Goal: Information Seeking & Learning: Learn about a topic

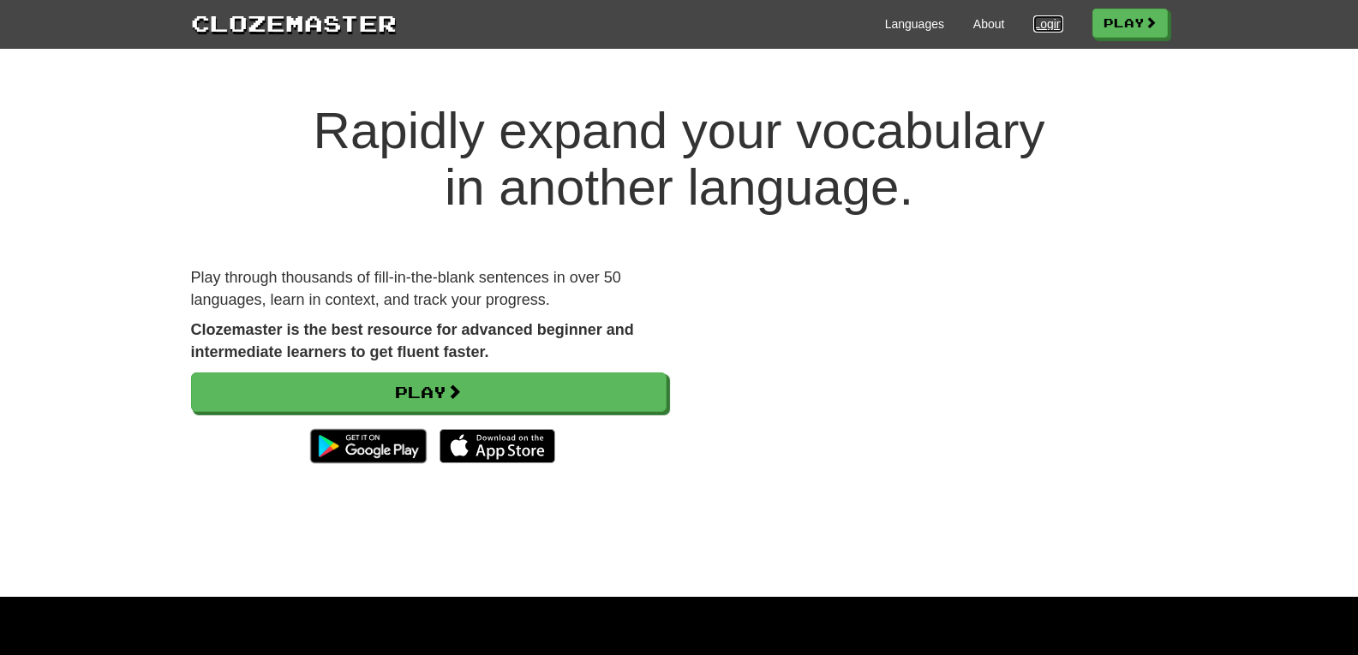
click at [1044, 29] on link "Login" at bounding box center [1047, 23] width 29 height 17
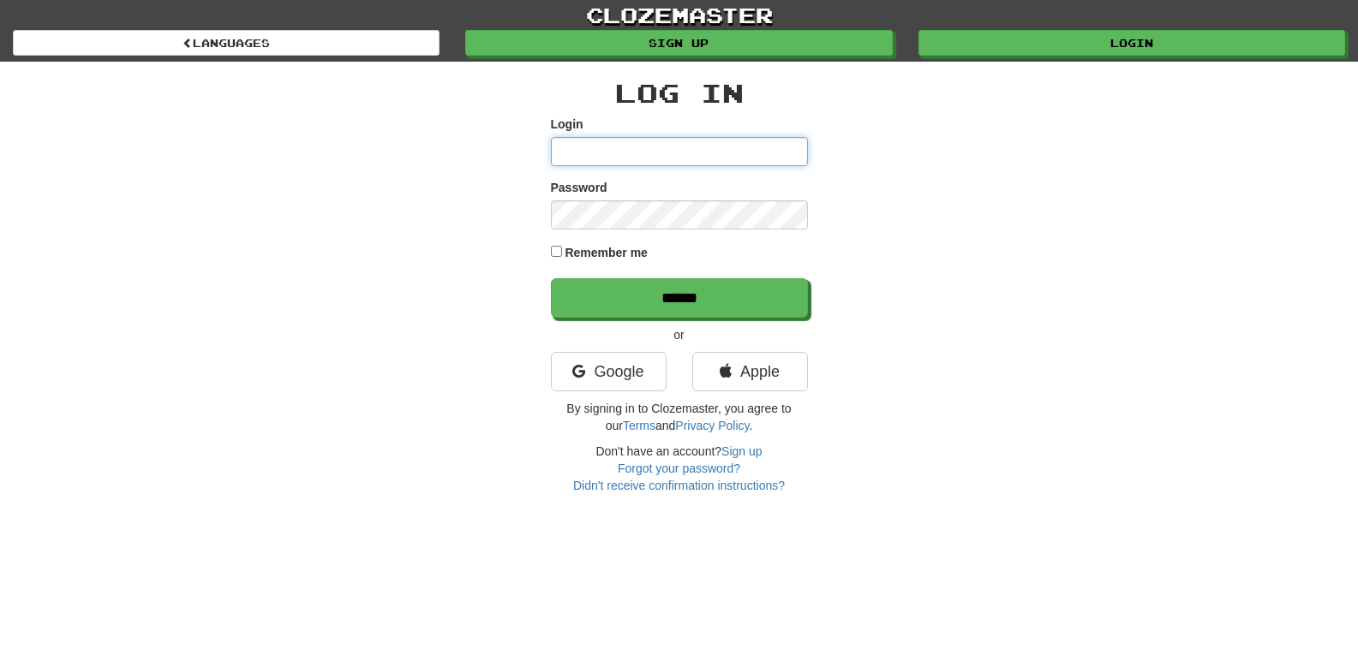
click at [654, 145] on input "Login" at bounding box center [679, 151] width 257 height 29
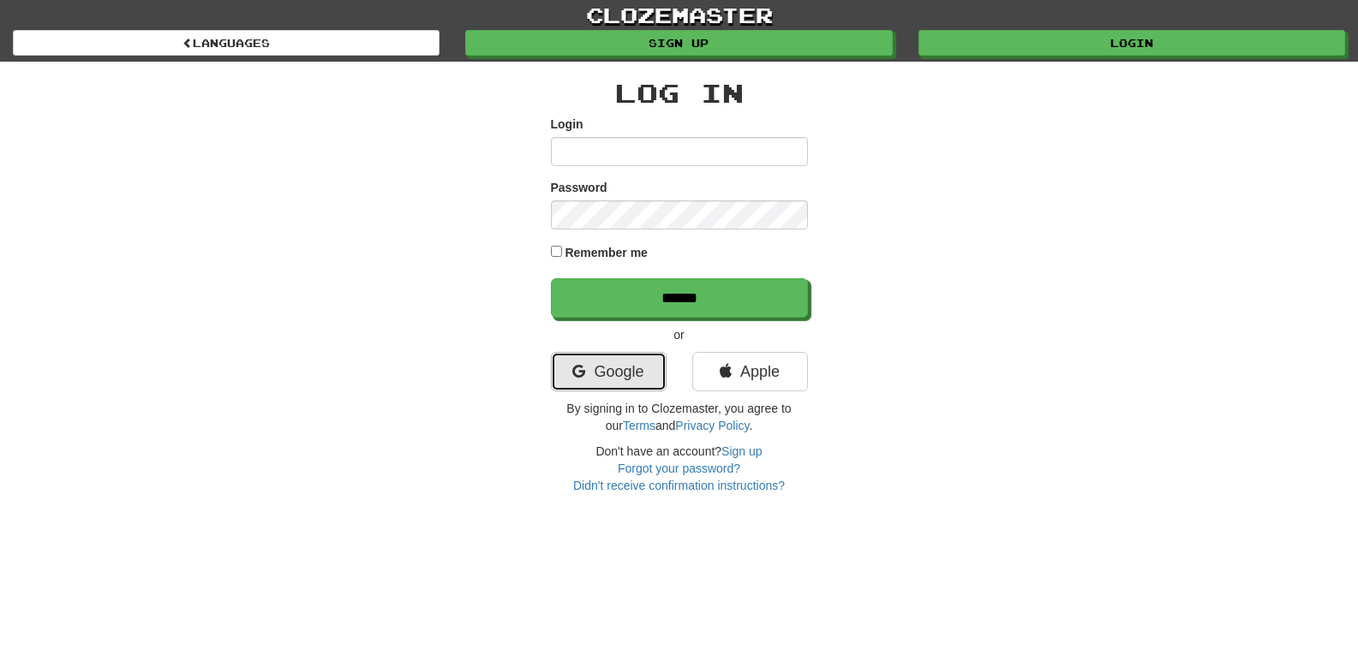
click at [620, 370] on link "Google" at bounding box center [609, 371] width 116 height 39
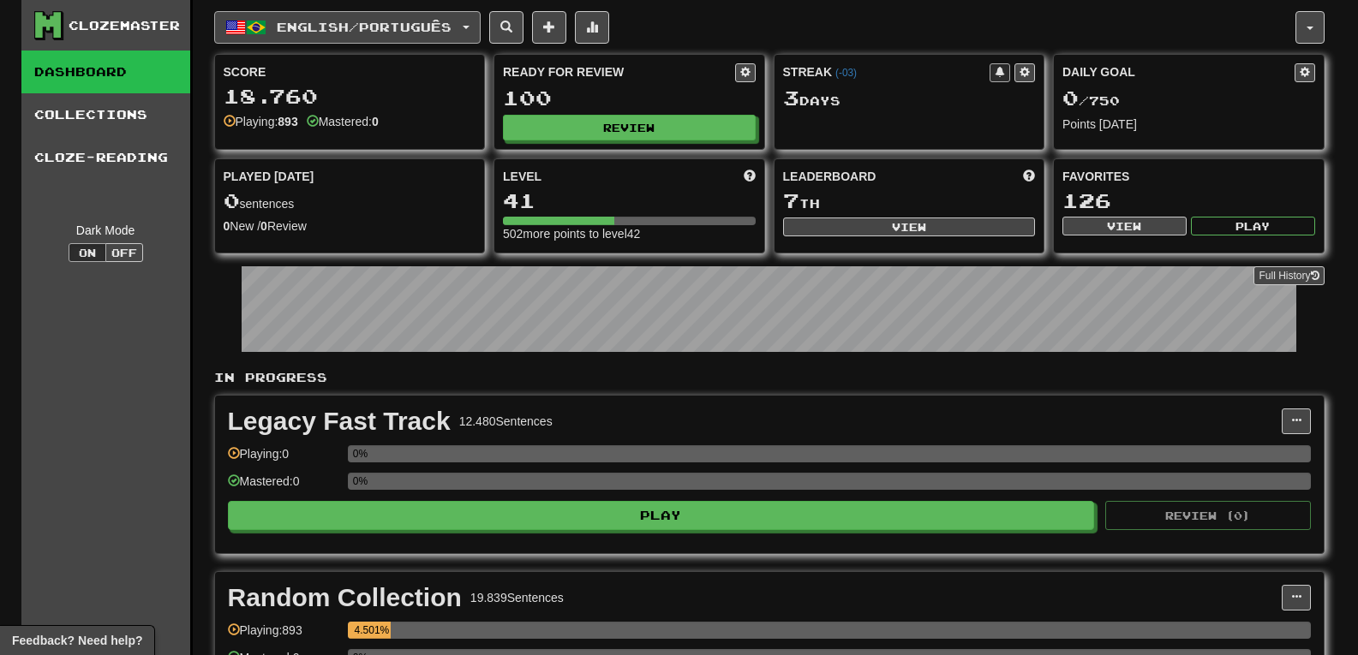
click at [443, 26] on span "English / Português" at bounding box center [364, 27] width 175 height 15
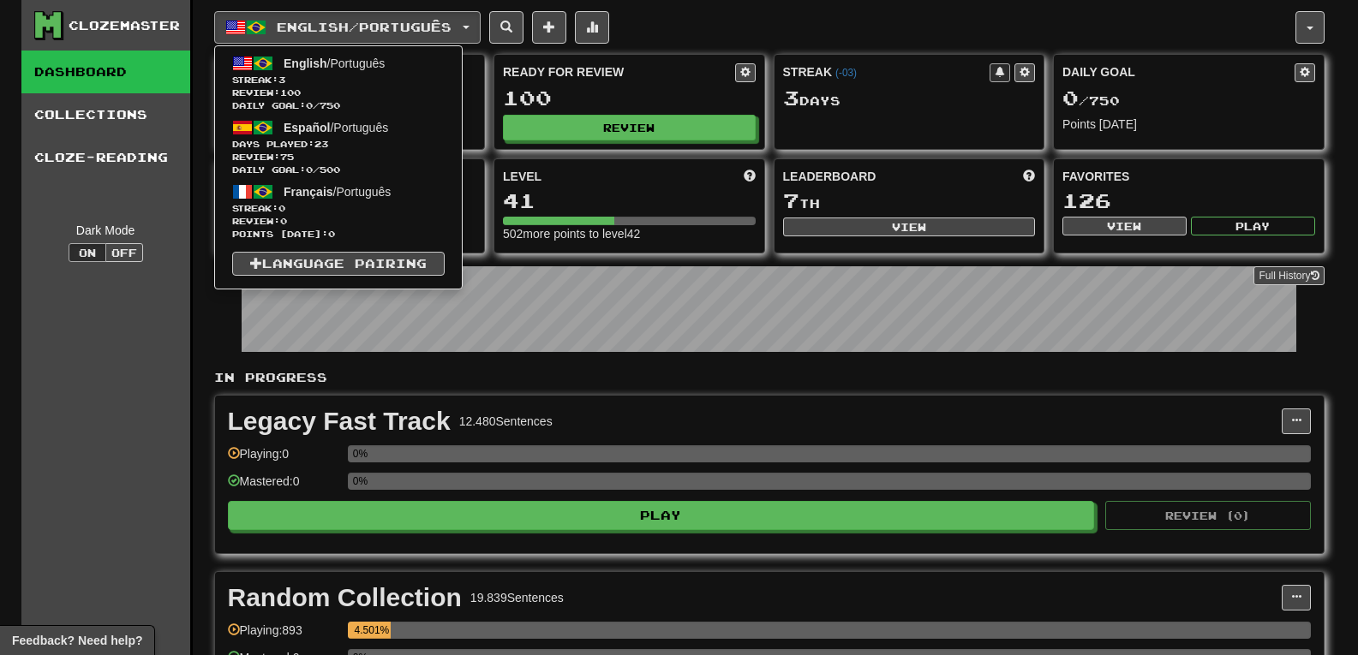
click at [708, 11] on div "English / Português English / Português Streak: 3 Review: 100 Daily Goal: 0 / 7…" at bounding box center [754, 27] width 1081 height 33
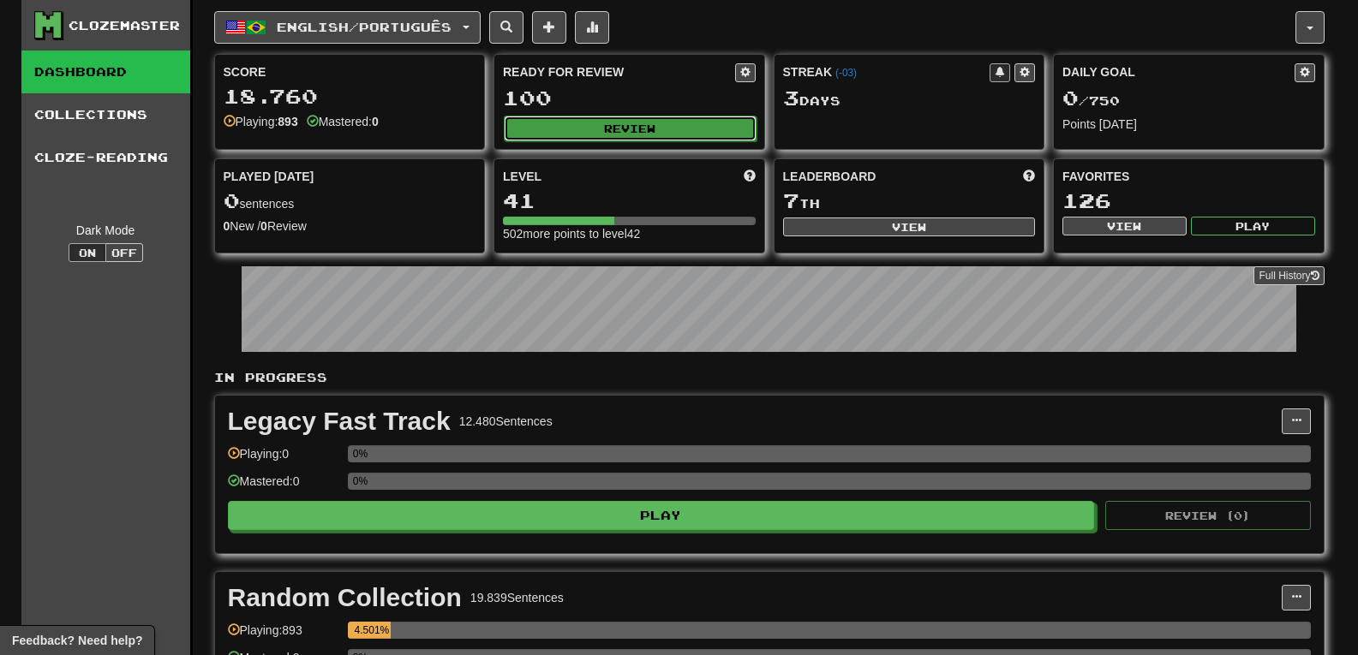
click at [639, 124] on button "Review" at bounding box center [630, 129] width 253 height 26
select select "***"
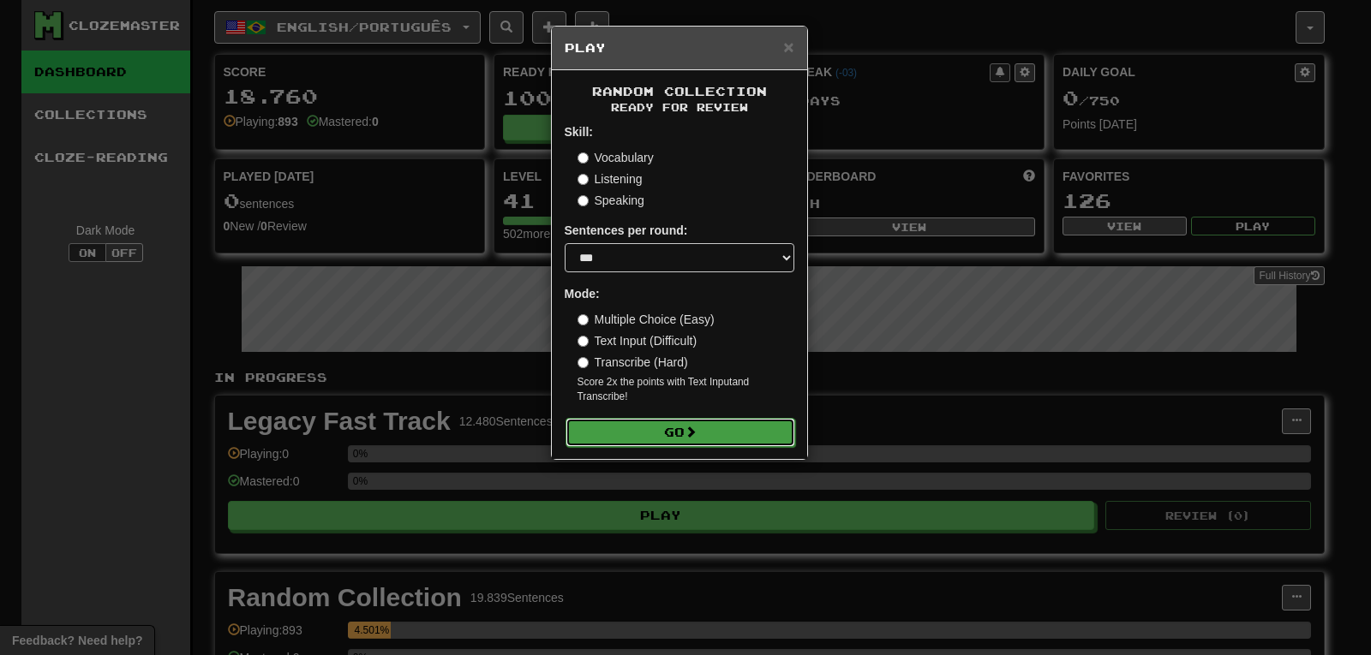
click at [671, 429] on button "Go" at bounding box center [681, 432] width 230 height 29
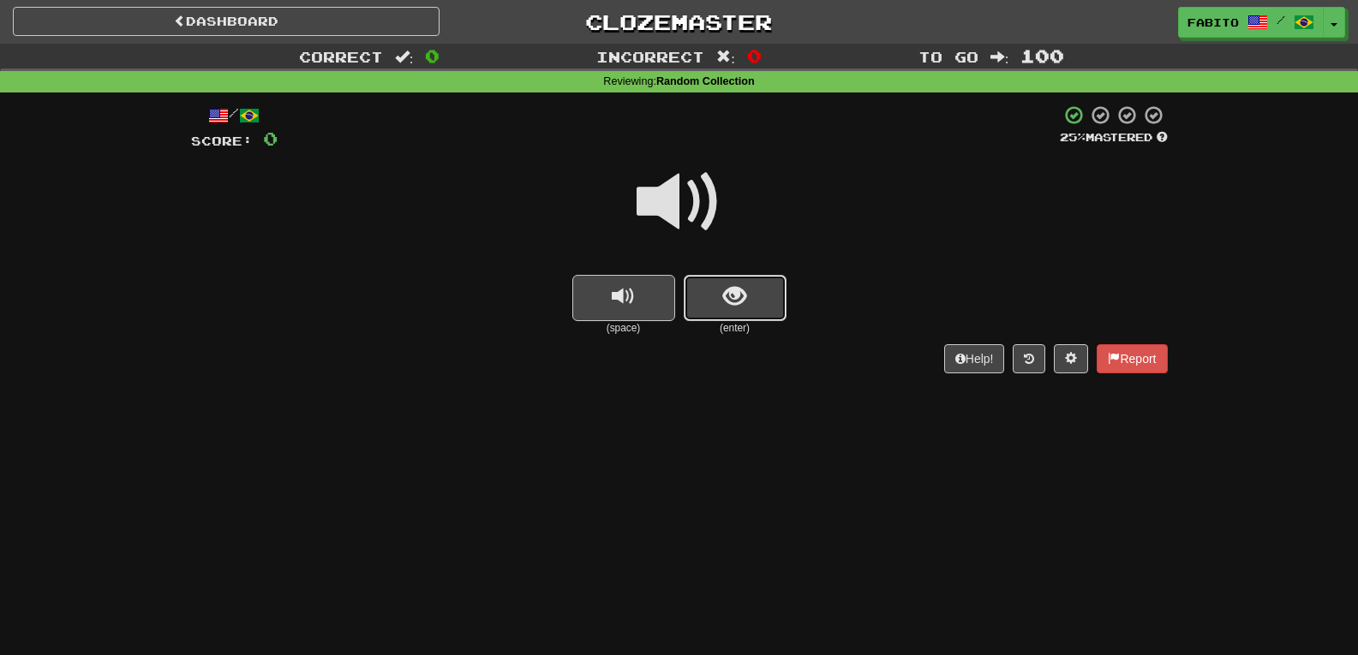
click at [715, 310] on button "show sentence" at bounding box center [735, 298] width 103 height 46
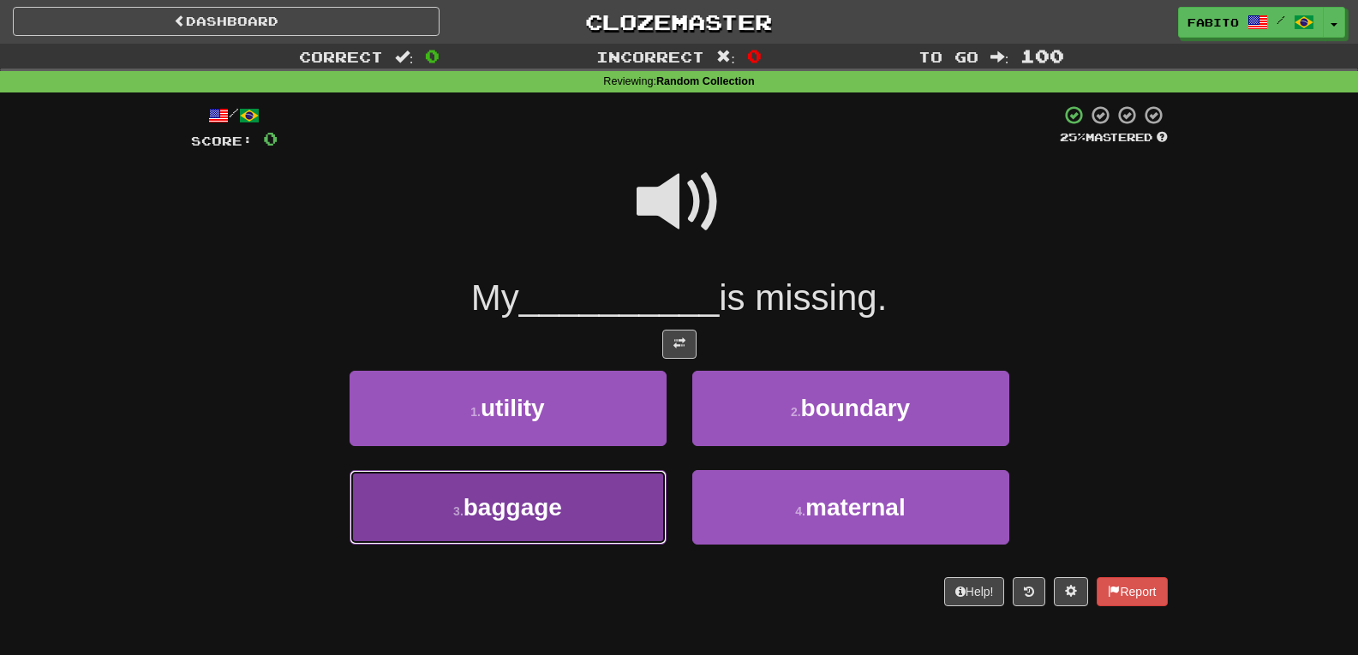
click at [614, 517] on button "3 . baggage" at bounding box center [508, 507] width 317 height 75
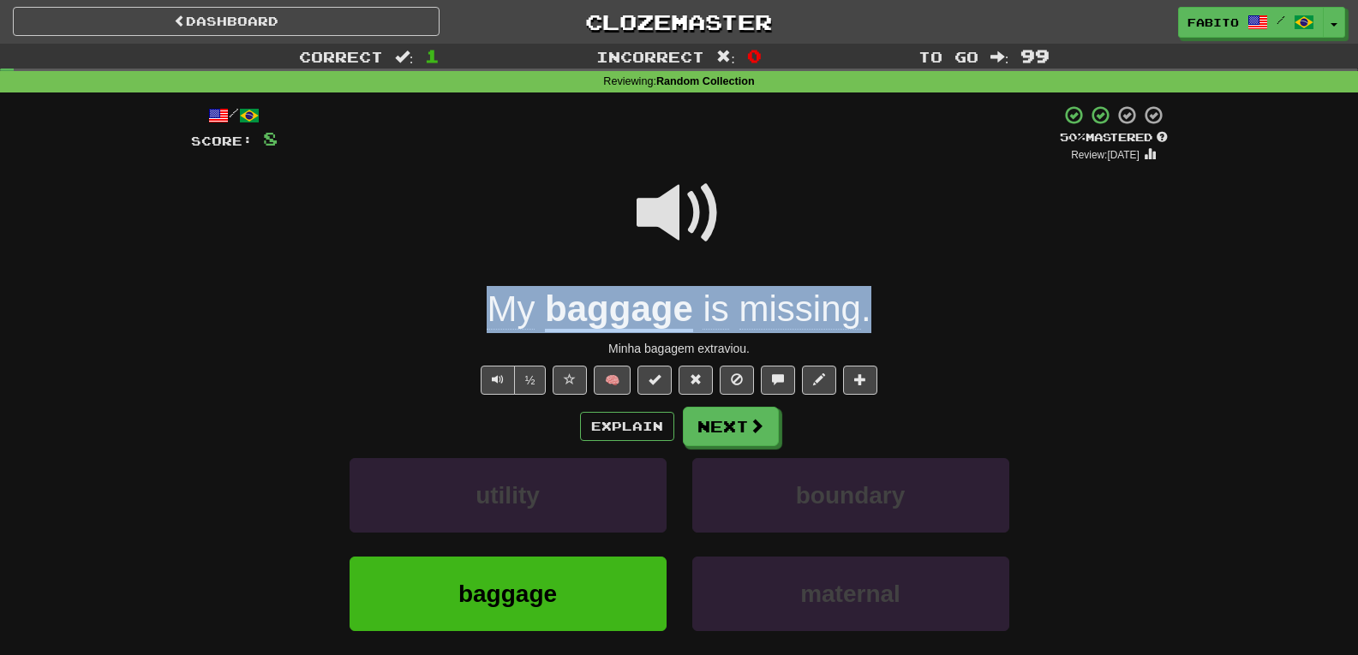
drag, startPoint x: 889, startPoint y: 314, endPoint x: 480, endPoint y: 314, distance: 408.7
click at [480, 314] on div "My baggage is missing ." at bounding box center [679, 309] width 977 height 47
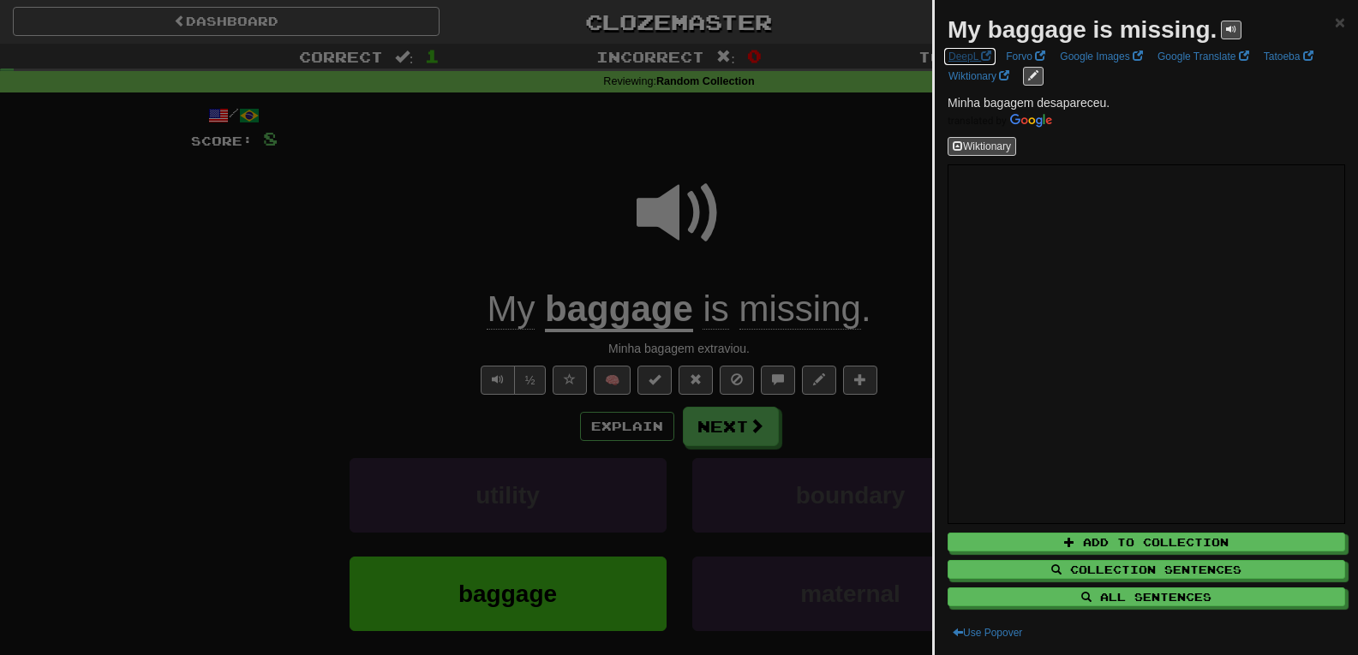
click at [977, 56] on link "DeepL" at bounding box center [969, 56] width 53 height 19
click at [811, 198] on div at bounding box center [679, 327] width 1358 height 655
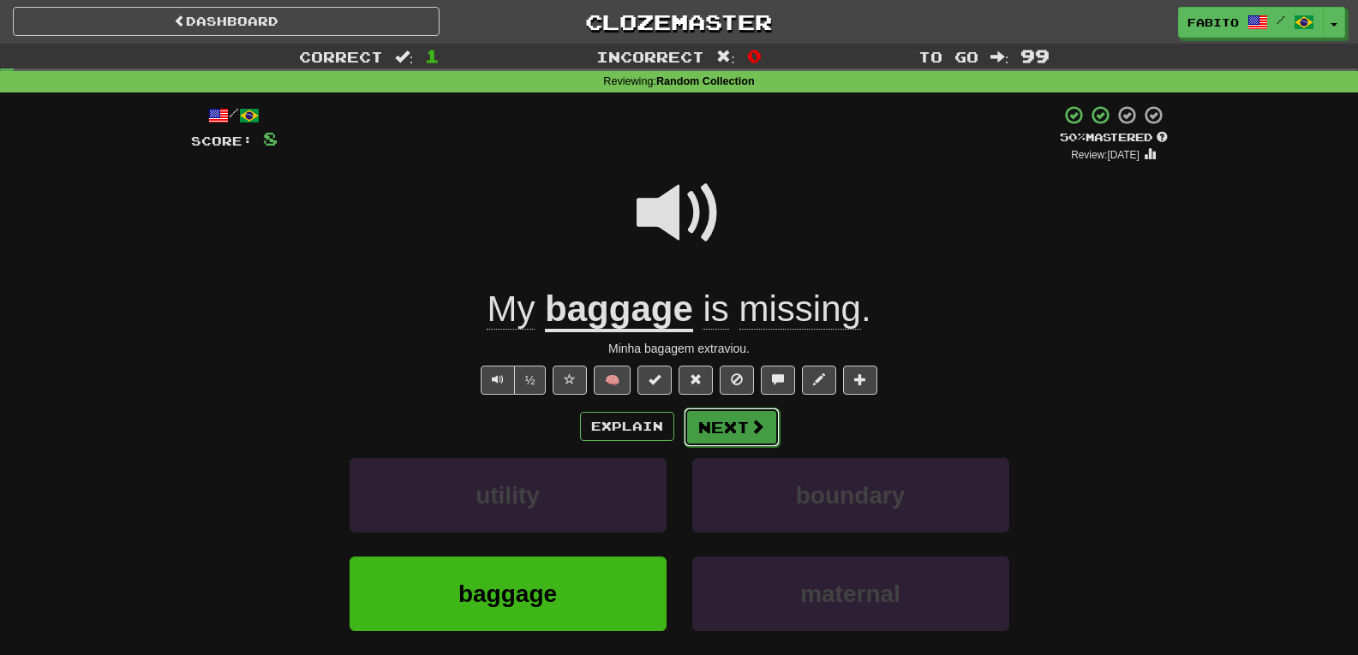
click at [724, 423] on button "Next" at bounding box center [732, 427] width 96 height 39
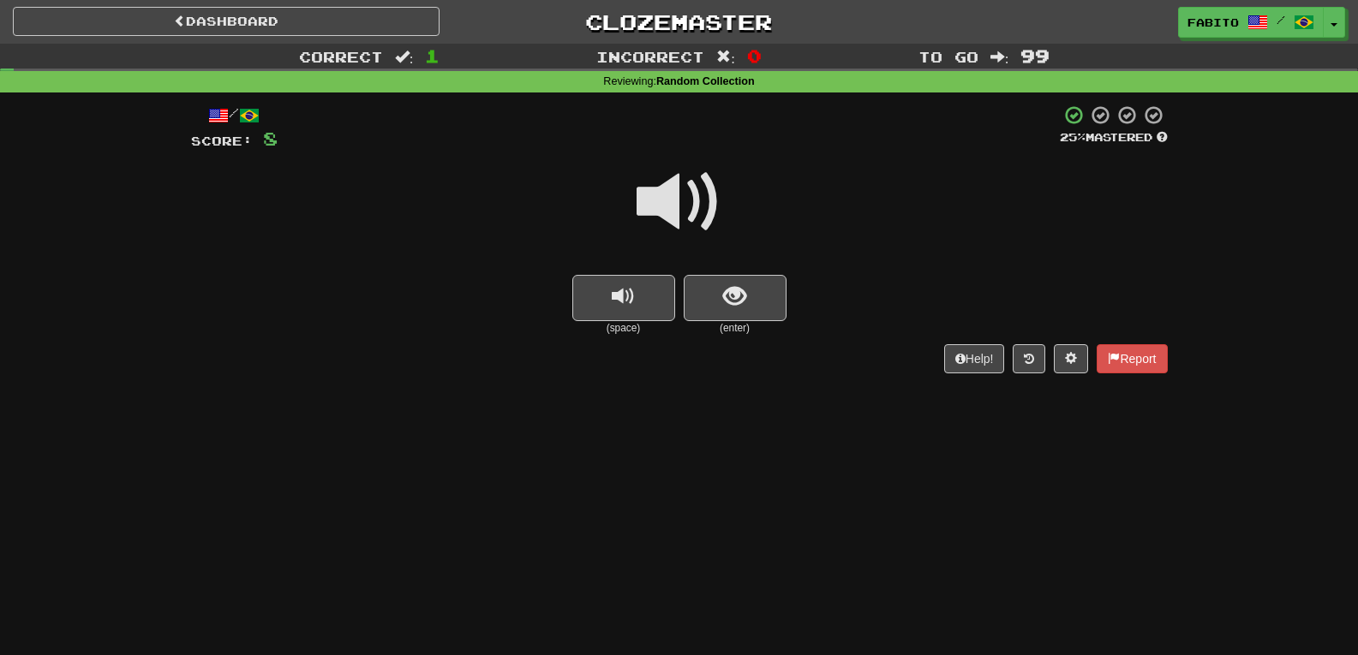
click at [715, 213] on span at bounding box center [680, 202] width 86 height 86
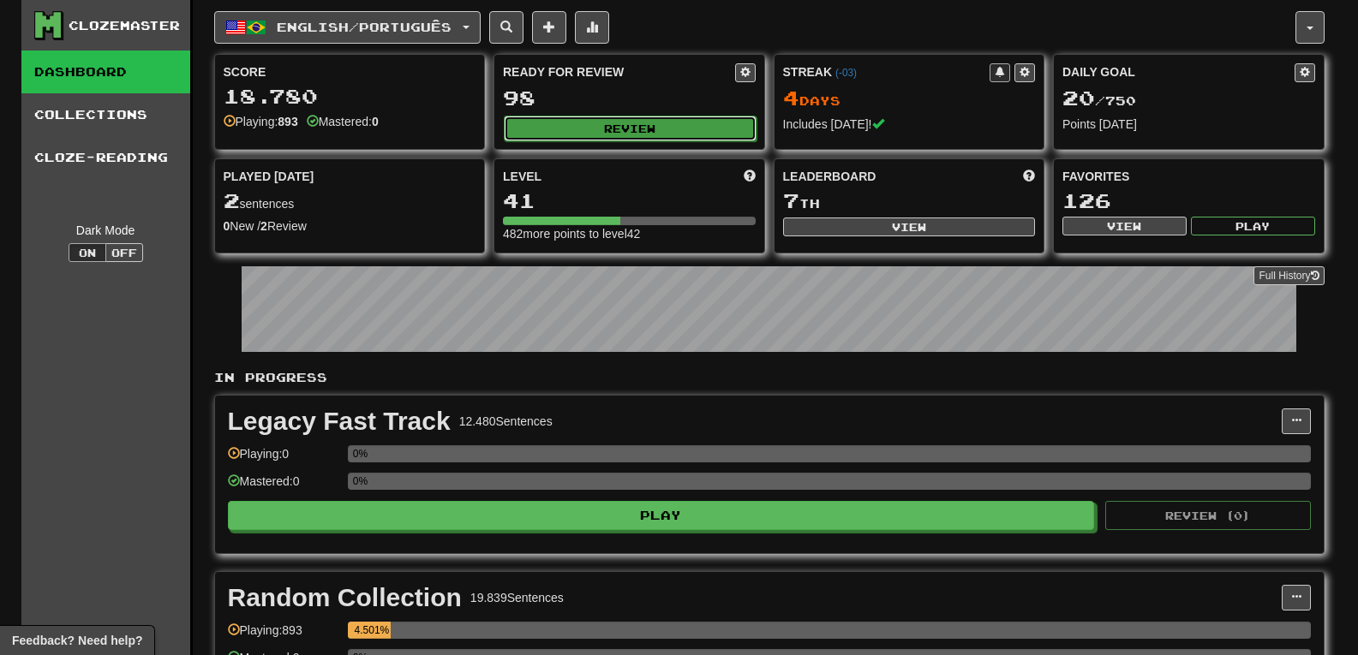
click at [681, 128] on button "Review" at bounding box center [630, 129] width 253 height 26
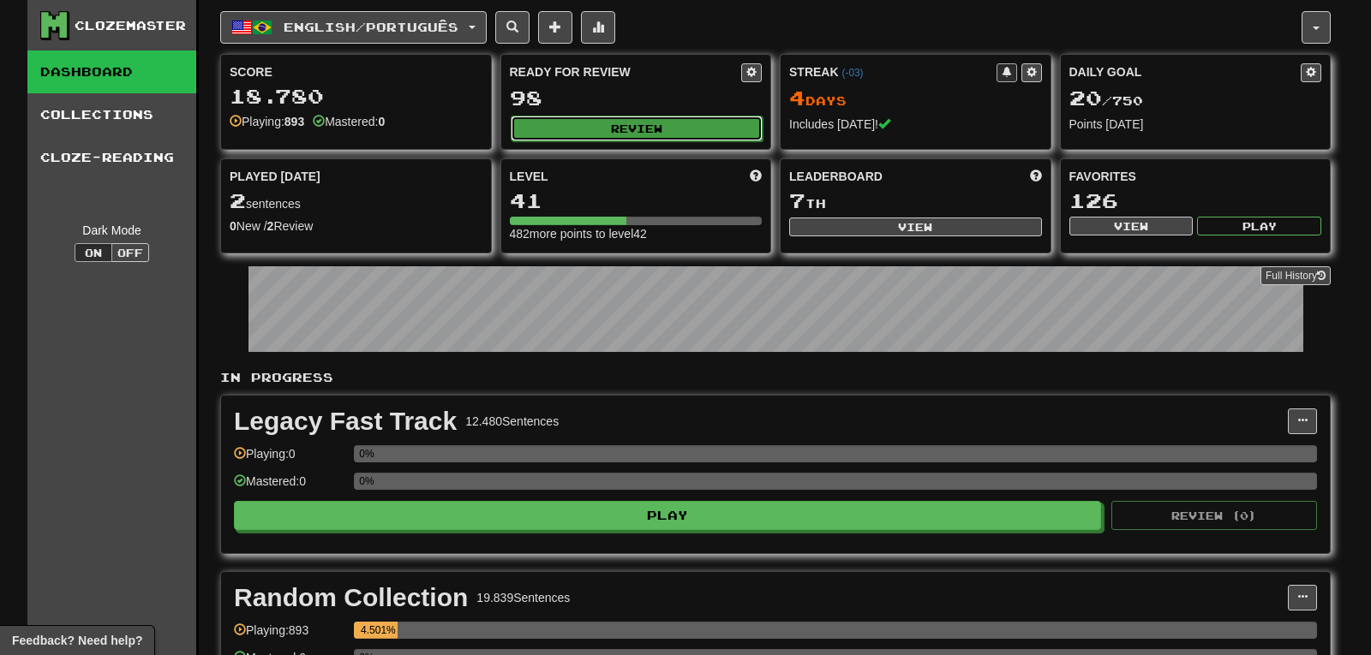
select select "***"
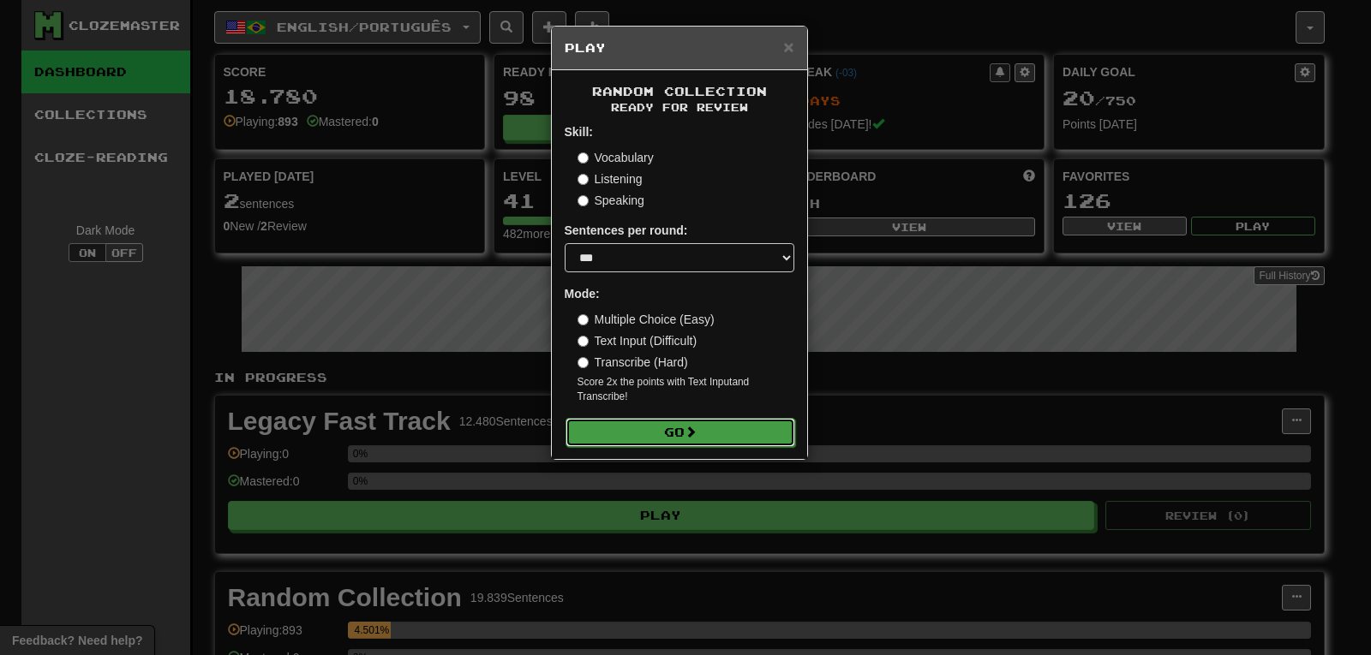
click at [665, 429] on button "Go" at bounding box center [681, 432] width 230 height 29
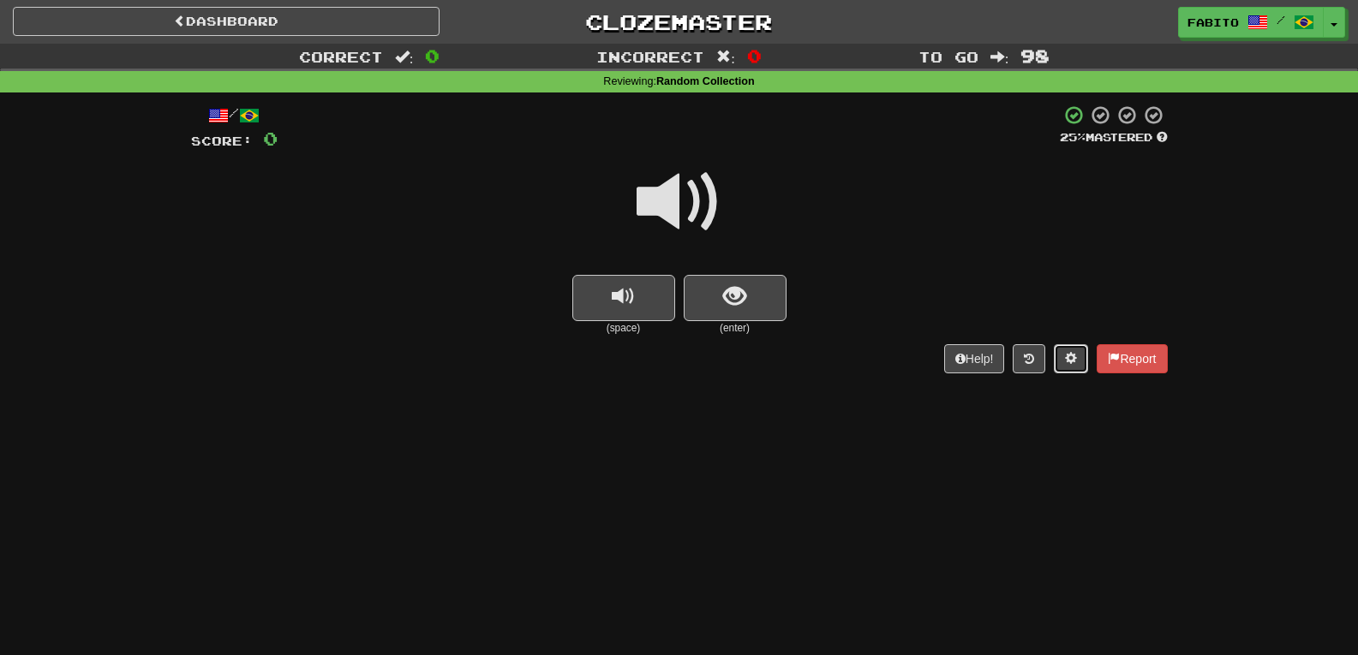
click at [1067, 360] on span at bounding box center [1071, 358] width 12 height 12
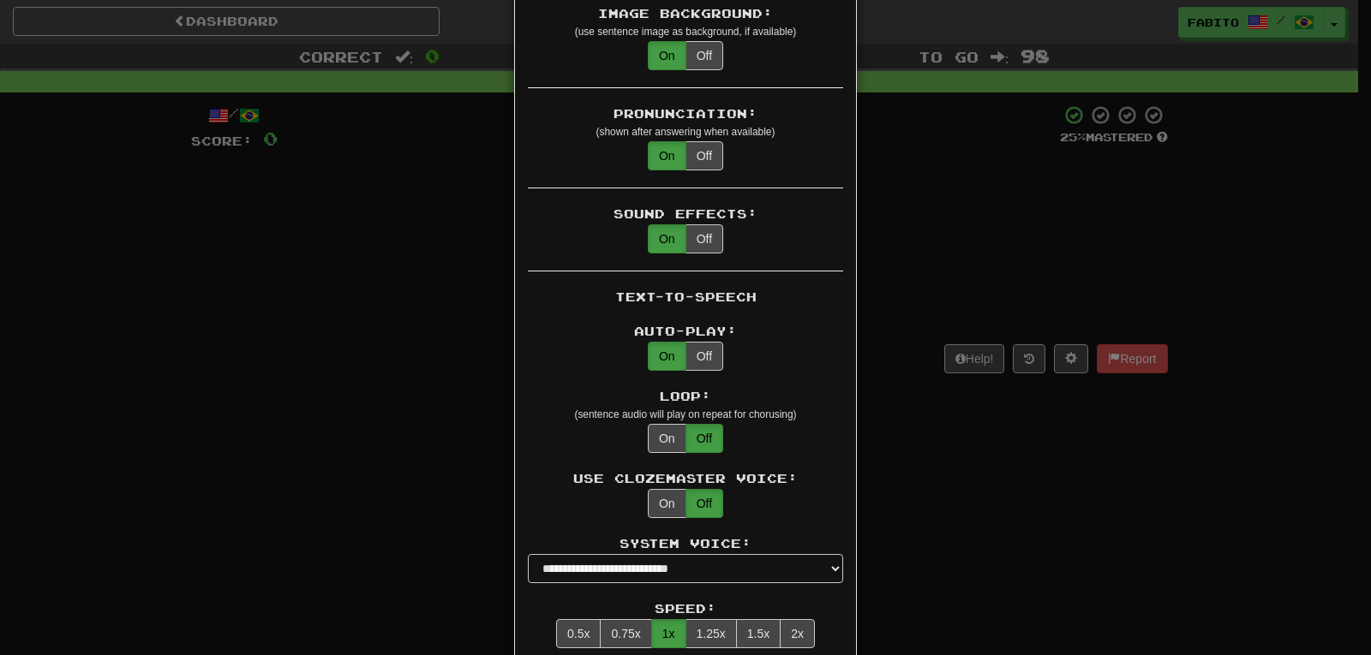
scroll to position [857, 0]
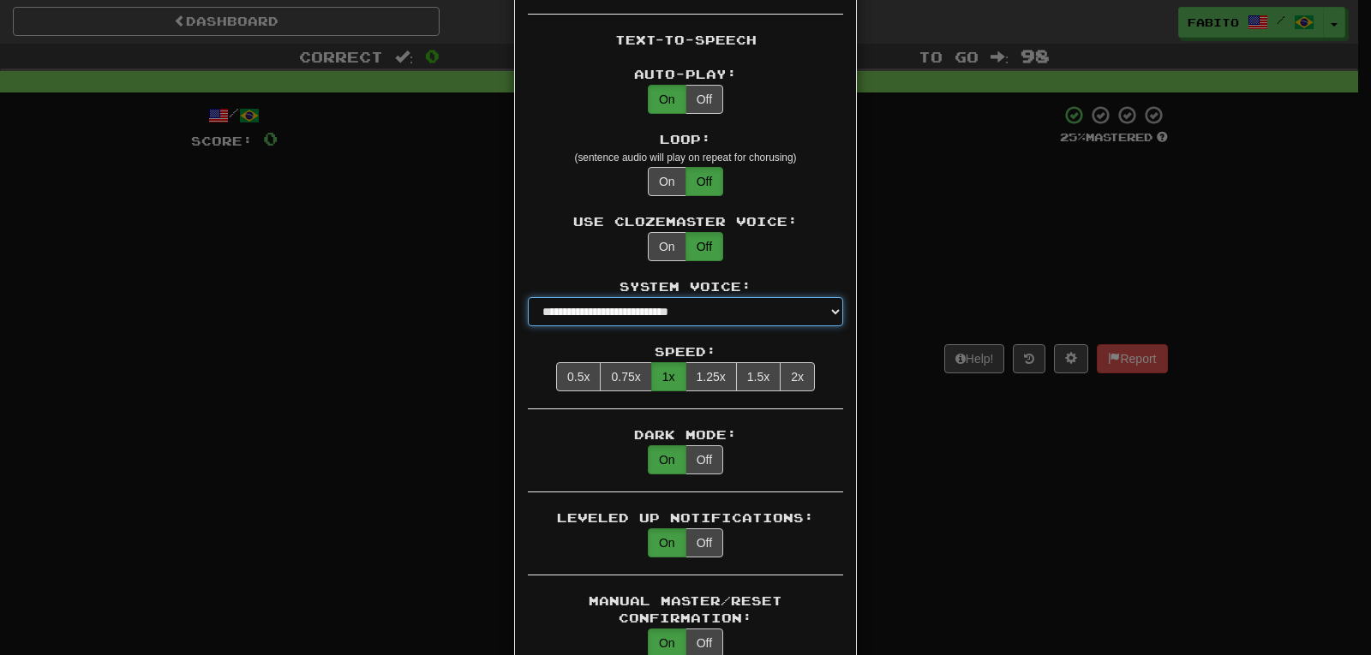
click at [792, 297] on select "**********" at bounding box center [685, 311] width 315 height 29
click at [528, 297] on select "**********" at bounding box center [685, 311] width 315 height 29
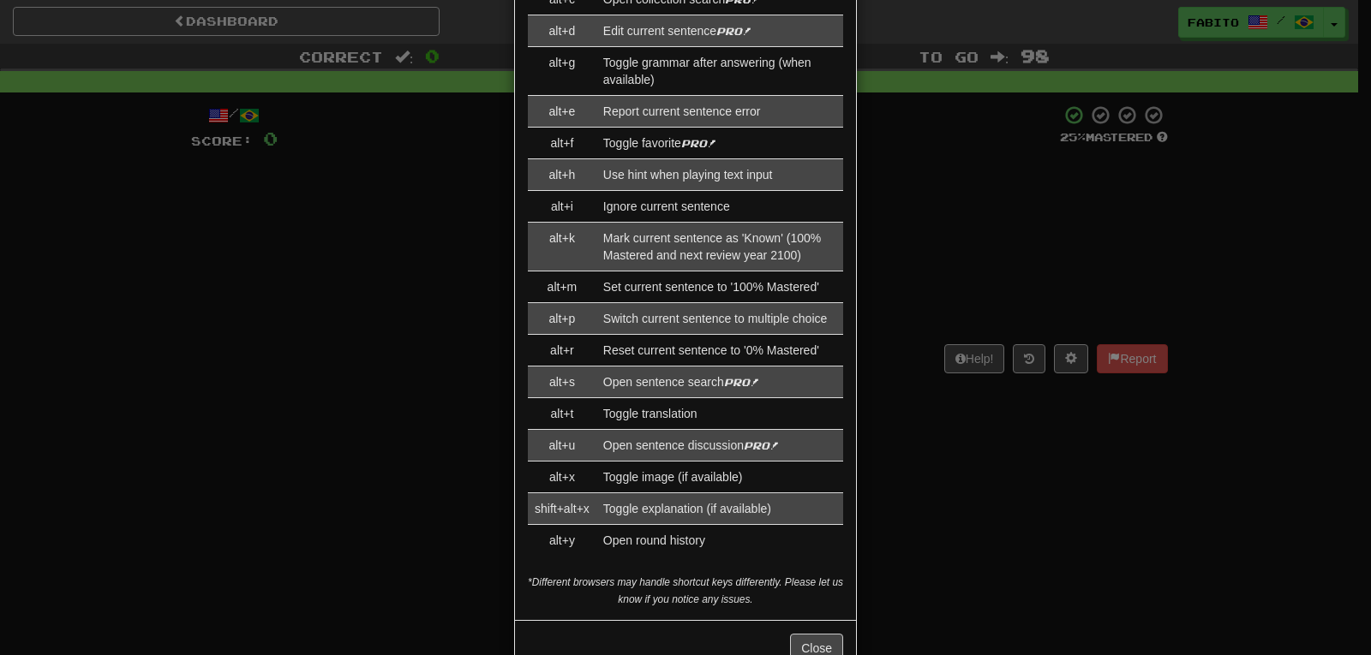
scroll to position [2056, 0]
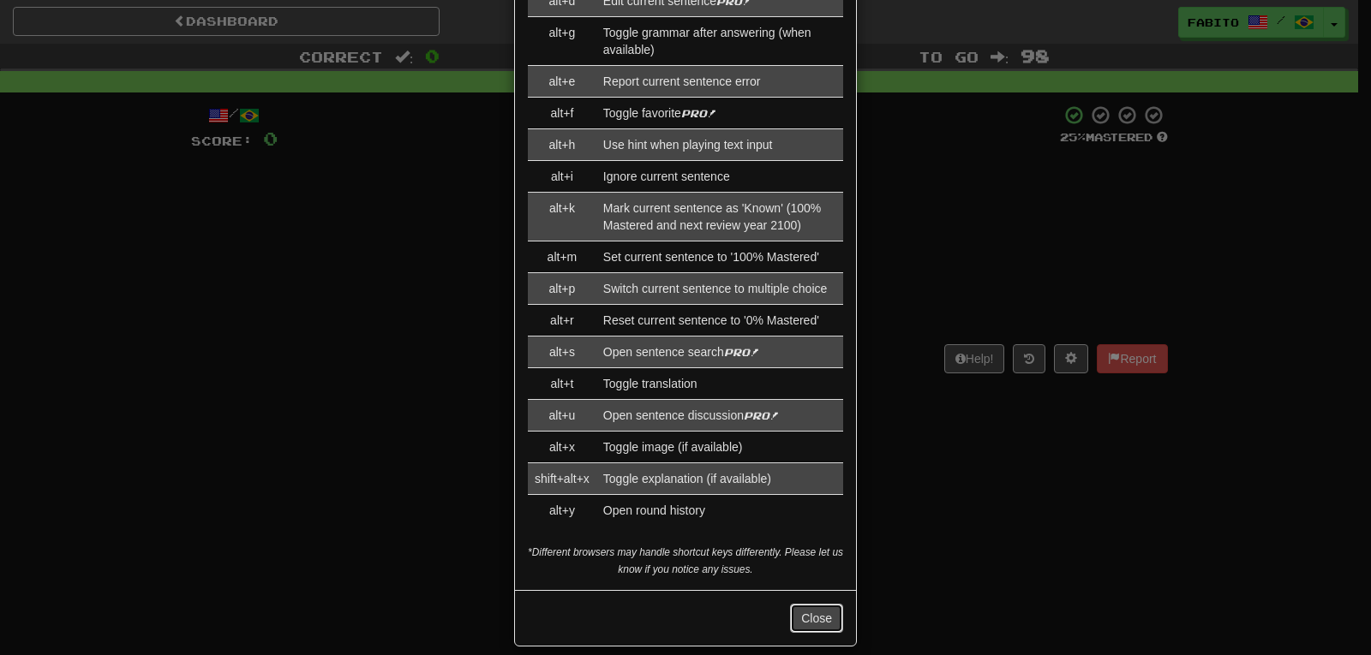
click at [820, 604] on button "Close" at bounding box center [816, 618] width 53 height 29
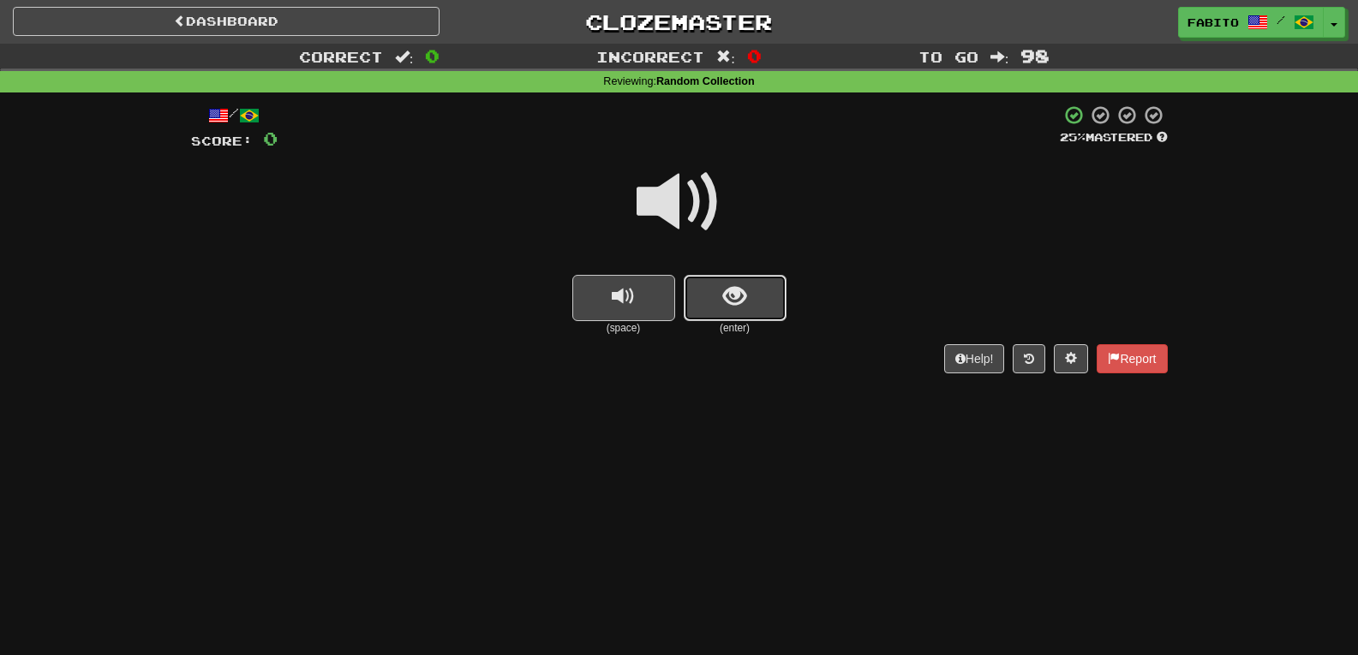
click at [753, 310] on button "show sentence" at bounding box center [735, 298] width 103 height 46
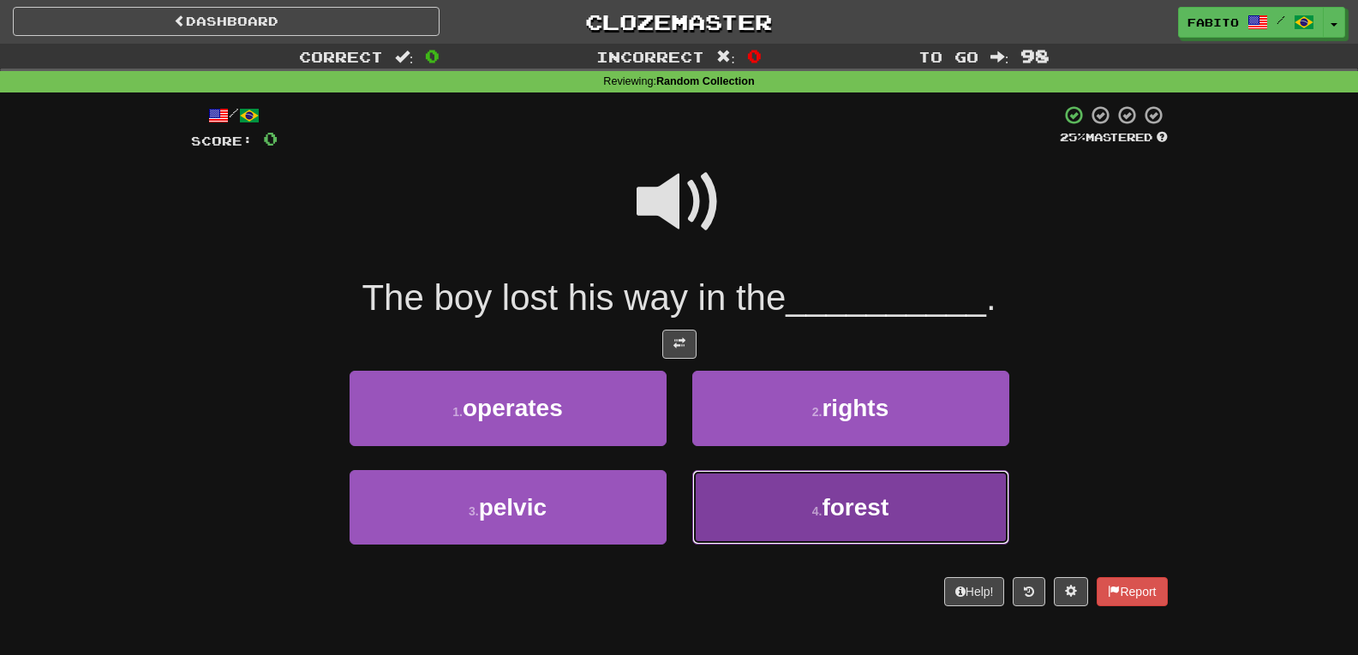
click at [746, 512] on button "4 . forest" at bounding box center [850, 507] width 317 height 75
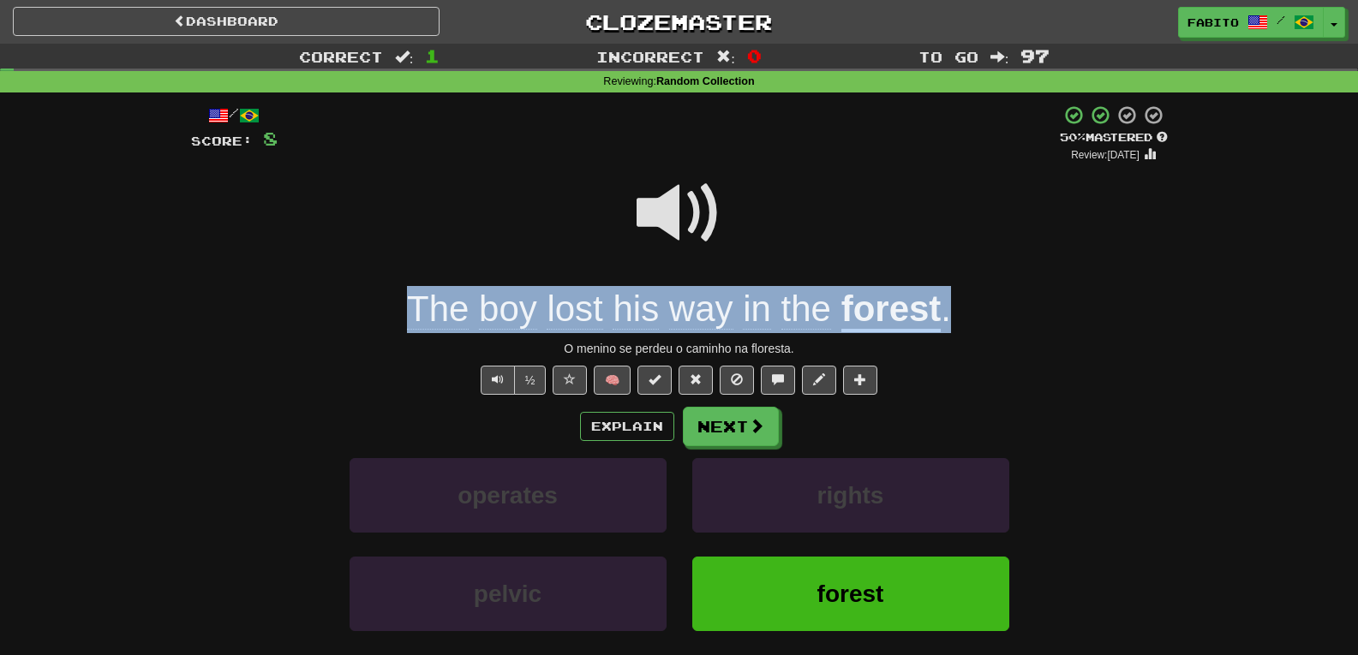
drag, startPoint x: 950, startPoint y: 306, endPoint x: 410, endPoint y: 323, distance: 540.9
click at [410, 323] on div "The boy lost his way in the forest ." at bounding box center [679, 309] width 977 height 47
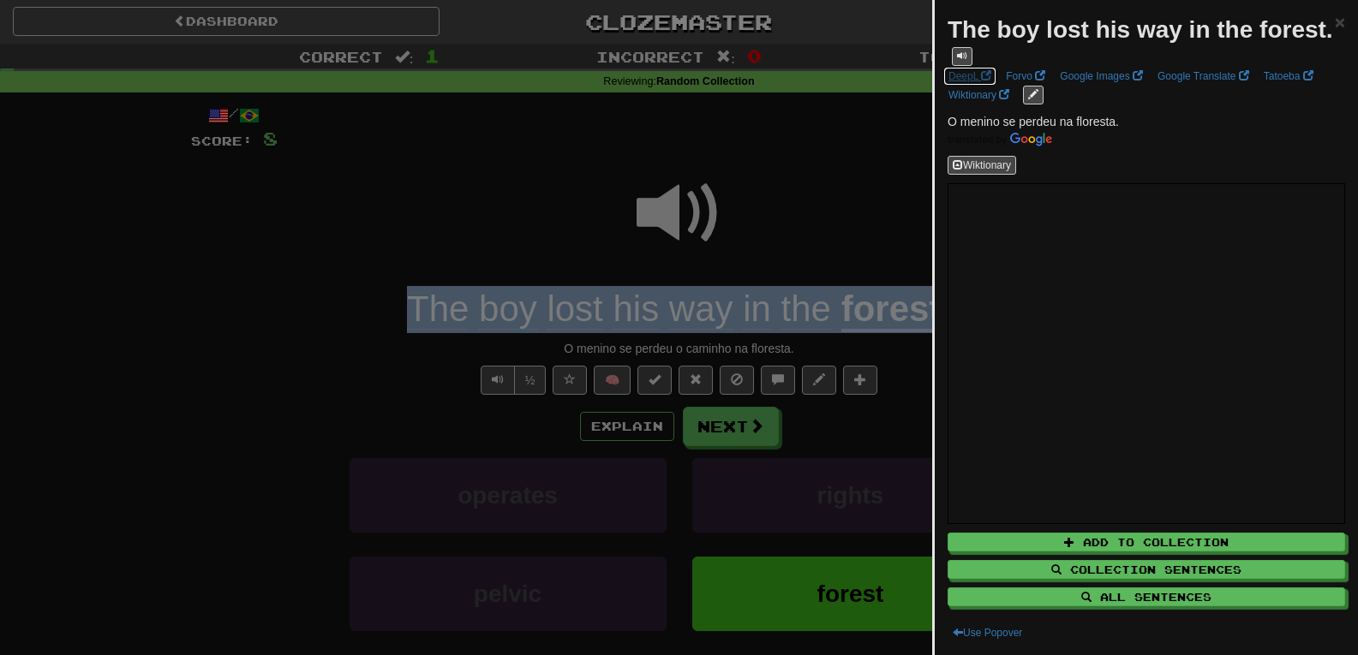
click at [962, 86] on link "DeepL" at bounding box center [969, 76] width 53 height 19
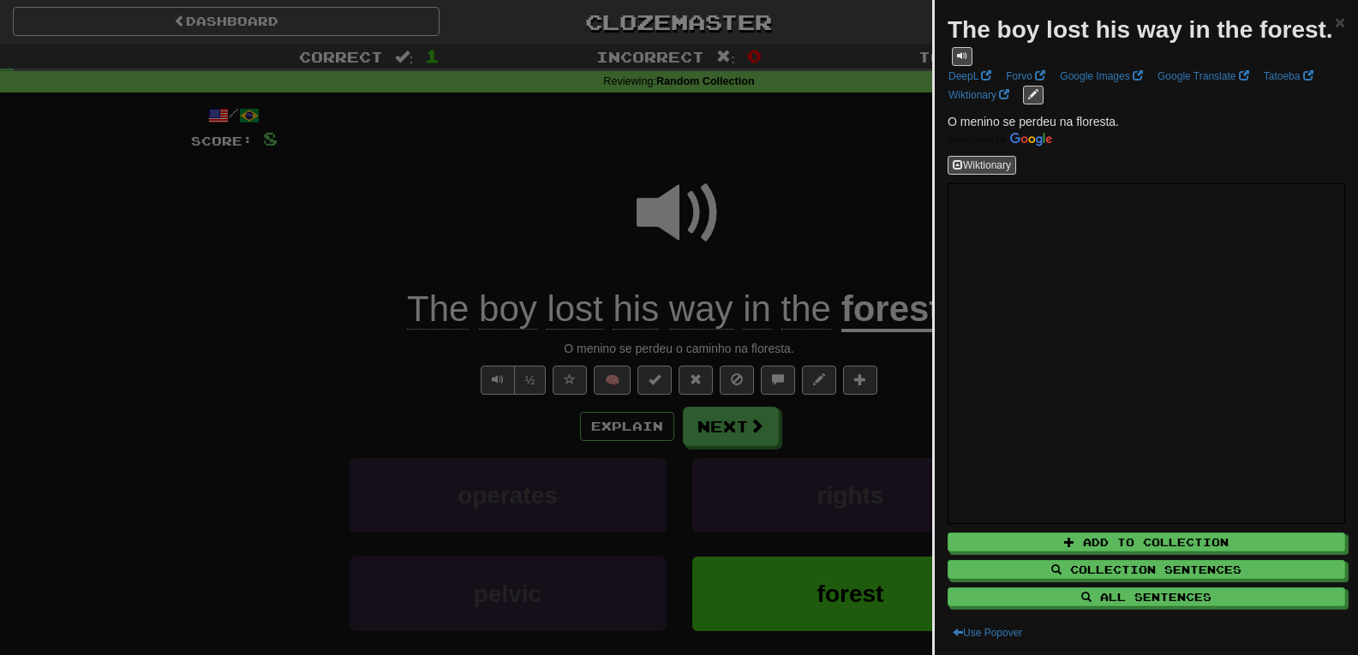
click at [840, 171] on div at bounding box center [679, 327] width 1358 height 655
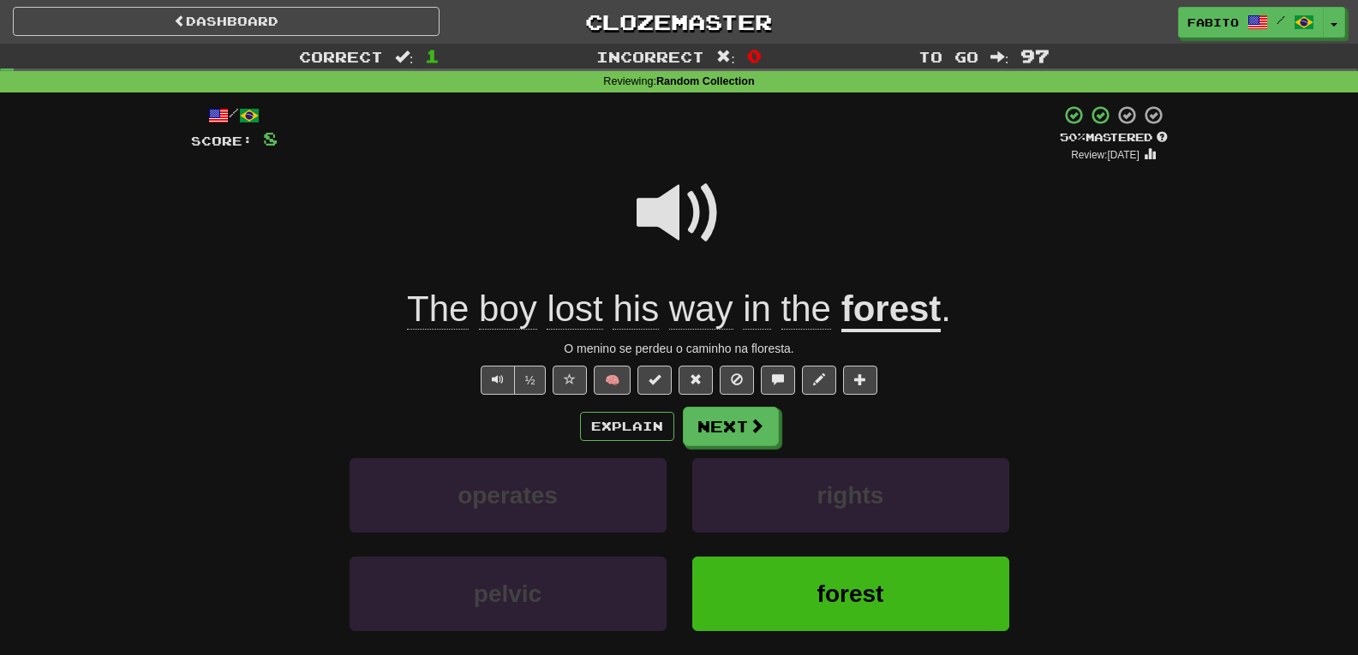
click at [697, 207] on span at bounding box center [680, 214] width 86 height 86
click at [741, 428] on button "Next" at bounding box center [732, 427] width 96 height 39
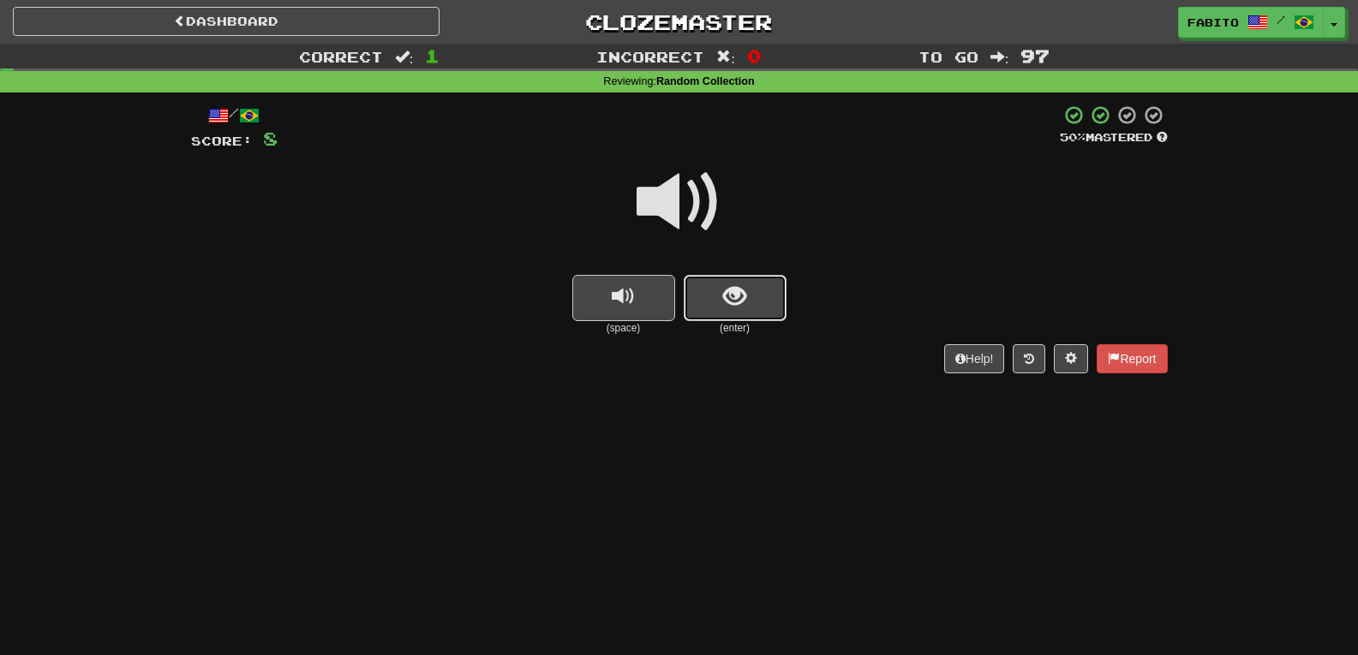
click at [728, 293] on span "show sentence" at bounding box center [734, 296] width 23 height 23
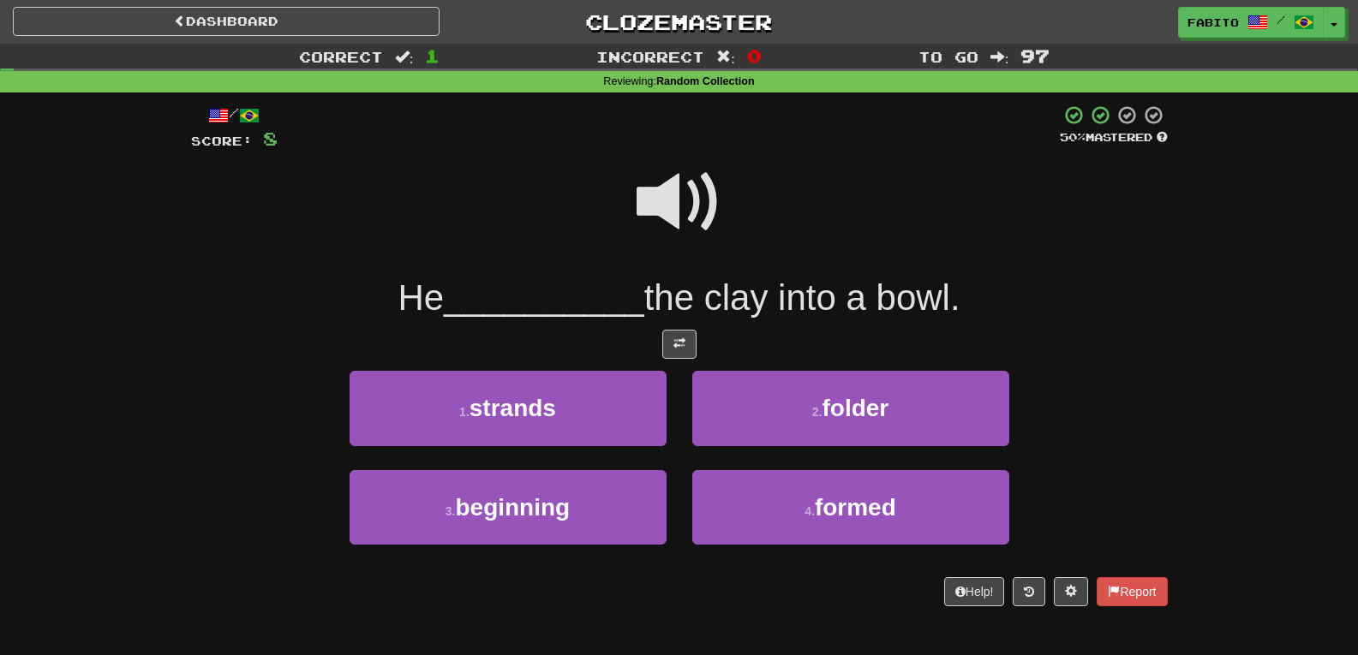
click at [658, 201] on span at bounding box center [680, 202] width 86 height 86
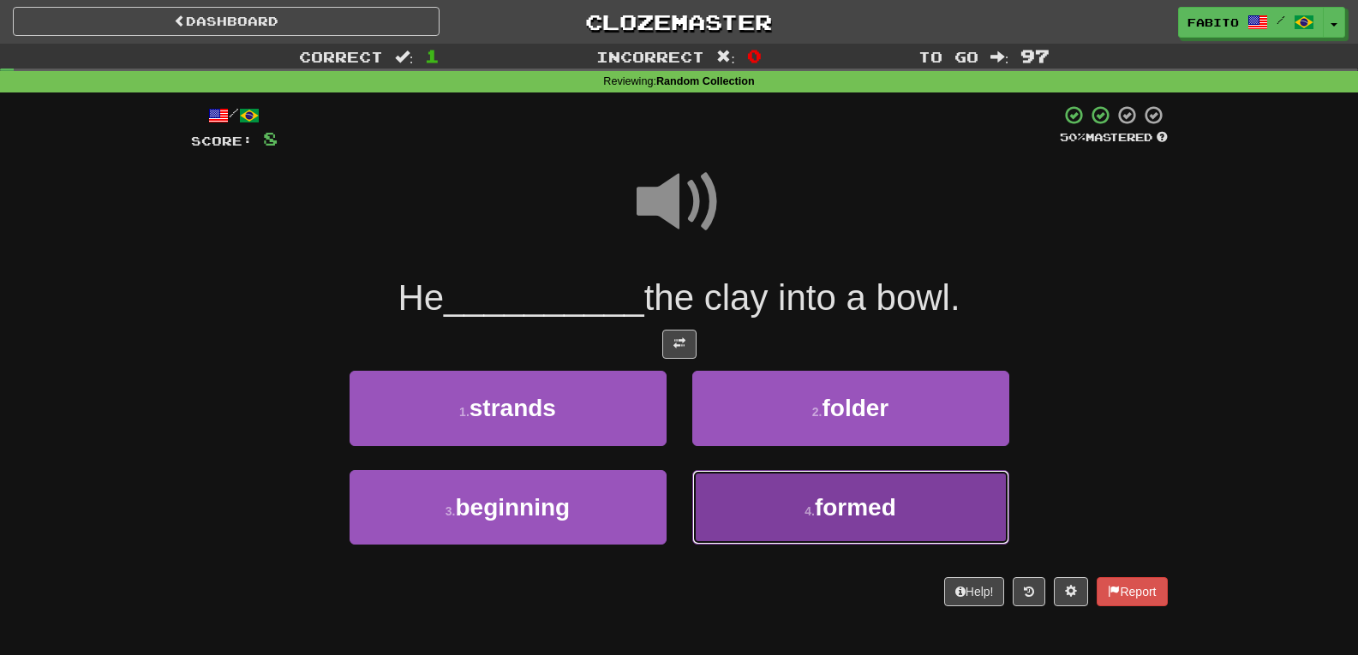
click at [774, 507] on button "4 . formed" at bounding box center [850, 507] width 317 height 75
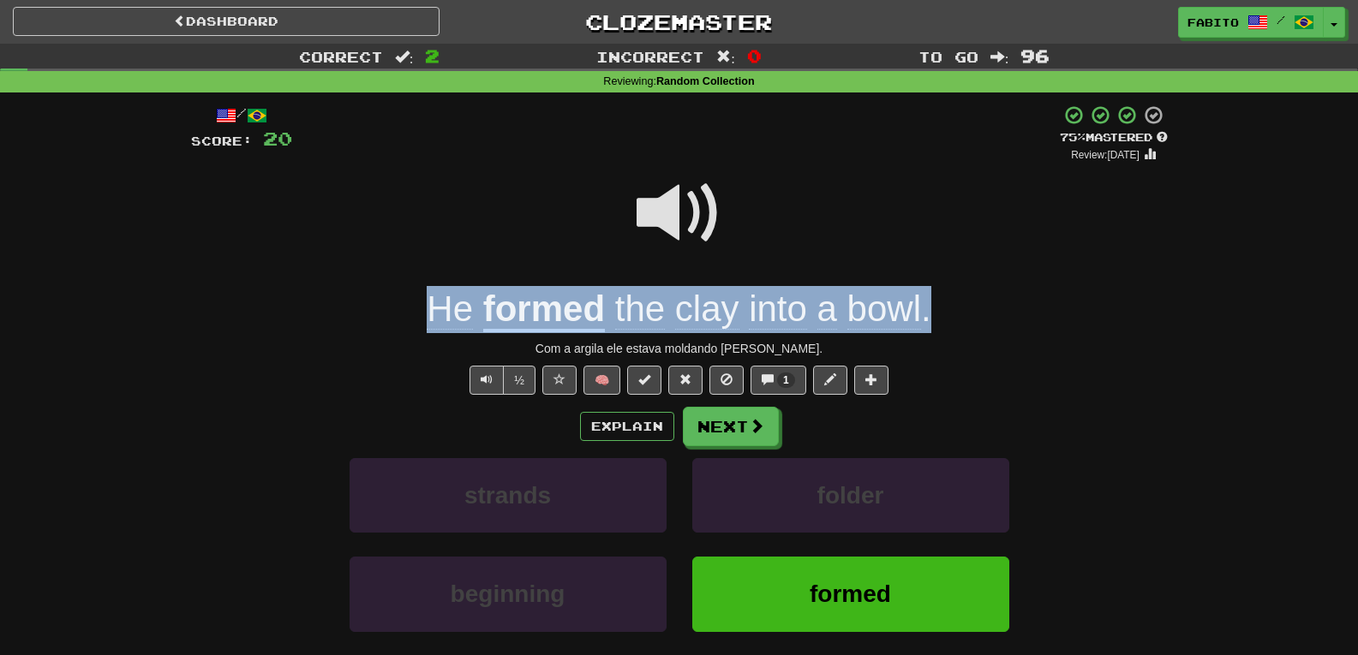
drag, startPoint x: 937, startPoint y: 308, endPoint x: 433, endPoint y: 314, distance: 504.7
click at [433, 314] on div "He formed the clay into a bowl ." at bounding box center [679, 309] width 977 height 47
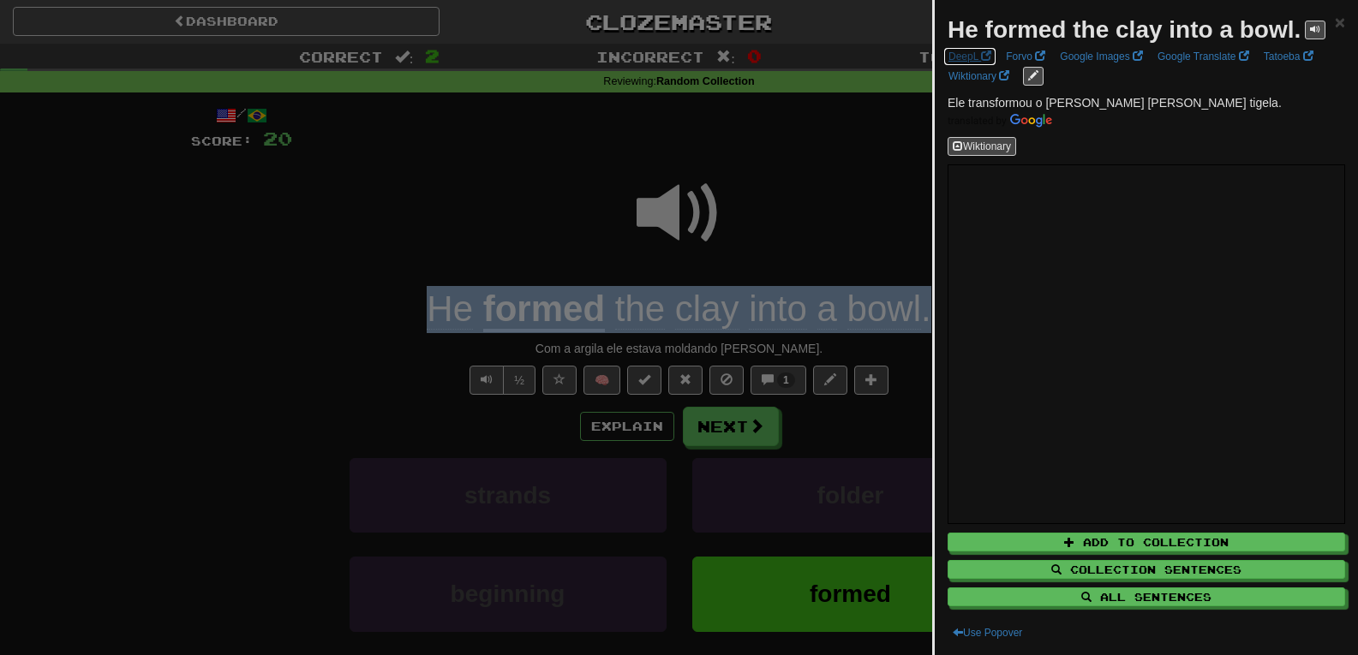
click at [981, 61] on span at bounding box center [986, 56] width 10 height 10
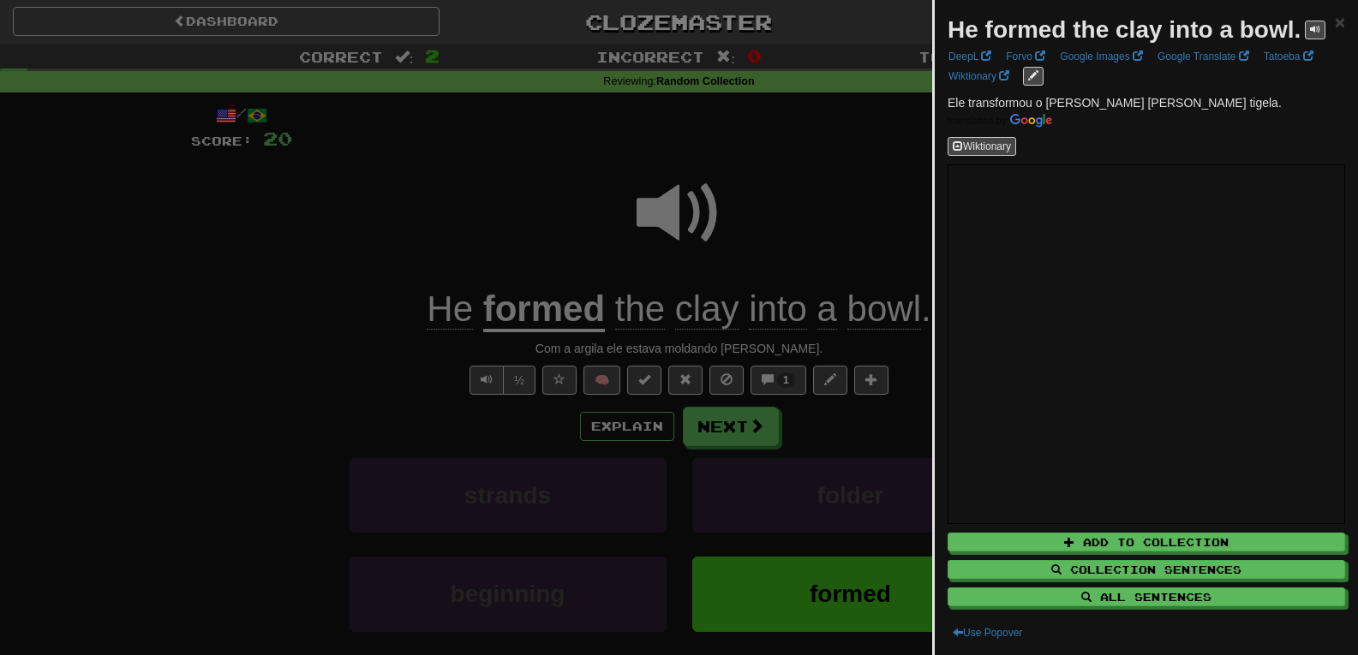
click at [831, 119] on div at bounding box center [679, 327] width 1358 height 655
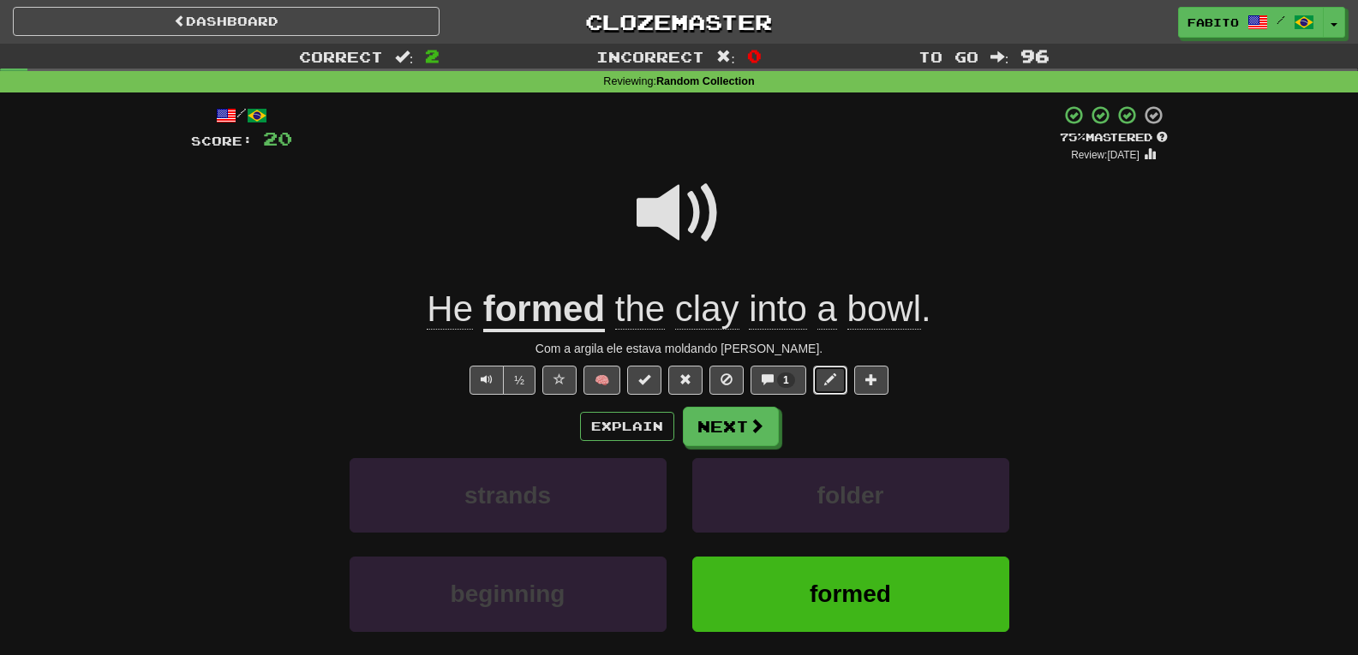
click at [833, 378] on span at bounding box center [830, 380] width 12 height 12
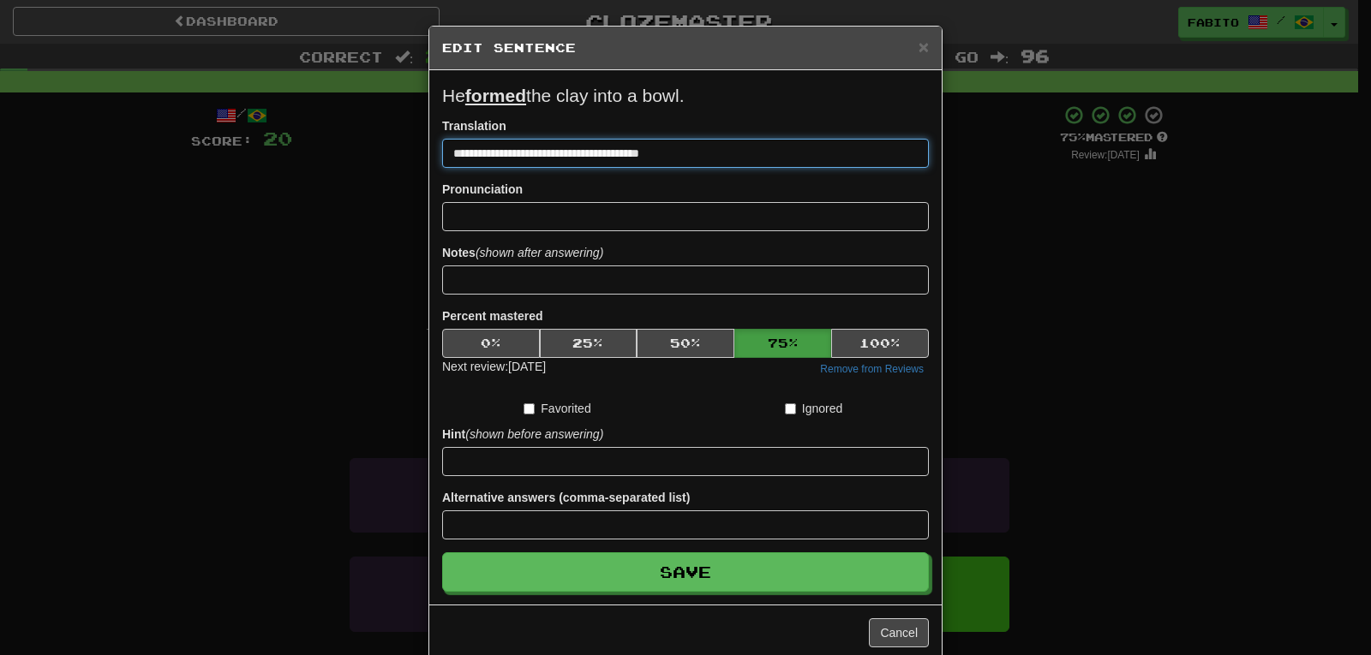
click at [685, 154] on input "**********" at bounding box center [685, 153] width 487 height 29
drag, startPoint x: 686, startPoint y: 152, endPoint x: 438, endPoint y: 184, distance: 250.6
click at [442, 184] on form "**********" at bounding box center [685, 337] width 487 height 509
paste input
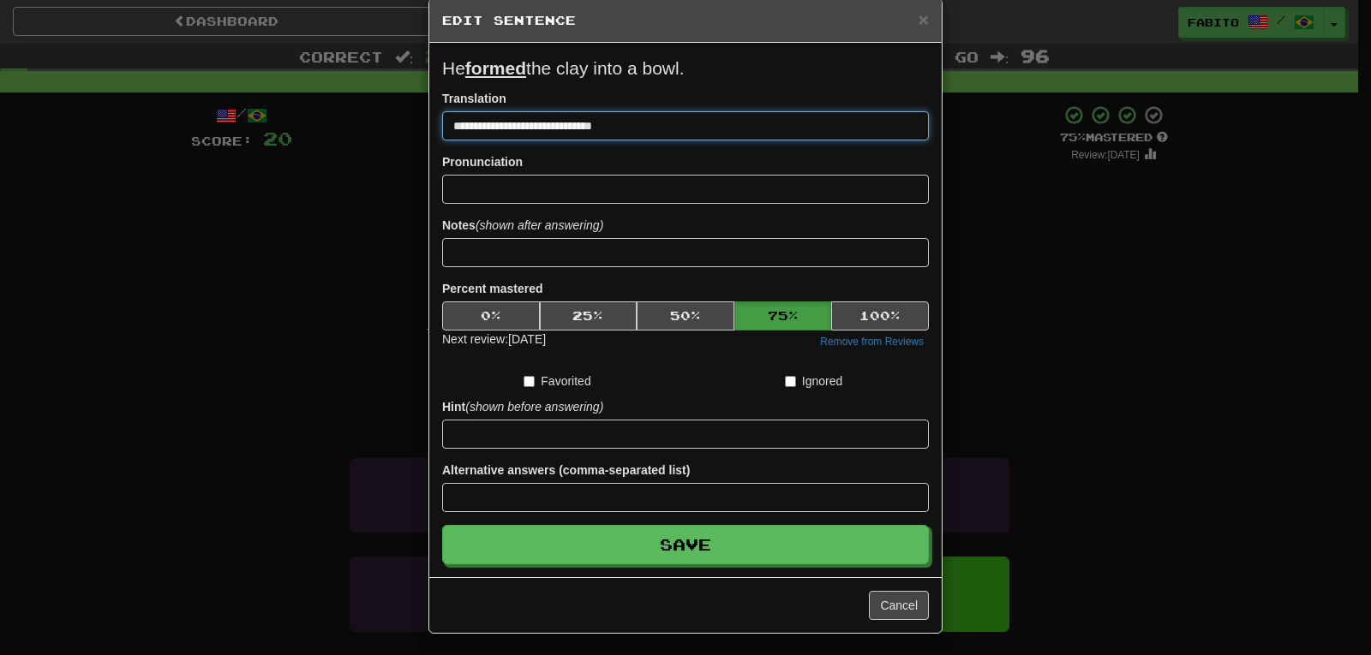
scroll to position [32, 0]
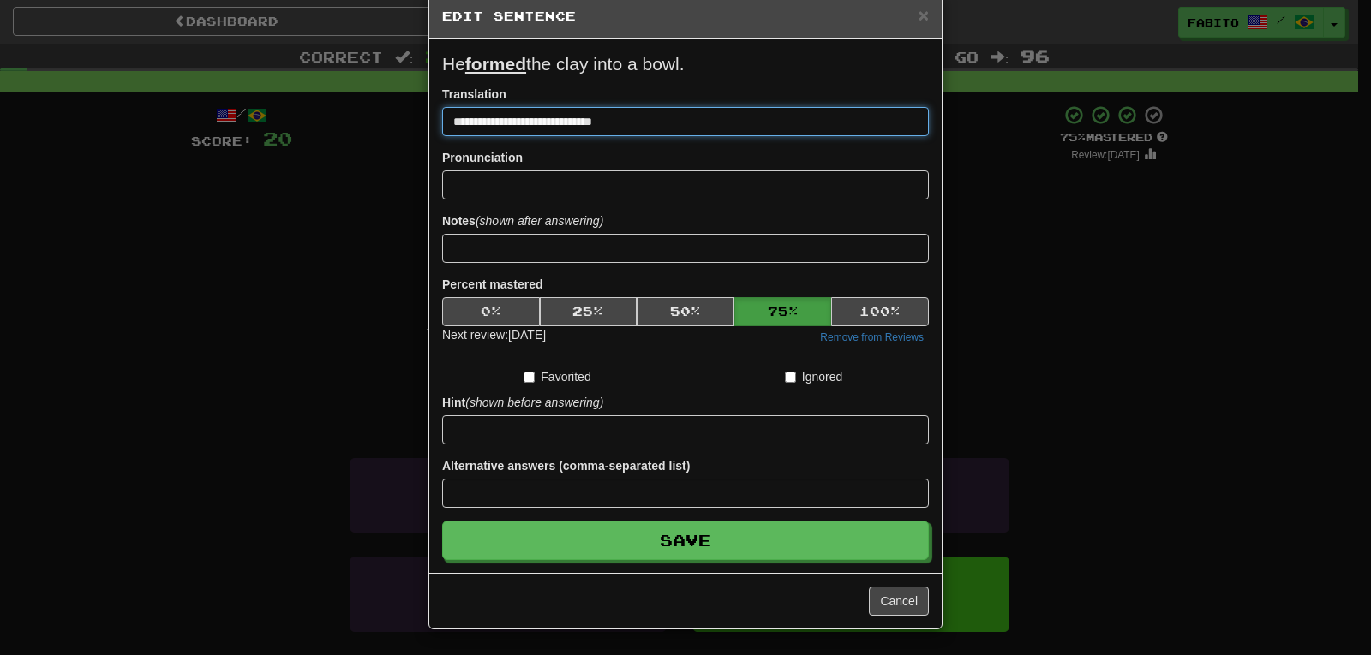
click at [452, 120] on input "**********" at bounding box center [685, 121] width 487 height 29
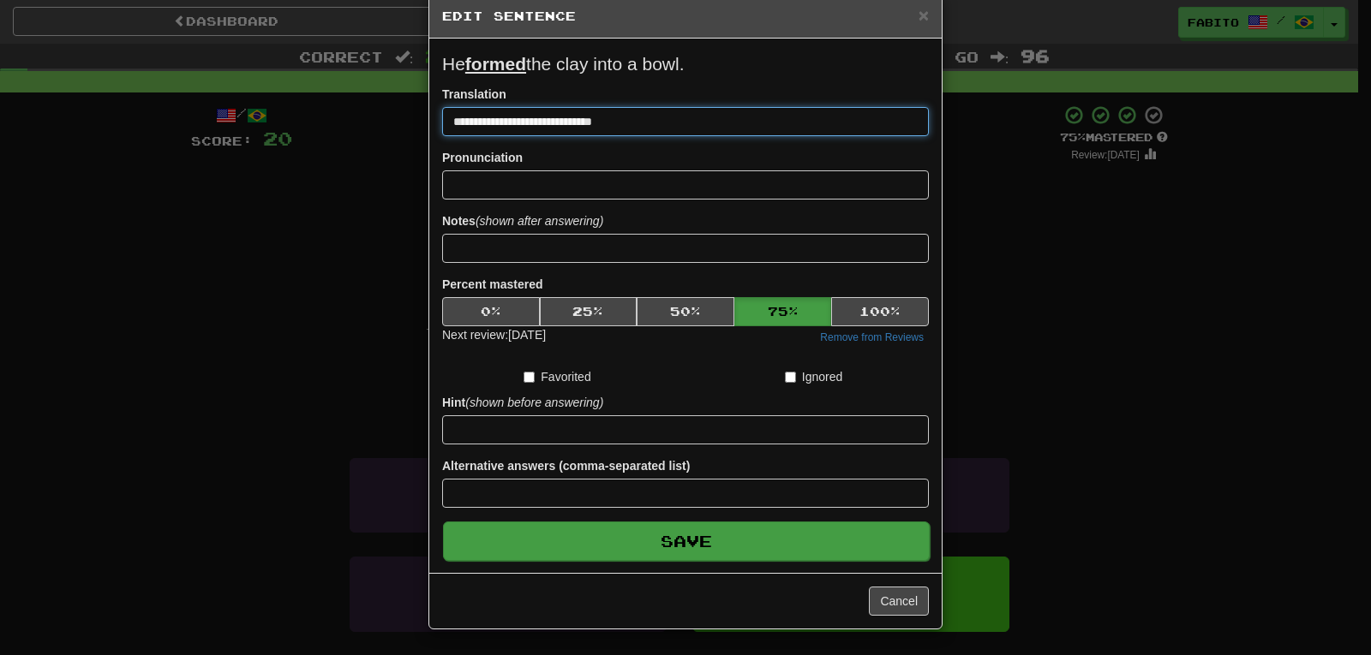
type input "**********"
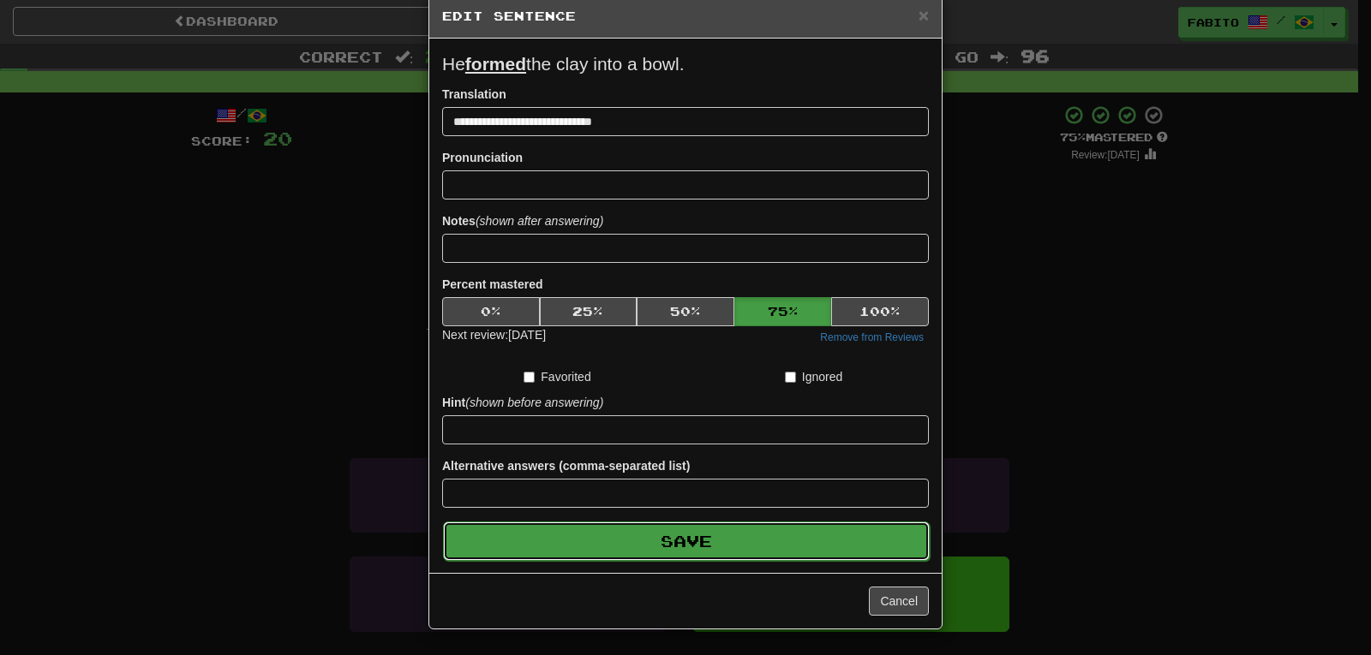
click at [789, 549] on button "Save" at bounding box center [686, 541] width 487 height 39
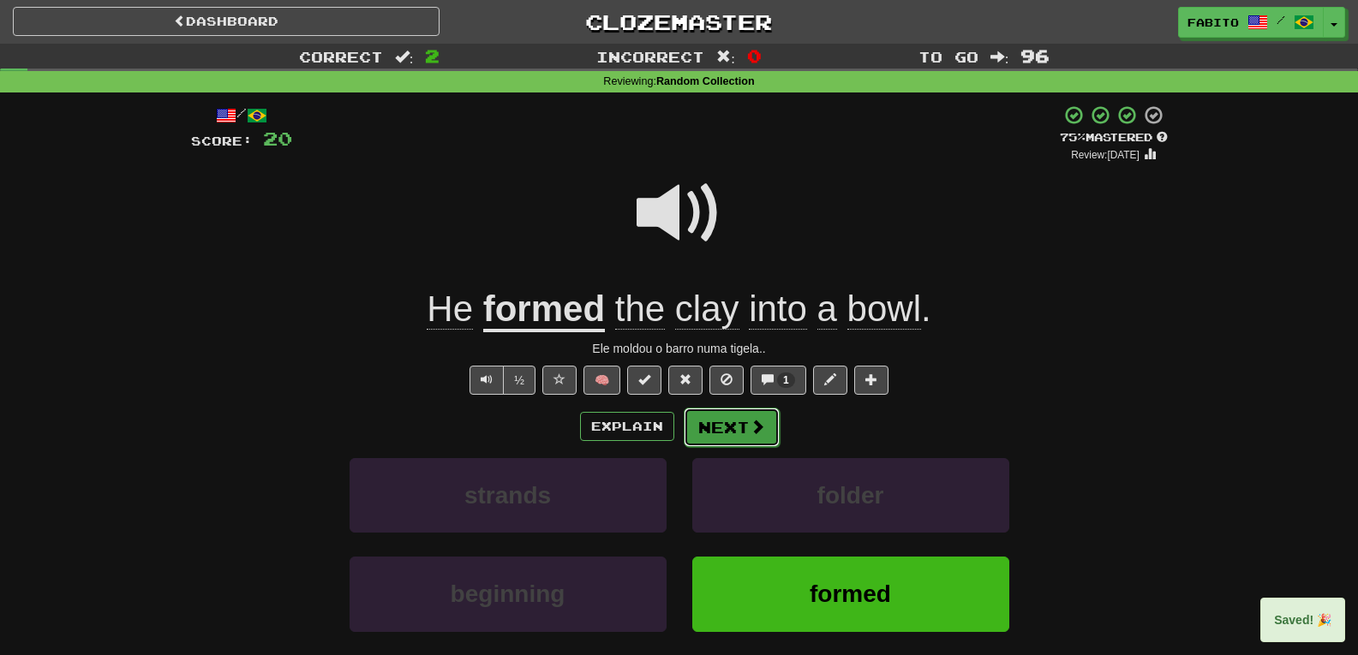
click at [751, 434] on span at bounding box center [757, 426] width 15 height 15
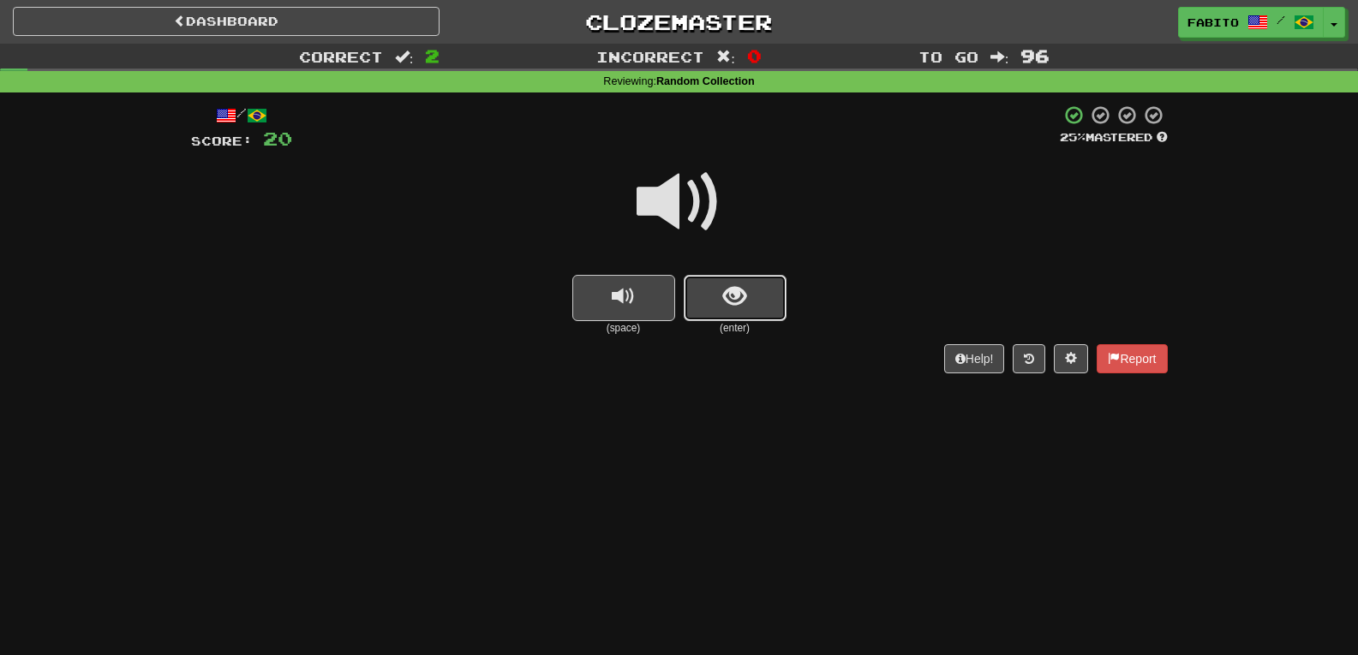
click at [756, 299] on button "show sentence" at bounding box center [735, 298] width 103 height 46
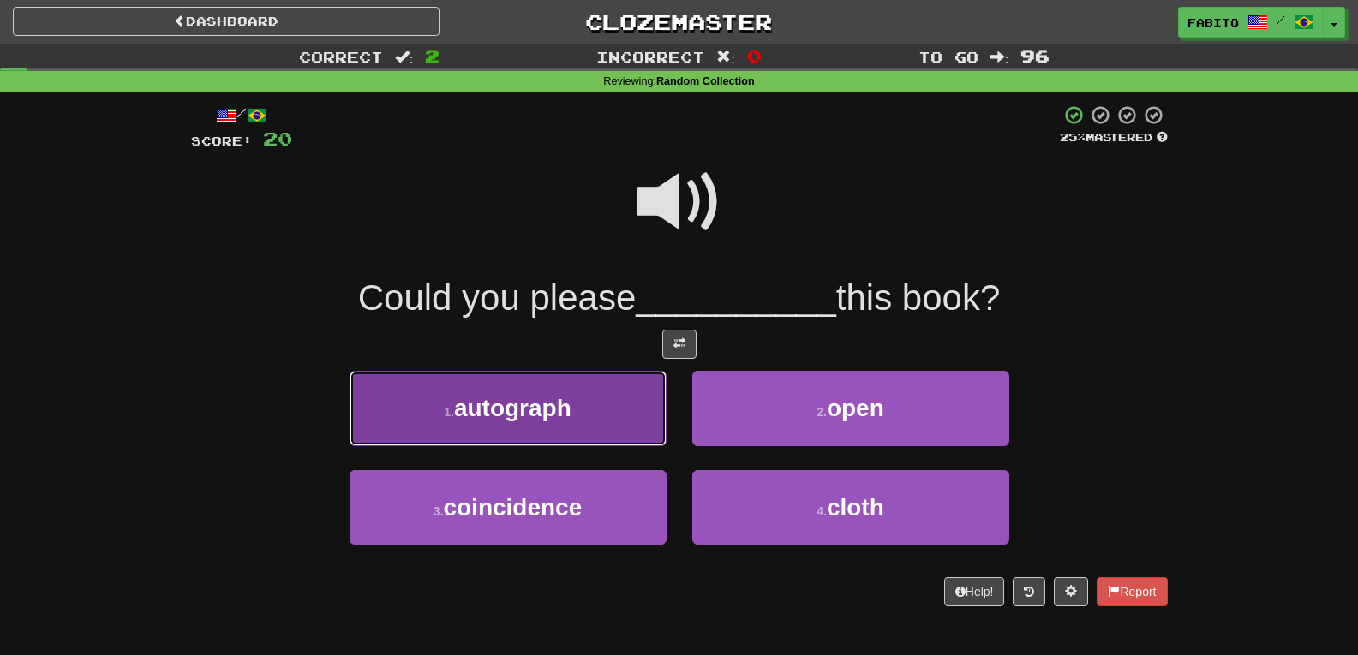
click at [602, 375] on button "1 . autograph" at bounding box center [508, 408] width 317 height 75
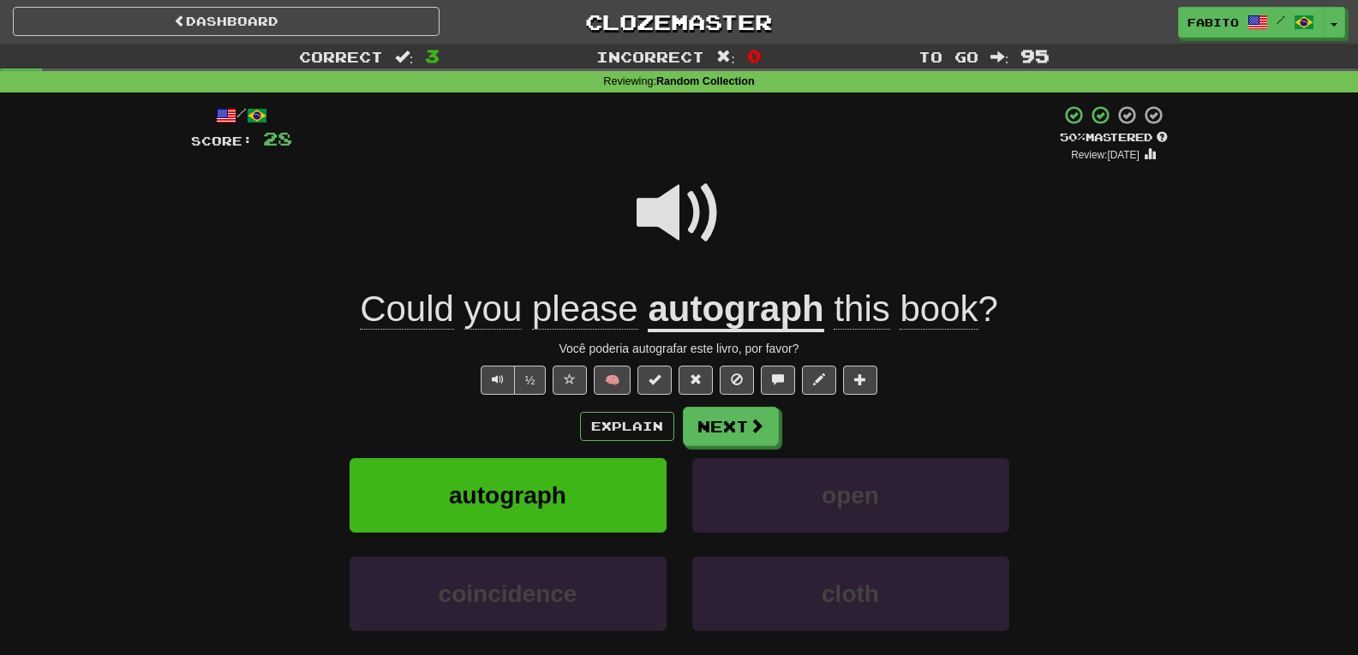
click at [682, 221] on span at bounding box center [680, 214] width 86 height 86
click at [727, 430] on button "Next" at bounding box center [732, 427] width 96 height 39
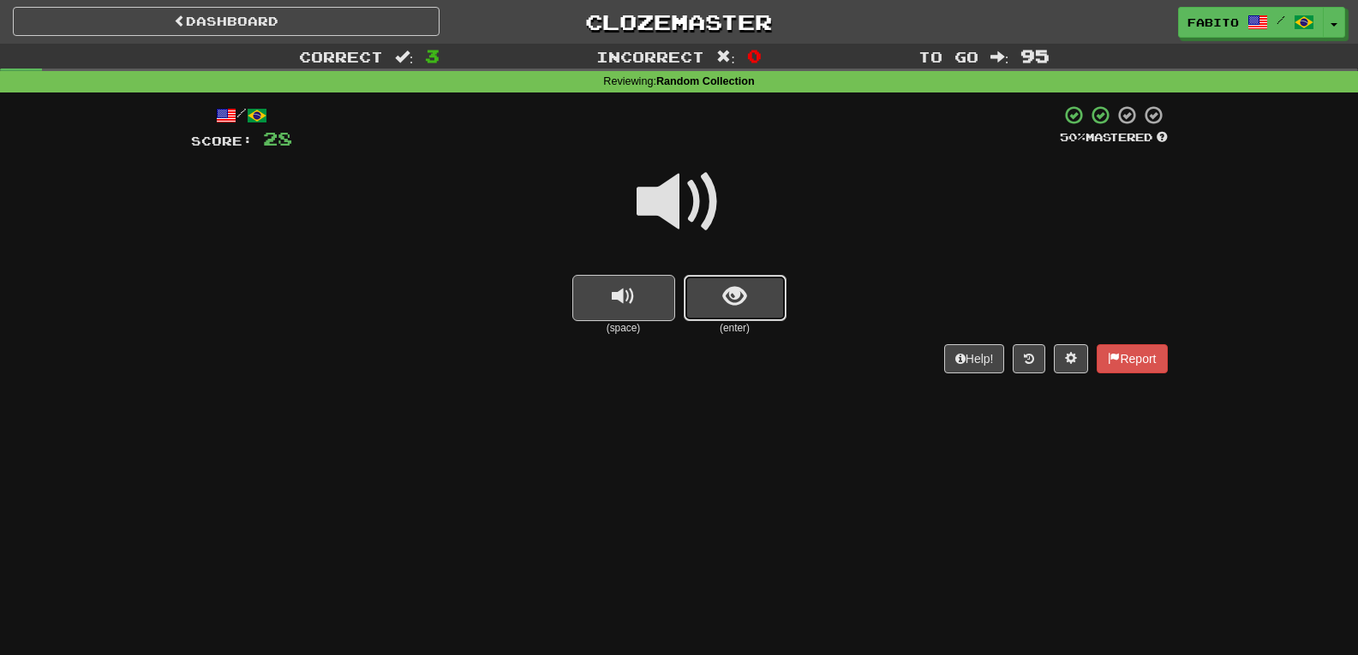
click at [739, 297] on span "show sentence" at bounding box center [734, 296] width 23 height 23
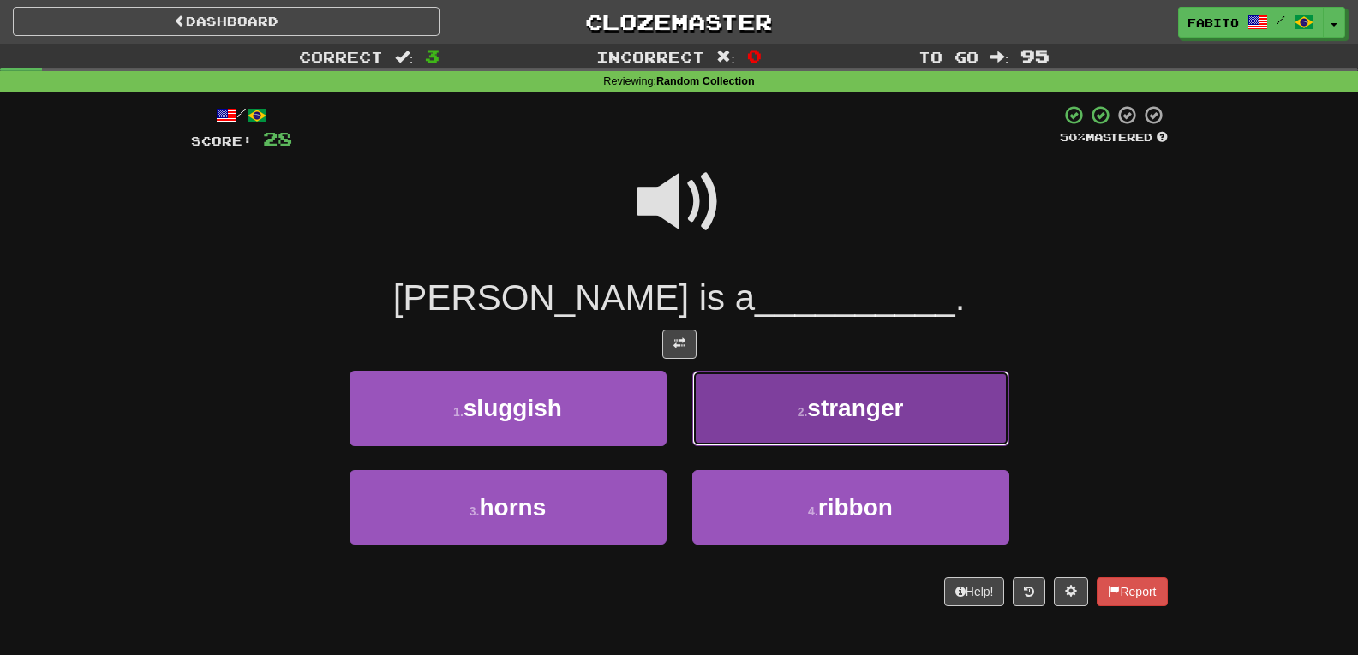
click at [760, 405] on button "2 . stranger" at bounding box center [850, 408] width 317 height 75
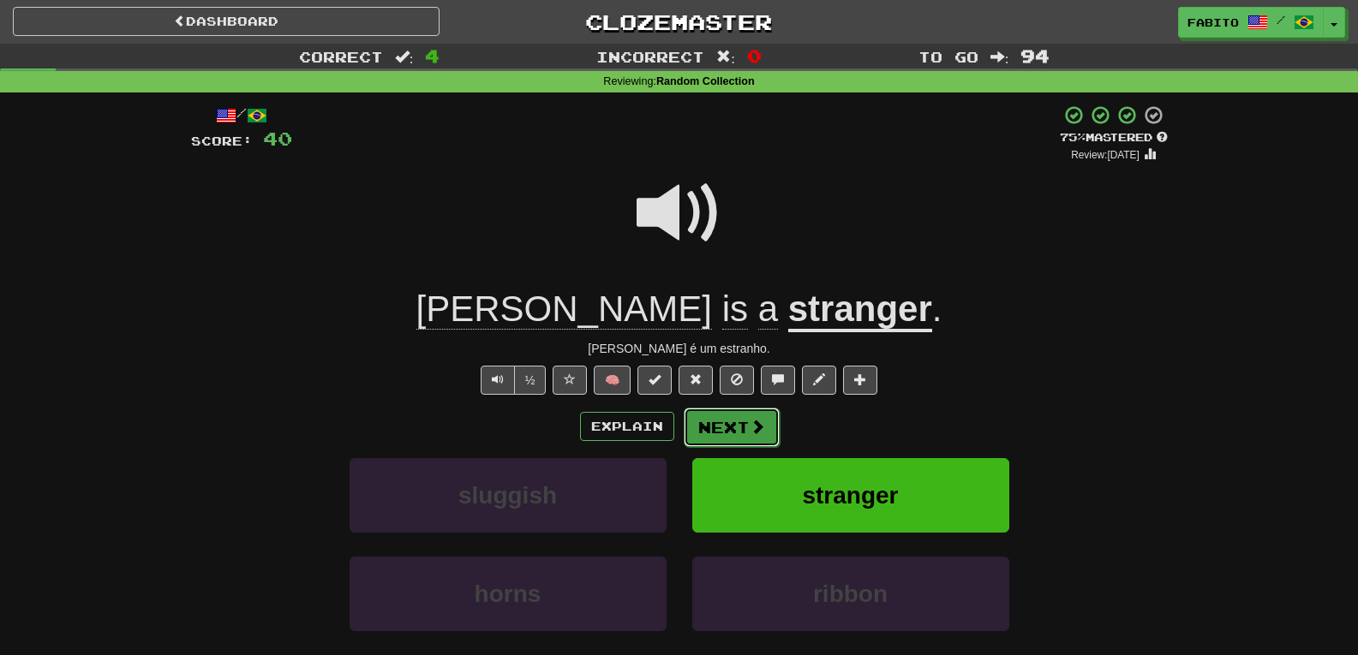
click at [730, 429] on button "Next" at bounding box center [732, 427] width 96 height 39
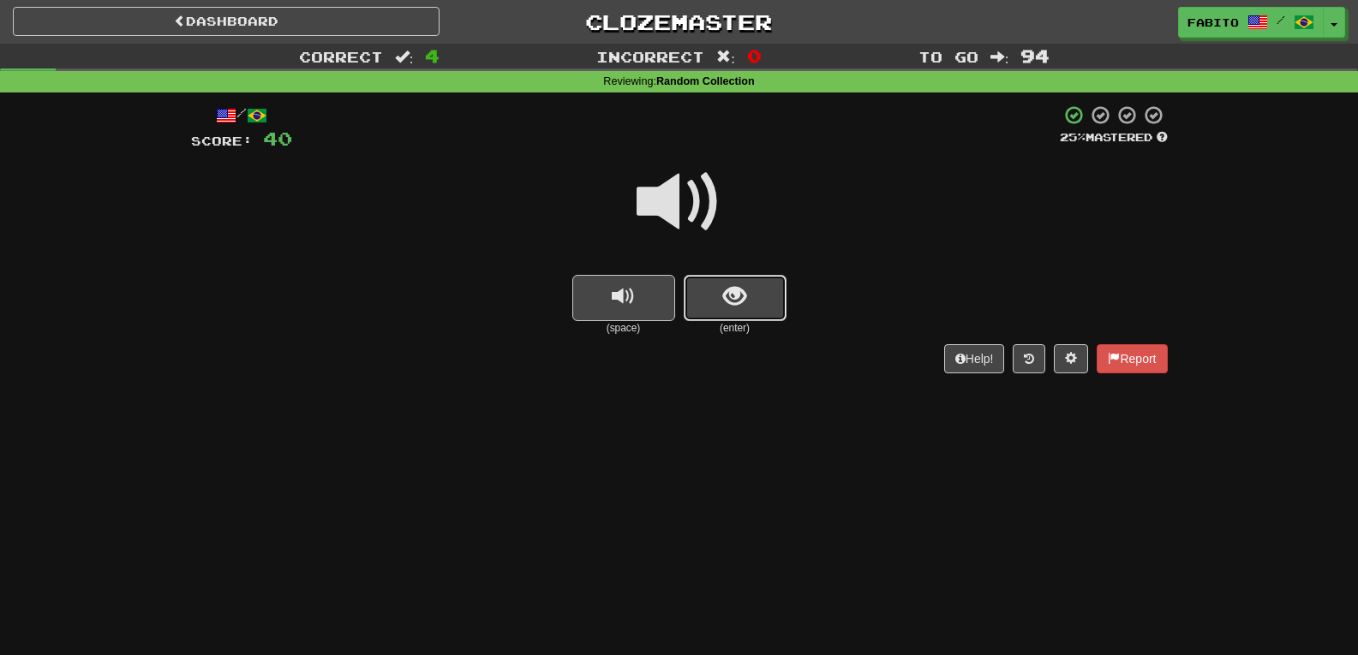
click at [723, 301] on span "show sentence" at bounding box center [734, 296] width 23 height 23
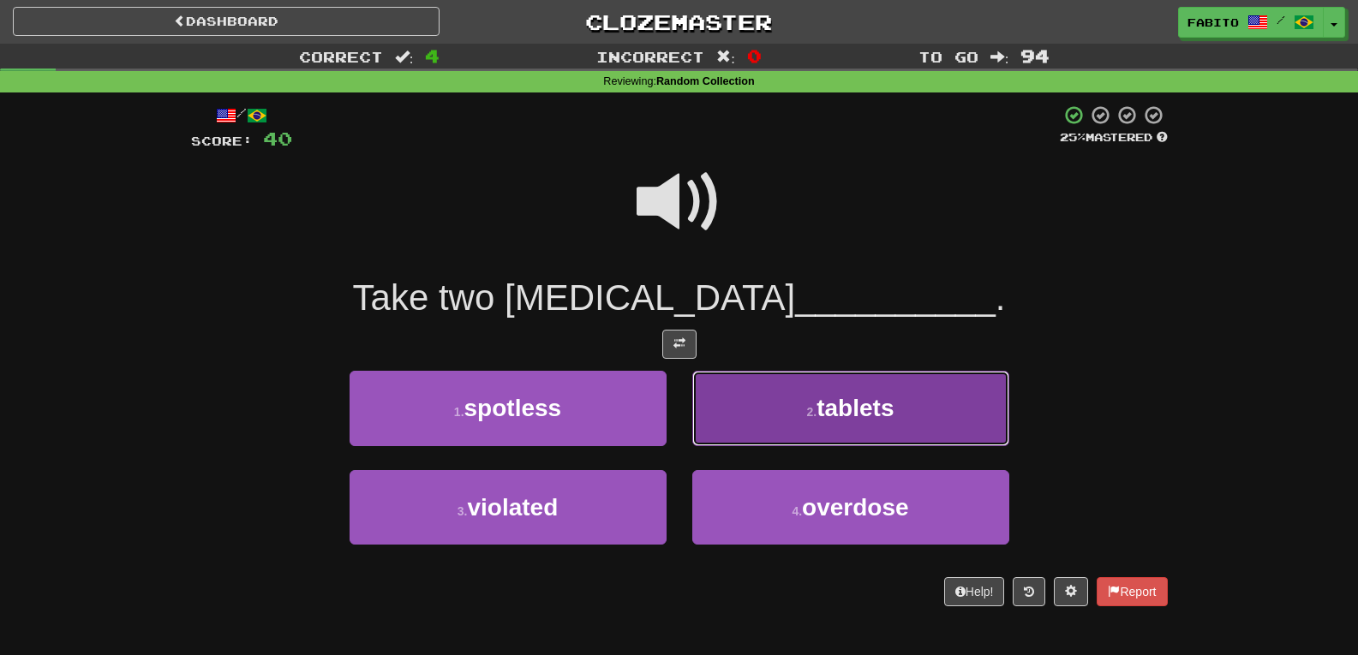
click at [748, 396] on button "2 . tablets" at bounding box center [850, 408] width 317 height 75
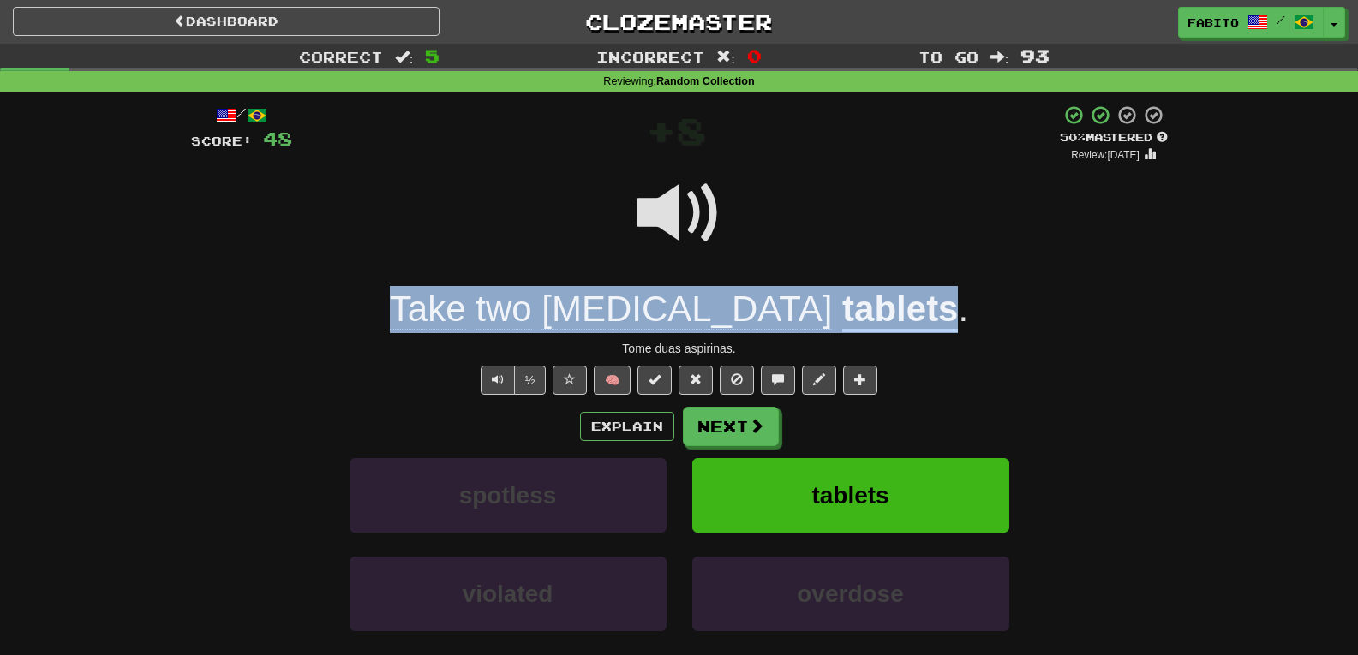
drag, startPoint x: 864, startPoint y: 314, endPoint x: 449, endPoint y: 323, distance: 414.8
click at [449, 323] on div "Take two aspirin tablets ." at bounding box center [679, 309] width 977 height 47
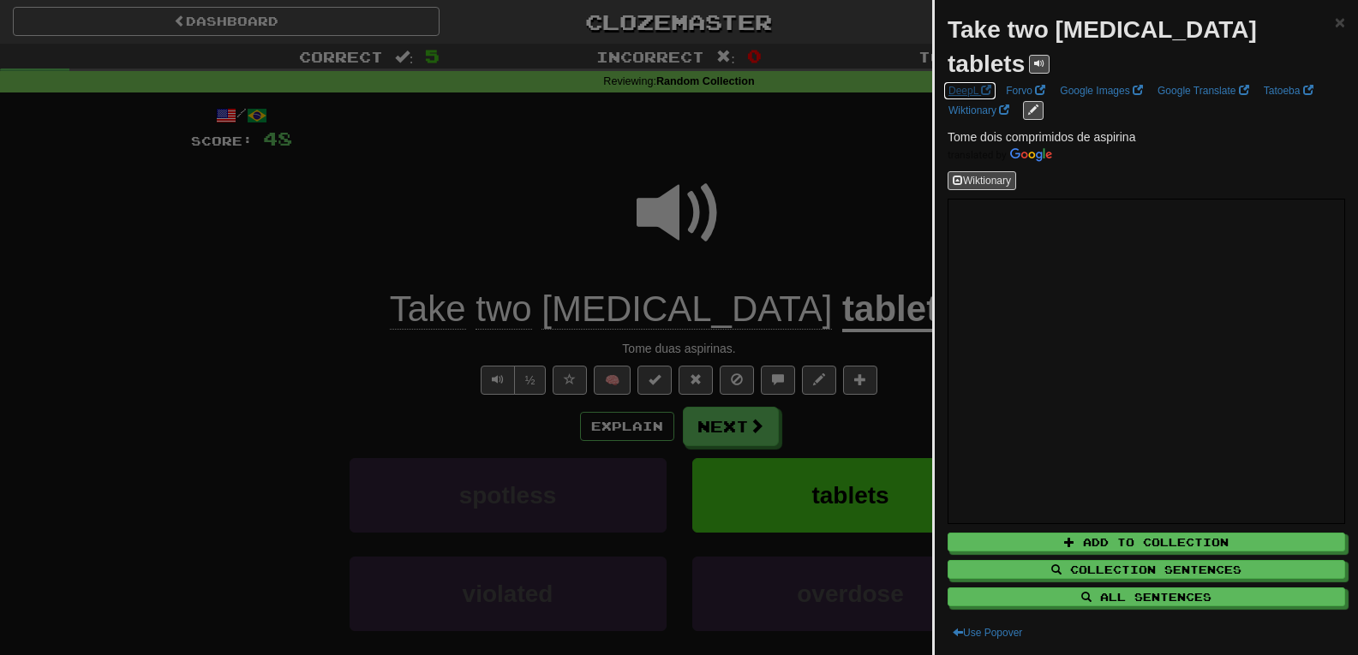
drag, startPoint x: 512, startPoint y: 316, endPoint x: 977, endPoint y: 57, distance: 531.6
click at [977, 81] on link "DeepL" at bounding box center [969, 90] width 53 height 19
click at [853, 172] on div at bounding box center [679, 327] width 1358 height 655
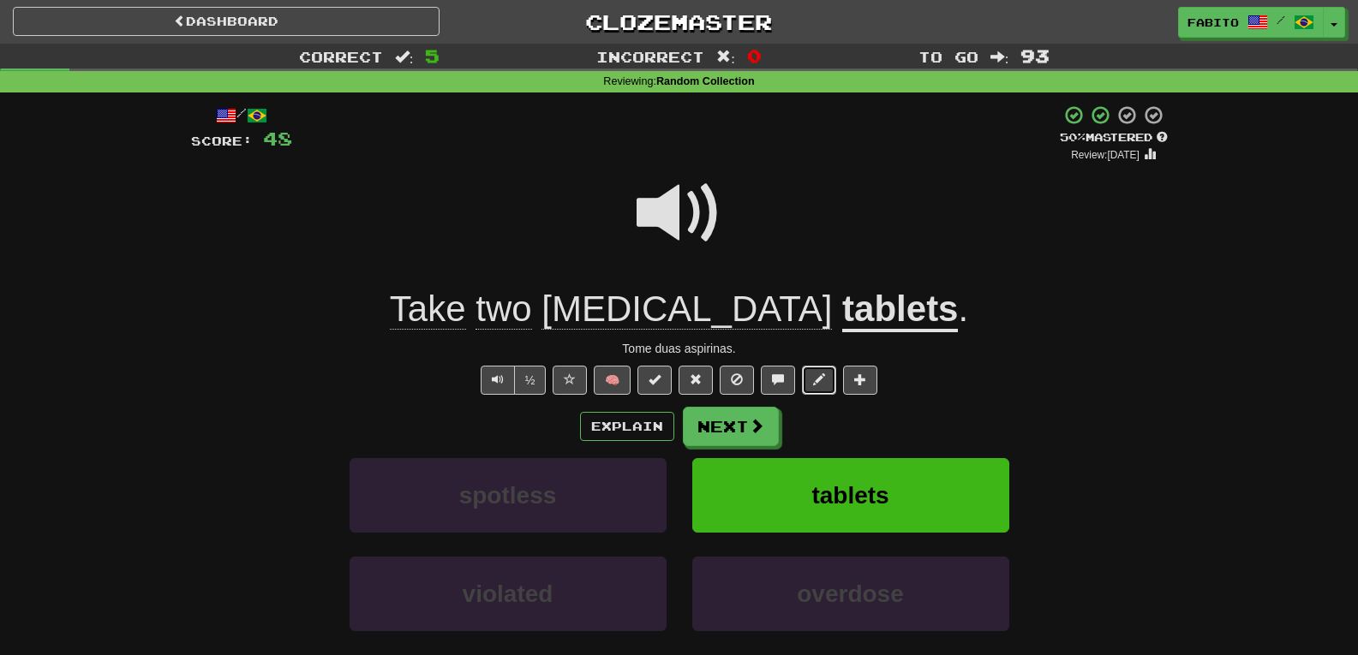
click at [819, 380] on span at bounding box center [819, 380] width 12 height 12
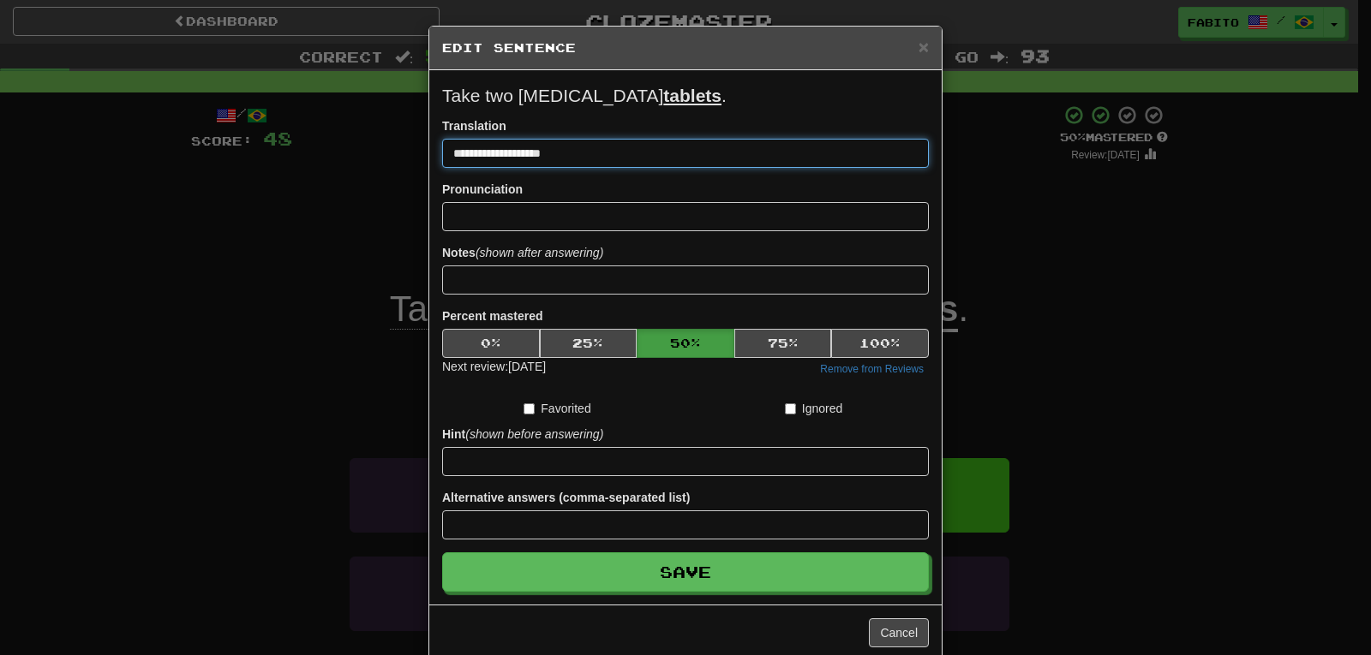
click at [501, 154] on input "**********" at bounding box center [685, 153] width 487 height 29
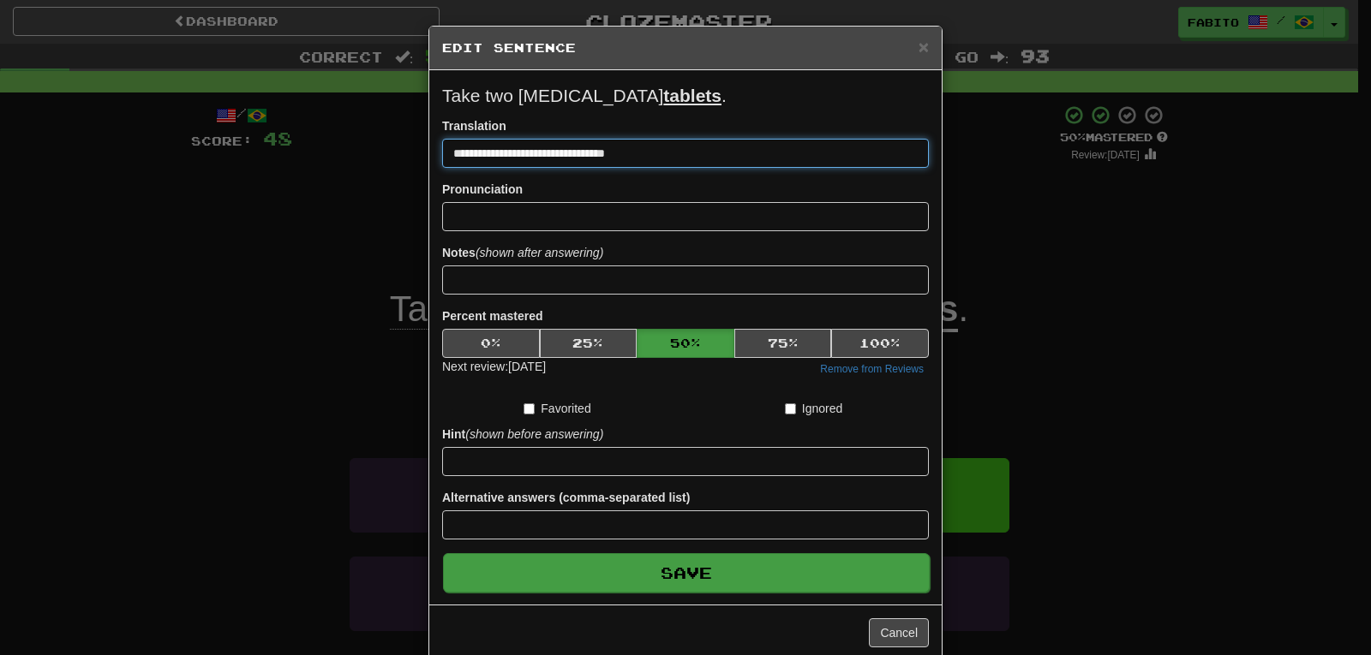
type input "**********"
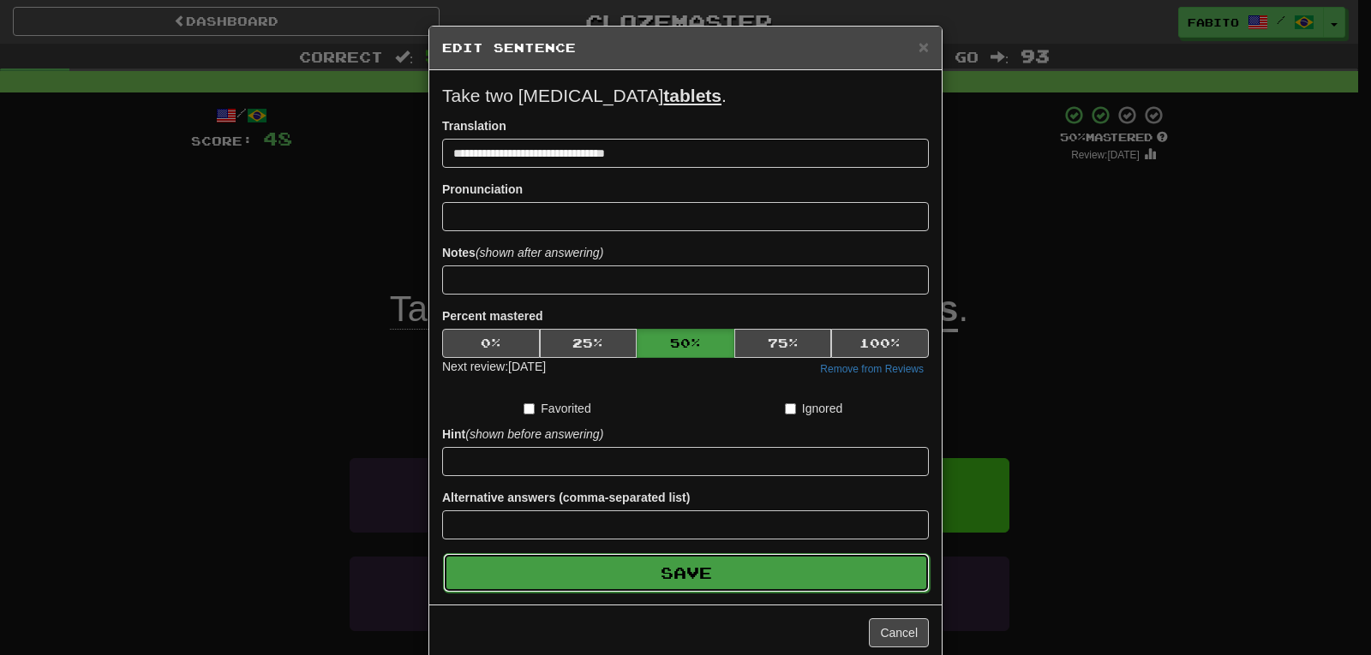
click at [676, 564] on button "Save" at bounding box center [686, 573] width 487 height 39
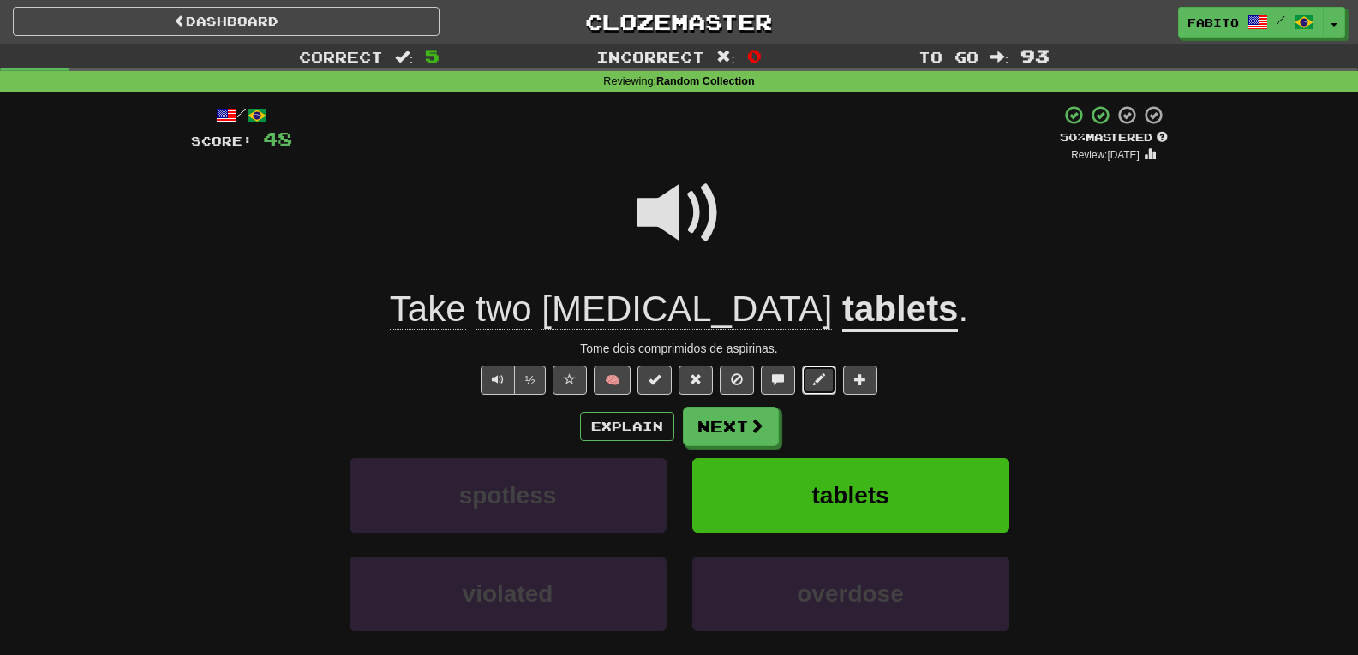
click at [819, 368] on button at bounding box center [819, 380] width 34 height 29
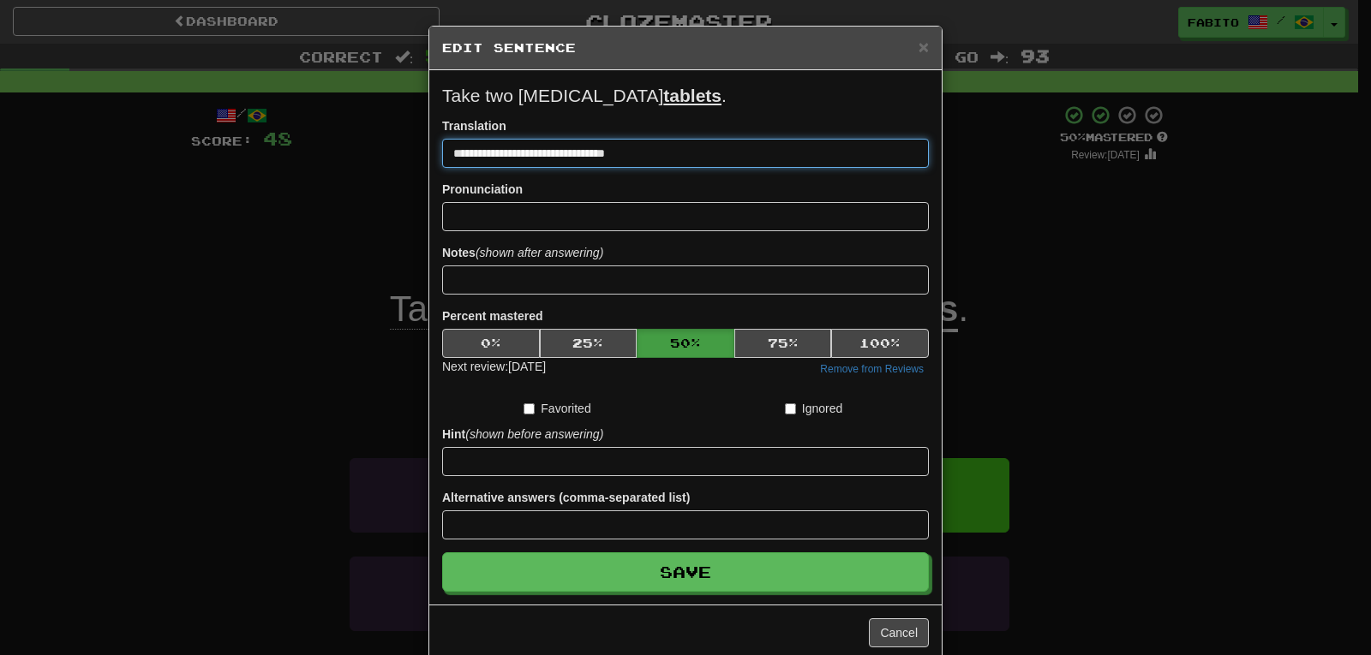
click at [638, 153] on input "**********" at bounding box center [685, 153] width 487 height 29
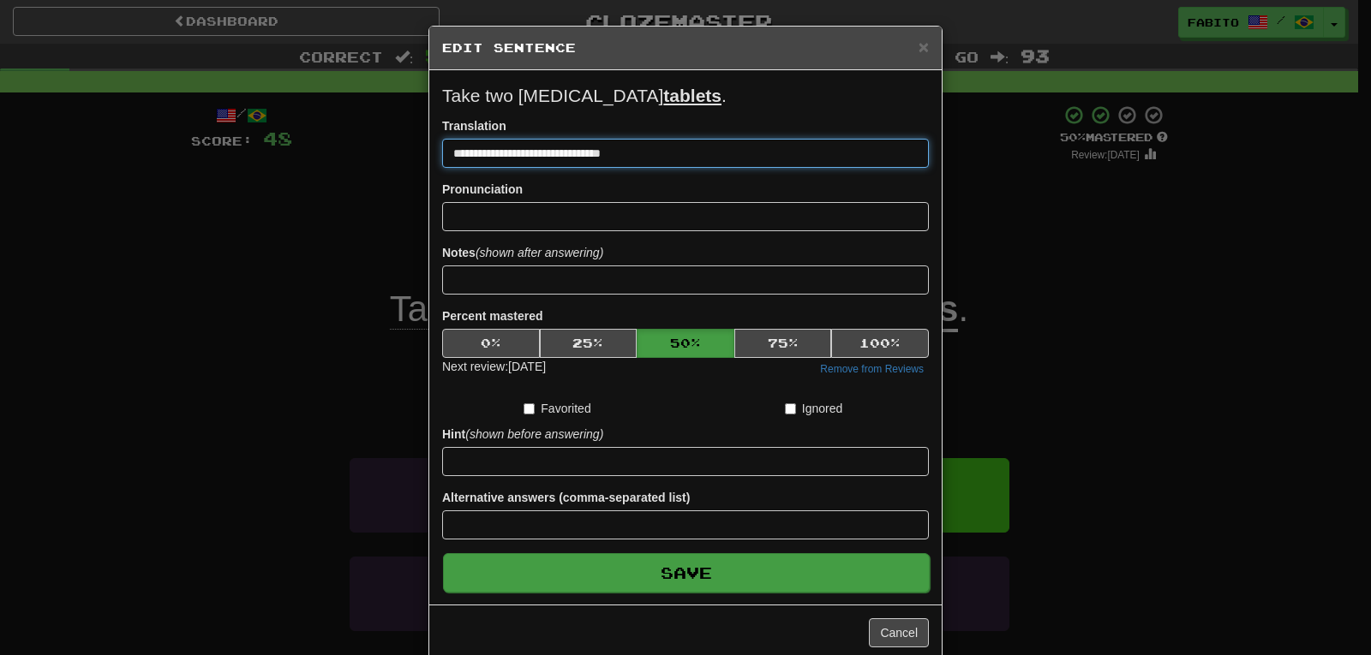
type input "**********"
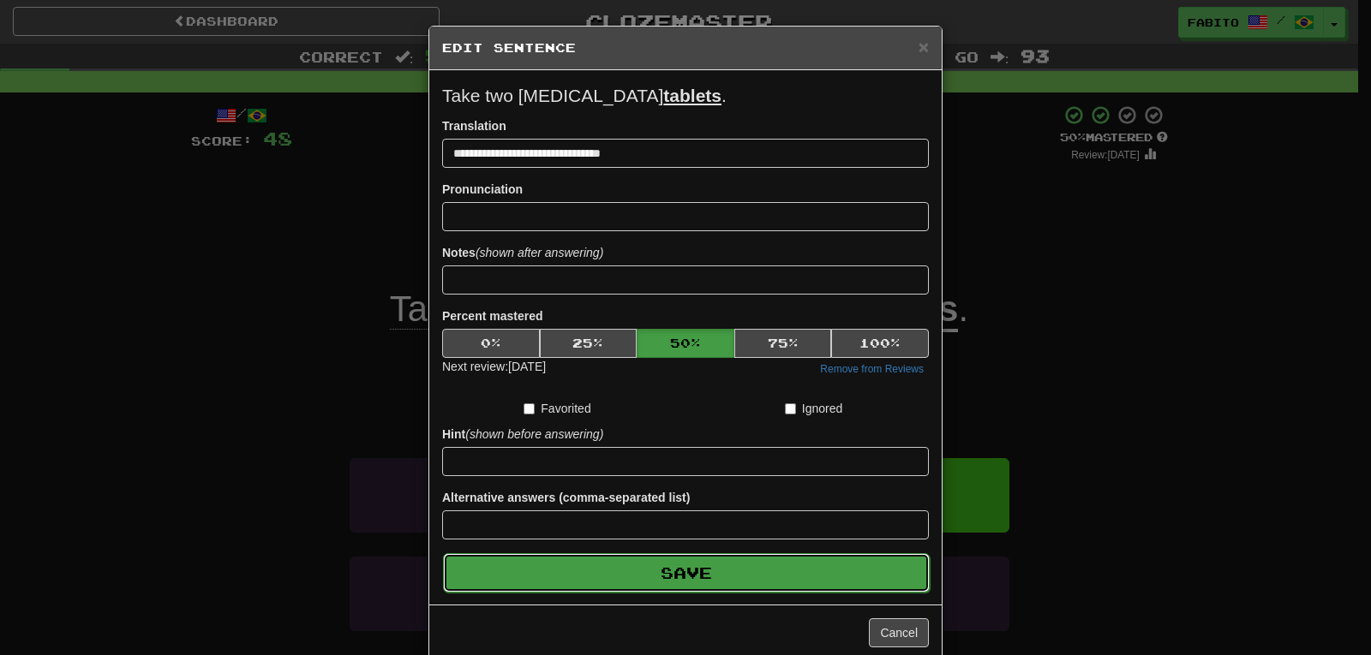
click at [784, 578] on button "Save" at bounding box center [686, 573] width 487 height 39
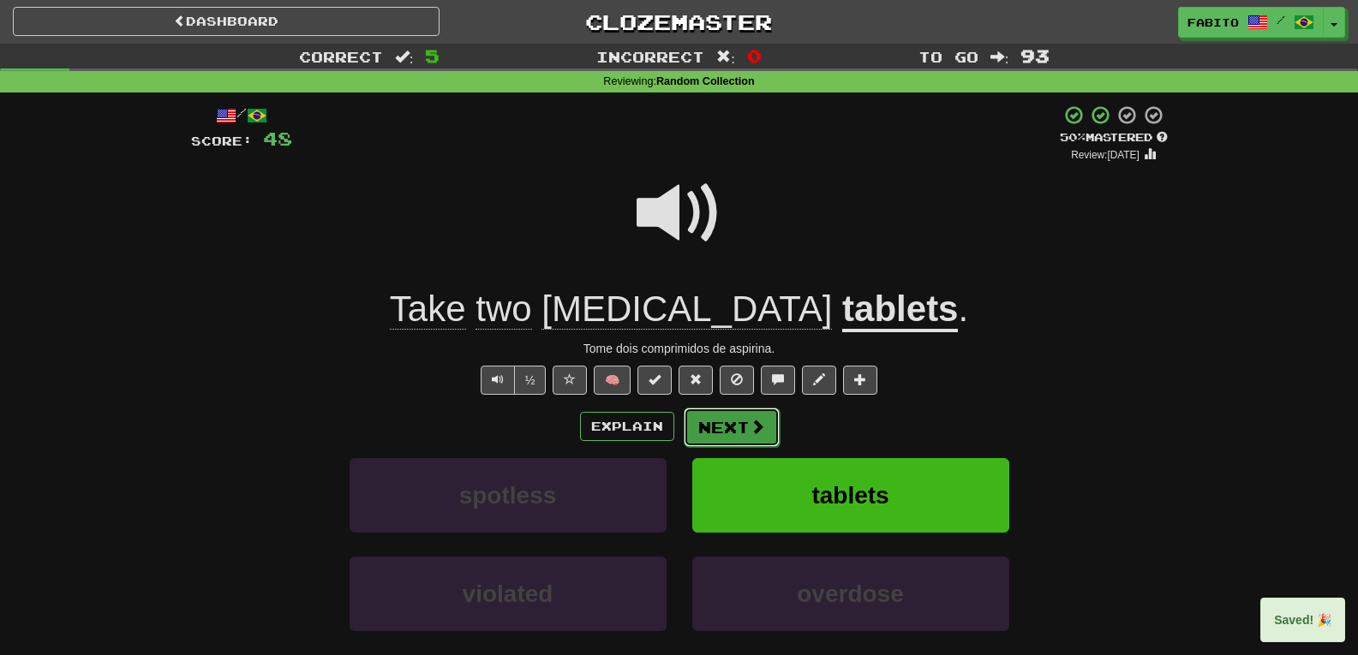
click at [750, 429] on span at bounding box center [757, 426] width 15 height 15
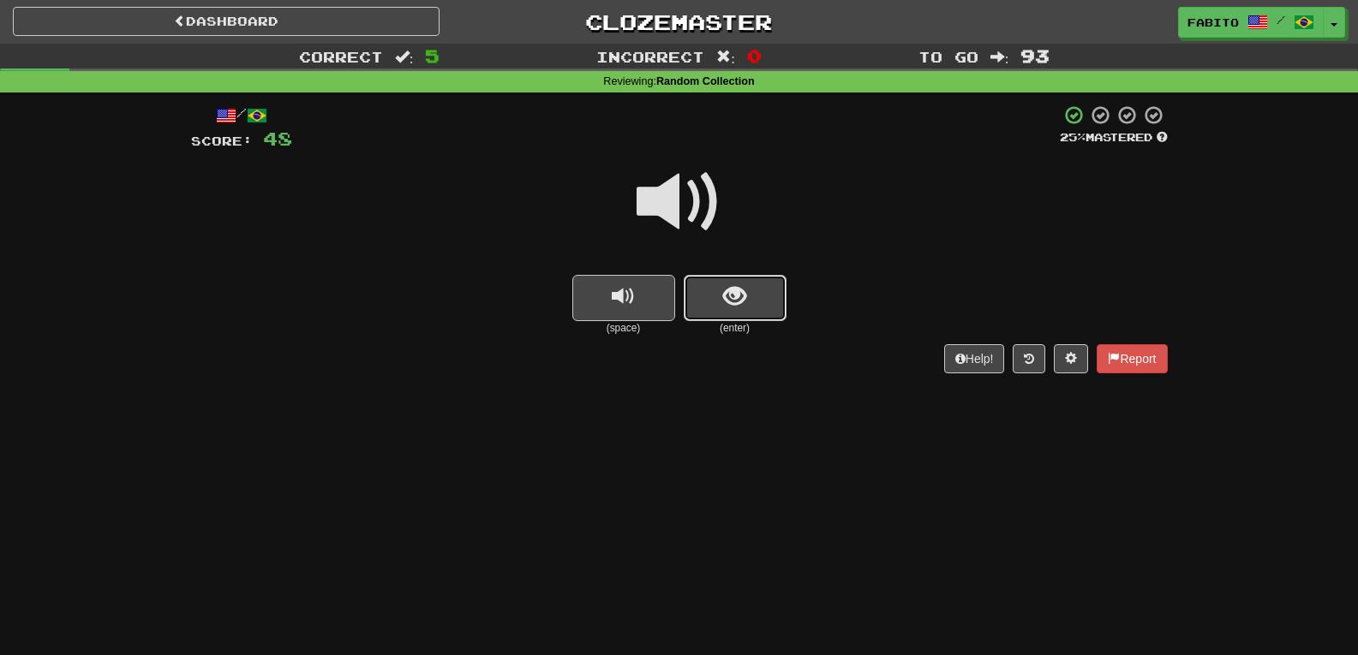
click at [739, 297] on span "show sentence" at bounding box center [734, 296] width 23 height 23
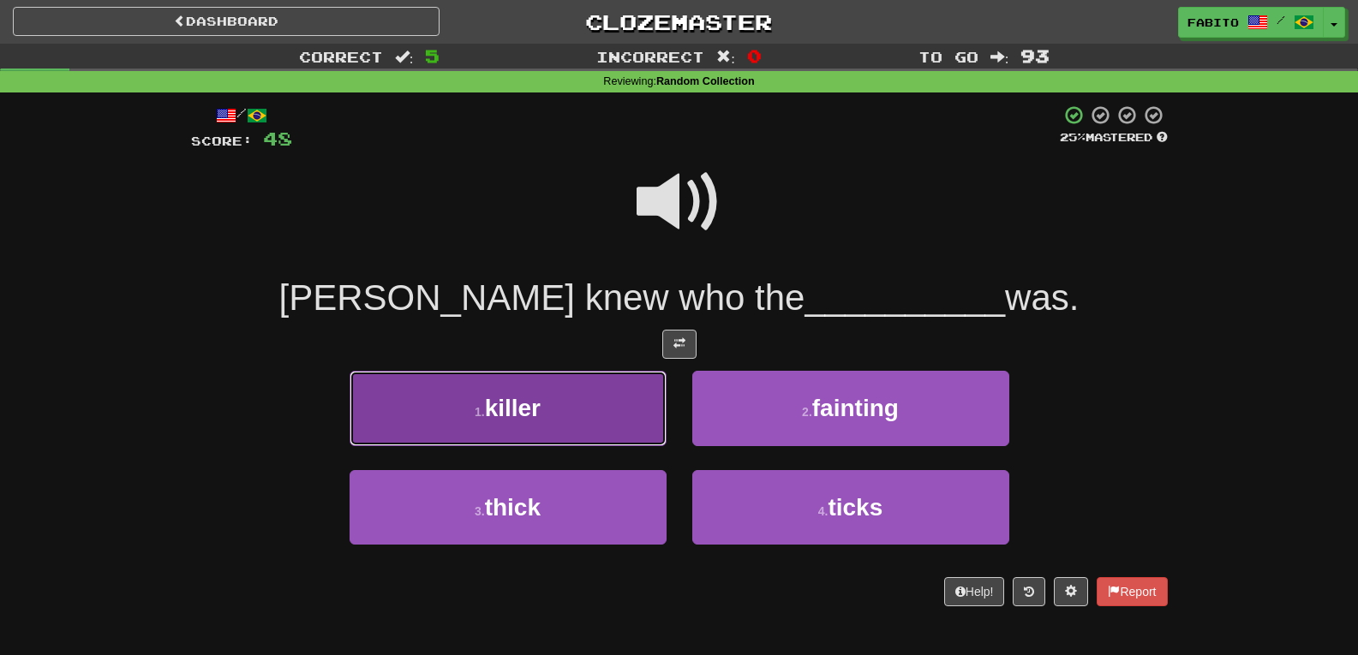
click at [599, 392] on button "1 . killer" at bounding box center [508, 408] width 317 height 75
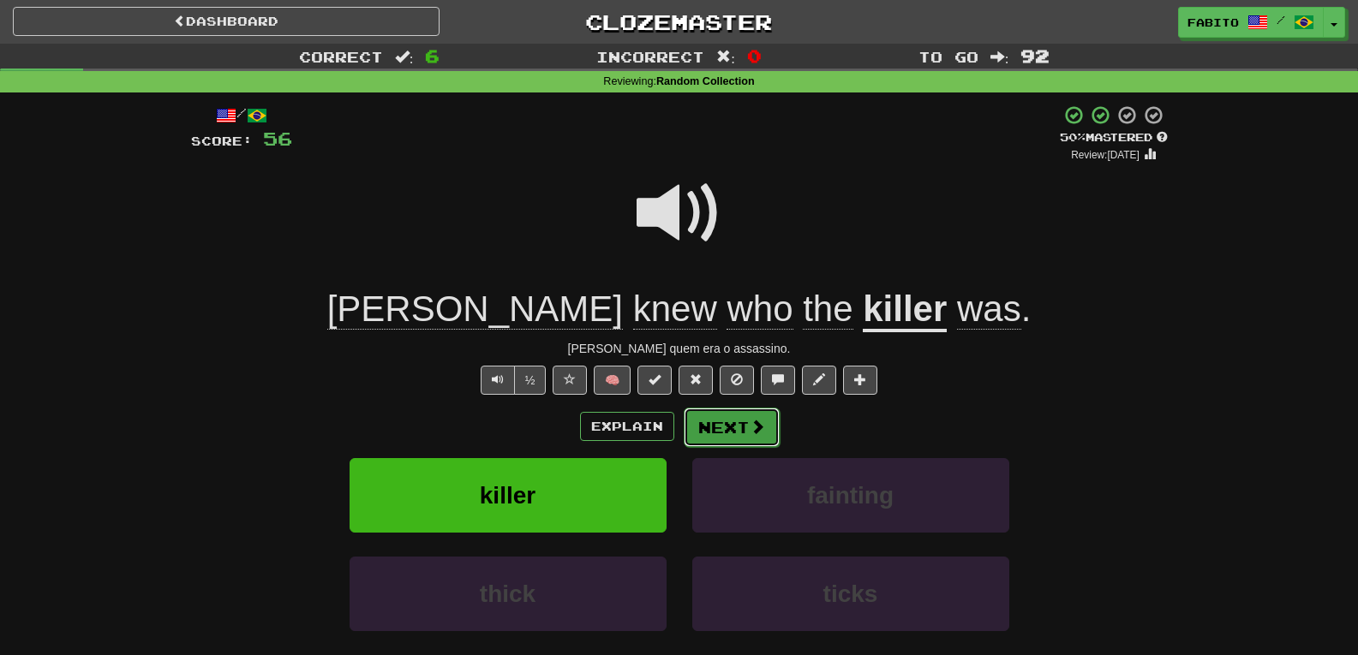
click at [741, 427] on button "Next" at bounding box center [732, 427] width 96 height 39
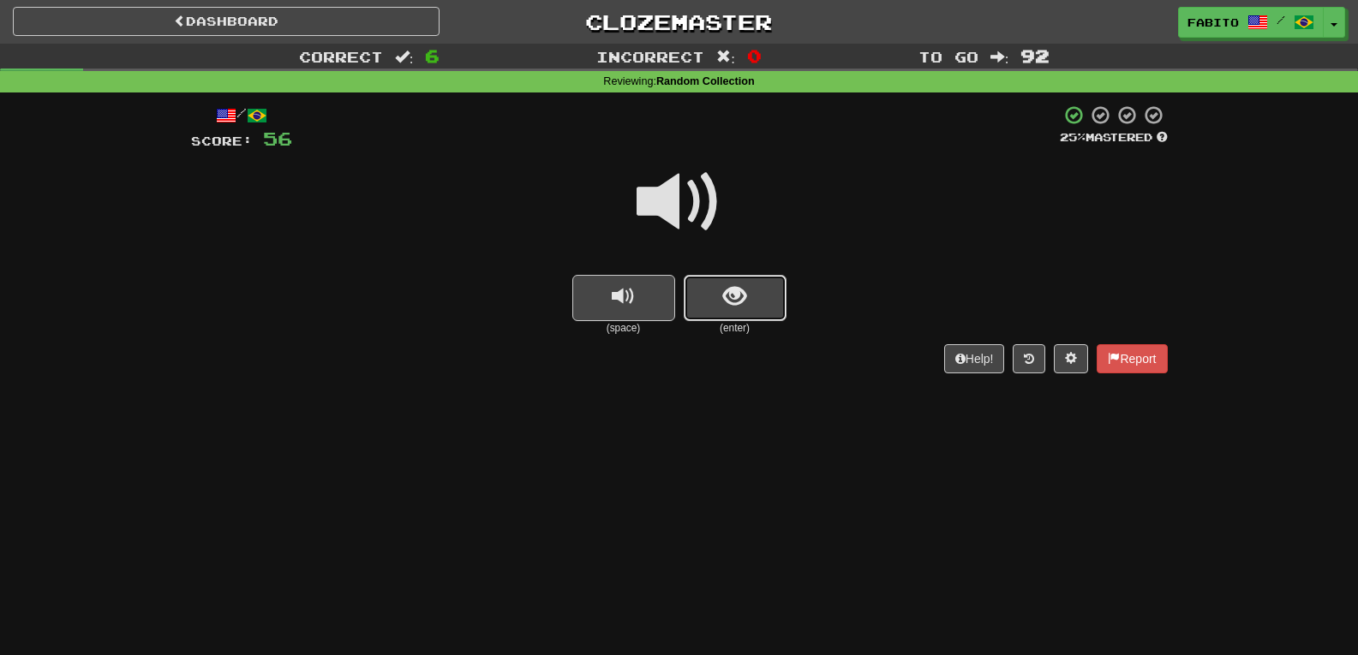
click at [741, 298] on span "show sentence" at bounding box center [734, 296] width 23 height 23
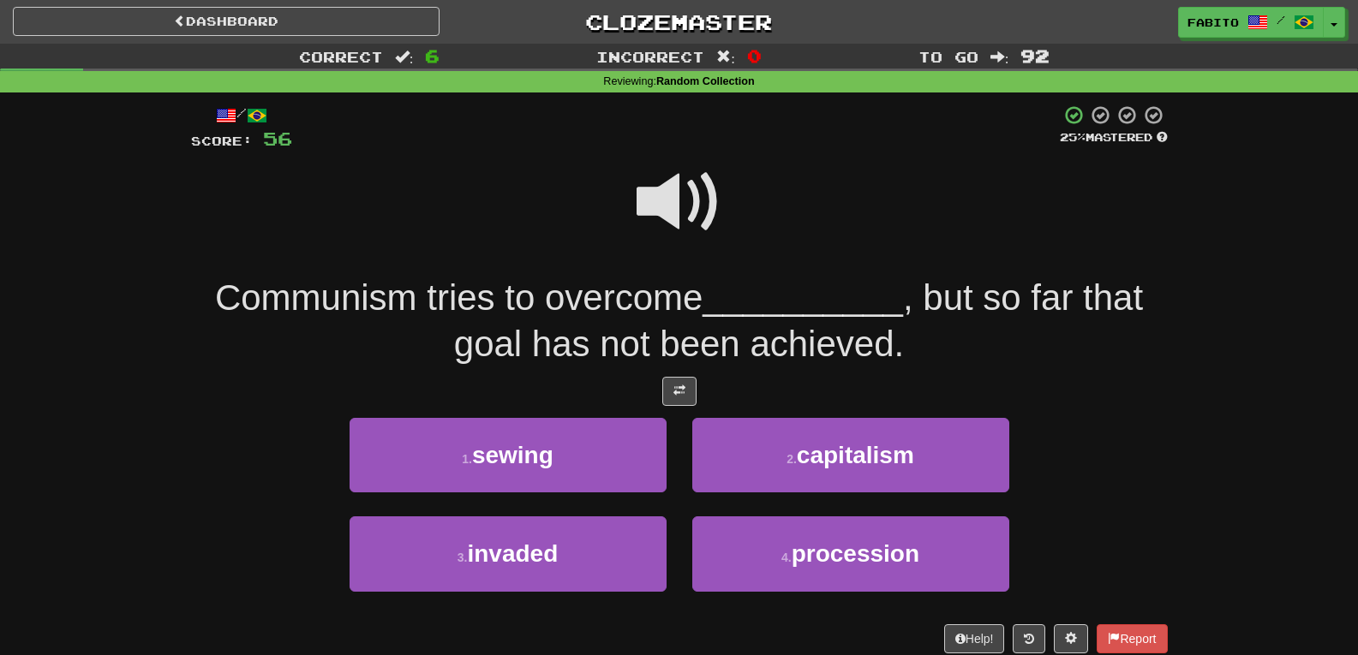
click at [667, 208] on span at bounding box center [680, 202] width 86 height 86
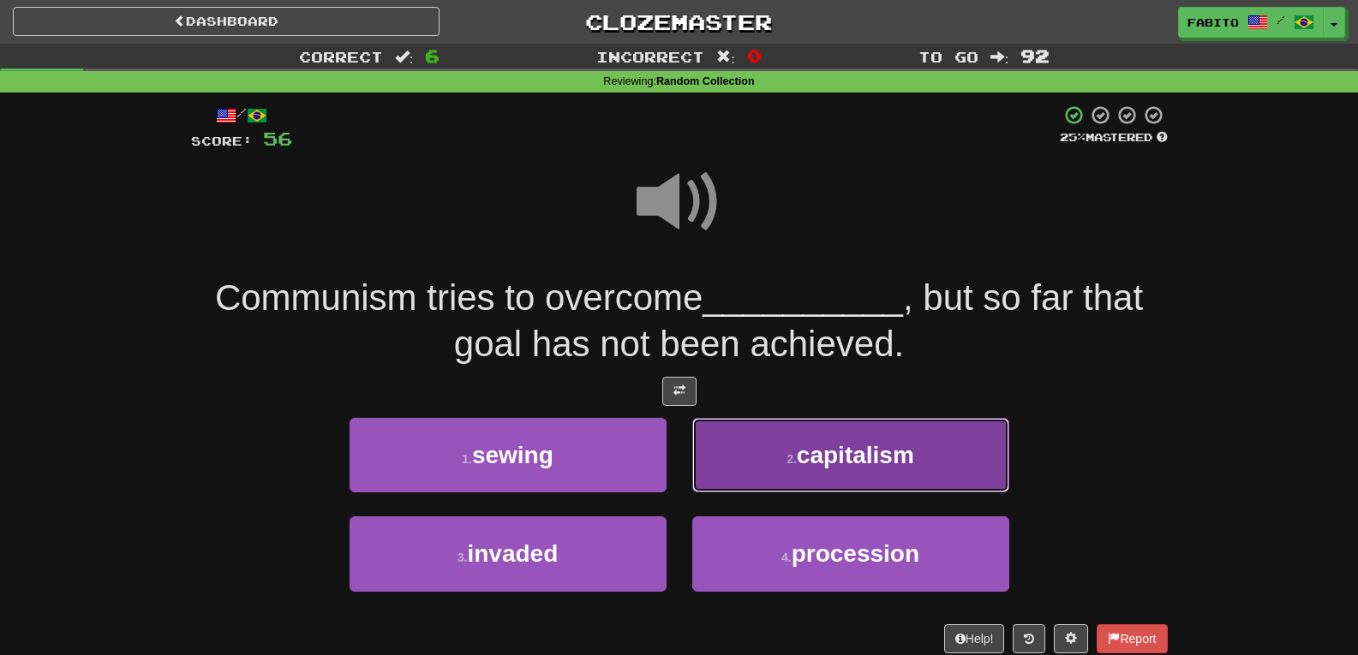
click at [818, 452] on span "capitalism" at bounding box center [855, 455] width 117 height 27
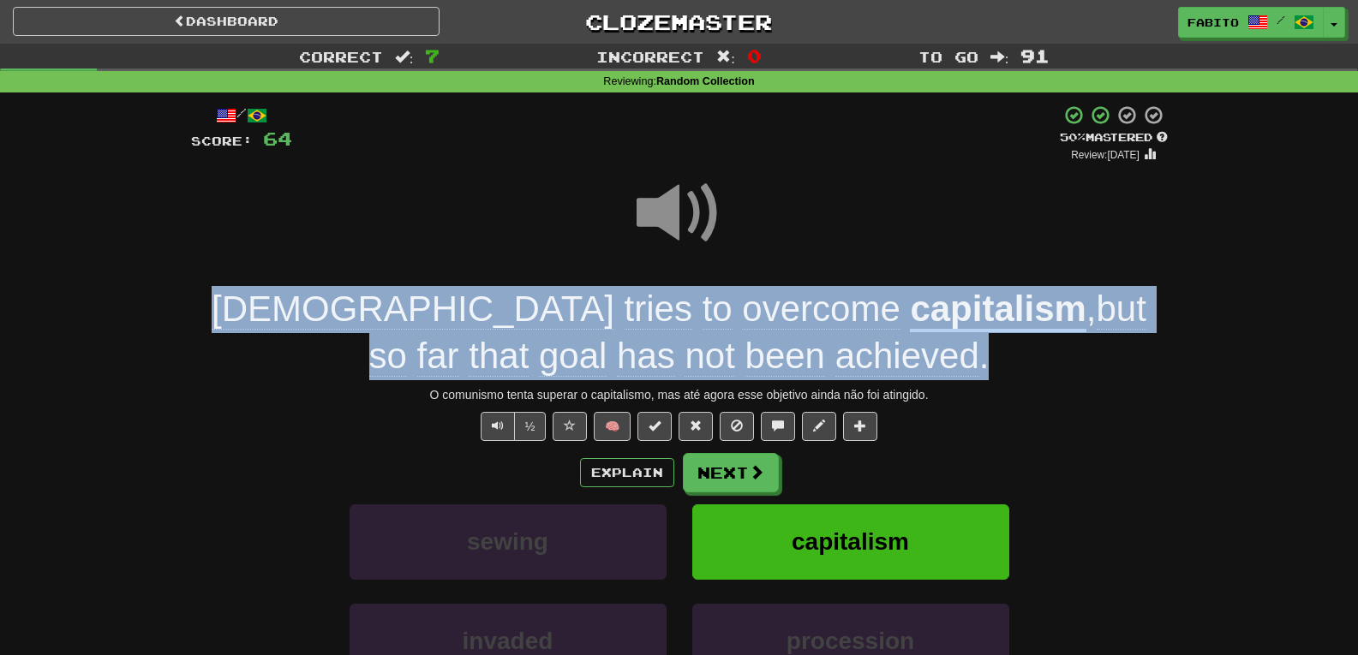
drag, startPoint x: 912, startPoint y: 364, endPoint x: 224, endPoint y: 323, distance: 689.3
click at [224, 323] on div "Communism tries to overcome capitalism , but so far that goal has not been achi…" at bounding box center [679, 332] width 977 height 93
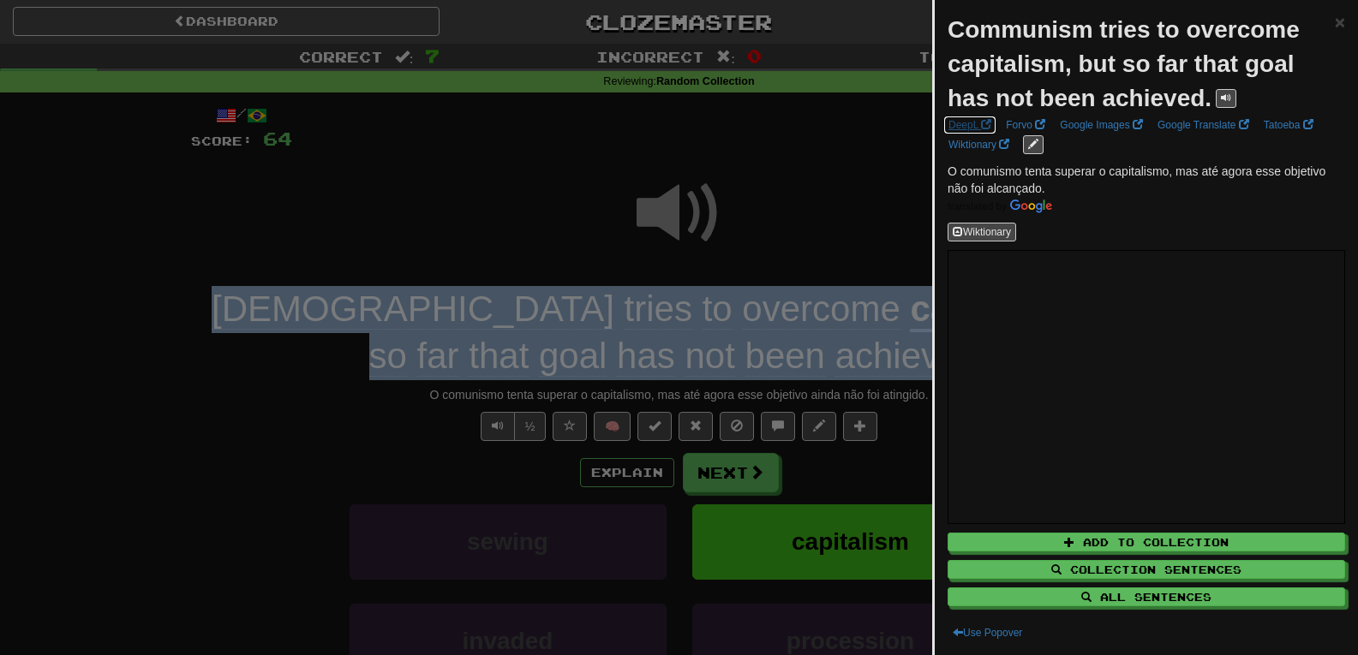
click at [980, 119] on link "DeepL" at bounding box center [969, 125] width 53 height 19
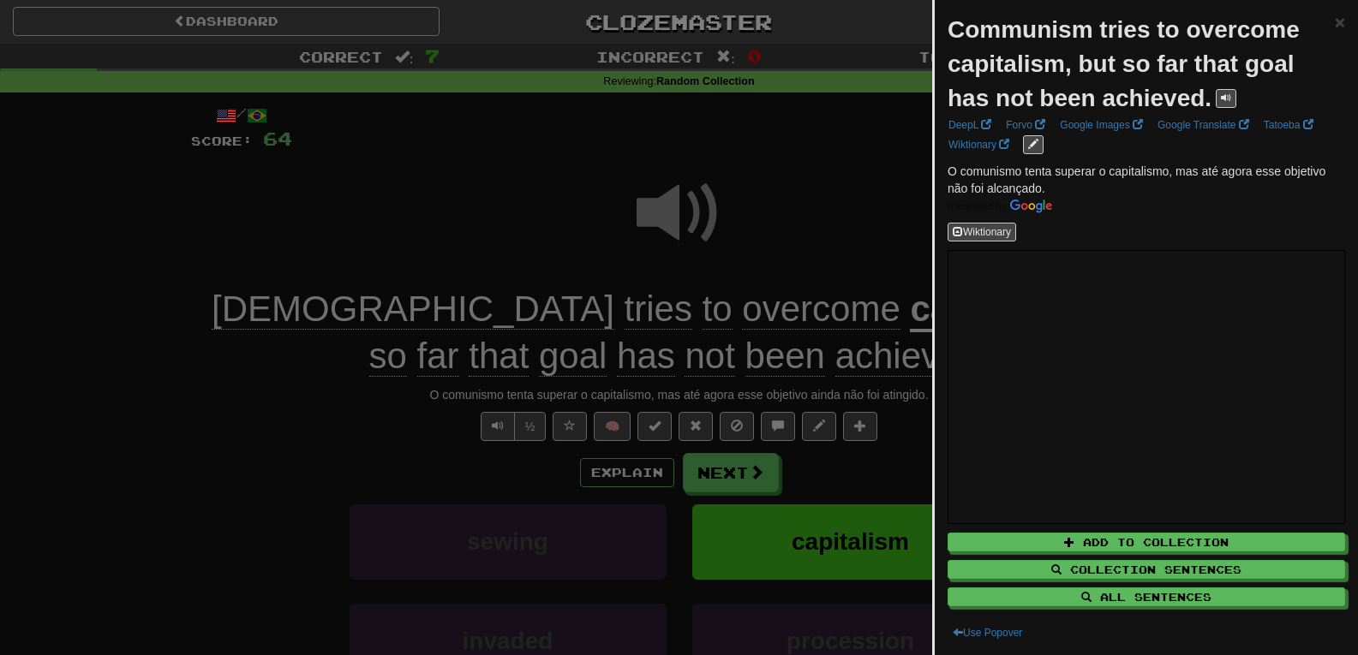
click at [781, 198] on div at bounding box center [679, 327] width 1358 height 655
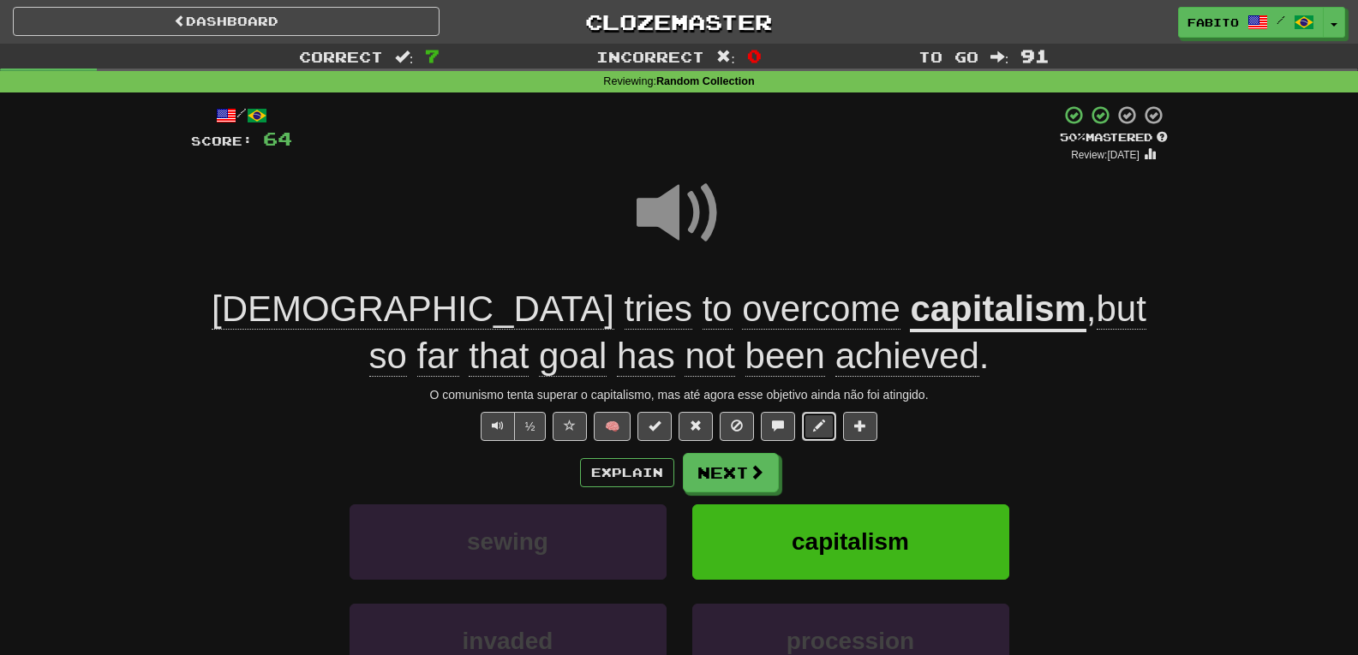
click at [819, 428] on span at bounding box center [819, 426] width 12 height 12
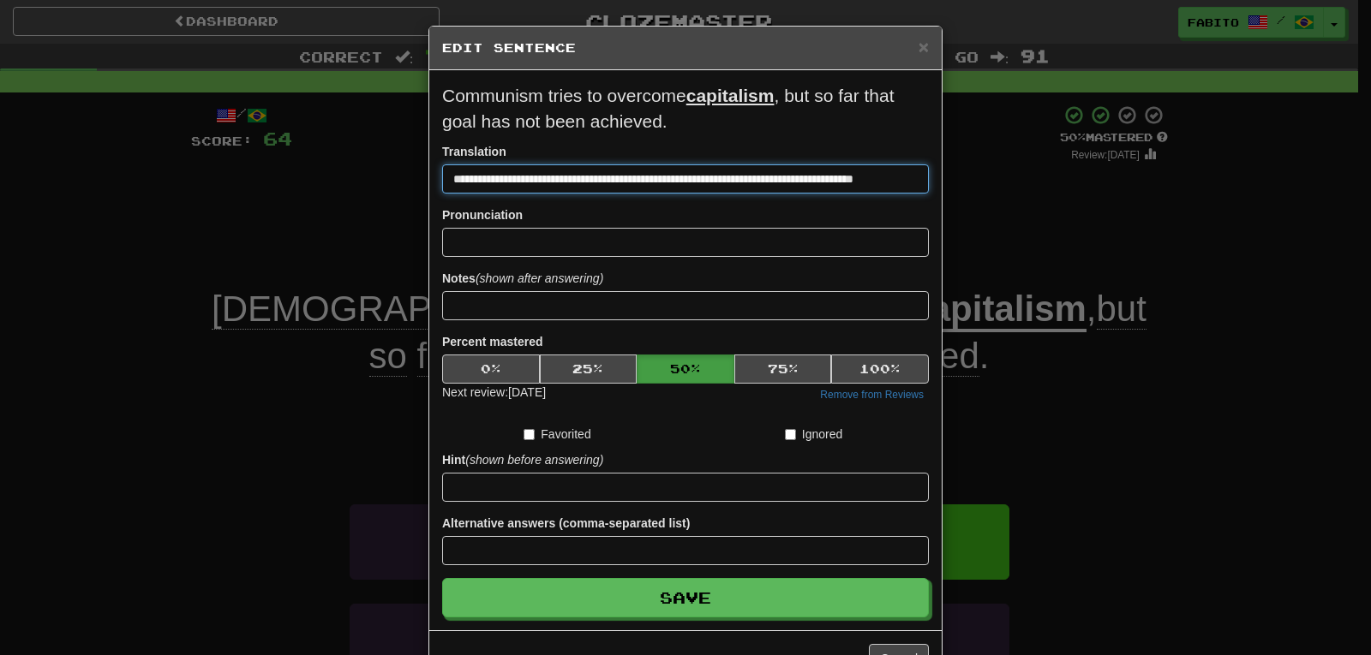
scroll to position [0, 45]
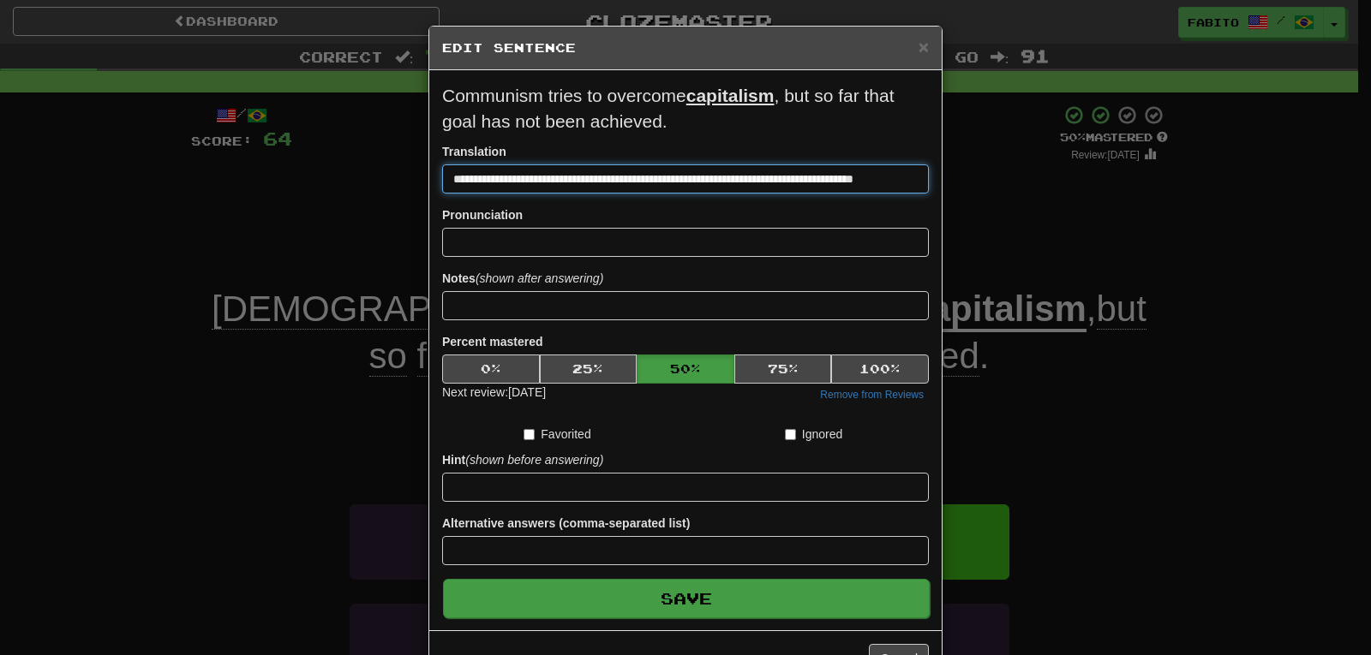
type input "**********"
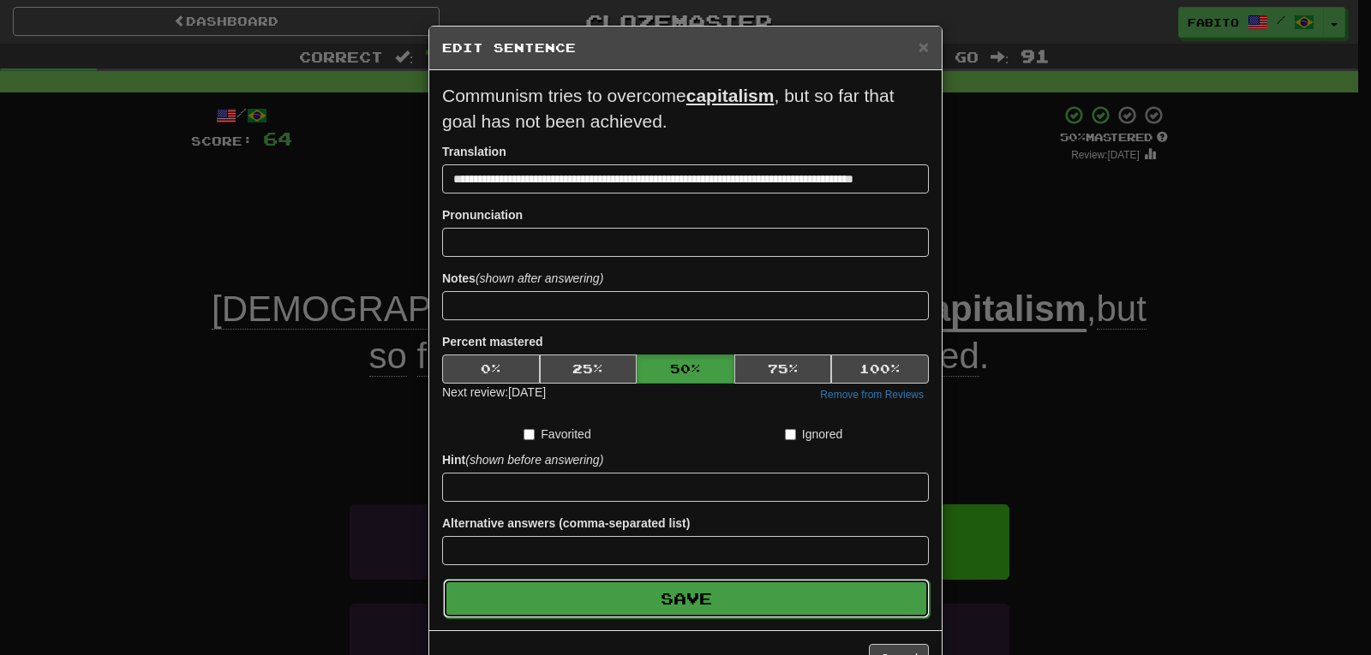
click at [715, 610] on button "Save" at bounding box center [686, 598] width 487 height 39
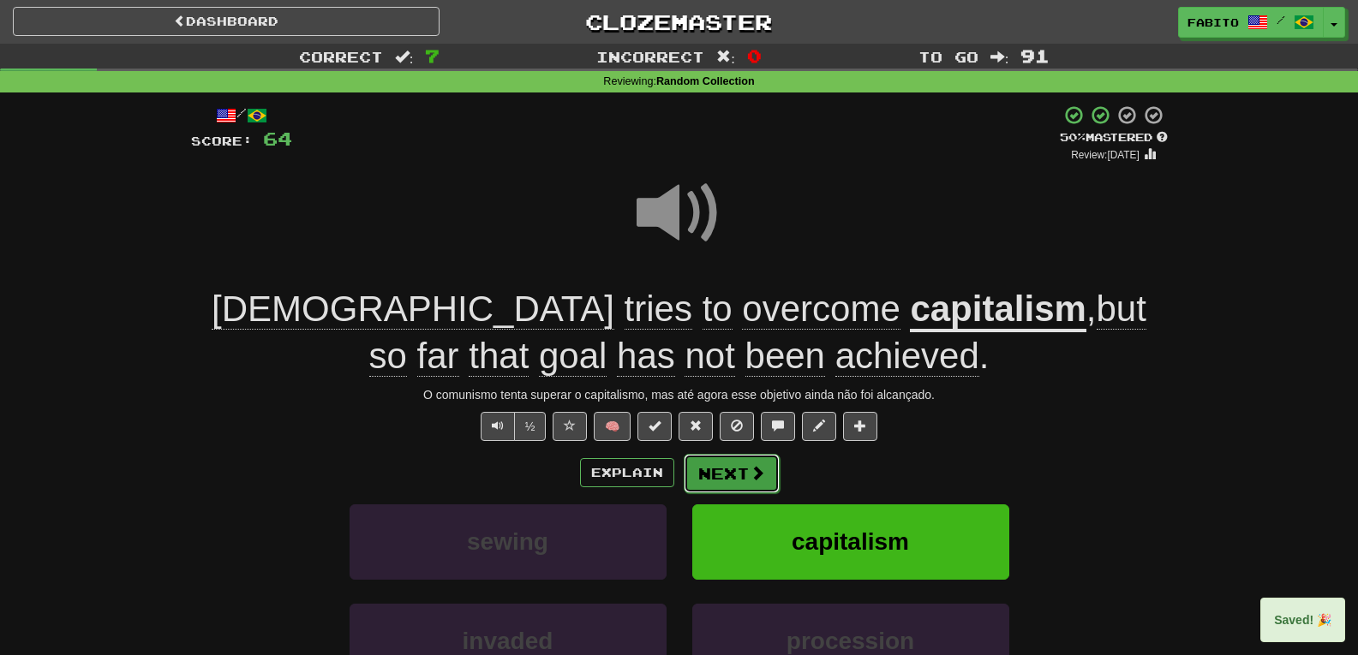
click at [725, 464] on button "Next" at bounding box center [732, 473] width 96 height 39
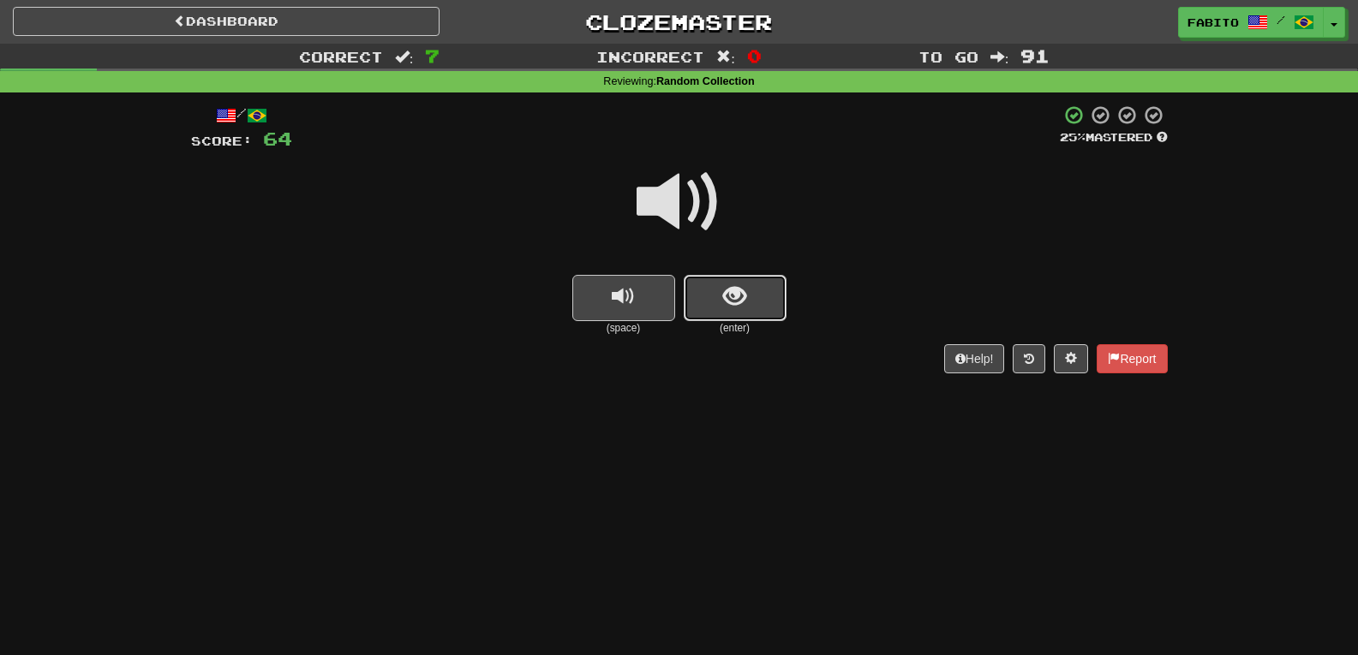
click at [746, 303] on button "show sentence" at bounding box center [735, 298] width 103 height 46
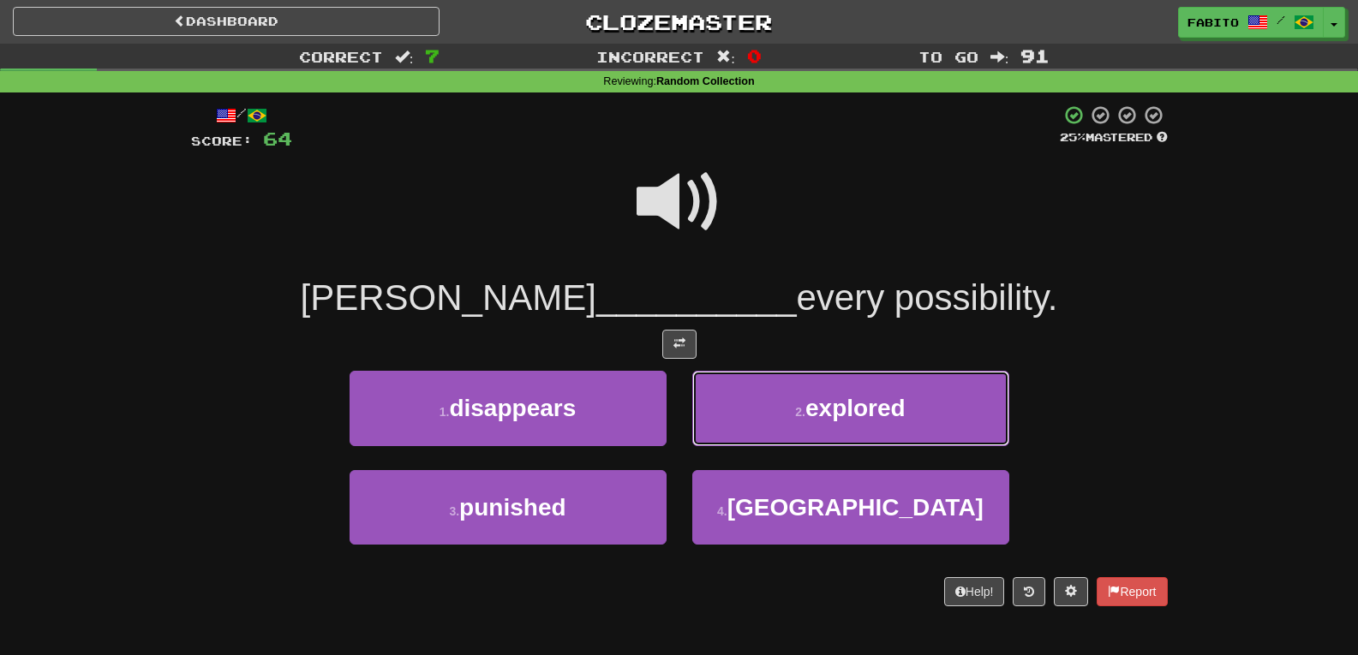
click at [750, 399] on button "2 . explored" at bounding box center [850, 408] width 317 height 75
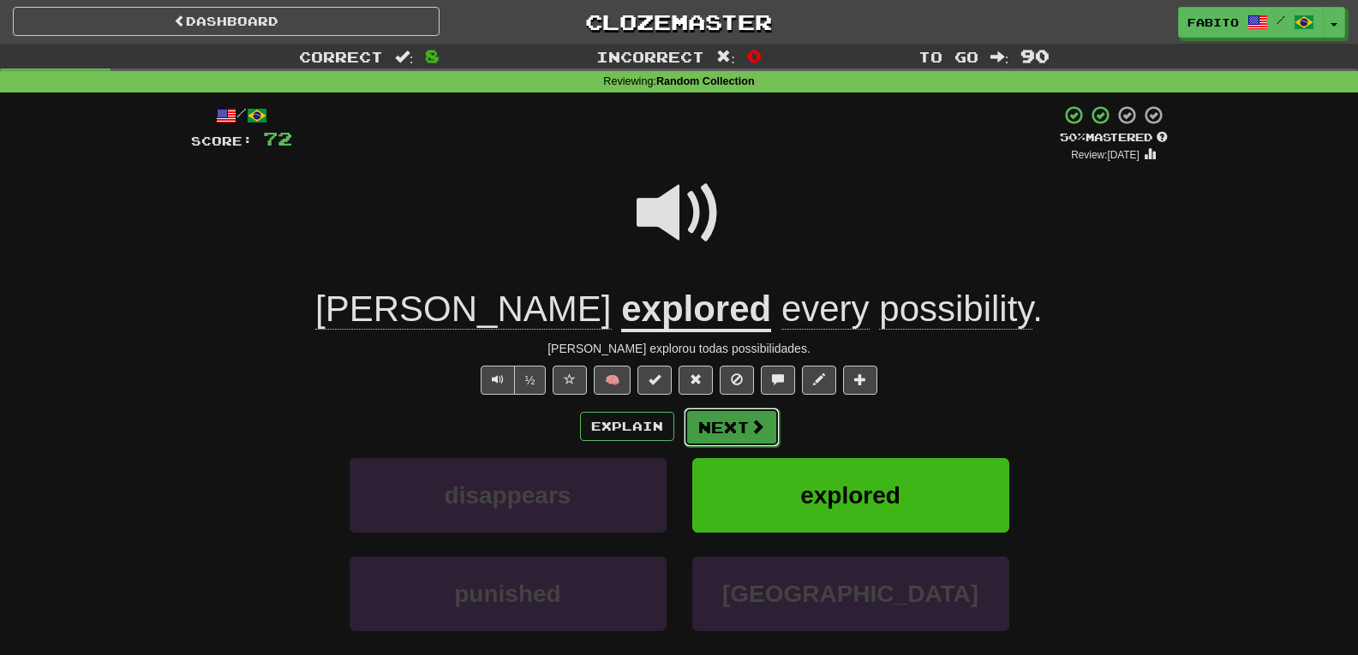
click at [719, 426] on button "Next" at bounding box center [732, 427] width 96 height 39
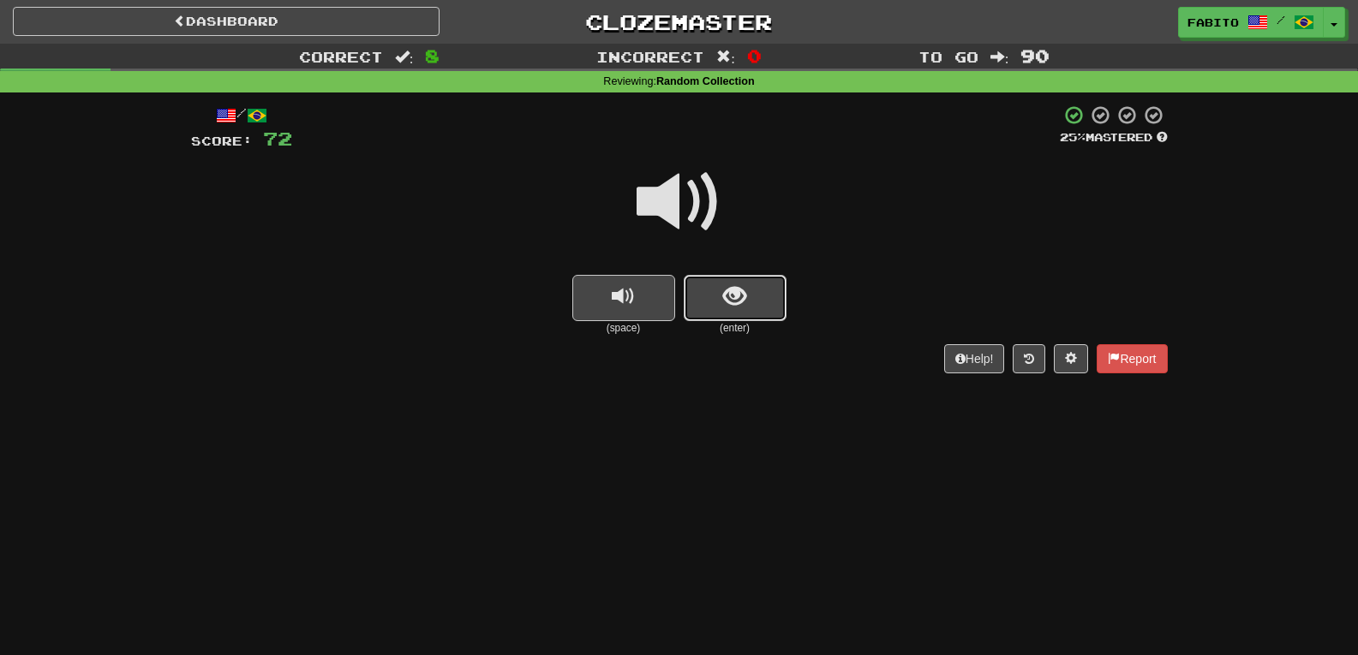
click at [763, 286] on button "show sentence" at bounding box center [735, 298] width 103 height 46
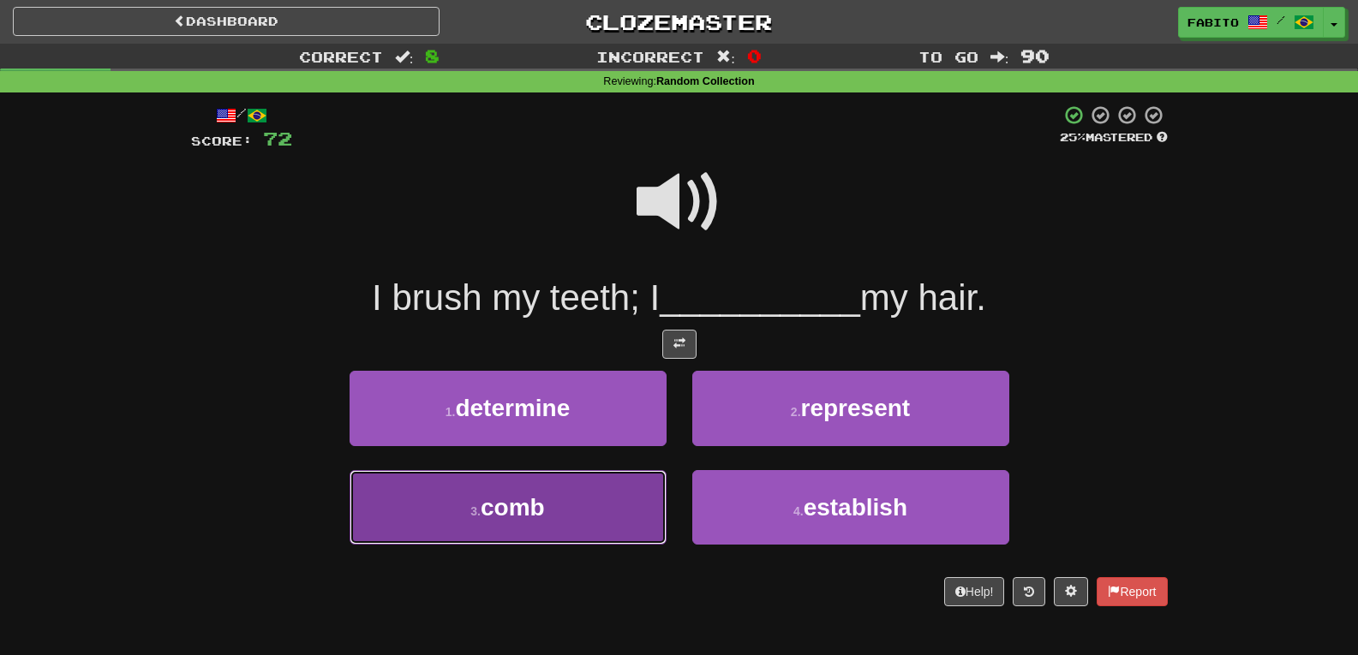
click at [592, 494] on button "3 . comb" at bounding box center [508, 507] width 317 height 75
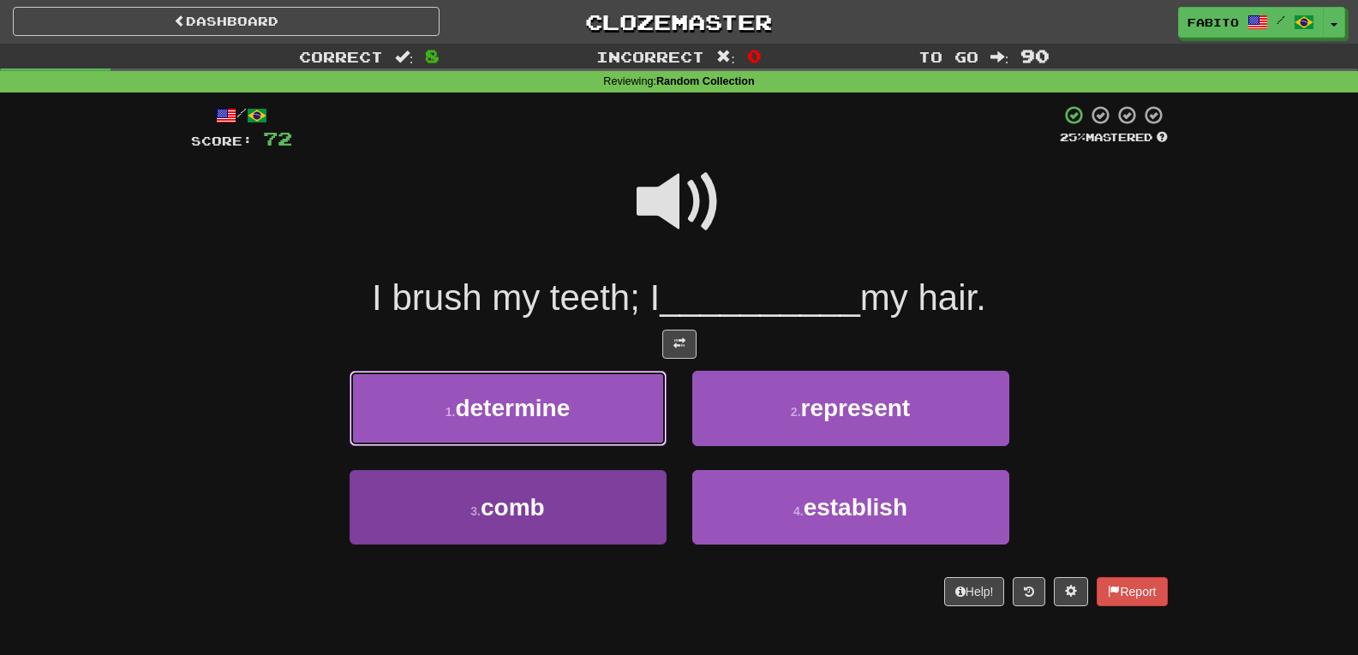
click at [592, 446] on button "1 . determine" at bounding box center [508, 408] width 317 height 75
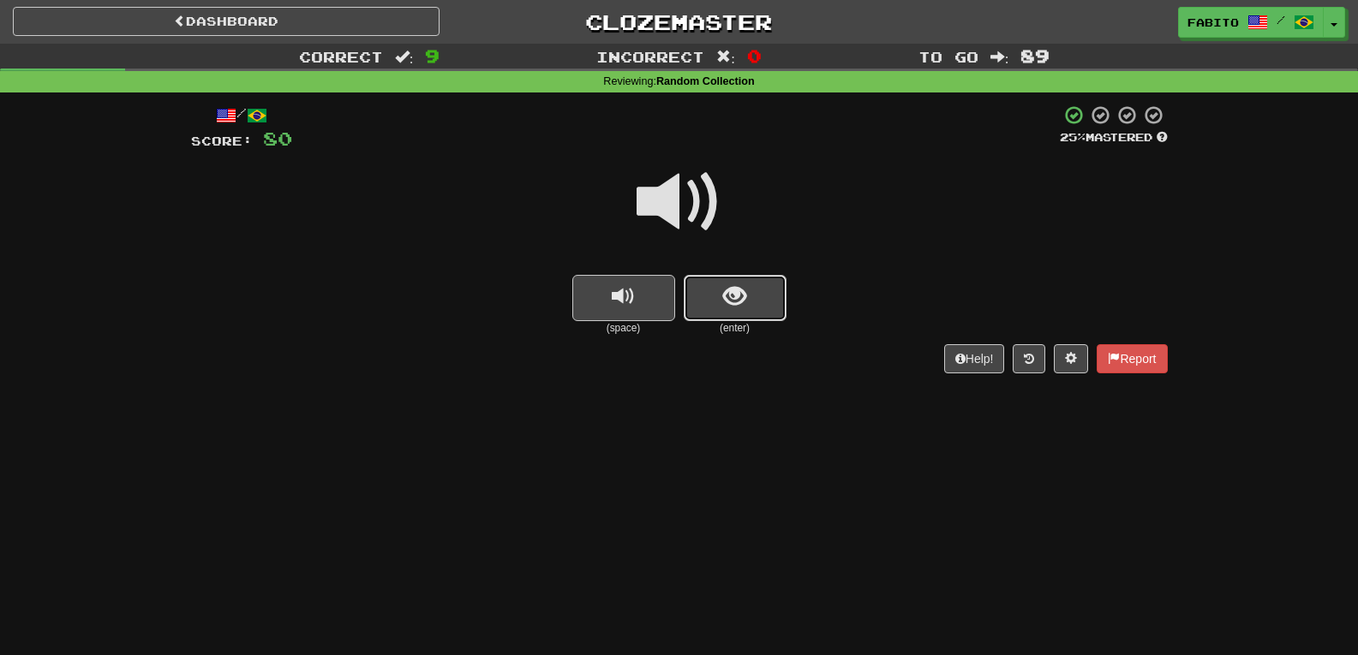
click at [763, 304] on button "show sentence" at bounding box center [735, 298] width 103 height 46
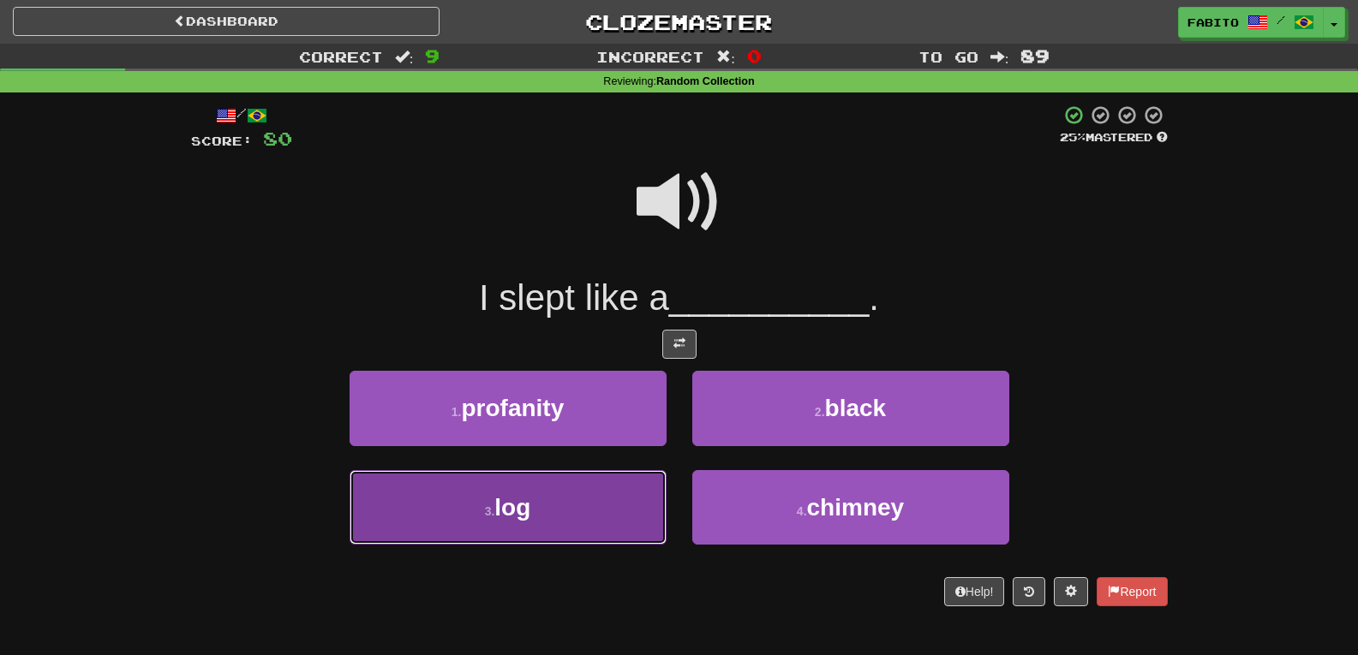
click at [584, 497] on button "3 . log" at bounding box center [508, 507] width 317 height 75
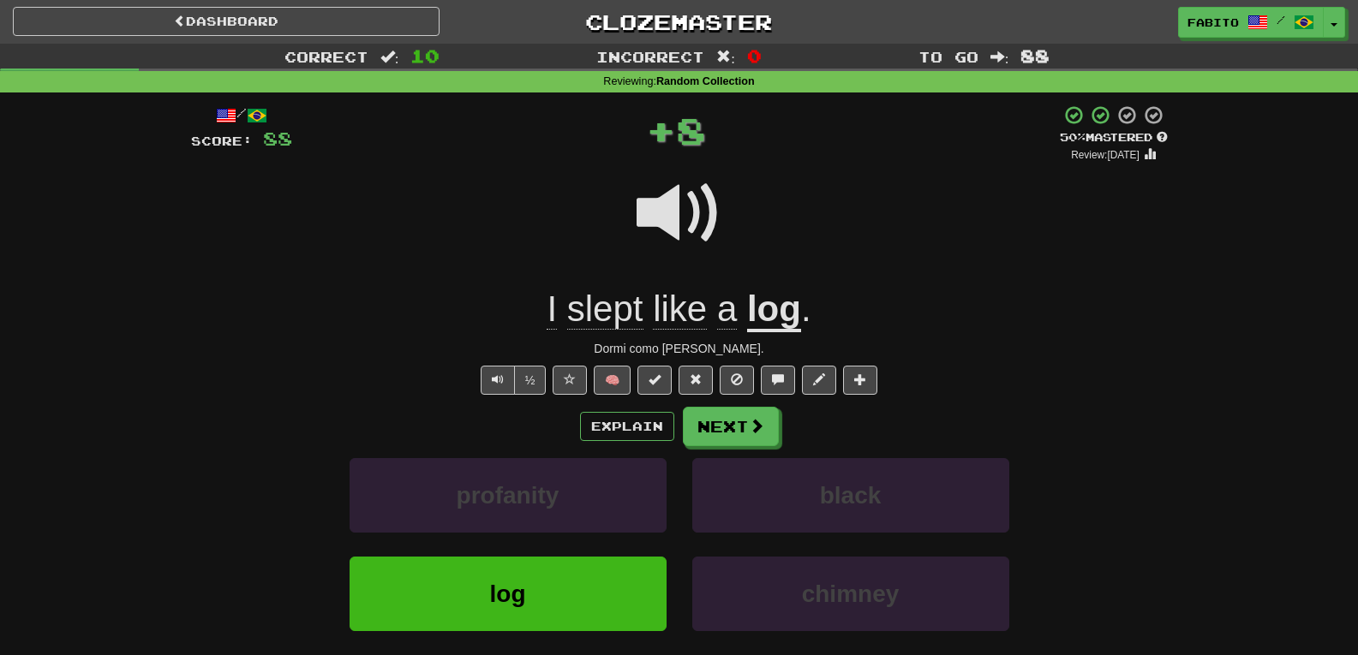
click at [825, 308] on div "I slept like a log ." at bounding box center [679, 309] width 977 height 47
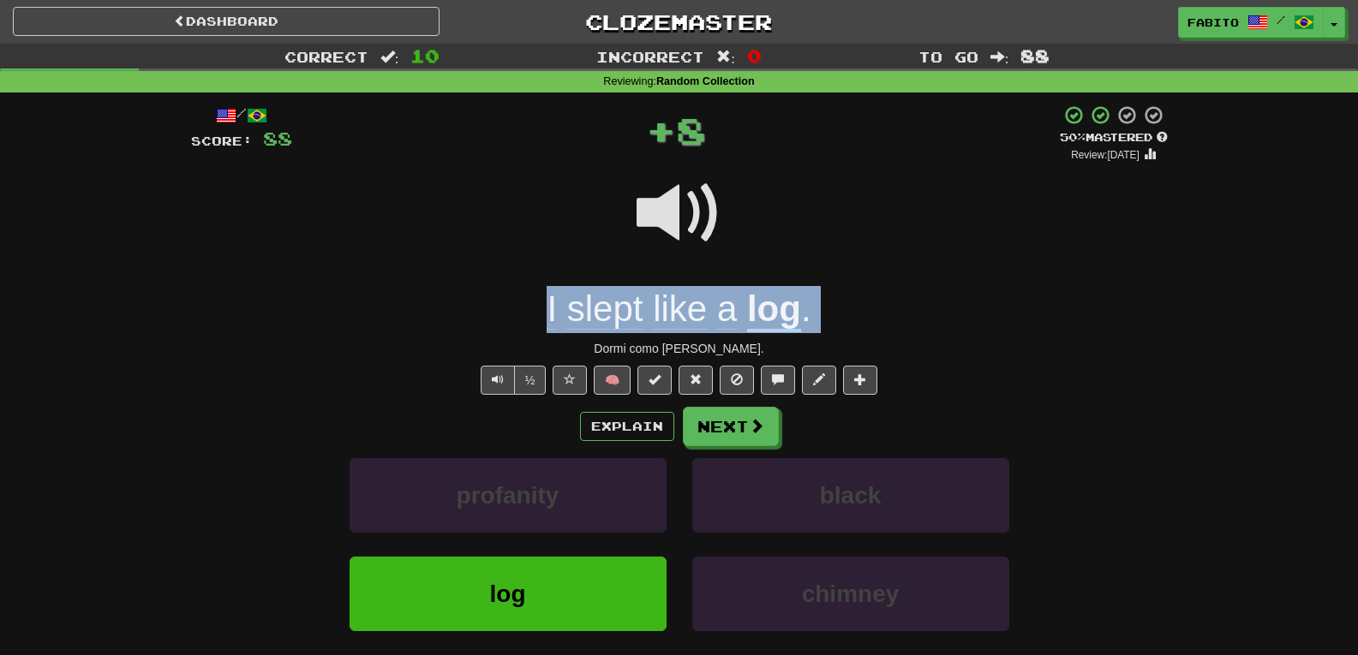
drag, startPoint x: 825, startPoint y: 308, endPoint x: 503, endPoint y: 288, distance: 322.8
click at [503, 288] on div "I slept like a log ." at bounding box center [679, 309] width 977 height 47
click at [789, 302] on div at bounding box center [789, 302] width 0 height 0
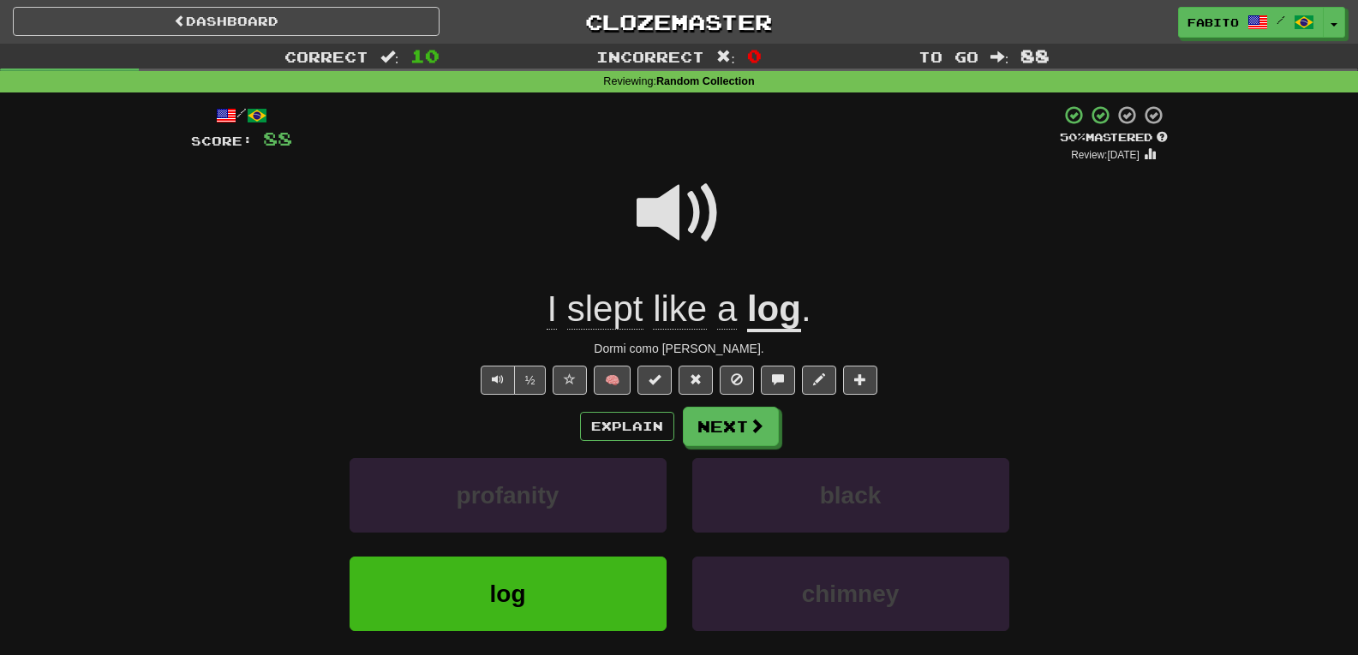
click at [829, 313] on div "I slept like a log ." at bounding box center [679, 309] width 977 height 47
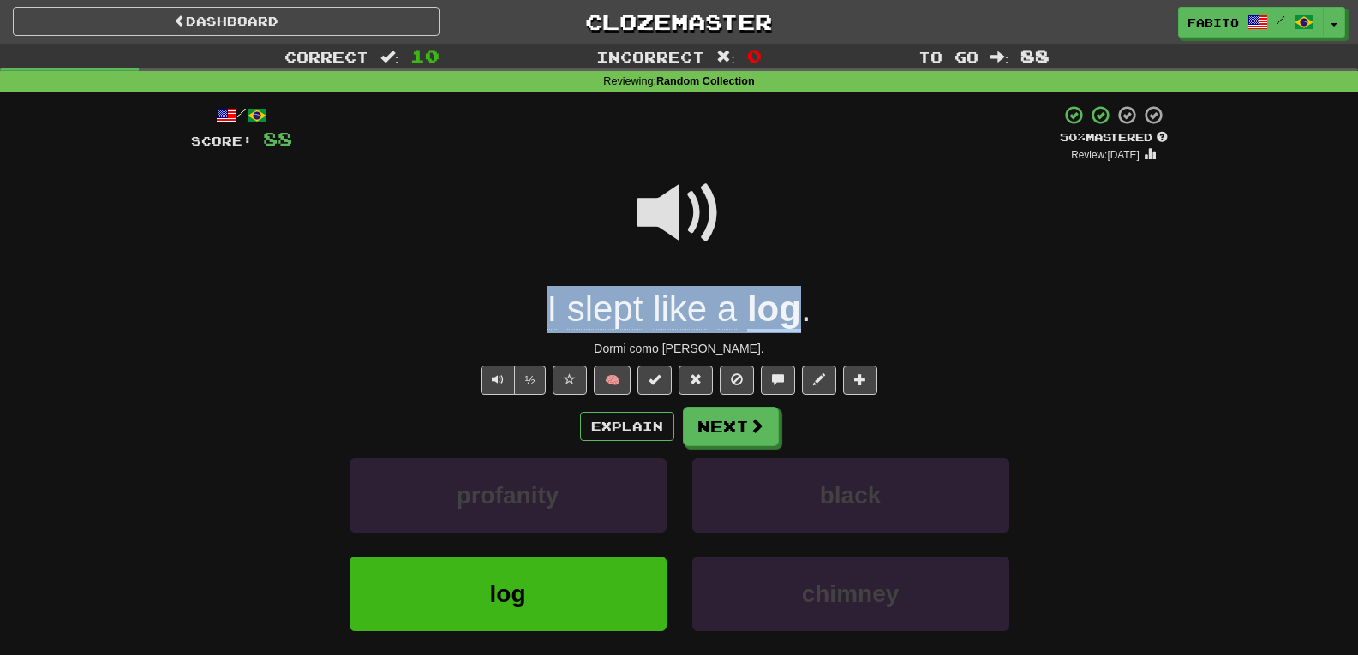
drag, startPoint x: 532, startPoint y: 318, endPoint x: 799, endPoint y: 307, distance: 266.7
click at [799, 307] on div "I slept like a log ." at bounding box center [679, 309] width 977 height 47
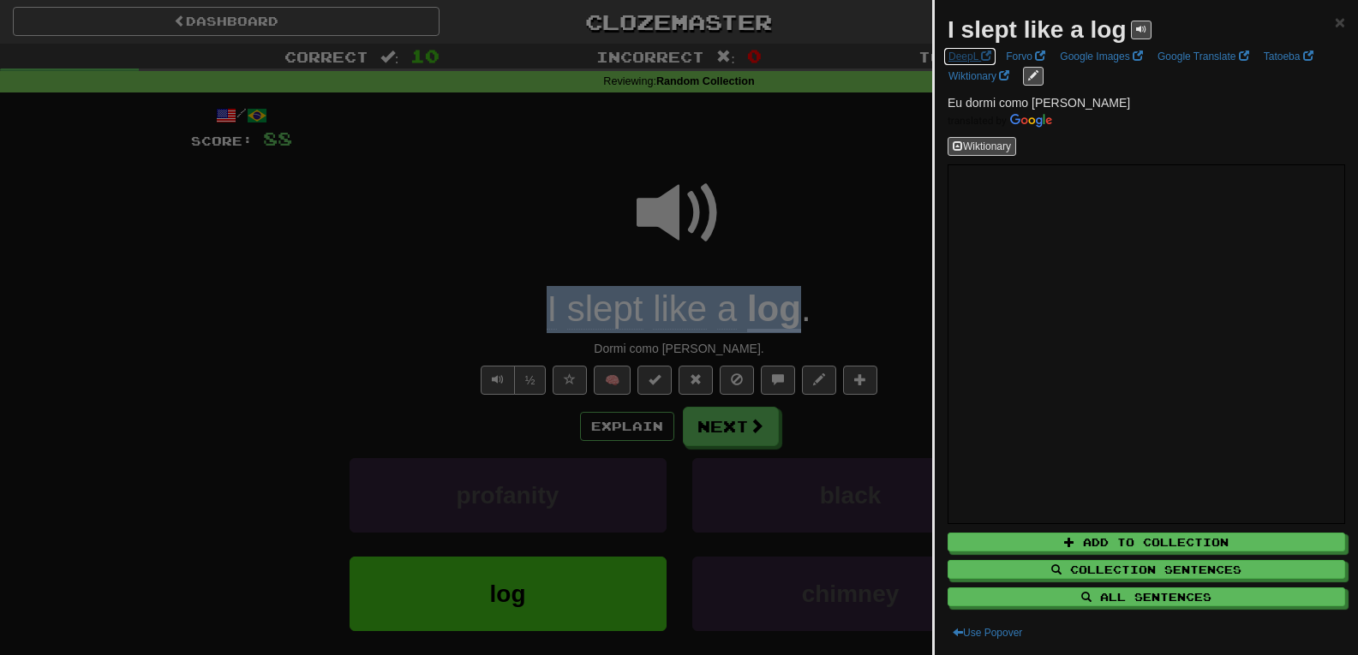
click at [983, 54] on span at bounding box center [986, 56] width 10 height 10
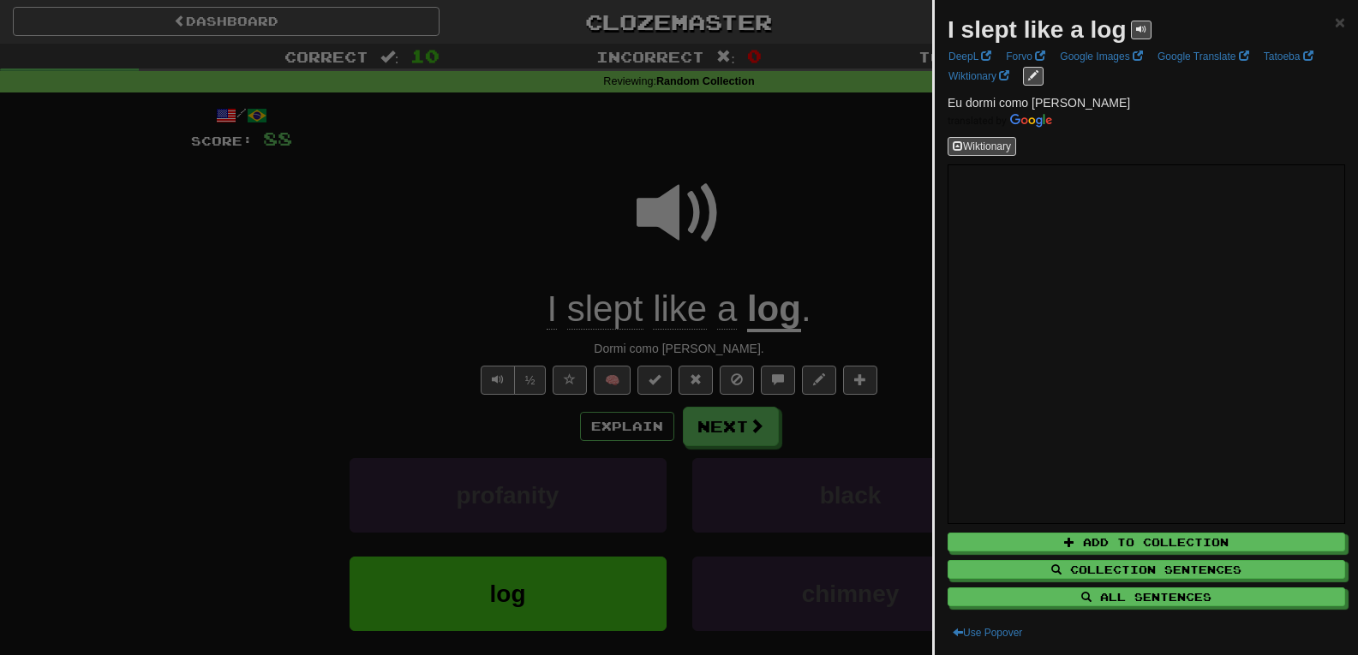
click at [831, 168] on div at bounding box center [679, 327] width 1358 height 655
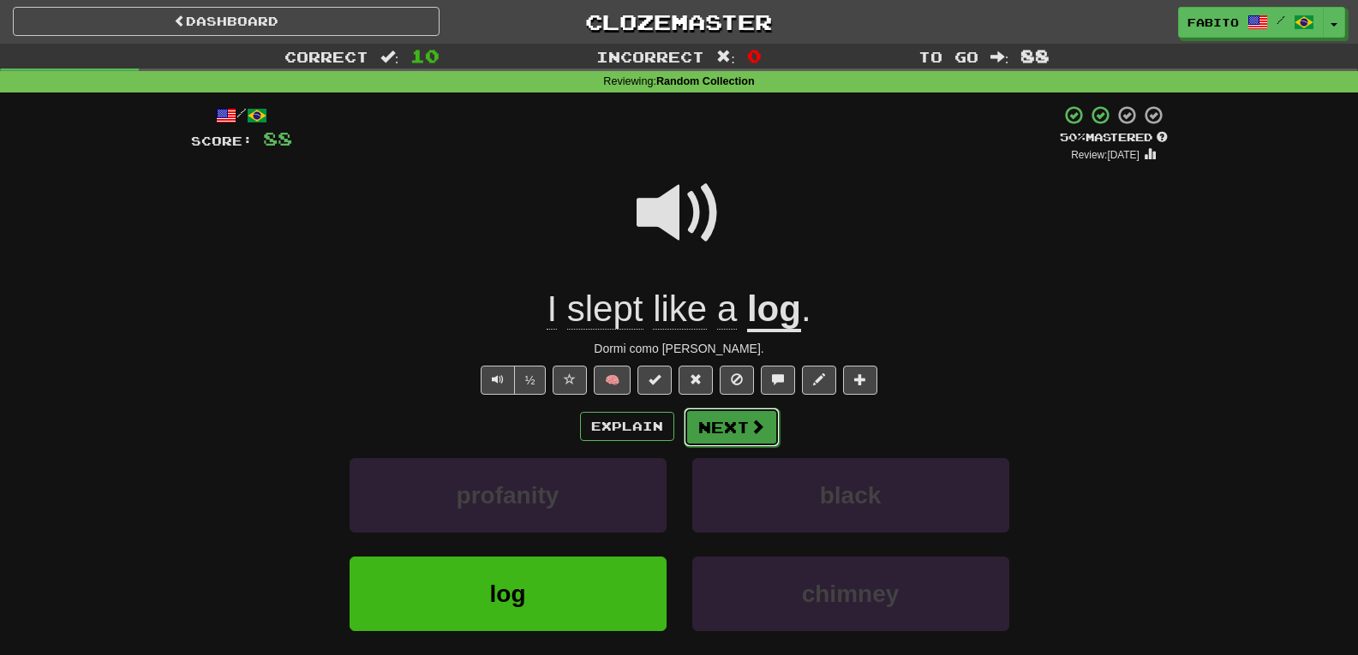
click at [743, 421] on button "Next" at bounding box center [732, 427] width 96 height 39
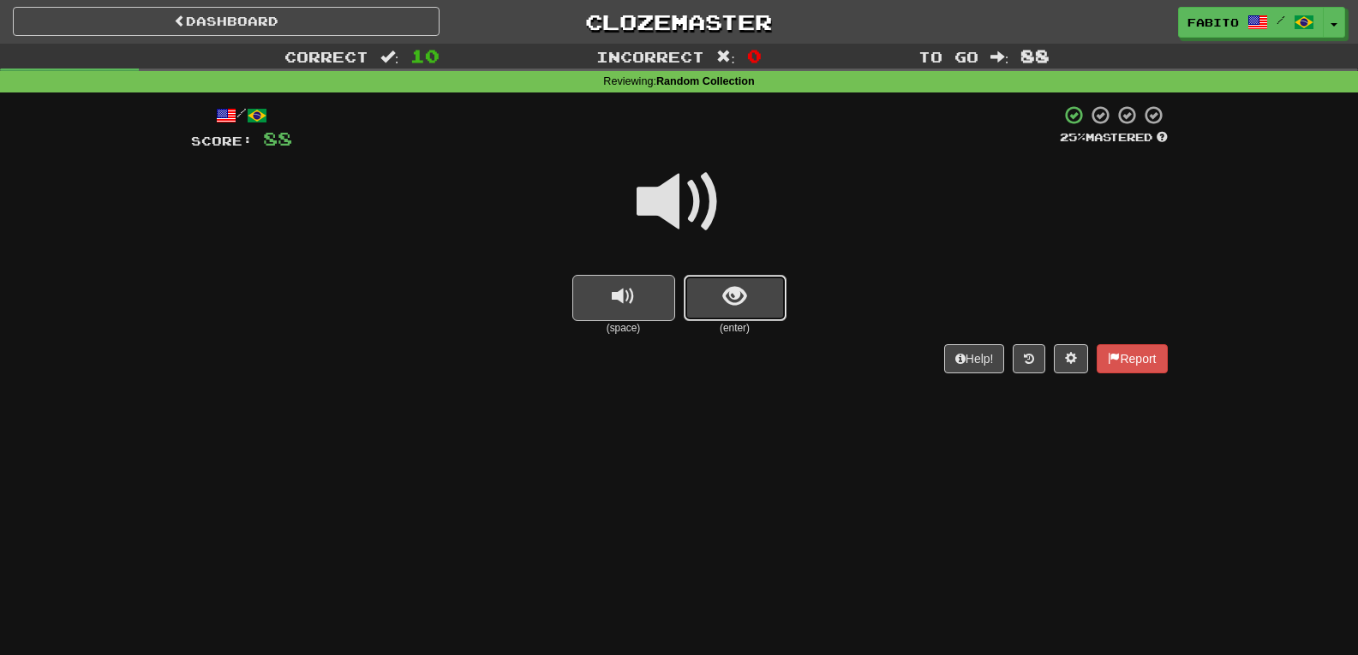
click at [756, 296] on button "show sentence" at bounding box center [735, 298] width 103 height 46
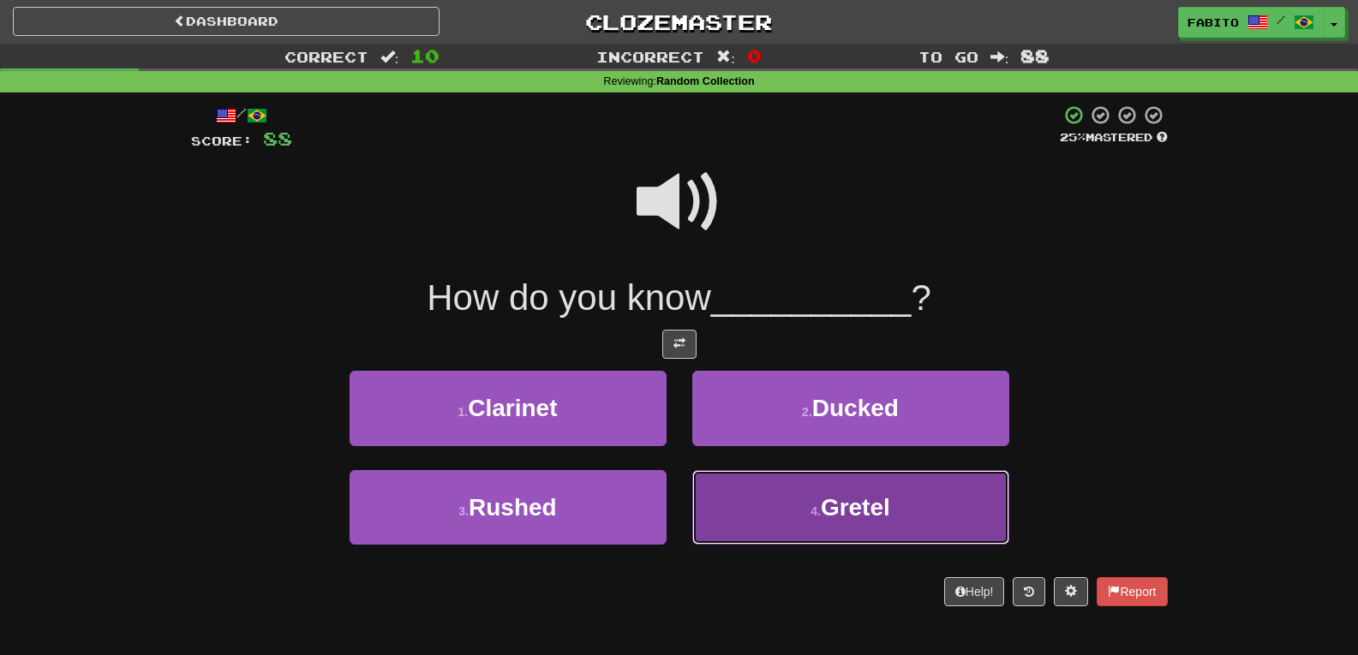
click at [798, 499] on button "4 . Gretel" at bounding box center [850, 507] width 317 height 75
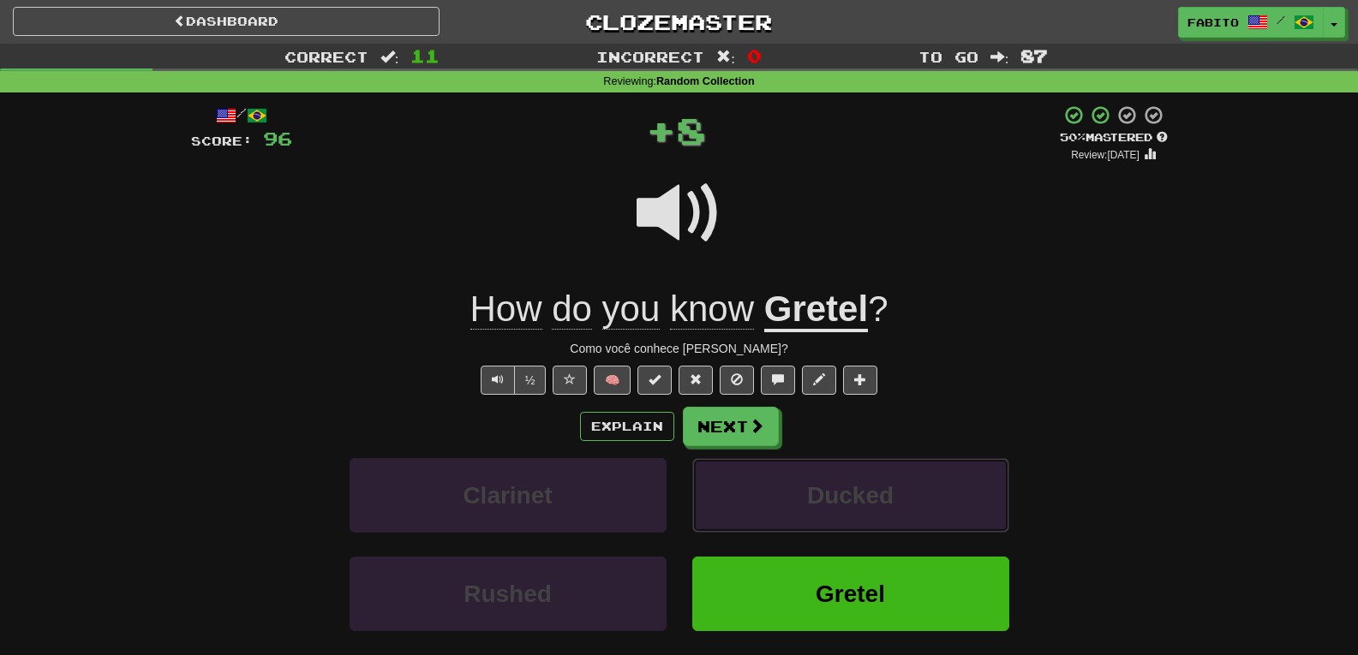
click at [798, 499] on button "Ducked" at bounding box center [850, 495] width 317 height 75
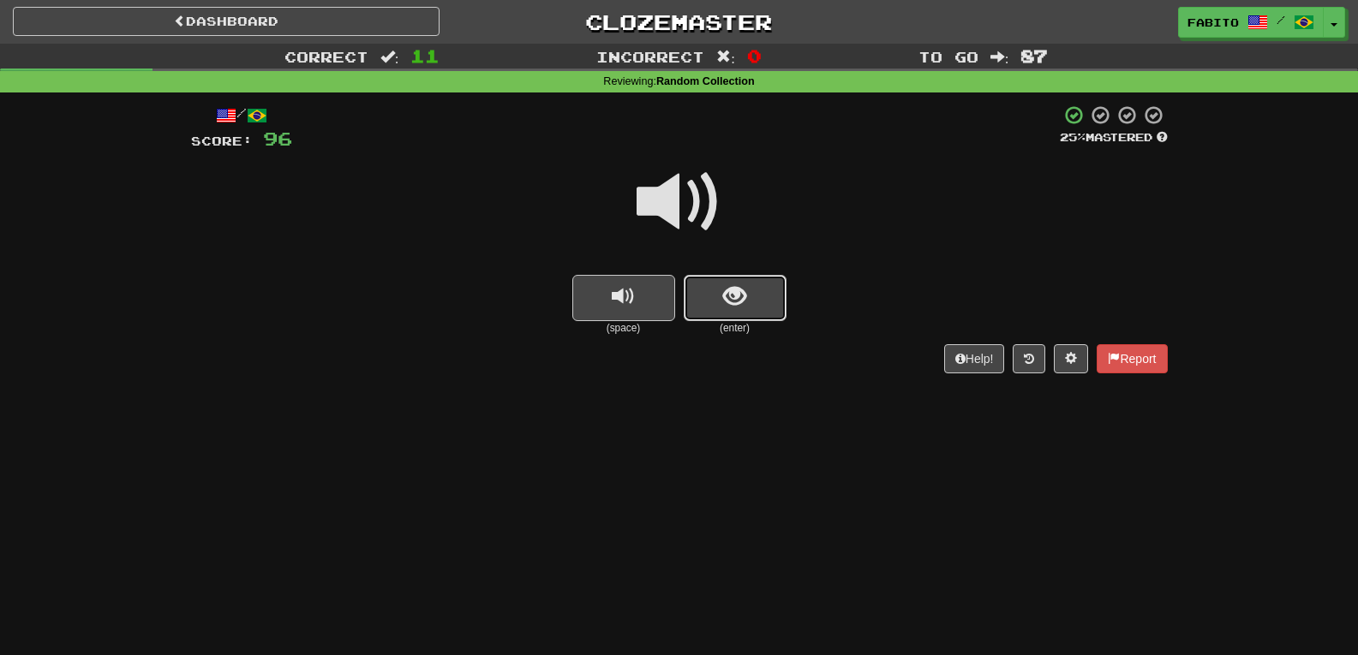
click at [738, 279] on button "show sentence" at bounding box center [735, 298] width 103 height 46
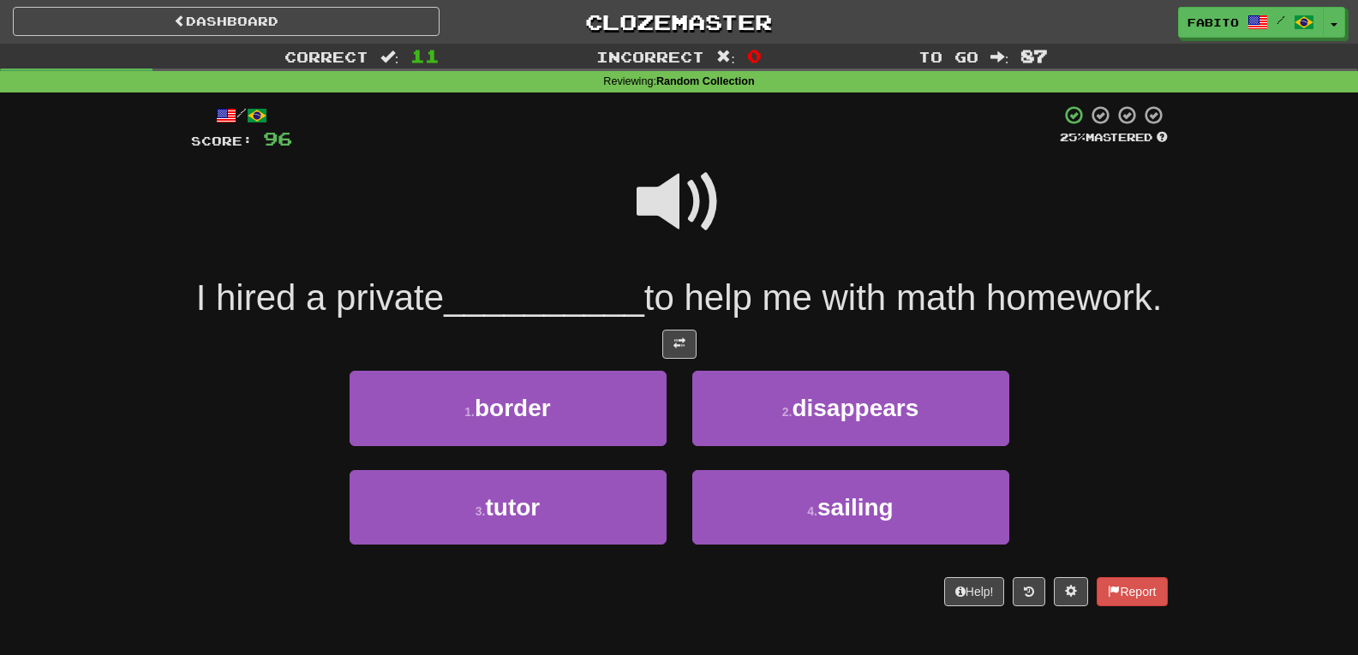
click at [649, 202] on span at bounding box center [680, 202] width 86 height 86
click at [664, 212] on span at bounding box center [680, 202] width 86 height 86
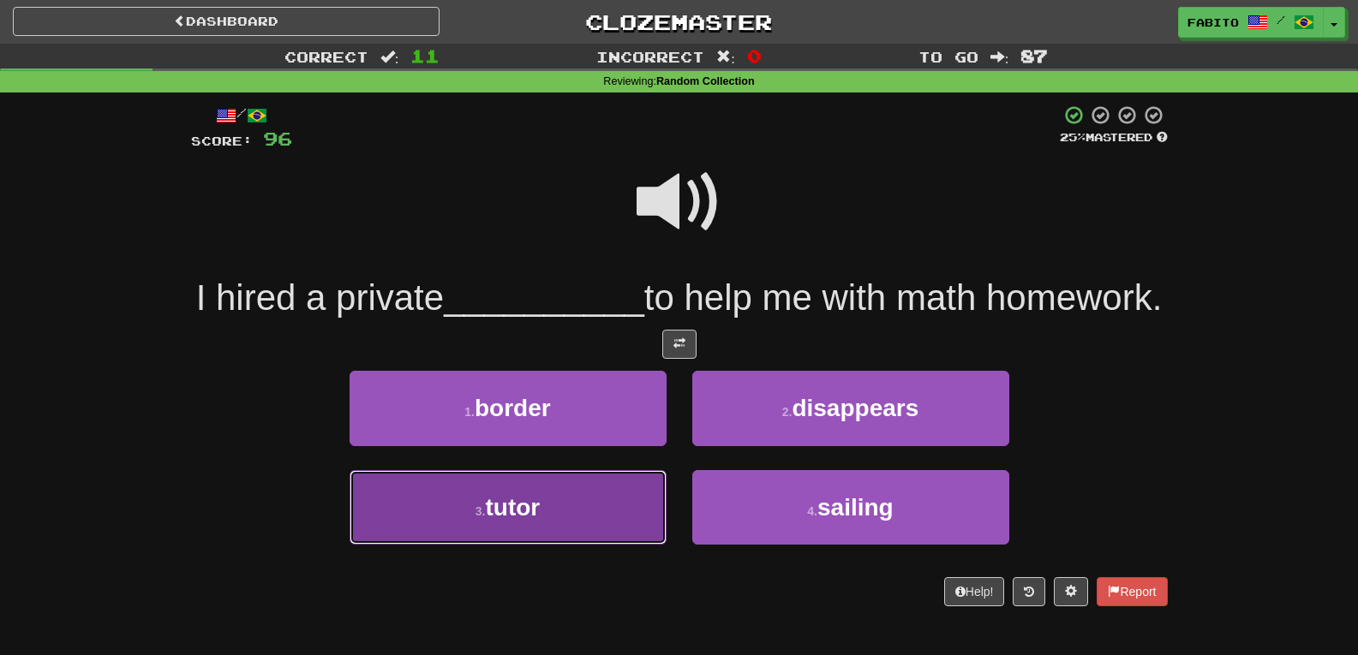
click at [596, 545] on button "3 . tutor" at bounding box center [508, 507] width 317 height 75
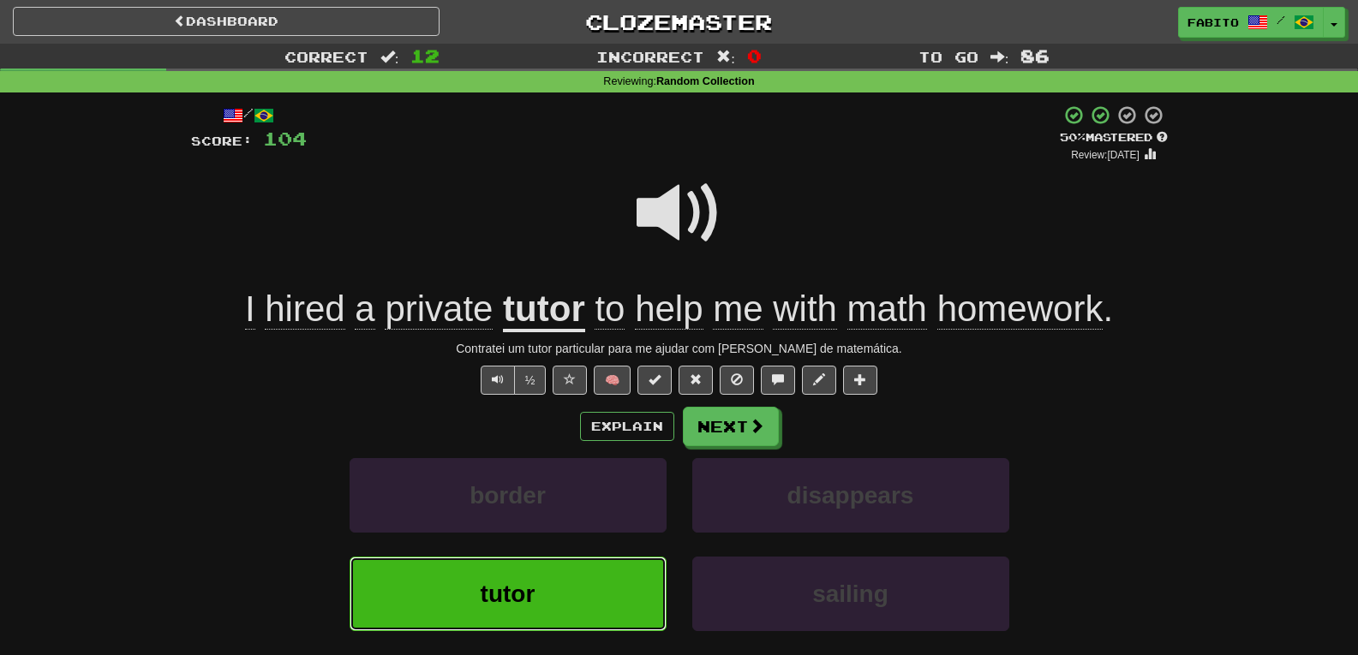
click at [528, 604] on span "tutor" at bounding box center [508, 594] width 55 height 27
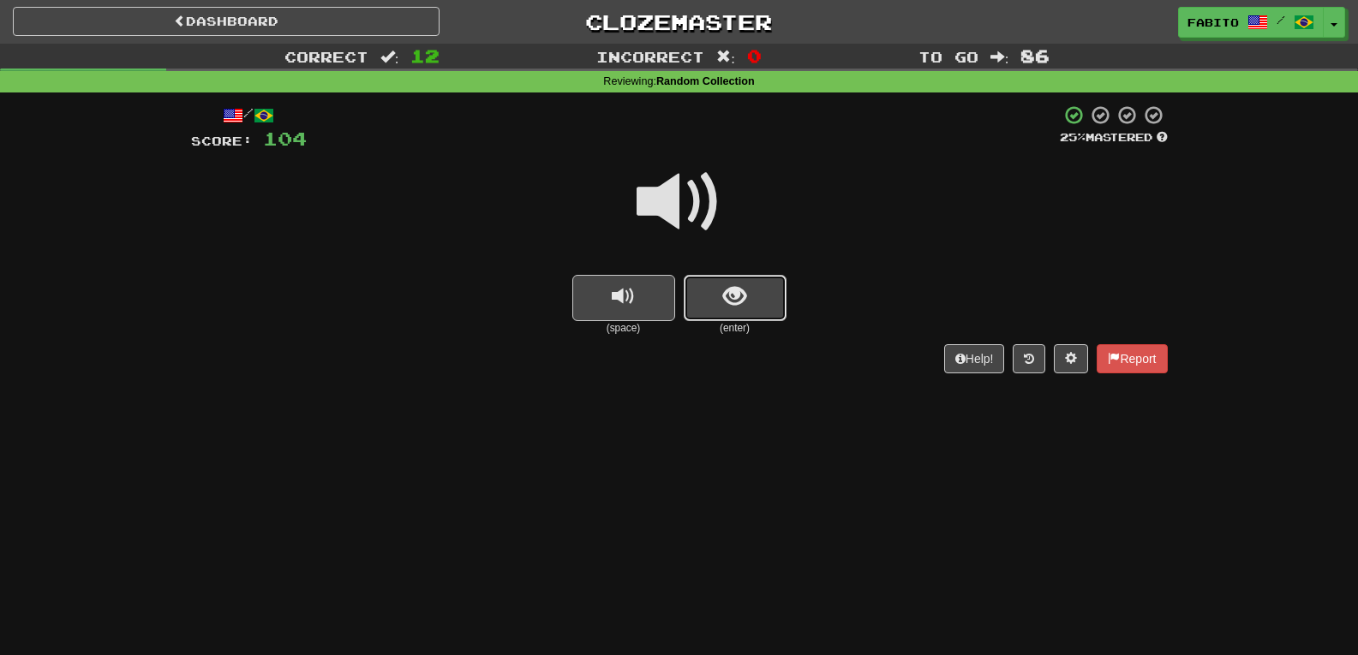
click at [727, 285] on span "show sentence" at bounding box center [734, 296] width 23 height 23
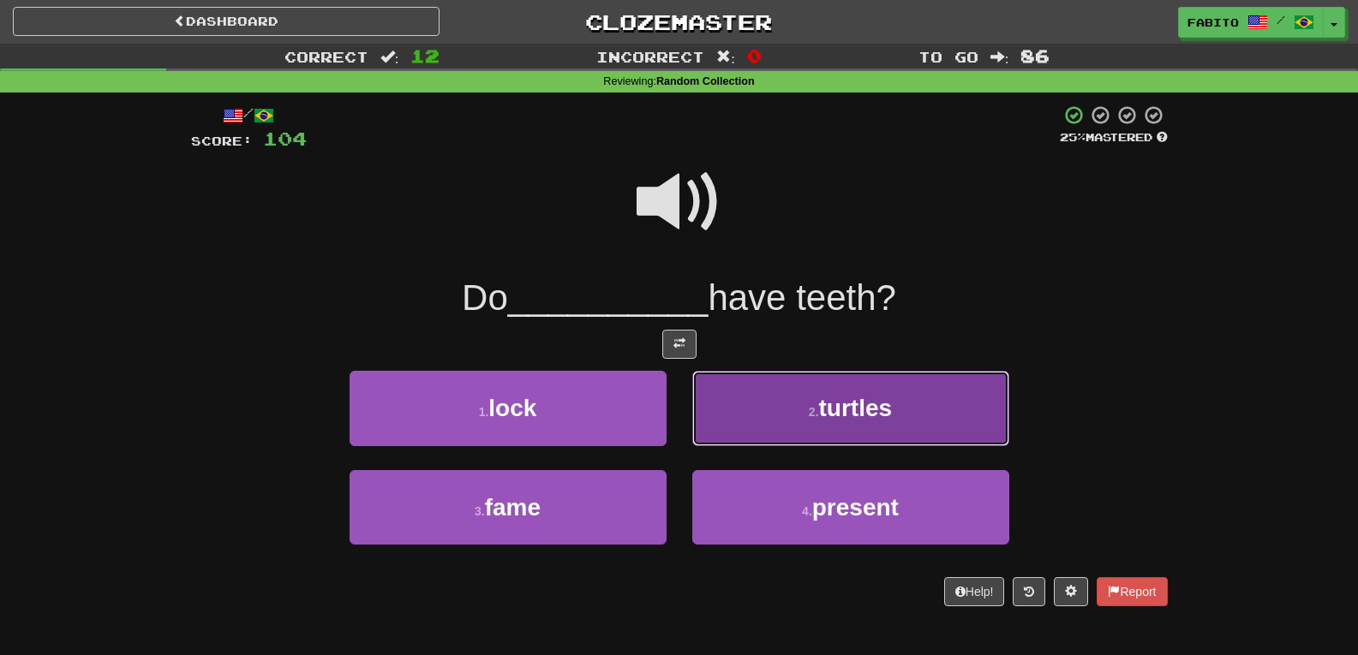
click at [754, 402] on button "2 . turtles" at bounding box center [850, 408] width 317 height 75
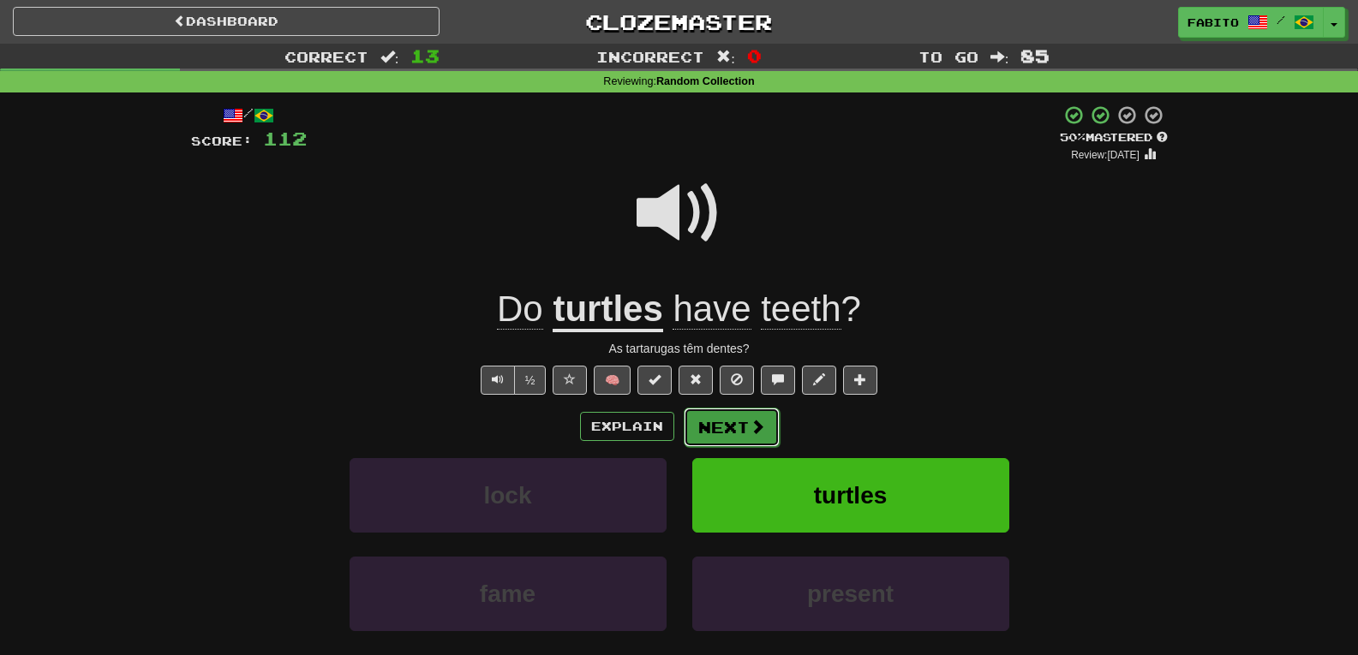
click at [727, 426] on button "Next" at bounding box center [732, 427] width 96 height 39
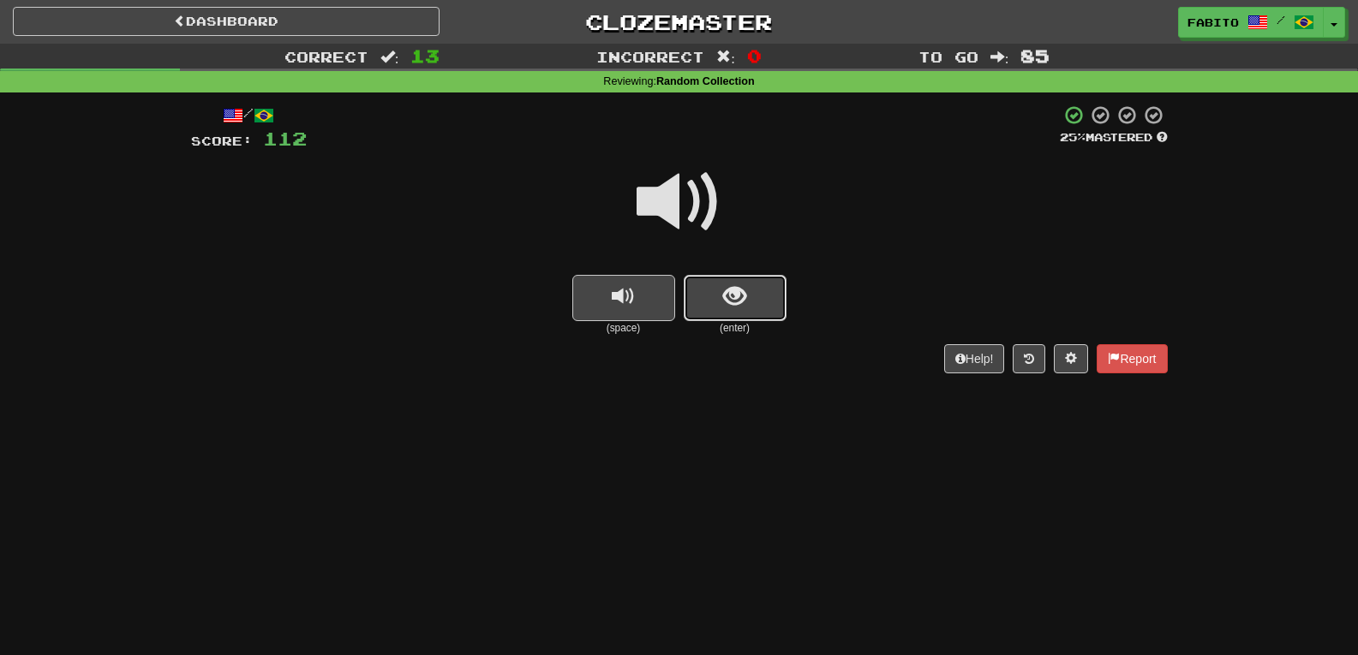
click at [745, 296] on span "show sentence" at bounding box center [734, 296] width 23 height 23
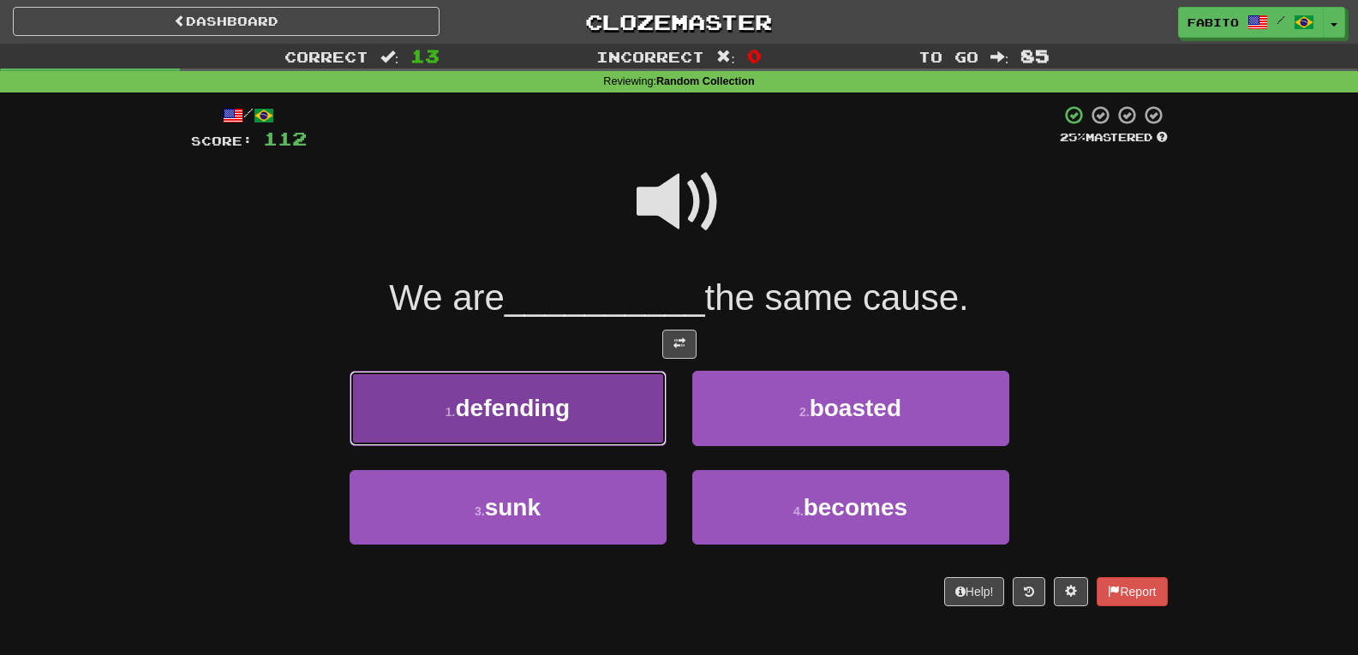
click at [595, 401] on button "1 . defending" at bounding box center [508, 408] width 317 height 75
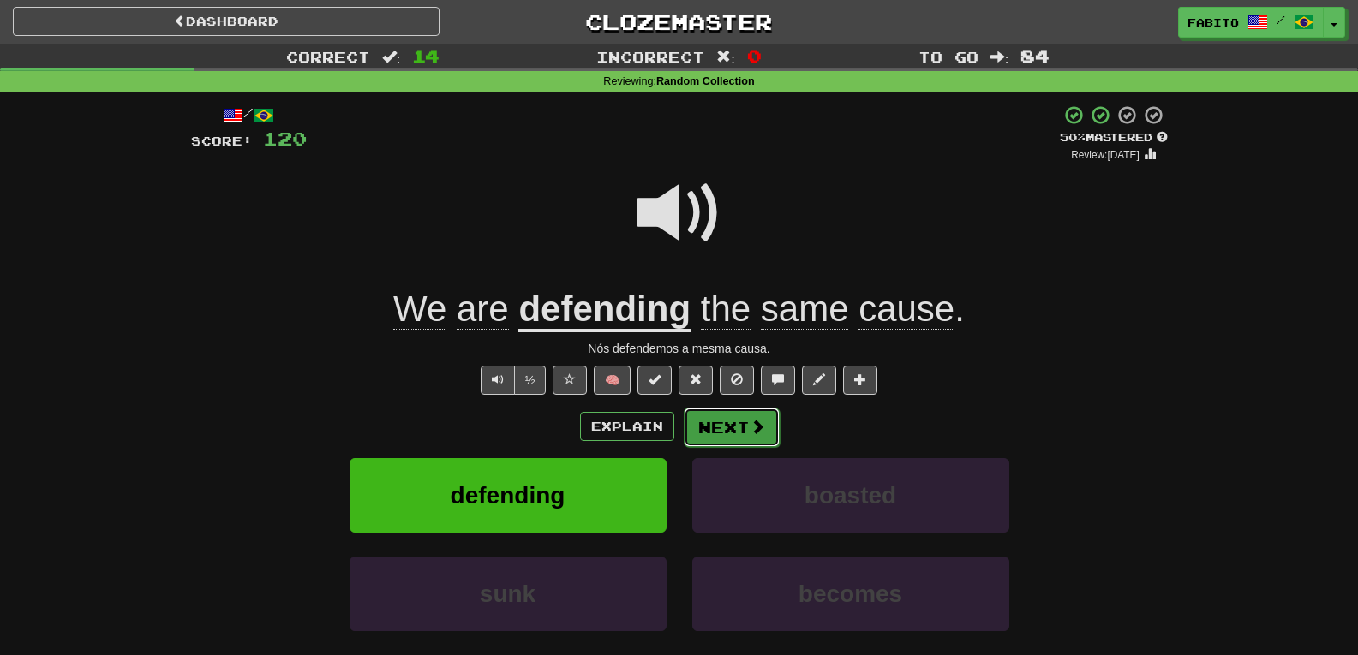
click at [726, 427] on button "Next" at bounding box center [732, 427] width 96 height 39
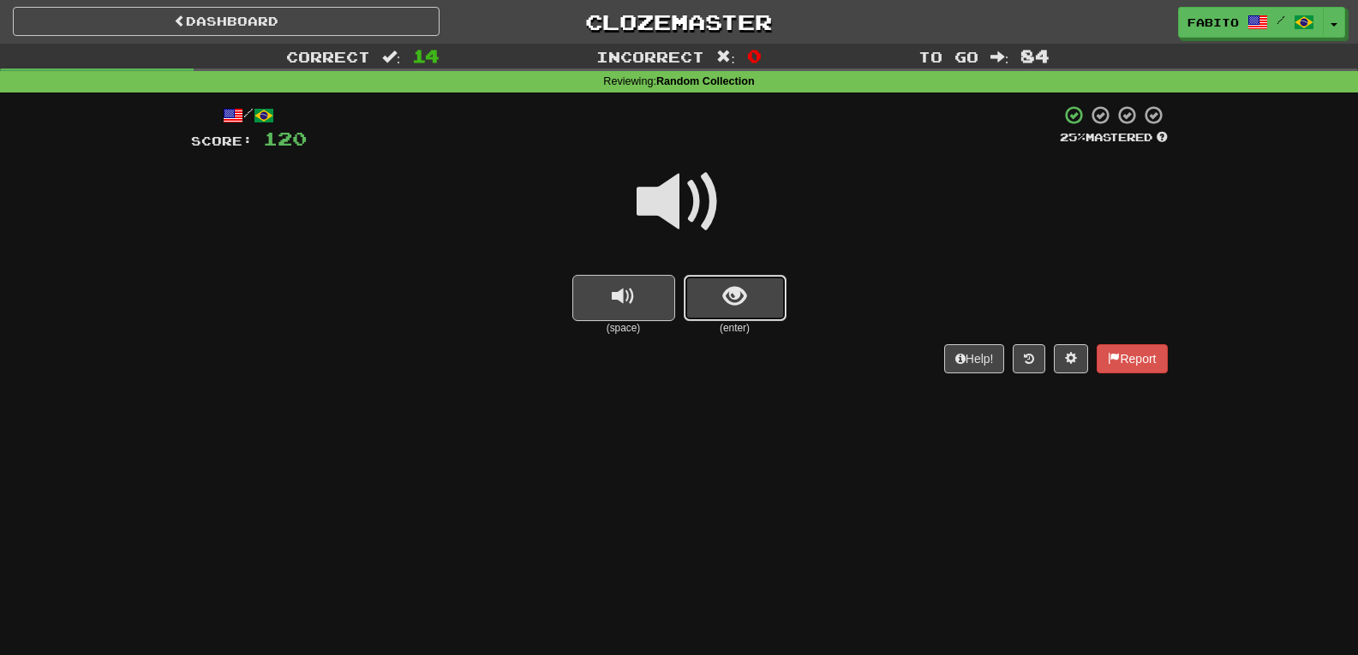
click at [745, 285] on span "show sentence" at bounding box center [734, 296] width 23 height 23
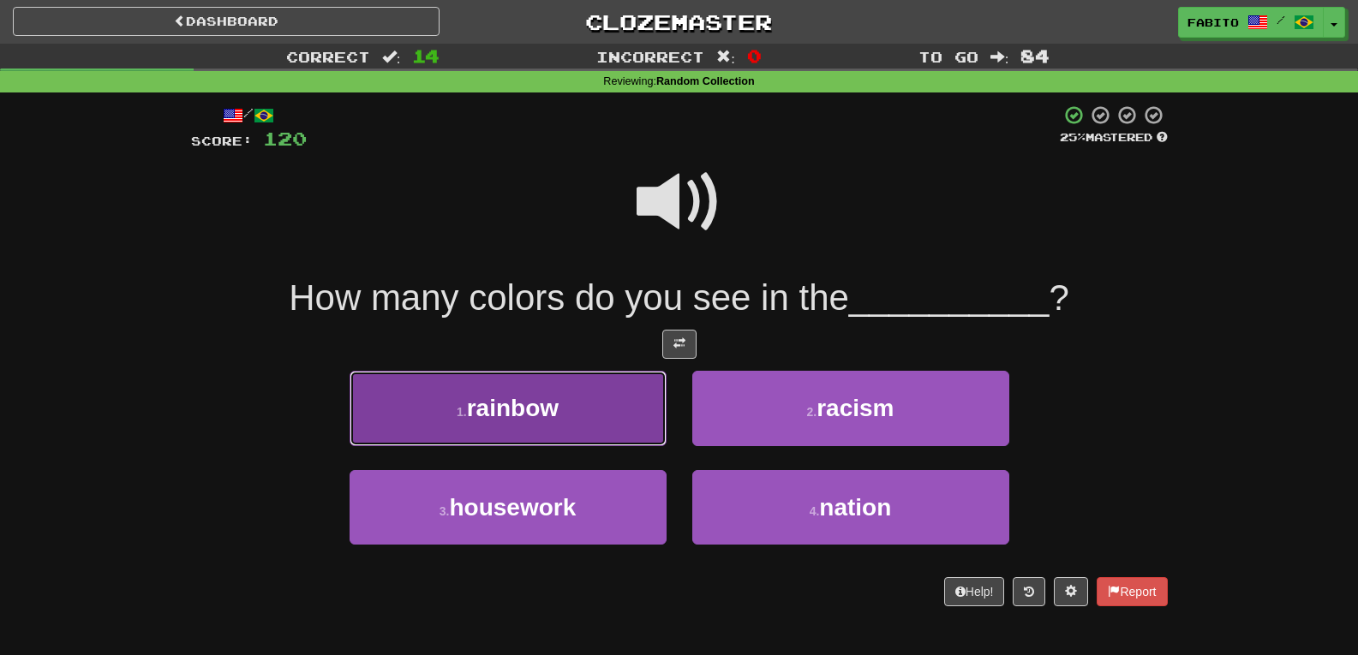
click at [587, 385] on button "1 . rainbow" at bounding box center [508, 408] width 317 height 75
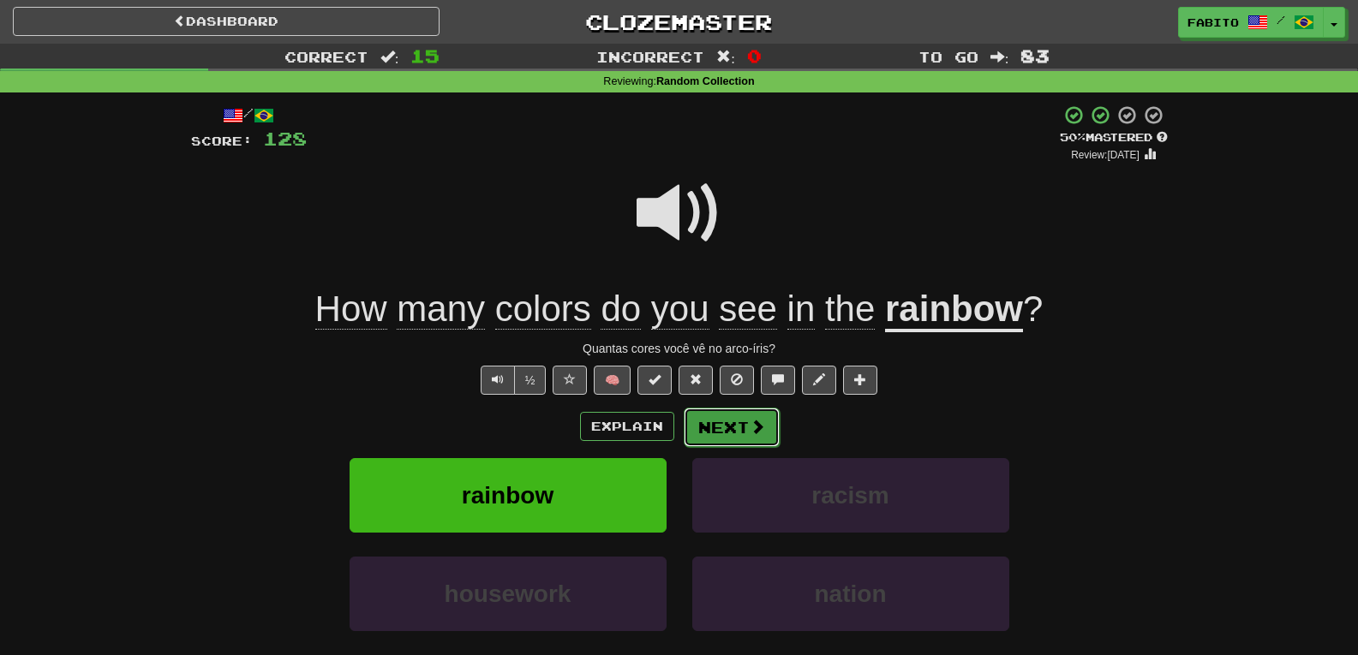
click at [711, 417] on button "Next" at bounding box center [732, 427] width 96 height 39
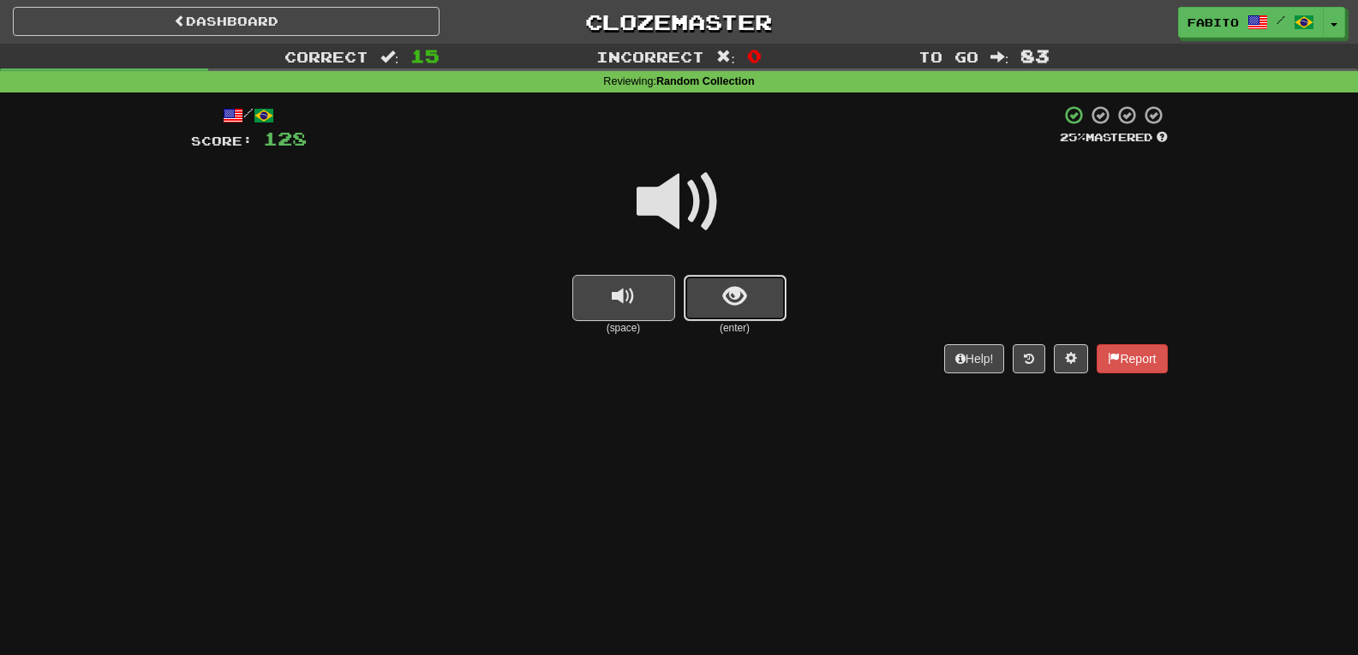
click at [710, 285] on button "show sentence" at bounding box center [735, 298] width 103 height 46
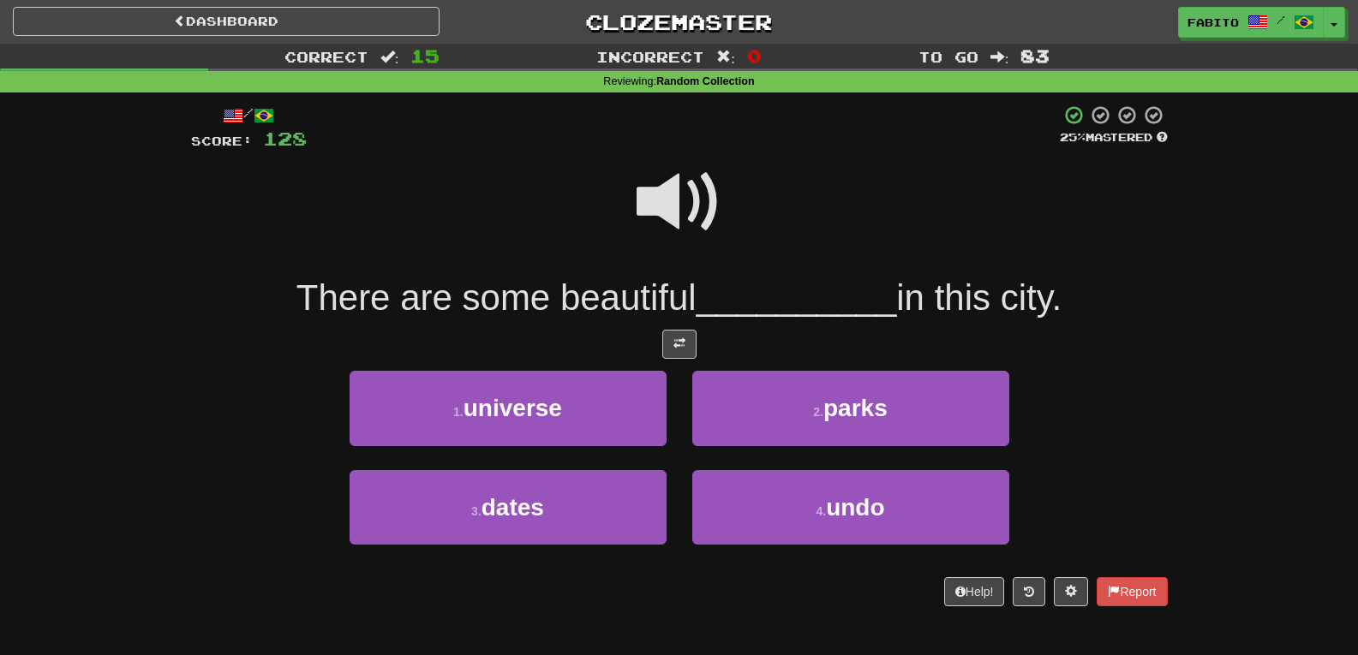
click at [693, 193] on span at bounding box center [680, 202] width 86 height 86
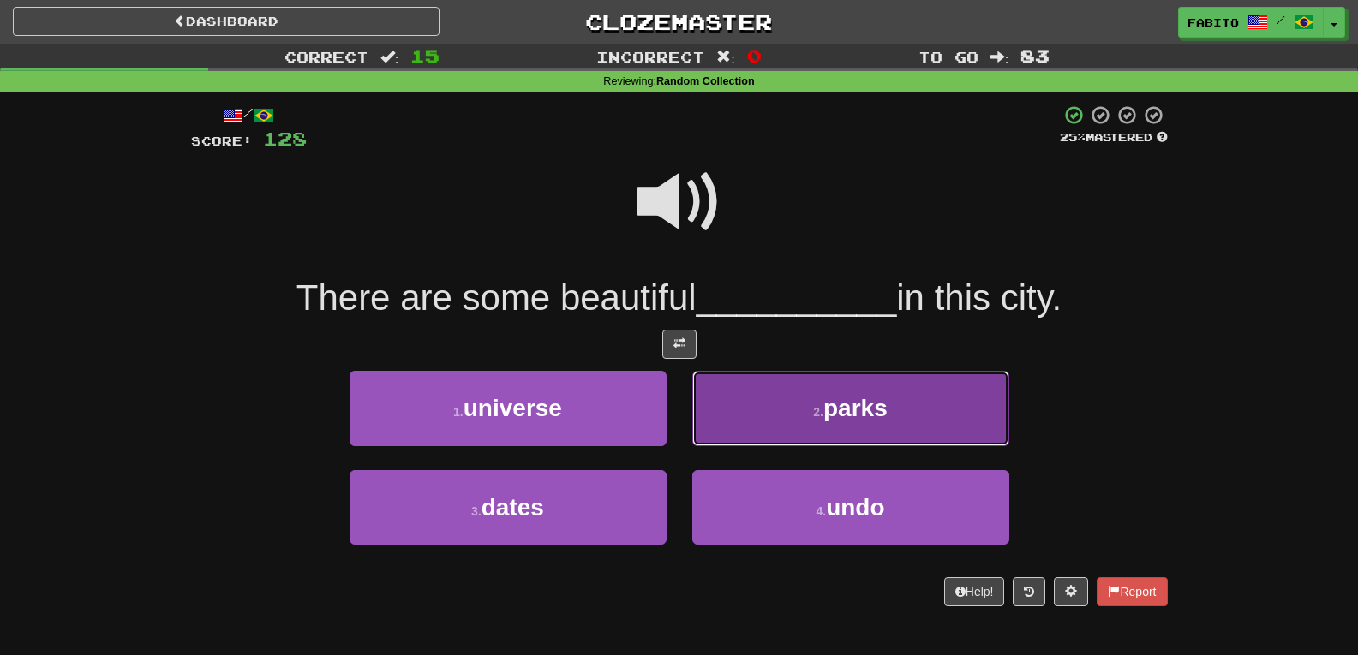
click at [793, 389] on button "2 . parks" at bounding box center [850, 408] width 317 height 75
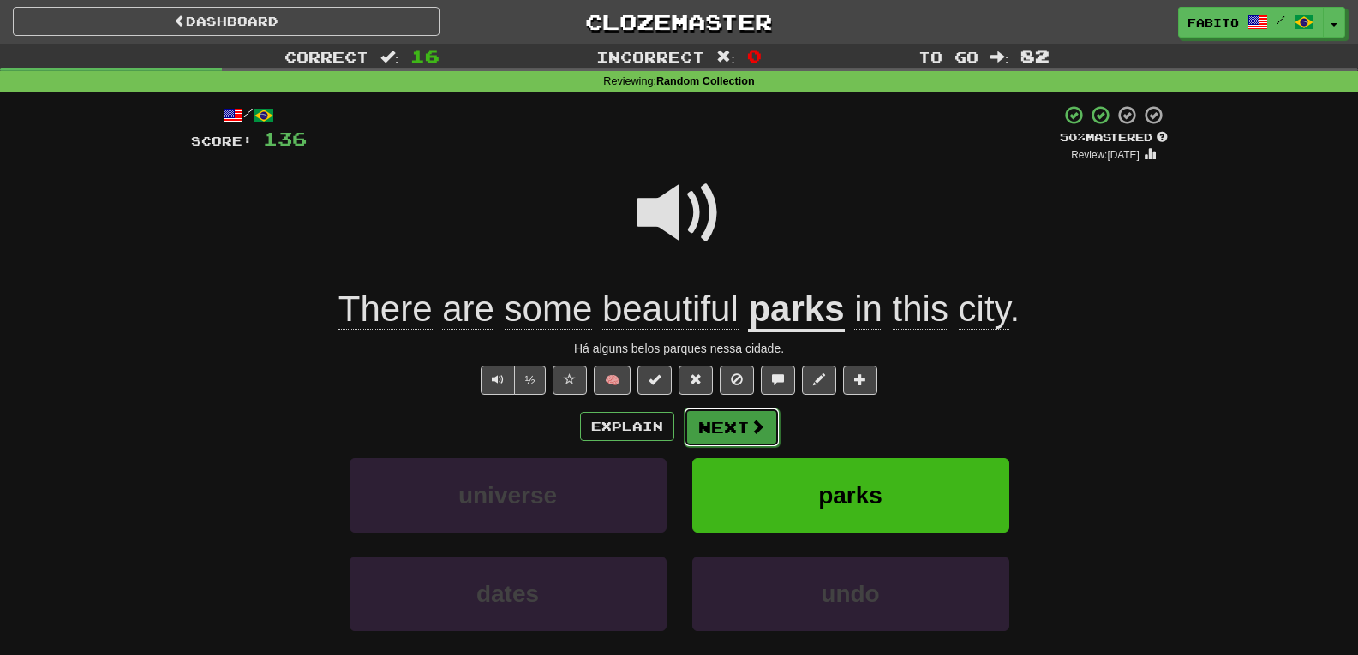
click at [733, 430] on button "Next" at bounding box center [732, 427] width 96 height 39
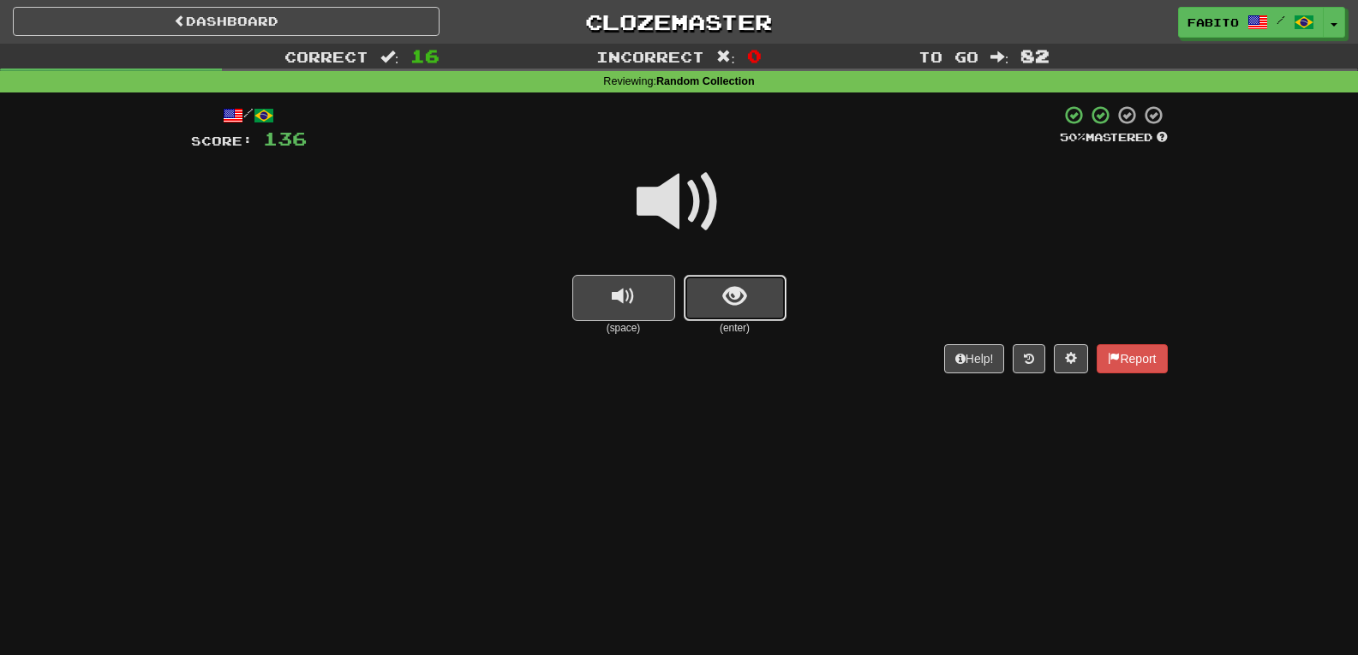
click at [751, 284] on button "show sentence" at bounding box center [735, 298] width 103 height 46
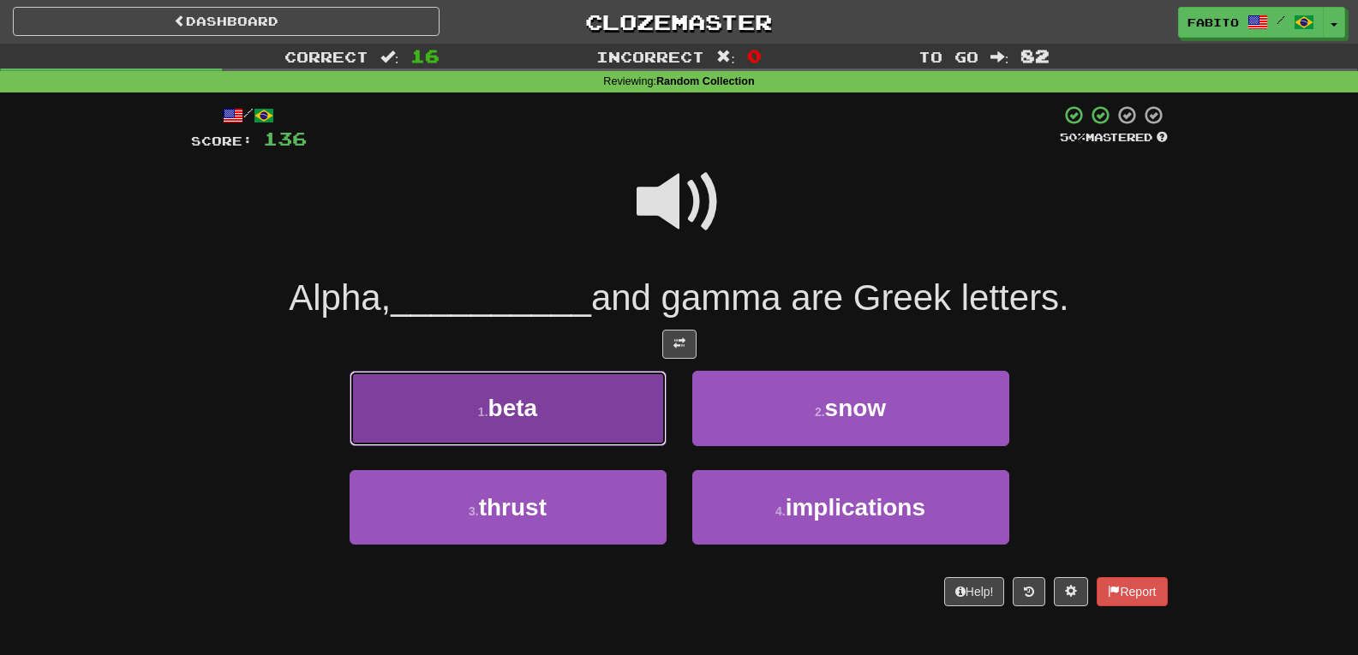
click at [585, 389] on button "1 . beta" at bounding box center [508, 408] width 317 height 75
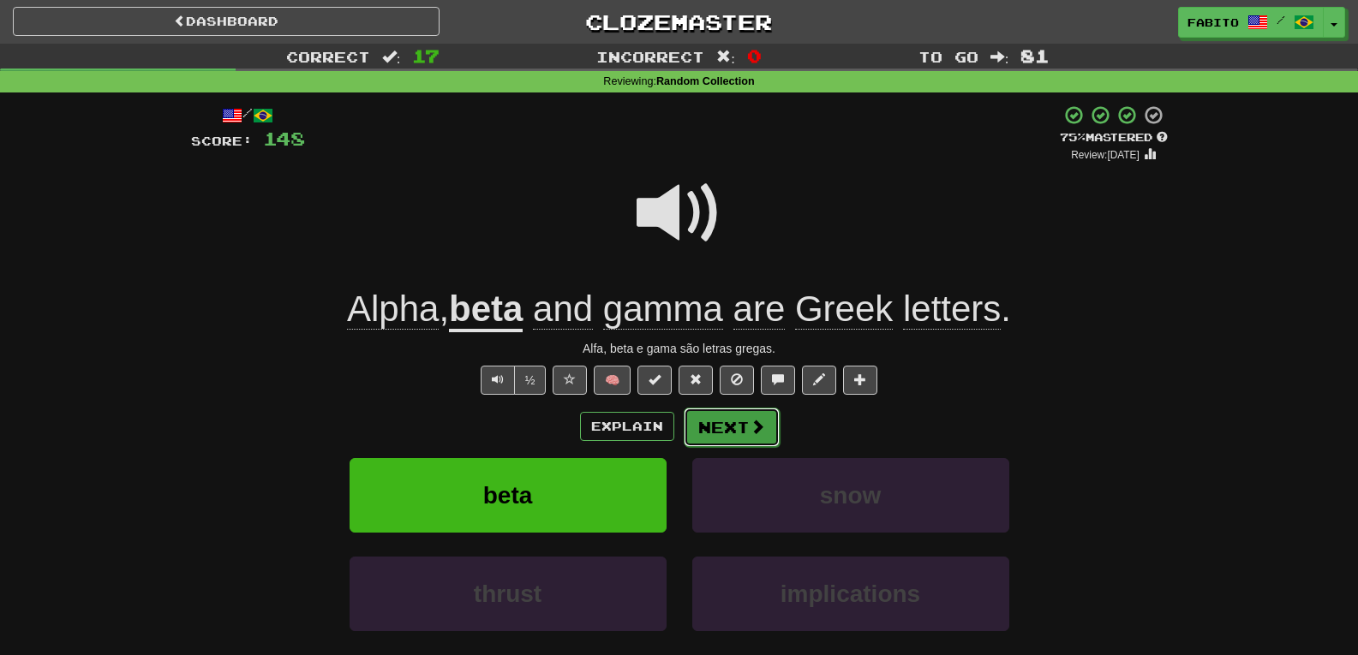
click at [750, 415] on button "Next" at bounding box center [732, 427] width 96 height 39
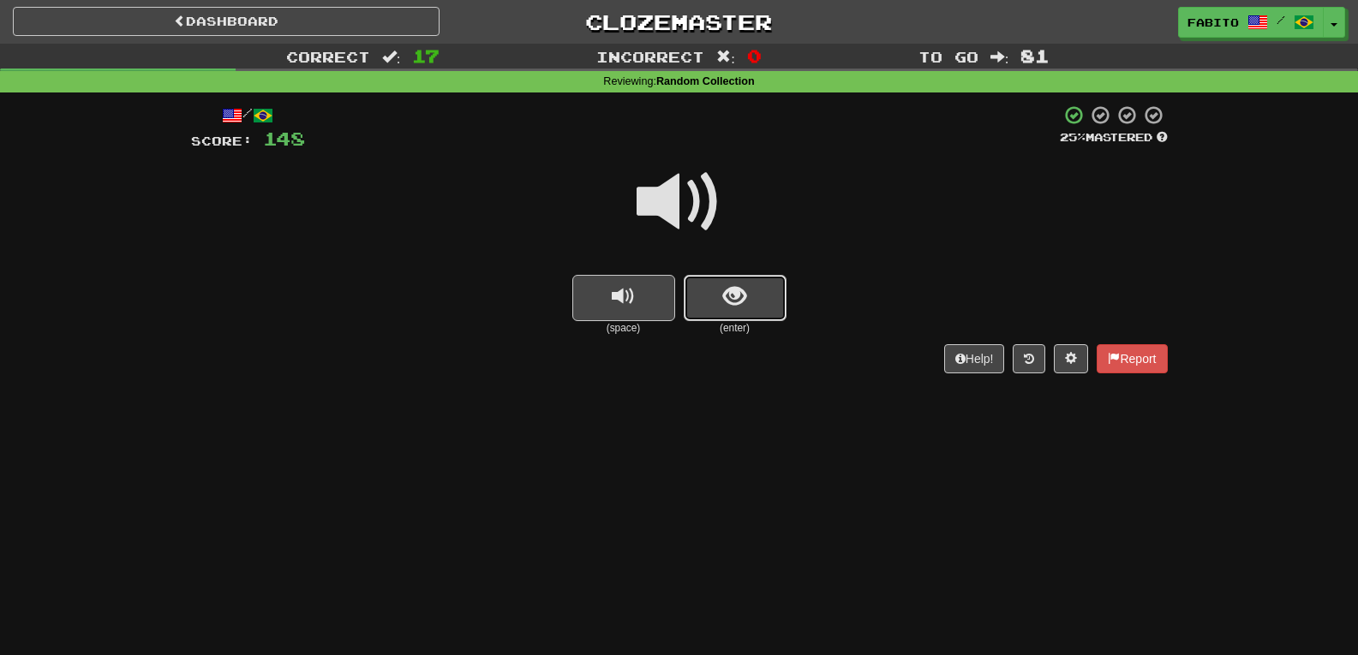
click at [745, 292] on span "show sentence" at bounding box center [734, 296] width 23 height 23
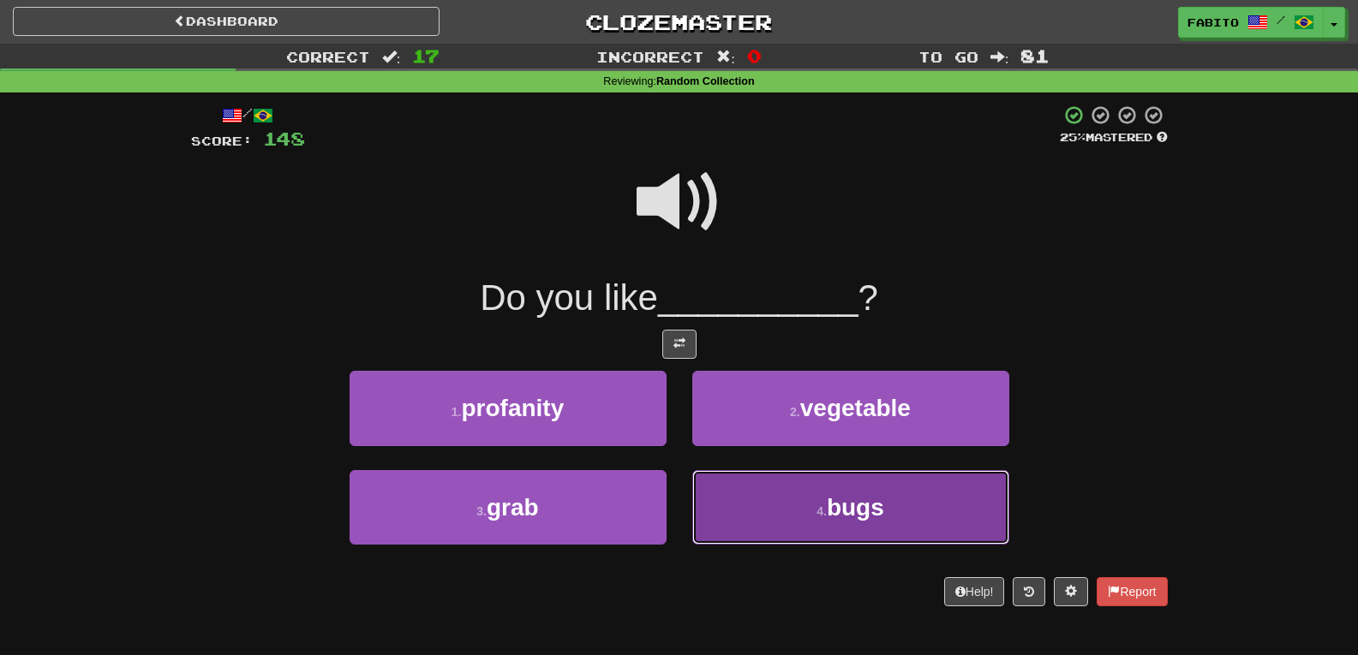
click at [738, 483] on button "4 . bugs" at bounding box center [850, 507] width 317 height 75
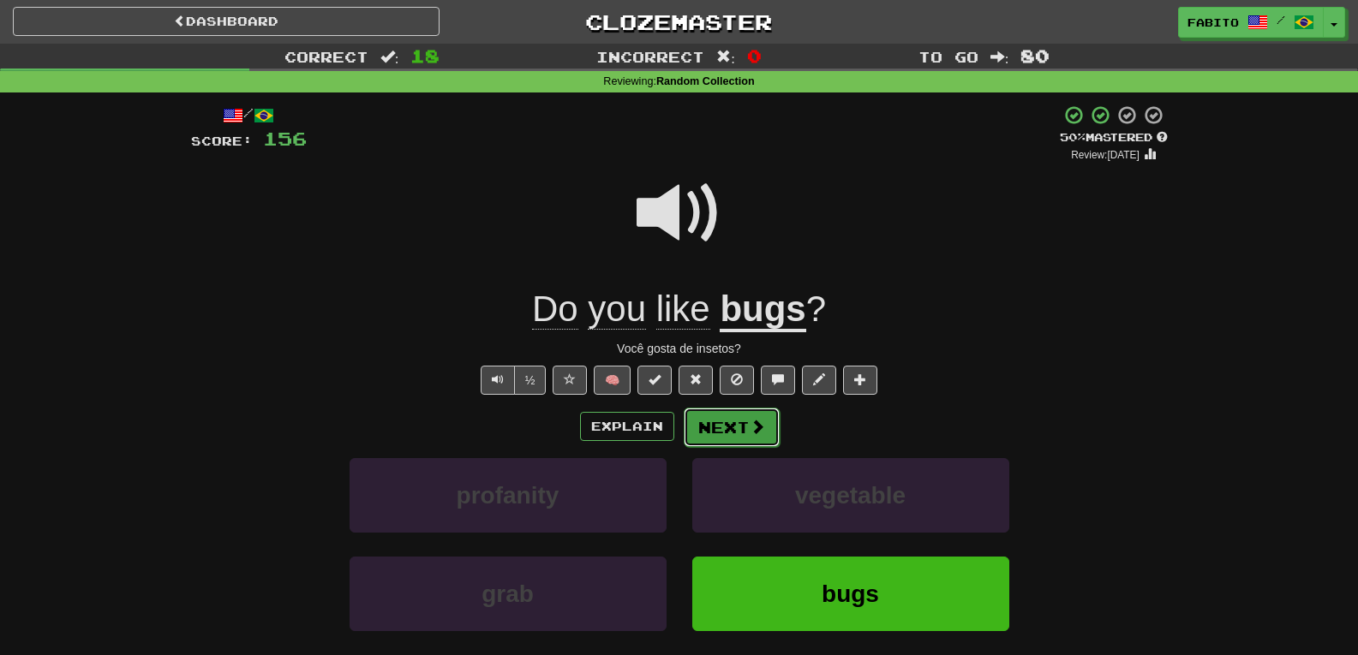
click at [732, 422] on button "Next" at bounding box center [732, 427] width 96 height 39
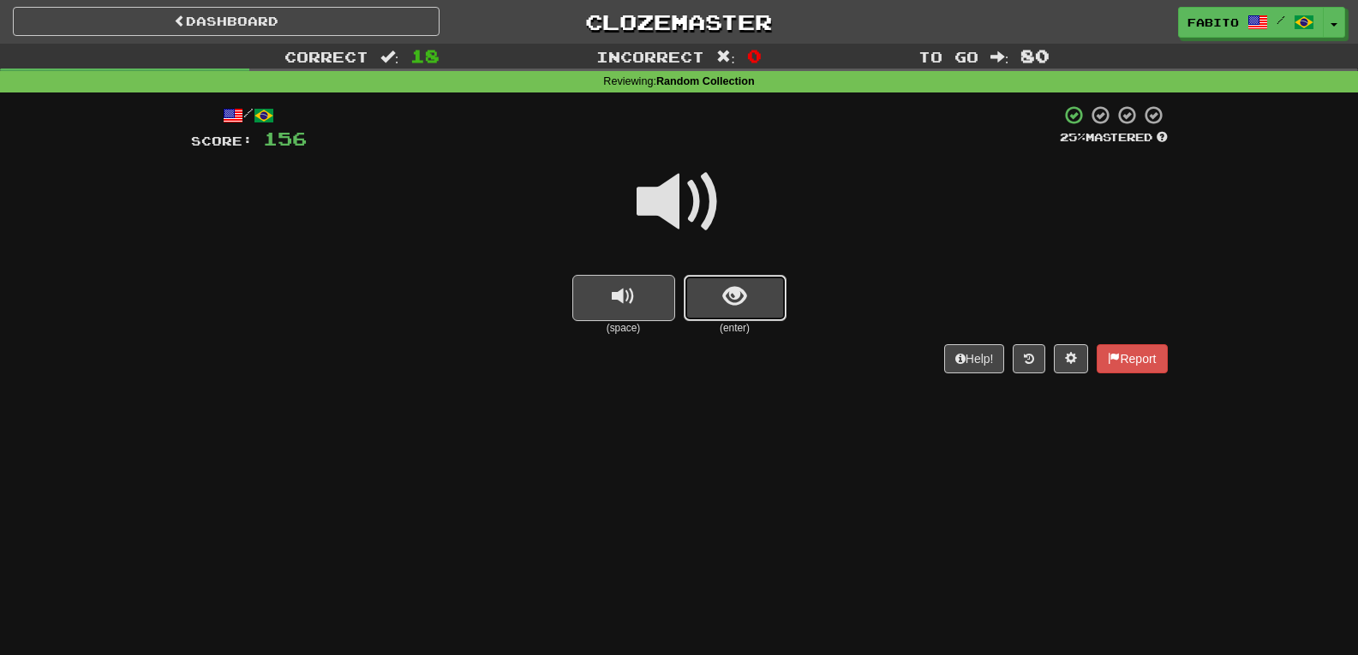
click at [732, 295] on span "show sentence" at bounding box center [734, 296] width 23 height 23
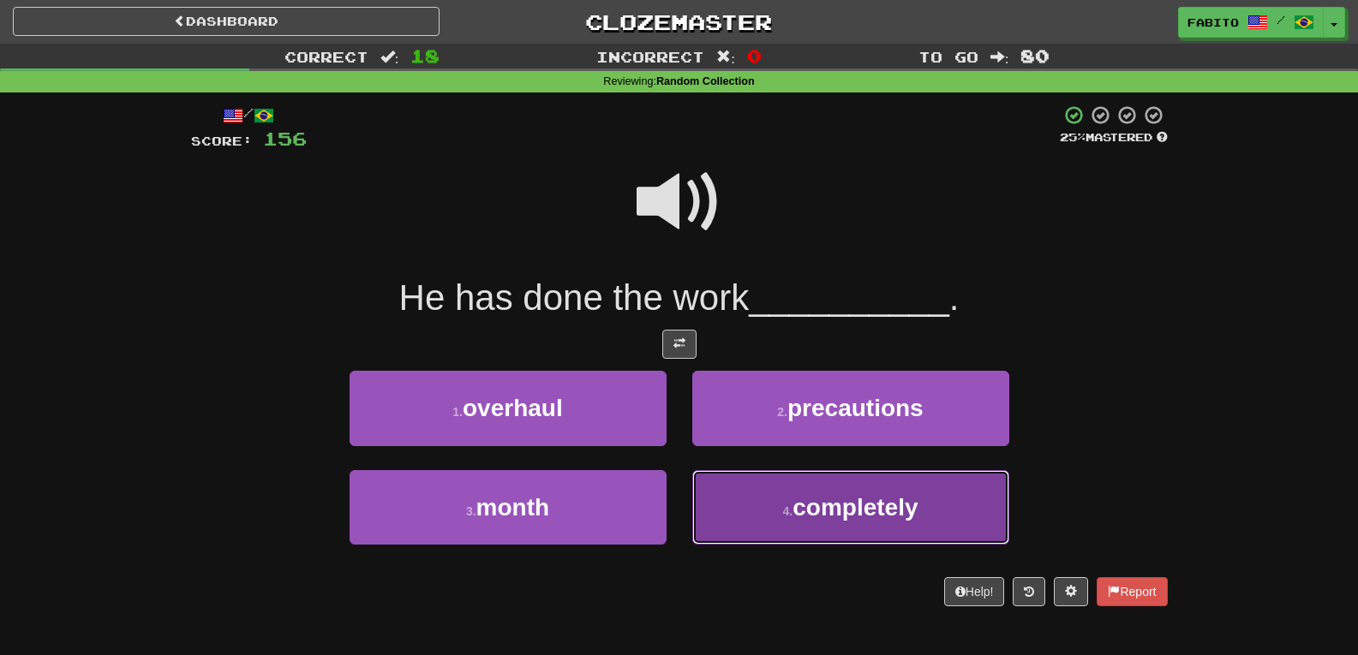
click at [745, 487] on button "4 . completely" at bounding box center [850, 507] width 317 height 75
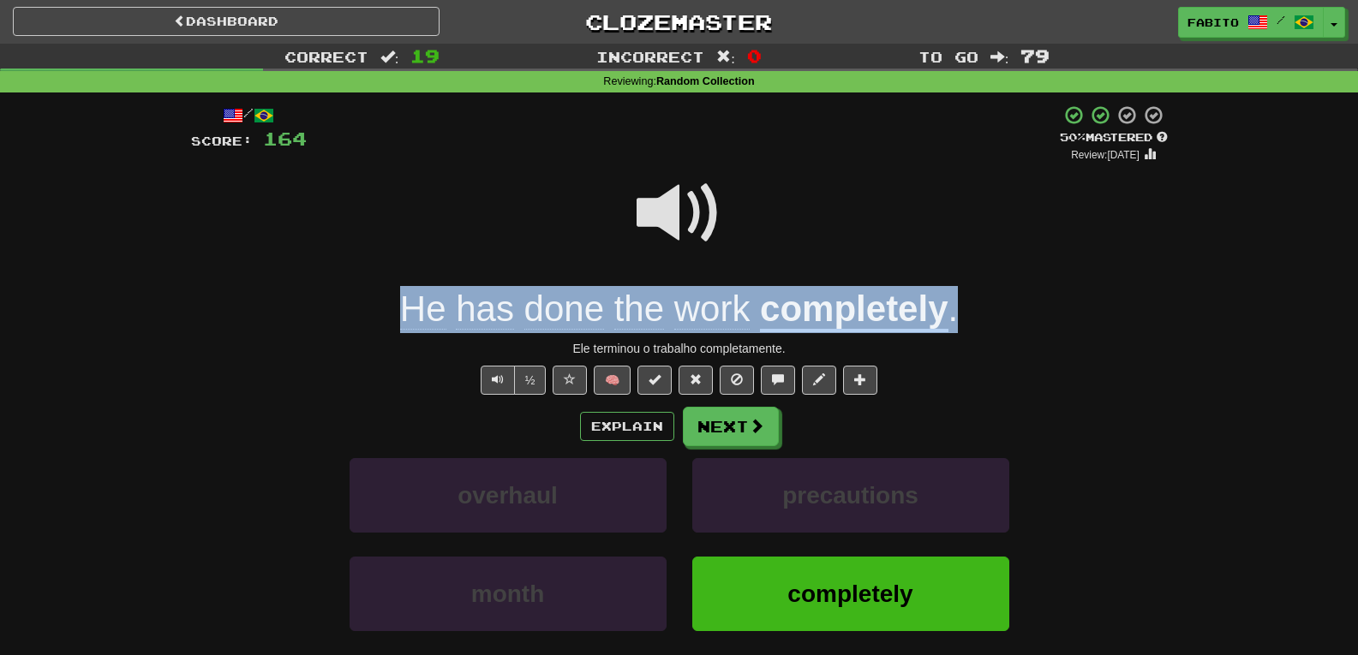
drag, startPoint x: 968, startPoint y: 322, endPoint x: 378, endPoint y: 269, distance: 592.8
click at [378, 269] on div "/ Score: 164 + 8 50 % Mastered Review: 2025-09-28 He has done the work complete…" at bounding box center [679, 426] width 977 height 642
click at [812, 297] on u "completely" at bounding box center [854, 311] width 188 height 44
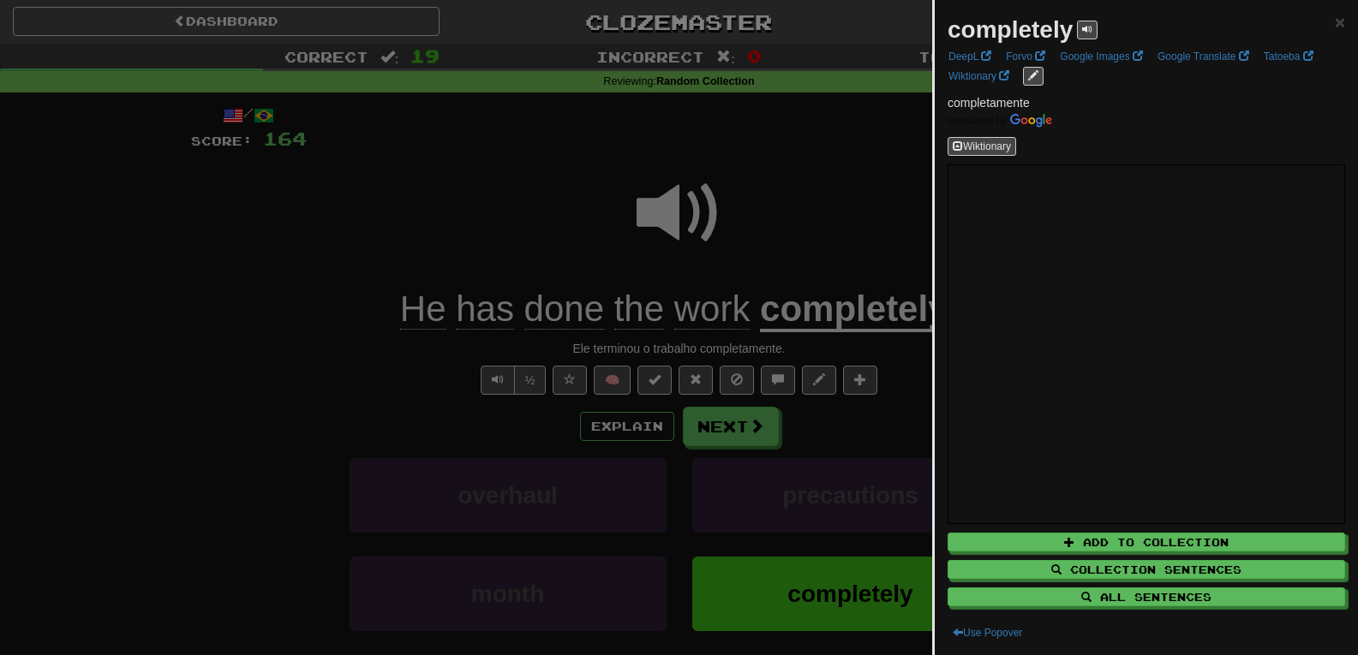
click at [419, 236] on div at bounding box center [679, 327] width 1358 height 655
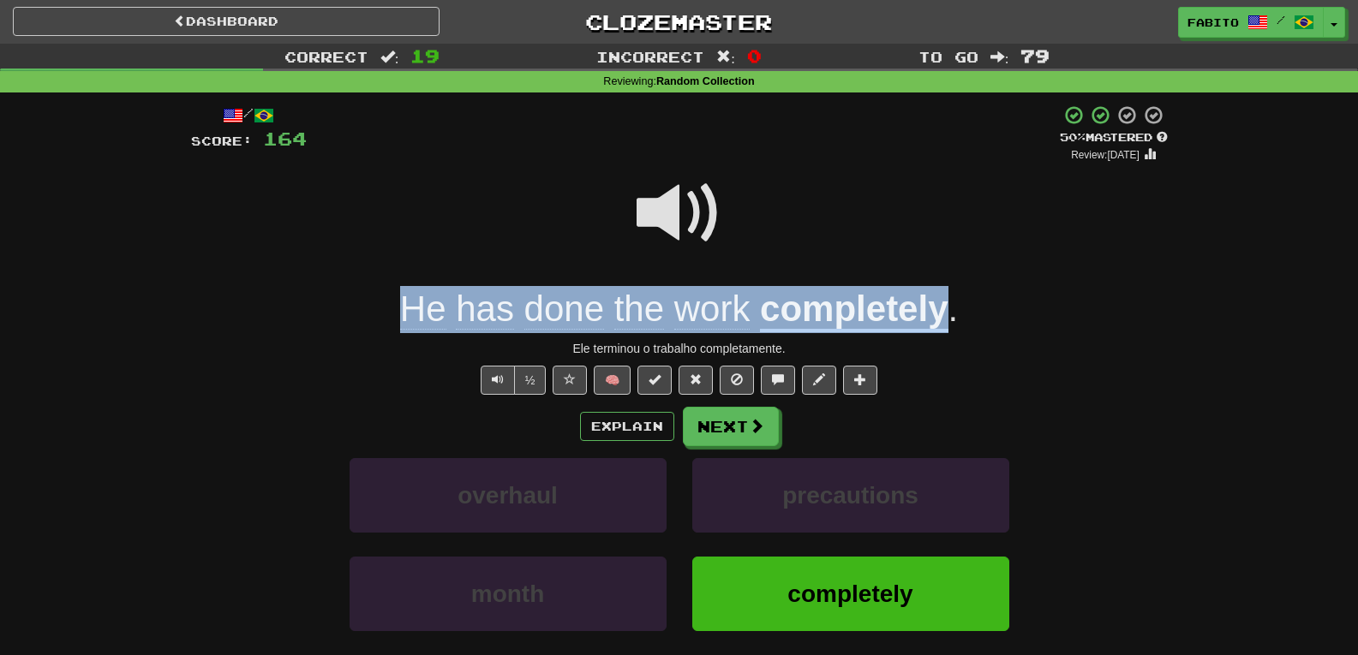
drag, startPoint x: 423, startPoint y: 308, endPoint x: 943, endPoint y: 311, distance: 520.1
click at [943, 311] on div "He has done the work completely ." at bounding box center [679, 309] width 977 height 47
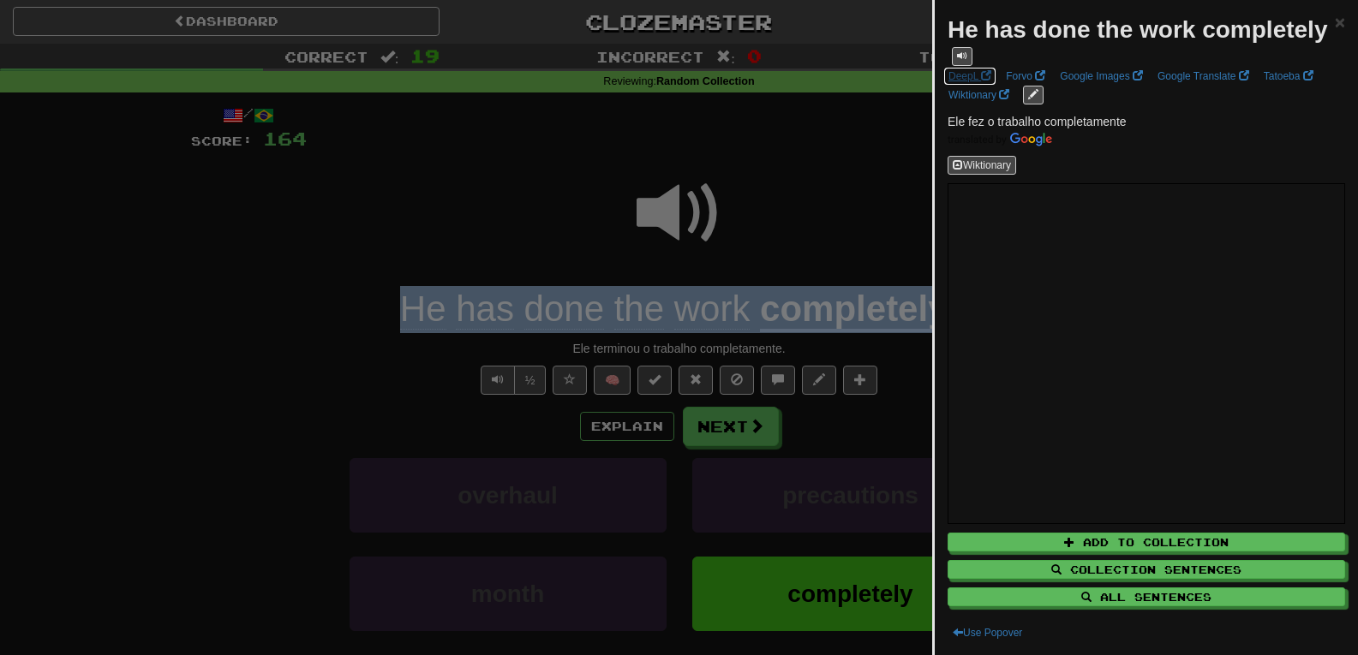
click at [973, 82] on link "DeepL" at bounding box center [969, 76] width 53 height 19
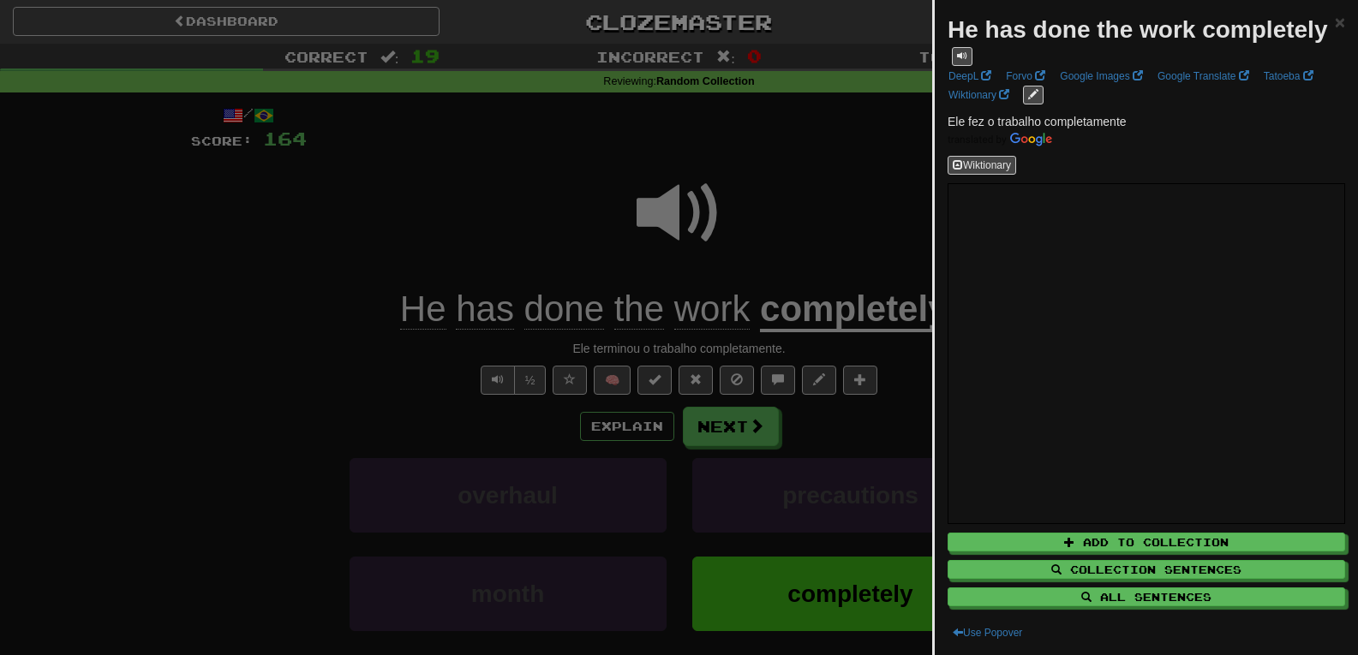
click at [807, 204] on div at bounding box center [679, 327] width 1358 height 655
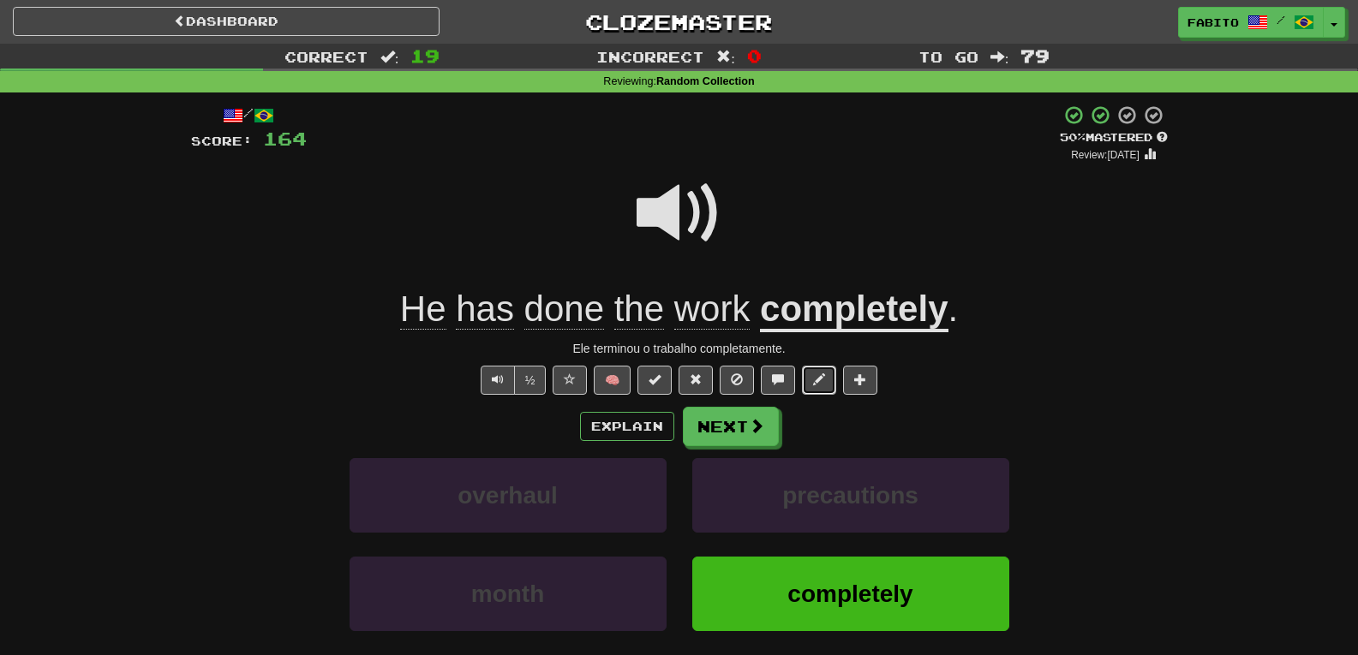
click at [825, 380] on span at bounding box center [819, 380] width 12 height 12
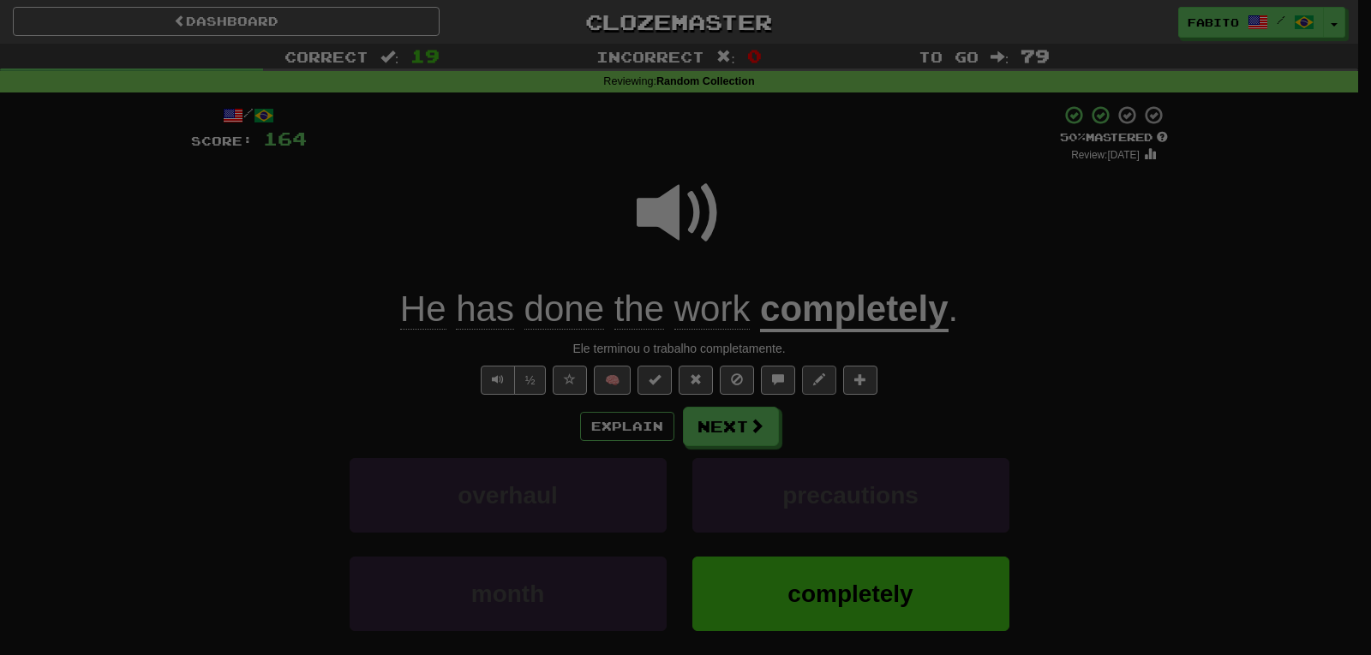
click at [826, 380] on div at bounding box center [685, 327] width 1371 height 655
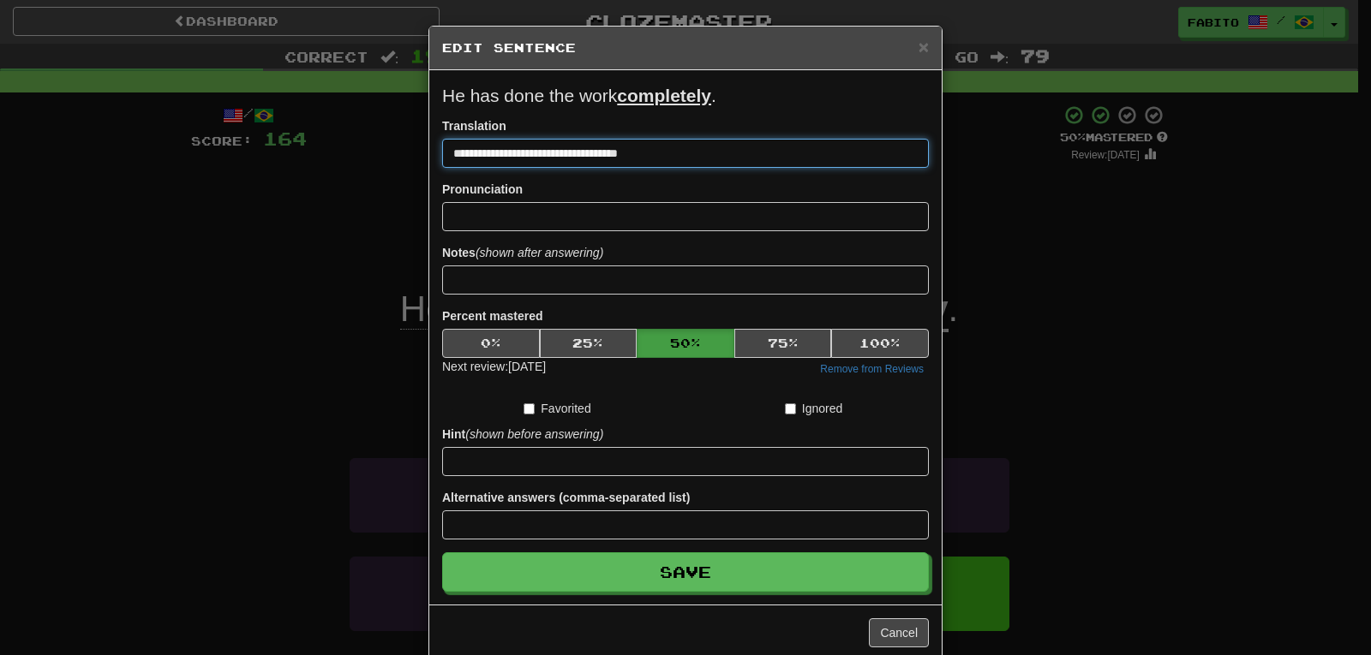
click at [512, 153] on input "**********" at bounding box center [685, 153] width 487 height 29
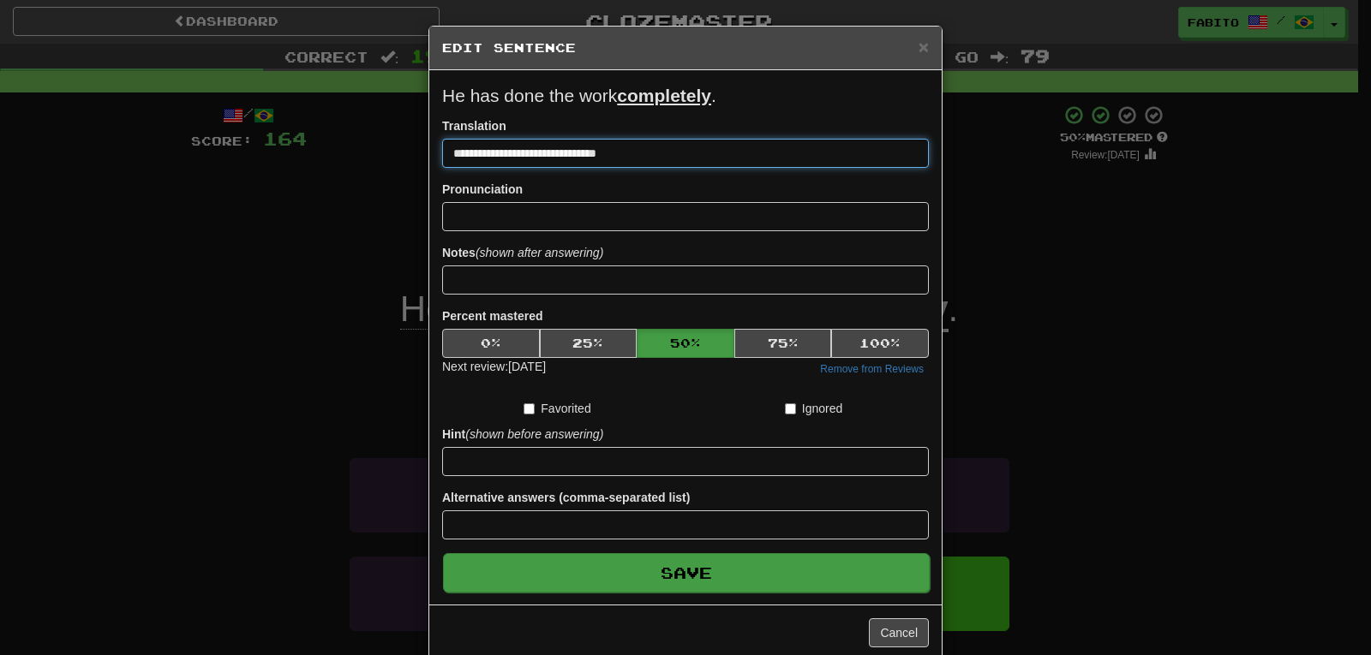
type input "**********"
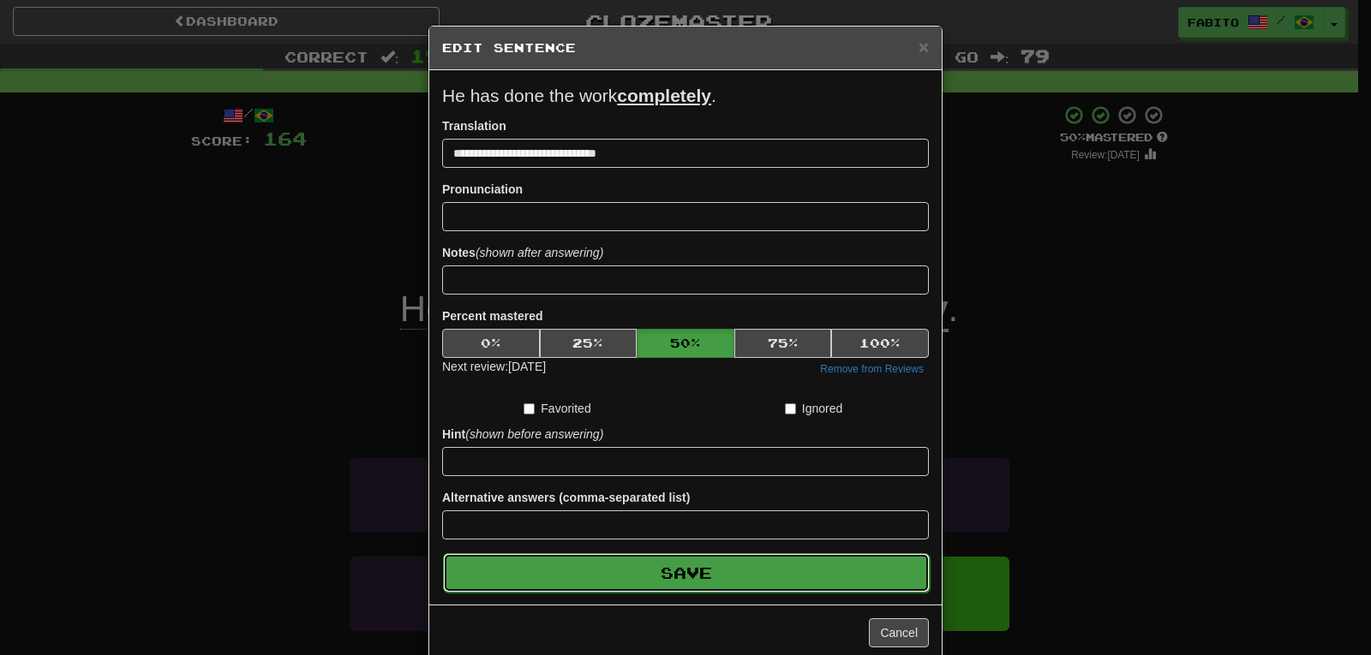
click at [678, 572] on button "Save" at bounding box center [686, 573] width 487 height 39
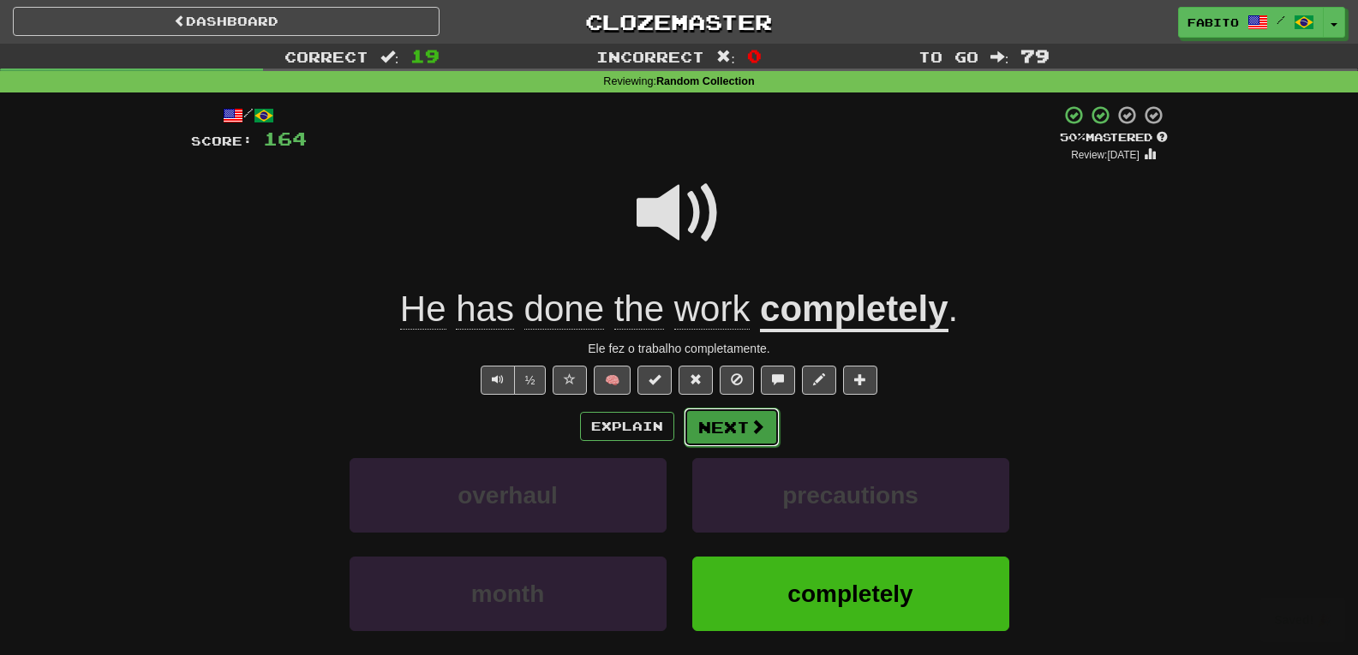
click at [734, 433] on button "Next" at bounding box center [732, 427] width 96 height 39
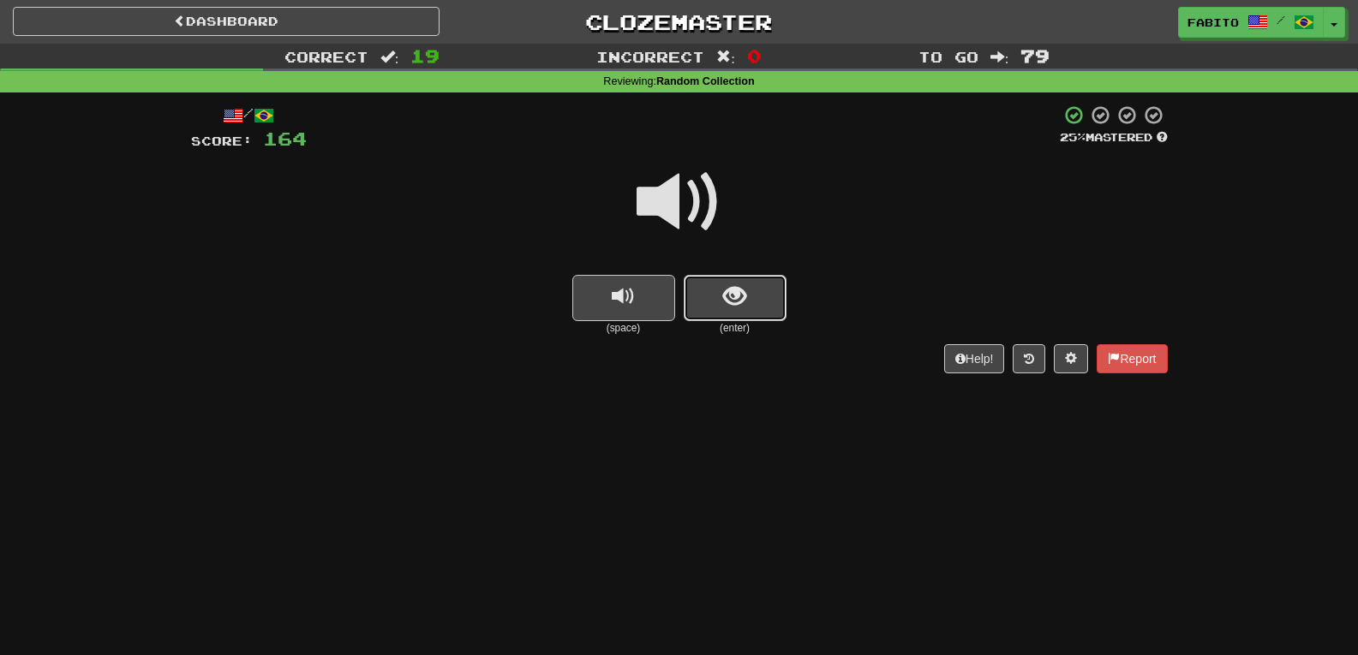
click at [768, 308] on button "show sentence" at bounding box center [735, 298] width 103 height 46
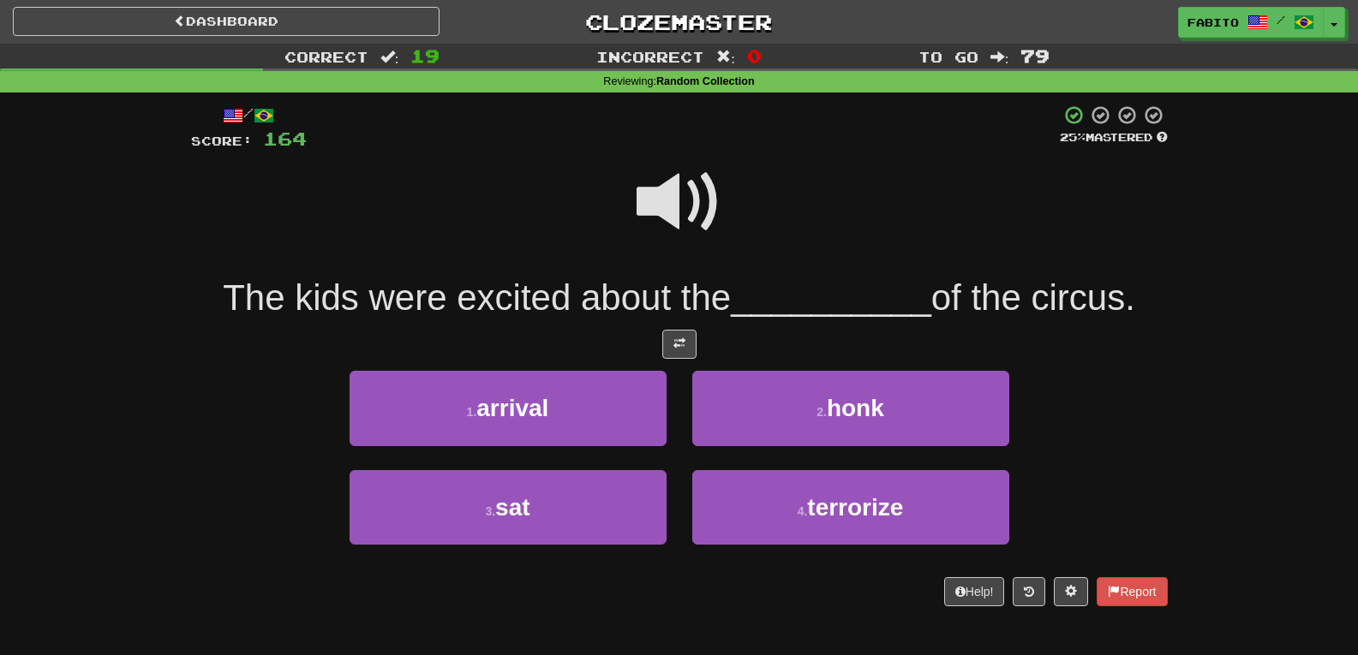
click at [701, 210] on span at bounding box center [680, 202] width 86 height 86
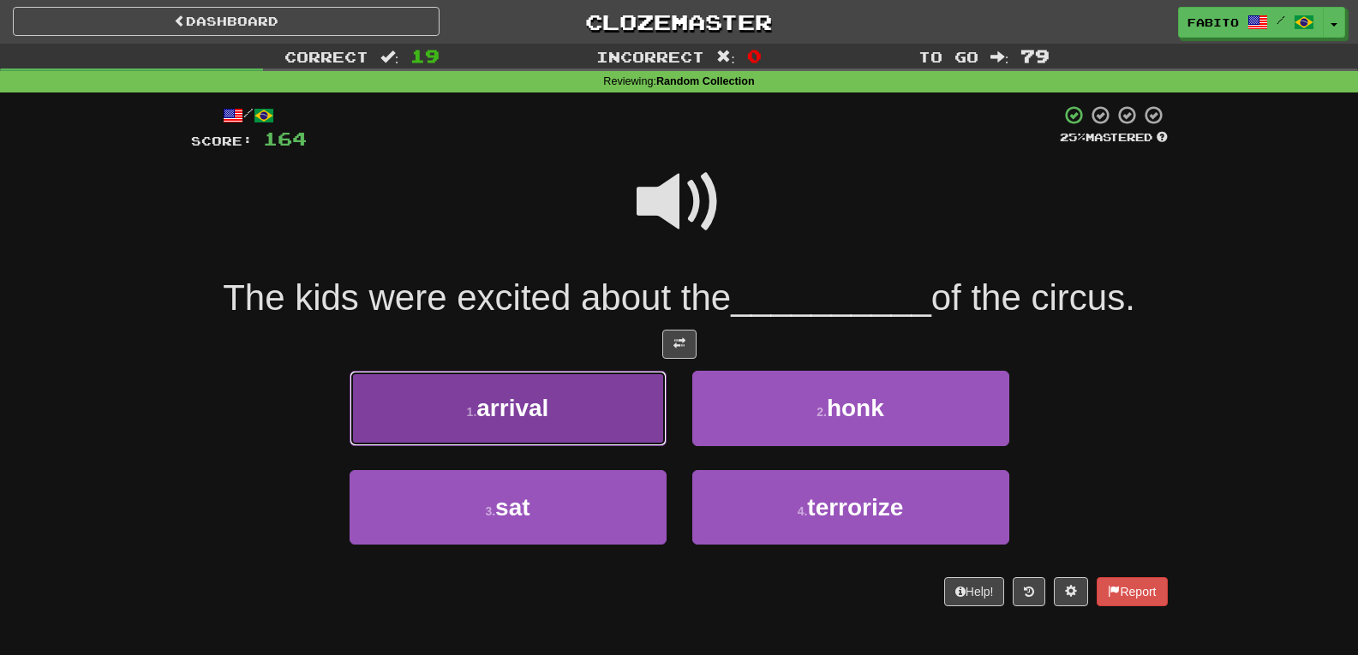
click at [569, 386] on button "1 . arrival" at bounding box center [508, 408] width 317 height 75
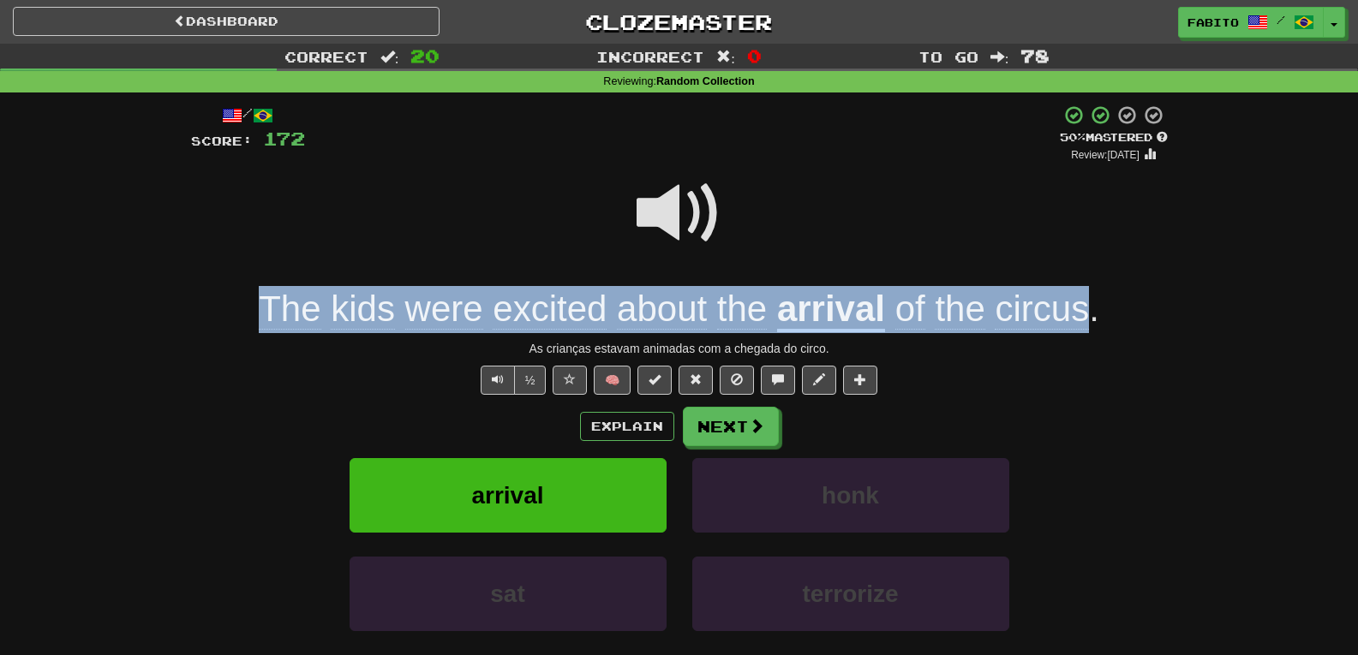
drag, startPoint x: 243, startPoint y: 317, endPoint x: 1090, endPoint y: 320, distance: 846.6
click at [1090, 320] on div "The kids were excited about the arrival of the circus ." at bounding box center [679, 309] width 977 height 47
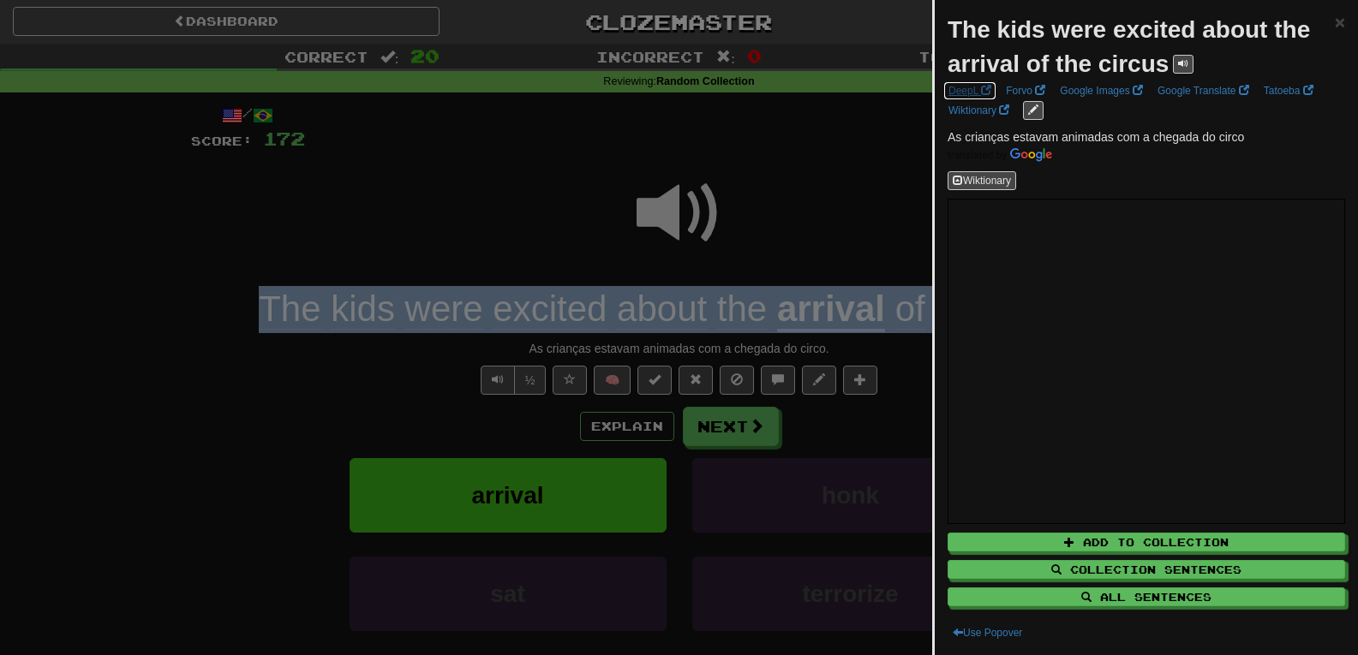
click at [980, 93] on link "DeepL" at bounding box center [969, 90] width 53 height 19
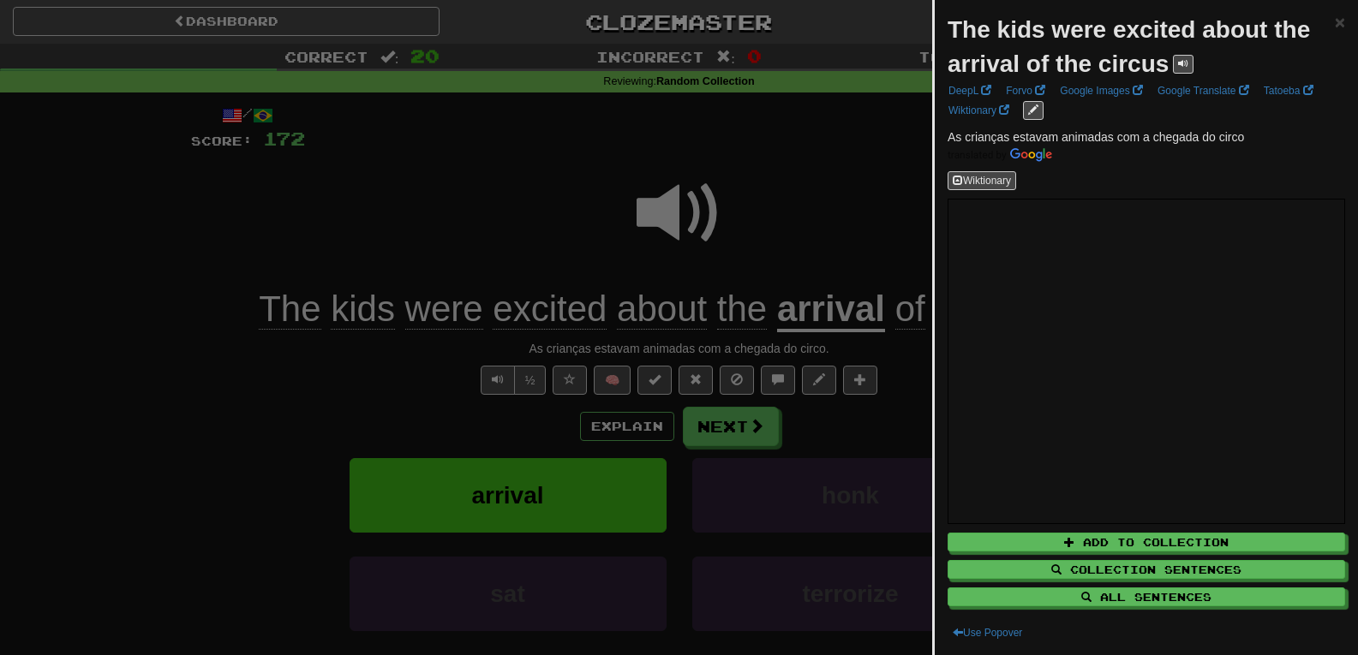
click at [831, 176] on div at bounding box center [679, 327] width 1358 height 655
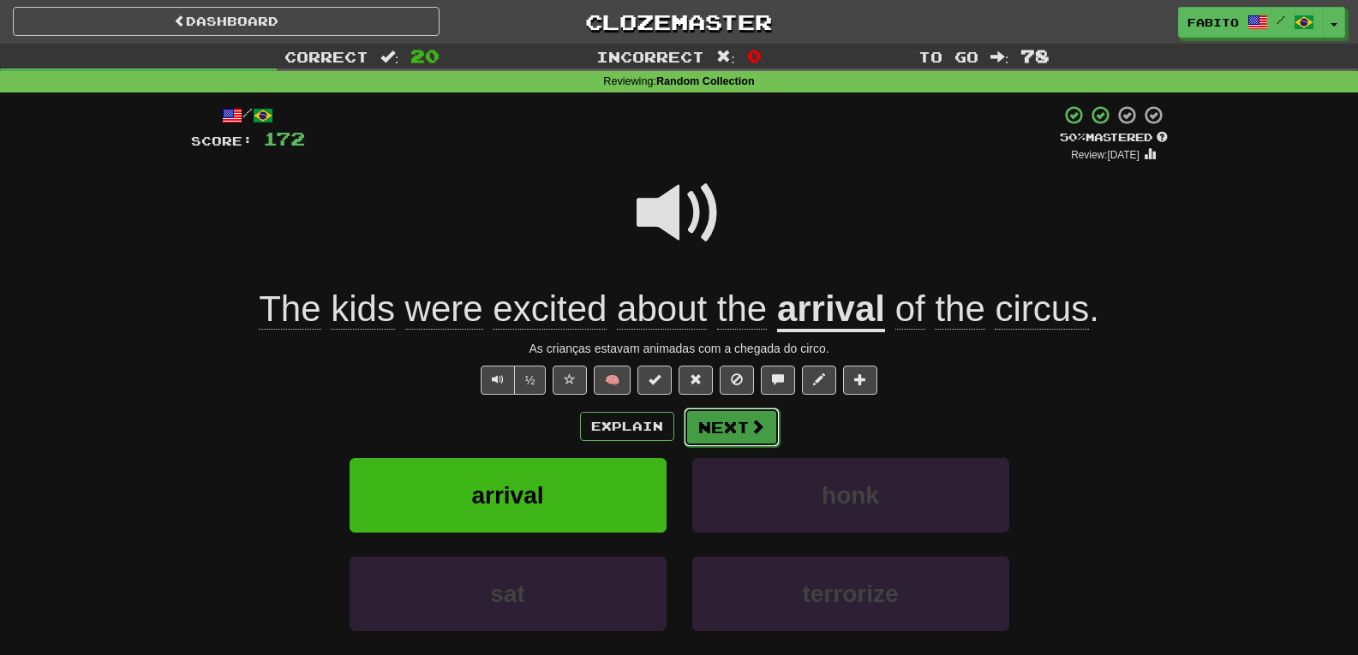
click at [750, 425] on span at bounding box center [757, 426] width 15 height 15
click at [748, 425] on div "Dashboard Clozemaster Fabito / Toggle Dropdown Dashboard Leaderboard Activity F…" at bounding box center [679, 385] width 1358 height 771
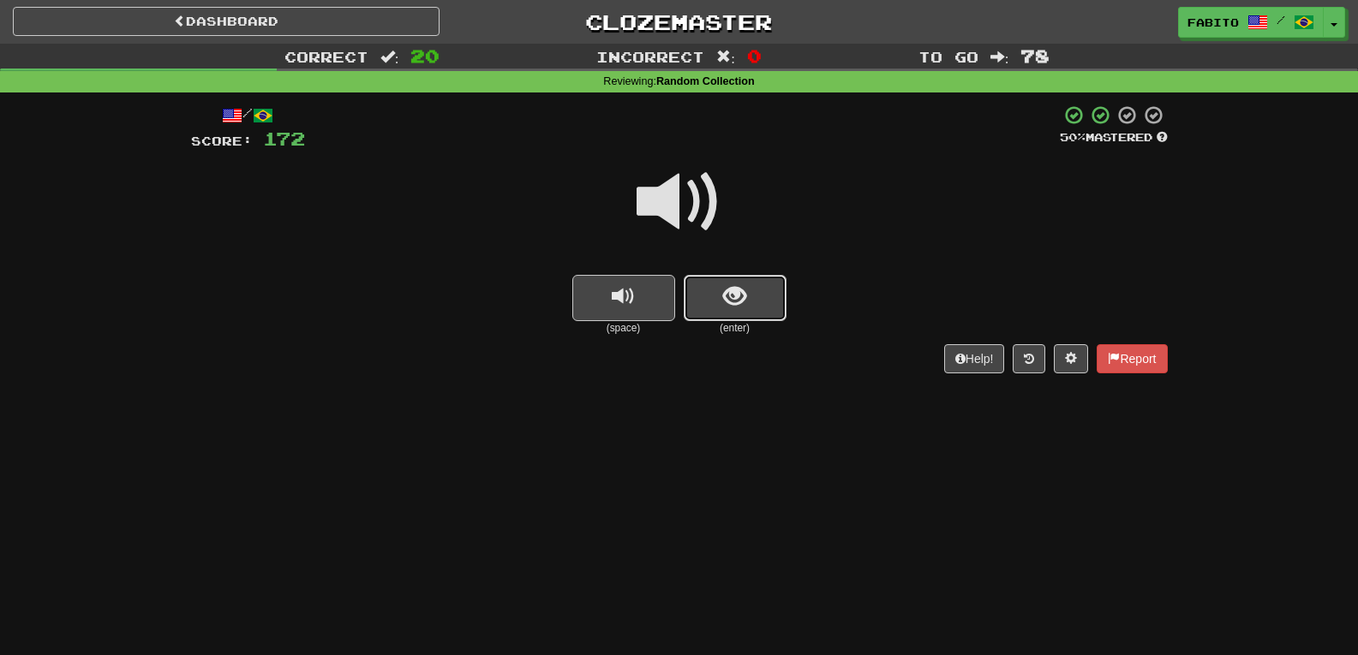
click at [739, 290] on span "show sentence" at bounding box center [734, 296] width 23 height 23
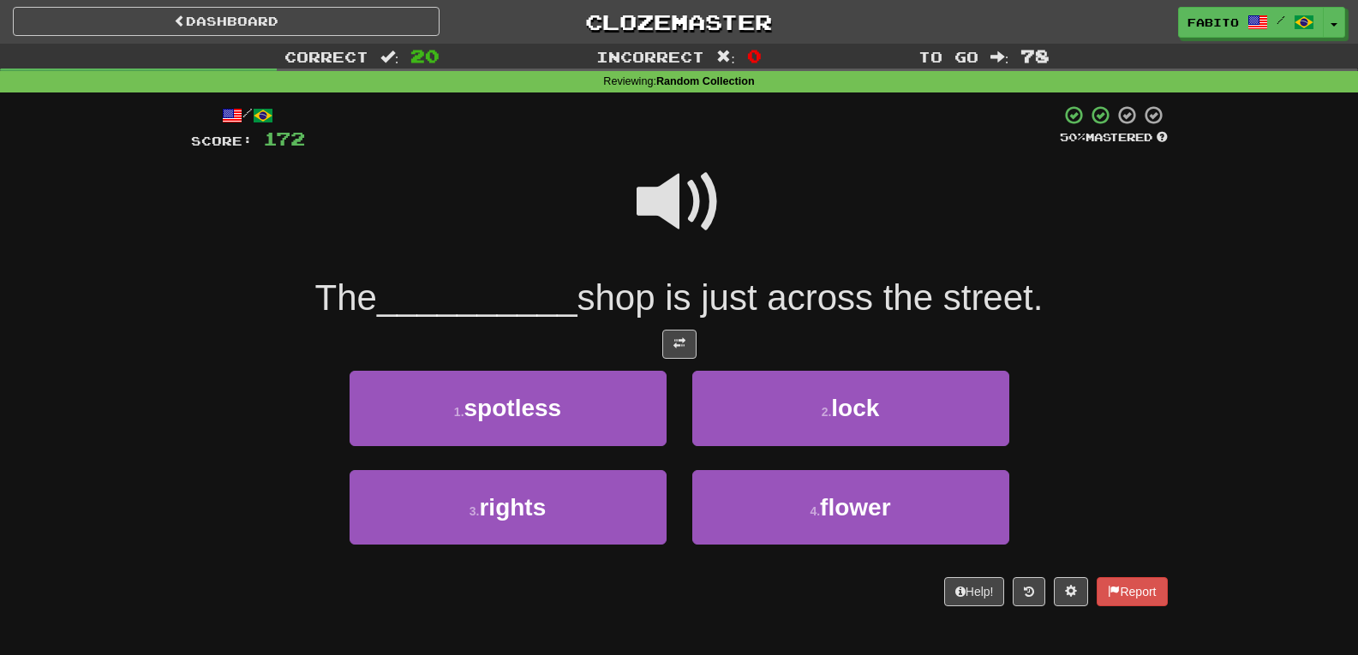
click at [688, 218] on span at bounding box center [680, 202] width 86 height 86
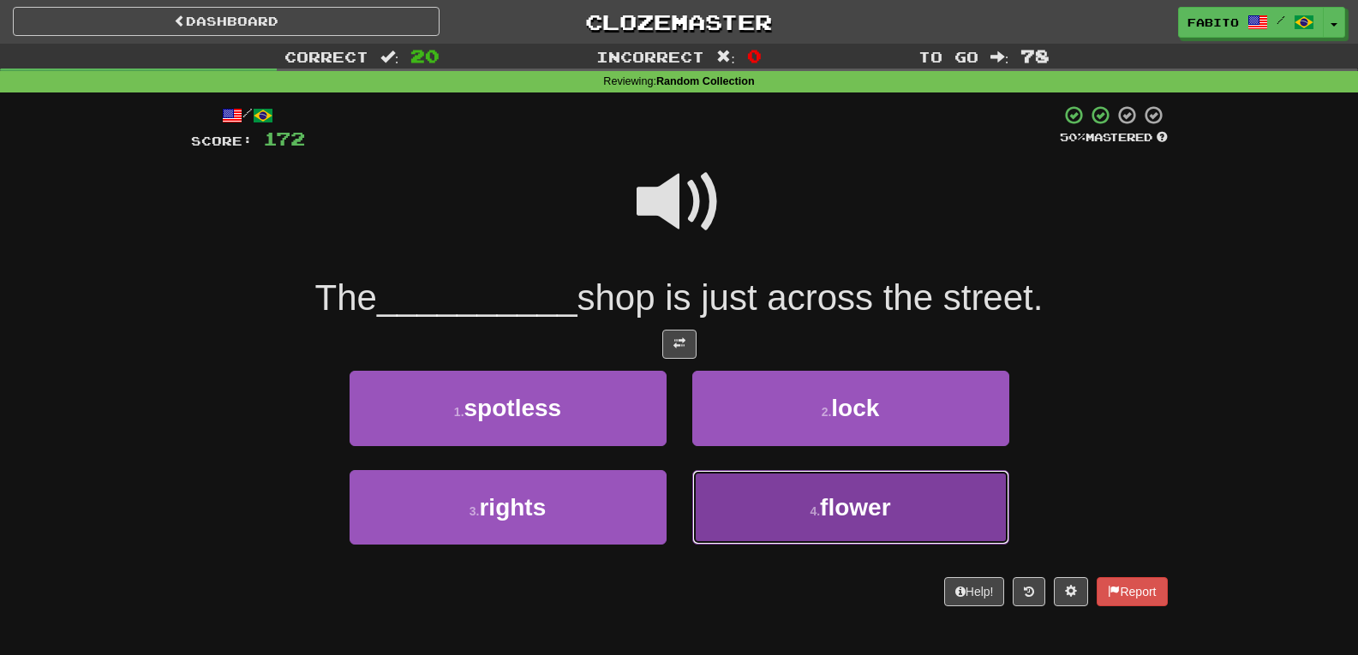
click at [798, 509] on button "4 . flower" at bounding box center [850, 507] width 317 height 75
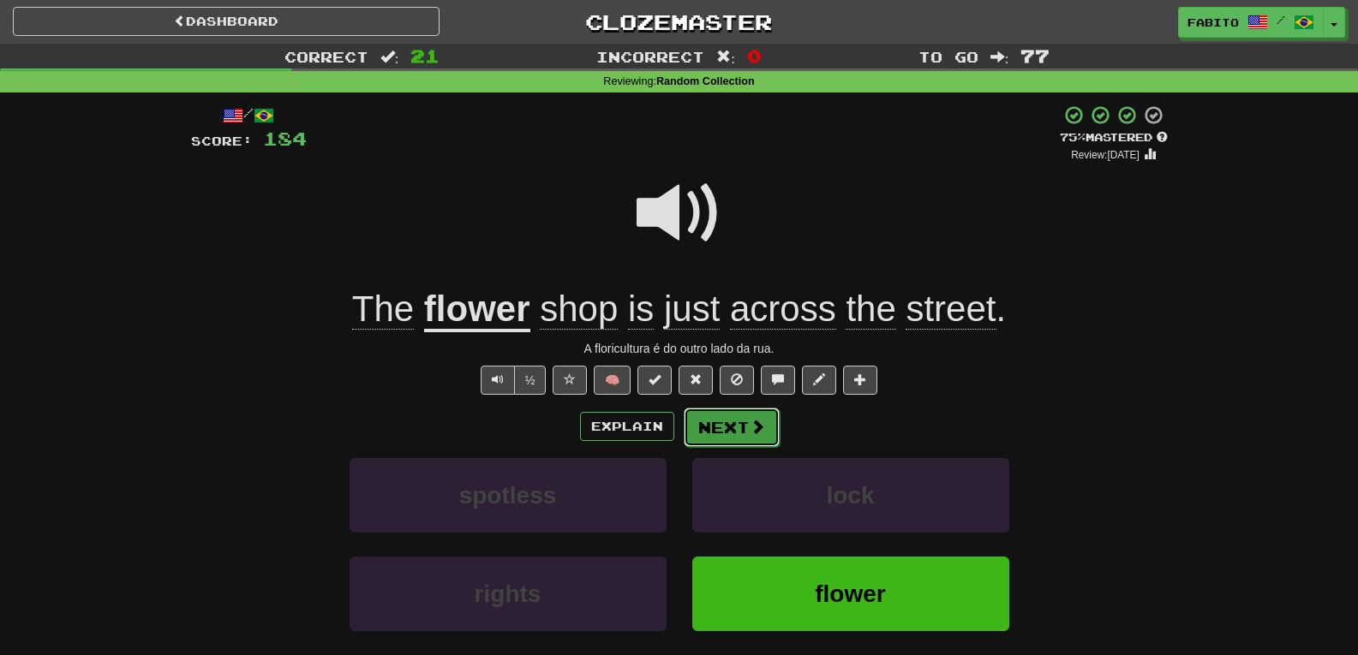
click at [756, 427] on span at bounding box center [757, 426] width 15 height 15
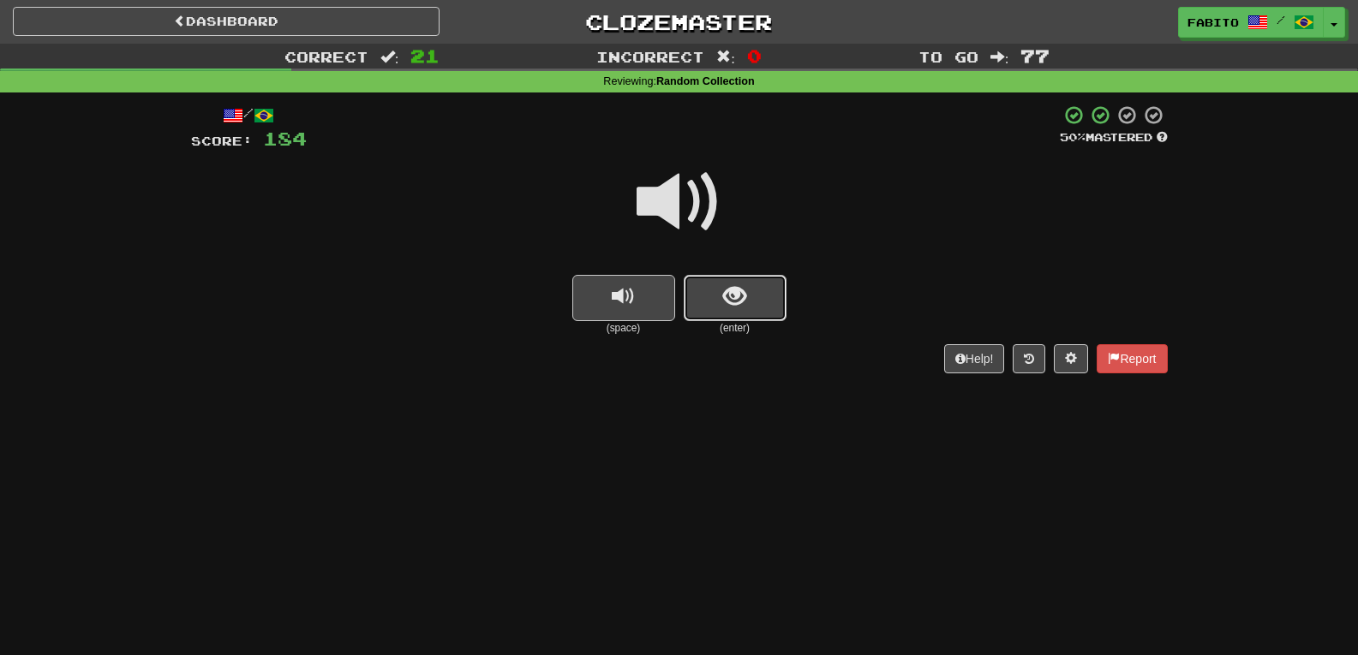
click at [766, 302] on button "show sentence" at bounding box center [735, 298] width 103 height 46
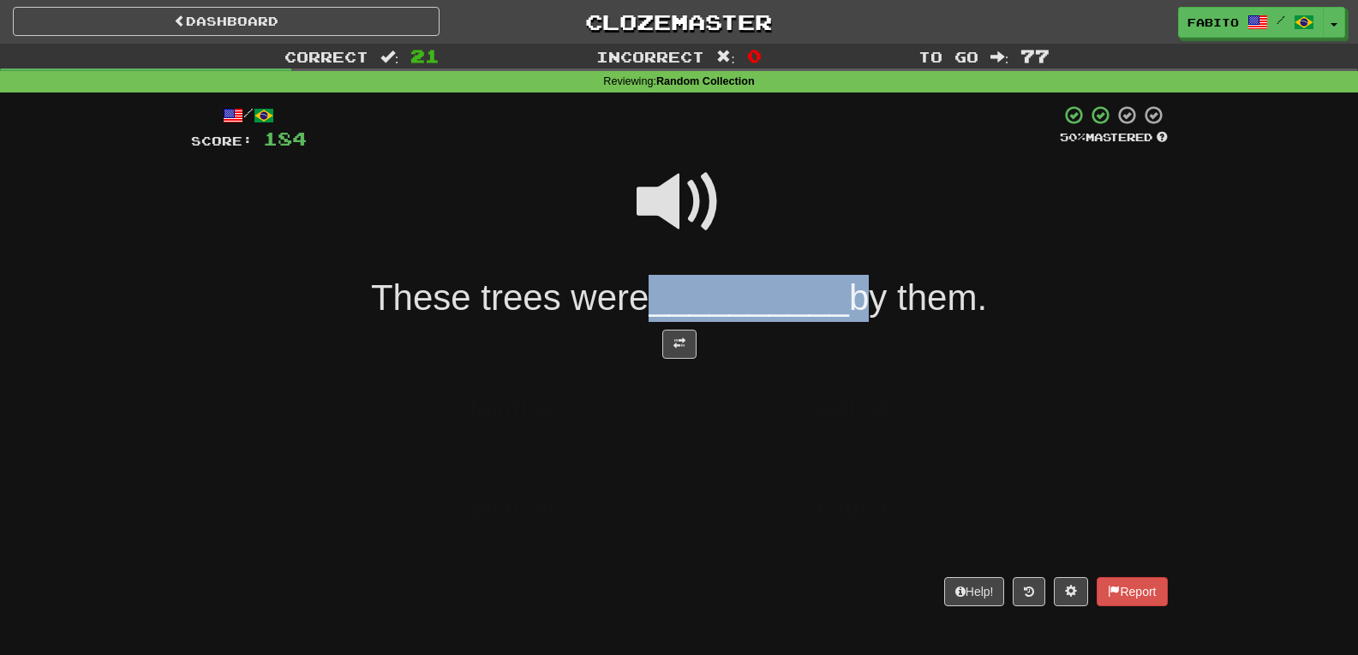
click at [766, 302] on span "__________" at bounding box center [749, 298] width 201 height 40
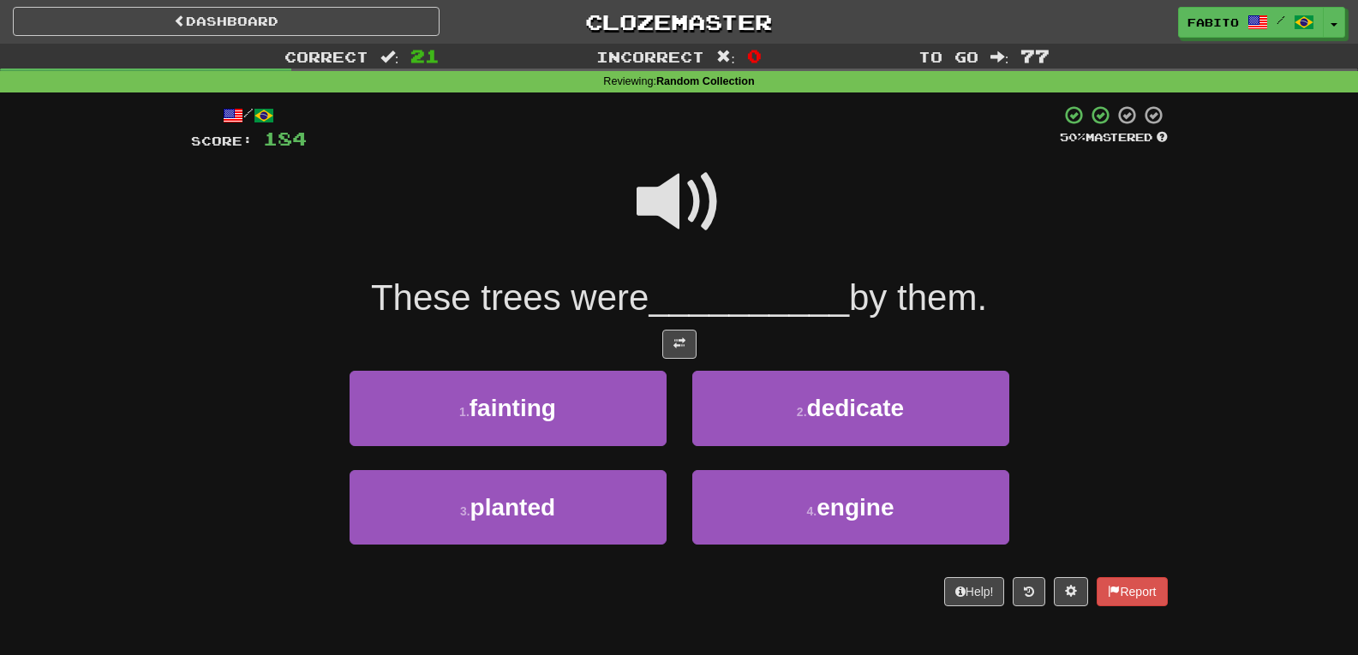
click at [799, 242] on div at bounding box center [679, 214] width 977 height 123
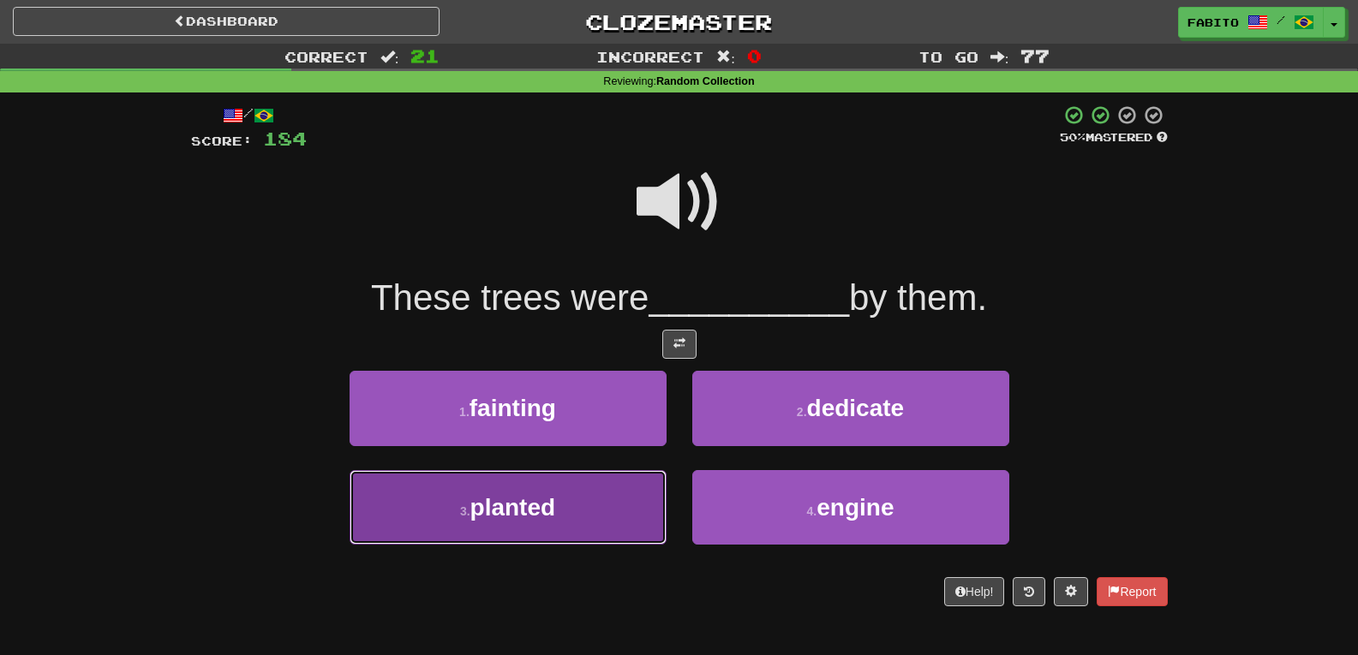
click at [589, 485] on button "3 . planted" at bounding box center [508, 507] width 317 height 75
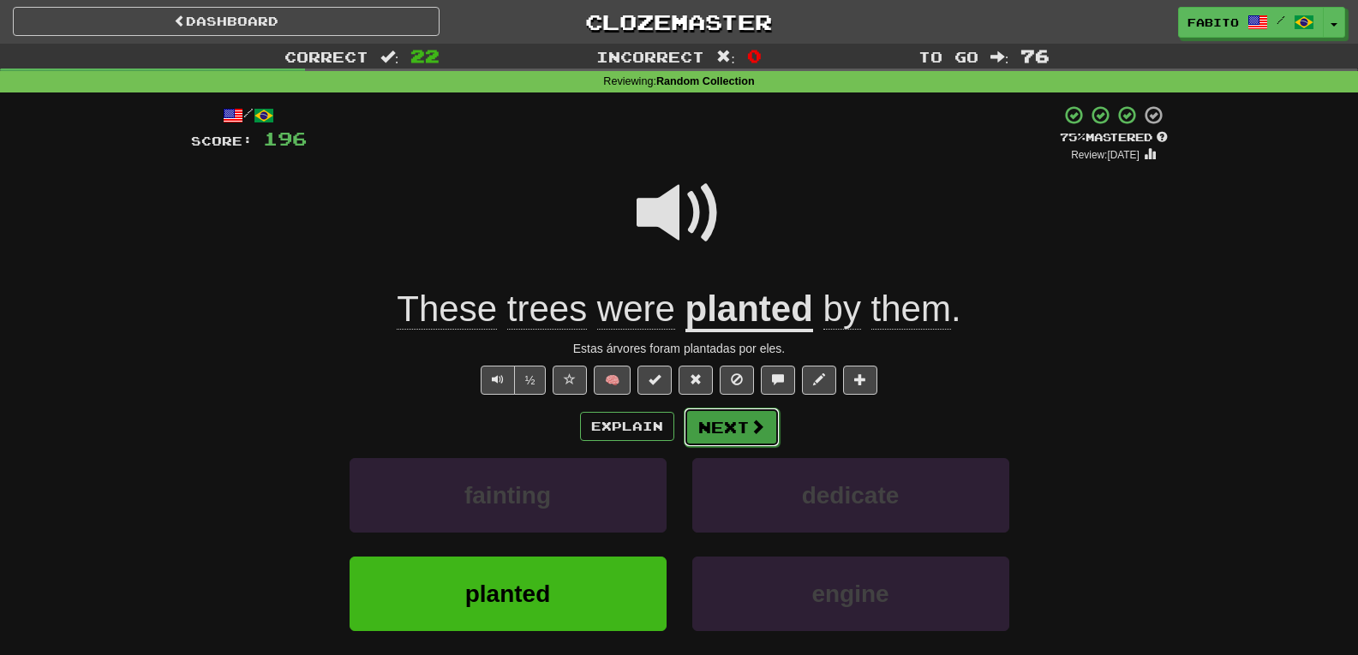
click at [750, 422] on span at bounding box center [757, 426] width 15 height 15
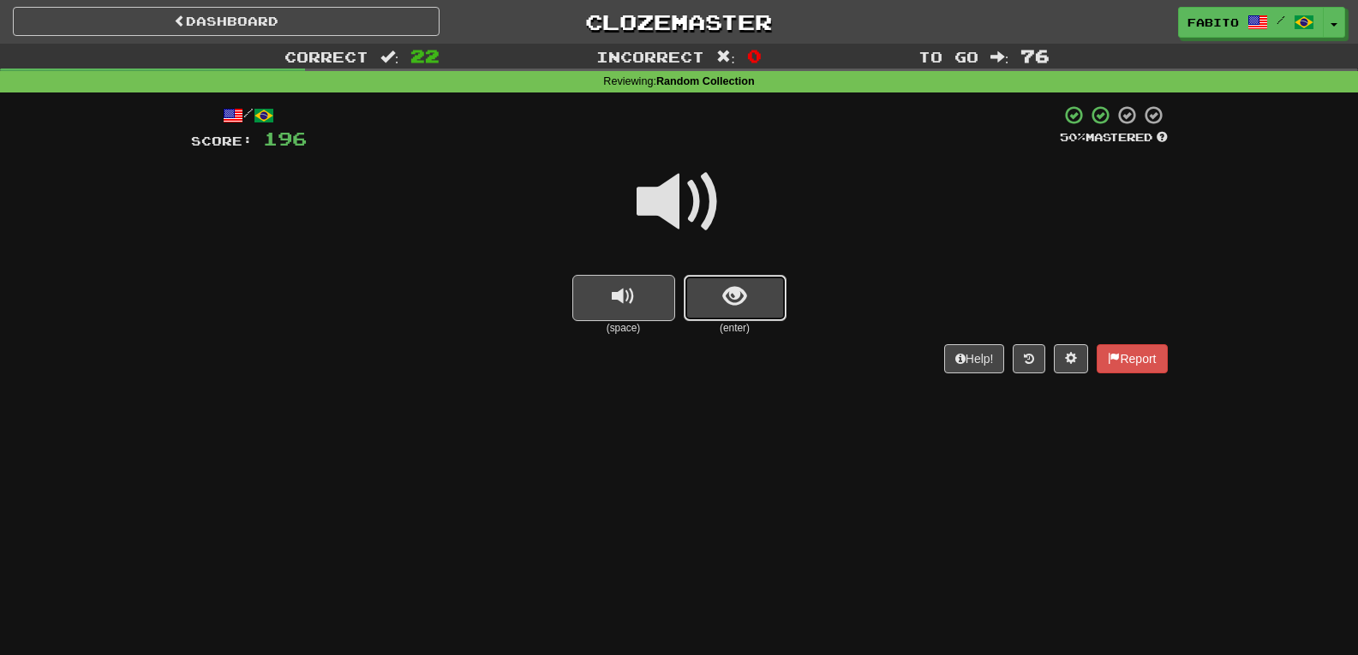
click at [746, 282] on button "show sentence" at bounding box center [735, 298] width 103 height 46
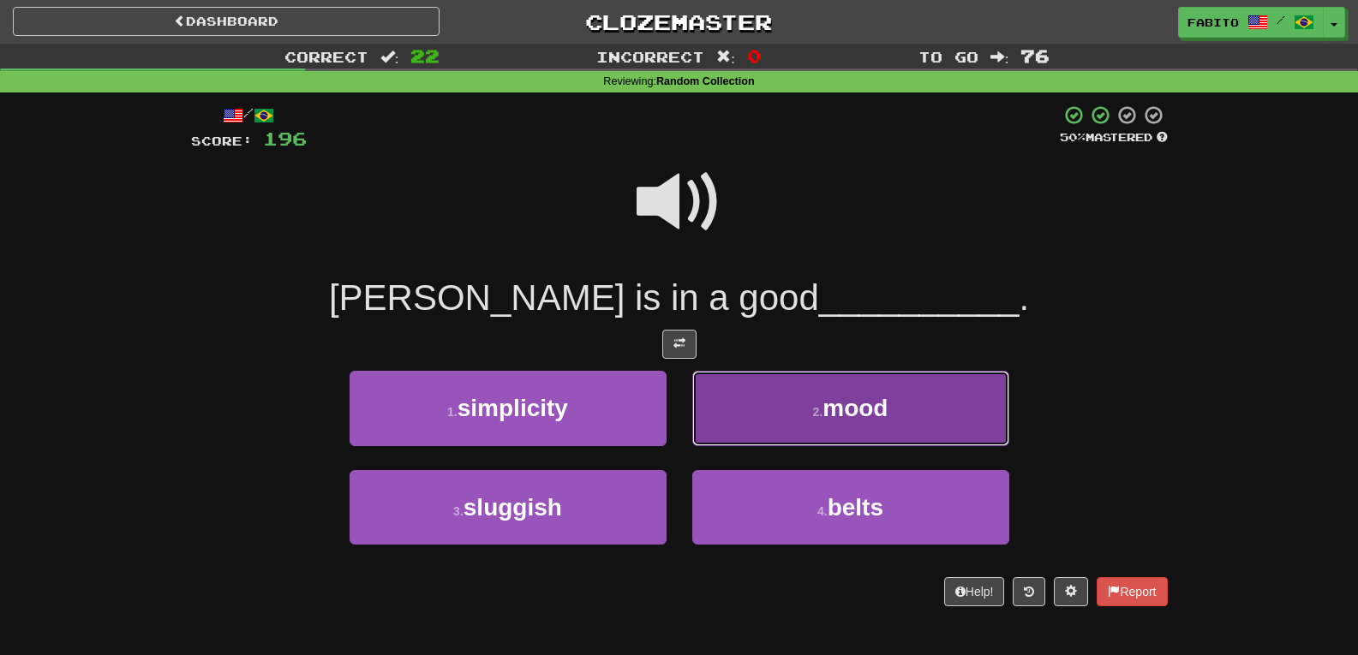
click at [776, 389] on button "2 . mood" at bounding box center [850, 408] width 317 height 75
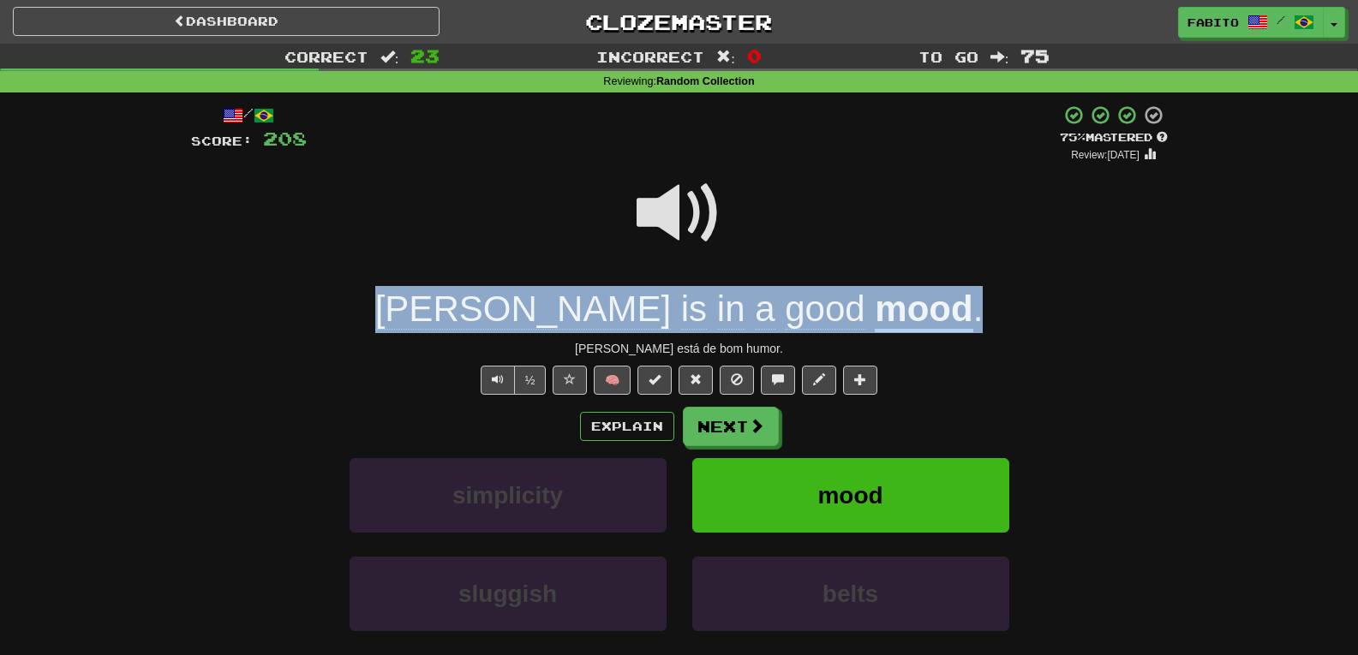
drag, startPoint x: 842, startPoint y: 316, endPoint x: 472, endPoint y: 291, distance: 371.0
click at [472, 291] on div "Tom is in a good mood ." at bounding box center [679, 309] width 977 height 47
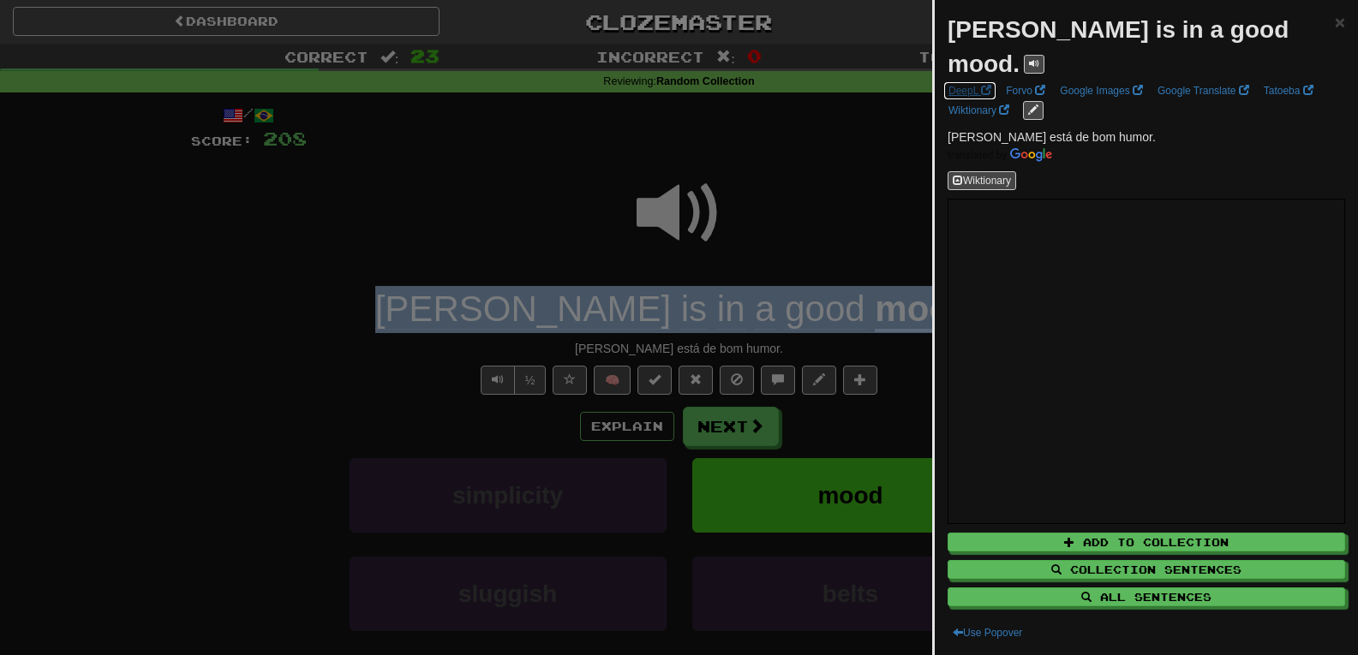
click at [981, 81] on link "DeepL" at bounding box center [969, 90] width 53 height 19
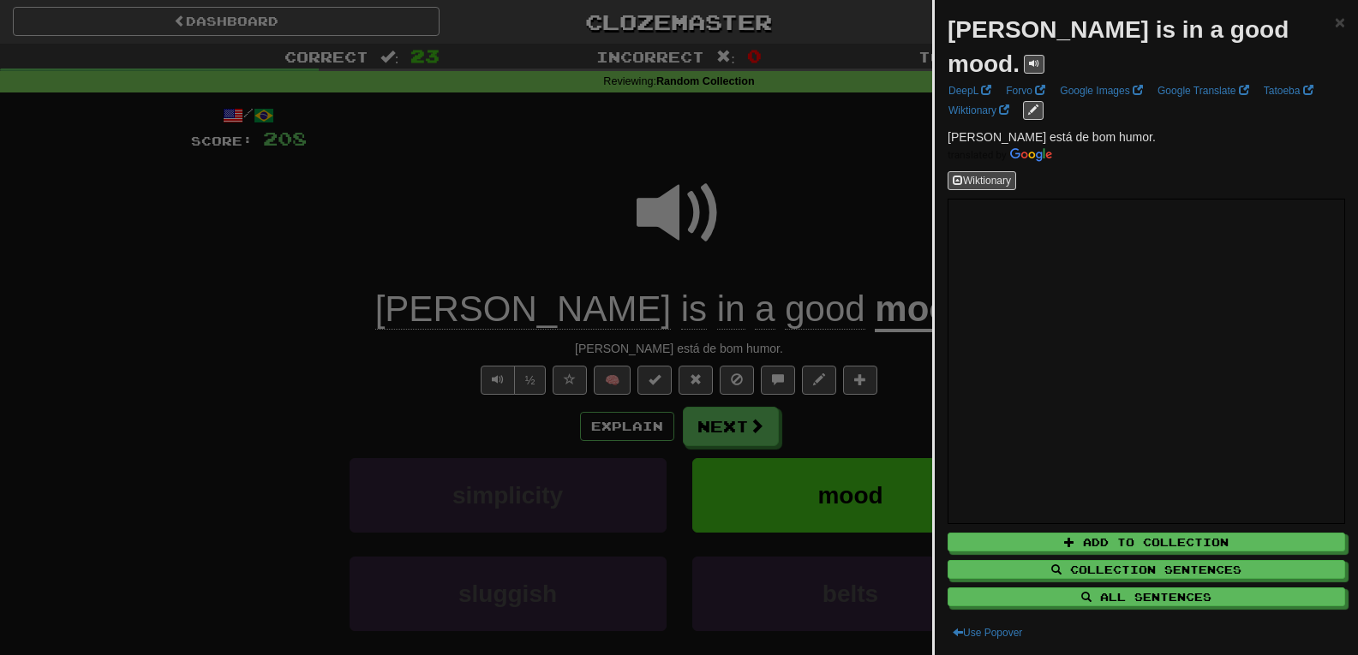
click at [845, 168] on div at bounding box center [679, 327] width 1358 height 655
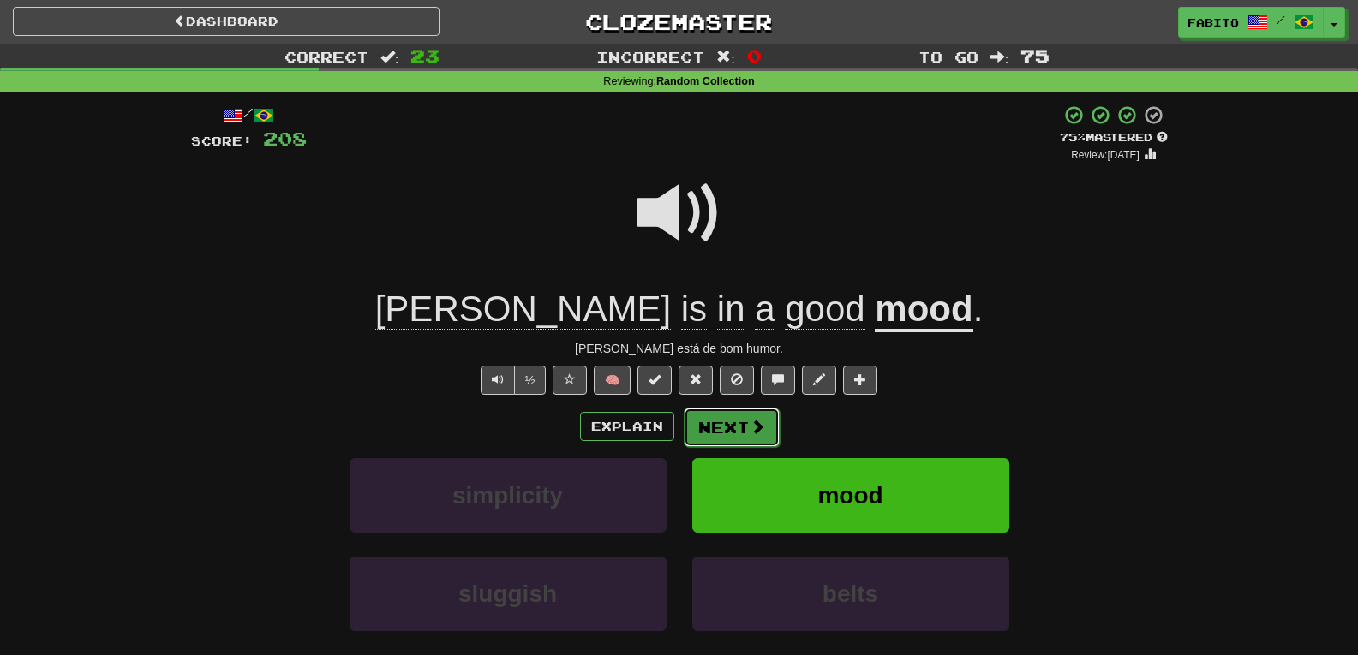
click at [745, 428] on button "Next" at bounding box center [732, 427] width 96 height 39
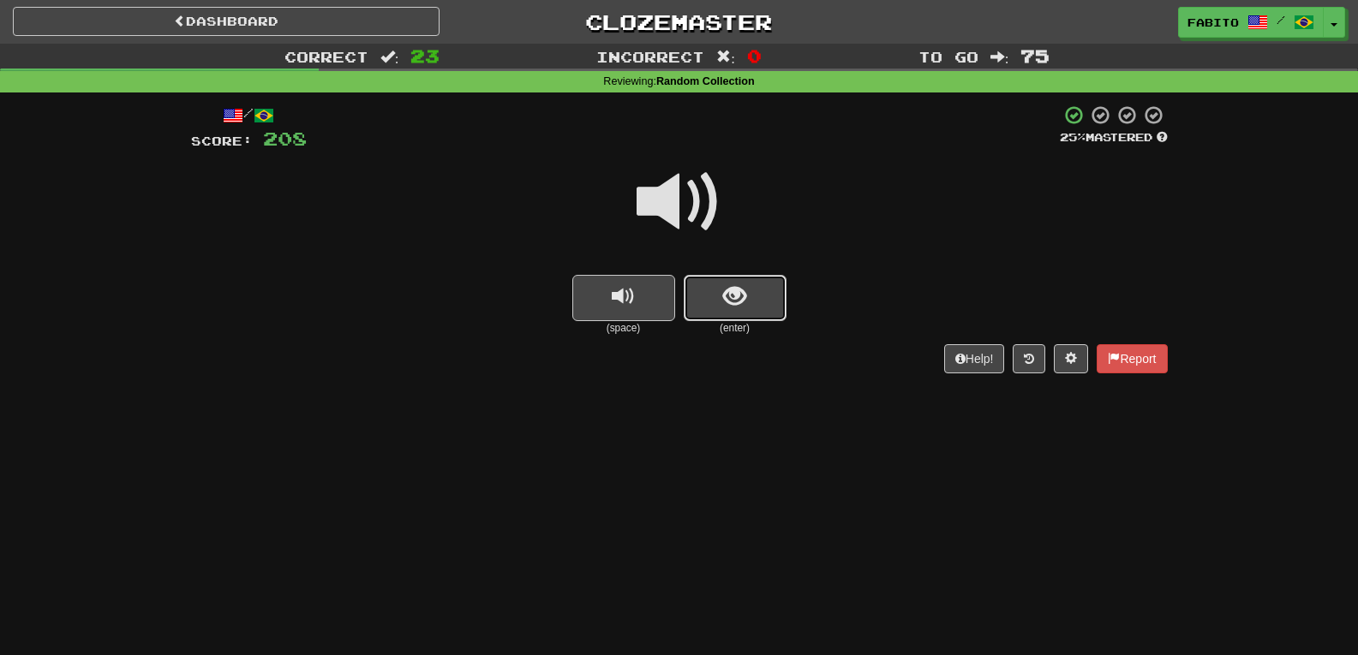
click at [770, 294] on button "show sentence" at bounding box center [735, 298] width 103 height 46
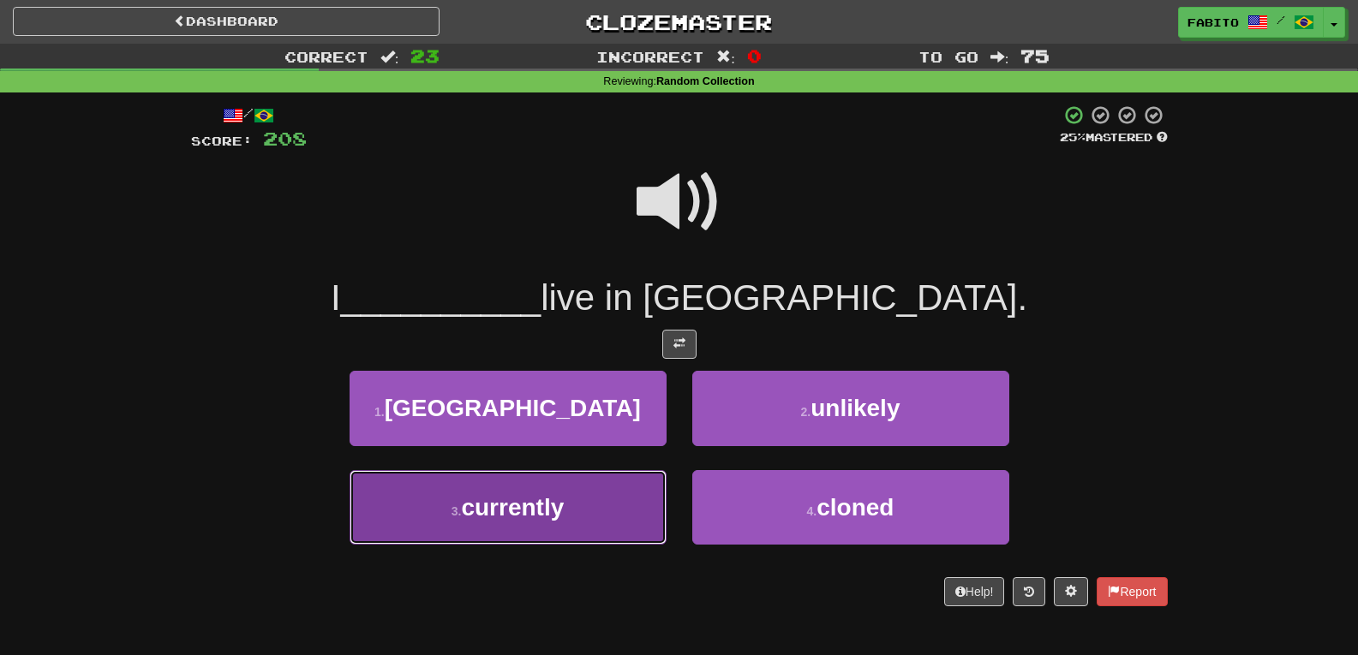
click at [590, 490] on button "3 . currently" at bounding box center [508, 507] width 317 height 75
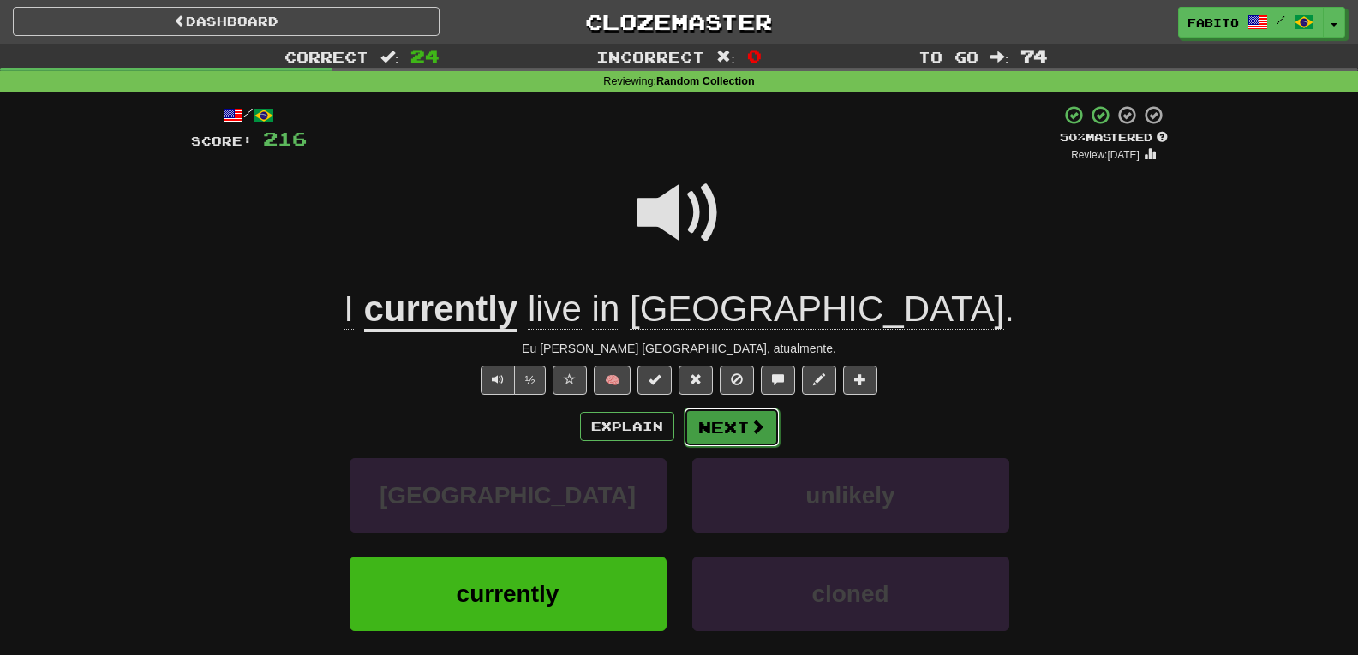
click at [741, 422] on button "Next" at bounding box center [732, 427] width 96 height 39
click at [741, 422] on div "Dashboard Clozemaster Fabito / Toggle Dropdown Dashboard Leaderboard Activity F…" at bounding box center [679, 385] width 1358 height 771
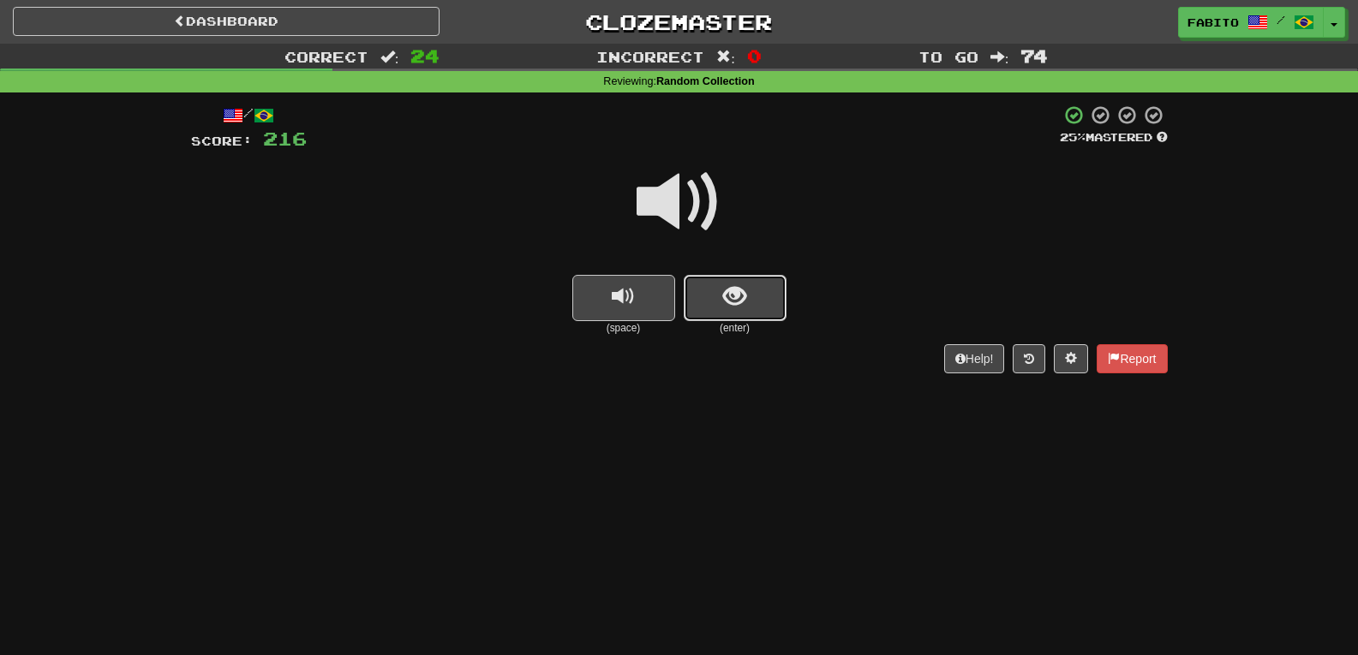
click at [752, 296] on button "show sentence" at bounding box center [735, 298] width 103 height 46
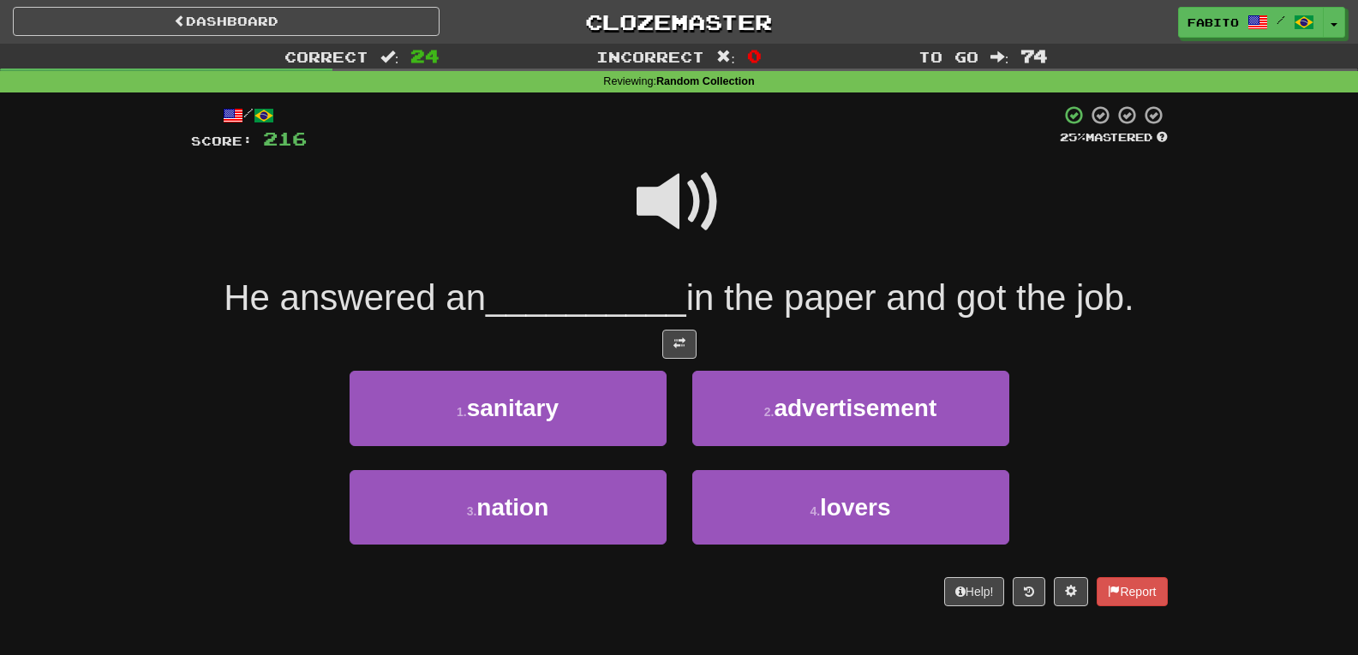
click at [676, 212] on span at bounding box center [680, 202] width 86 height 86
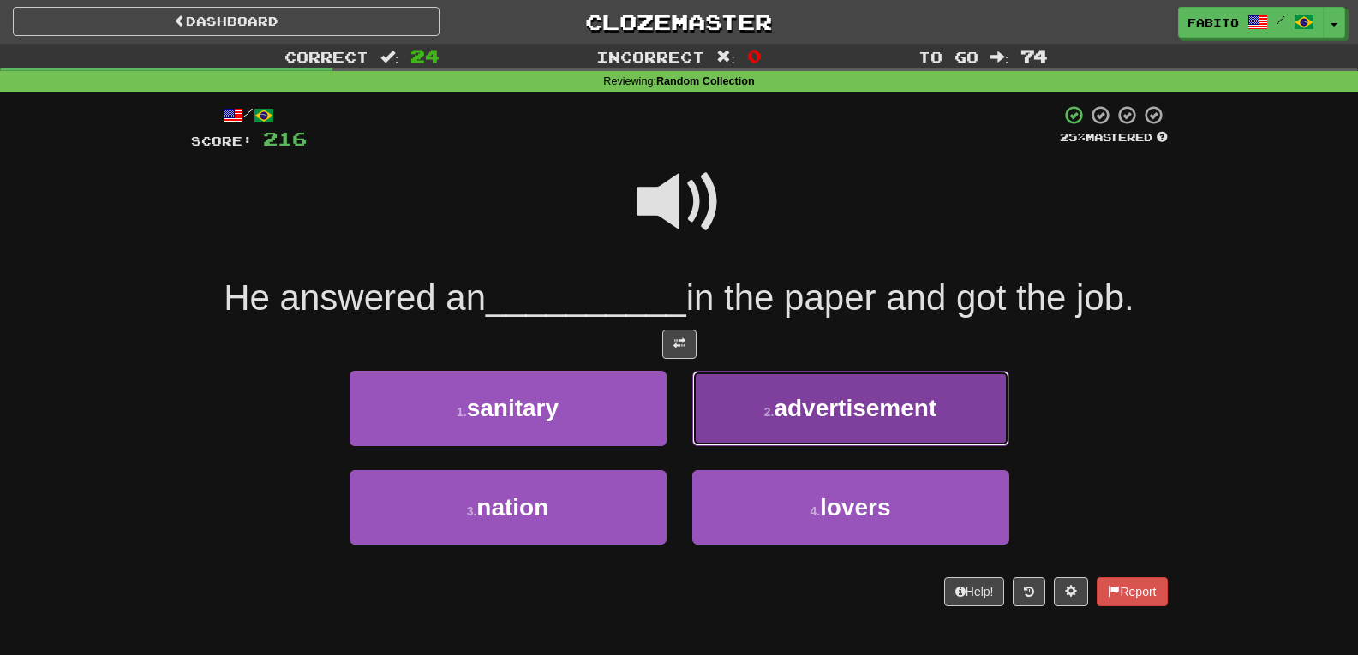
click at [886, 394] on button "2 . advertisement" at bounding box center [850, 408] width 317 height 75
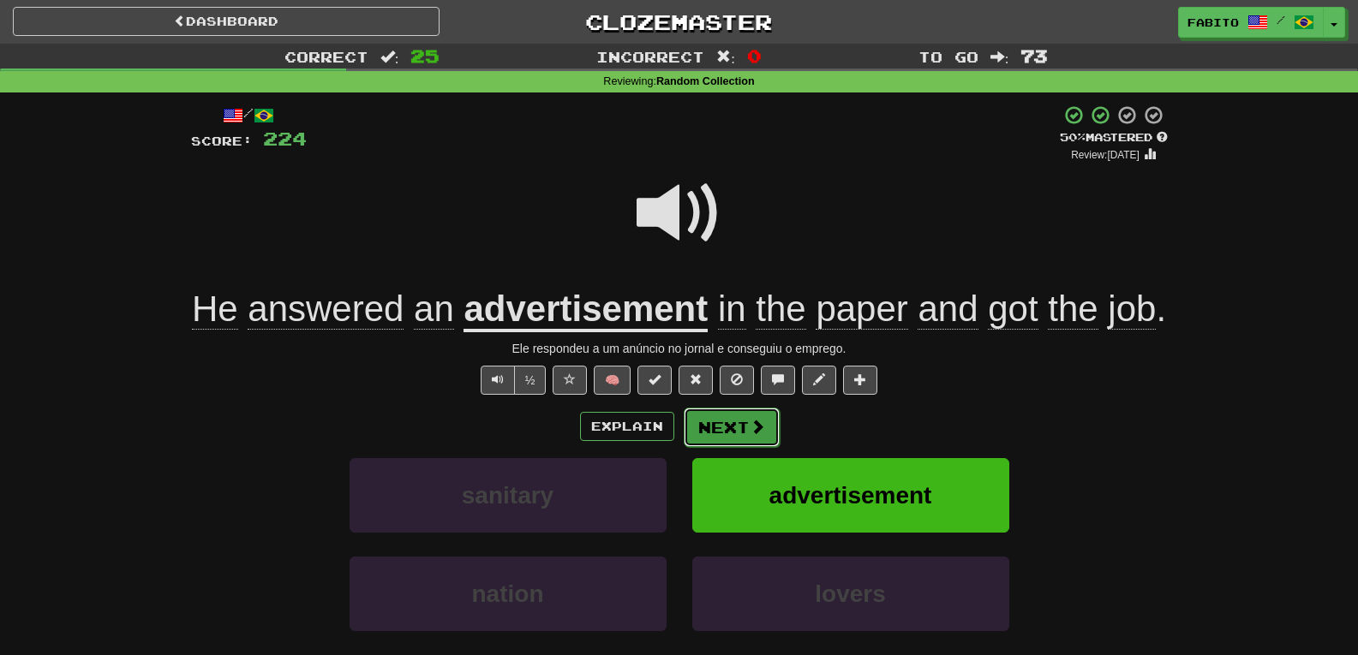
click at [760, 428] on span at bounding box center [757, 426] width 15 height 15
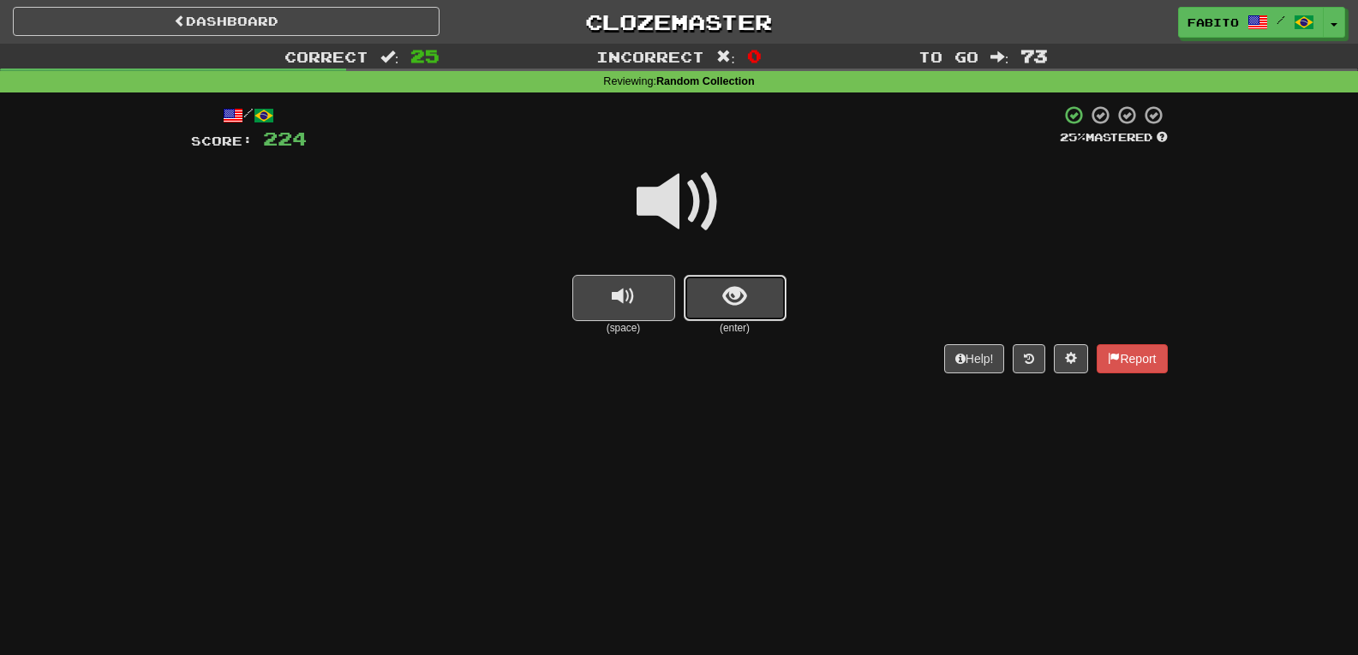
click at [763, 302] on button "show sentence" at bounding box center [735, 298] width 103 height 46
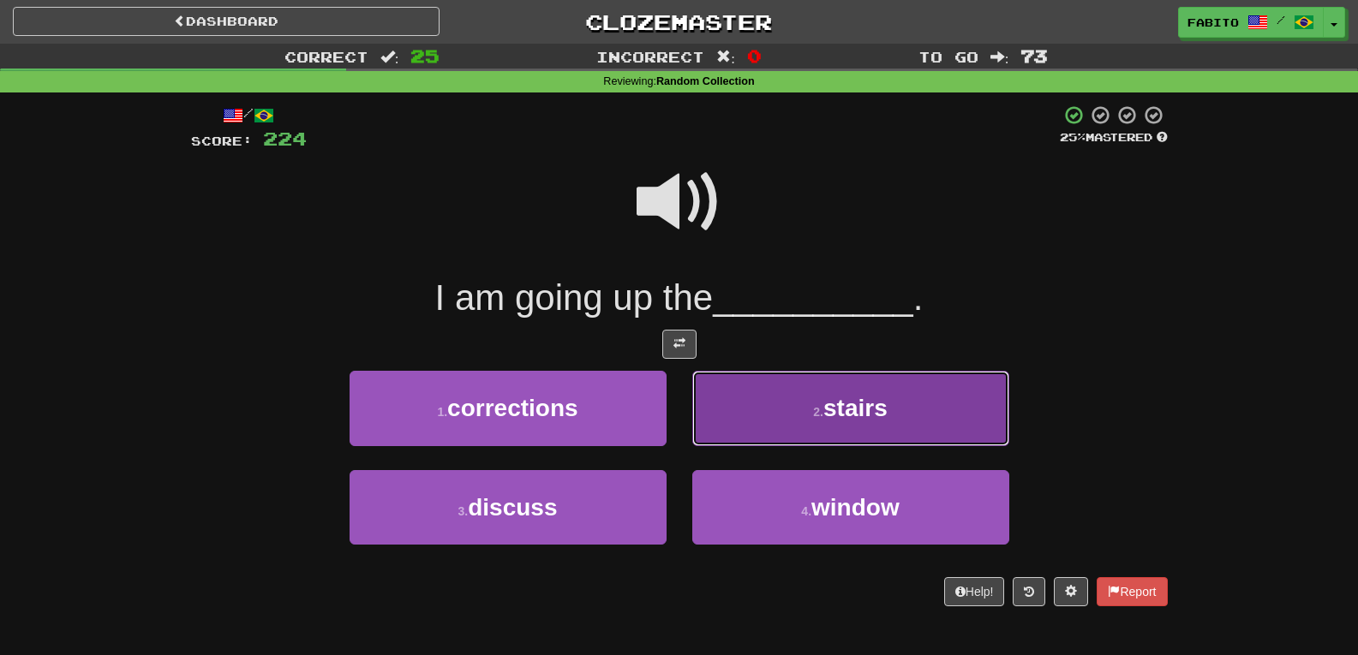
click at [768, 391] on button "2 . stairs" at bounding box center [850, 408] width 317 height 75
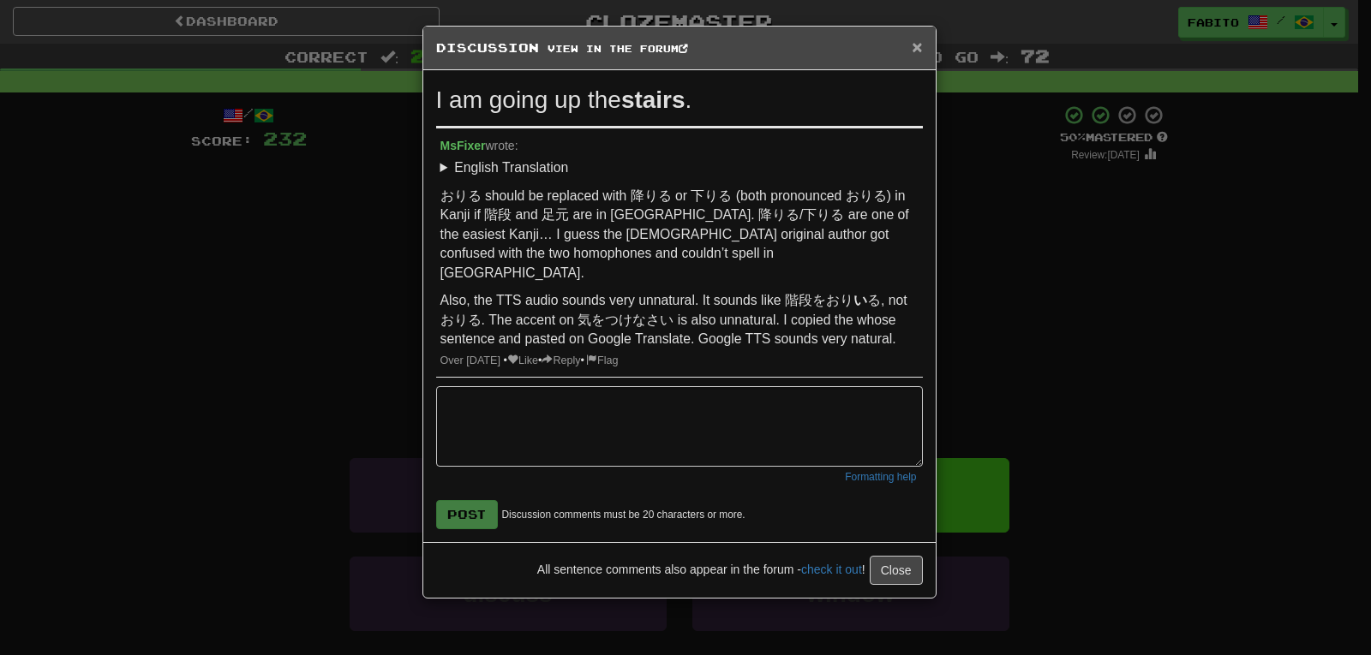
click at [913, 44] on span "×" at bounding box center [917, 47] width 10 height 20
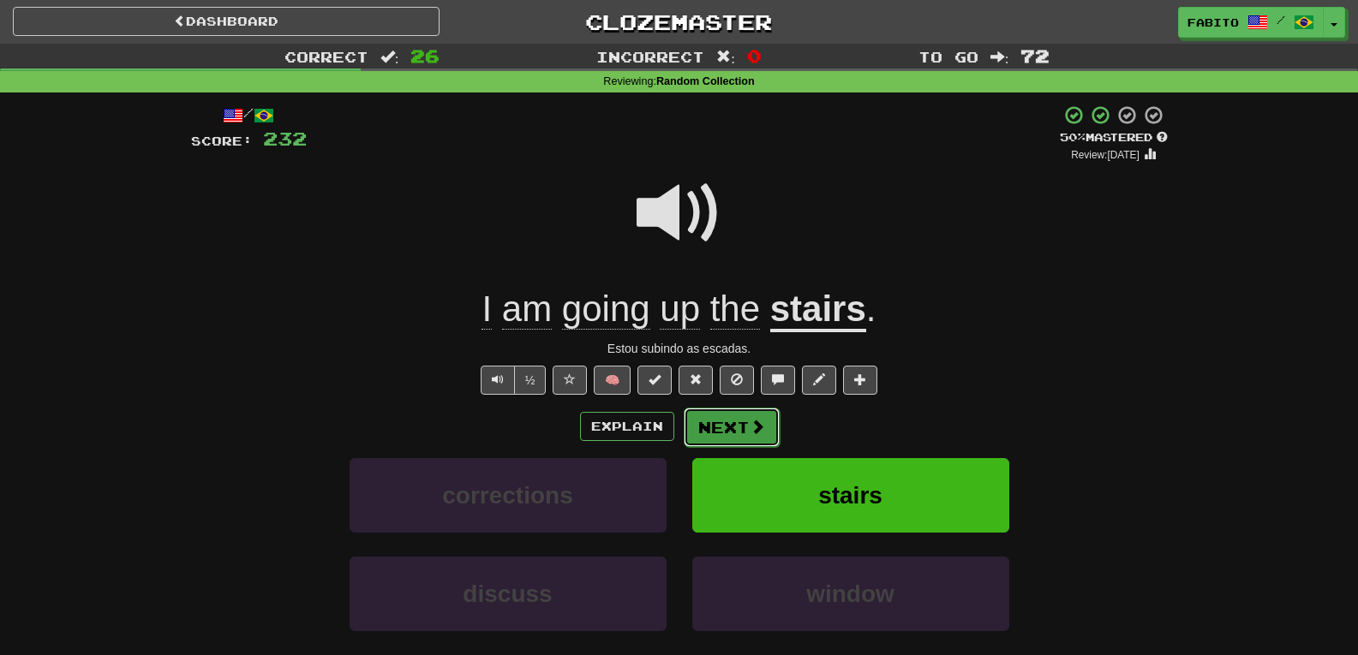
click at [743, 430] on button "Next" at bounding box center [732, 427] width 96 height 39
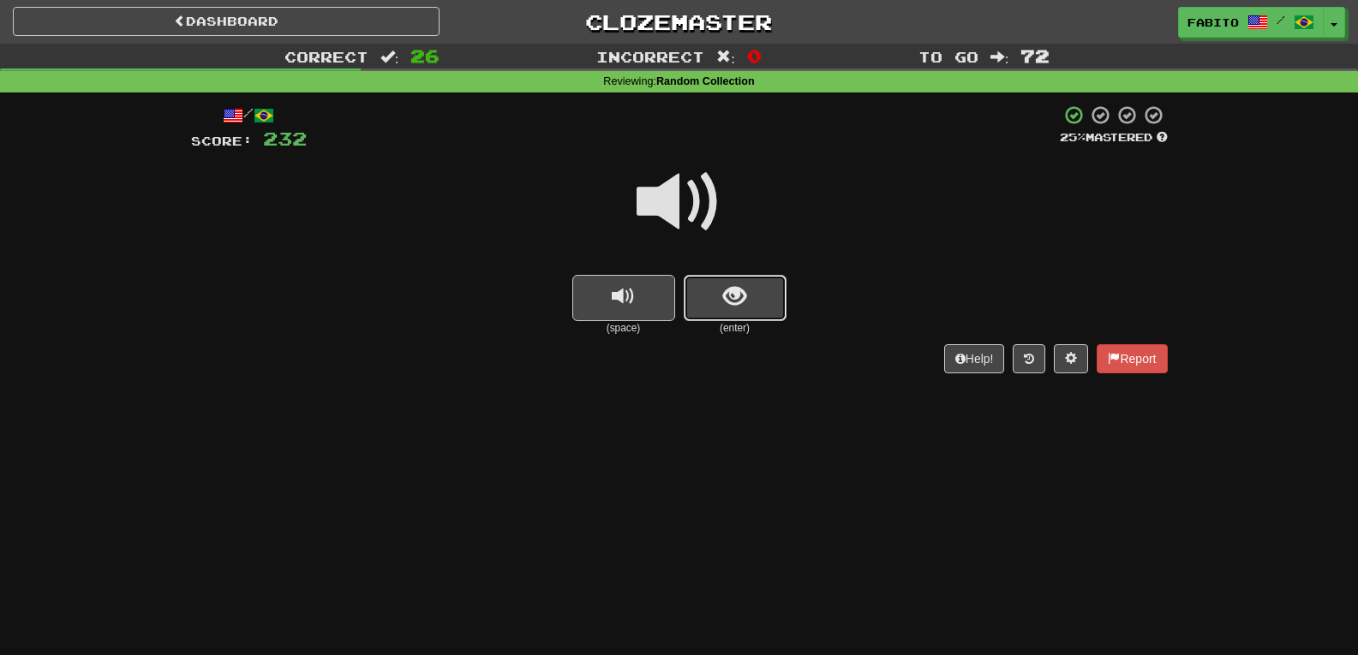
click at [766, 278] on button "show sentence" at bounding box center [735, 298] width 103 height 46
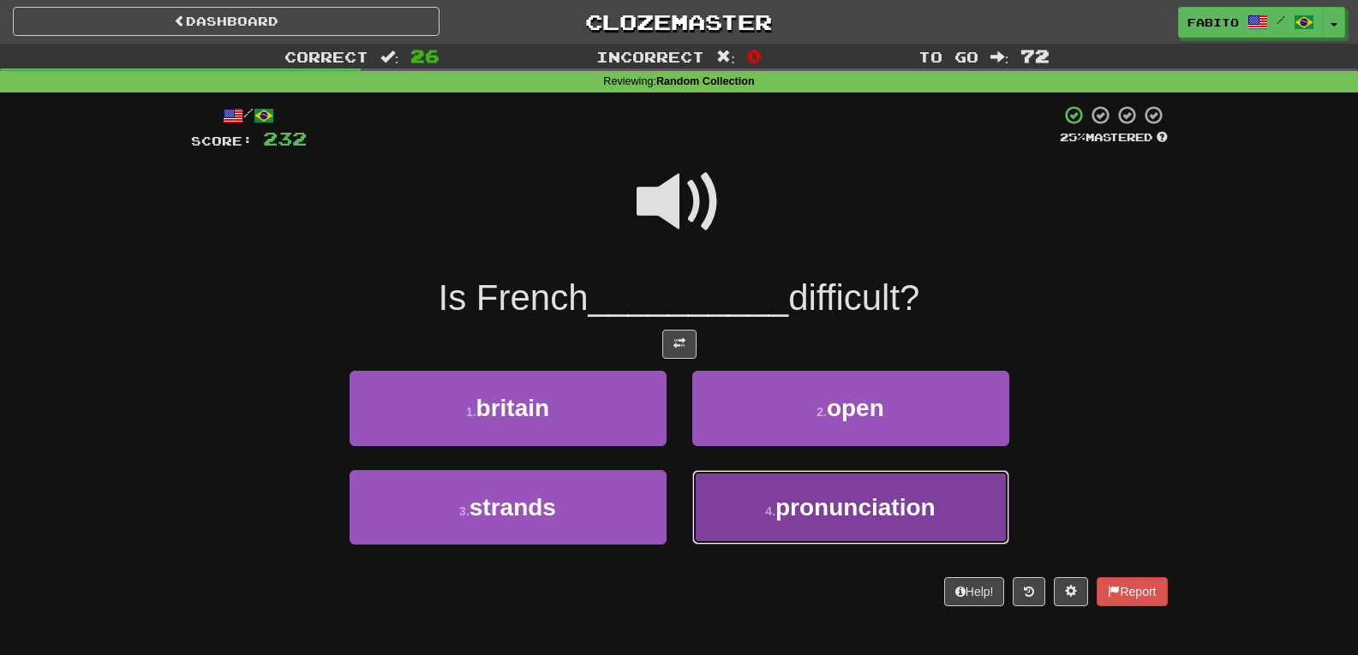
click at [771, 488] on button "4 . pronunciation" at bounding box center [850, 507] width 317 height 75
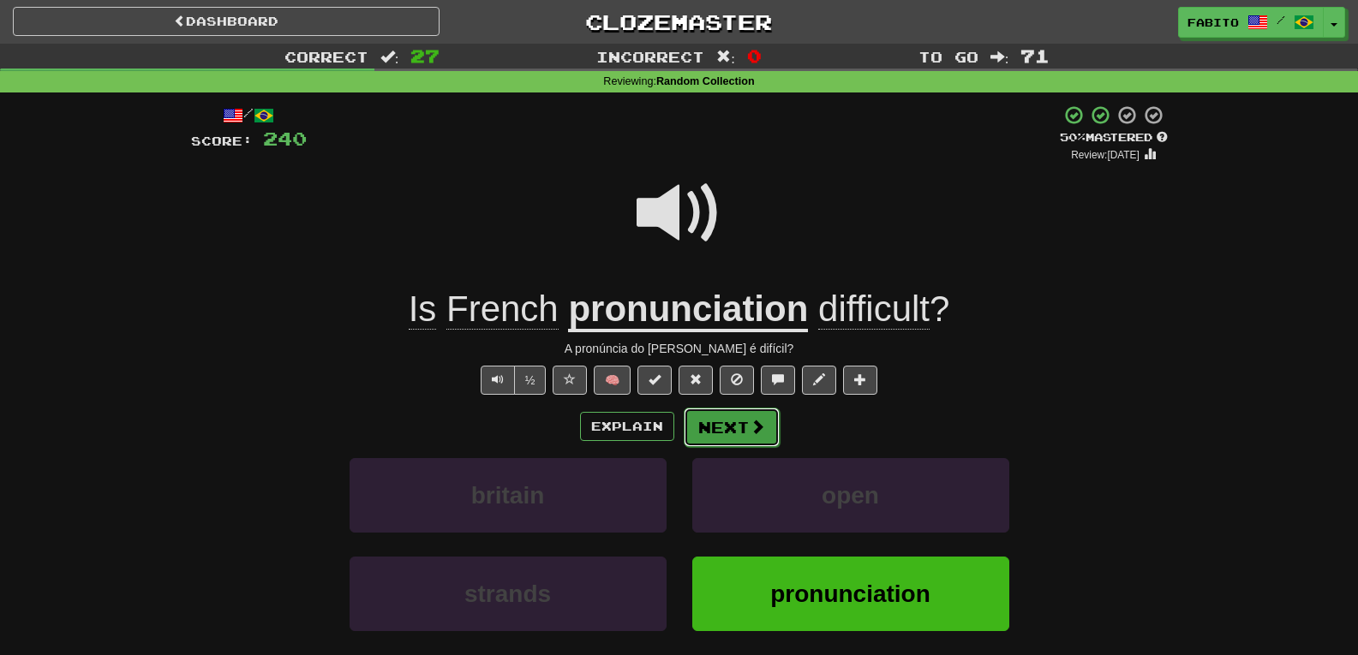
click at [732, 423] on button "Next" at bounding box center [732, 427] width 96 height 39
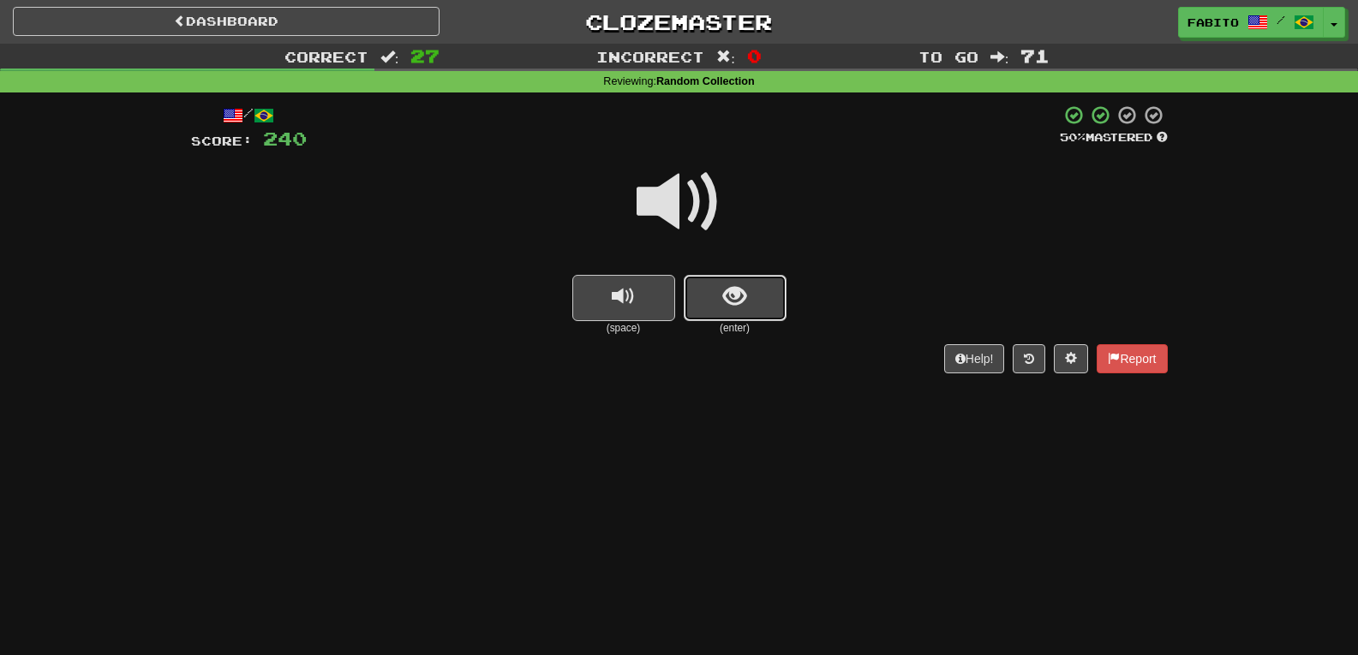
click at [769, 289] on button "show sentence" at bounding box center [735, 298] width 103 height 46
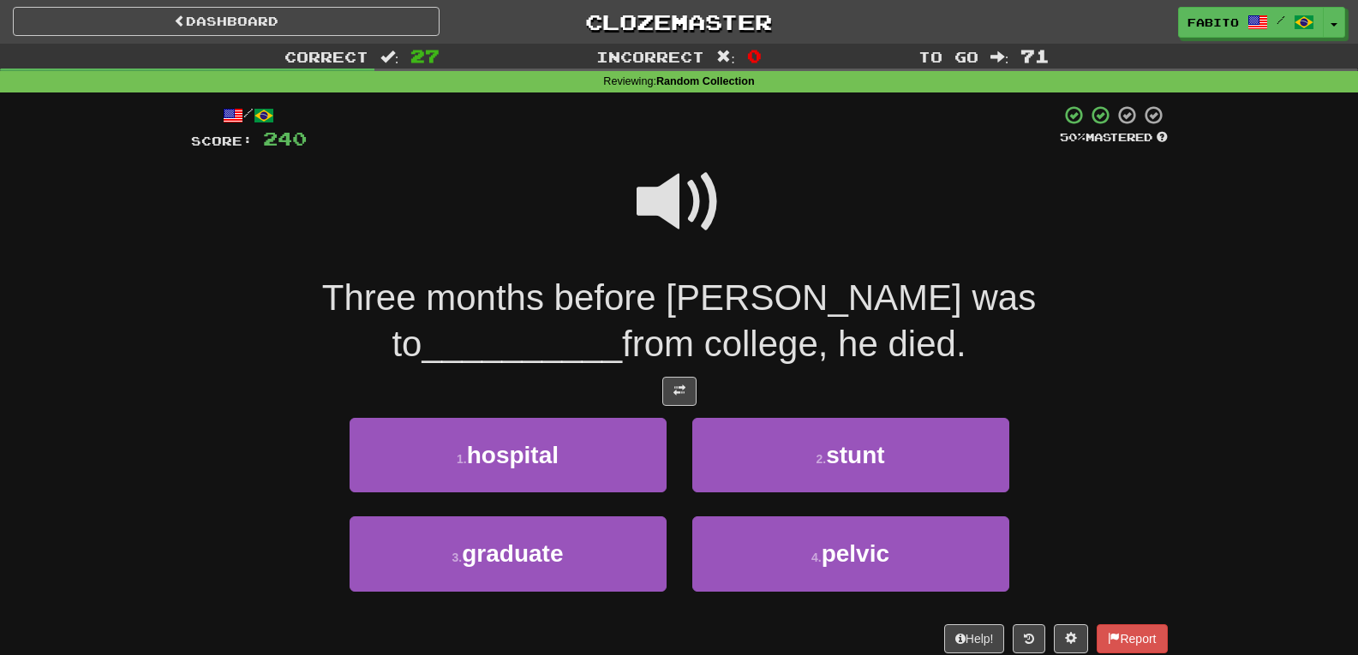
click at [695, 216] on span at bounding box center [680, 202] width 86 height 86
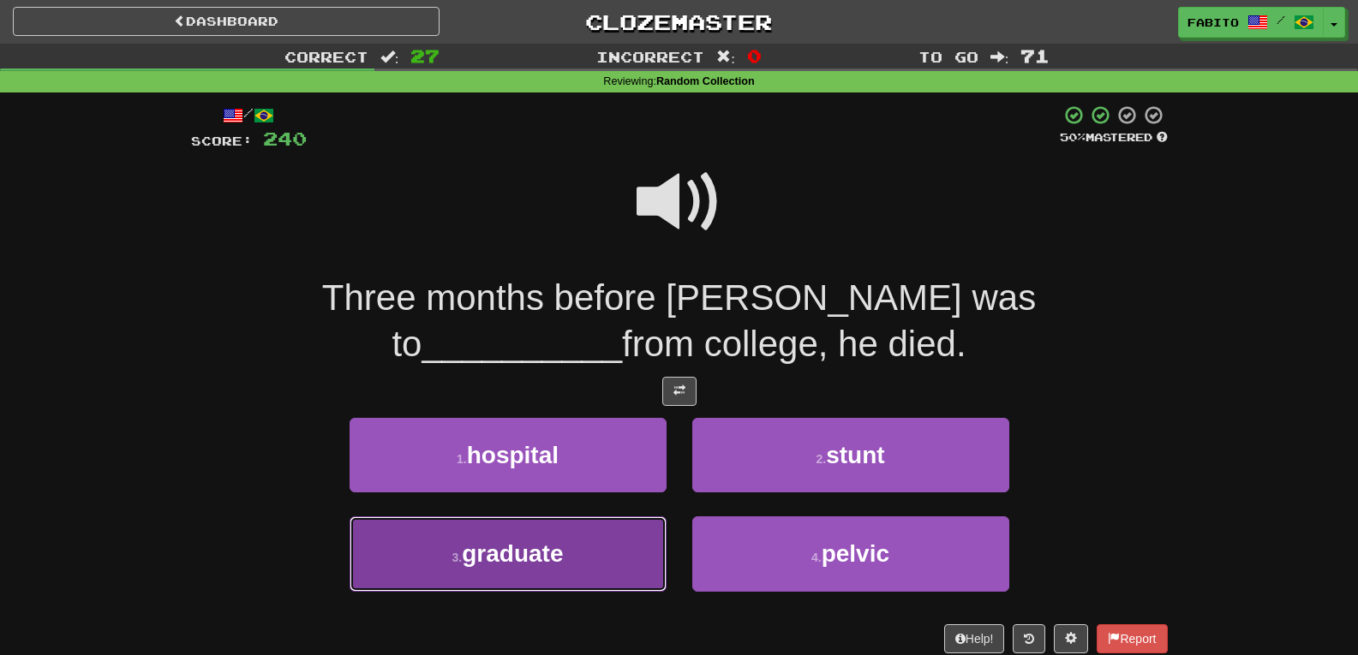
click at [570, 554] on button "3 . graduate" at bounding box center [508, 554] width 317 height 75
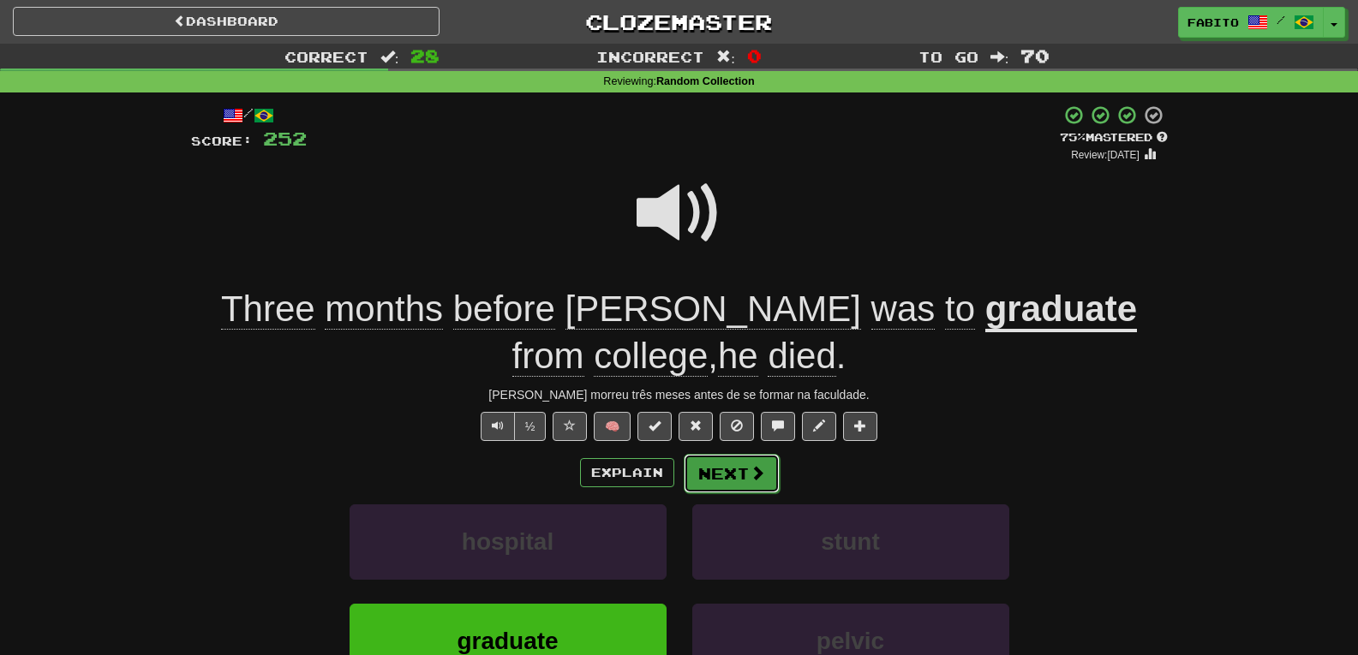
click at [712, 468] on button "Next" at bounding box center [732, 473] width 96 height 39
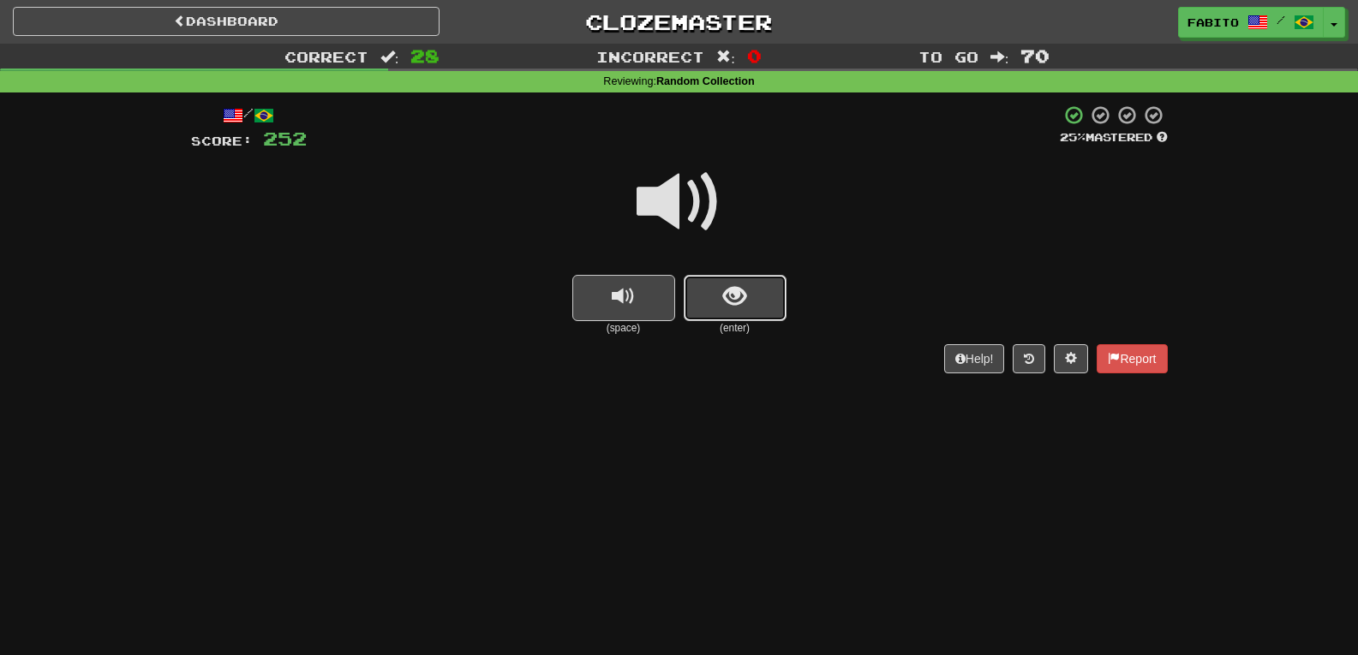
click at [725, 289] on span "show sentence" at bounding box center [734, 296] width 23 height 23
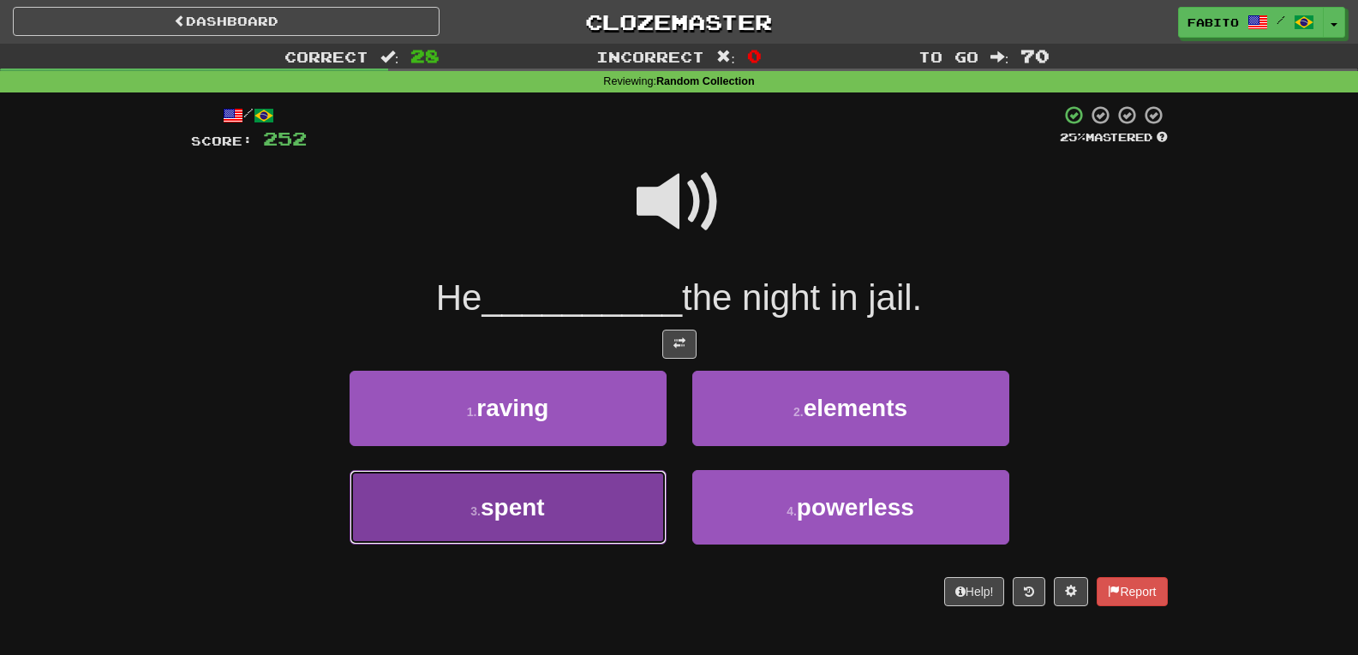
click at [590, 510] on button "3 . spent" at bounding box center [508, 507] width 317 height 75
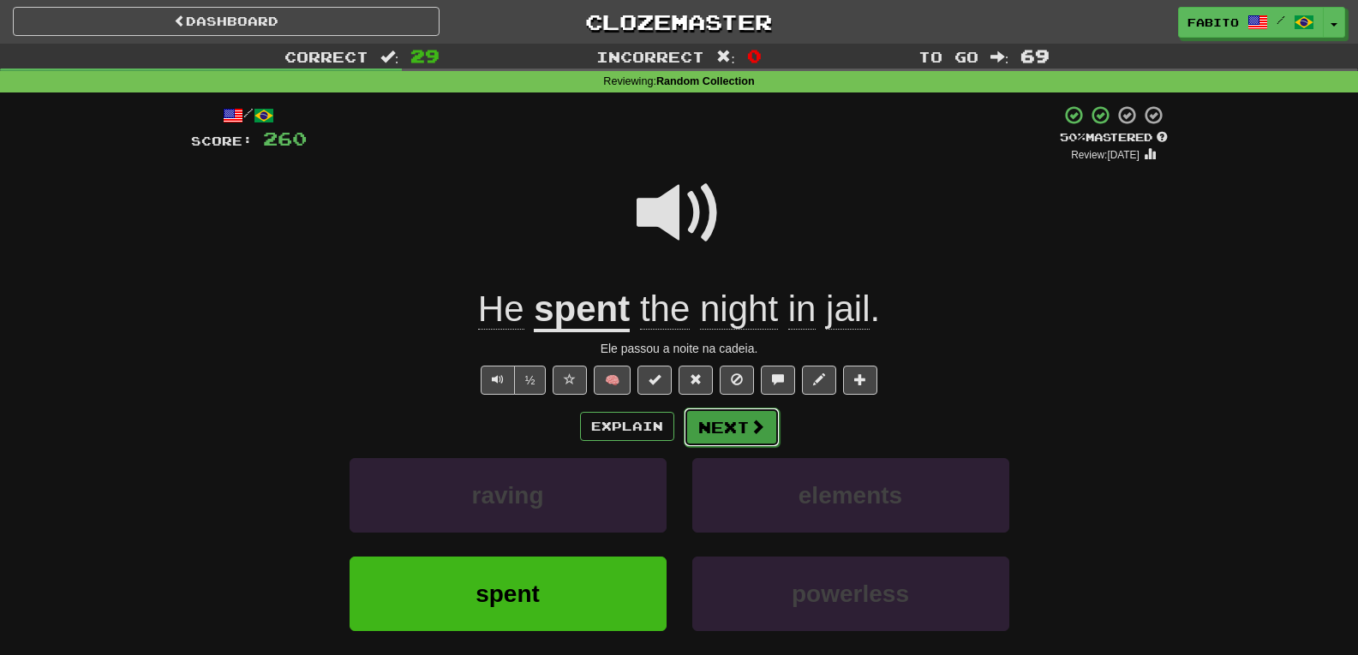
click at [733, 422] on button "Next" at bounding box center [732, 427] width 96 height 39
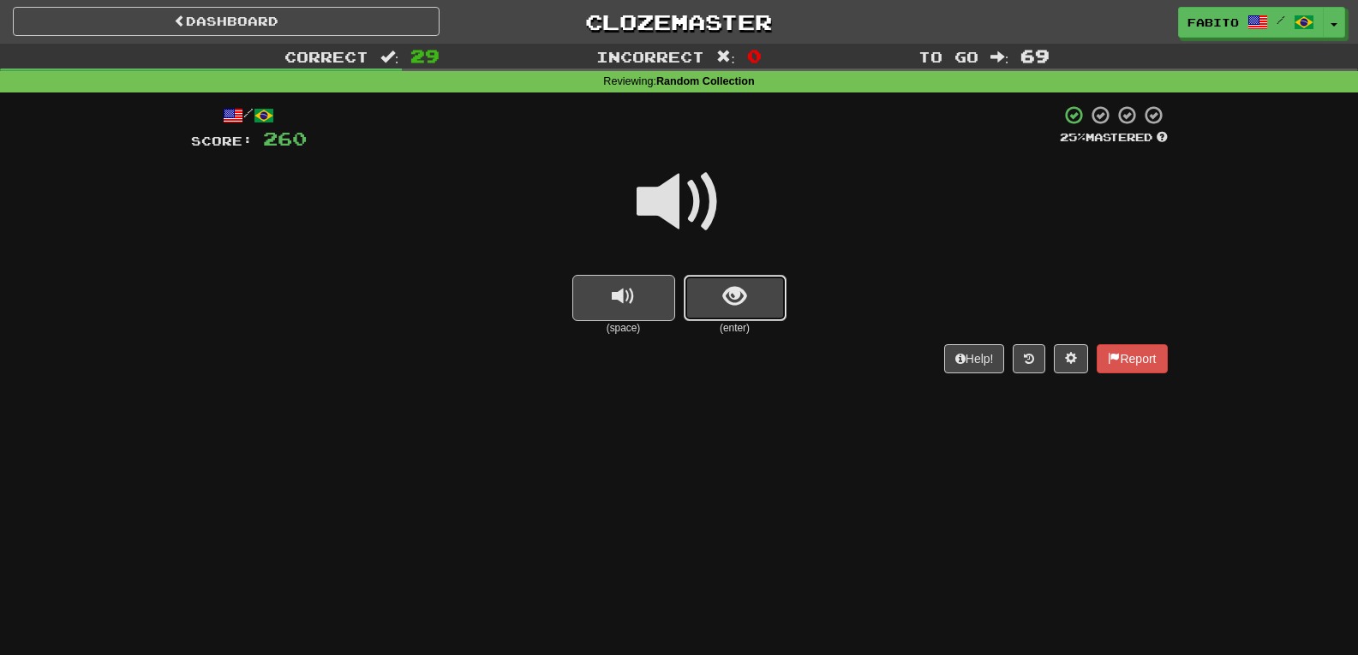
click at [738, 285] on span "show sentence" at bounding box center [734, 296] width 23 height 23
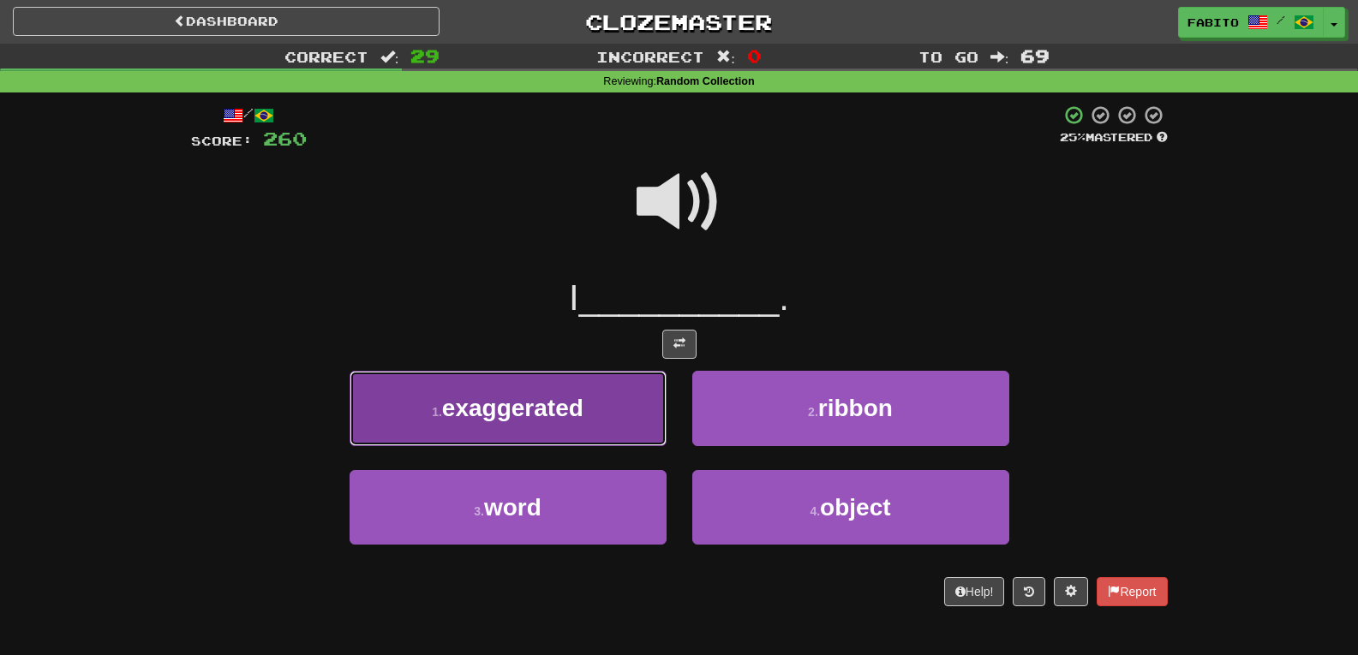
click at [591, 388] on button "1 . exaggerated" at bounding box center [508, 408] width 317 height 75
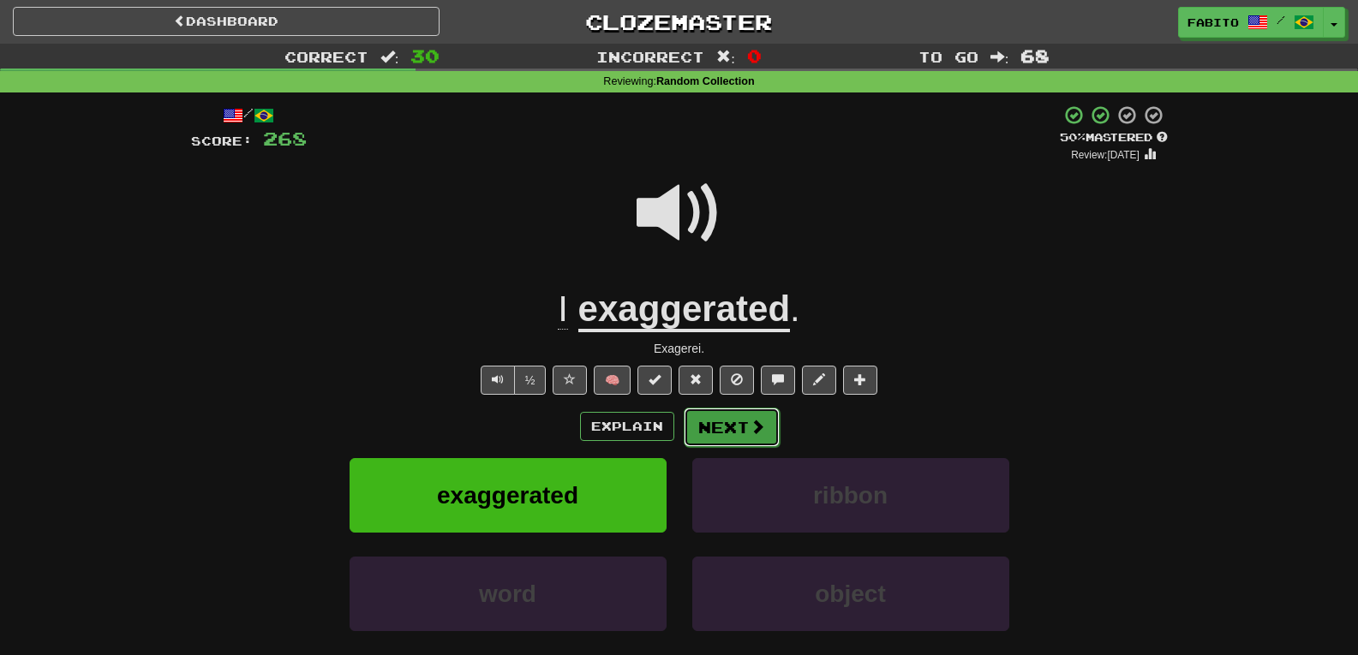
click at [717, 423] on button "Next" at bounding box center [732, 427] width 96 height 39
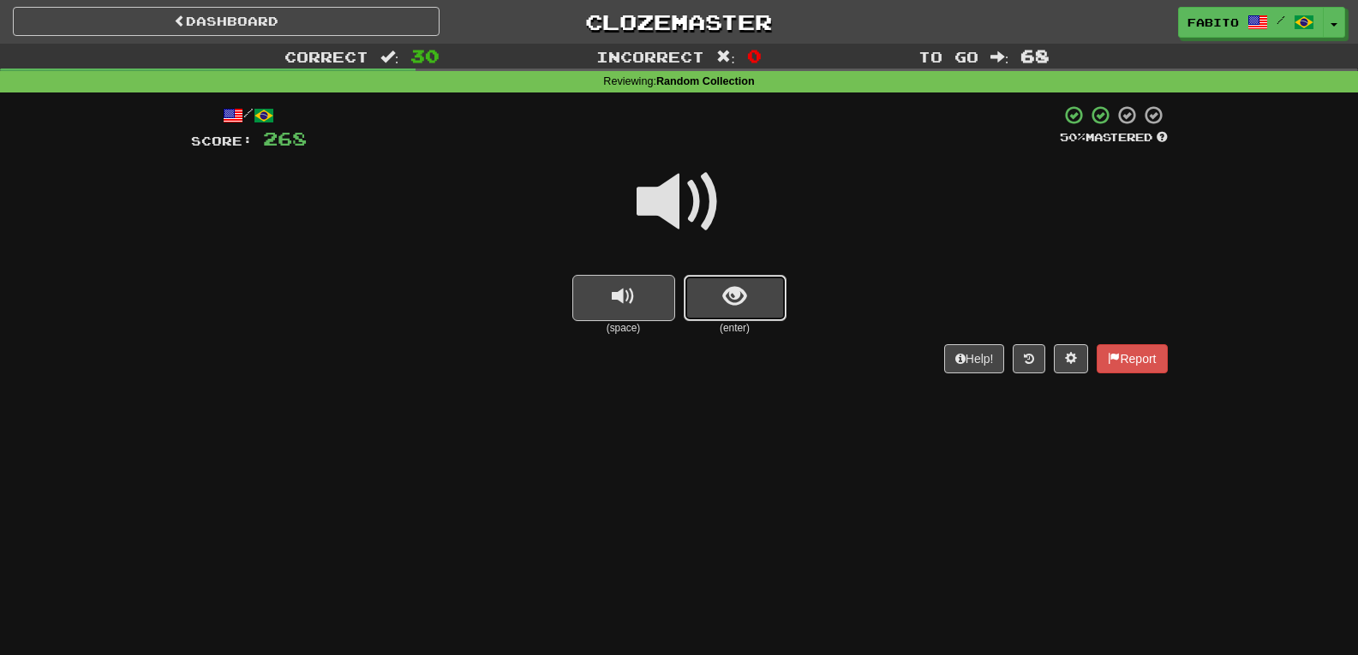
click at [739, 297] on span "show sentence" at bounding box center [734, 296] width 23 height 23
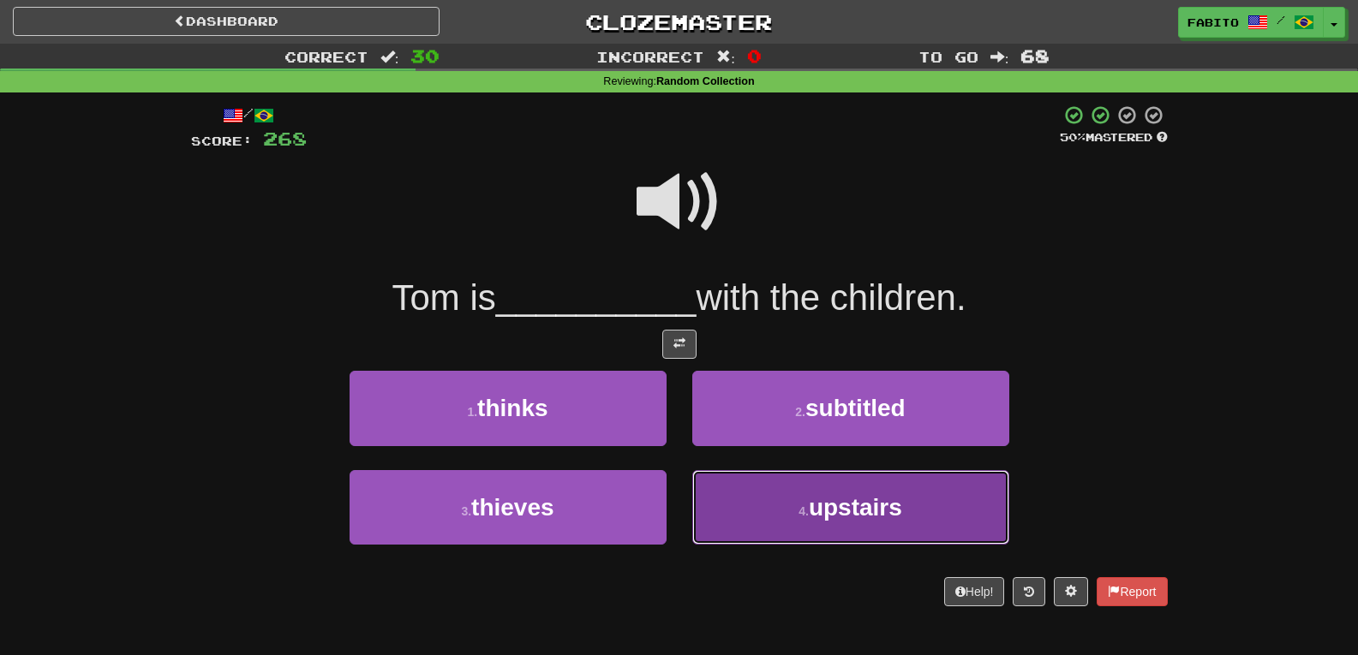
click at [759, 486] on button "4 . upstairs" at bounding box center [850, 507] width 317 height 75
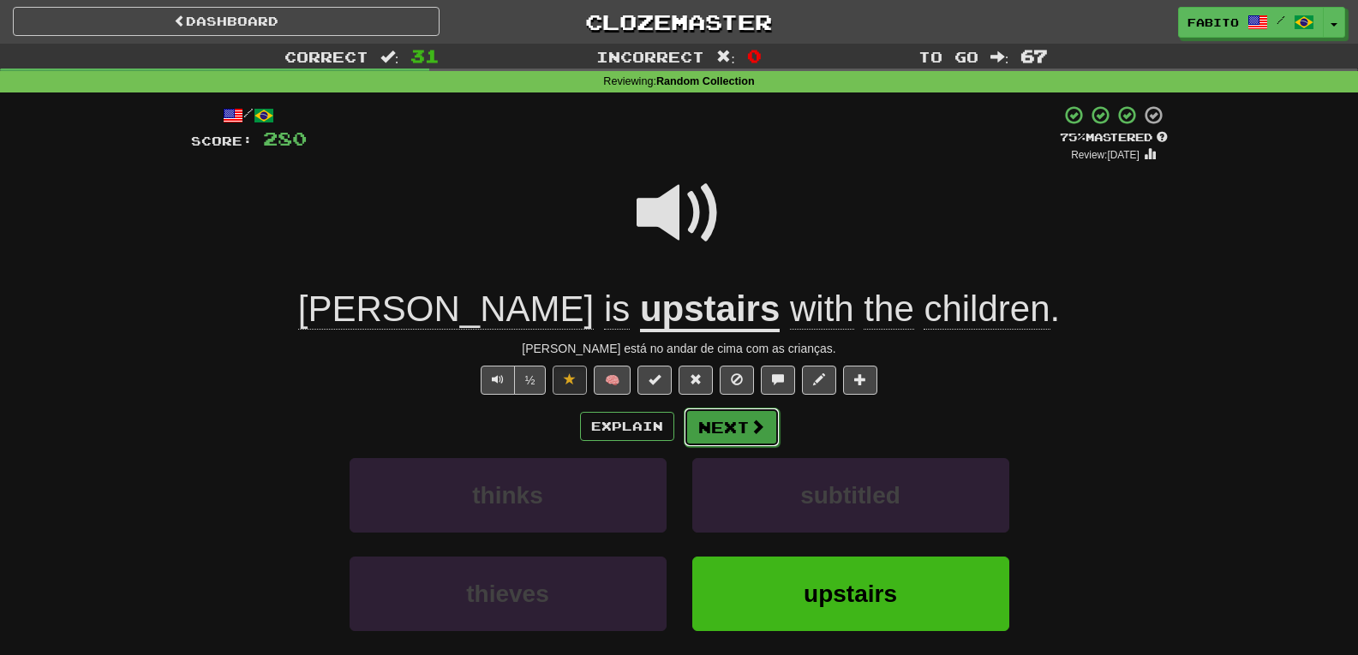
click at [723, 420] on button "Next" at bounding box center [732, 427] width 96 height 39
click at [723, 420] on div "Dashboard Clozemaster Fabito / Toggle Dropdown Dashboard Leaderboard Activity F…" at bounding box center [679, 385] width 1358 height 771
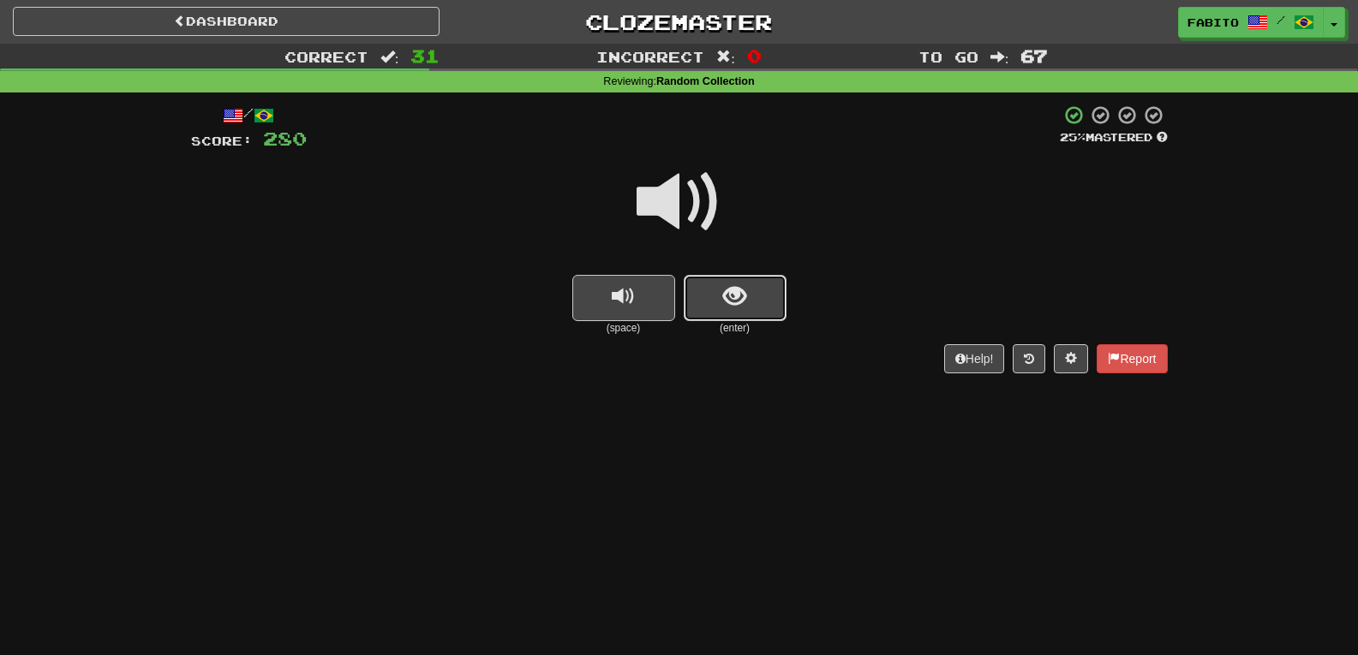
click at [724, 281] on button "show sentence" at bounding box center [735, 298] width 103 height 46
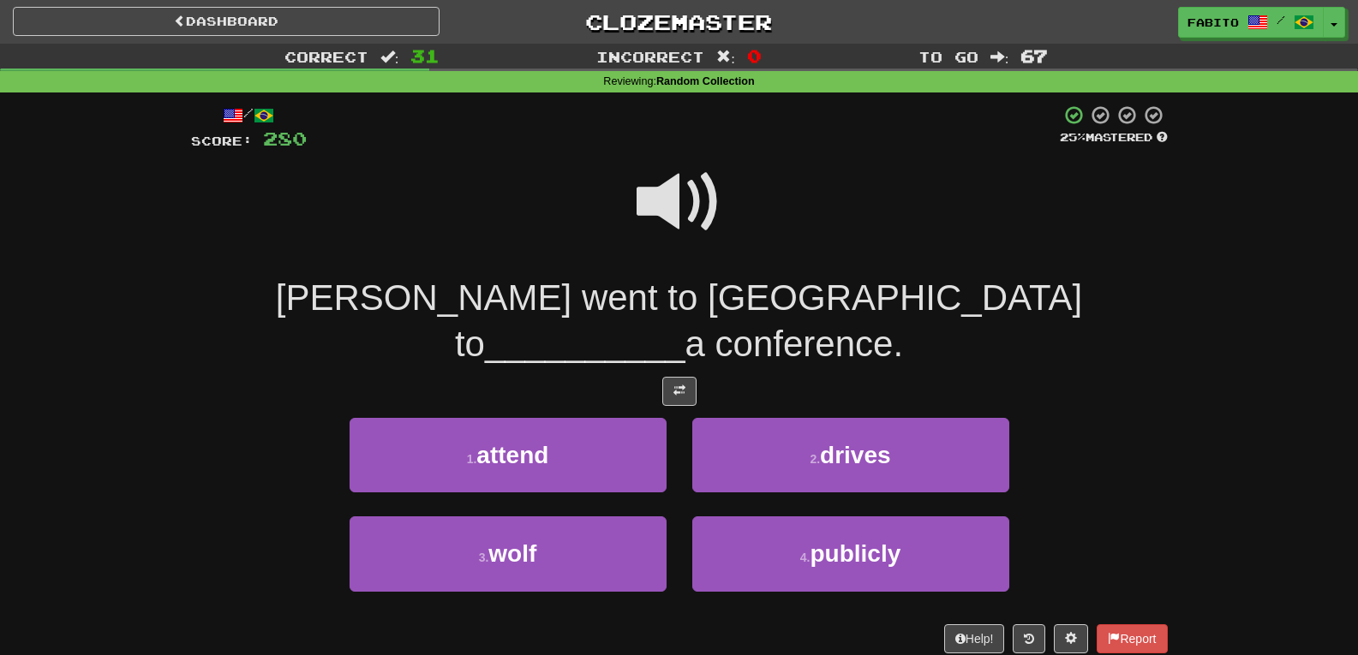
click at [689, 211] on span at bounding box center [680, 202] width 86 height 86
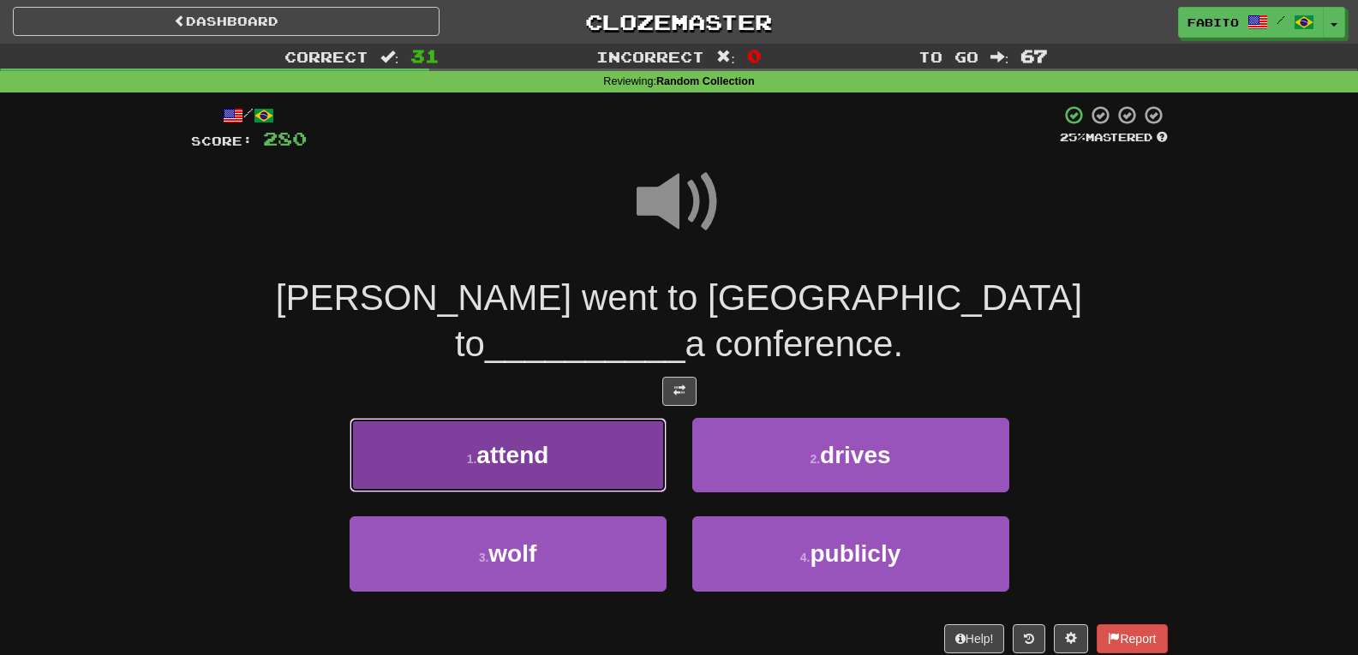
click at [593, 418] on button "1 . attend" at bounding box center [508, 455] width 317 height 75
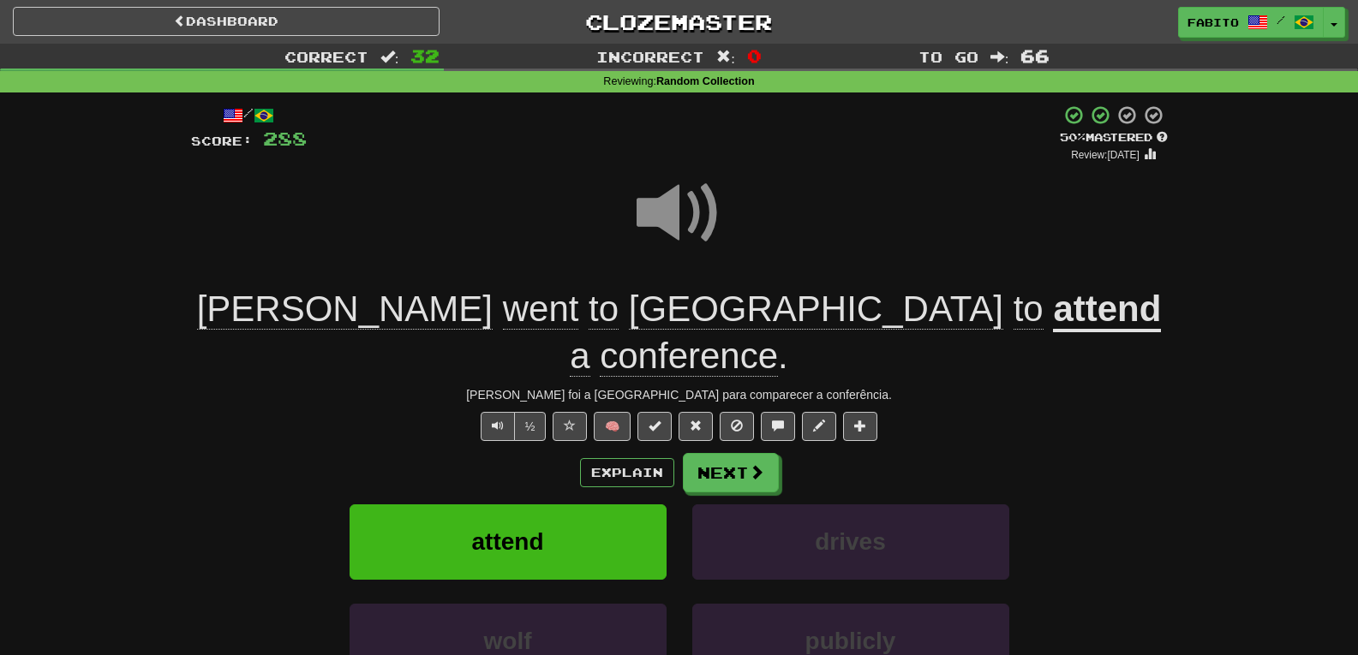
click at [1053, 306] on u "attend" at bounding box center [1107, 311] width 108 height 44
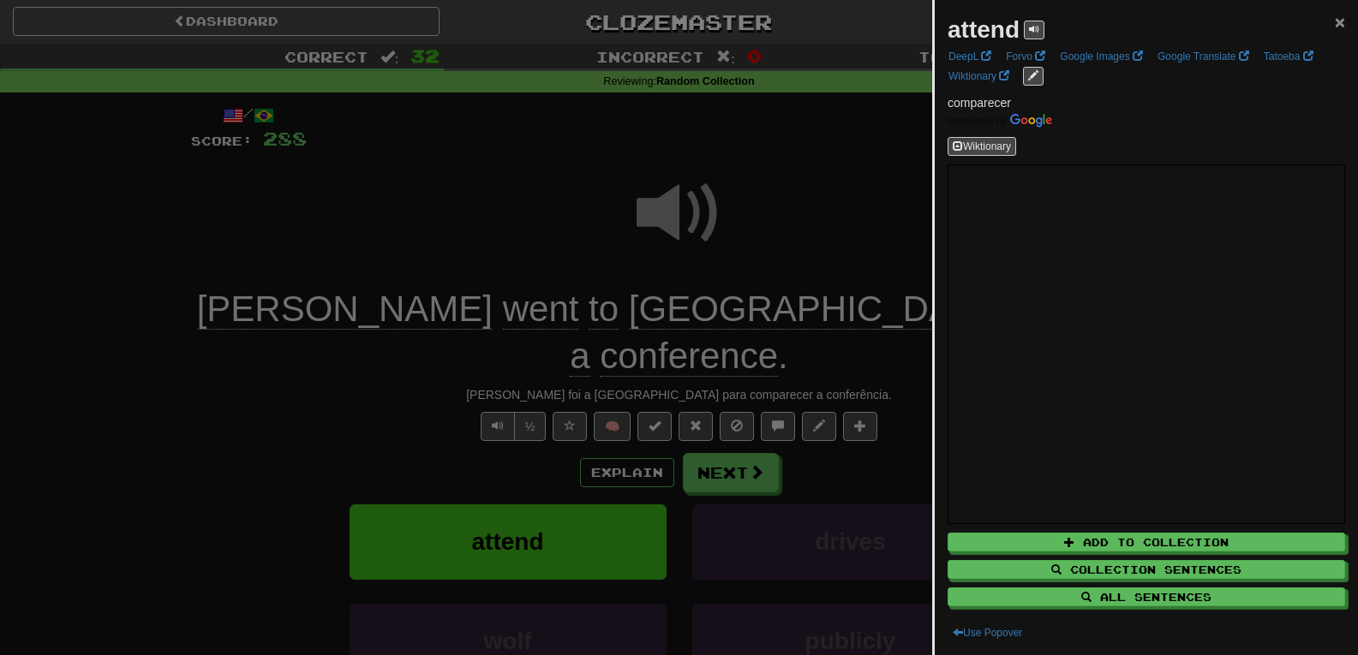
click at [1335, 21] on span "×" at bounding box center [1340, 22] width 10 height 20
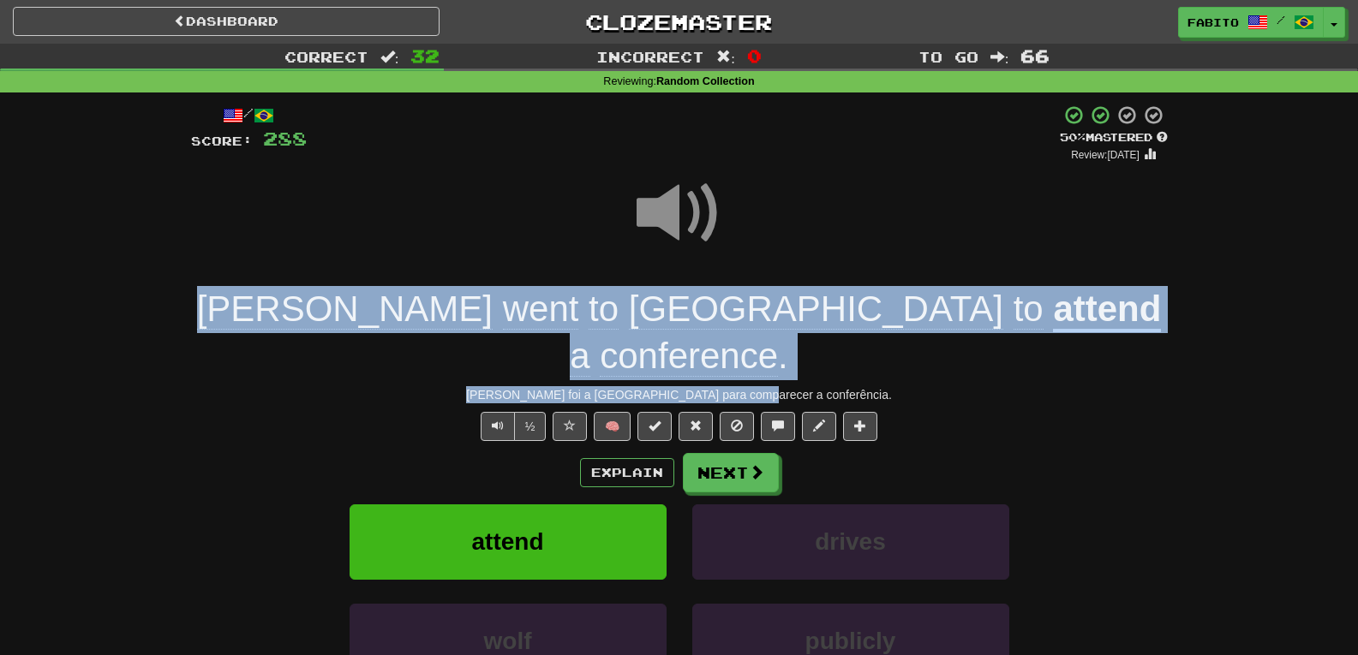
drag, startPoint x: 312, startPoint y: 315, endPoint x: 1000, endPoint y: 336, distance: 688.4
click at [1000, 336] on div "/ Score: 288 + 8 50 % Mastered Review: 2025-09-28 Tom went to Boston to attend …" at bounding box center [679, 449] width 977 height 689
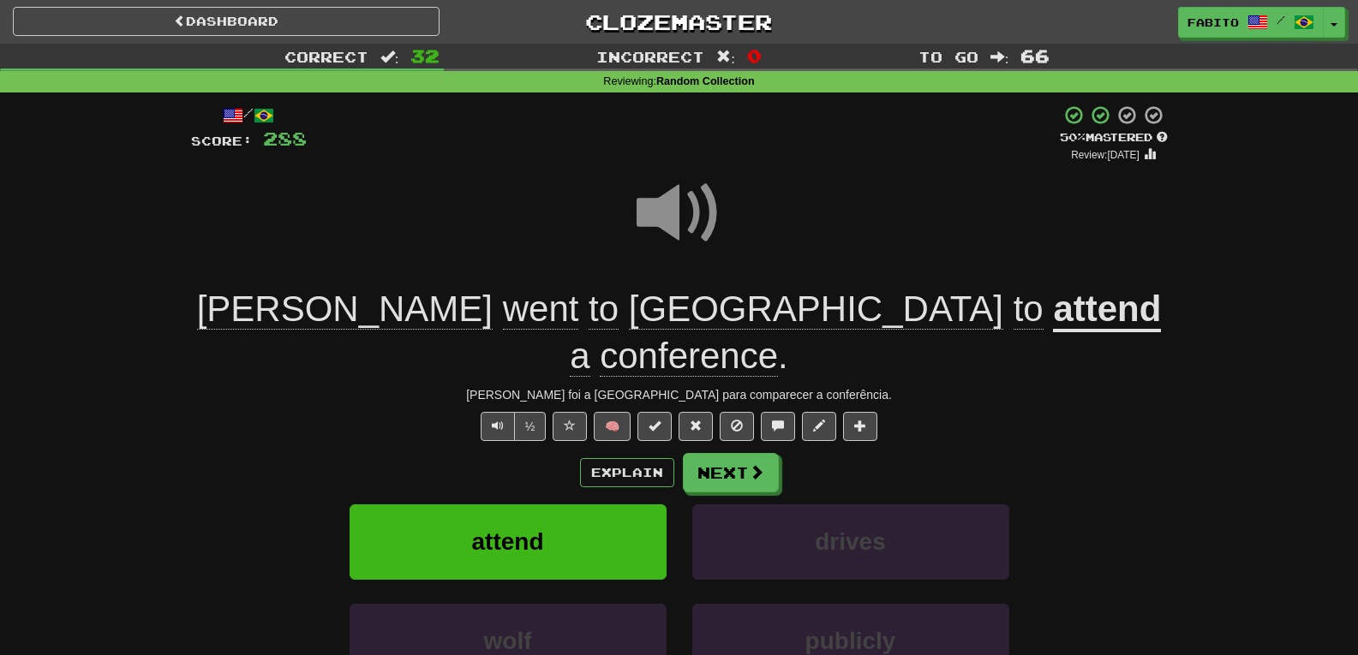
click at [290, 266] on div at bounding box center [679, 225] width 977 height 123
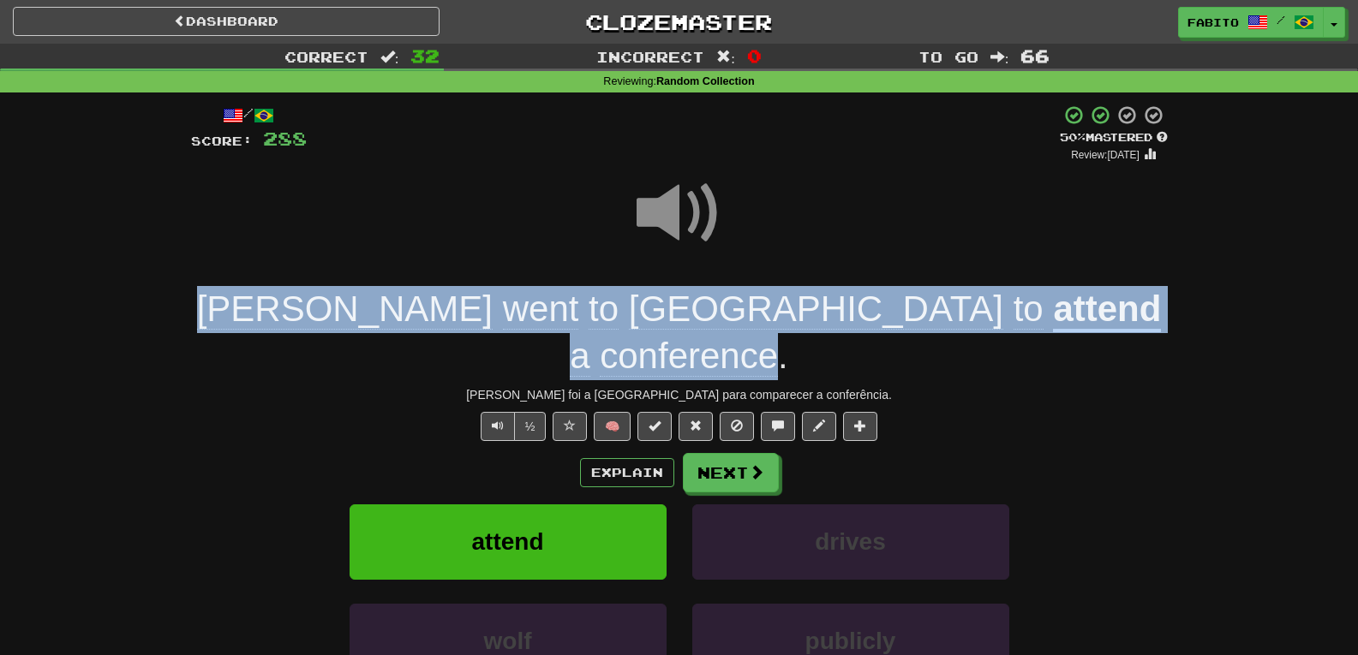
drag, startPoint x: 332, startPoint y: 310, endPoint x: 1016, endPoint y: 316, distance: 683.8
click at [1016, 316] on div "Tom went to Boston to attend a conference ." at bounding box center [679, 332] width 977 height 93
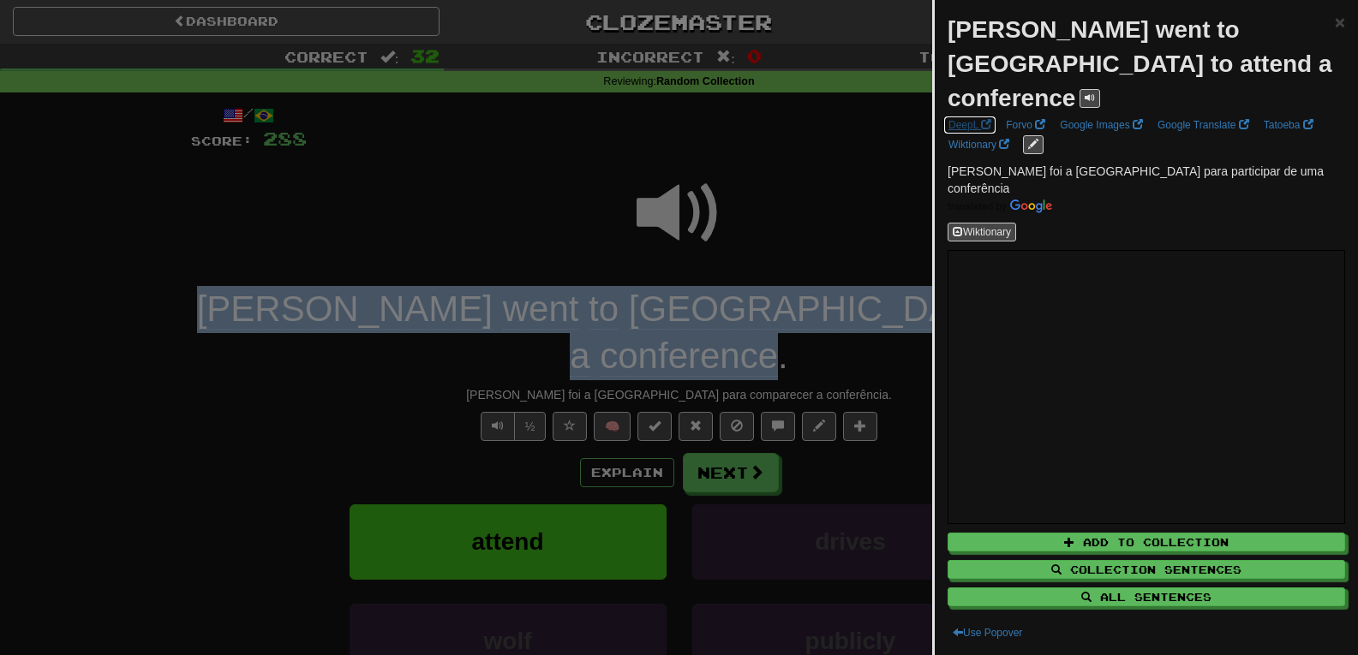
click at [977, 116] on link "DeepL" at bounding box center [969, 125] width 53 height 19
click at [850, 161] on div at bounding box center [679, 327] width 1358 height 655
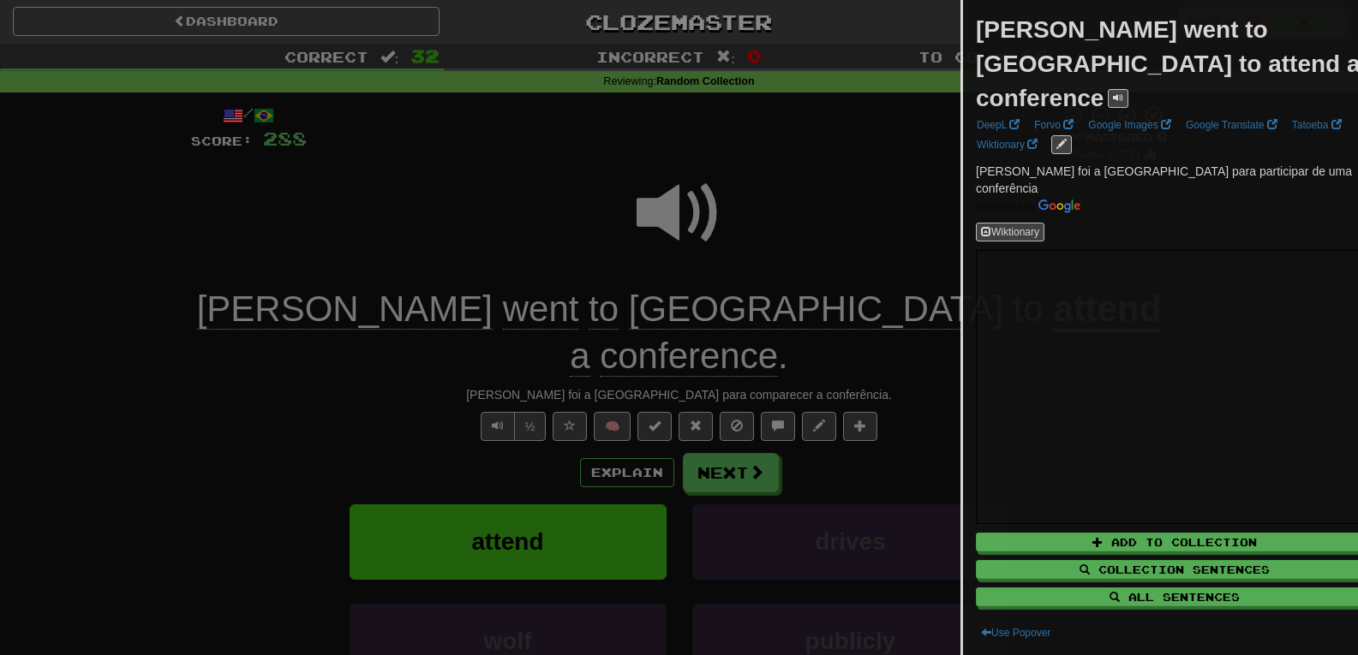
click at [850, 161] on div at bounding box center [679, 327] width 1358 height 655
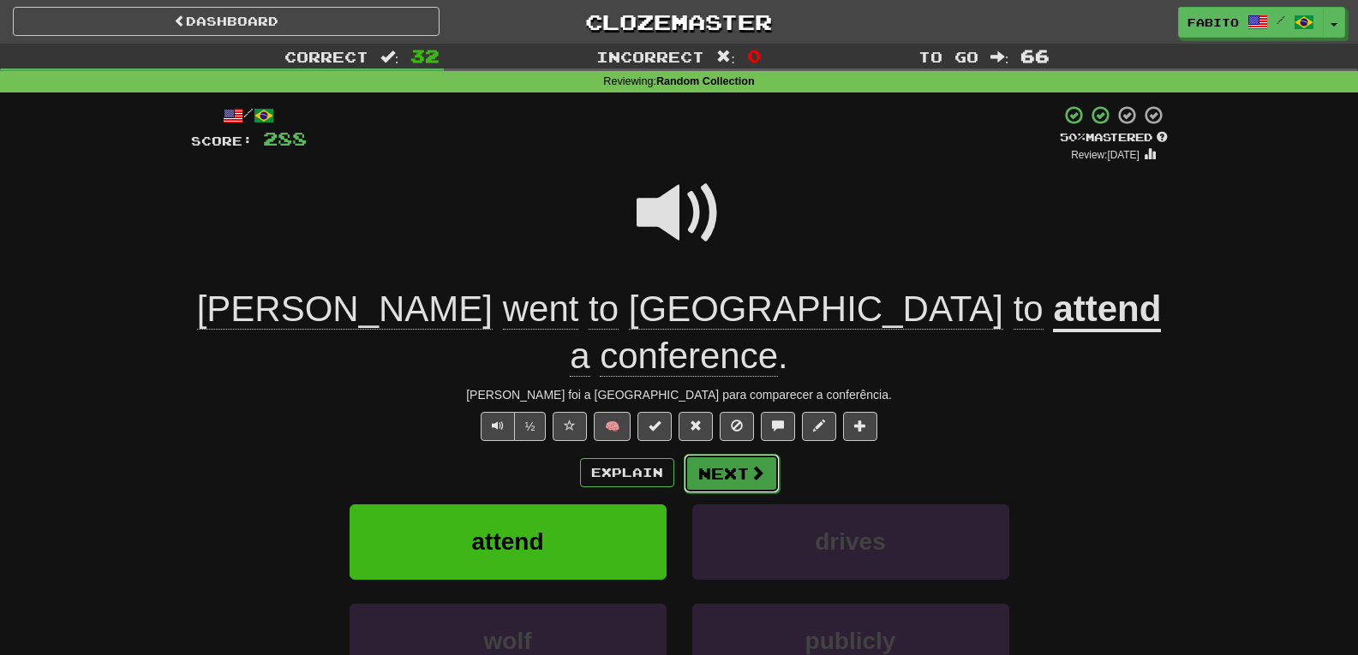
click at [754, 465] on span at bounding box center [757, 472] width 15 height 15
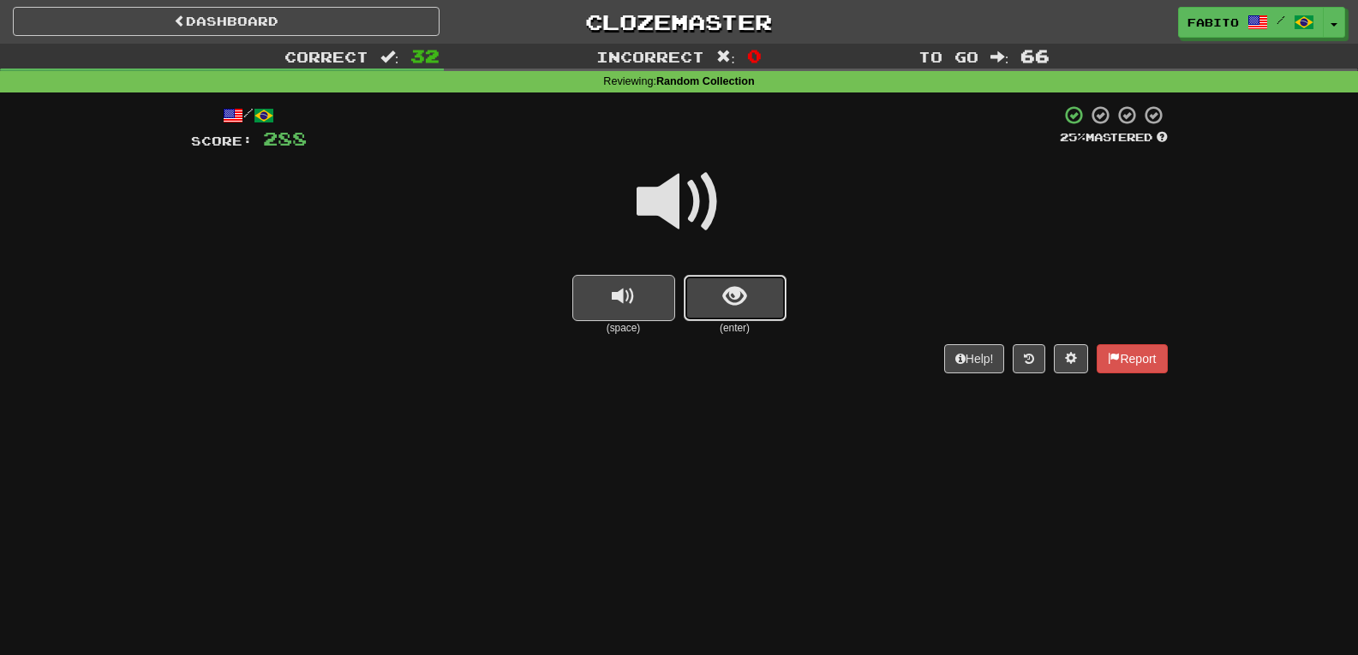
click at [745, 288] on span "show sentence" at bounding box center [734, 296] width 23 height 23
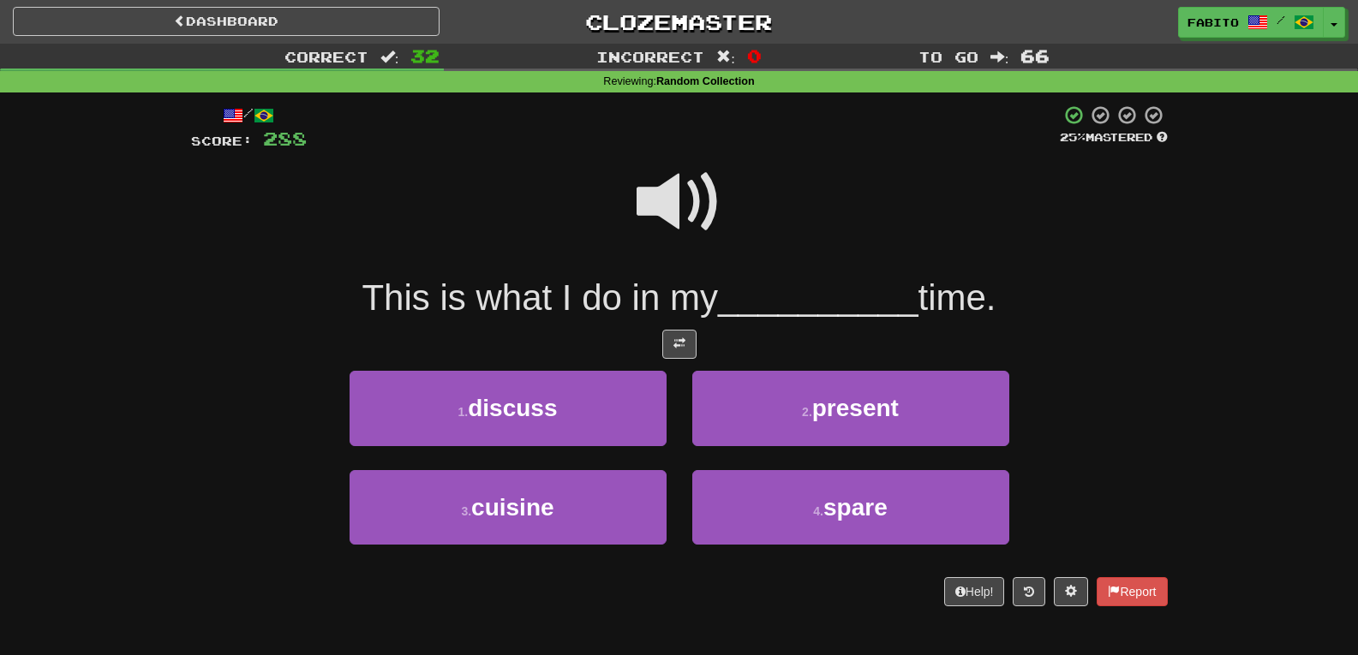
click at [700, 212] on span at bounding box center [680, 202] width 86 height 86
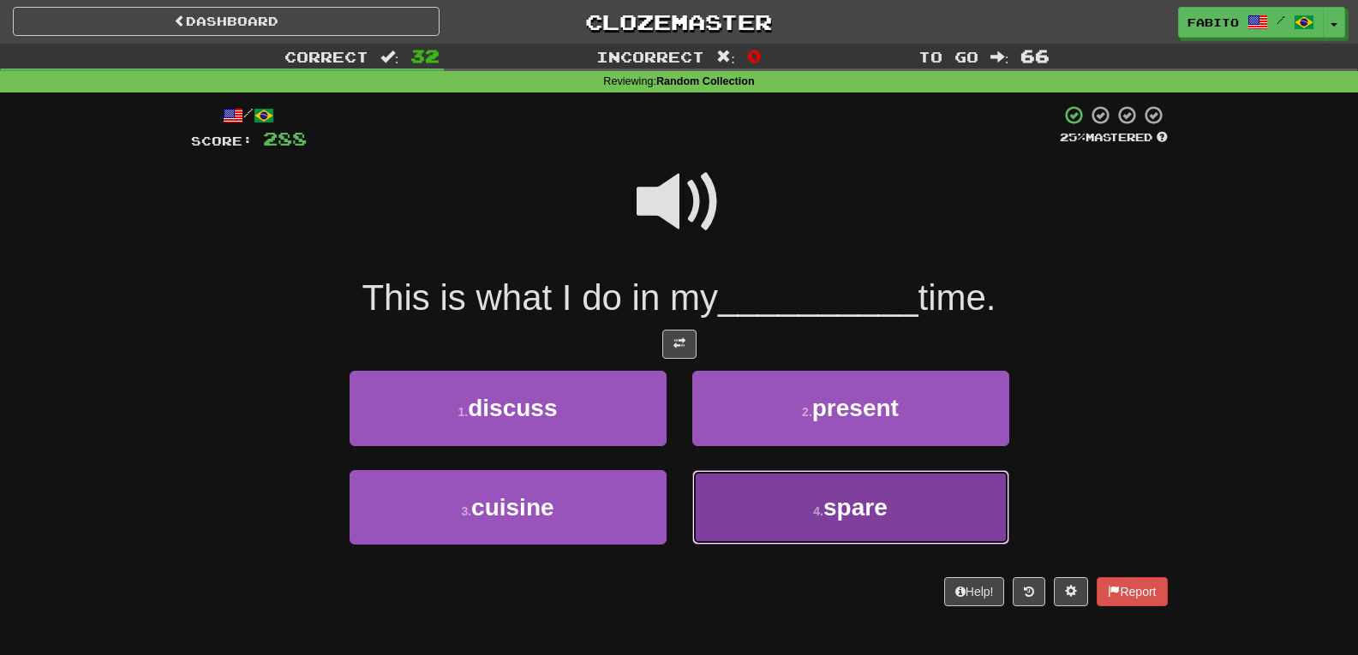
click at [839, 495] on span "spare" at bounding box center [855, 507] width 64 height 27
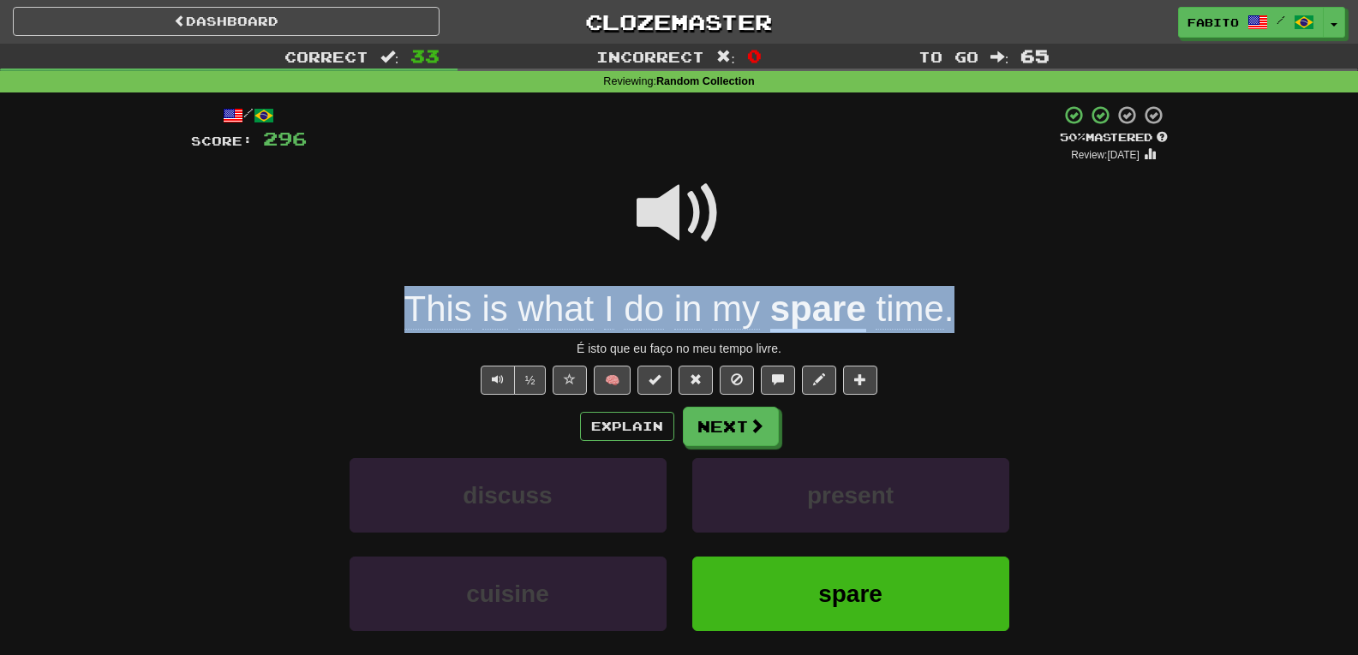
drag, startPoint x: 964, startPoint y: 309, endPoint x: 405, endPoint y: 316, distance: 558.7
click at [405, 316] on div "This is what I do in my spare time ." at bounding box center [679, 309] width 977 height 47
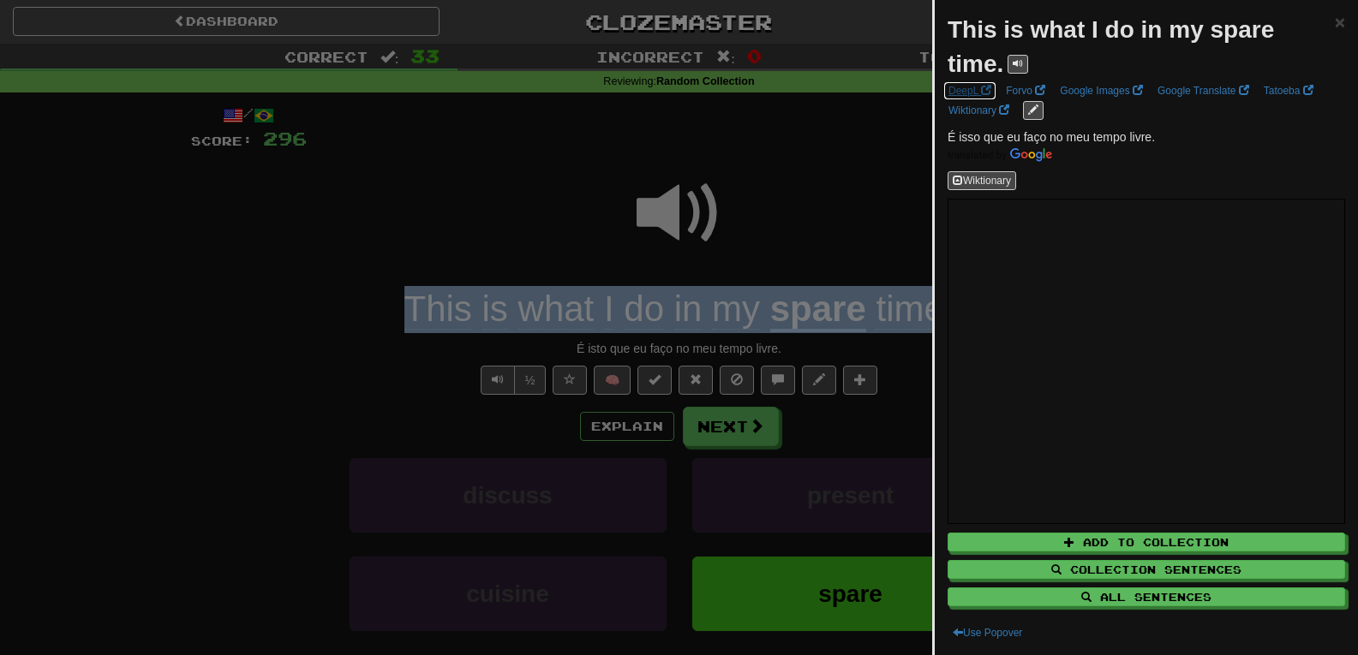
click at [958, 90] on link "DeepL" at bounding box center [969, 90] width 53 height 19
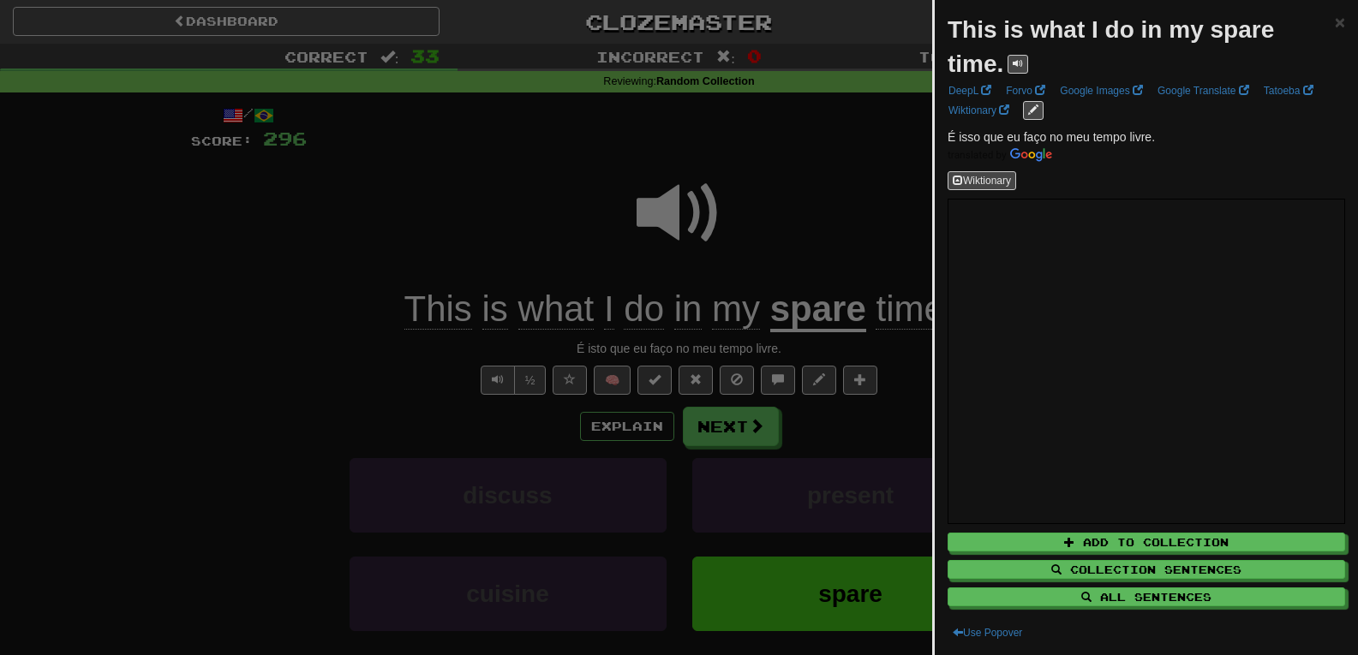
click at [824, 166] on div at bounding box center [679, 327] width 1358 height 655
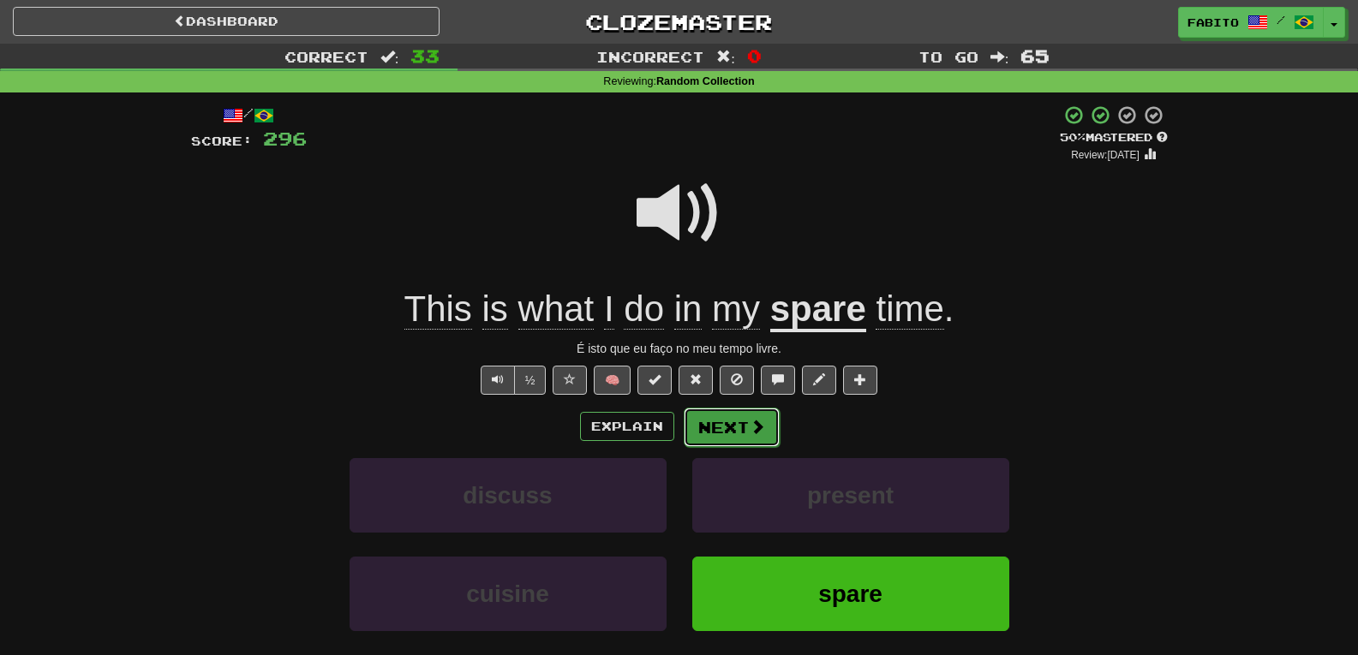
click at [746, 426] on button "Next" at bounding box center [732, 427] width 96 height 39
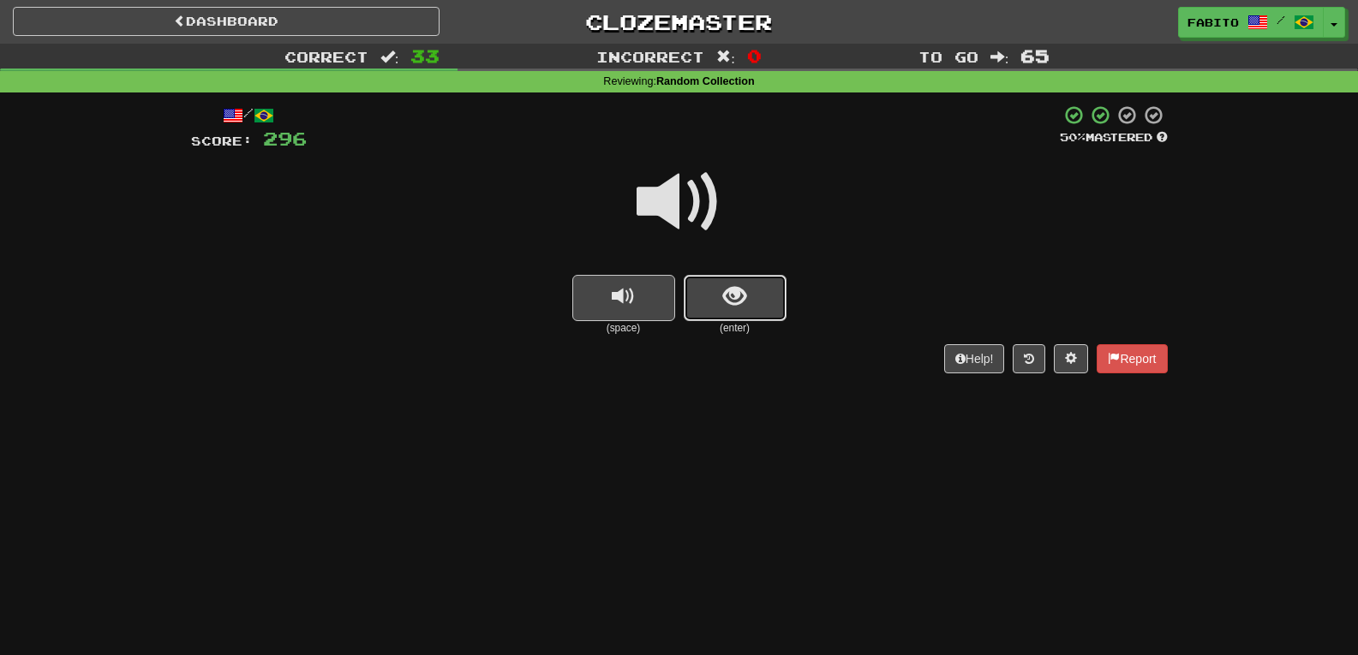
click at [745, 295] on span "show sentence" at bounding box center [734, 296] width 23 height 23
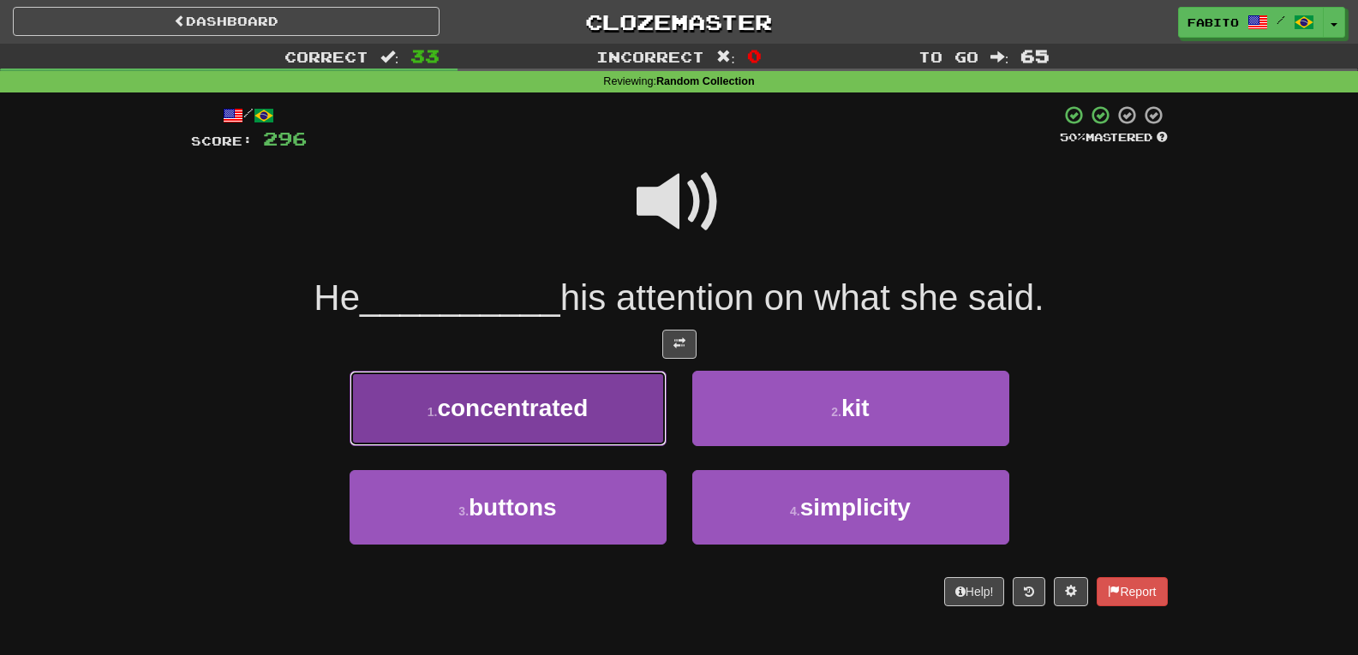
click at [575, 395] on span "concentrated" at bounding box center [512, 408] width 151 height 27
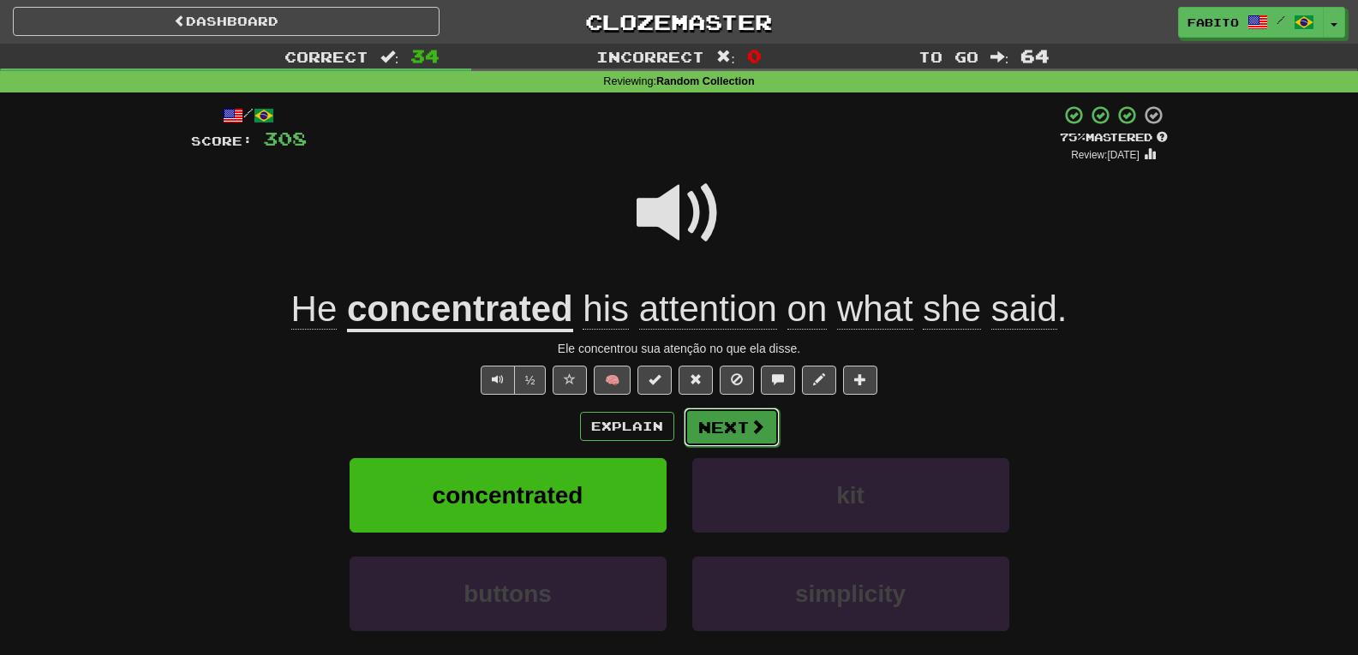
click at [715, 424] on button "Next" at bounding box center [732, 427] width 96 height 39
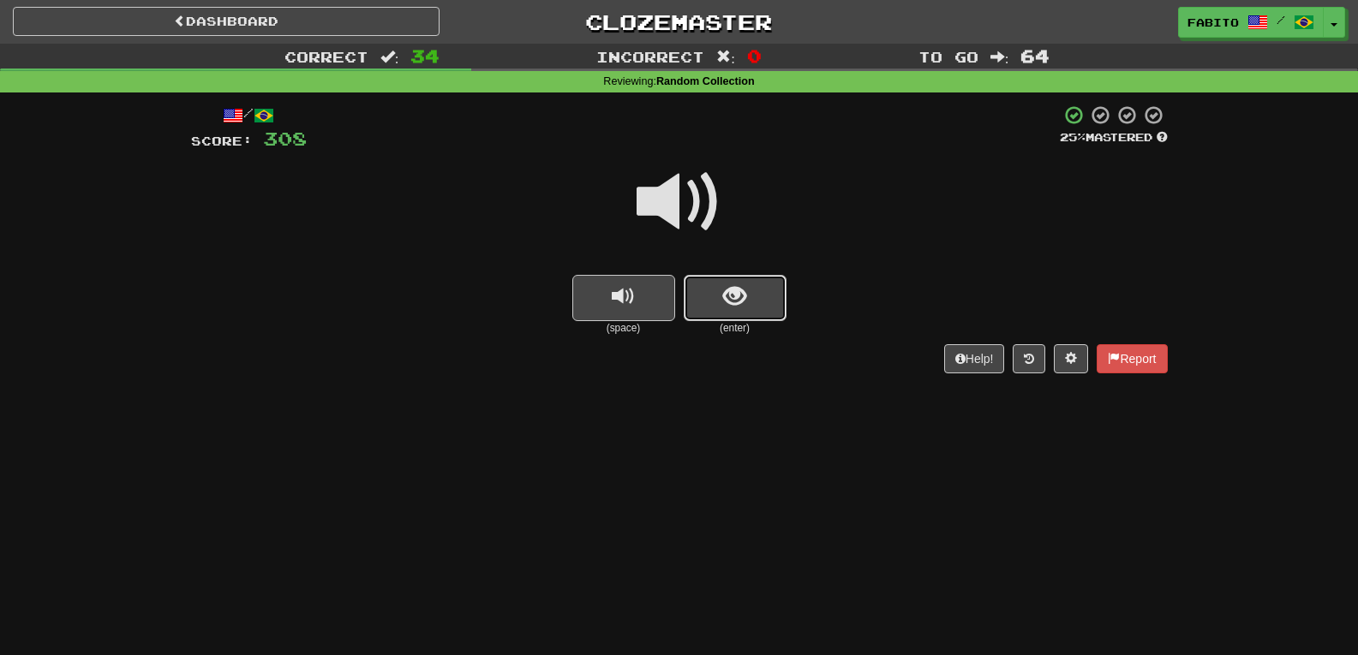
click at [707, 304] on button "show sentence" at bounding box center [735, 298] width 103 height 46
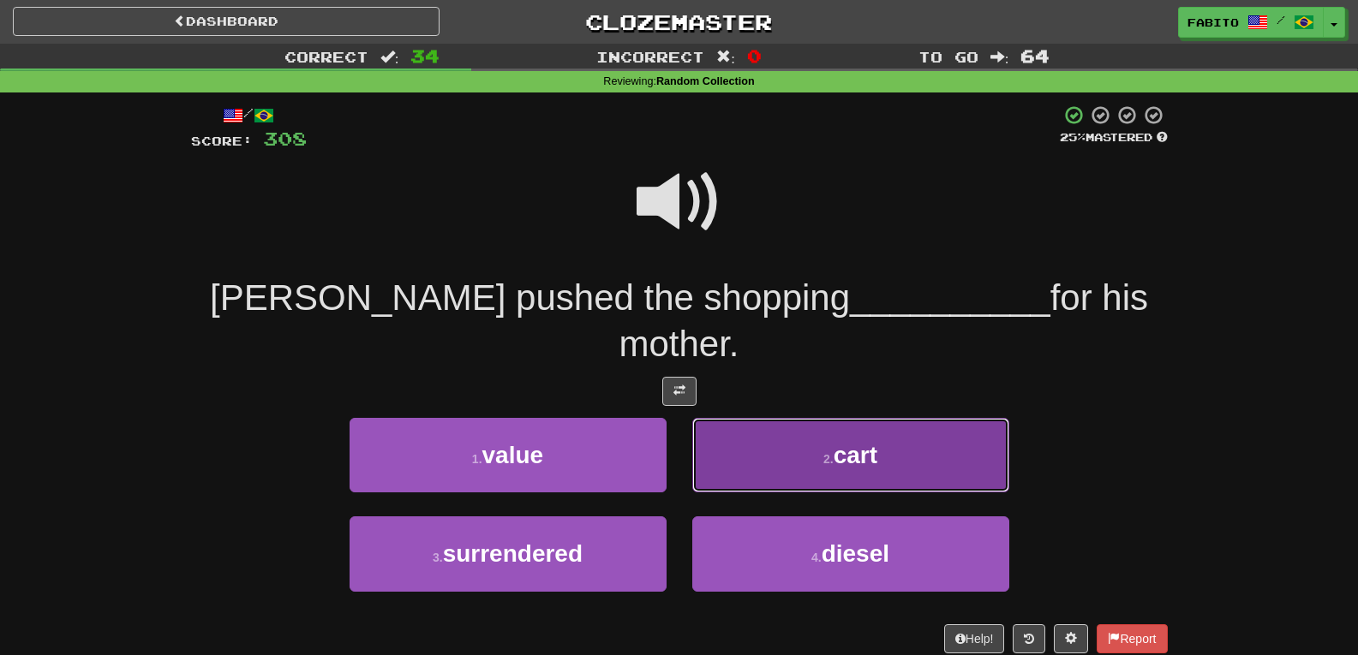
click at [746, 418] on button "2 . cart" at bounding box center [850, 455] width 317 height 75
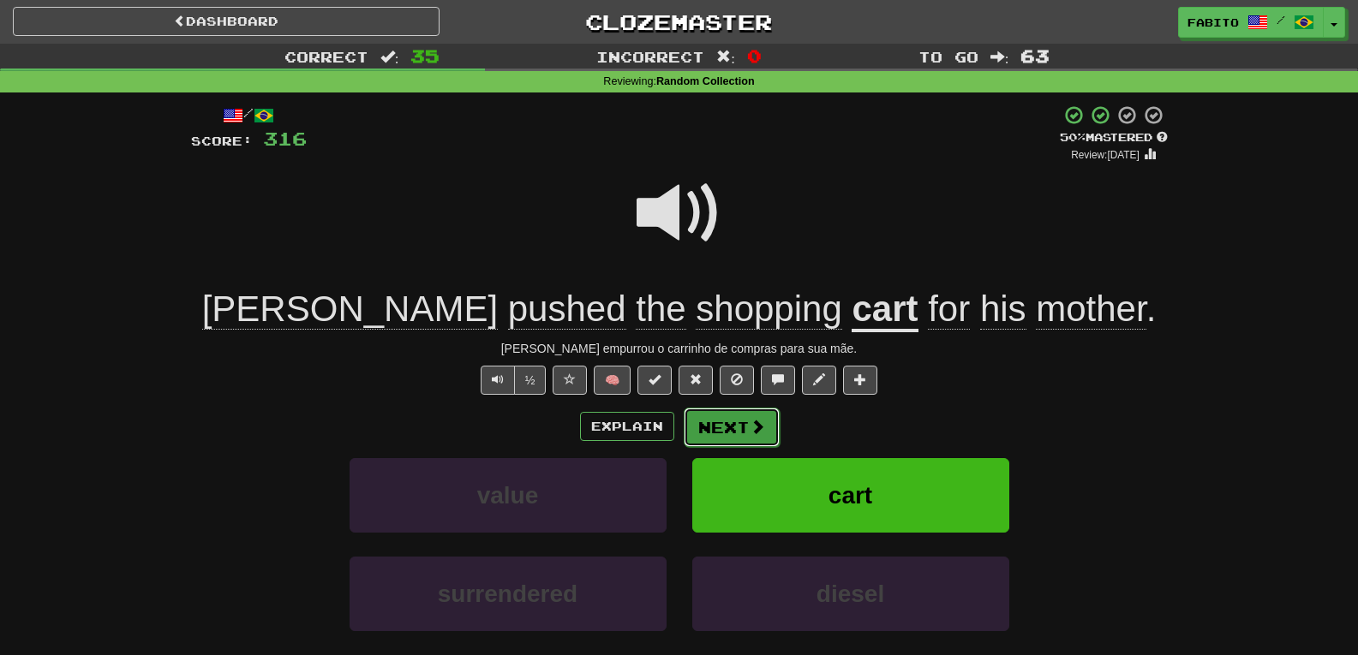
click at [712, 423] on button "Next" at bounding box center [732, 427] width 96 height 39
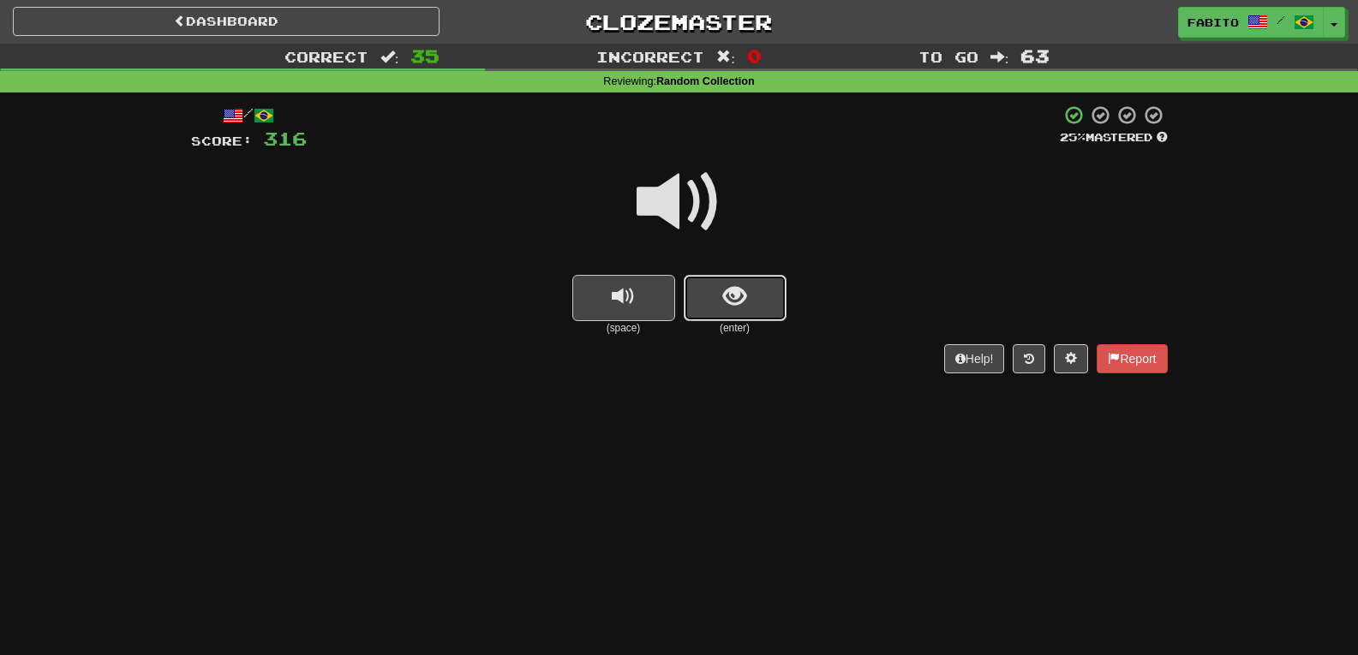
click at [731, 285] on span "show sentence" at bounding box center [734, 296] width 23 height 23
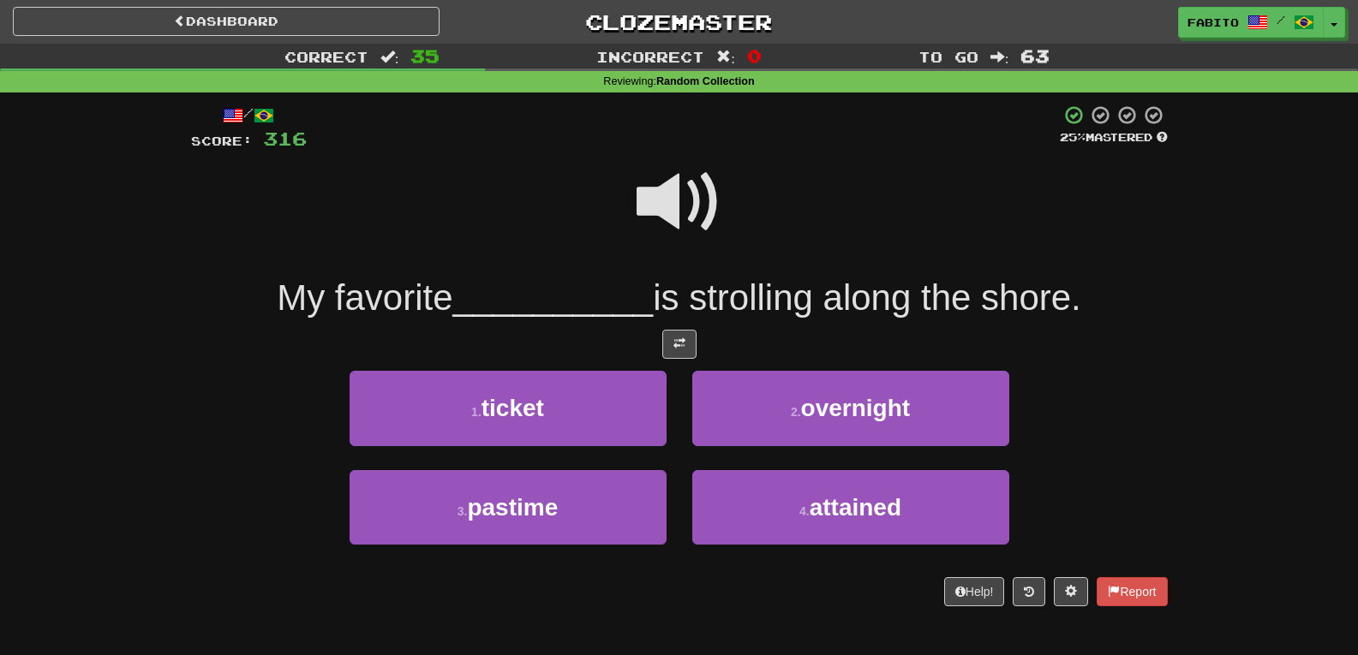
click at [675, 202] on span at bounding box center [680, 202] width 86 height 86
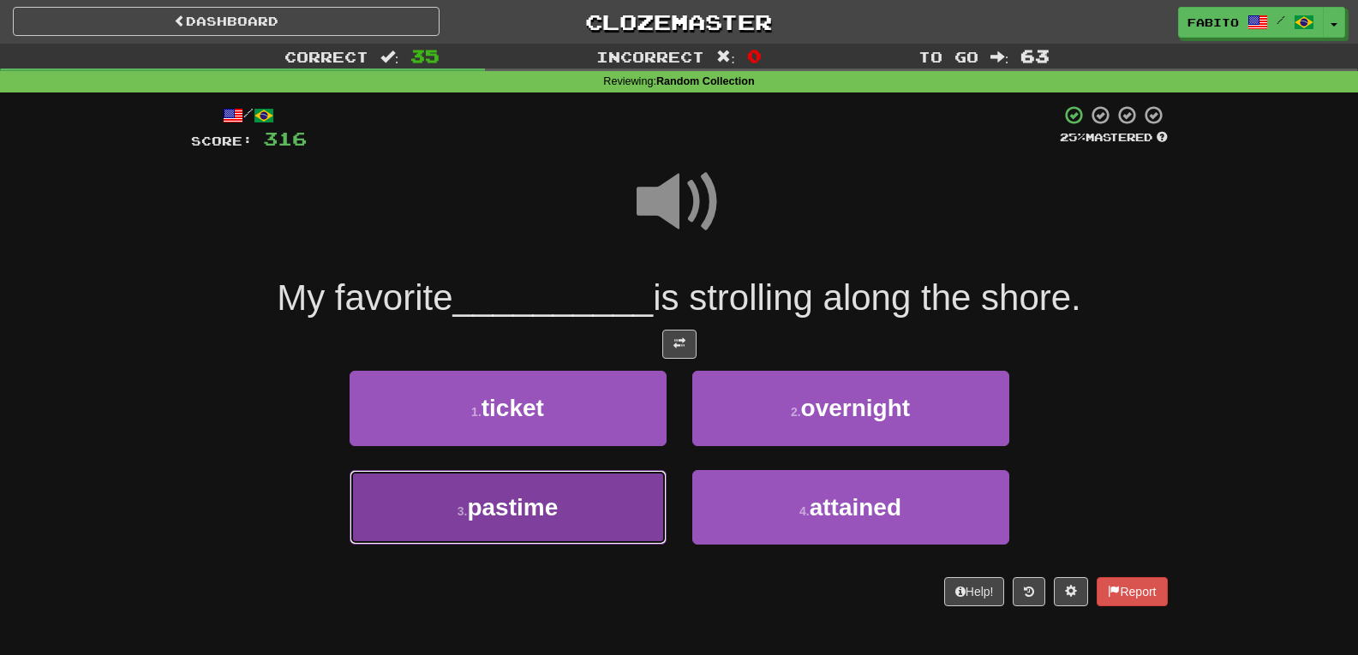
click at [571, 503] on button "3 . pastime" at bounding box center [508, 507] width 317 height 75
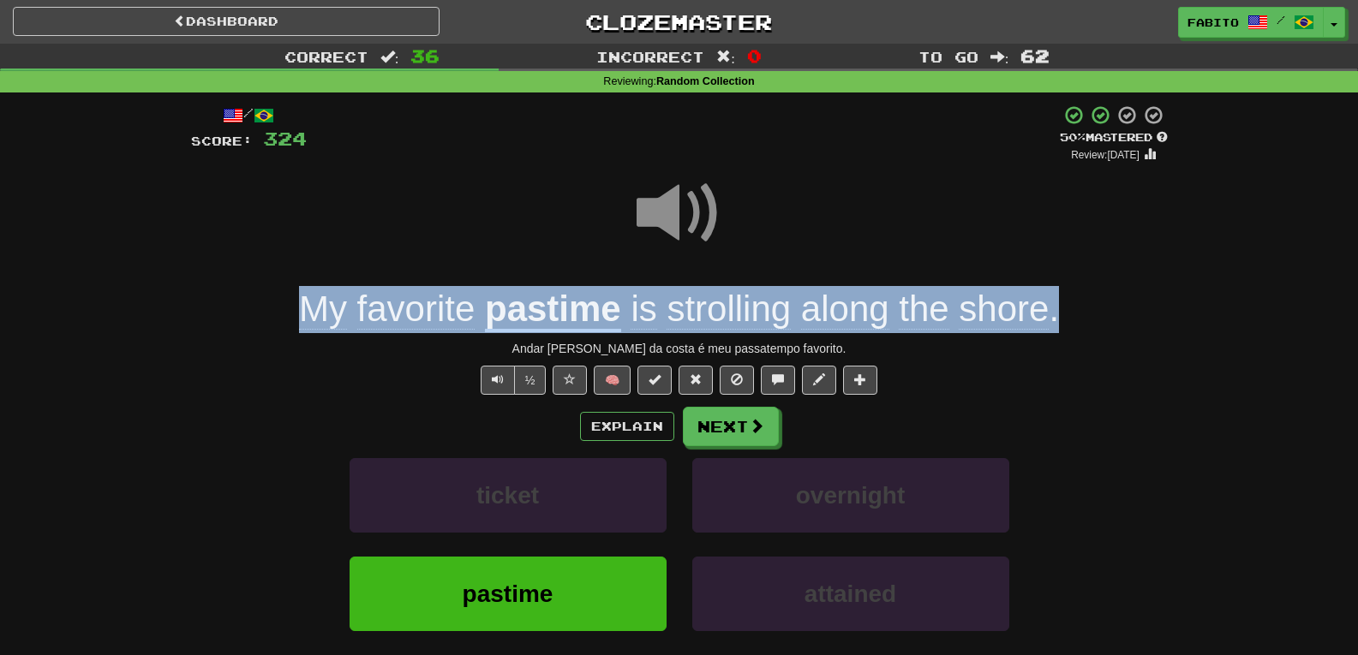
drag, startPoint x: 1056, startPoint y: 317, endPoint x: 271, endPoint y: 316, distance: 784.9
click at [271, 316] on div "My favorite pastime is strolling along the shore ." at bounding box center [679, 309] width 977 height 47
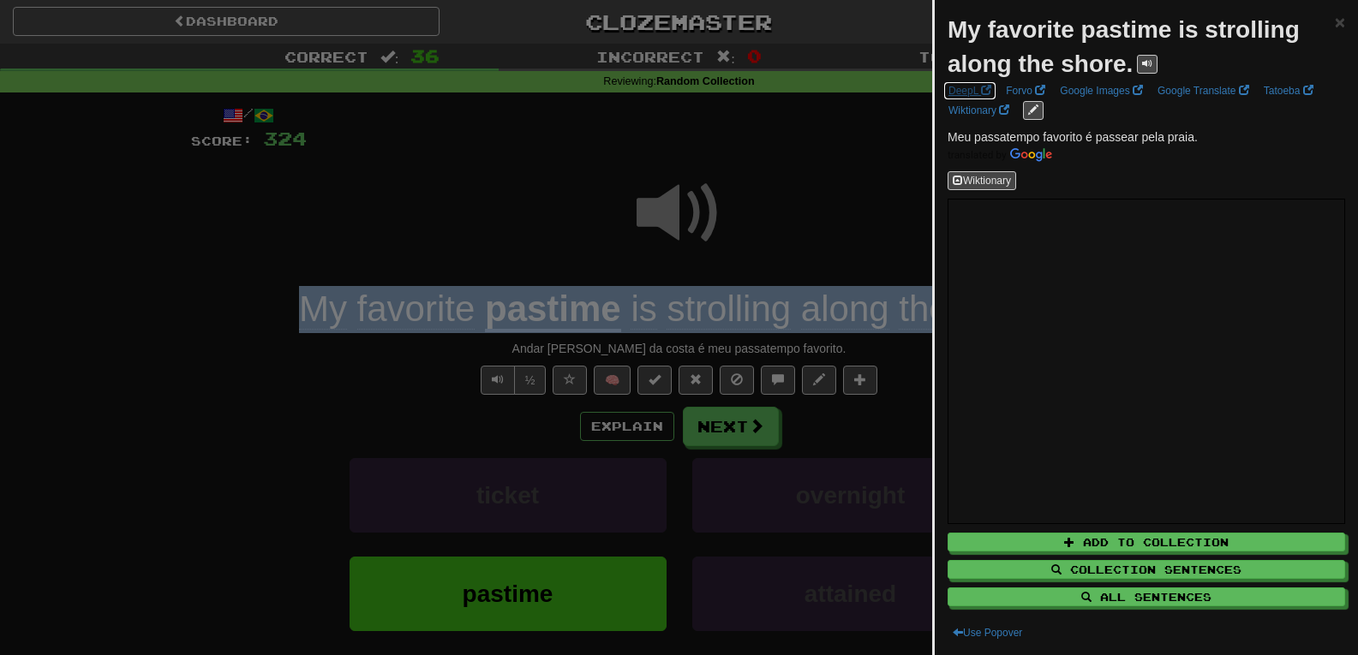
click at [959, 93] on link "DeepL" at bounding box center [969, 90] width 53 height 19
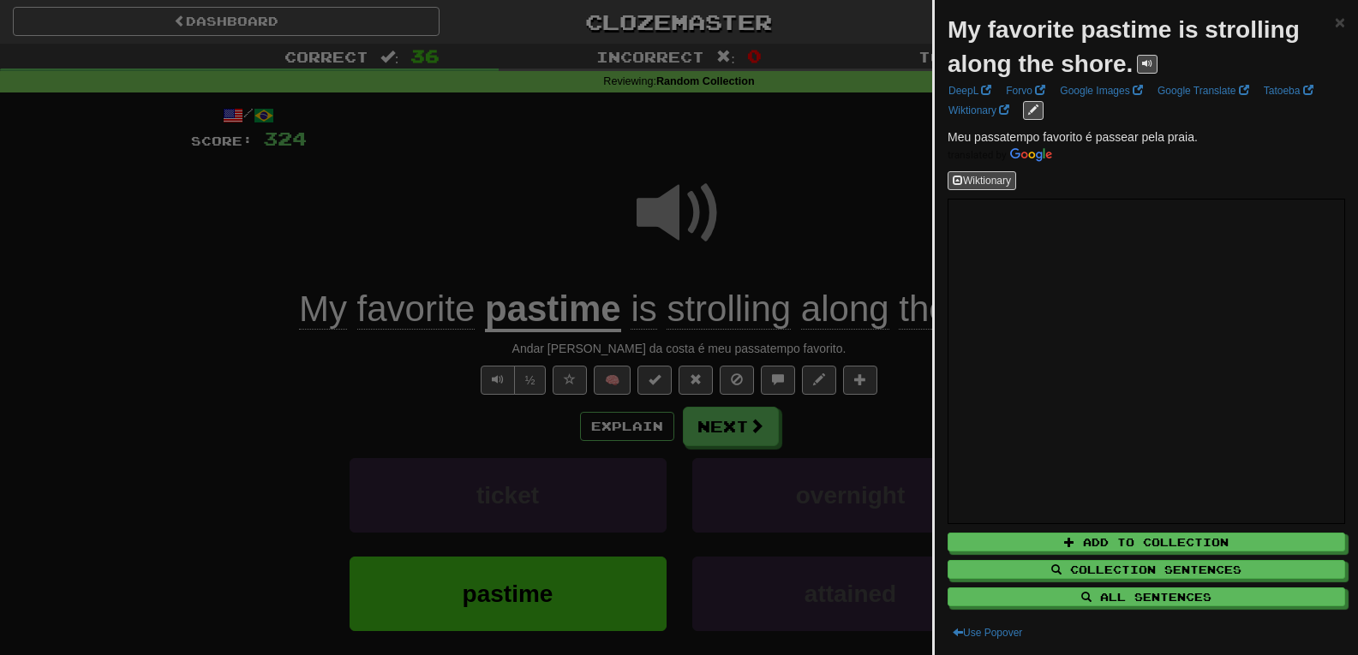
click at [853, 182] on div at bounding box center [679, 327] width 1358 height 655
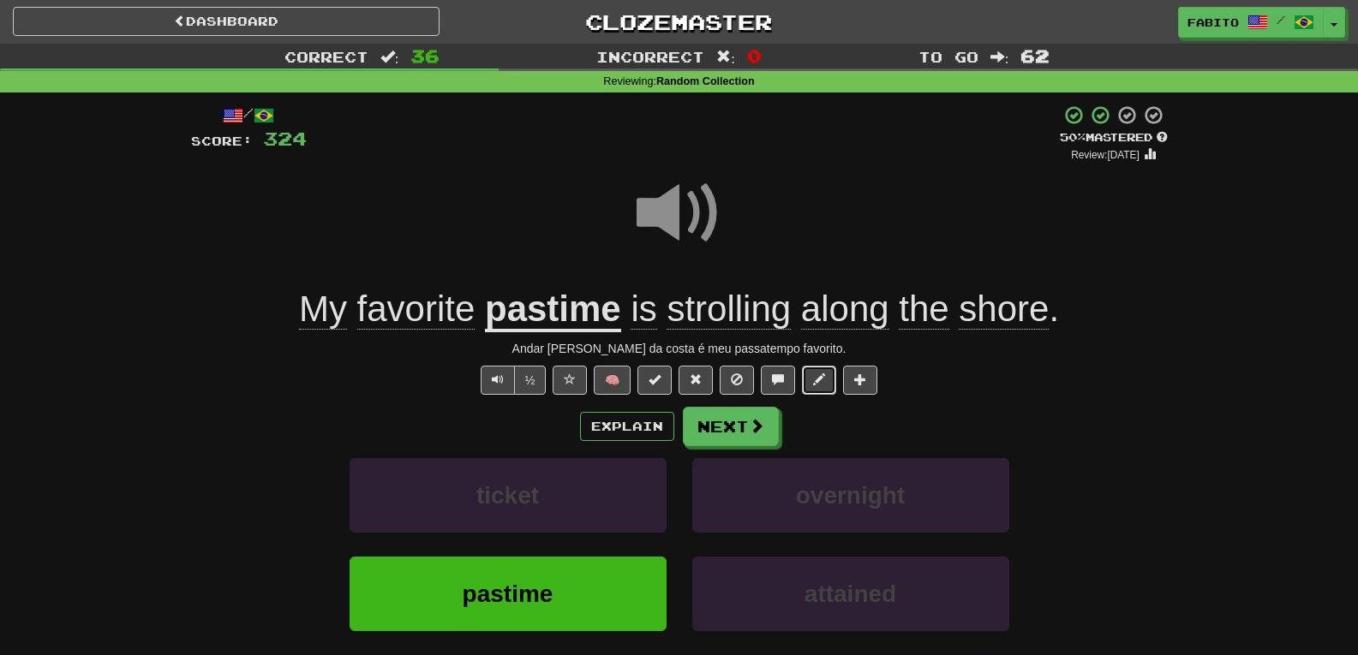
click at [821, 377] on span at bounding box center [819, 380] width 12 height 12
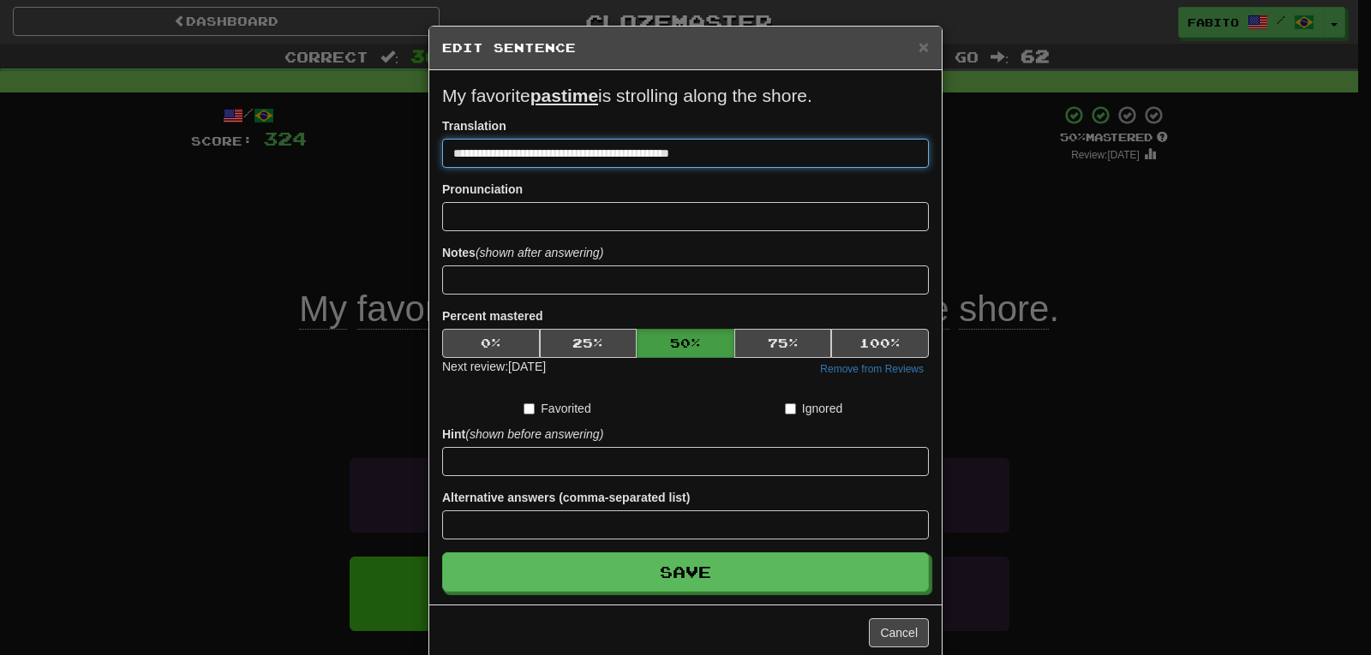
click at [474, 155] on input "**********" at bounding box center [685, 153] width 487 height 29
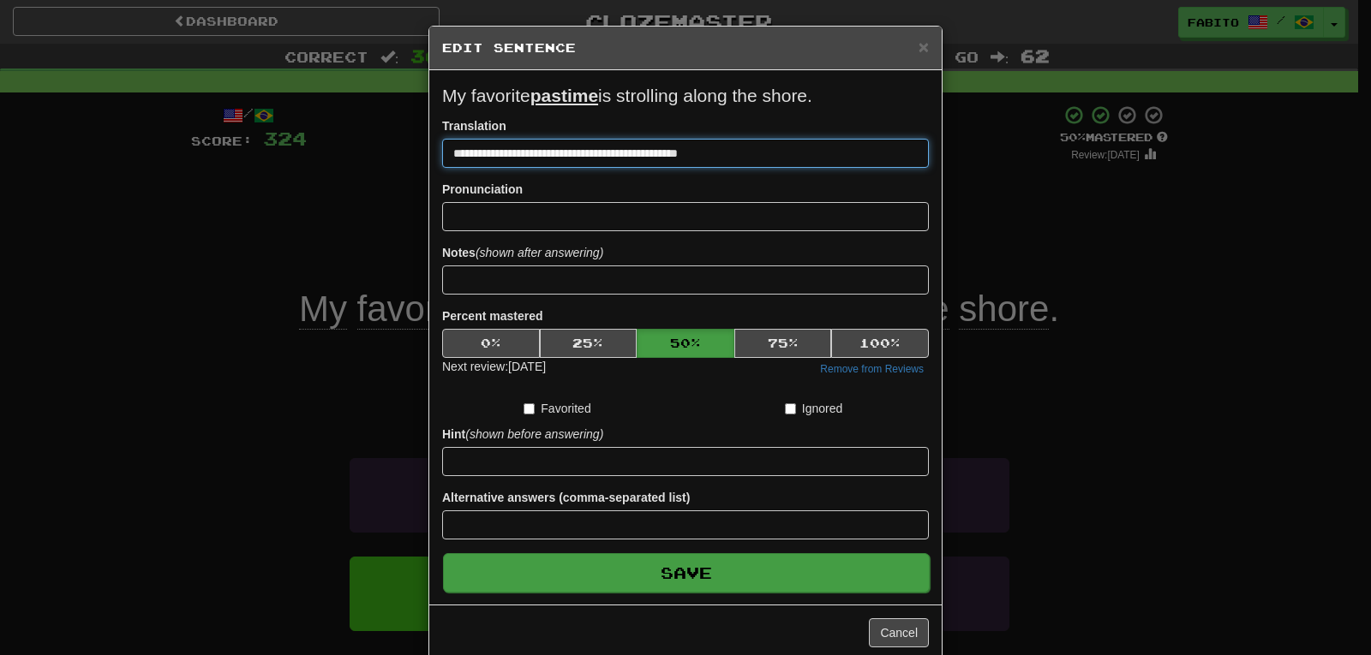
type input "**********"
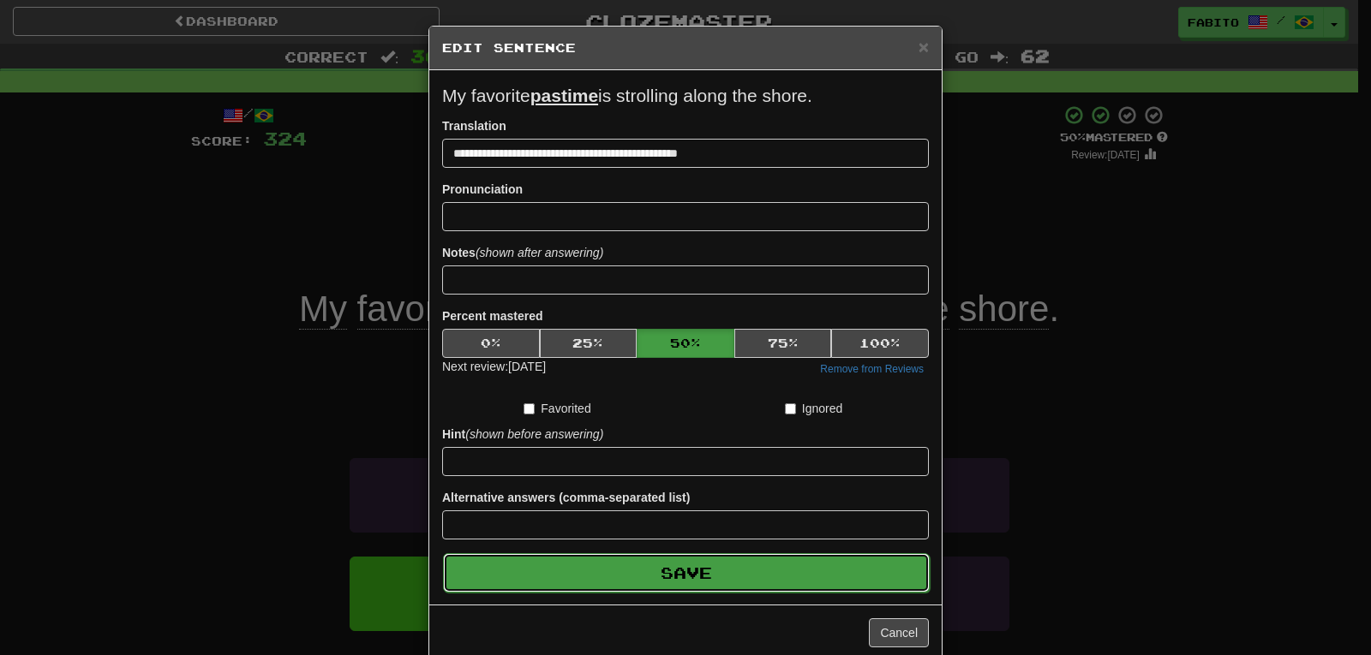
click at [776, 574] on button "Save" at bounding box center [686, 573] width 487 height 39
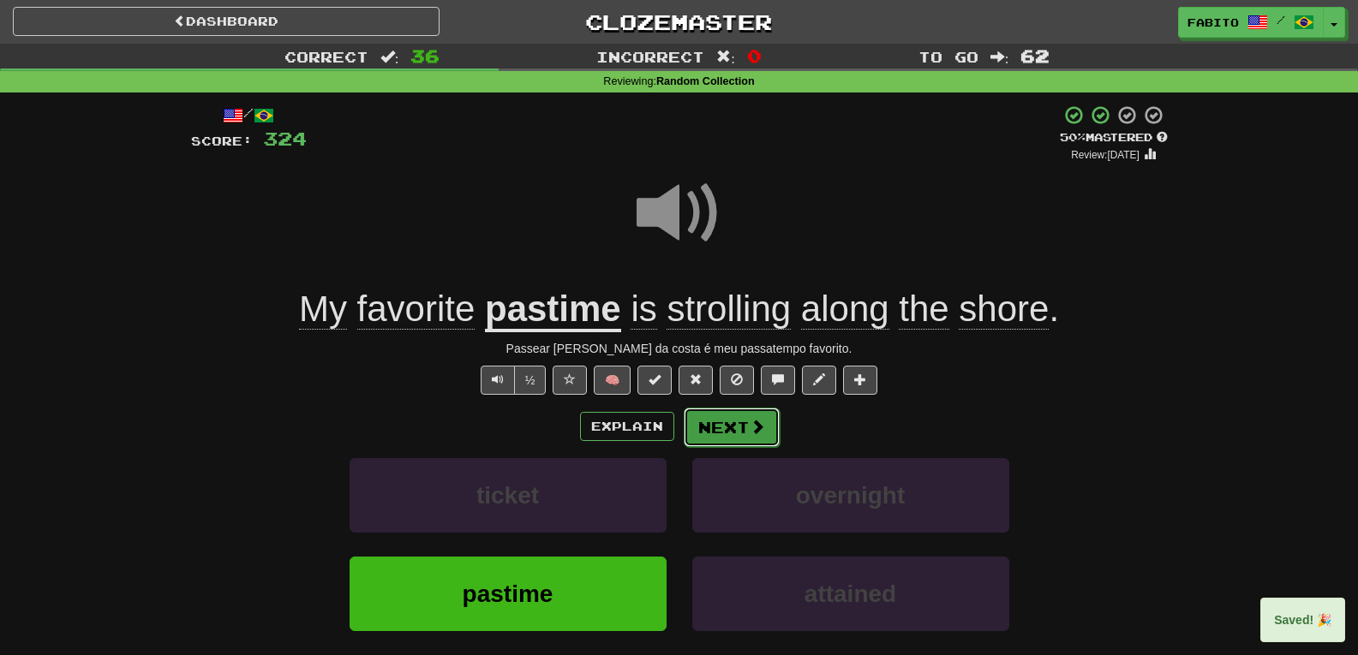
click at [741, 430] on button "Next" at bounding box center [732, 427] width 96 height 39
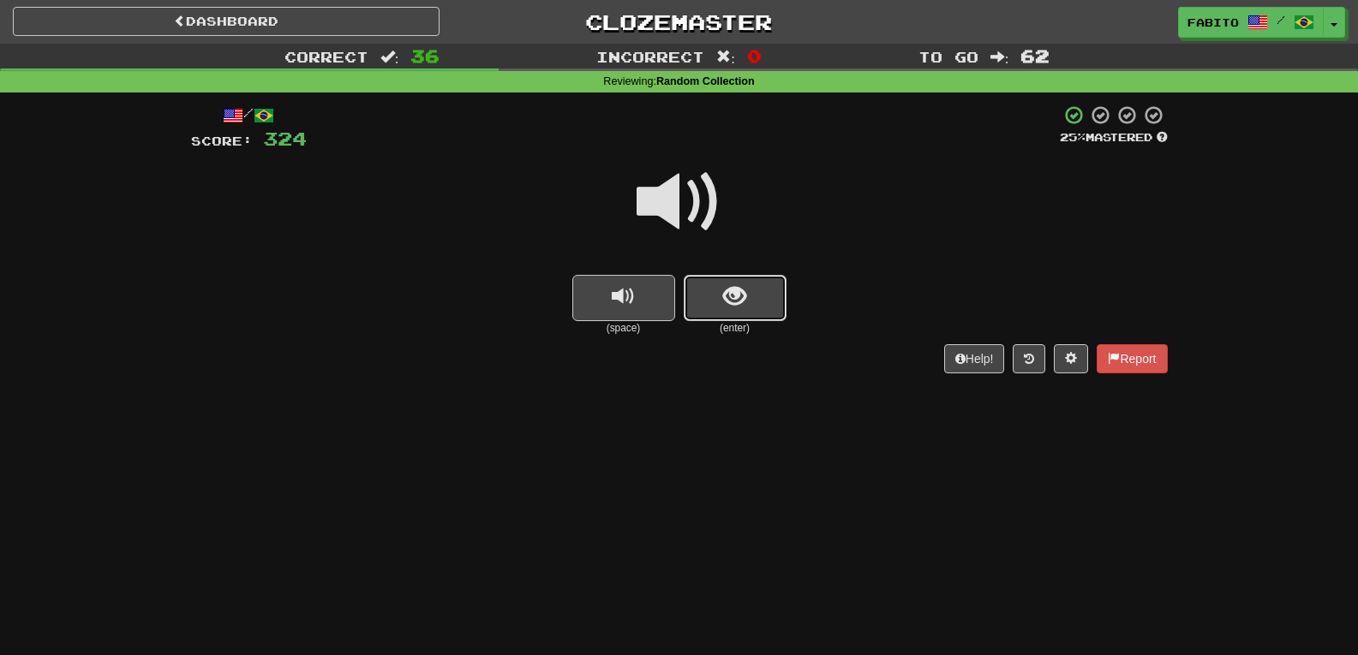
click at [757, 314] on button "show sentence" at bounding box center [735, 298] width 103 height 46
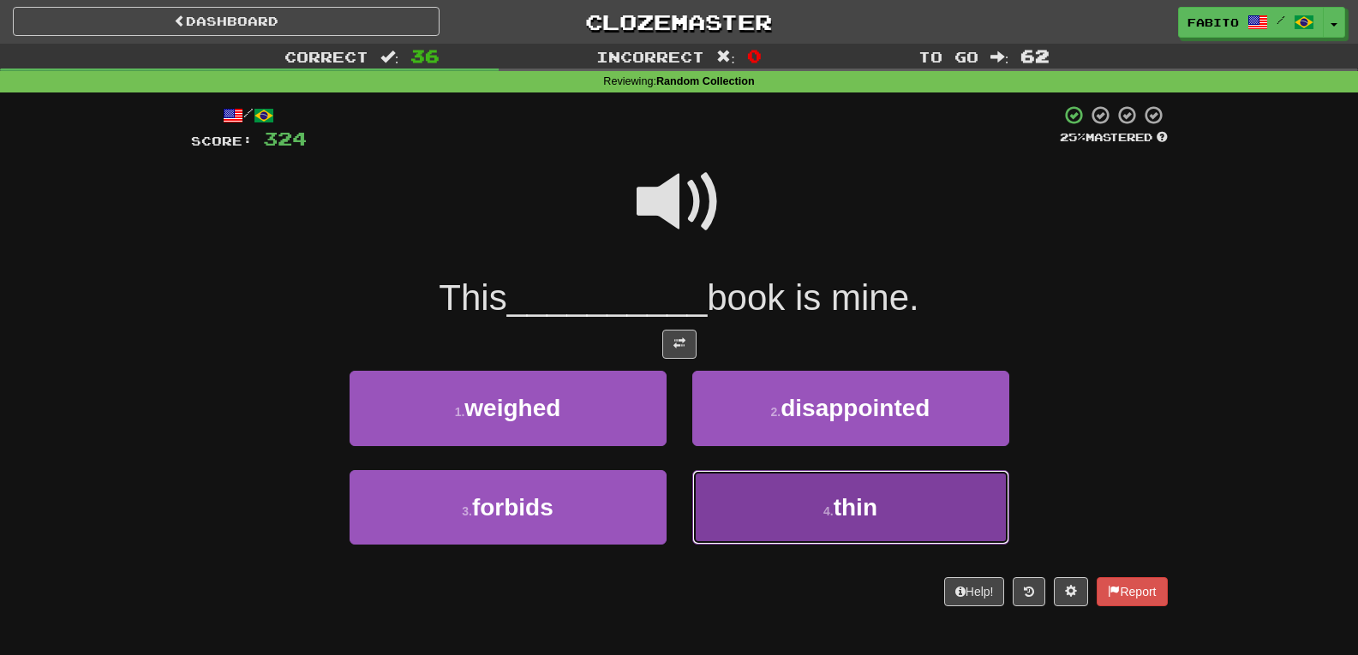
click at [784, 500] on button "4 . thin" at bounding box center [850, 507] width 317 height 75
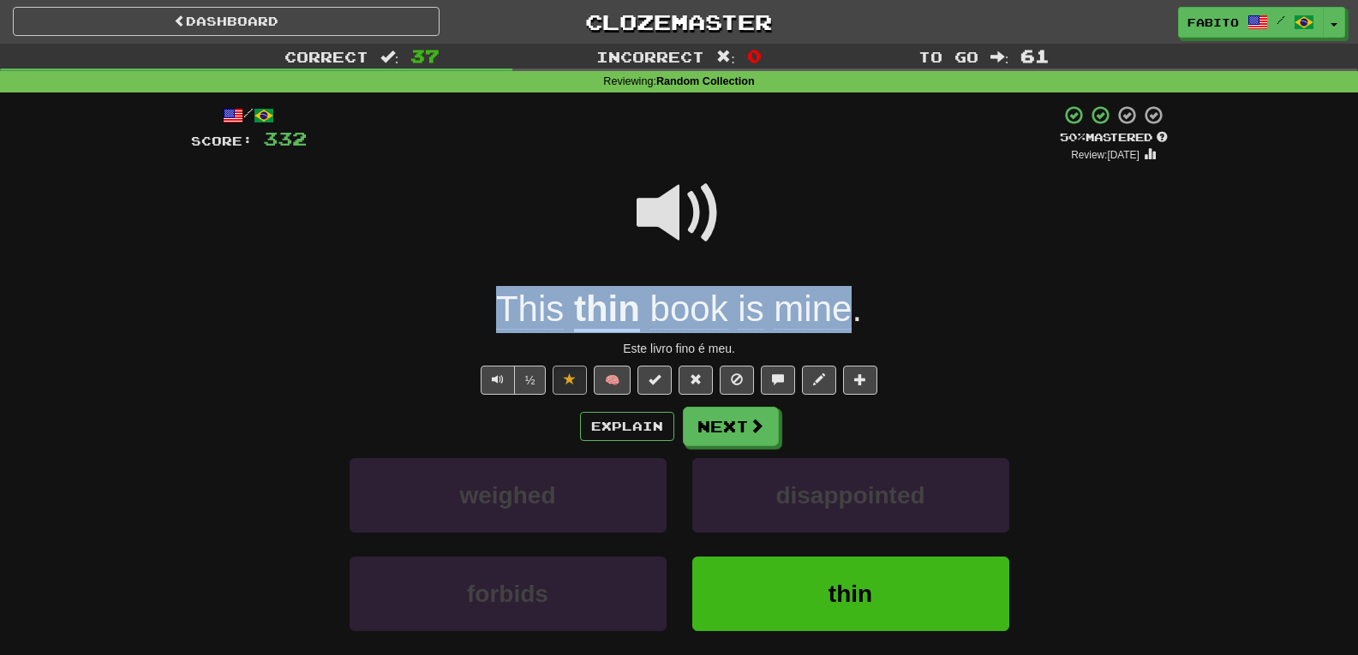
drag, startPoint x: 488, startPoint y: 309, endPoint x: 847, endPoint y: 320, distance: 358.3
click at [847, 320] on div "This thin book is mine ." at bounding box center [679, 309] width 977 height 47
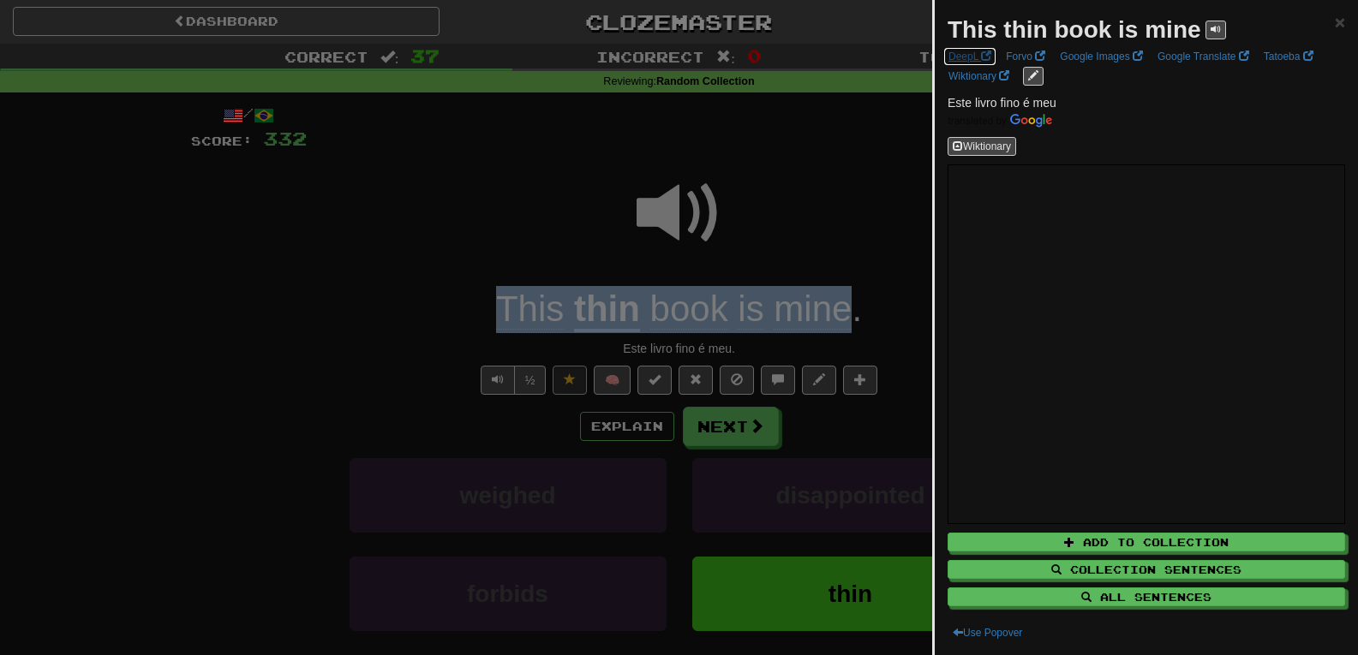
click at [969, 52] on link "DeepL" at bounding box center [969, 56] width 53 height 19
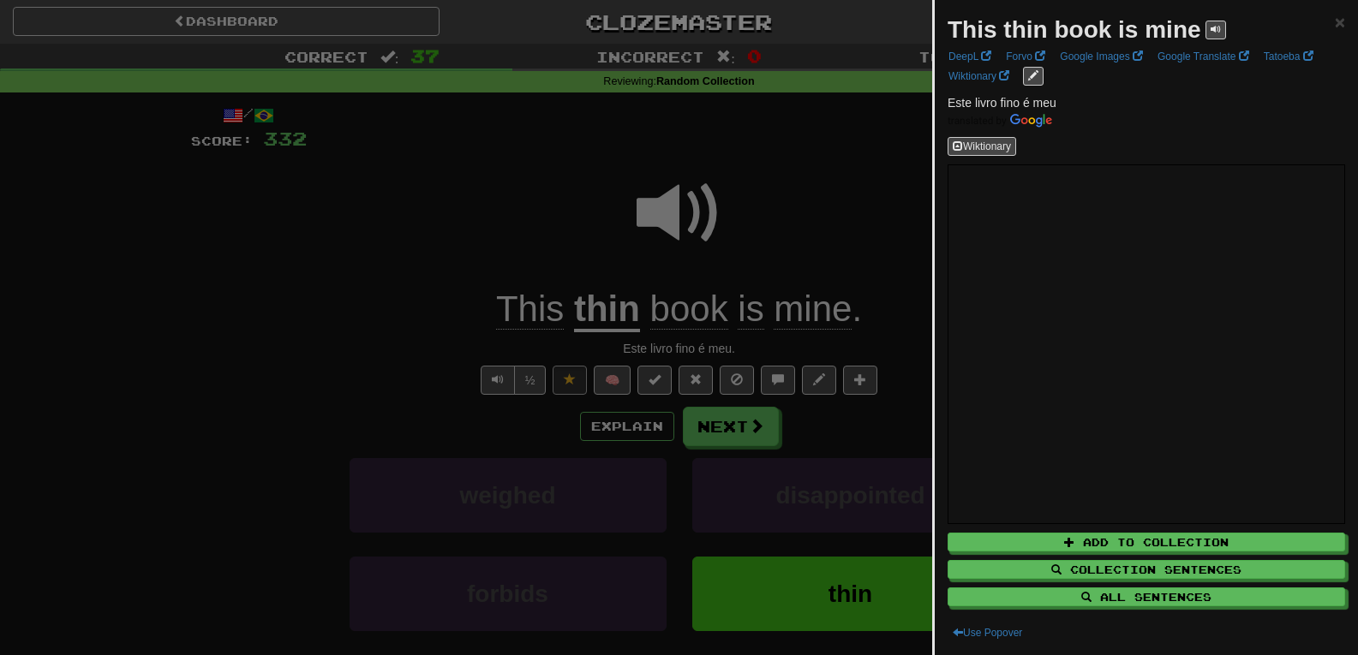
click at [864, 230] on div at bounding box center [679, 327] width 1358 height 655
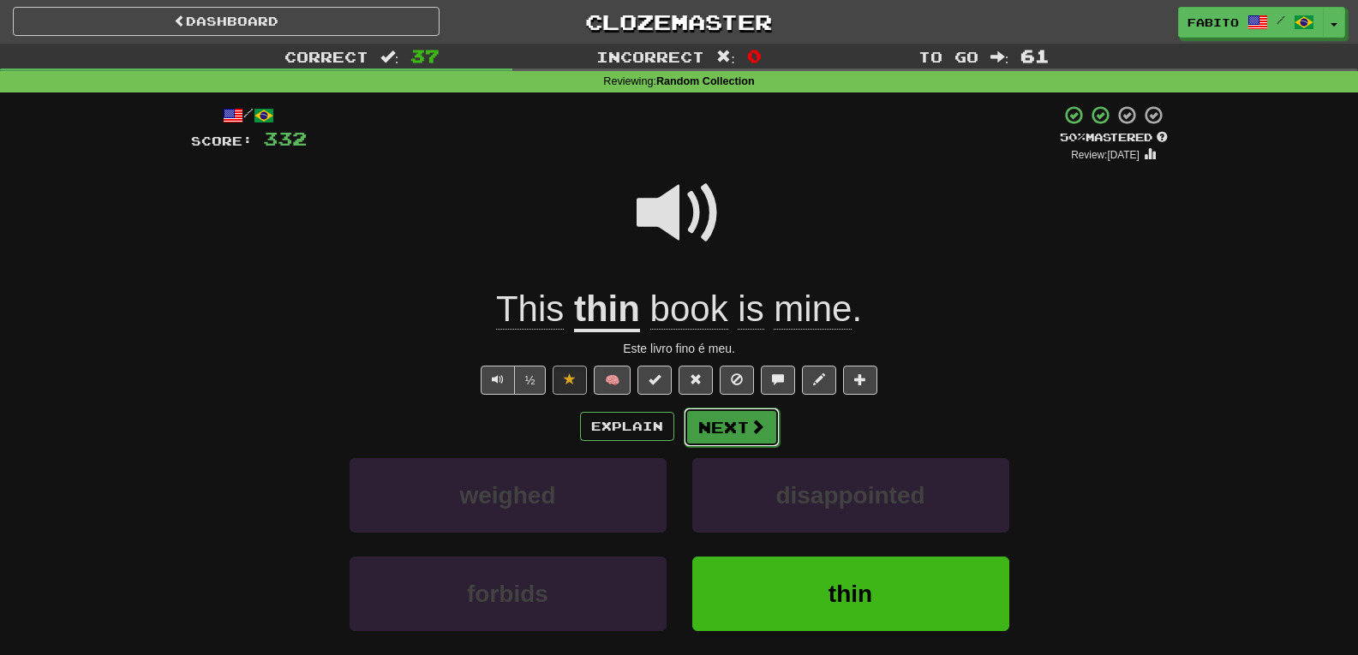
click at [750, 423] on span at bounding box center [757, 426] width 15 height 15
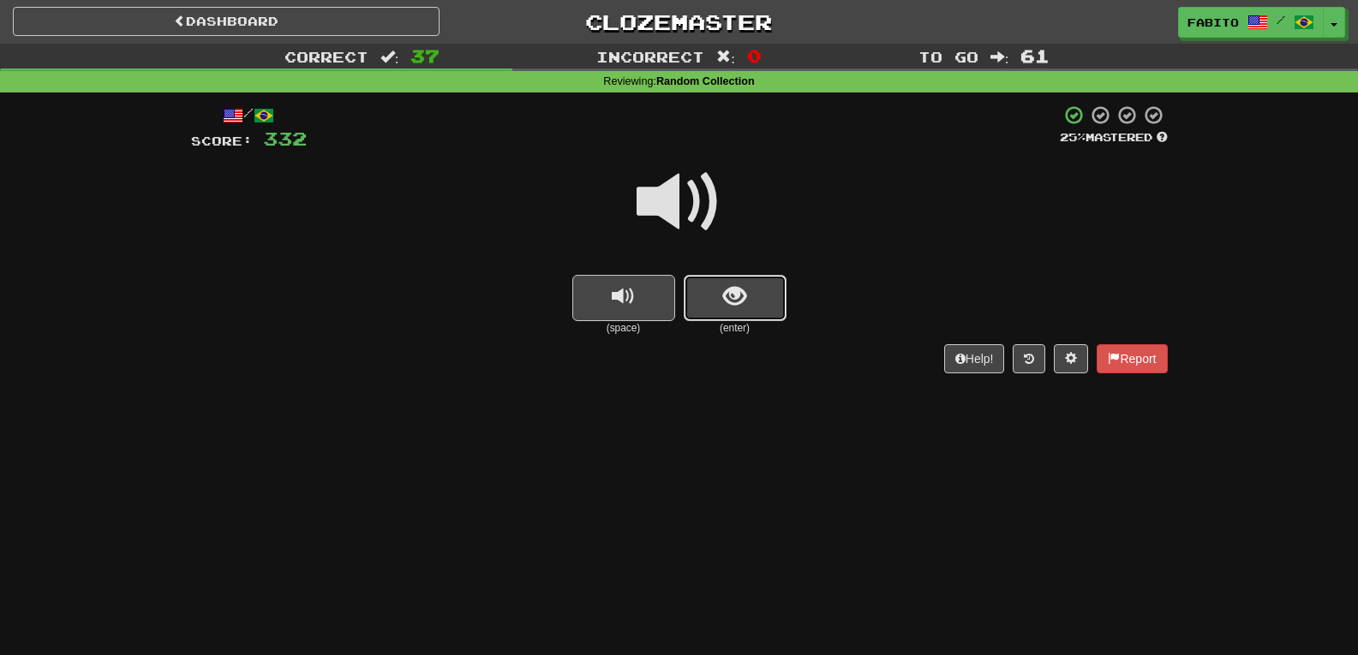
click at [759, 300] on button "show sentence" at bounding box center [735, 298] width 103 height 46
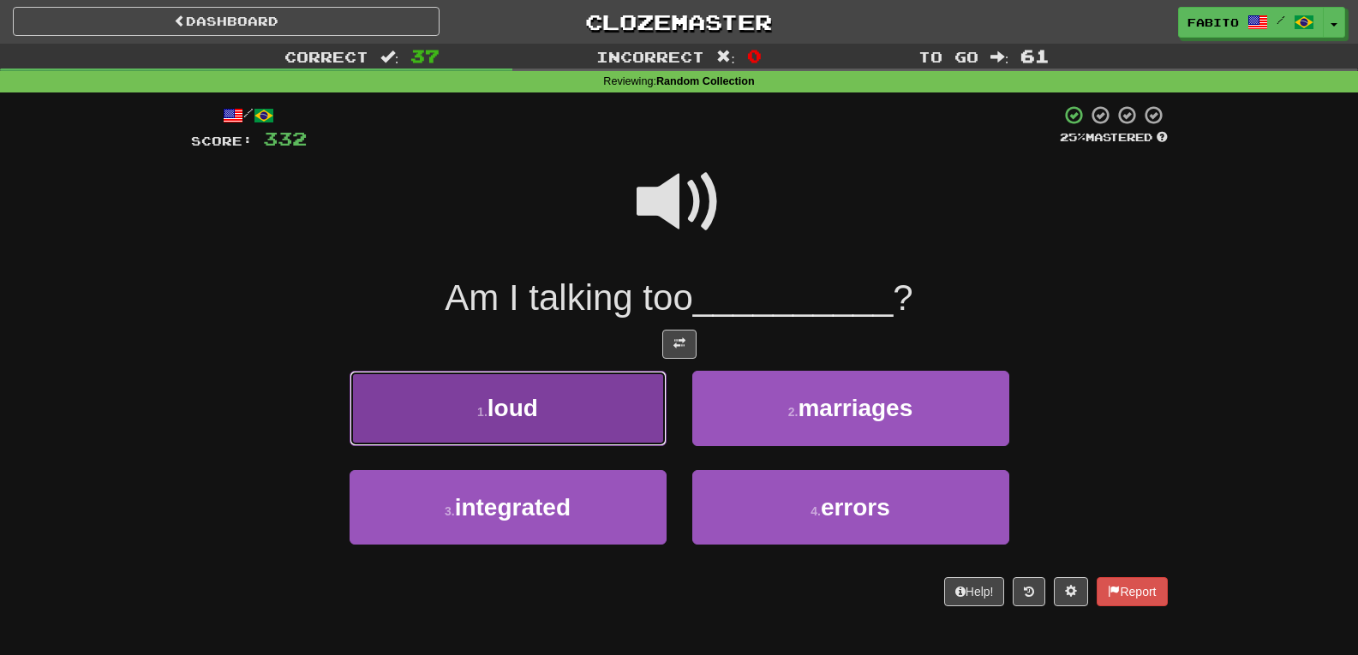
click at [626, 421] on button "1 . loud" at bounding box center [508, 408] width 317 height 75
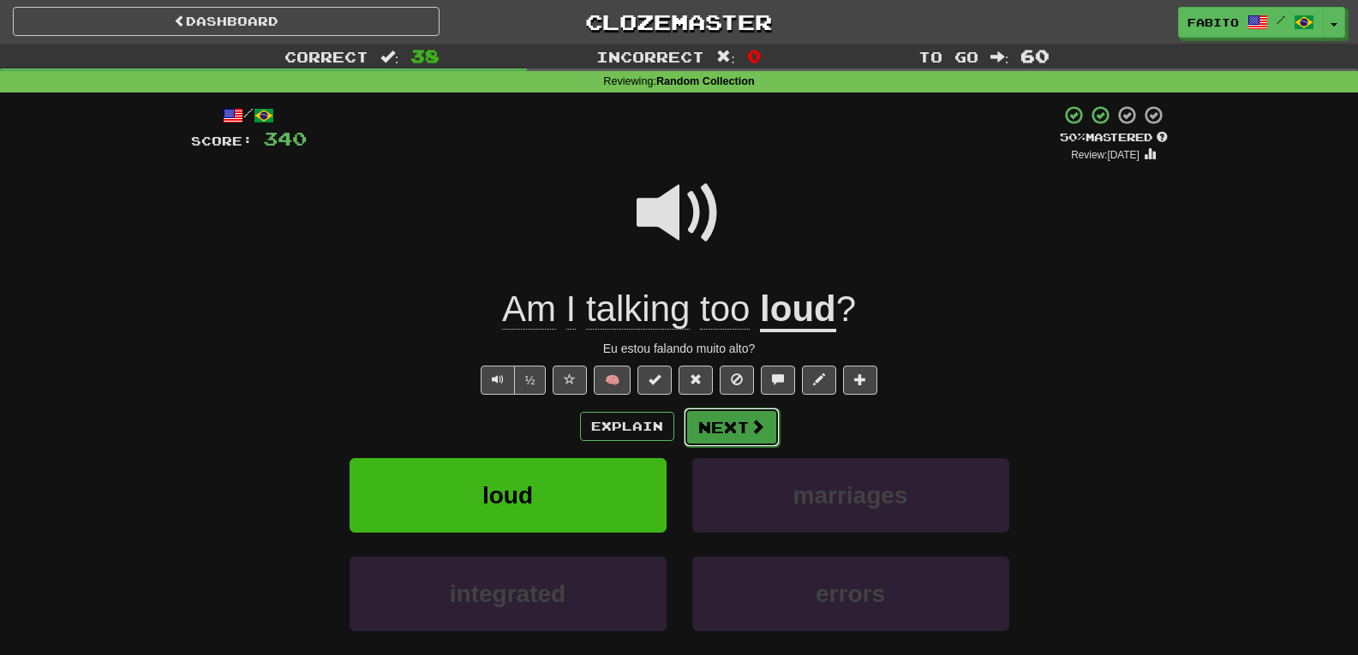
click at [742, 422] on button "Next" at bounding box center [732, 427] width 96 height 39
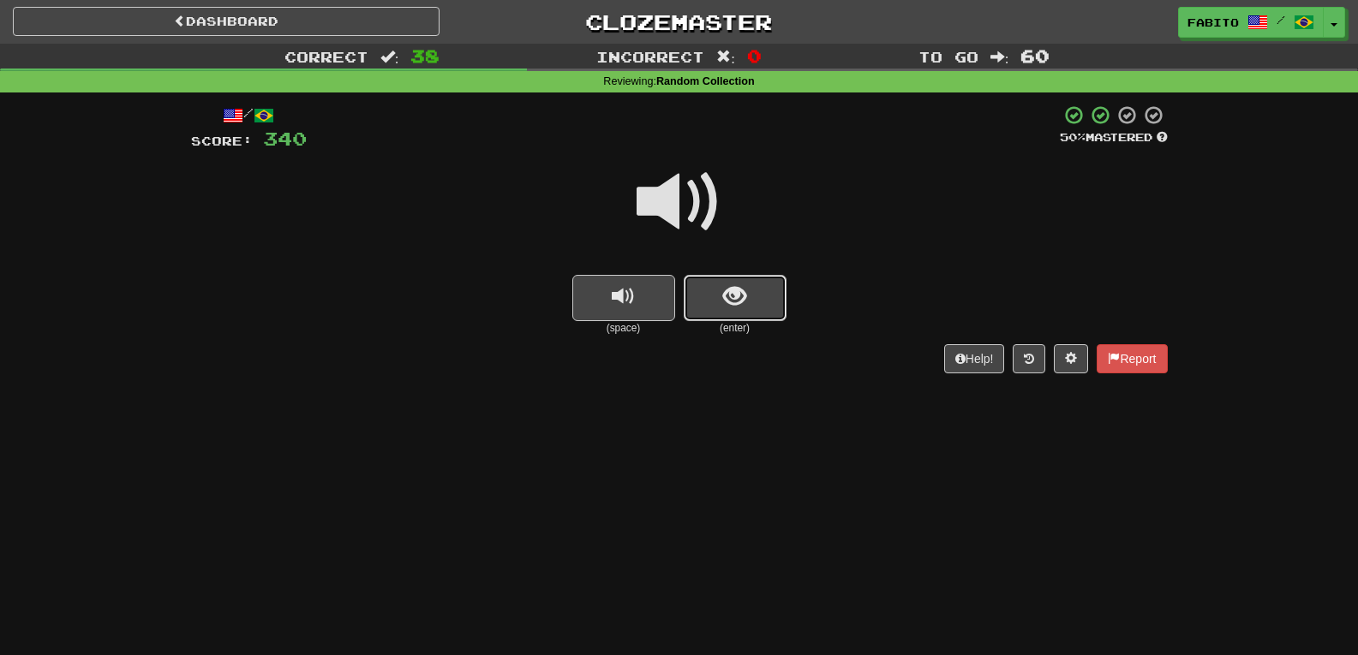
click at [749, 296] on button "show sentence" at bounding box center [735, 298] width 103 height 46
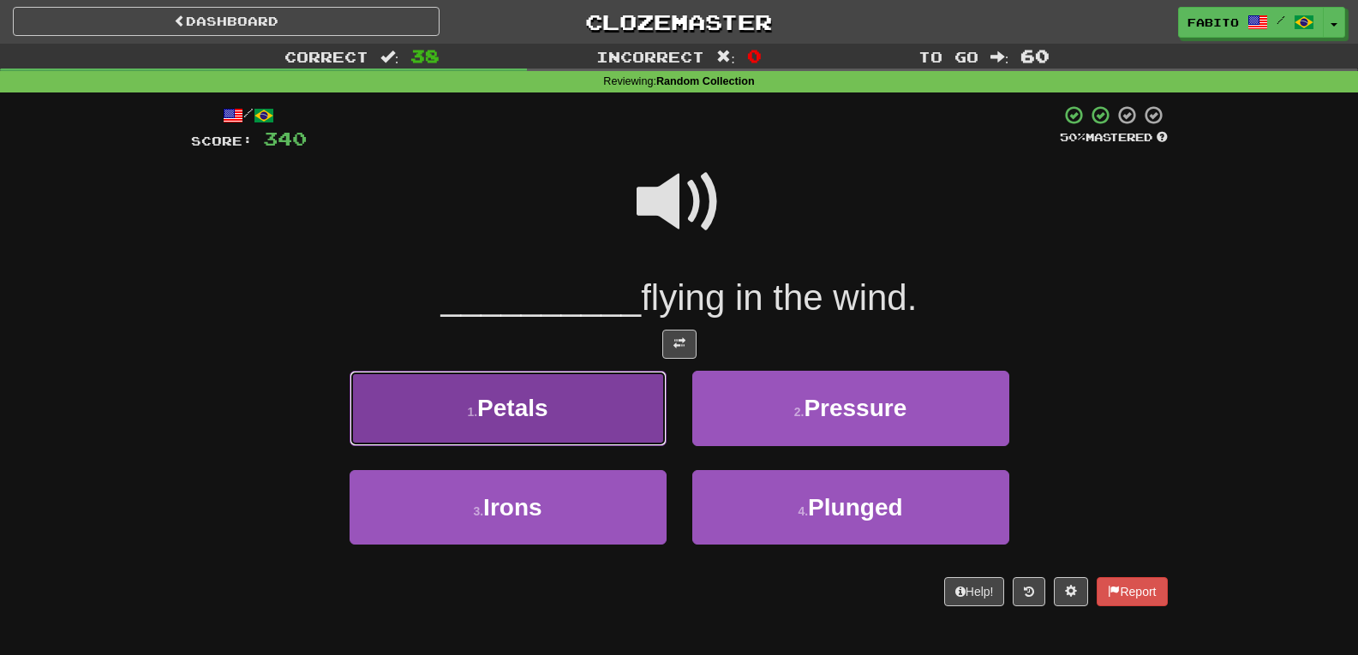
click at [639, 400] on button "1 . Petals" at bounding box center [508, 408] width 317 height 75
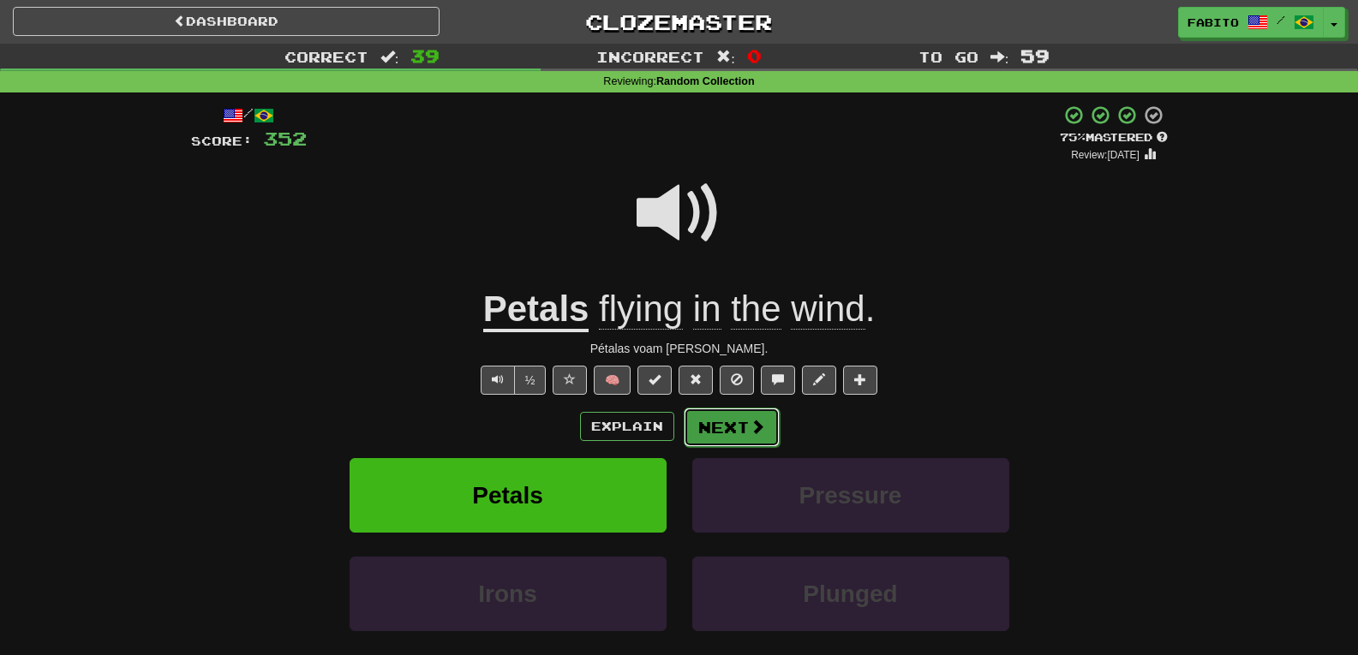
click at [752, 423] on span at bounding box center [757, 426] width 15 height 15
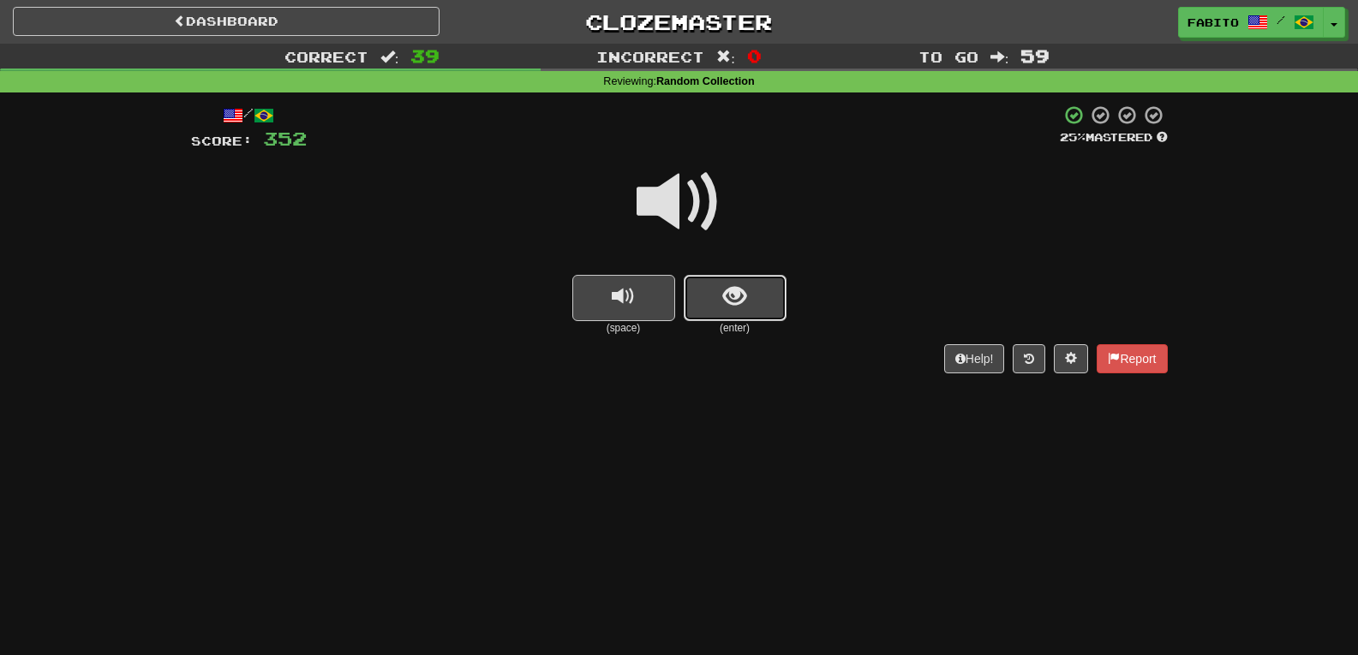
click at [751, 307] on button "show sentence" at bounding box center [735, 298] width 103 height 46
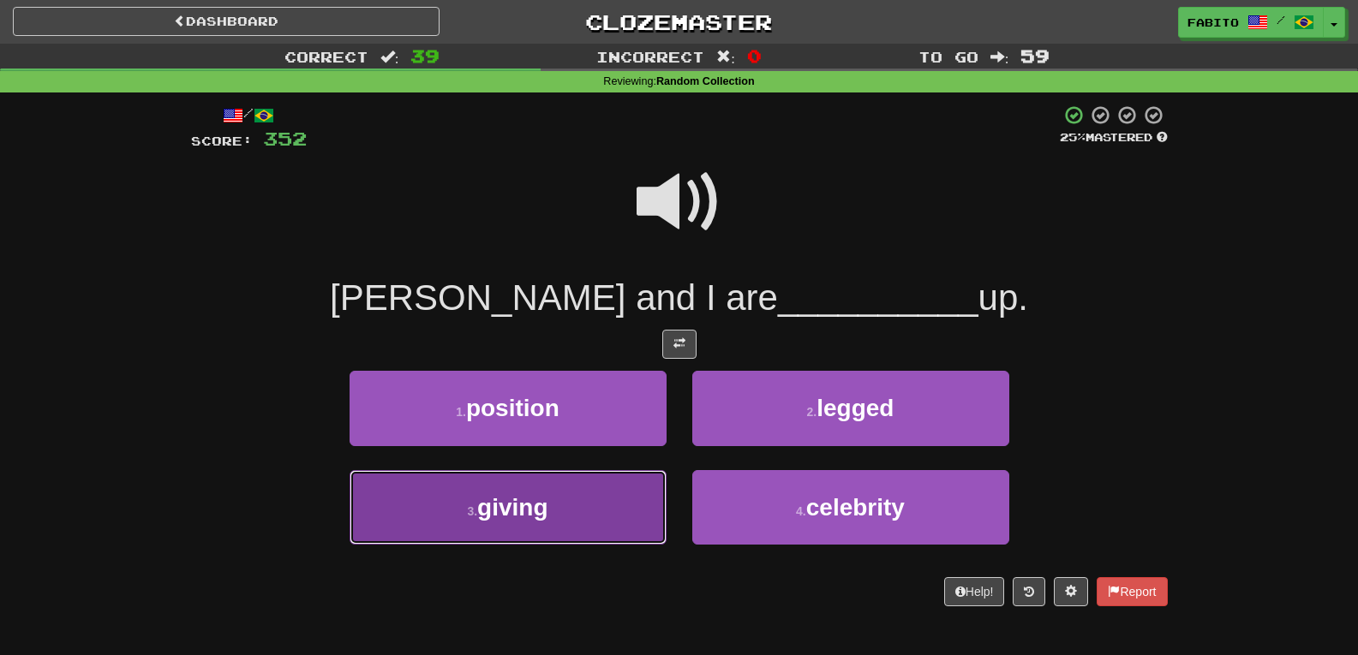
click at [612, 486] on button "3 . giving" at bounding box center [508, 507] width 317 height 75
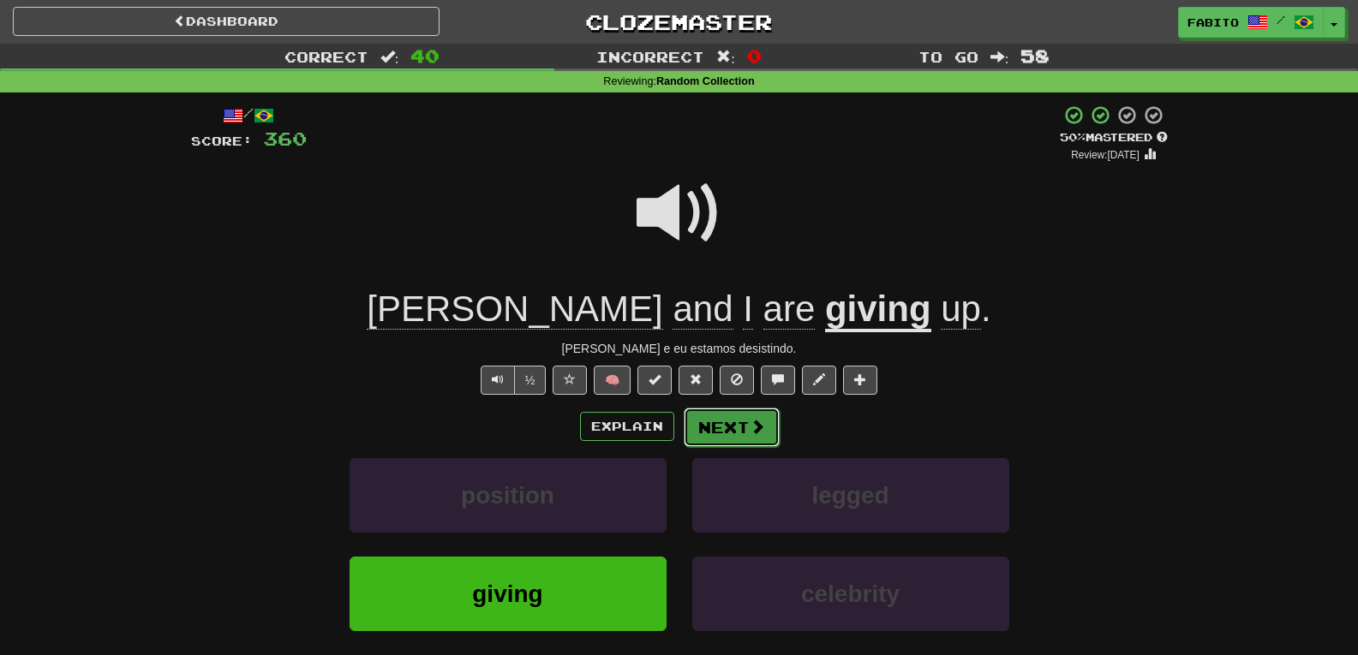
click at [718, 426] on button "Next" at bounding box center [732, 427] width 96 height 39
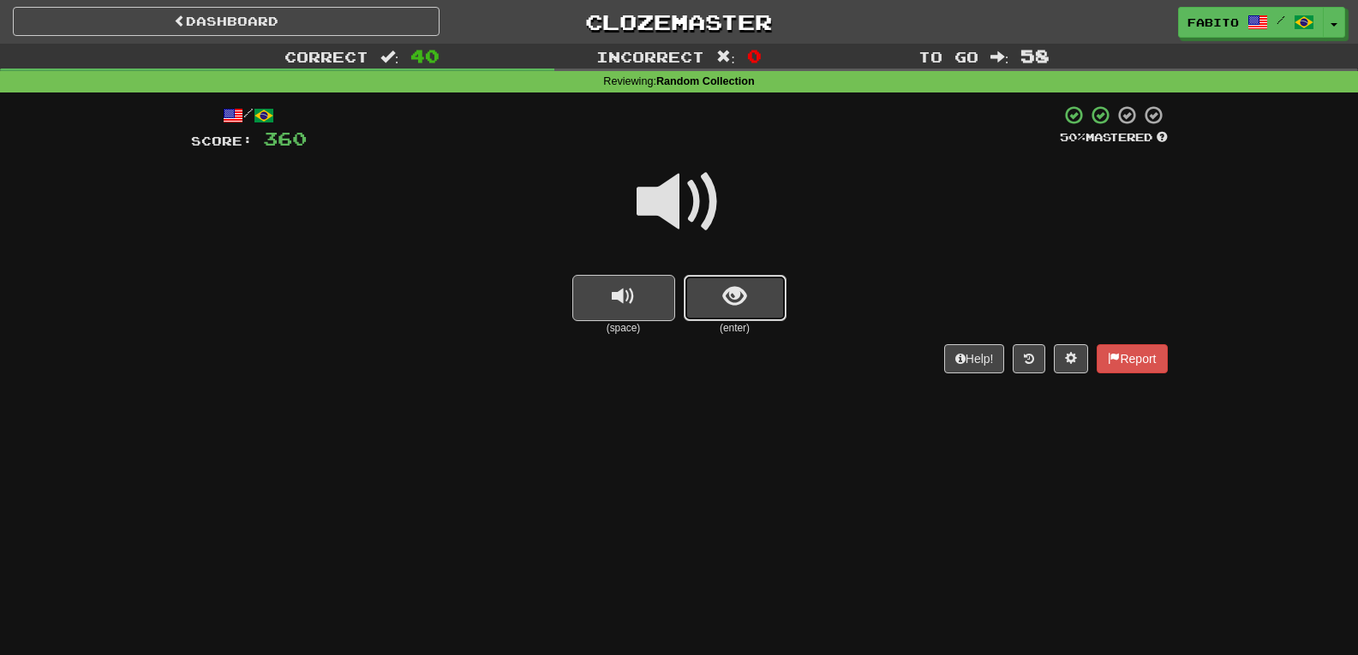
click at [737, 308] on span "show sentence" at bounding box center [734, 296] width 23 height 23
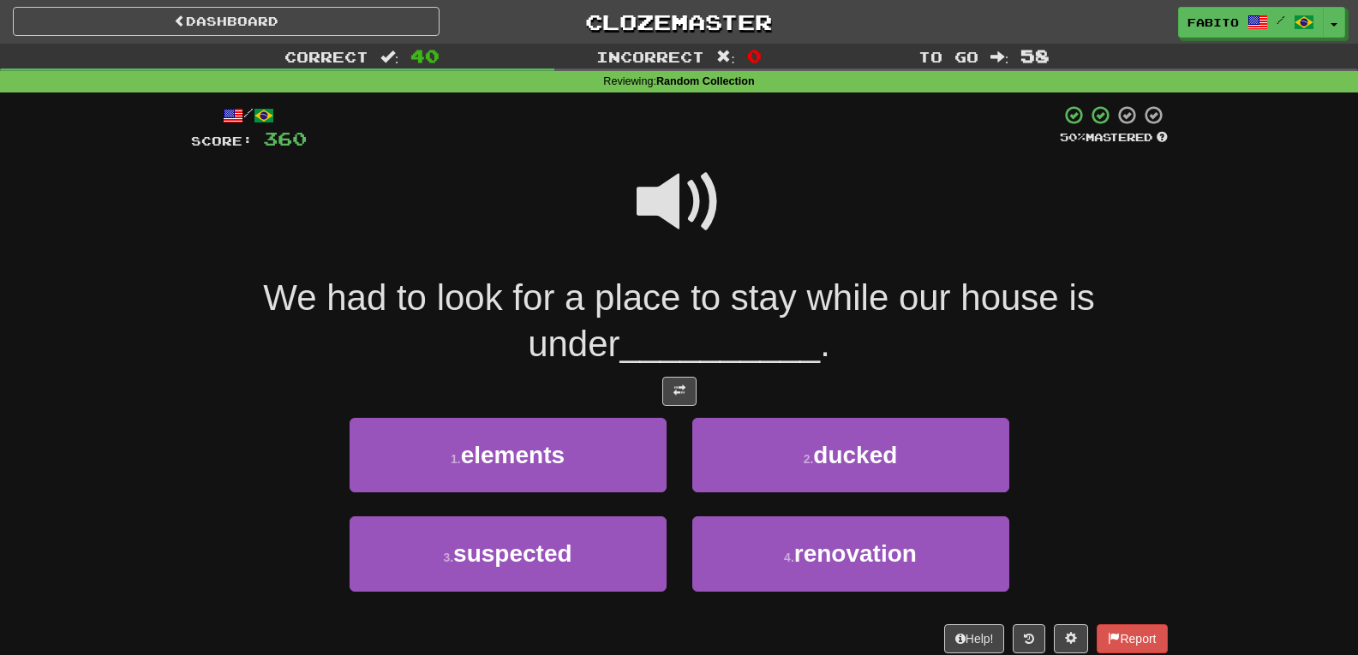
click at [684, 223] on span at bounding box center [680, 202] width 86 height 86
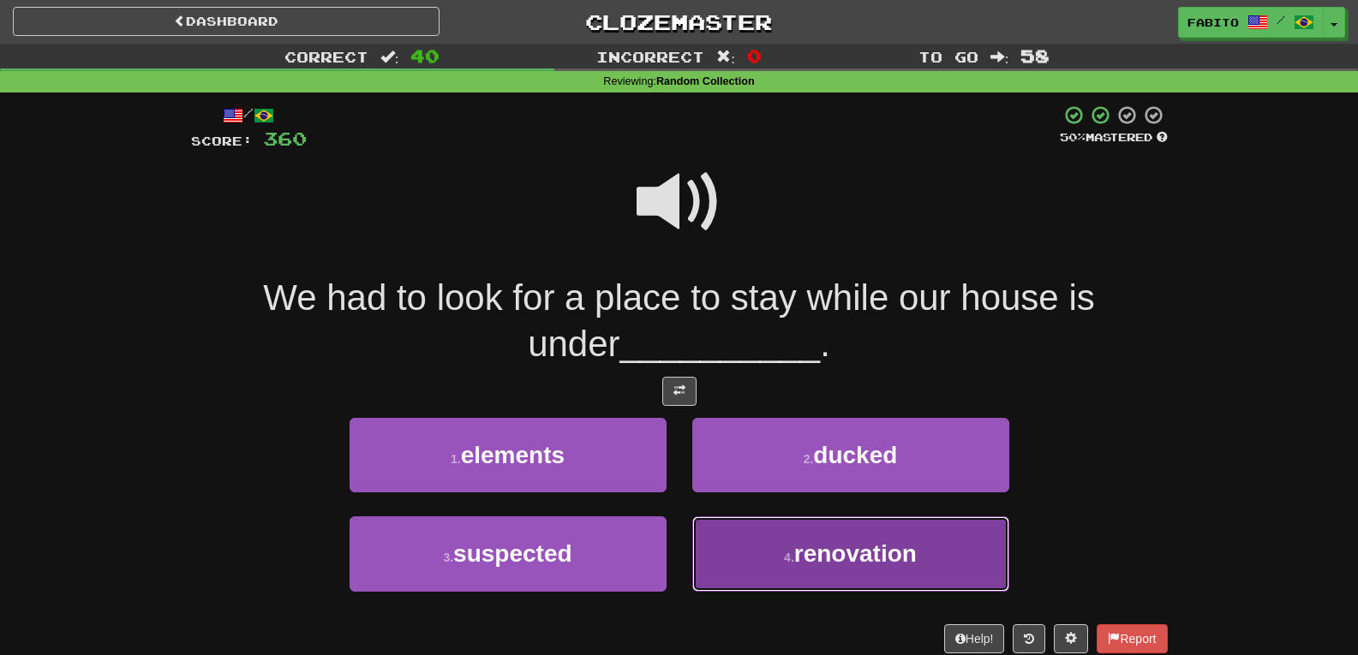
click at [745, 546] on button "4 . renovation" at bounding box center [850, 554] width 317 height 75
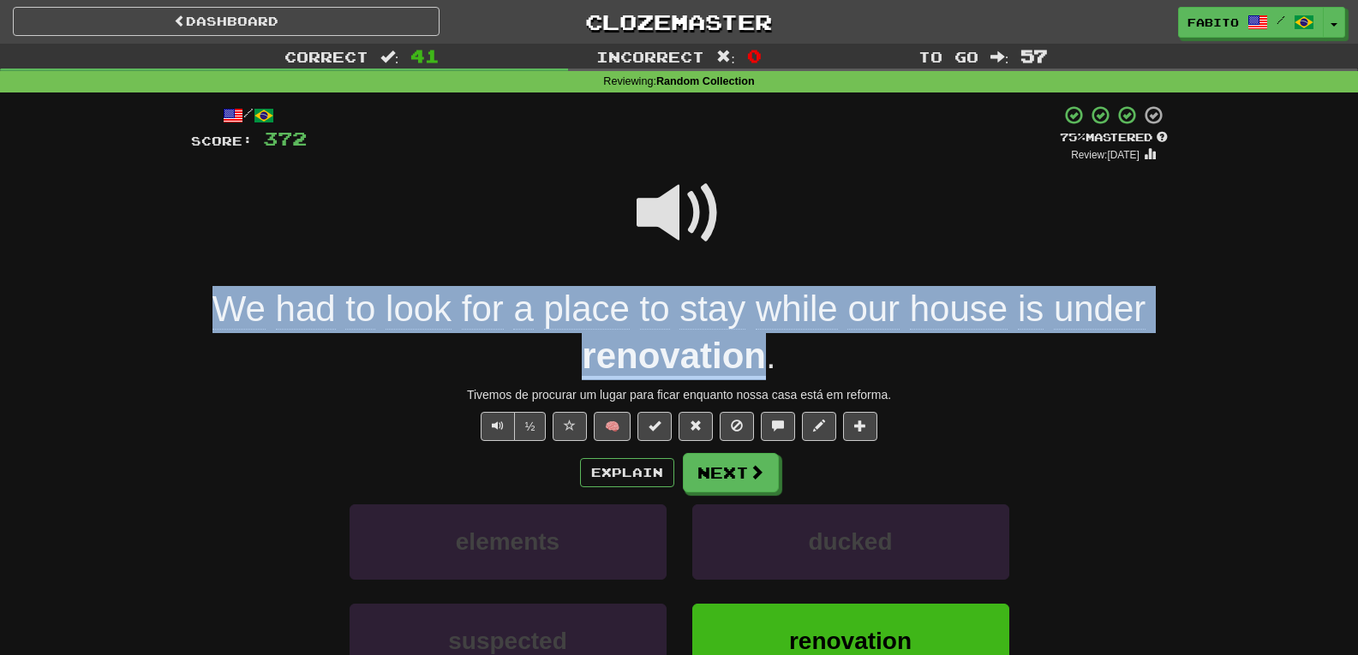
drag, startPoint x: 201, startPoint y: 309, endPoint x: 758, endPoint y: 358, distance: 559.9
click at [758, 358] on div "We had to look for a place to stay while our house is under renovation ." at bounding box center [679, 332] width 977 height 93
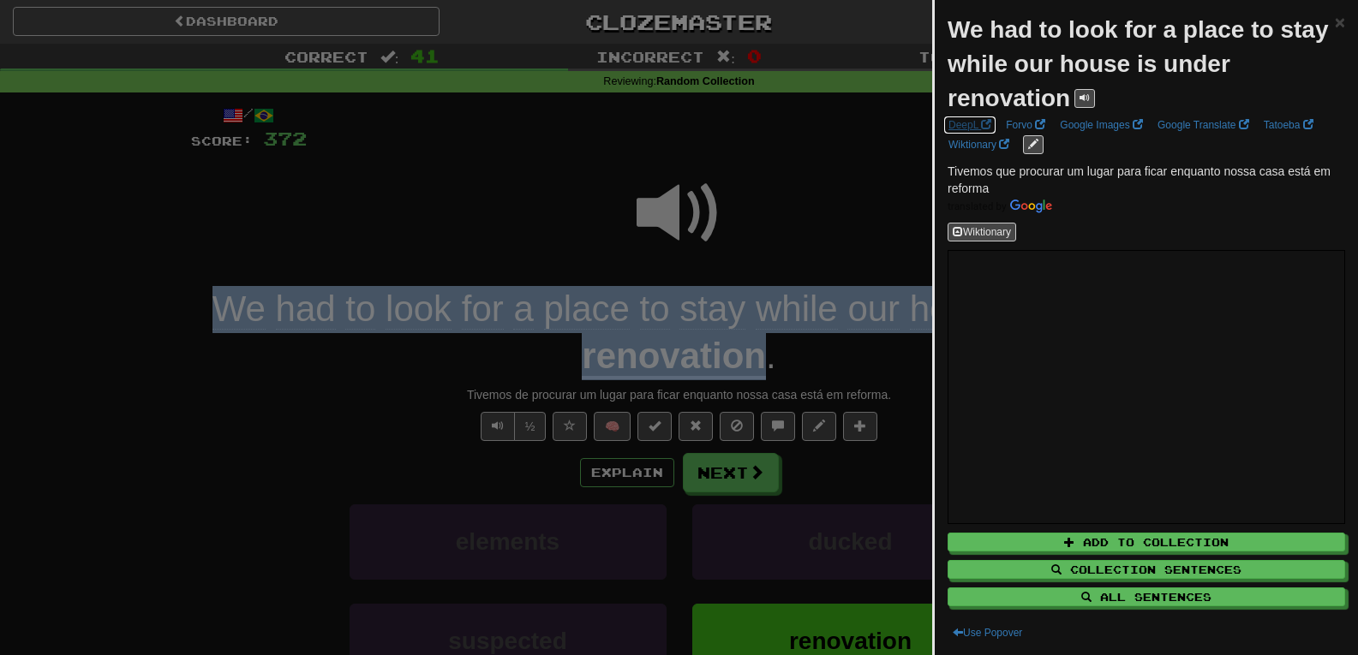
click at [969, 123] on link "DeepL" at bounding box center [969, 125] width 53 height 19
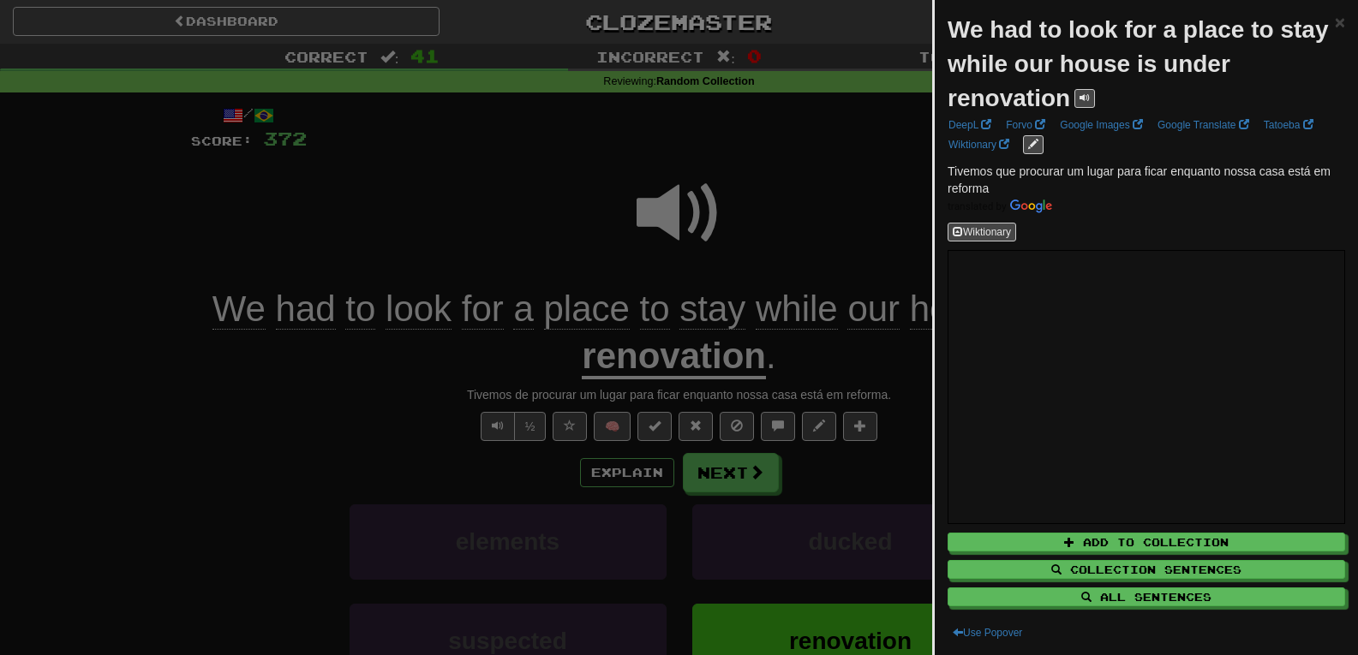
click at [846, 153] on div at bounding box center [679, 327] width 1358 height 655
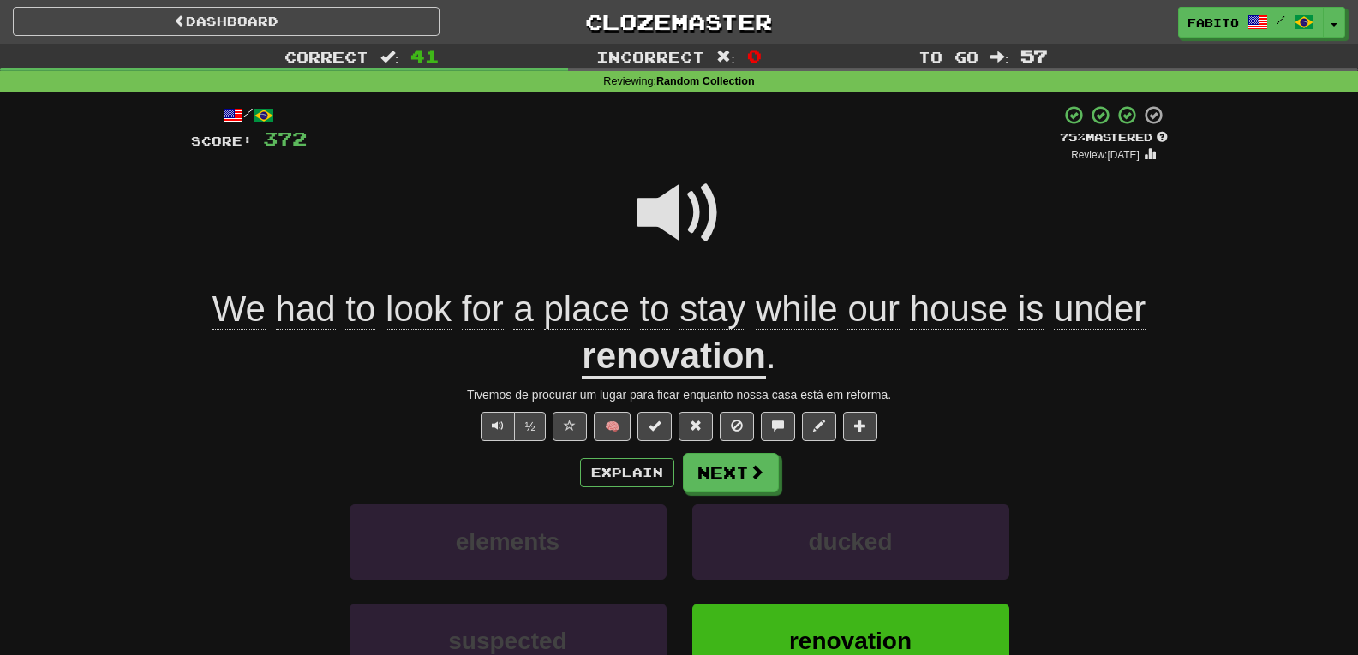
click at [702, 228] on span at bounding box center [680, 214] width 86 height 86
click at [720, 471] on button "Next" at bounding box center [732, 473] width 96 height 39
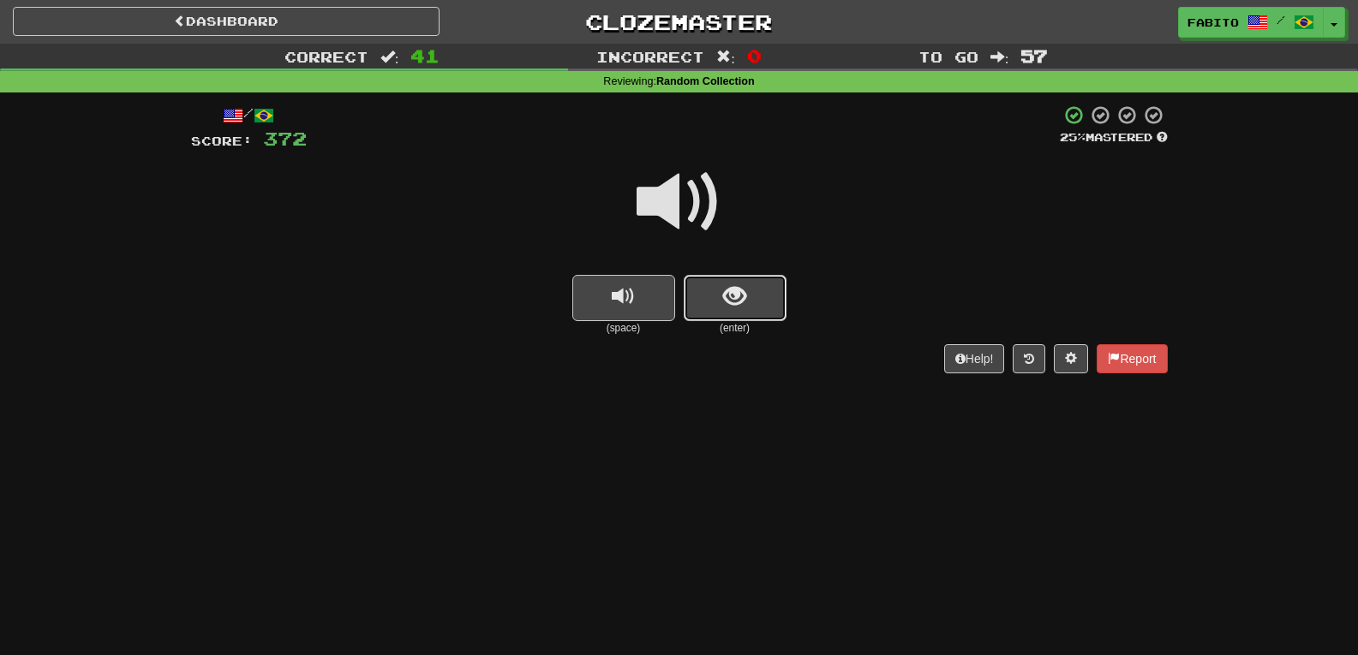
click at [714, 293] on button "show sentence" at bounding box center [735, 298] width 103 height 46
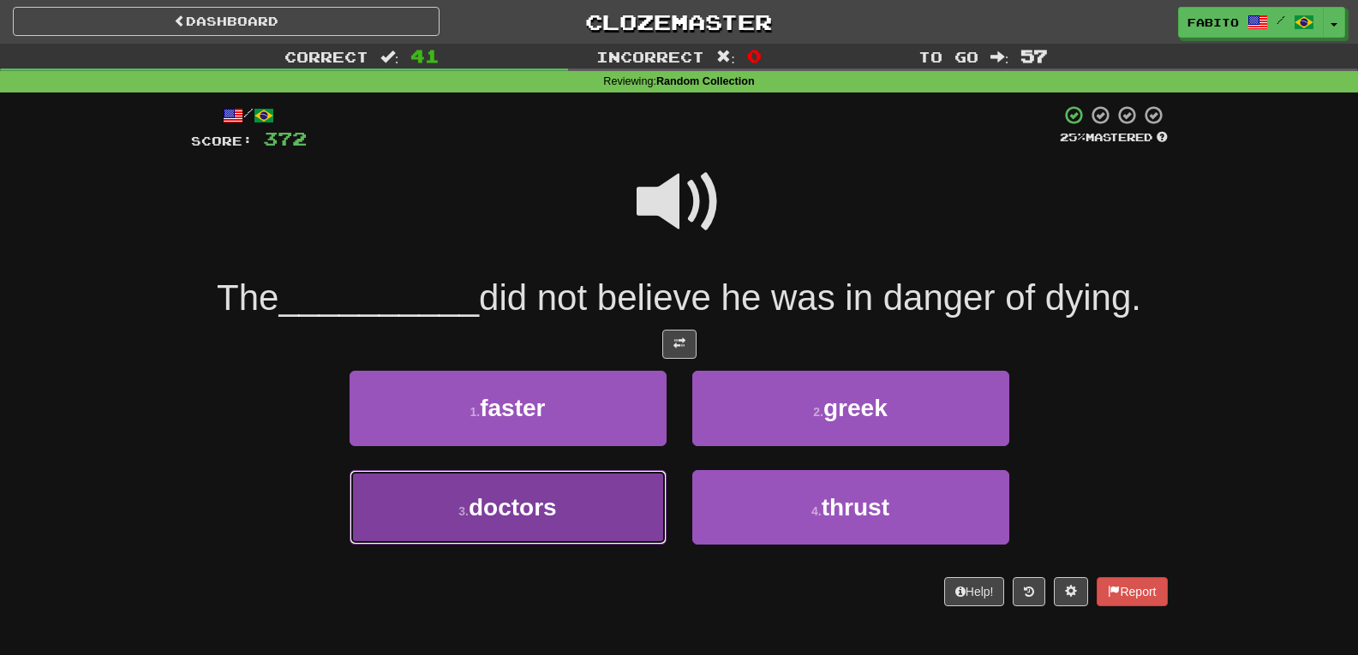
click at [607, 501] on button "3 . doctors" at bounding box center [508, 507] width 317 height 75
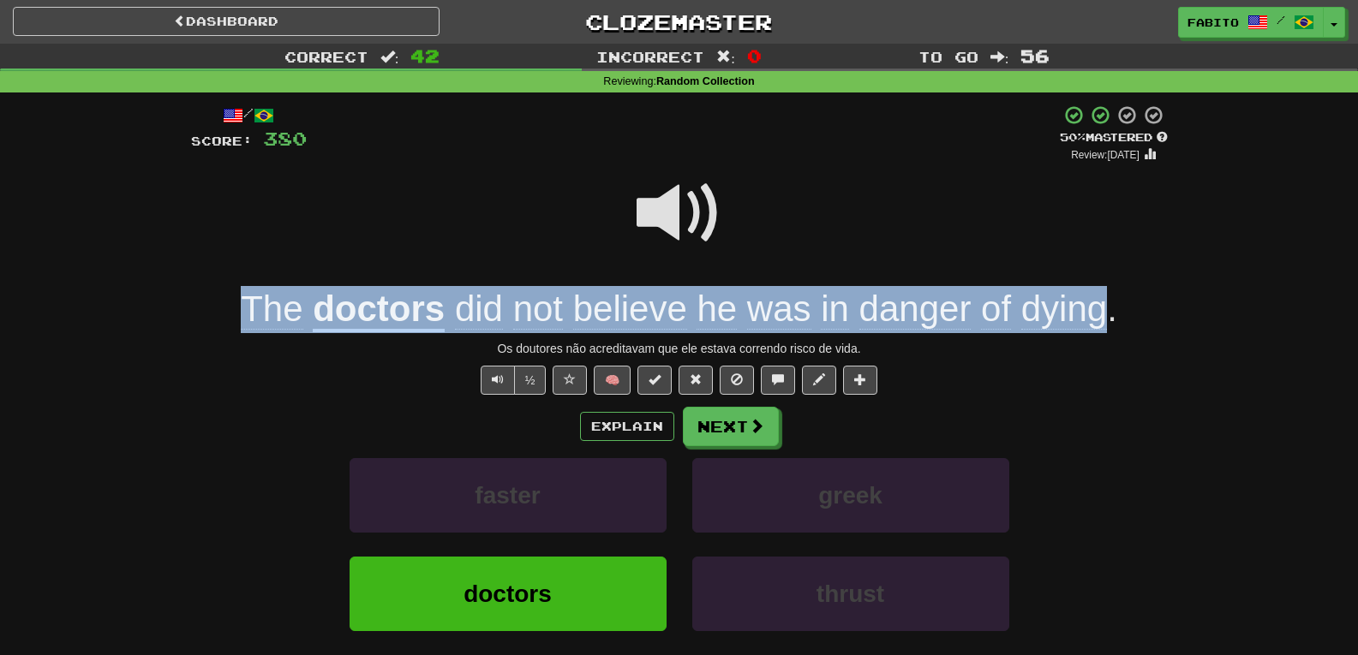
drag, startPoint x: 236, startPoint y: 311, endPoint x: 1102, endPoint y: 309, distance: 866.3
click at [1102, 309] on div "The doctors did not believe he was in danger of dying ." at bounding box center [679, 309] width 977 height 47
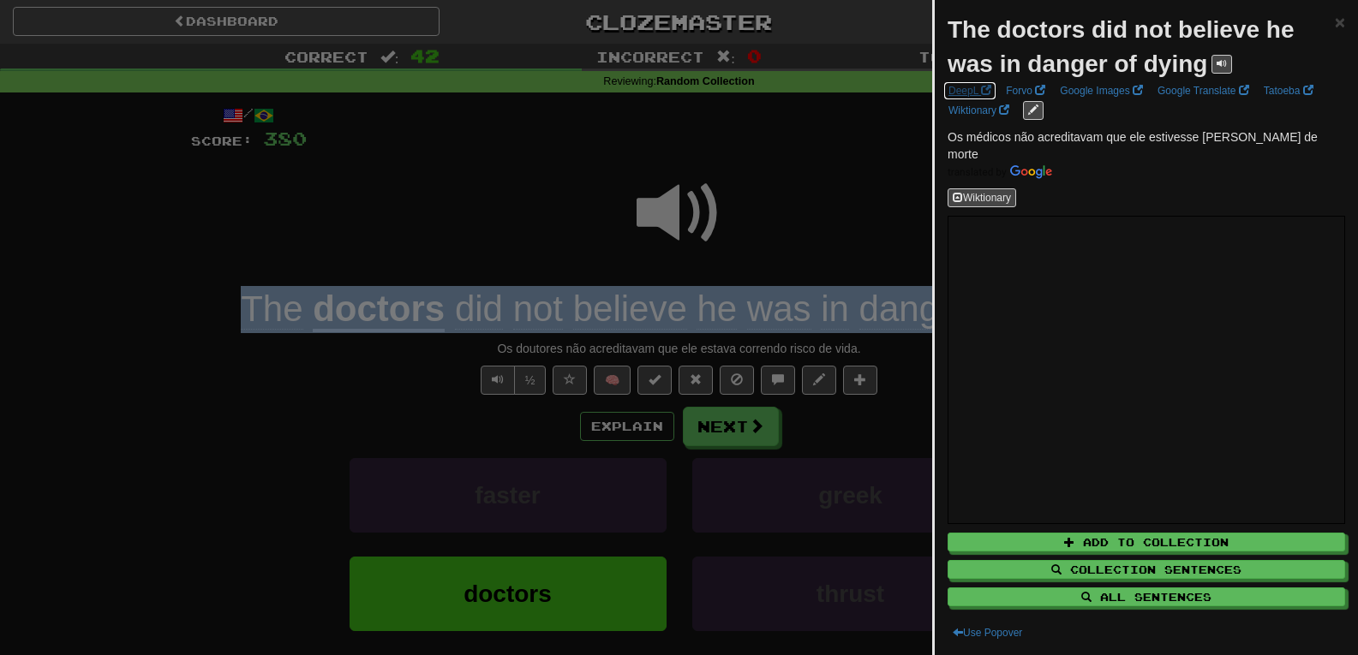
click at [978, 86] on link "DeepL" at bounding box center [969, 90] width 53 height 19
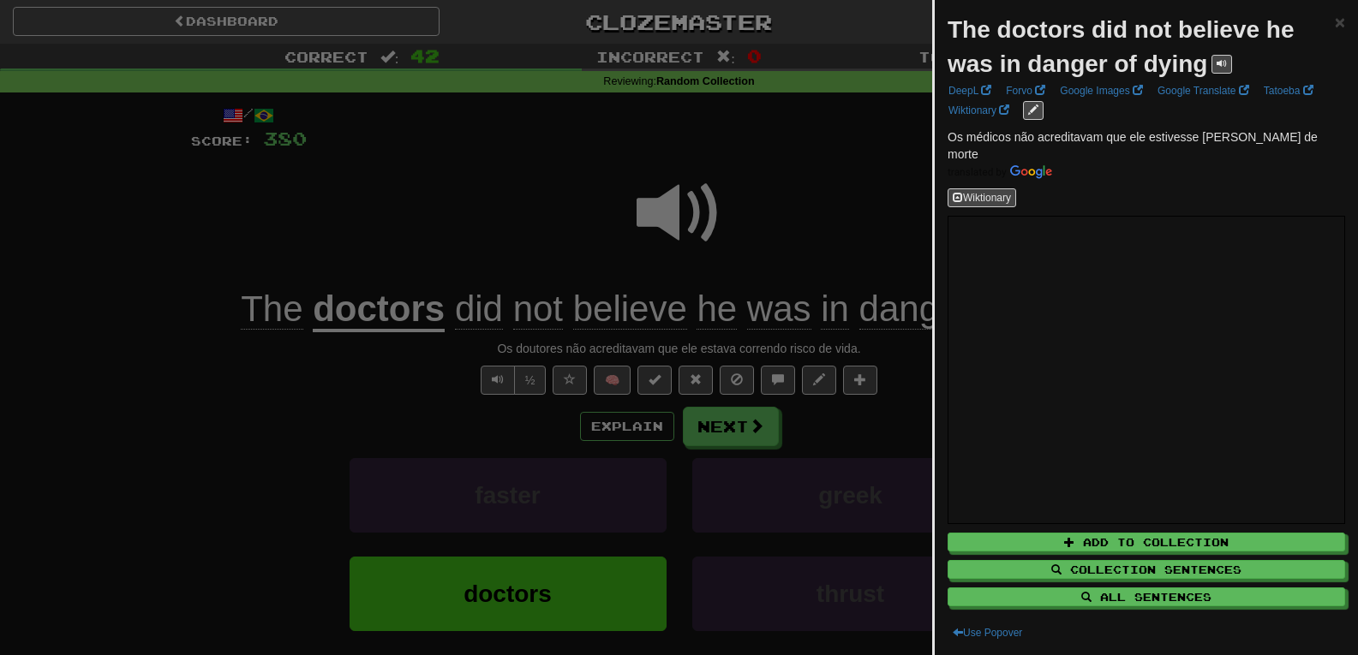
click at [835, 219] on div at bounding box center [679, 327] width 1358 height 655
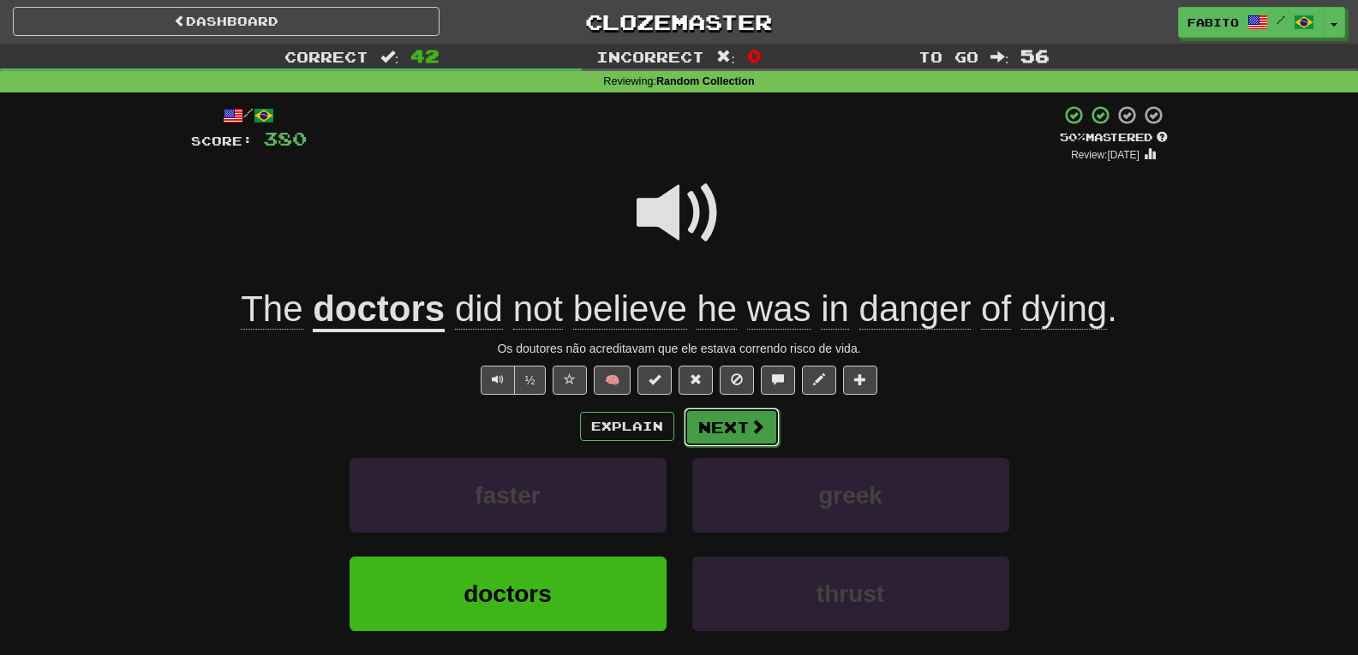
click at [750, 436] on button "Next" at bounding box center [732, 427] width 96 height 39
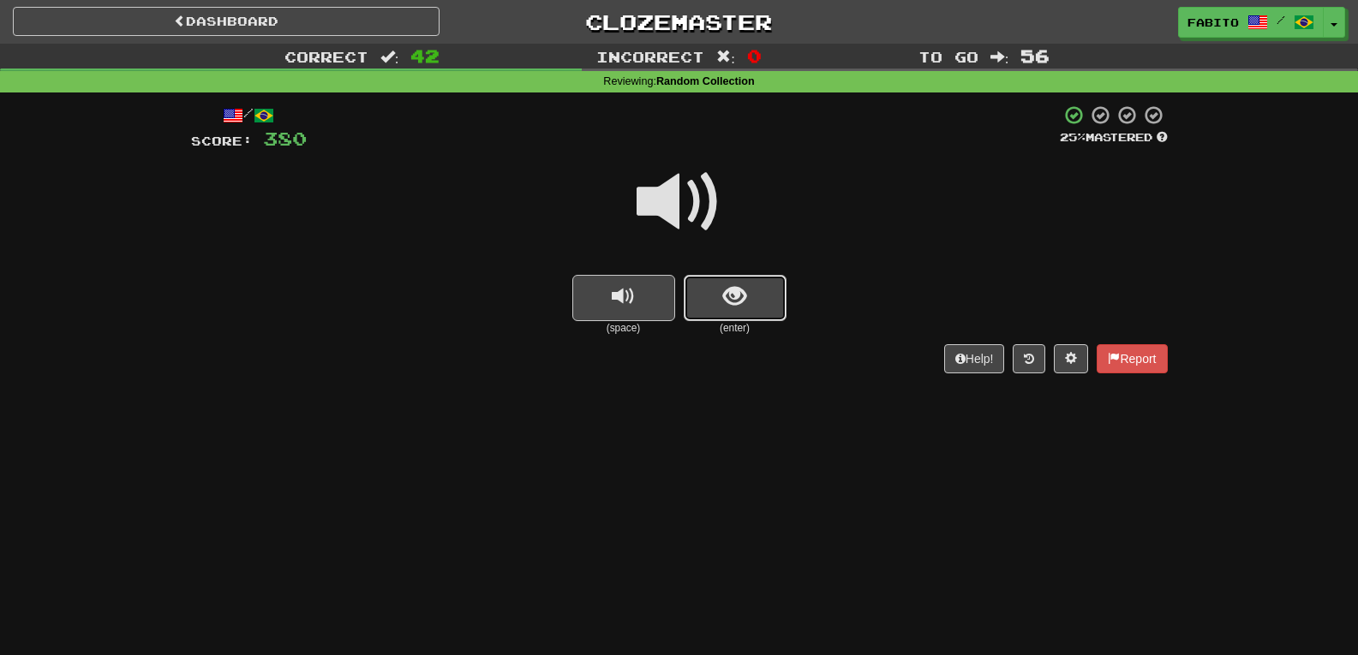
click at [735, 305] on span "show sentence" at bounding box center [734, 296] width 23 height 23
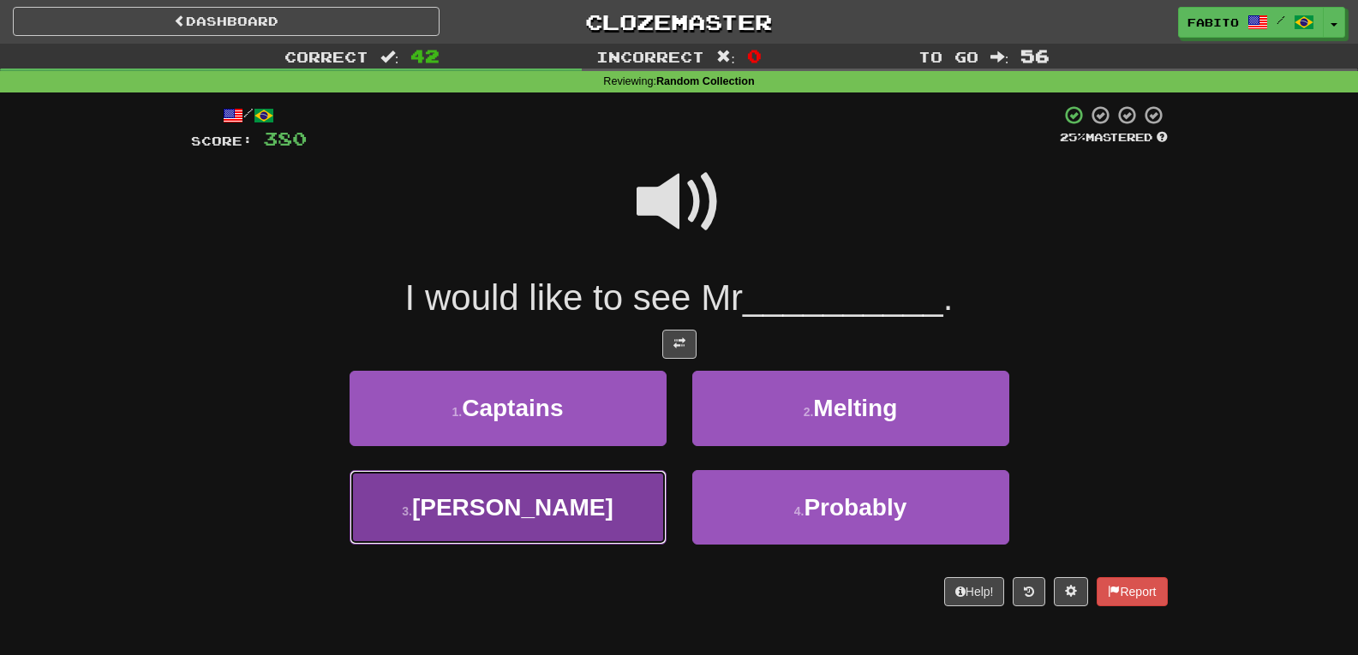
click at [627, 500] on button "3 . Holmes" at bounding box center [508, 507] width 317 height 75
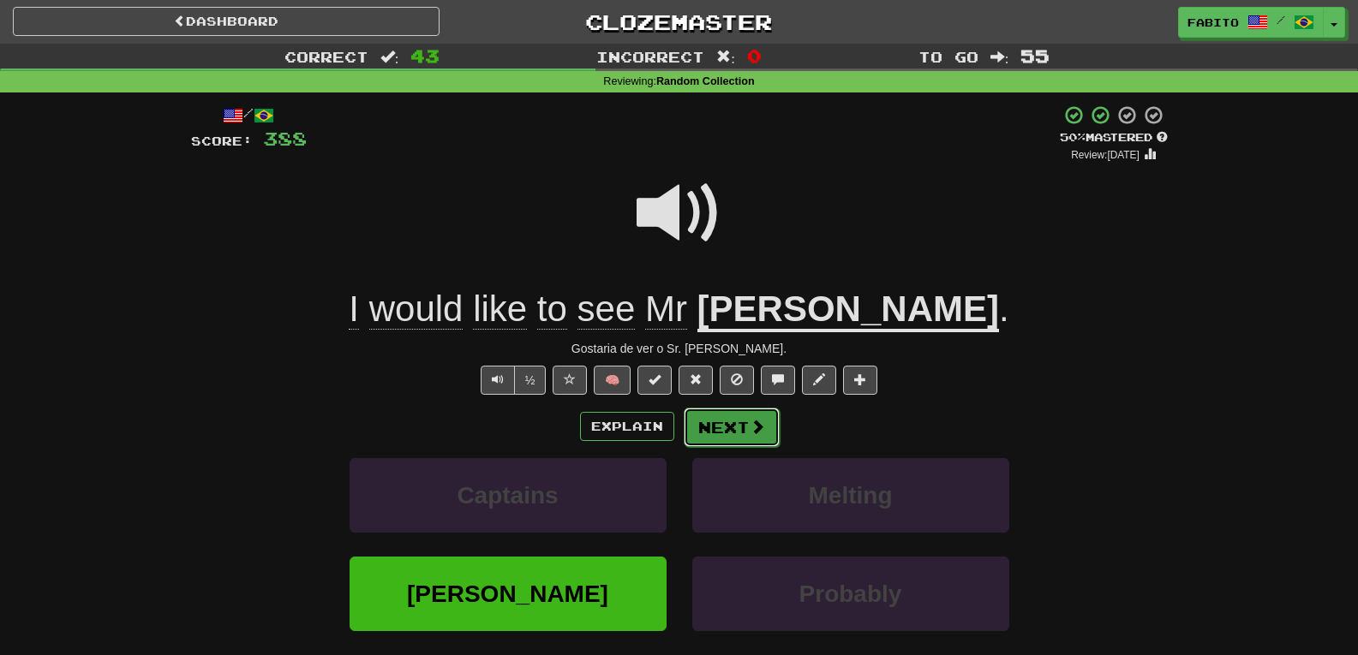
click at [735, 432] on button "Next" at bounding box center [732, 427] width 96 height 39
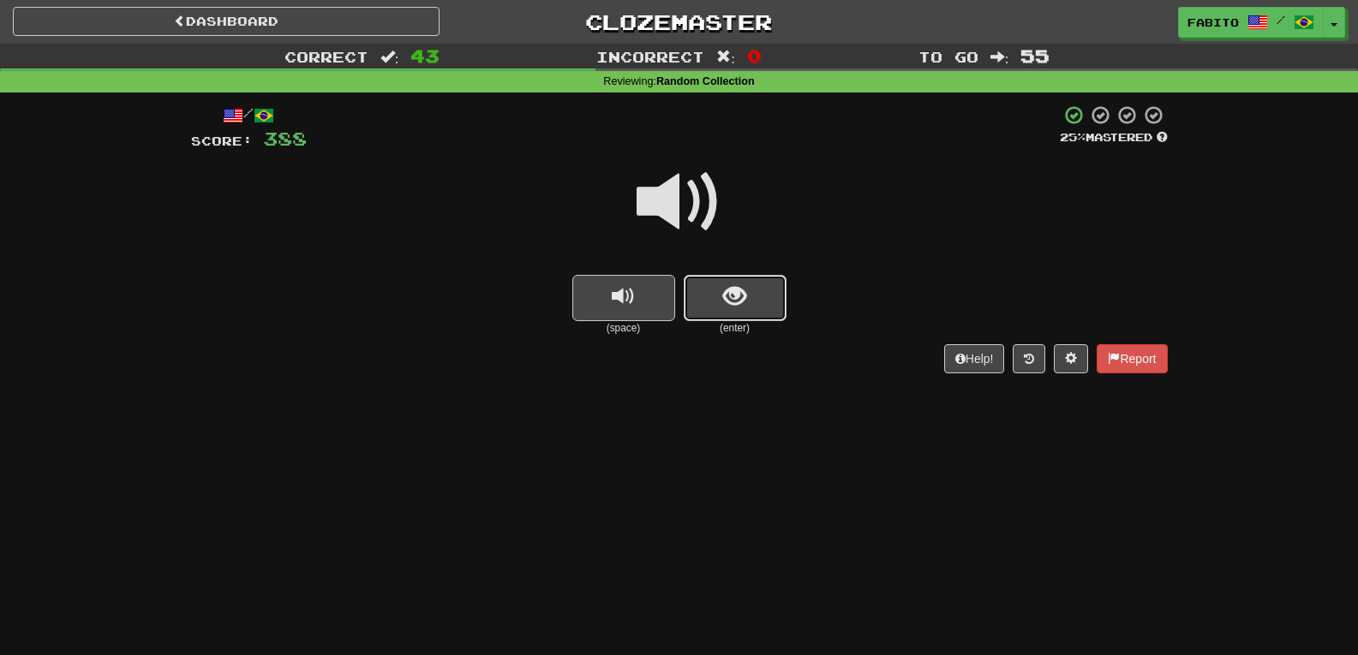
click at [735, 314] on button "show sentence" at bounding box center [735, 298] width 103 height 46
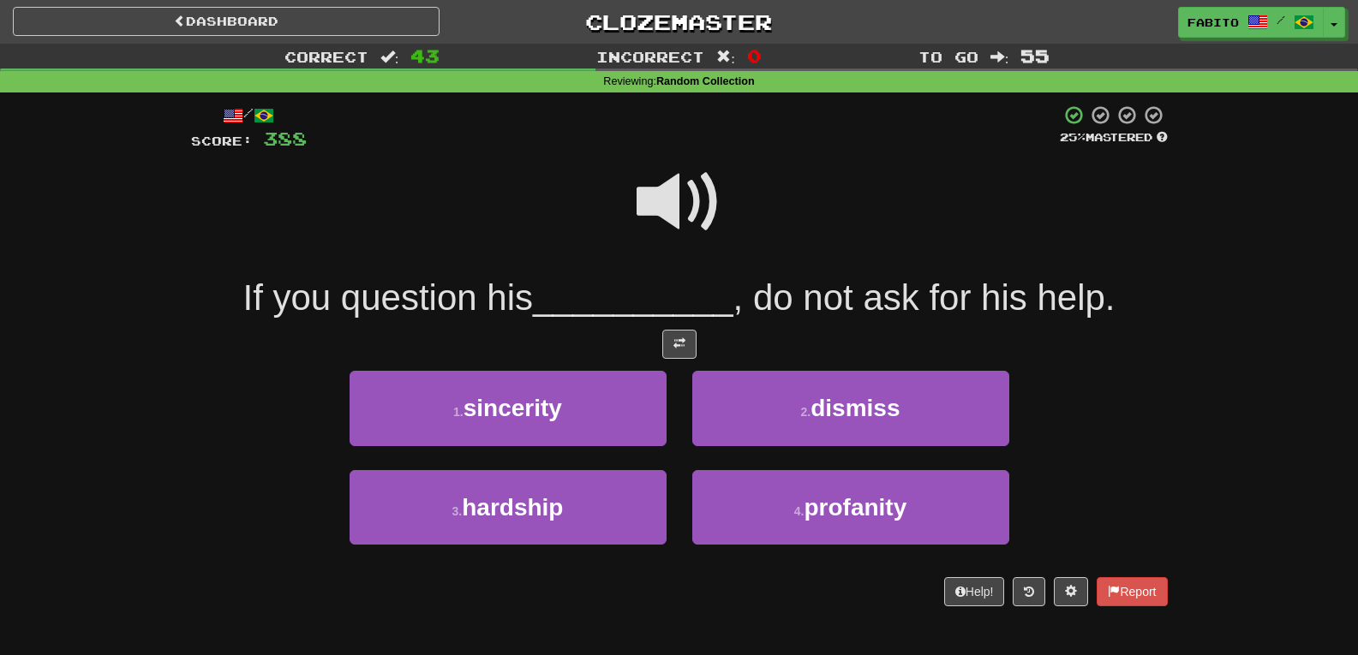
click at [674, 216] on span at bounding box center [680, 202] width 86 height 86
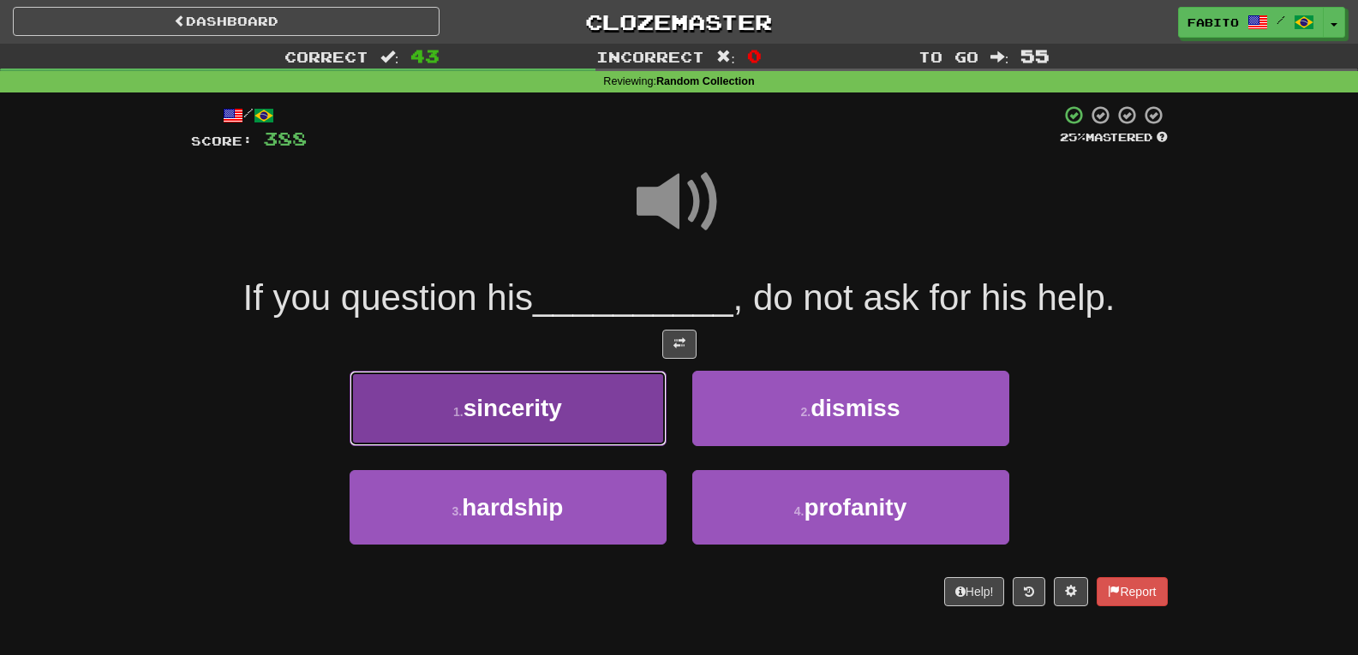
click at [608, 407] on button "1 . sincerity" at bounding box center [508, 408] width 317 height 75
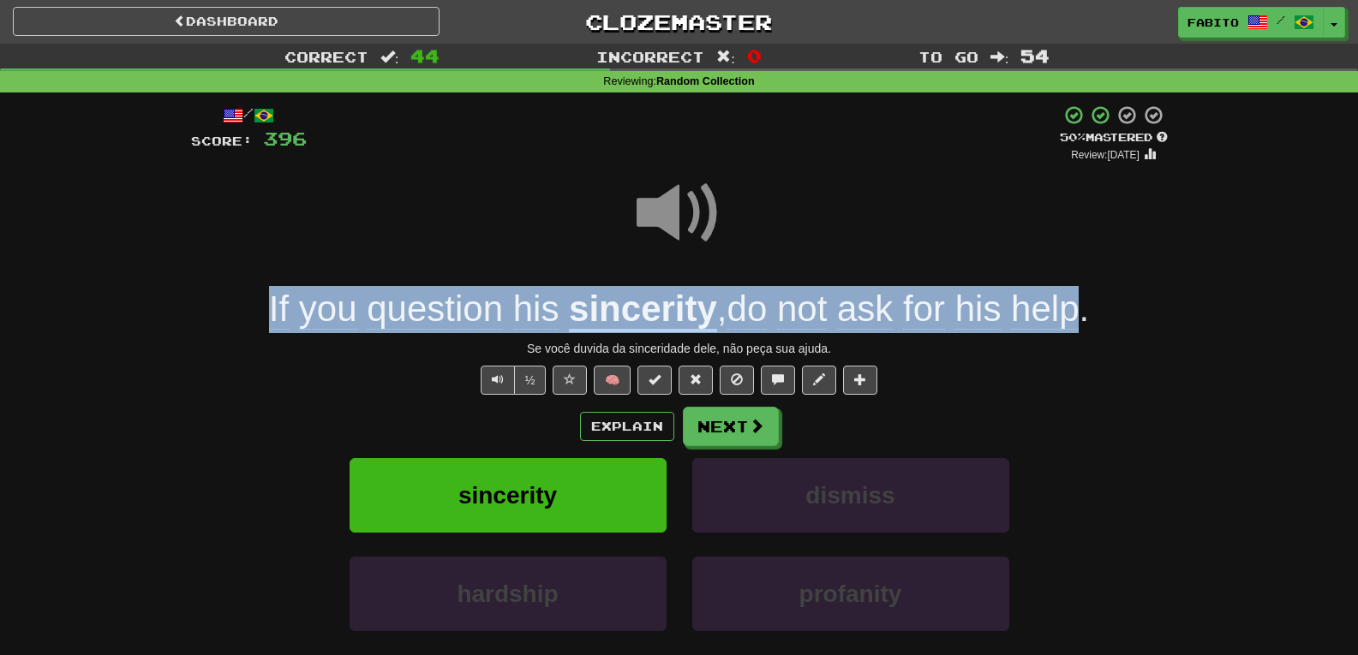
drag, startPoint x: 249, startPoint y: 318, endPoint x: 1078, endPoint y: 305, distance: 828.7
click at [1078, 305] on div "If you question his sincerity , do not ask for his help ." at bounding box center [679, 309] width 977 height 47
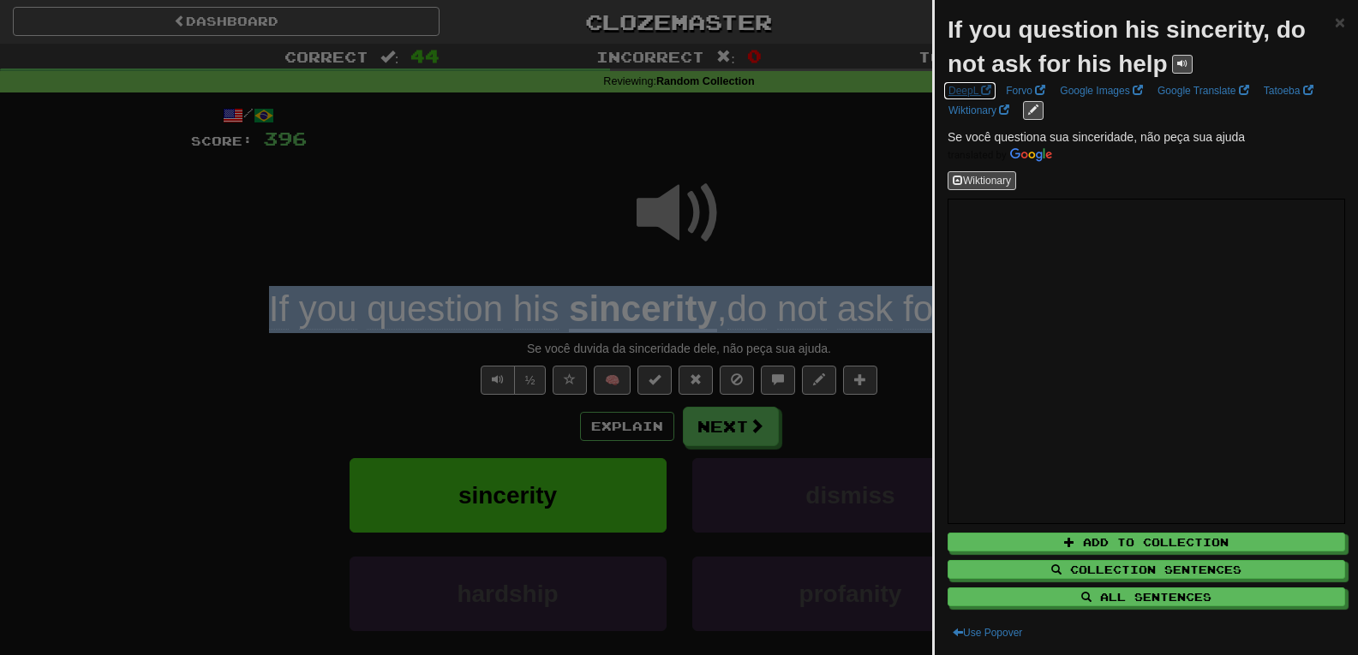
click at [970, 84] on link "DeepL" at bounding box center [969, 90] width 53 height 19
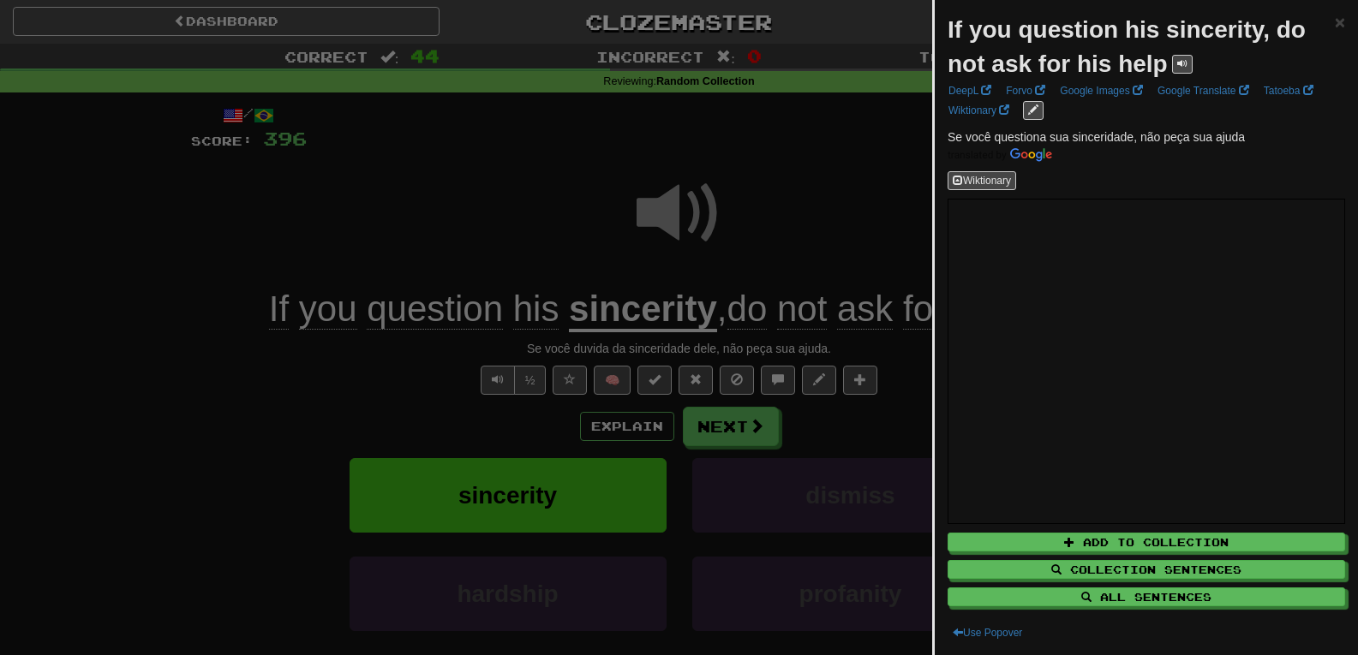
click at [859, 121] on div at bounding box center [679, 327] width 1358 height 655
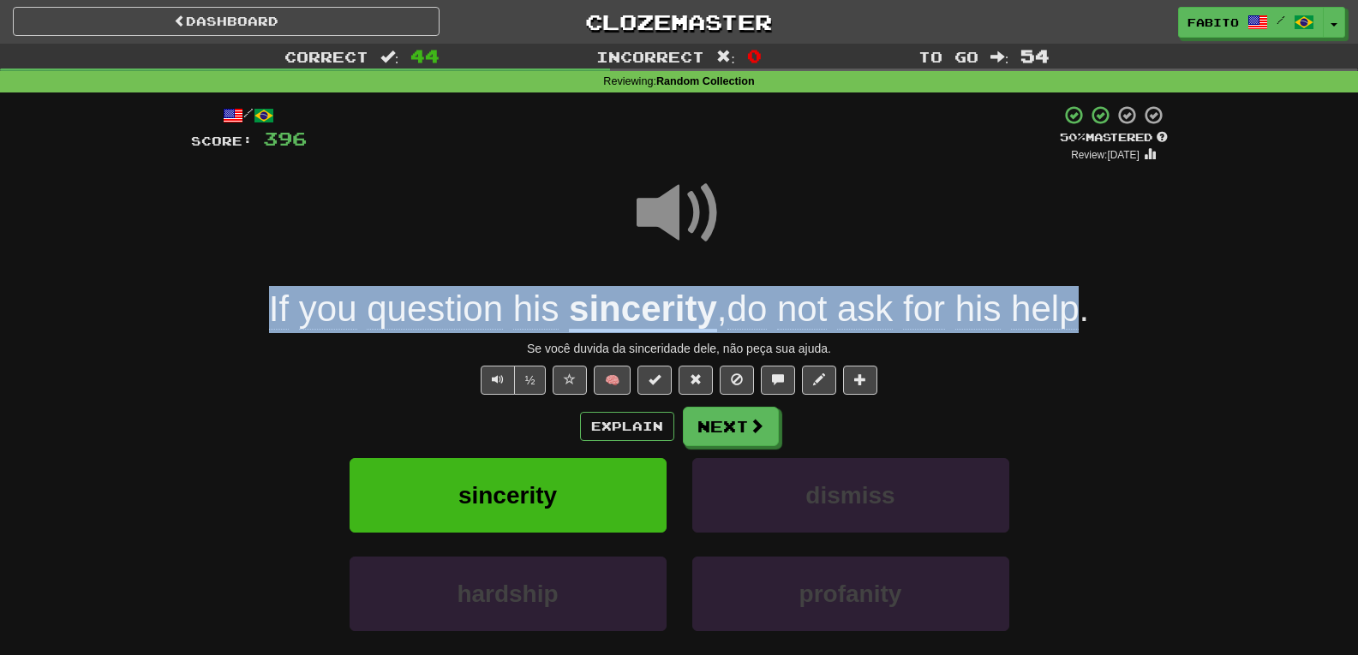
drag, startPoint x: 253, startPoint y: 312, endPoint x: 1084, endPoint y: 319, distance: 831.2
click at [1084, 319] on div "If you question his sincerity , do not ask for his help ." at bounding box center [679, 309] width 977 height 47
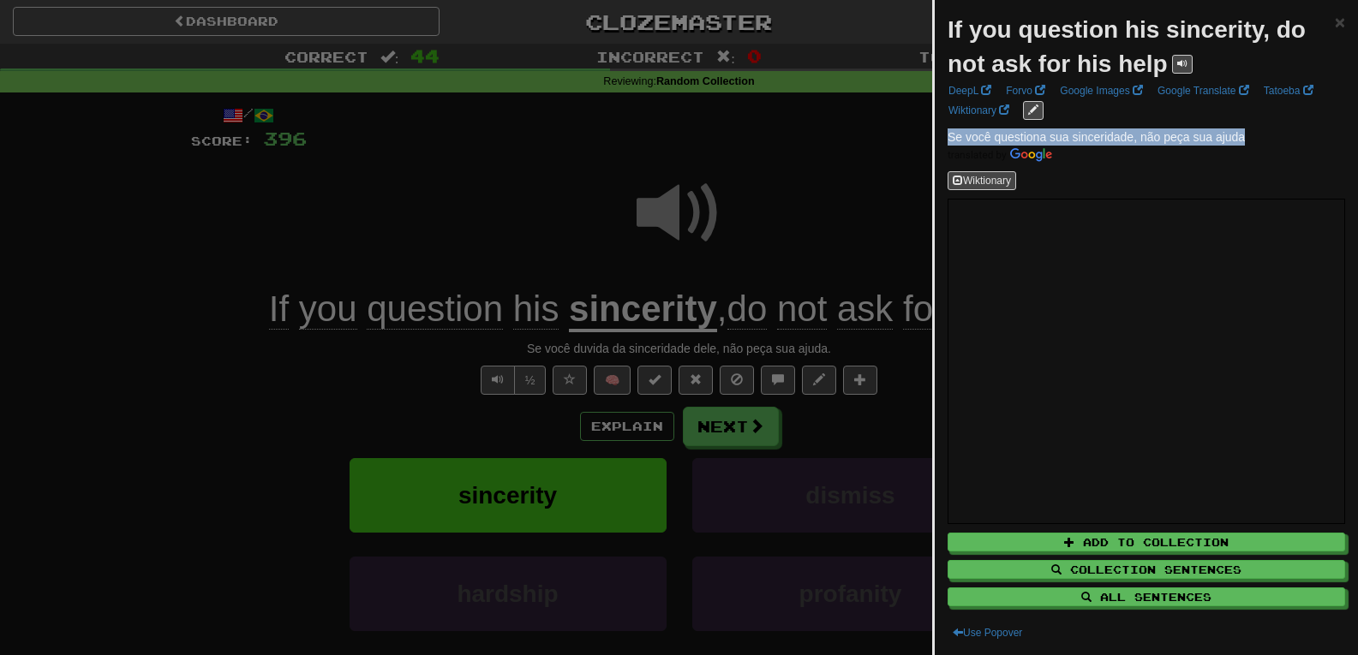
drag, startPoint x: 1247, startPoint y: 133, endPoint x: 939, endPoint y: 137, distance: 307.6
click at [939, 137] on div "If you question his sincerity, do not ask for his help × DeepL Forvo Google Ima…" at bounding box center [1146, 327] width 423 height 655
copy span "Se você questiona sua sinceridade, não peça sua ajuda"
click at [866, 440] on div at bounding box center [679, 327] width 1358 height 655
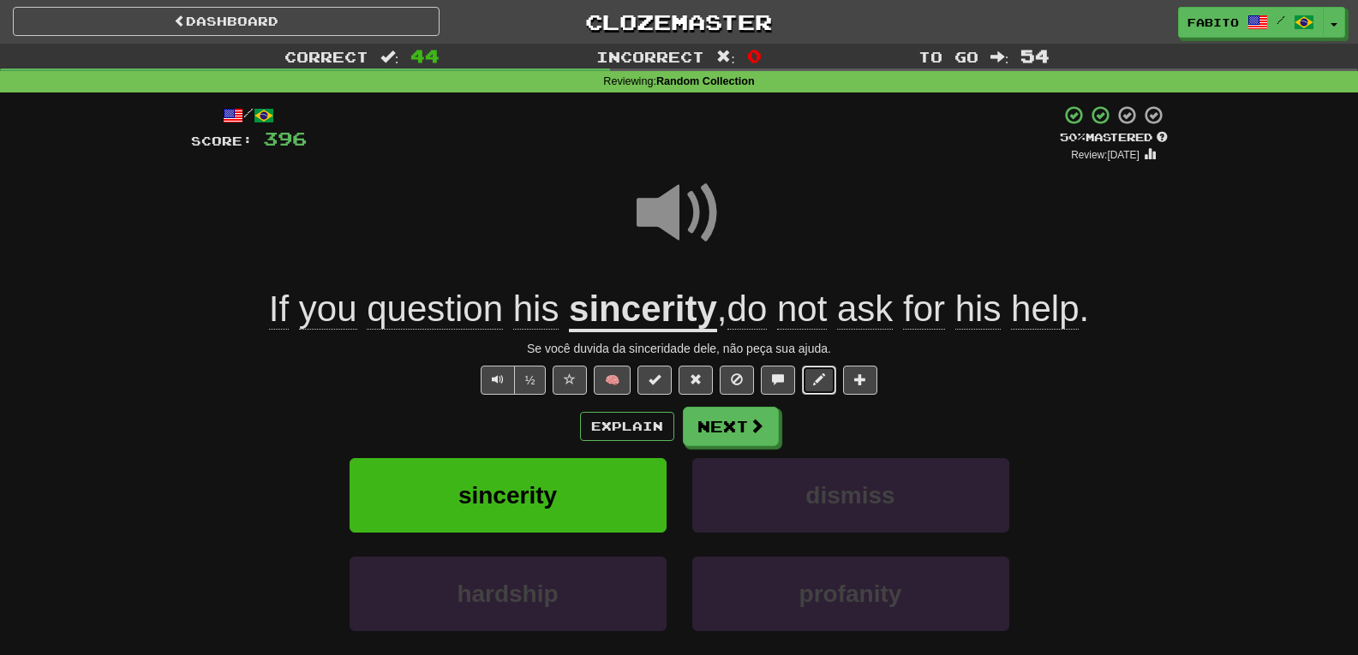
click at [820, 384] on span at bounding box center [819, 380] width 12 height 12
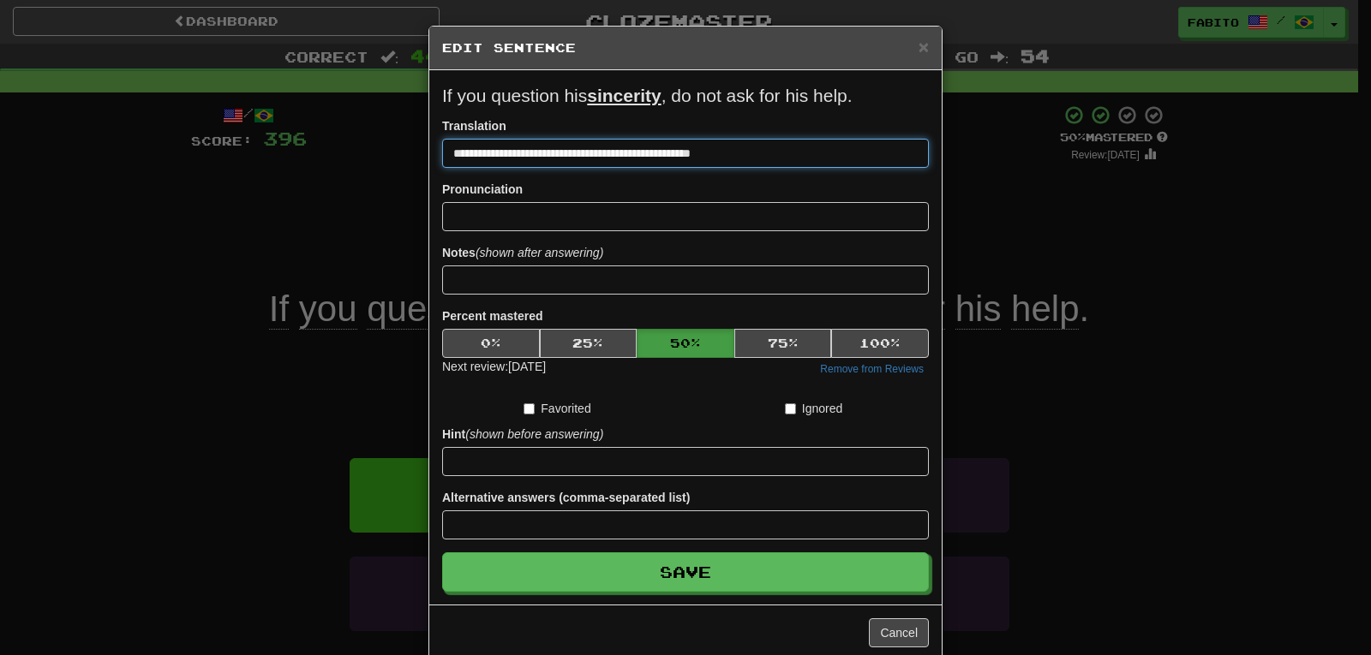
drag, startPoint x: 756, startPoint y: 162, endPoint x: 428, endPoint y: 182, distance: 327.9
click at [429, 182] on div "**********" at bounding box center [685, 337] width 512 height 535
paste input
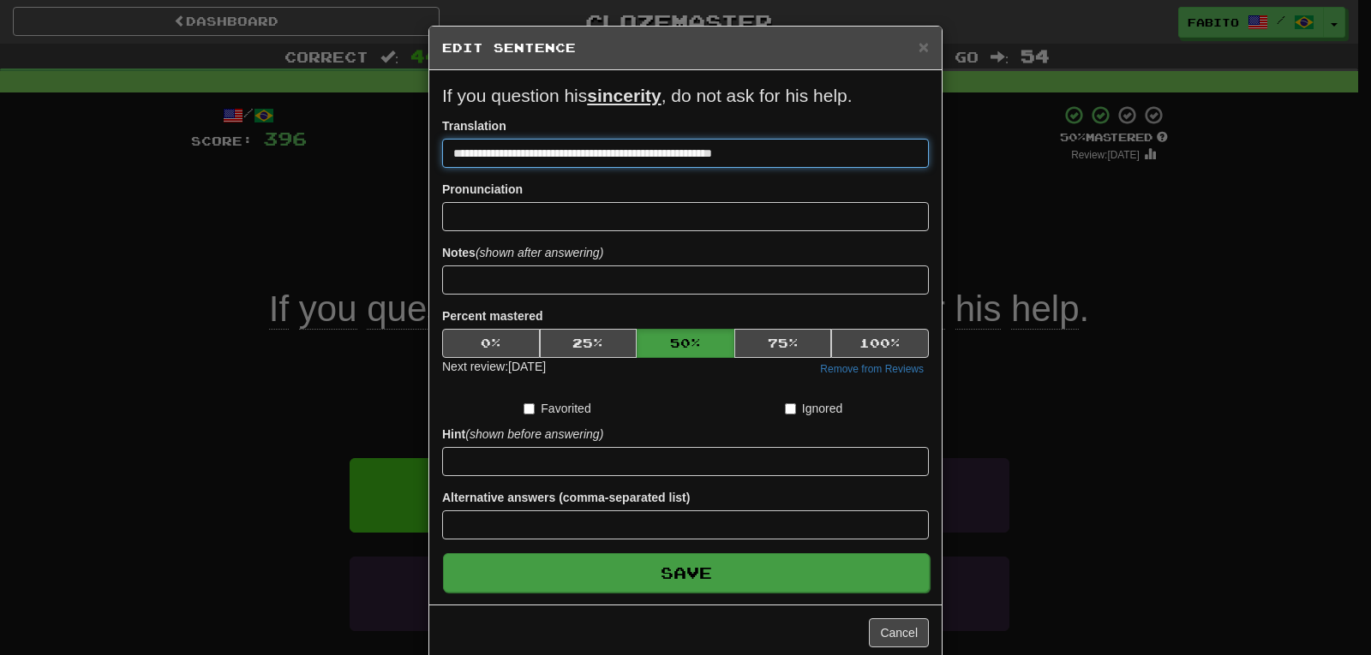
type input "**********"
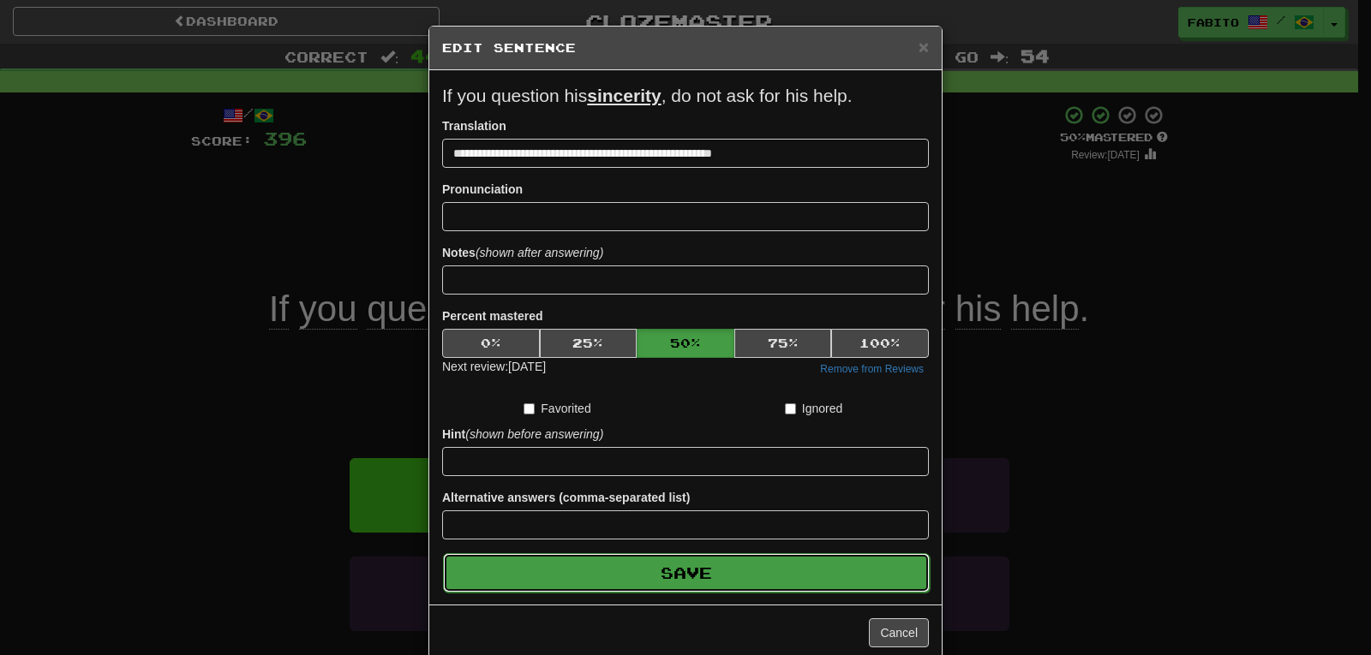
click at [690, 583] on button "Save" at bounding box center [686, 573] width 487 height 39
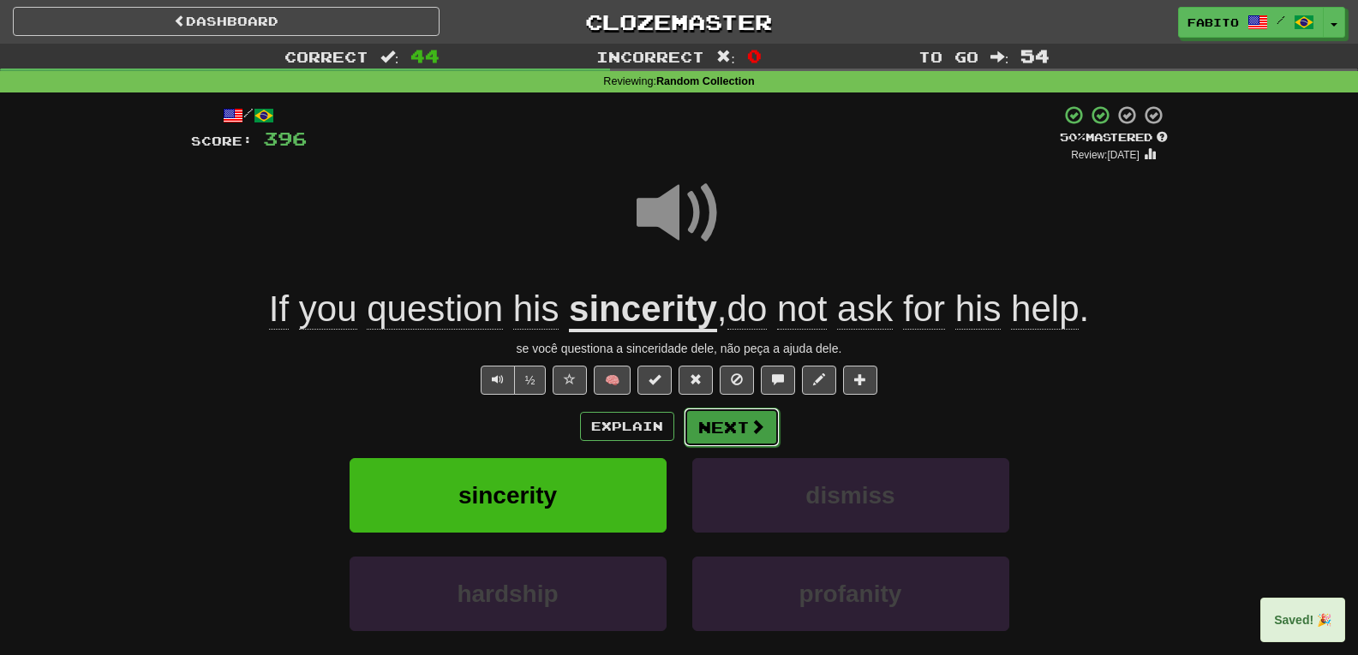
click at [736, 429] on button "Next" at bounding box center [732, 427] width 96 height 39
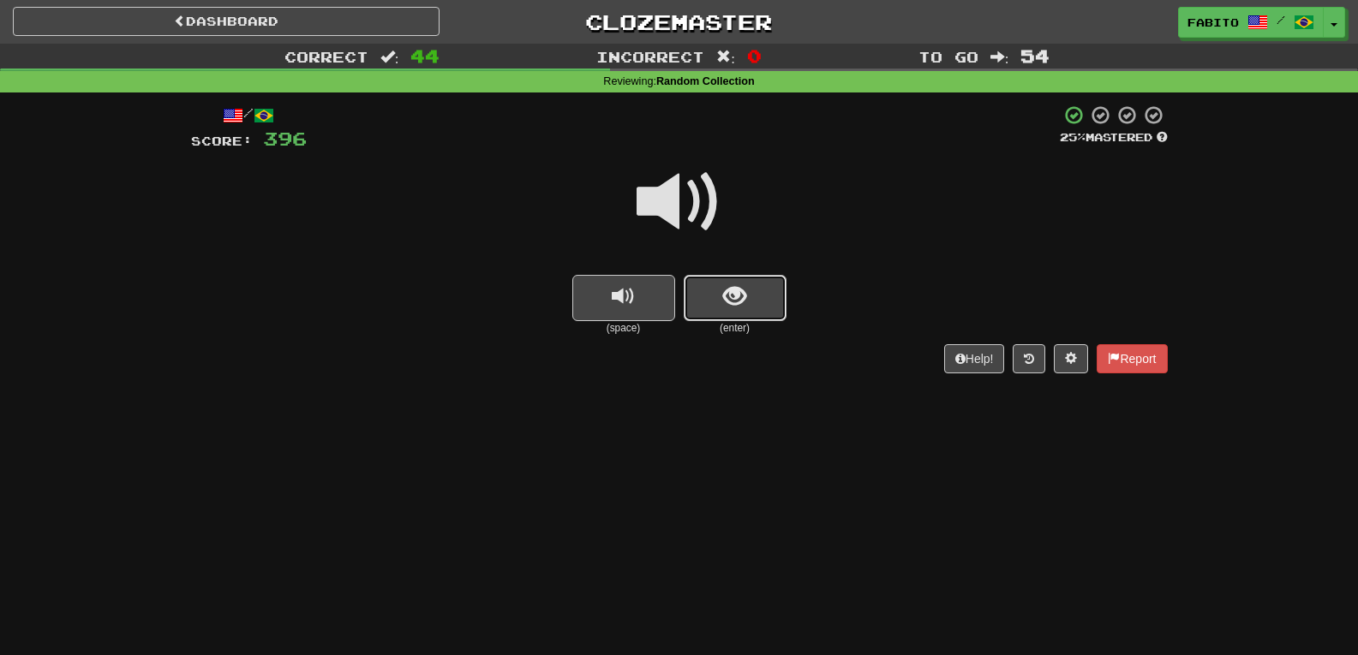
click at [757, 296] on button "show sentence" at bounding box center [735, 298] width 103 height 46
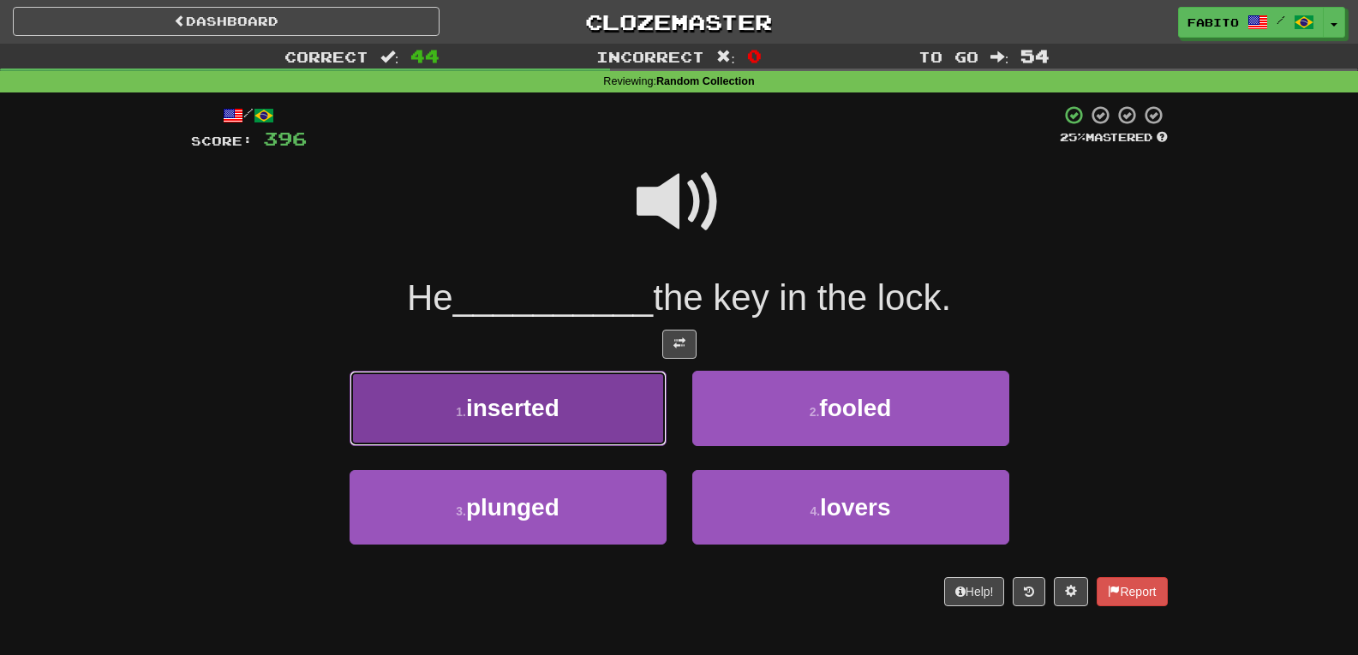
click at [565, 382] on button "1 . inserted" at bounding box center [508, 408] width 317 height 75
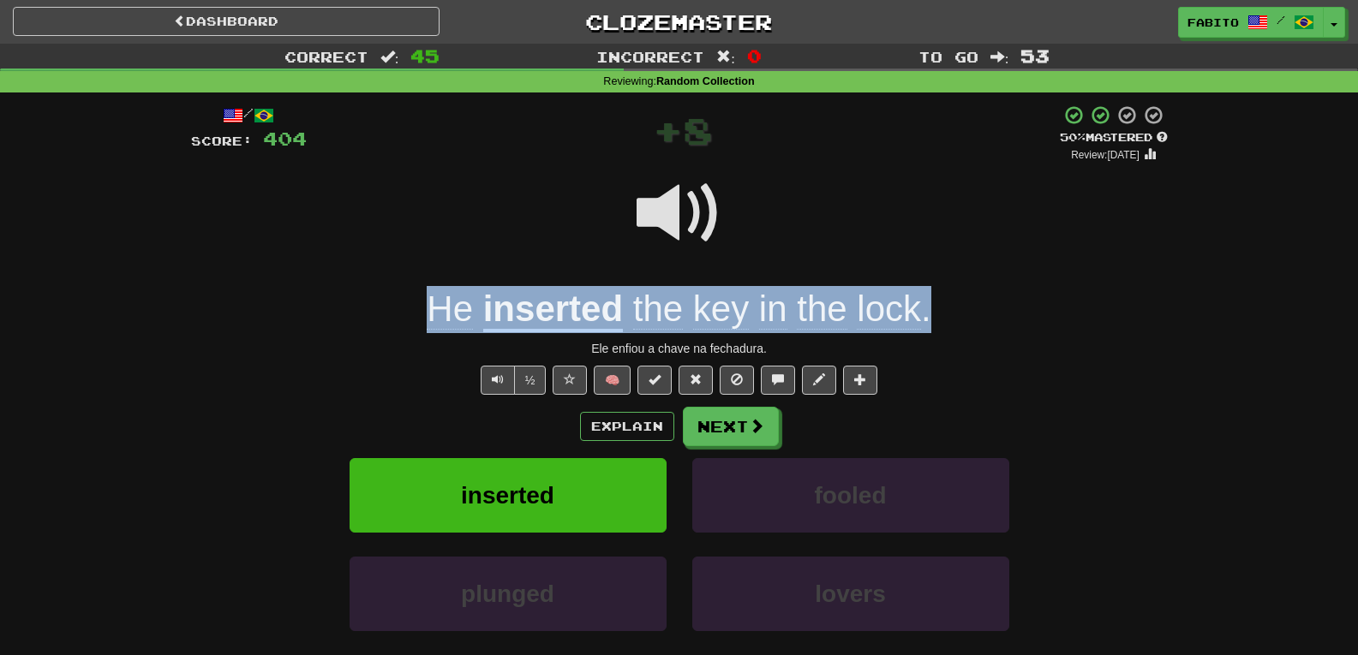
drag, startPoint x: 938, startPoint y: 314, endPoint x: 419, endPoint y: 296, distance: 519.6
click at [419, 296] on div "He inserted the key in the lock ." at bounding box center [679, 309] width 977 height 47
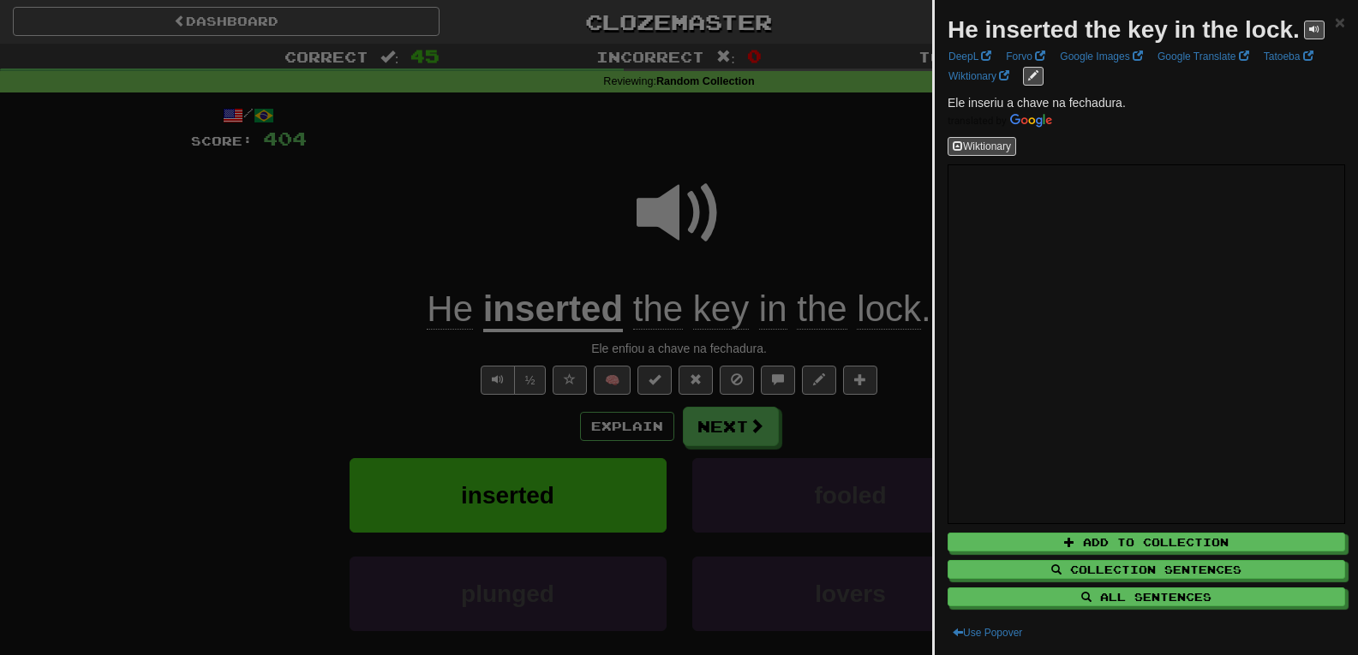
click at [437, 218] on div at bounding box center [679, 327] width 1358 height 655
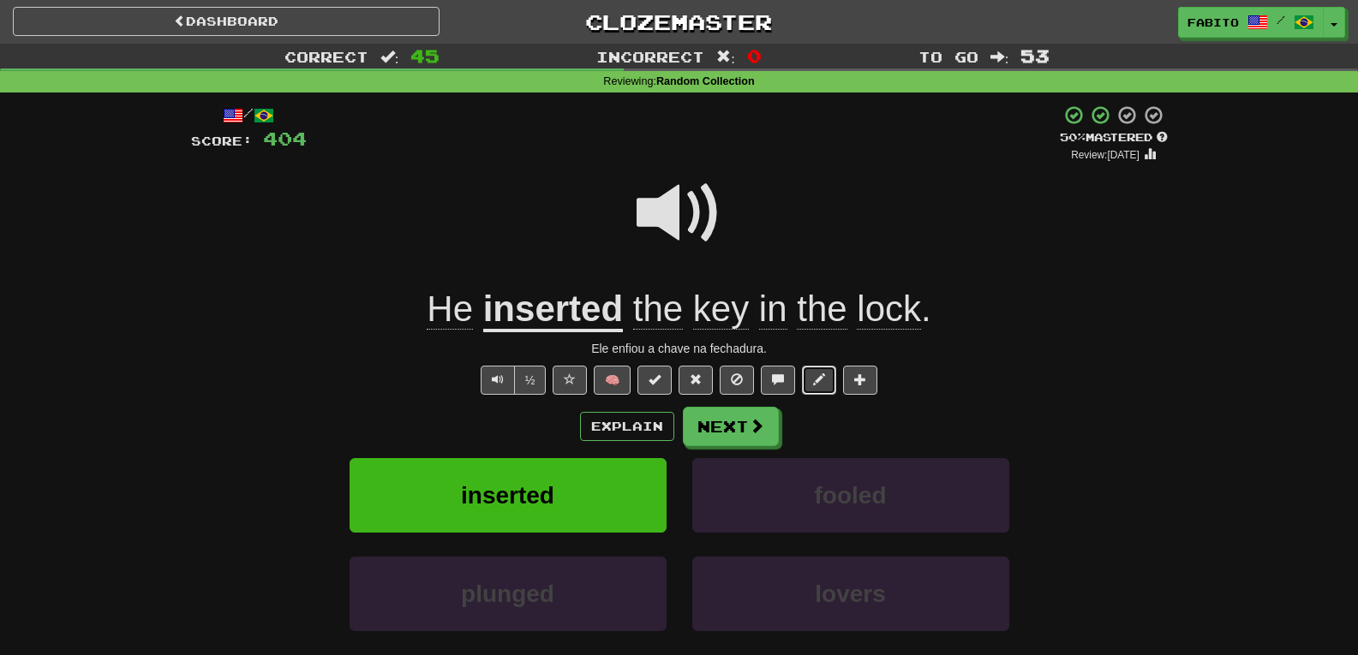
click at [816, 380] on span at bounding box center [819, 380] width 12 height 12
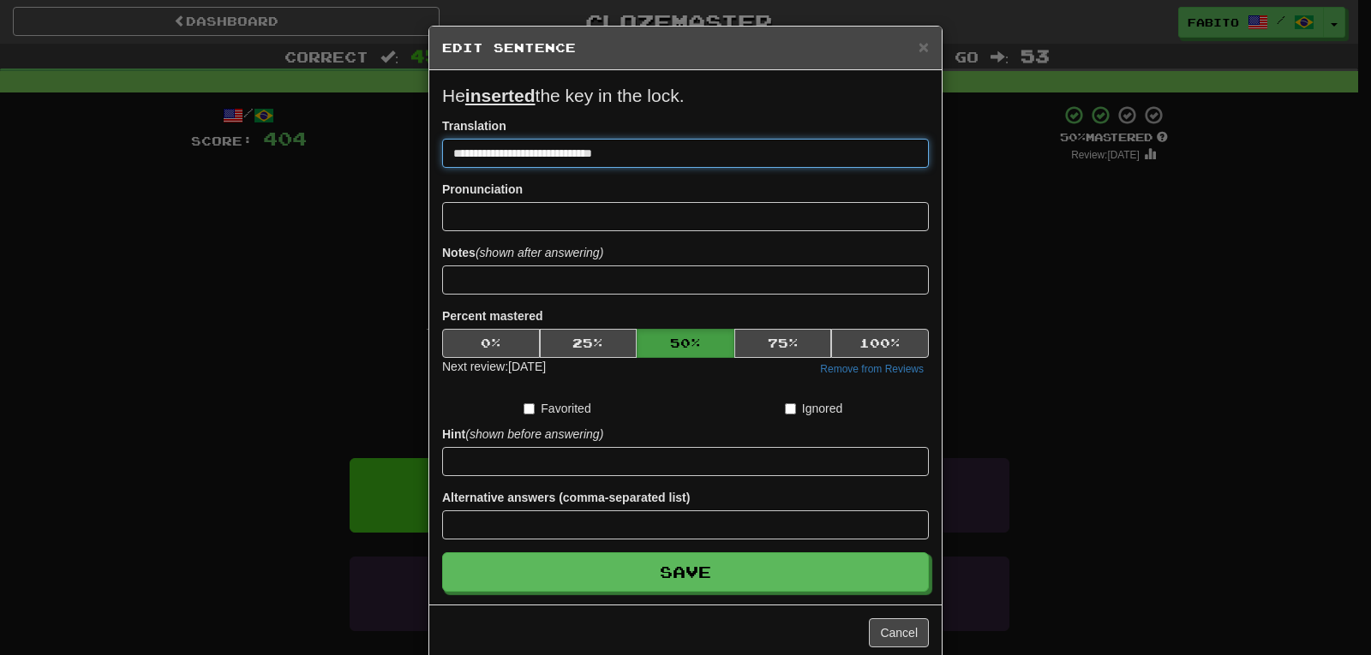
click at [499, 153] on input "**********" at bounding box center [685, 153] width 487 height 29
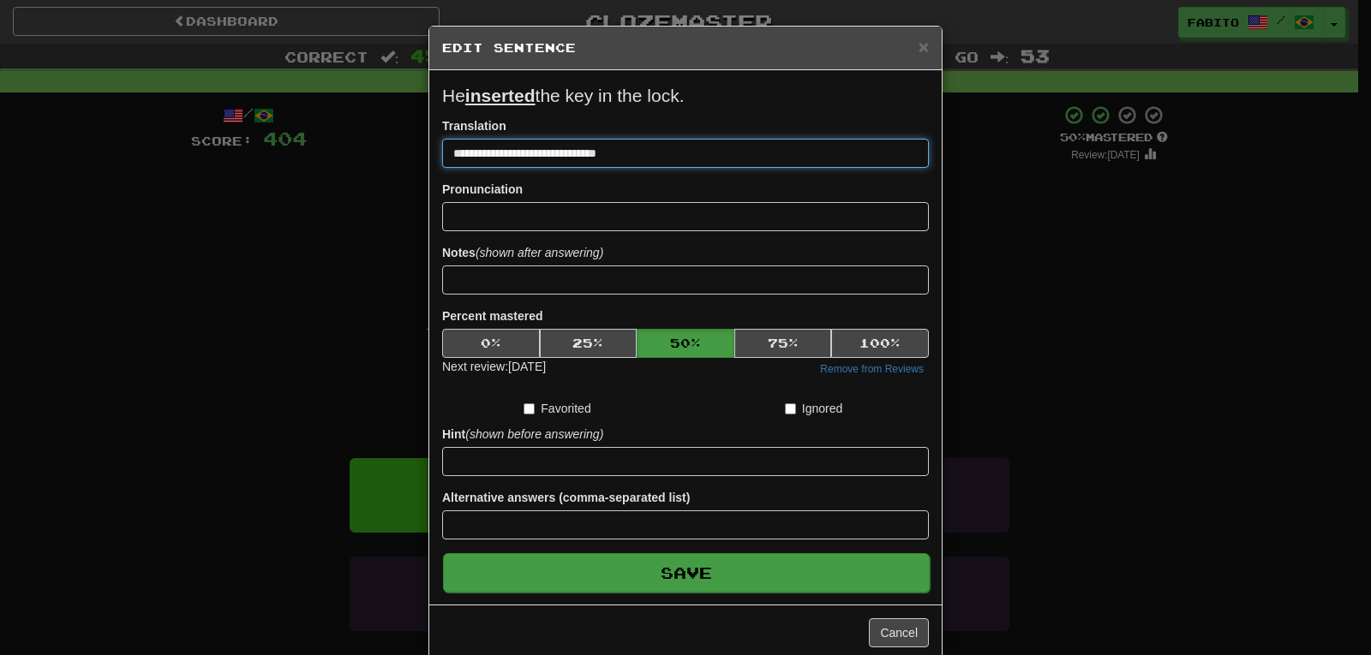
type input "**********"
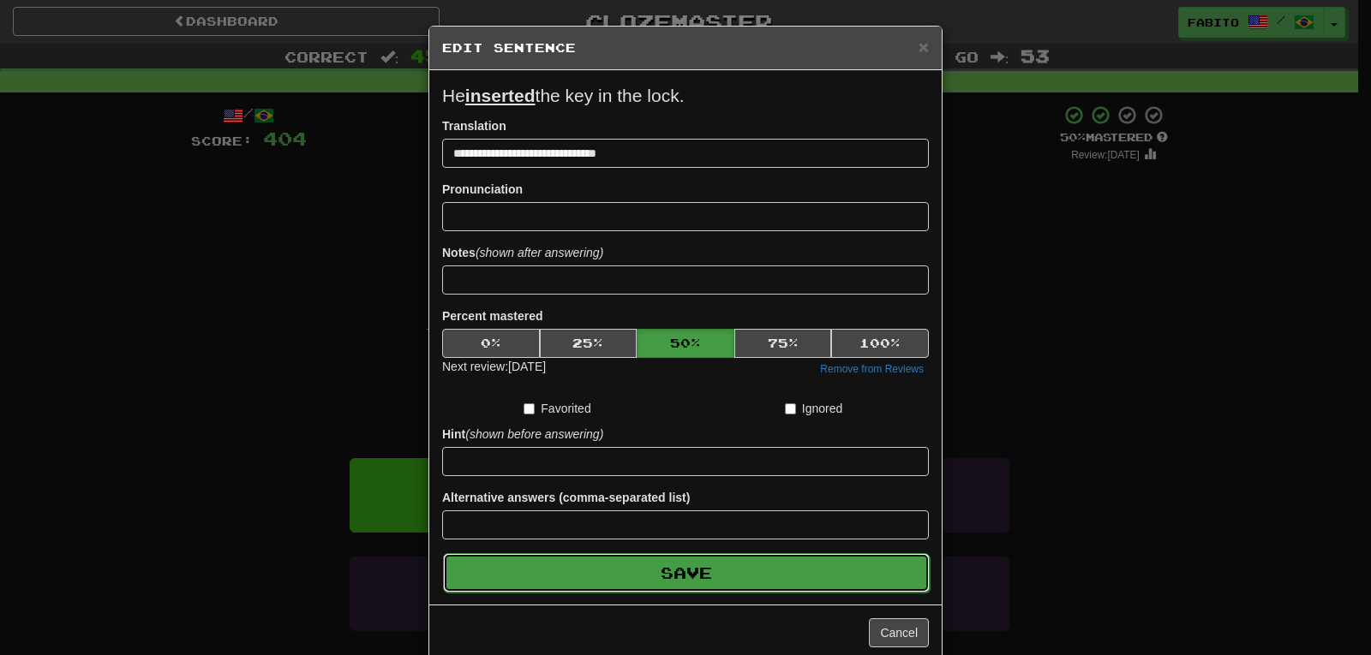
click at [711, 566] on button "Save" at bounding box center [686, 573] width 487 height 39
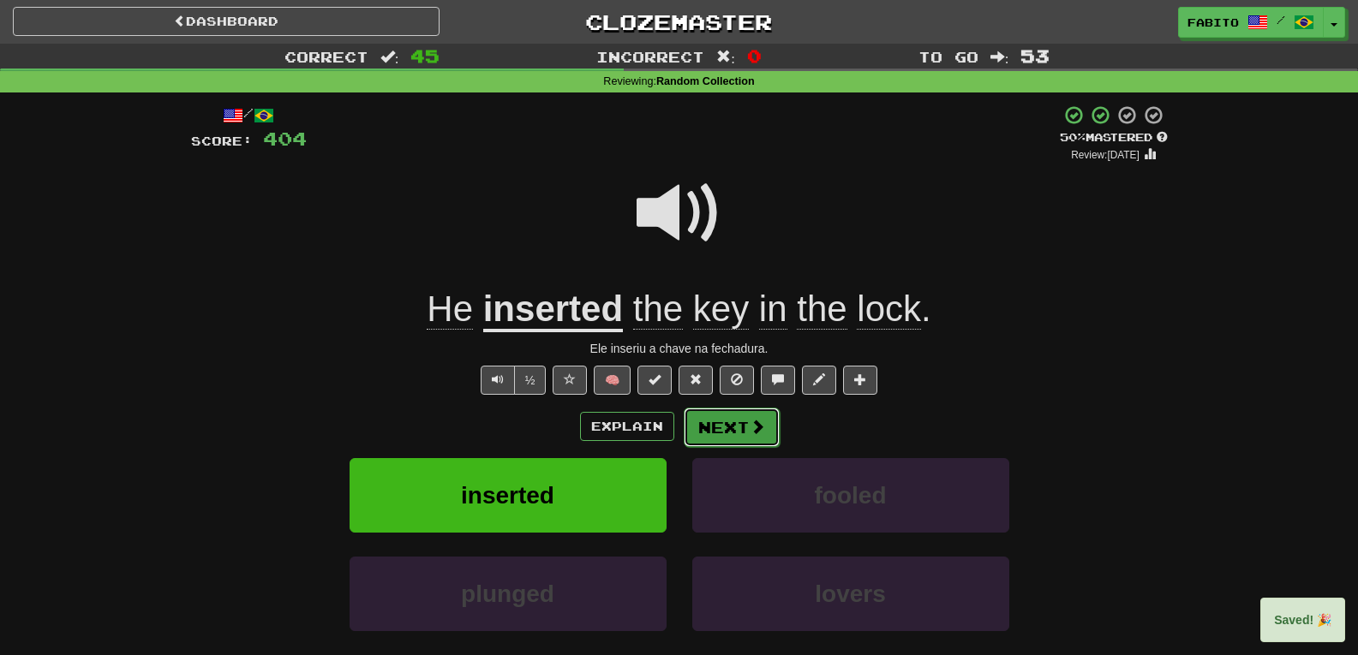
click at [751, 431] on span at bounding box center [757, 426] width 15 height 15
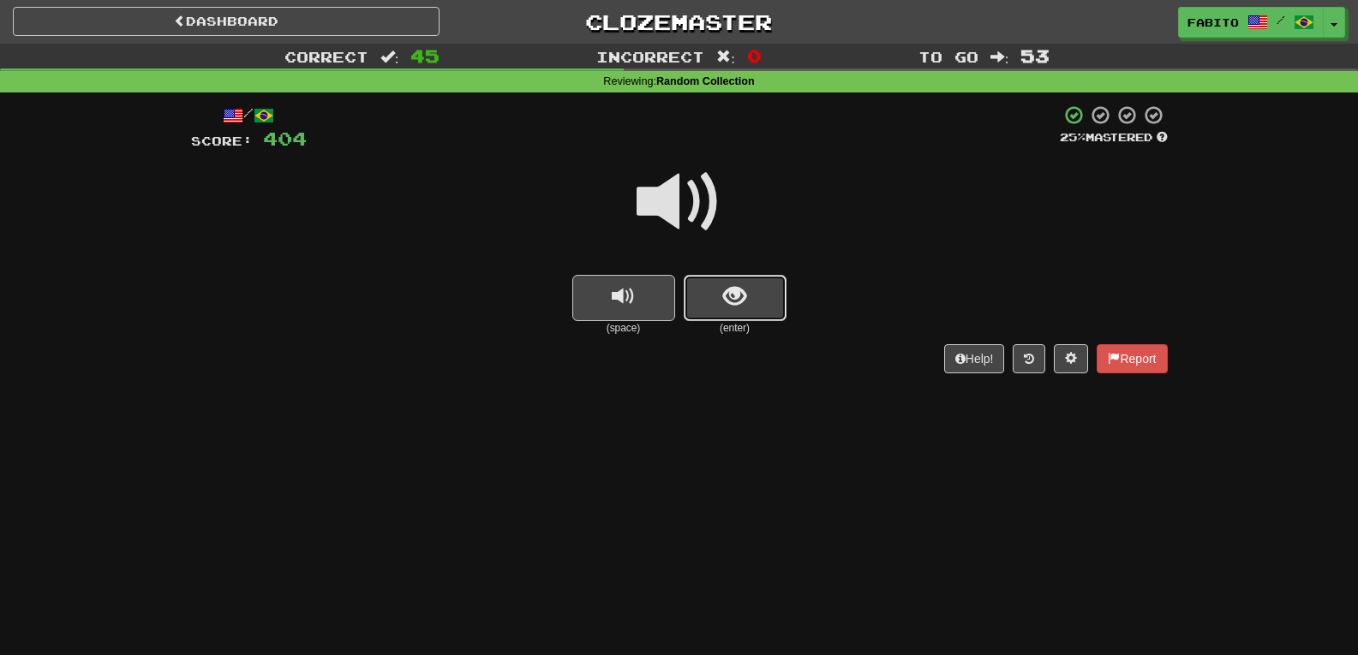
click at [727, 285] on span "show sentence" at bounding box center [734, 296] width 23 height 23
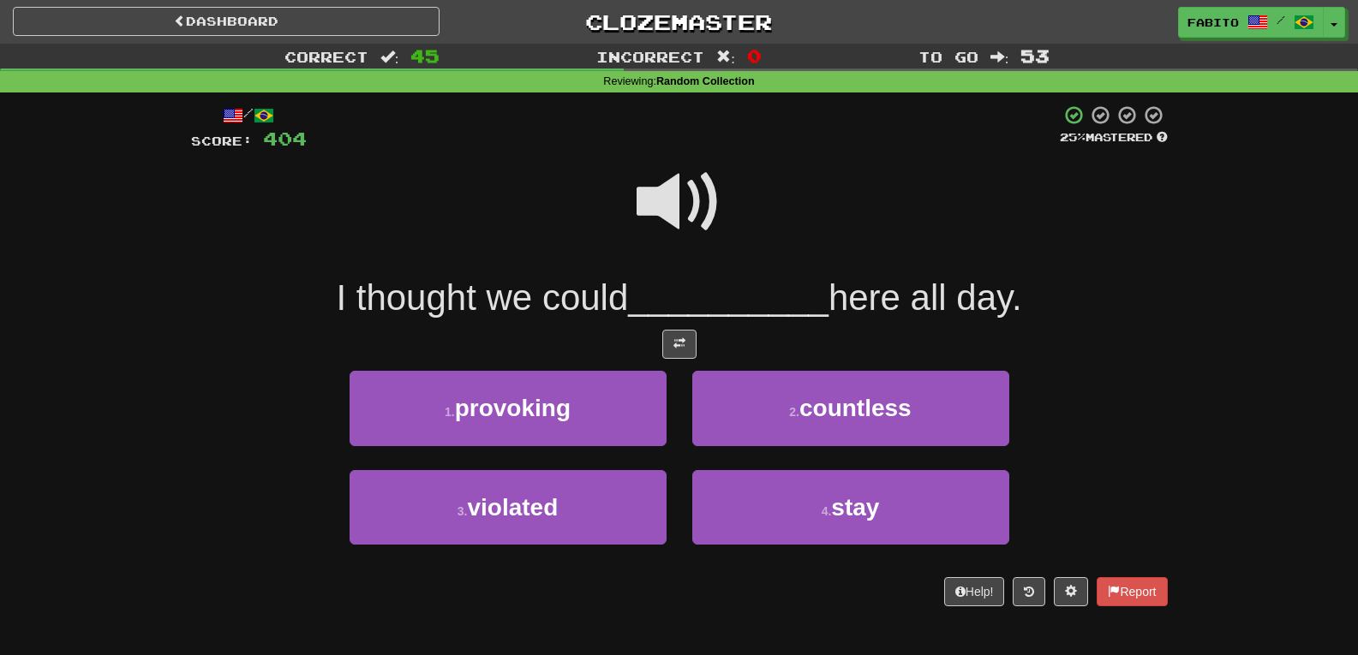
click at [686, 206] on span at bounding box center [680, 202] width 86 height 86
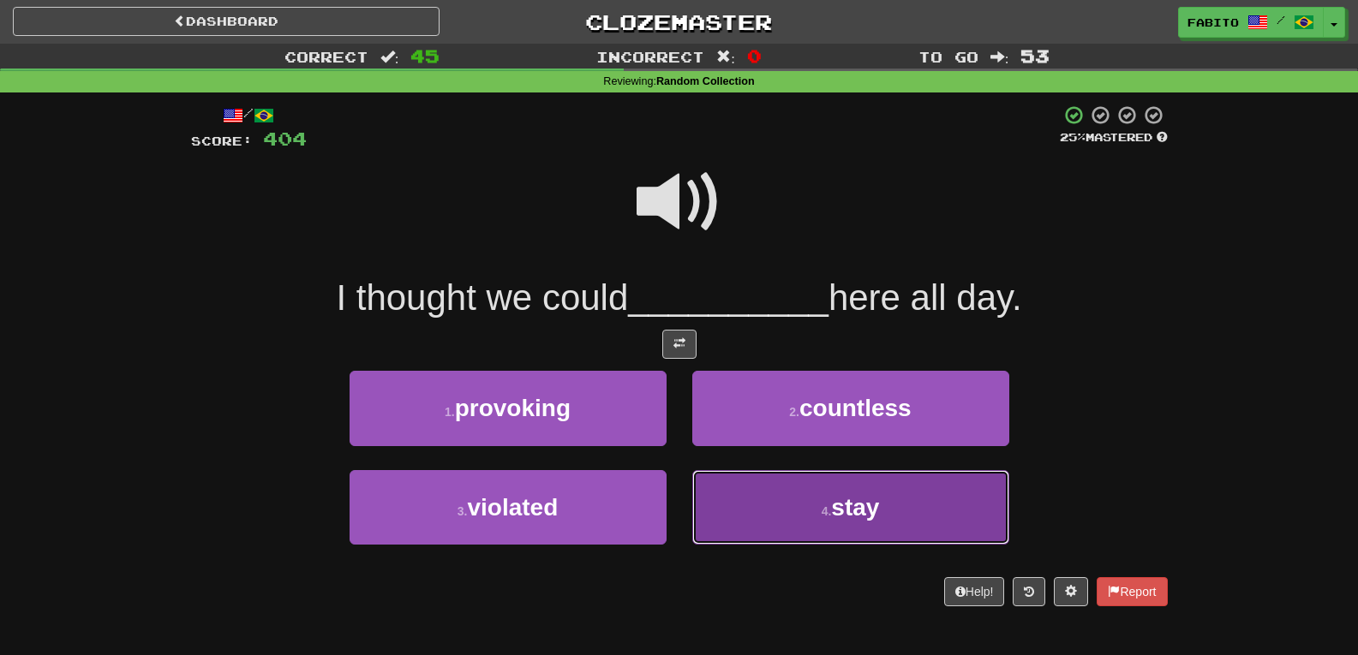
click at [750, 495] on button "4 . stay" at bounding box center [850, 507] width 317 height 75
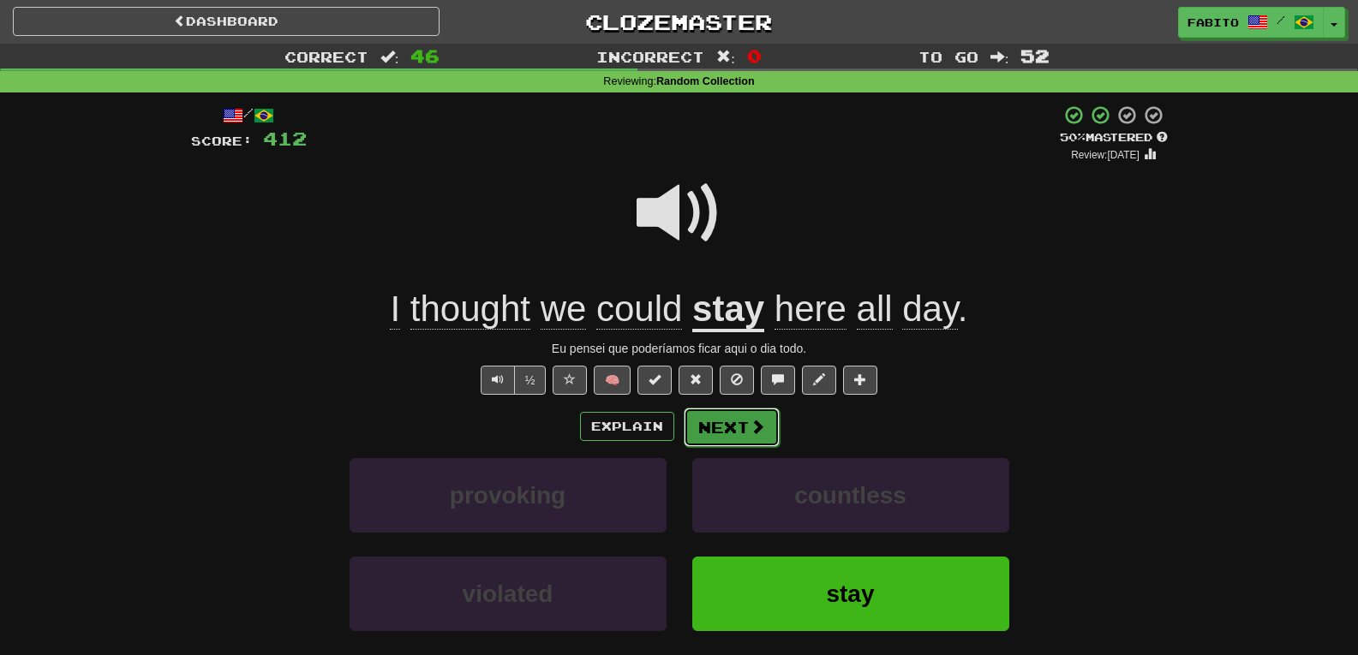
click at [743, 421] on button "Next" at bounding box center [732, 427] width 96 height 39
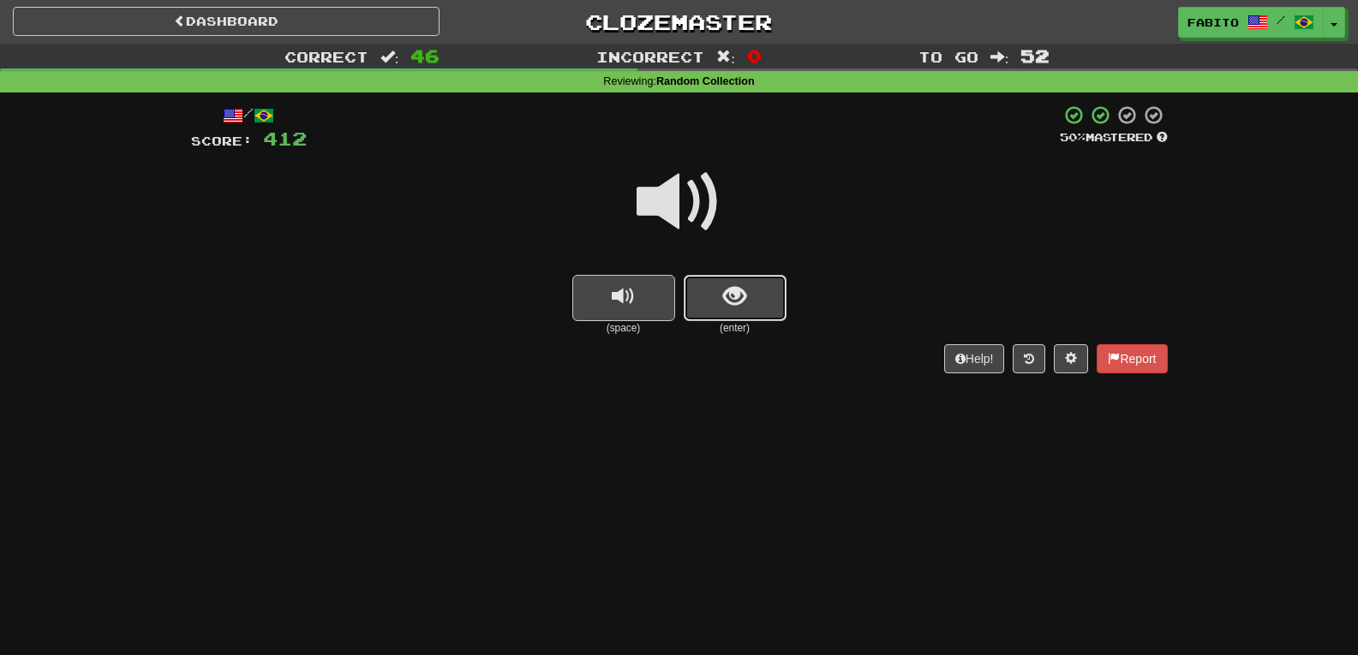
click at [730, 307] on span "show sentence" at bounding box center [734, 296] width 23 height 23
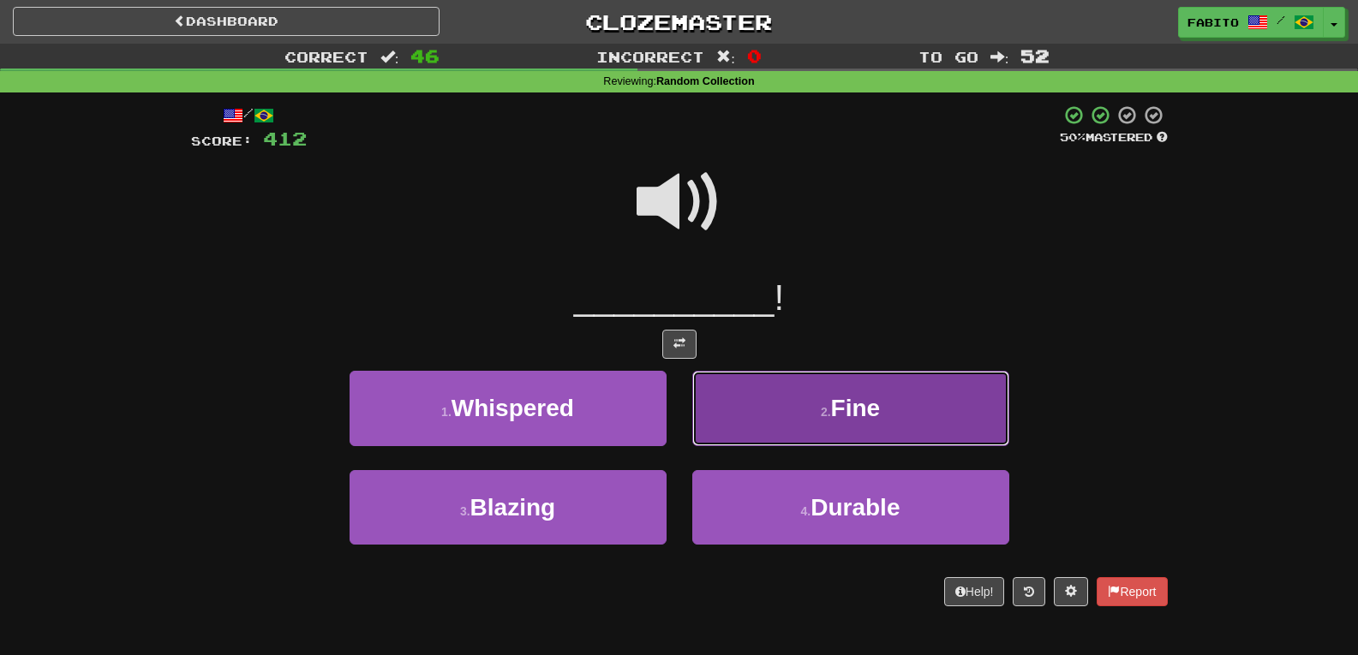
click at [771, 388] on button "2 . Fine" at bounding box center [850, 408] width 317 height 75
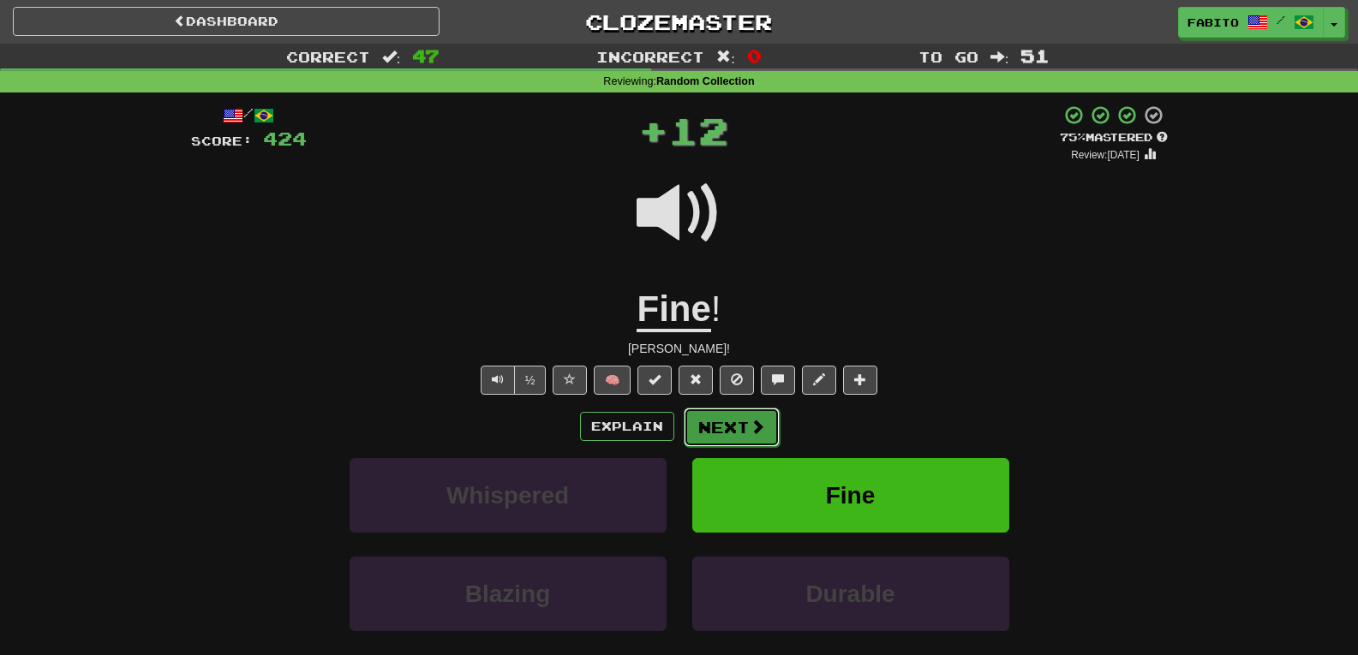
click at [733, 428] on button "Next" at bounding box center [732, 427] width 96 height 39
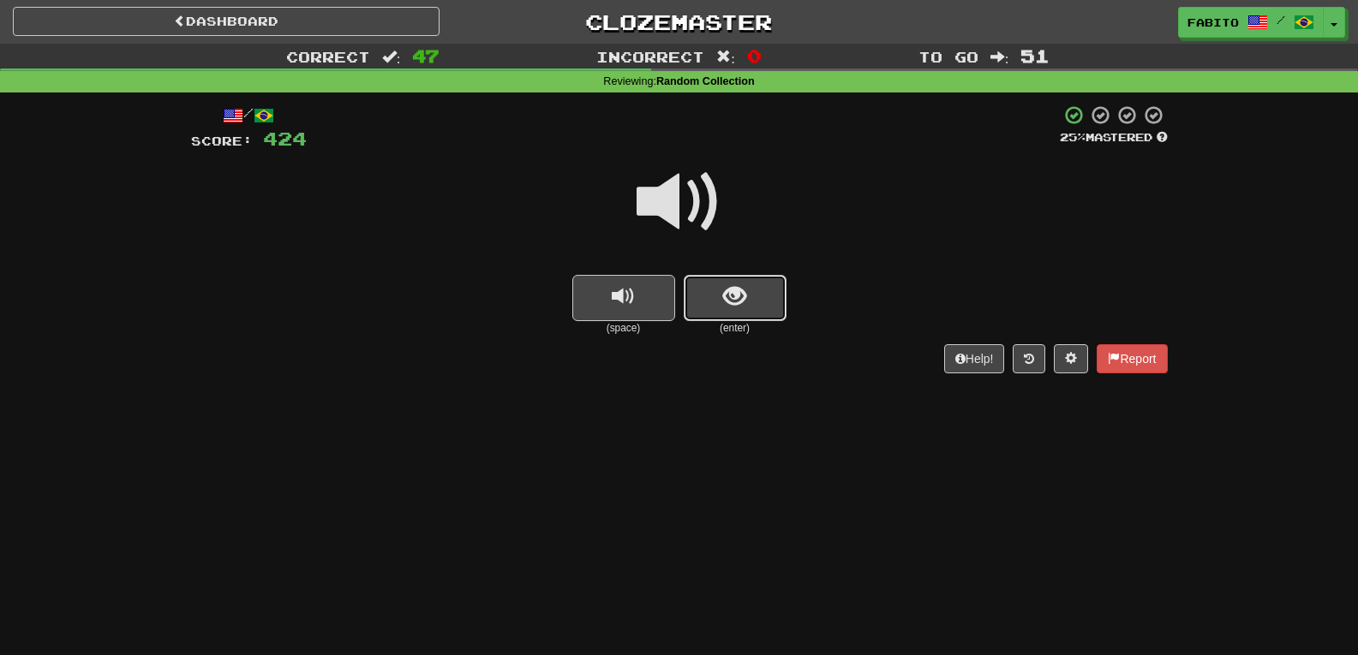
click at [730, 294] on span "show sentence" at bounding box center [734, 296] width 23 height 23
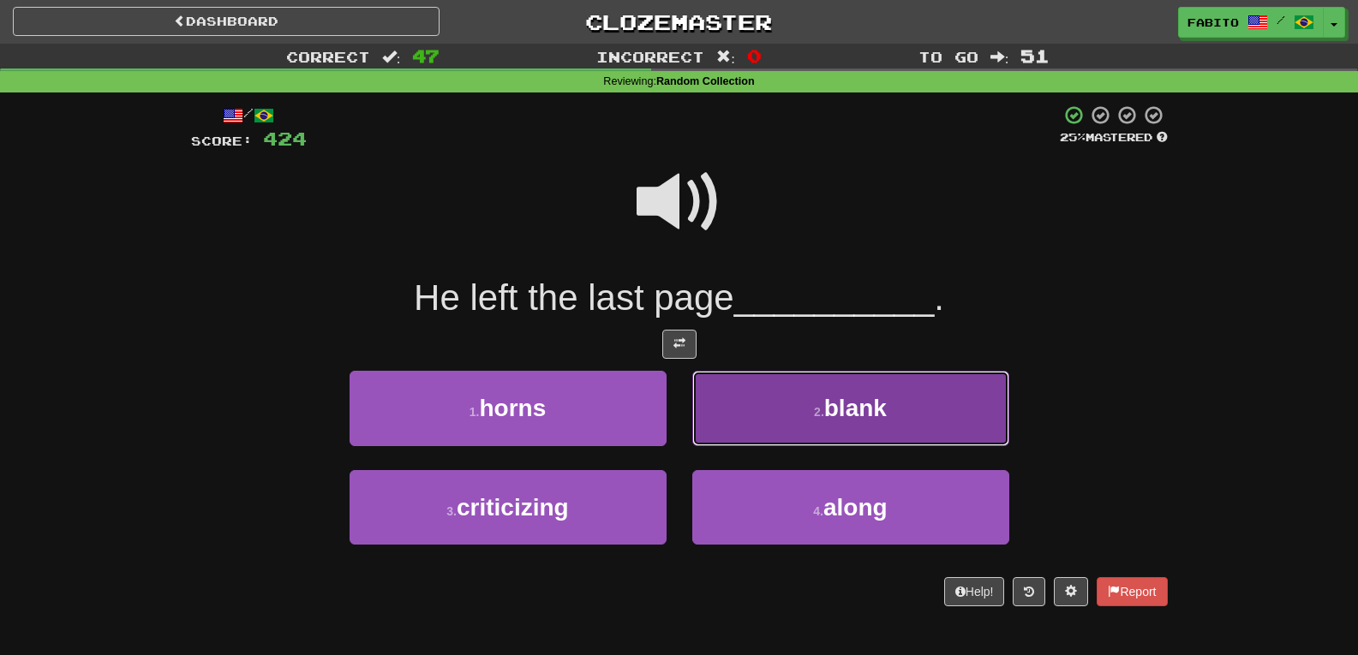
click at [749, 401] on button "2 . blank" at bounding box center [850, 408] width 317 height 75
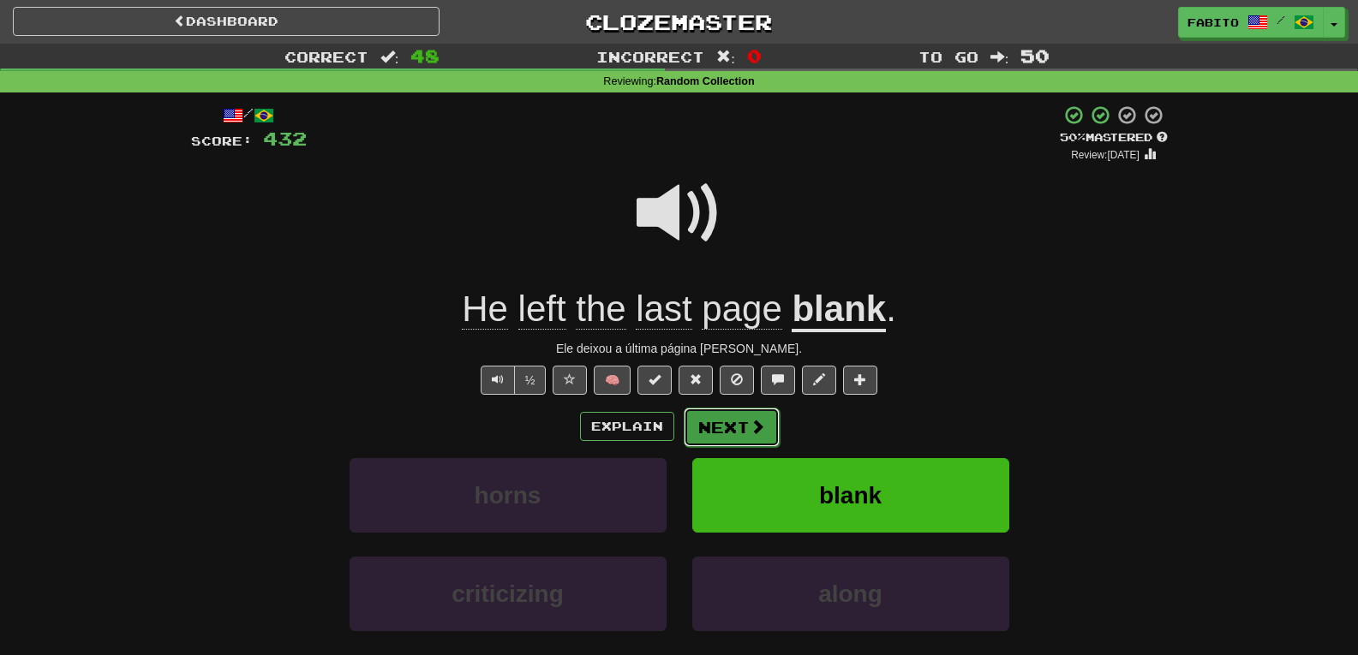
click at [757, 429] on span at bounding box center [757, 426] width 15 height 15
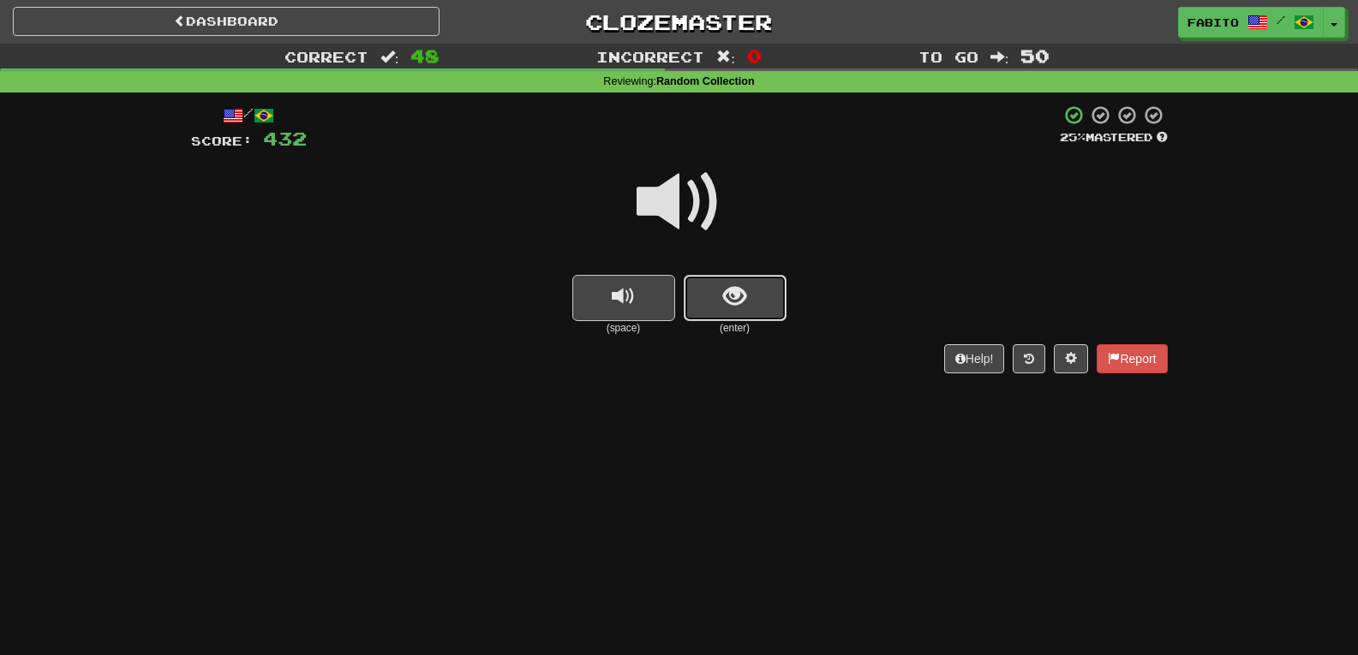
click at [715, 291] on button "show sentence" at bounding box center [735, 298] width 103 height 46
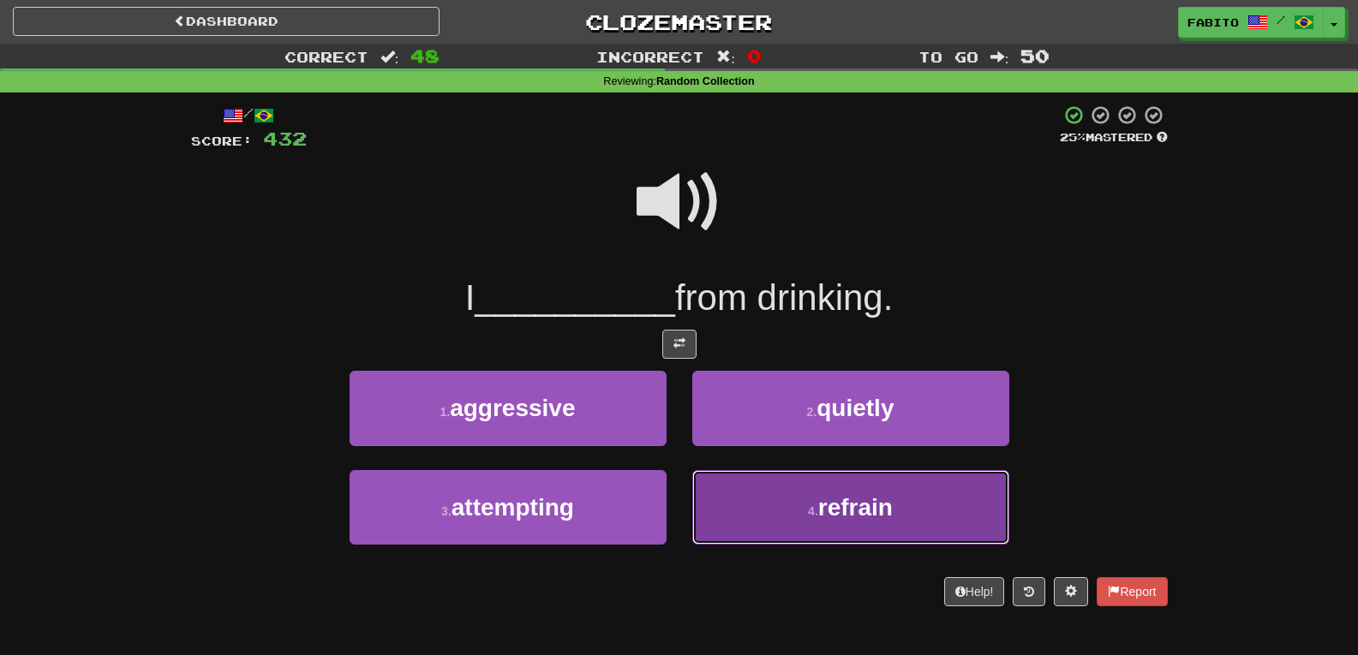
click at [763, 503] on button "4 . refrain" at bounding box center [850, 507] width 317 height 75
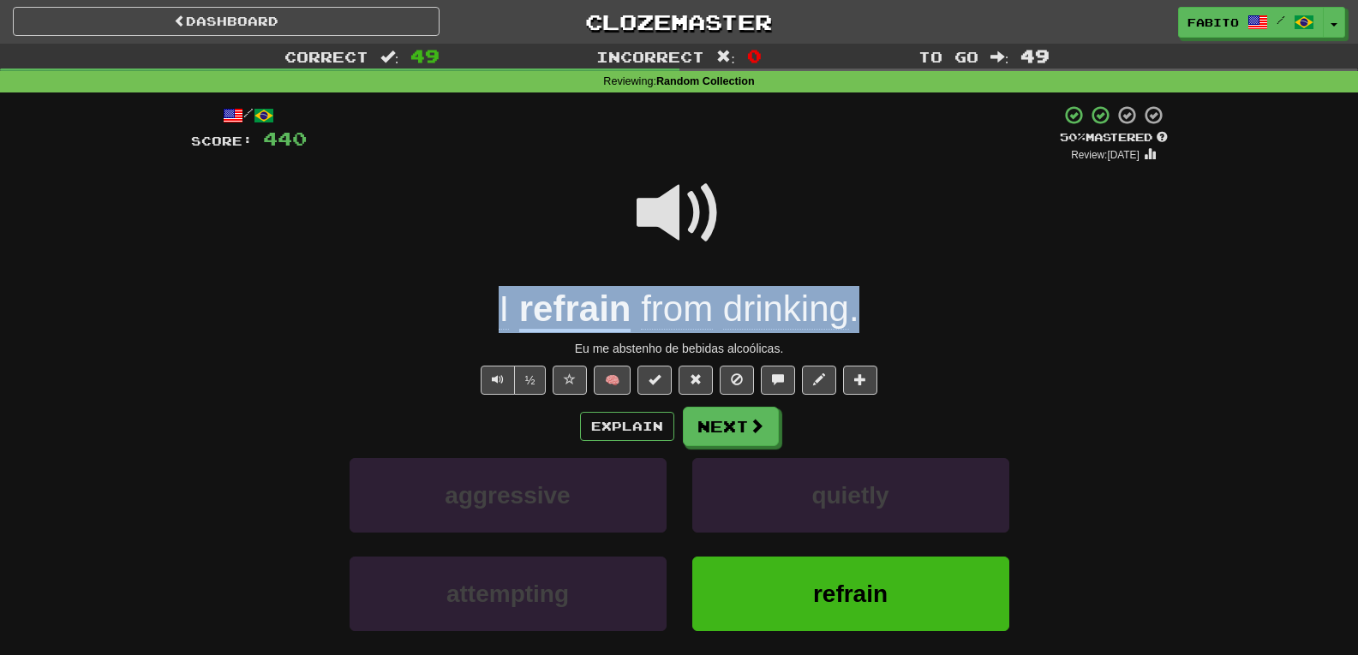
drag, startPoint x: 875, startPoint y: 307, endPoint x: 499, endPoint y: 297, distance: 376.3
click at [499, 297] on div "I refrain from drinking ." at bounding box center [679, 309] width 977 height 47
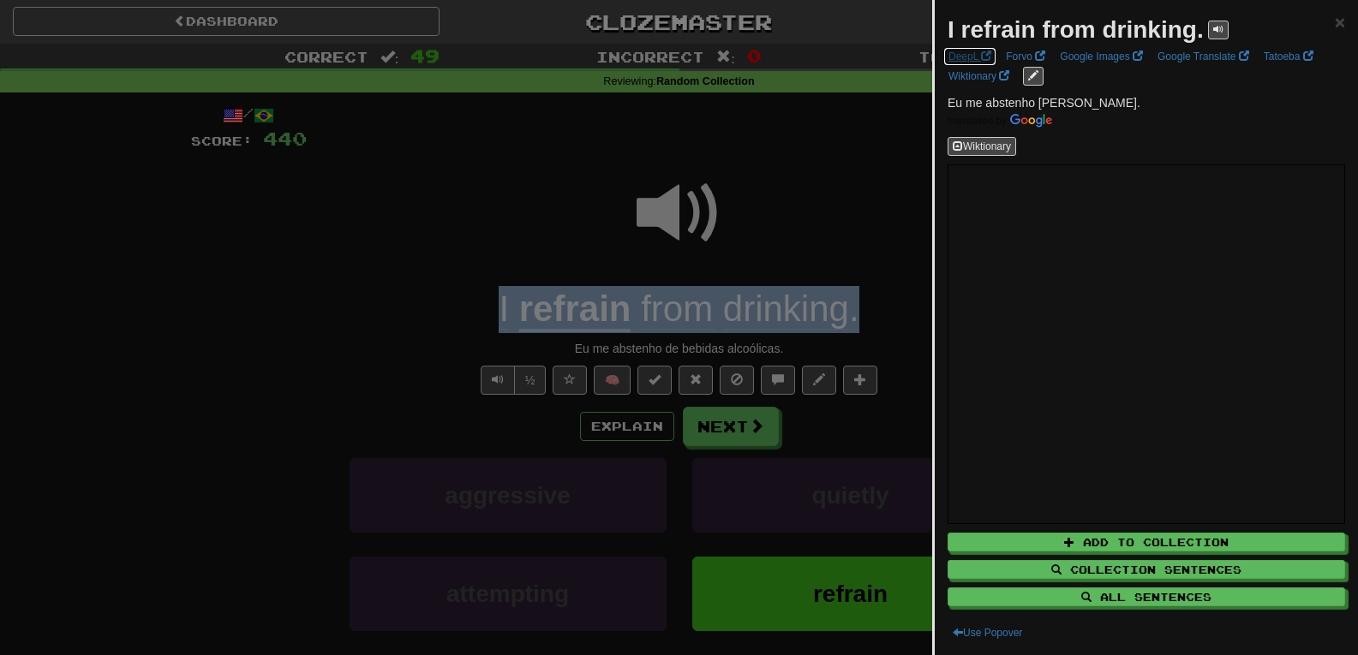
click at [971, 51] on link "DeepL" at bounding box center [969, 56] width 53 height 19
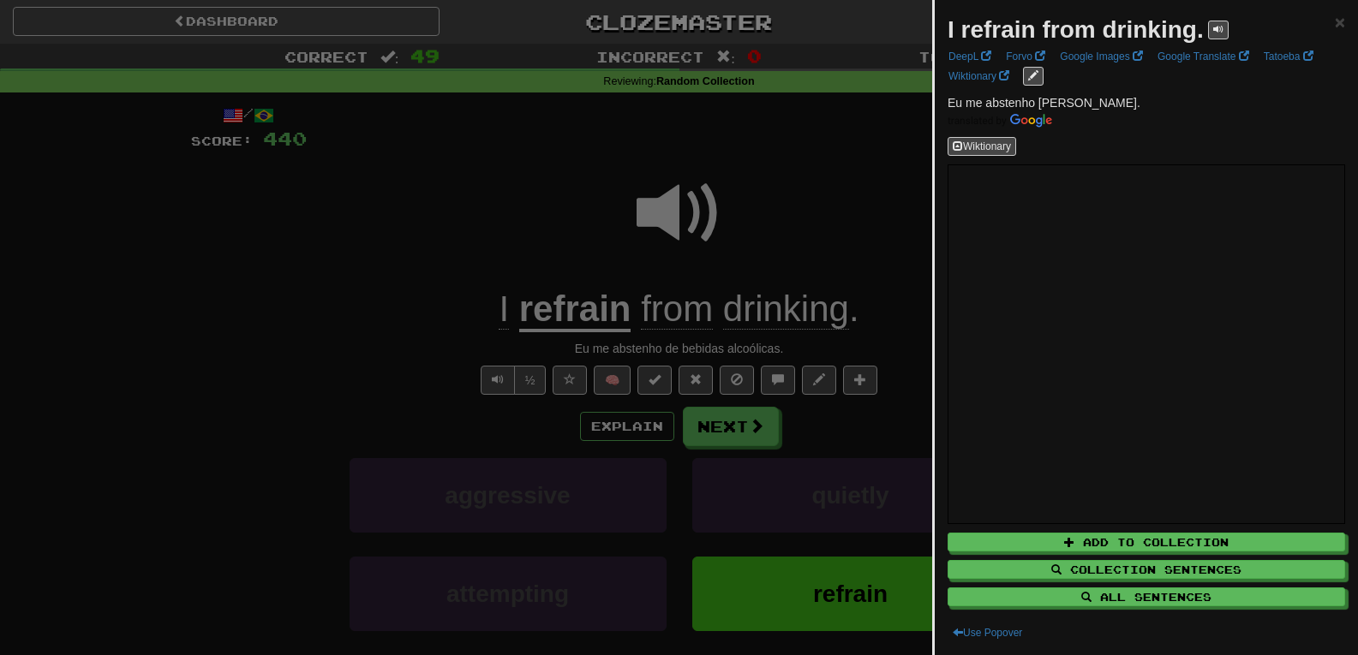
click at [867, 182] on div at bounding box center [679, 327] width 1358 height 655
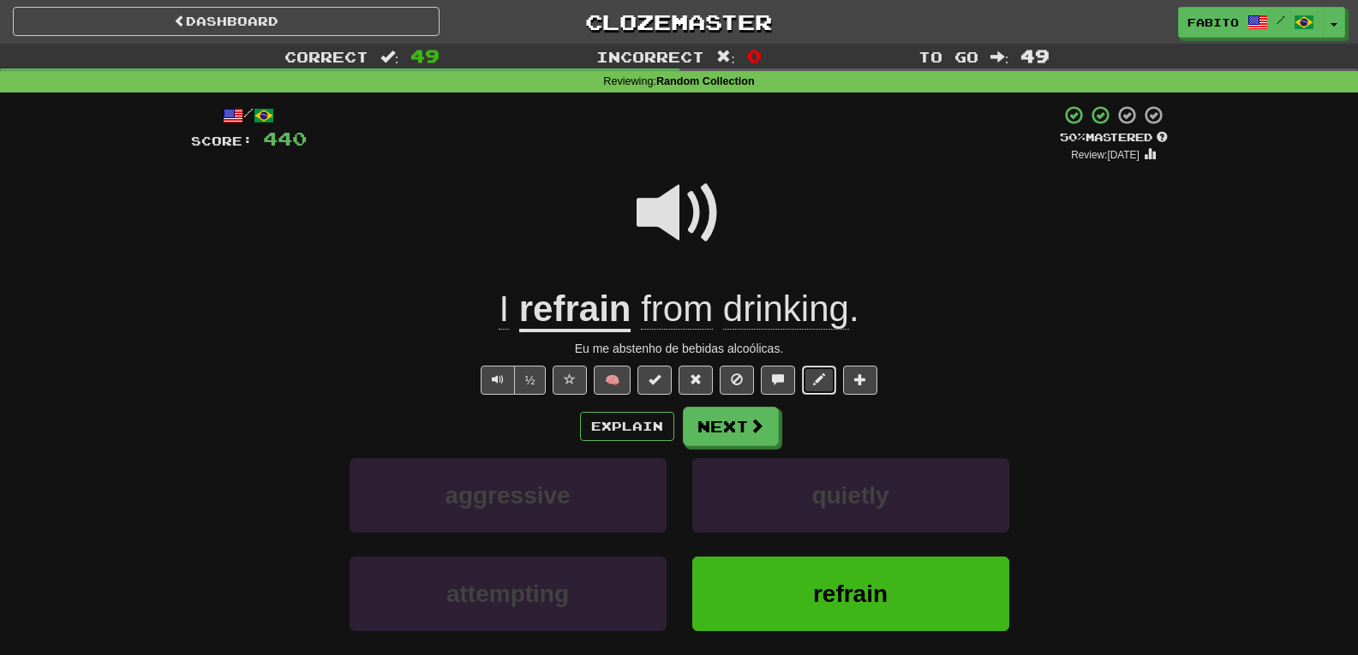
click at [813, 381] on button at bounding box center [819, 380] width 34 height 29
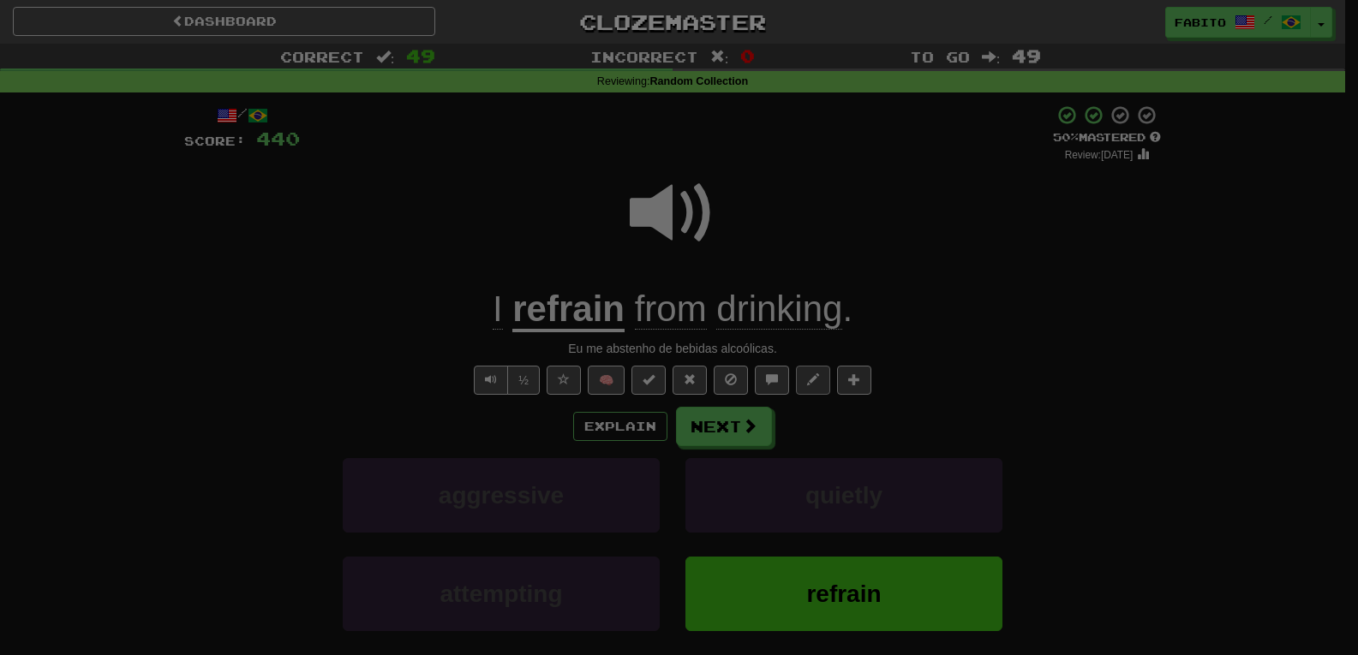
click at [813, 381] on div at bounding box center [679, 327] width 1358 height 655
click at [813, 381] on div at bounding box center [685, 327] width 1371 height 655
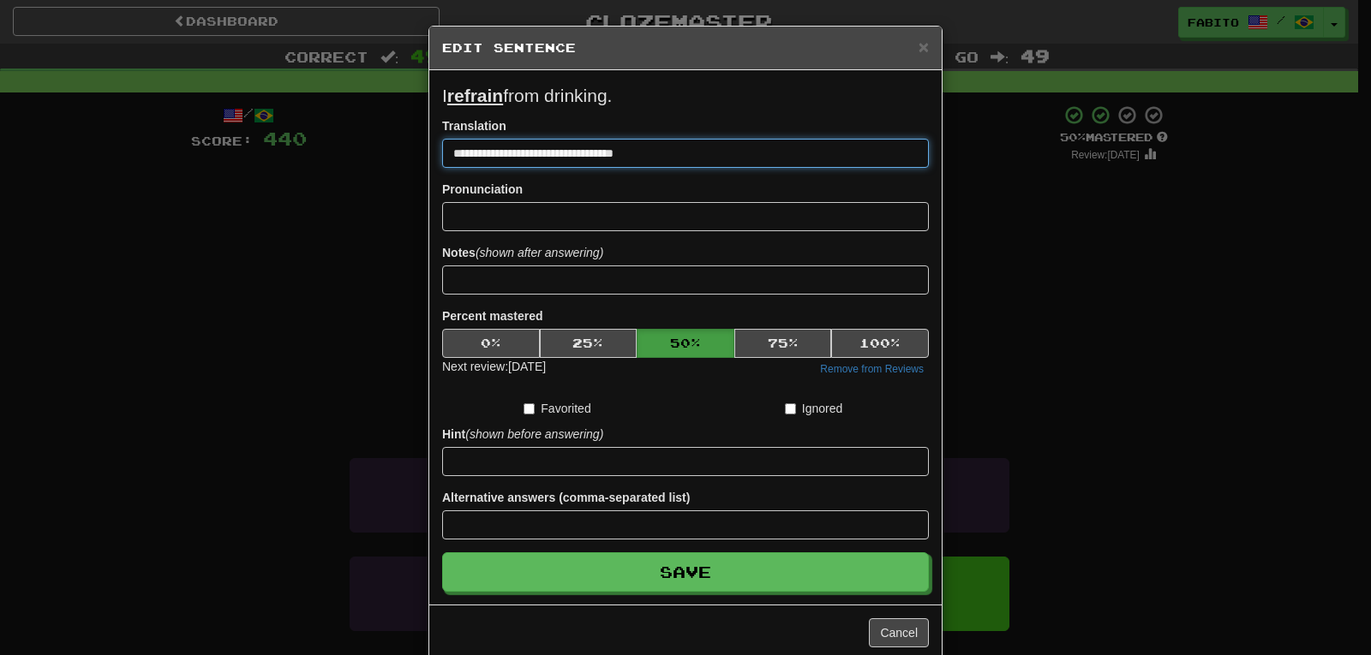
click at [650, 148] on input "**********" at bounding box center [685, 153] width 487 height 29
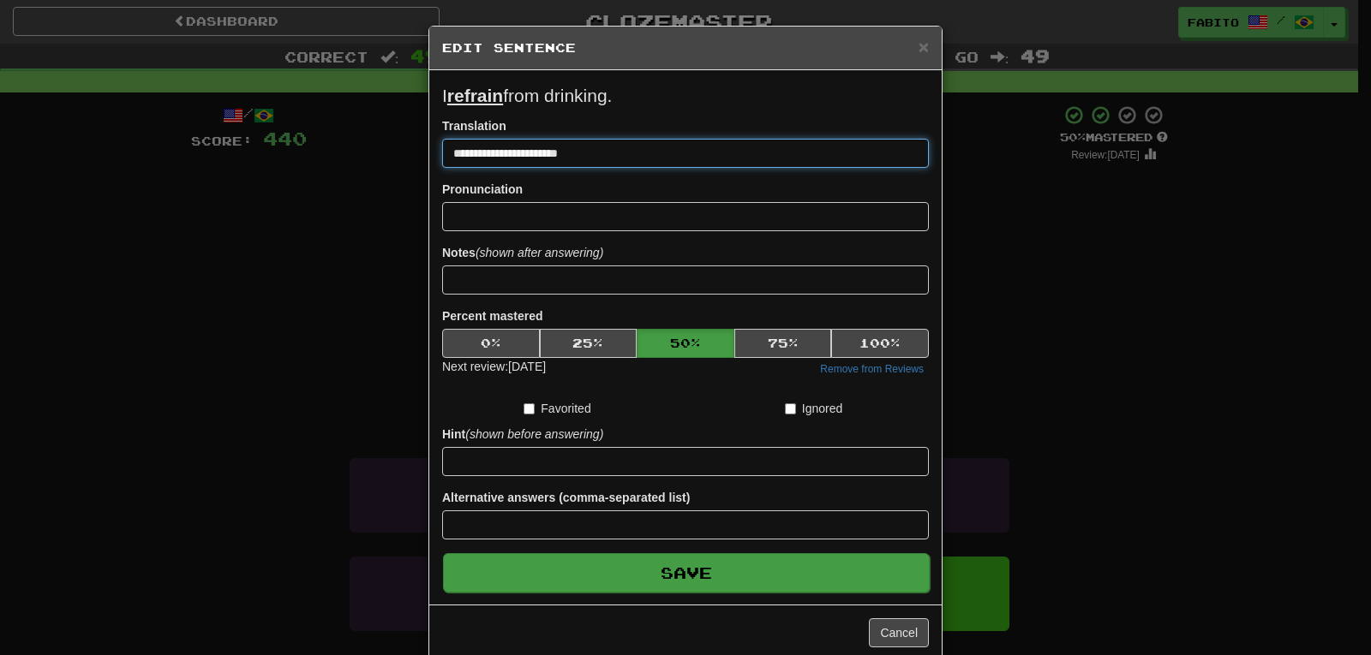
type input "**********"
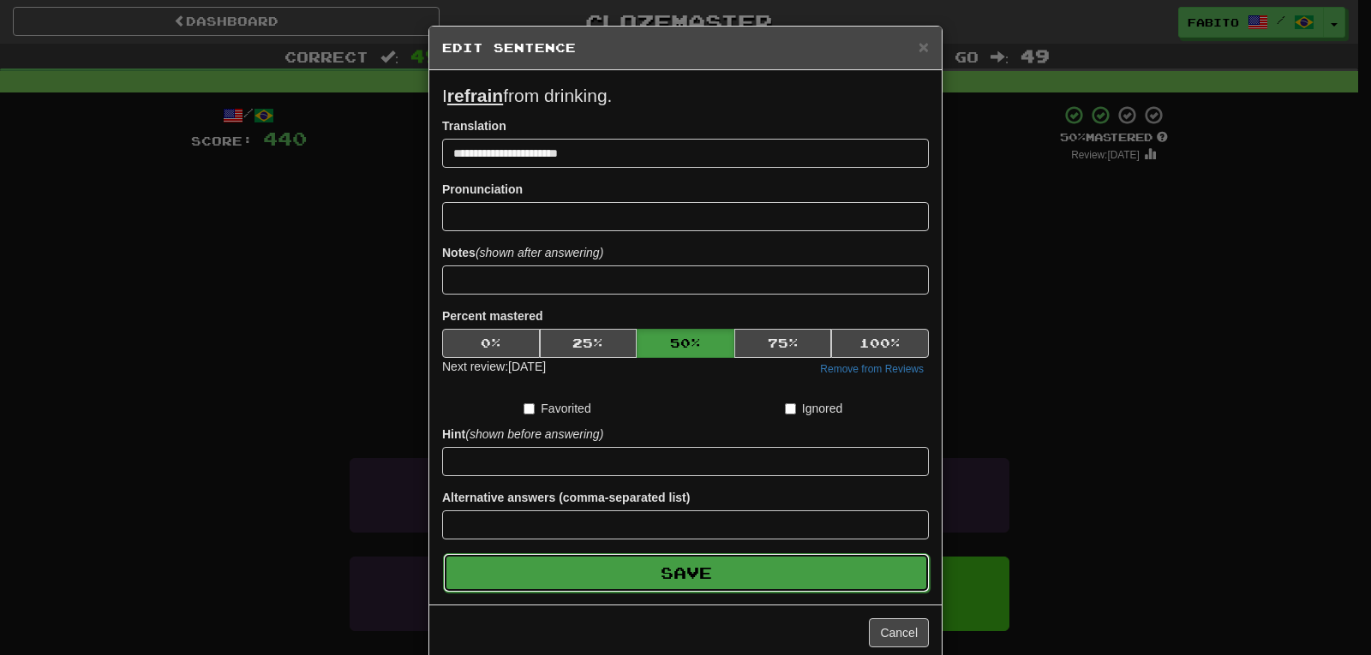
click at [693, 586] on button "Save" at bounding box center [686, 573] width 487 height 39
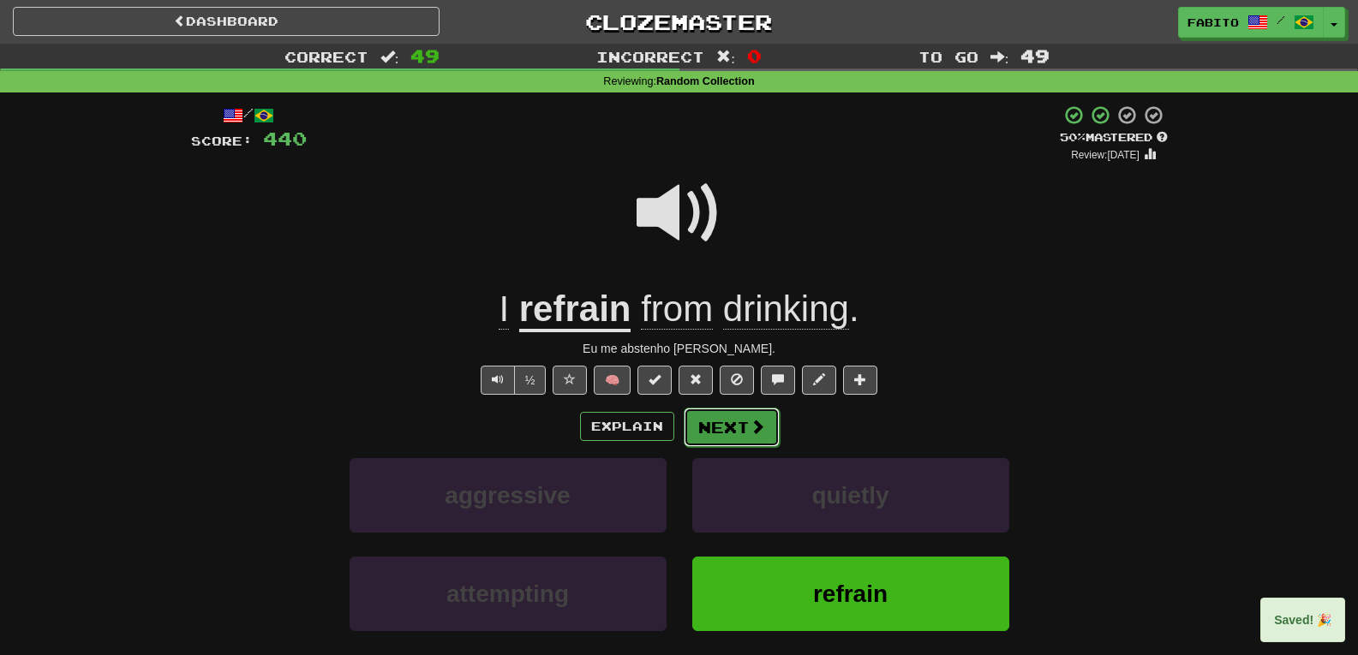
click at [750, 430] on span at bounding box center [757, 426] width 15 height 15
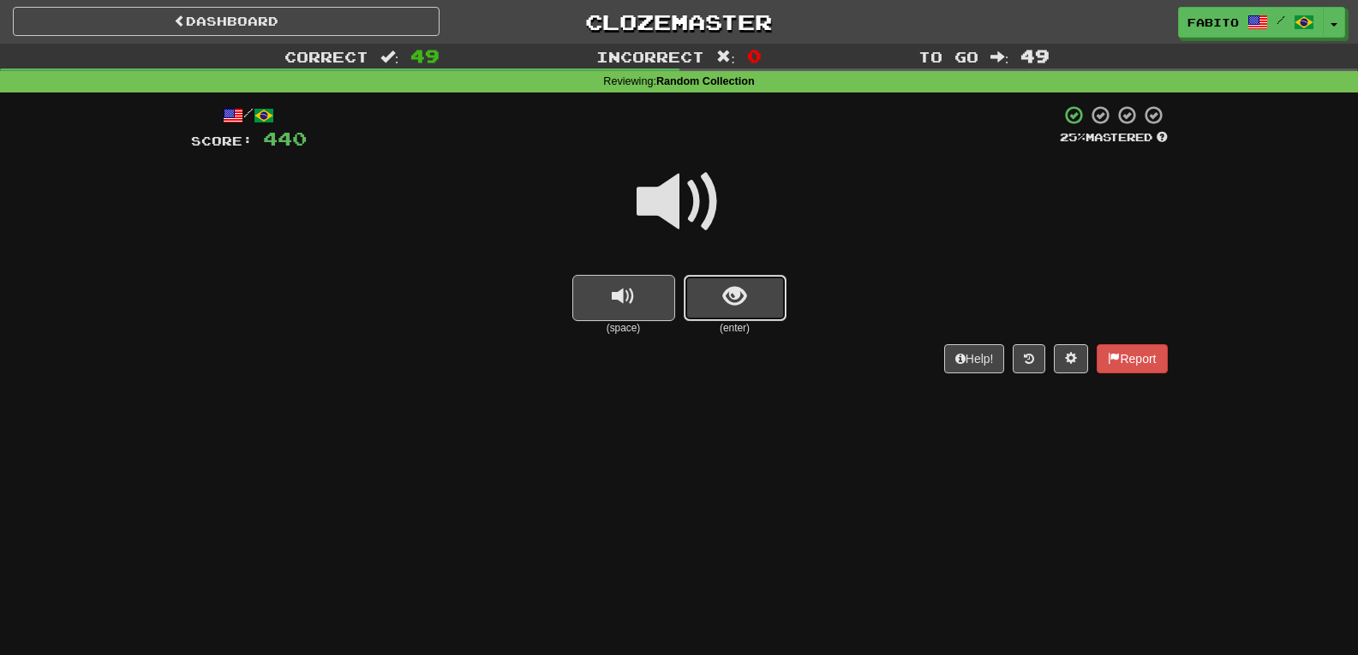
click at [757, 290] on button "show sentence" at bounding box center [735, 298] width 103 height 46
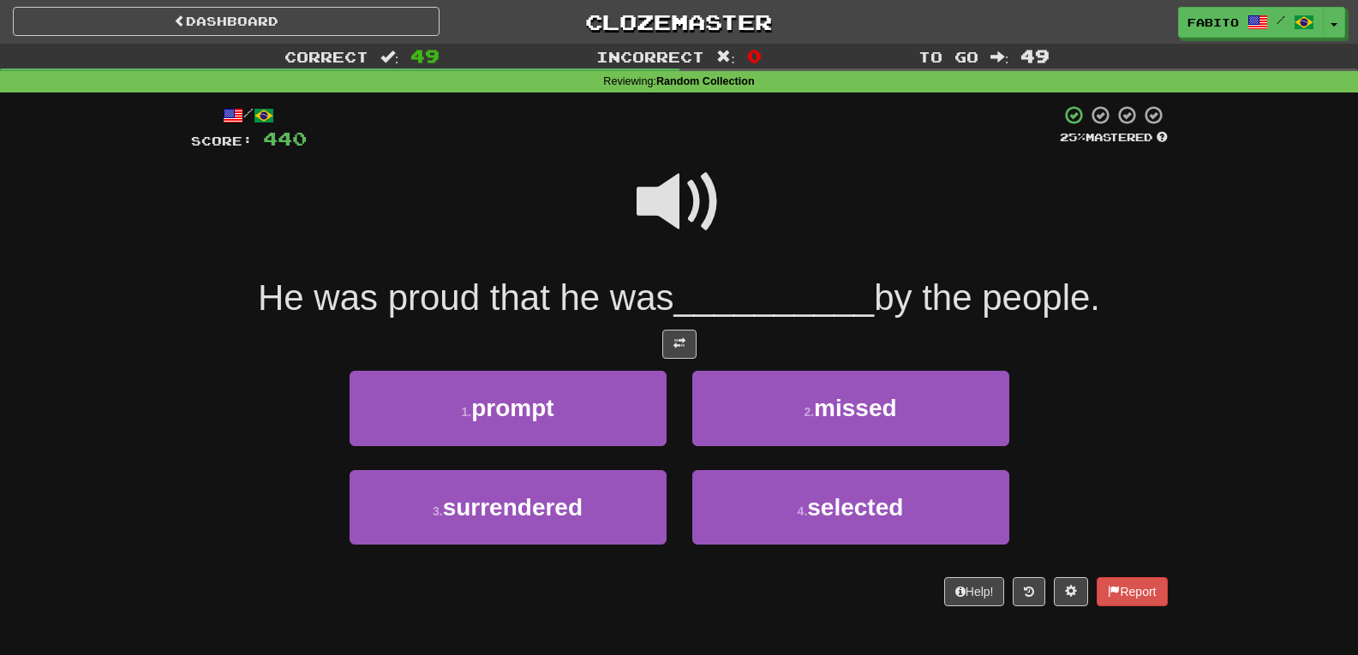
click at [683, 217] on span at bounding box center [680, 202] width 86 height 86
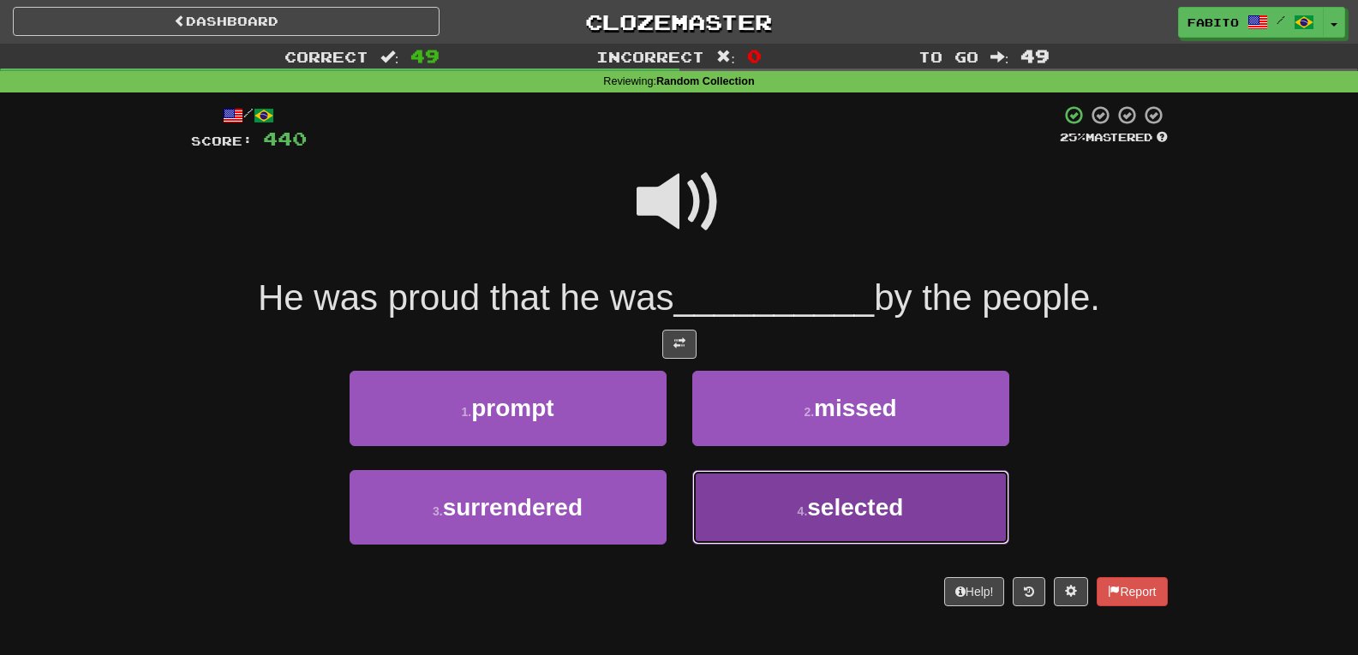
click at [771, 497] on button "4 . selected" at bounding box center [850, 507] width 317 height 75
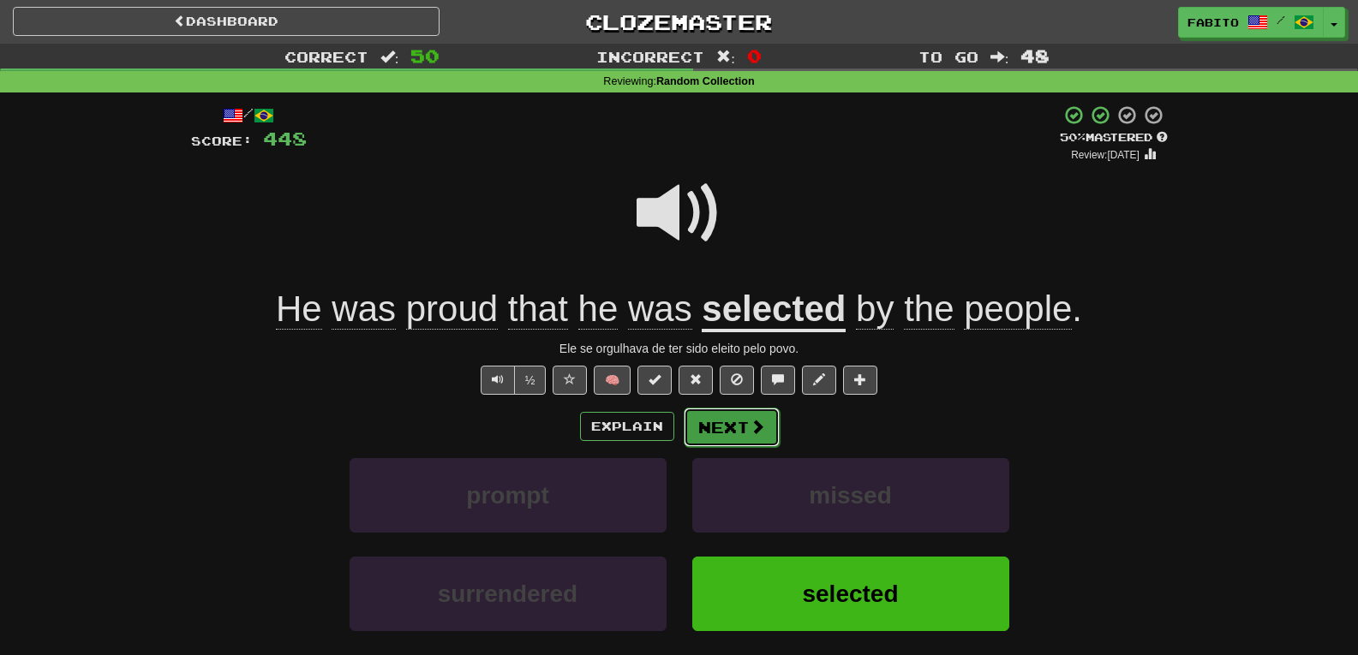
click at [767, 438] on button "Next" at bounding box center [732, 427] width 96 height 39
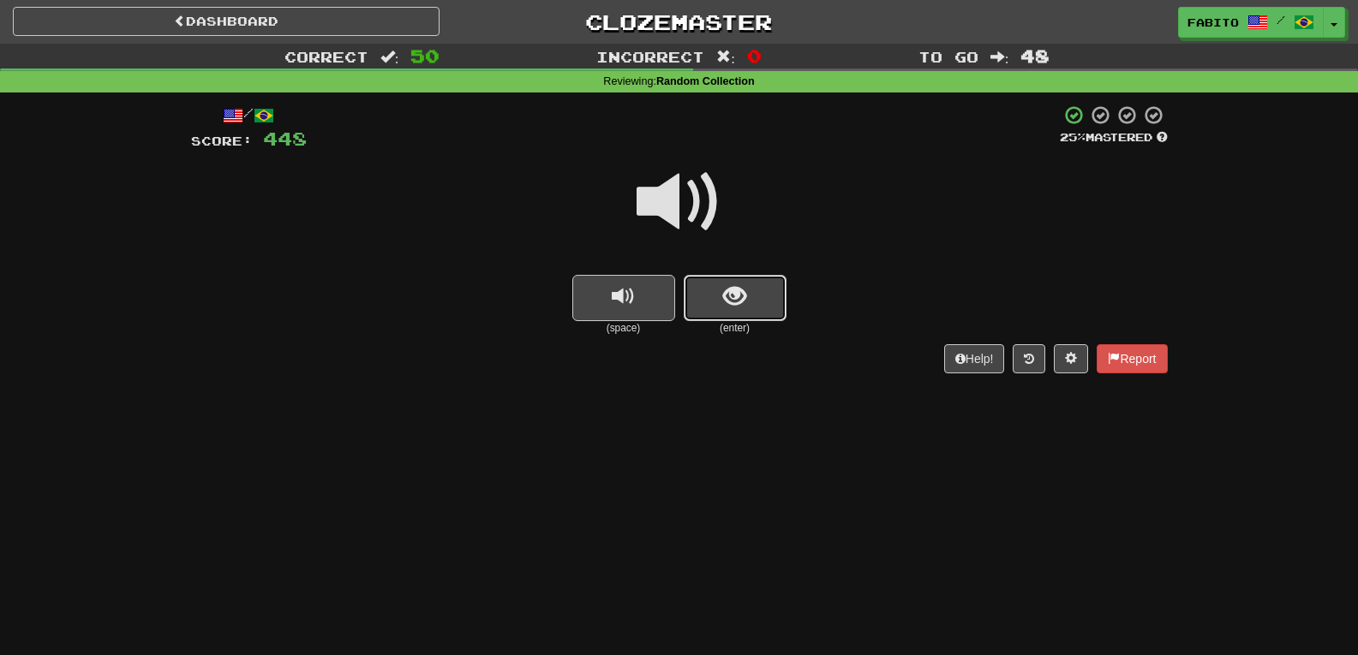
click at [732, 305] on span "show sentence" at bounding box center [734, 296] width 23 height 23
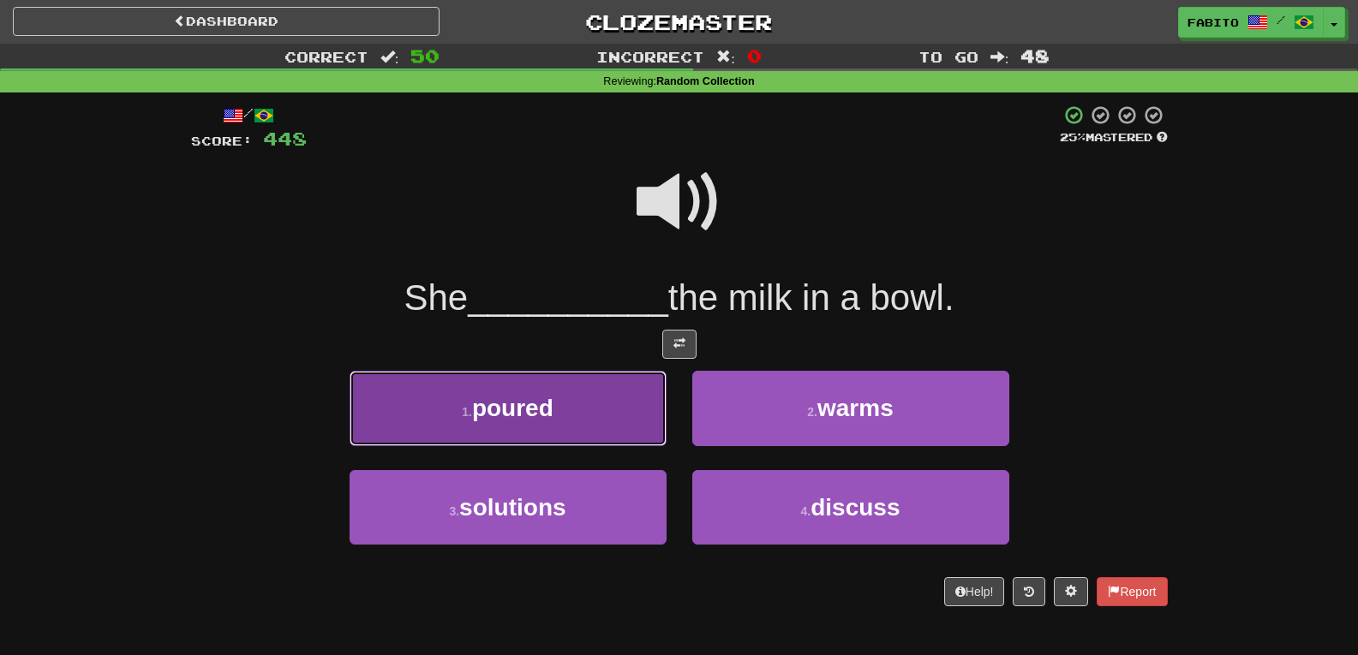
click at [625, 410] on button "1 . poured" at bounding box center [508, 408] width 317 height 75
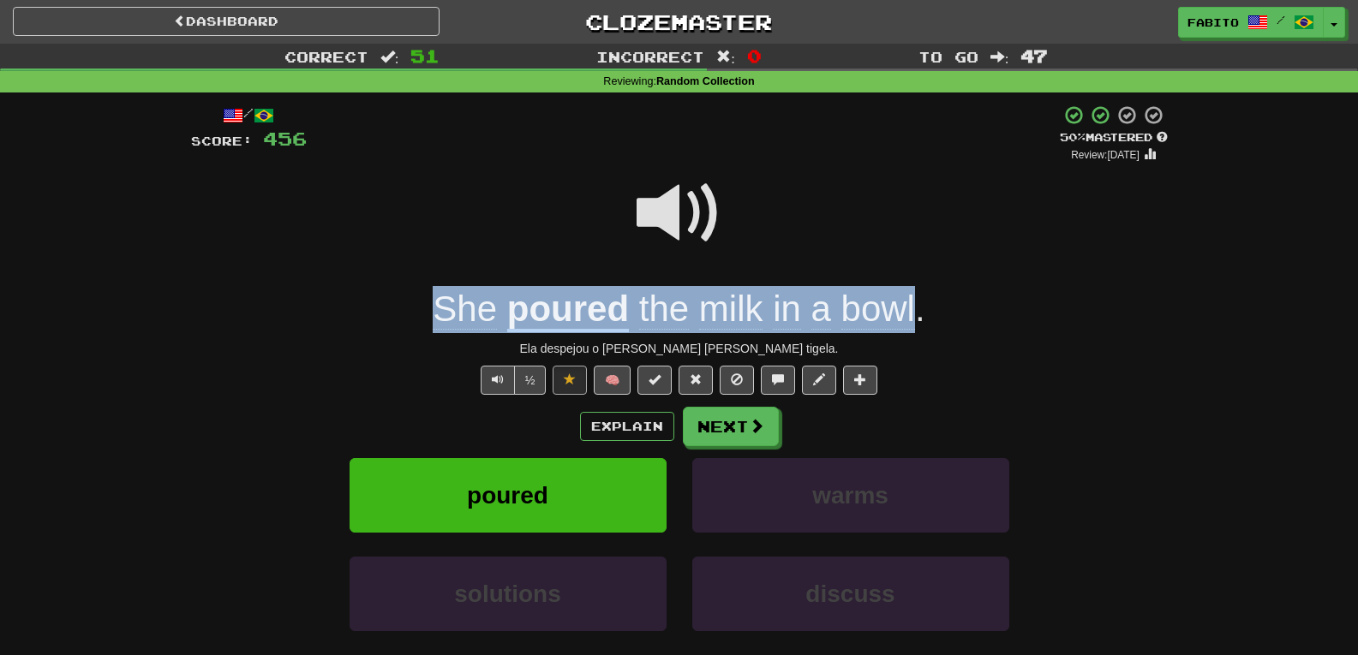
drag, startPoint x: 422, startPoint y: 314, endPoint x: 916, endPoint y: 312, distance: 494.4
click at [916, 312] on div "She poured the milk in a bowl ." at bounding box center [679, 309] width 977 height 47
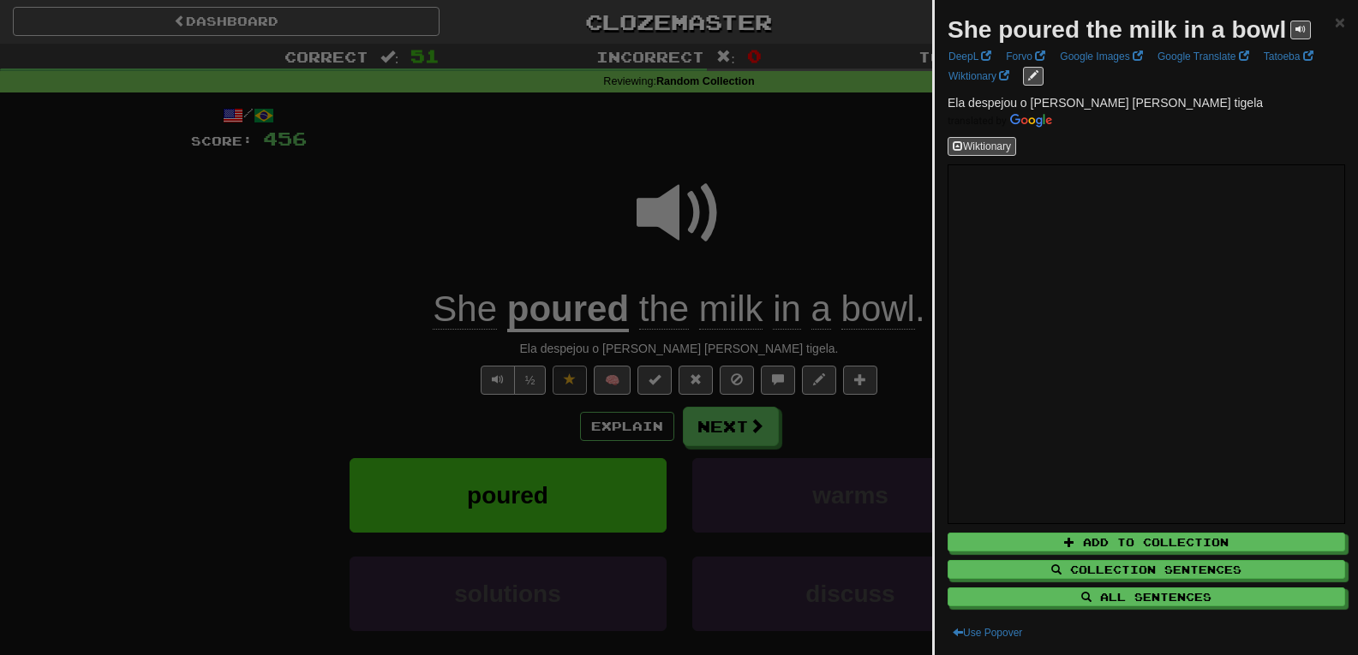
click at [760, 148] on div at bounding box center [679, 327] width 1358 height 655
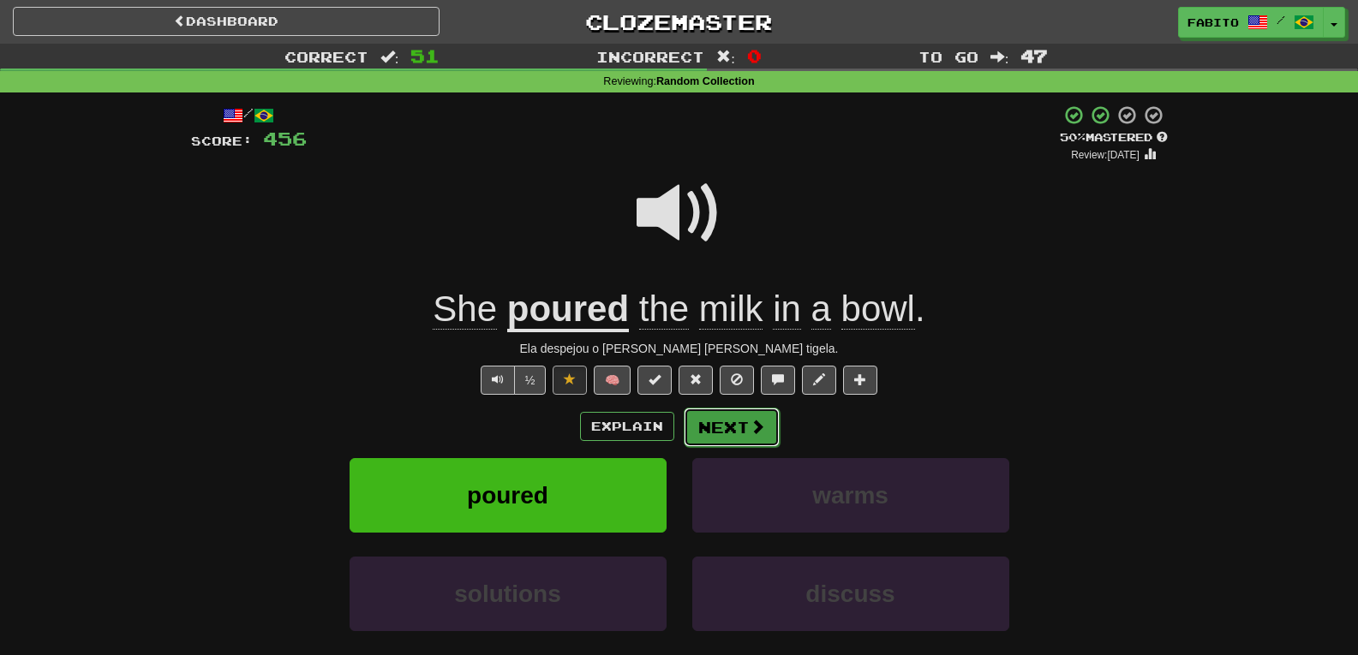
click at [741, 420] on button "Next" at bounding box center [732, 427] width 96 height 39
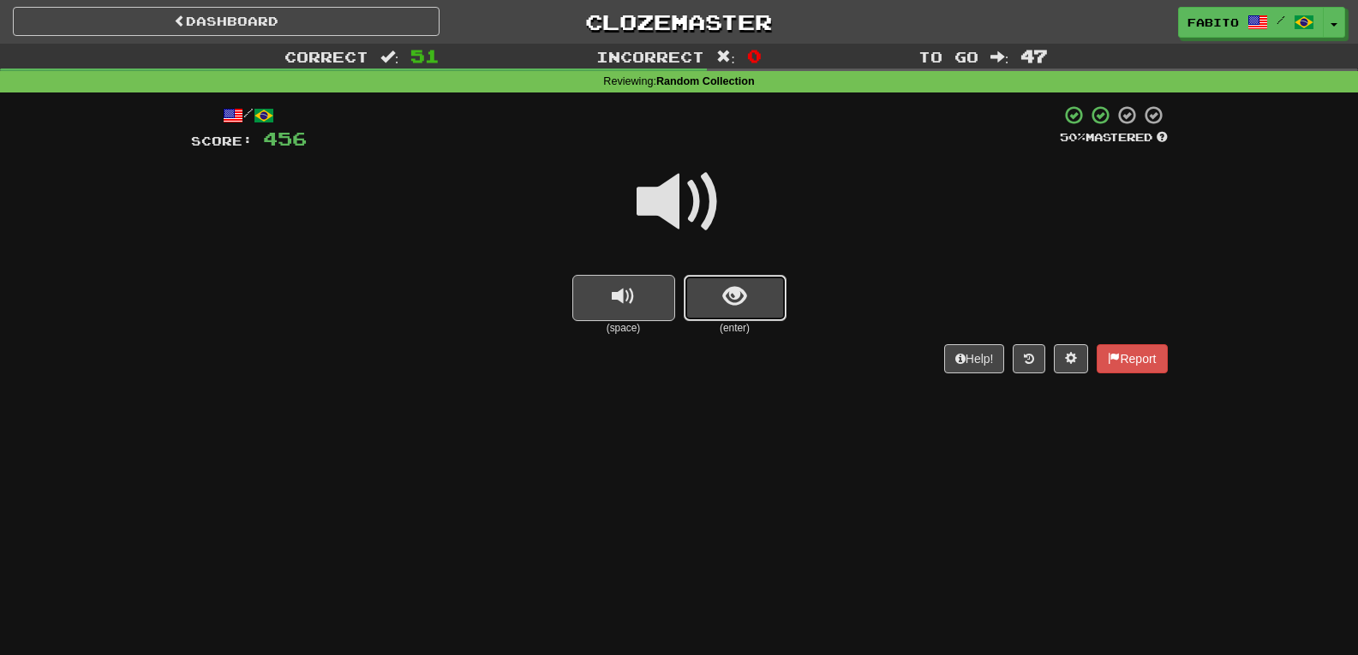
click at [764, 298] on button "show sentence" at bounding box center [735, 298] width 103 height 46
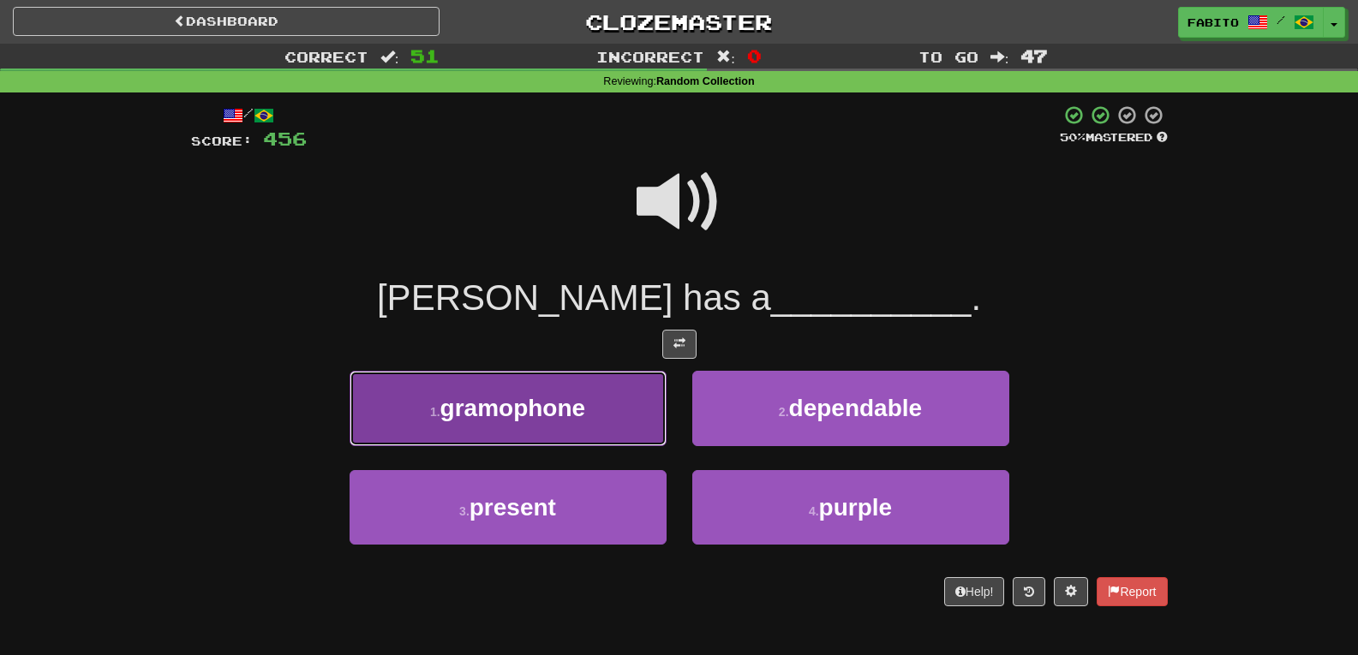
click at [628, 390] on button "1 . gramophone" at bounding box center [508, 408] width 317 height 75
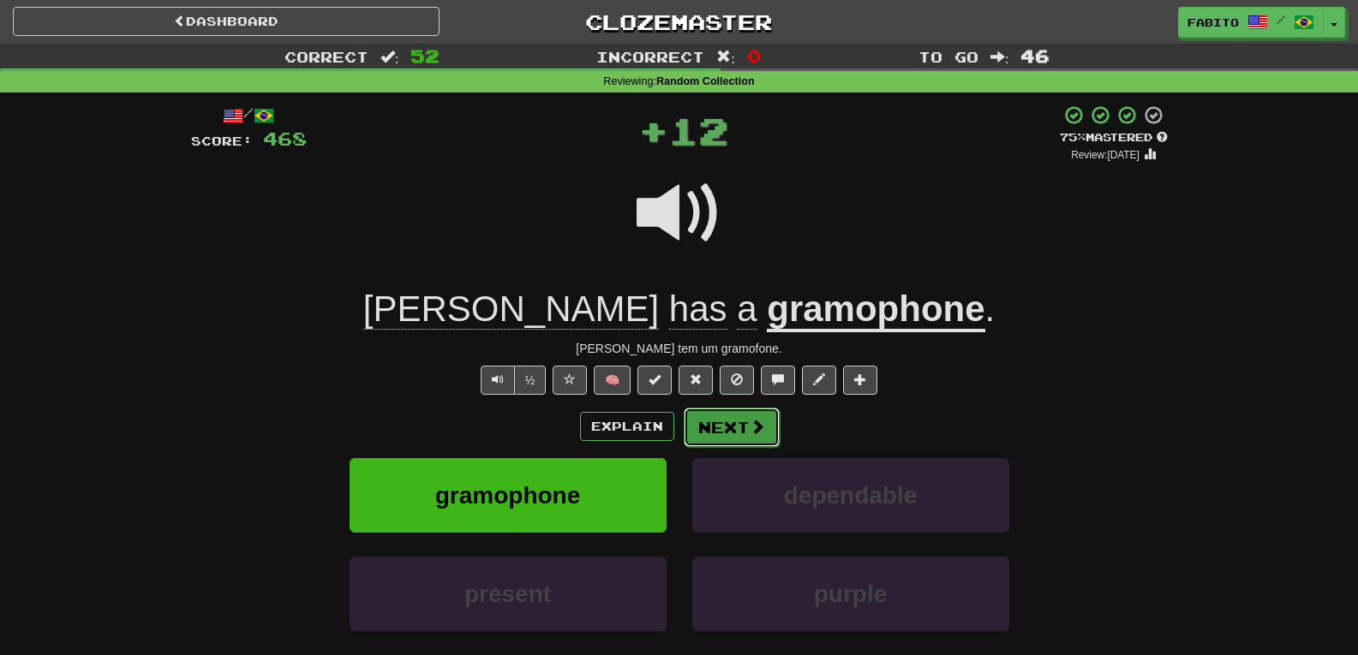
click at [732, 428] on button "Next" at bounding box center [732, 427] width 96 height 39
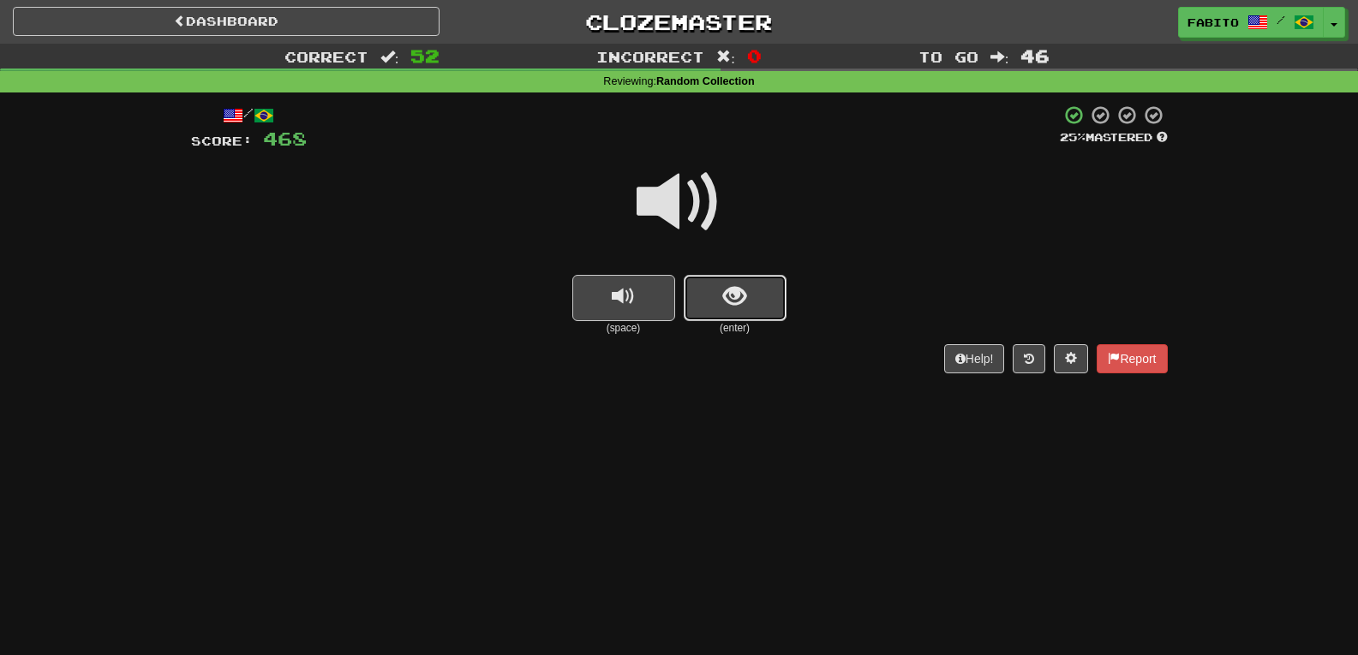
click at [730, 307] on span "show sentence" at bounding box center [734, 296] width 23 height 23
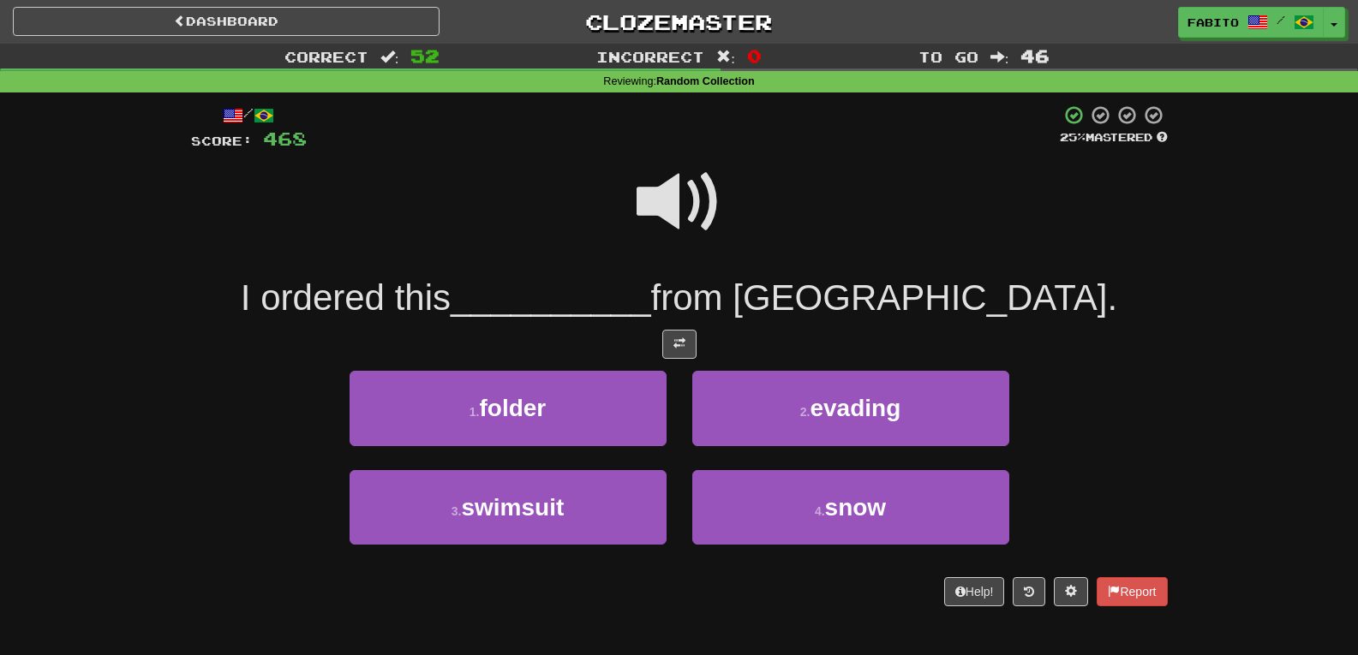
click at [683, 218] on span at bounding box center [680, 202] width 86 height 86
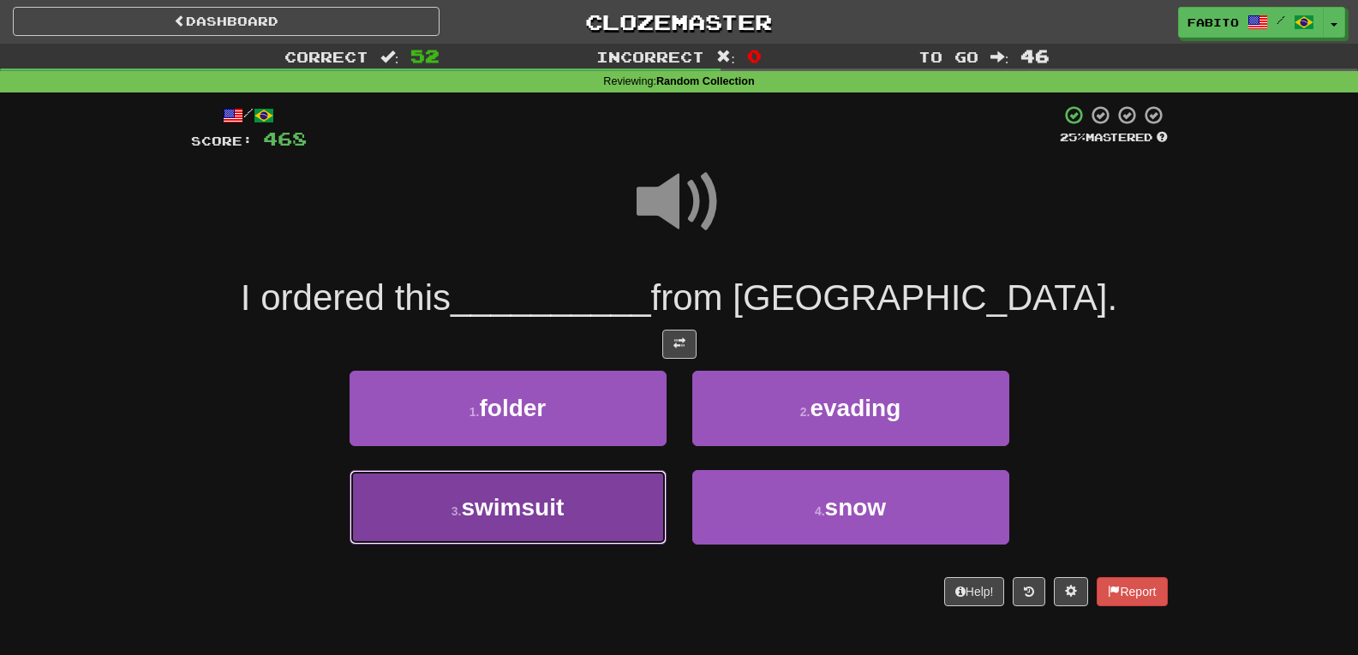
click at [613, 490] on button "3 . swimsuit" at bounding box center [508, 507] width 317 height 75
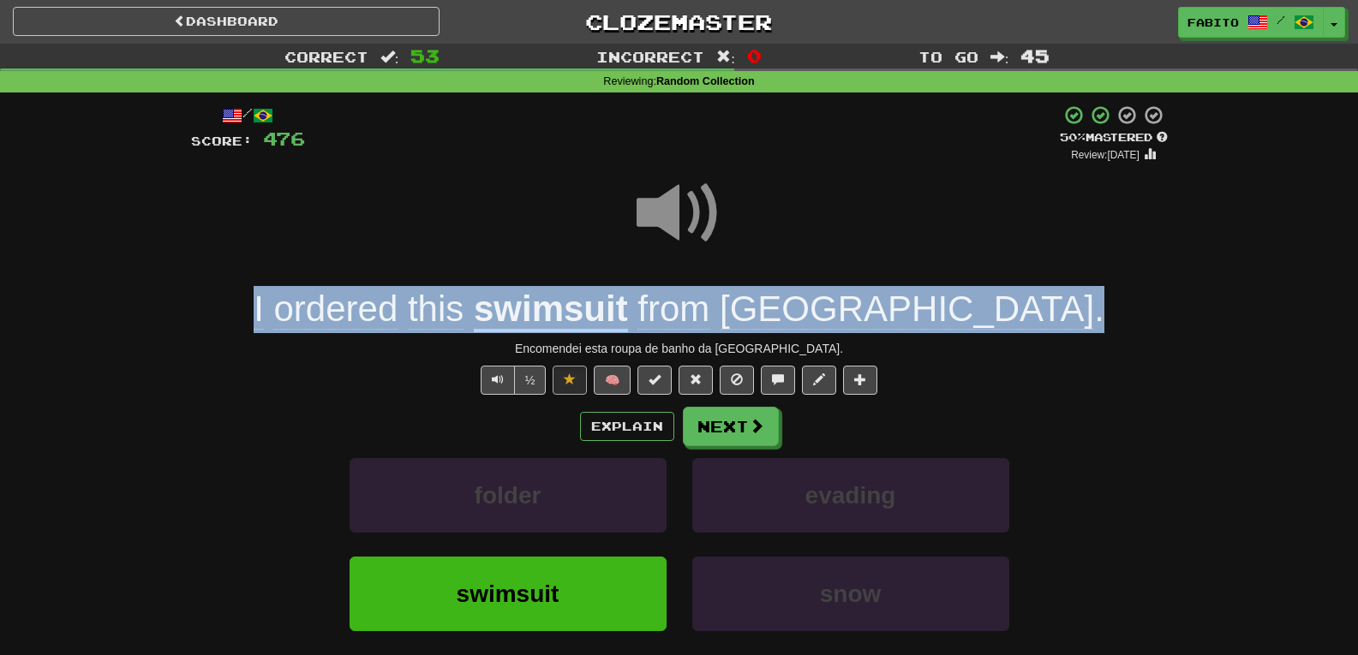
drag, startPoint x: 942, startPoint y: 306, endPoint x: 380, endPoint y: 314, distance: 561.3
click at [380, 314] on div "I ordered this swimsuit from France ." at bounding box center [679, 309] width 977 height 47
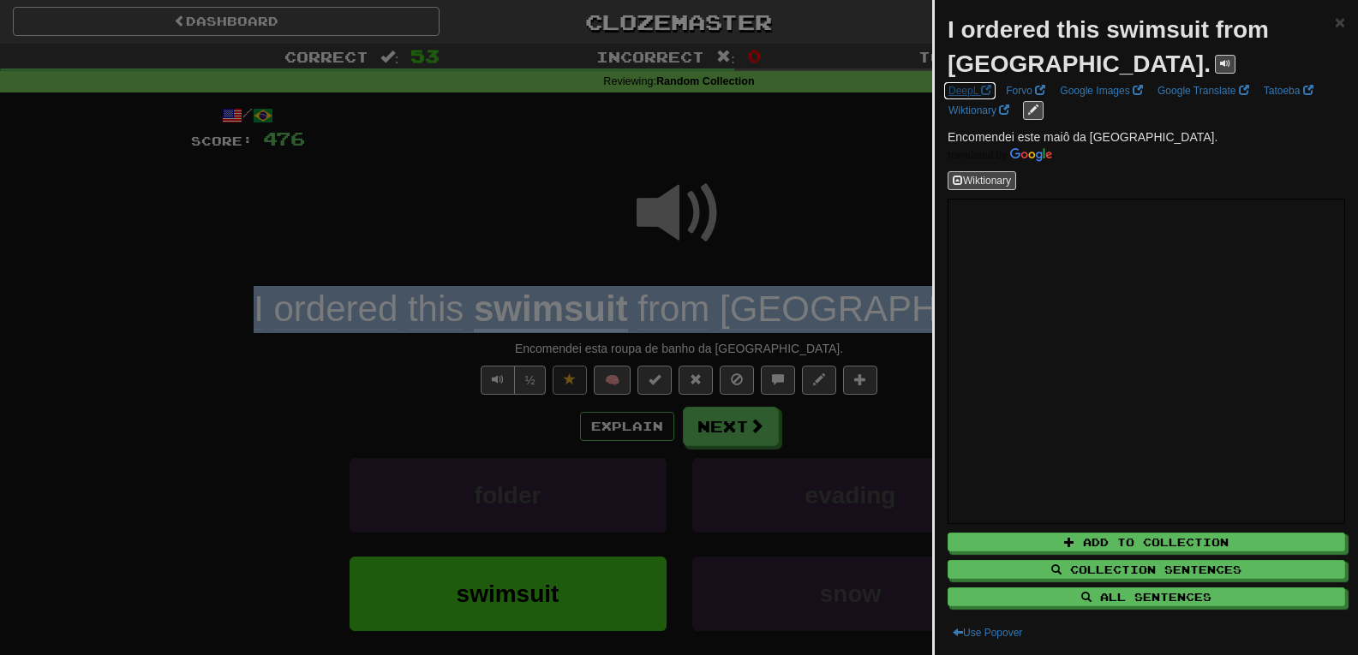
click at [966, 90] on link "DeepL" at bounding box center [969, 90] width 53 height 19
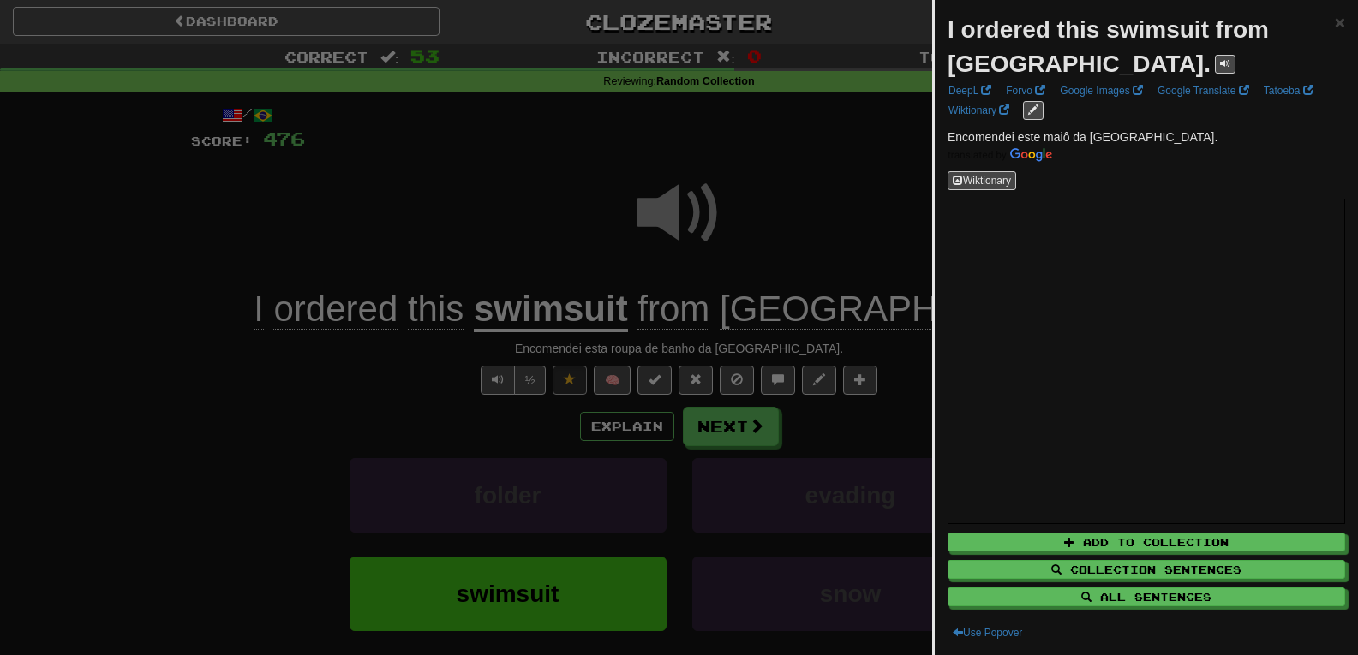
click at [820, 182] on div at bounding box center [679, 327] width 1358 height 655
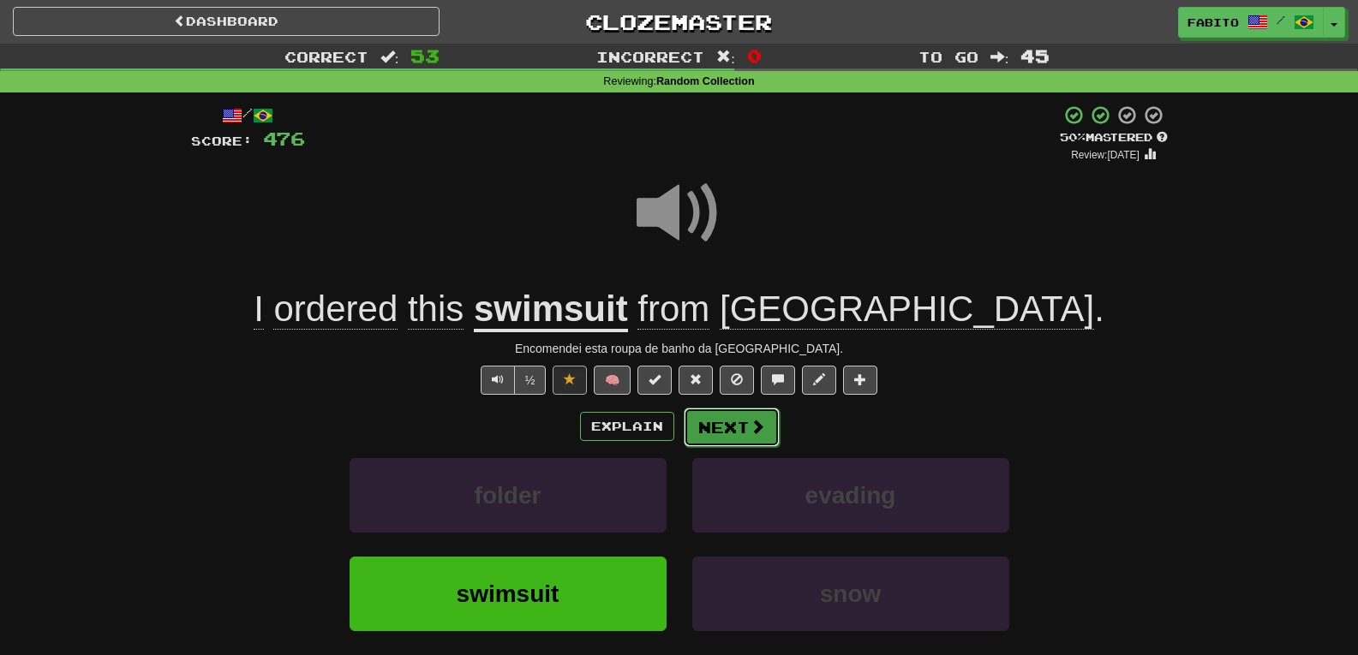
click at [764, 419] on button "Next" at bounding box center [732, 427] width 96 height 39
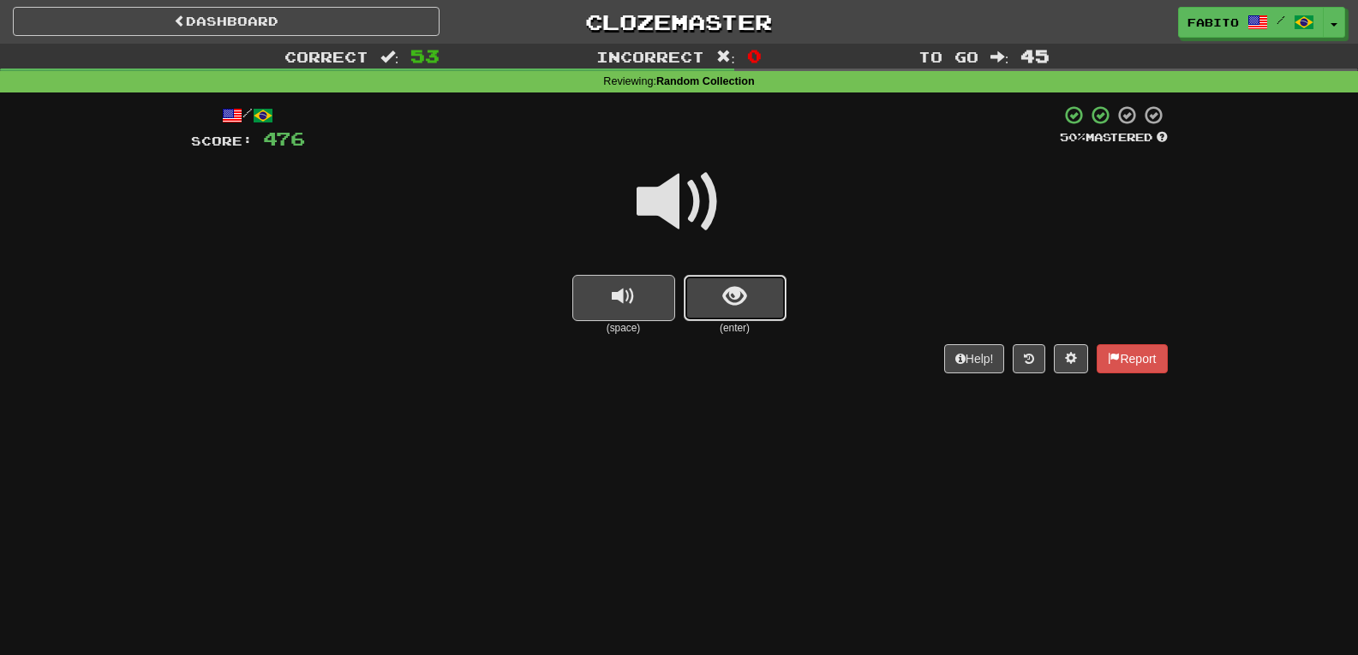
click at [760, 302] on button "show sentence" at bounding box center [735, 298] width 103 height 46
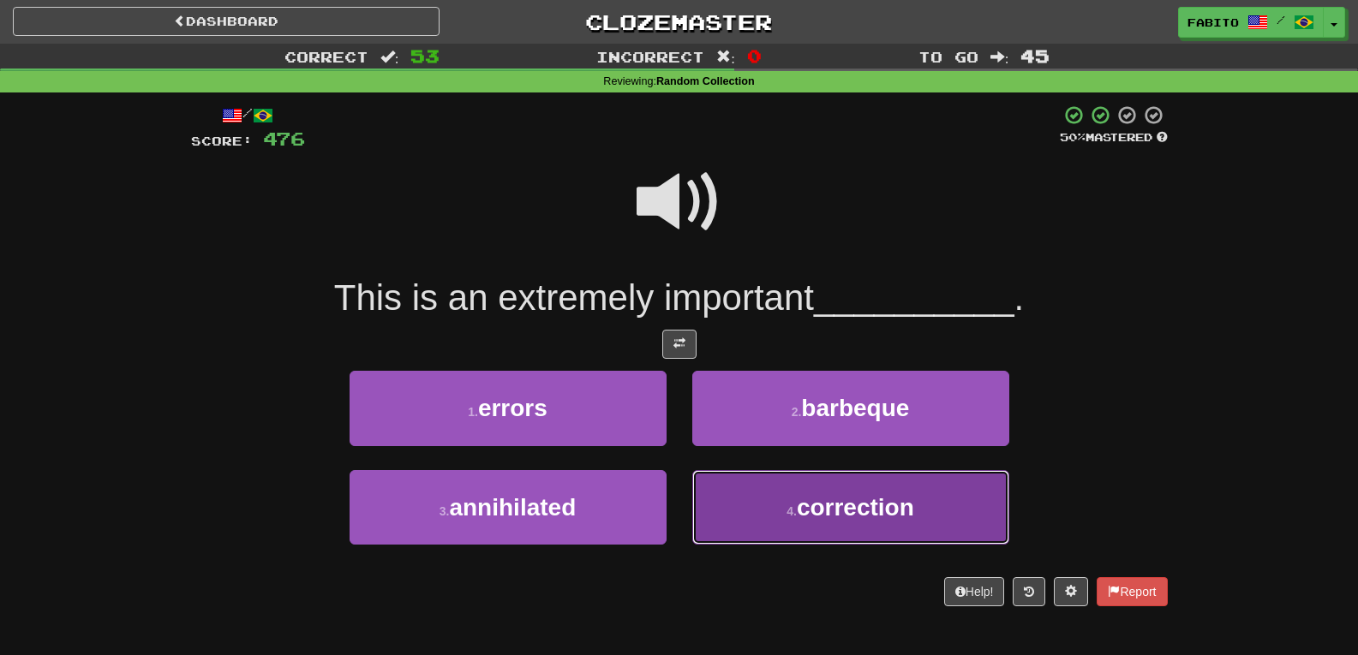
click at [757, 510] on button "4 . correction" at bounding box center [850, 507] width 317 height 75
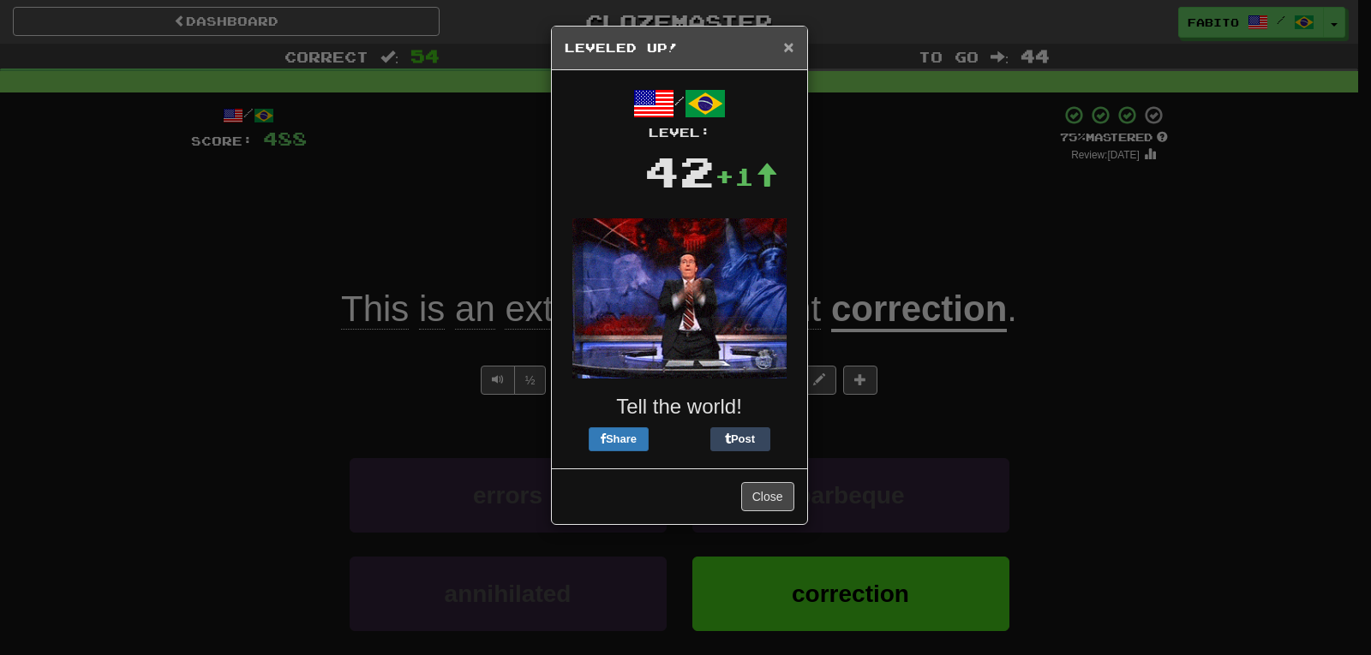
click at [787, 51] on span "×" at bounding box center [788, 47] width 10 height 20
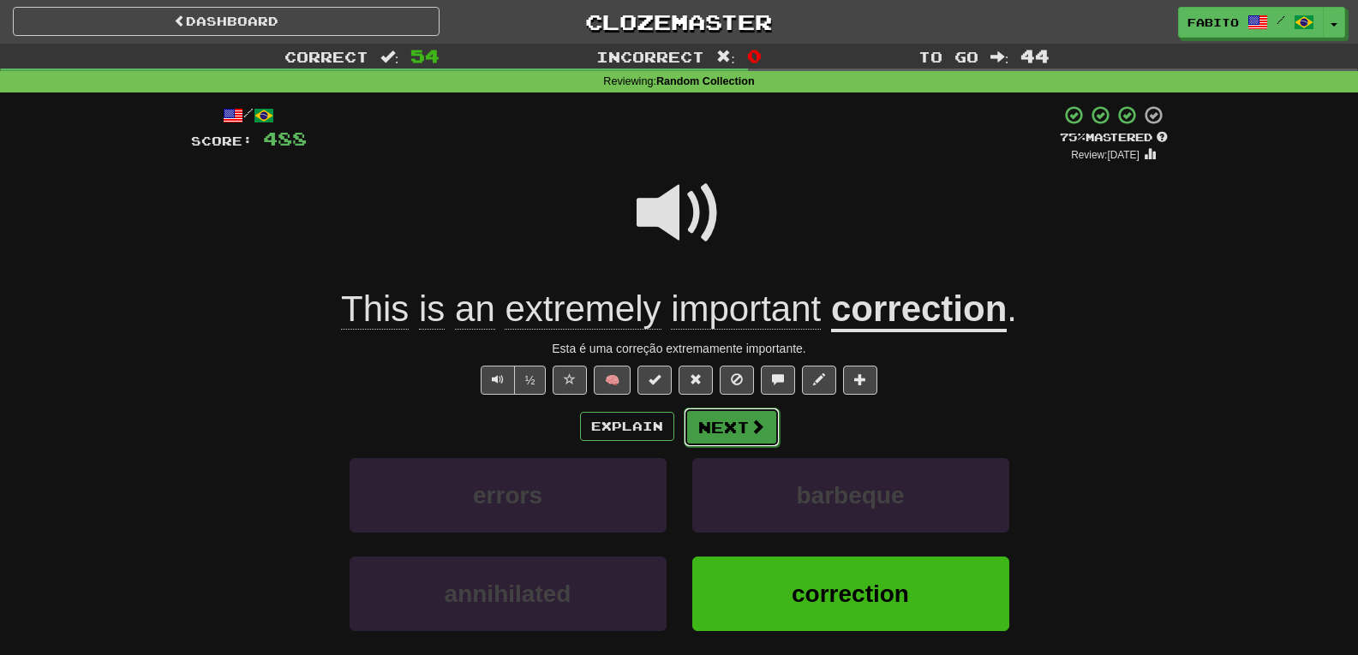
click at [744, 433] on button "Next" at bounding box center [732, 427] width 96 height 39
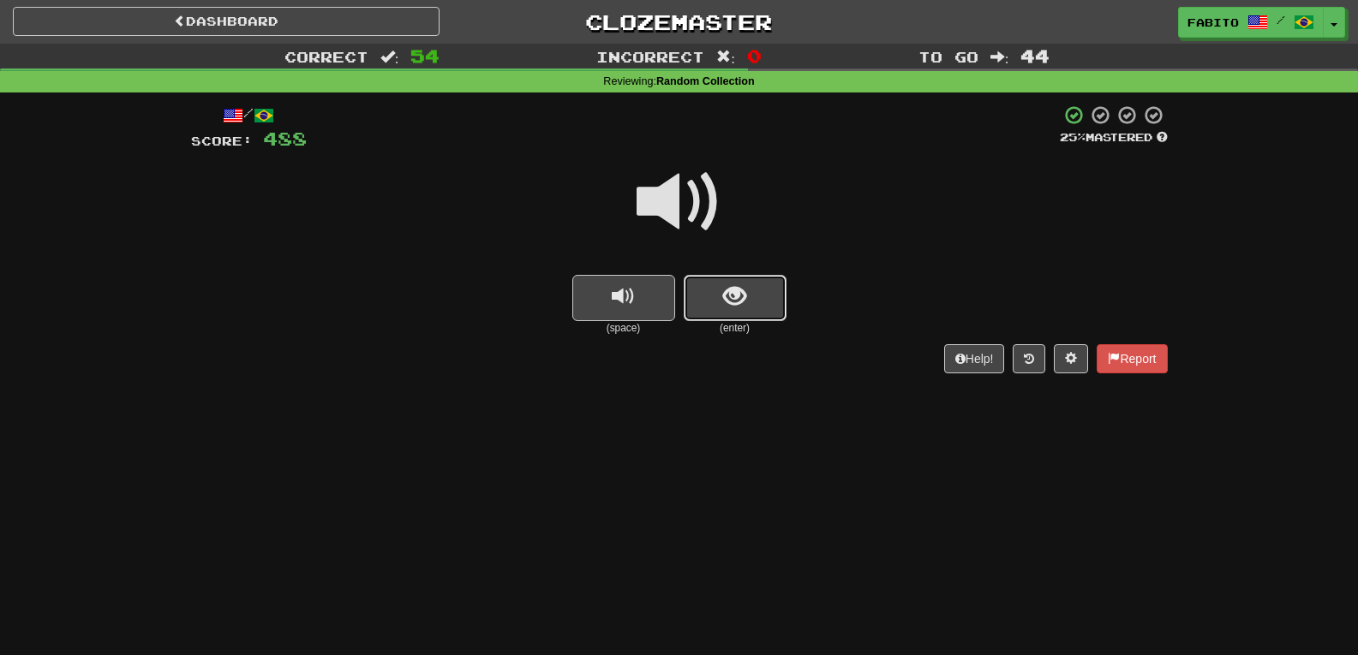
click at [733, 286] on span "show sentence" at bounding box center [734, 296] width 23 height 23
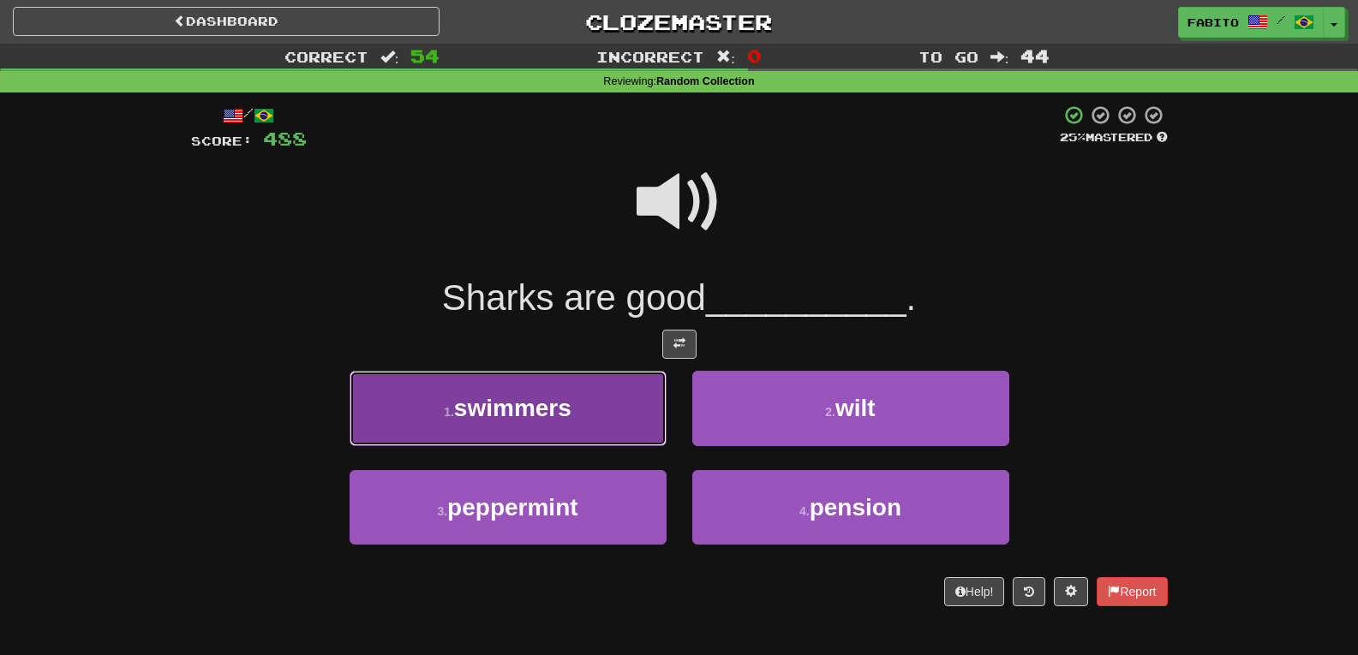
click at [602, 402] on button "1 . swimmers" at bounding box center [508, 408] width 317 height 75
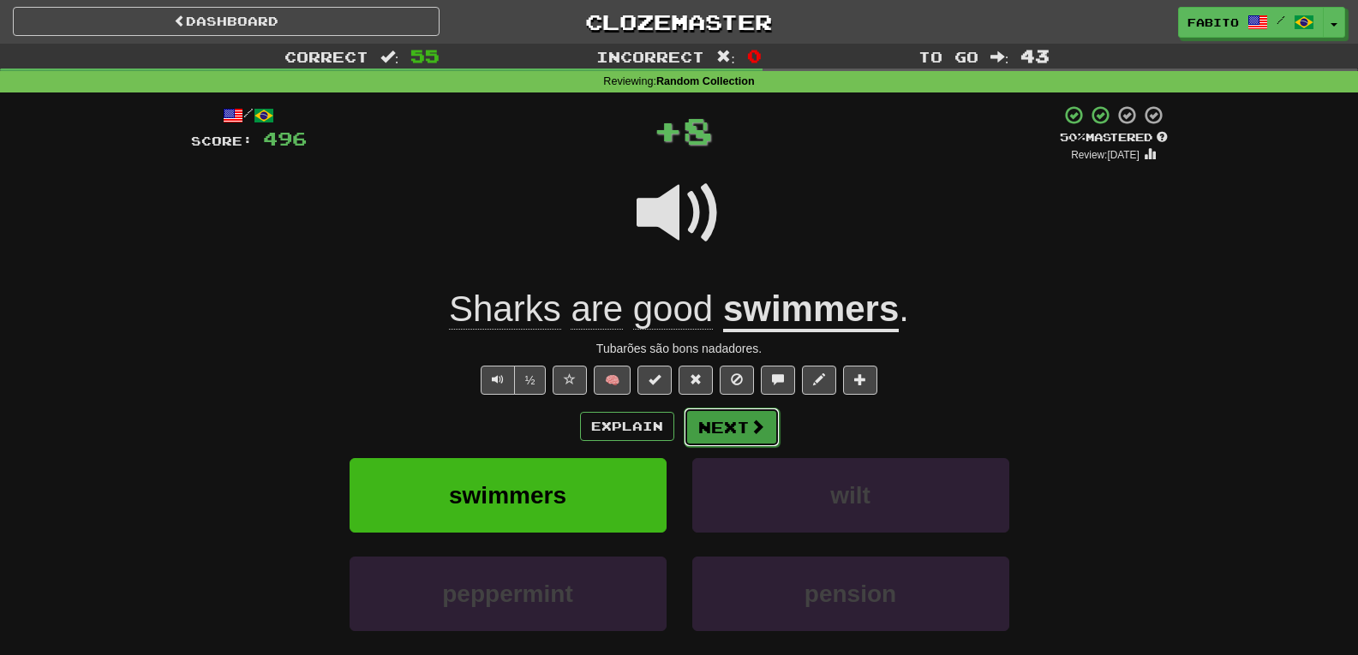
click at [725, 420] on button "Next" at bounding box center [732, 427] width 96 height 39
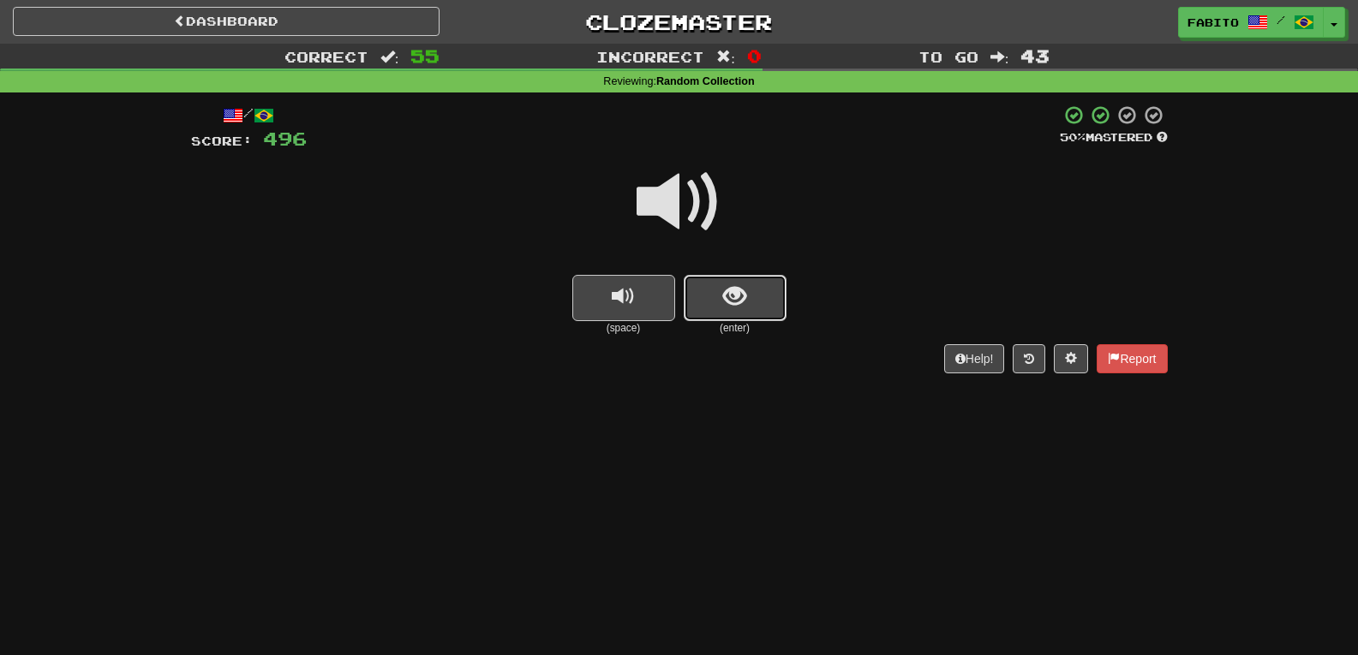
click at [757, 296] on button "show sentence" at bounding box center [735, 298] width 103 height 46
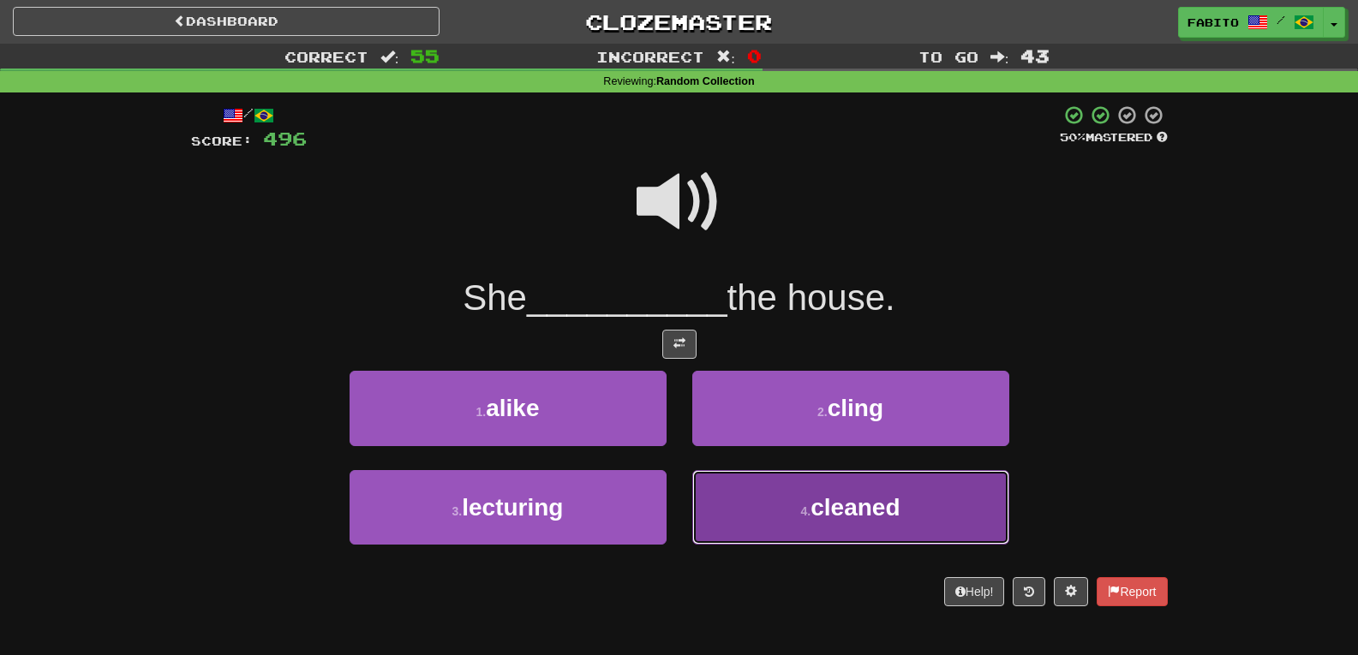
click at [763, 500] on button "4 . cleaned" at bounding box center [850, 507] width 317 height 75
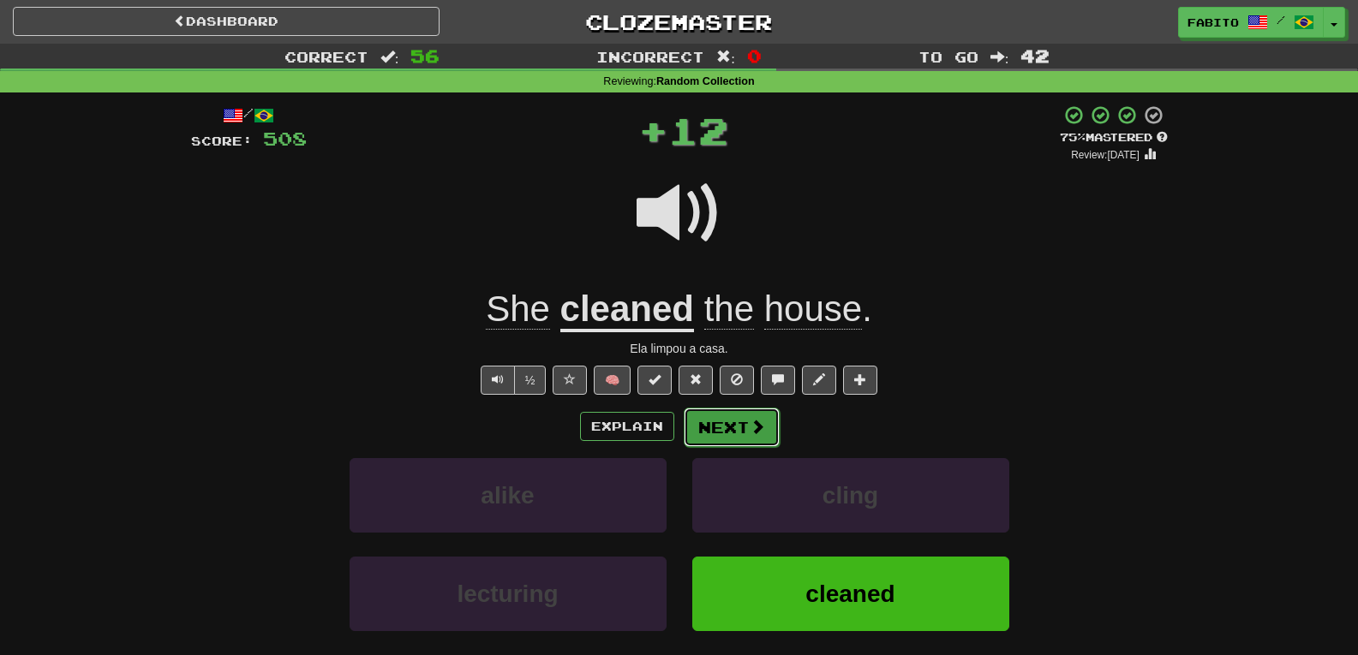
click at [739, 429] on button "Next" at bounding box center [732, 427] width 96 height 39
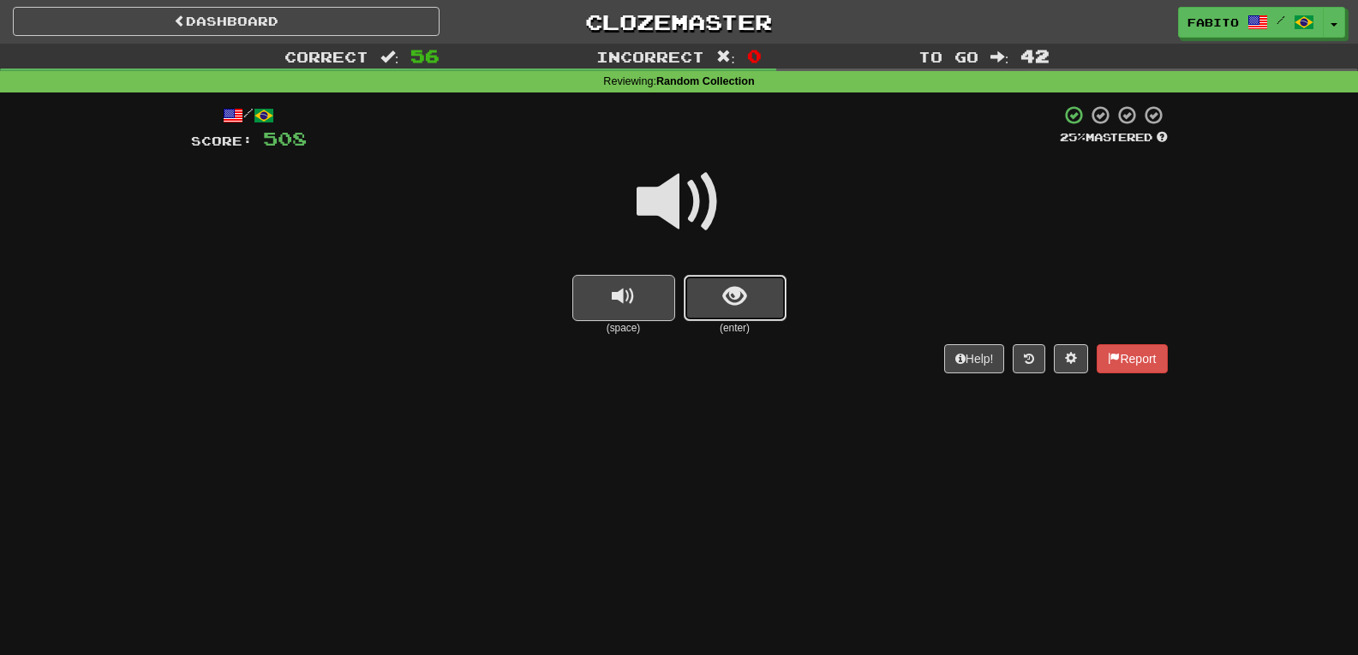
click at [754, 290] on button "show sentence" at bounding box center [735, 298] width 103 height 46
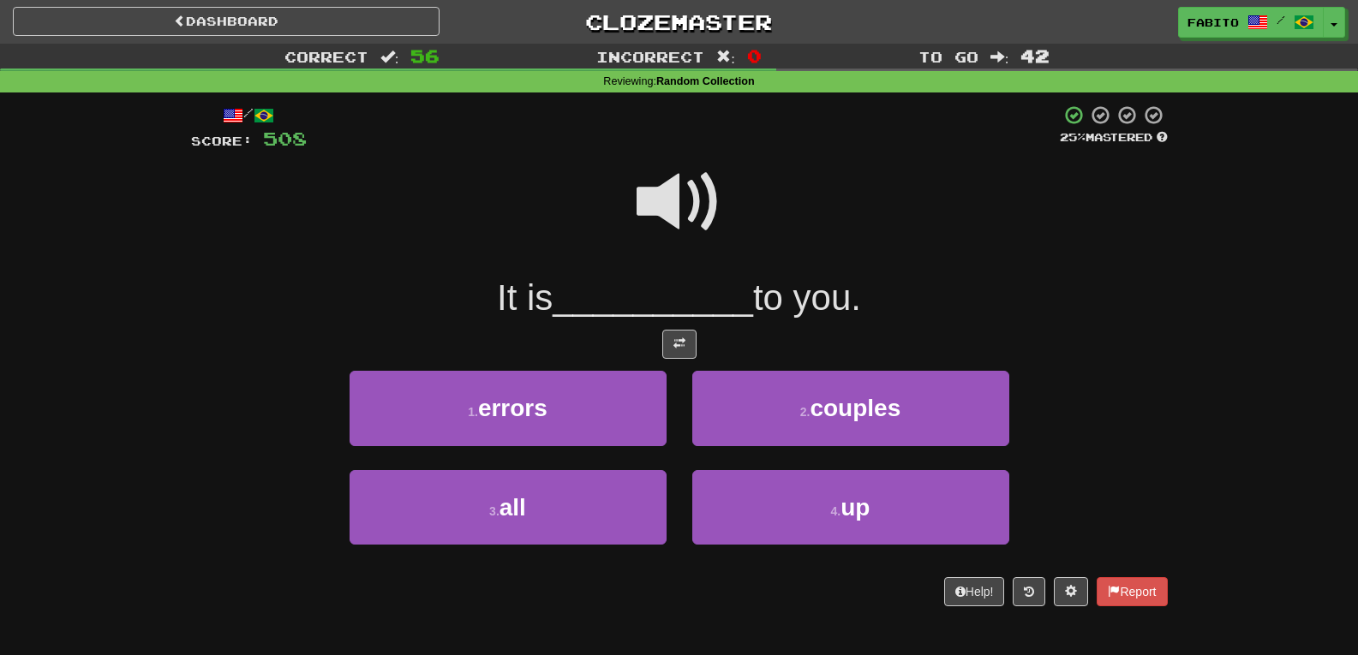
click at [685, 208] on span at bounding box center [680, 202] width 86 height 86
click at [667, 212] on span at bounding box center [680, 202] width 86 height 86
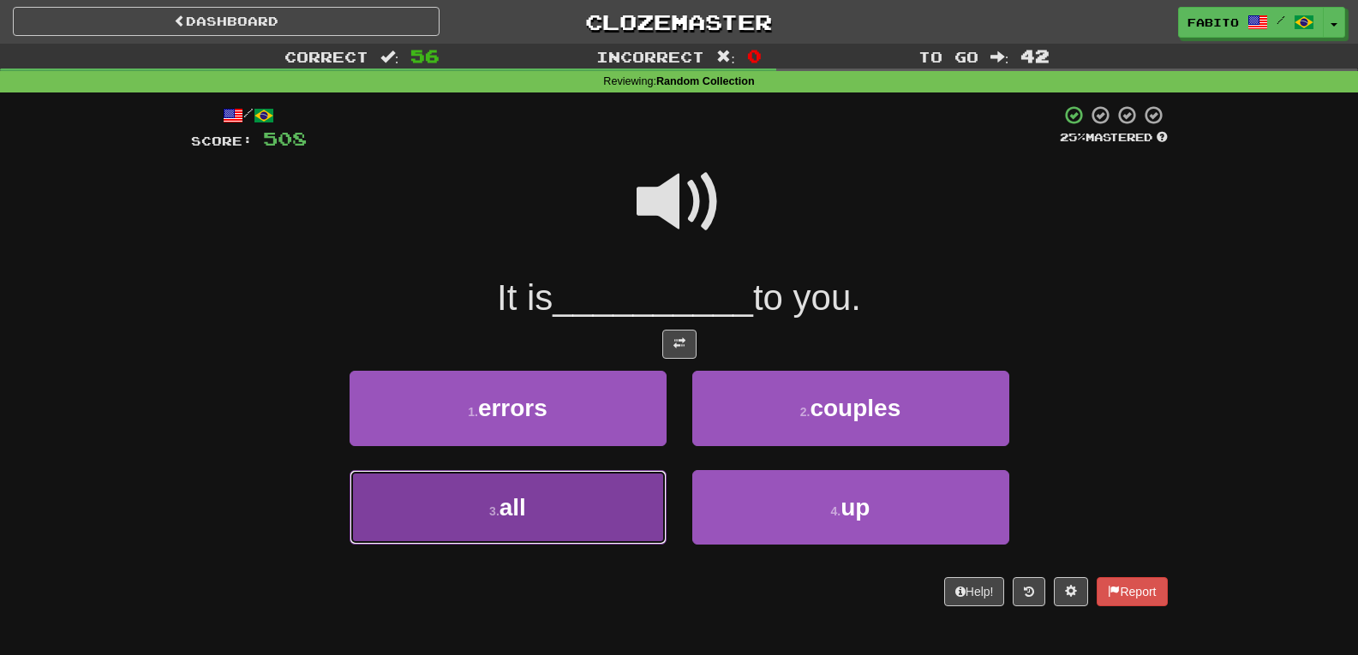
click at [584, 495] on button "3 . all" at bounding box center [508, 507] width 317 height 75
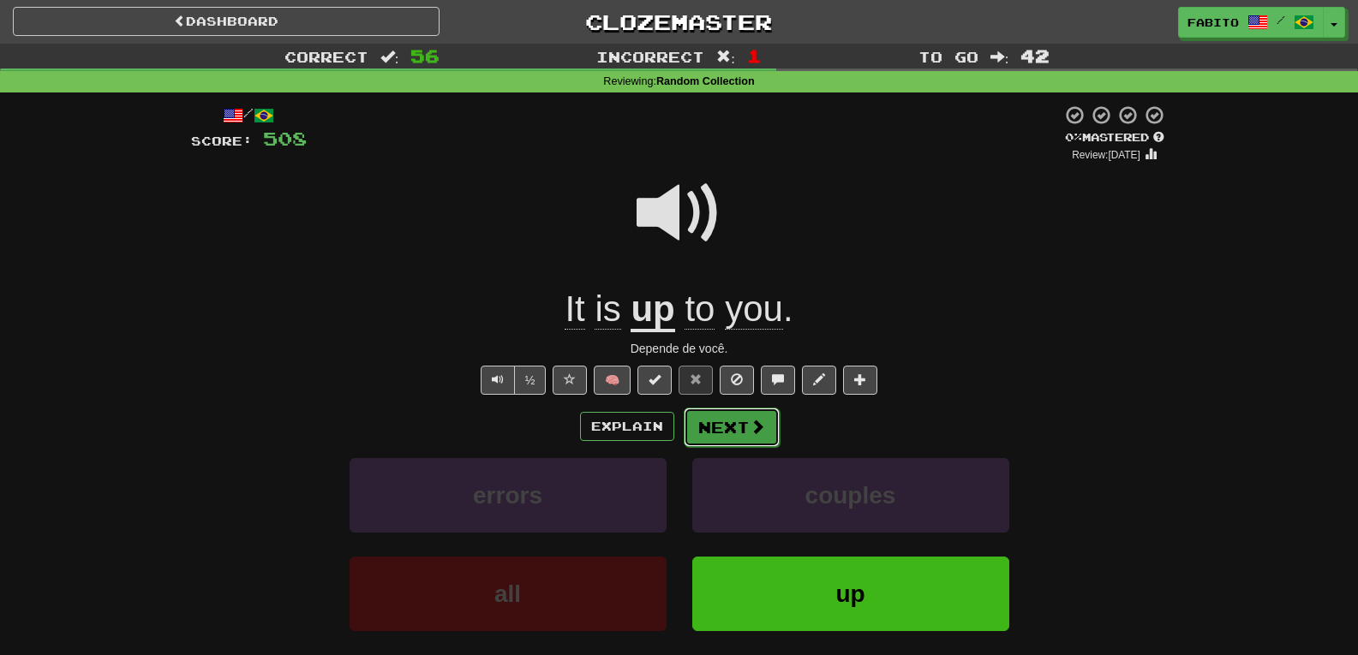
click at [721, 426] on button "Next" at bounding box center [732, 427] width 96 height 39
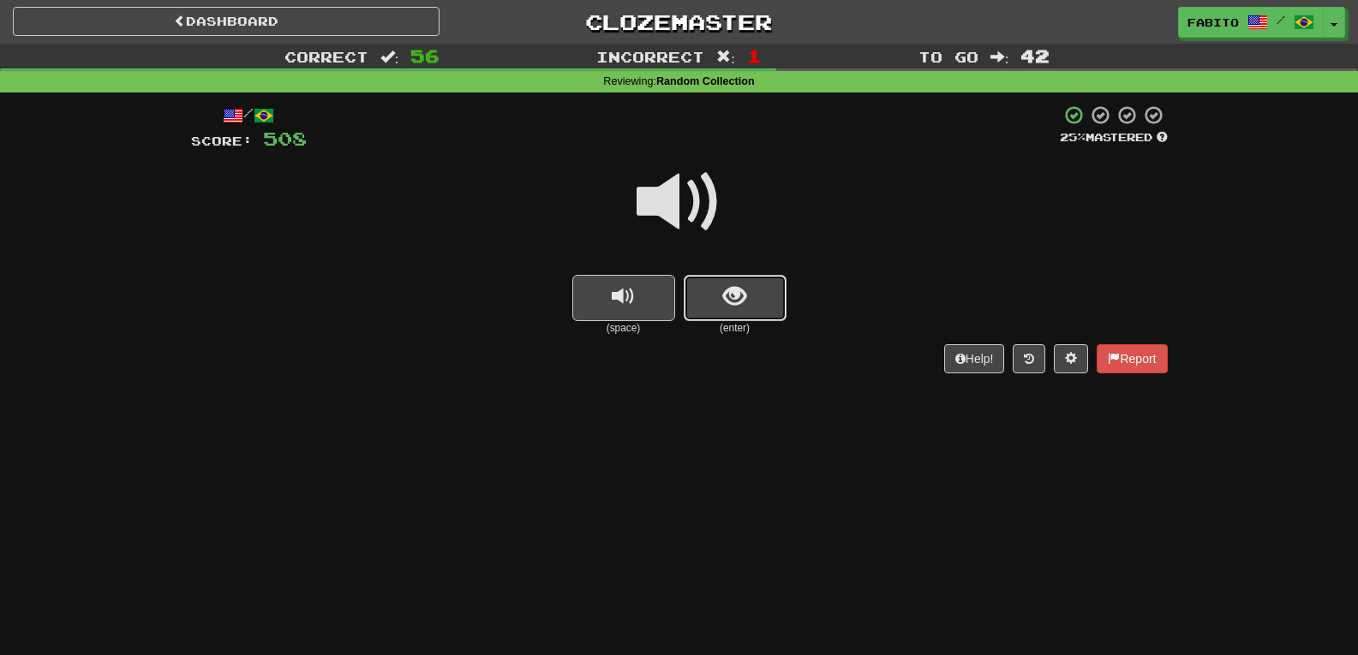
click at [703, 300] on button "show sentence" at bounding box center [735, 298] width 103 height 46
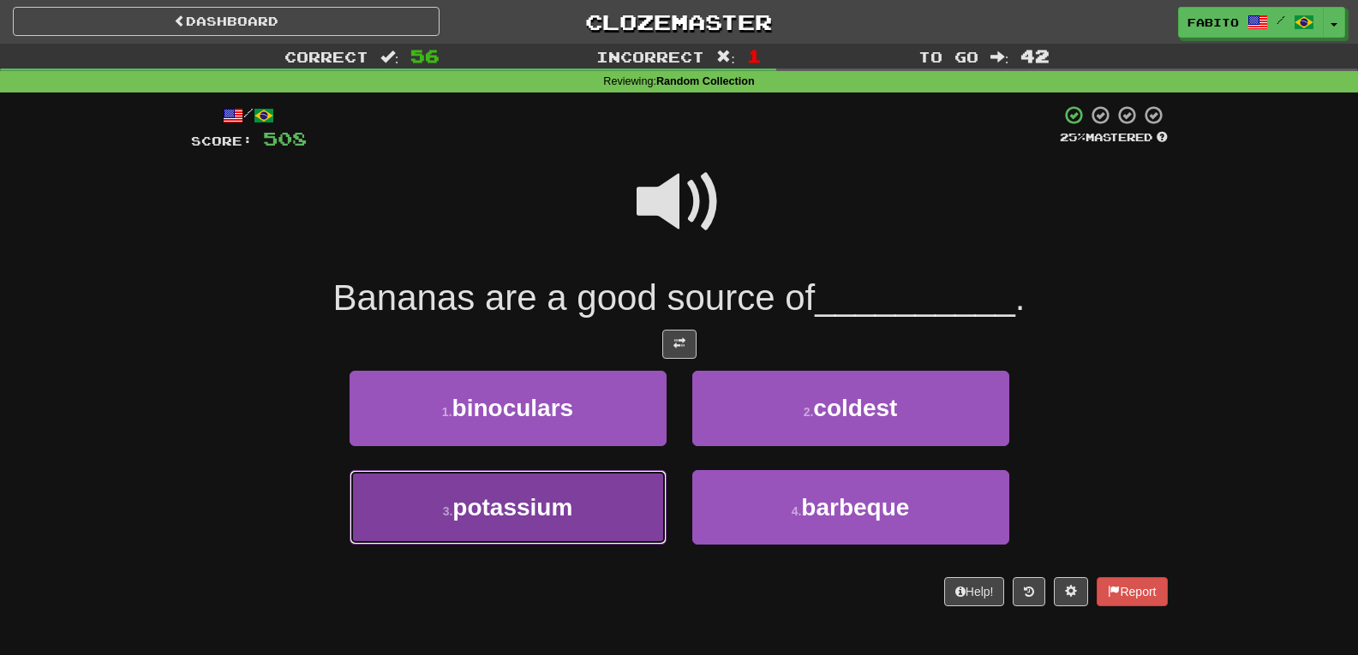
click at [601, 500] on button "3 . potassium" at bounding box center [508, 507] width 317 height 75
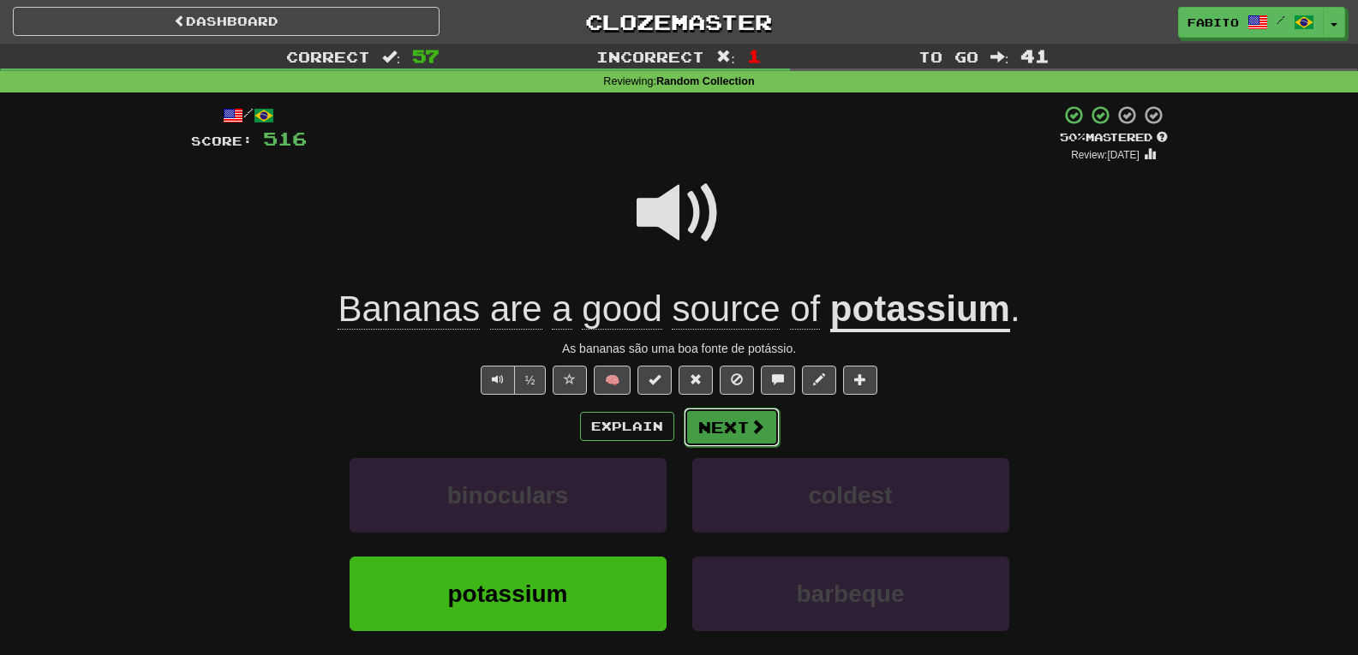
click at [737, 429] on button "Next" at bounding box center [732, 427] width 96 height 39
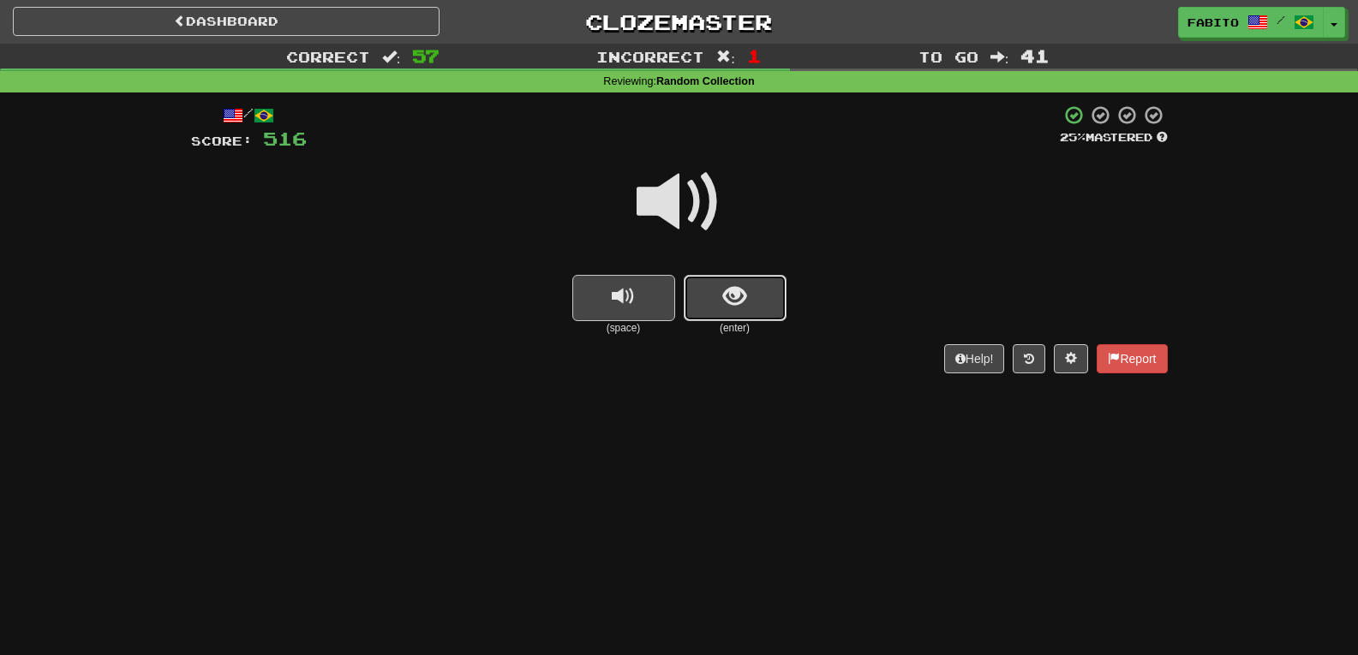
click at [715, 294] on button "show sentence" at bounding box center [735, 298] width 103 height 46
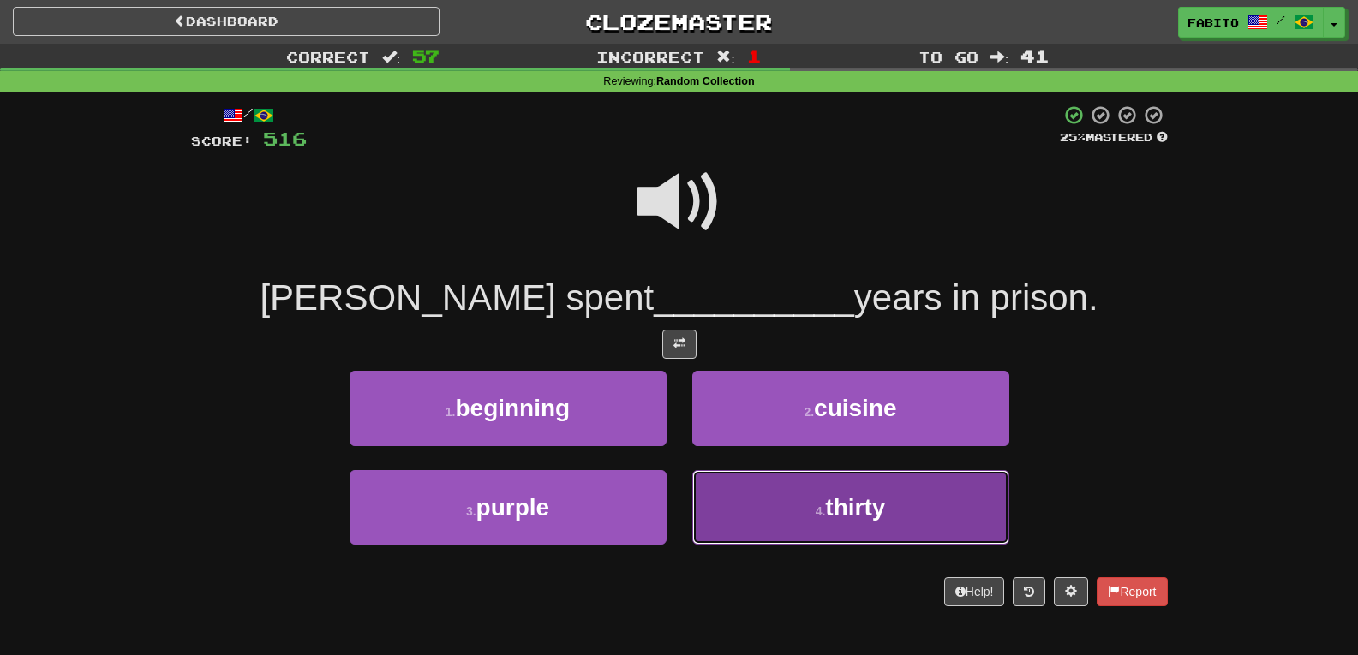
click at [766, 510] on button "4 . thirty" at bounding box center [850, 507] width 317 height 75
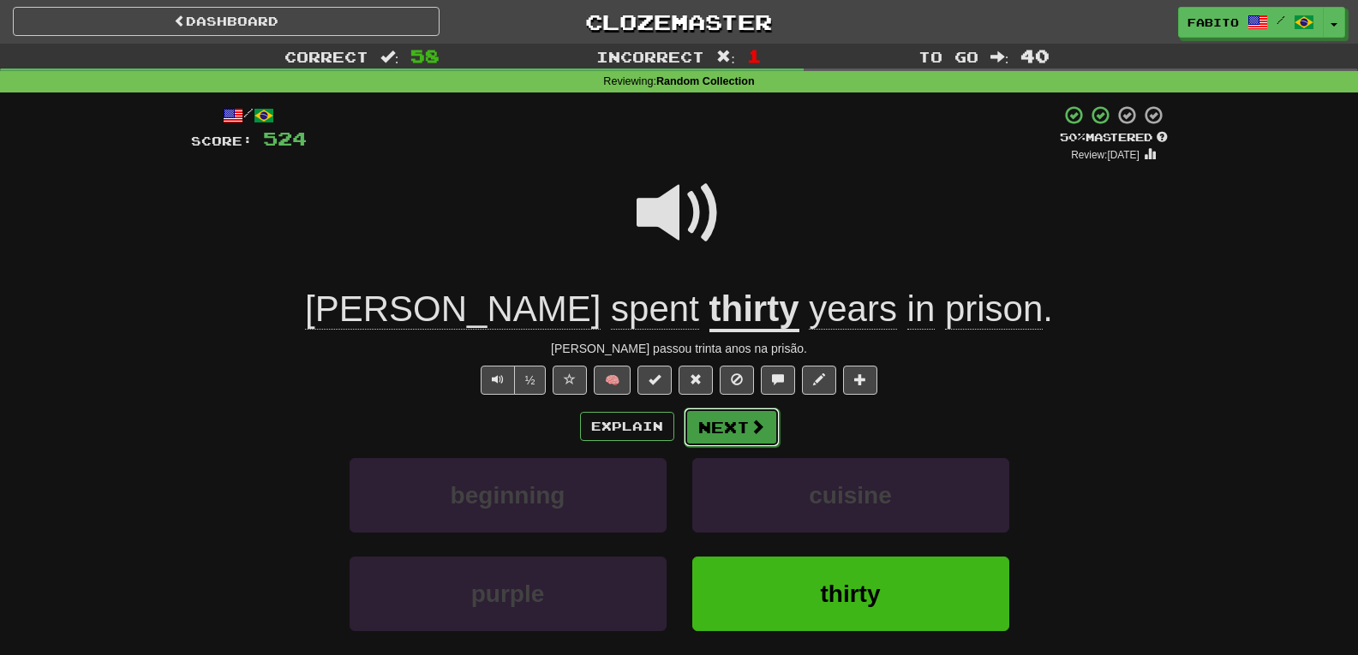
click at [754, 434] on span at bounding box center [757, 426] width 15 height 15
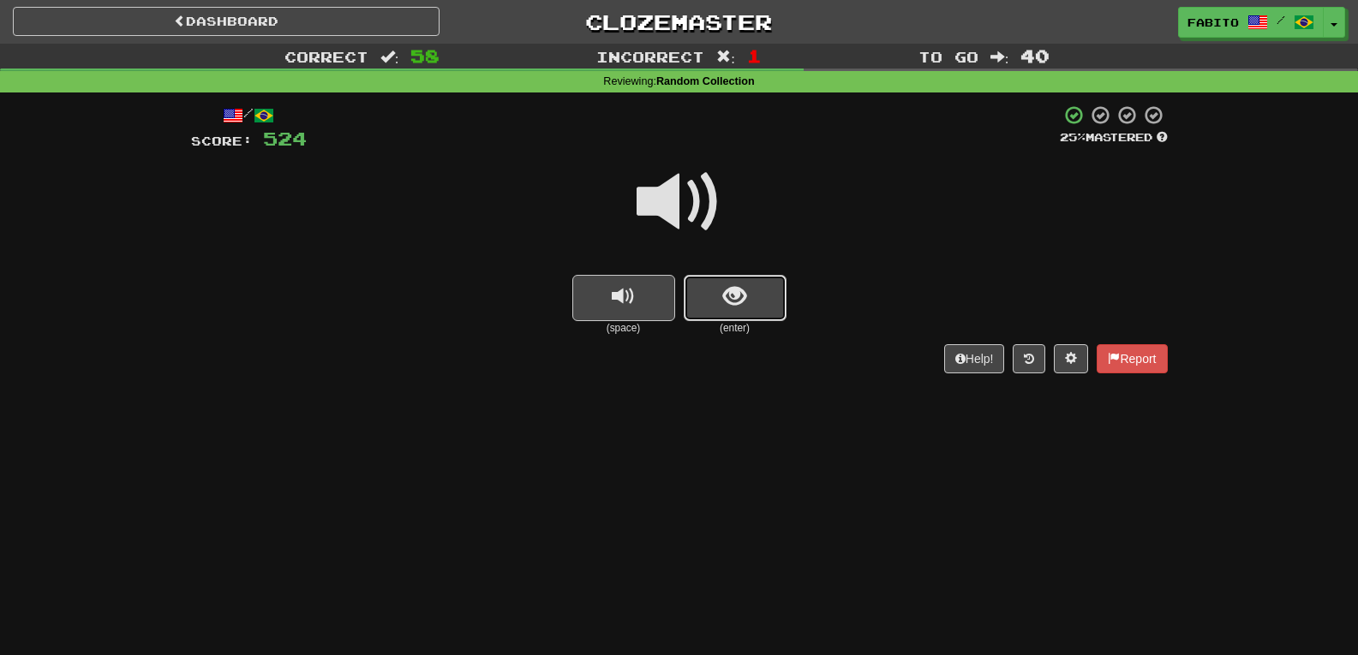
click at [742, 294] on span "show sentence" at bounding box center [734, 296] width 23 height 23
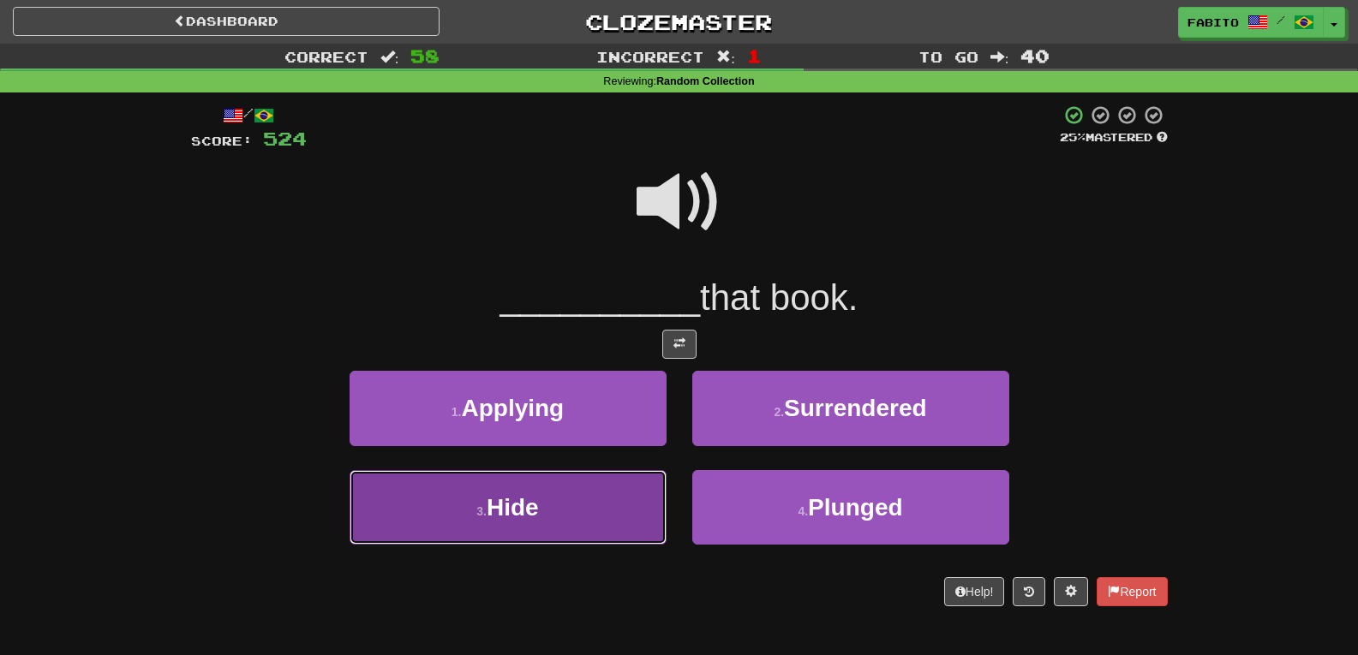
click at [599, 497] on button "3 . Hide" at bounding box center [508, 507] width 317 height 75
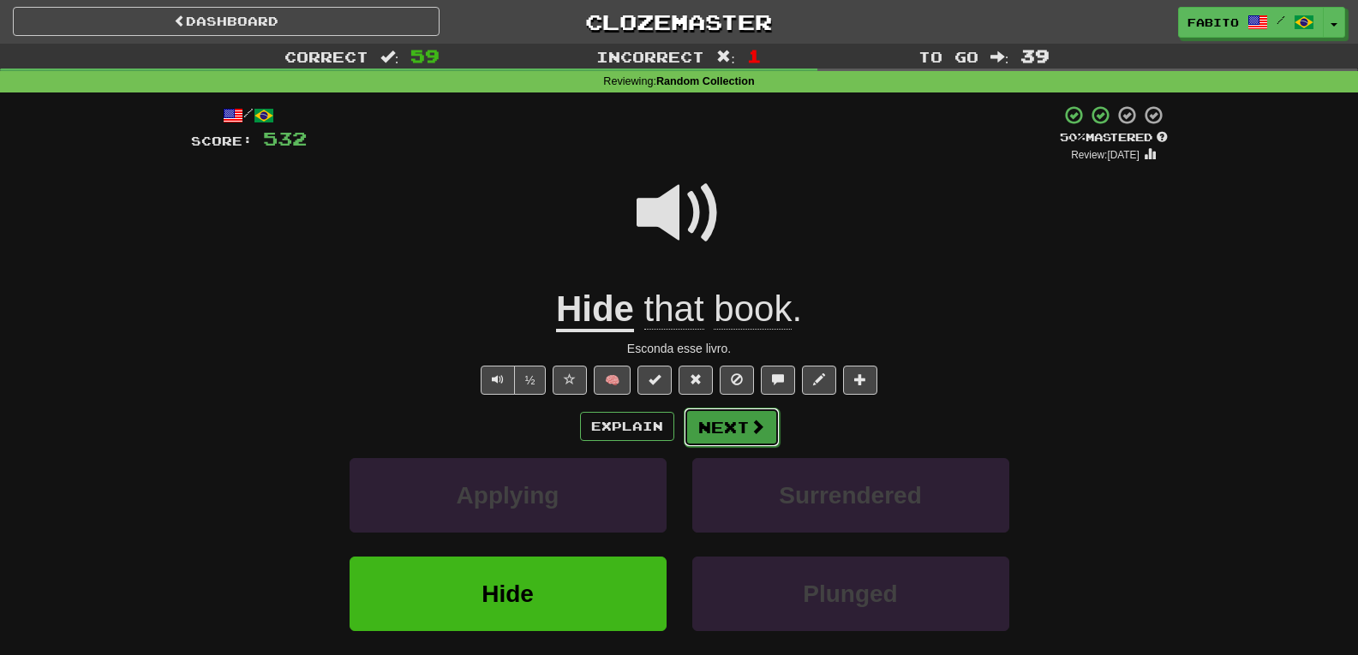
click at [740, 432] on button "Next" at bounding box center [732, 427] width 96 height 39
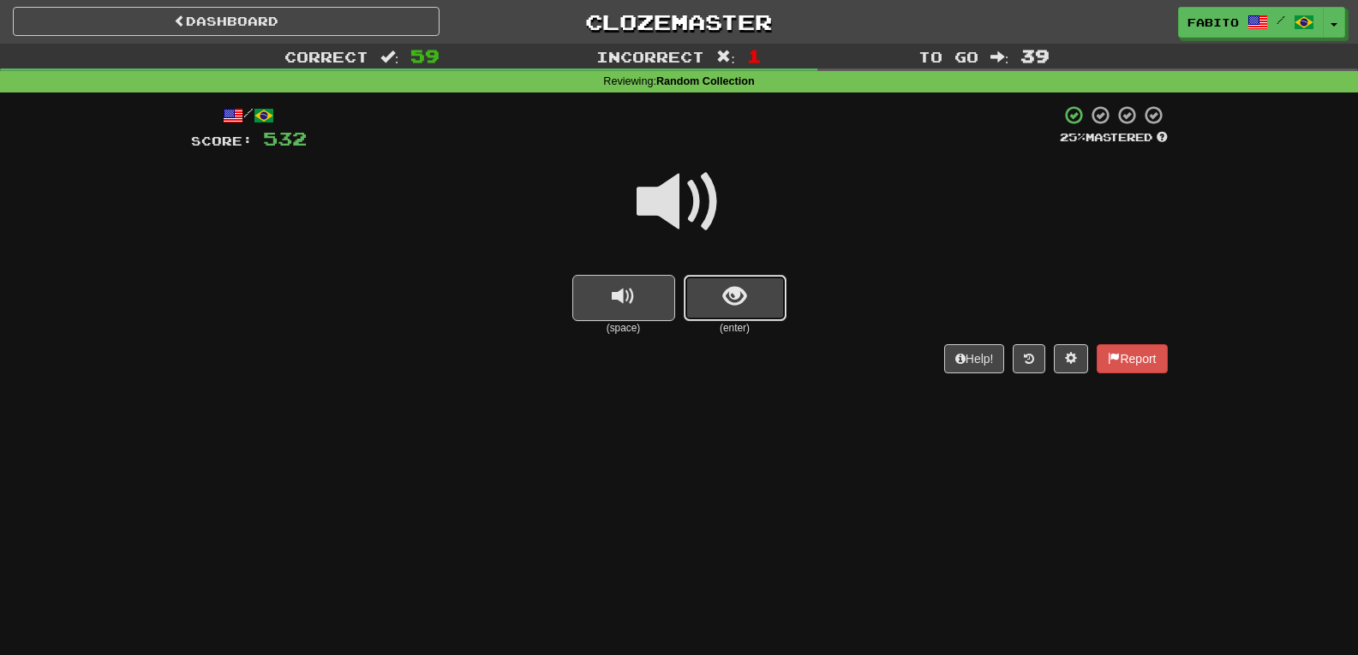
click at [714, 292] on button "show sentence" at bounding box center [735, 298] width 103 height 46
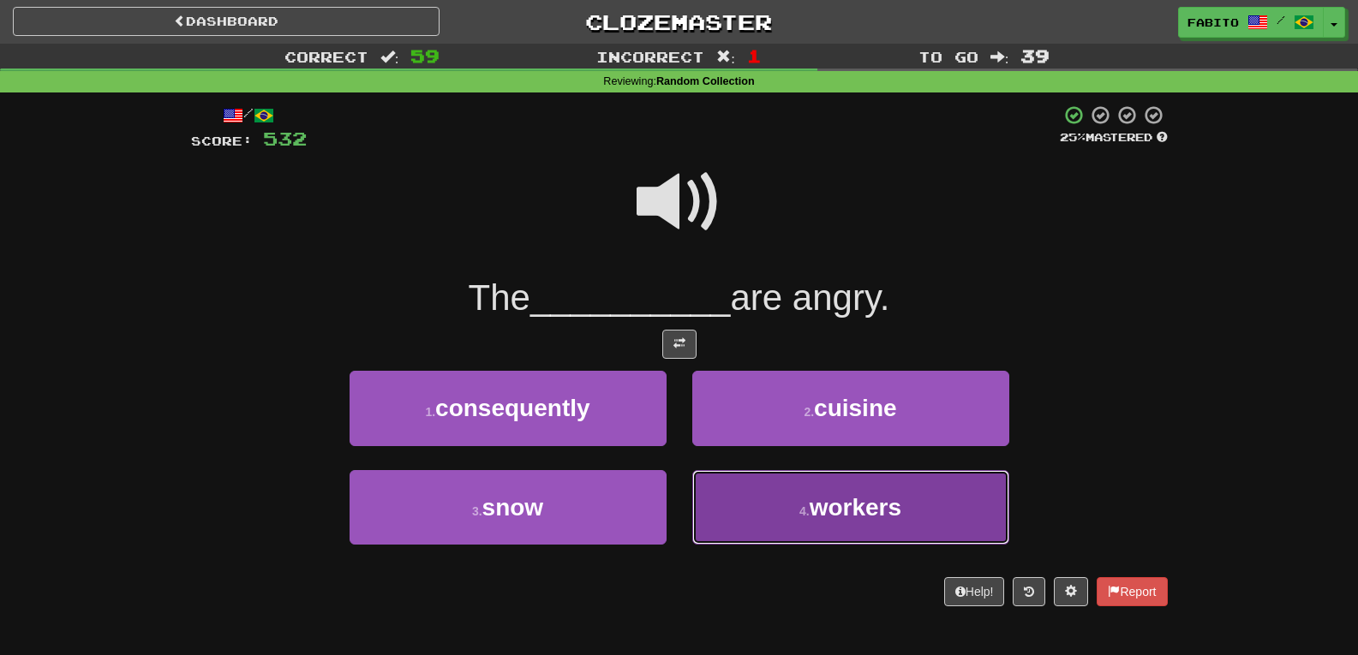
click at [800, 512] on small "4 ." at bounding box center [804, 512] width 10 height 14
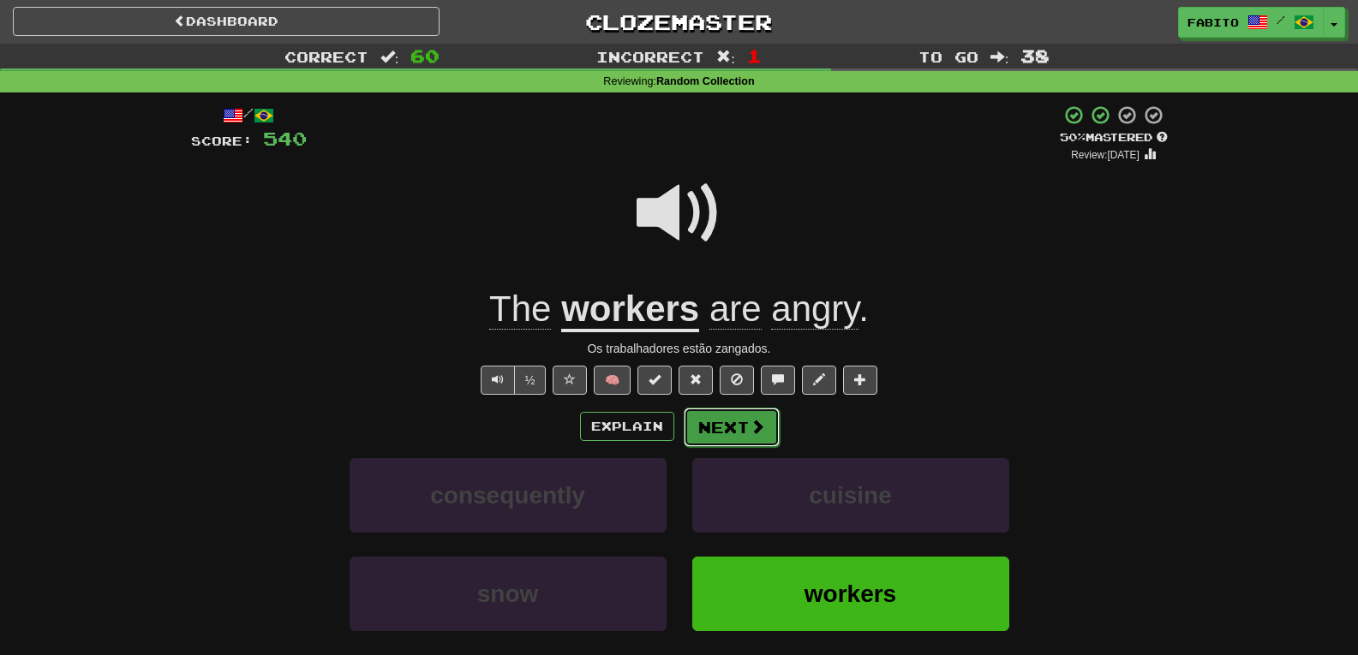
click at [750, 428] on span at bounding box center [757, 426] width 15 height 15
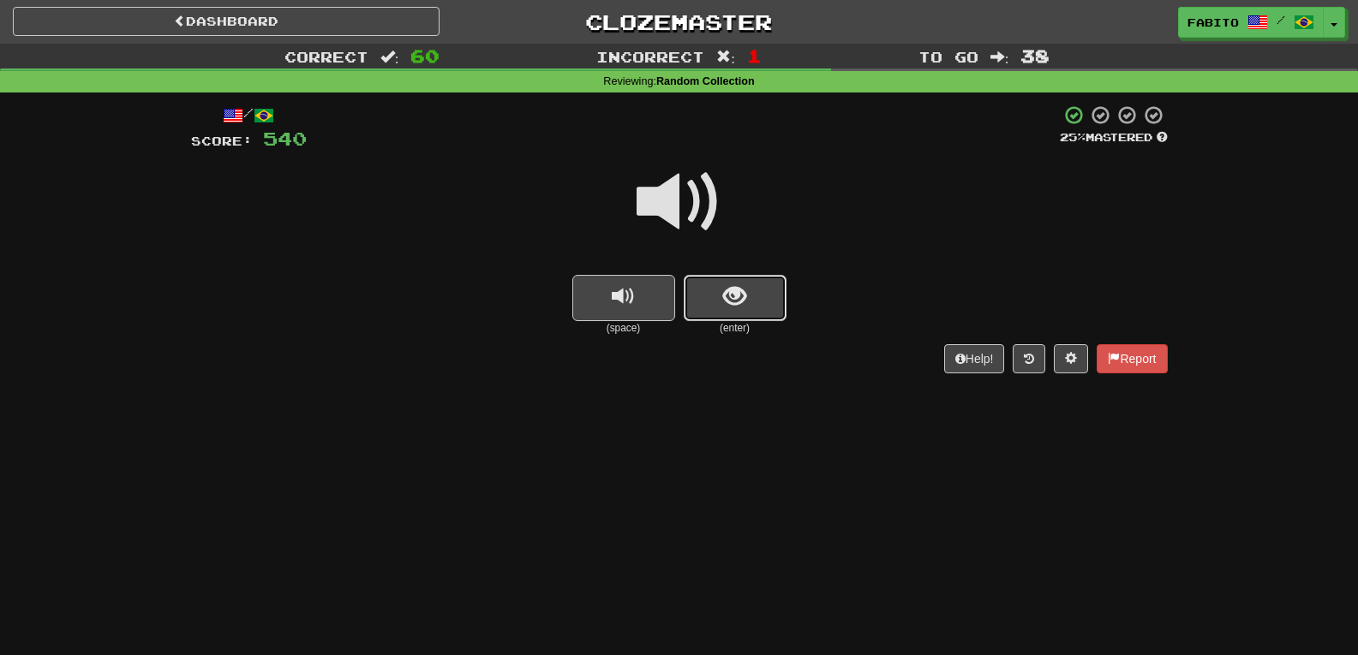
click at [734, 312] on button "show sentence" at bounding box center [735, 298] width 103 height 46
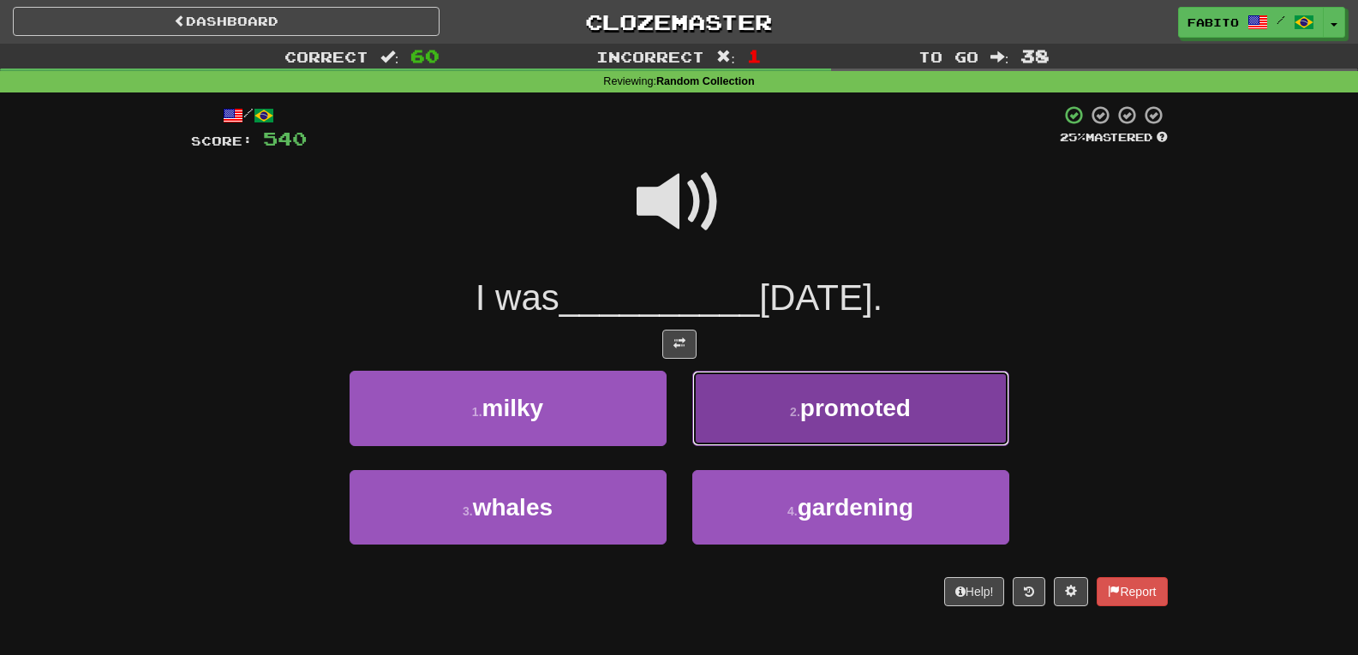
click at [845, 404] on span "promoted" at bounding box center [855, 408] width 111 height 27
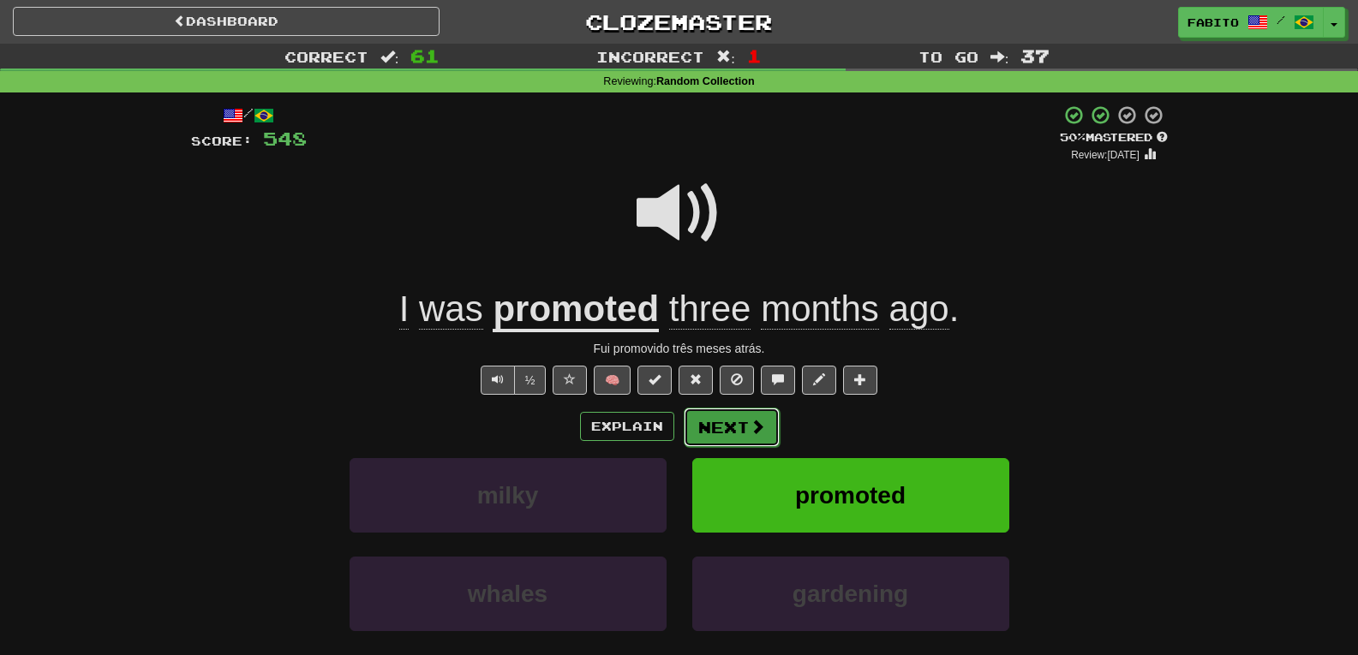
click at [750, 433] on span at bounding box center [757, 426] width 15 height 15
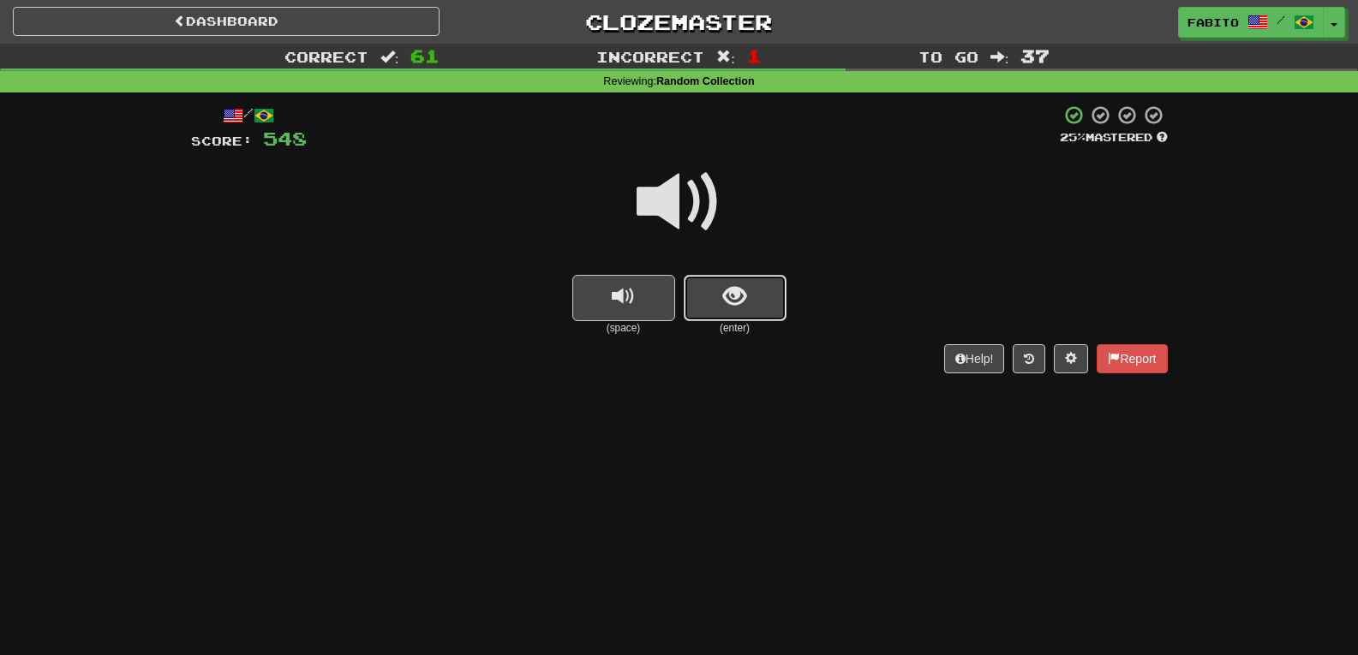
click at [768, 308] on button "show sentence" at bounding box center [735, 298] width 103 height 46
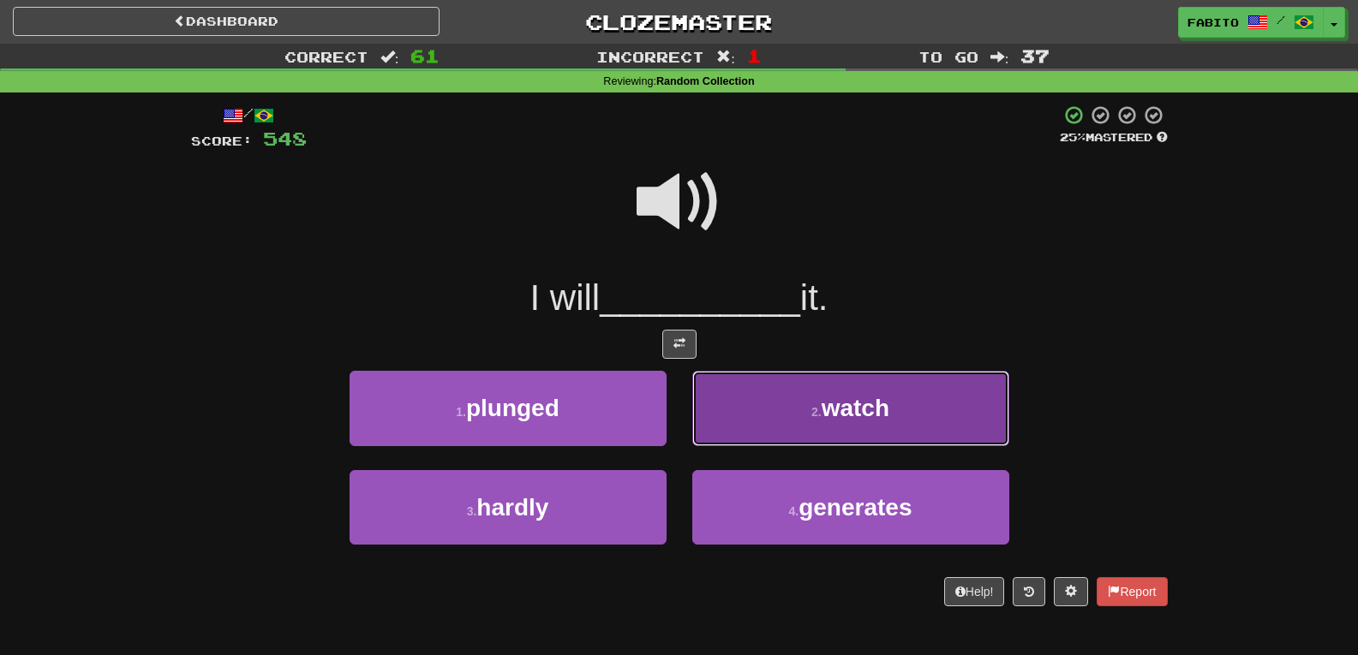
click at [841, 392] on button "2 . watch" at bounding box center [850, 408] width 317 height 75
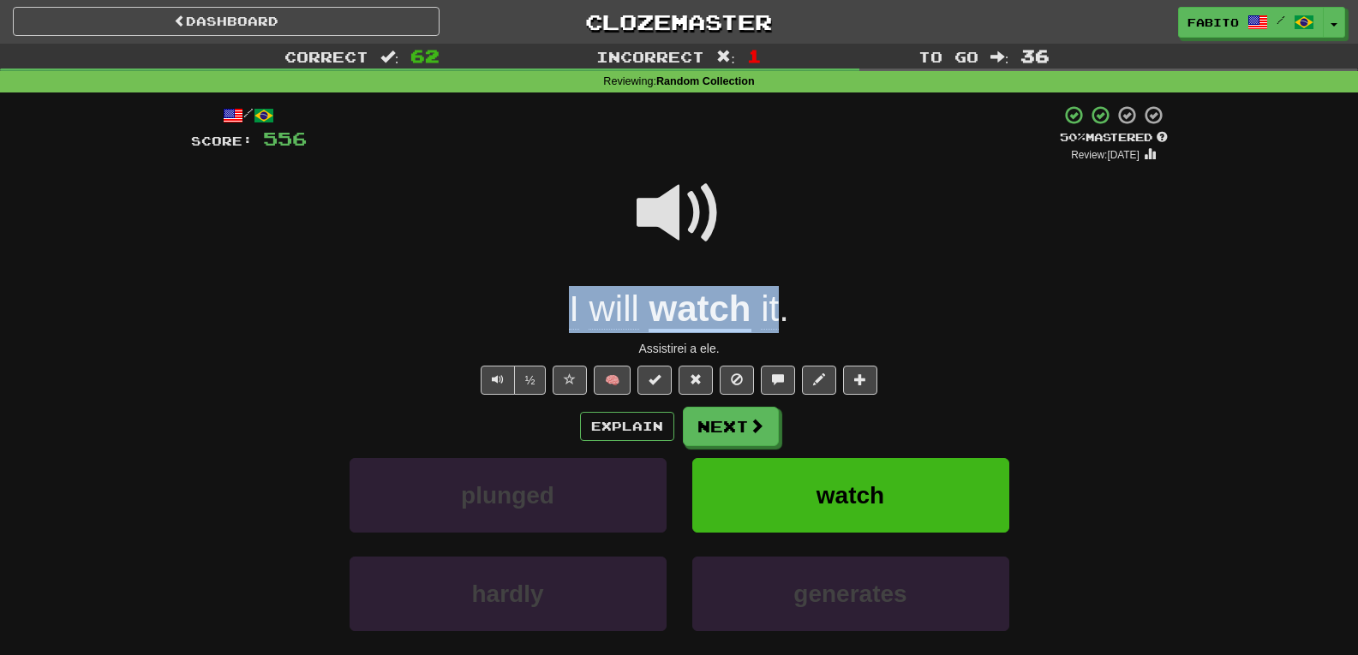
drag, startPoint x: 565, startPoint y: 314, endPoint x: 777, endPoint y: 311, distance: 212.5
click at [777, 311] on div "I will watch it ." at bounding box center [679, 309] width 977 height 47
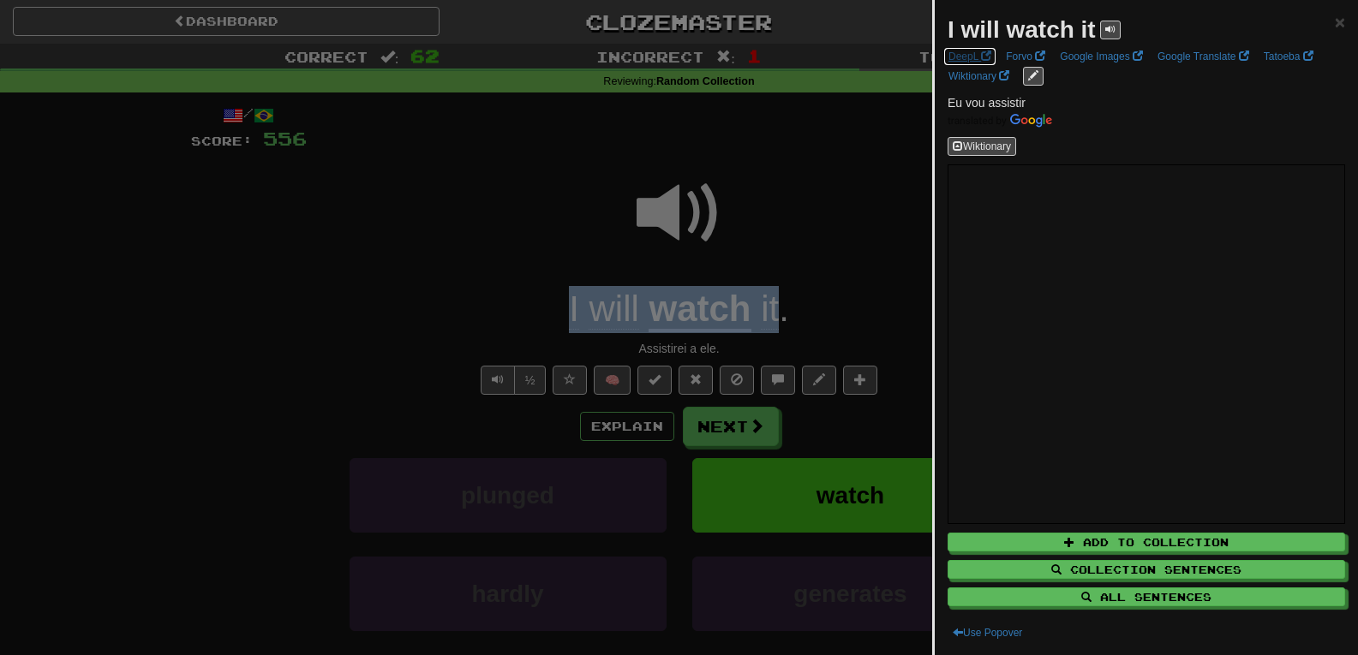
click at [981, 54] on span at bounding box center [986, 56] width 10 height 10
click at [1033, 74] on span "edit links" at bounding box center [1033, 75] width 10 height 10
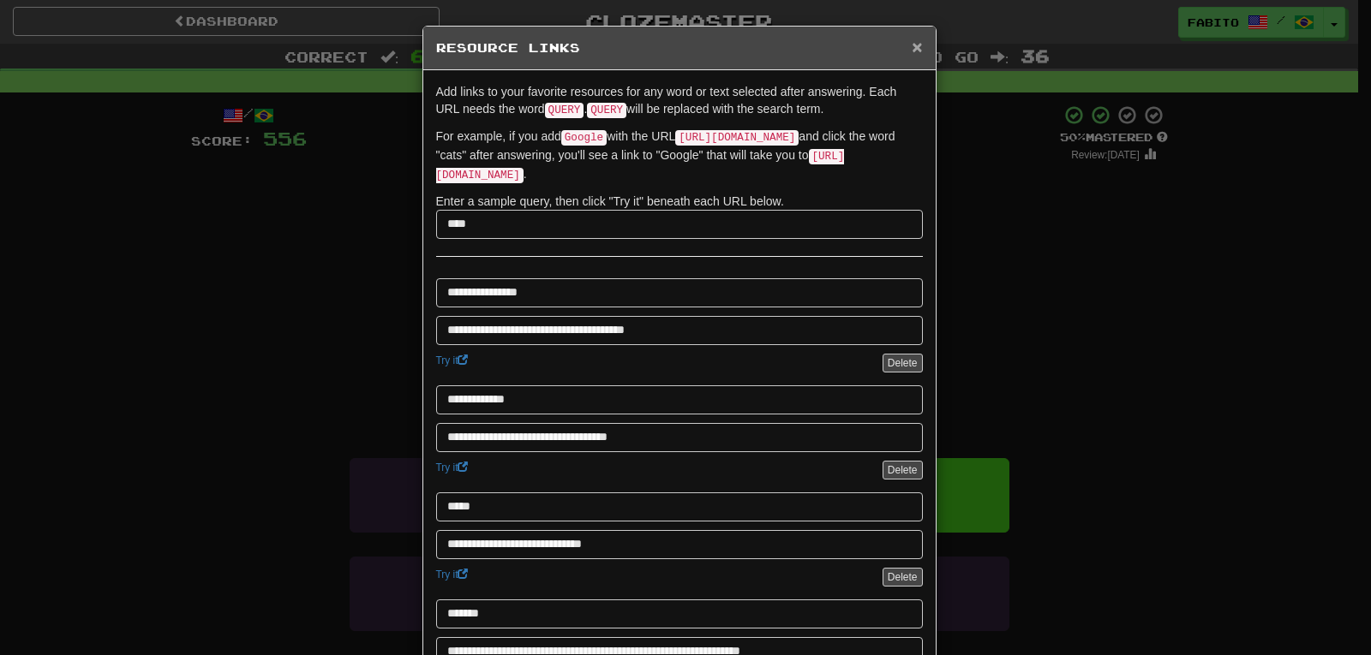
click at [912, 40] on span "×" at bounding box center [917, 47] width 10 height 20
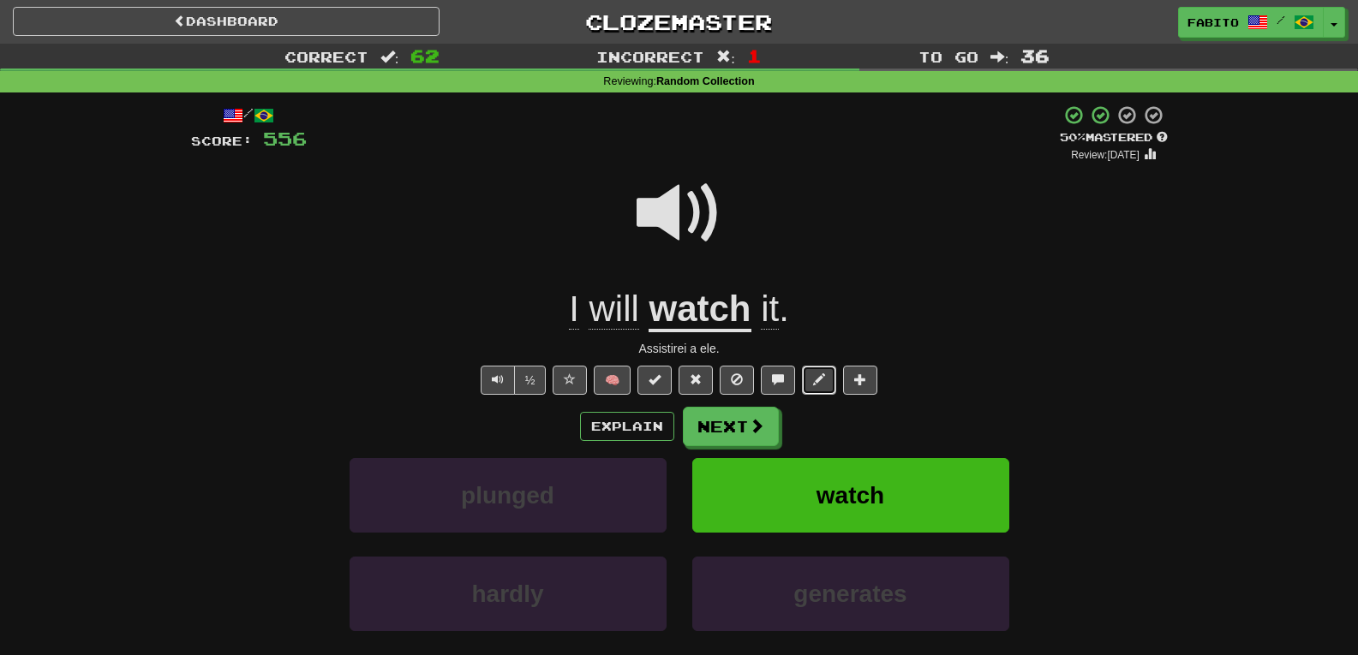
click at [818, 374] on span at bounding box center [819, 380] width 12 height 12
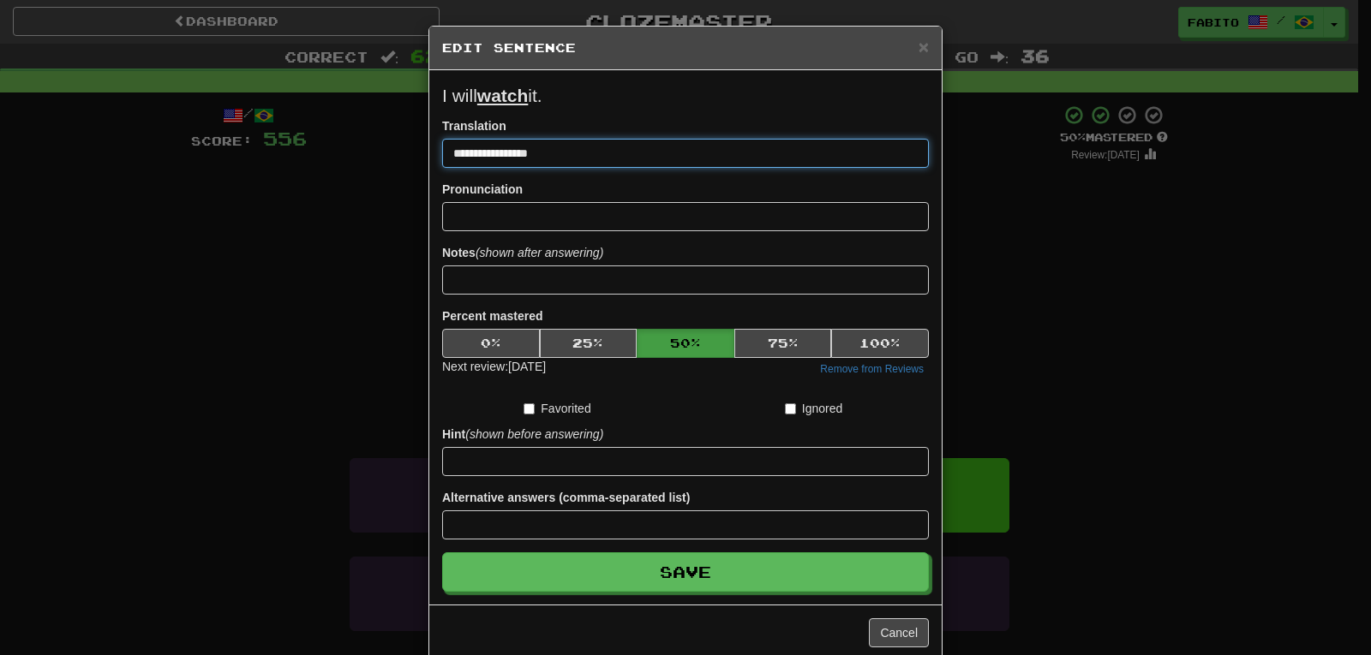
drag, startPoint x: 521, startPoint y: 155, endPoint x: 374, endPoint y: 161, distance: 146.6
click at [374, 161] on div "**********" at bounding box center [685, 327] width 1371 height 655
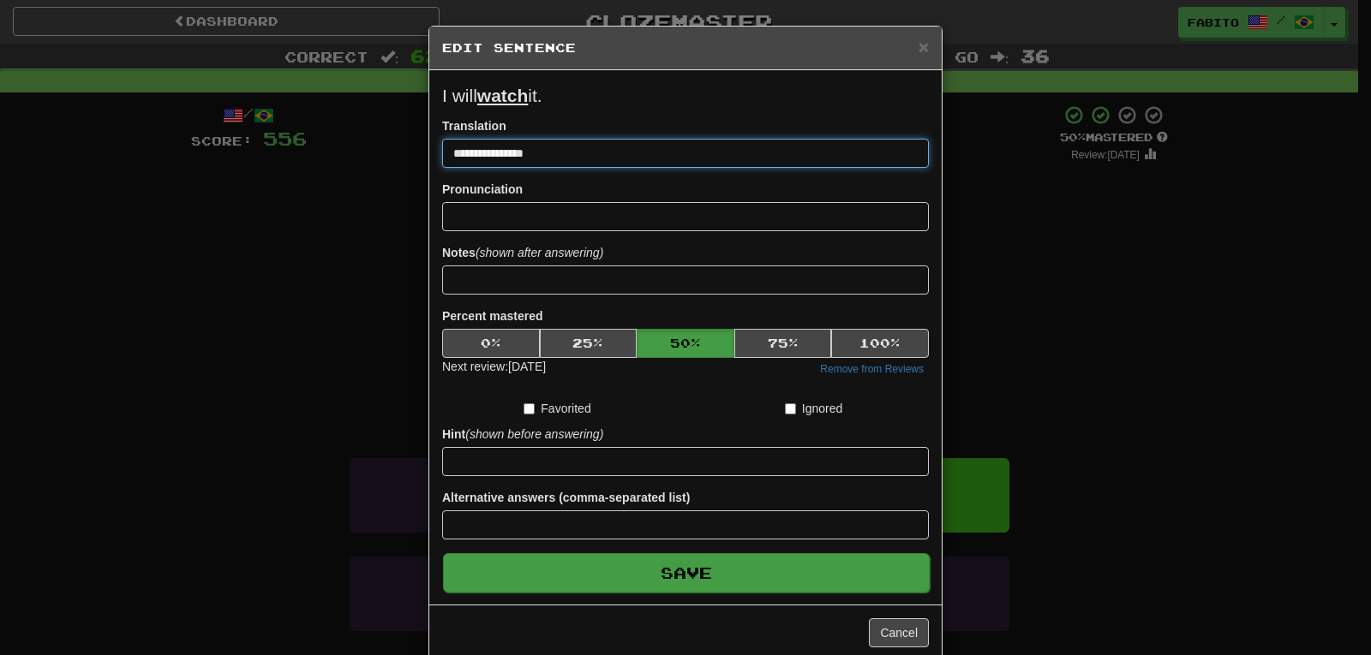
type input "**********"
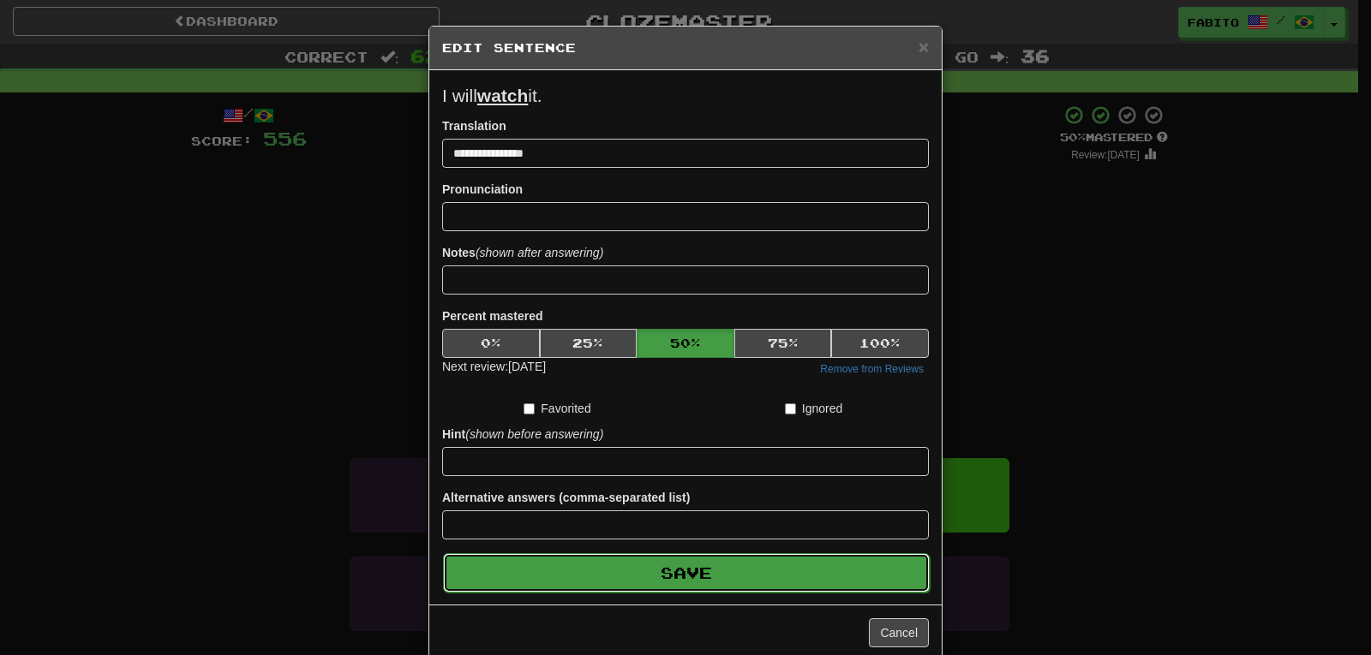
click at [641, 563] on button "Save" at bounding box center [686, 573] width 487 height 39
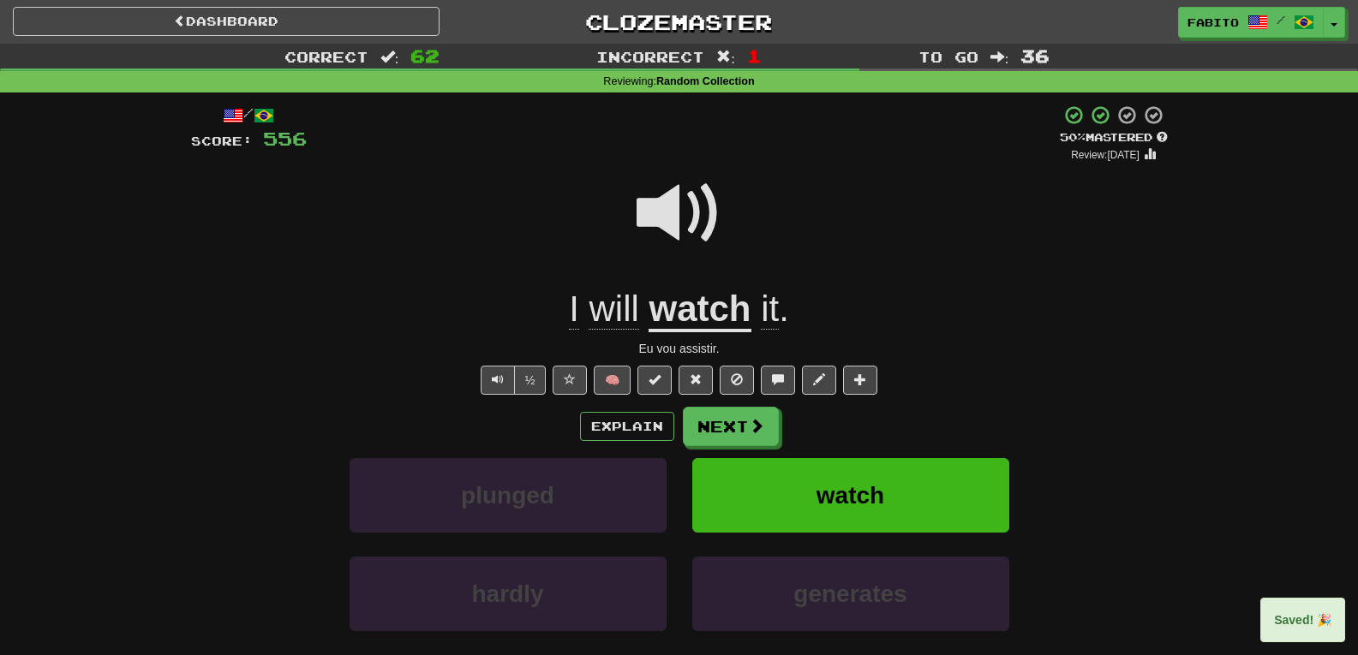
click at [673, 235] on span at bounding box center [680, 214] width 86 height 86
click at [714, 427] on button "Next" at bounding box center [732, 427] width 96 height 39
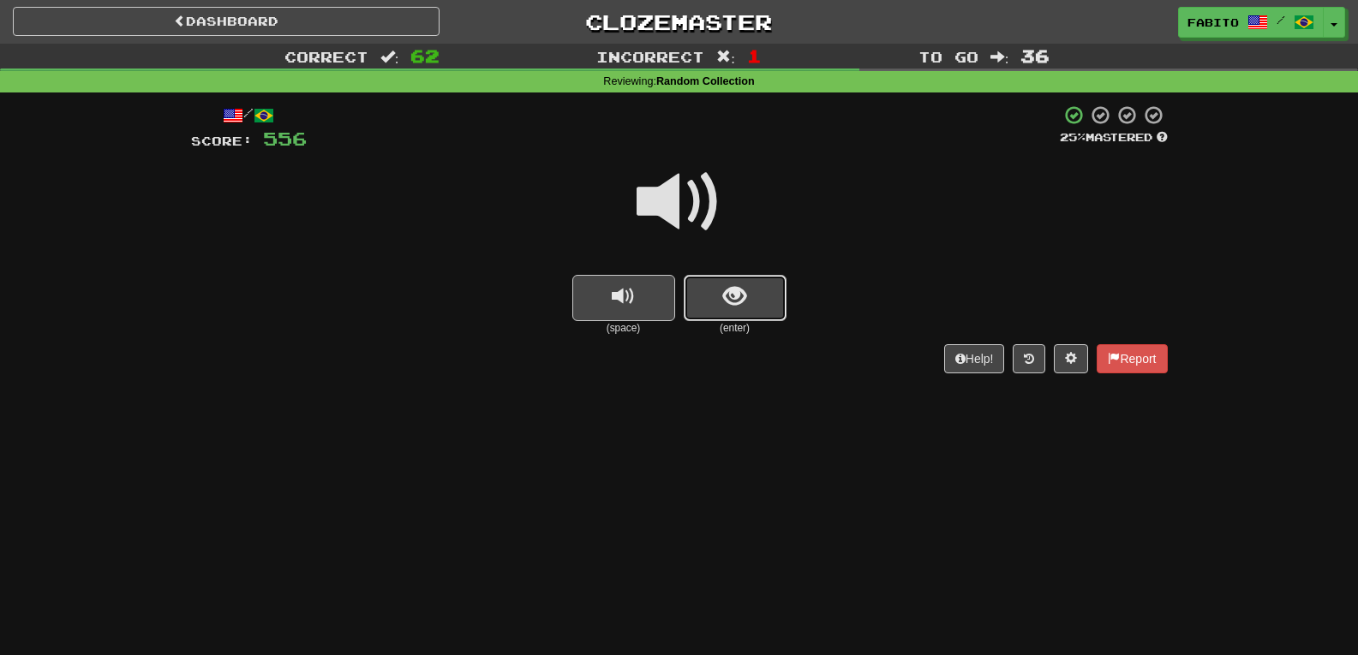
click at [710, 282] on button "show sentence" at bounding box center [735, 298] width 103 height 46
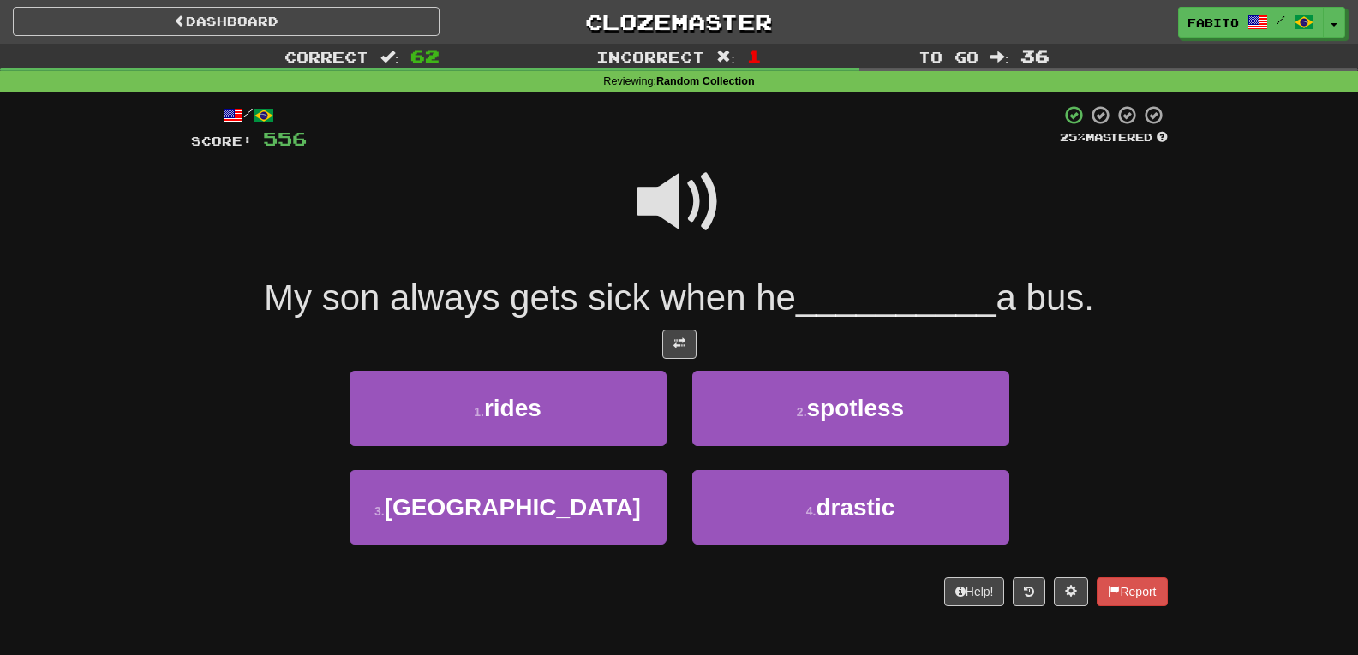
click at [673, 211] on span at bounding box center [680, 202] width 86 height 86
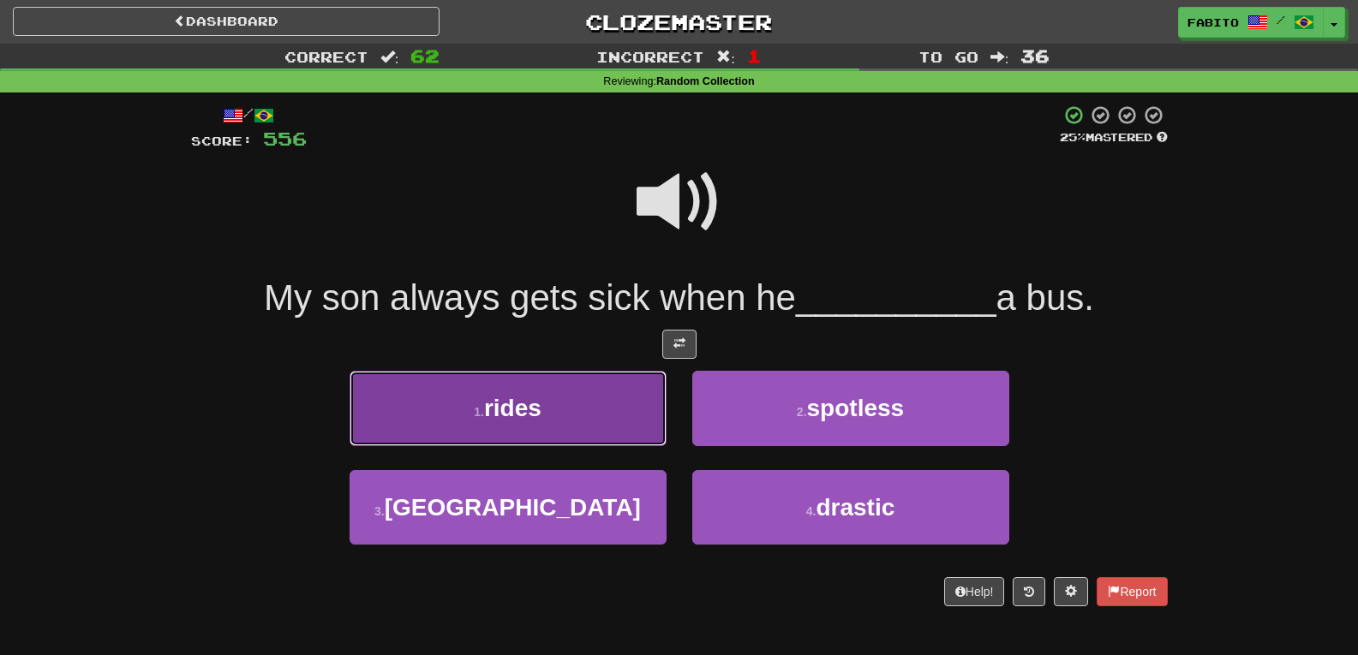
click at [613, 401] on button "1 . rides" at bounding box center [508, 408] width 317 height 75
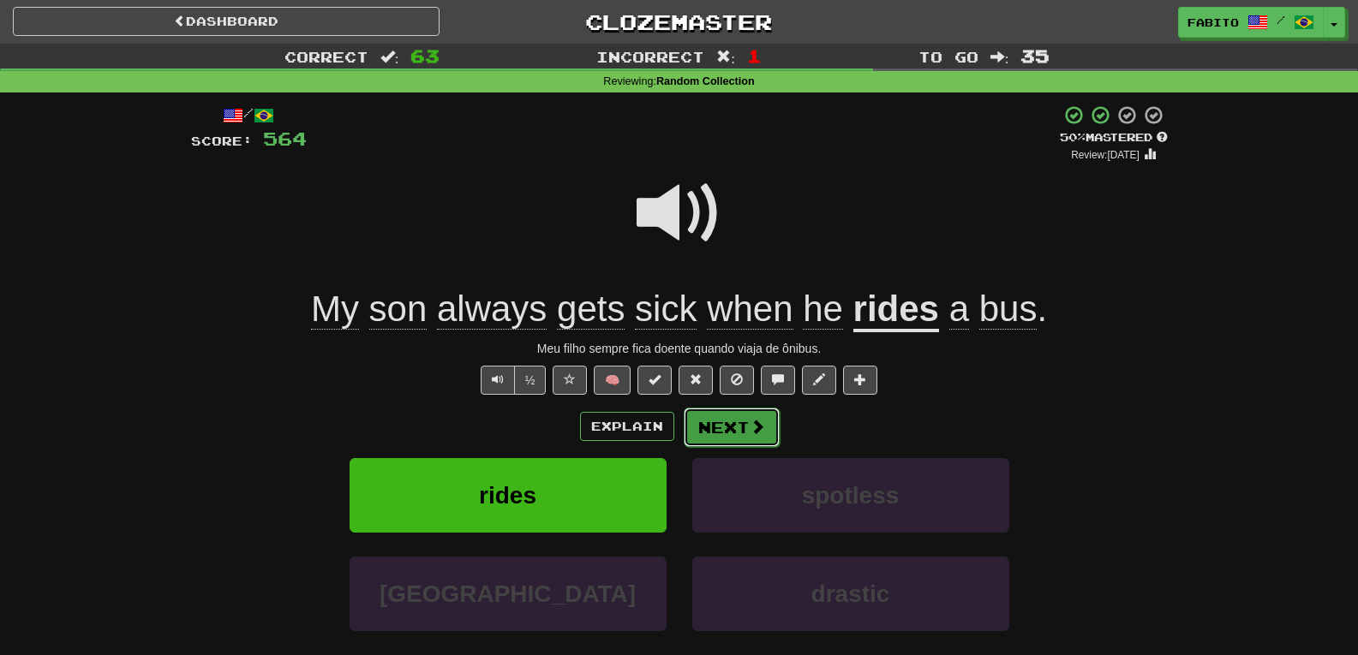
click at [750, 430] on span at bounding box center [757, 426] width 15 height 15
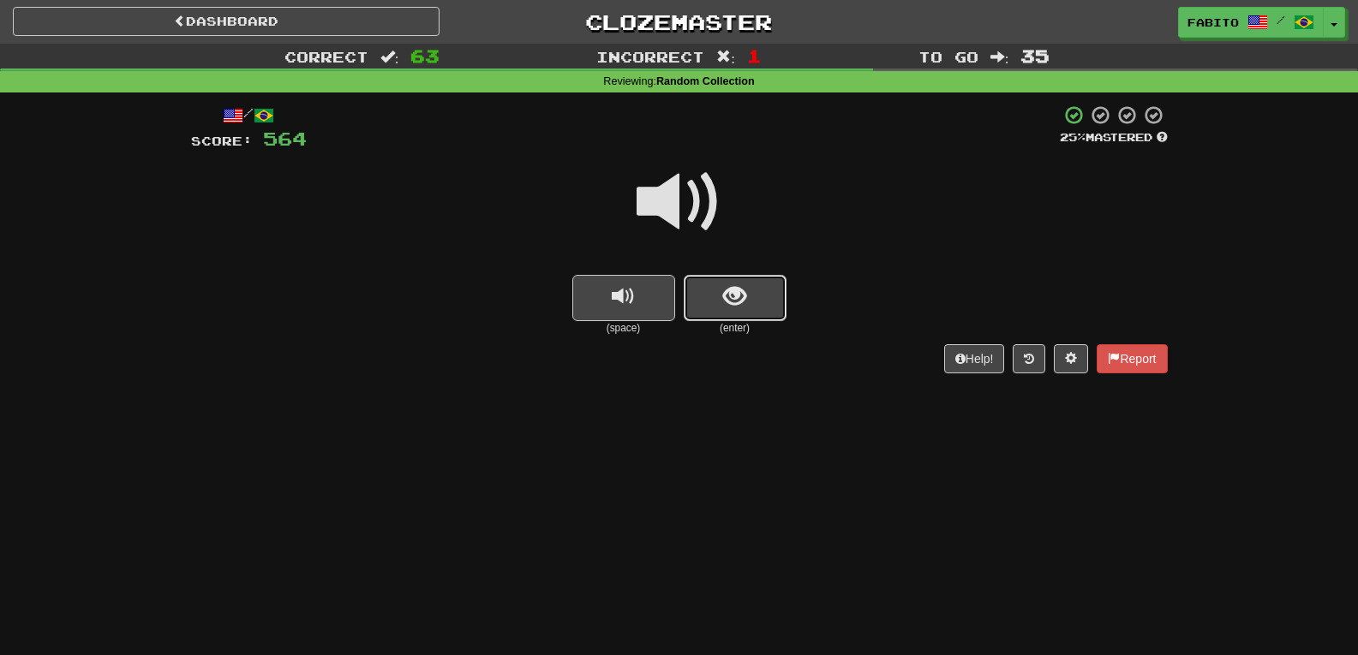
click at [728, 311] on button "show sentence" at bounding box center [735, 298] width 103 height 46
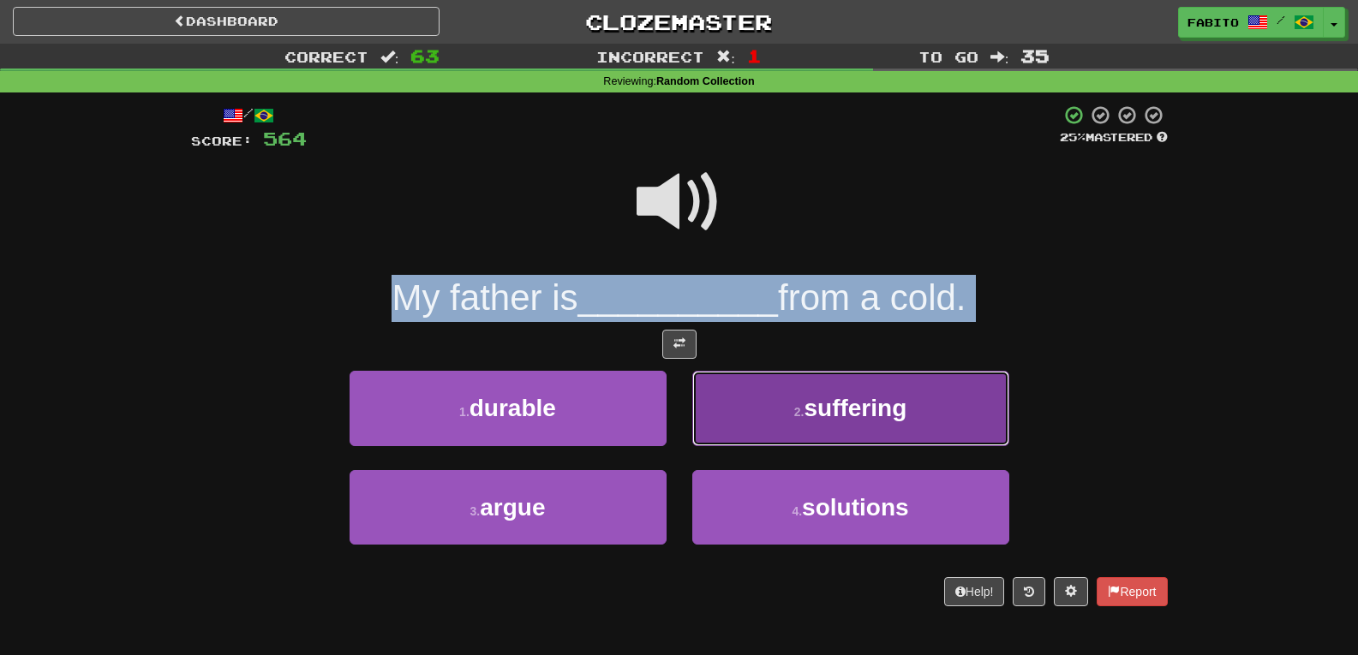
click at [774, 401] on button "2 . suffering" at bounding box center [850, 408] width 317 height 75
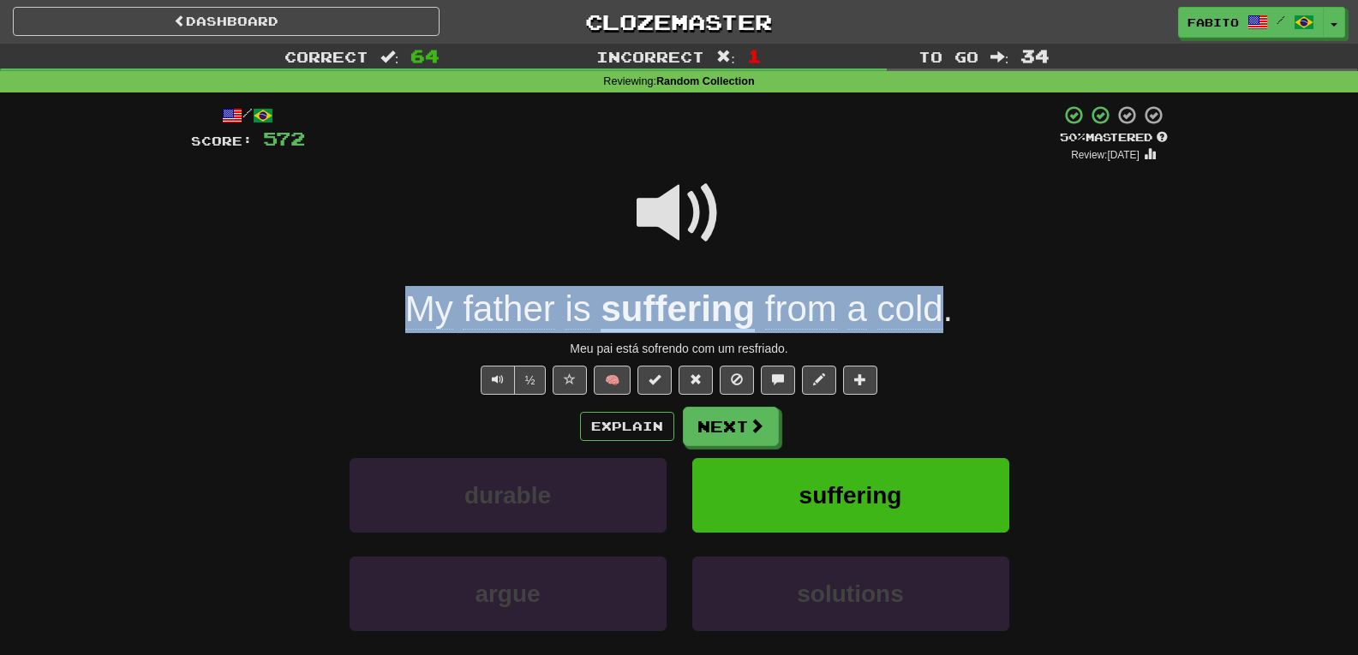
drag, startPoint x: 411, startPoint y: 310, endPoint x: 938, endPoint y: 321, distance: 527.1
click at [938, 321] on div "My father is suffering from a cold ." at bounding box center [679, 309] width 977 height 47
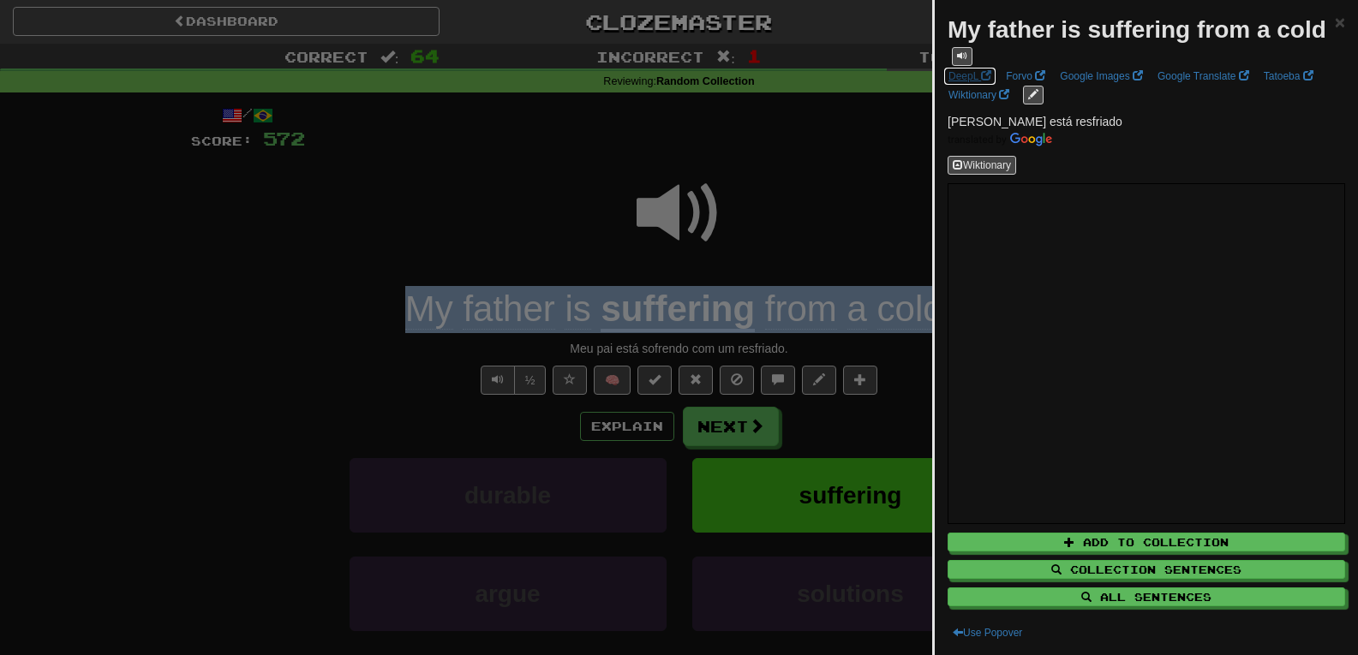
click at [975, 86] on link "DeepL" at bounding box center [969, 76] width 53 height 19
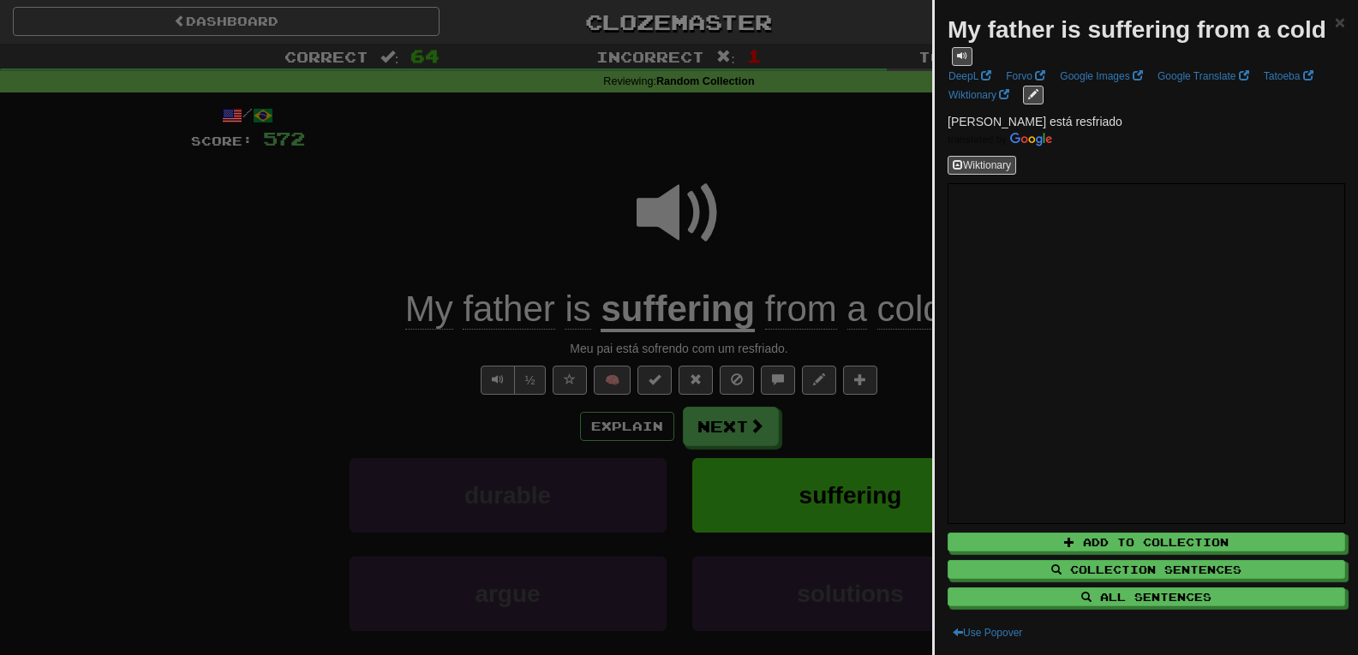
click at [833, 163] on div at bounding box center [679, 327] width 1358 height 655
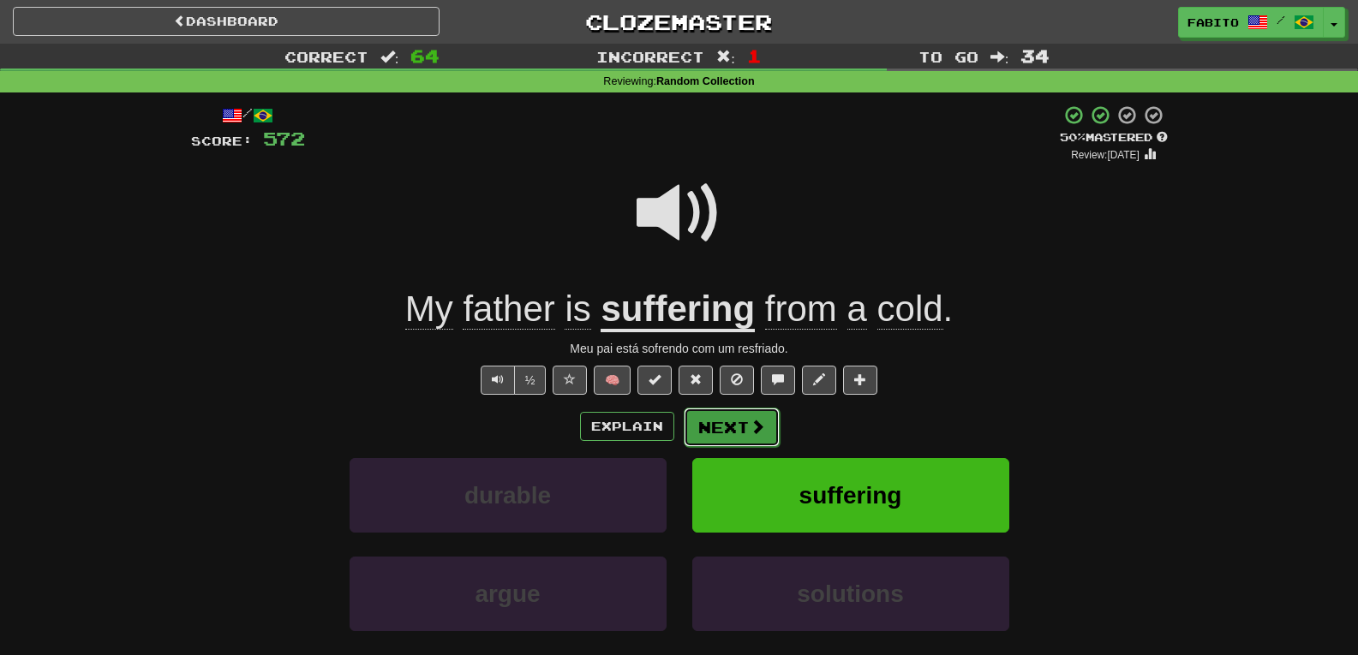
click at [739, 431] on button "Next" at bounding box center [732, 427] width 96 height 39
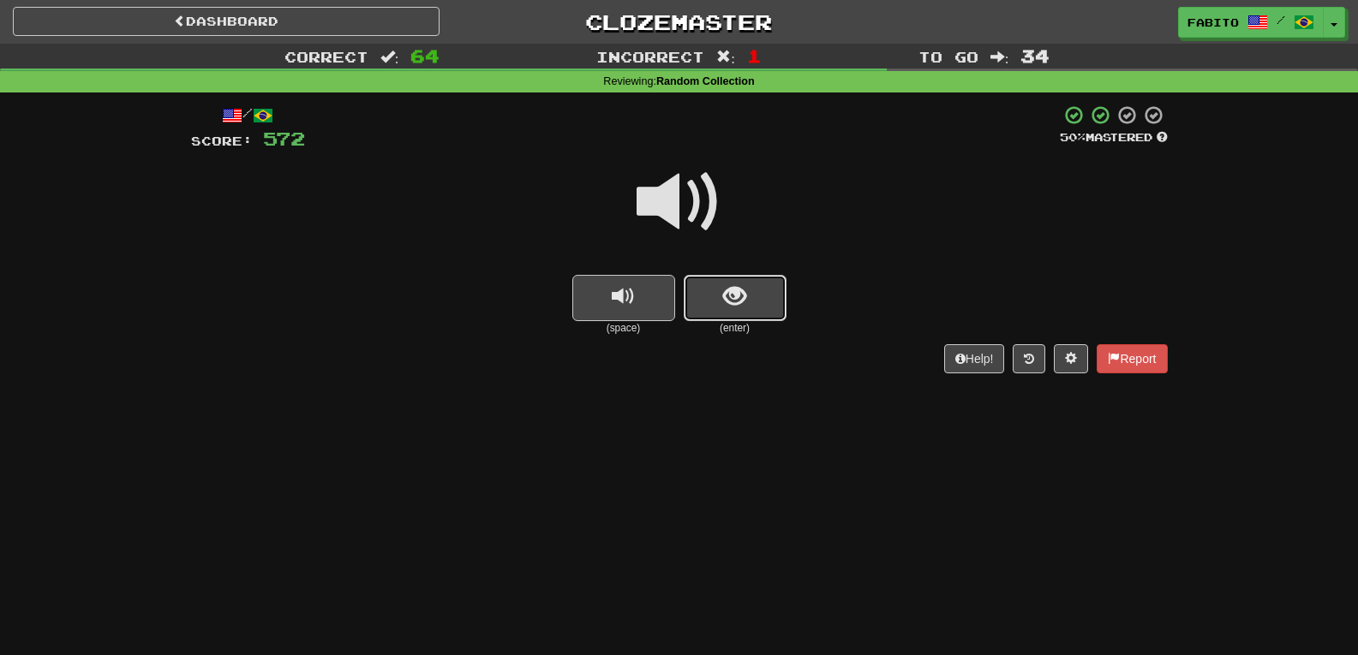
click at [734, 285] on span "show sentence" at bounding box center [734, 296] width 23 height 23
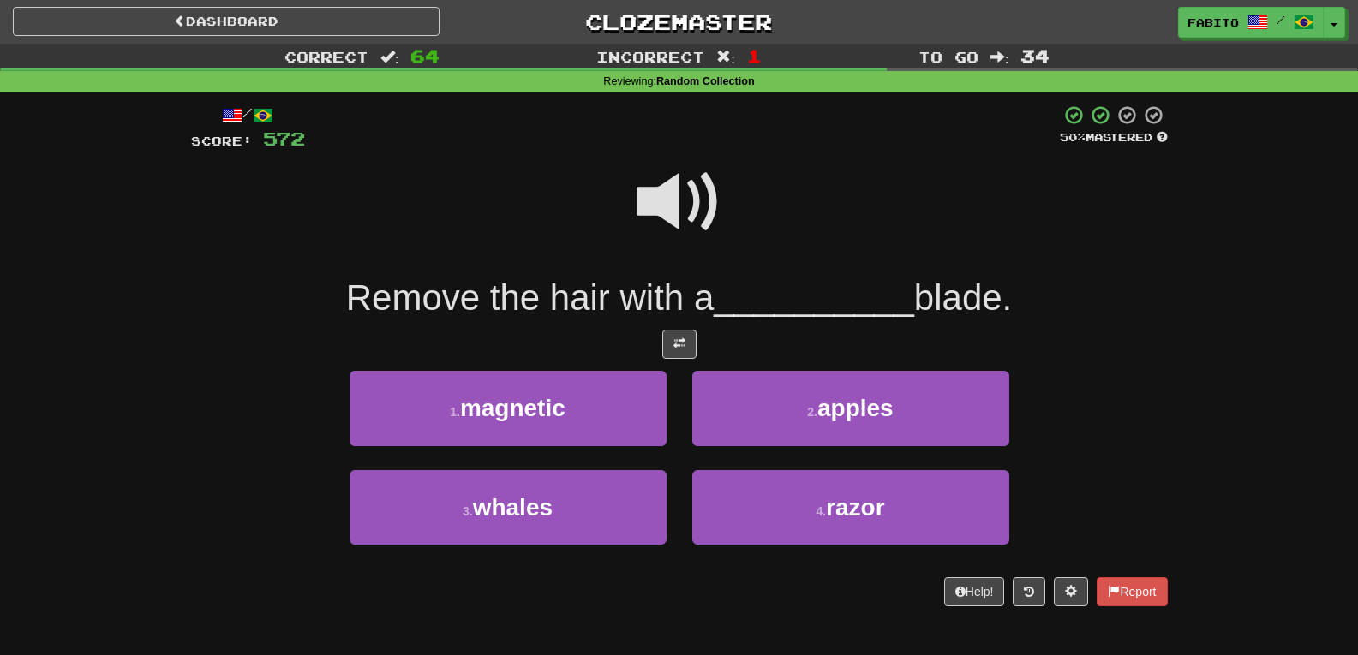
click at [676, 202] on span at bounding box center [680, 202] width 86 height 86
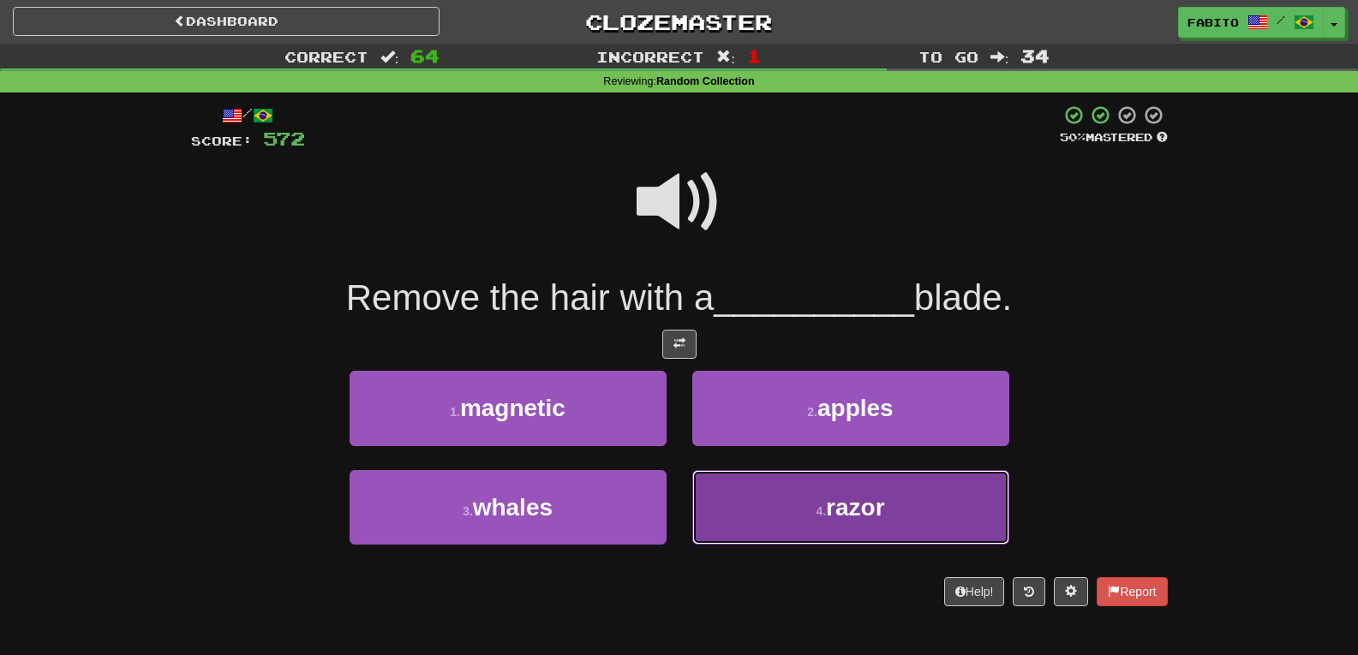
click at [810, 488] on button "4 . razor" at bounding box center [850, 507] width 317 height 75
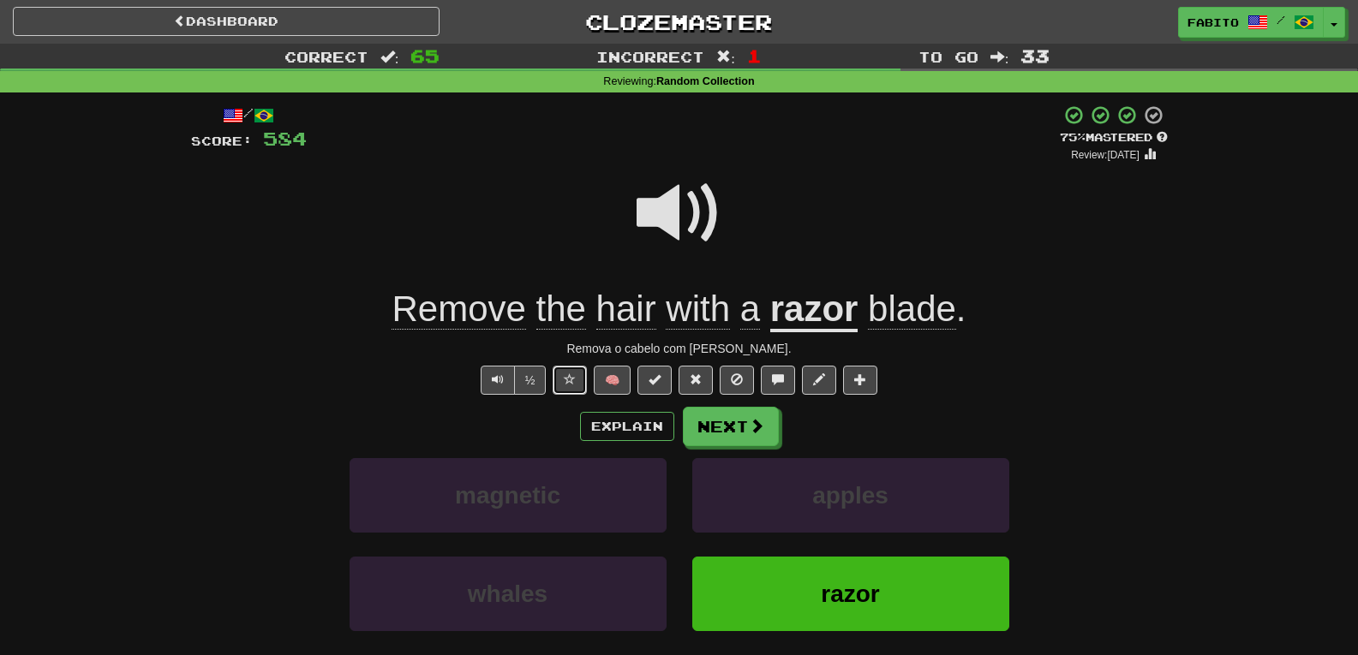
click at [572, 379] on span at bounding box center [570, 380] width 12 height 12
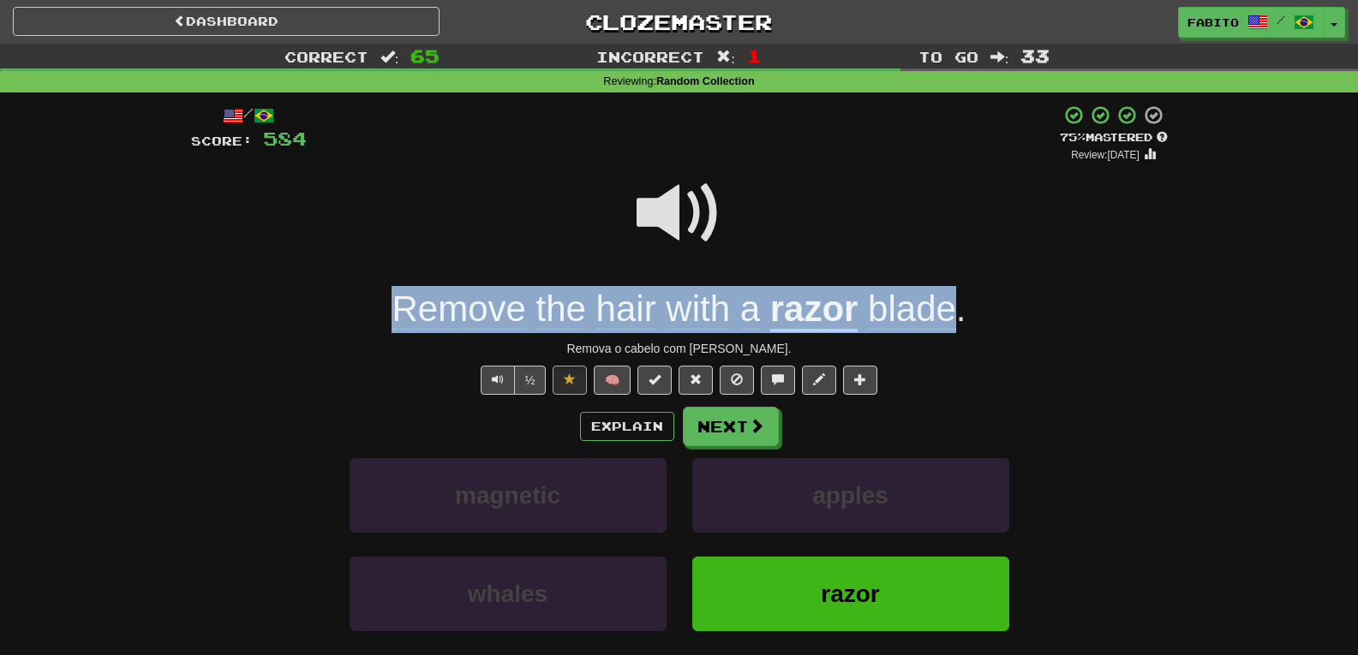
drag, startPoint x: 381, startPoint y: 304, endPoint x: 961, endPoint y: 306, distance: 579.2
click at [961, 306] on div "Remove the hair with a razor blade ." at bounding box center [679, 309] width 977 height 47
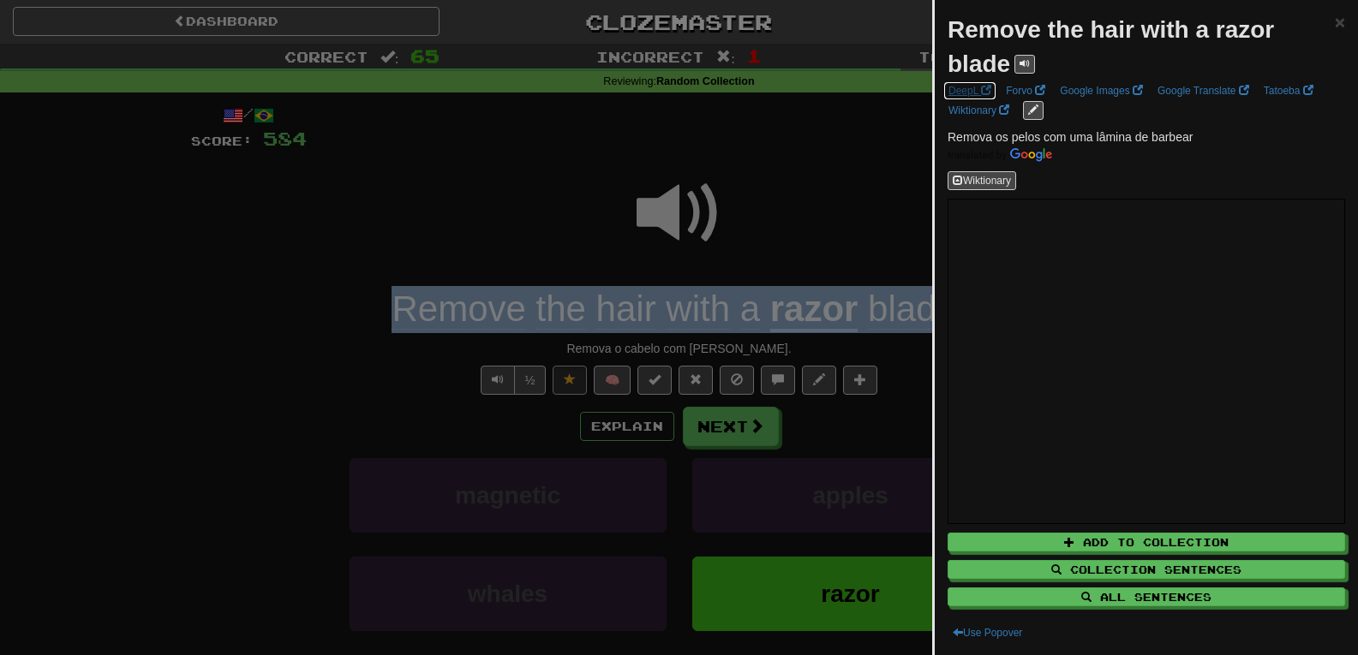
click at [974, 90] on link "DeepL" at bounding box center [969, 90] width 53 height 19
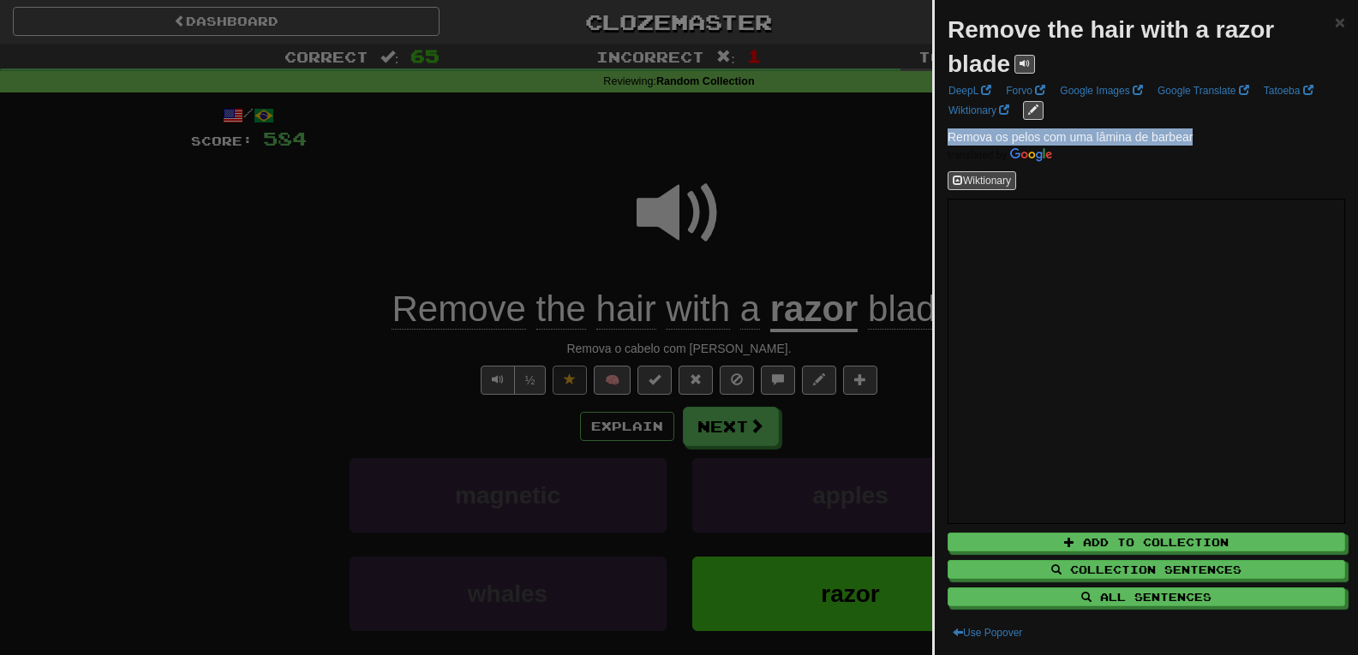
drag, startPoint x: 1197, startPoint y: 136, endPoint x: 949, endPoint y: 139, distance: 248.5
click at [949, 139] on p "Remova os pelos com uma lâmina de barbear" at bounding box center [1147, 146] width 398 height 34
copy span "Remova os pelos com uma lâmina de barbear"
click at [823, 171] on div at bounding box center [679, 327] width 1358 height 655
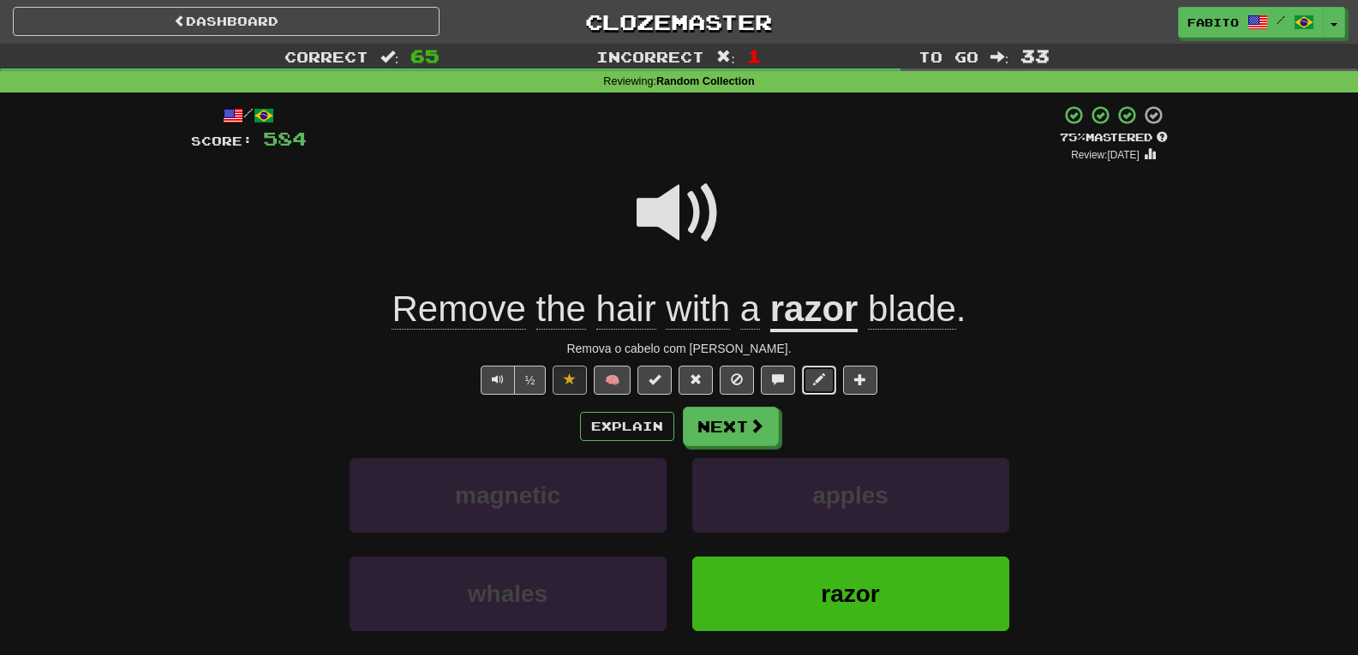
click at [816, 381] on span at bounding box center [819, 380] width 12 height 12
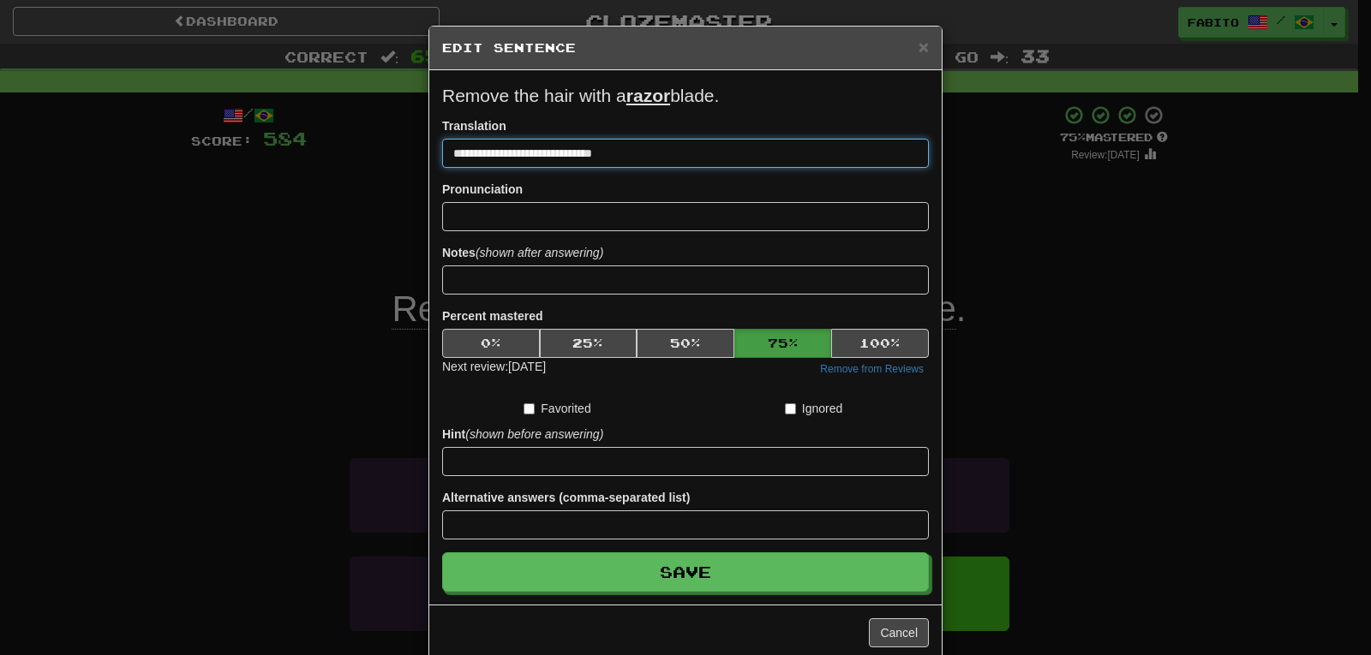
drag, startPoint x: 637, startPoint y: 150, endPoint x: 495, endPoint y: 156, distance: 141.5
click at [495, 156] on input "**********" at bounding box center [685, 153] width 487 height 29
paste input "**********"
click at [537, 151] on input "**********" at bounding box center [685, 153] width 487 height 29
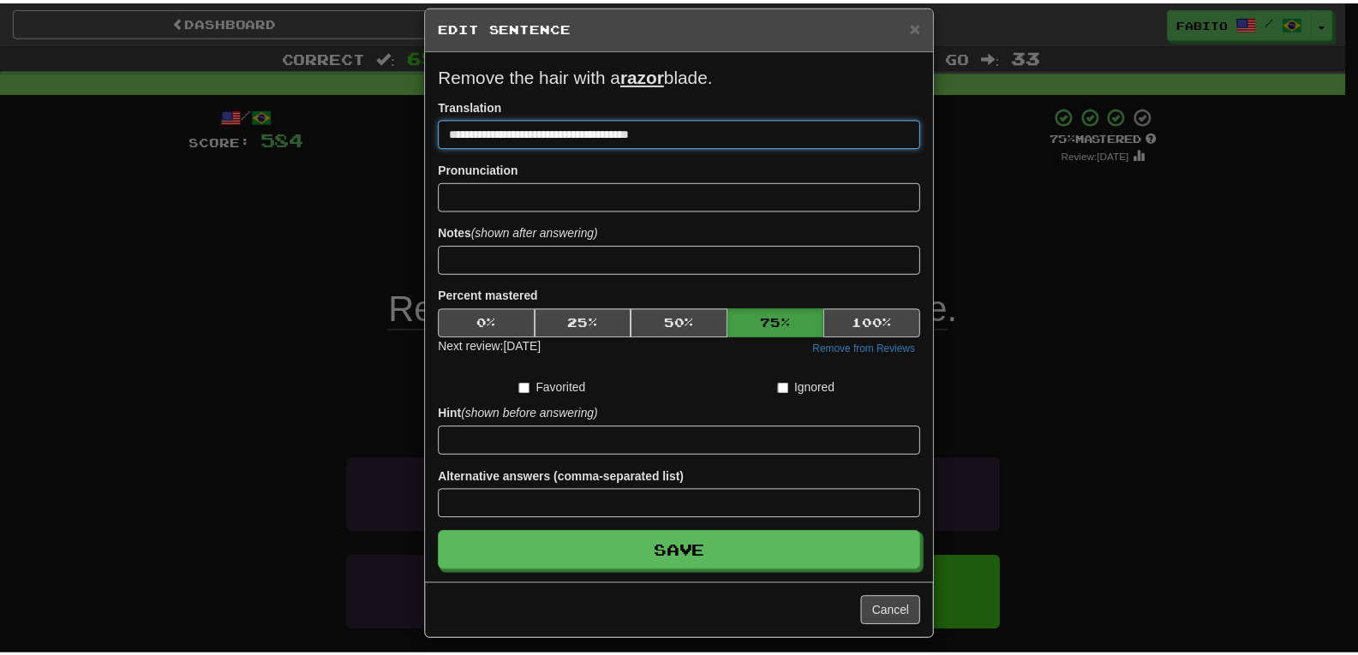
scroll to position [32, 0]
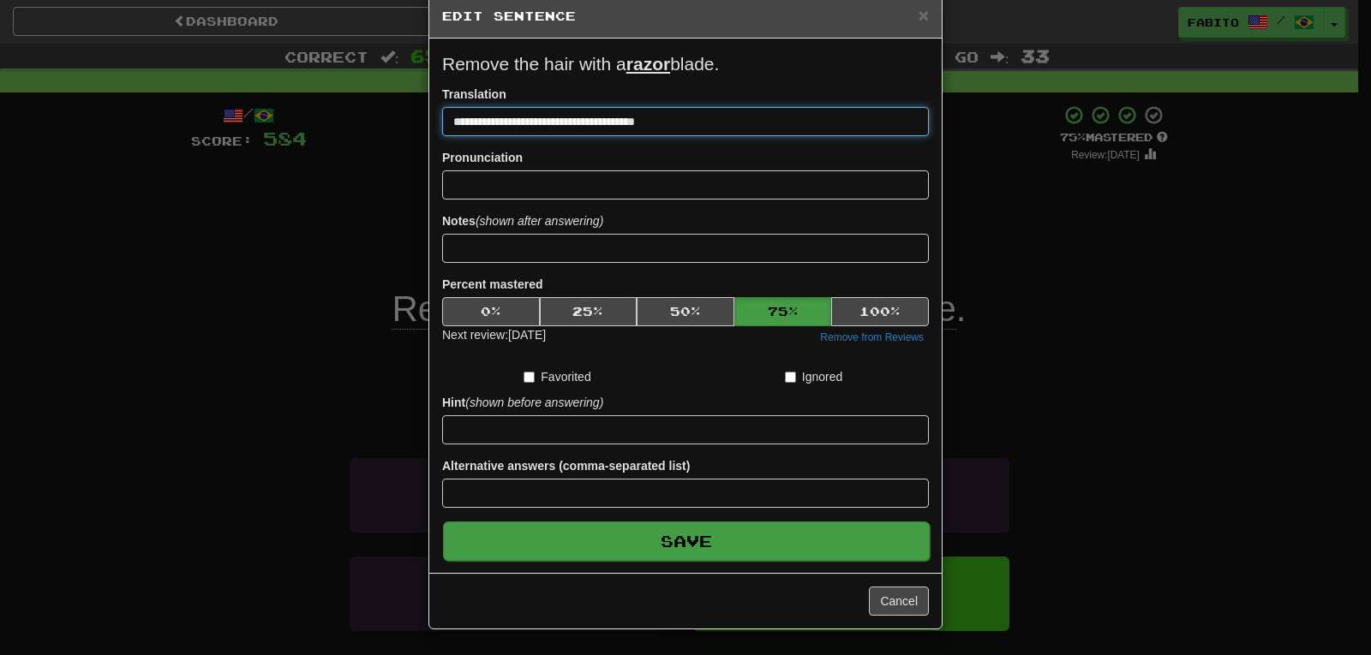
type input "**********"
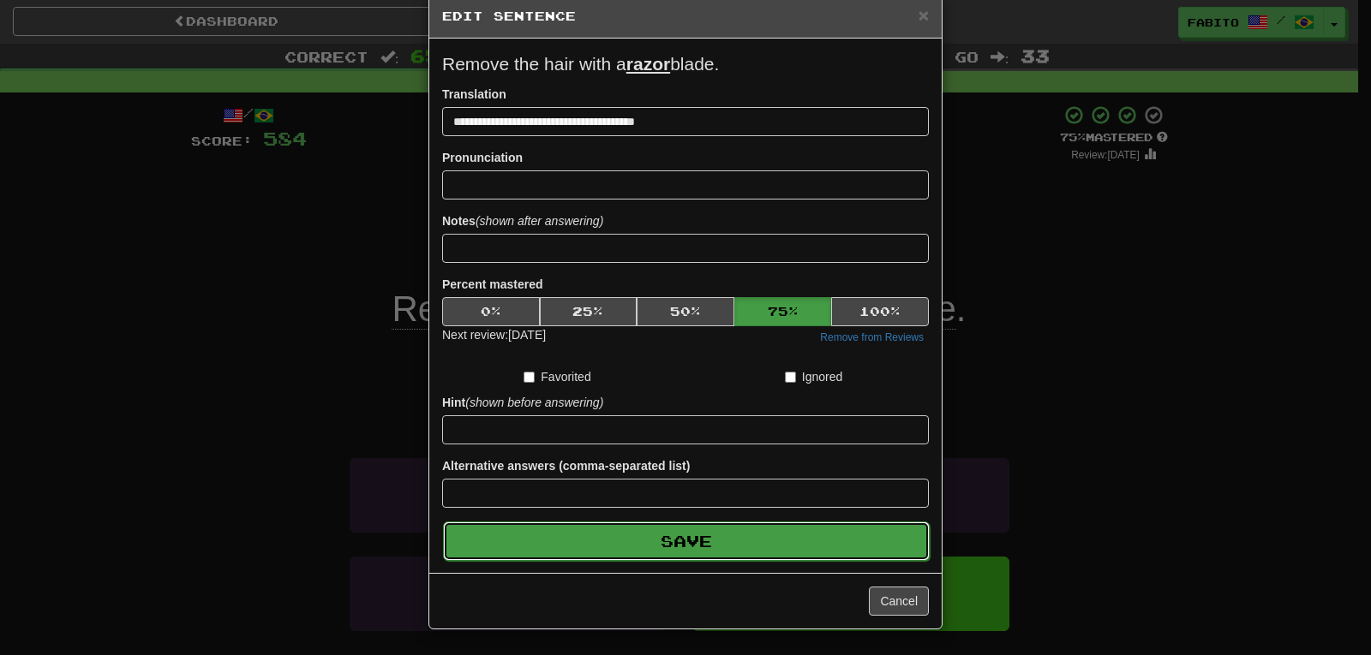
click at [745, 537] on button "Save" at bounding box center [686, 541] width 487 height 39
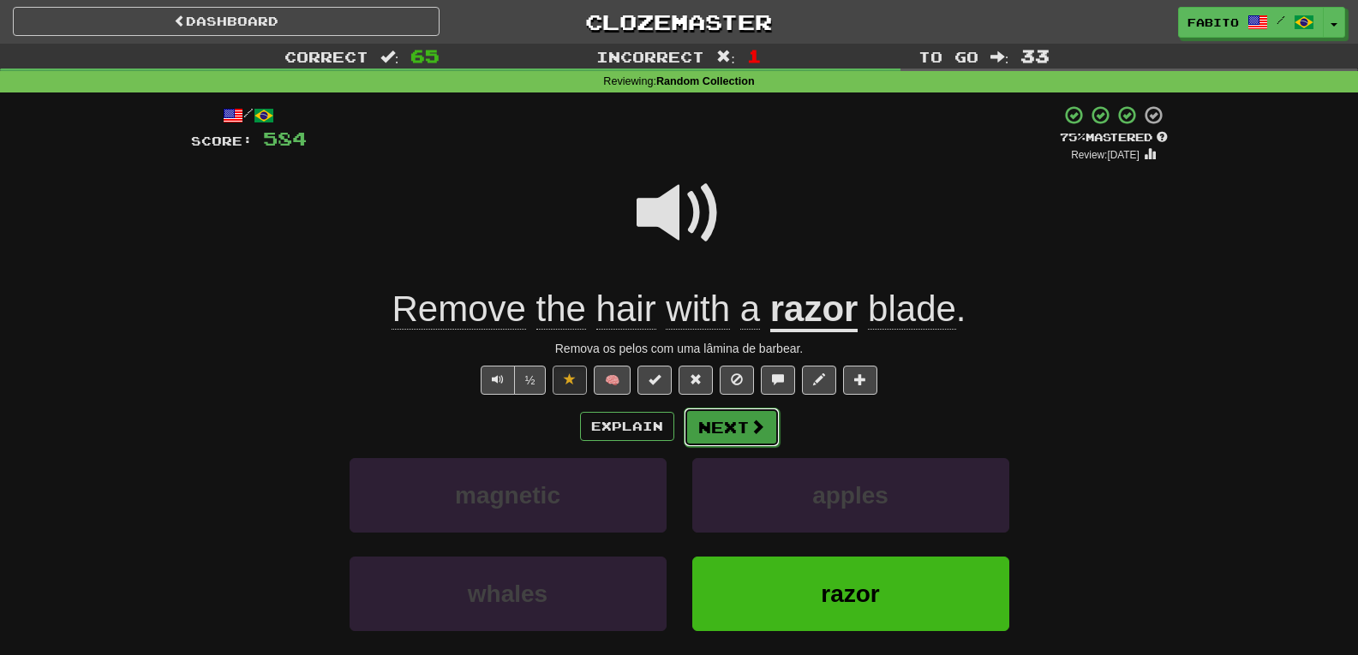
click at [721, 422] on button "Next" at bounding box center [732, 427] width 96 height 39
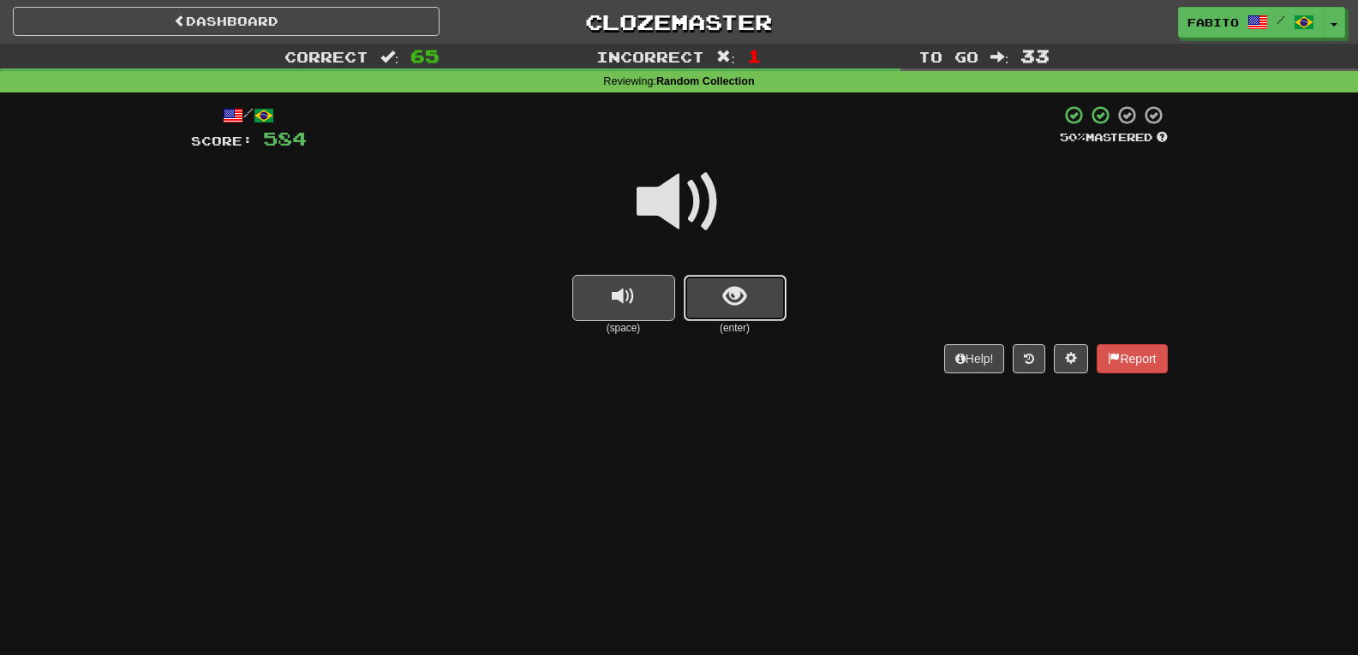
click at [739, 293] on span "show sentence" at bounding box center [734, 296] width 23 height 23
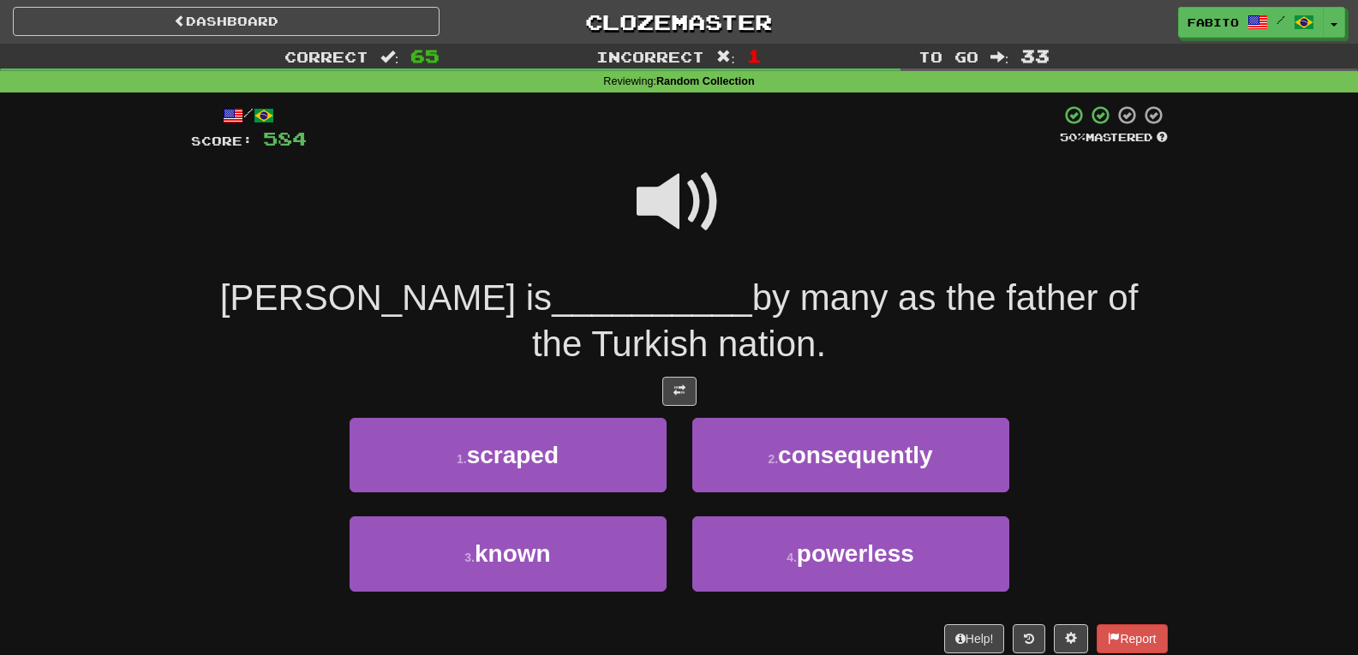
click at [693, 213] on span at bounding box center [680, 202] width 86 height 86
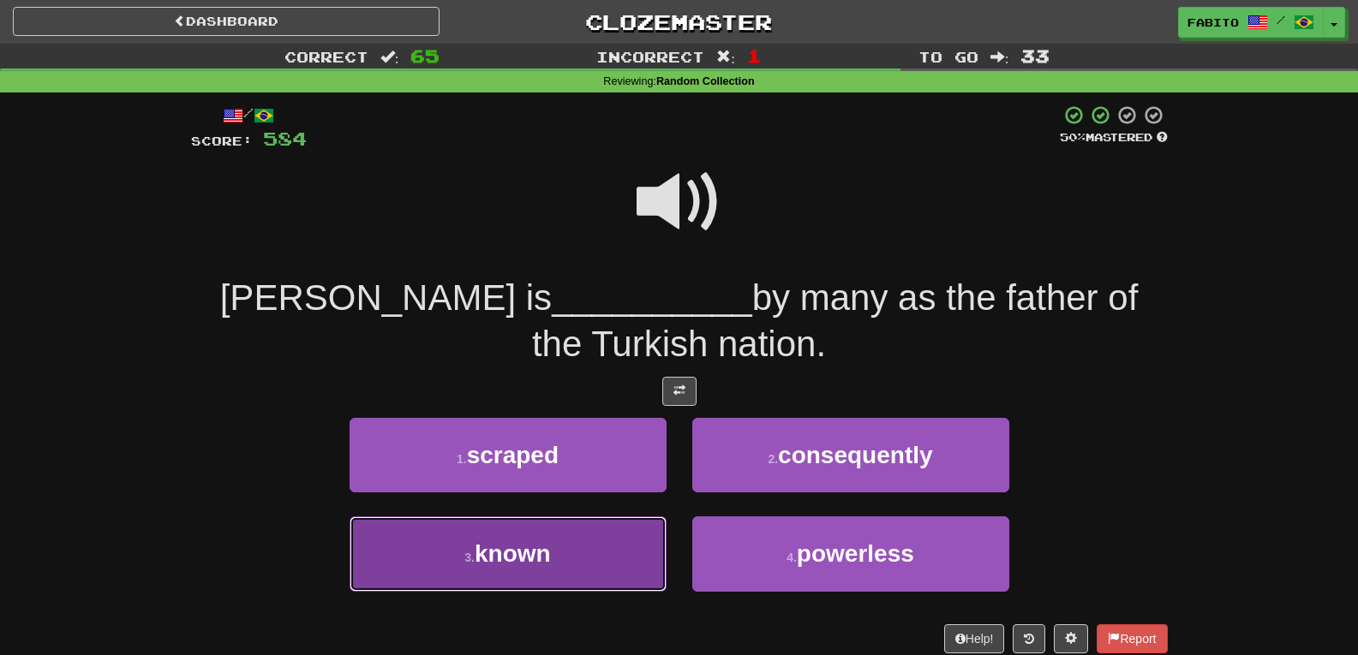
click at [599, 551] on button "3 . known" at bounding box center [508, 554] width 317 height 75
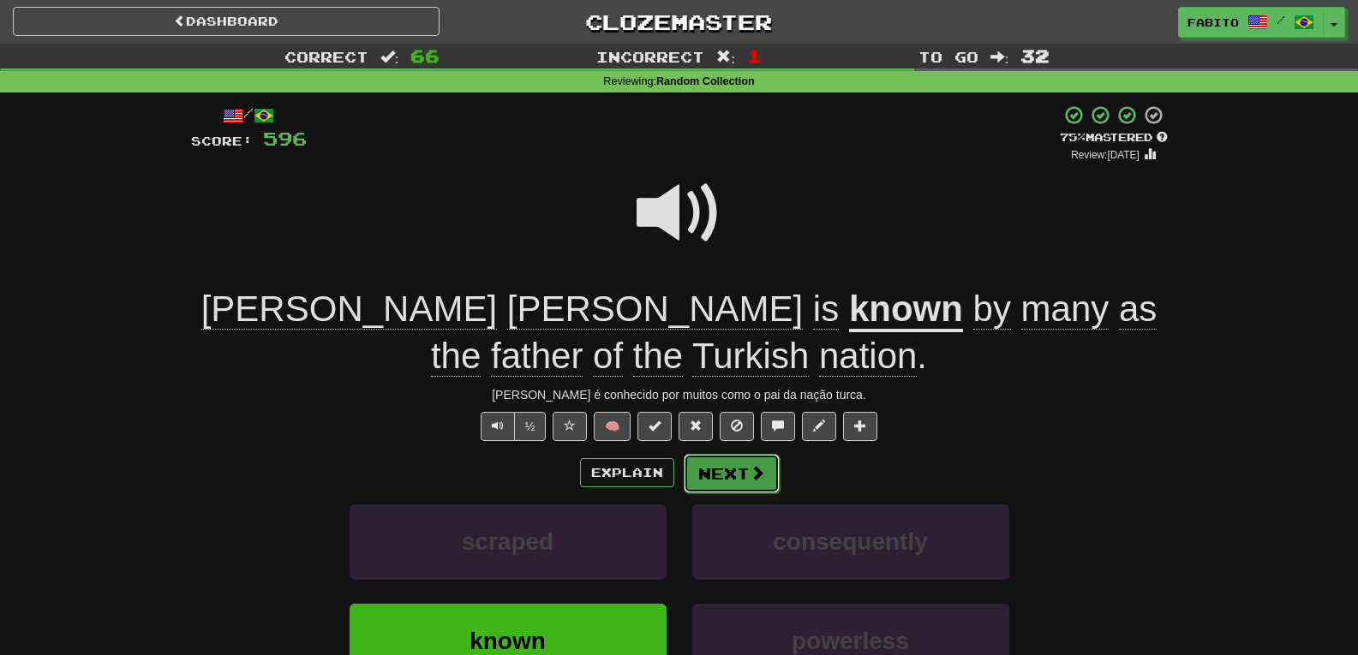
click at [744, 473] on button "Next" at bounding box center [732, 473] width 96 height 39
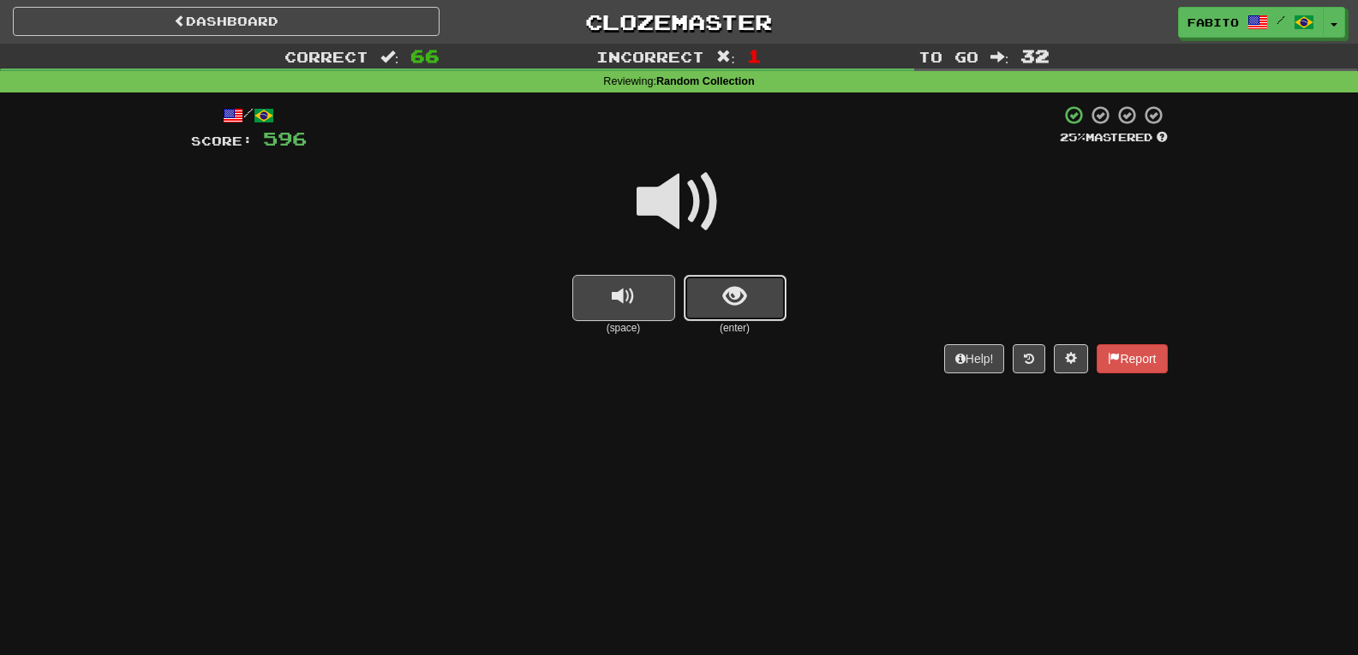
click at [721, 310] on button "show sentence" at bounding box center [735, 298] width 103 height 46
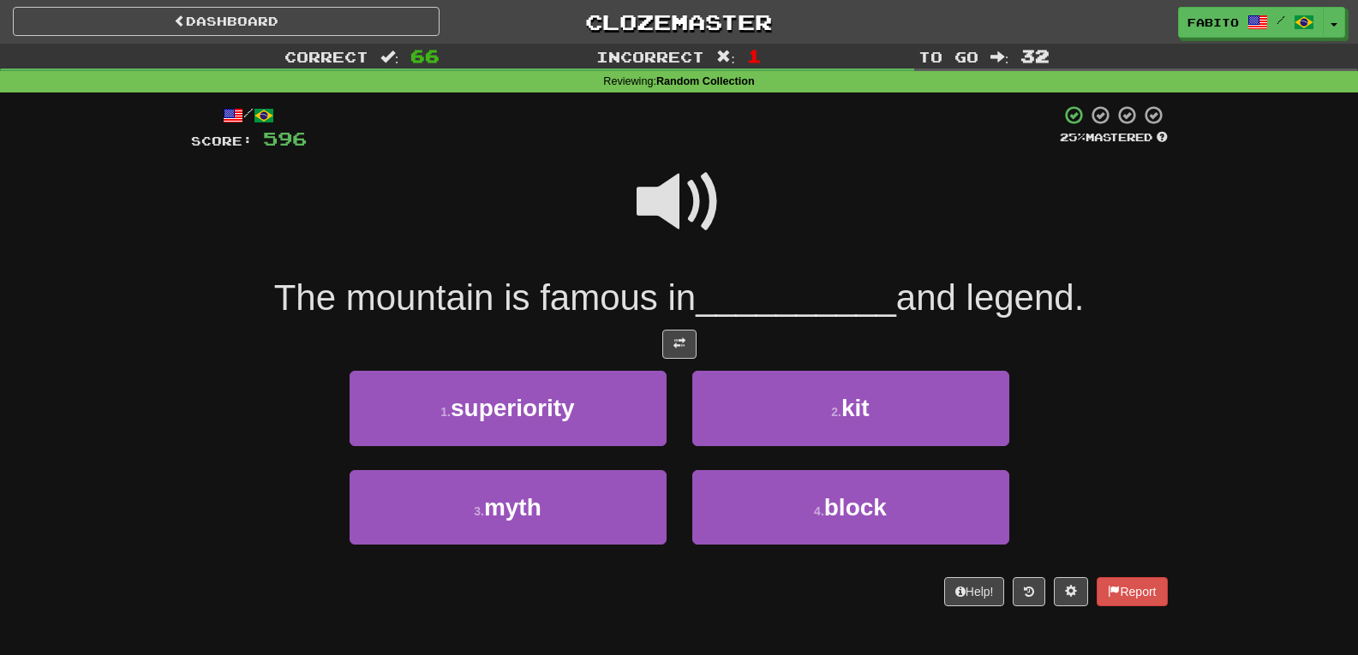
click at [703, 208] on span at bounding box center [680, 202] width 86 height 86
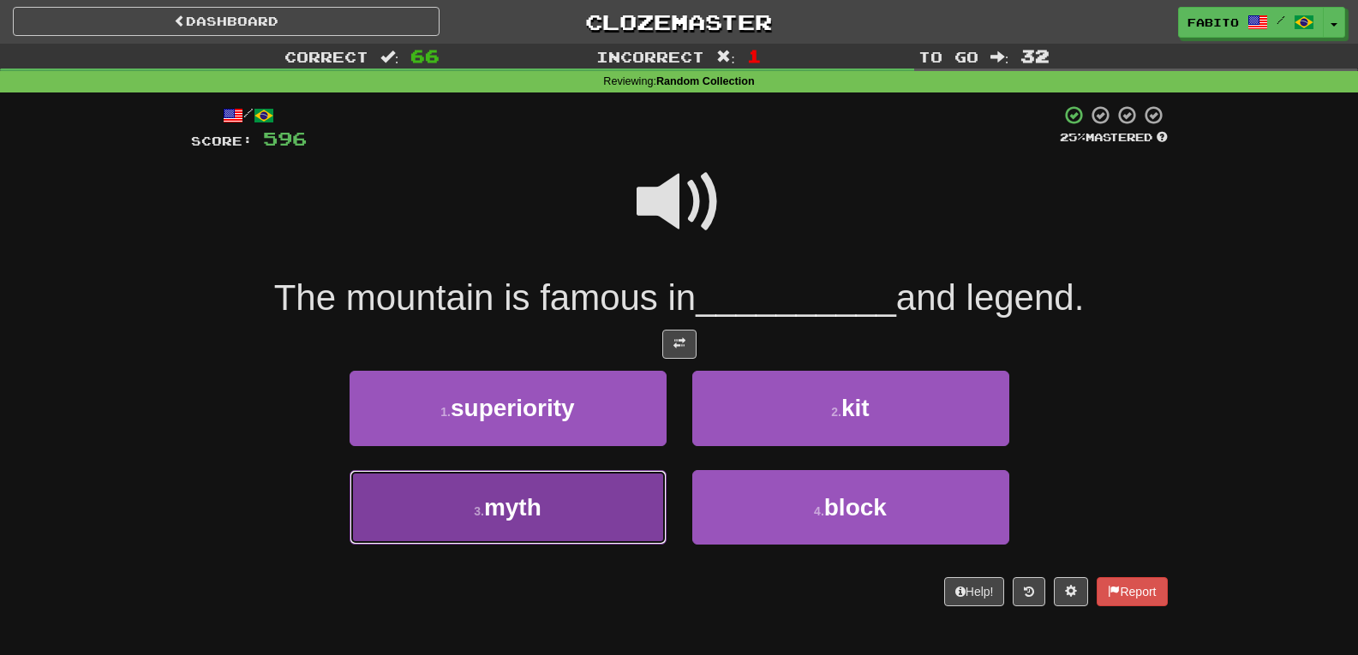
click at [603, 503] on button "3 . myth" at bounding box center [508, 507] width 317 height 75
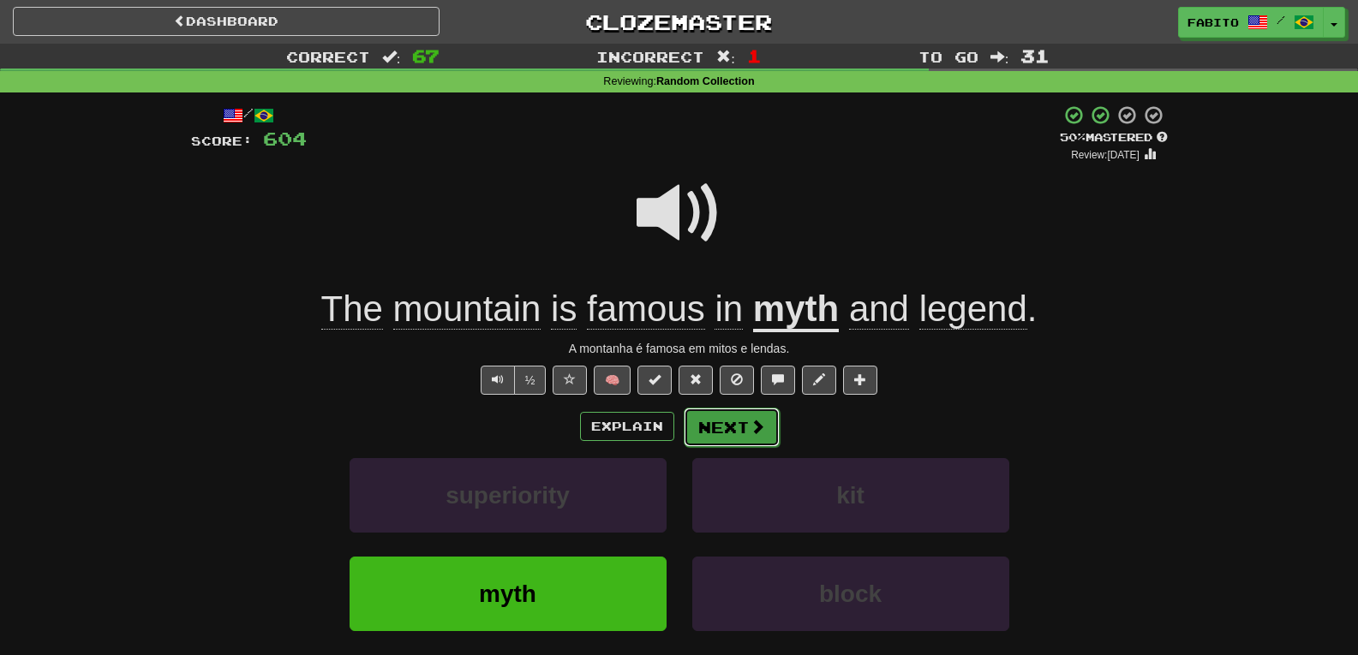
click at [733, 423] on button "Next" at bounding box center [732, 427] width 96 height 39
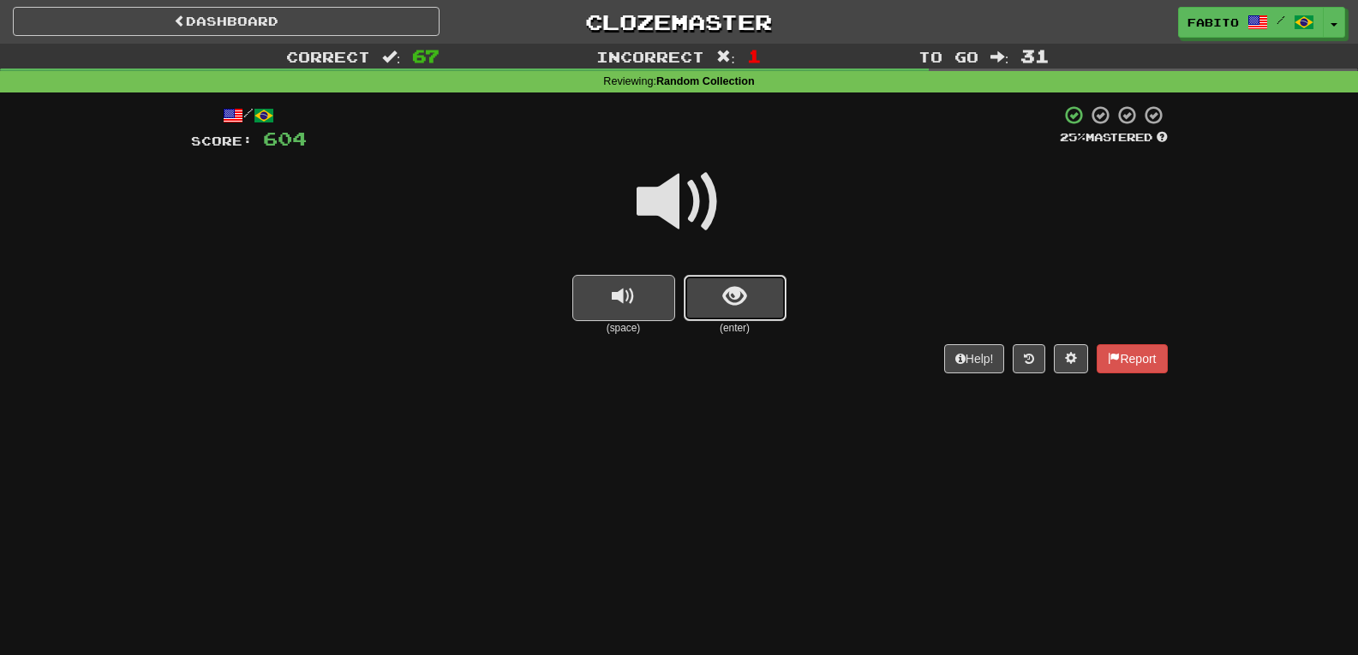
click at [717, 293] on button "show sentence" at bounding box center [735, 298] width 103 height 46
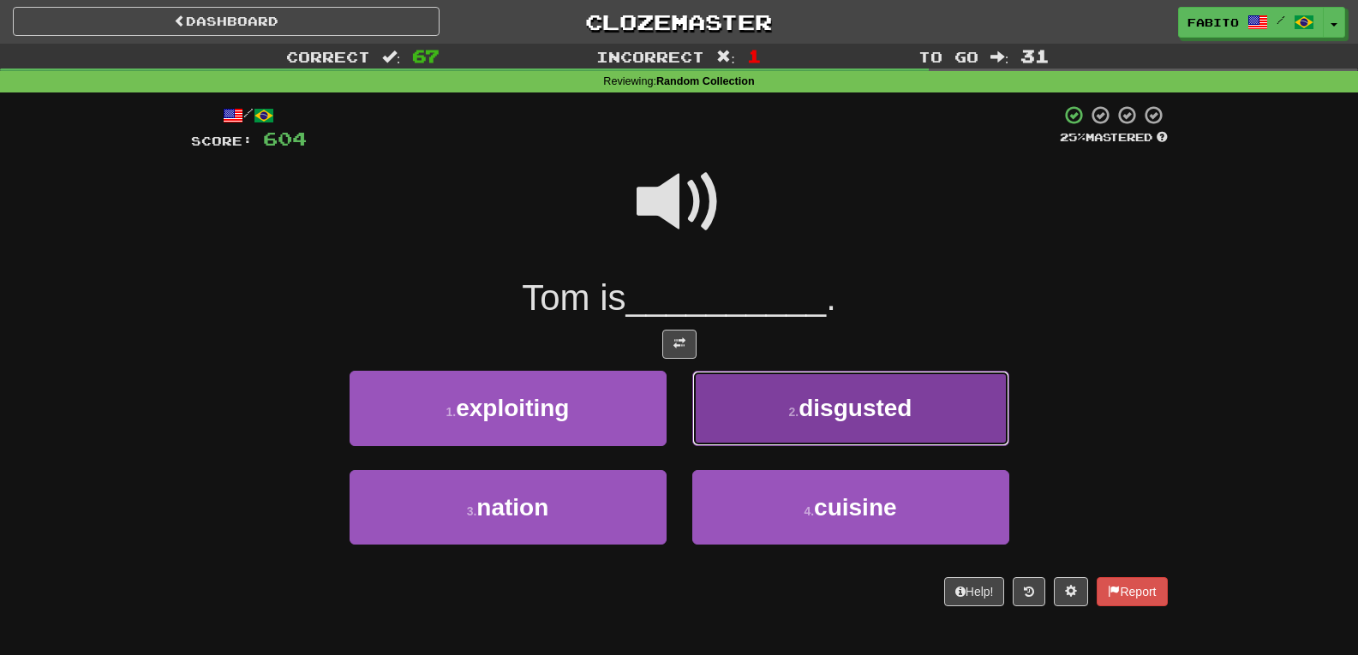
click at [758, 392] on button "2 . disgusted" at bounding box center [850, 408] width 317 height 75
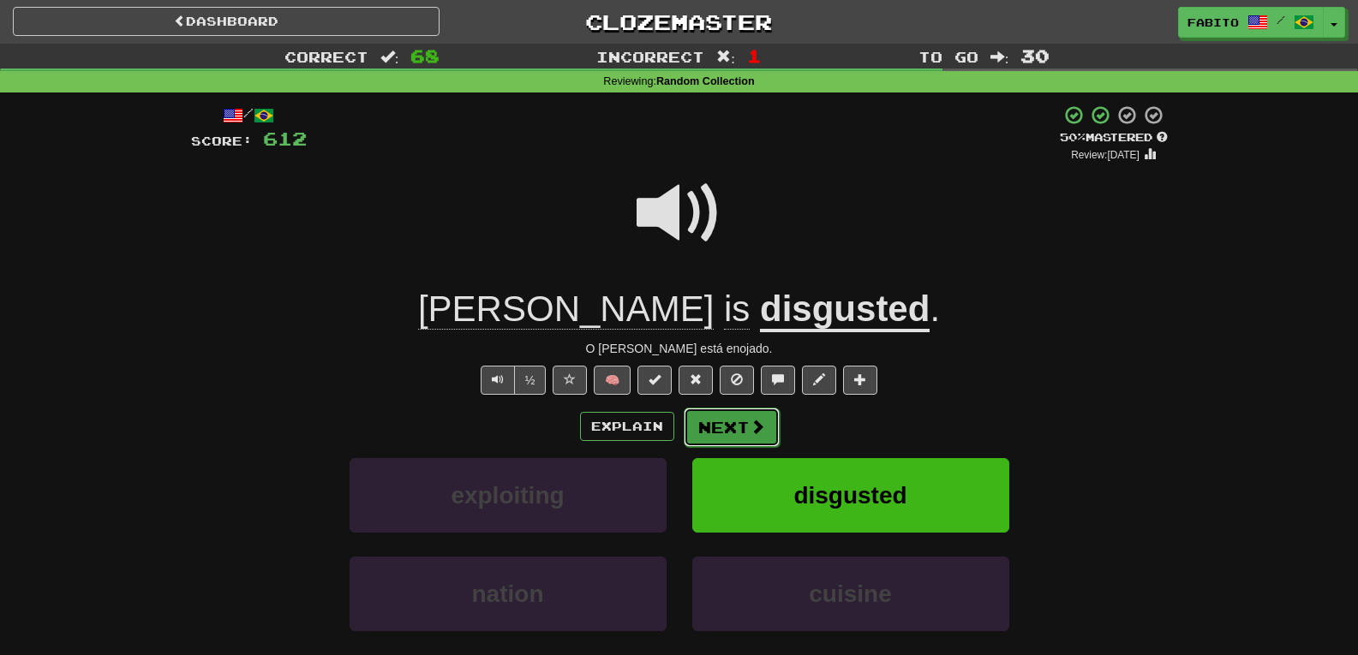
click at [724, 434] on button "Next" at bounding box center [732, 427] width 96 height 39
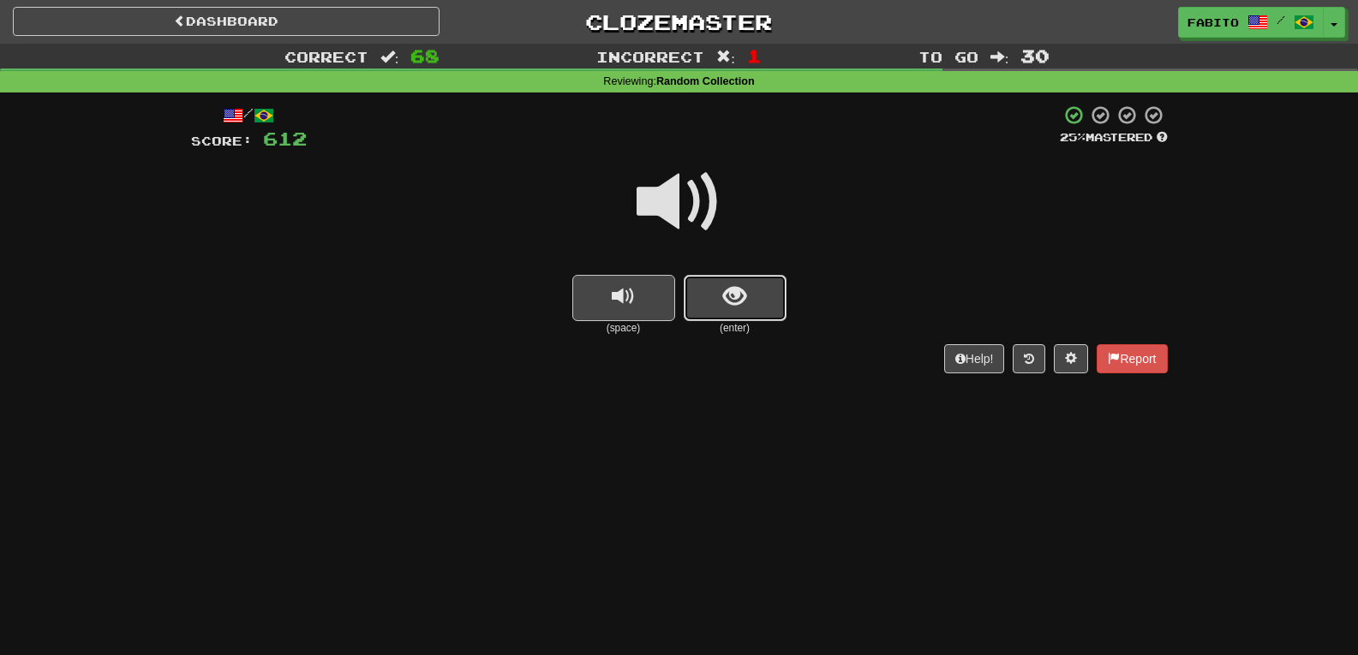
click at [716, 284] on button "show sentence" at bounding box center [735, 298] width 103 height 46
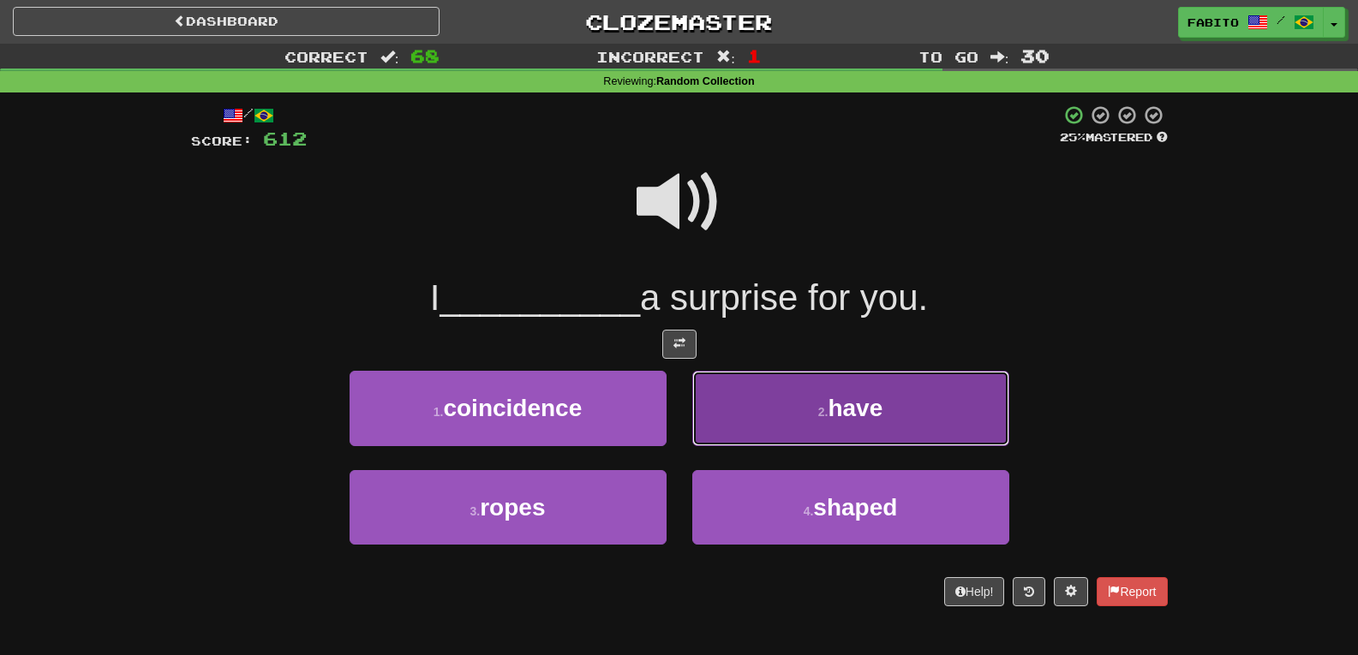
click at [811, 401] on button "2 . have" at bounding box center [850, 408] width 317 height 75
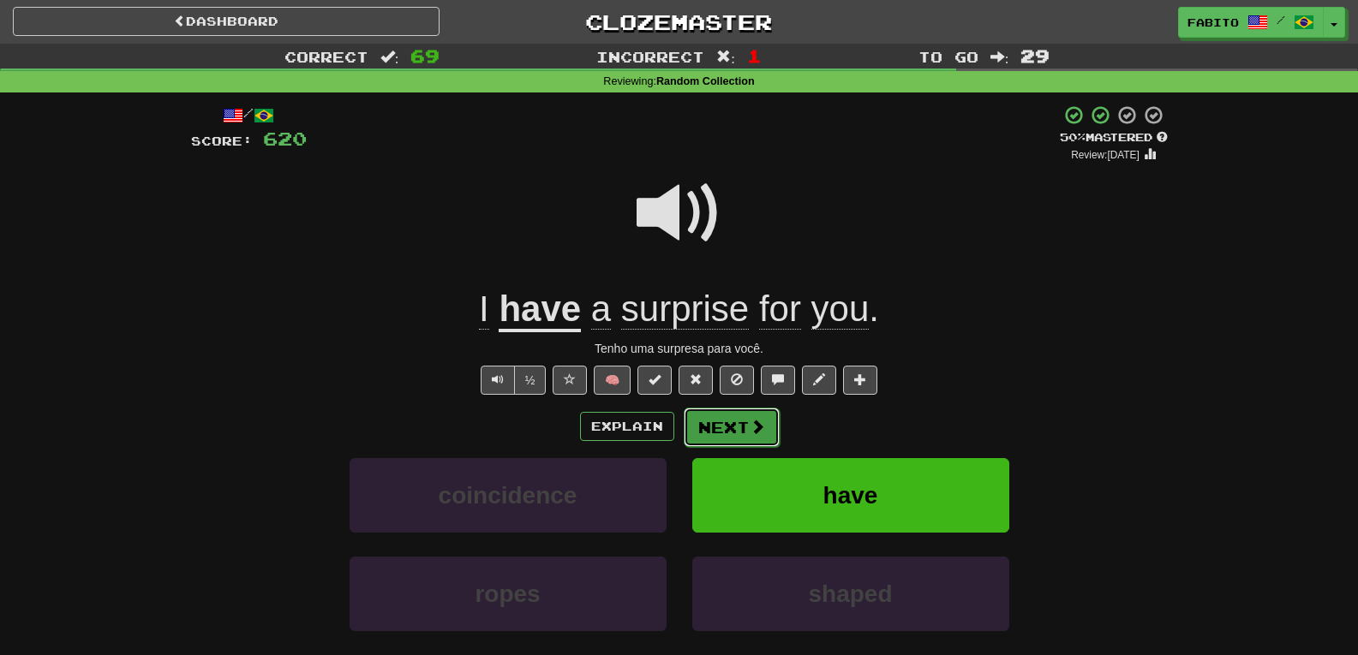
click at [750, 424] on span at bounding box center [757, 426] width 15 height 15
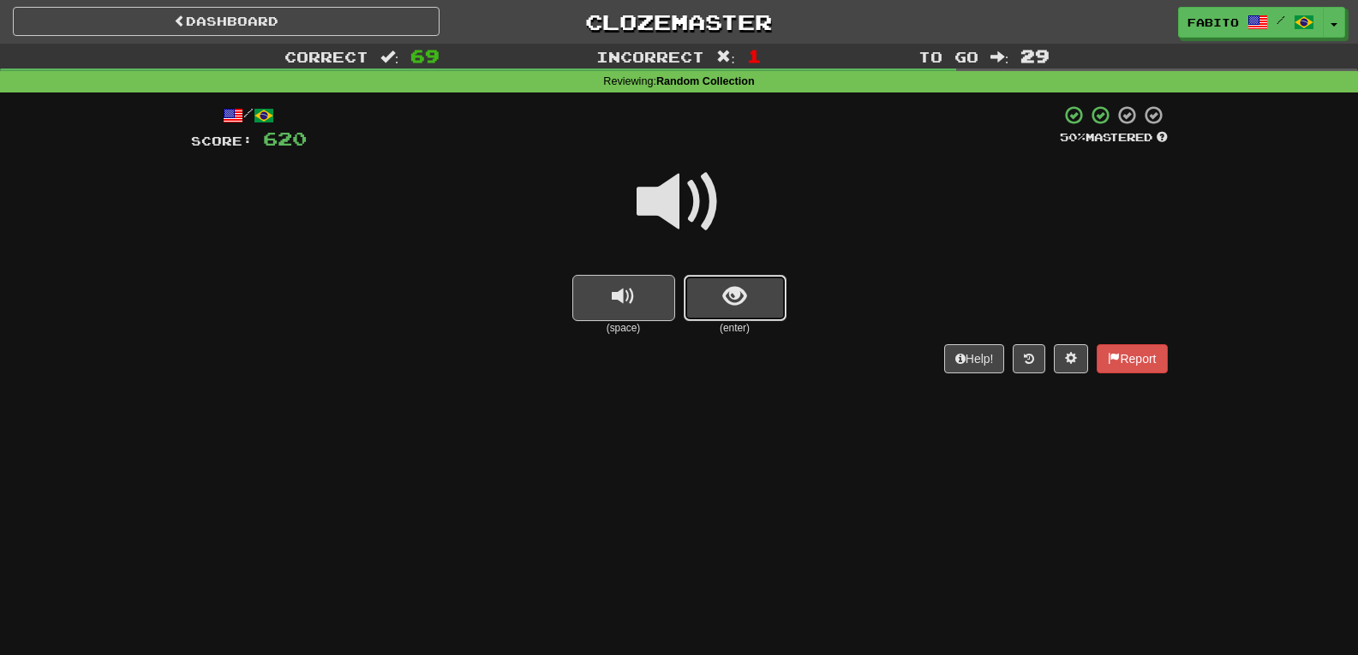
click at [732, 290] on span "show sentence" at bounding box center [734, 296] width 23 height 23
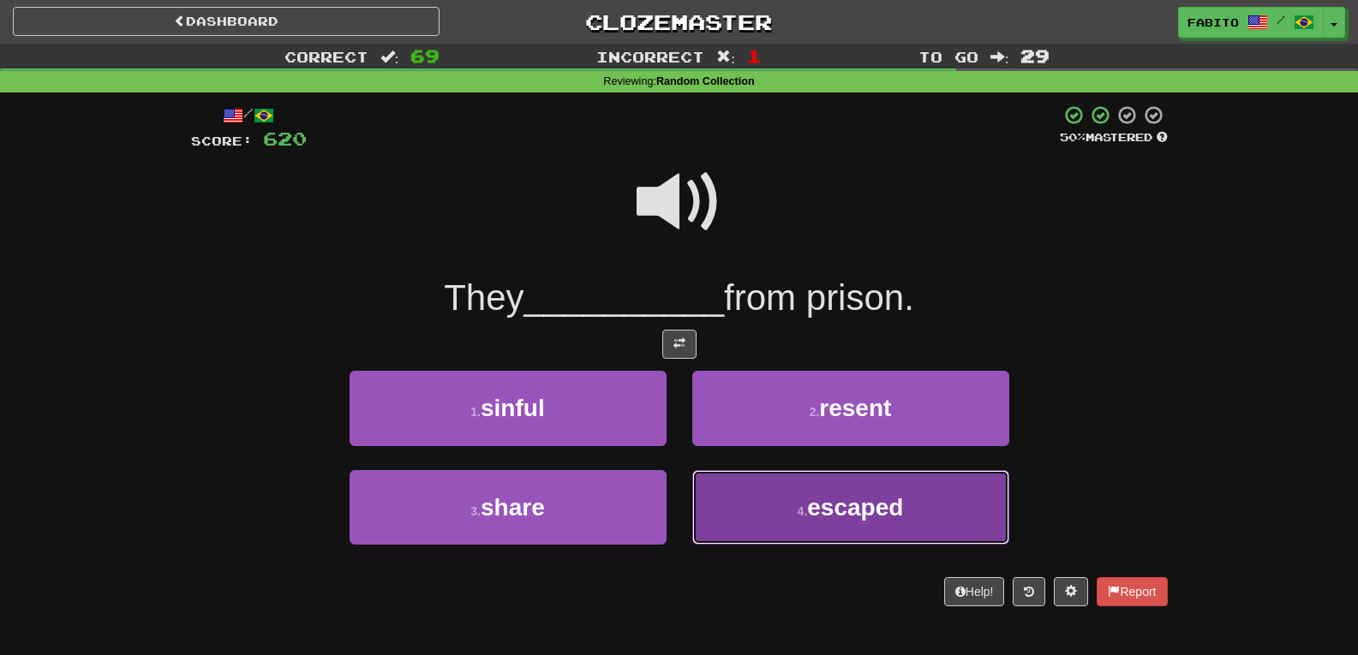
click at [796, 488] on button "4 . escaped" at bounding box center [850, 507] width 317 height 75
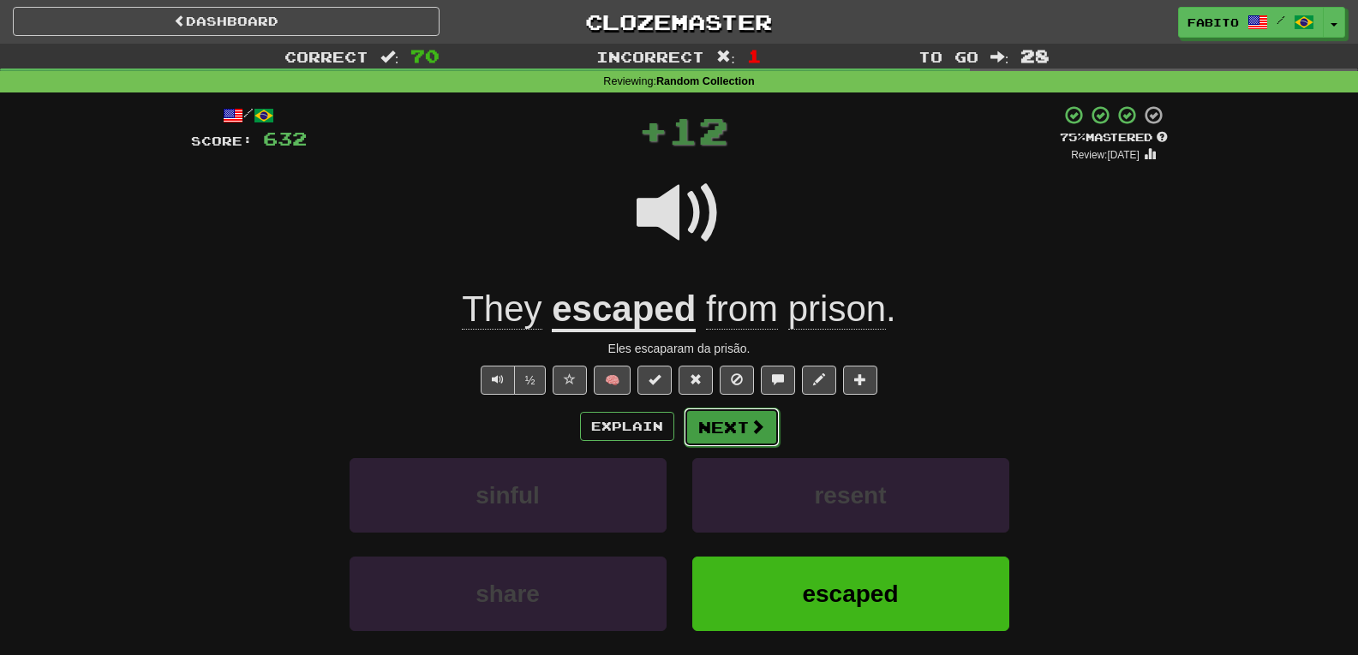
click at [737, 428] on button "Next" at bounding box center [732, 427] width 96 height 39
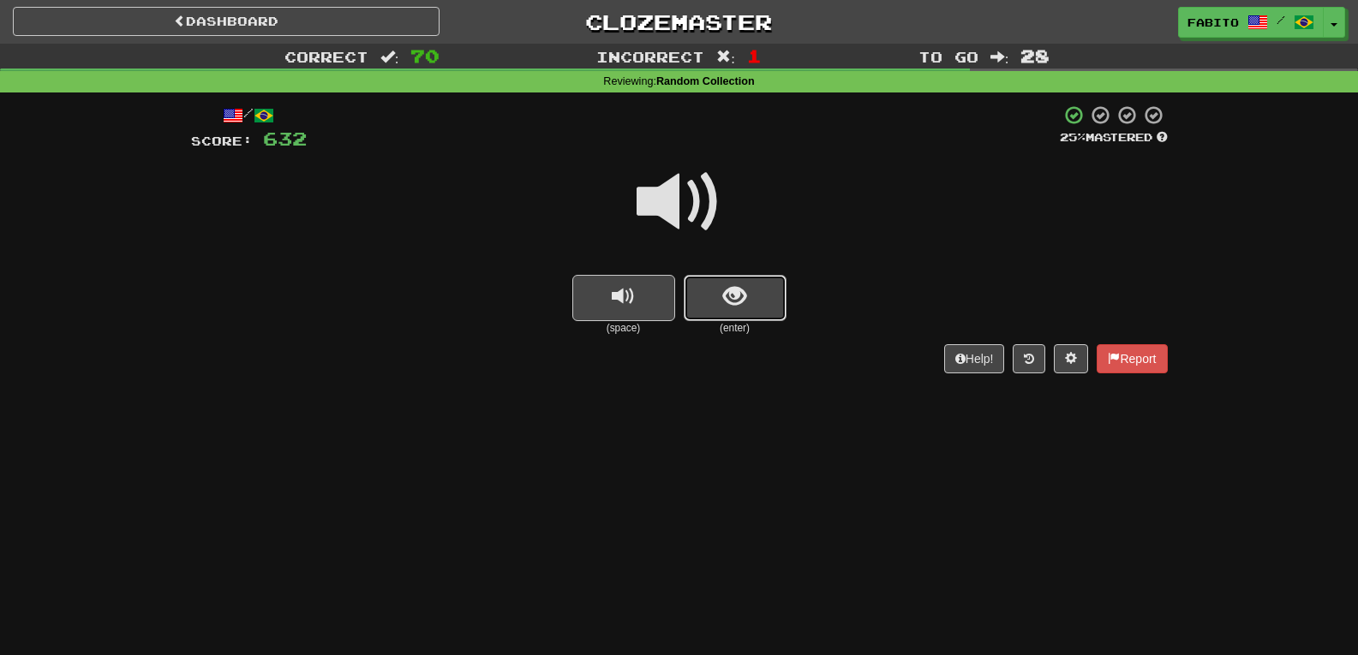
click at [725, 303] on span "show sentence" at bounding box center [734, 296] width 23 height 23
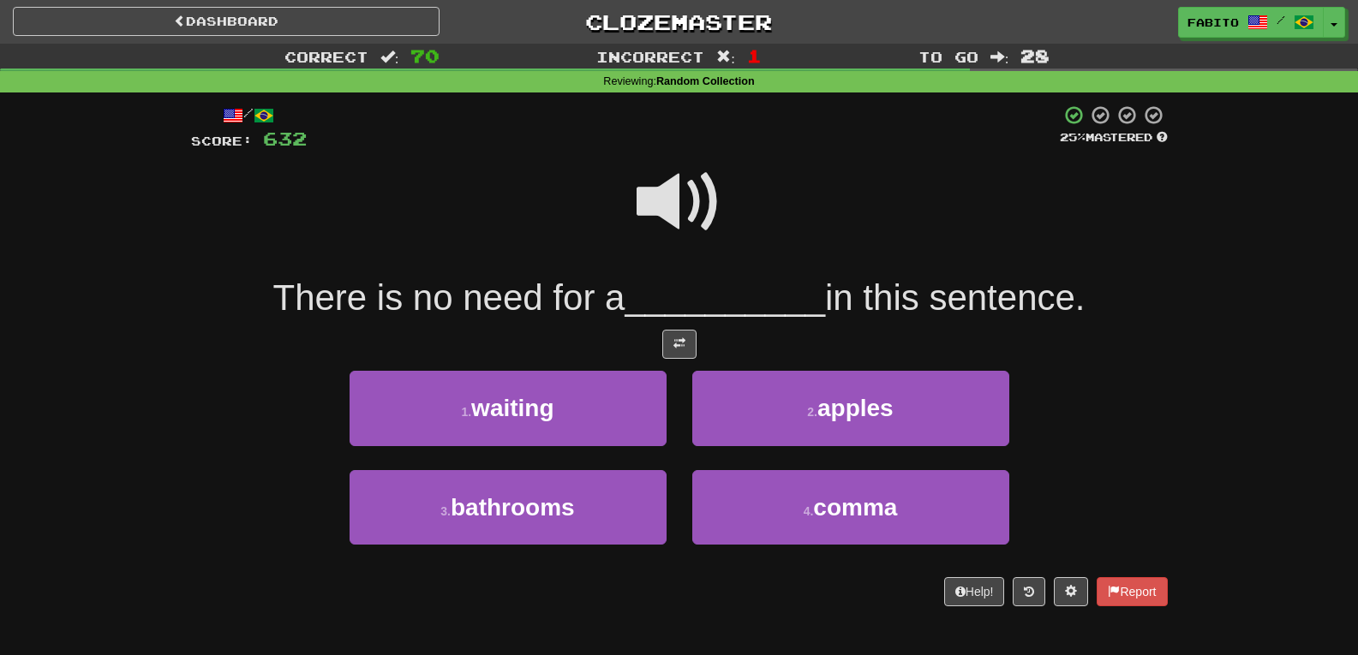
click at [692, 224] on span at bounding box center [680, 202] width 86 height 86
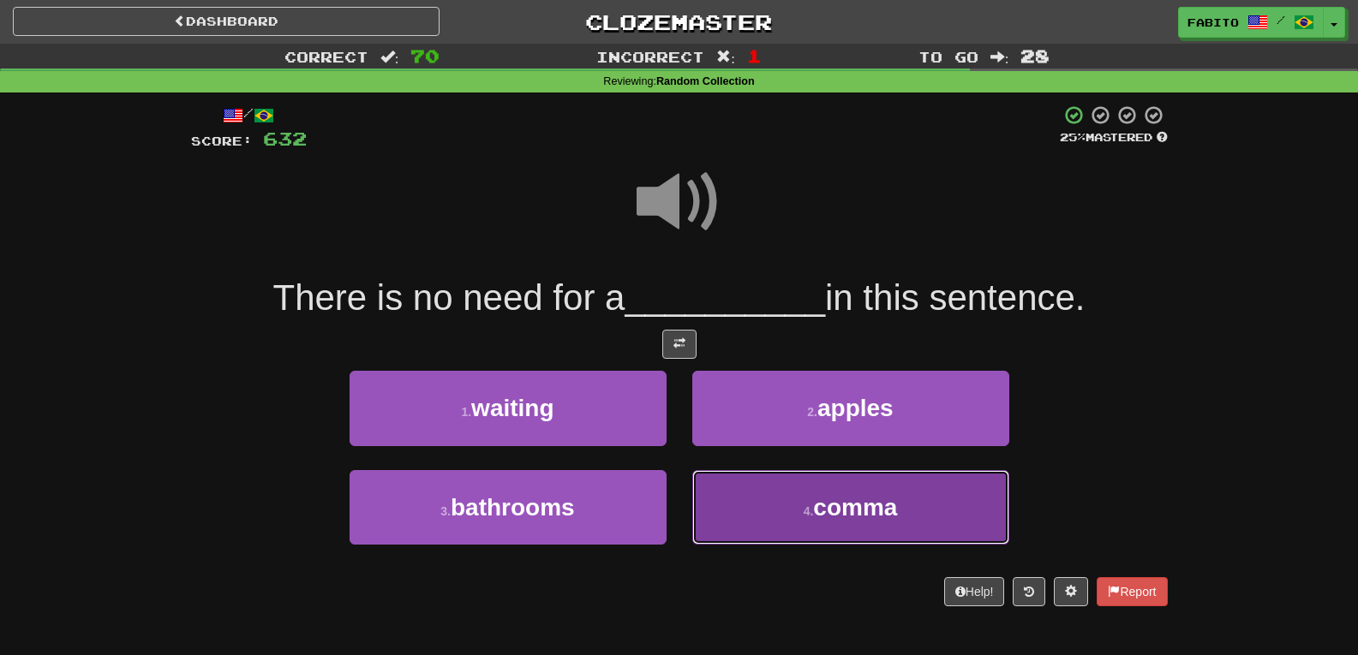
click at [775, 505] on button "4 . comma" at bounding box center [850, 507] width 317 height 75
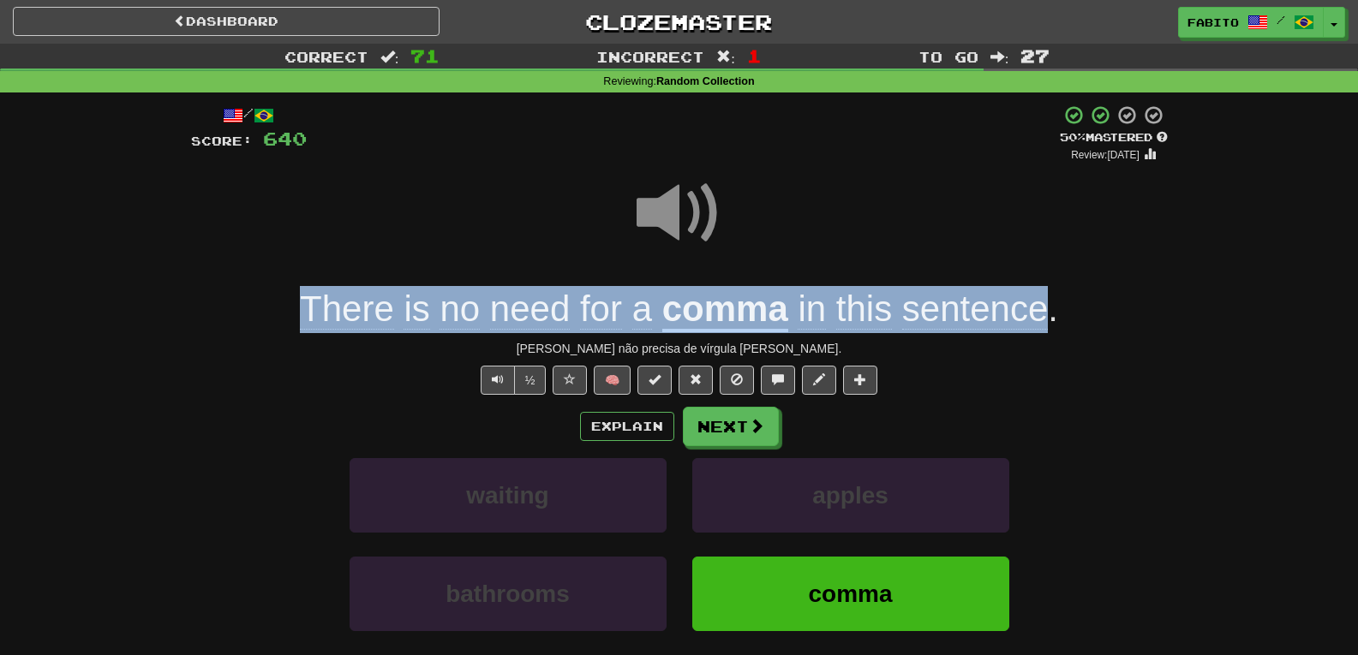
drag, startPoint x: 1015, startPoint y: 315, endPoint x: 305, endPoint y: 325, distance: 709.5
click at [305, 325] on div "There is no need for a comma in this sentence ." at bounding box center [679, 309] width 977 height 47
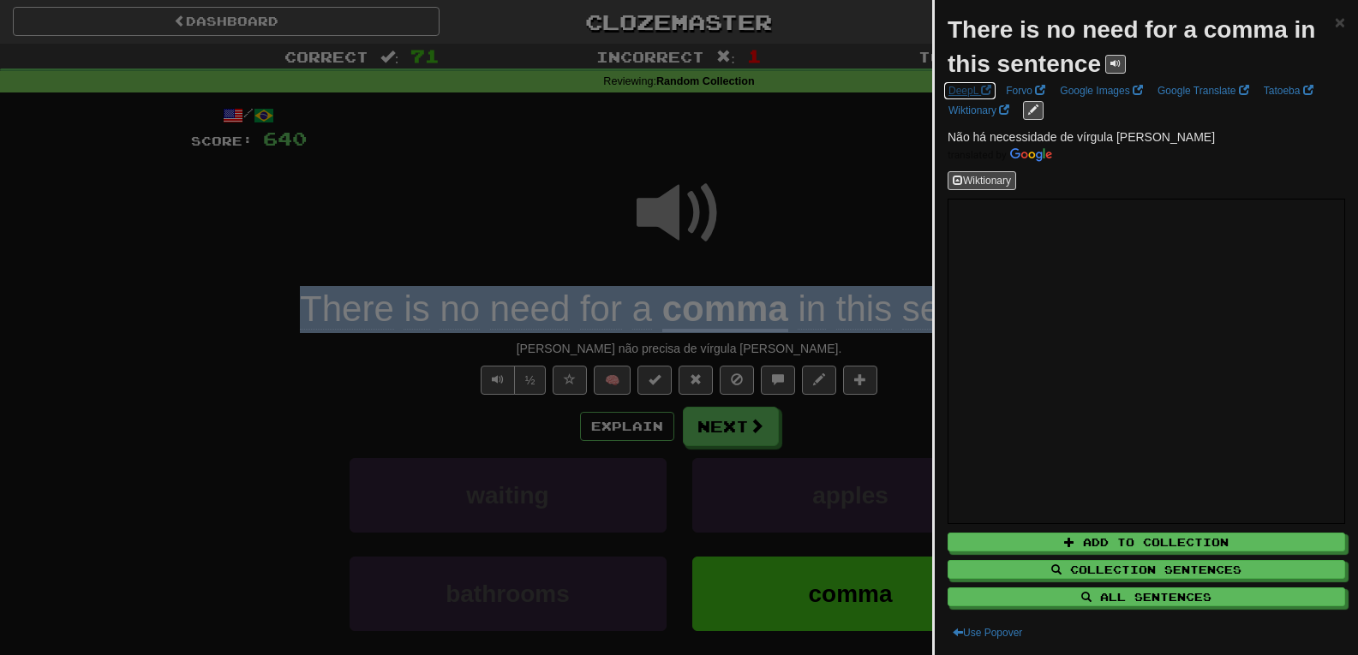
click at [979, 89] on link "DeepL" at bounding box center [969, 90] width 53 height 19
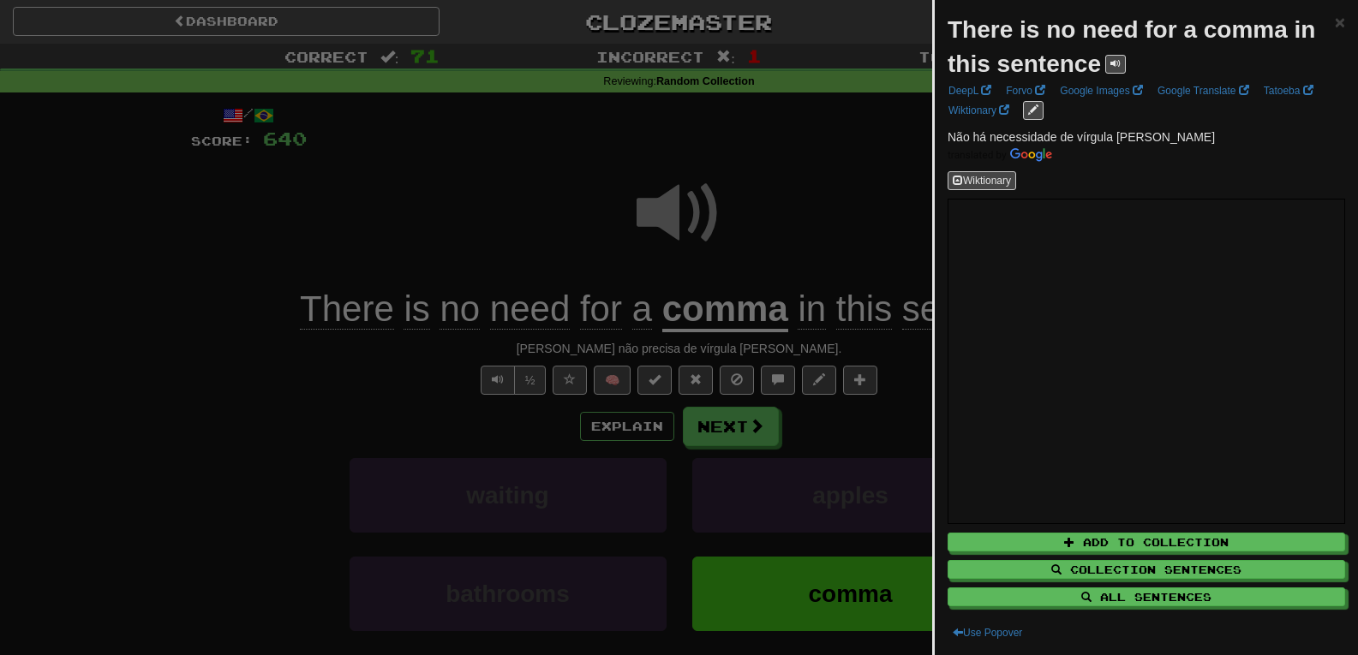
click at [815, 232] on div at bounding box center [679, 327] width 1358 height 655
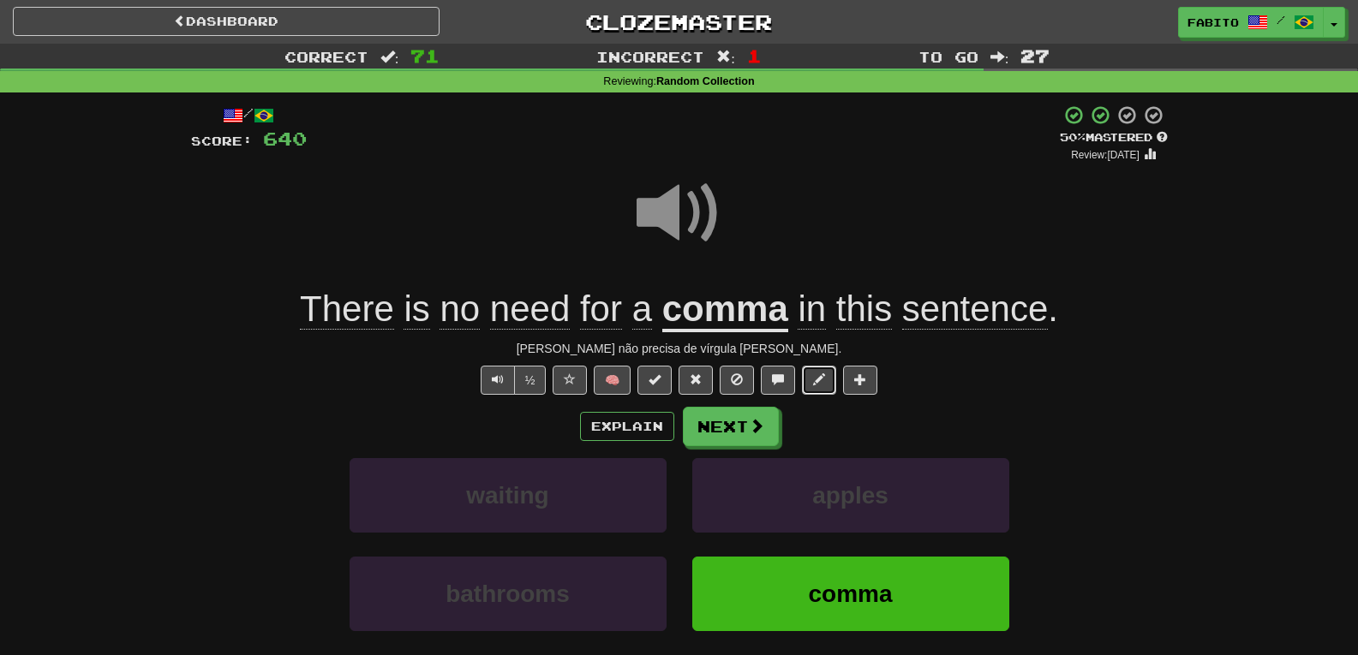
click at [817, 378] on span at bounding box center [819, 380] width 12 height 12
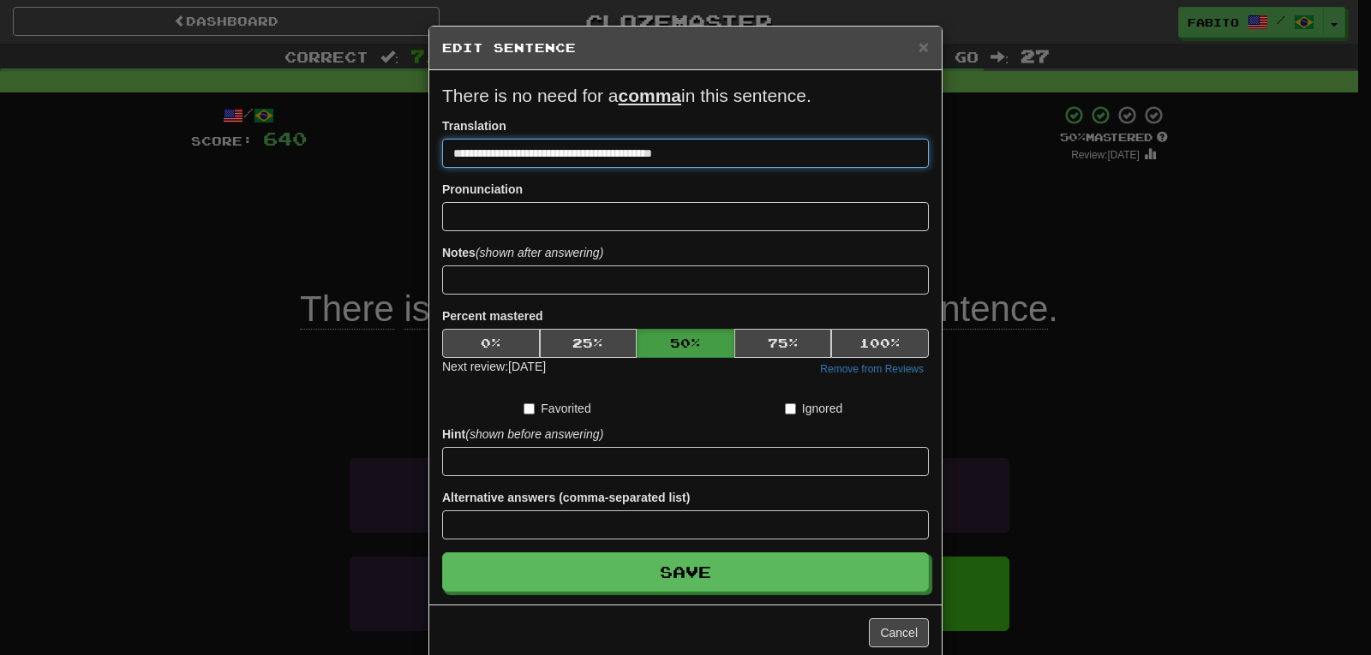
drag, startPoint x: 686, startPoint y: 149, endPoint x: 432, endPoint y: 150, distance: 254.5
click at [434, 150] on div "**********" at bounding box center [685, 337] width 512 height 535
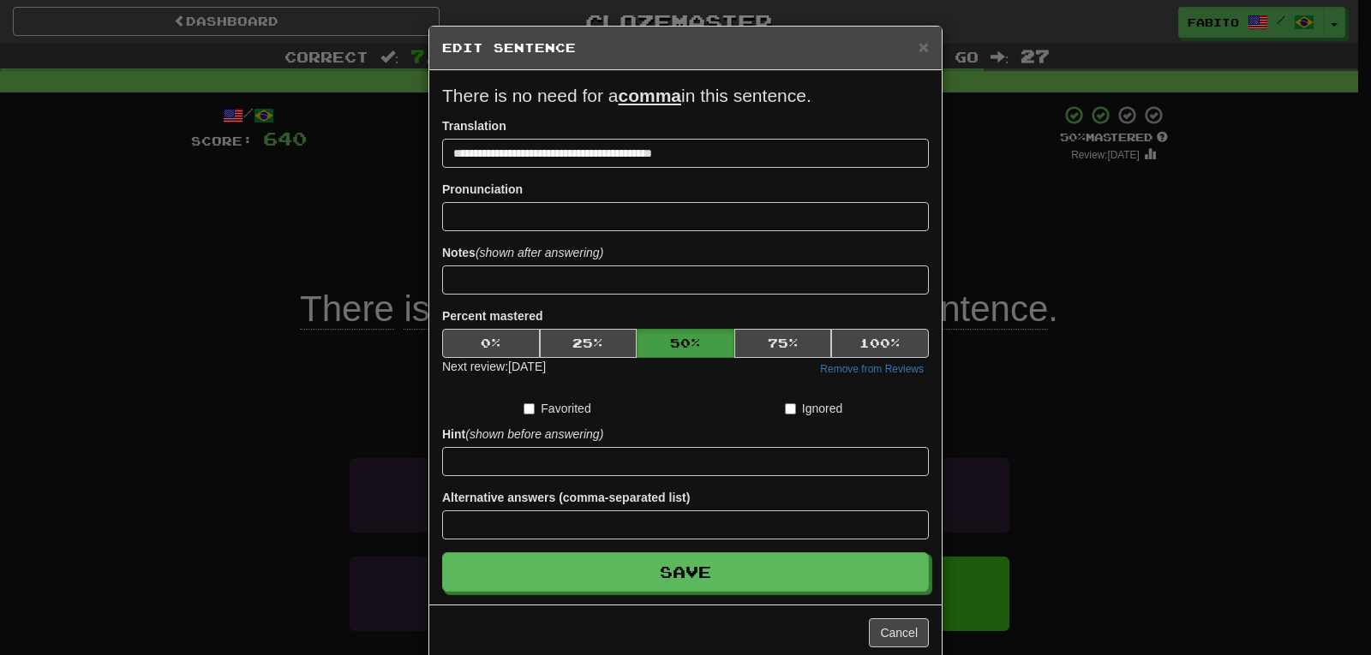
drag, startPoint x: 418, startPoint y: 154, endPoint x: 448, endPoint y: 147, distance: 31.0
click at [448, 146] on div "**********" at bounding box center [685, 337] width 512 height 535
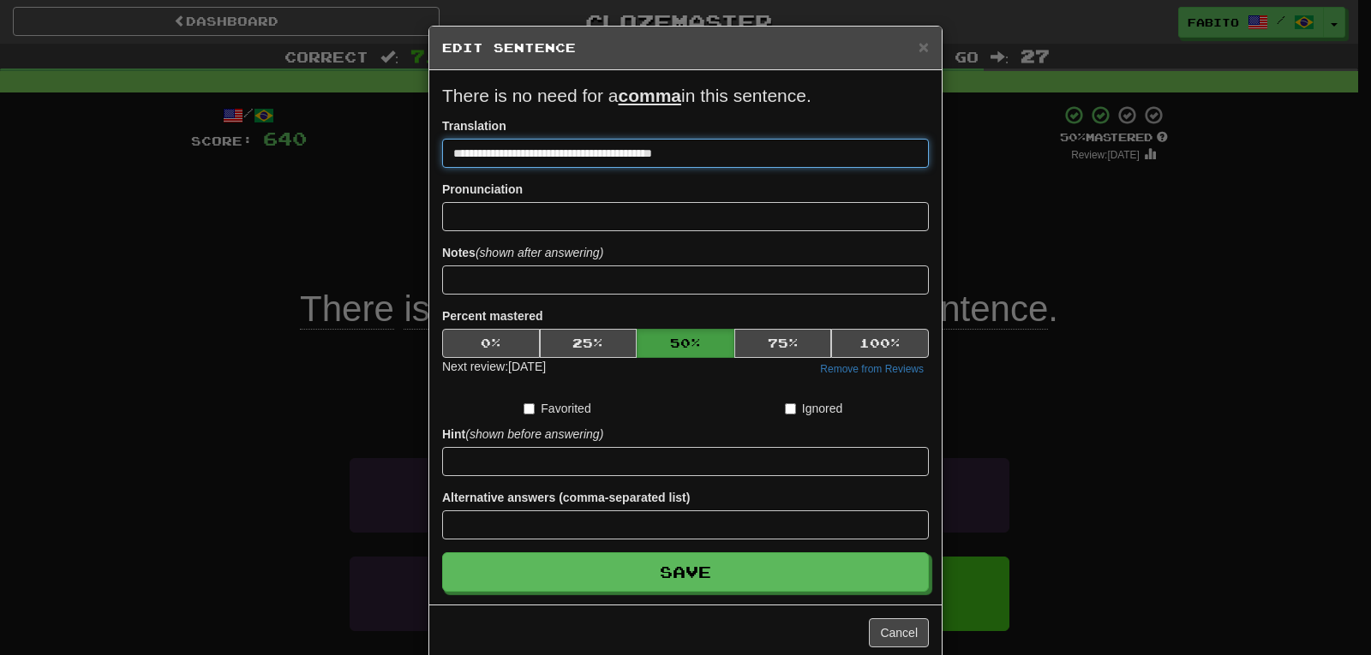
drag, startPoint x: 446, startPoint y: 150, endPoint x: 686, endPoint y: 149, distance: 239.9
click at [686, 149] on input "**********" at bounding box center [685, 153] width 487 height 29
paste input
click at [453, 154] on input "**********" at bounding box center [685, 153] width 487 height 29
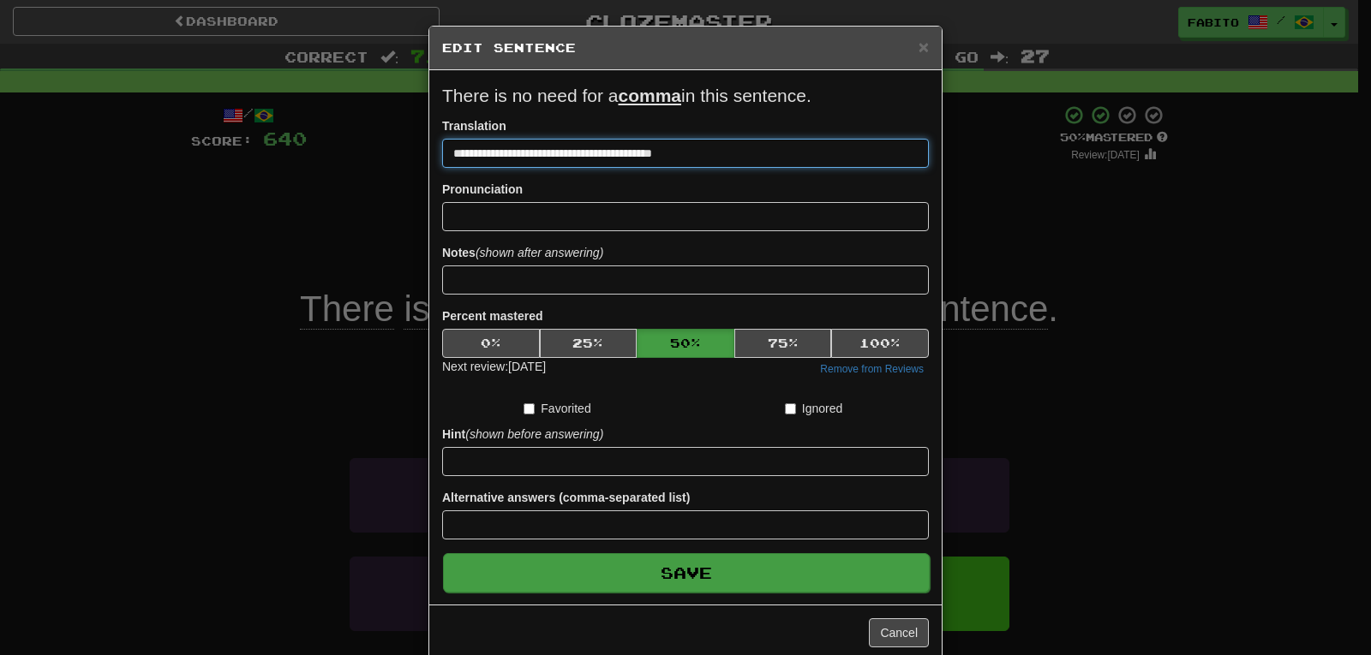
type input "**********"
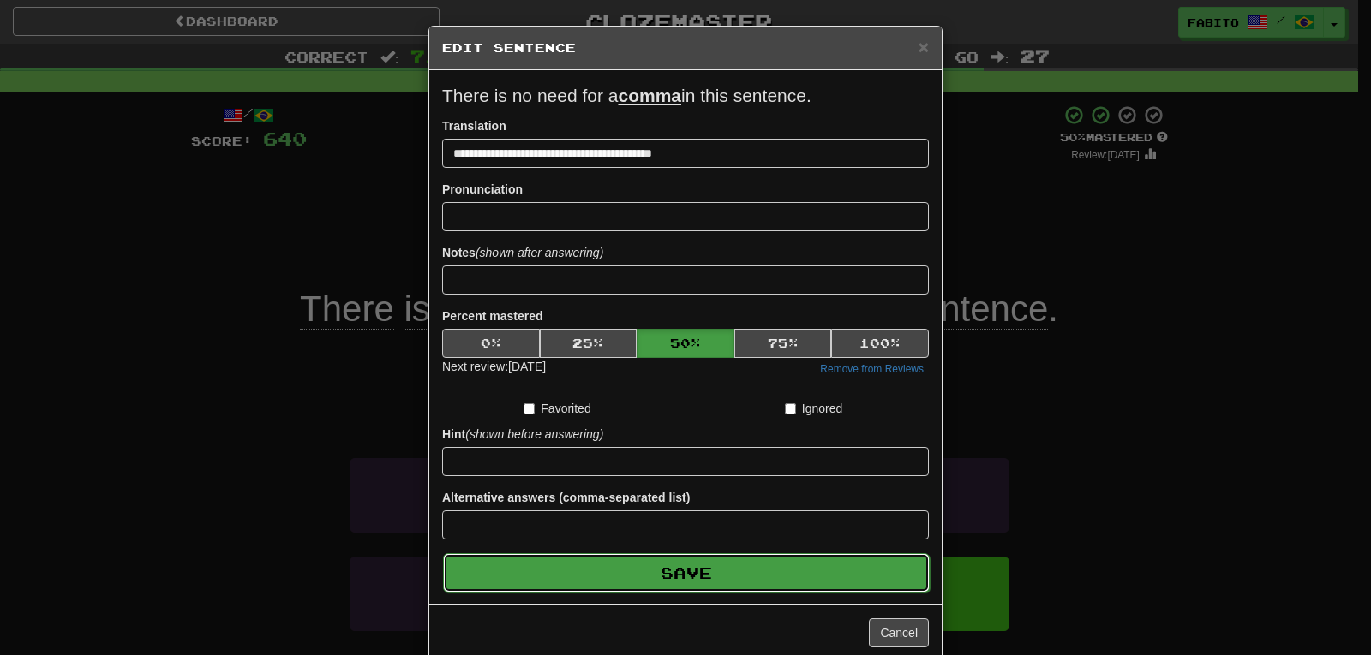
click at [705, 566] on button "Save" at bounding box center [686, 573] width 487 height 39
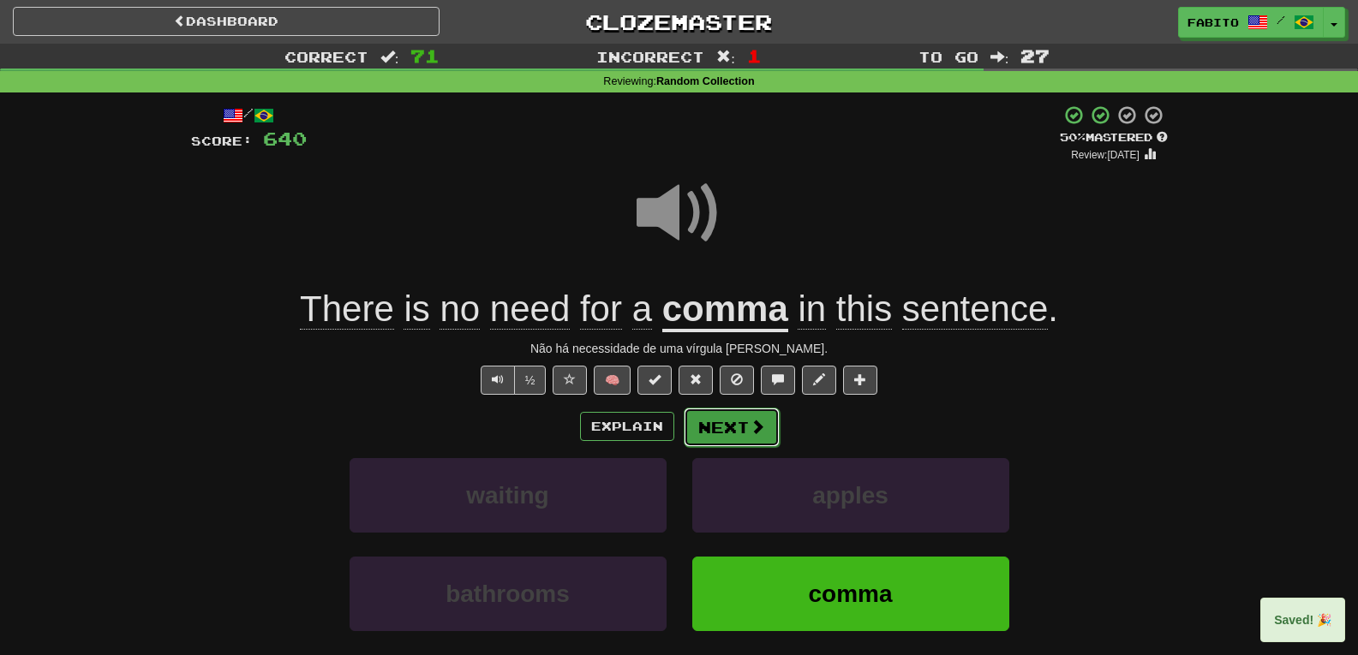
click at [750, 422] on span at bounding box center [757, 426] width 15 height 15
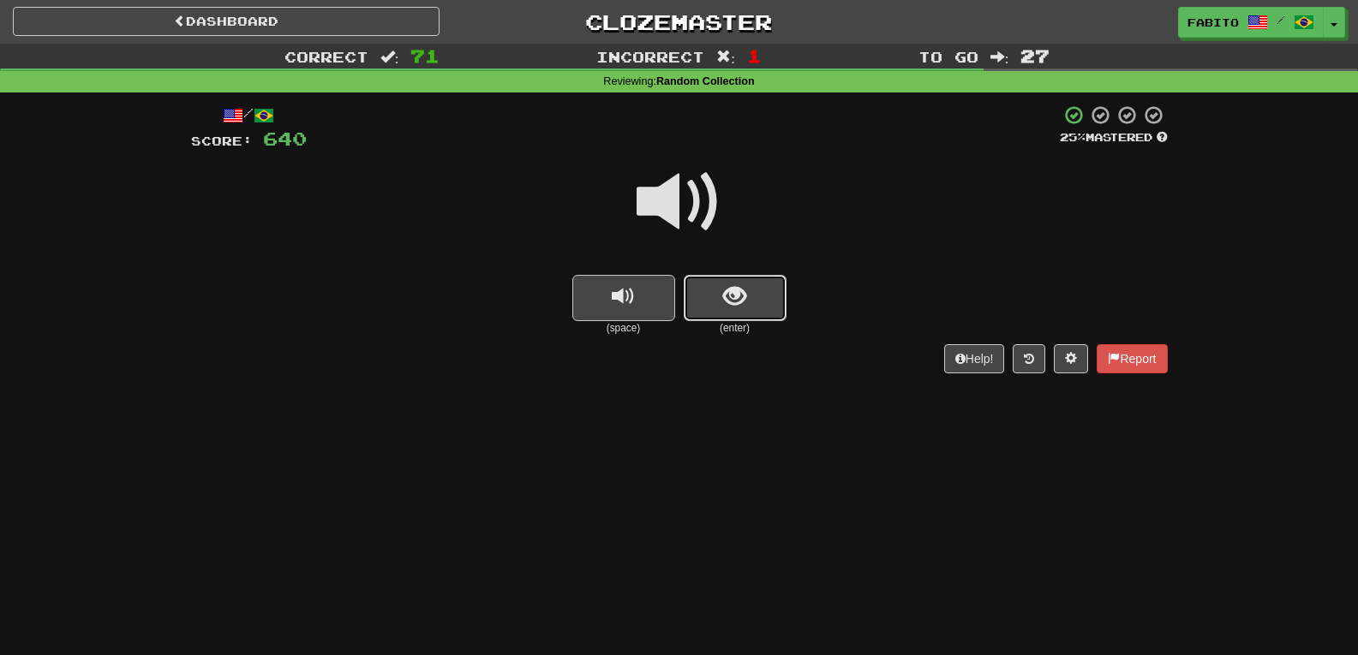
click at [742, 307] on span "show sentence" at bounding box center [734, 296] width 23 height 23
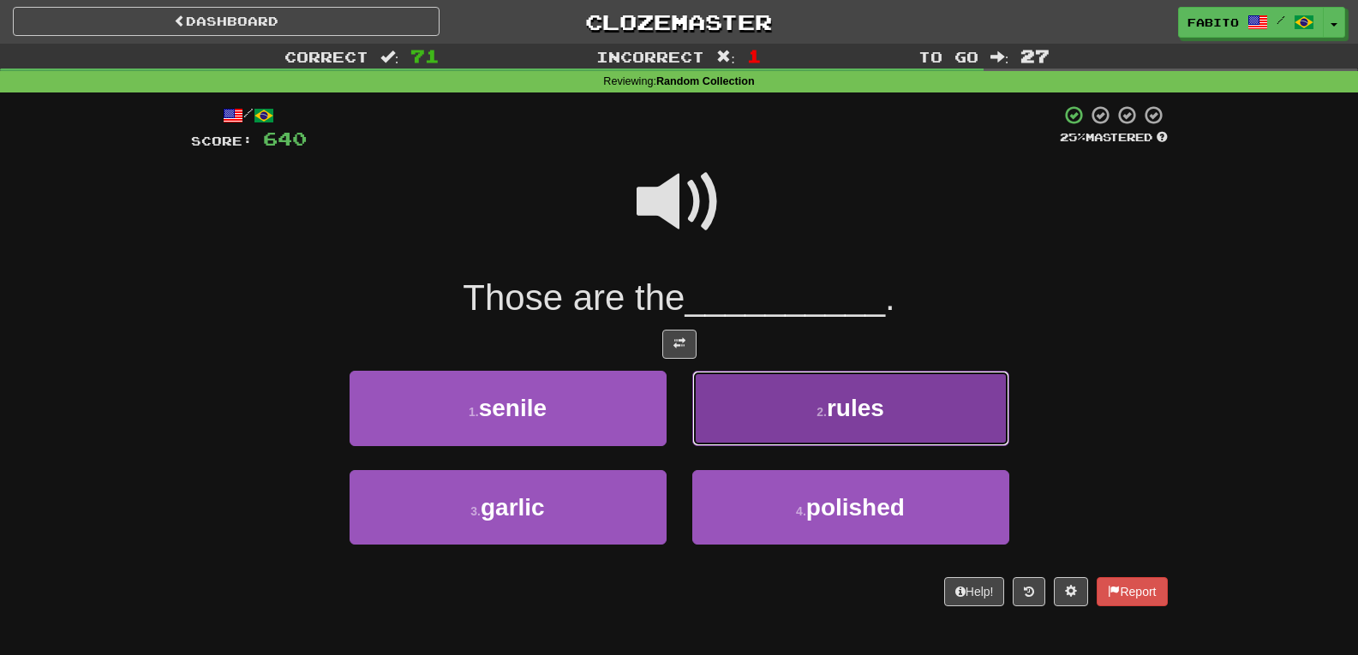
click at [759, 415] on button "2 . rules" at bounding box center [850, 408] width 317 height 75
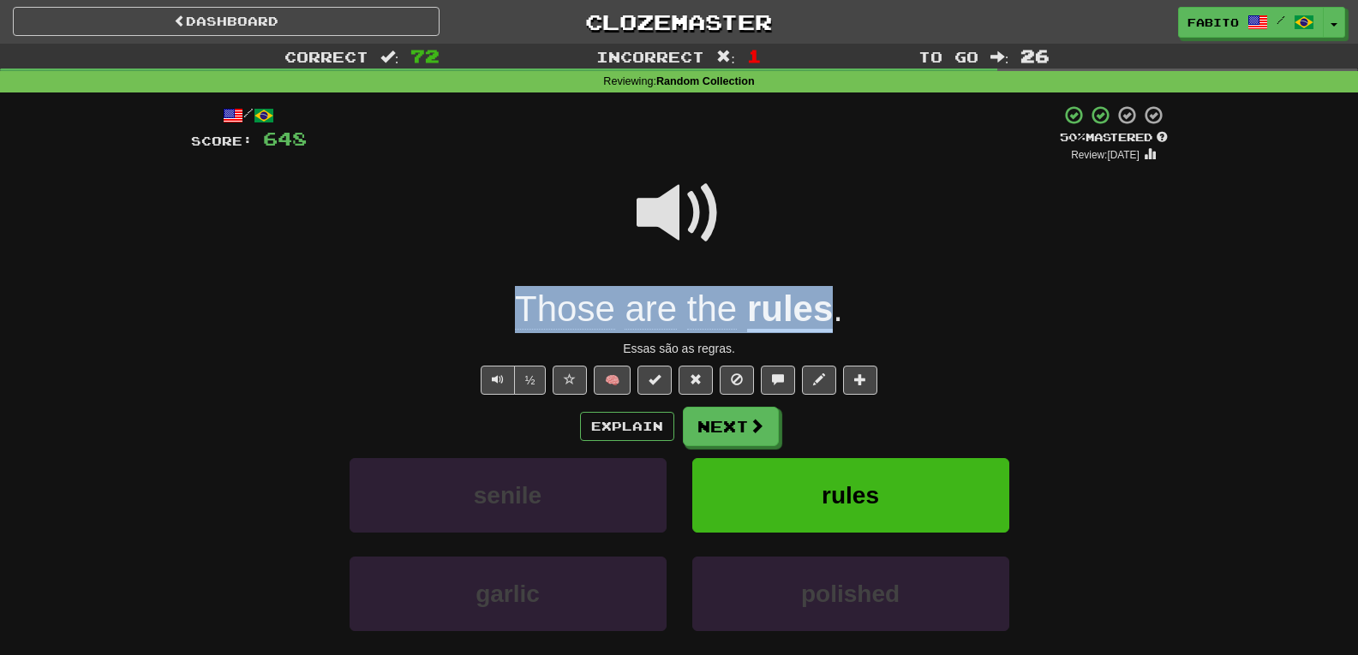
drag, startPoint x: 518, startPoint y: 314, endPoint x: 827, endPoint y: 320, distance: 308.5
click at [827, 320] on div "Those are the rules ." at bounding box center [679, 309] width 977 height 47
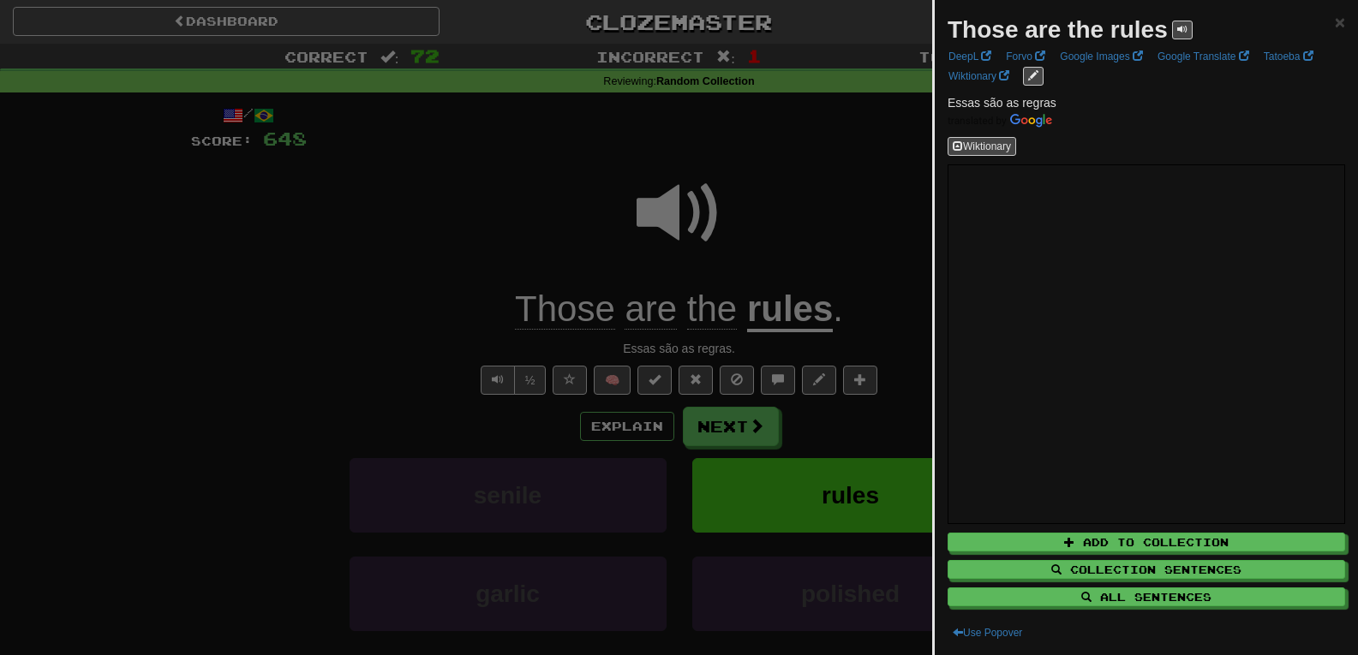
click at [825, 163] on div at bounding box center [679, 327] width 1358 height 655
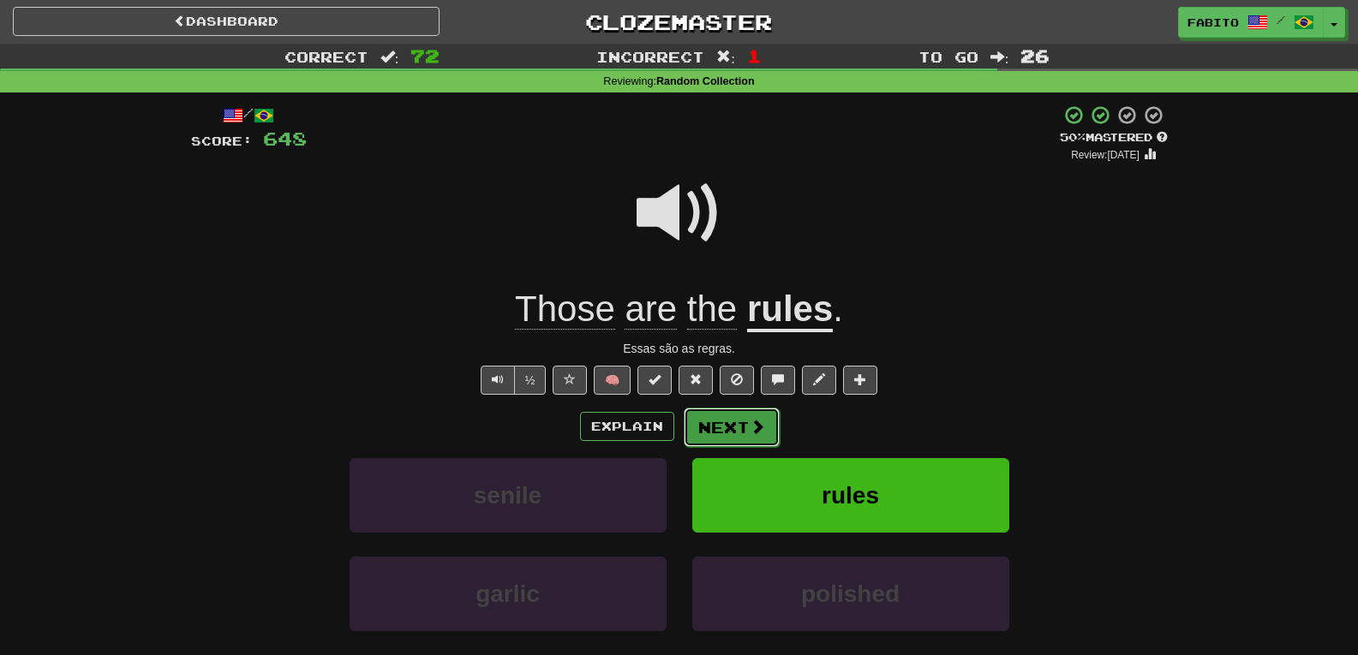
click at [750, 419] on span at bounding box center [757, 426] width 15 height 15
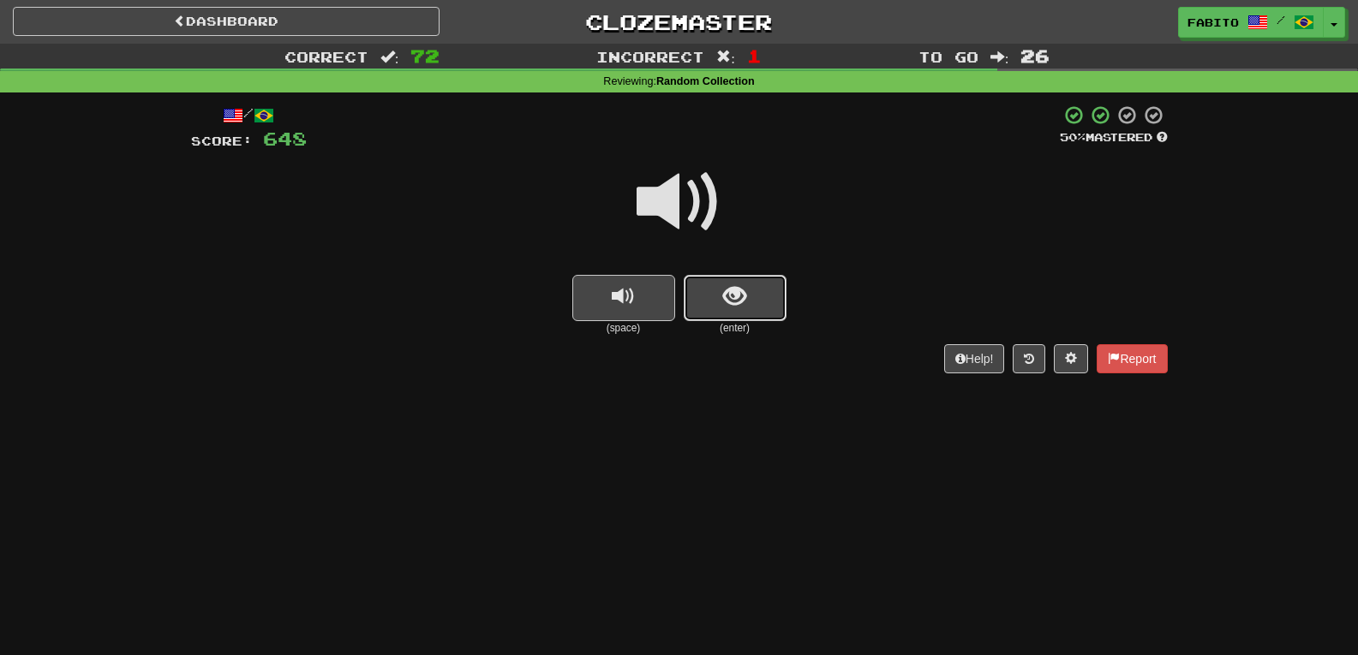
click at [739, 290] on span "show sentence" at bounding box center [734, 296] width 23 height 23
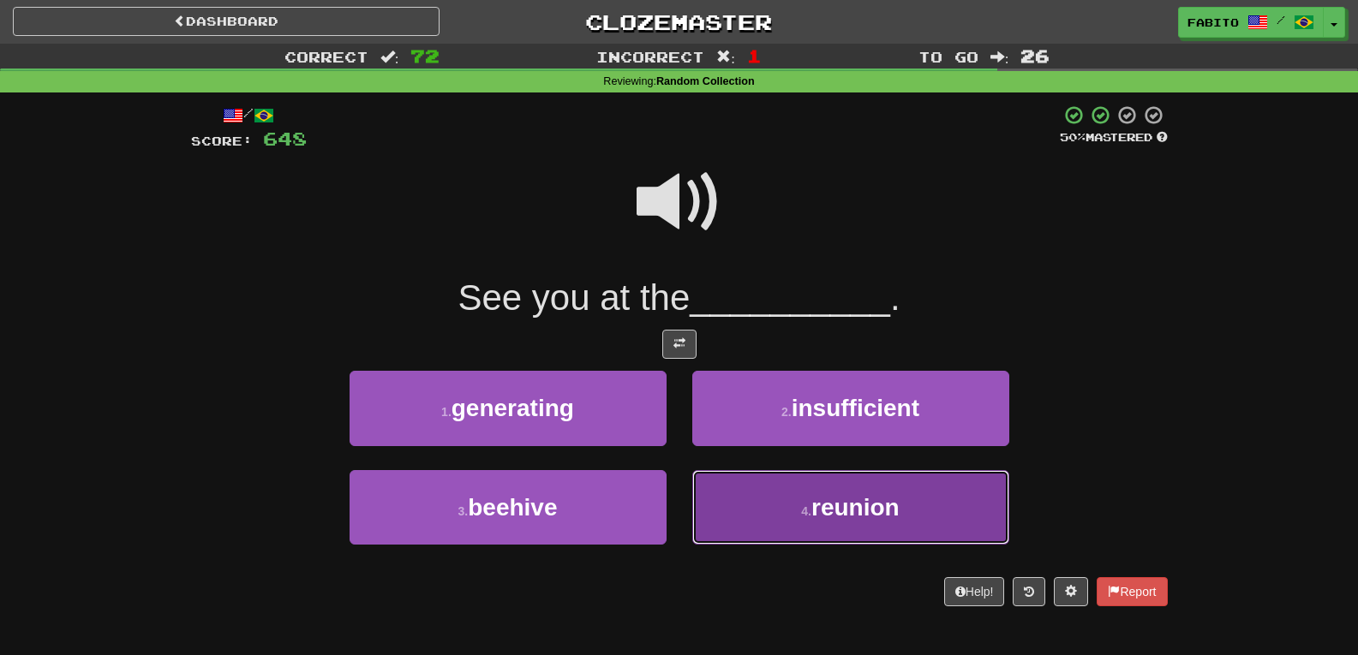
click at [783, 503] on button "4 . reunion" at bounding box center [850, 507] width 317 height 75
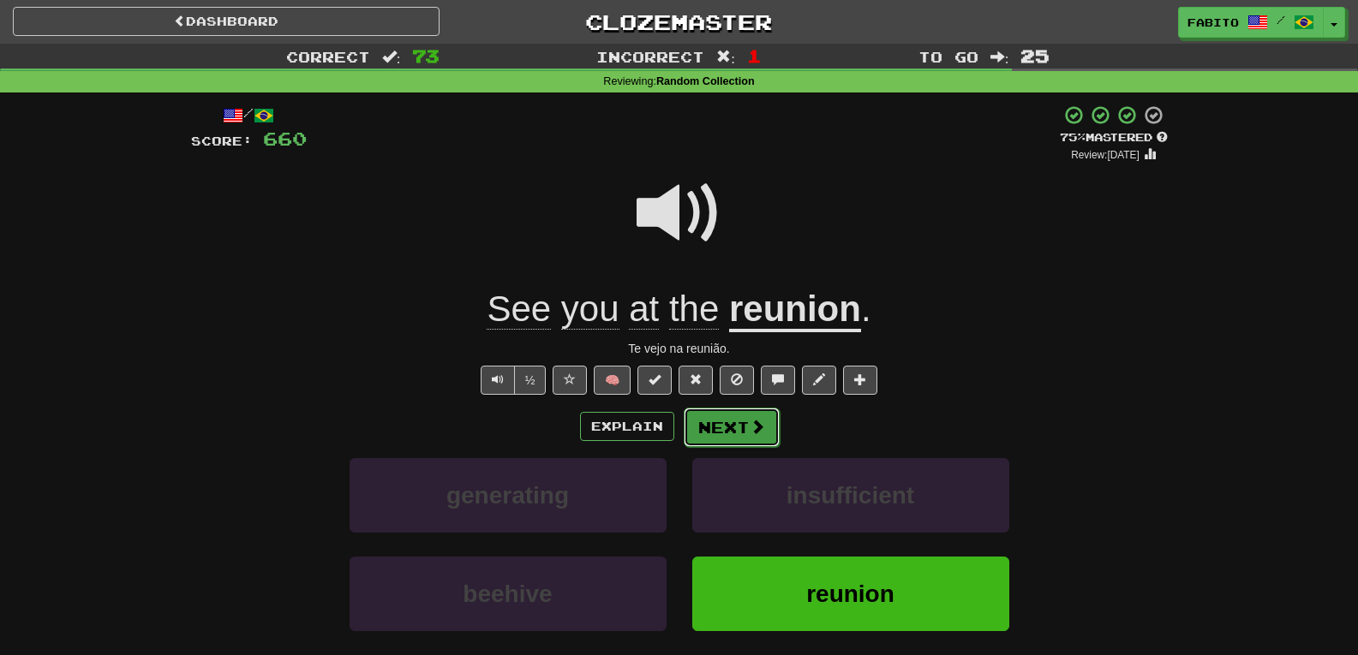
click at [740, 421] on button "Next" at bounding box center [732, 427] width 96 height 39
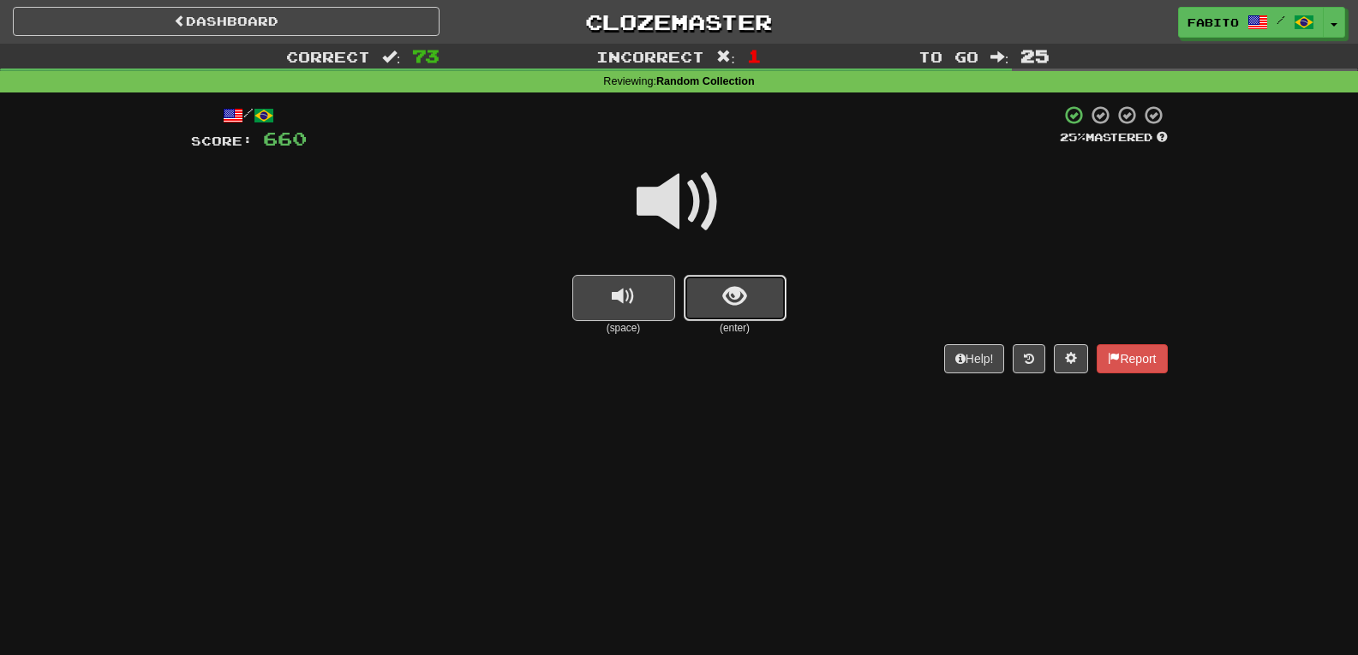
click at [754, 290] on button "show sentence" at bounding box center [735, 298] width 103 height 46
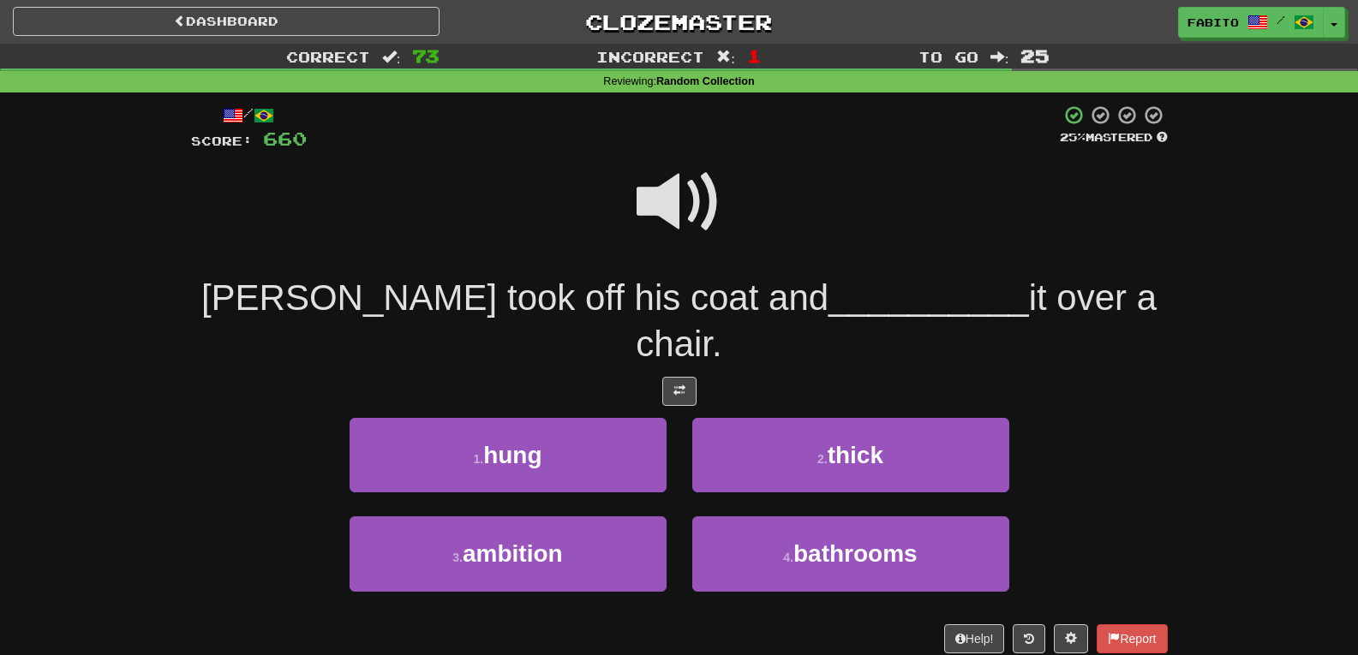
click at [669, 212] on span at bounding box center [680, 202] width 86 height 86
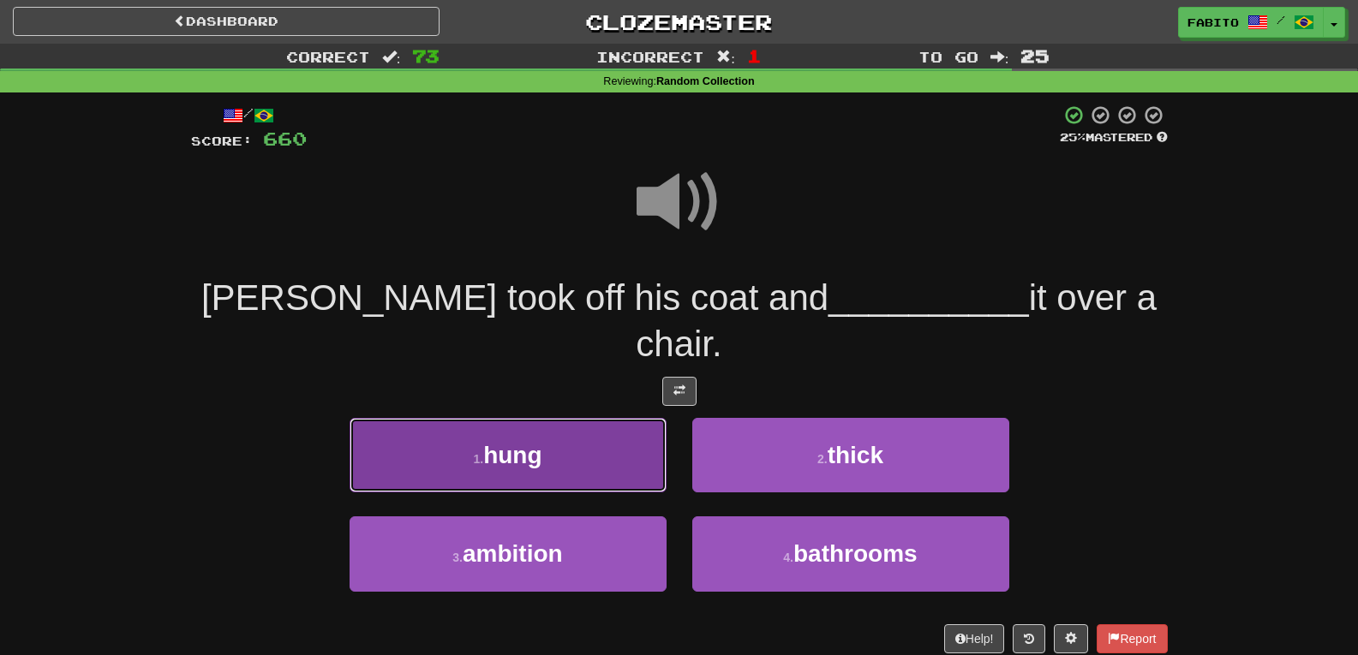
click at [560, 418] on button "1 . hung" at bounding box center [508, 455] width 317 height 75
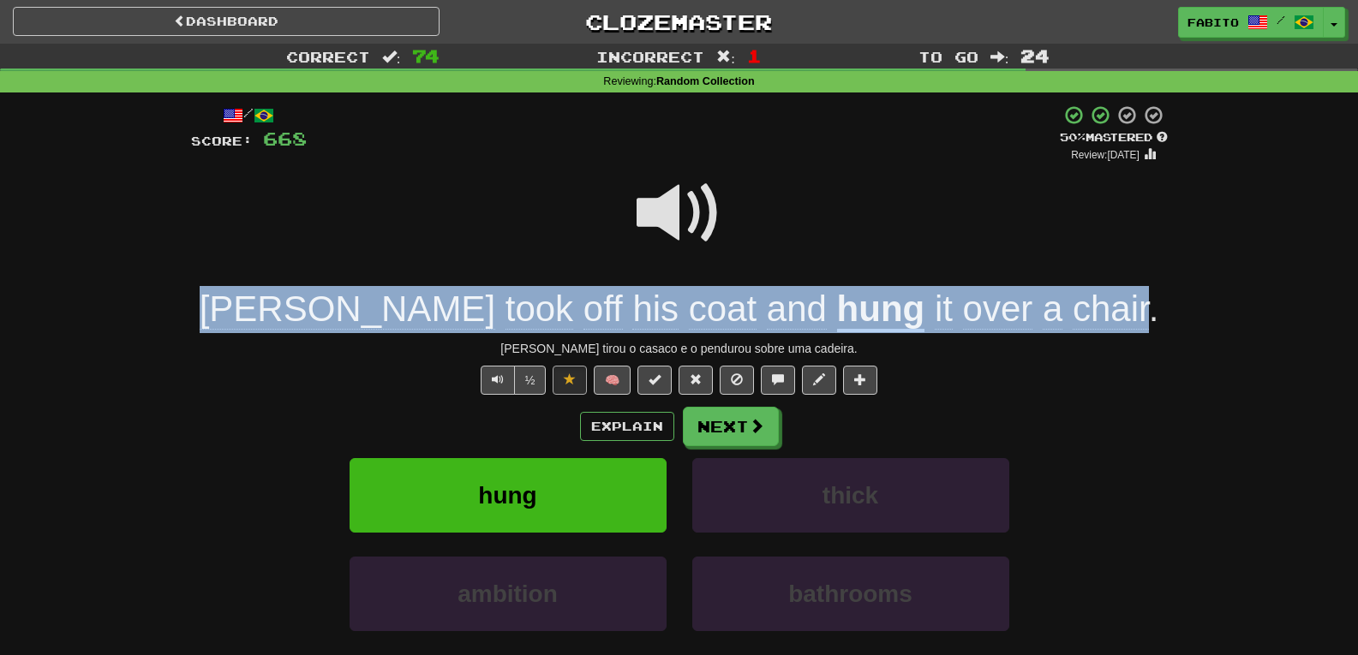
drag, startPoint x: 308, startPoint y: 316, endPoint x: 1036, endPoint y: 310, distance: 728.4
click at [1036, 310] on div "Tom took off his coat and hung it over a chair ." at bounding box center [679, 309] width 977 height 47
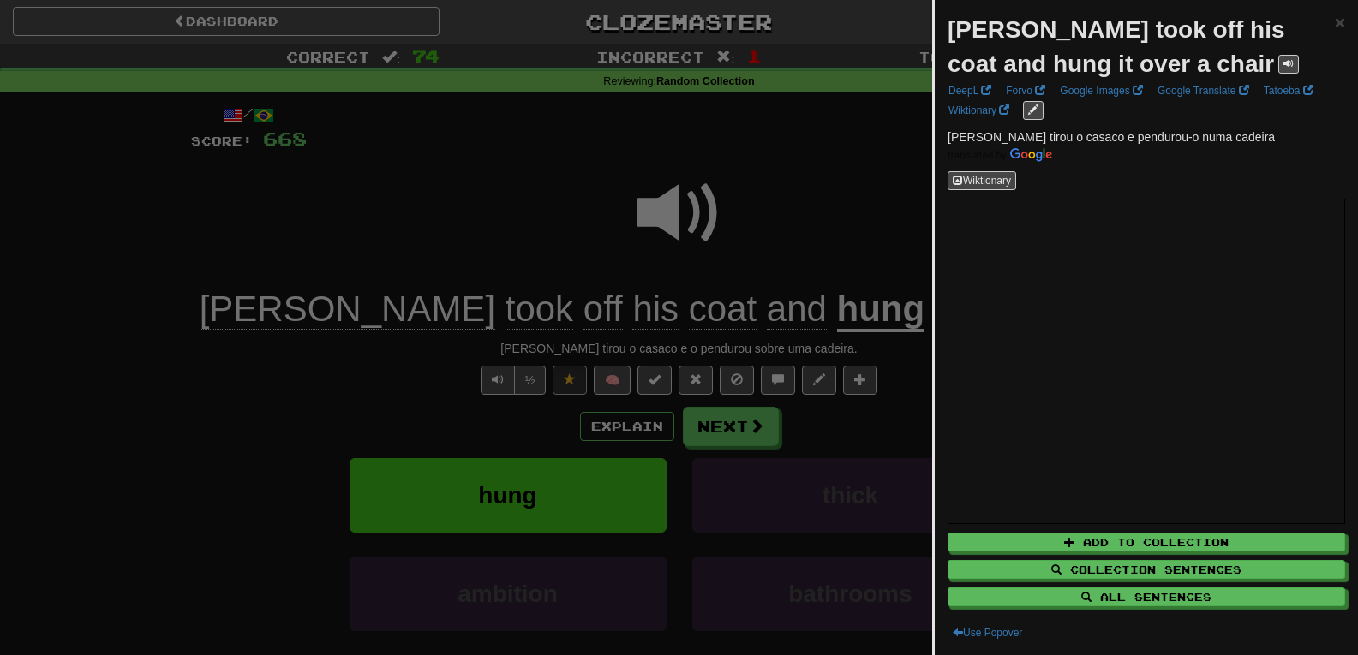
click at [836, 205] on div at bounding box center [679, 327] width 1358 height 655
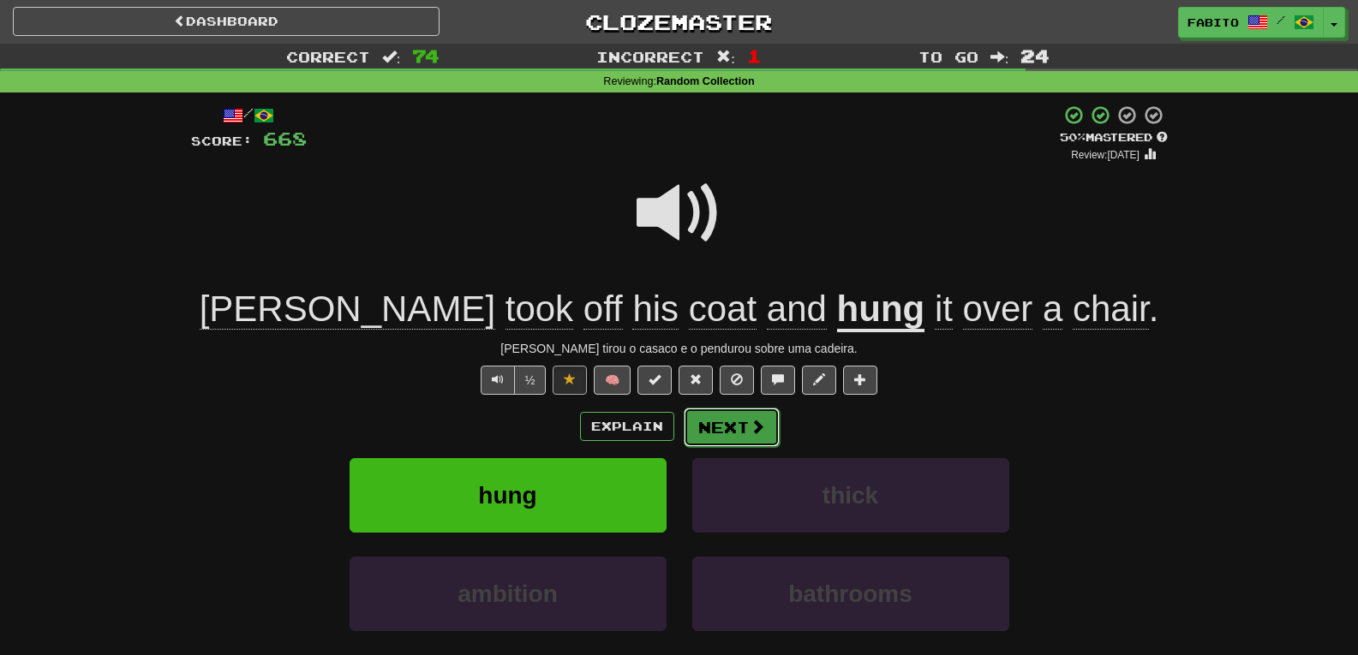
click at [721, 428] on button "Next" at bounding box center [732, 427] width 96 height 39
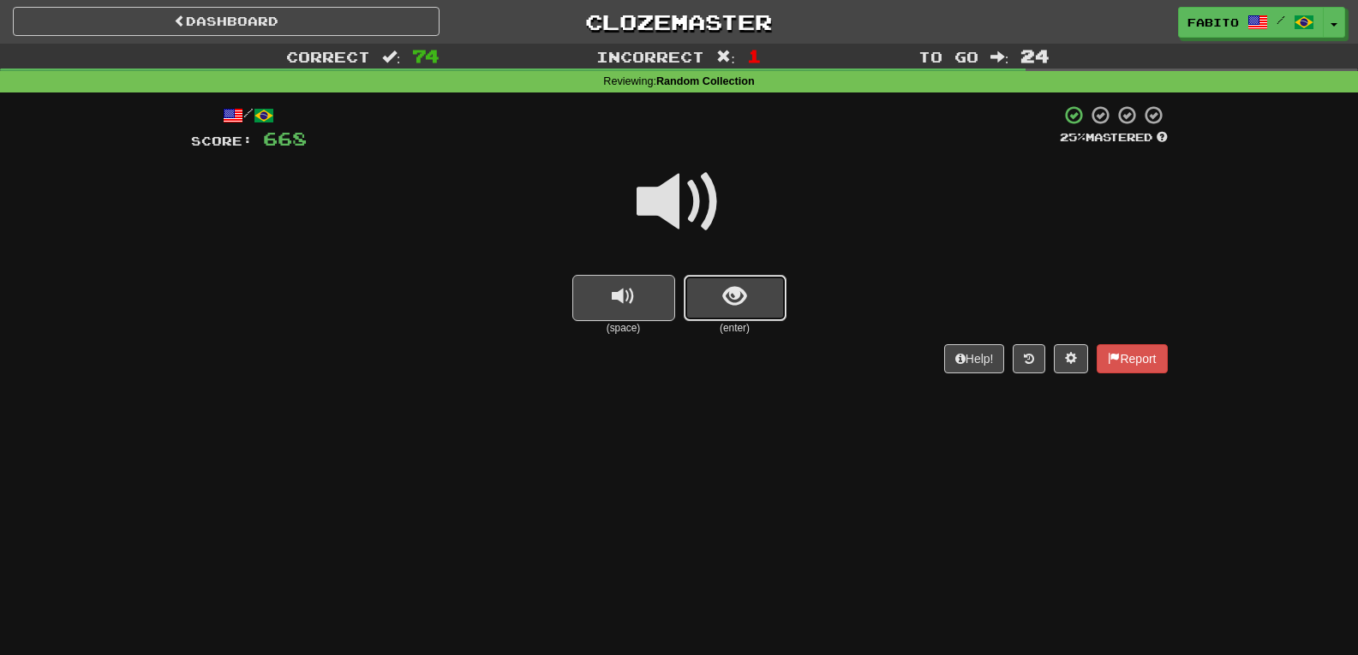
click at [751, 290] on button "show sentence" at bounding box center [735, 298] width 103 height 46
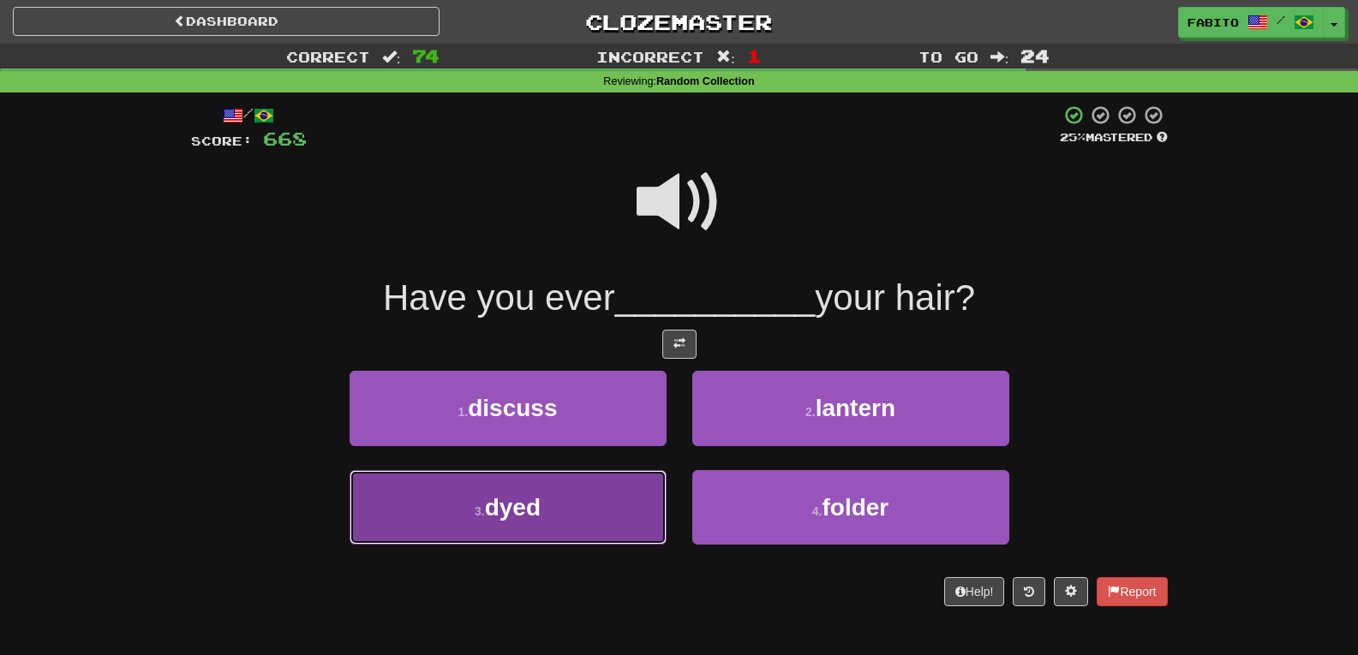
click at [580, 512] on button "3 . dyed" at bounding box center [508, 507] width 317 height 75
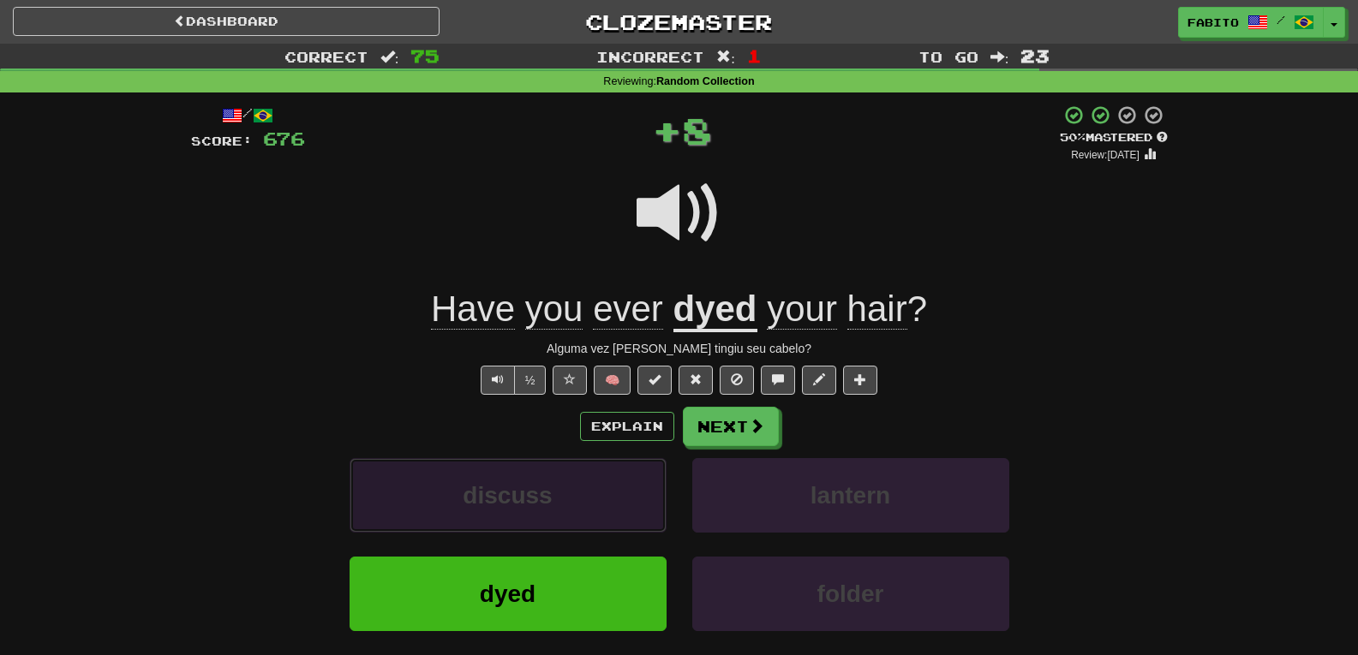
click at [580, 512] on button "discuss" at bounding box center [508, 495] width 317 height 75
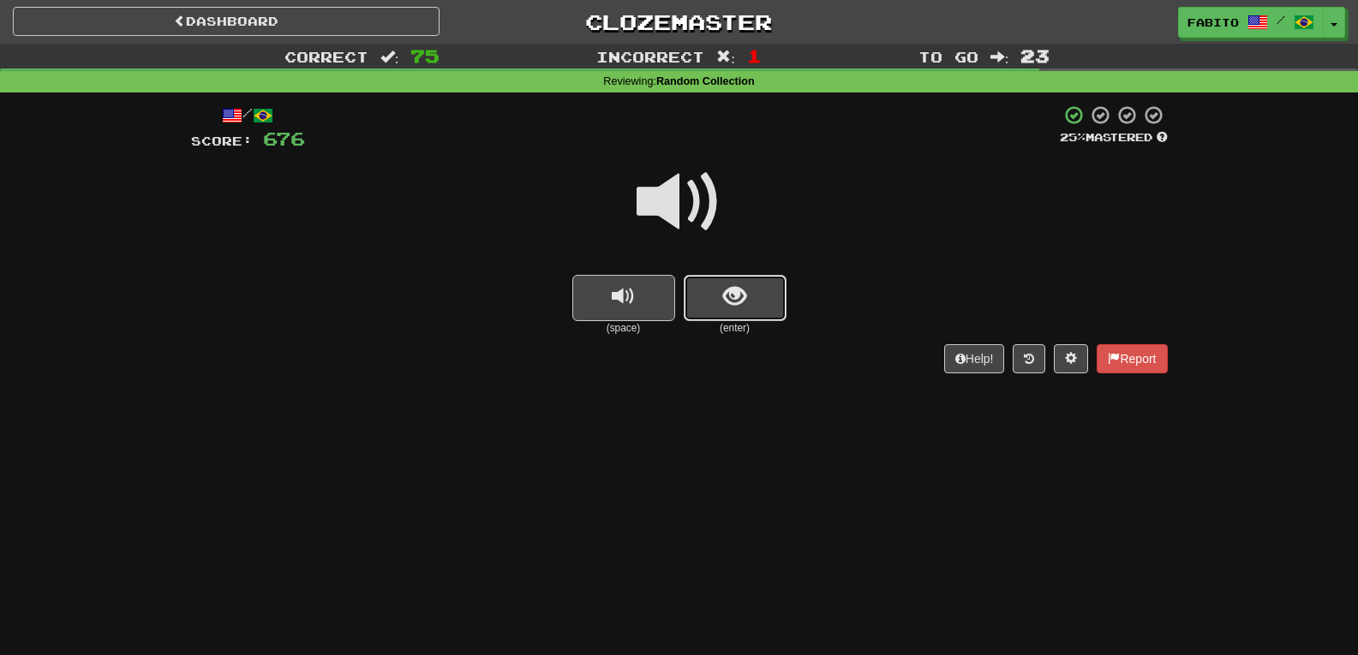
click at [718, 291] on button "show sentence" at bounding box center [735, 298] width 103 height 46
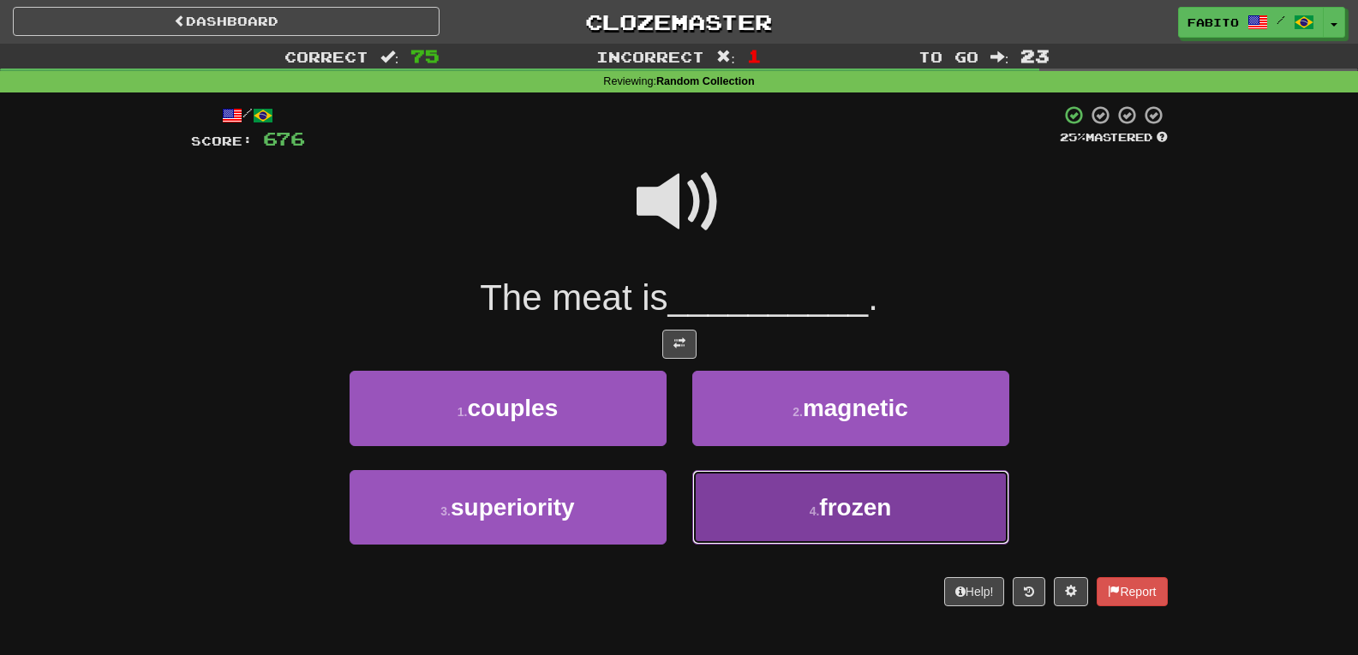
click at [750, 490] on button "4 . frozen" at bounding box center [850, 507] width 317 height 75
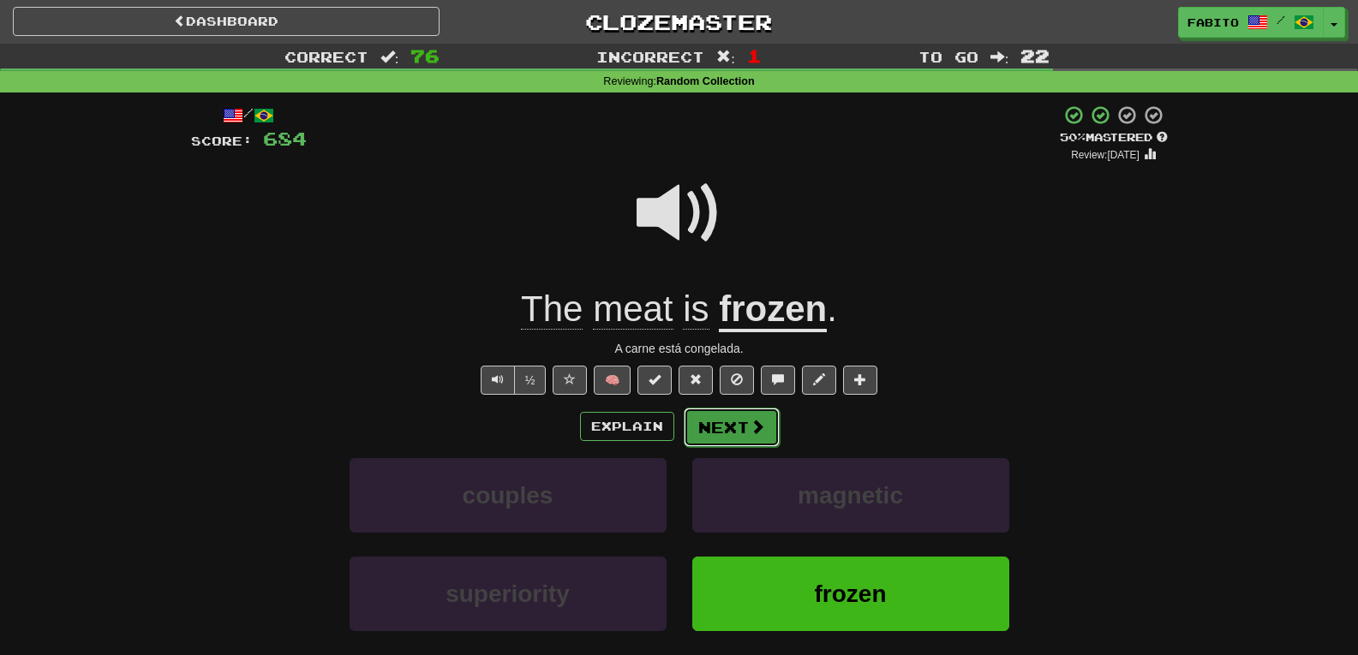
click at [727, 434] on button "Next" at bounding box center [732, 427] width 96 height 39
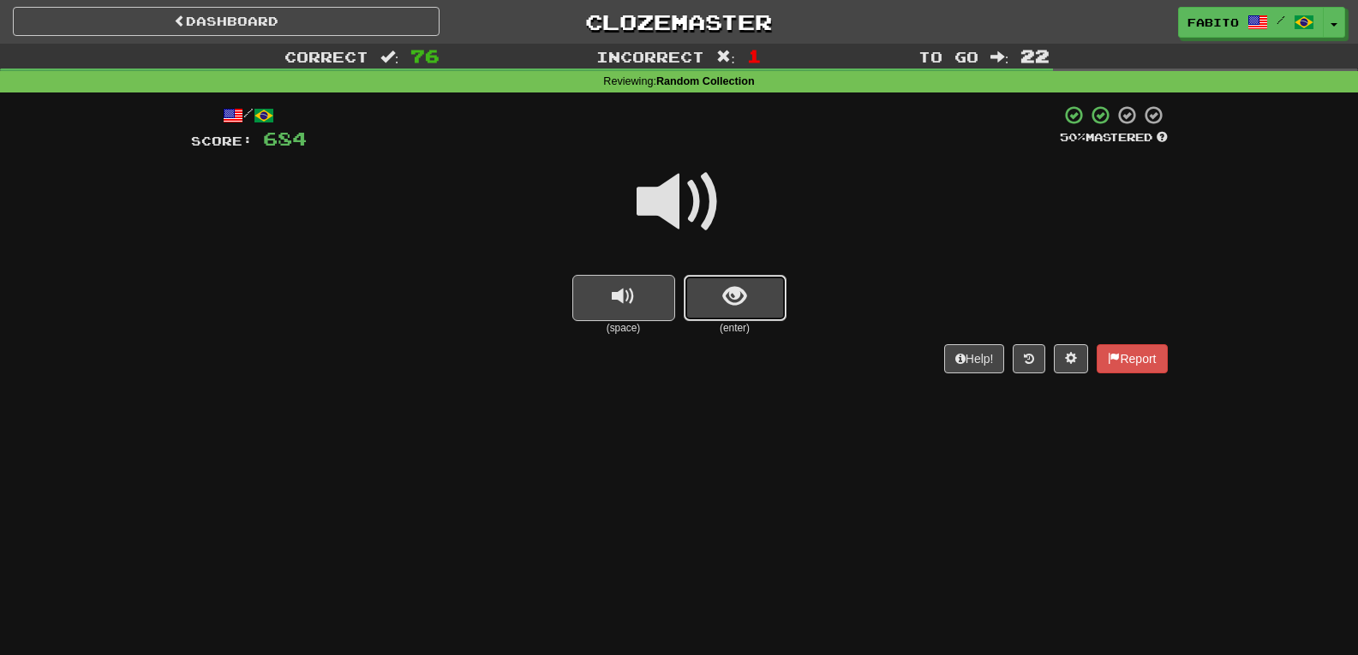
click at [736, 281] on button "show sentence" at bounding box center [735, 298] width 103 height 46
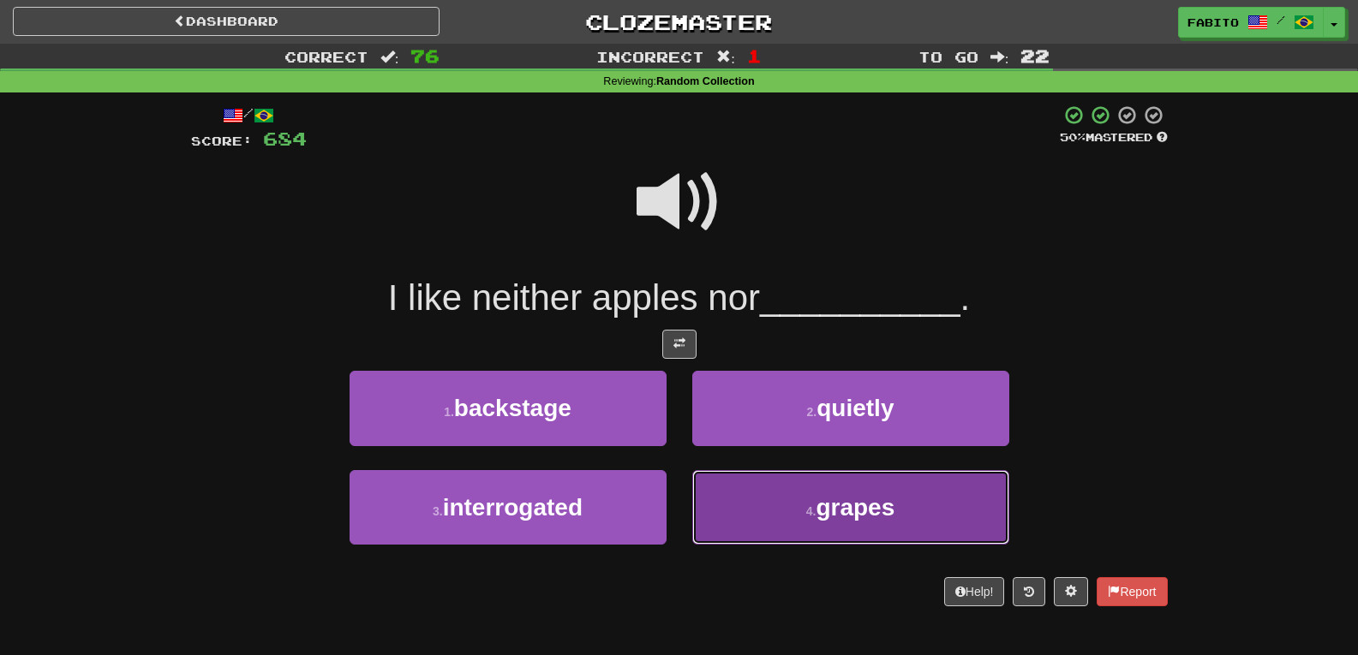
click at [701, 518] on button "4 . grapes" at bounding box center [850, 507] width 317 height 75
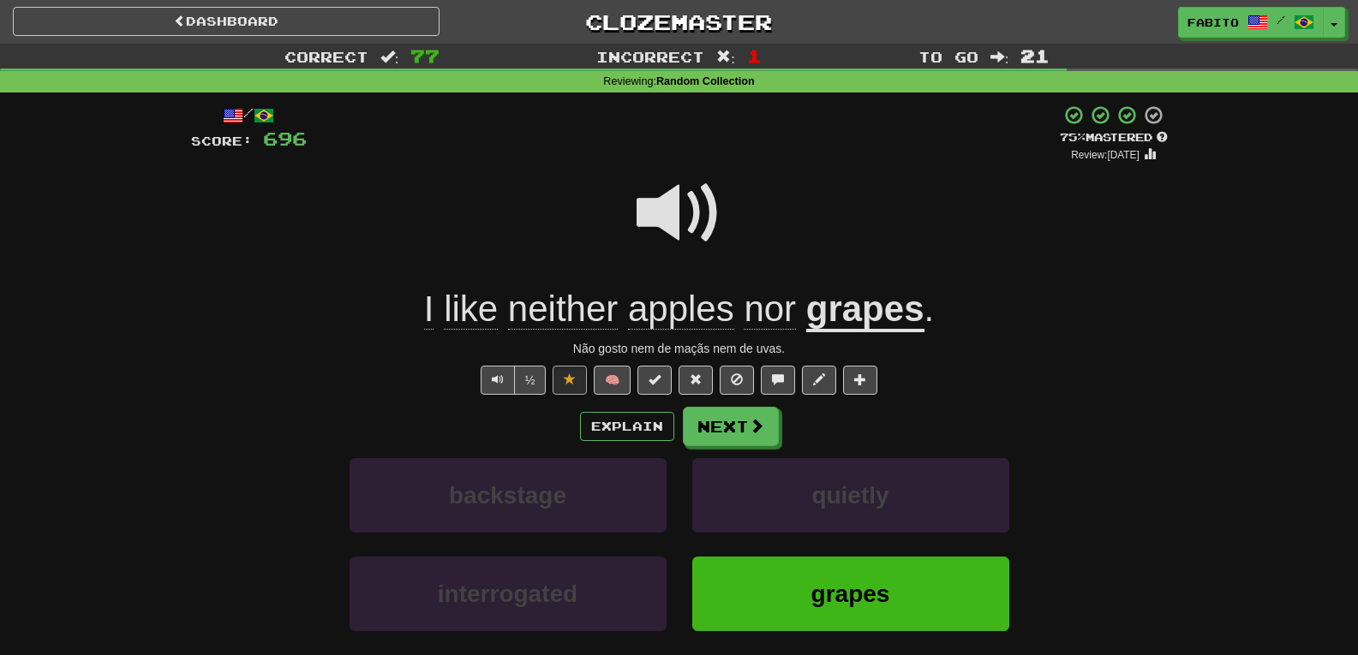
click at [679, 208] on span at bounding box center [680, 214] width 86 height 86
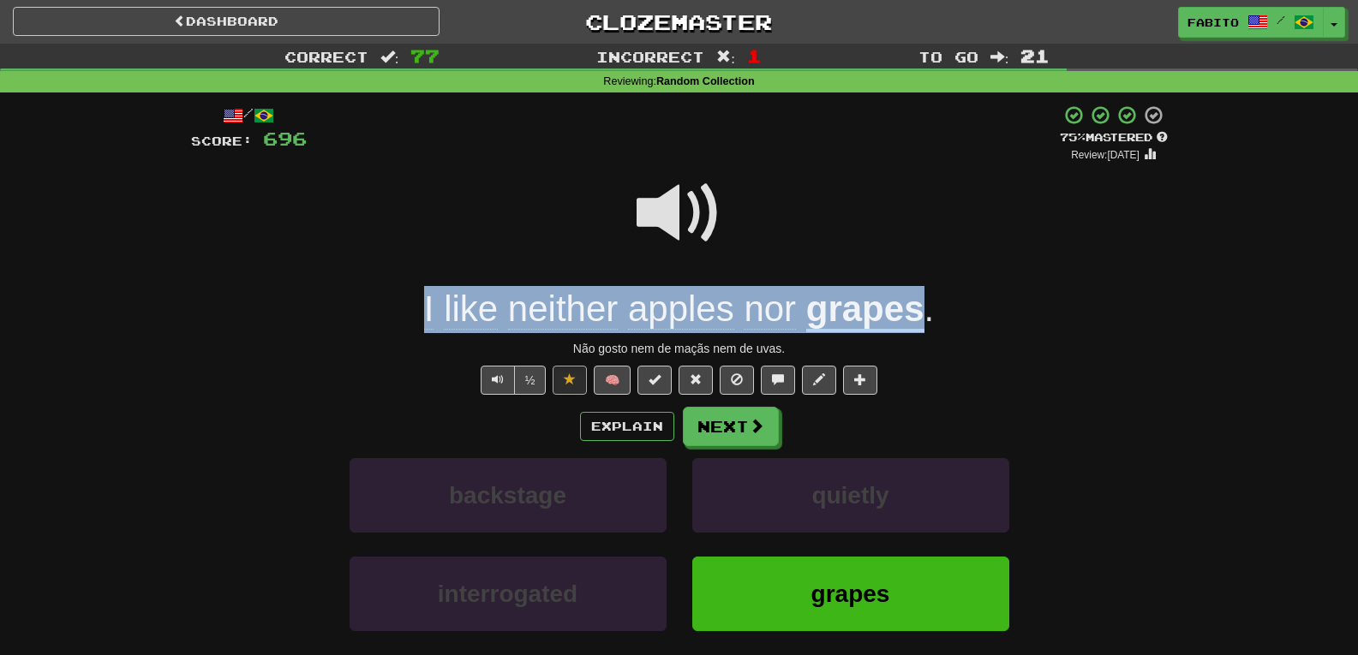
drag, startPoint x: 400, startPoint y: 316, endPoint x: 921, endPoint y: 302, distance: 521.2
click at [921, 302] on div "I like neither apples nor grapes ." at bounding box center [679, 309] width 977 height 47
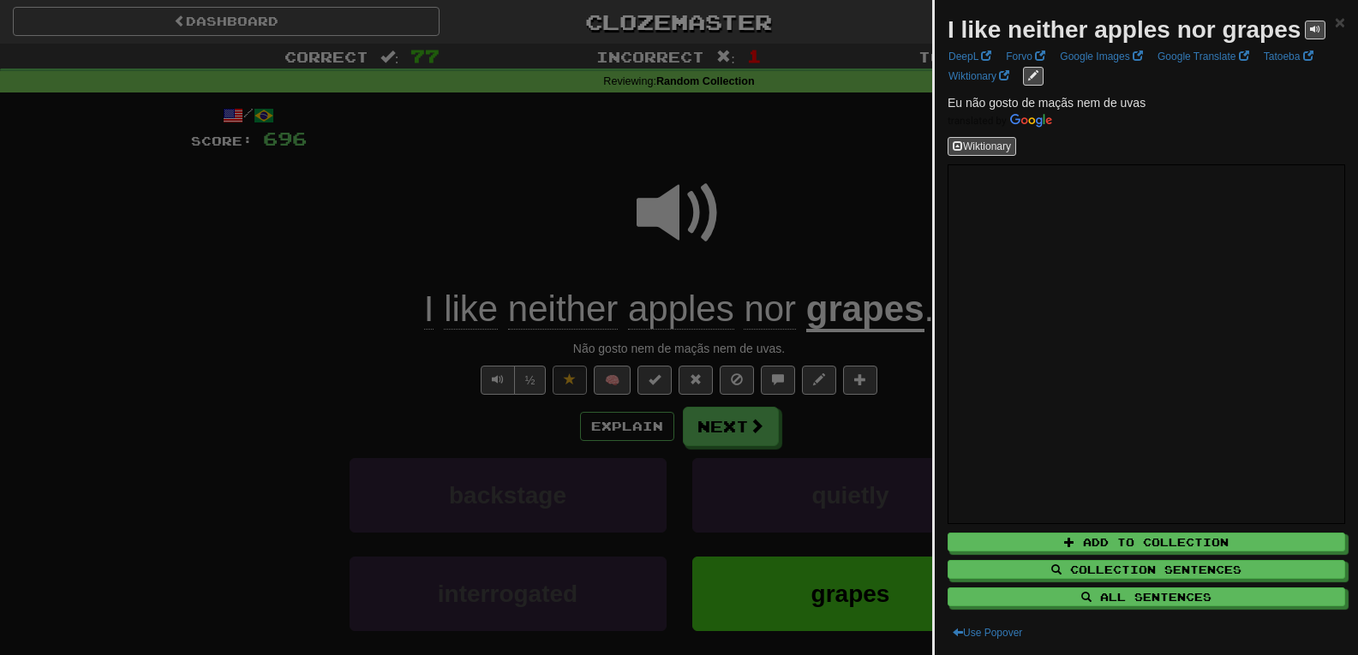
click at [842, 192] on div at bounding box center [679, 327] width 1358 height 655
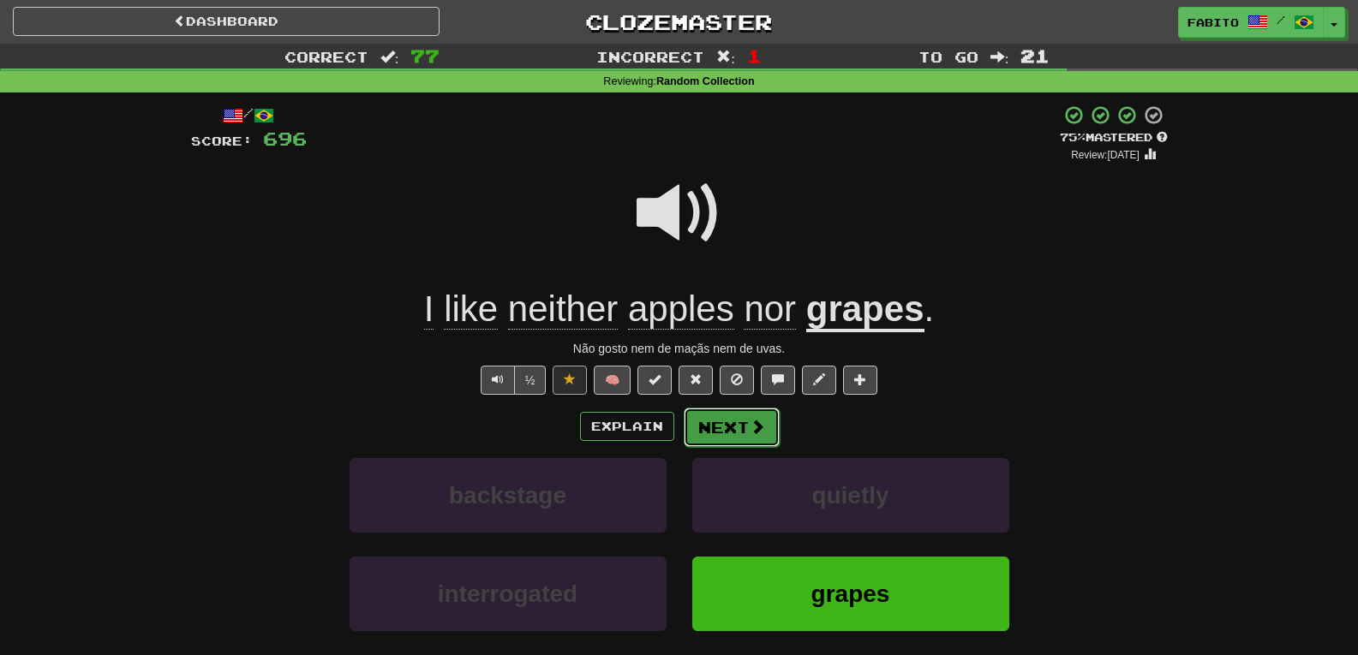
click at [754, 433] on span at bounding box center [757, 426] width 15 height 15
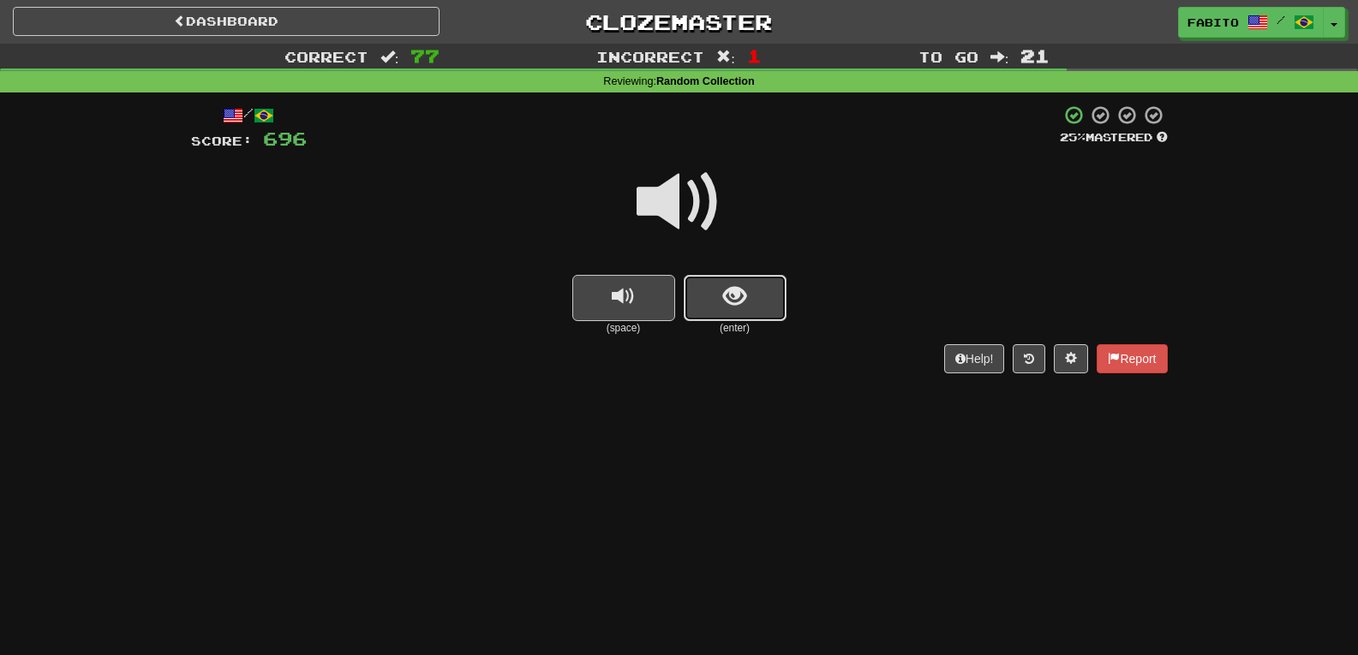
click at [724, 287] on span "show sentence" at bounding box center [734, 296] width 23 height 23
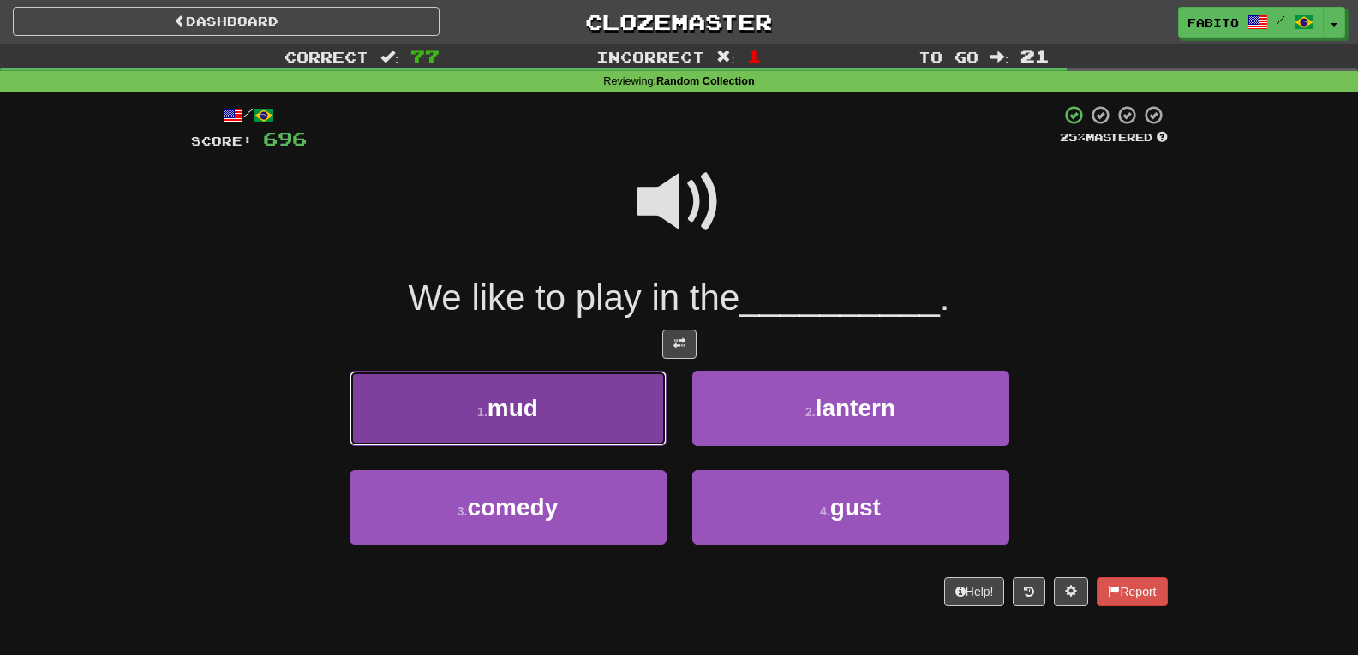
click at [584, 386] on button "1 . mud" at bounding box center [508, 408] width 317 height 75
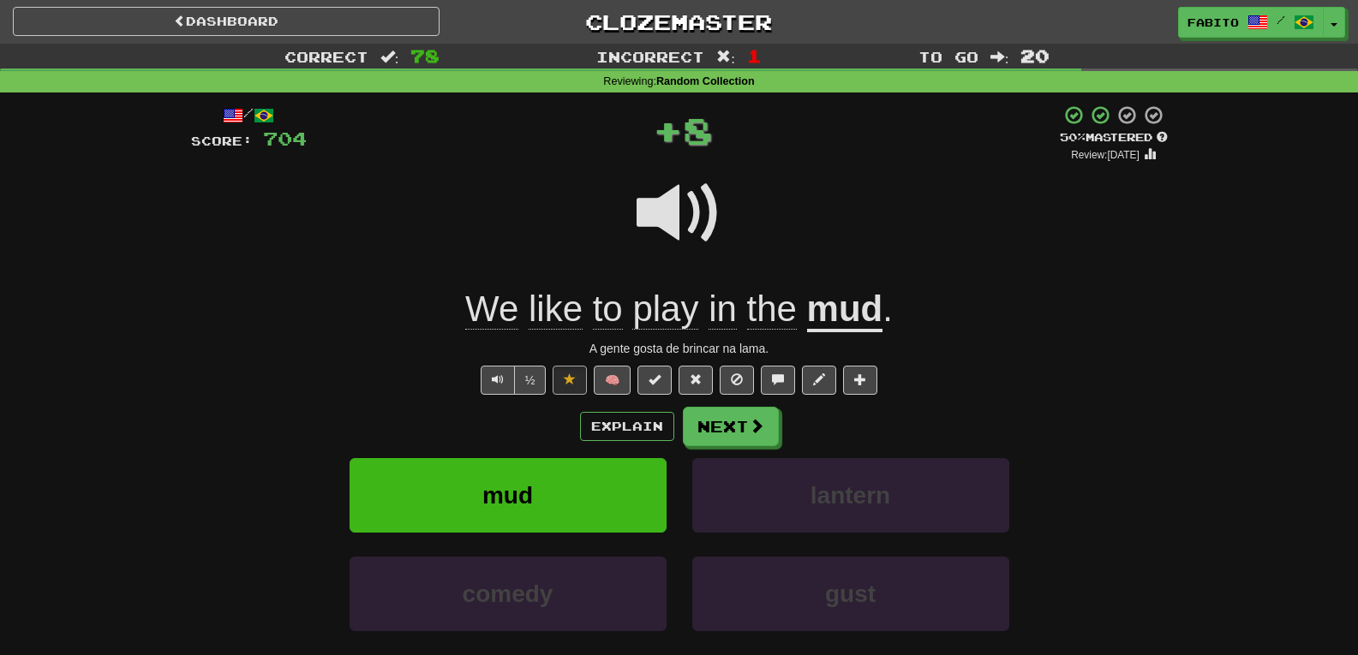
click at [584, 386] on button at bounding box center [570, 380] width 34 height 29
click at [733, 430] on button "Next" at bounding box center [732, 427] width 96 height 39
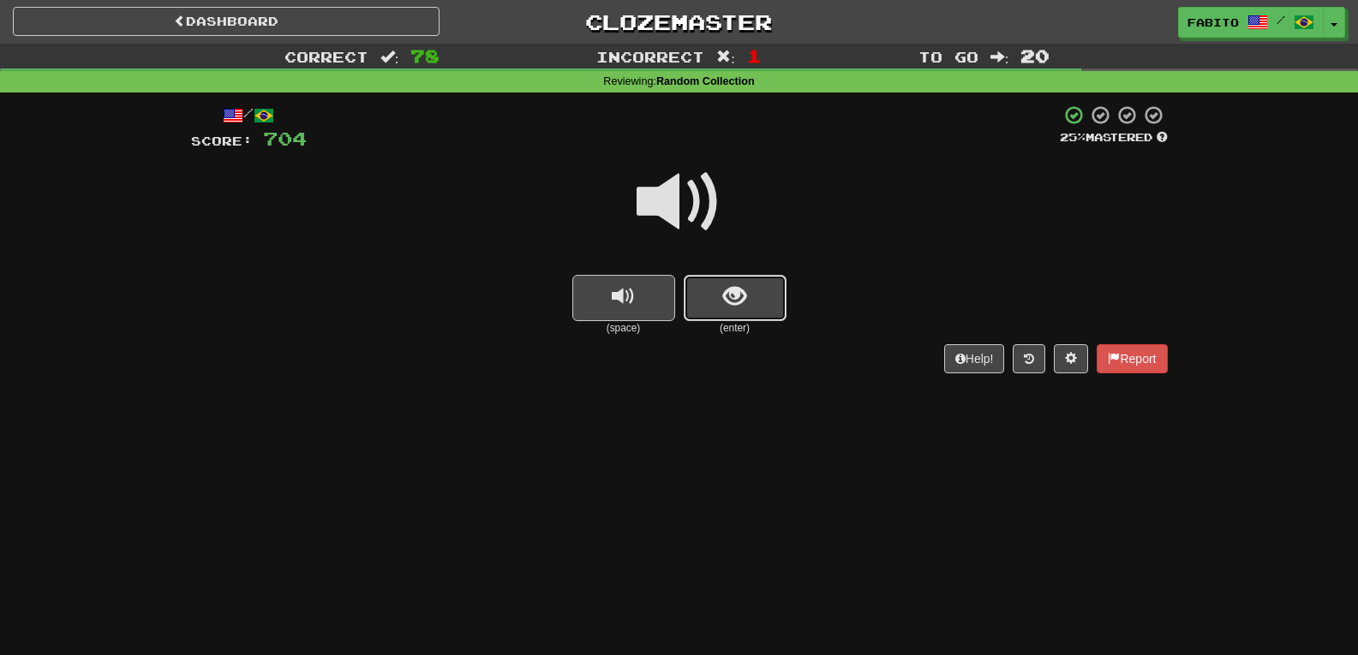
click at [734, 287] on span "show sentence" at bounding box center [734, 296] width 23 height 23
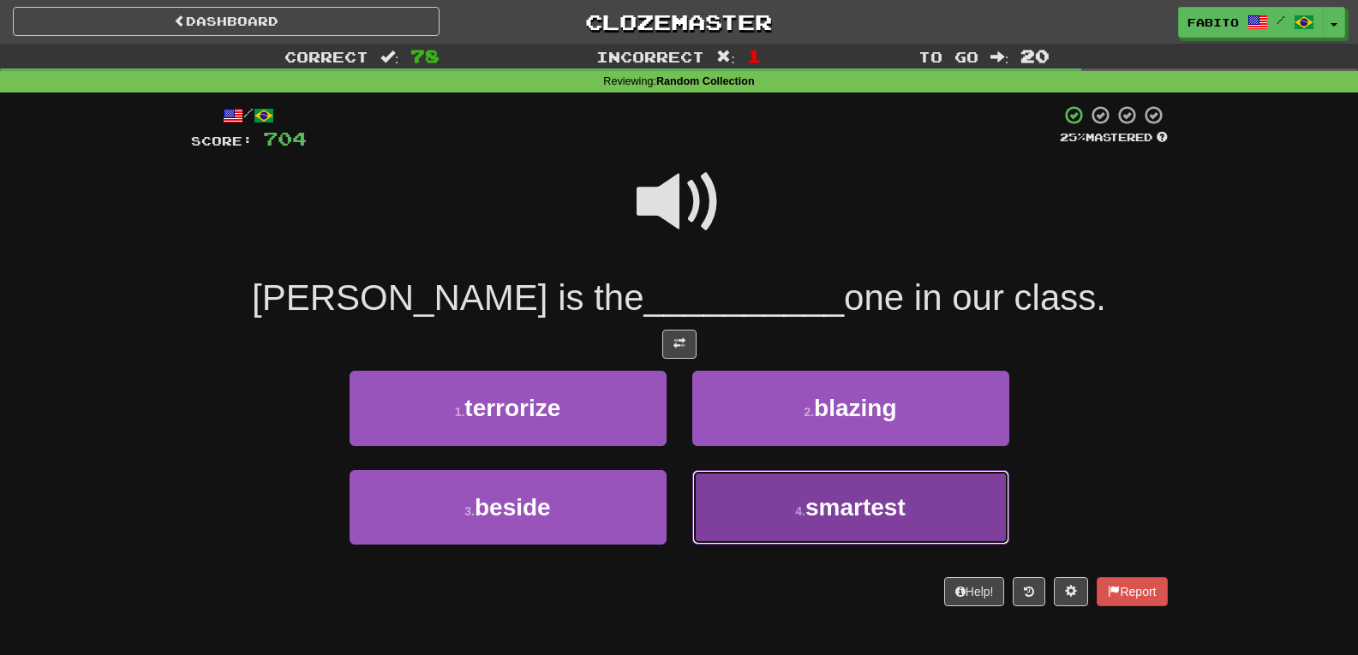
click at [775, 494] on button "4 . smartest" at bounding box center [850, 507] width 317 height 75
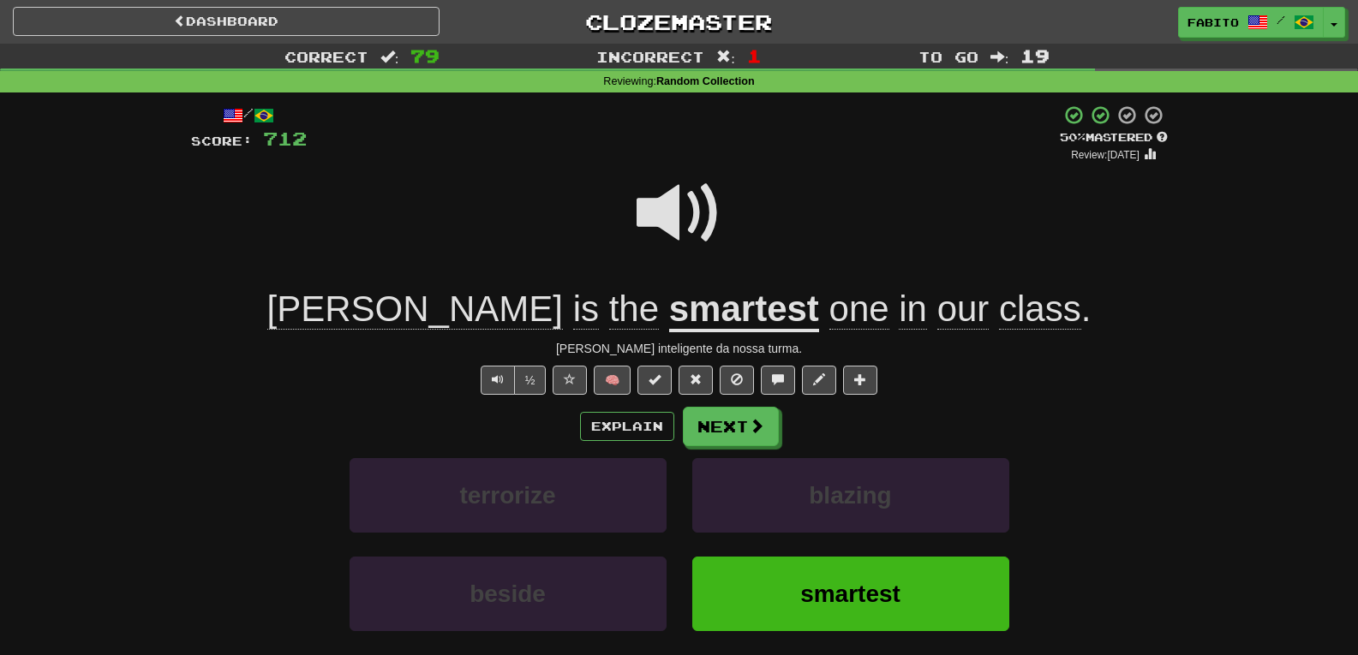
click at [700, 218] on span at bounding box center [680, 214] width 86 height 86
click at [754, 439] on button "Next" at bounding box center [732, 427] width 96 height 39
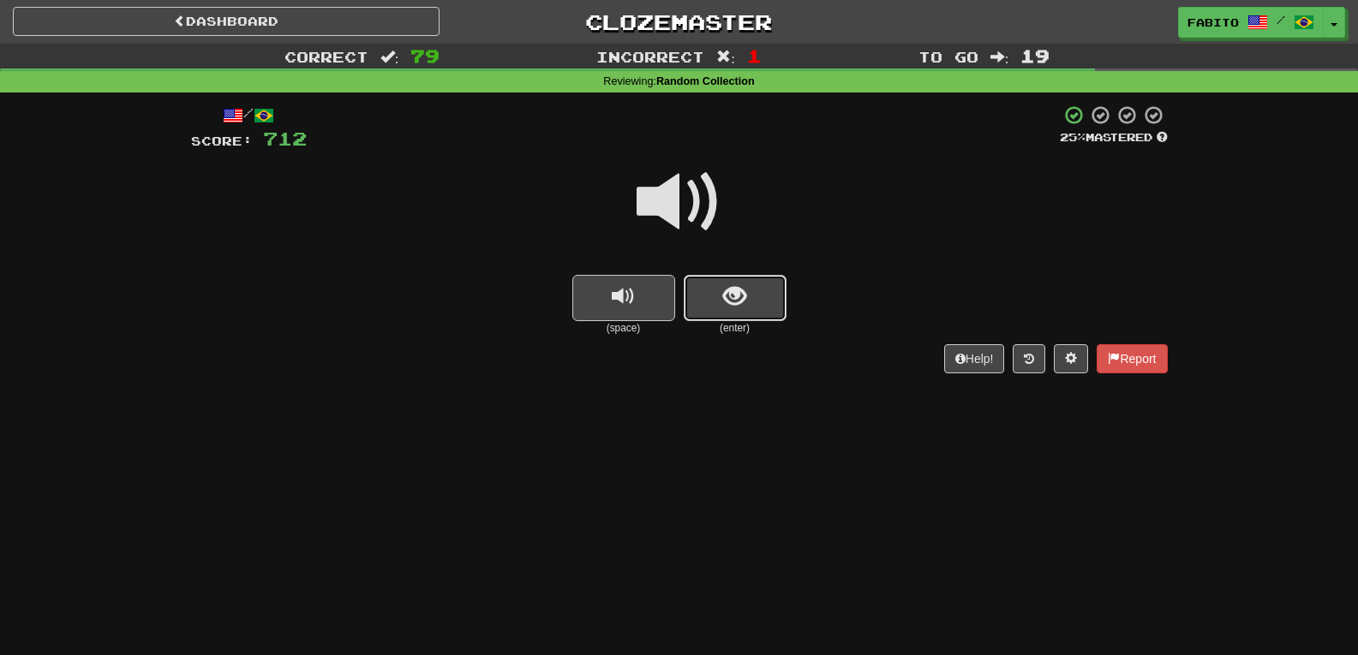
click at [746, 309] on button "show sentence" at bounding box center [735, 298] width 103 height 46
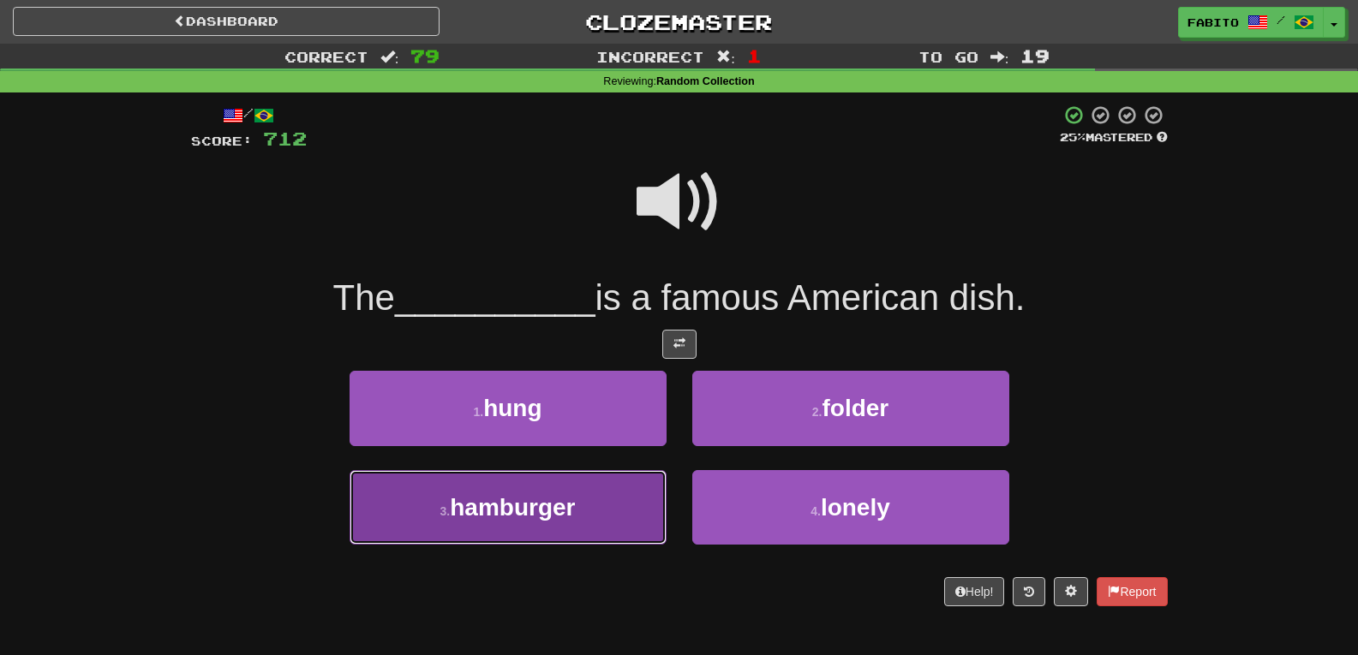
click at [631, 517] on button "3 . hamburger" at bounding box center [508, 507] width 317 height 75
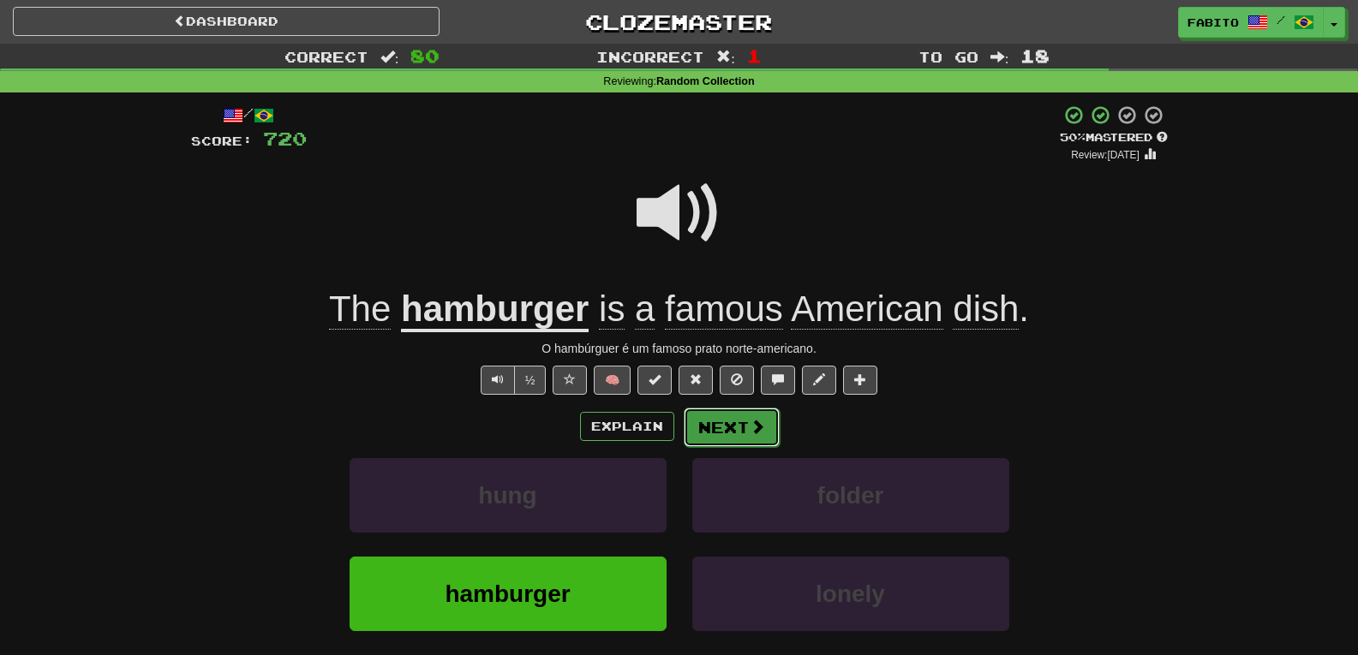
click at [715, 427] on button "Next" at bounding box center [732, 427] width 96 height 39
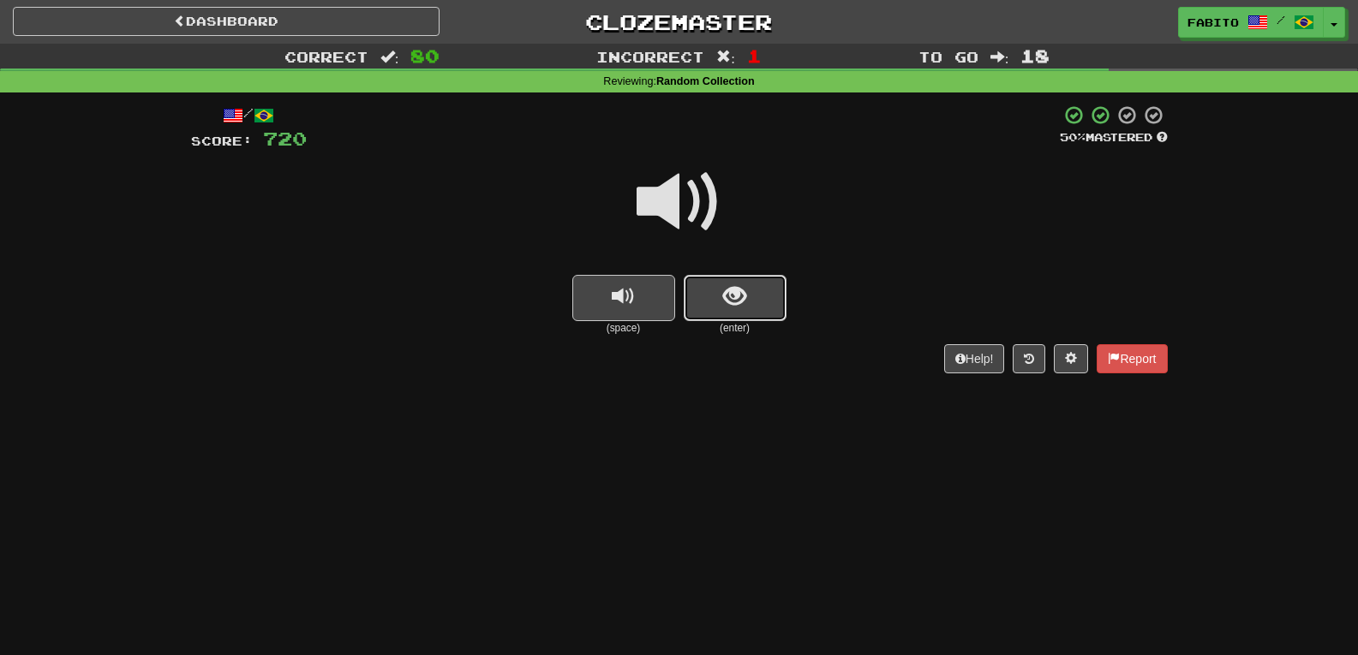
click at [768, 293] on button "show sentence" at bounding box center [735, 298] width 103 height 46
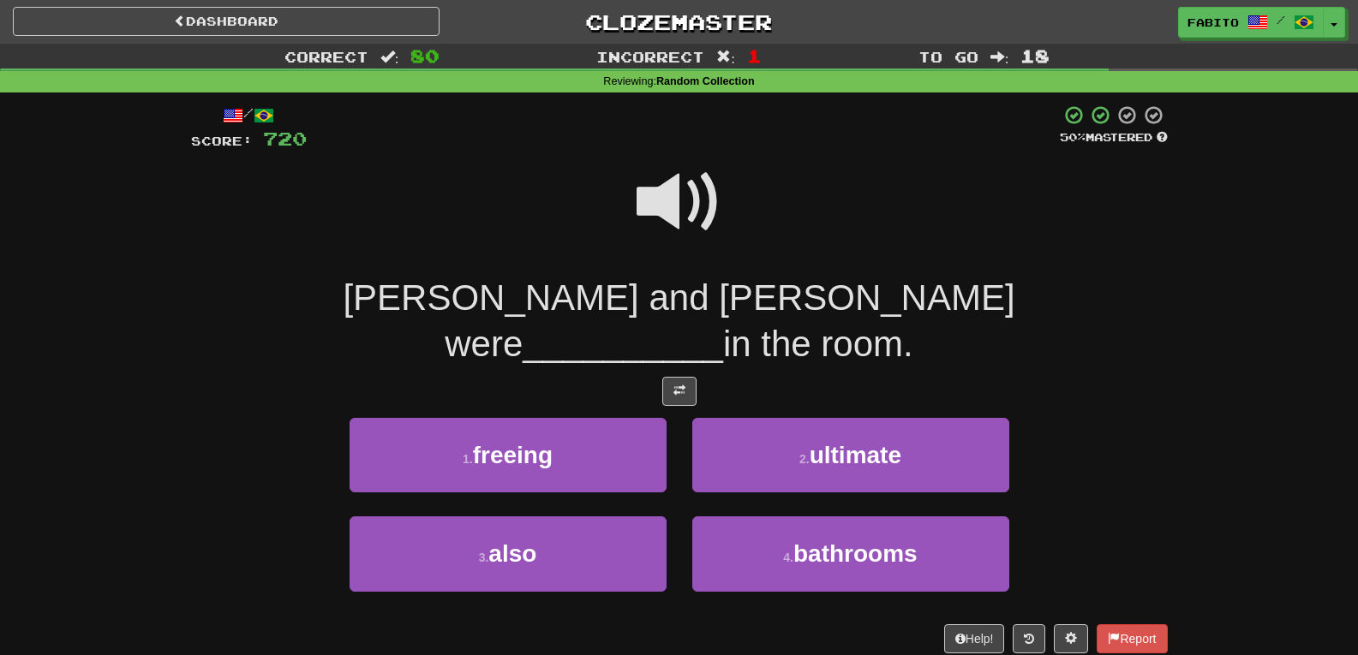
click at [698, 216] on span at bounding box center [680, 202] width 86 height 86
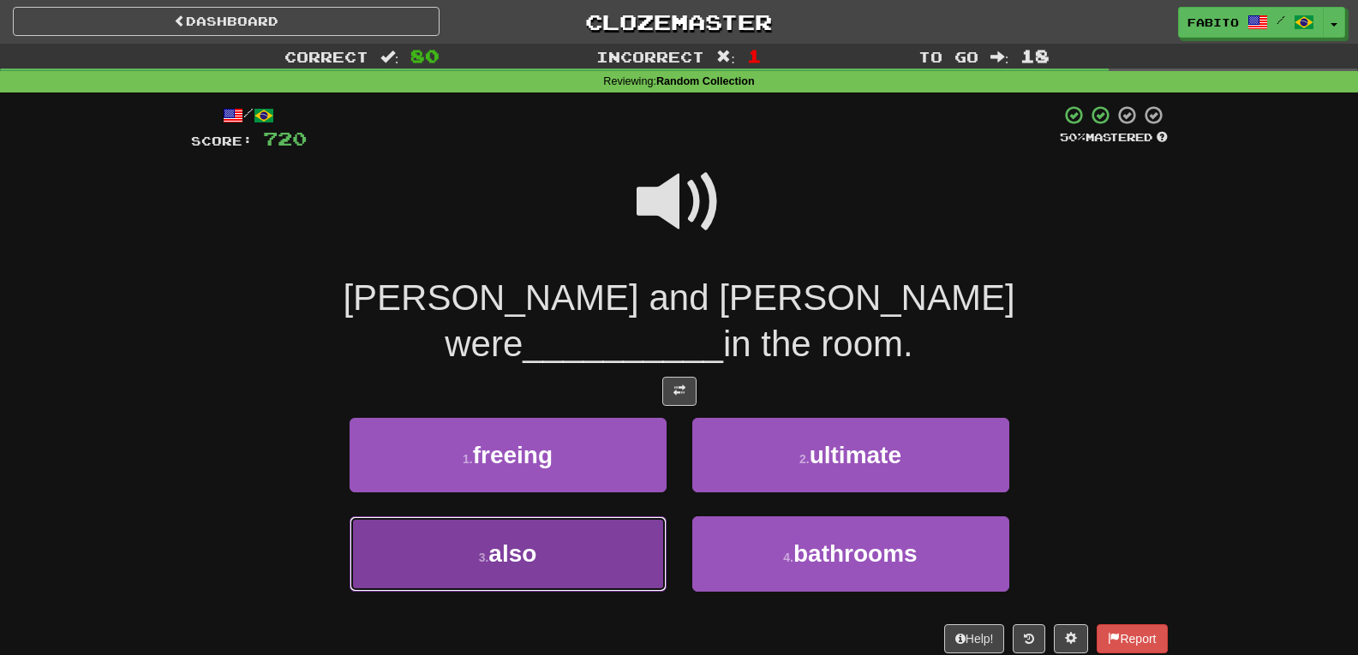
click at [610, 517] on button "3 . also" at bounding box center [508, 554] width 317 height 75
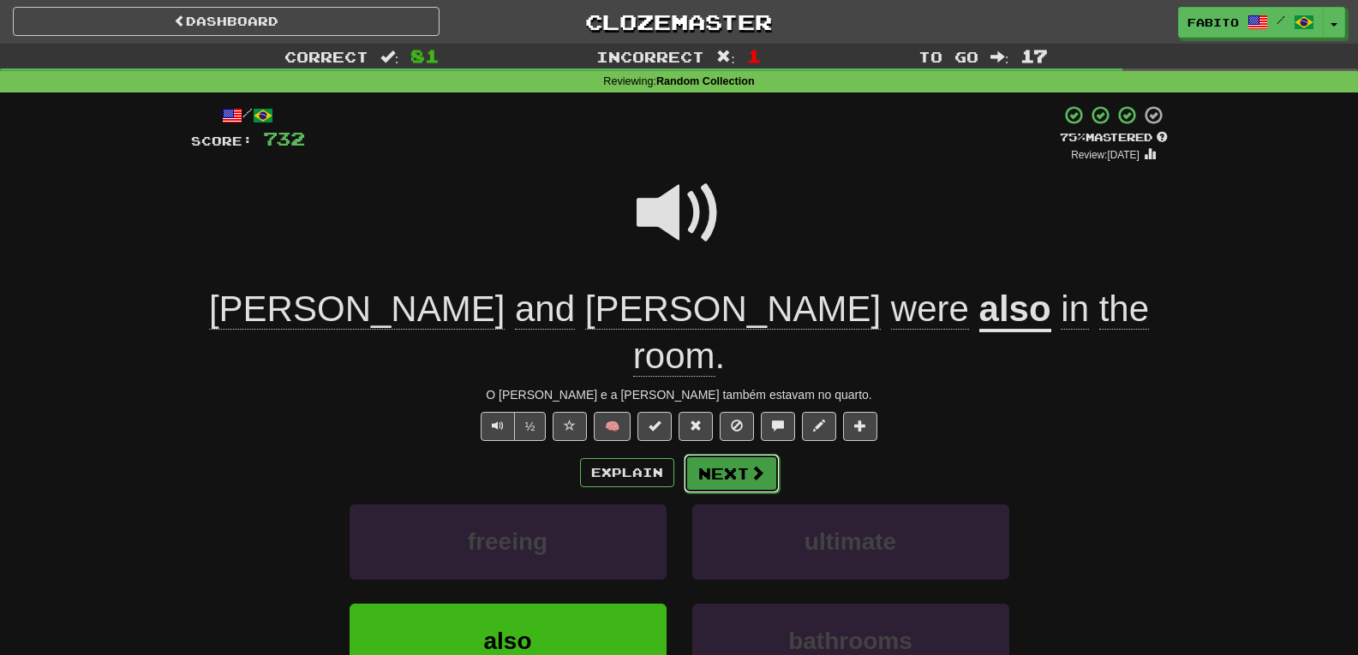
click at [707, 454] on button "Next" at bounding box center [732, 473] width 96 height 39
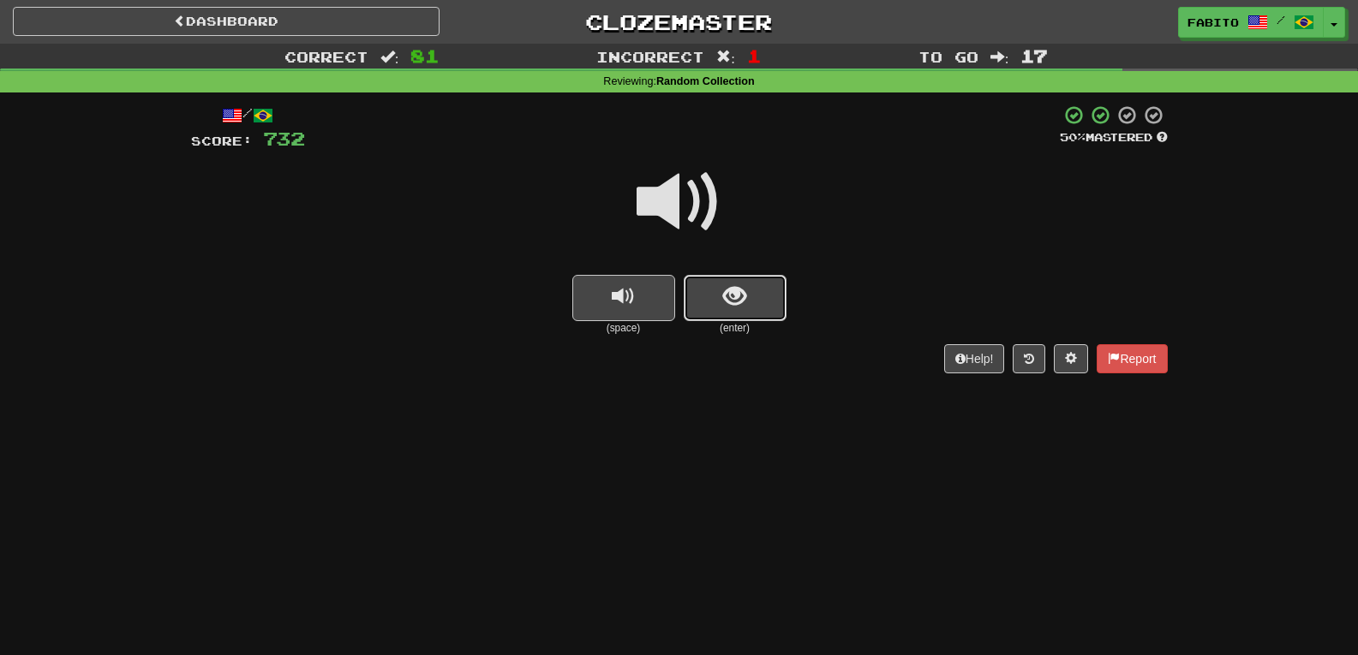
click at [721, 291] on button "show sentence" at bounding box center [735, 298] width 103 height 46
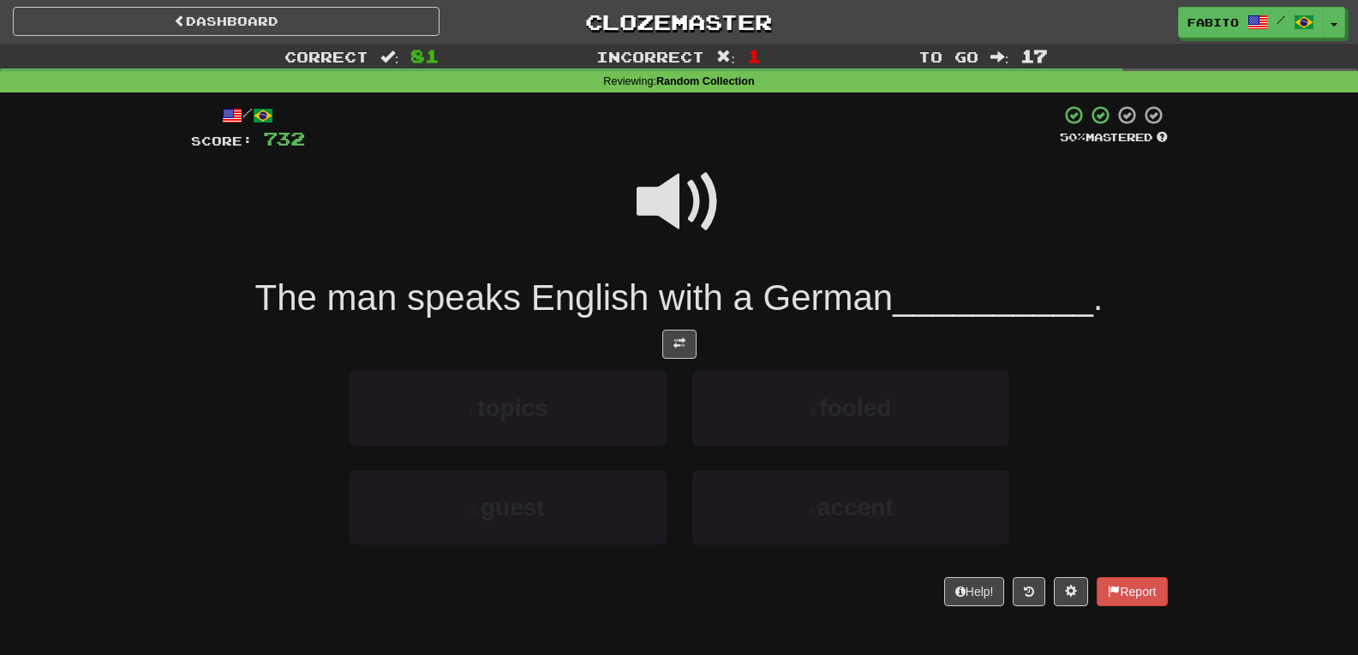
click at [721, 291] on span "The man speaks English with a German" at bounding box center [574, 298] width 638 height 40
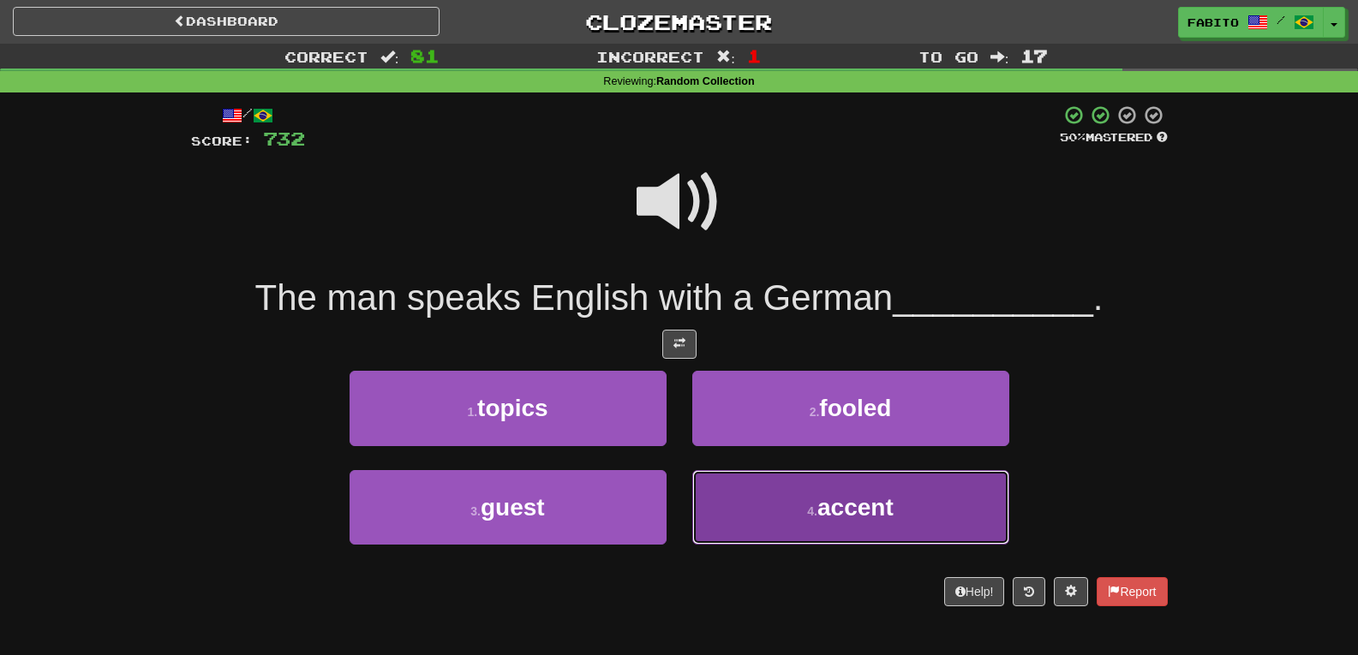
click at [743, 494] on button "4 . accent" at bounding box center [850, 507] width 317 height 75
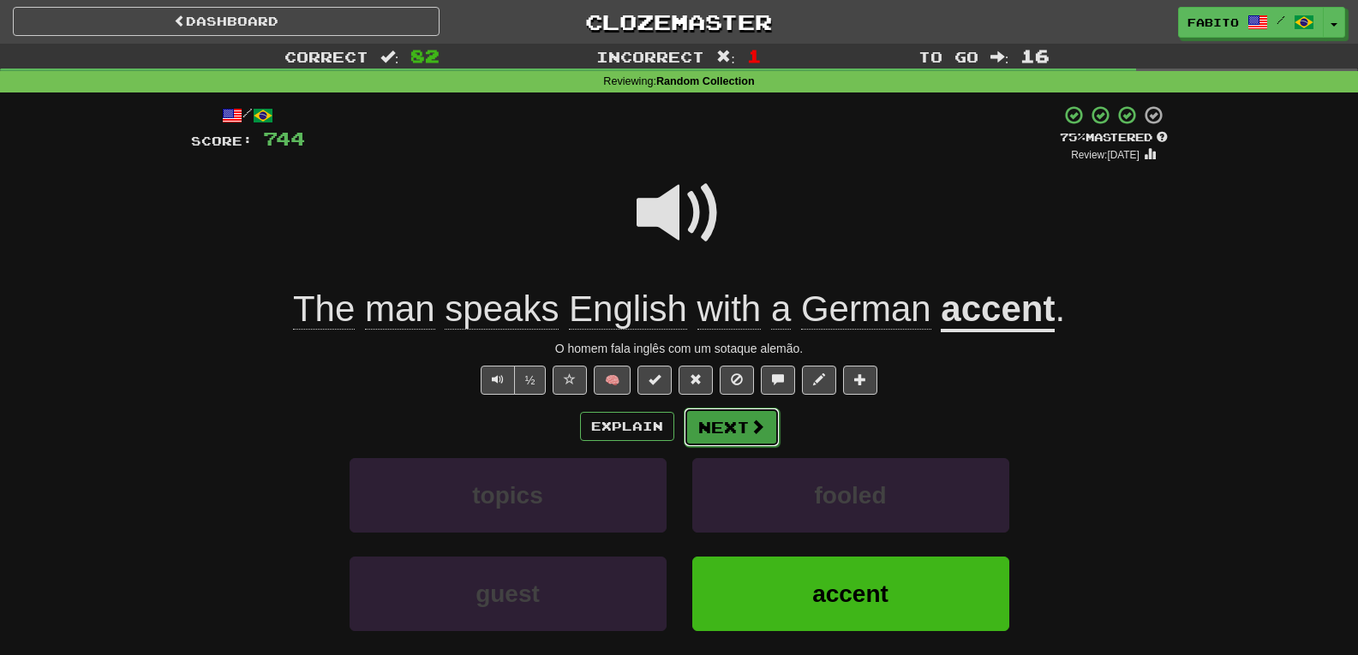
click at [721, 433] on button "Next" at bounding box center [732, 427] width 96 height 39
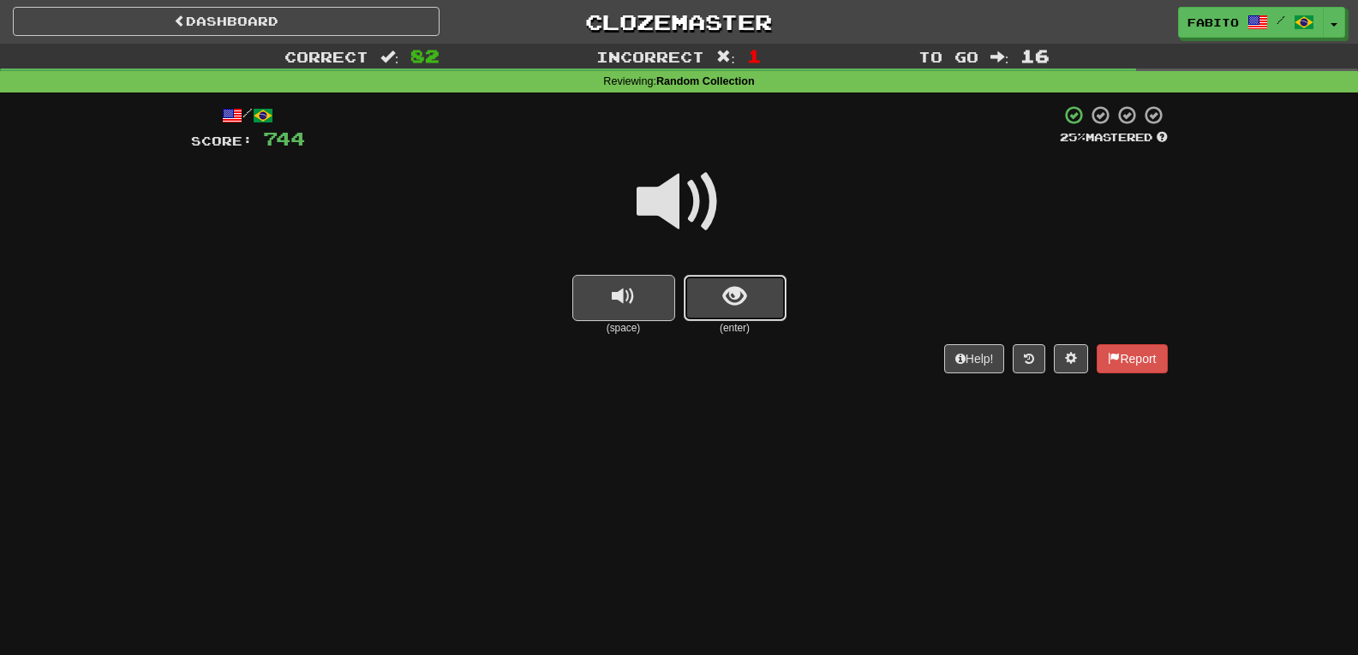
click at [739, 291] on span "show sentence" at bounding box center [734, 296] width 23 height 23
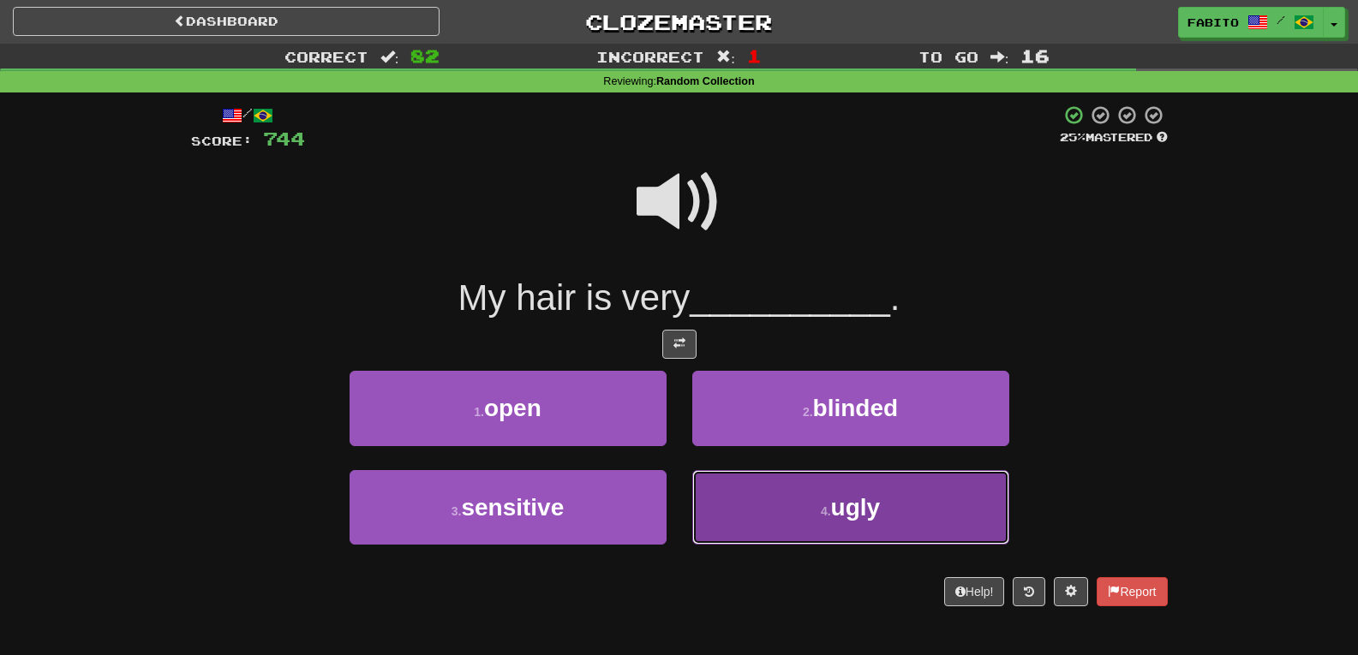
click at [757, 513] on button "4 . ugly" at bounding box center [850, 507] width 317 height 75
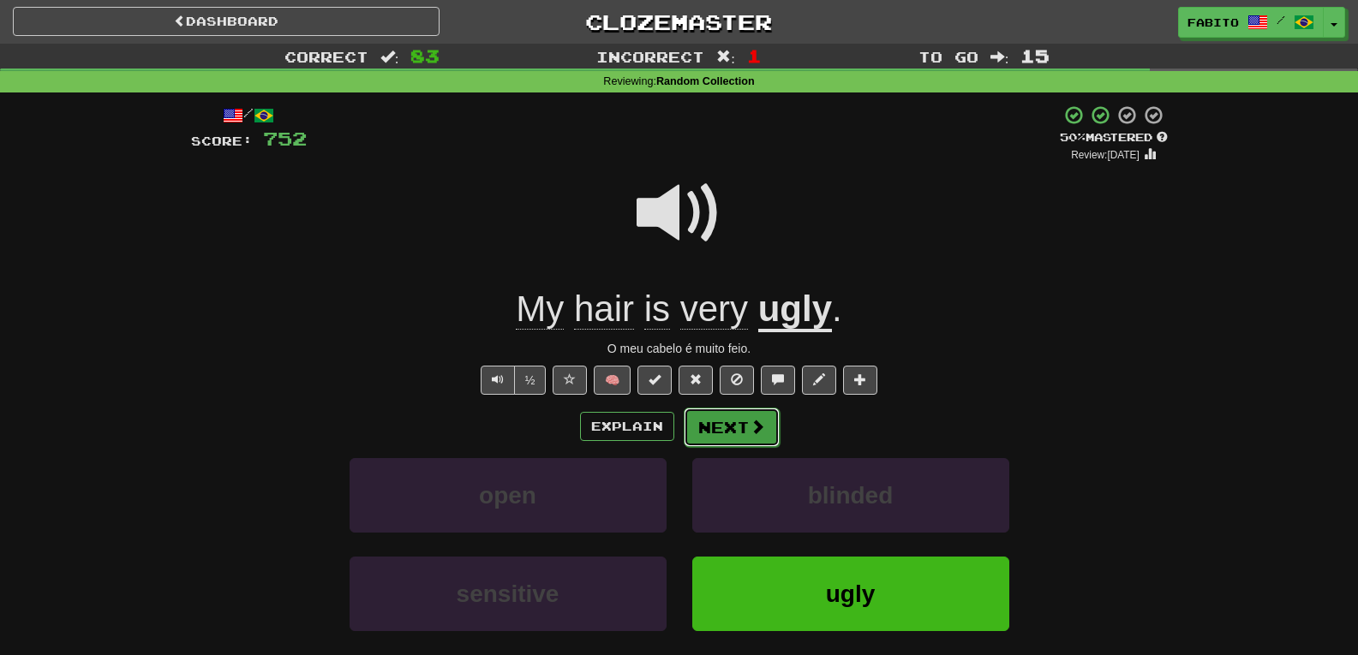
click at [746, 417] on button "Next" at bounding box center [732, 427] width 96 height 39
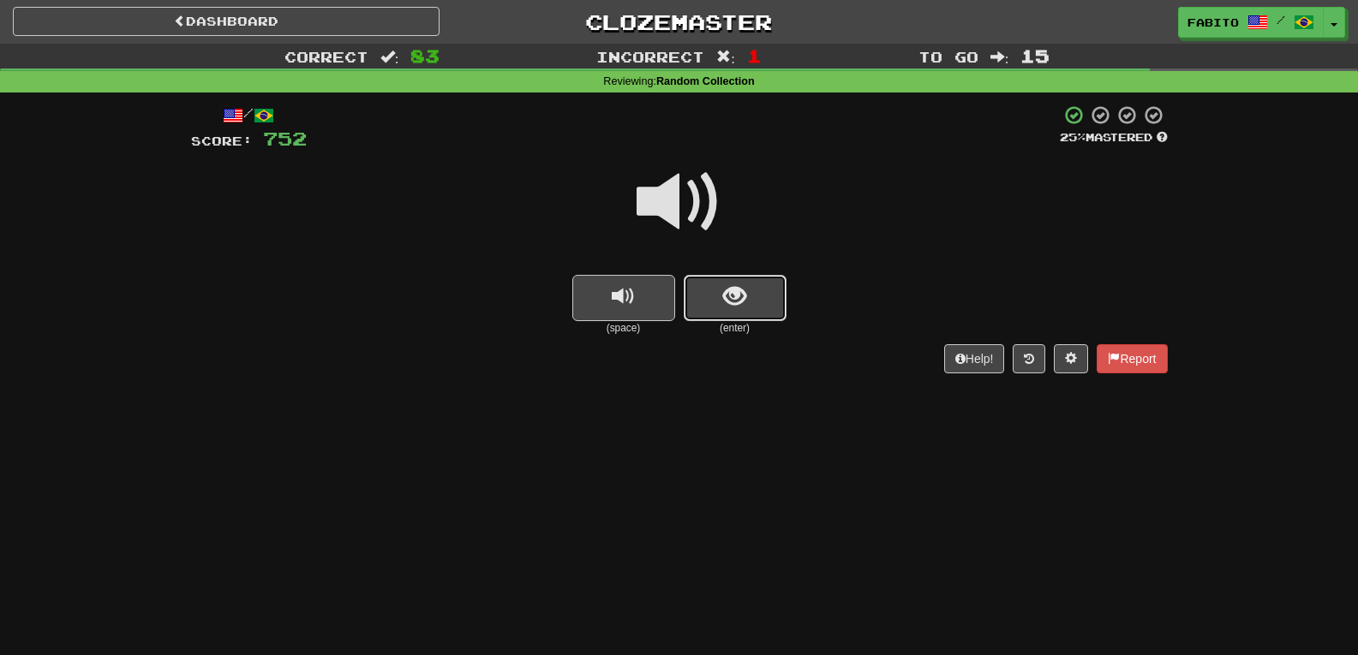
click at [753, 302] on button "show sentence" at bounding box center [735, 298] width 103 height 46
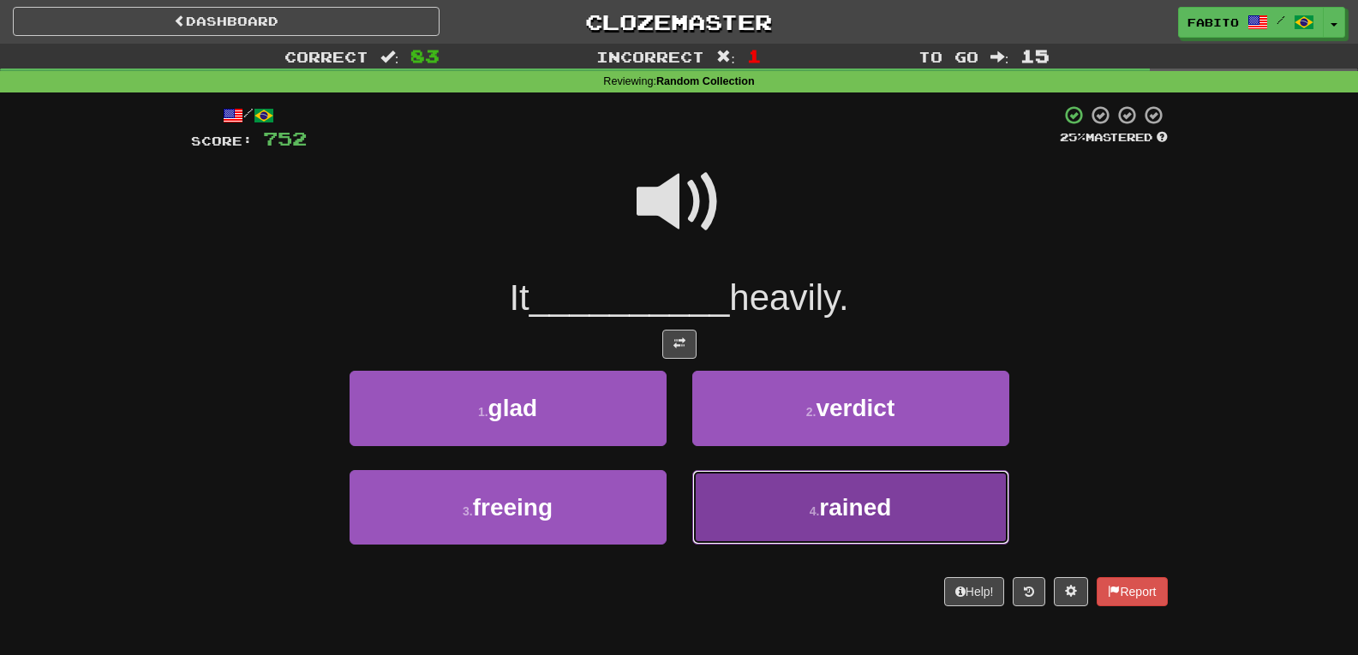
click at [763, 505] on button "4 . rained" at bounding box center [850, 507] width 317 height 75
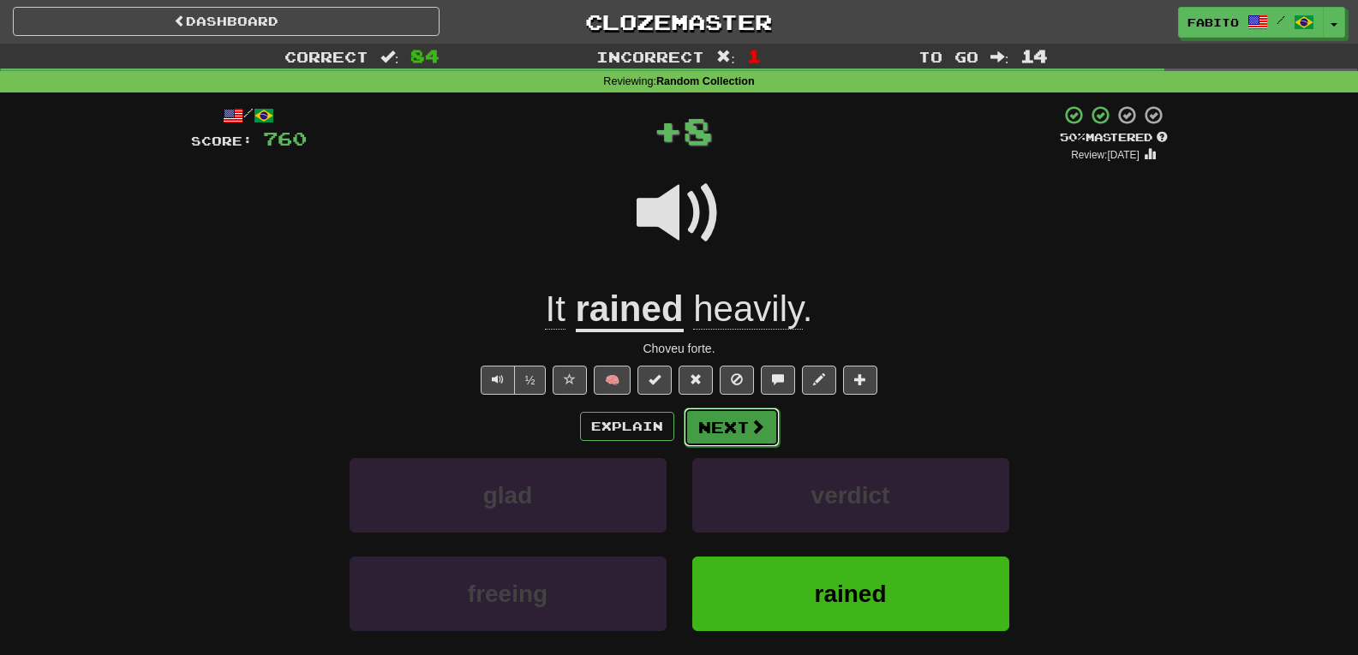
click at [728, 431] on button "Next" at bounding box center [732, 427] width 96 height 39
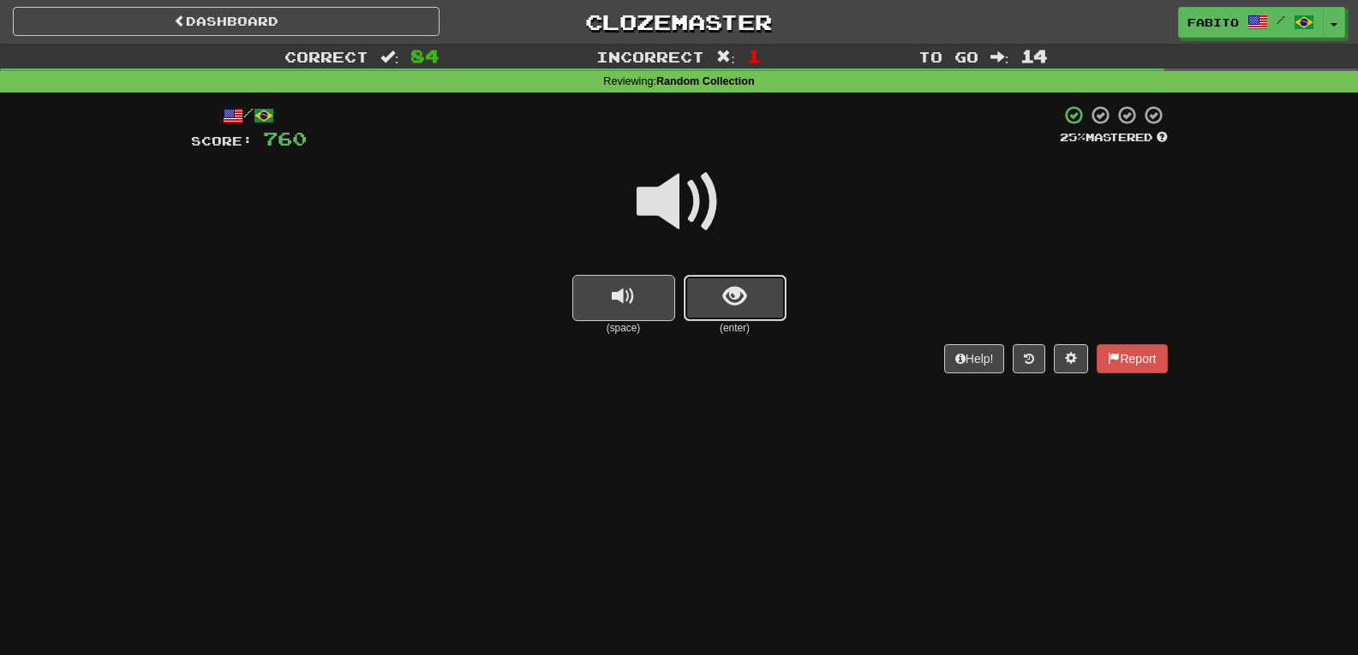
click at [713, 308] on button "show sentence" at bounding box center [735, 298] width 103 height 46
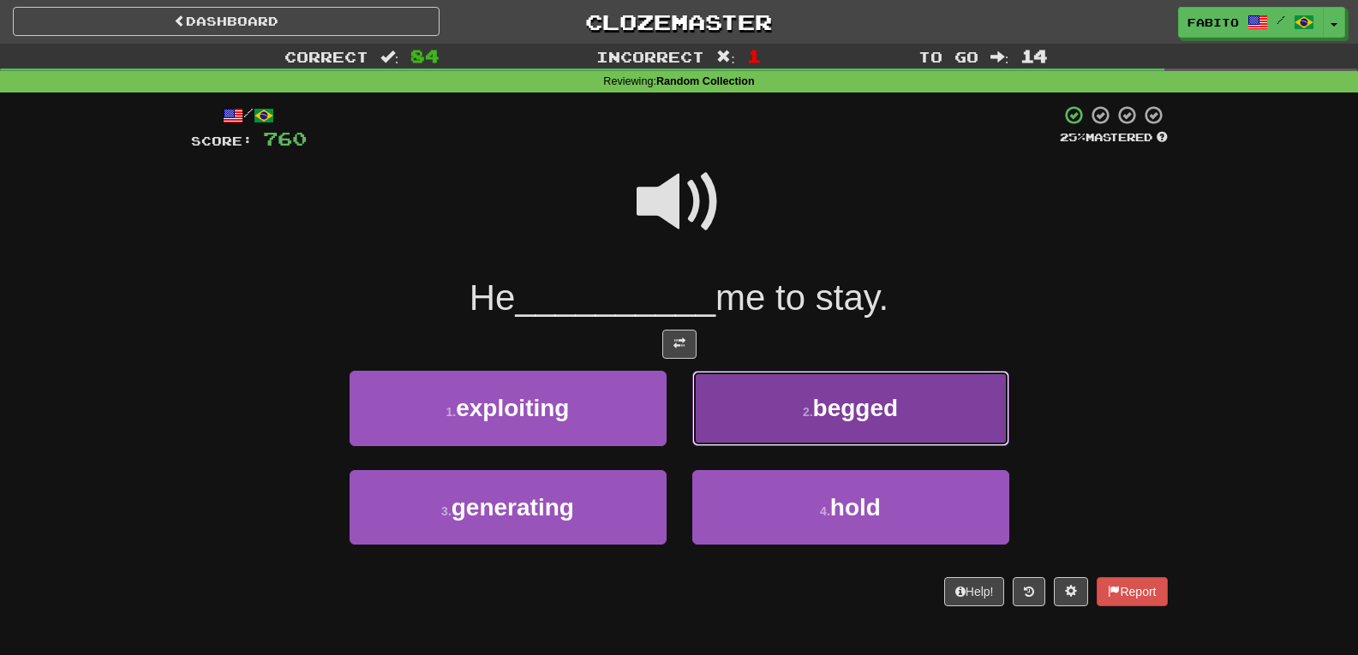
click at [797, 415] on button "2 . begged" at bounding box center [850, 408] width 317 height 75
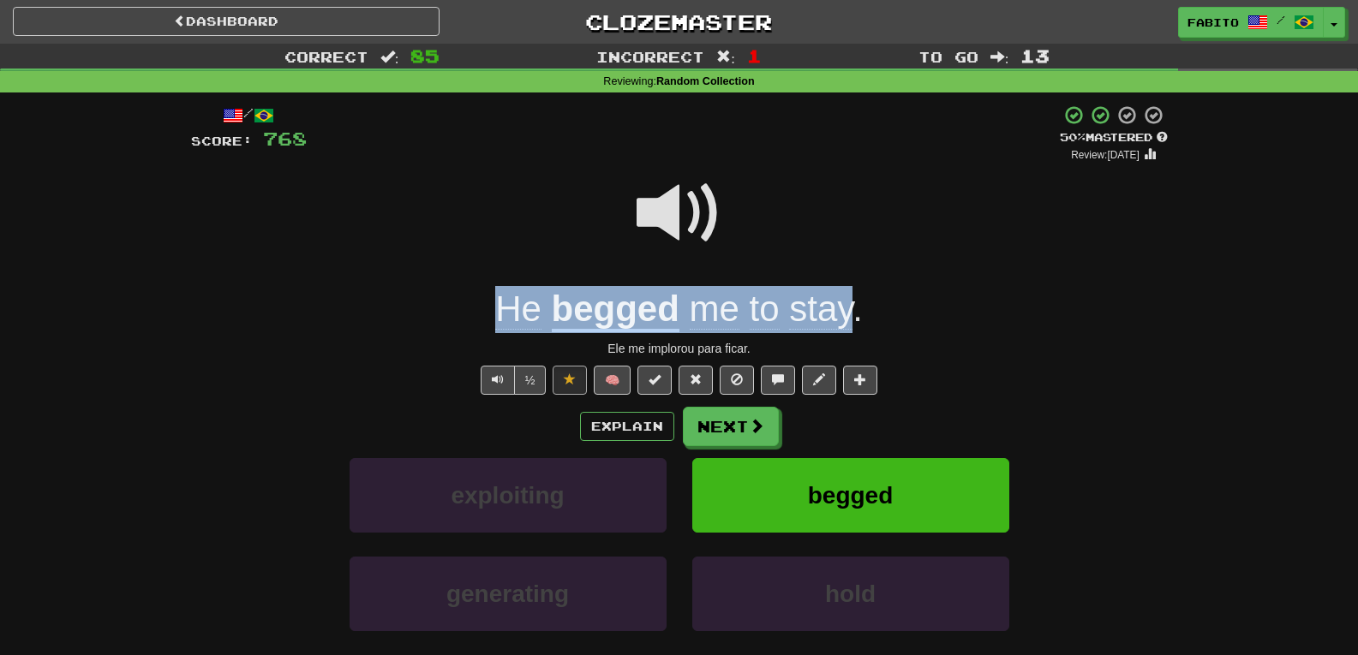
drag, startPoint x: 473, startPoint y: 311, endPoint x: 852, endPoint y: 321, distance: 378.9
click at [852, 321] on div "He begged me to stay ." at bounding box center [679, 309] width 977 height 47
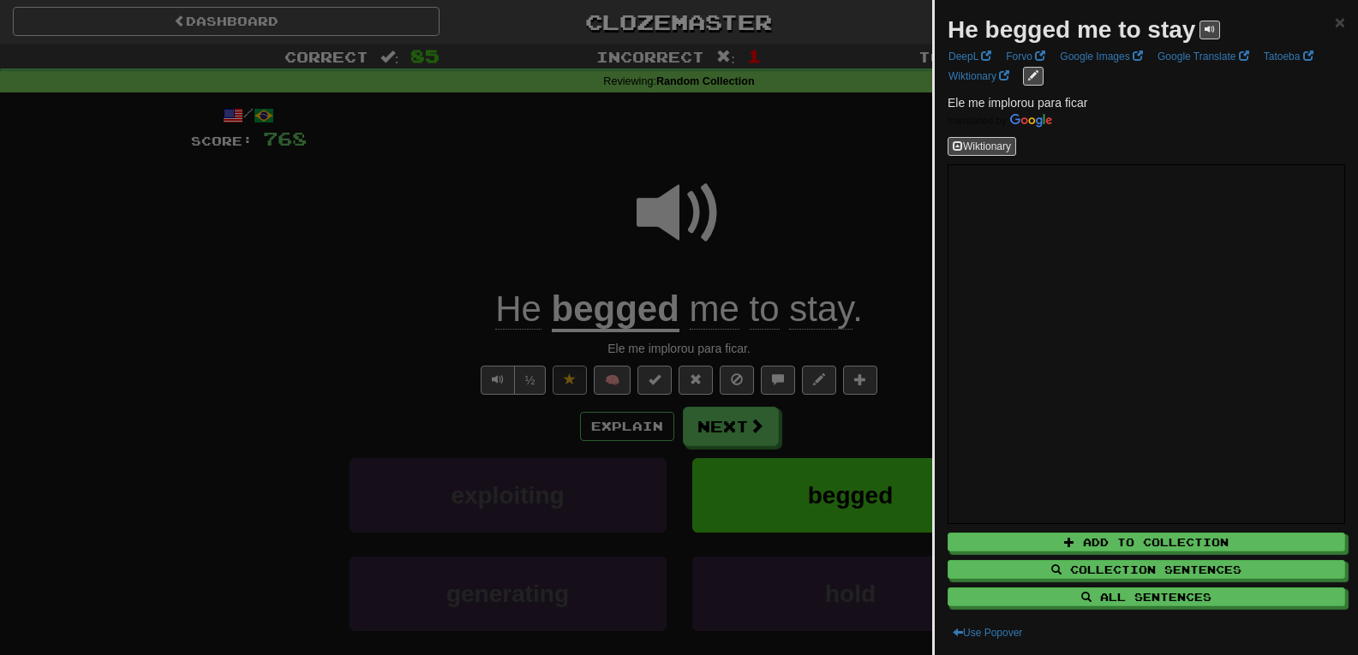
click at [830, 180] on div at bounding box center [679, 327] width 1358 height 655
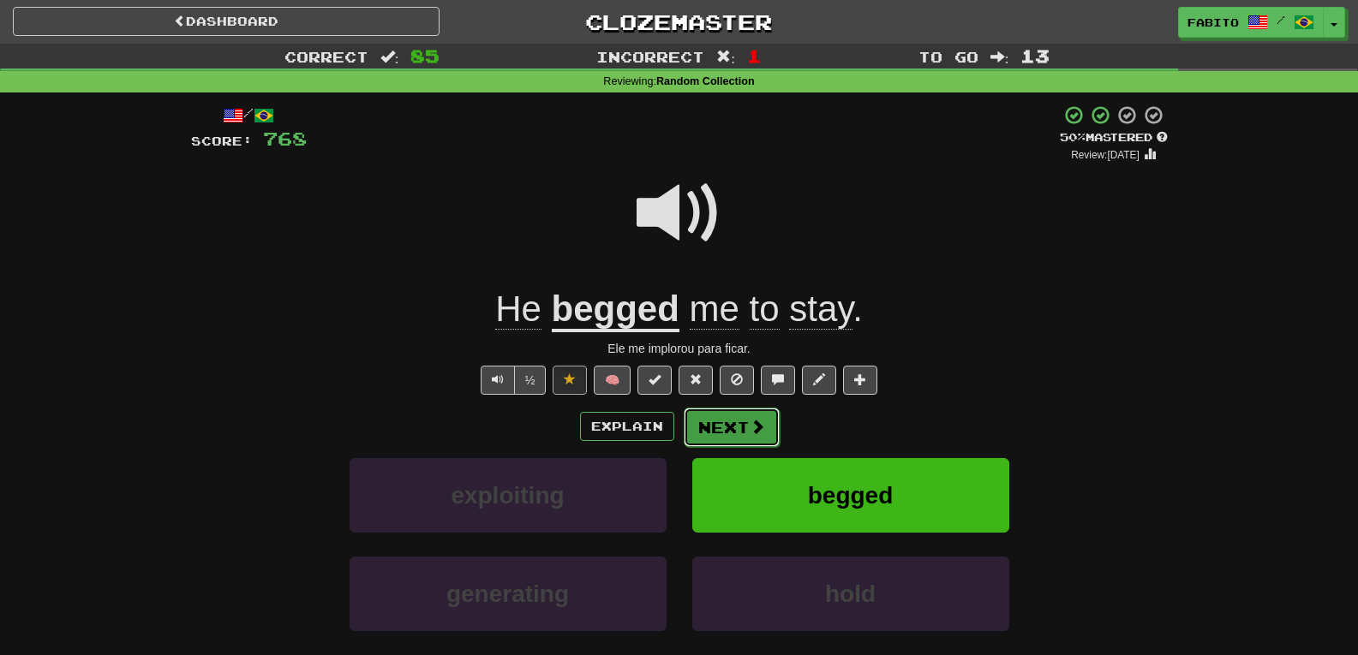
click at [745, 432] on button "Next" at bounding box center [732, 427] width 96 height 39
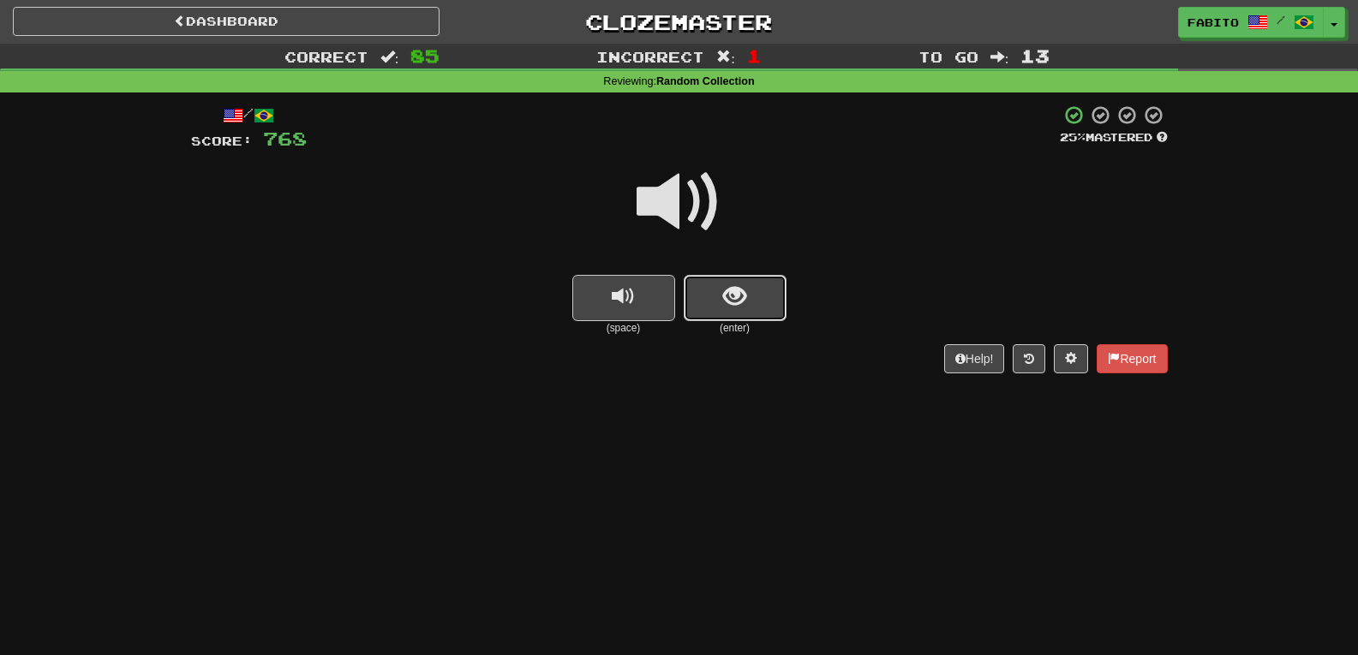
click at [728, 285] on span "show sentence" at bounding box center [734, 296] width 23 height 23
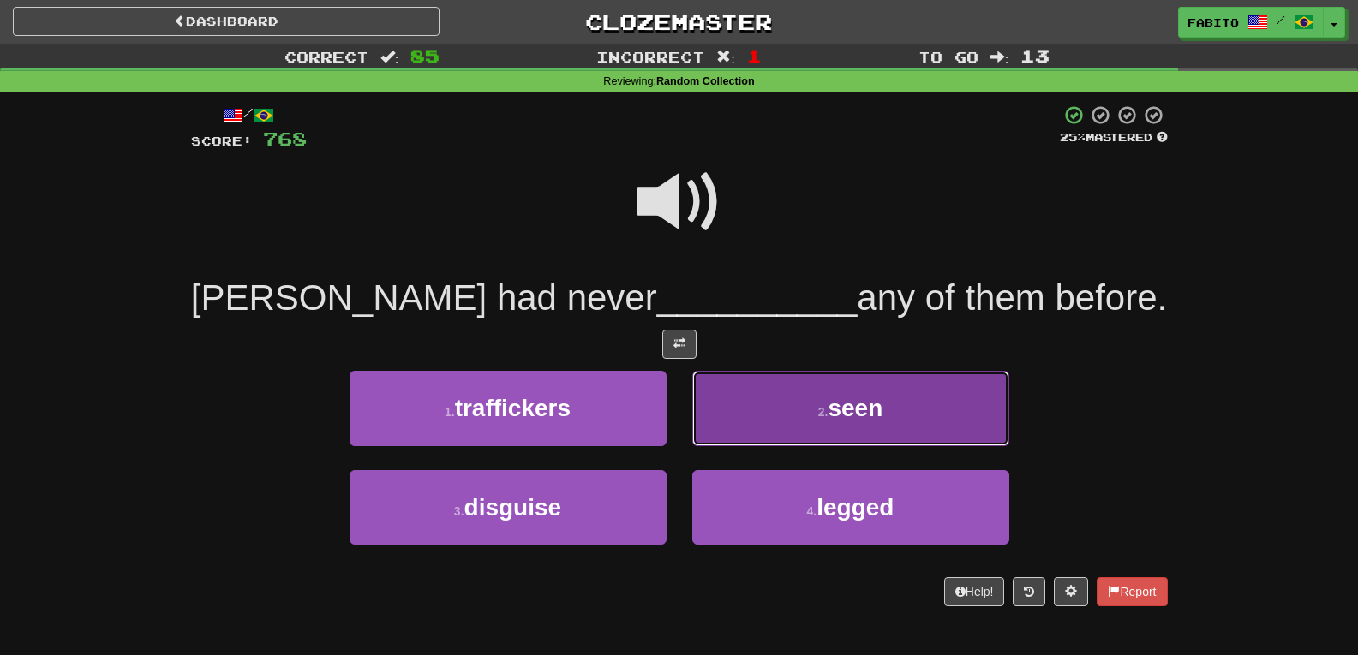
click at [791, 397] on button "2 . seen" at bounding box center [850, 408] width 317 height 75
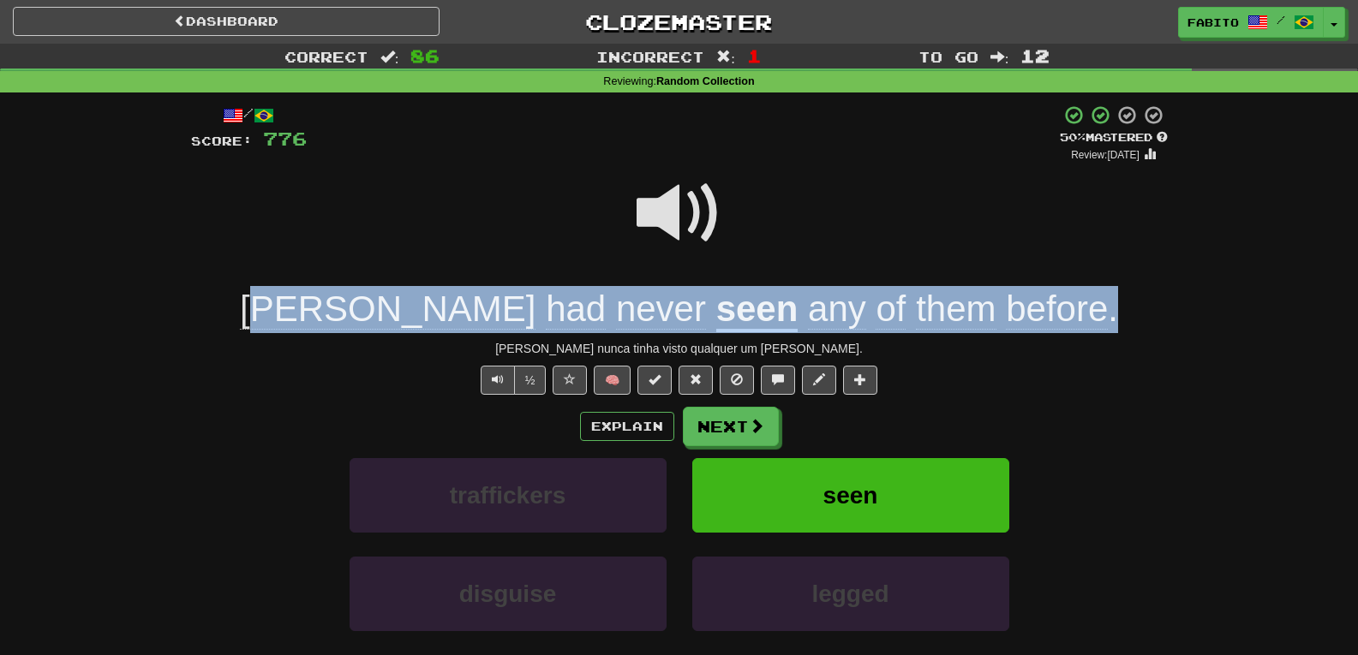
drag, startPoint x: 1014, startPoint y: 312, endPoint x: 376, endPoint y: 313, distance: 637.5
click at [377, 313] on div "Tom had never seen any of them before ." at bounding box center [679, 309] width 977 height 47
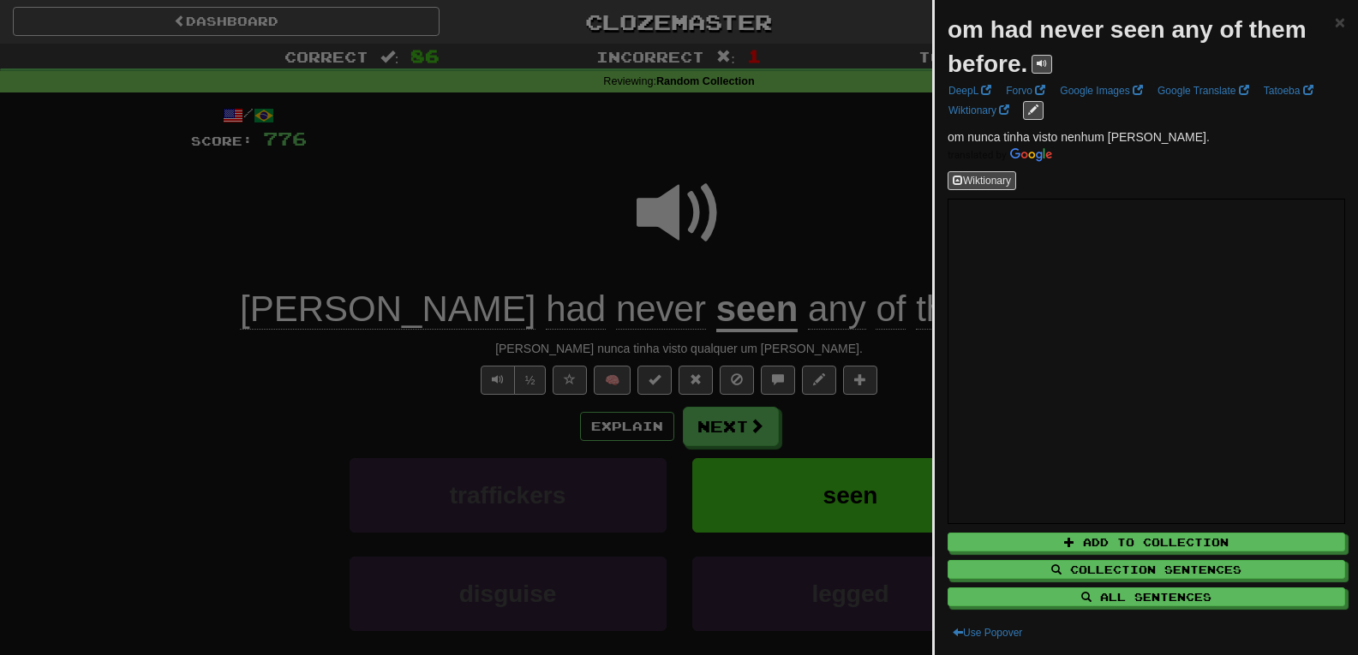
drag, startPoint x: 376, startPoint y: 313, endPoint x: 358, endPoint y: 317, distance: 18.5
click at [348, 308] on div at bounding box center [679, 327] width 1358 height 655
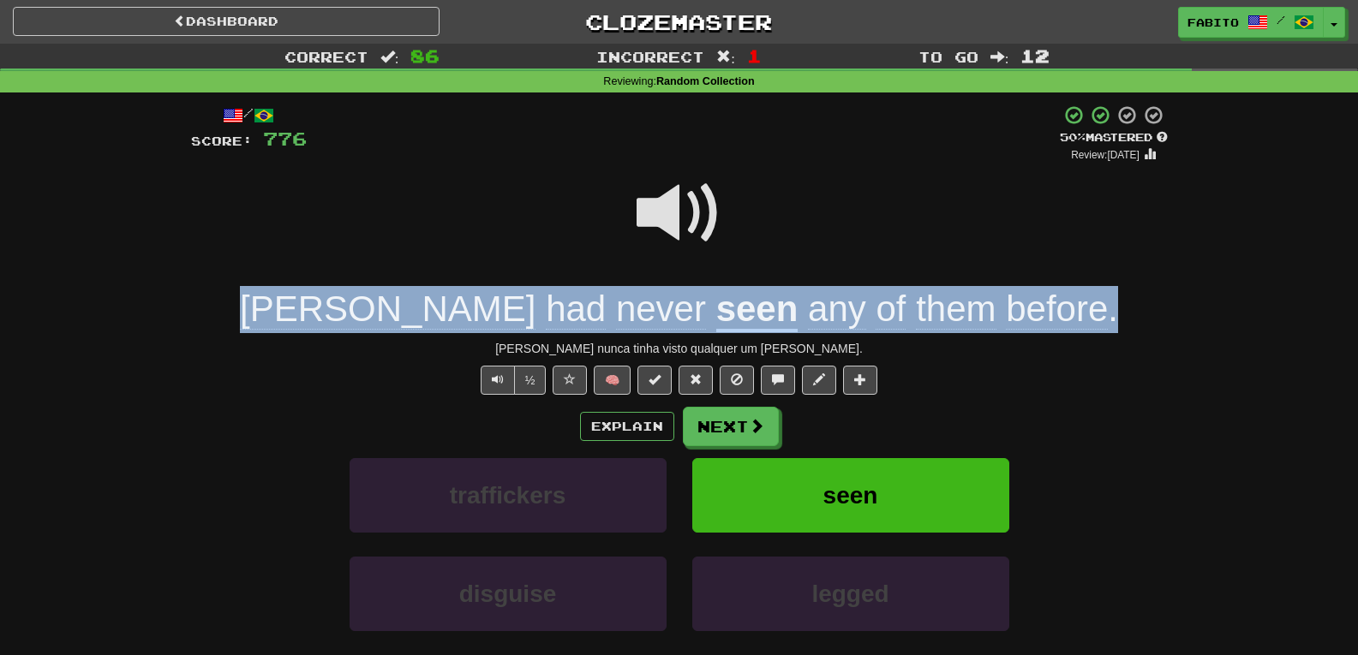
drag, startPoint x: 348, startPoint y: 308, endPoint x: 1024, endPoint y: 299, distance: 676.1
click at [1024, 299] on div "Tom had never seen any of them before ." at bounding box center [679, 309] width 977 height 47
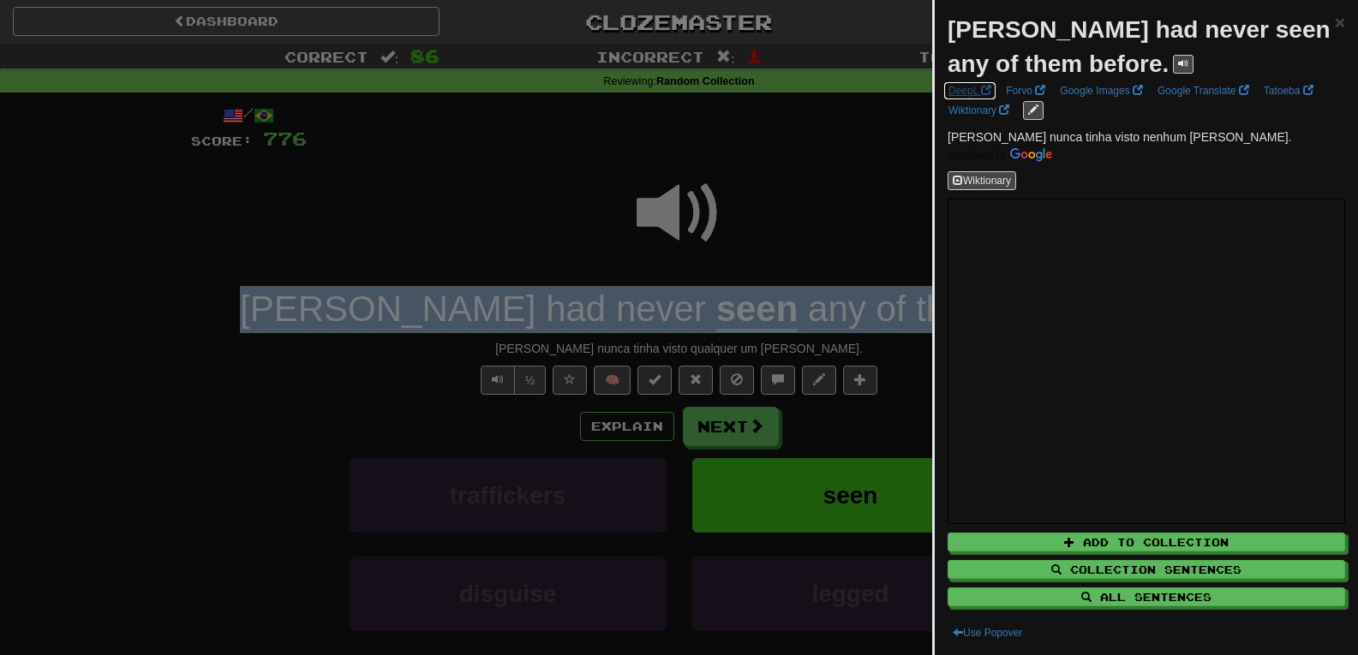
click at [985, 87] on span at bounding box center [986, 90] width 10 height 10
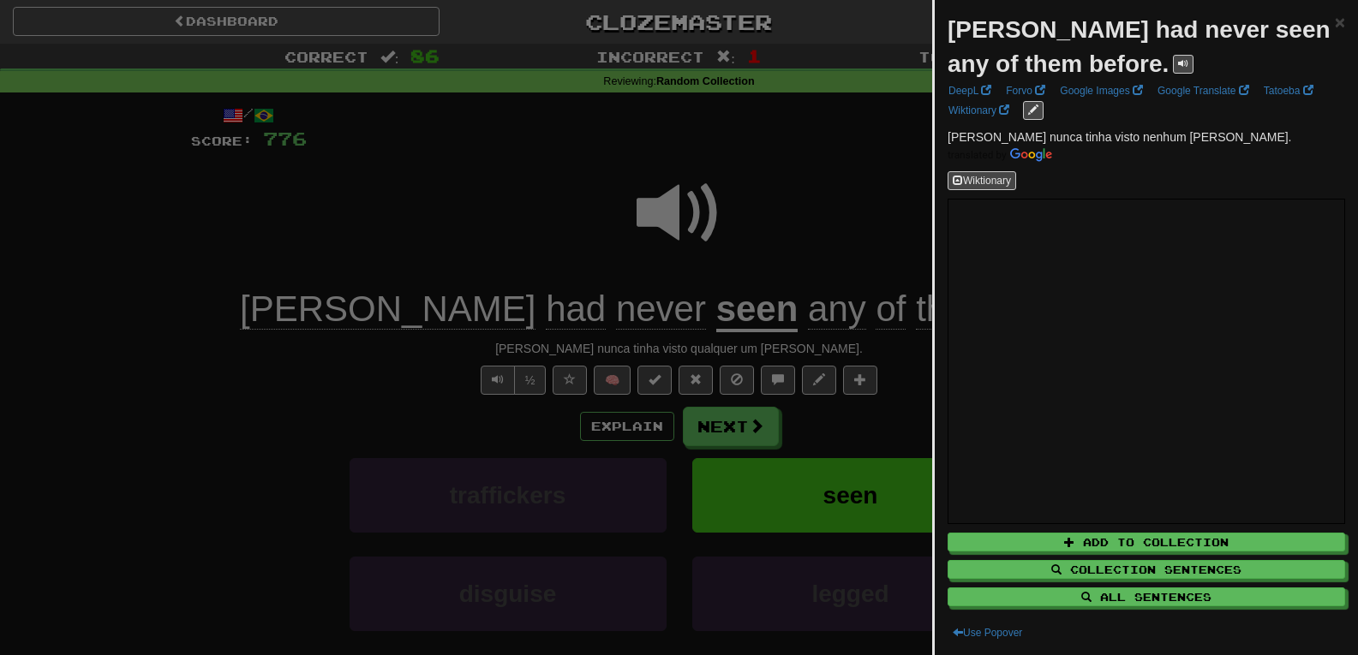
click at [861, 136] on div at bounding box center [679, 327] width 1358 height 655
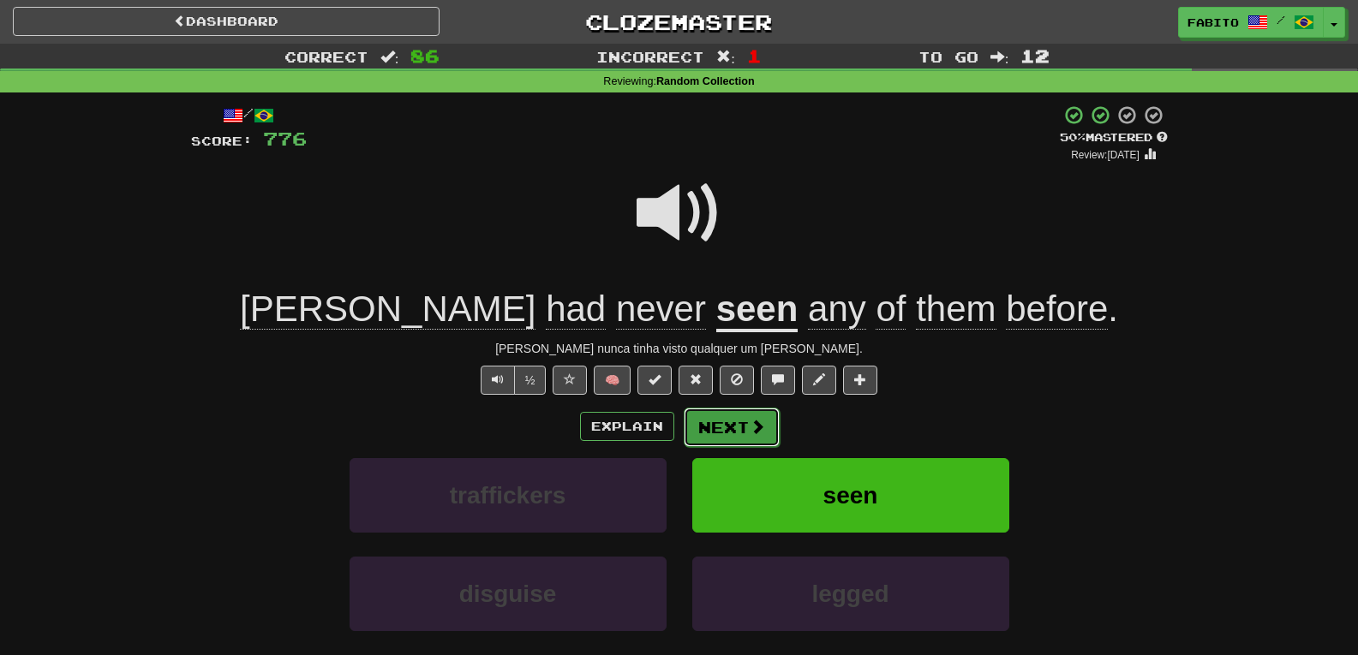
click at [743, 430] on button "Next" at bounding box center [732, 427] width 96 height 39
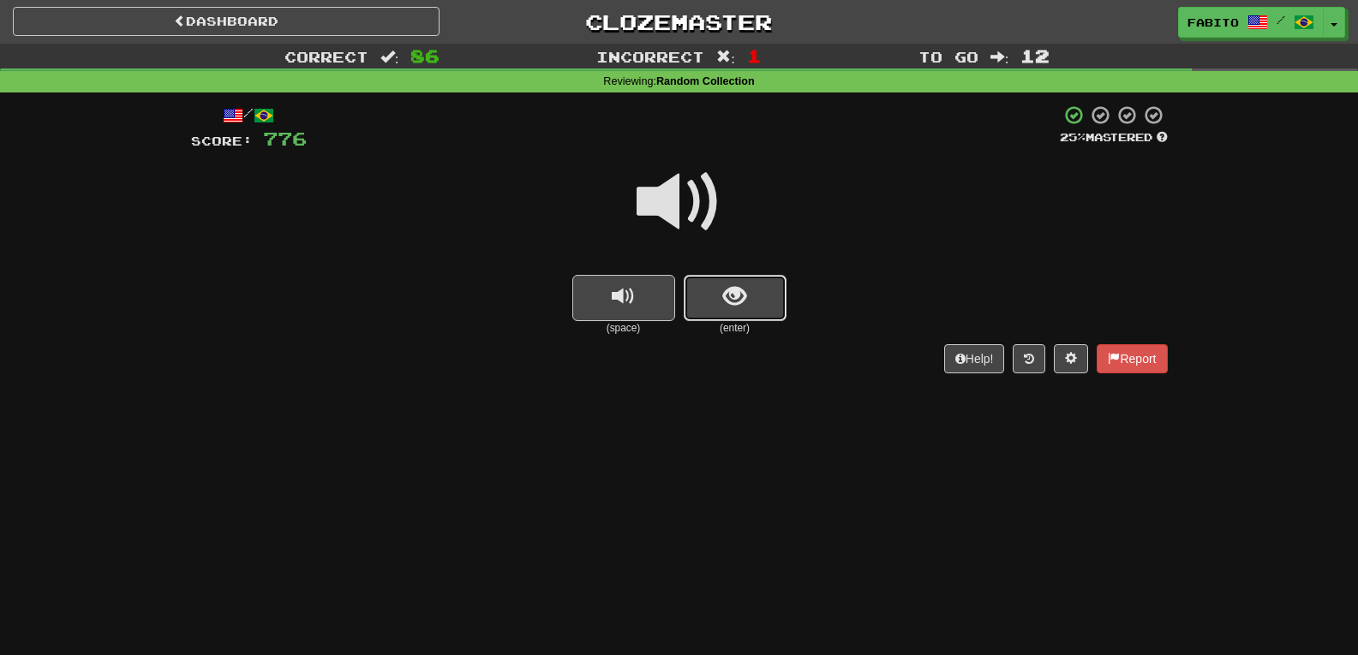
click at [766, 286] on button "show sentence" at bounding box center [735, 298] width 103 height 46
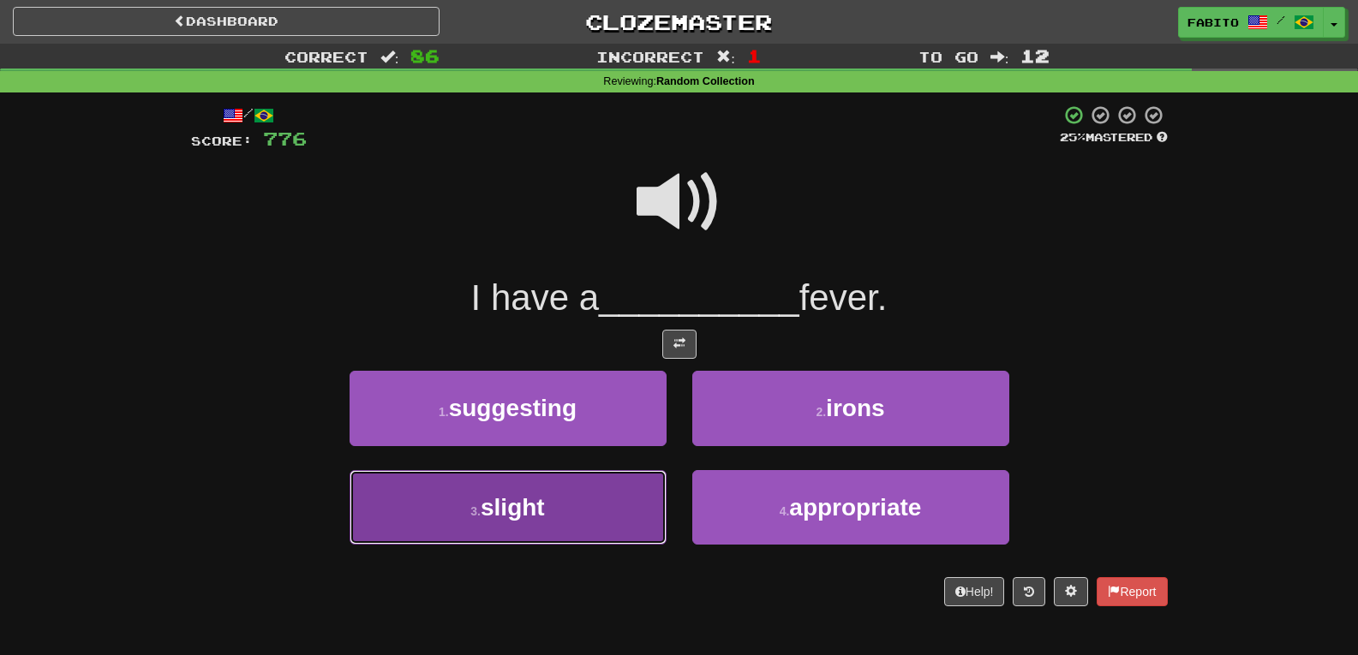
click at [616, 500] on button "3 . slight" at bounding box center [508, 507] width 317 height 75
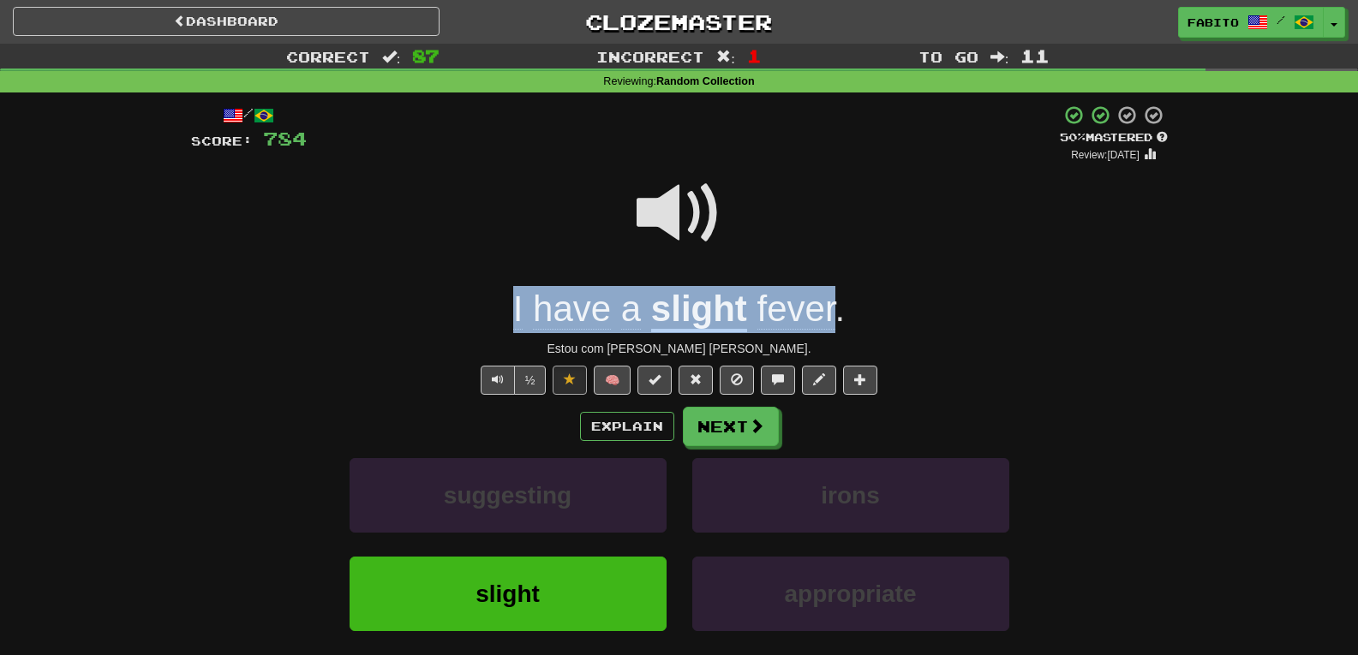
drag, startPoint x: 838, startPoint y: 314, endPoint x: 504, endPoint y: 312, distance: 334.2
click at [504, 312] on div "I have a slight fever ." at bounding box center [679, 309] width 977 height 47
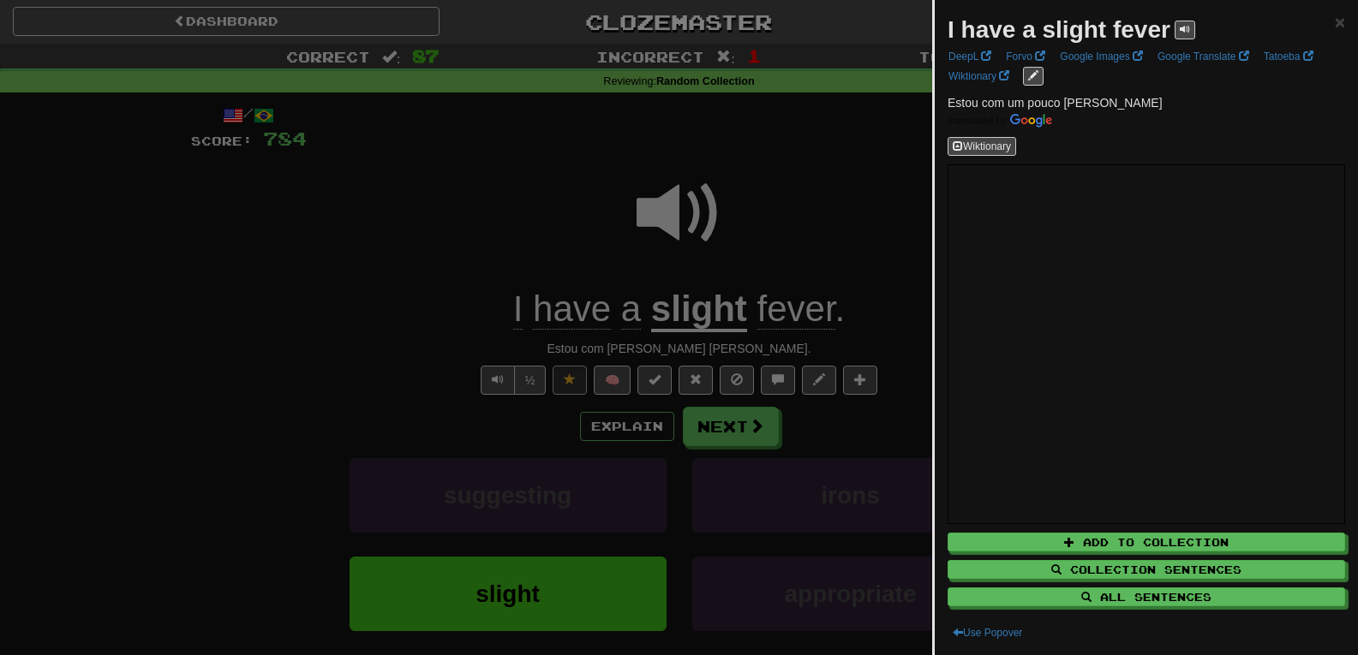
click at [829, 204] on div at bounding box center [679, 327] width 1358 height 655
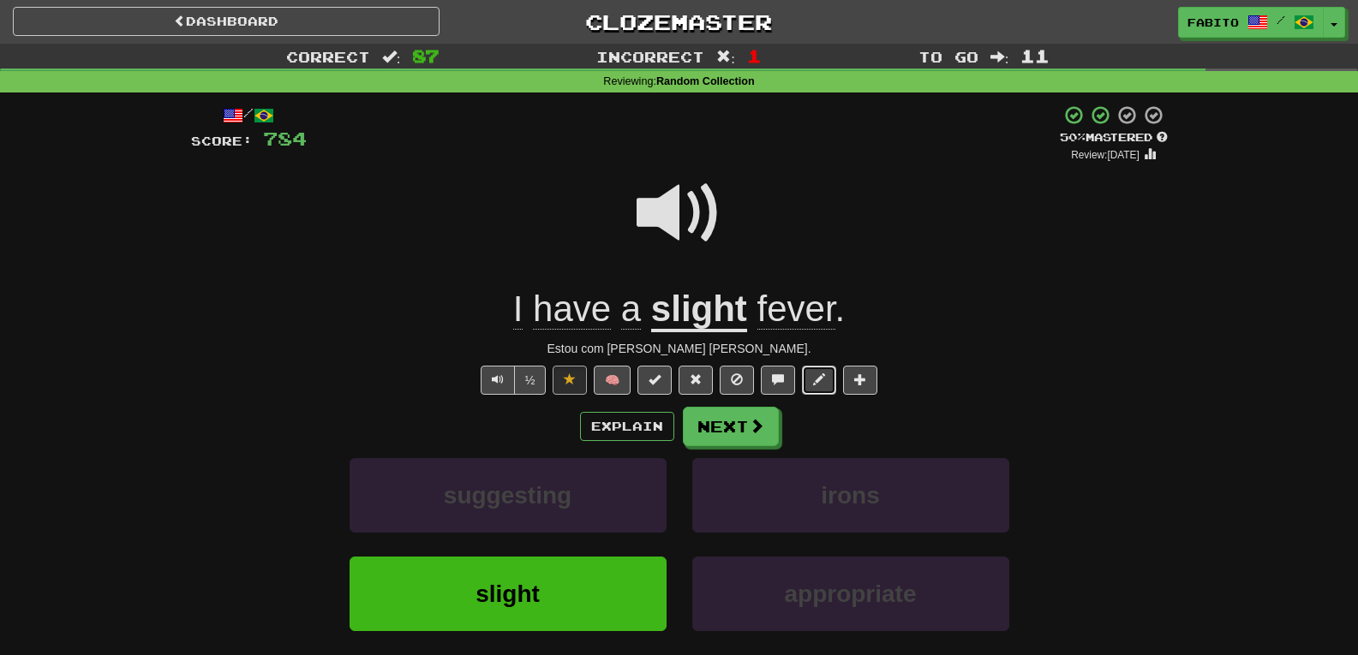
click at [824, 380] on span at bounding box center [819, 380] width 12 height 12
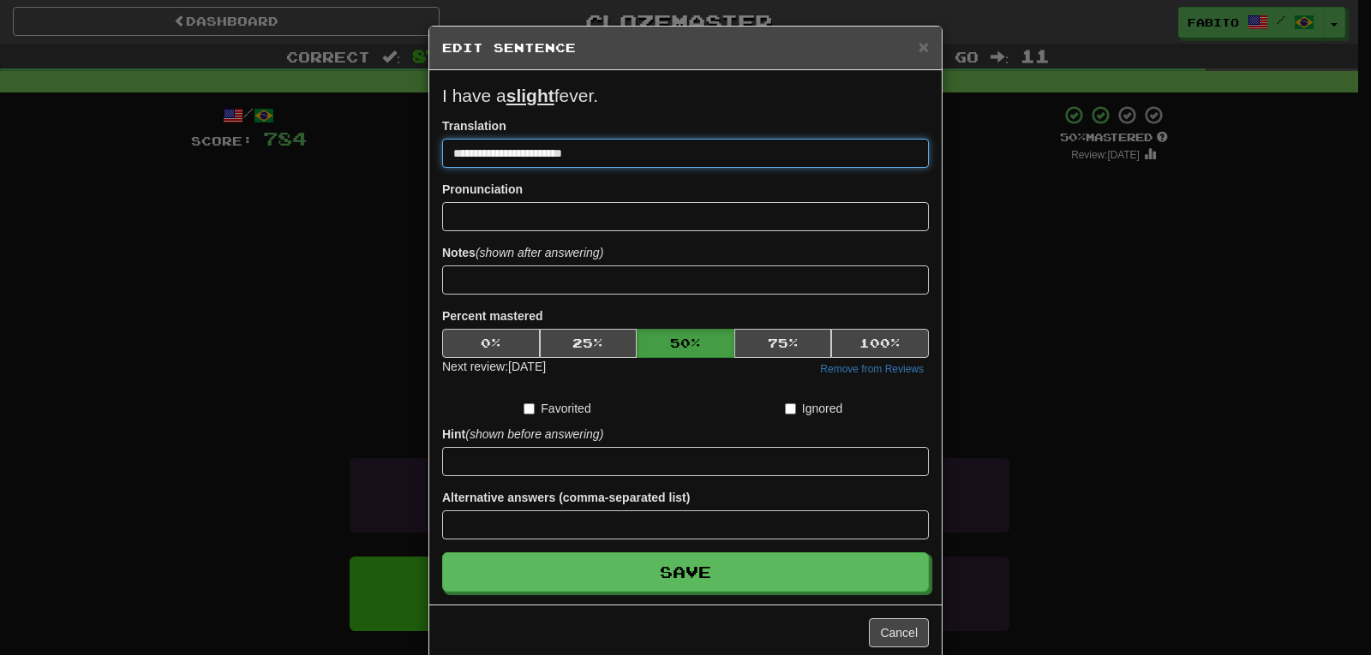
click at [554, 156] on input "**********" at bounding box center [685, 153] width 487 height 29
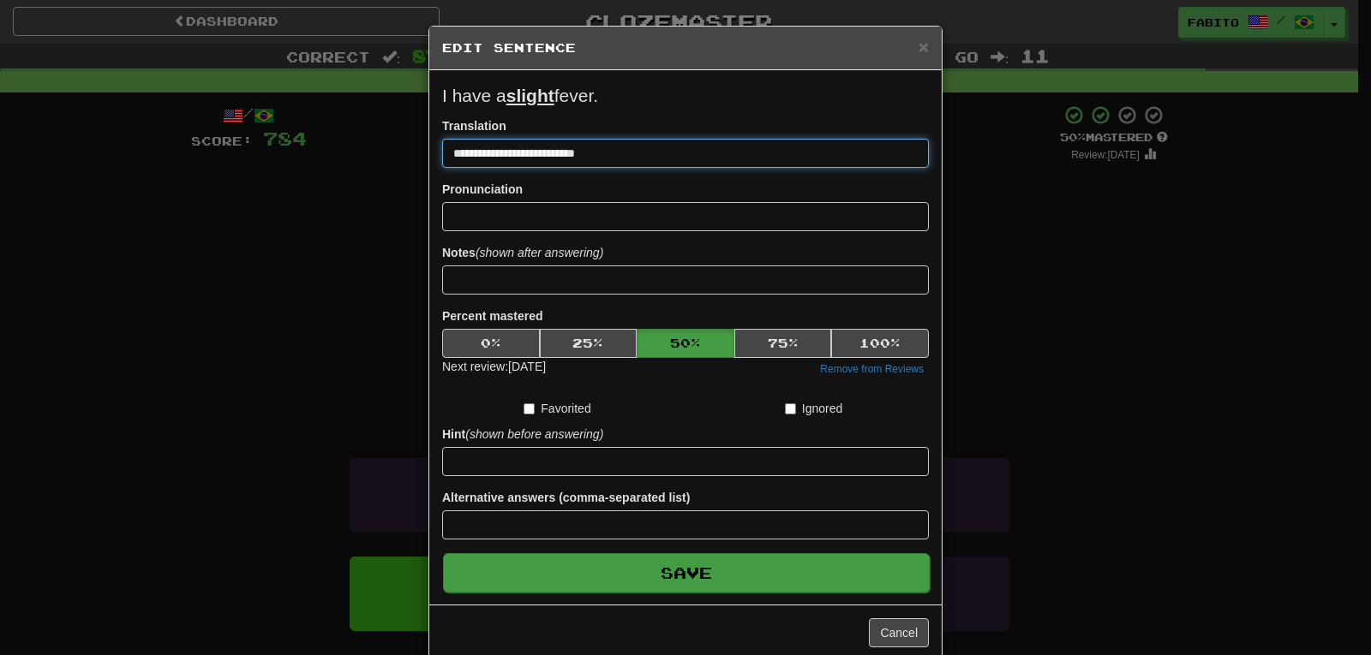
type input "**********"
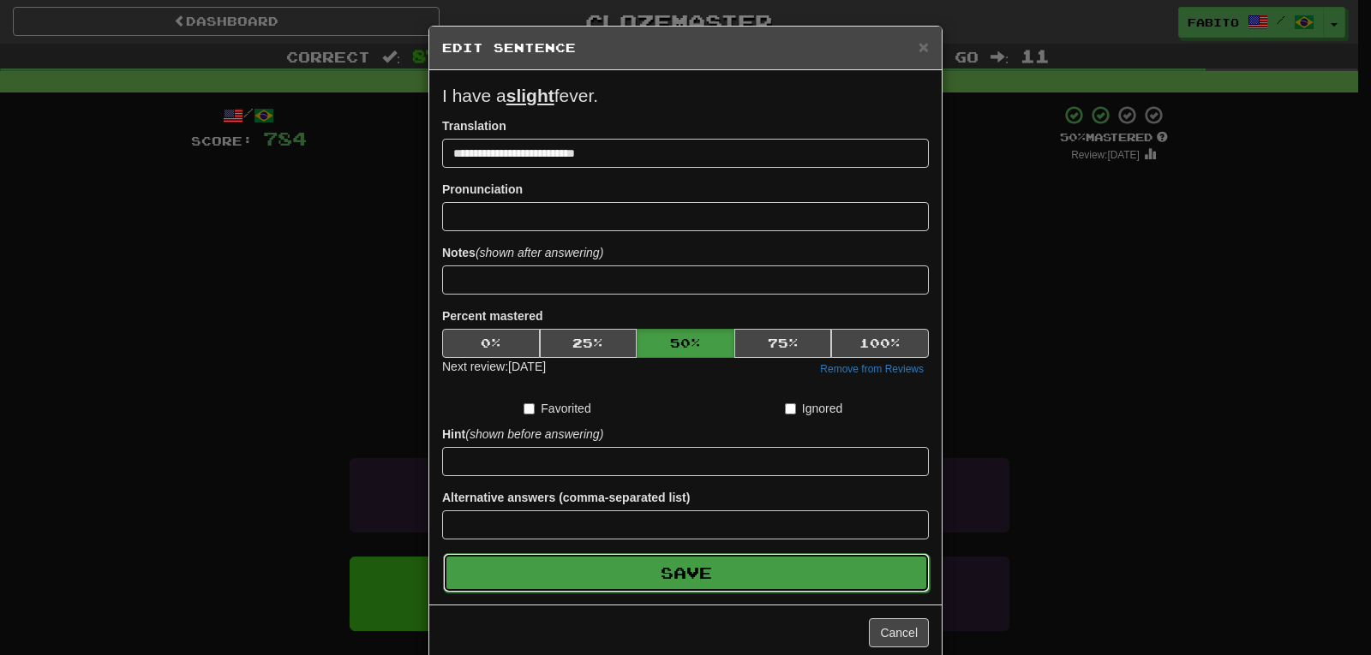
click at [781, 573] on button "Save" at bounding box center [686, 573] width 487 height 39
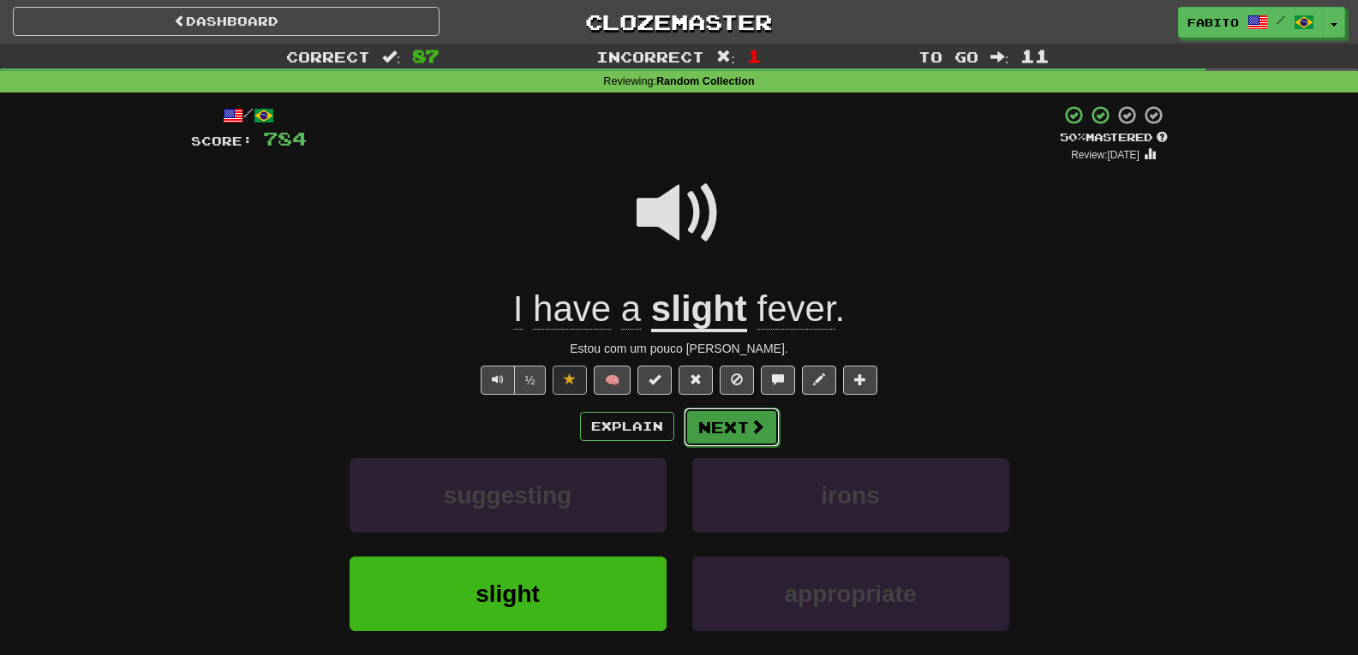
click at [755, 425] on span at bounding box center [757, 426] width 15 height 15
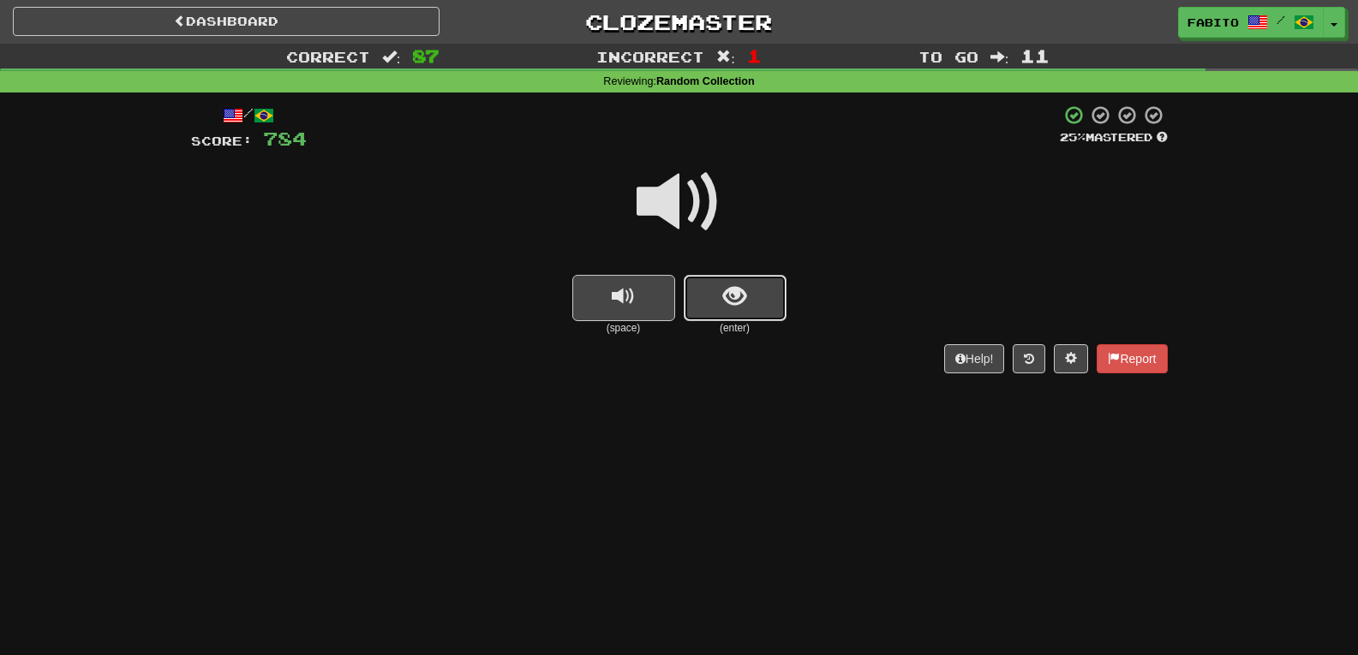
click at [752, 282] on button "show sentence" at bounding box center [735, 298] width 103 height 46
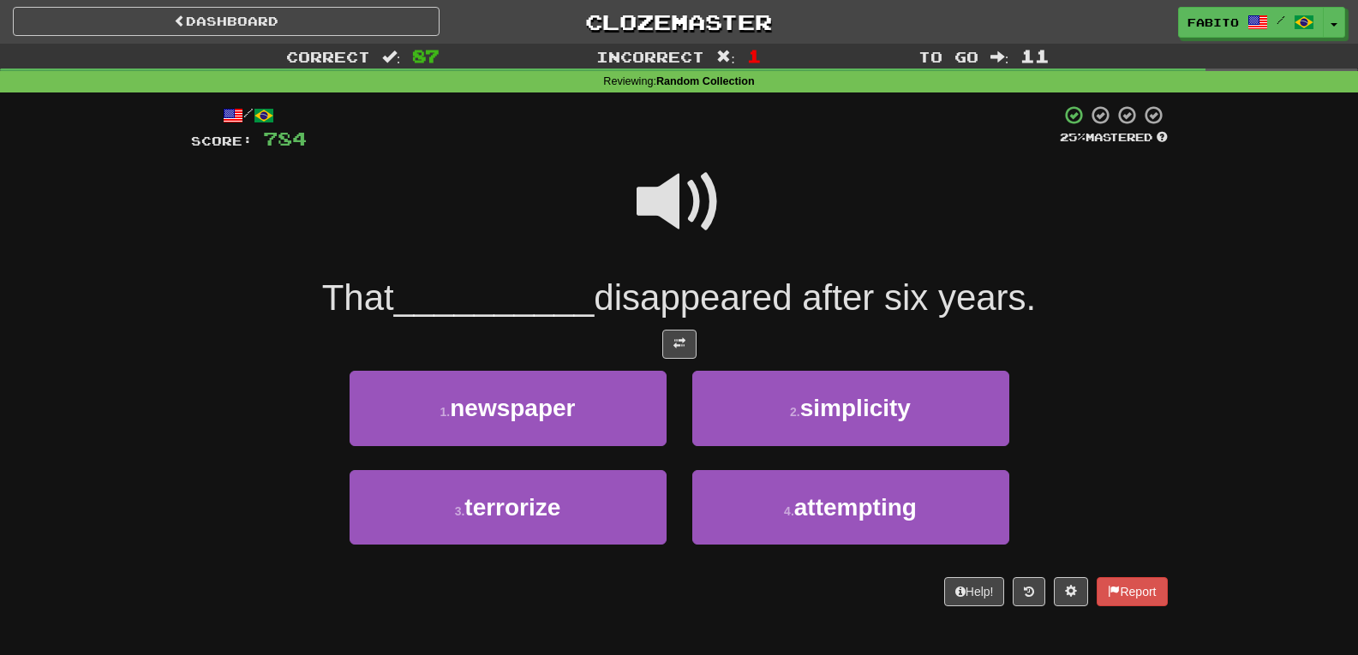
click at [669, 185] on span at bounding box center [680, 202] width 86 height 86
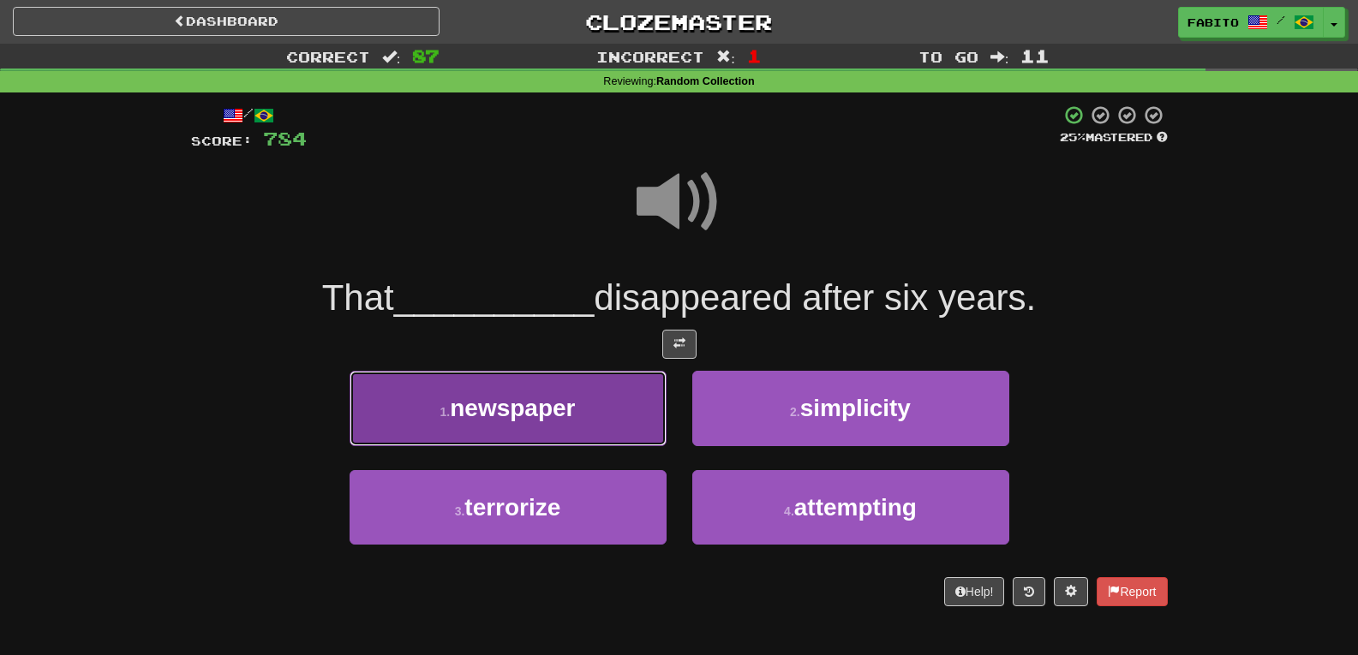
click at [592, 390] on button "1 . newspaper" at bounding box center [508, 408] width 317 height 75
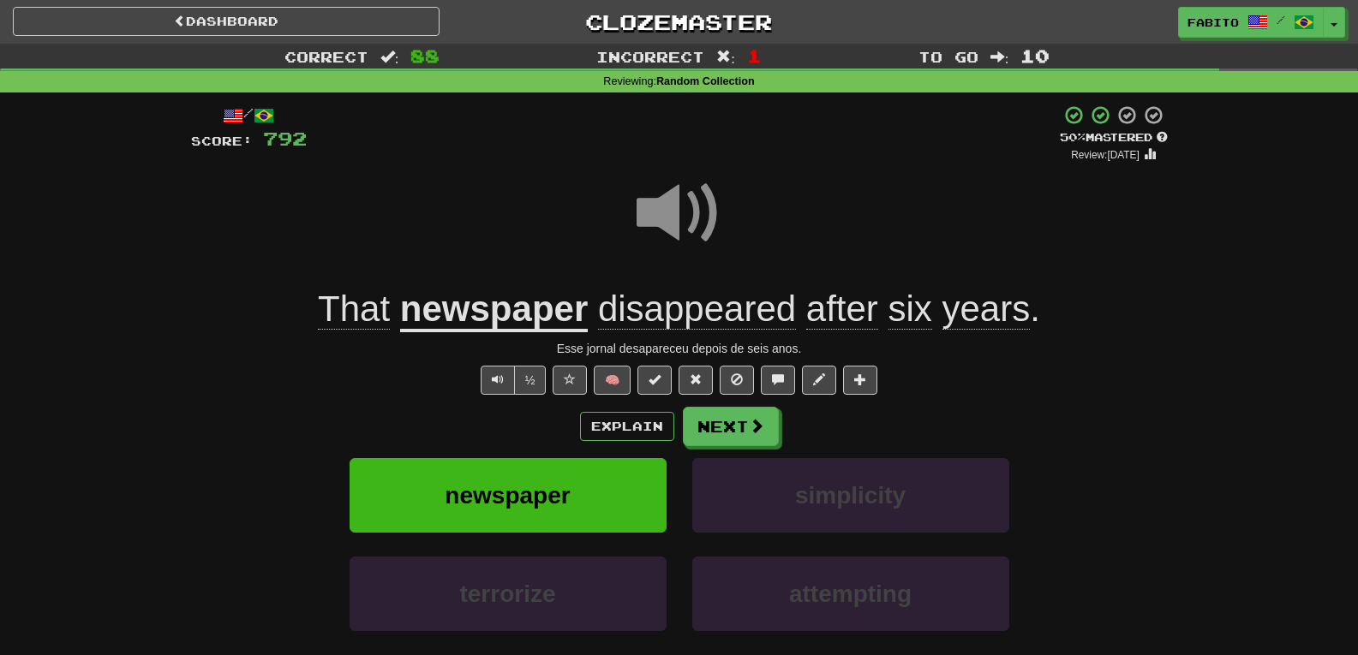
click at [662, 215] on span at bounding box center [680, 214] width 86 height 86
click at [753, 419] on span at bounding box center [757, 426] width 15 height 15
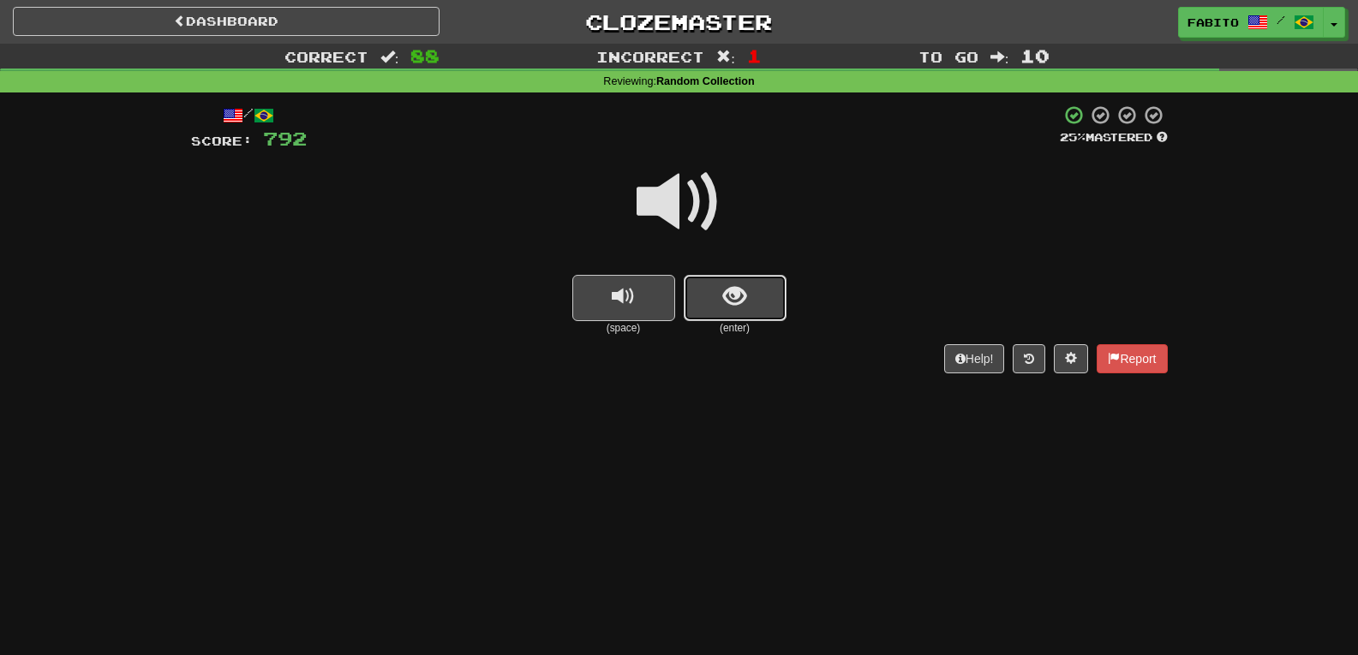
click at [743, 278] on button "show sentence" at bounding box center [735, 298] width 103 height 46
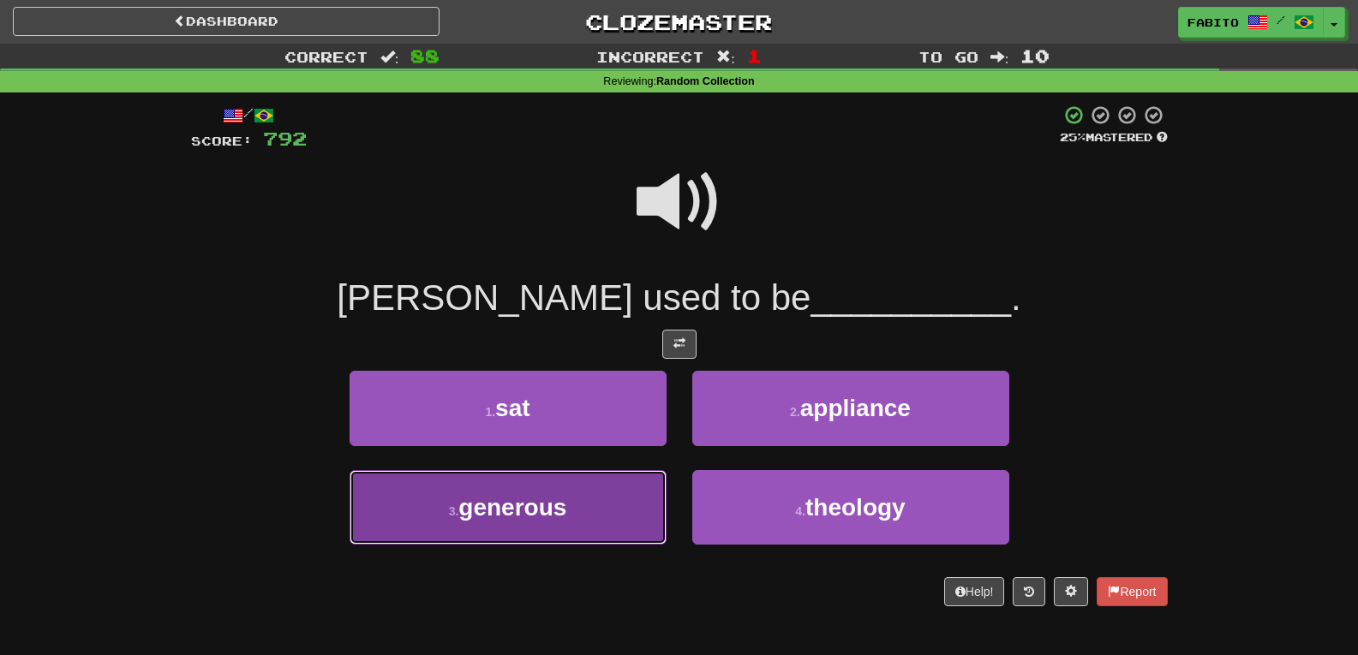
click at [620, 492] on button "3 . generous" at bounding box center [508, 507] width 317 height 75
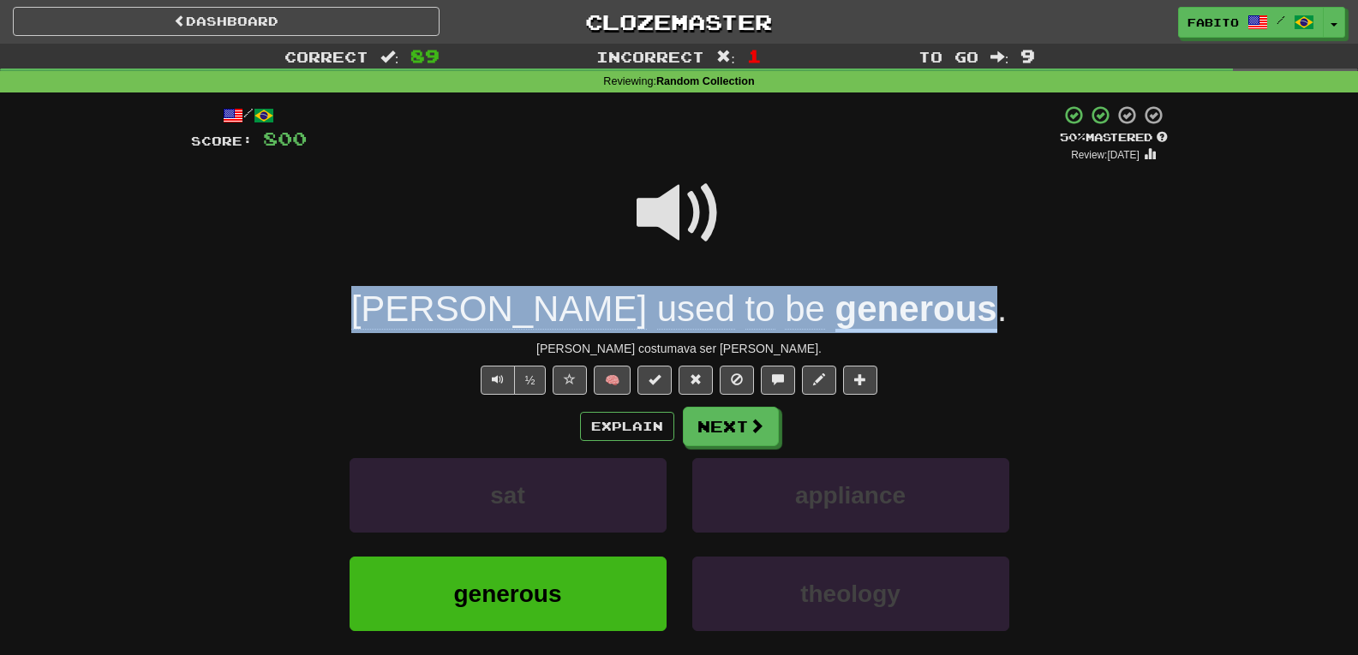
drag, startPoint x: 456, startPoint y: 310, endPoint x: 876, endPoint y: 307, distance: 419.9
click at [876, 307] on div "Tom used to be generous ." at bounding box center [679, 309] width 977 height 47
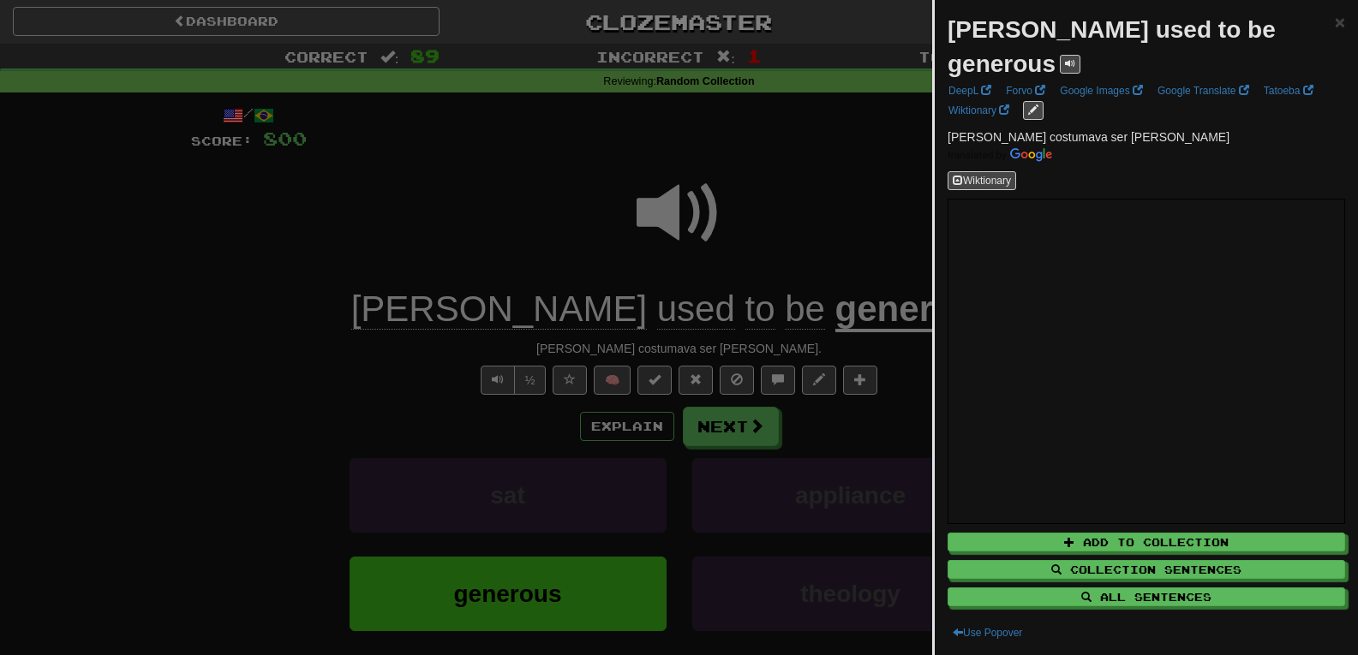
click at [410, 245] on div at bounding box center [679, 327] width 1358 height 655
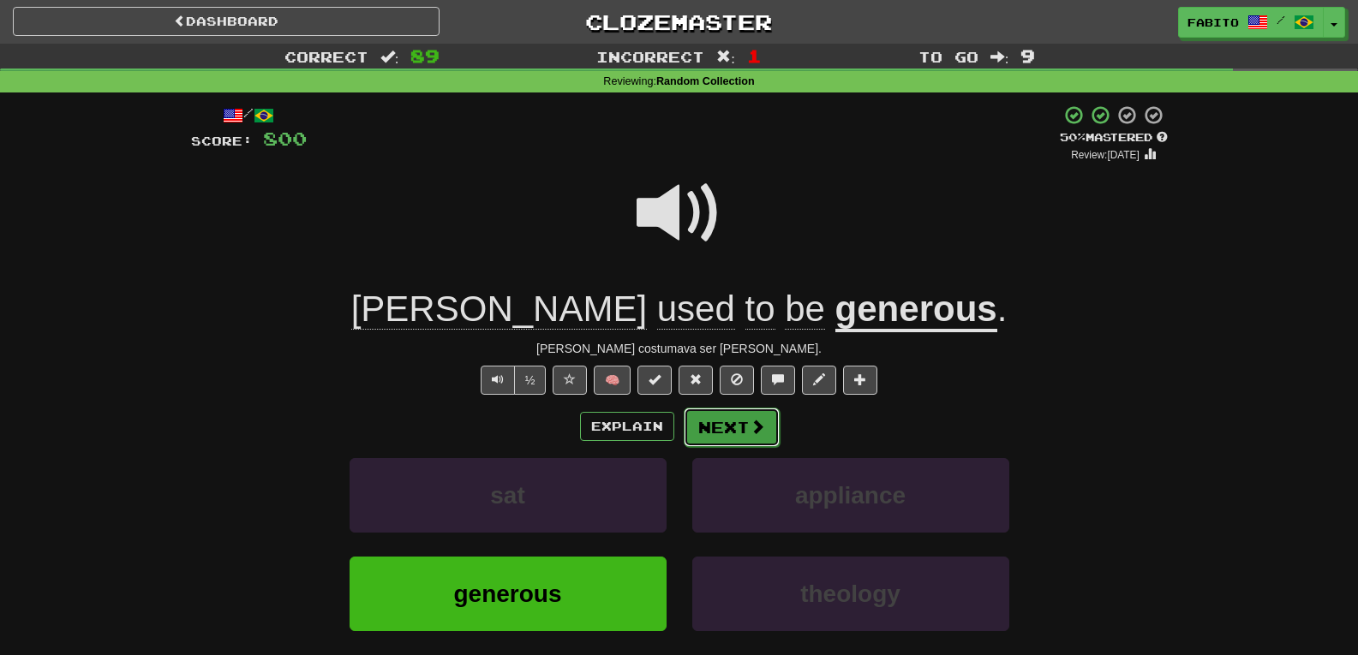
click at [731, 423] on button "Next" at bounding box center [732, 427] width 96 height 39
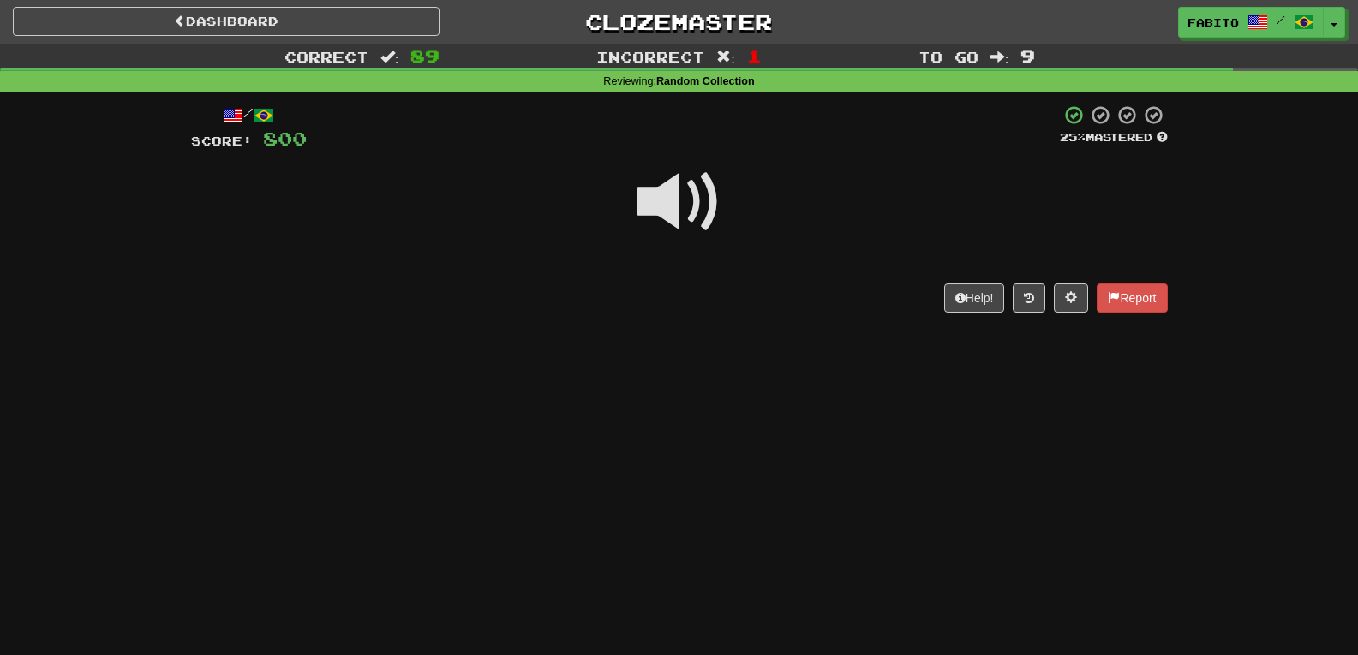
click at [731, 423] on div "Dashboard Clozemaster Fabito / Toggle Dropdown Dashboard Leaderboard Activity F…" at bounding box center [679, 327] width 1358 height 655
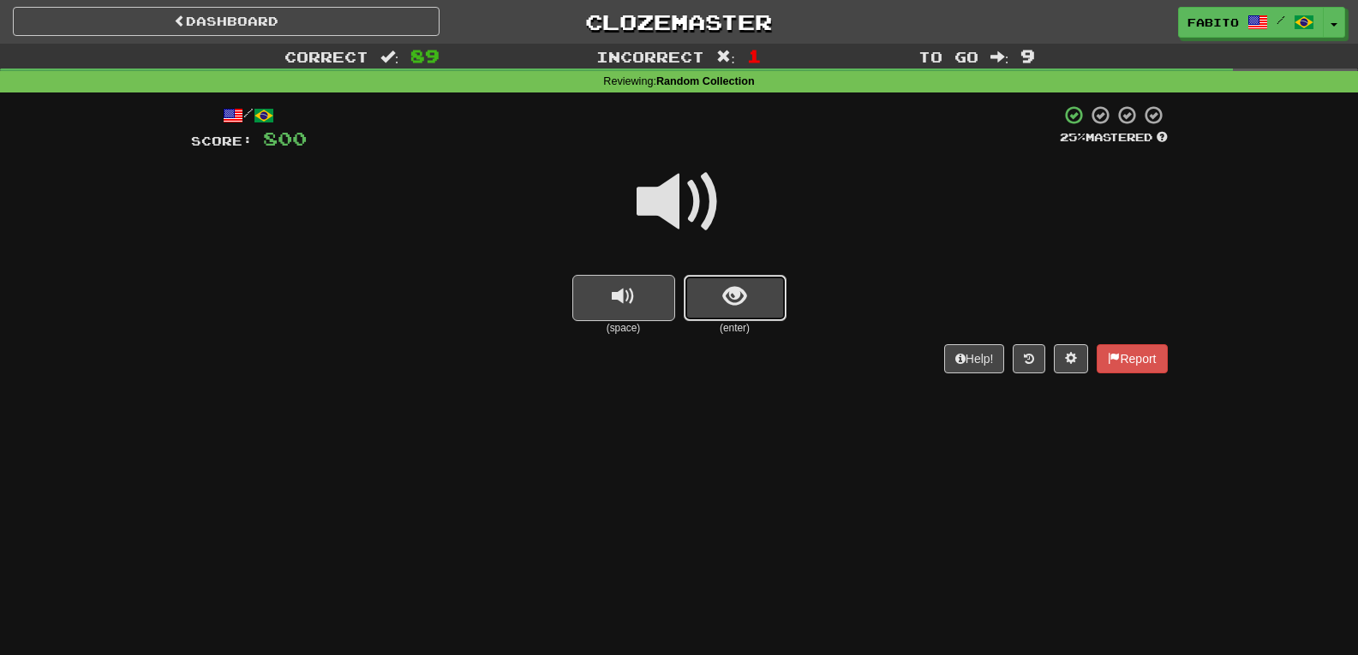
click at [715, 300] on button "show sentence" at bounding box center [735, 298] width 103 height 46
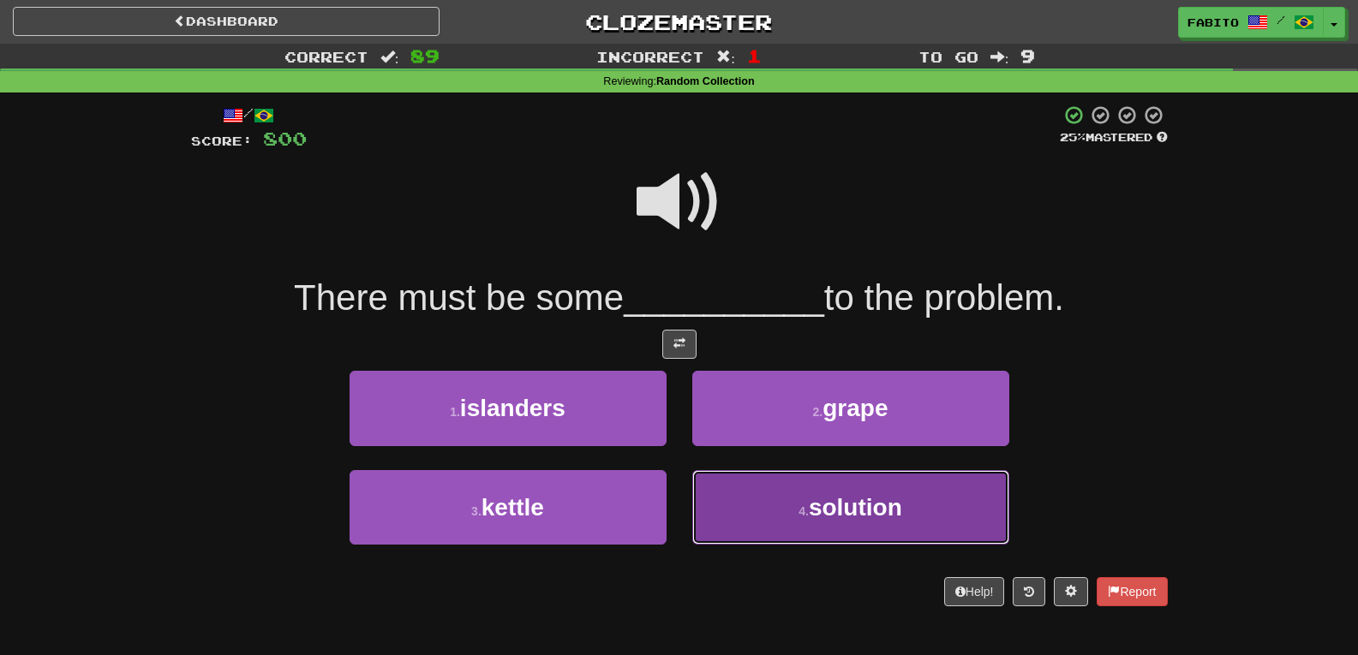
click at [777, 502] on button "4 . solution" at bounding box center [850, 507] width 317 height 75
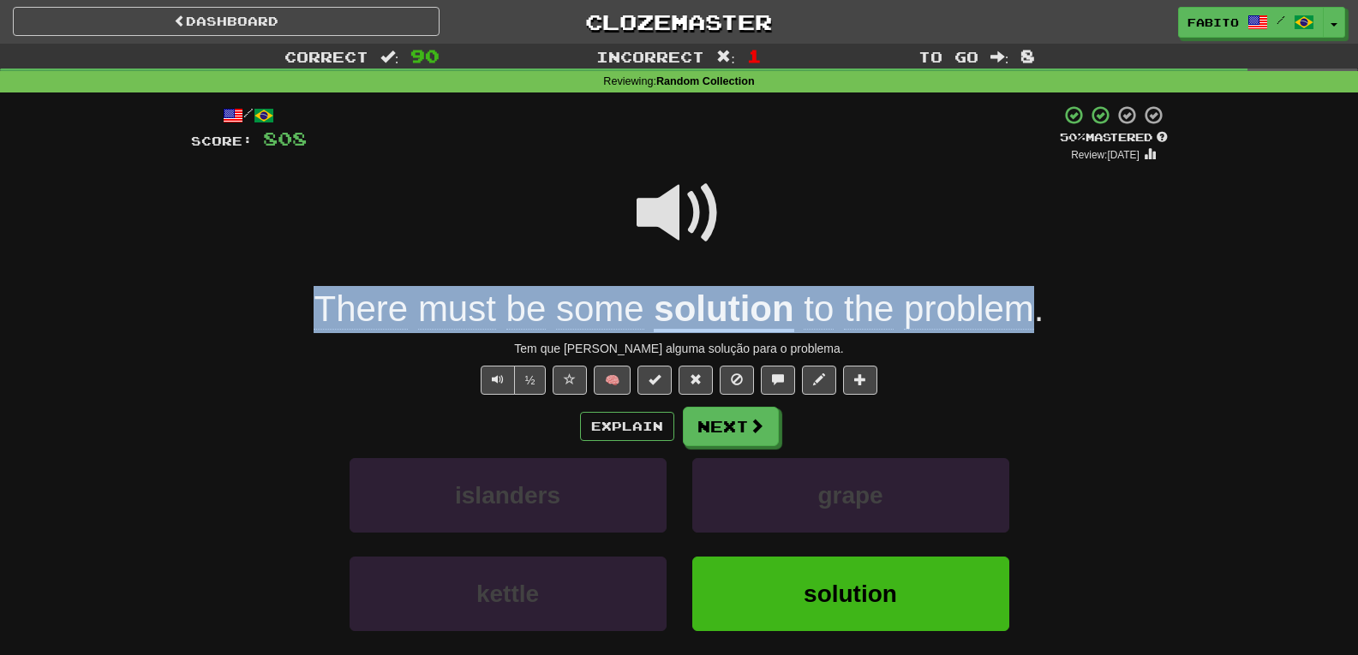
drag, startPoint x: 306, startPoint y: 301, endPoint x: 1030, endPoint y: 319, distance: 724.3
click at [1030, 319] on div "There must be some solution to the problem ." at bounding box center [679, 309] width 977 height 47
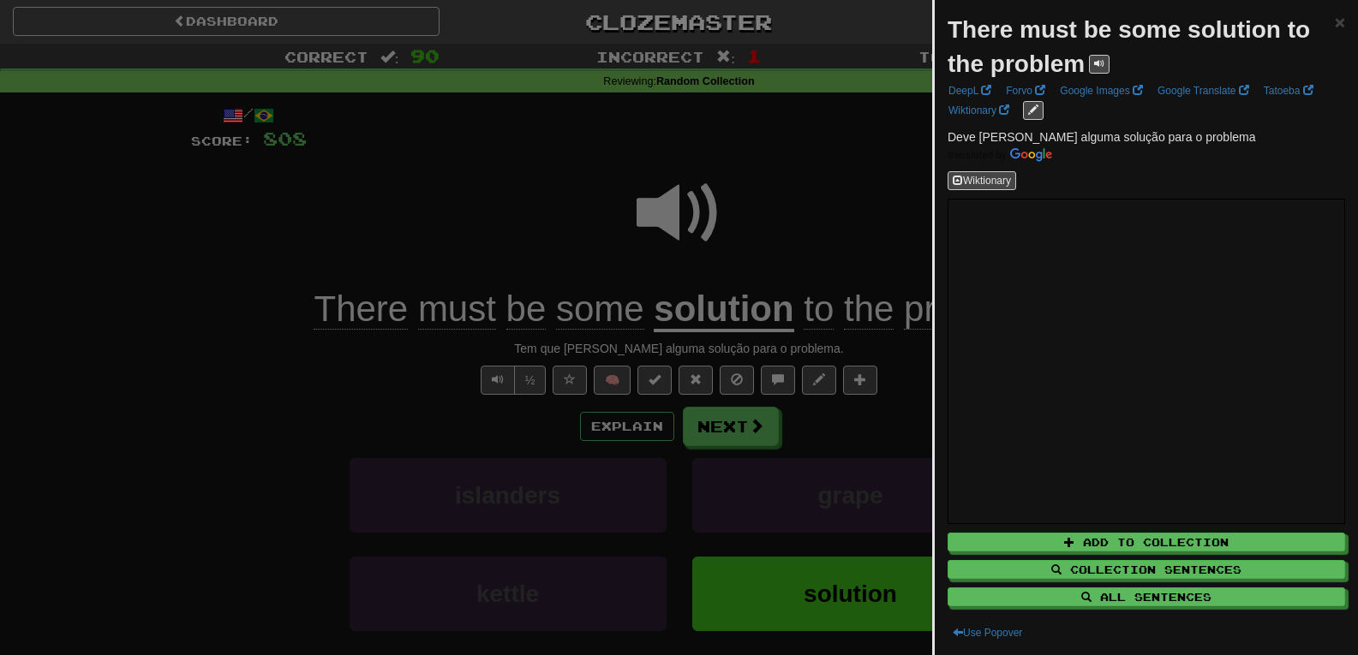
click at [817, 218] on div at bounding box center [679, 327] width 1358 height 655
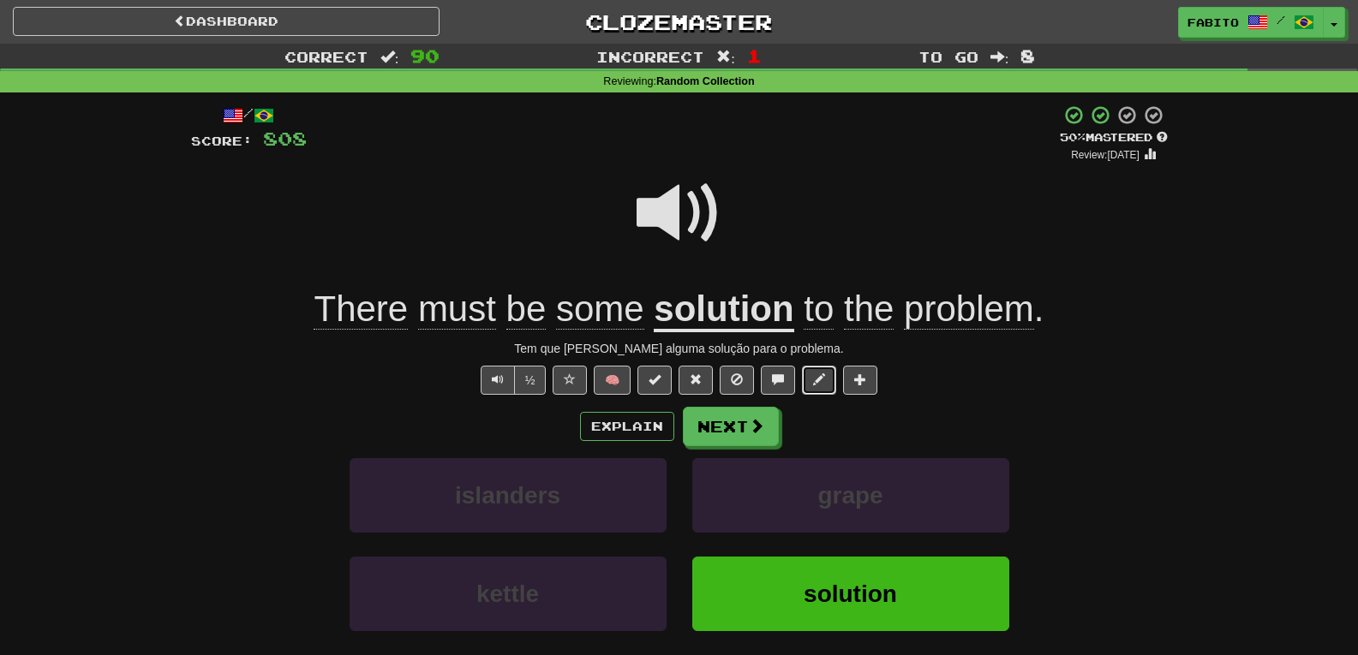
click at [817, 376] on span at bounding box center [819, 380] width 12 height 12
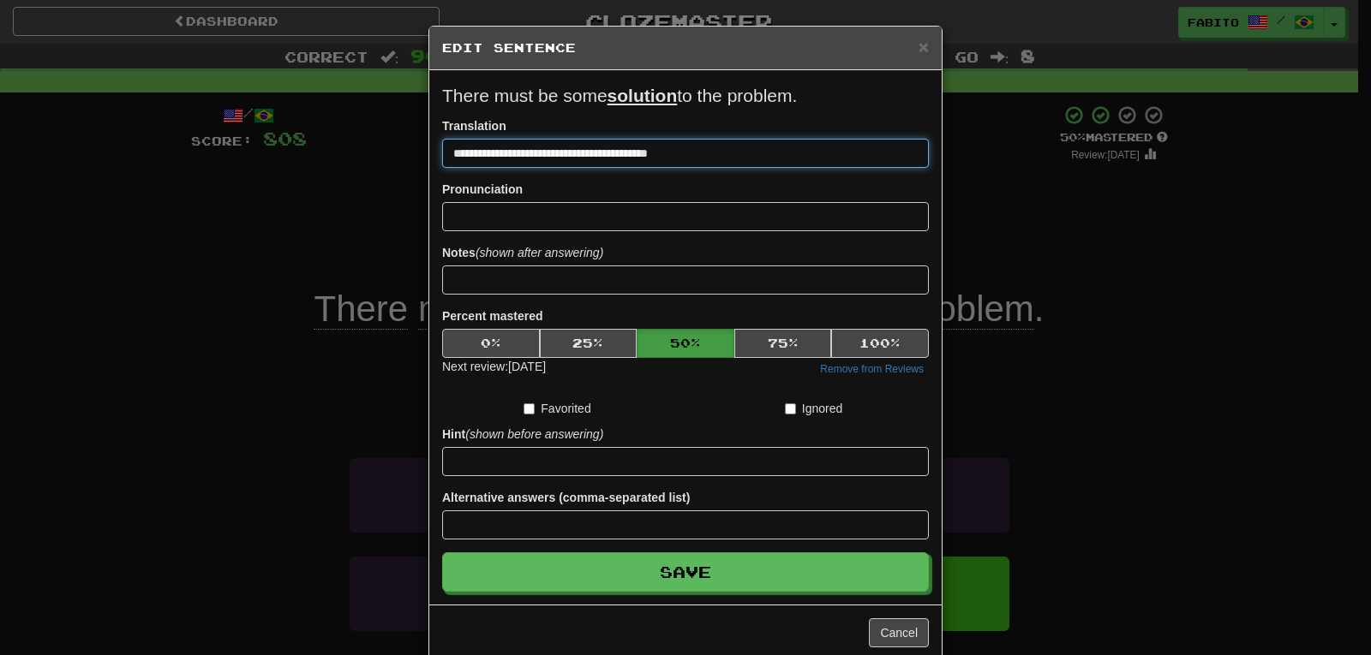
drag, startPoint x: 488, startPoint y: 155, endPoint x: 422, endPoint y: 158, distance: 66.0
click at [429, 158] on div "**********" at bounding box center [685, 337] width 512 height 535
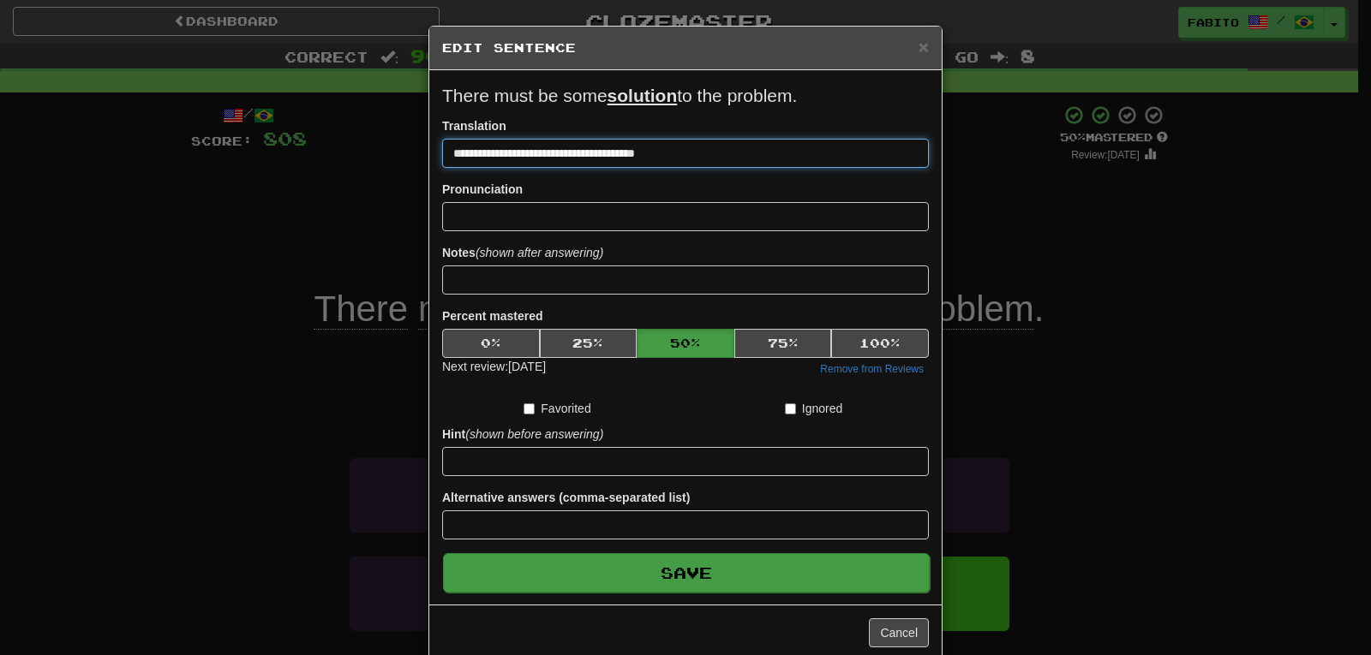
type input "**********"
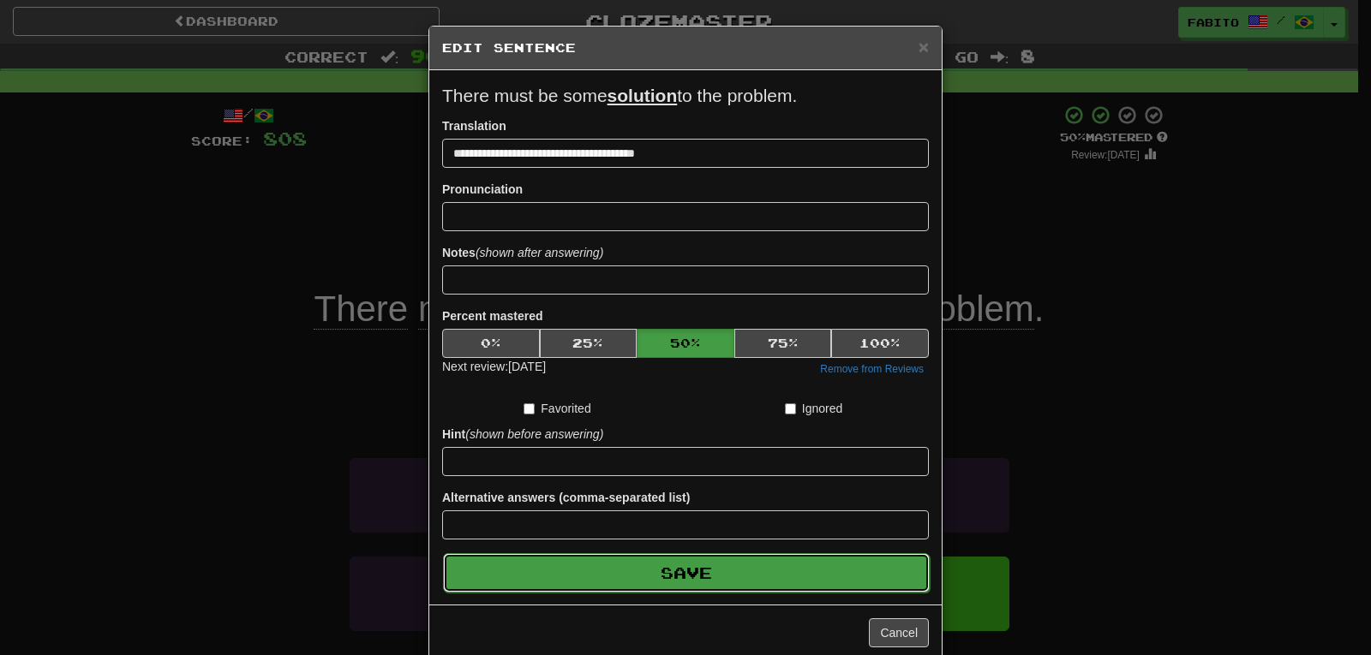
click at [679, 571] on button "Save" at bounding box center [686, 573] width 487 height 39
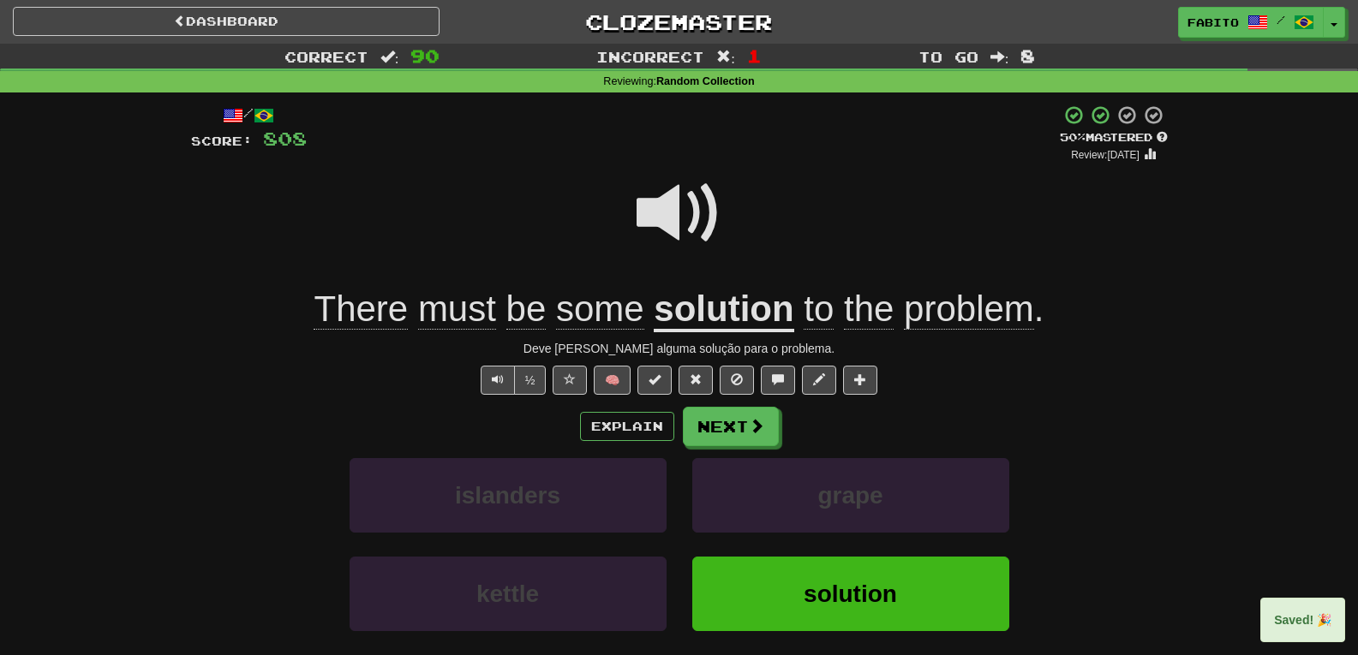
click at [700, 226] on span at bounding box center [680, 214] width 86 height 86
click at [757, 438] on button "Next" at bounding box center [732, 427] width 96 height 39
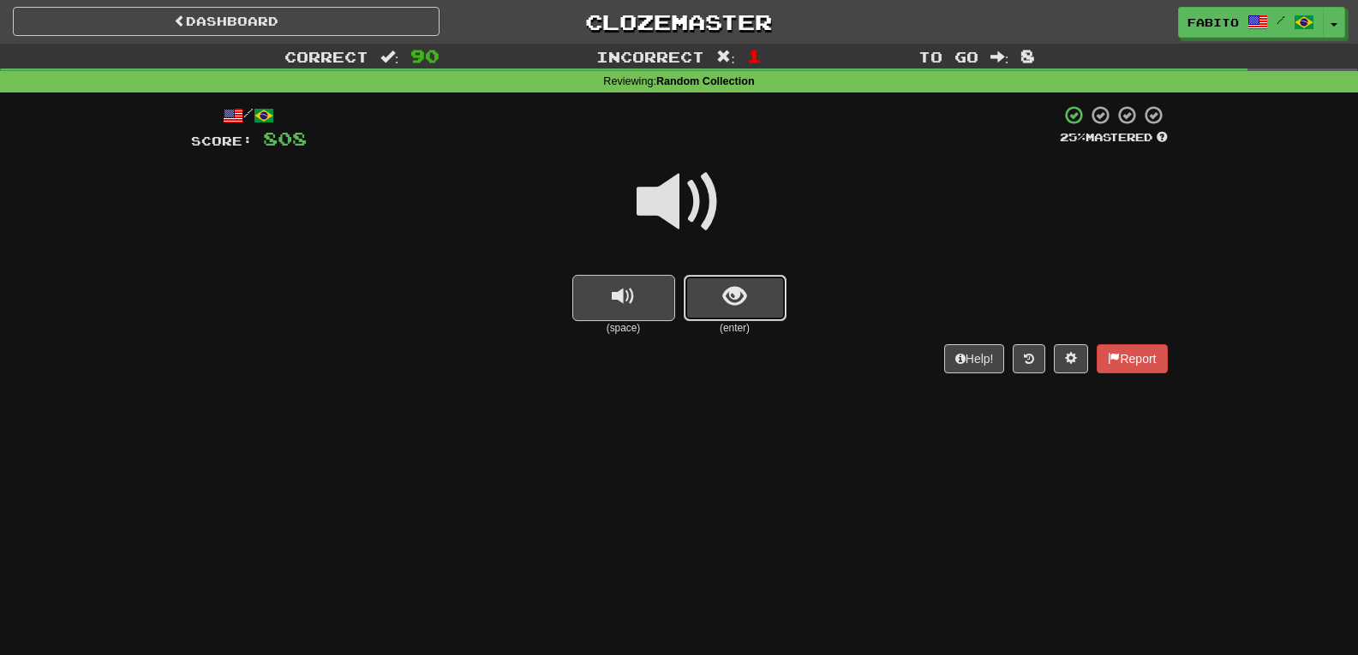
click at [762, 303] on button "show sentence" at bounding box center [735, 298] width 103 height 46
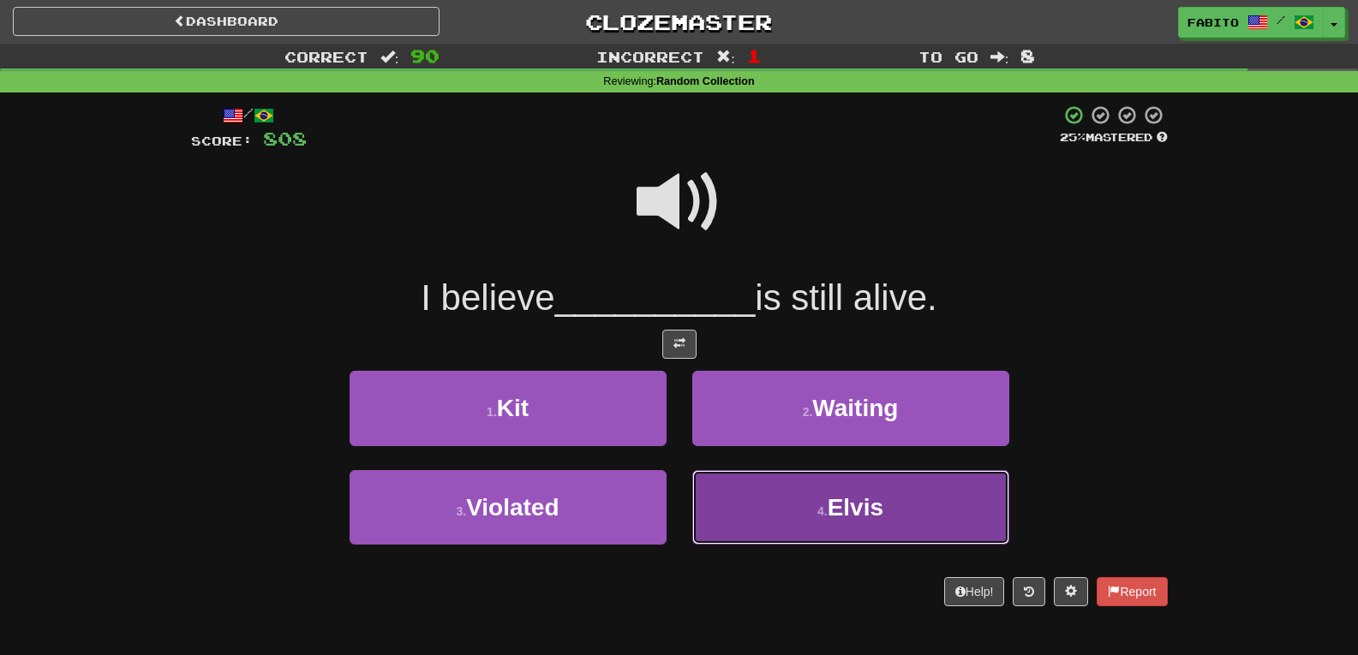
click at [759, 493] on button "4 . Elvis" at bounding box center [850, 507] width 317 height 75
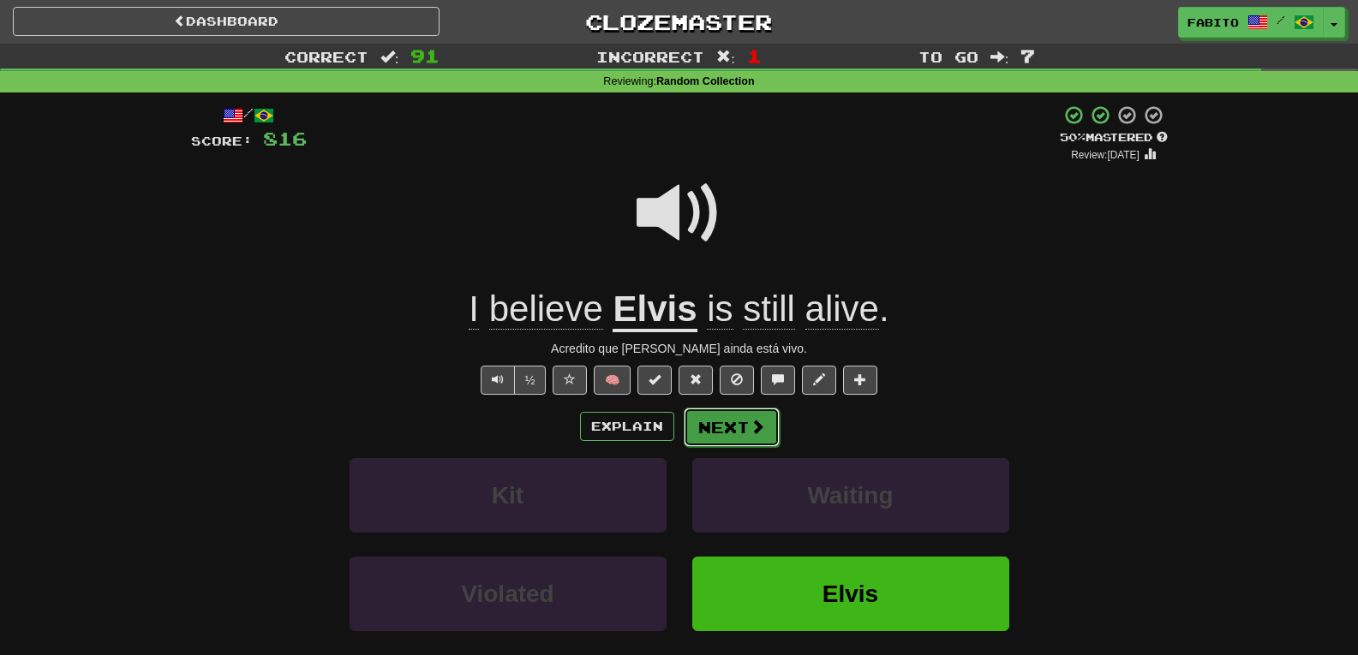
click at [753, 423] on span at bounding box center [757, 426] width 15 height 15
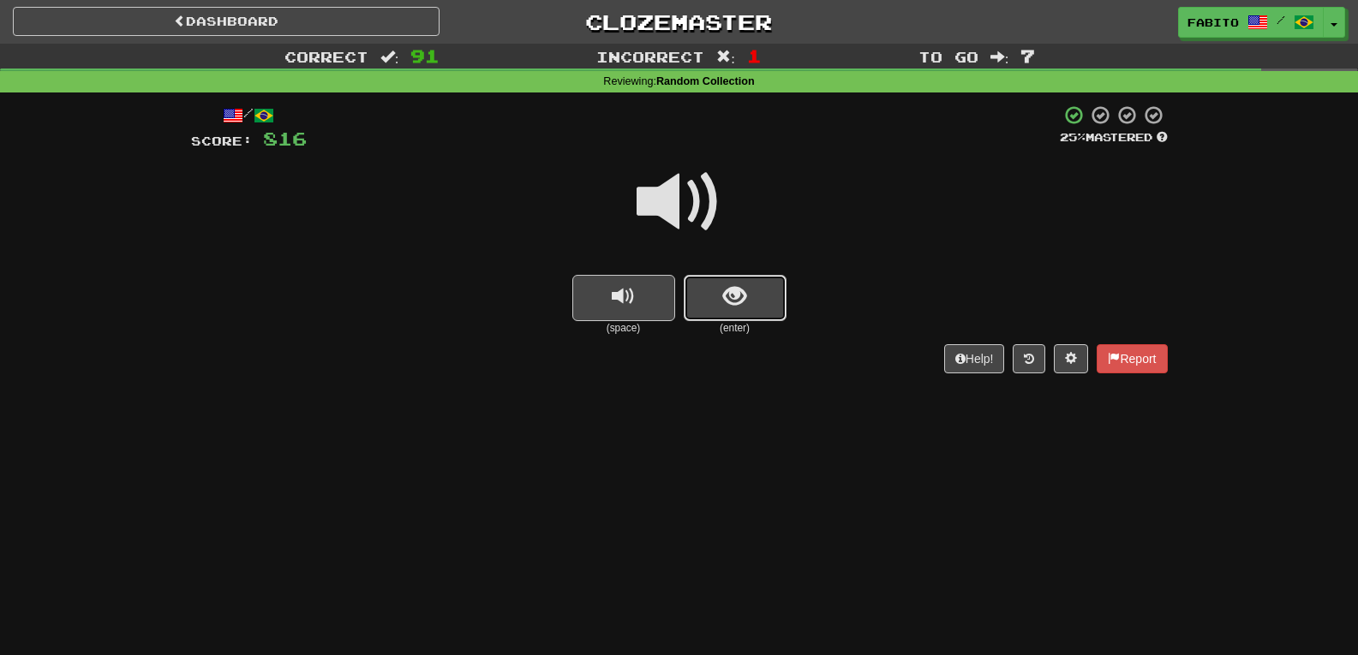
click at [752, 313] on button "show sentence" at bounding box center [735, 298] width 103 height 46
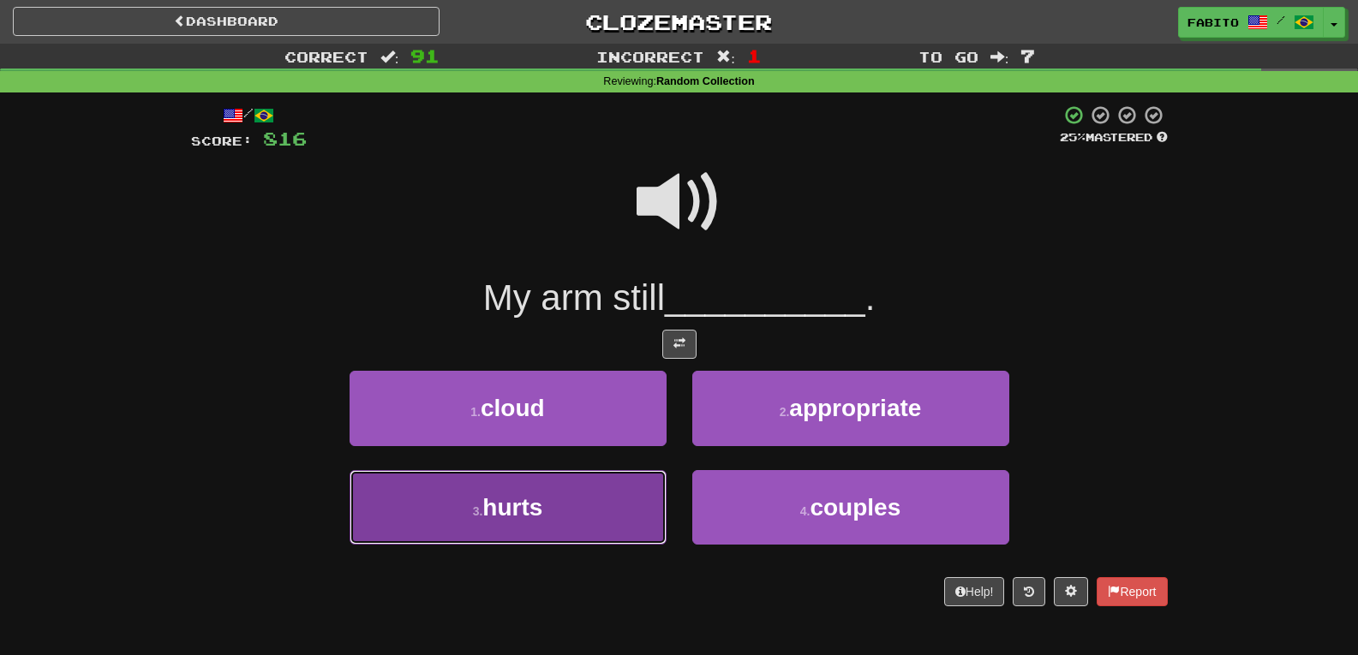
click at [582, 507] on button "3 . hurts" at bounding box center [508, 507] width 317 height 75
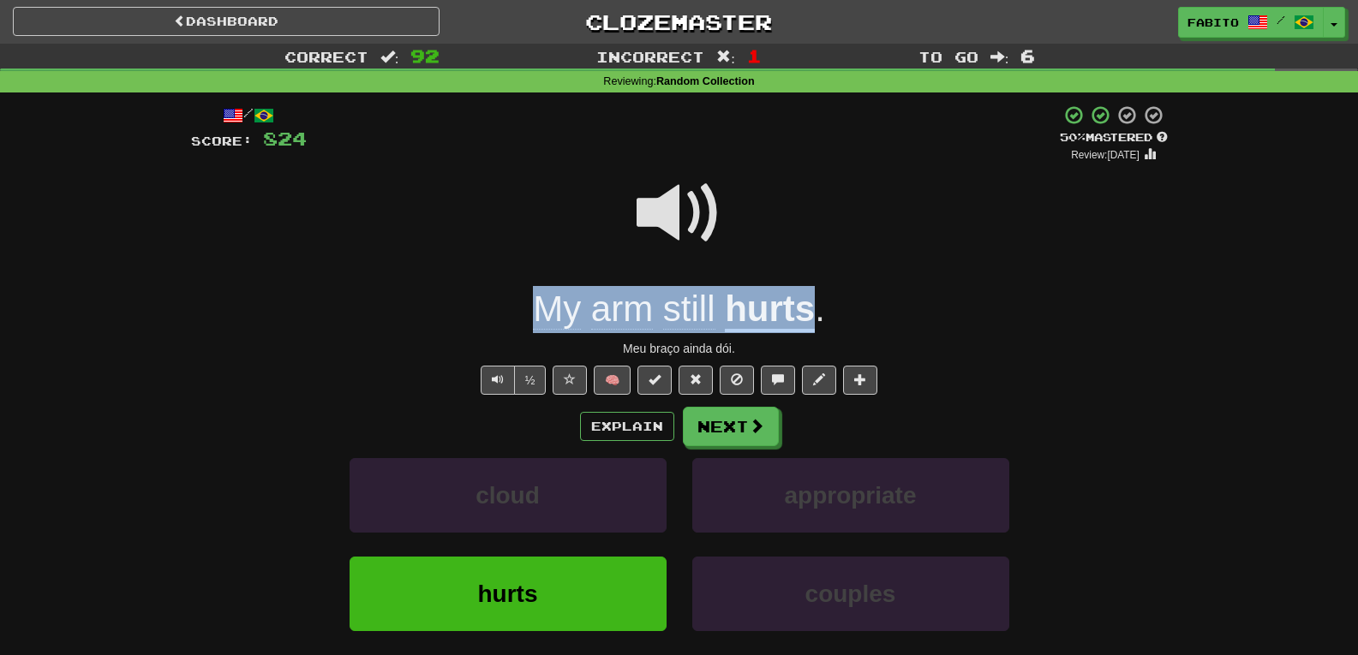
drag, startPoint x: 818, startPoint y: 310, endPoint x: 518, endPoint y: 302, distance: 300.0
click at [518, 302] on div "My arm still hurts ." at bounding box center [679, 309] width 977 height 47
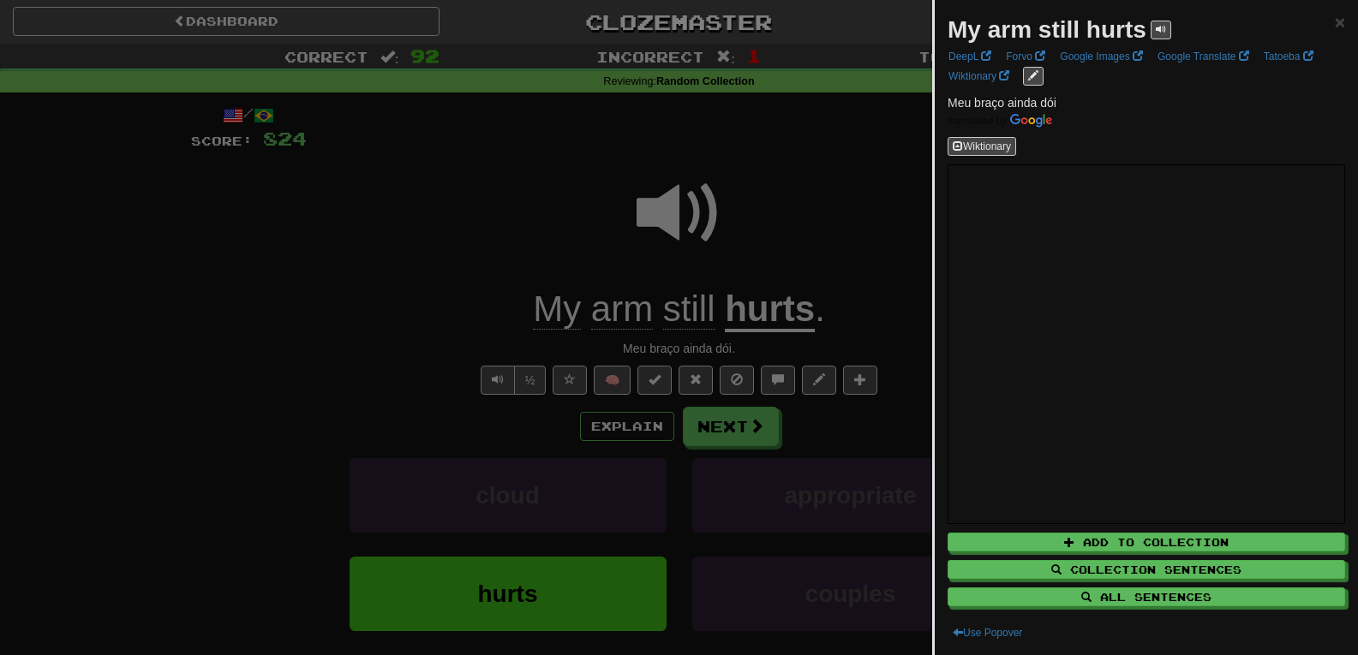
click at [483, 298] on div at bounding box center [679, 327] width 1358 height 655
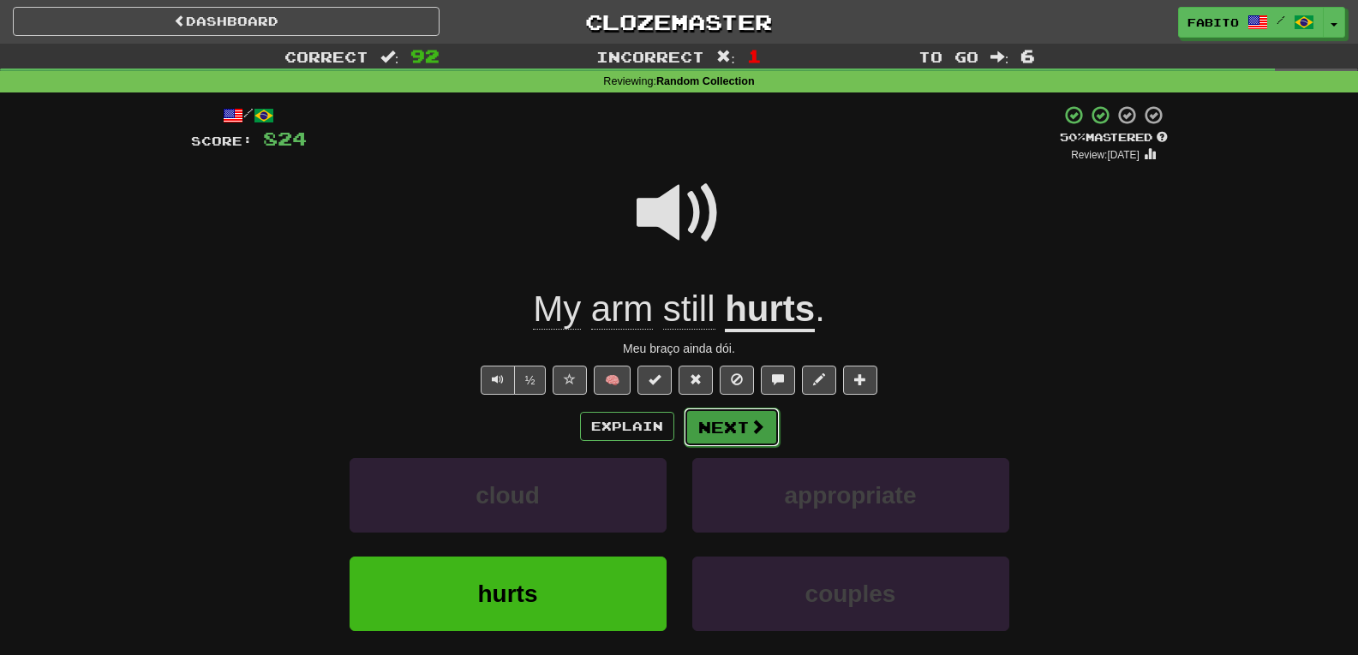
click at [726, 428] on button "Next" at bounding box center [732, 427] width 96 height 39
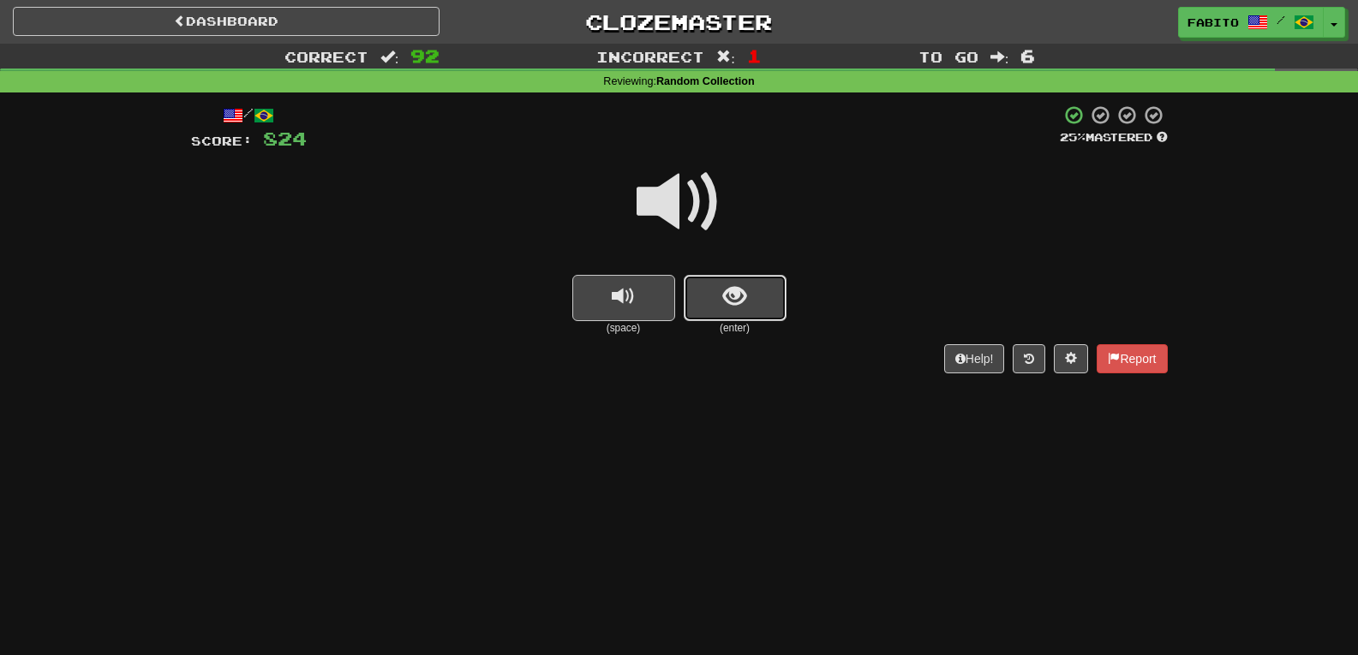
click at [739, 302] on span "show sentence" at bounding box center [734, 296] width 23 height 23
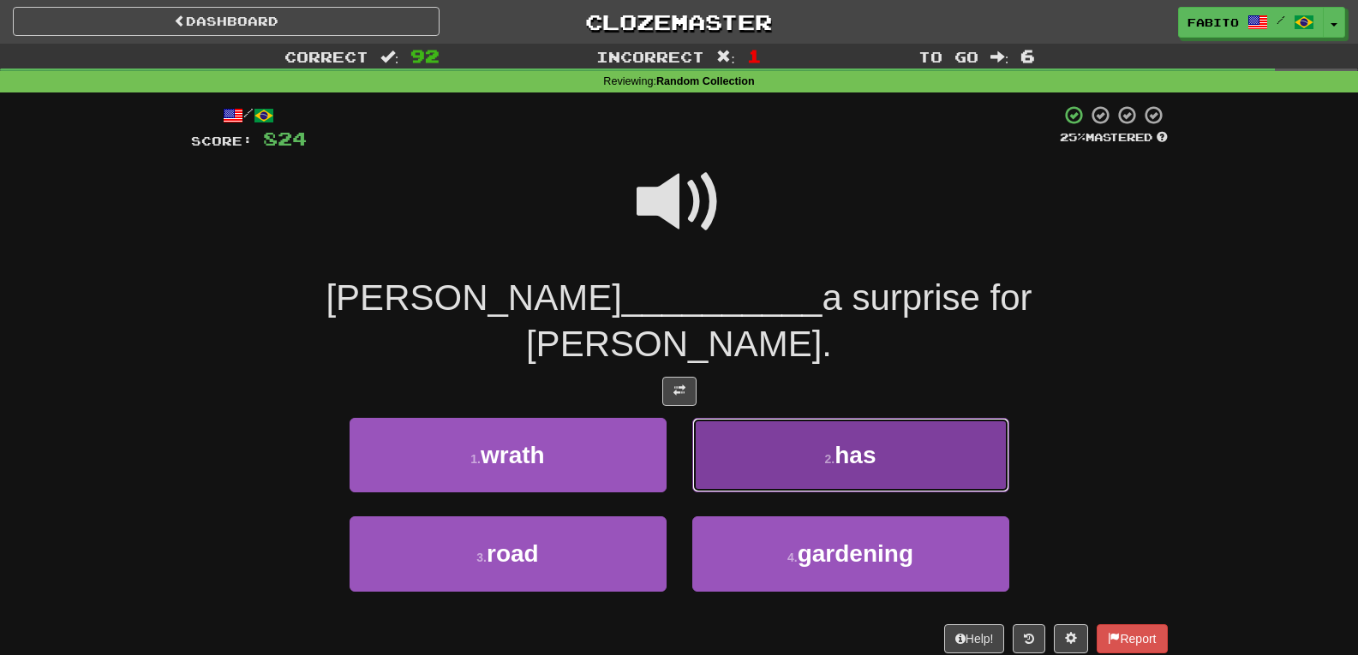
click at [776, 418] on button "2 . has" at bounding box center [850, 455] width 317 height 75
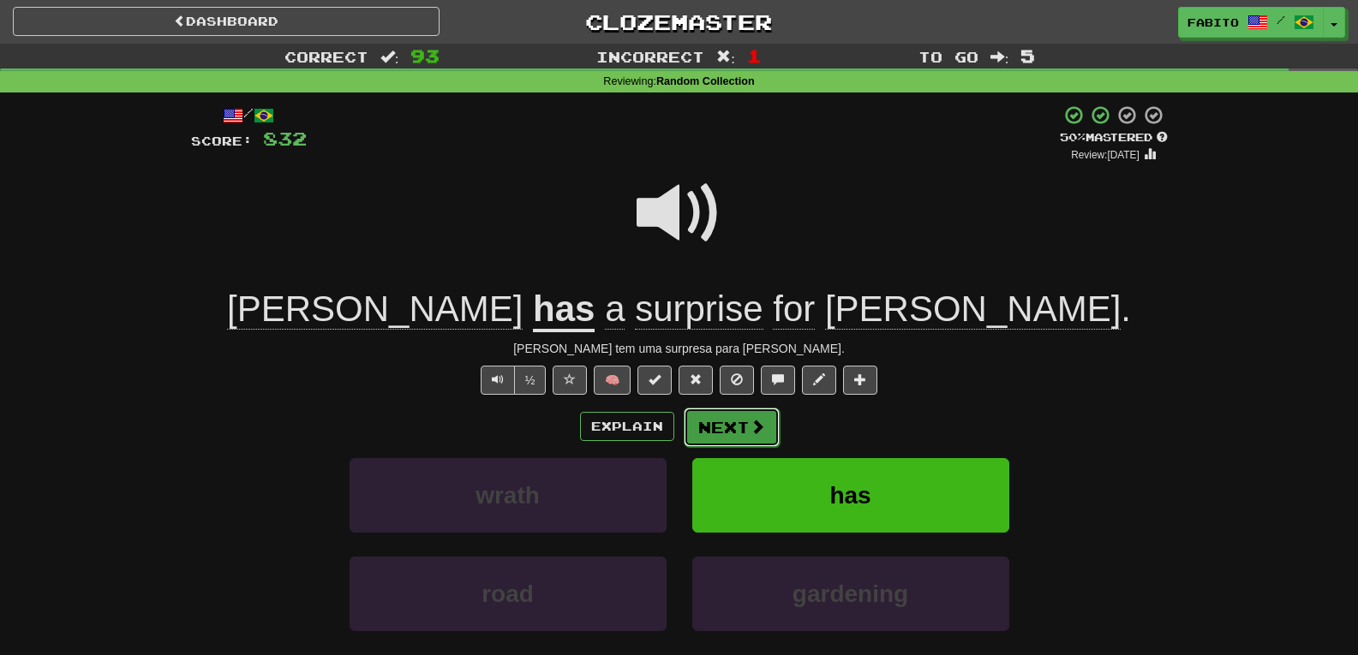
click at [756, 428] on span at bounding box center [757, 426] width 15 height 15
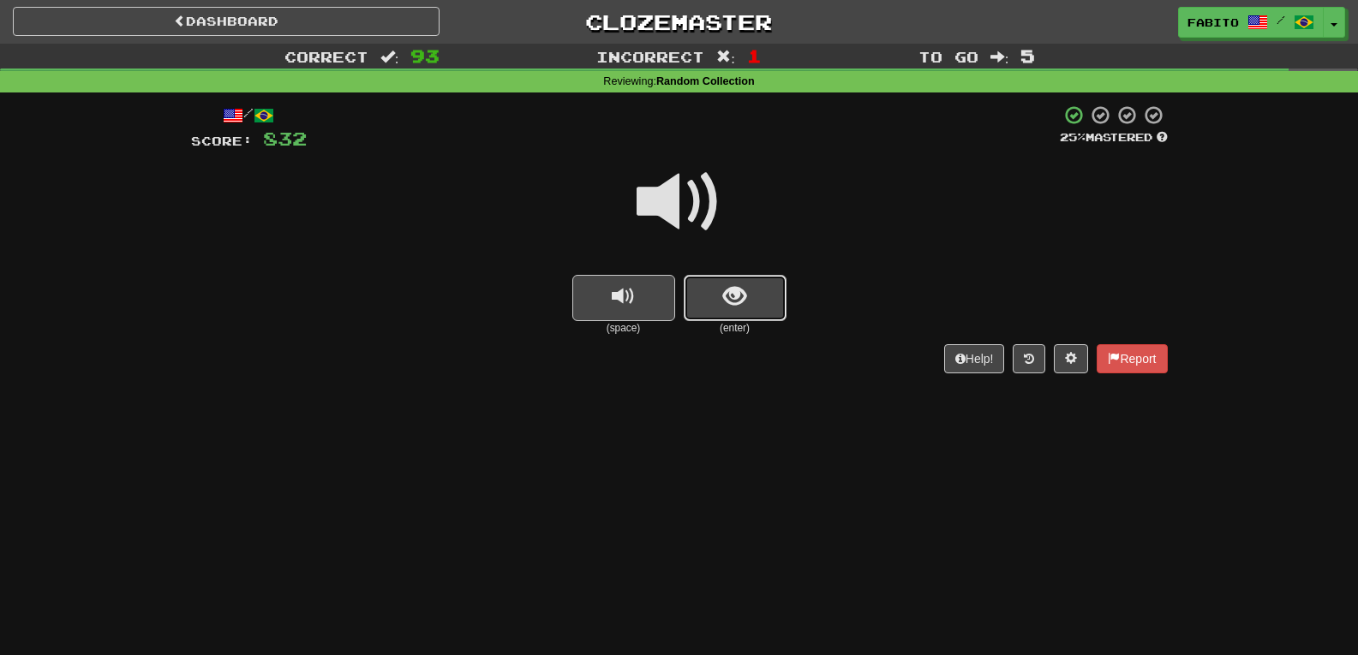
click at [774, 302] on button "show sentence" at bounding box center [735, 298] width 103 height 46
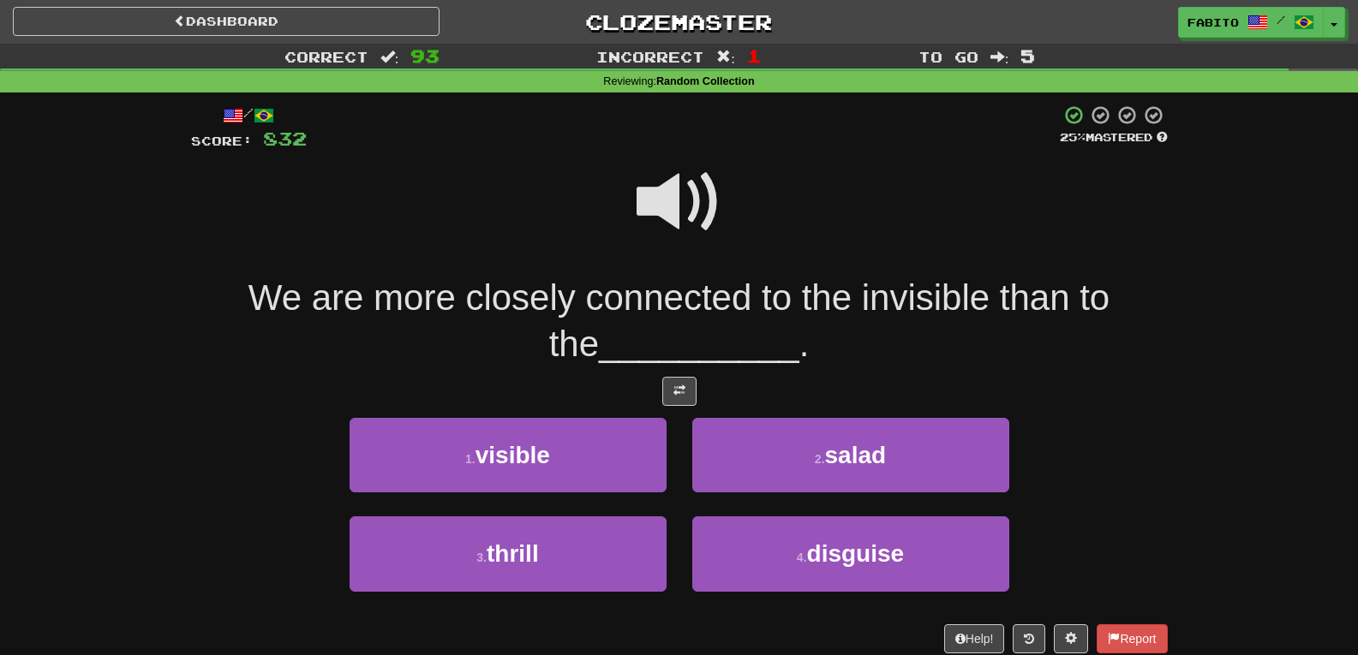
click at [672, 224] on span at bounding box center [680, 202] width 86 height 86
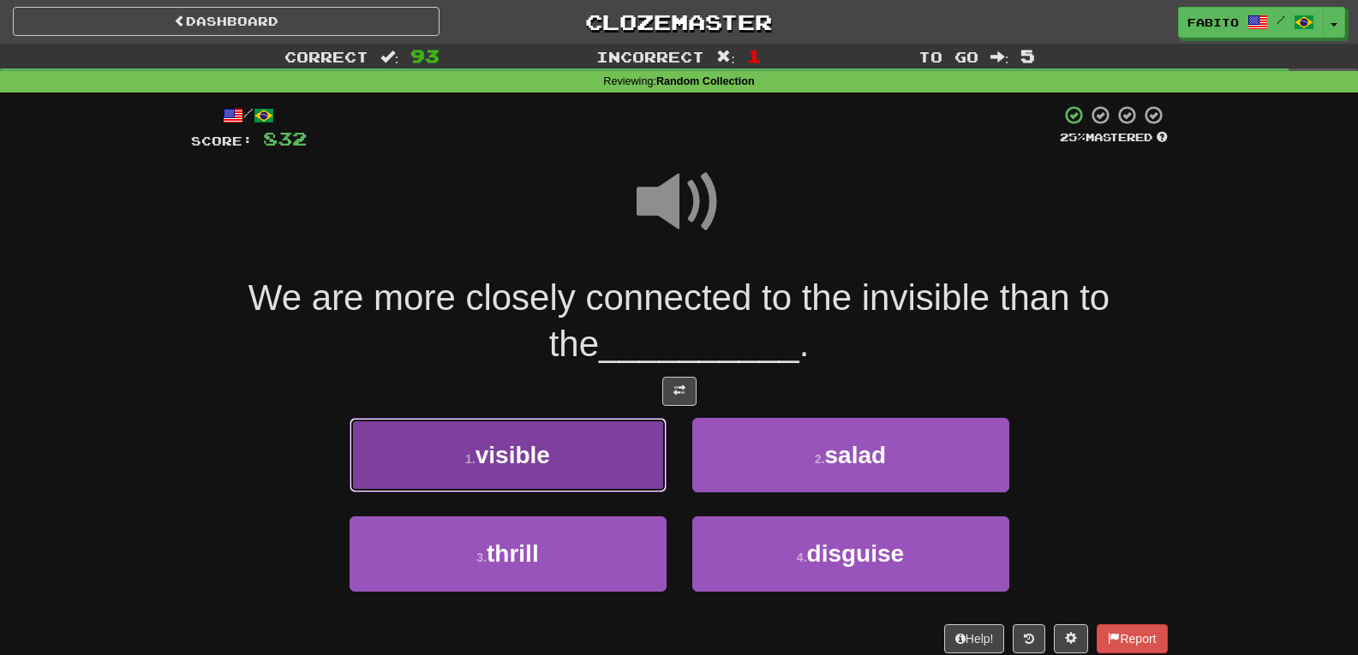
click at [576, 435] on button "1 . visible" at bounding box center [508, 455] width 317 height 75
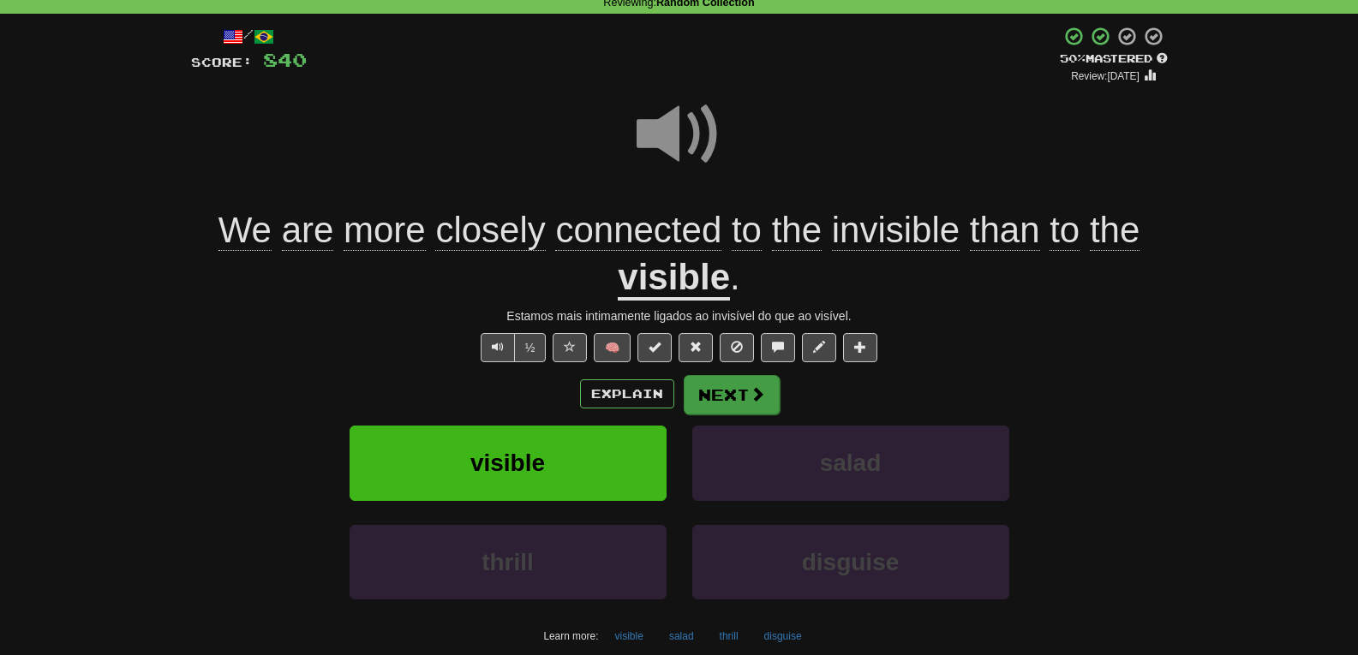
scroll to position [171, 0]
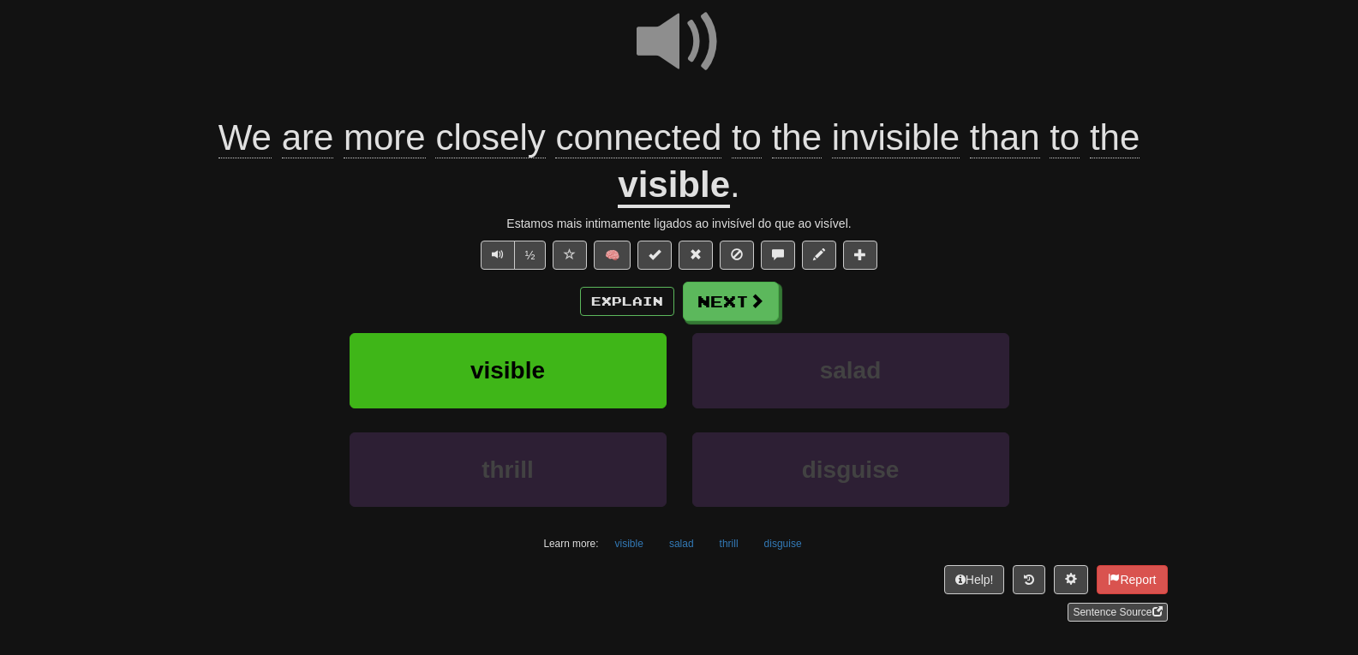
click at [682, 57] on span at bounding box center [680, 42] width 86 height 86
click at [751, 304] on span at bounding box center [757, 301] width 15 height 15
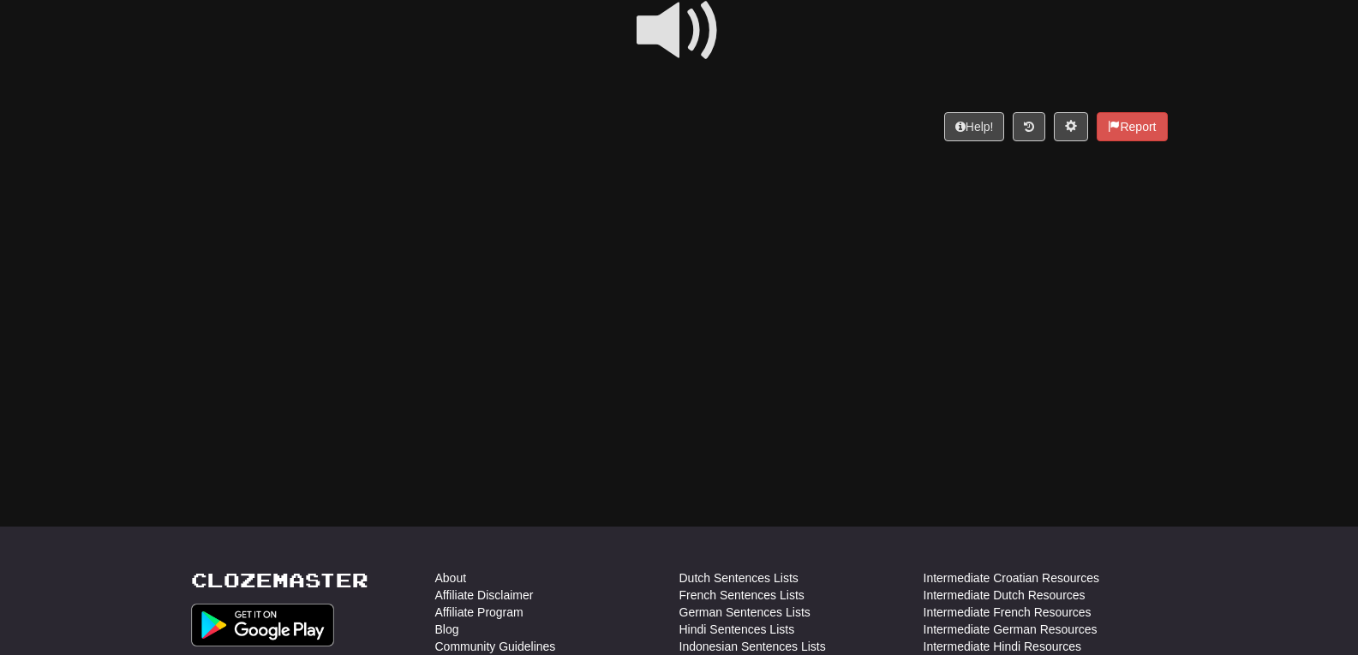
scroll to position [0, 0]
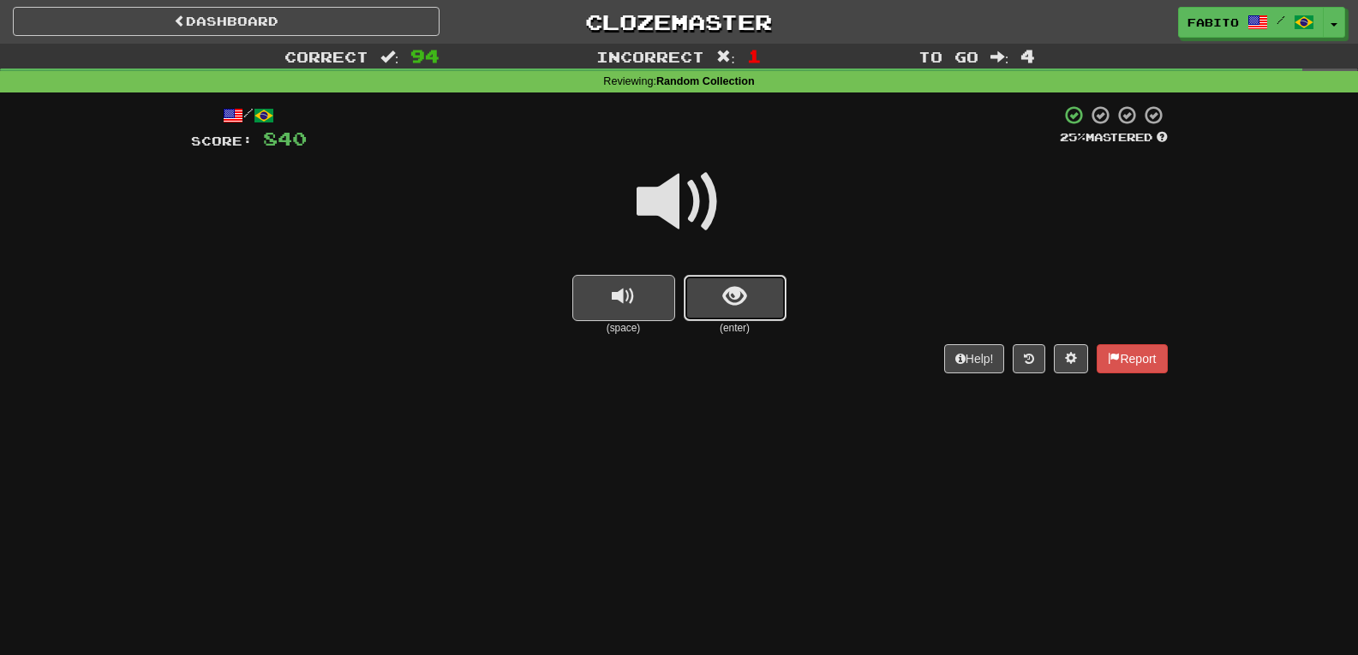
click at [745, 279] on button "show sentence" at bounding box center [735, 298] width 103 height 46
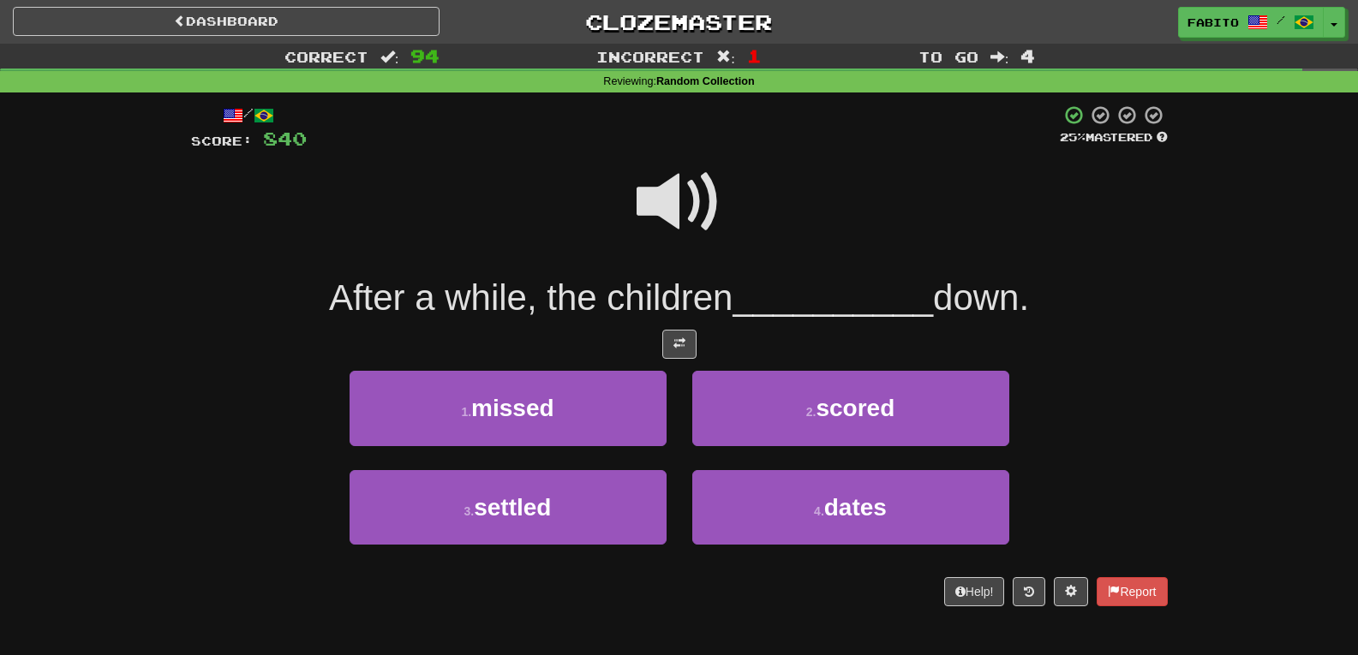
click at [706, 204] on span at bounding box center [680, 202] width 86 height 86
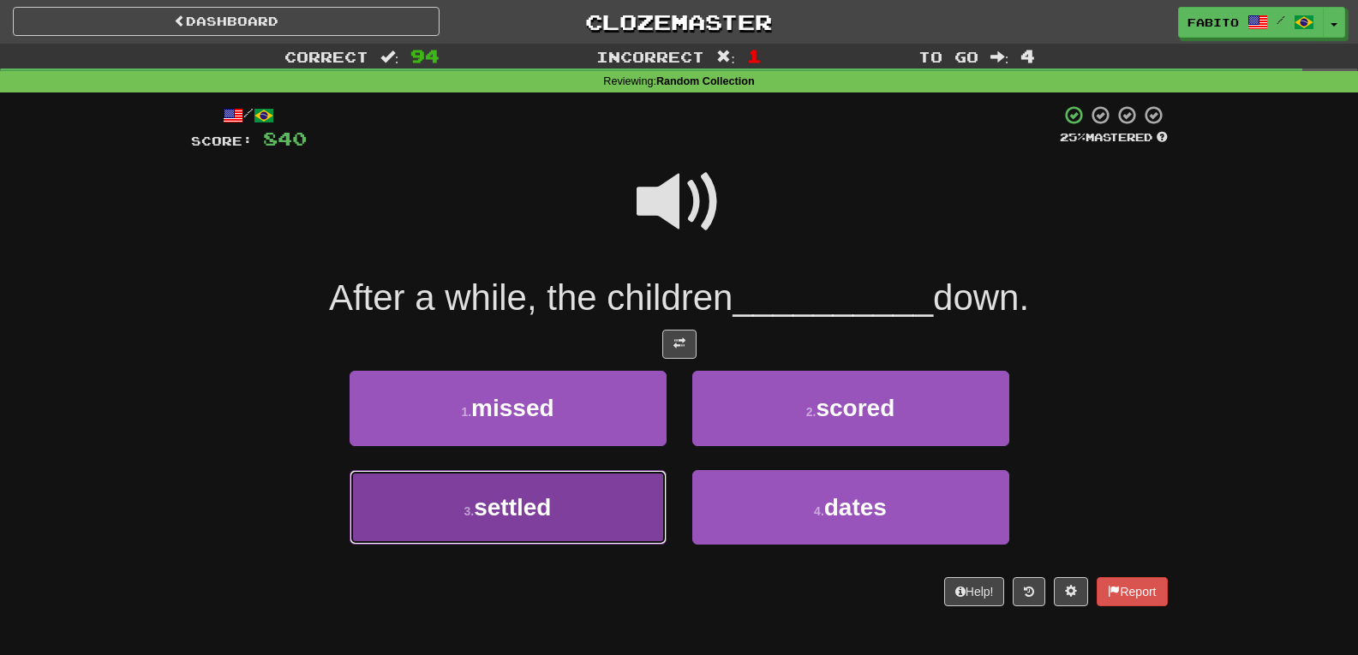
click at [609, 500] on button "3 . settled" at bounding box center [508, 507] width 317 height 75
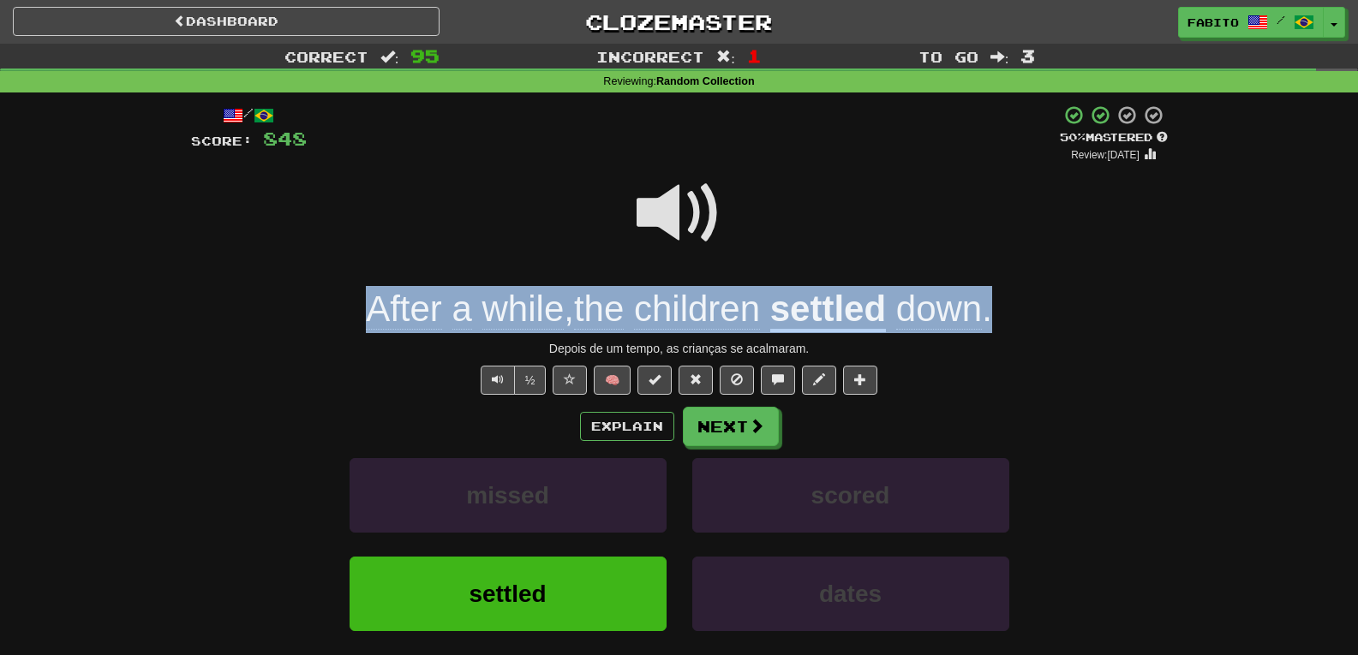
drag, startPoint x: 1003, startPoint y: 305, endPoint x: 370, endPoint y: 295, distance: 633.3
click at [370, 295] on div "After a while , the children settled down ." at bounding box center [679, 309] width 977 height 47
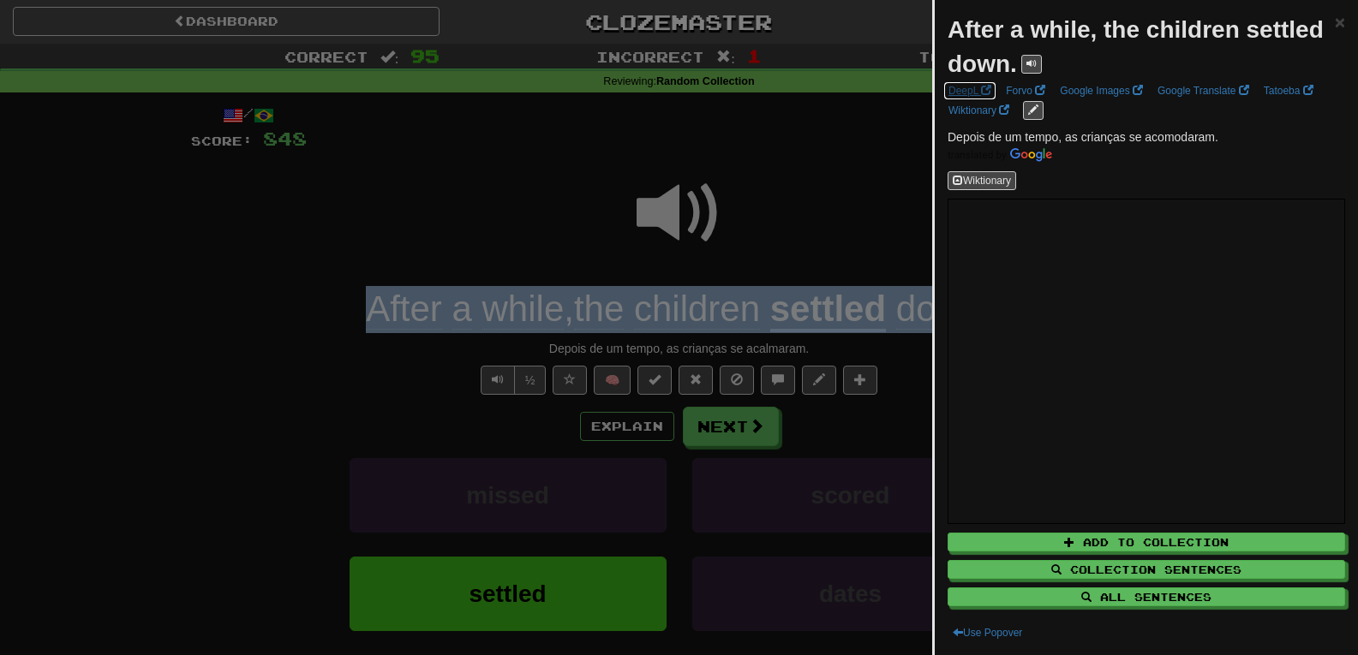
click at [969, 90] on link "DeepL" at bounding box center [969, 90] width 53 height 19
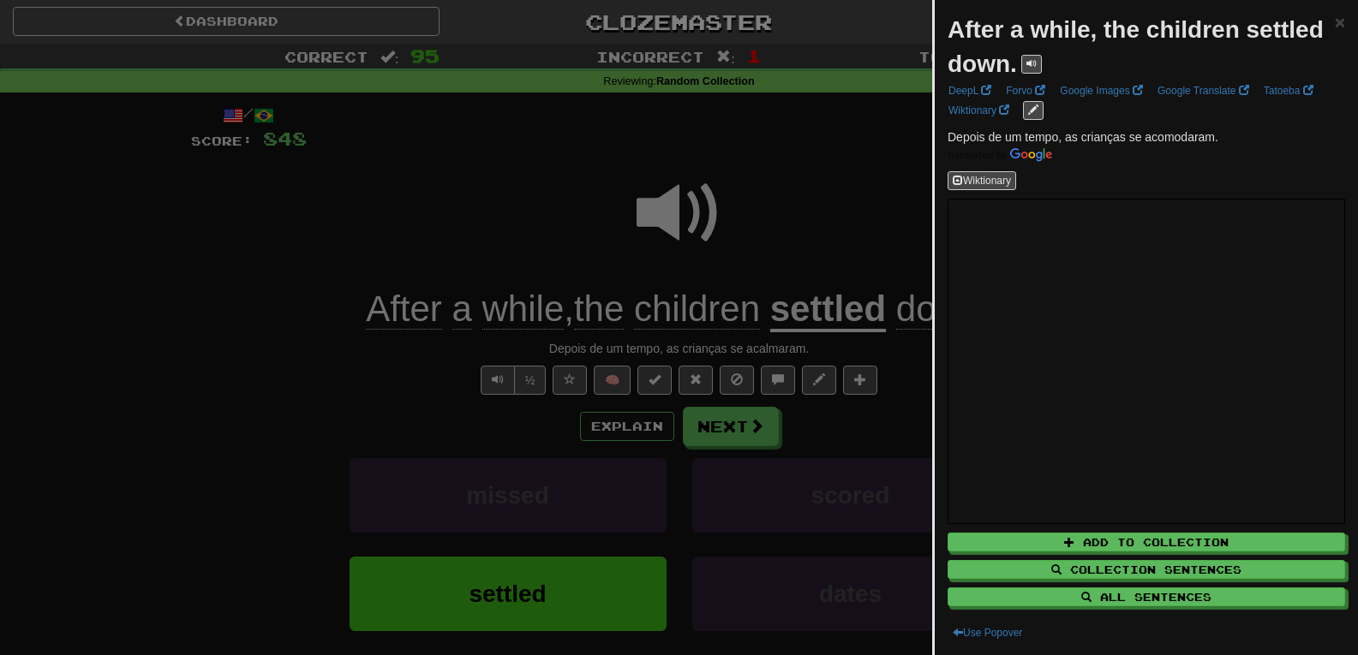
click at [864, 228] on div at bounding box center [679, 327] width 1358 height 655
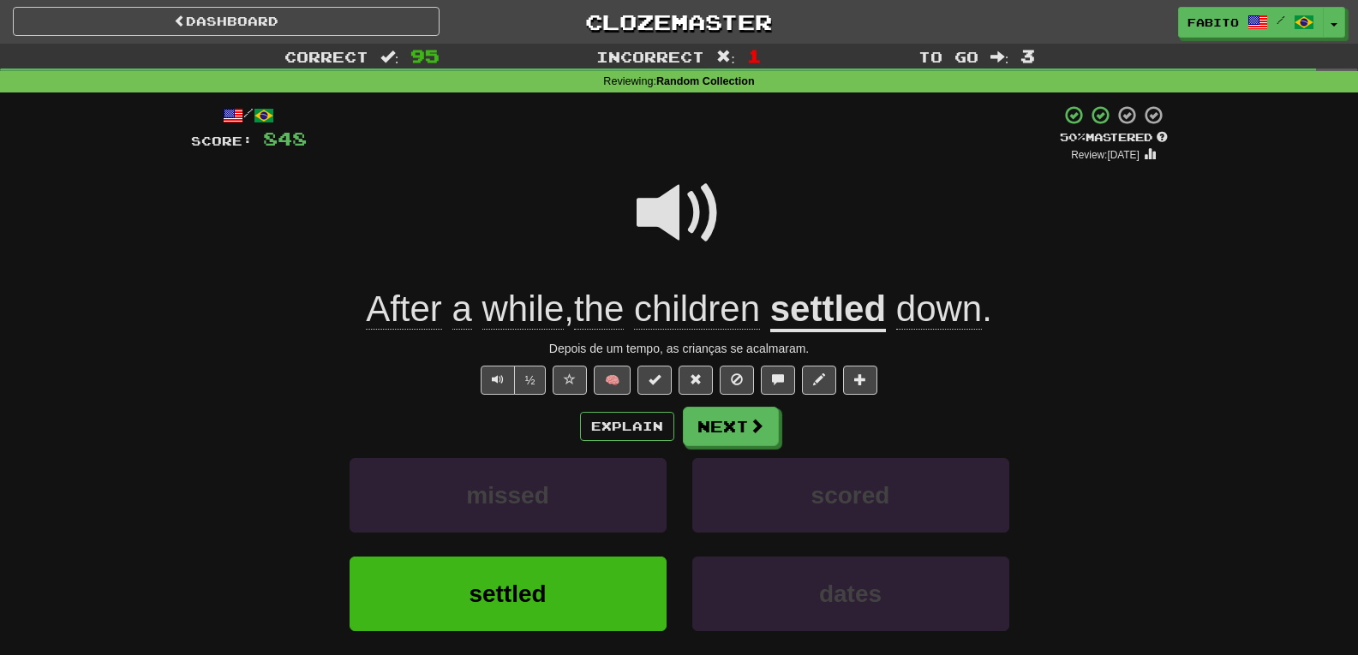
click at [691, 215] on span at bounding box center [680, 214] width 86 height 86
click at [739, 422] on button "Next" at bounding box center [732, 427] width 96 height 39
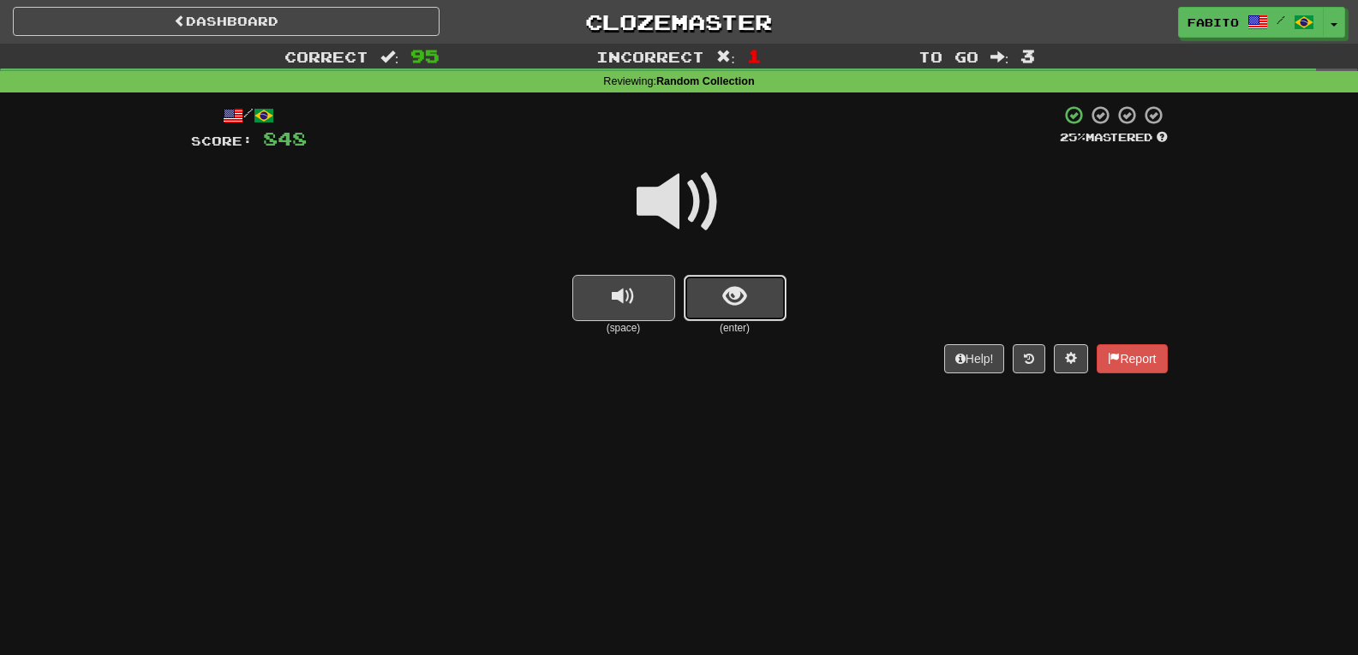
click at [718, 296] on button "show sentence" at bounding box center [735, 298] width 103 height 46
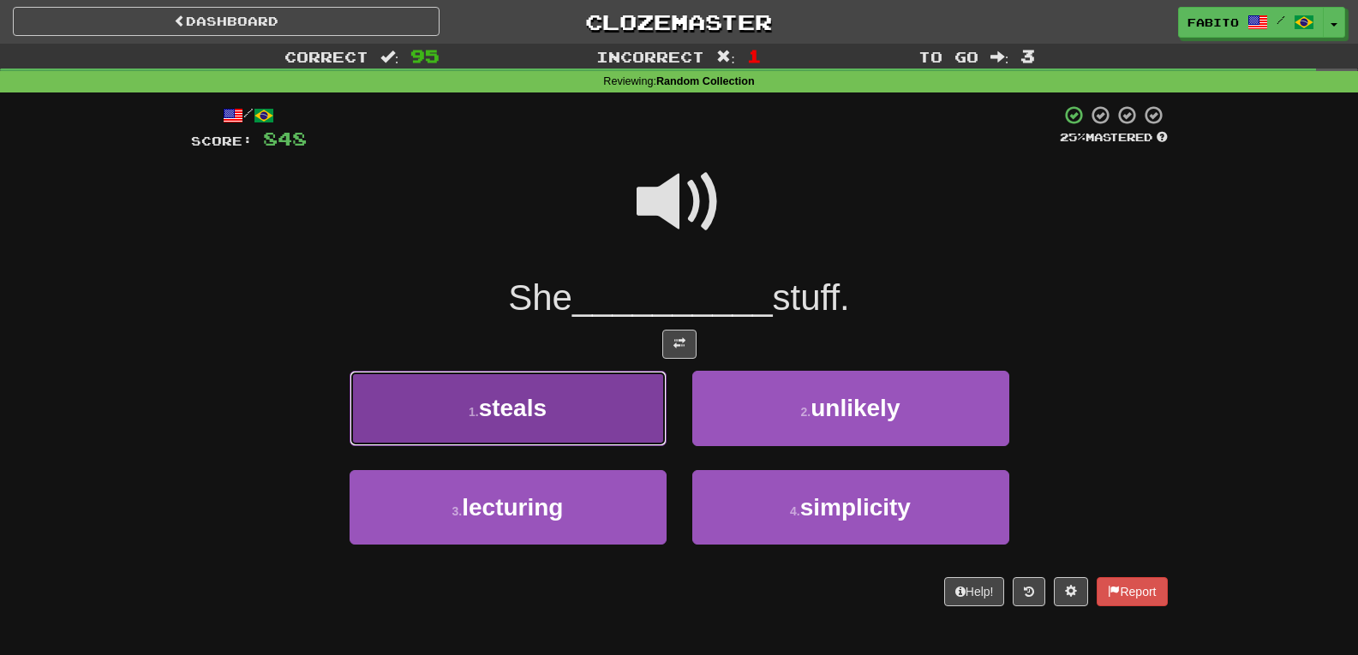
click at [604, 418] on button "1 . steals" at bounding box center [508, 408] width 317 height 75
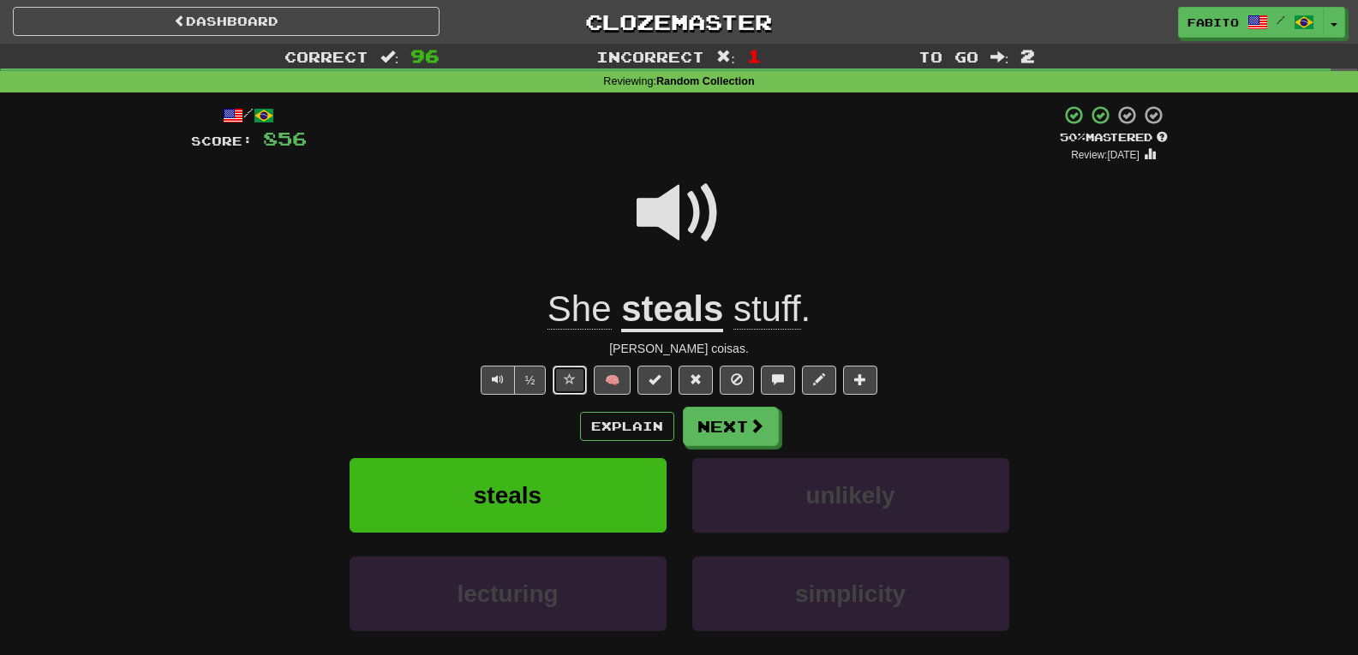
click at [566, 382] on span at bounding box center [570, 380] width 12 height 12
click at [733, 420] on button "Next" at bounding box center [732, 427] width 96 height 39
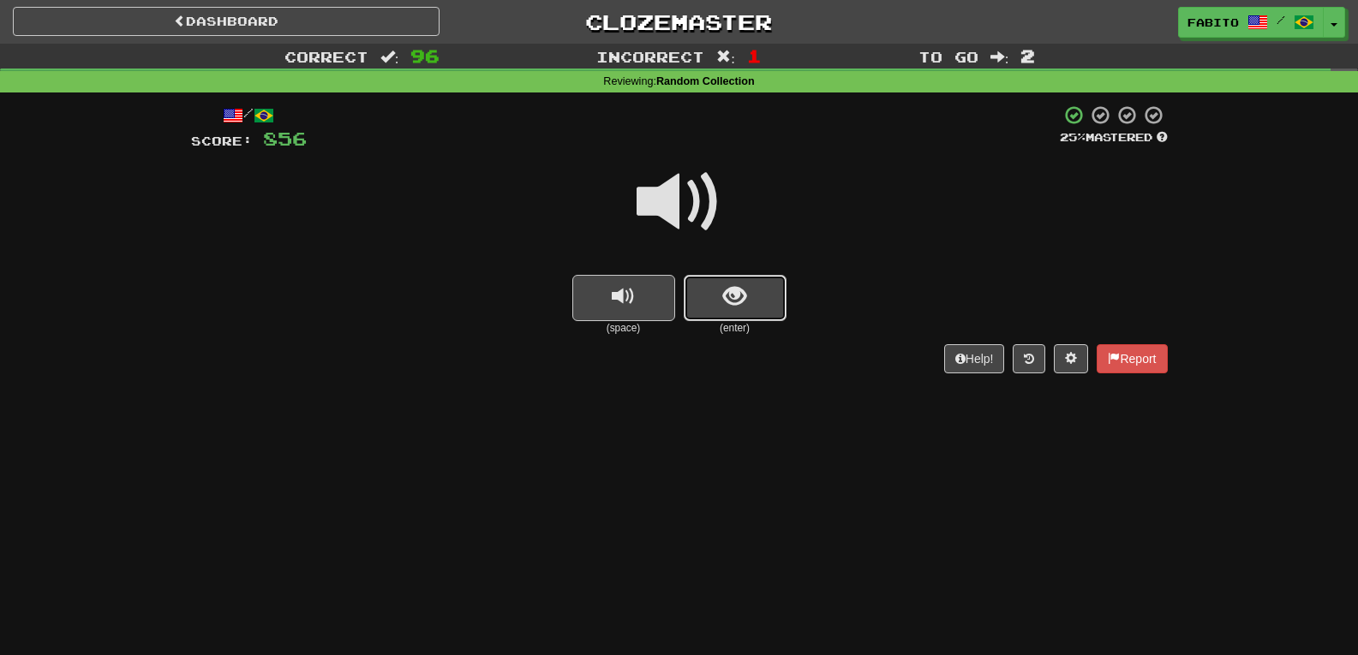
click at [735, 285] on span "show sentence" at bounding box center [734, 296] width 23 height 23
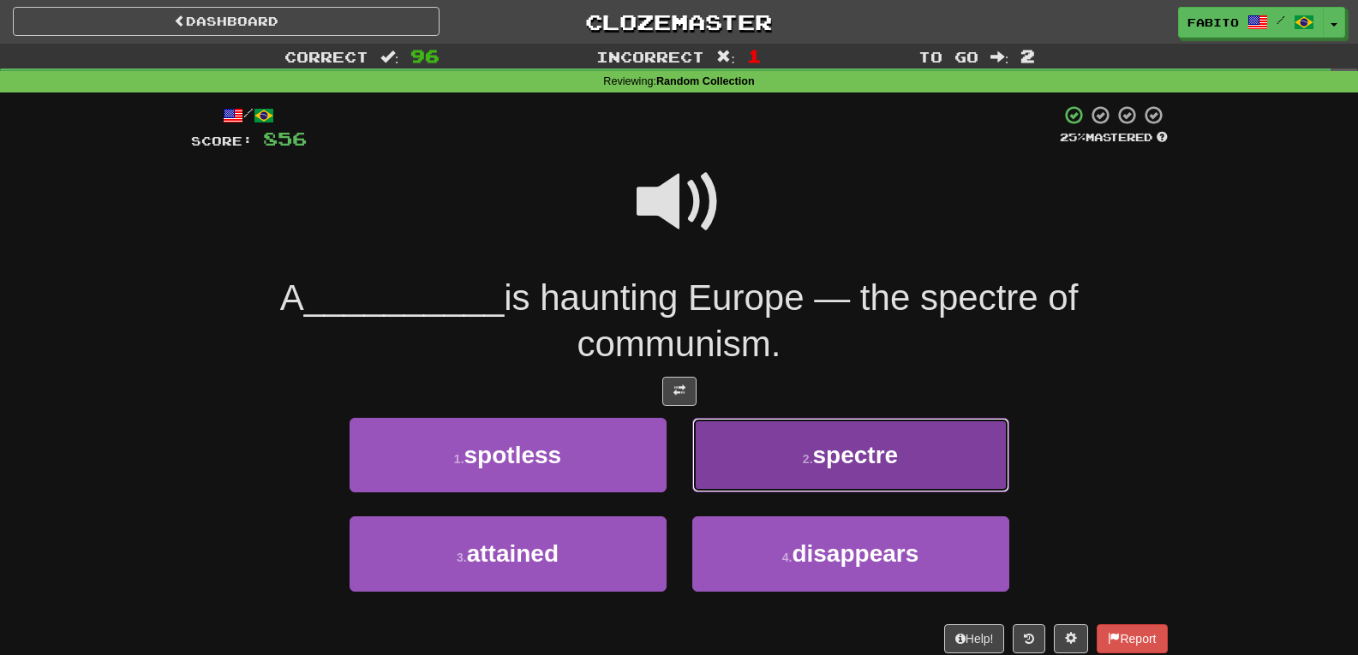
click at [766, 444] on button "2 . spectre" at bounding box center [850, 455] width 317 height 75
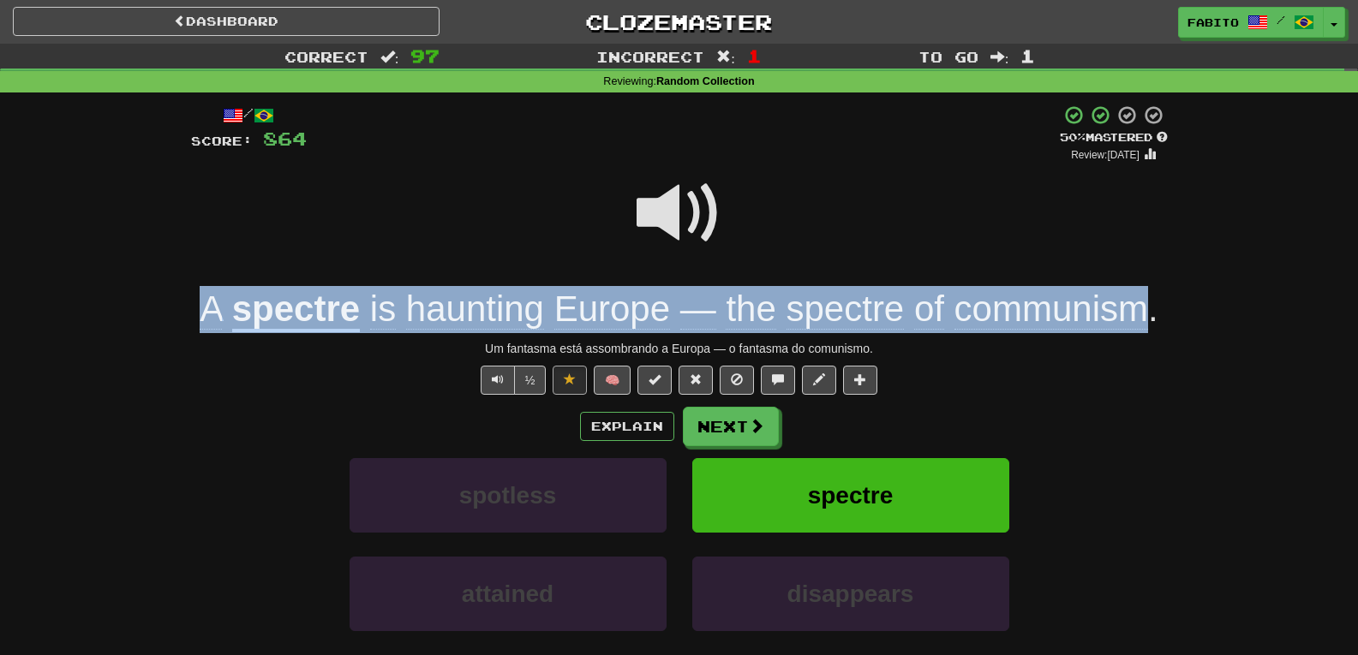
drag, startPoint x: 186, startPoint y: 303, endPoint x: 1143, endPoint y: 303, distance: 957.1
click at [1143, 303] on div "/ Score: 864 + 8 50 % Mastered Review: 2025-09-28 A spectre is haunting Europe …" at bounding box center [679, 432] width 1003 height 678
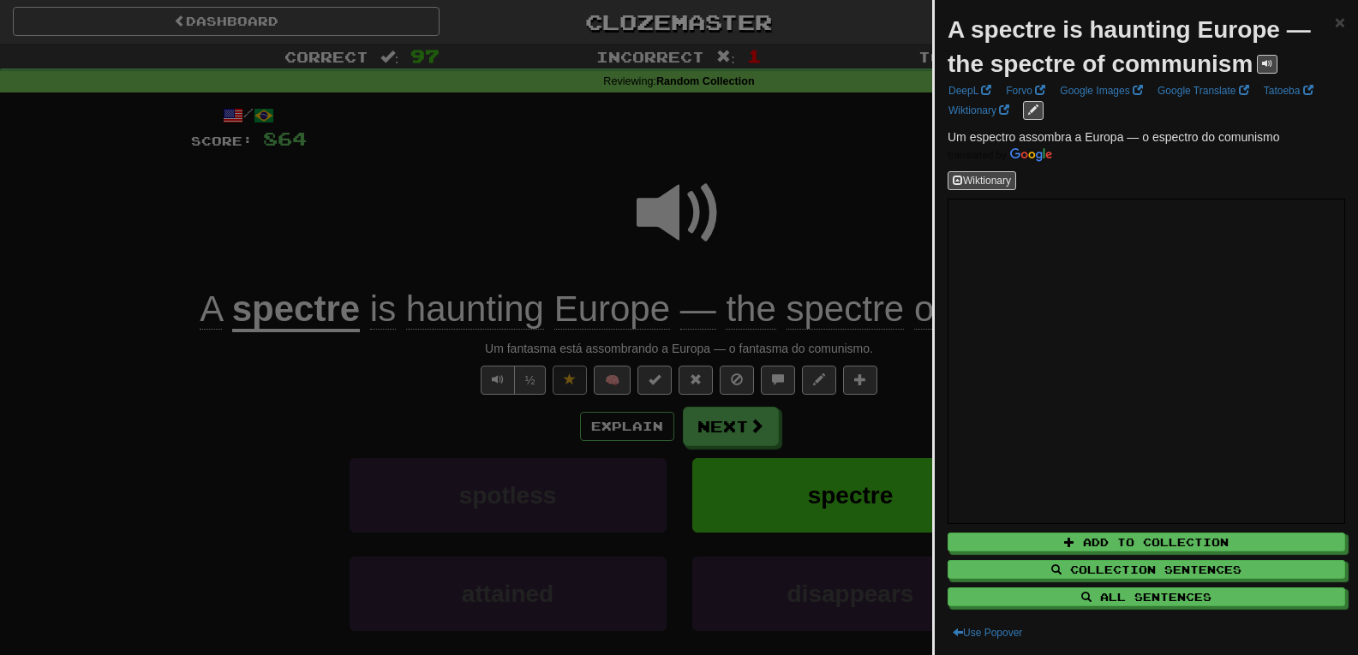
click at [879, 157] on div at bounding box center [679, 327] width 1358 height 655
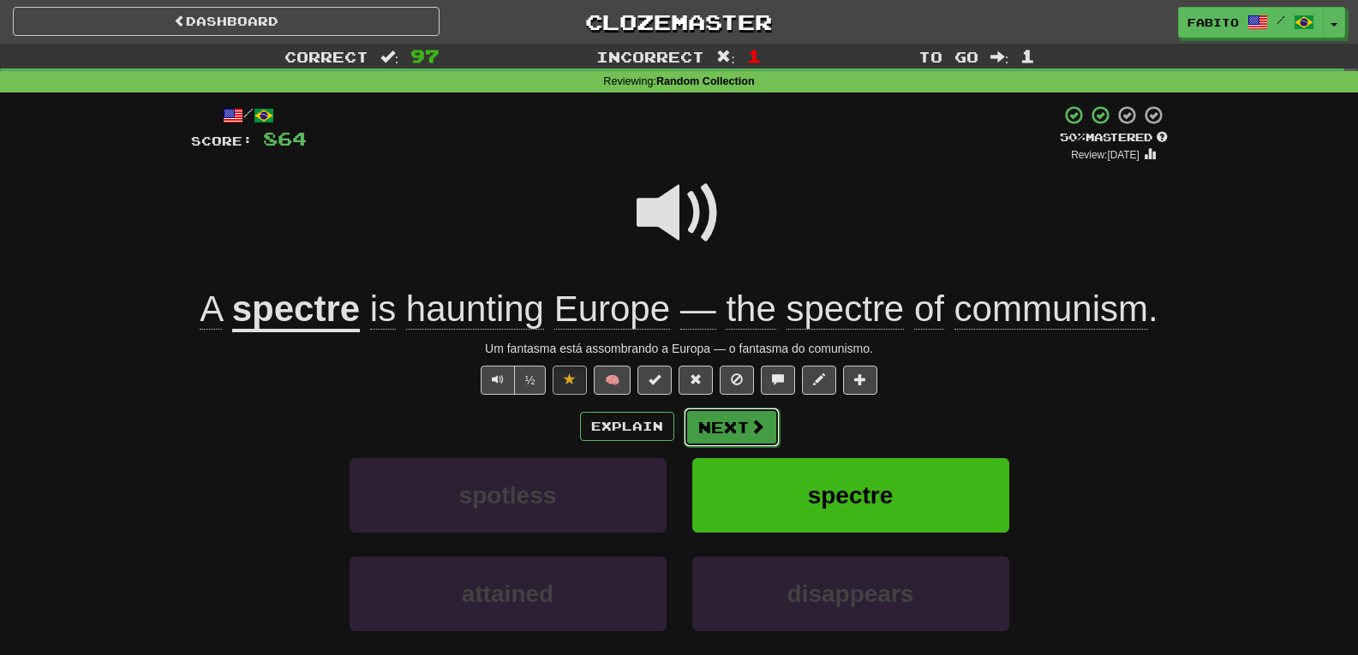
click at [734, 426] on button "Next" at bounding box center [732, 427] width 96 height 39
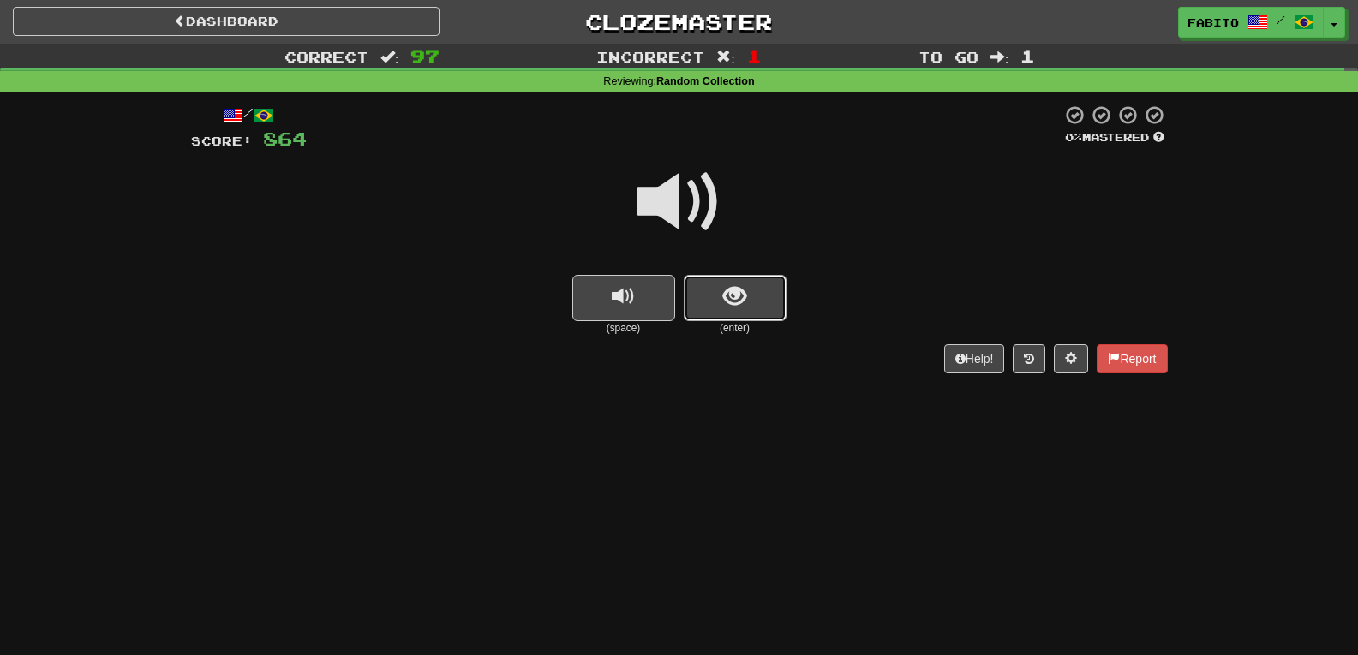
click at [731, 279] on button "show sentence" at bounding box center [735, 298] width 103 height 46
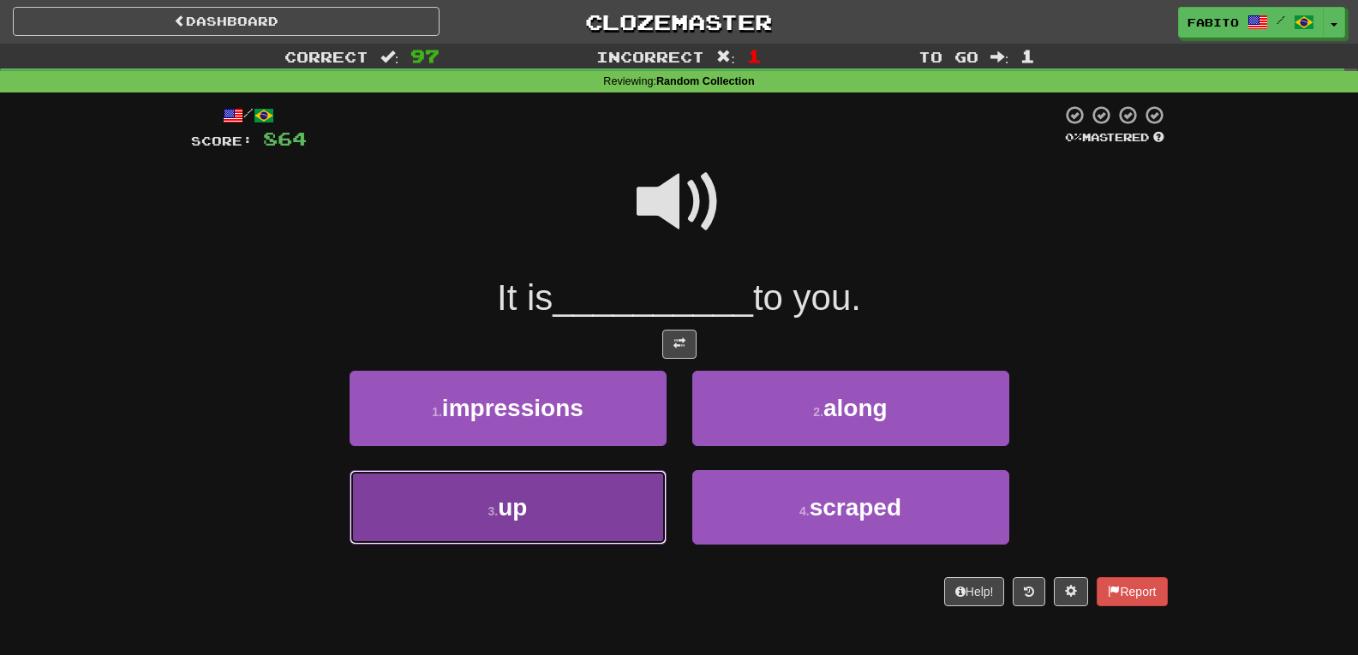
click at [605, 487] on button "3 . up" at bounding box center [508, 507] width 317 height 75
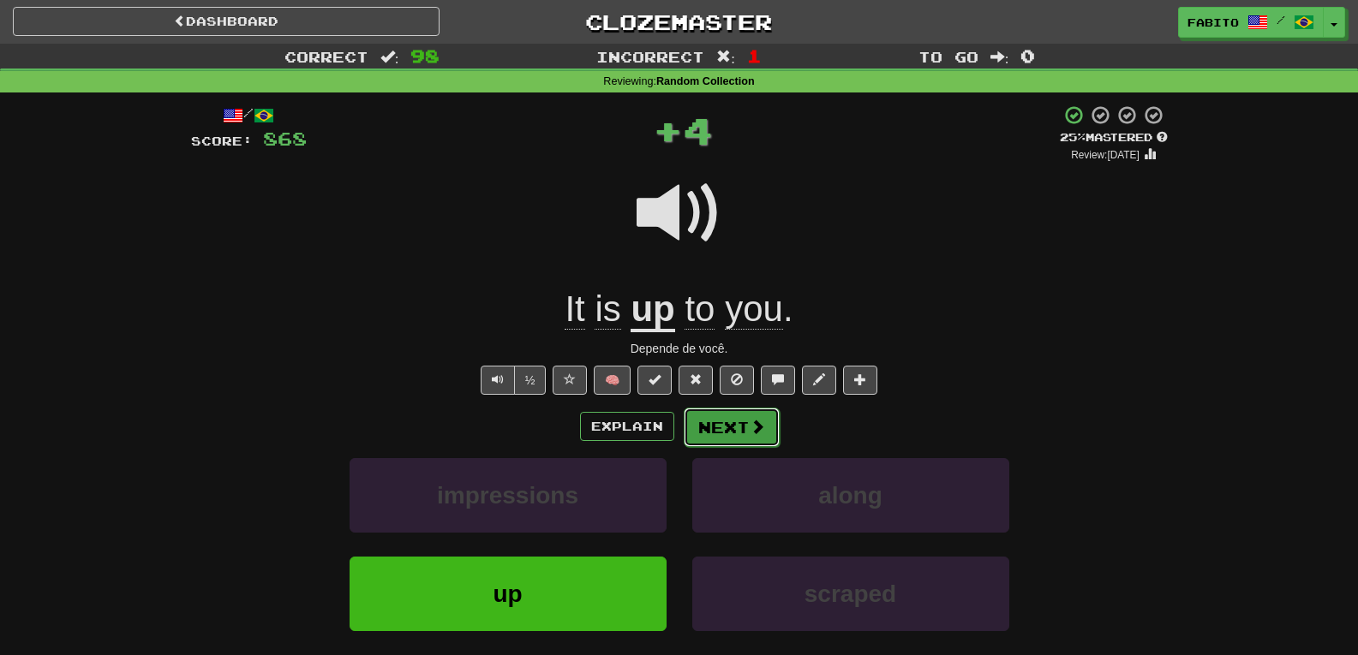
click at [739, 426] on button "Next" at bounding box center [732, 427] width 96 height 39
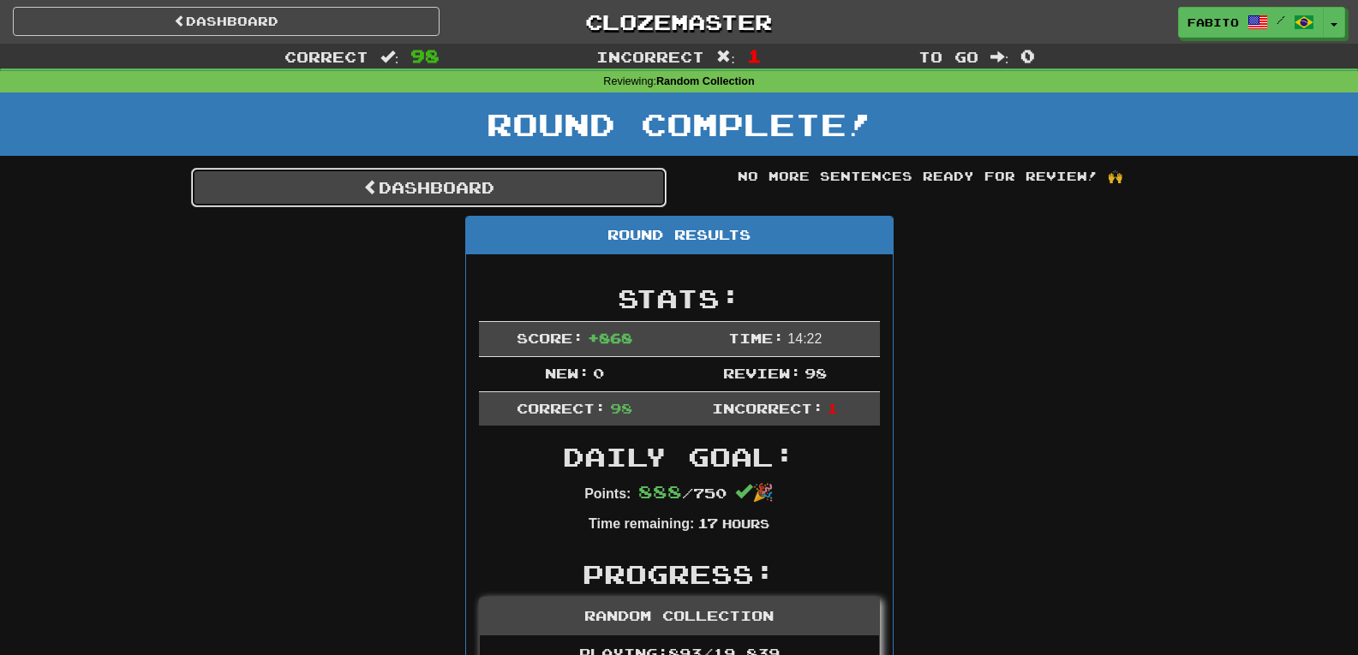
click at [595, 183] on link "Dashboard" at bounding box center [429, 187] width 476 height 39
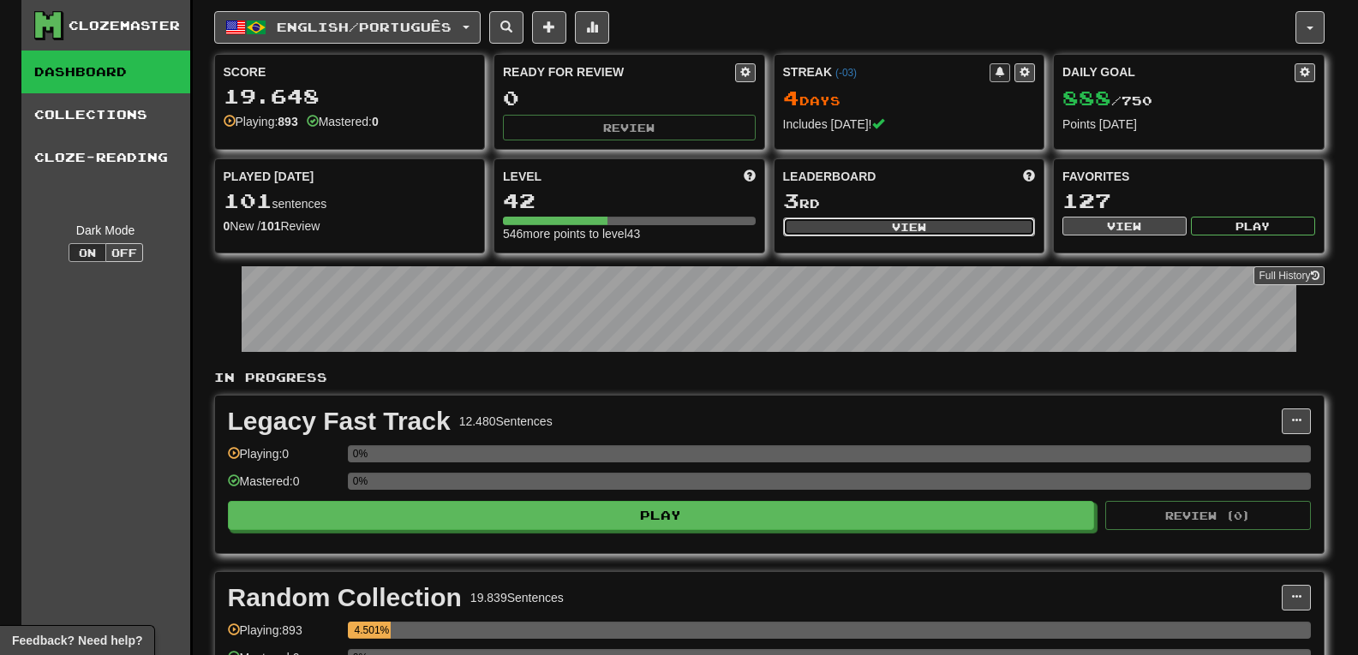
click at [879, 221] on button "View" at bounding box center [909, 227] width 253 height 19
select select "**********"
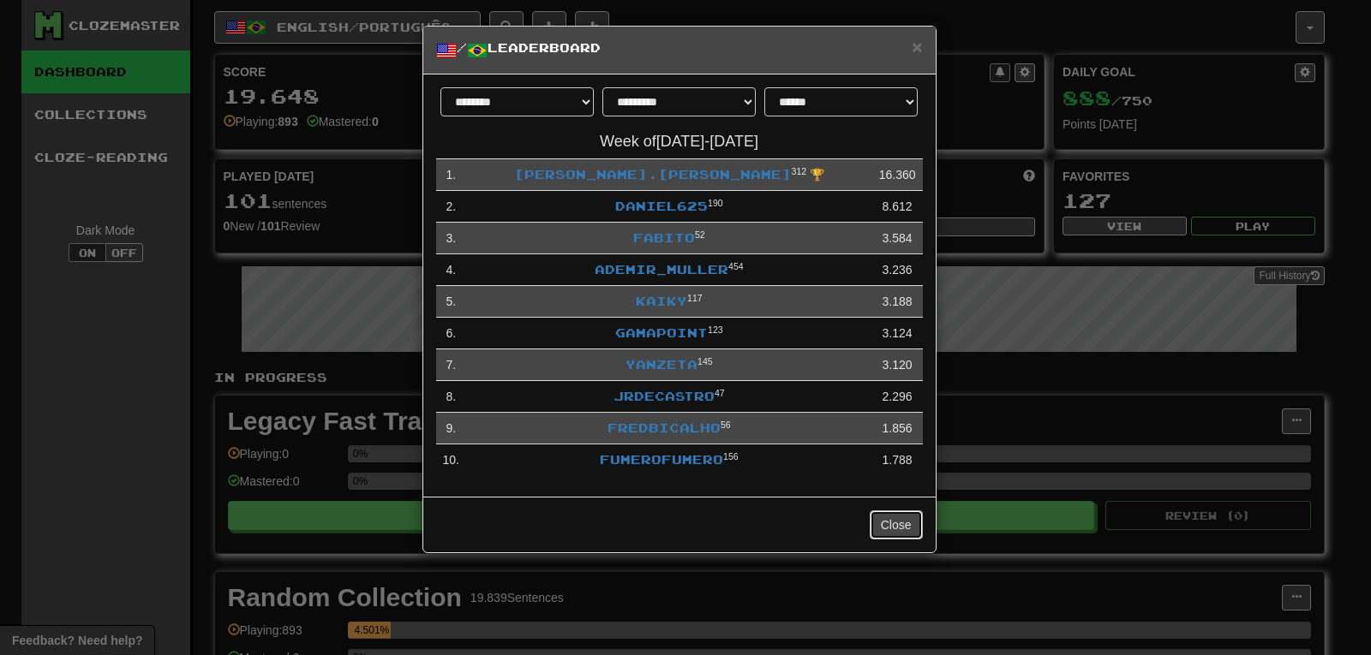
click at [902, 518] on button "Close" at bounding box center [896, 525] width 53 height 29
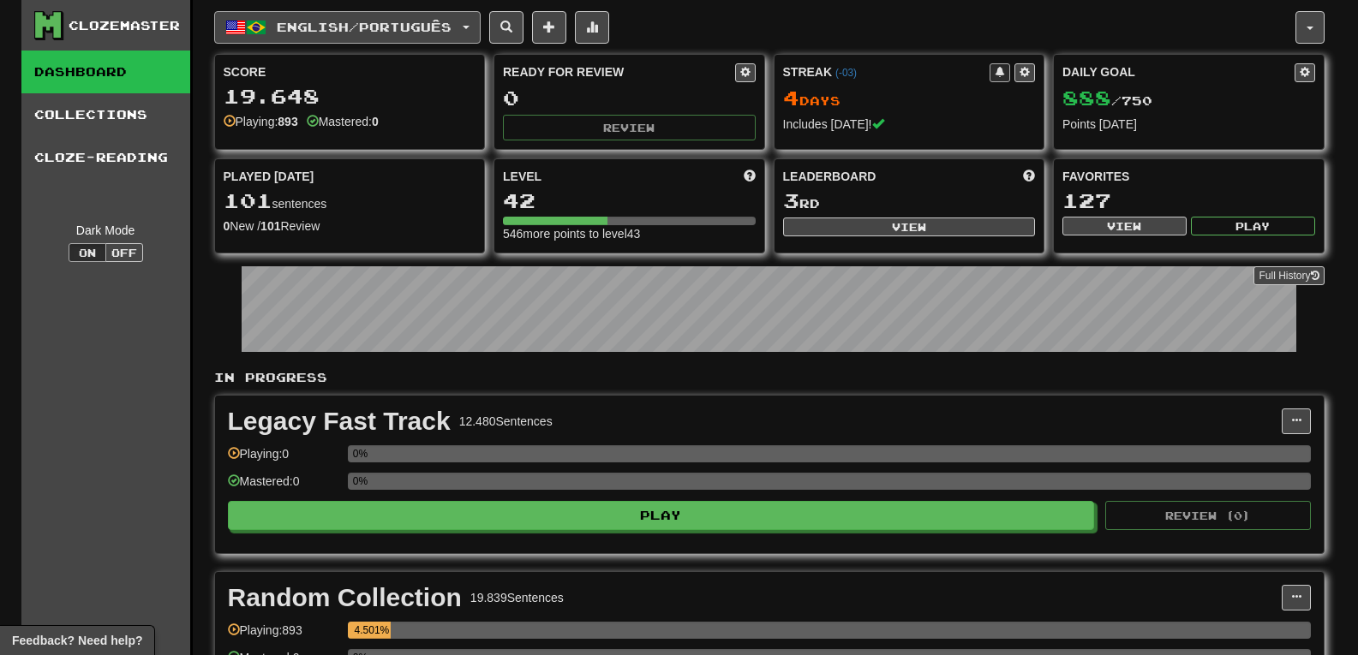
click at [416, 26] on span "English / Português" at bounding box center [364, 27] width 175 height 15
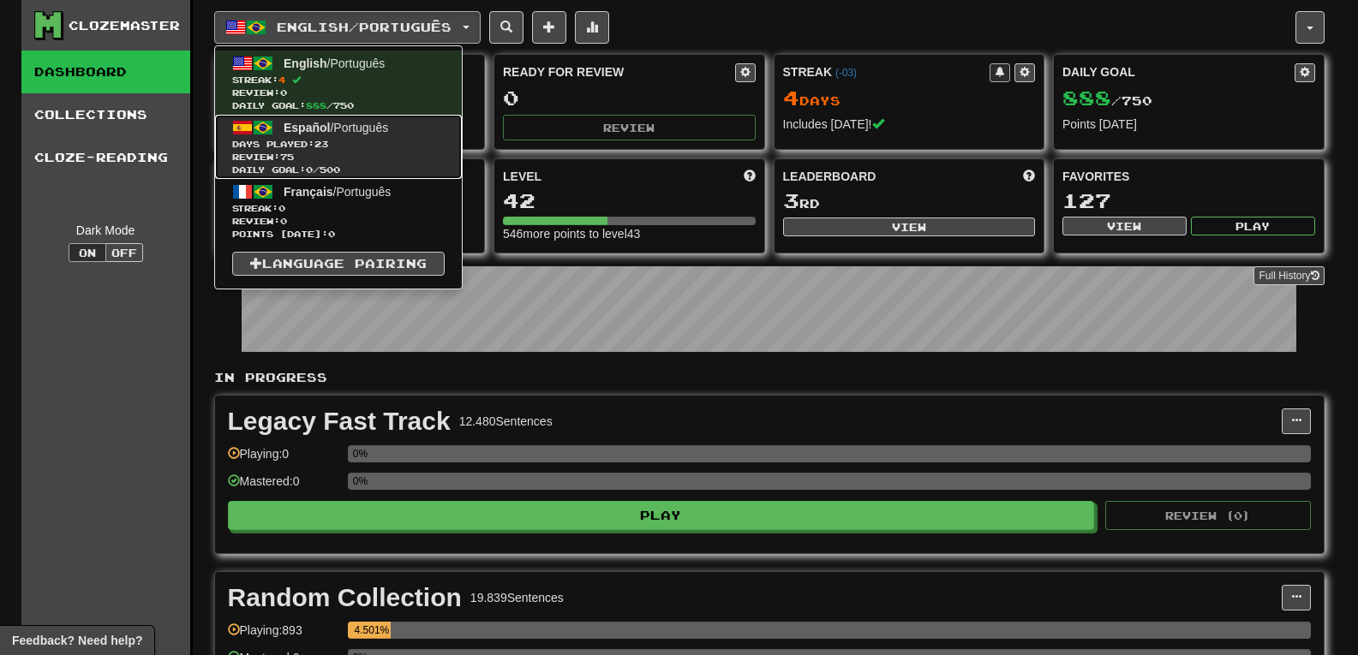
click at [364, 140] on span "Days Played: 23" at bounding box center [338, 144] width 212 height 13
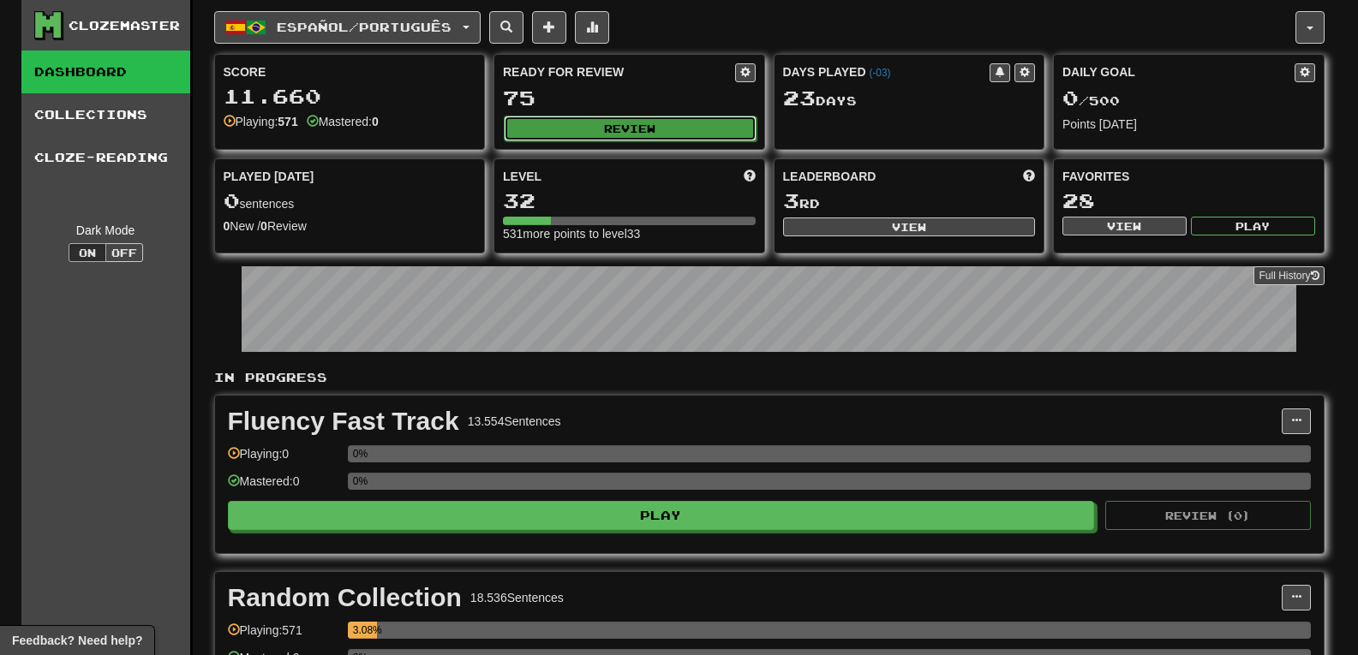
click at [653, 124] on button "Review" at bounding box center [630, 129] width 253 height 26
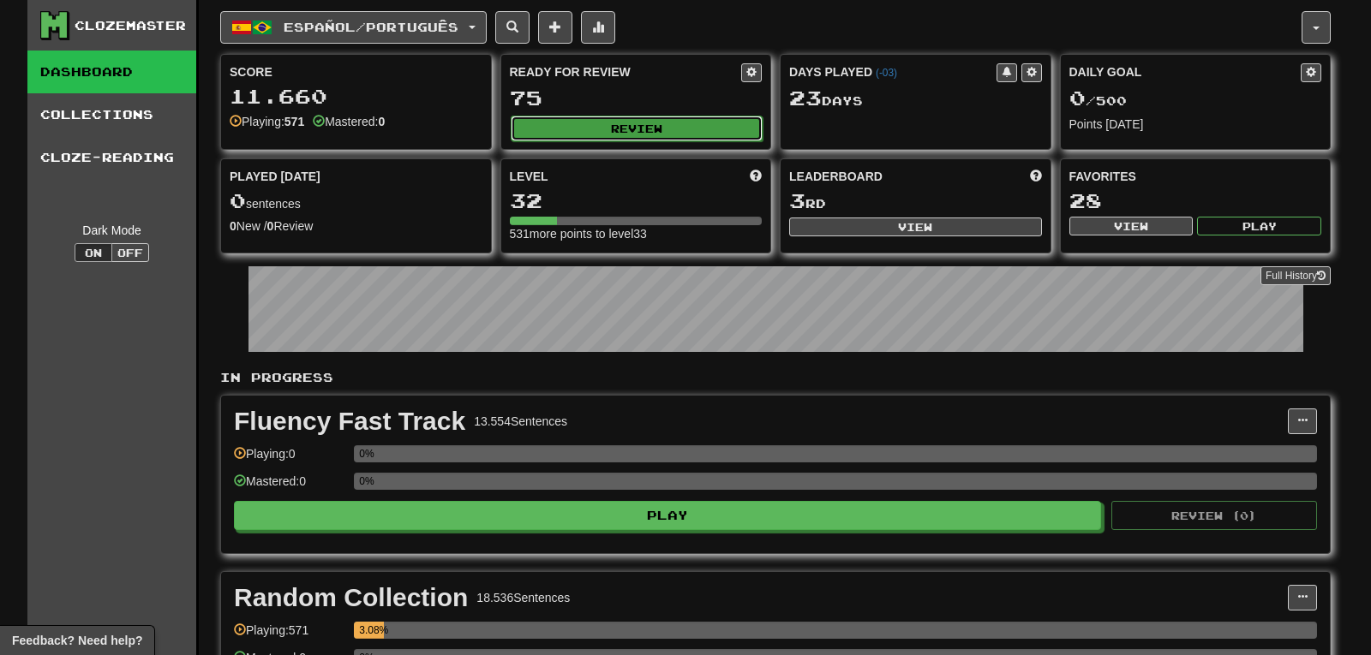
select select "***"
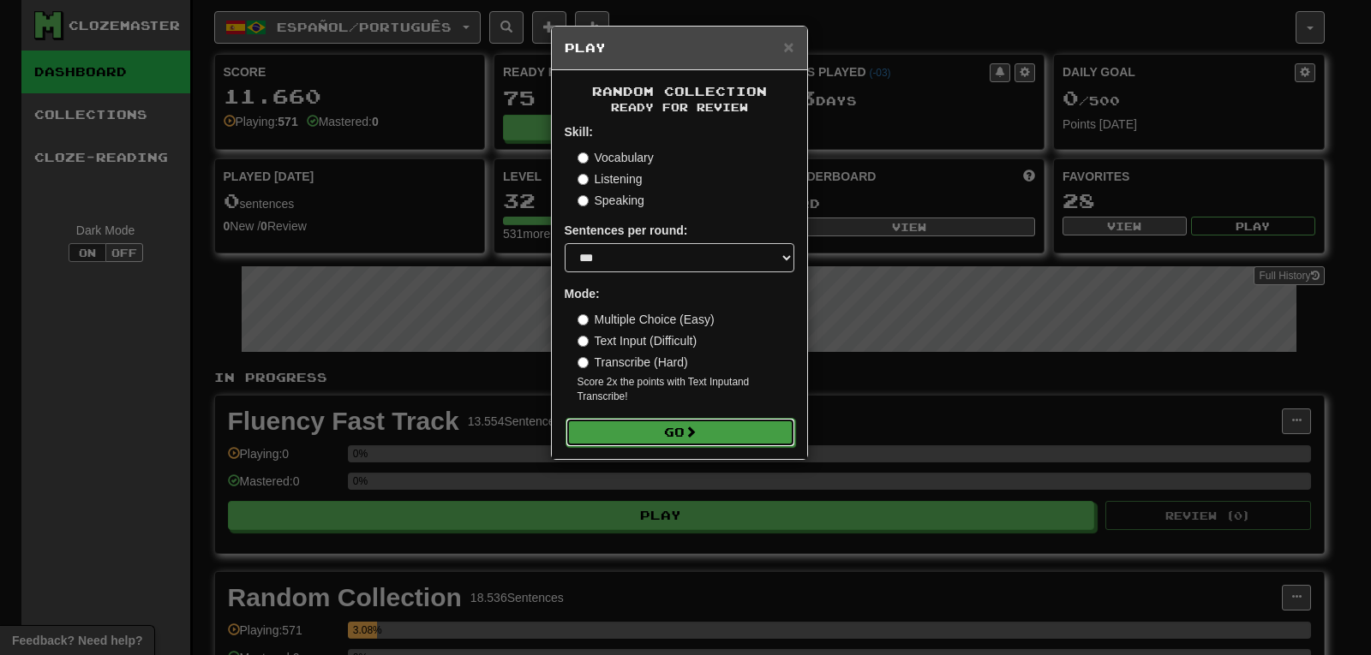
click at [679, 438] on button "Go" at bounding box center [681, 432] width 230 height 29
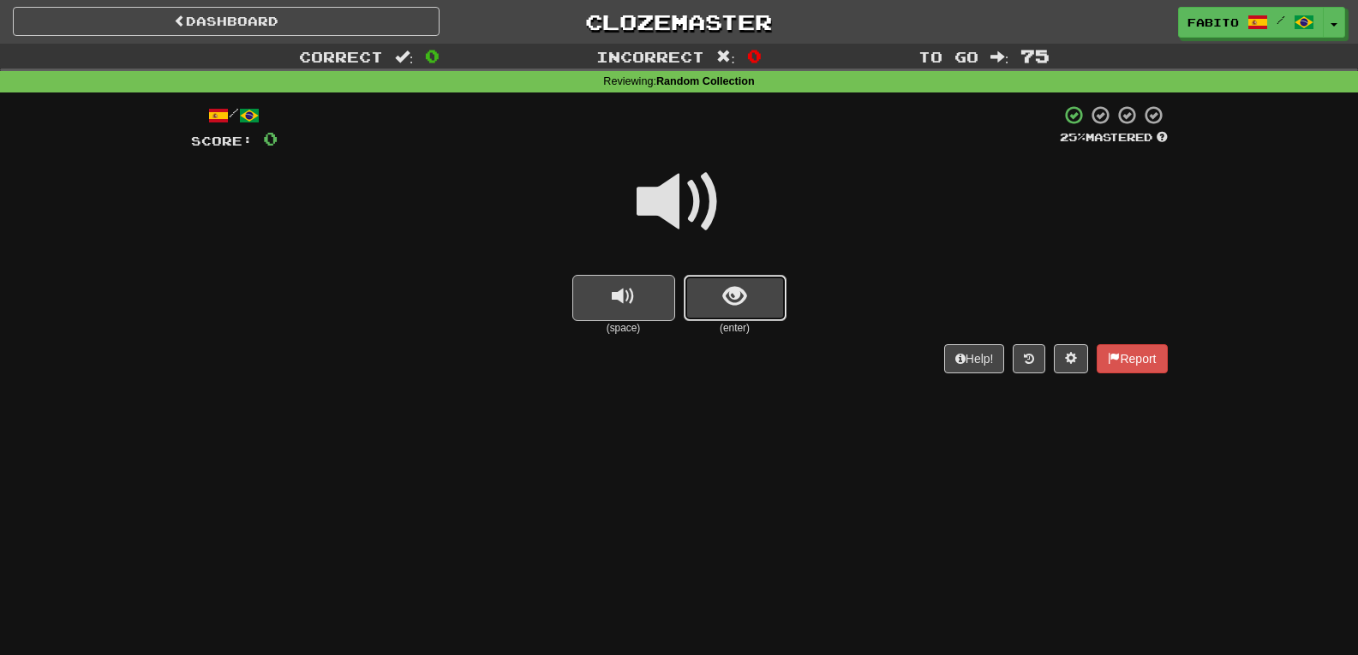
click at [725, 302] on span "show sentence" at bounding box center [734, 296] width 23 height 23
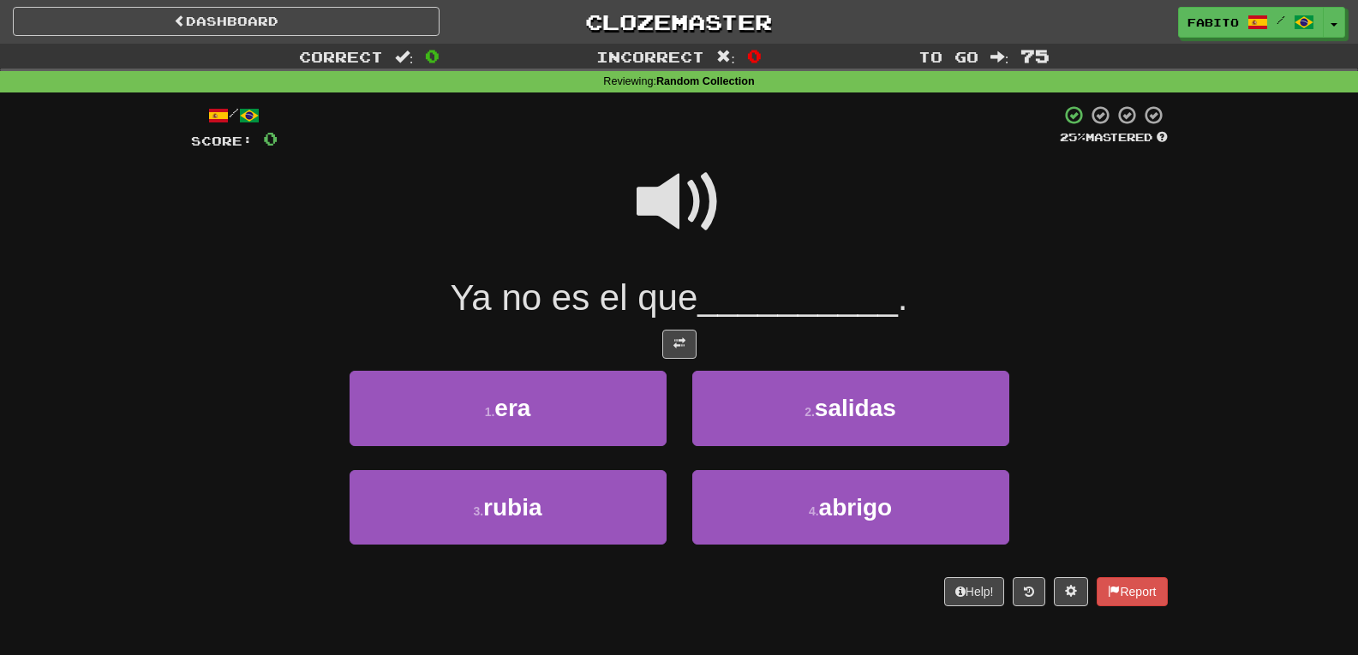
click at [674, 194] on span at bounding box center [680, 202] width 86 height 86
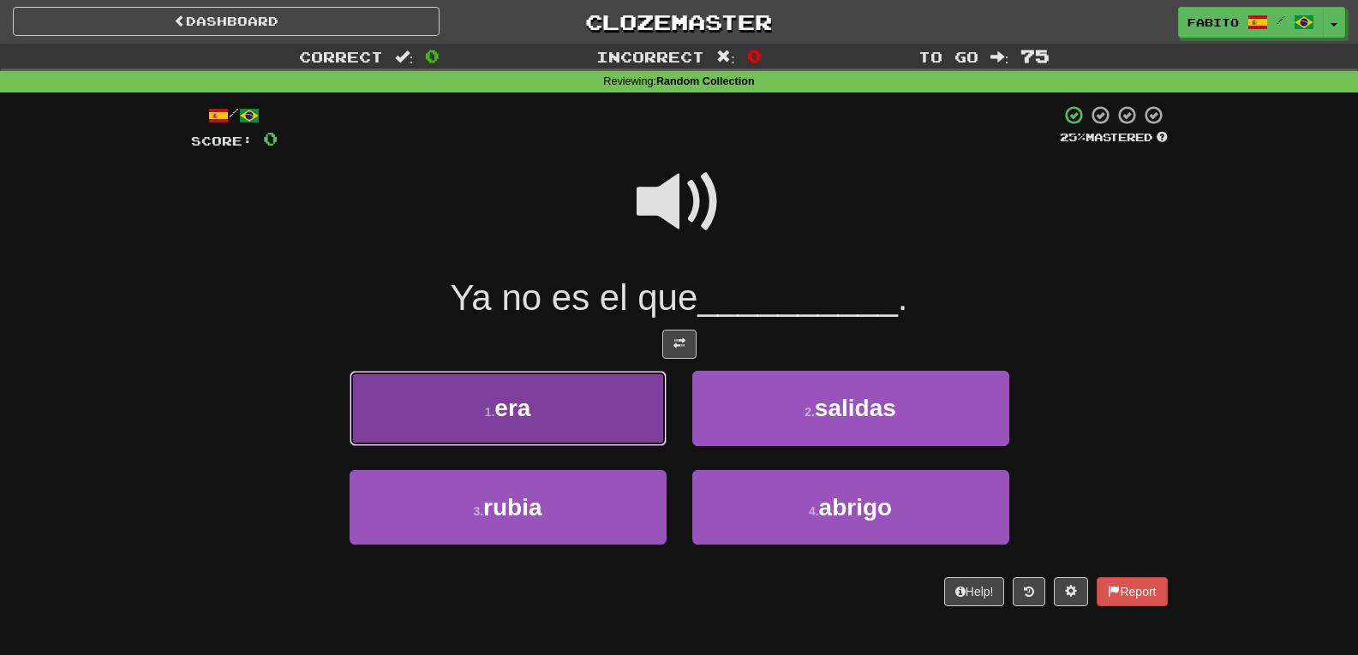
click at [620, 401] on button "1 . era" at bounding box center [508, 408] width 317 height 75
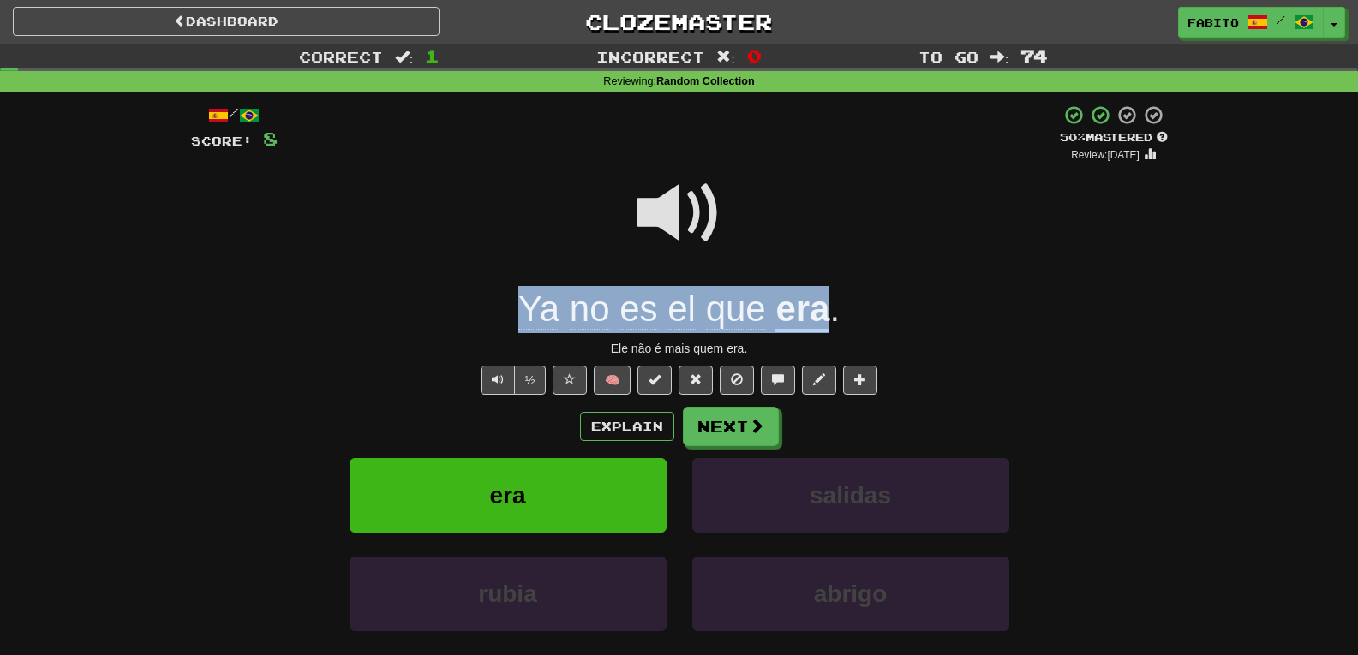
drag, startPoint x: 507, startPoint y: 314, endPoint x: 825, endPoint y: 331, distance: 318.3
click at [825, 331] on div "Ya no es el que era ." at bounding box center [679, 309] width 977 height 47
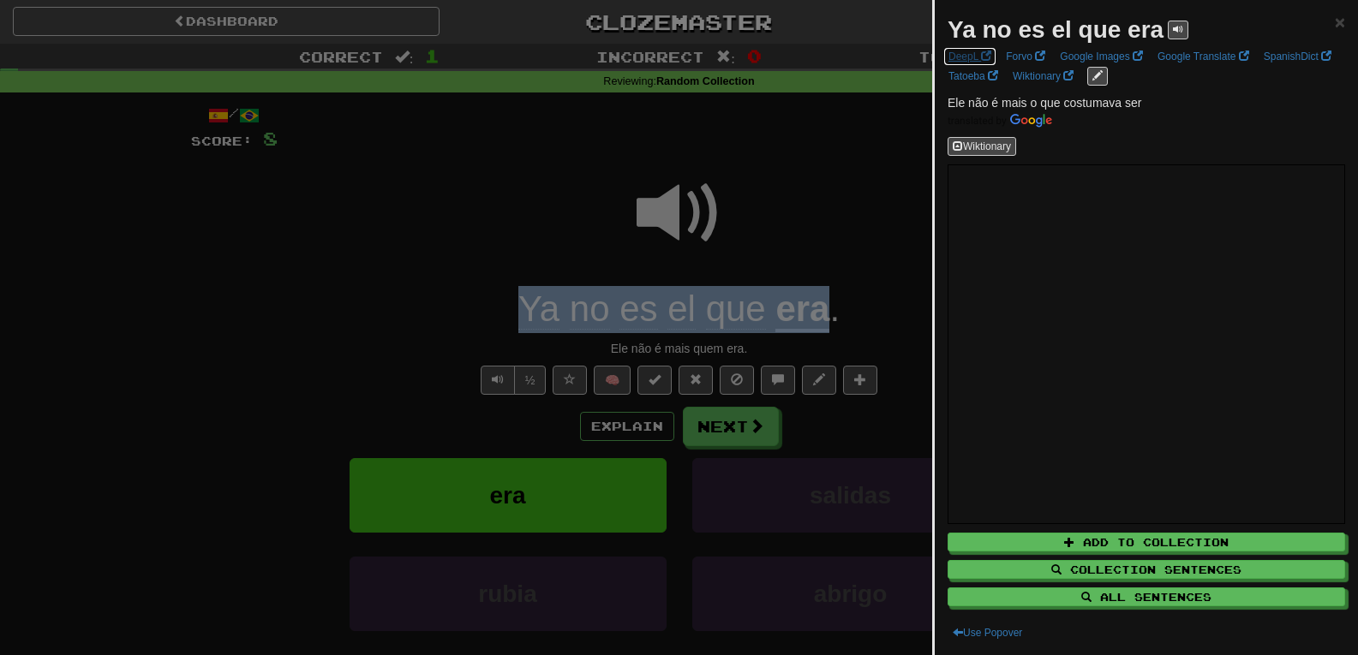
click at [972, 58] on link "DeepL" at bounding box center [969, 56] width 53 height 19
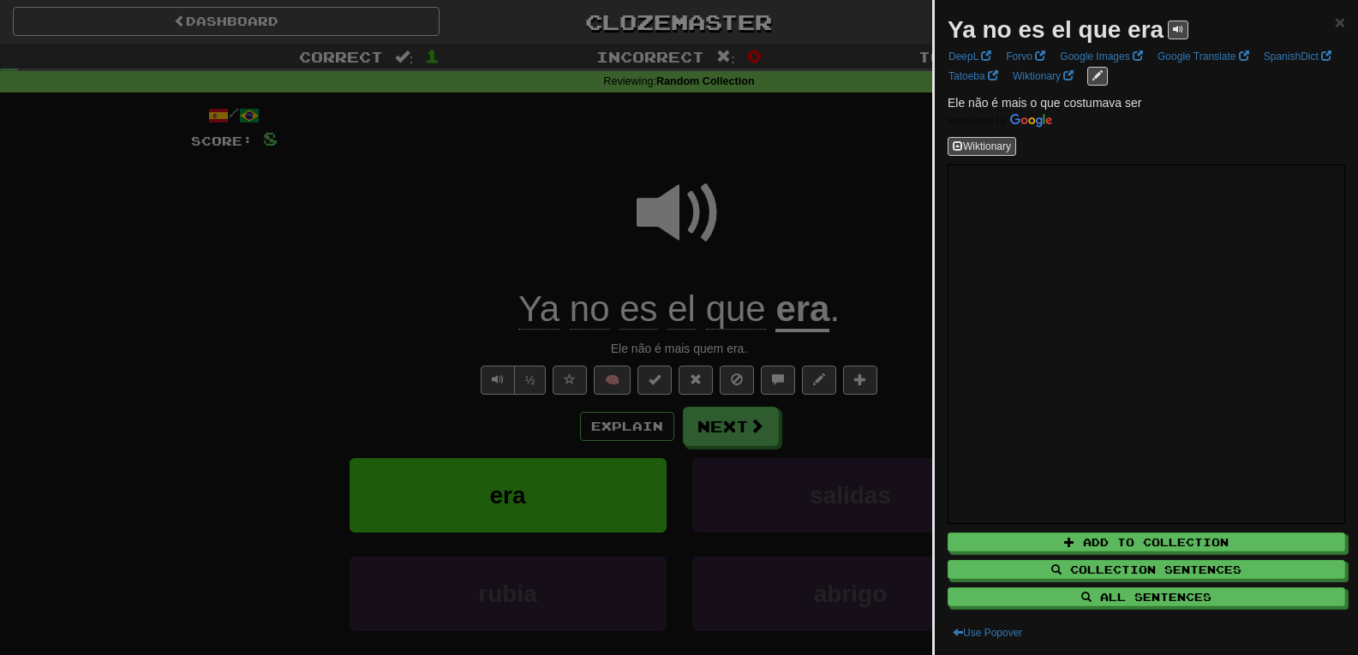
click at [850, 226] on div at bounding box center [679, 327] width 1358 height 655
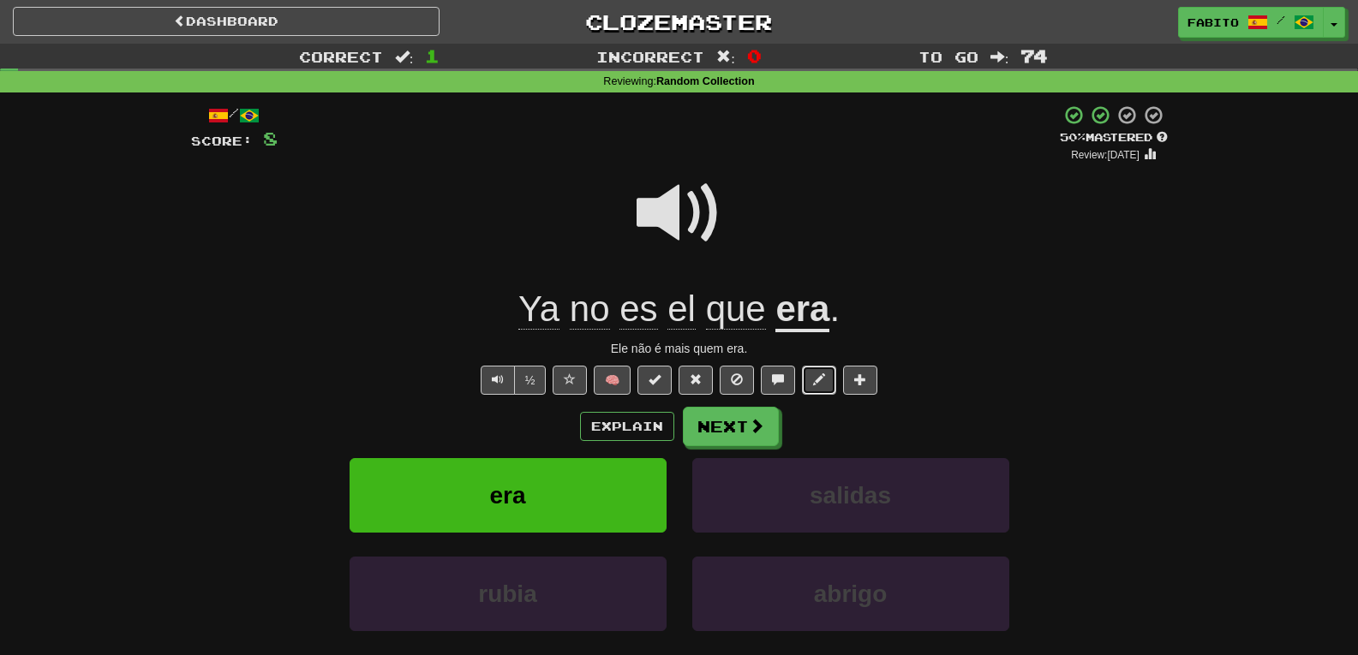
click at [818, 381] on span at bounding box center [819, 380] width 12 height 12
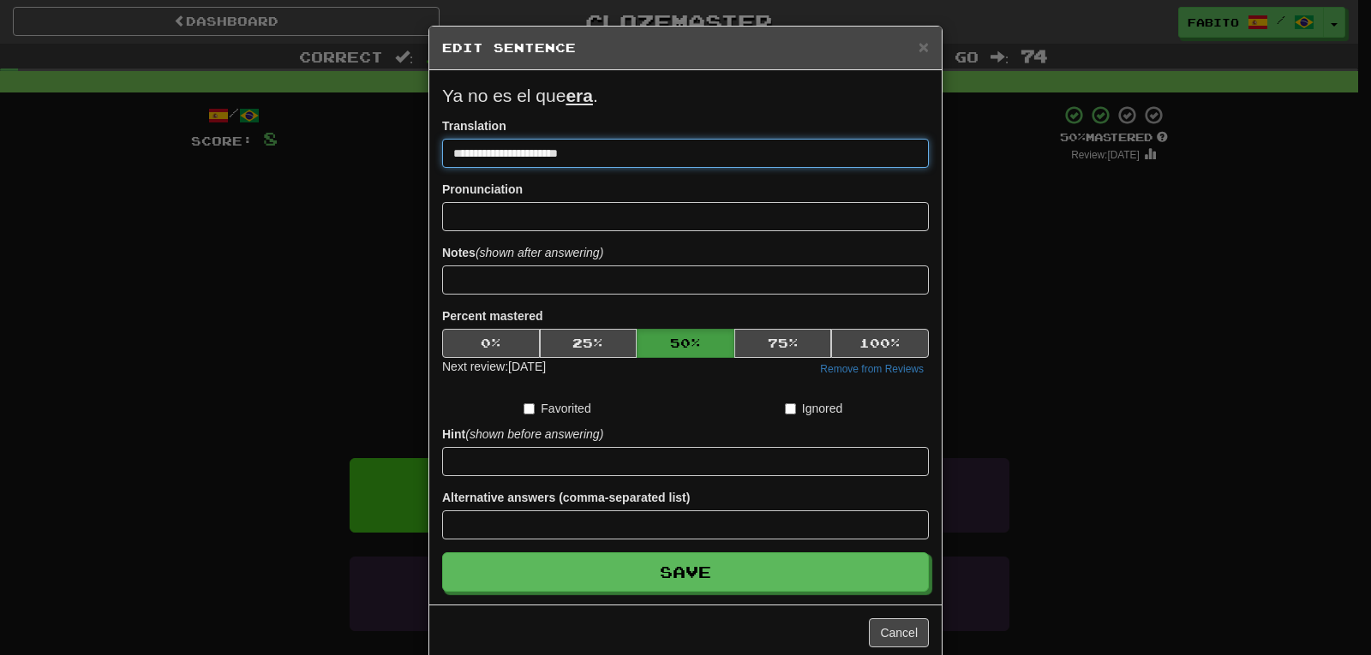
click at [576, 156] on input "**********" at bounding box center [685, 153] width 487 height 29
click at [575, 156] on input "**********" at bounding box center [685, 153] width 487 height 29
click at [578, 153] on input "**********" at bounding box center [685, 153] width 487 height 29
drag, startPoint x: 578, startPoint y: 153, endPoint x: 380, endPoint y: 154, distance: 197.9
click at [380, 154] on div "**********" at bounding box center [685, 327] width 1371 height 655
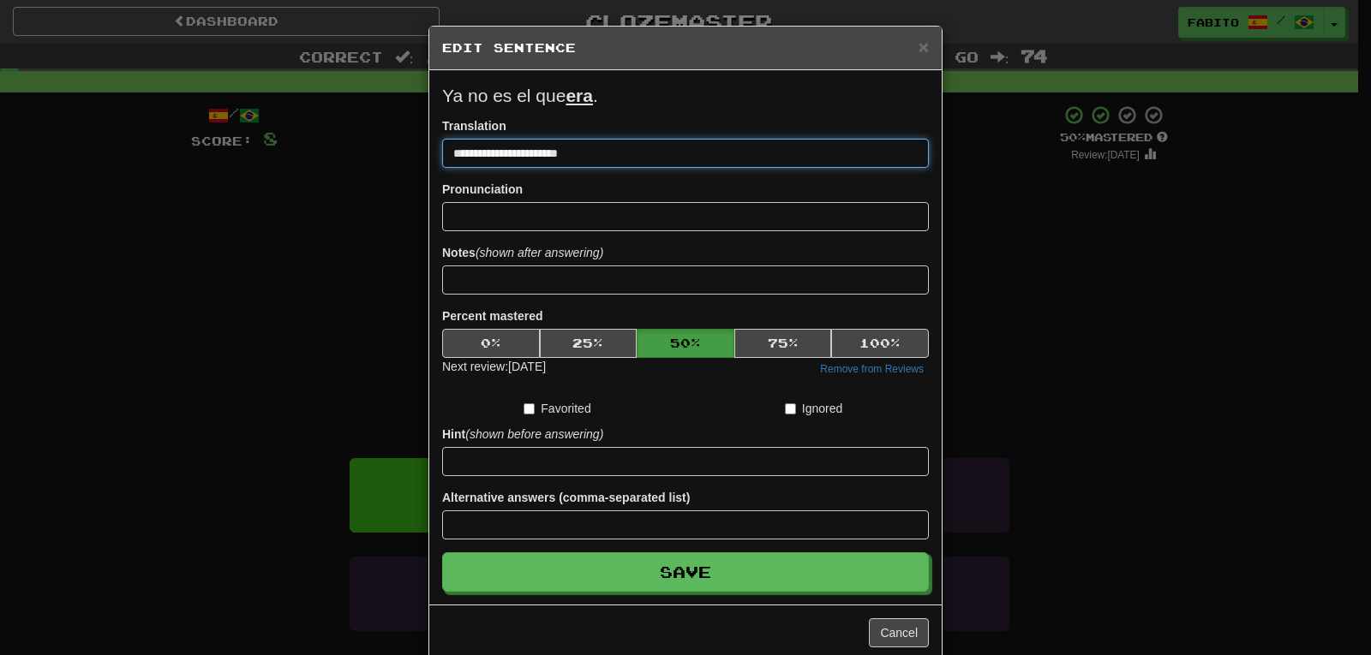
paste input
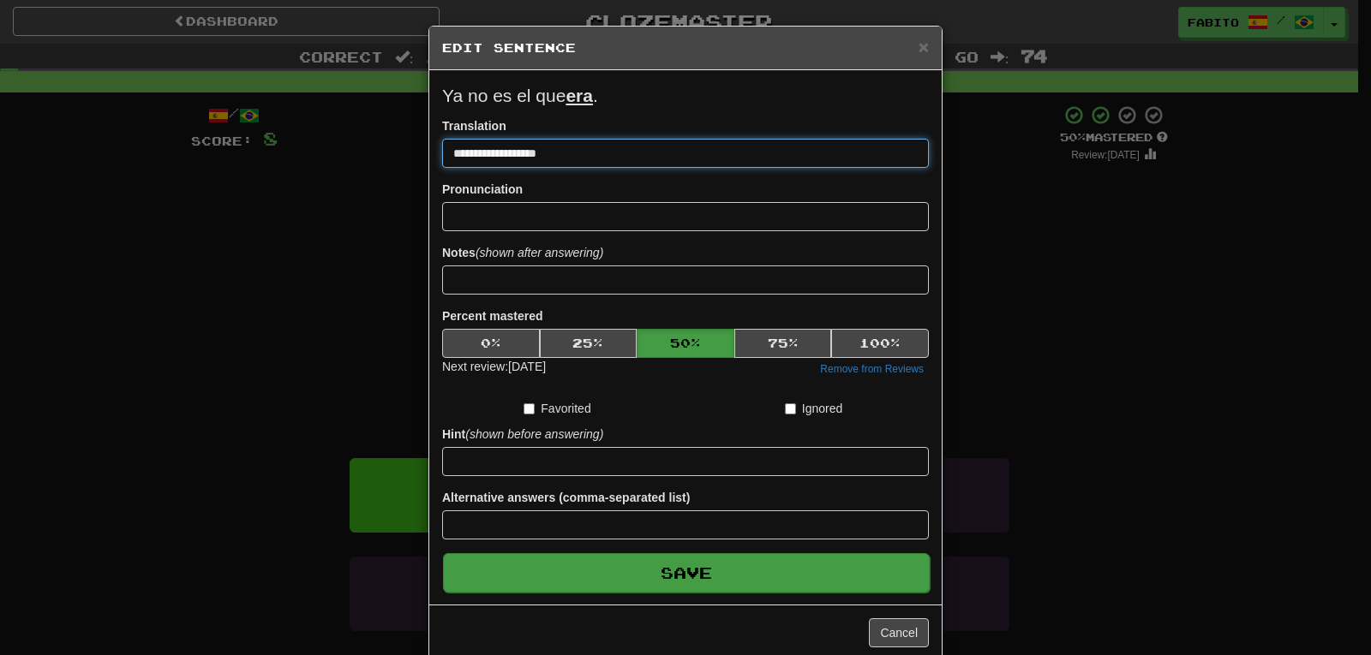
type input "**********"
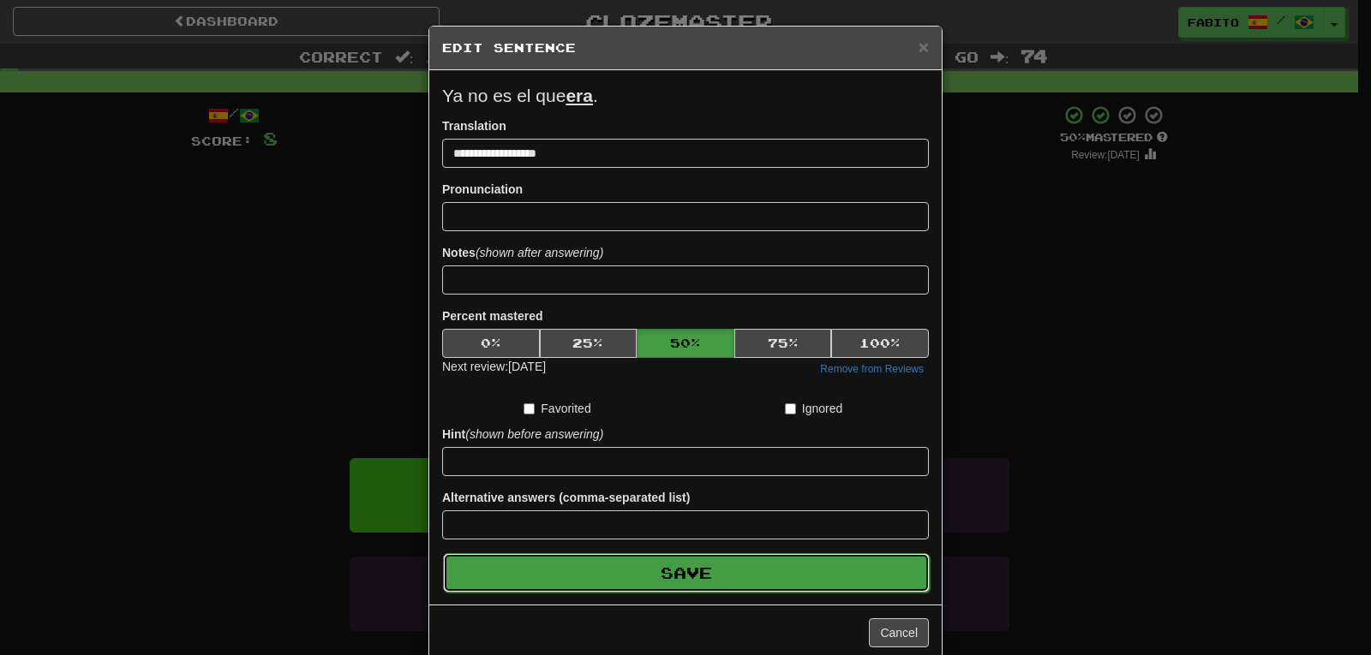
click at [720, 572] on button "Save" at bounding box center [686, 573] width 487 height 39
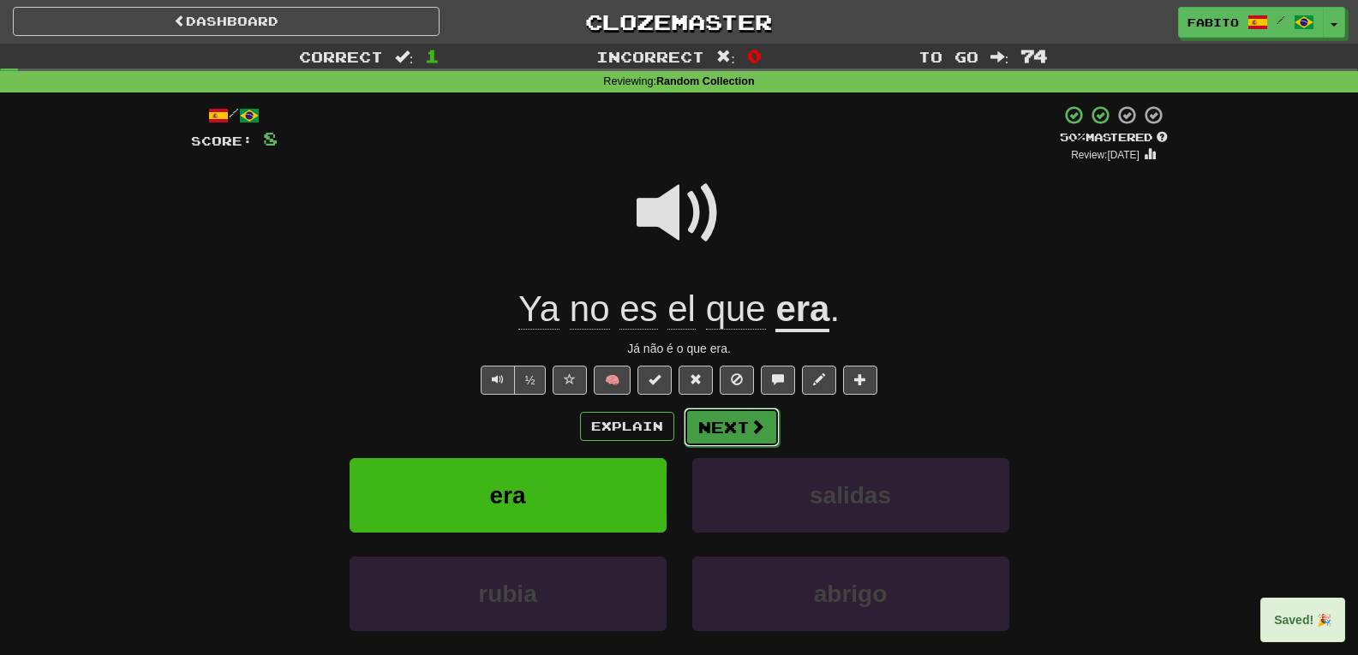
click at [735, 431] on button "Next" at bounding box center [732, 427] width 96 height 39
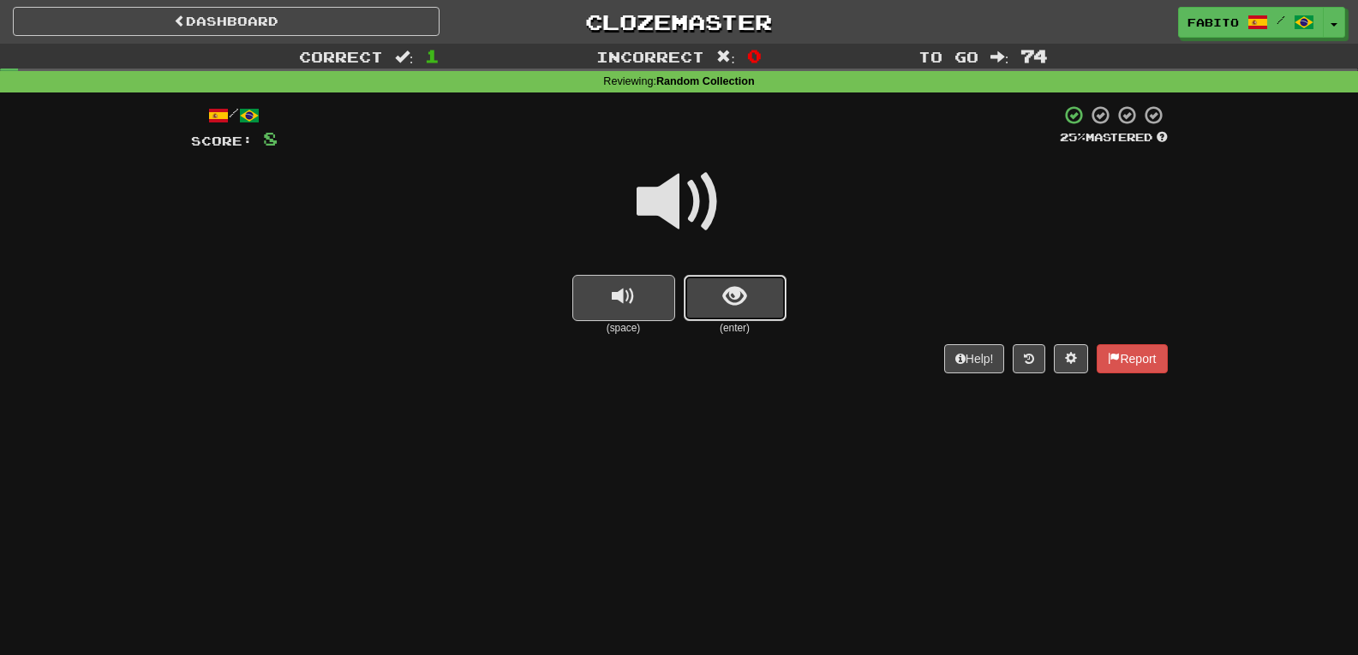
click at [749, 293] on button "show sentence" at bounding box center [735, 298] width 103 height 46
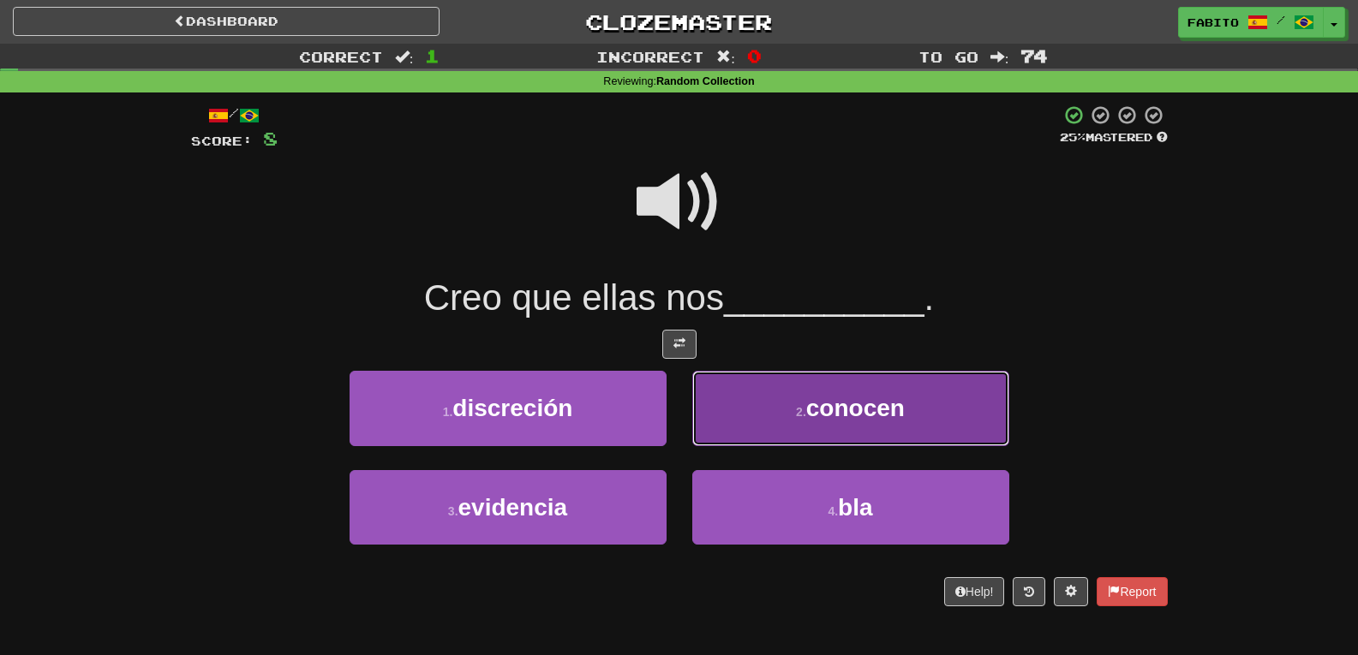
click at [743, 390] on button "2 . conocen" at bounding box center [850, 408] width 317 height 75
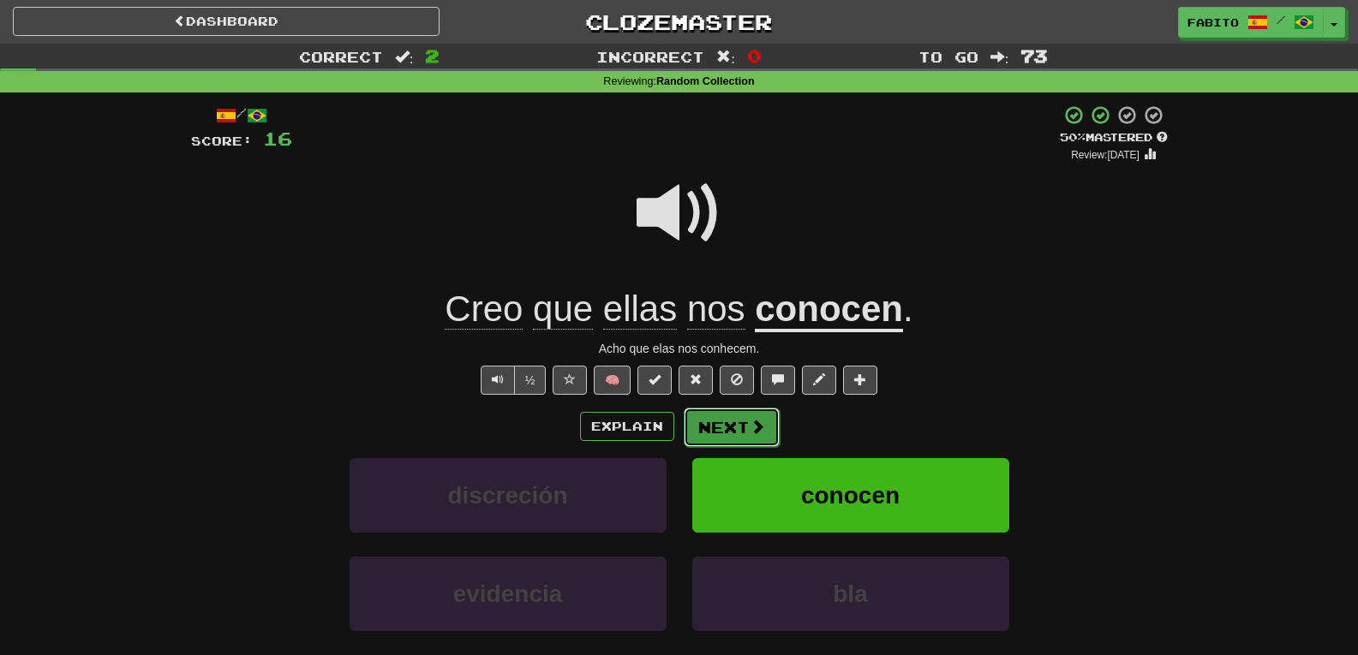
click at [742, 432] on button "Next" at bounding box center [732, 427] width 96 height 39
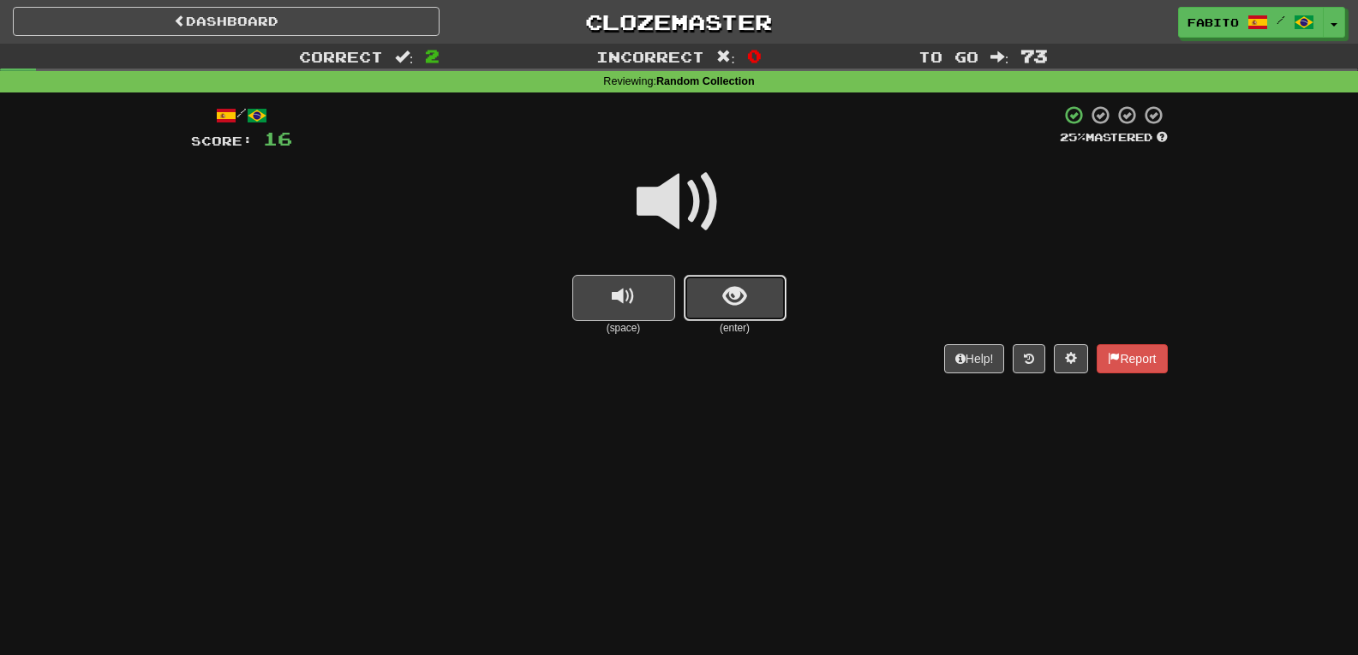
click at [746, 311] on button "show sentence" at bounding box center [735, 298] width 103 height 46
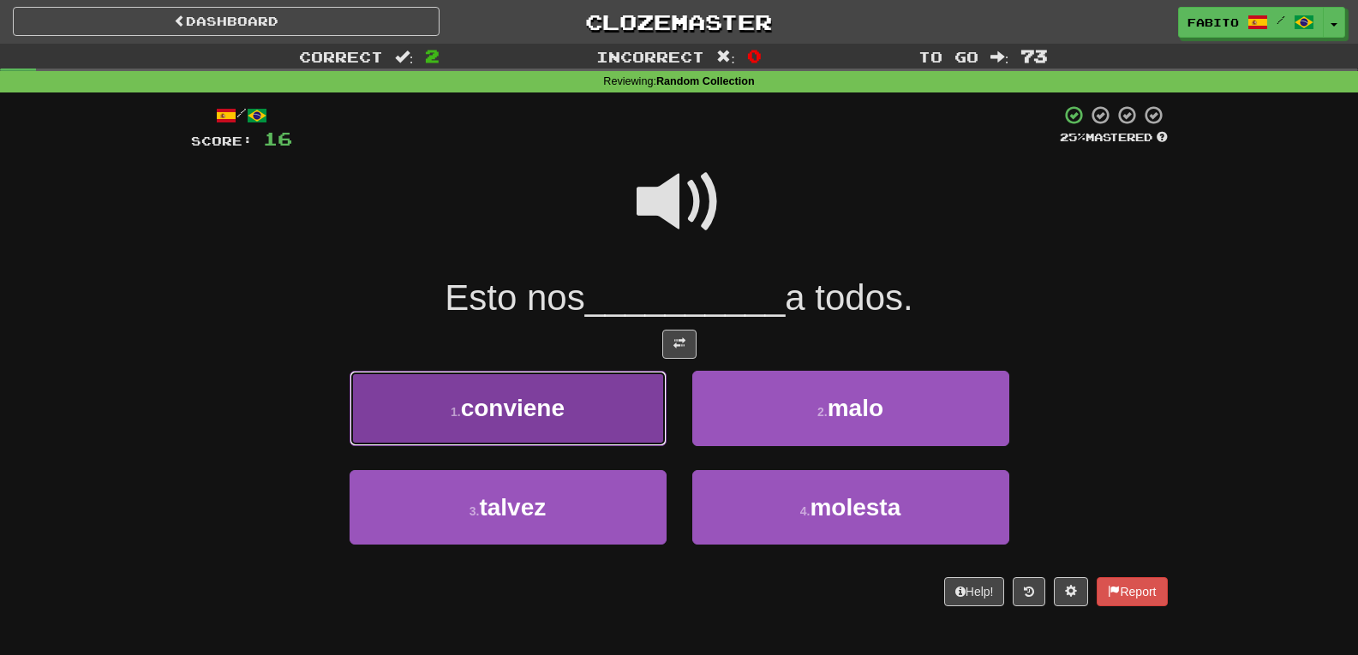
click at [626, 404] on button "1 . conviene" at bounding box center [508, 408] width 317 height 75
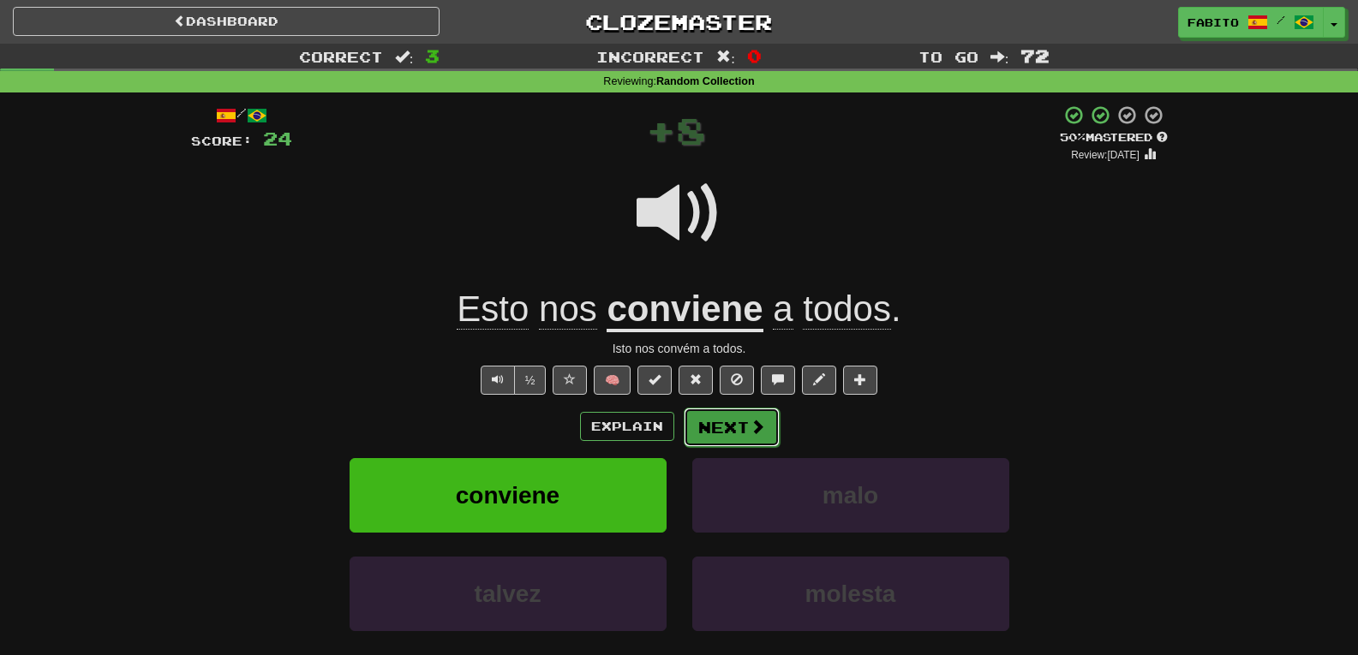
click at [754, 422] on span at bounding box center [757, 426] width 15 height 15
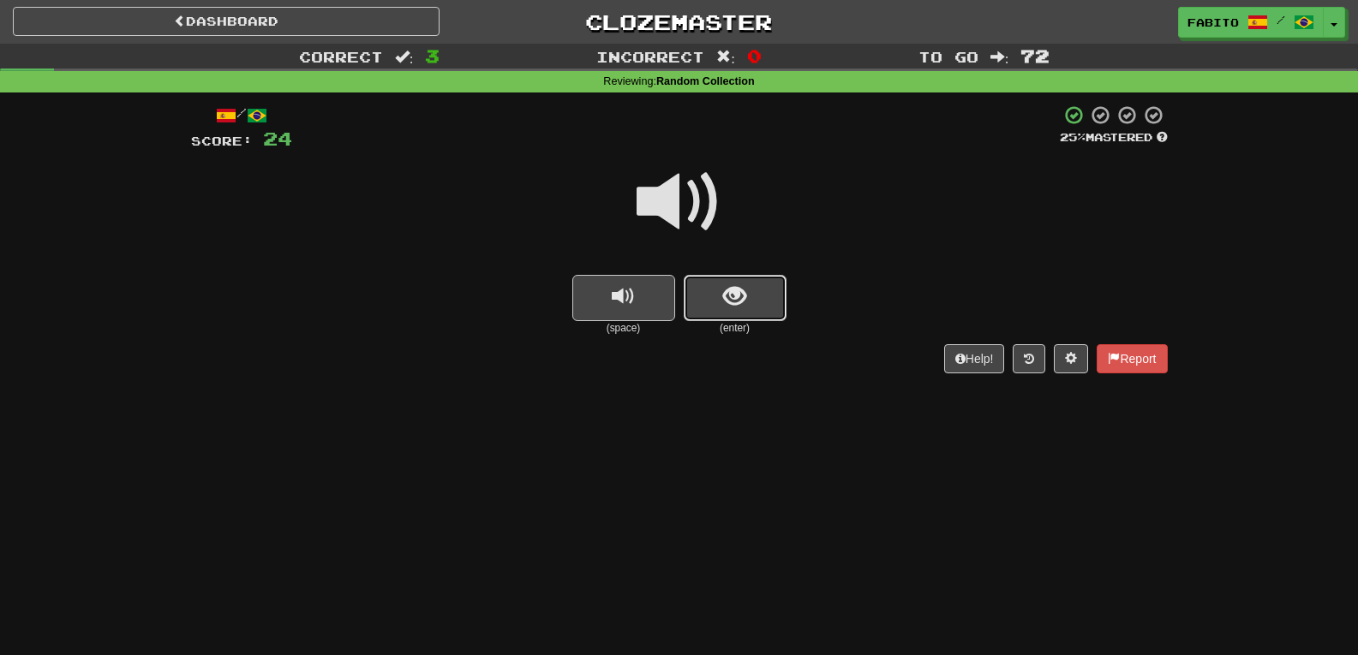
click at [773, 298] on button "show sentence" at bounding box center [735, 298] width 103 height 46
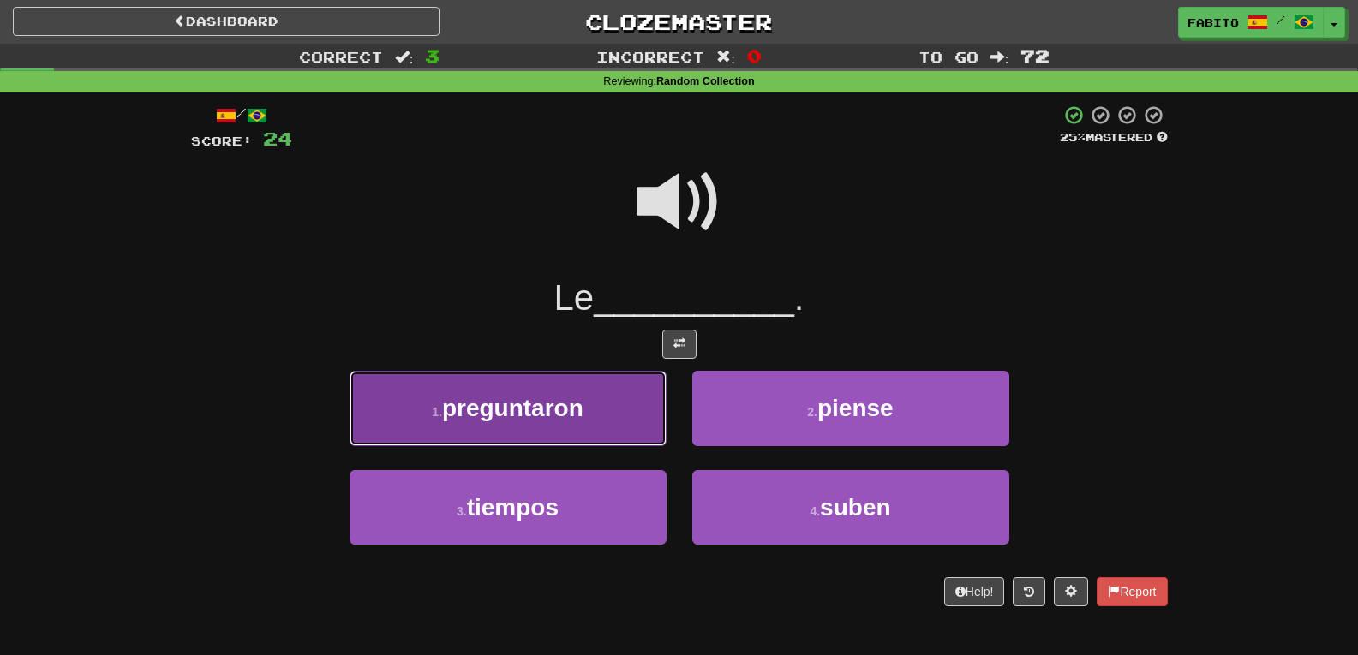
click at [620, 396] on button "1 . preguntaron" at bounding box center [508, 408] width 317 height 75
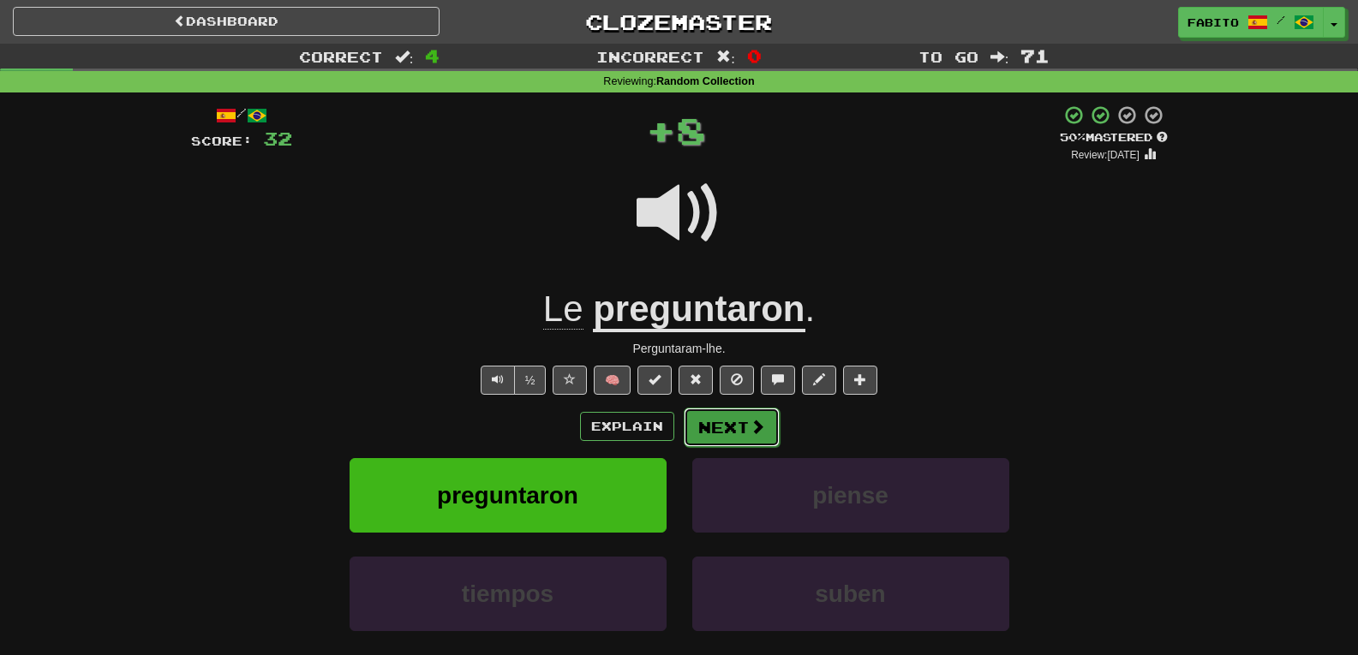
click at [712, 426] on button "Next" at bounding box center [732, 427] width 96 height 39
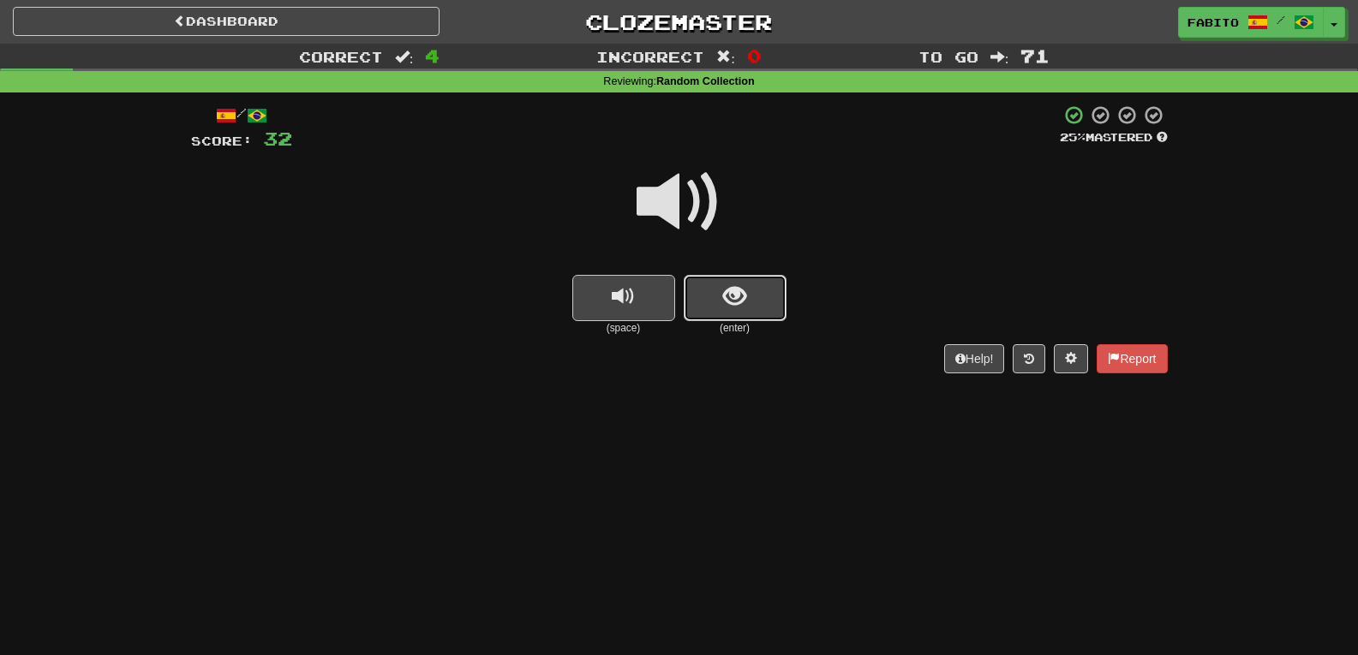
click at [763, 318] on button "show sentence" at bounding box center [735, 298] width 103 height 46
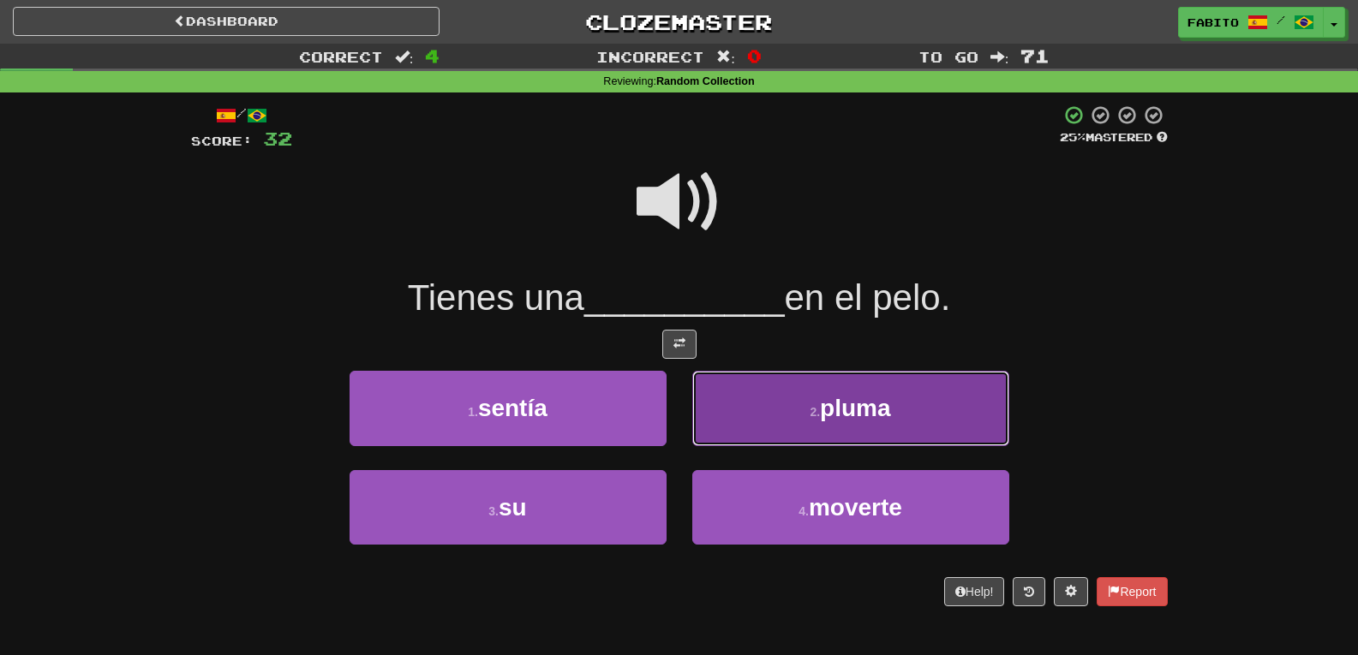
click at [764, 395] on button "2 . pluma" at bounding box center [850, 408] width 317 height 75
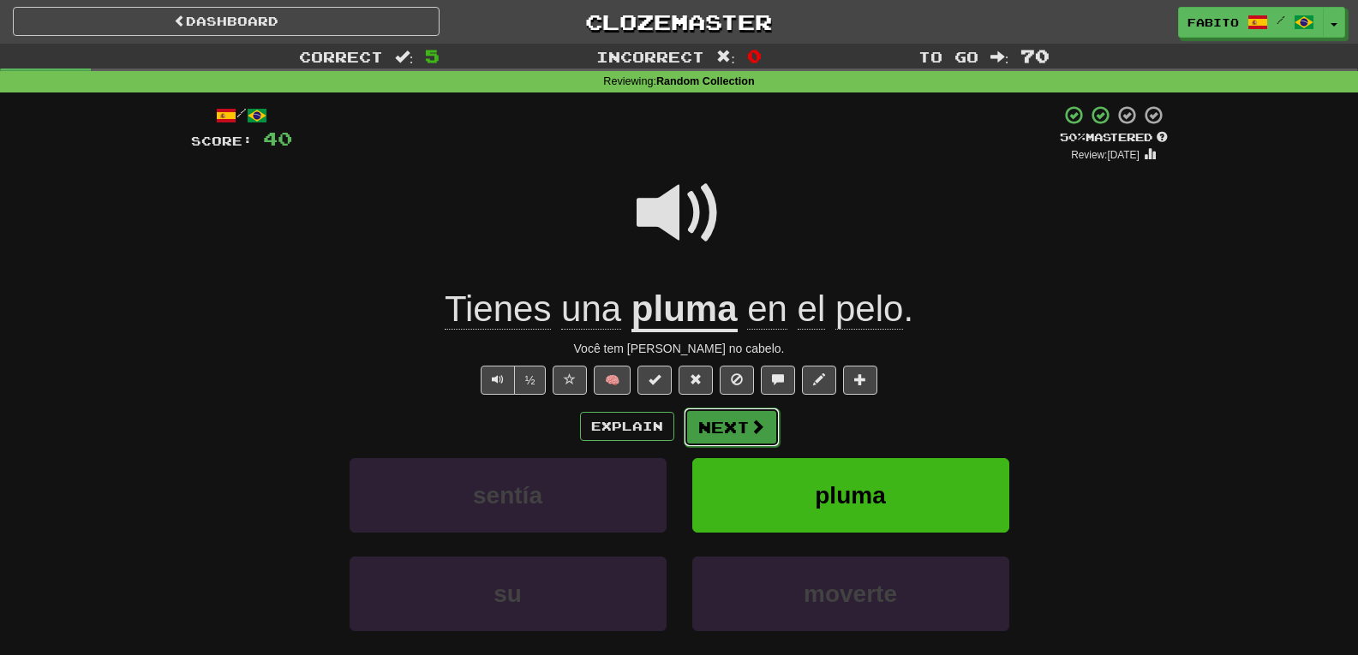
click at [739, 434] on button "Next" at bounding box center [732, 427] width 96 height 39
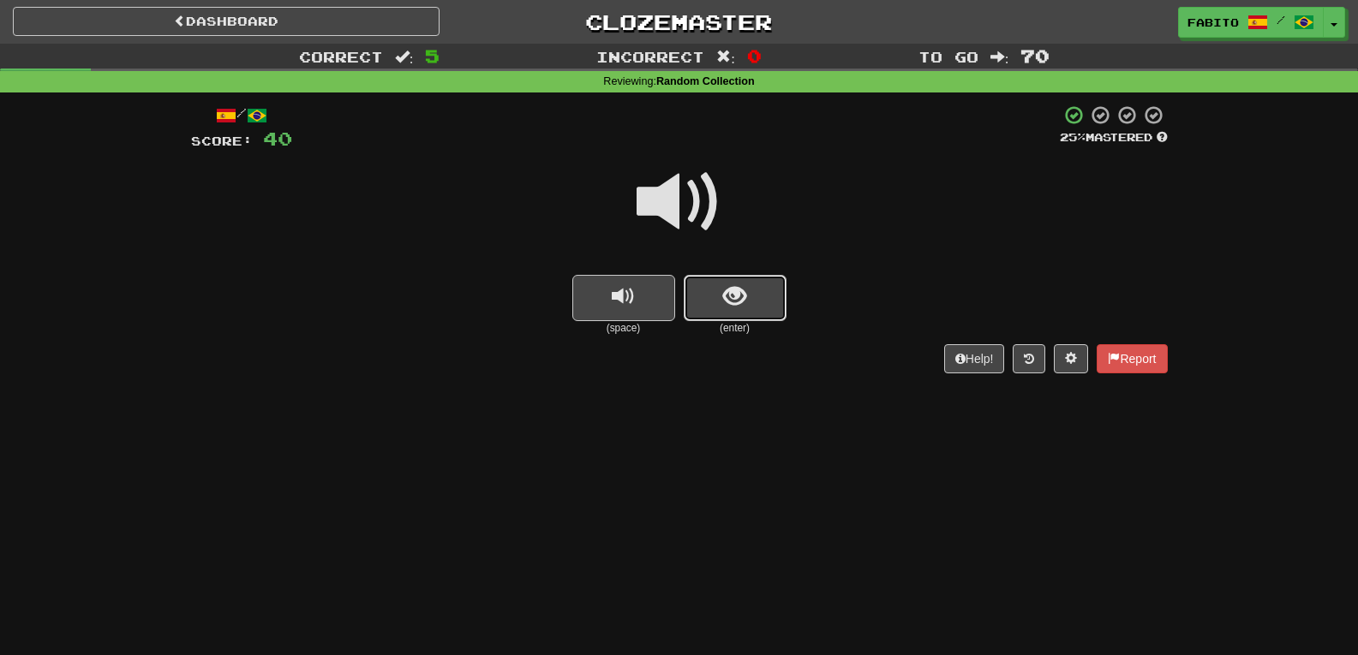
click at [769, 308] on button "show sentence" at bounding box center [735, 298] width 103 height 46
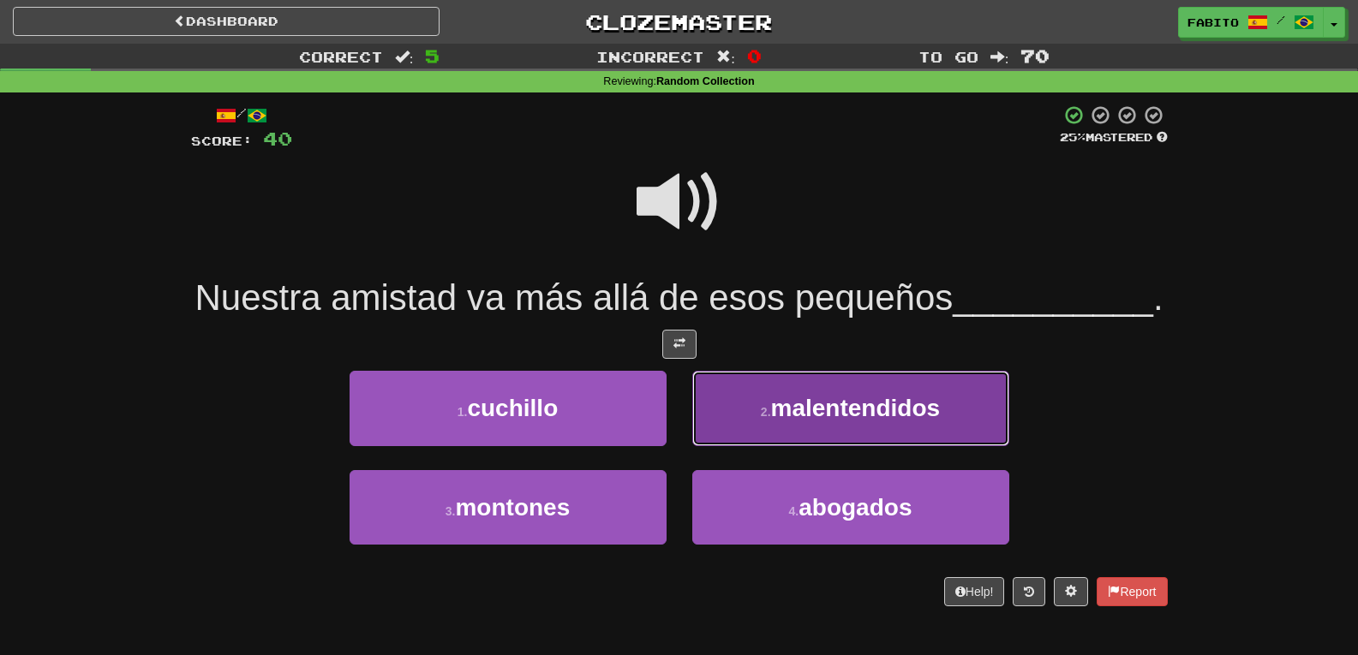
click at [765, 440] on button "2 . malentendidos" at bounding box center [850, 408] width 317 height 75
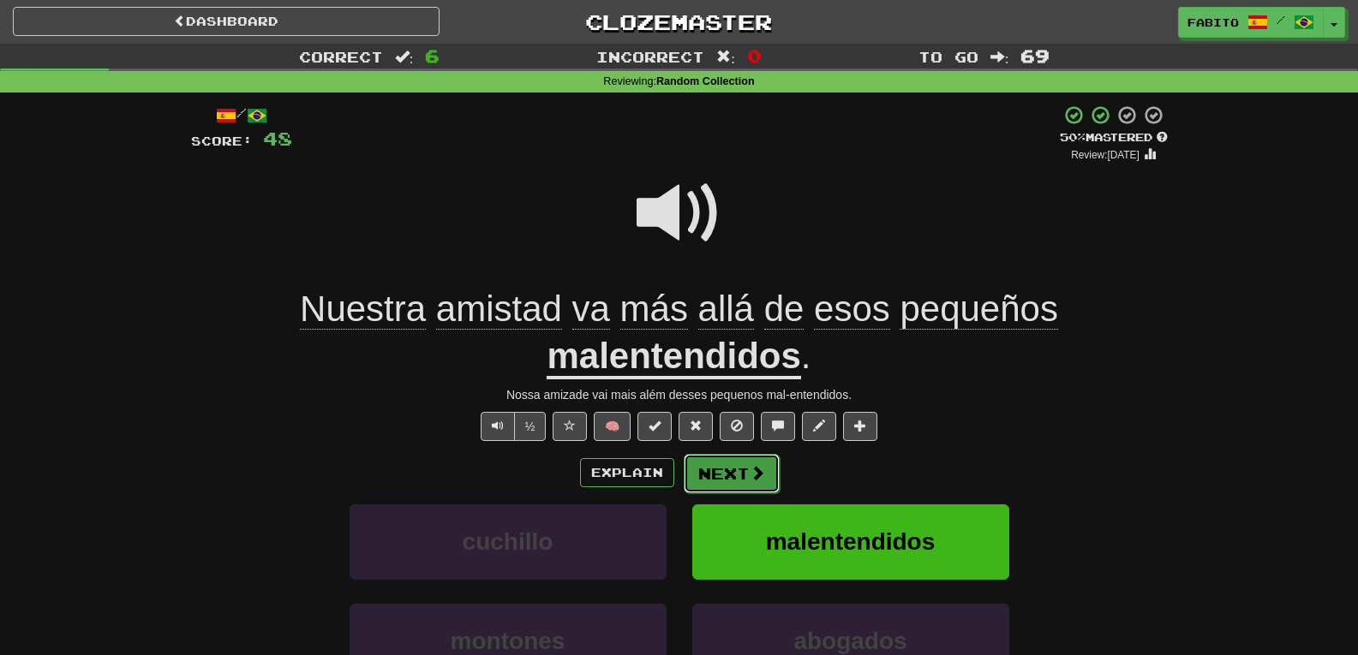
click at [759, 481] on span at bounding box center [757, 472] width 15 height 15
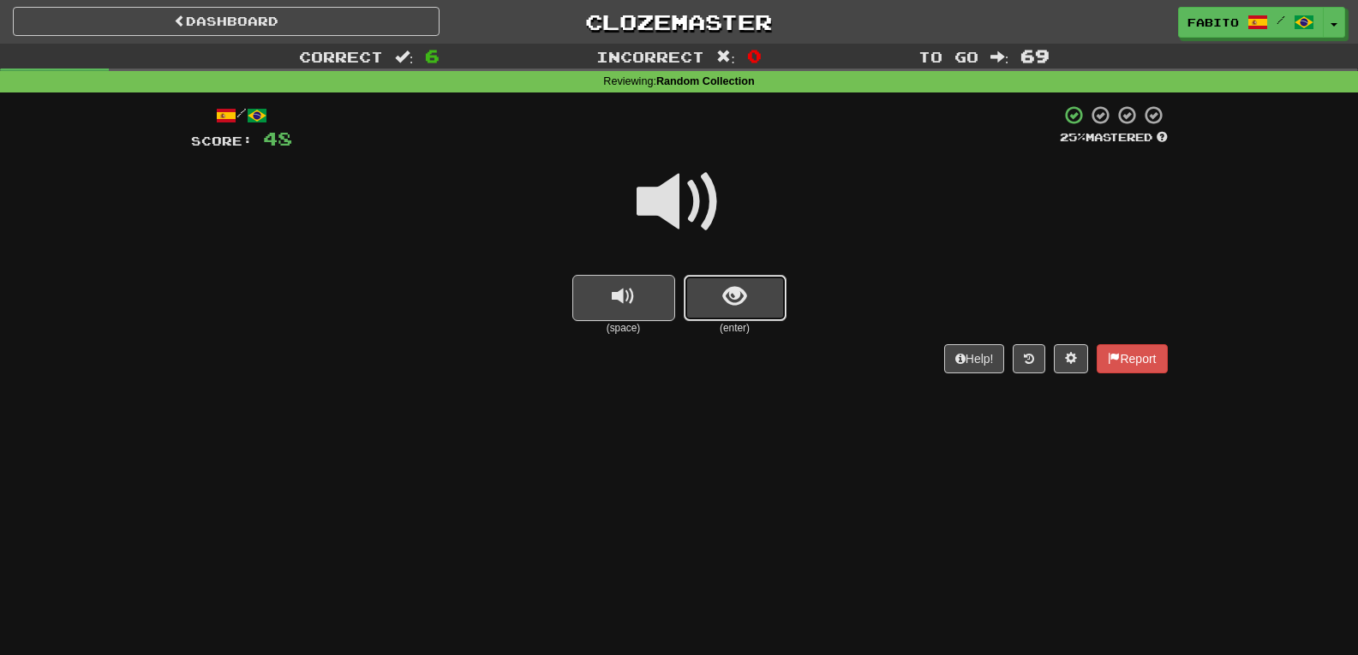
click at [775, 300] on button "show sentence" at bounding box center [735, 298] width 103 height 46
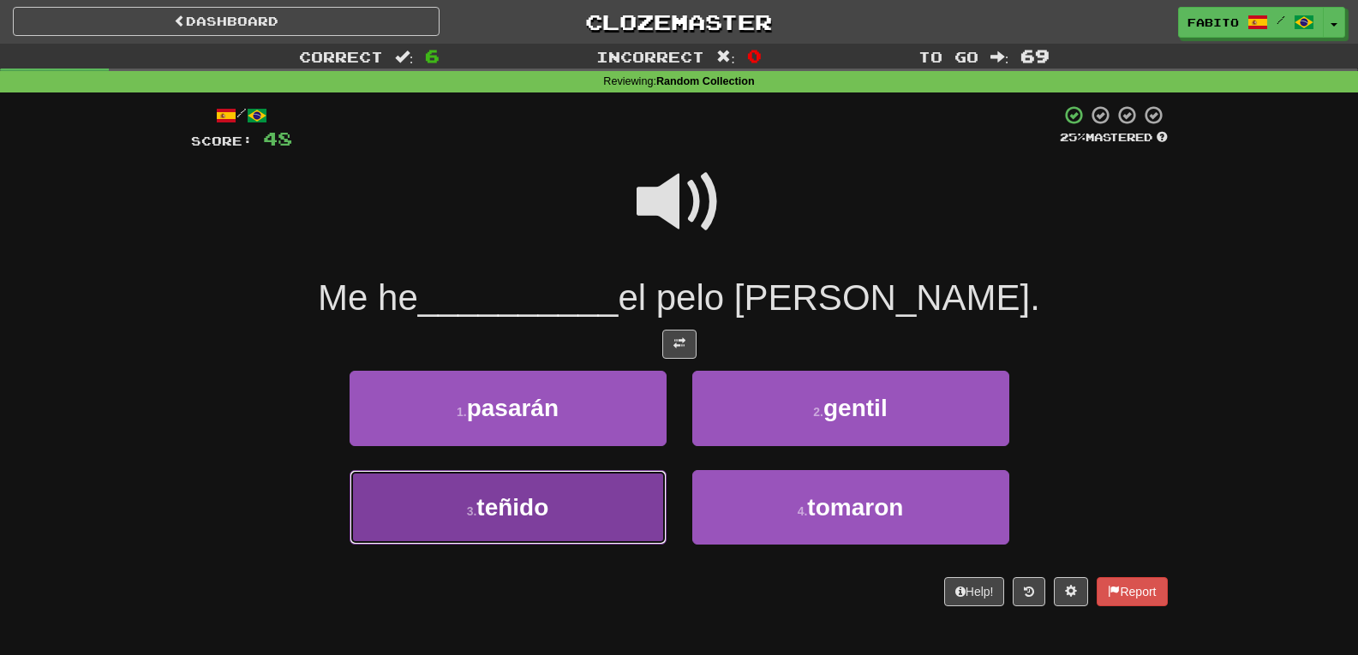
click at [603, 509] on button "3 . teñido" at bounding box center [508, 507] width 317 height 75
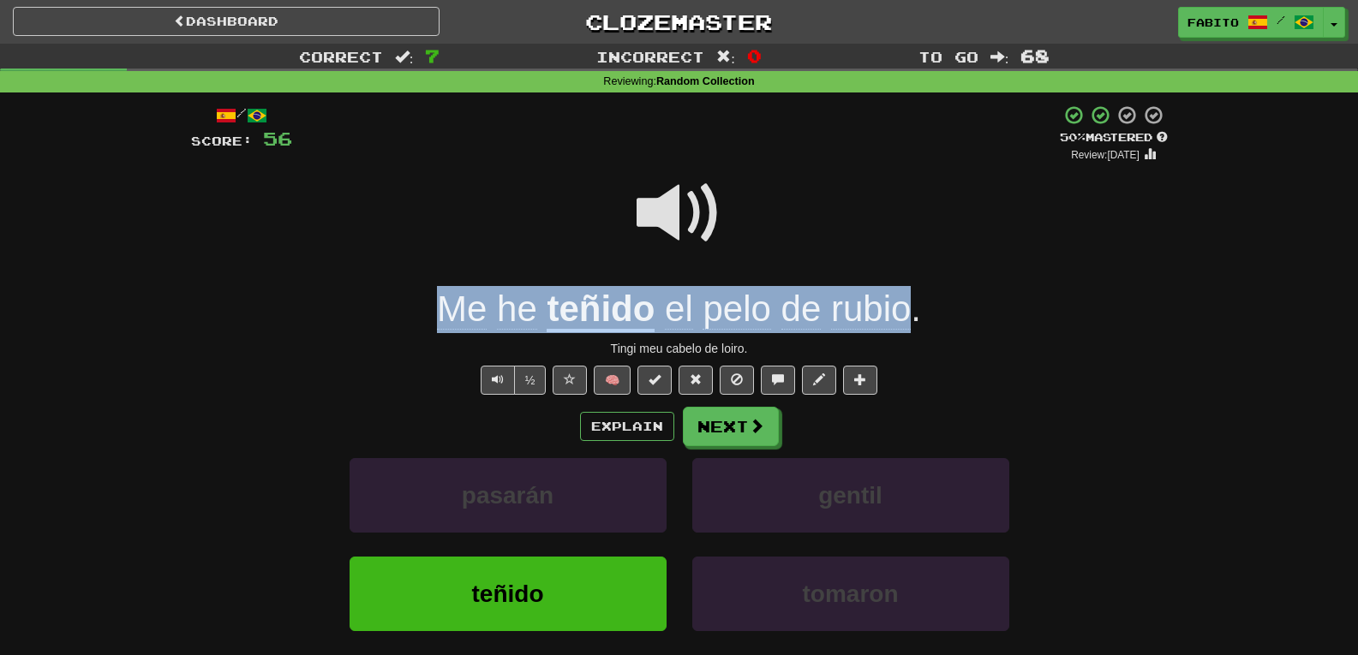
drag, startPoint x: 422, startPoint y: 312, endPoint x: 907, endPoint y: 321, distance: 485.1
click at [907, 321] on div "Me he teñido el pelo de rubio ." at bounding box center [679, 309] width 977 height 47
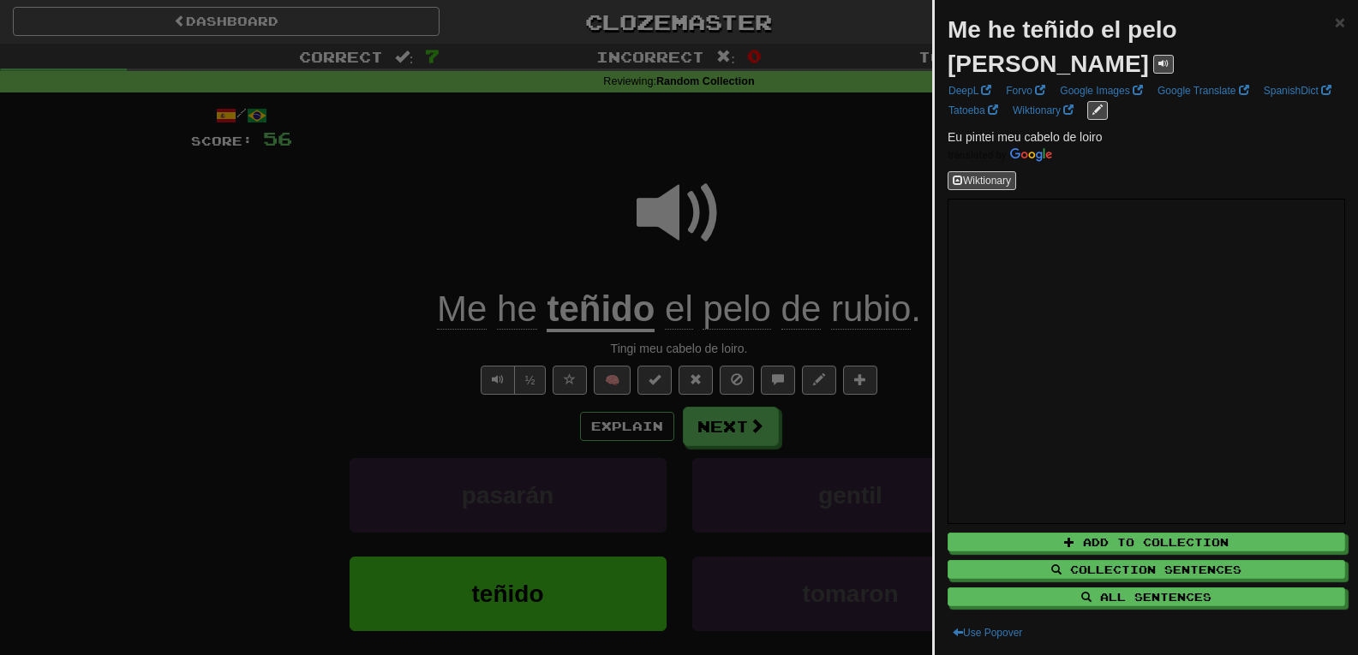
click at [831, 226] on div at bounding box center [679, 327] width 1358 height 655
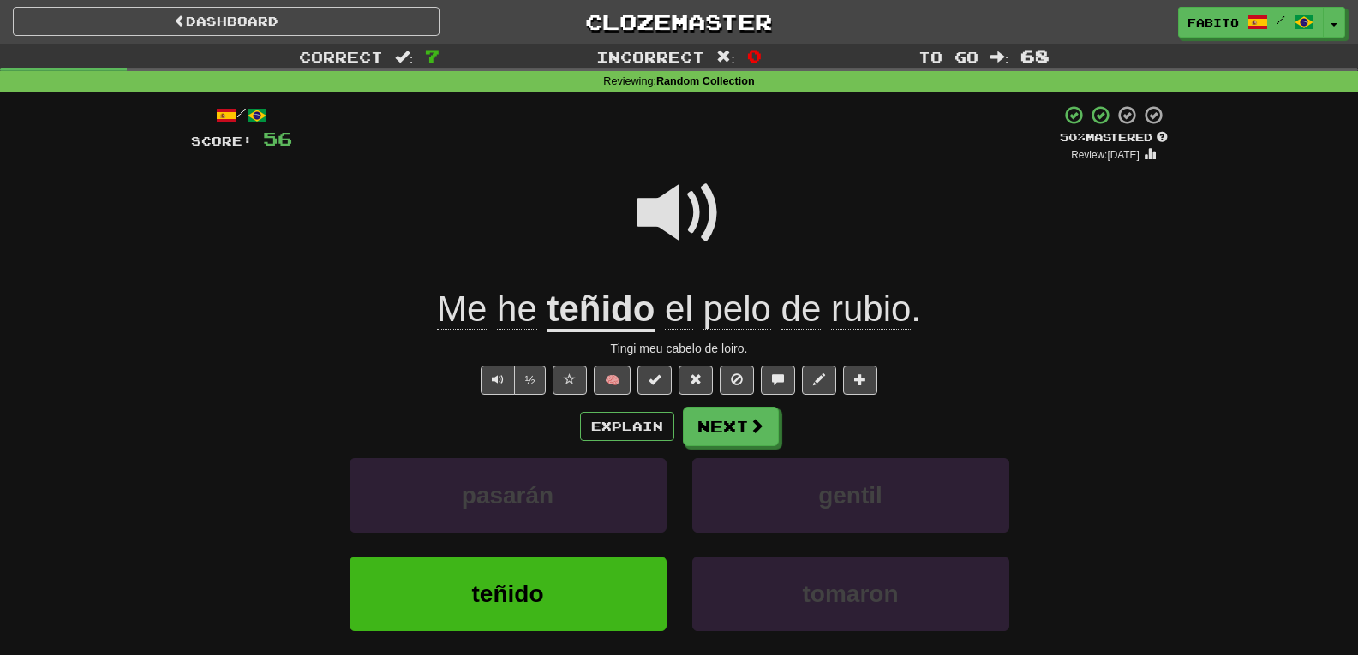
click at [618, 314] on u "teñido" at bounding box center [601, 311] width 108 height 44
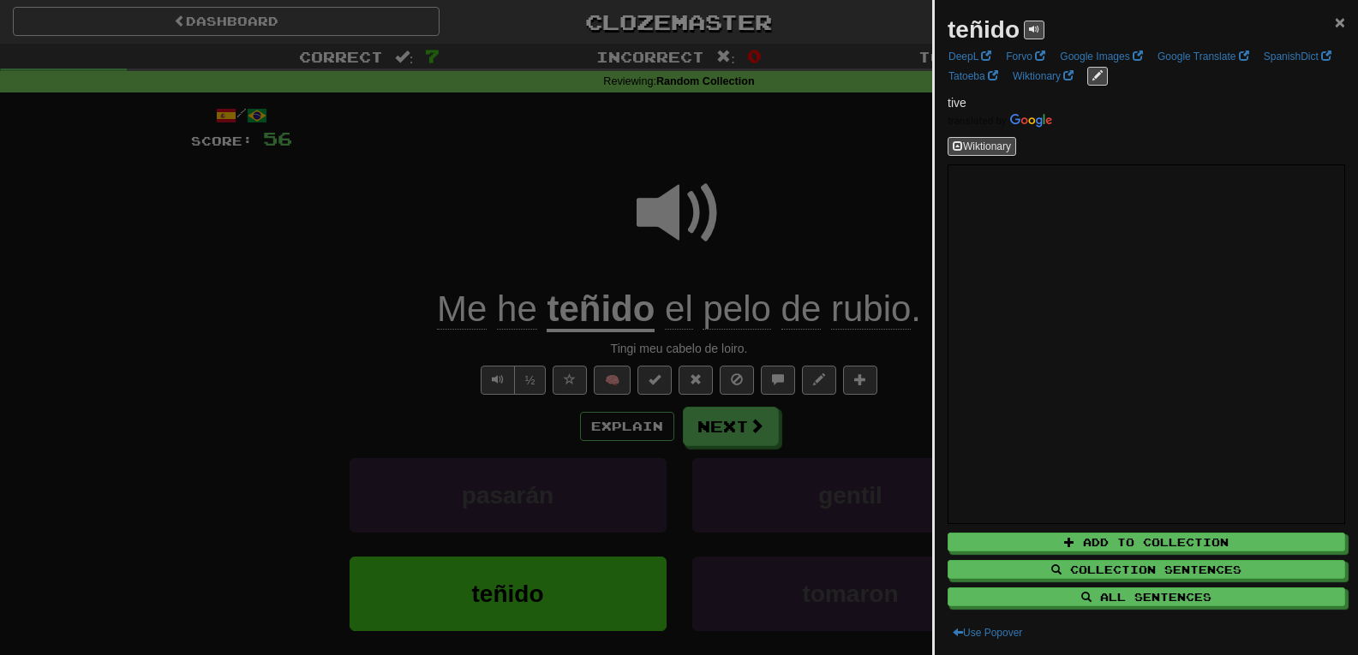
click at [1335, 22] on span "×" at bounding box center [1340, 22] width 10 height 20
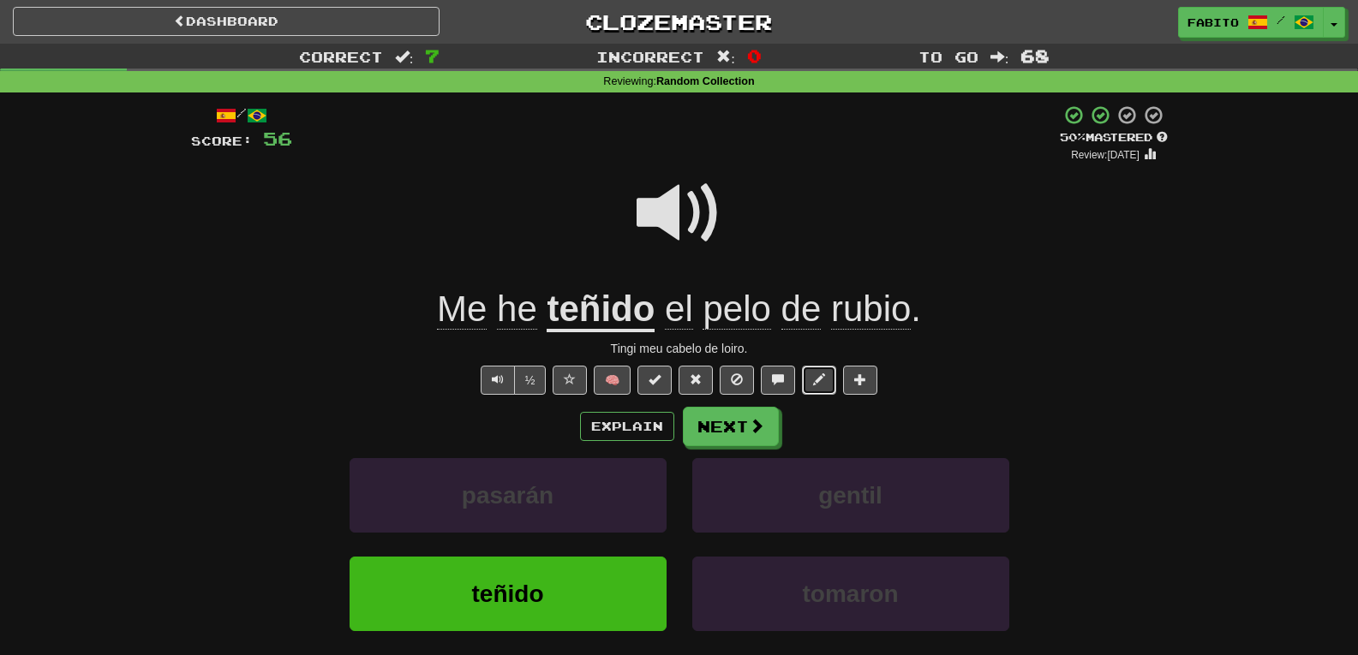
click at [817, 374] on span at bounding box center [819, 380] width 12 height 12
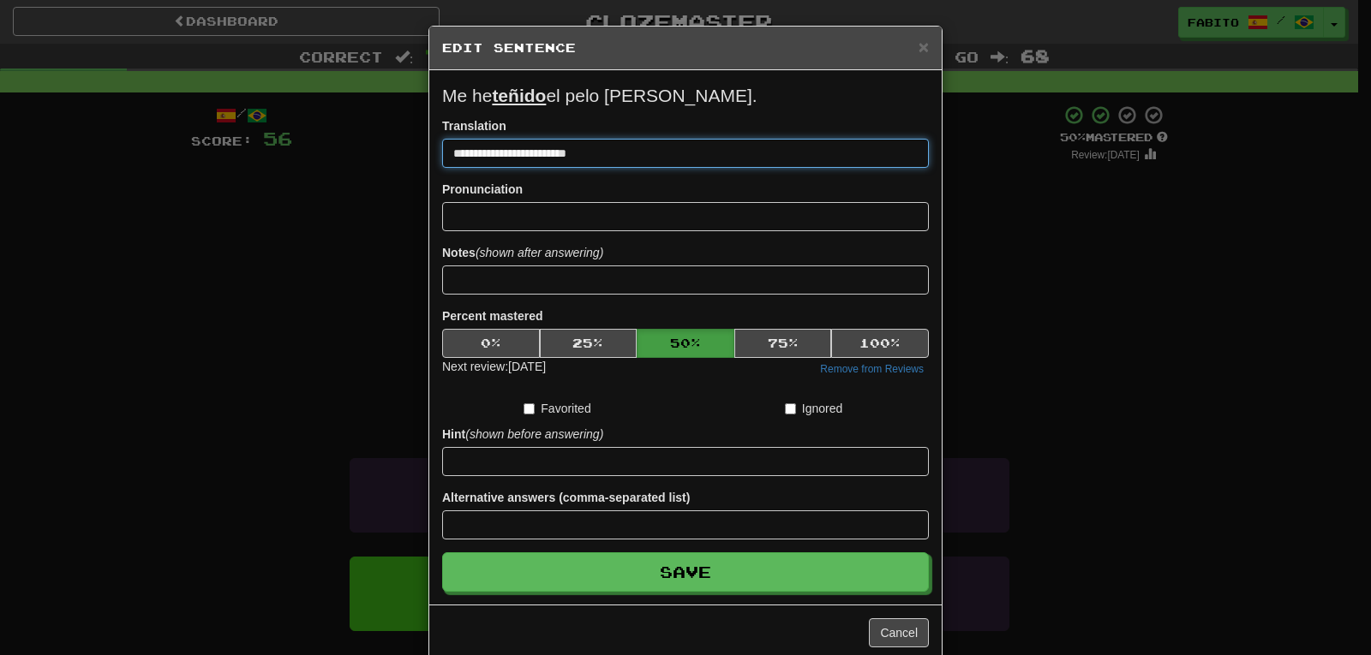
drag, startPoint x: 471, startPoint y: 151, endPoint x: 416, endPoint y: 153, distance: 55.7
click at [416, 153] on div "**********" at bounding box center [685, 327] width 1371 height 655
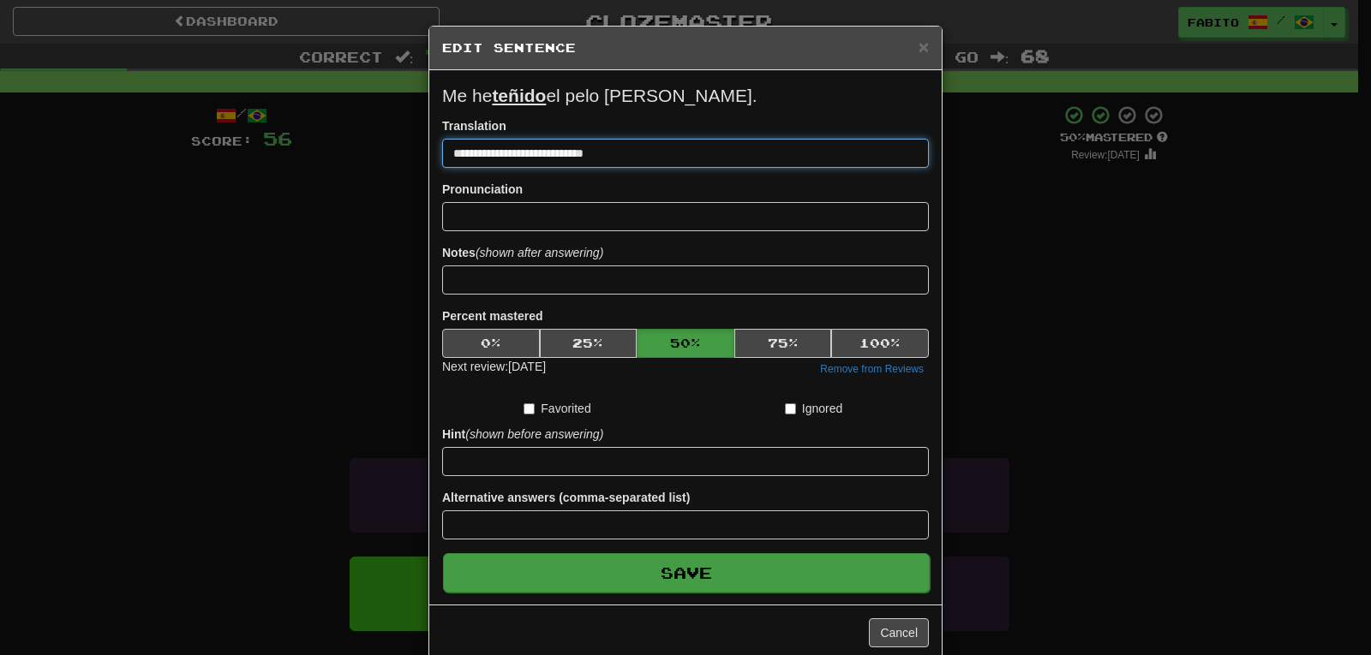
type input "**********"
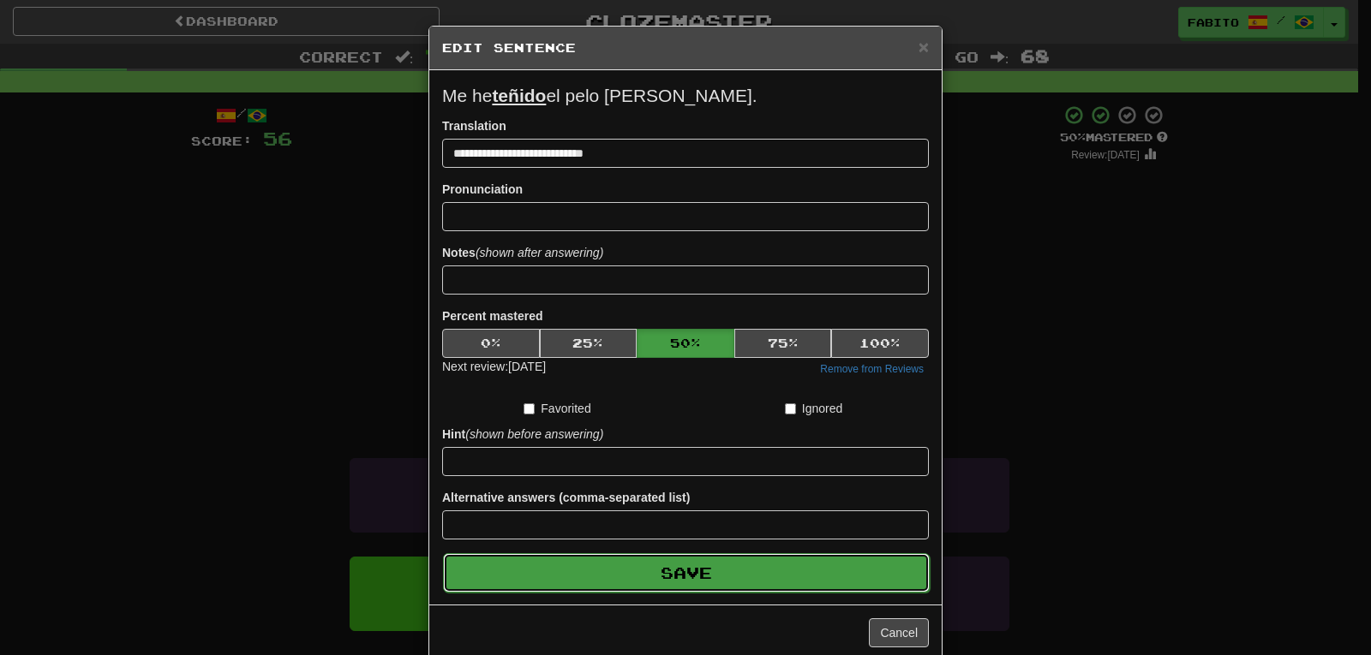
click at [873, 583] on button "Save" at bounding box center [686, 573] width 487 height 39
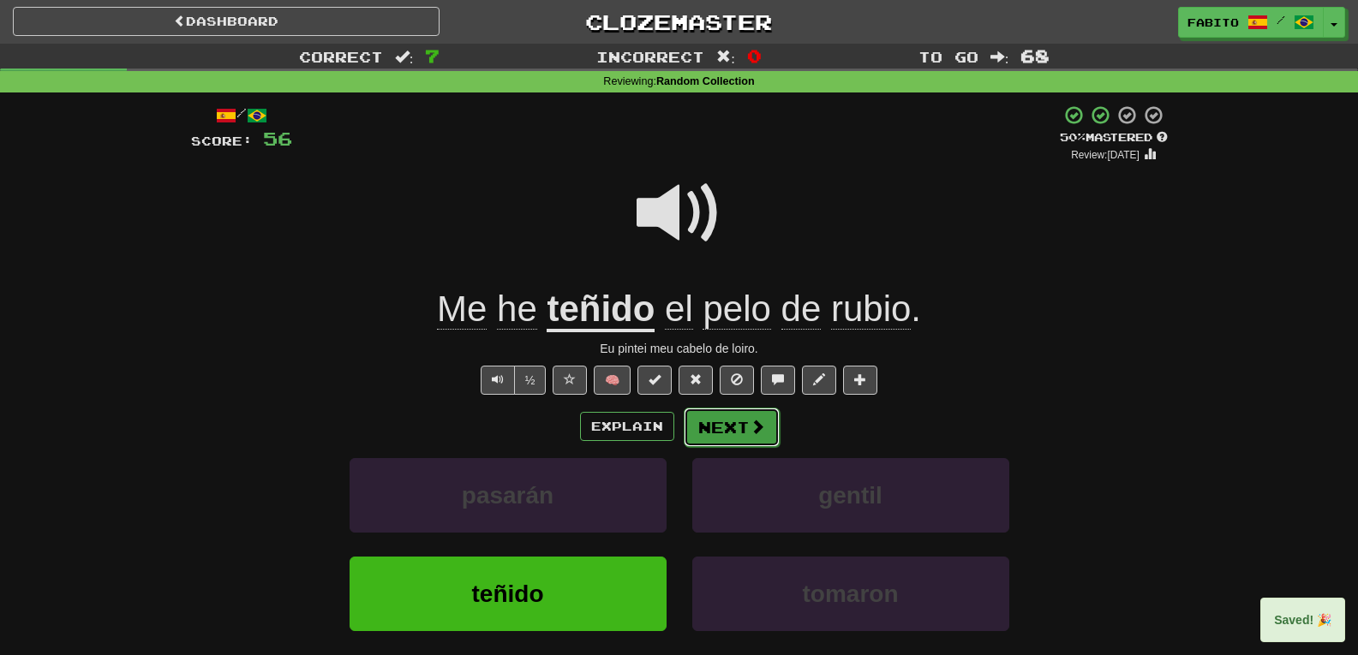
click at [759, 424] on span at bounding box center [757, 426] width 15 height 15
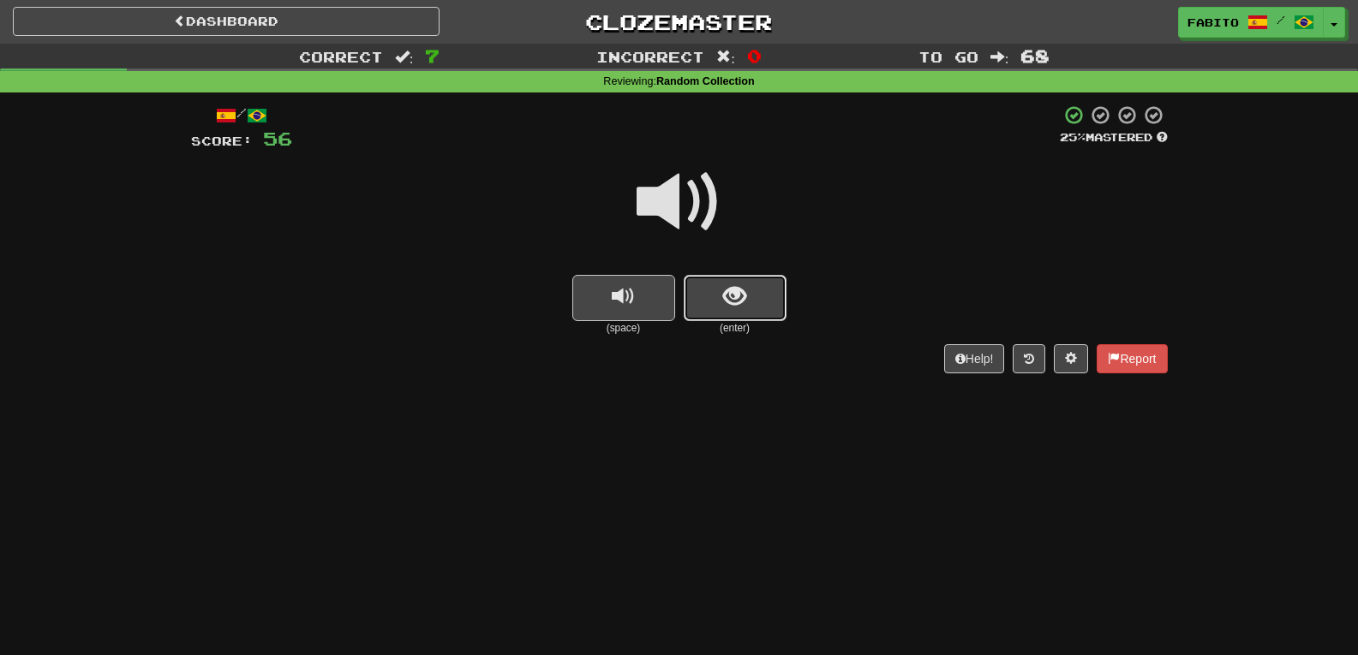
click at [739, 306] on span "show sentence" at bounding box center [734, 296] width 23 height 23
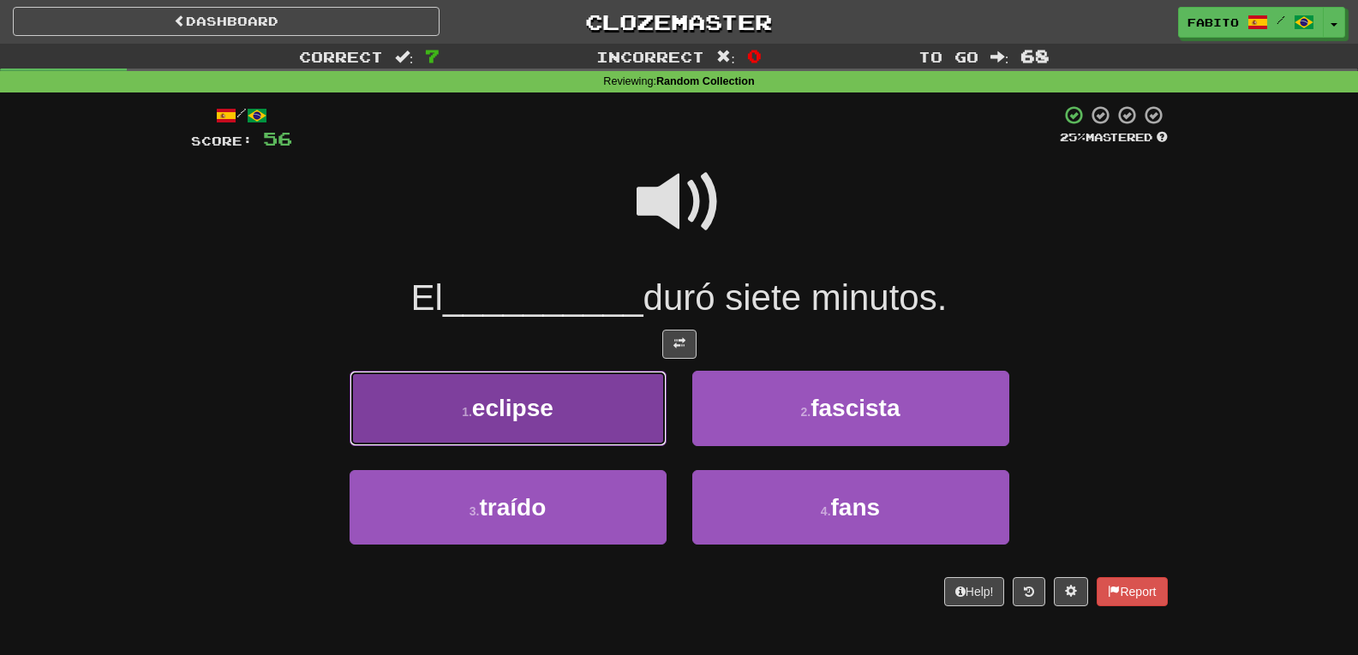
click at [600, 402] on button "1 . eclipse" at bounding box center [508, 408] width 317 height 75
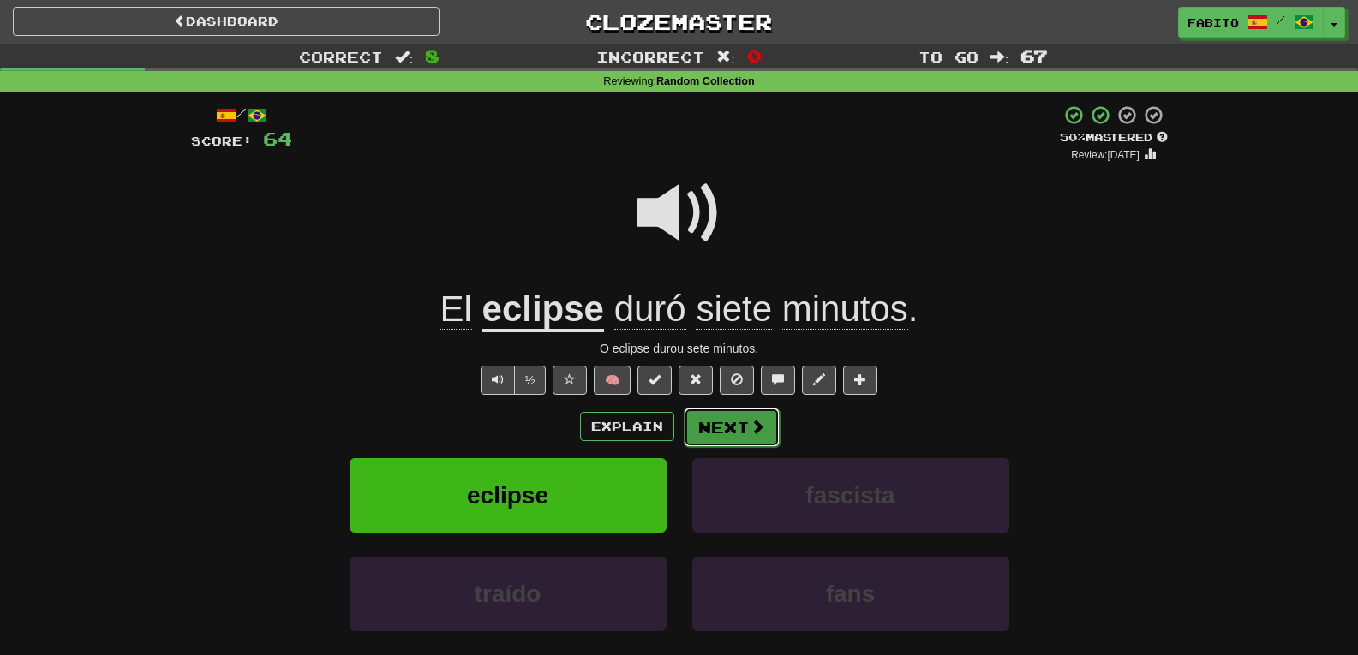
click at [722, 425] on button "Next" at bounding box center [732, 427] width 96 height 39
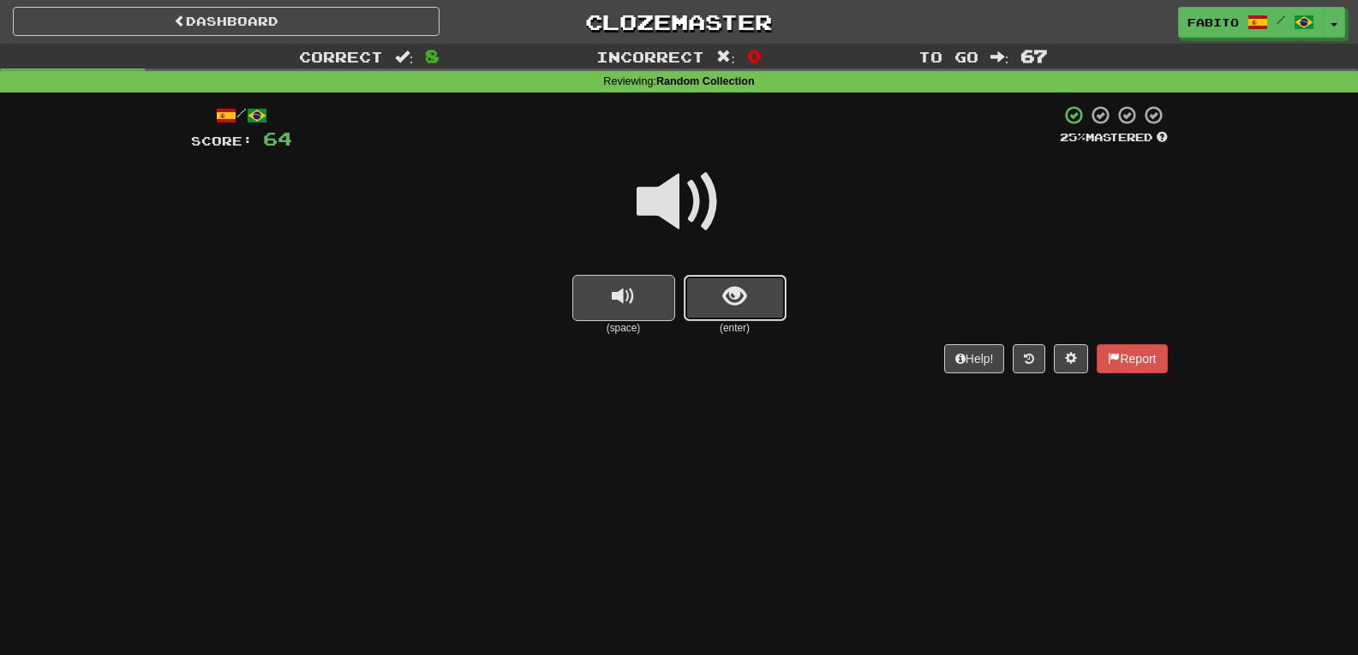
click at [746, 311] on button "show sentence" at bounding box center [735, 298] width 103 height 46
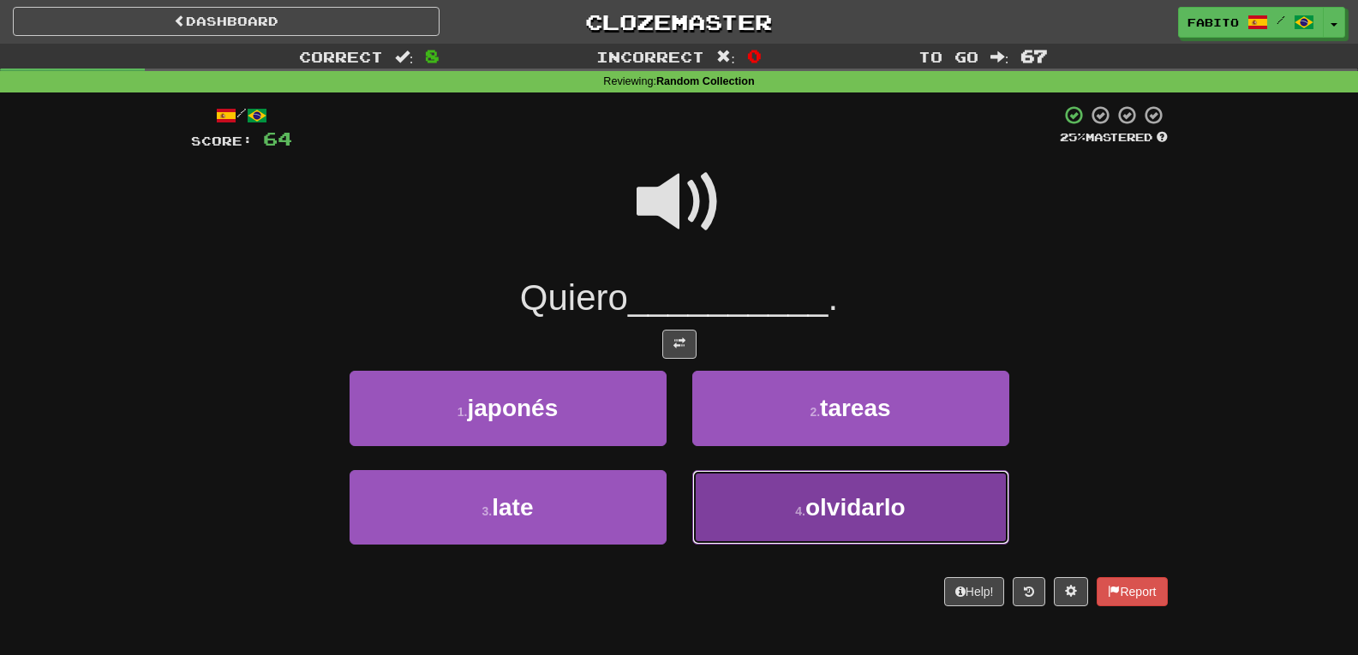
click at [728, 496] on button "4 . olvidarlo" at bounding box center [850, 507] width 317 height 75
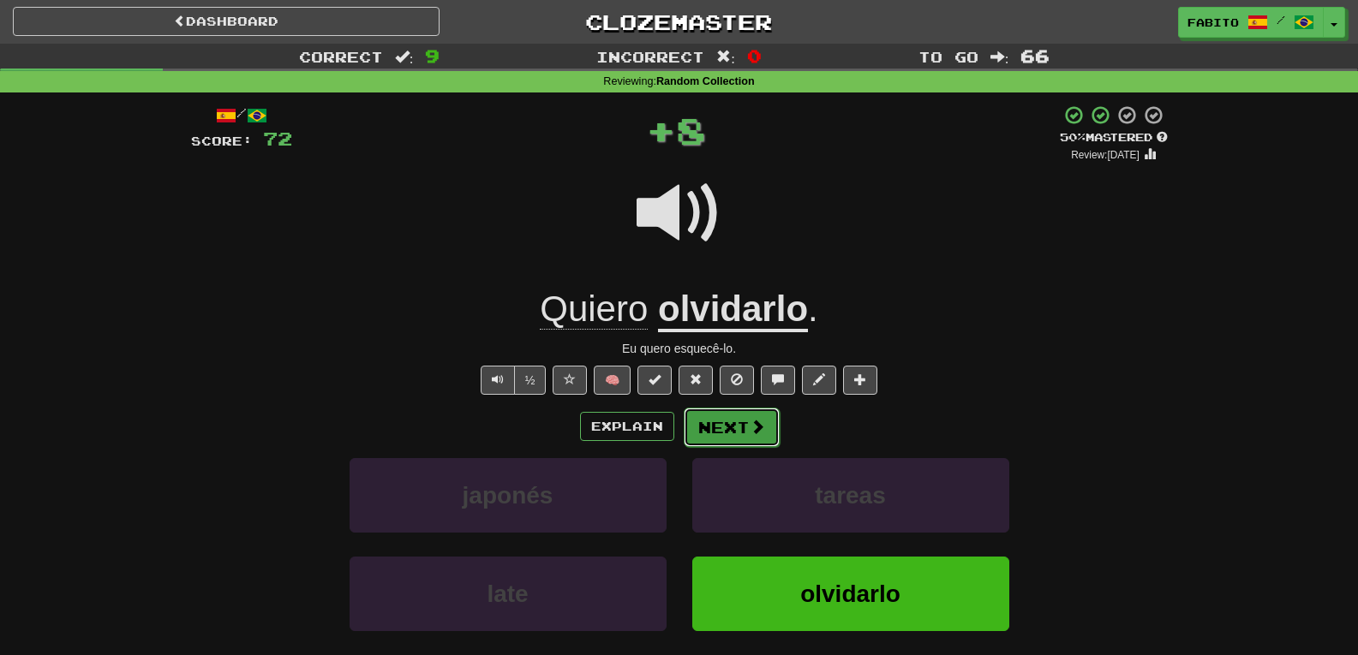
click at [757, 428] on span at bounding box center [757, 426] width 15 height 15
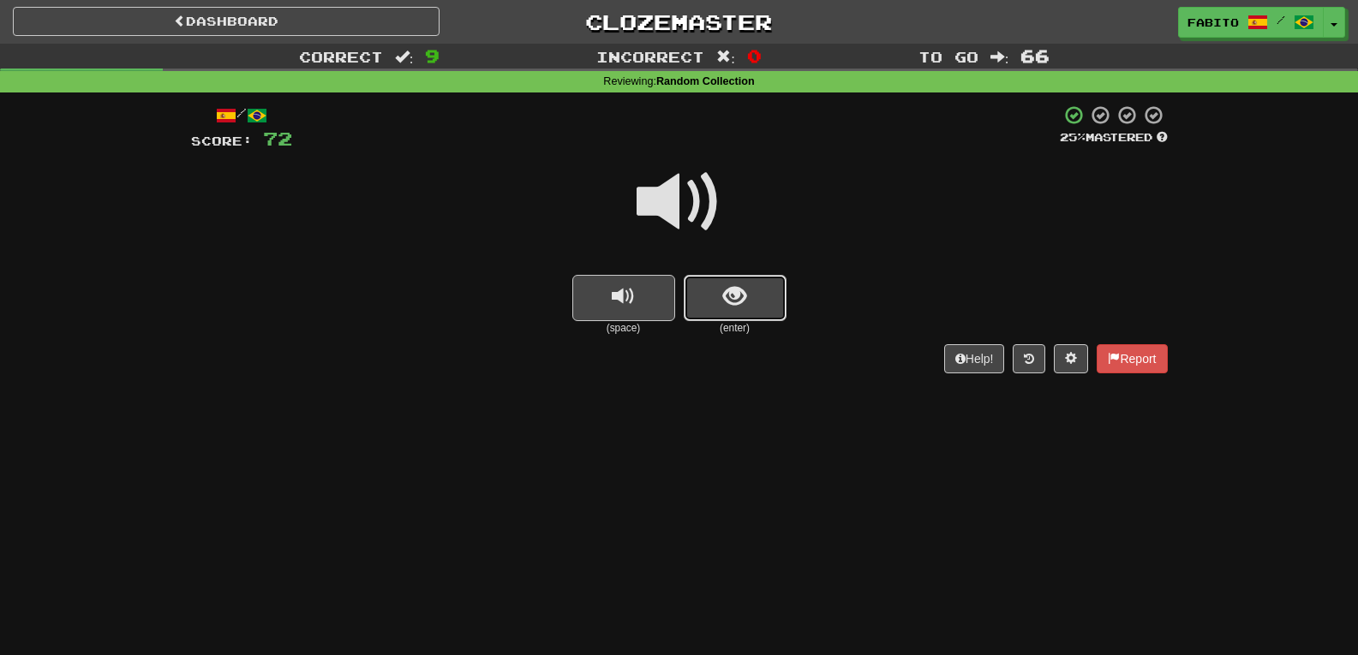
click at [736, 295] on span "show sentence" at bounding box center [734, 296] width 23 height 23
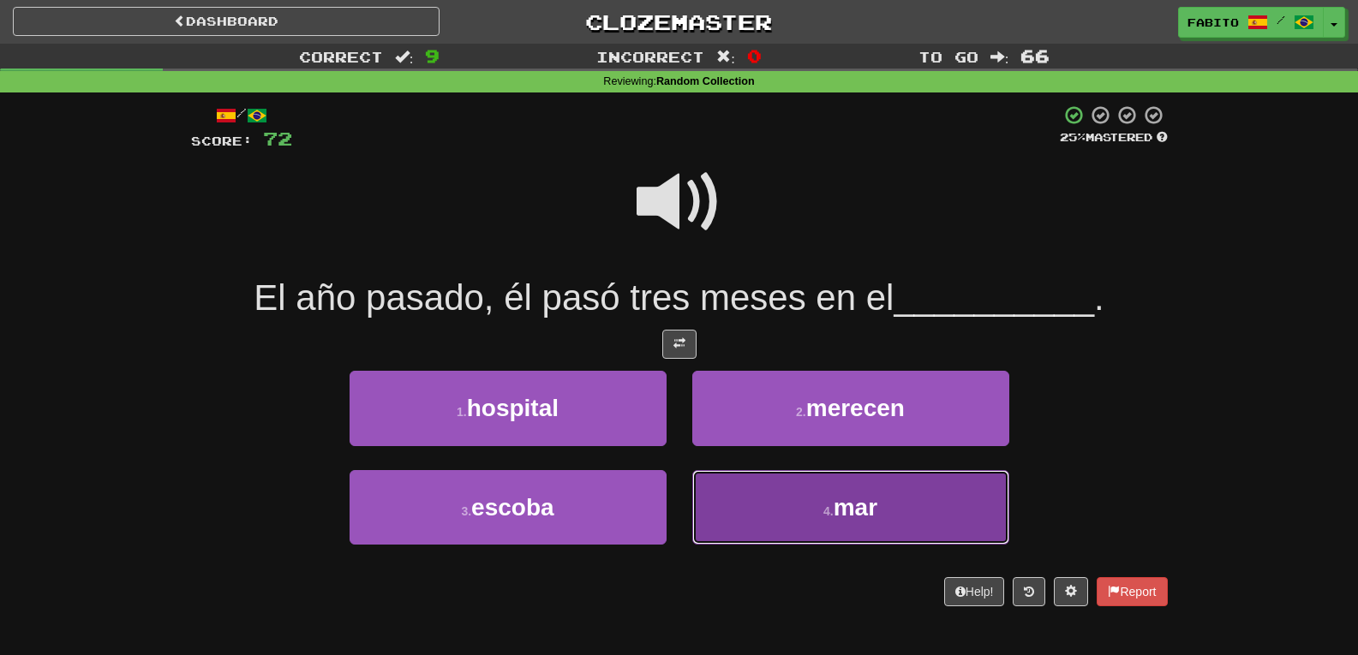
click at [753, 492] on button "4 . mar" at bounding box center [850, 507] width 317 height 75
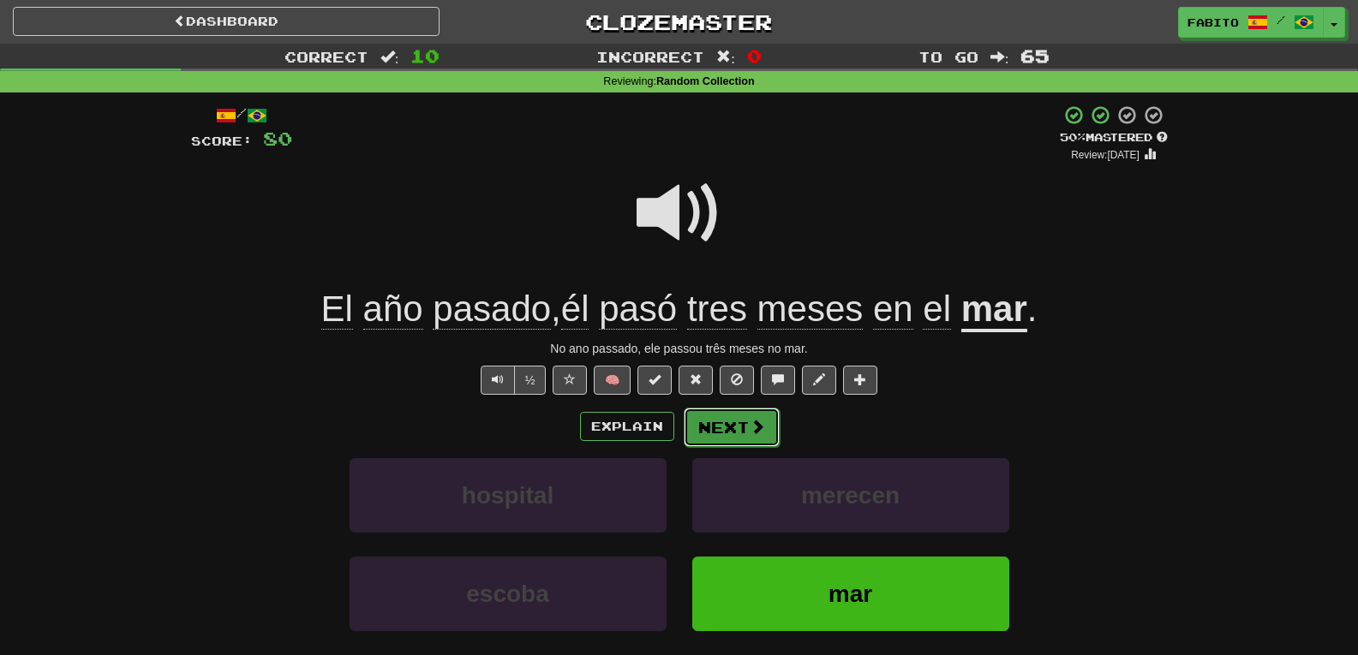
click at [733, 421] on button "Next" at bounding box center [732, 427] width 96 height 39
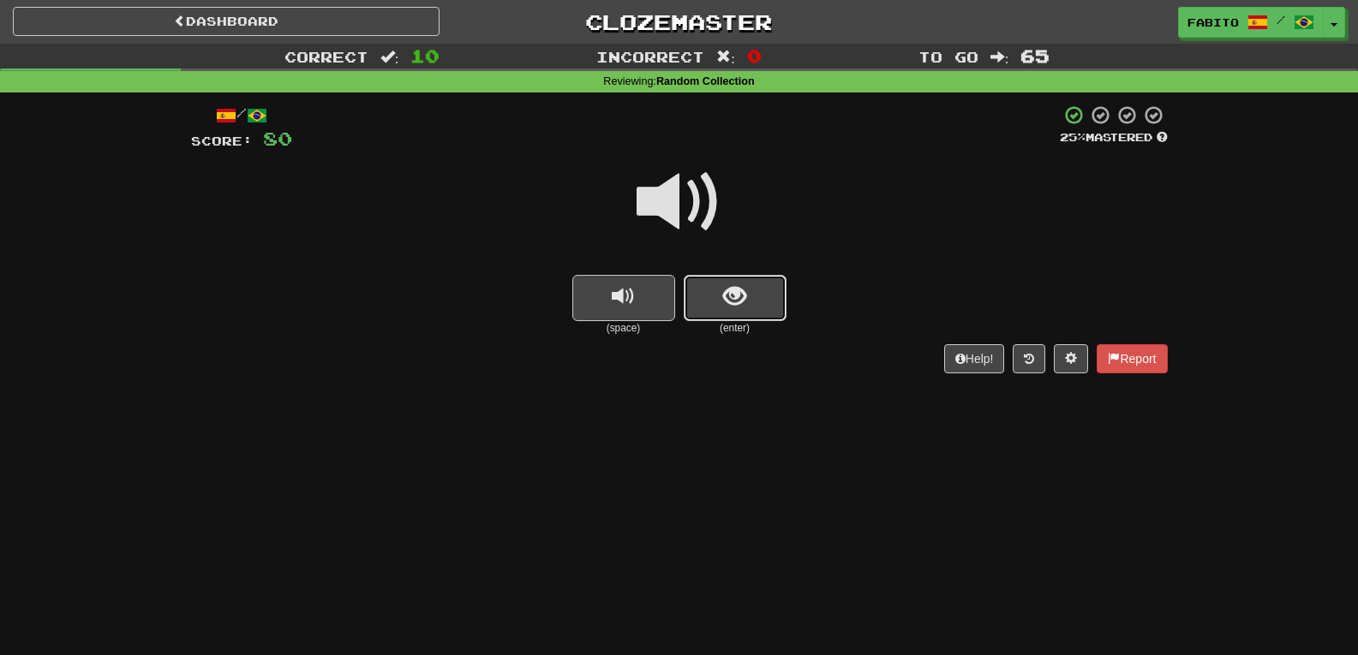
click at [754, 307] on button "show sentence" at bounding box center [735, 298] width 103 height 46
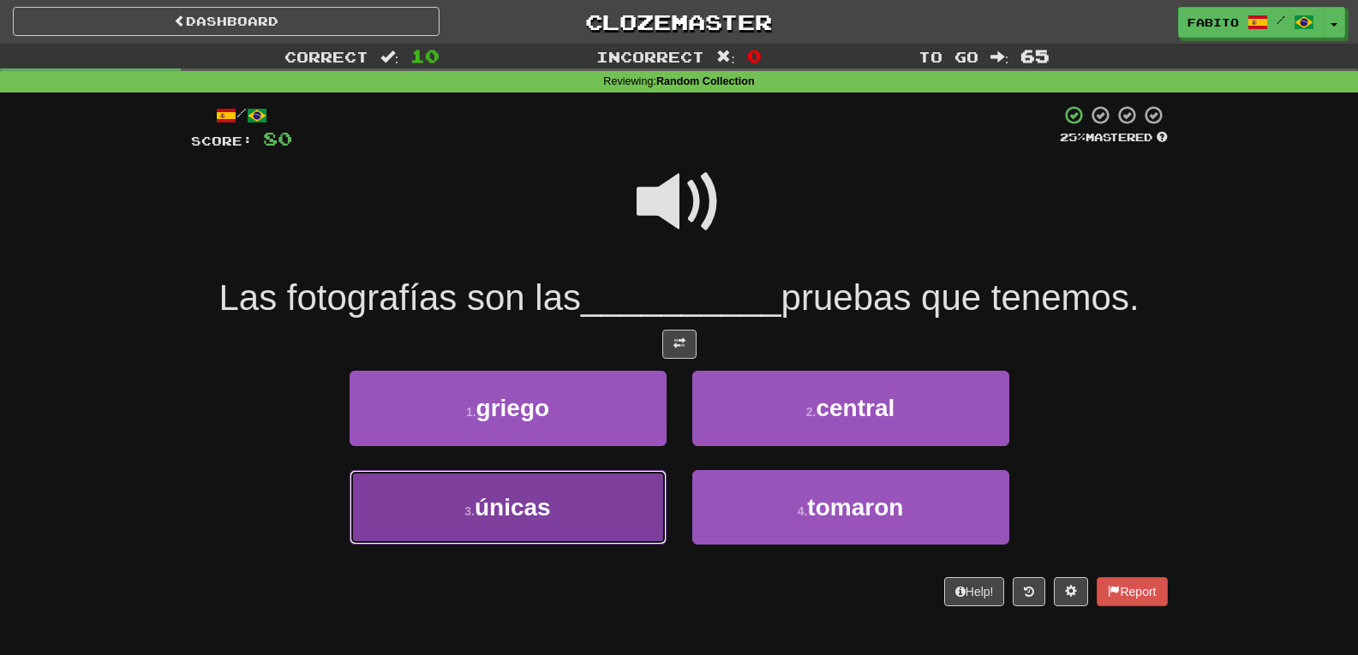
click at [563, 500] on button "3 . únicas" at bounding box center [508, 507] width 317 height 75
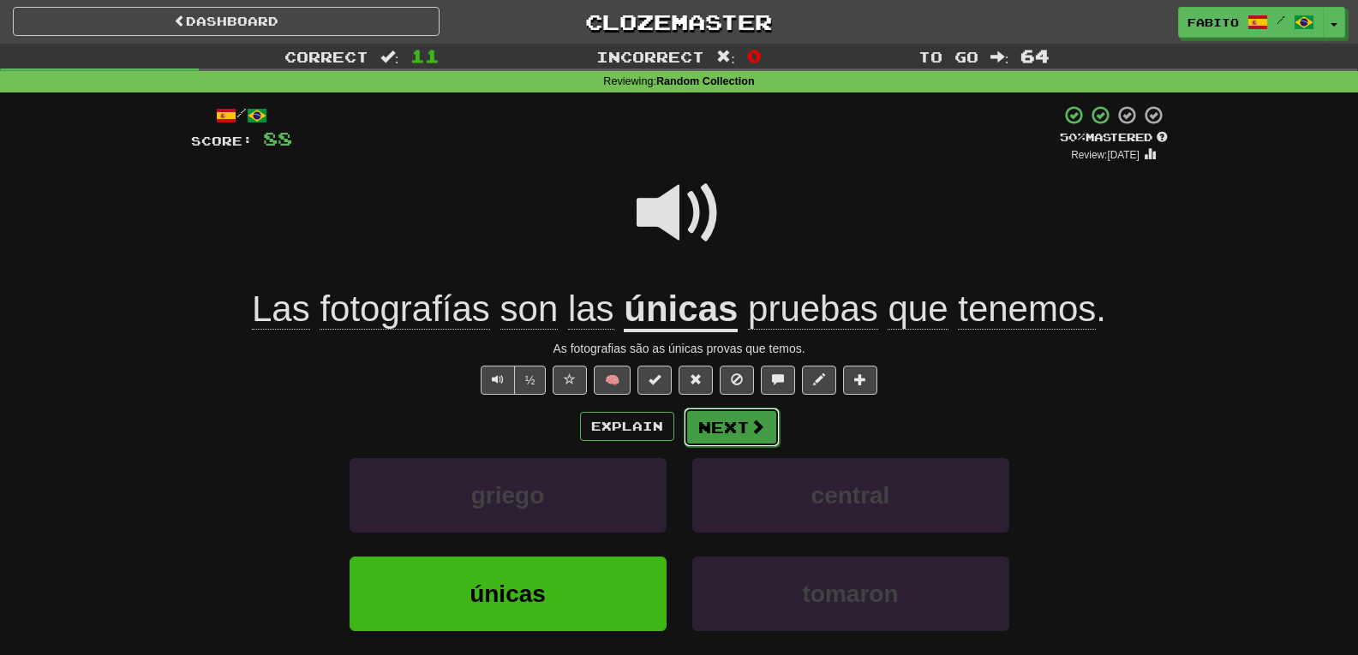
click at [728, 434] on button "Next" at bounding box center [732, 427] width 96 height 39
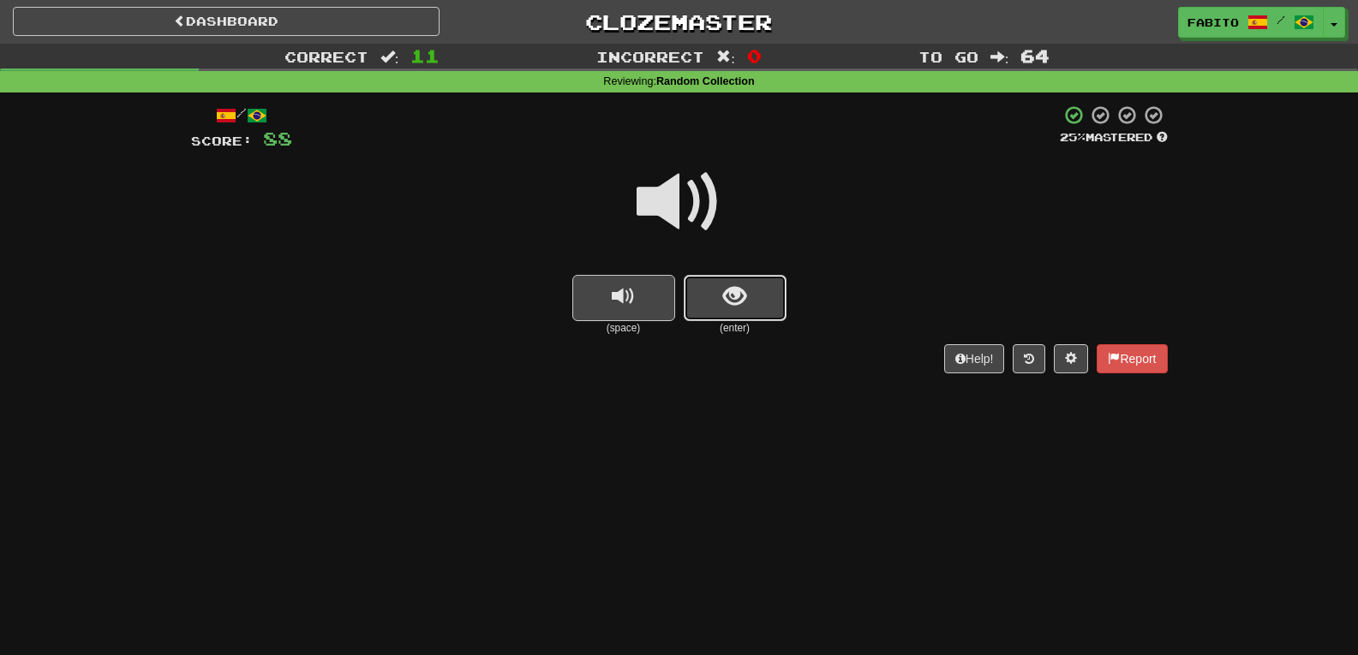
click at [739, 308] on span "show sentence" at bounding box center [734, 296] width 23 height 23
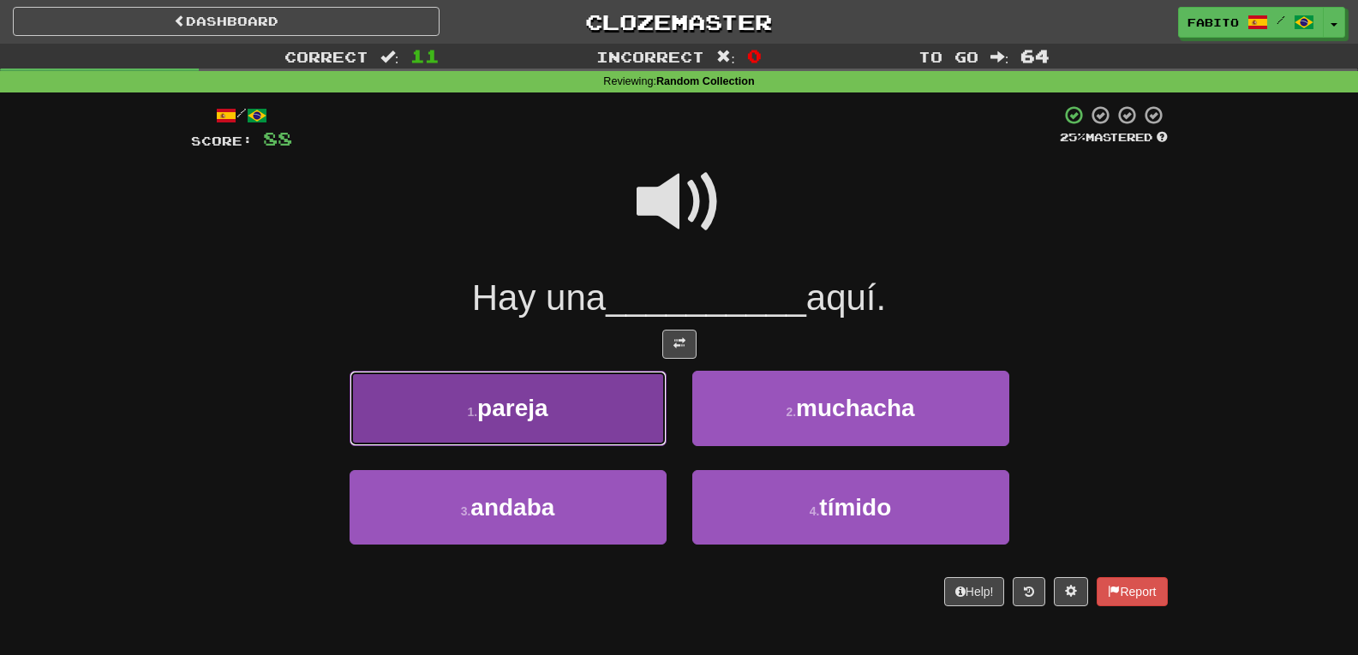
click at [607, 417] on button "1 . pareja" at bounding box center [508, 408] width 317 height 75
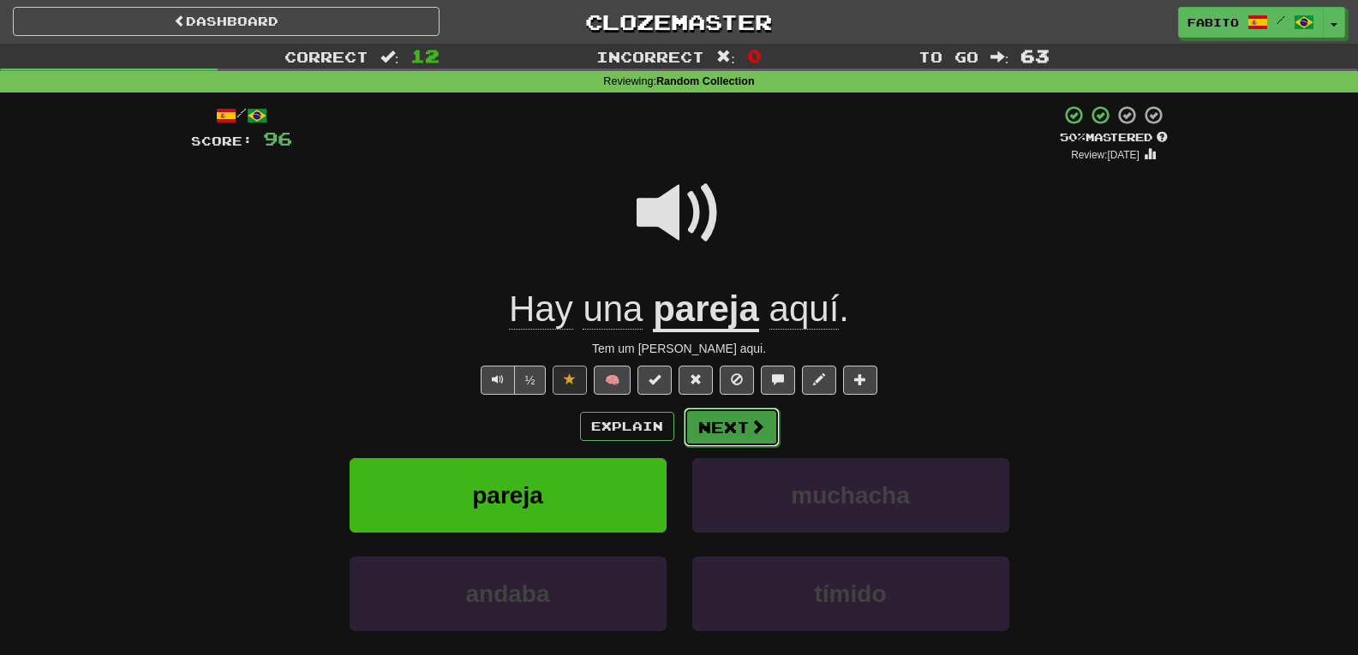
click at [711, 414] on button "Next" at bounding box center [732, 427] width 96 height 39
click at [711, 414] on div "Dashboard Clozemaster Fabito / Toggle Dropdown Dashboard Leaderboard Activity F…" at bounding box center [679, 385] width 1358 height 771
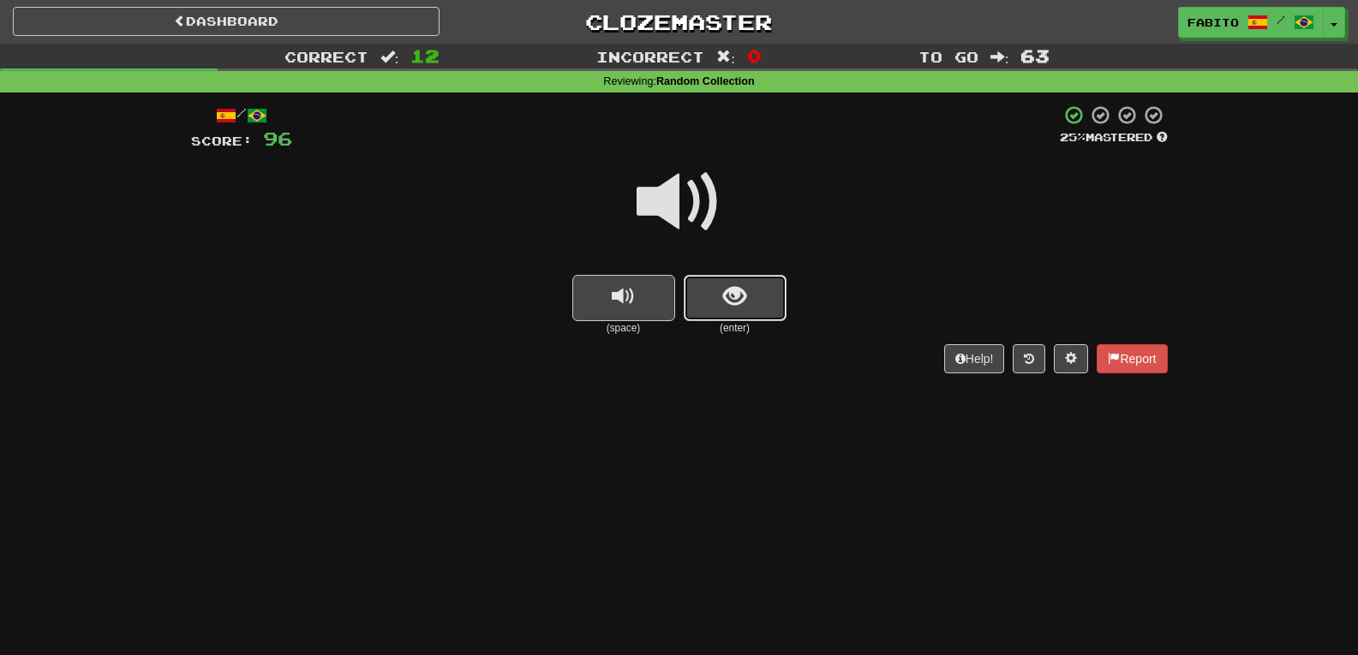
click at [753, 295] on button "show sentence" at bounding box center [735, 298] width 103 height 46
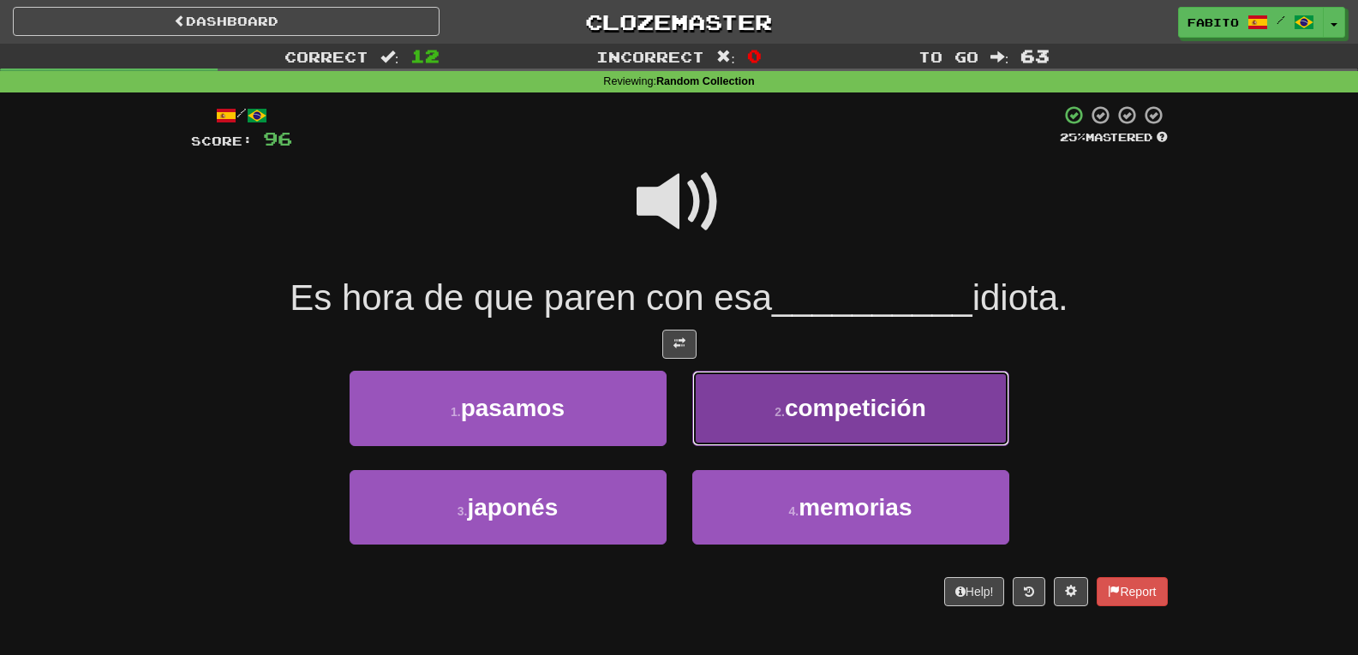
click at [782, 398] on button "2 . competición" at bounding box center [850, 408] width 317 height 75
click at [782, 398] on div "/ Score: 96 25 % Mastered Es hora de que paren con esa __________ idiota. 1 . p…" at bounding box center [679, 356] width 977 height 502
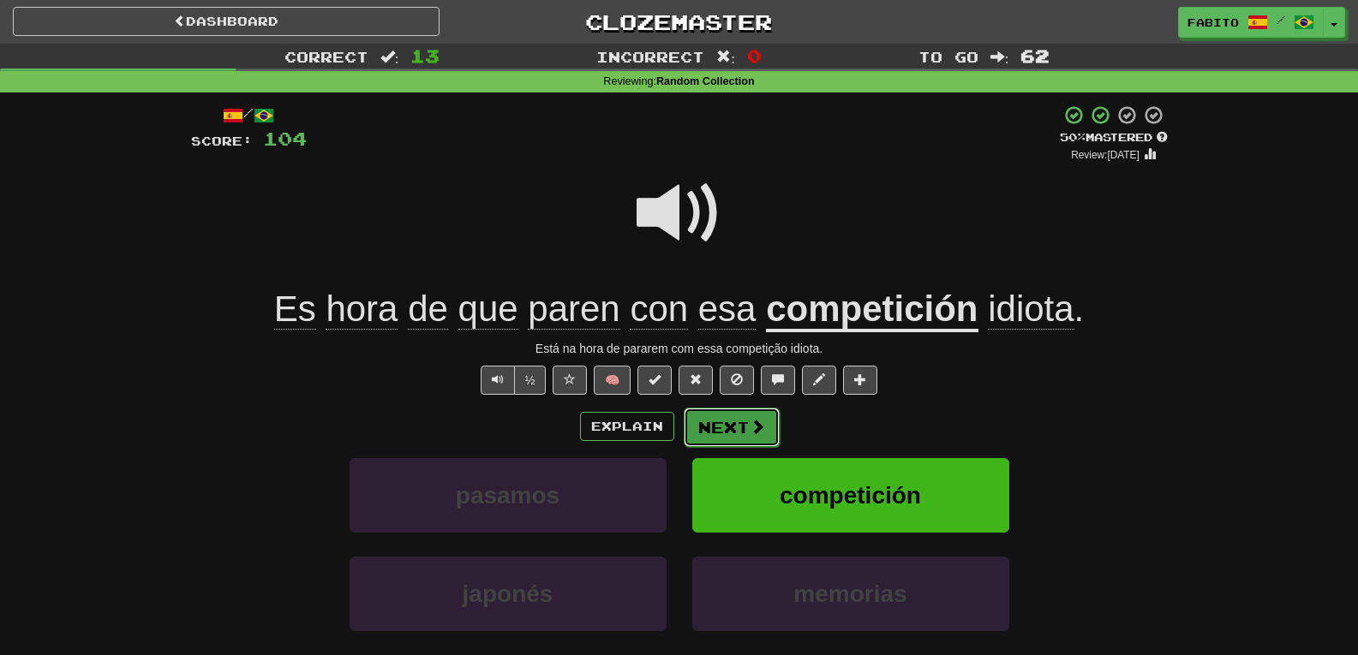
click at [733, 433] on button "Next" at bounding box center [732, 427] width 96 height 39
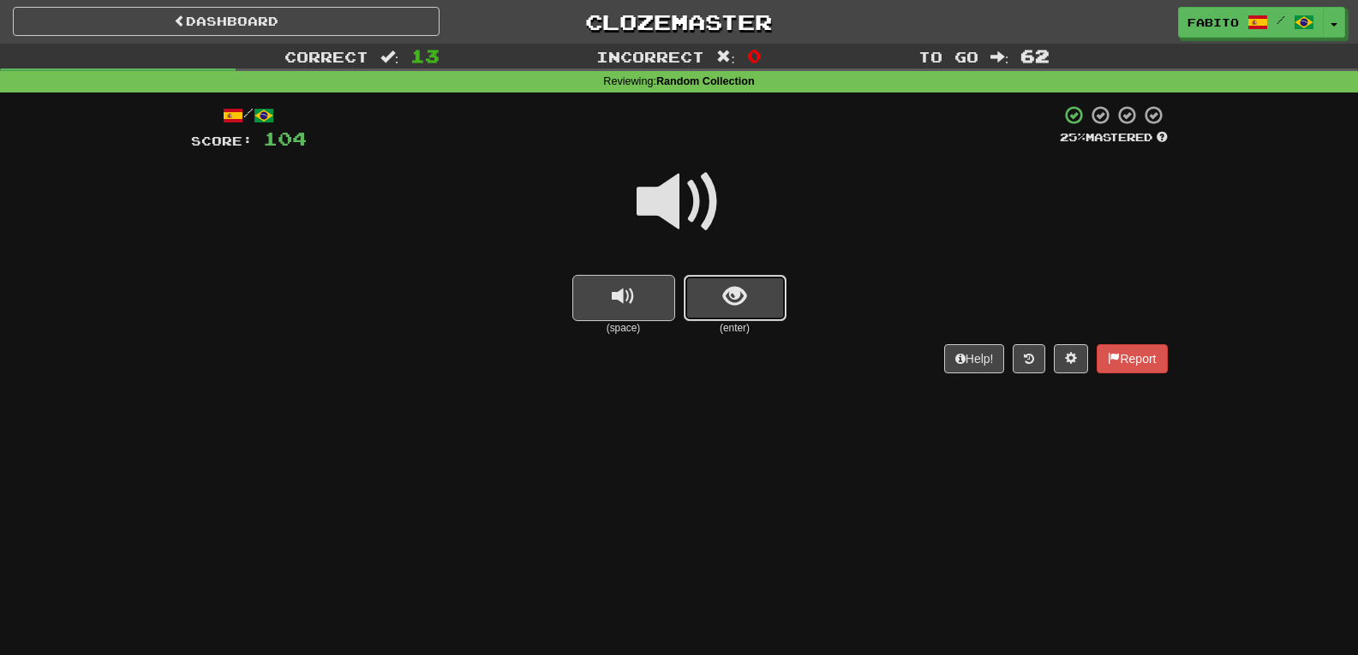
click at [748, 293] on button "show sentence" at bounding box center [735, 298] width 103 height 46
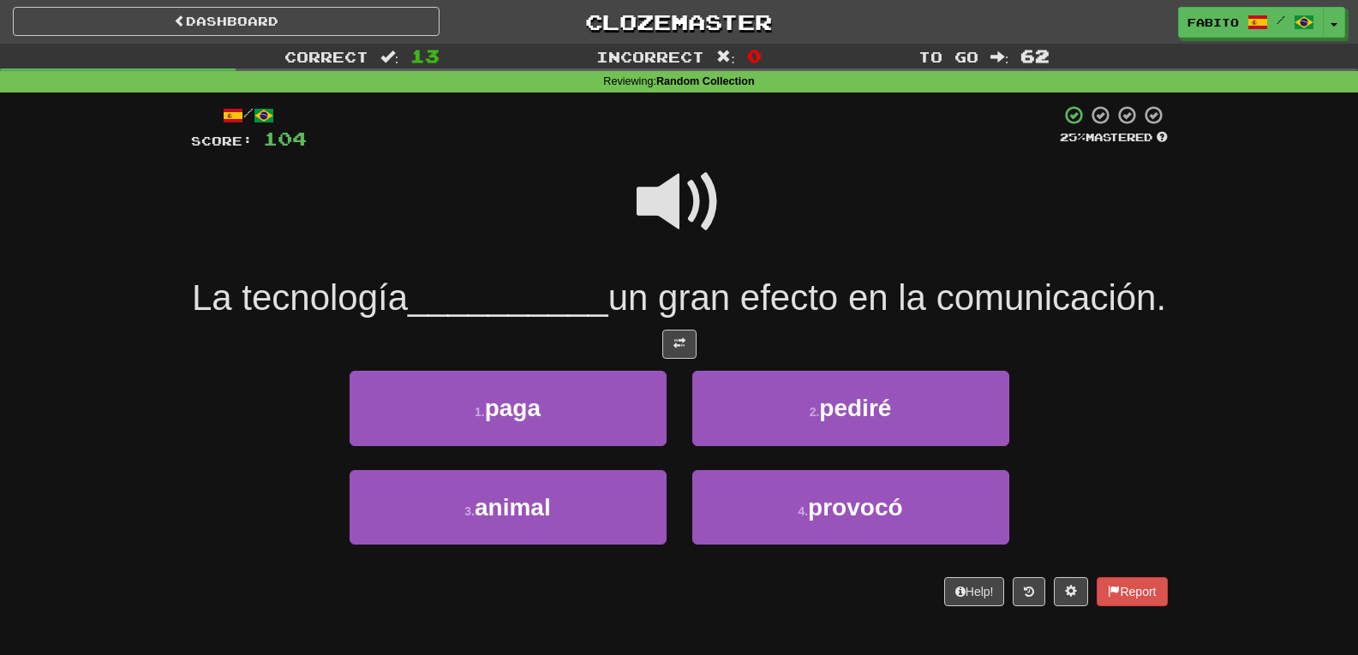
click at [688, 209] on span at bounding box center [680, 202] width 86 height 86
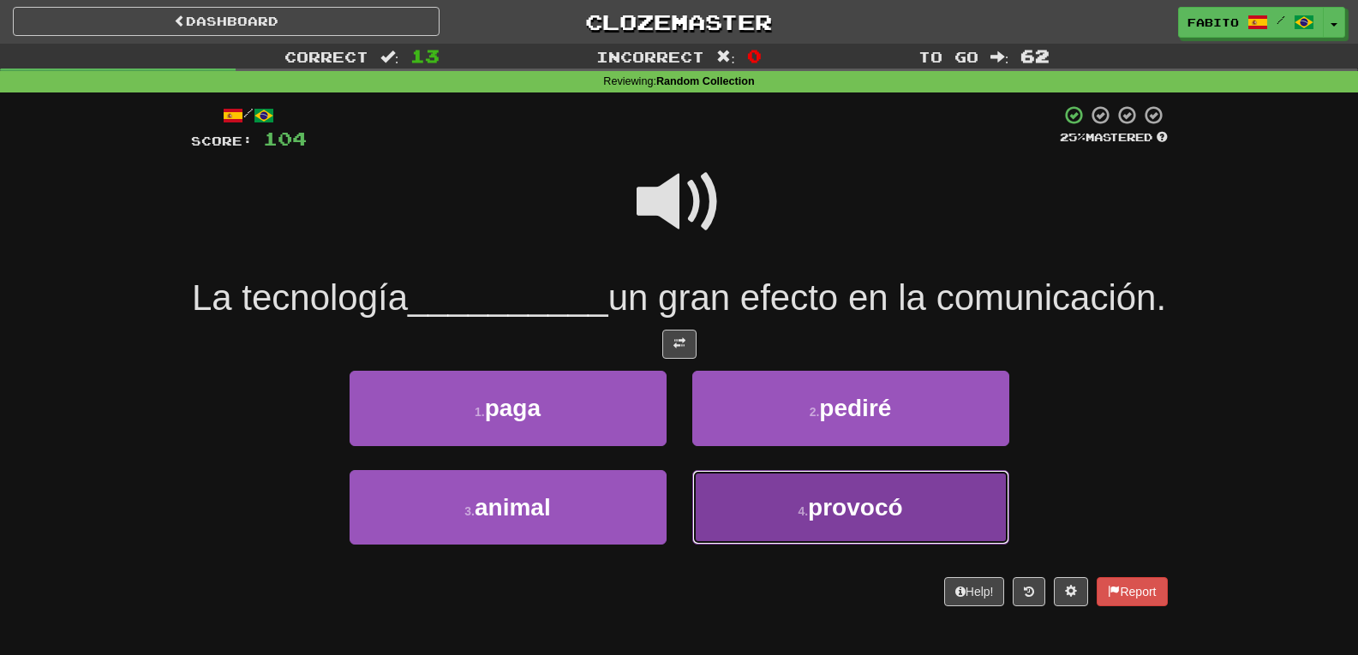
click at [757, 545] on button "4 . provocó" at bounding box center [850, 507] width 317 height 75
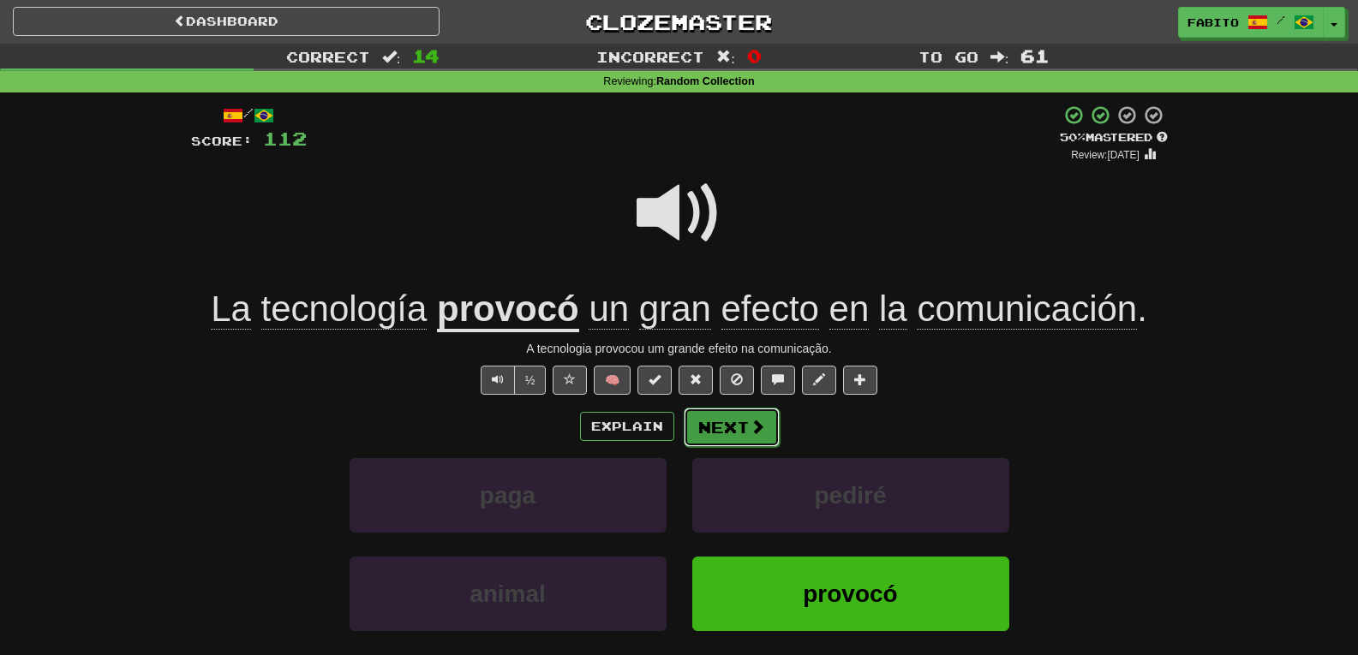
click at [751, 420] on span at bounding box center [757, 426] width 15 height 15
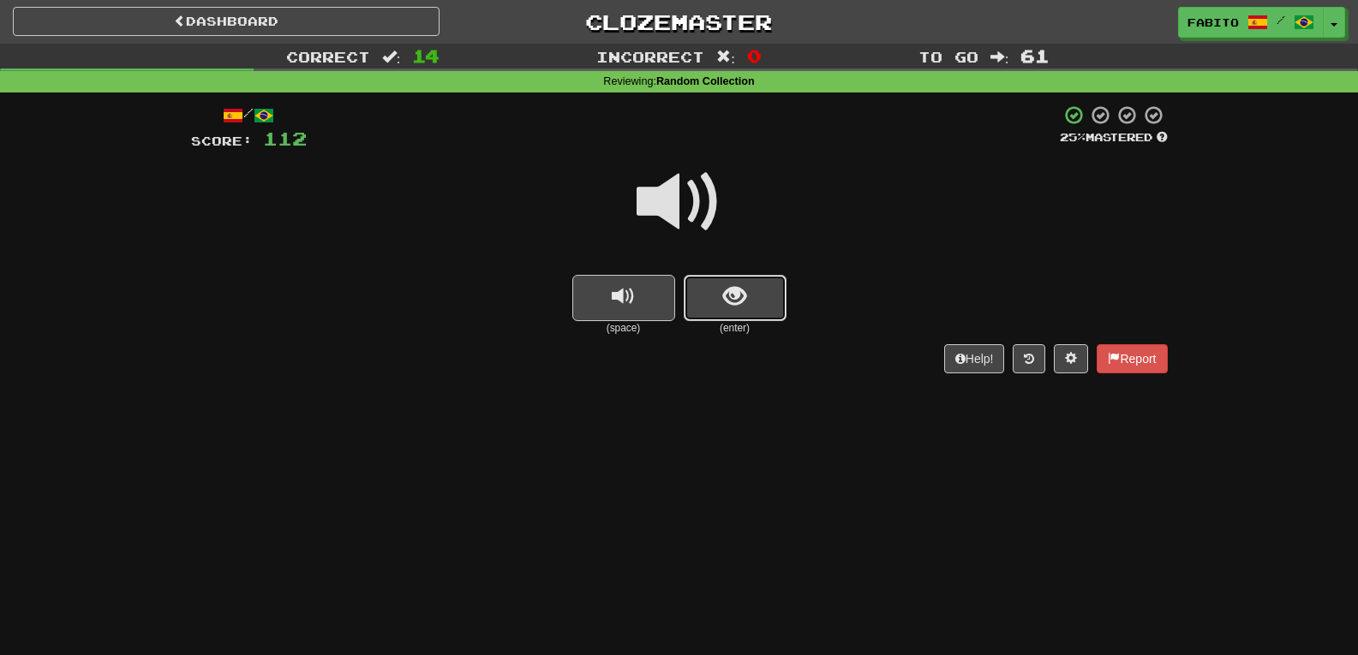
click at [727, 290] on span "show sentence" at bounding box center [734, 296] width 23 height 23
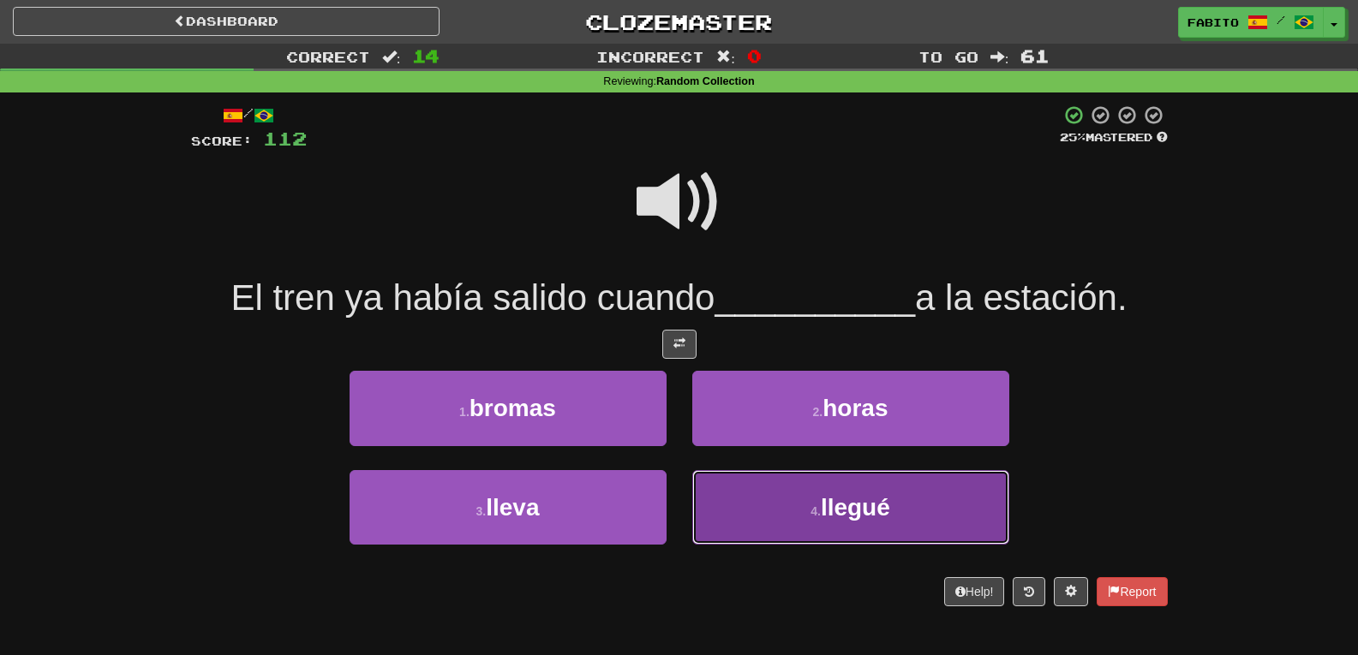
click at [738, 495] on button "4 . llegué" at bounding box center [850, 507] width 317 height 75
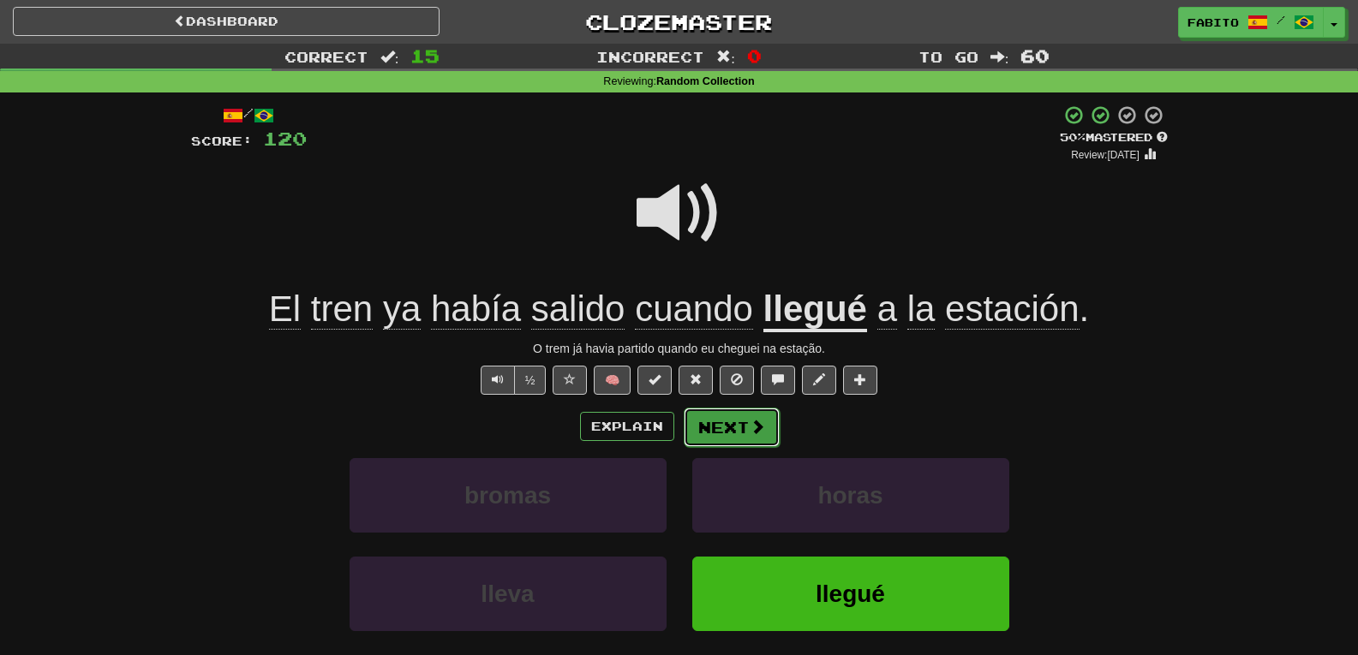
click at [717, 424] on button "Next" at bounding box center [732, 427] width 96 height 39
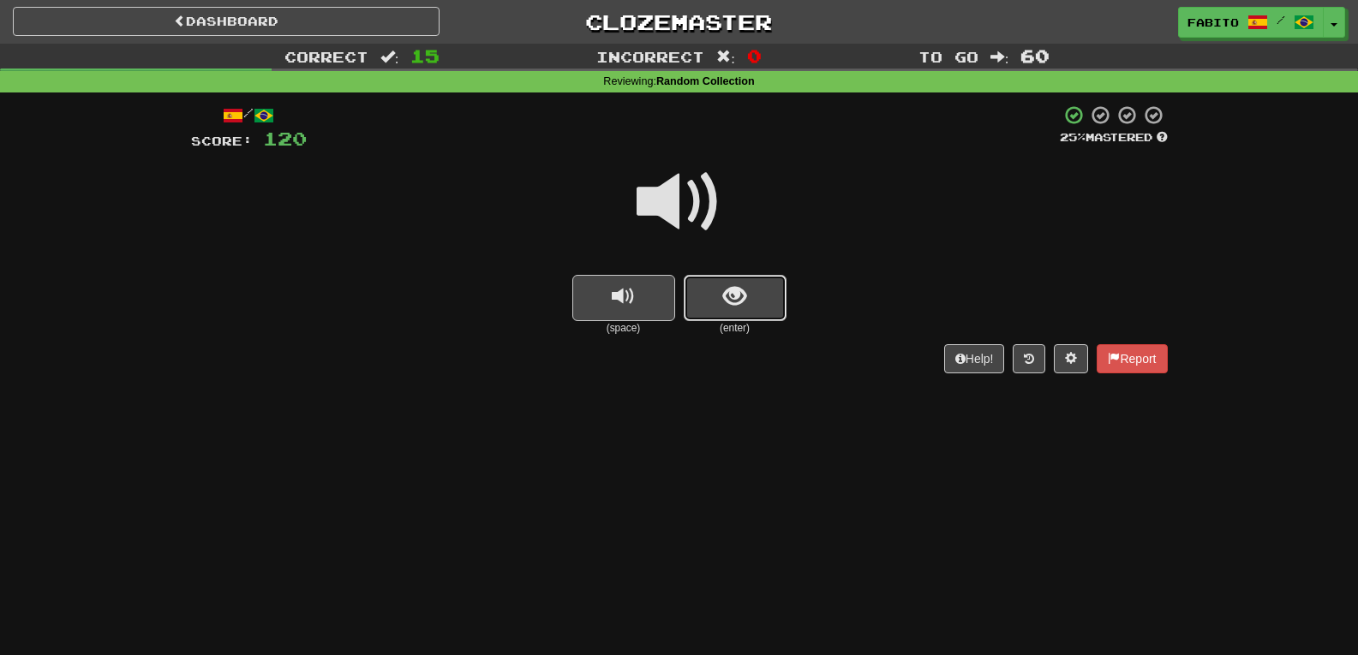
click at [709, 284] on button "show sentence" at bounding box center [735, 298] width 103 height 46
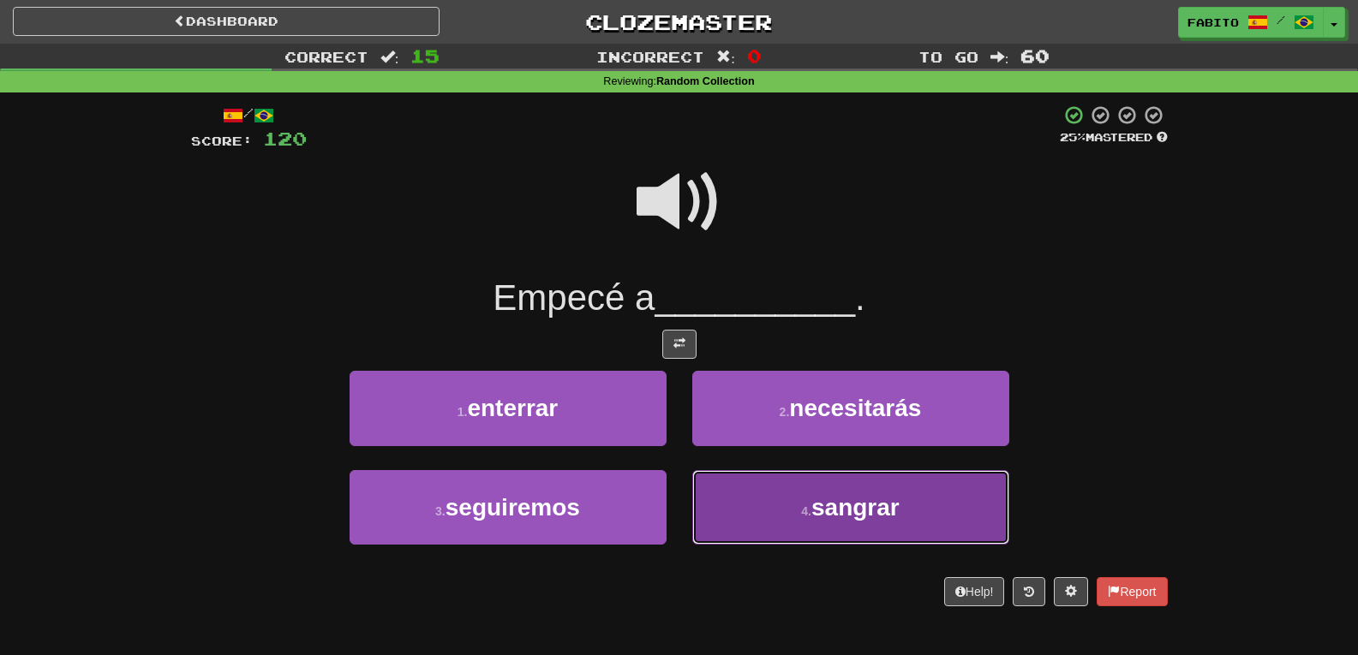
click at [726, 493] on button "4 . sangrar" at bounding box center [850, 507] width 317 height 75
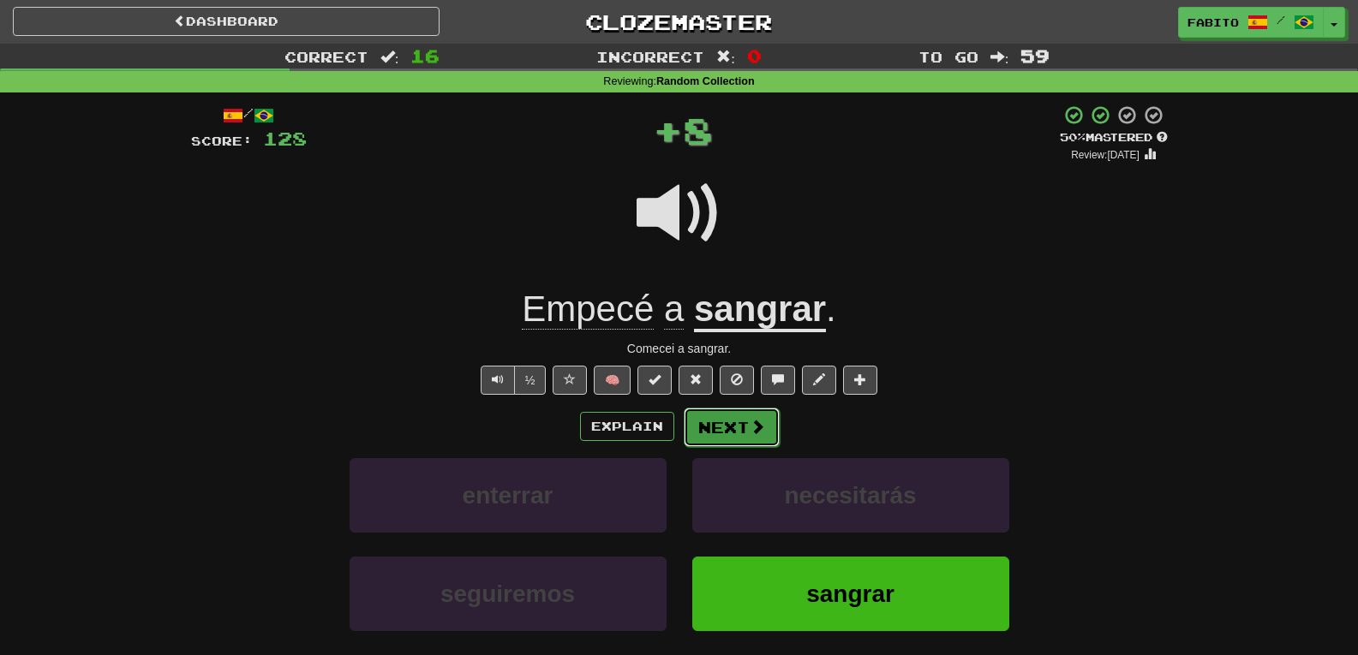
click at [733, 432] on button "Next" at bounding box center [732, 427] width 96 height 39
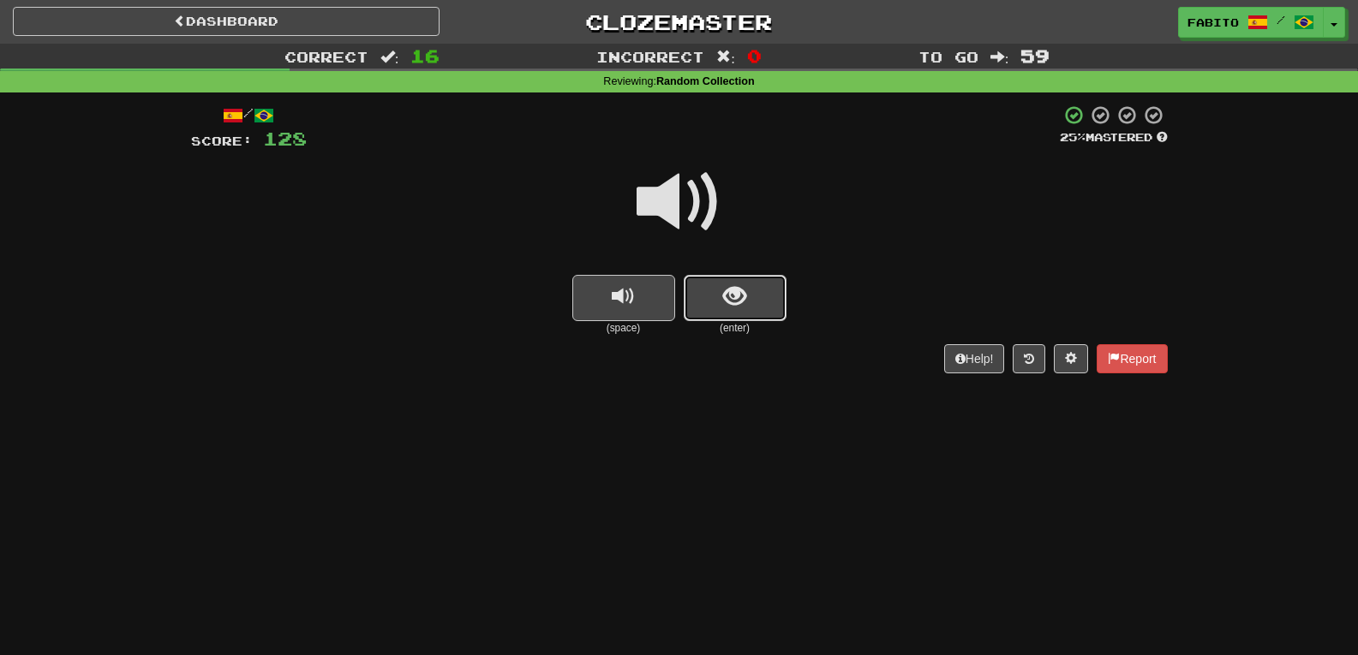
click at [745, 302] on span "show sentence" at bounding box center [734, 296] width 23 height 23
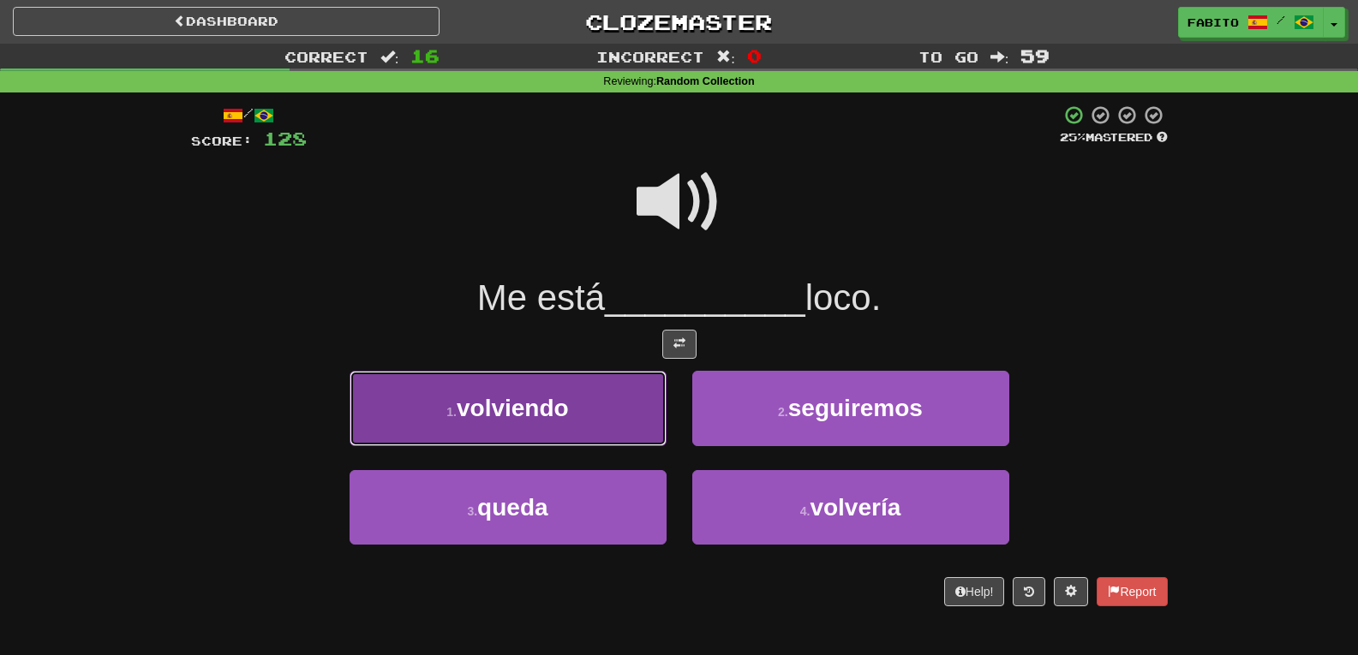
click at [620, 422] on button "1 . volviendo" at bounding box center [508, 408] width 317 height 75
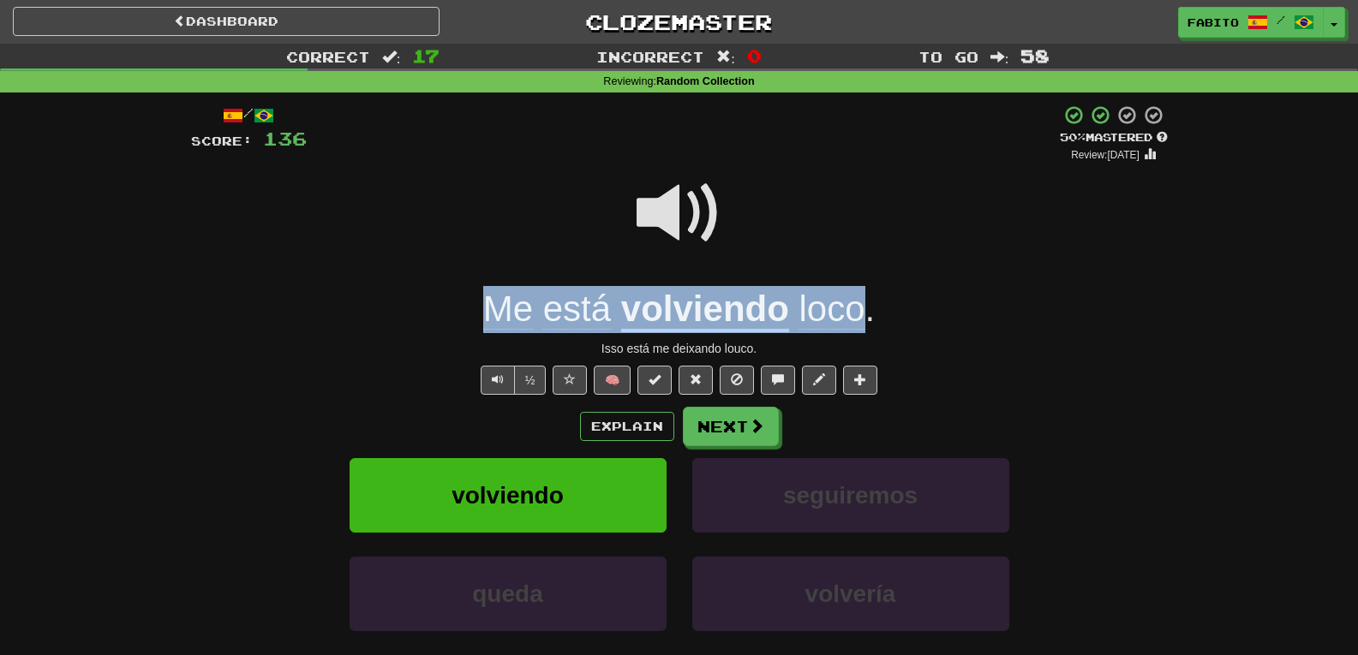
drag, startPoint x: 870, startPoint y: 314, endPoint x: 456, endPoint y: 296, distance: 414.3
click at [456, 296] on div "Me está volviendo loco ." at bounding box center [679, 309] width 977 height 47
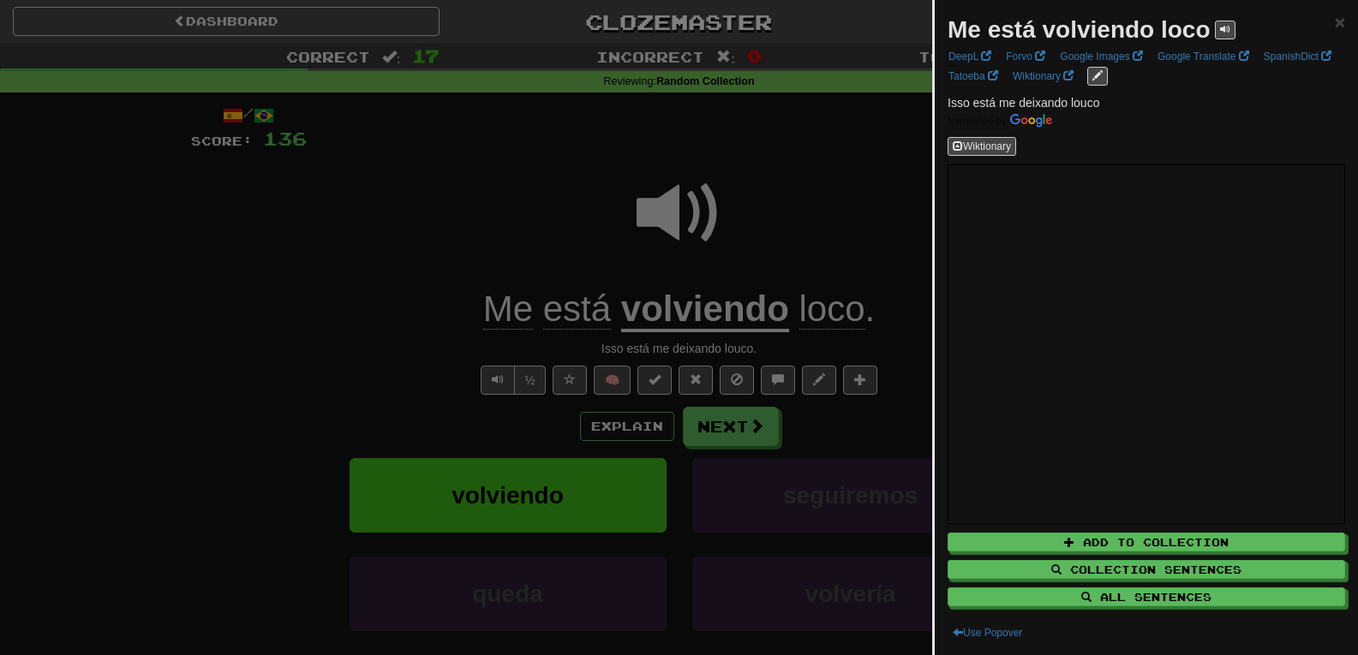
click at [864, 185] on div at bounding box center [679, 327] width 1358 height 655
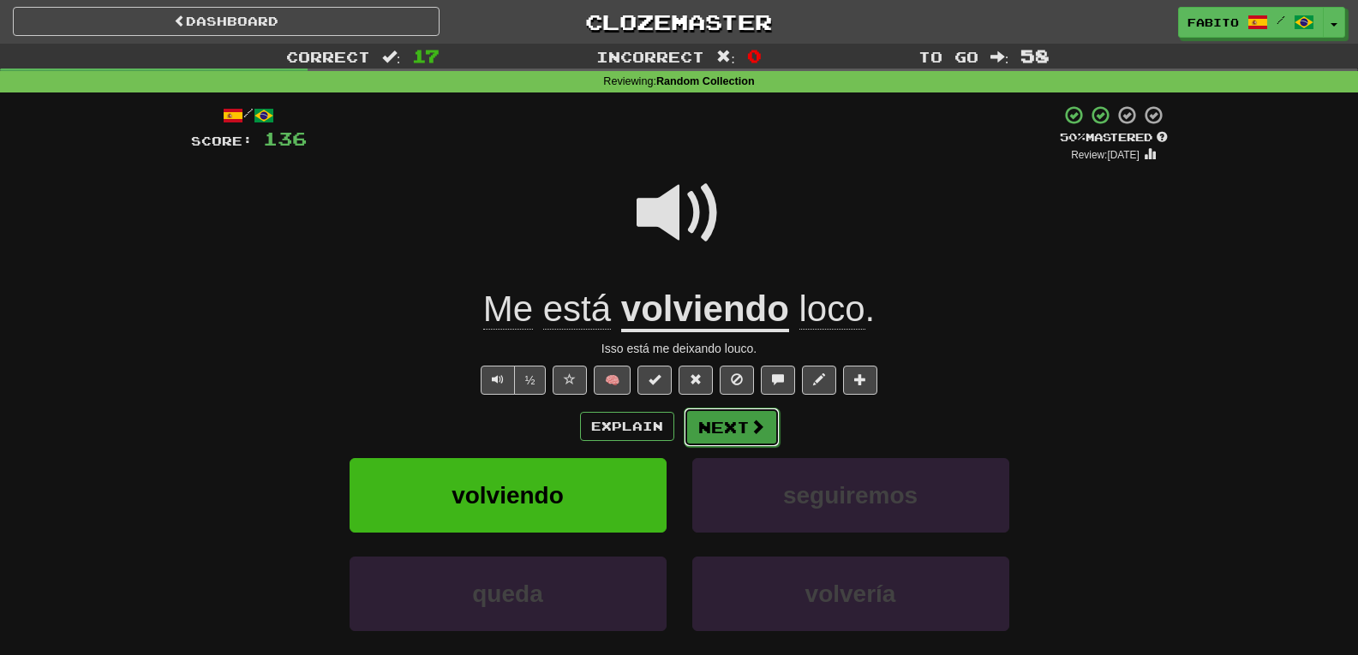
click at [732, 428] on button "Next" at bounding box center [732, 427] width 96 height 39
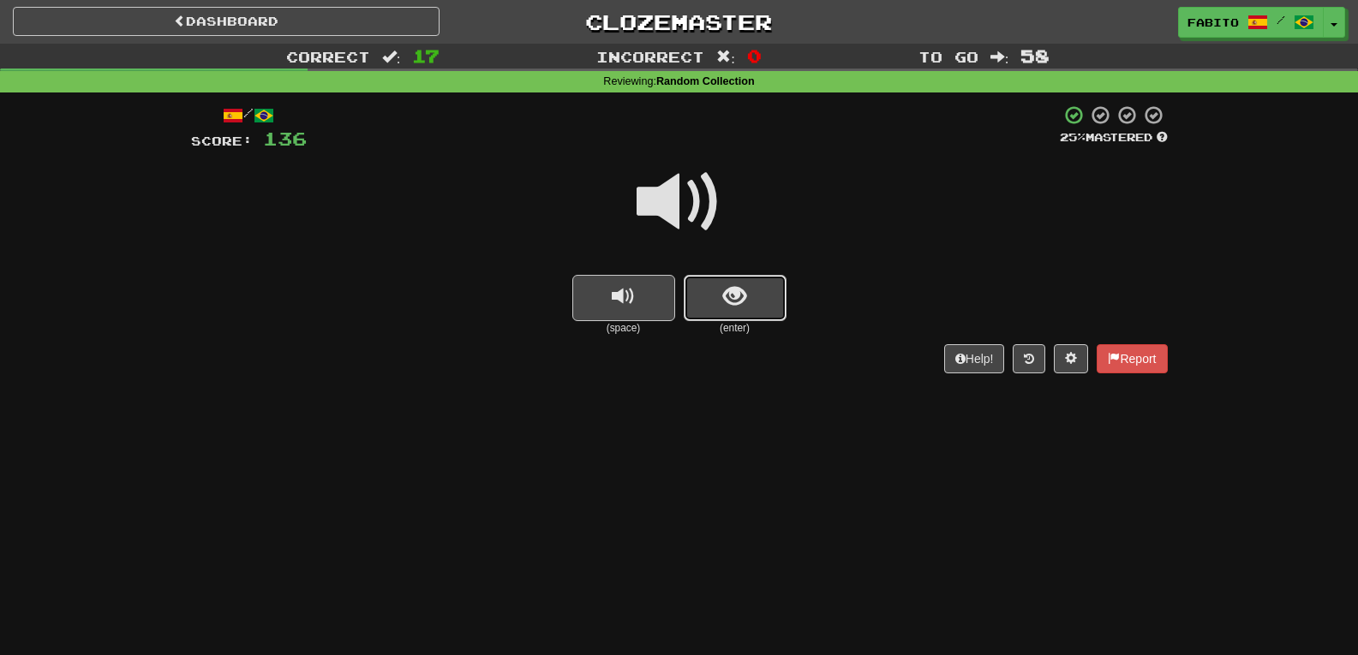
click at [774, 292] on button "show sentence" at bounding box center [735, 298] width 103 height 46
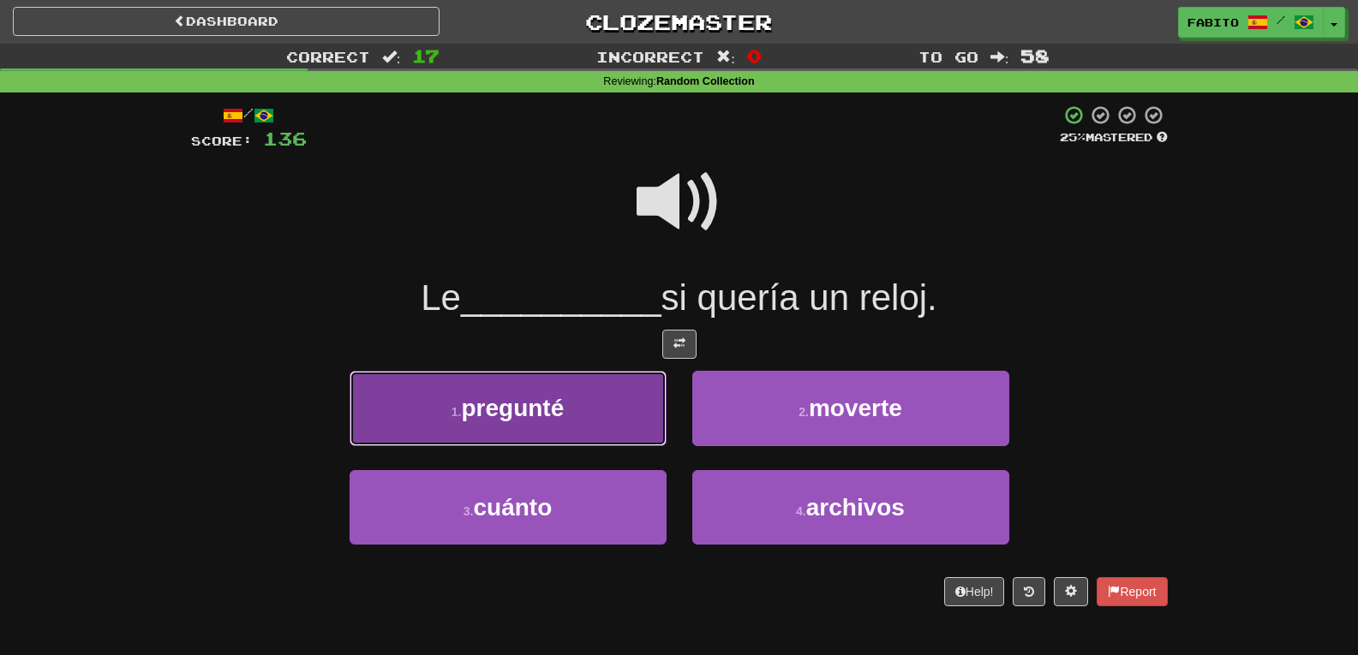
click at [602, 415] on button "1 . pregunté" at bounding box center [508, 408] width 317 height 75
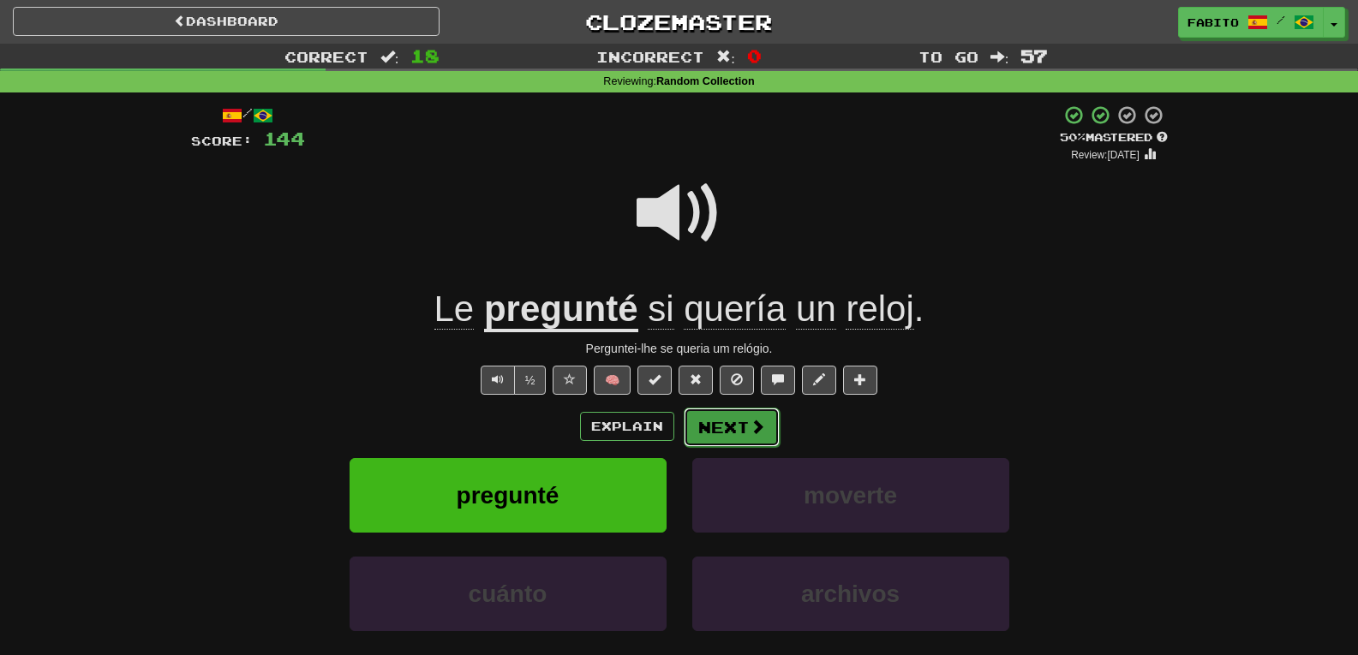
click at [763, 426] on span at bounding box center [757, 426] width 15 height 15
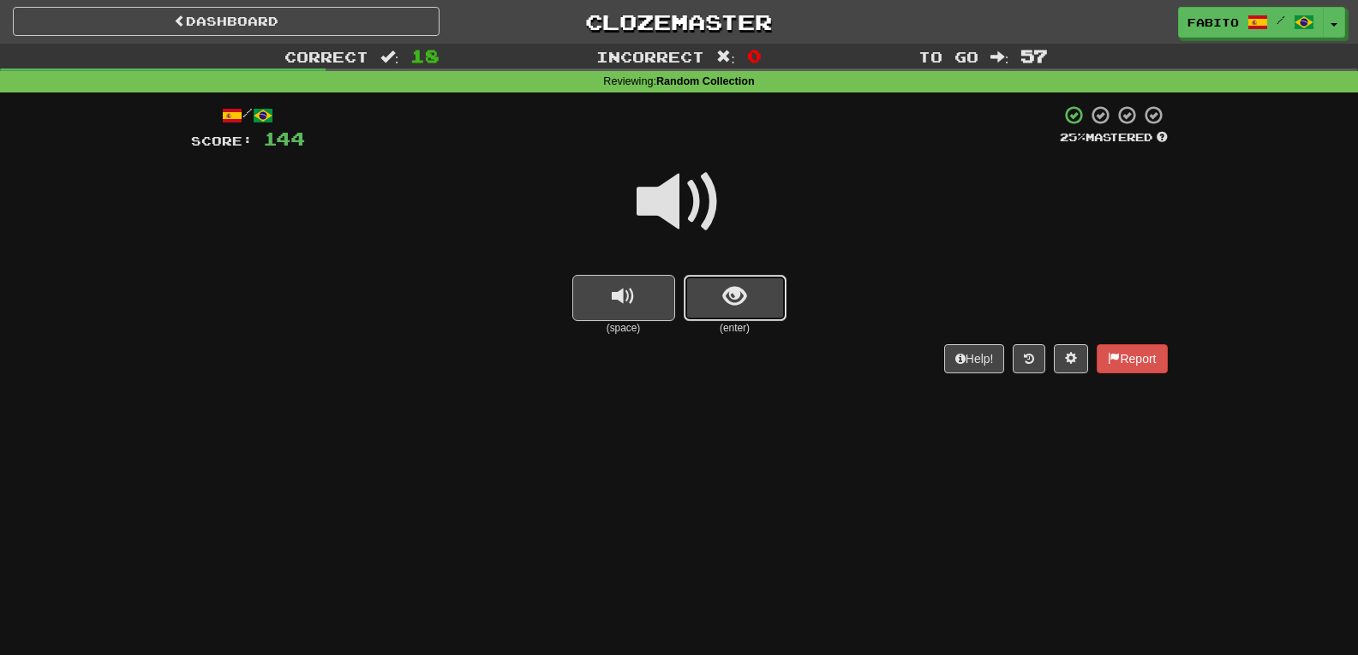
click at [743, 295] on span "show sentence" at bounding box center [734, 296] width 23 height 23
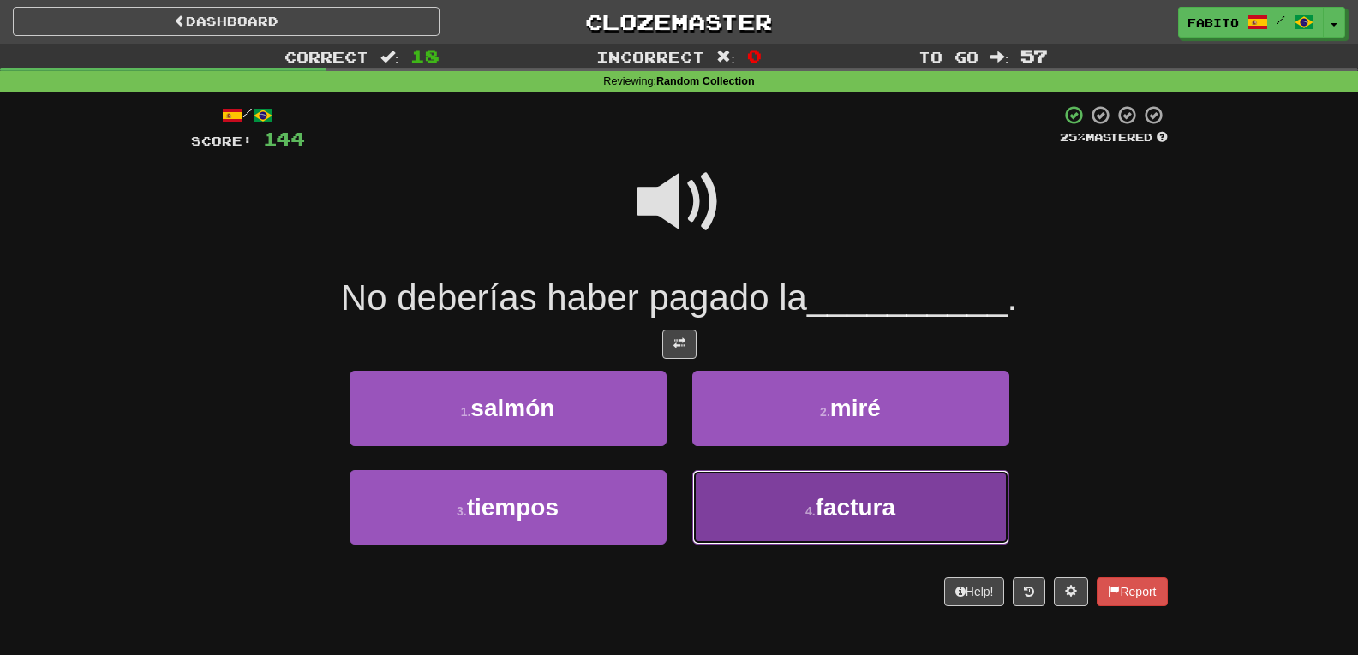
click at [735, 503] on button "4 . factura" at bounding box center [850, 507] width 317 height 75
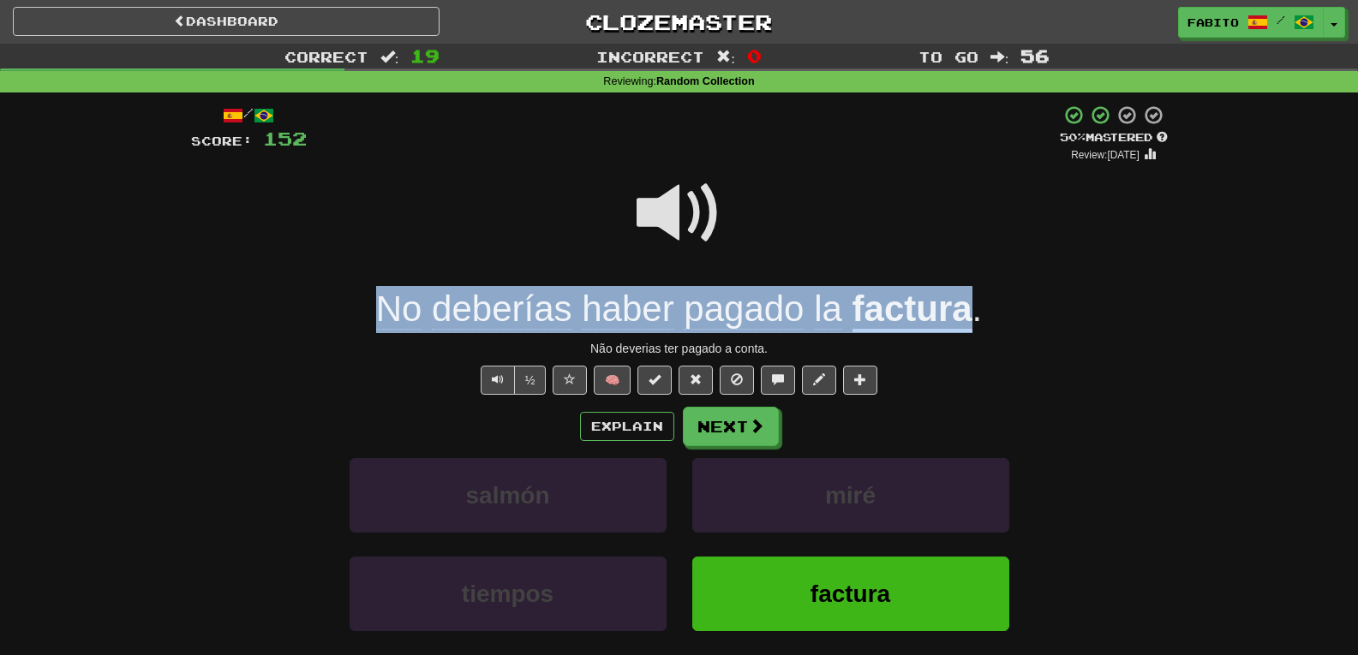
drag, startPoint x: 367, startPoint y: 311, endPoint x: 971, endPoint y: 320, distance: 604.1
click at [971, 320] on div "No deberías haber pagado la factura ." at bounding box center [679, 309] width 977 height 47
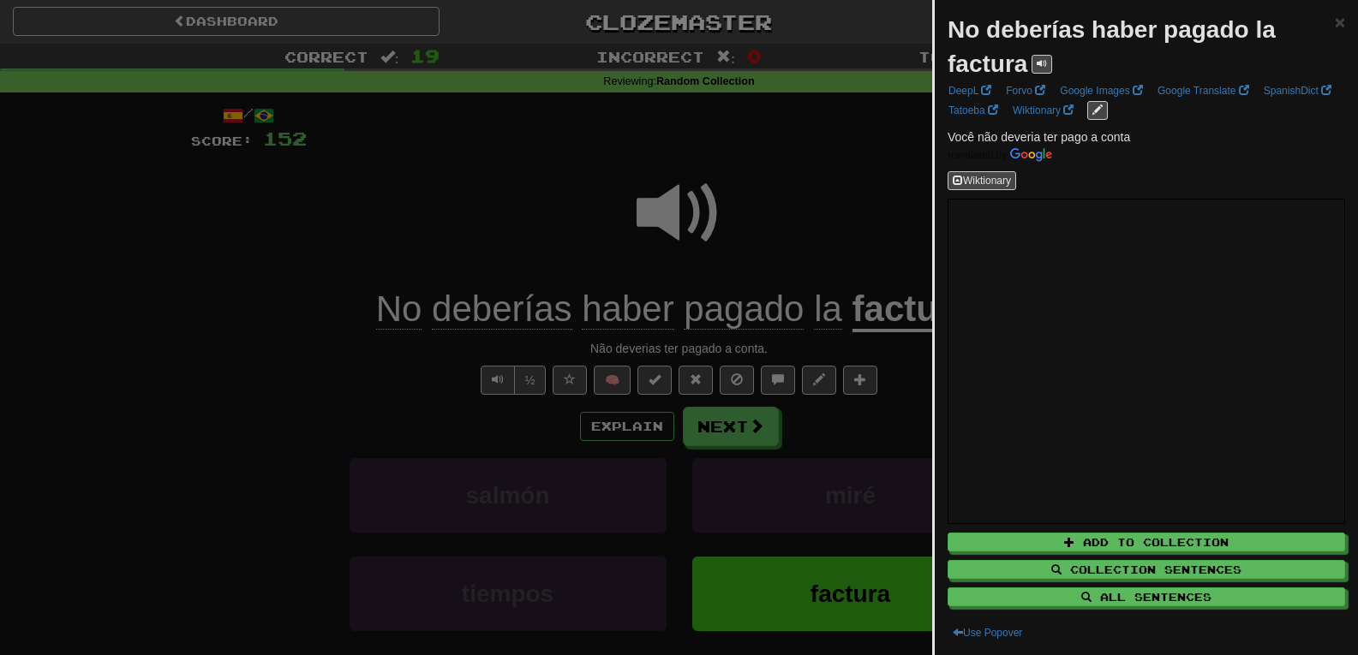
click at [322, 283] on div at bounding box center [679, 327] width 1358 height 655
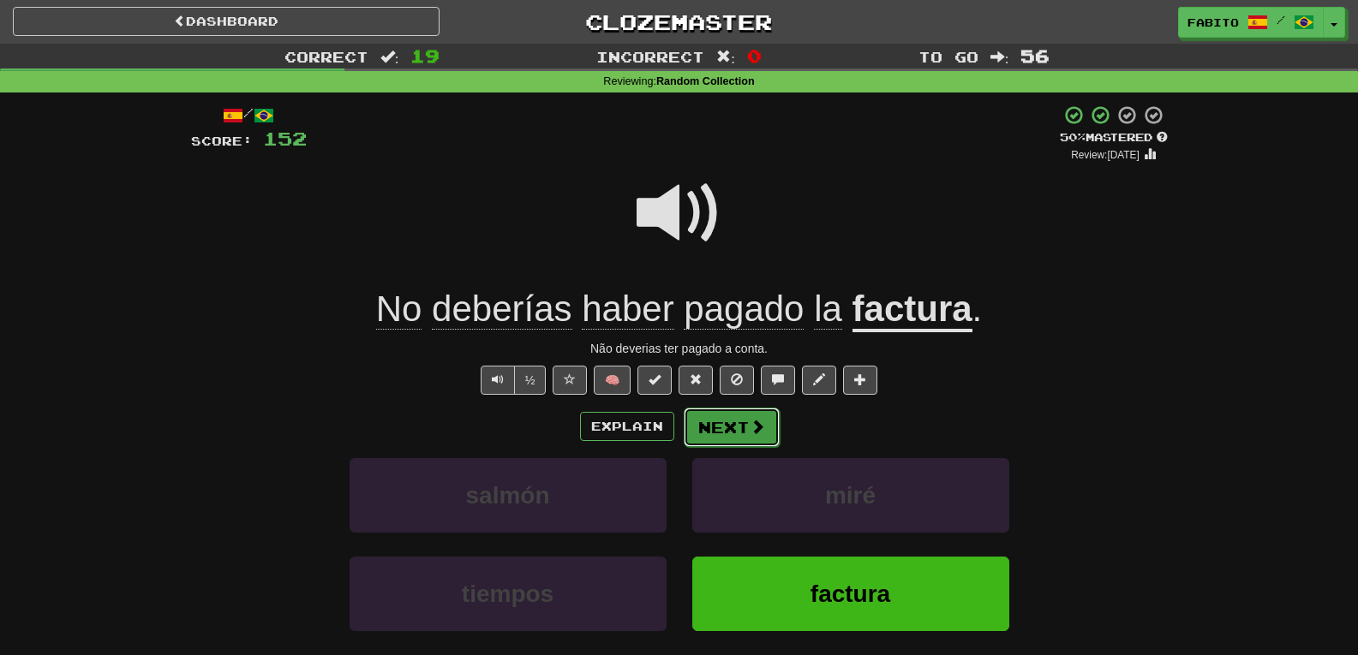
click at [718, 419] on button "Next" at bounding box center [732, 427] width 96 height 39
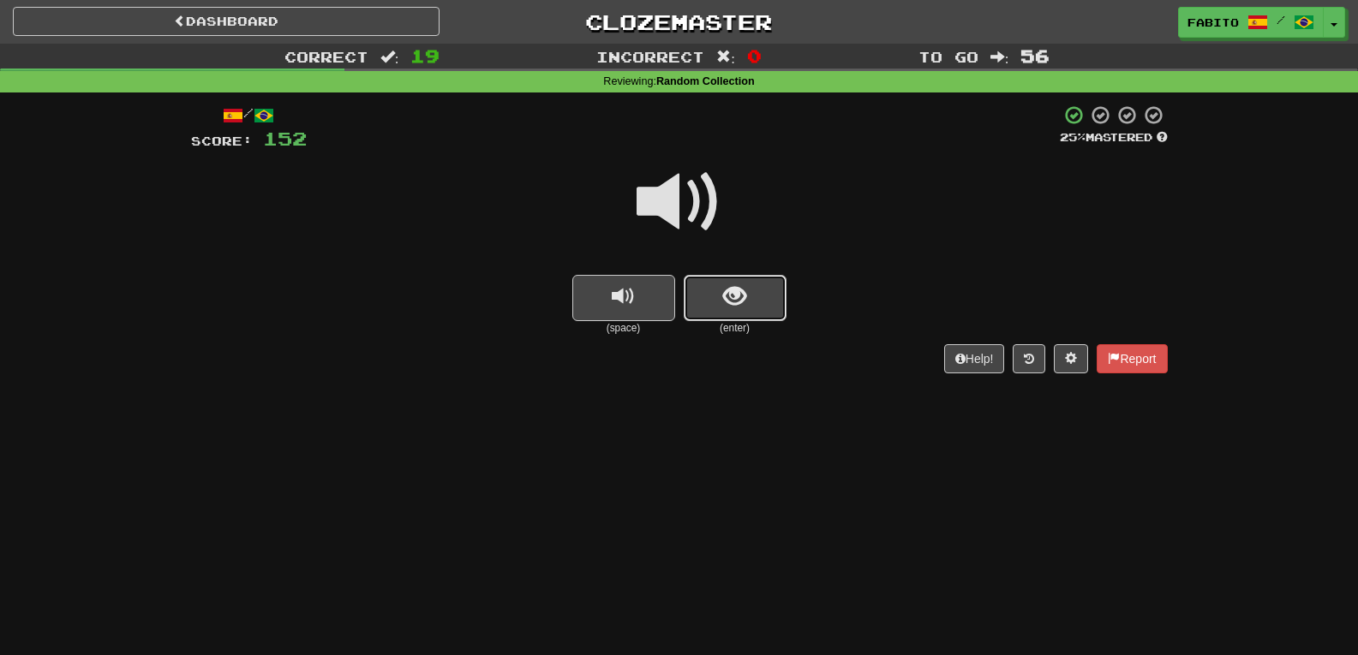
click at [745, 302] on span "show sentence" at bounding box center [734, 296] width 23 height 23
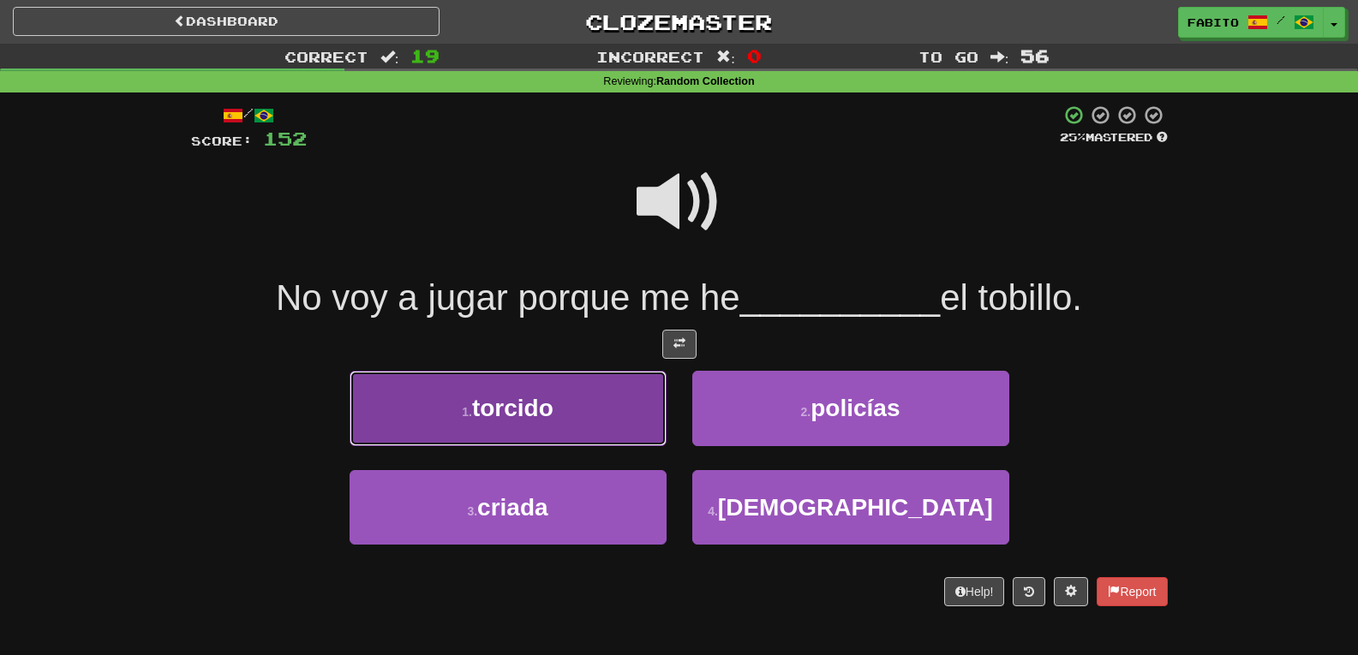
click at [614, 390] on button "1 . torcido" at bounding box center [508, 408] width 317 height 75
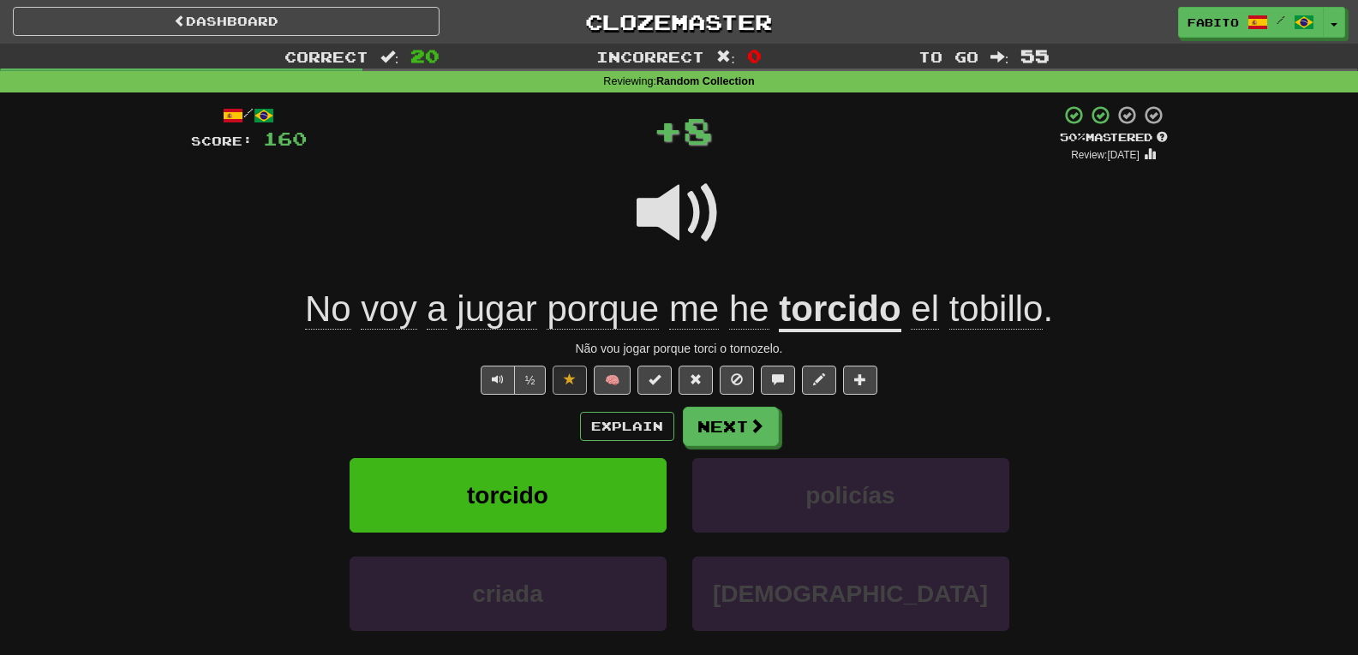
click at [985, 314] on span "tobillo" at bounding box center [996, 309] width 94 height 41
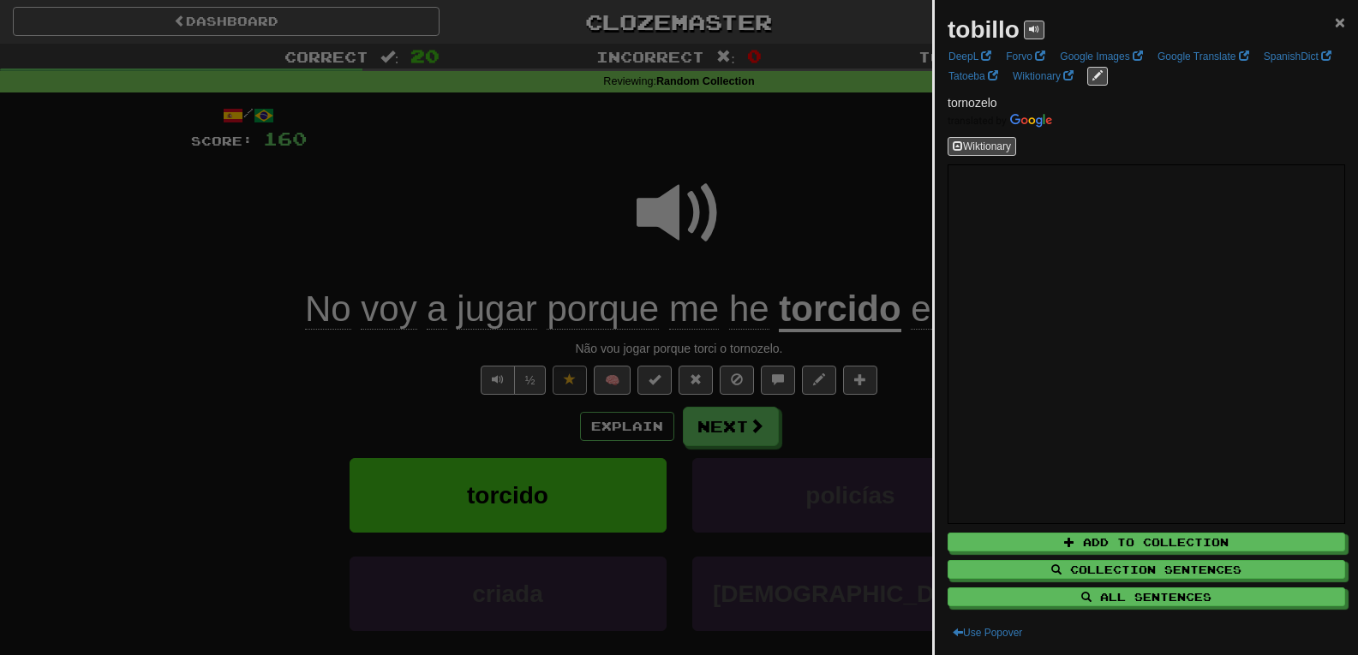
click at [1335, 24] on span "×" at bounding box center [1340, 22] width 10 height 20
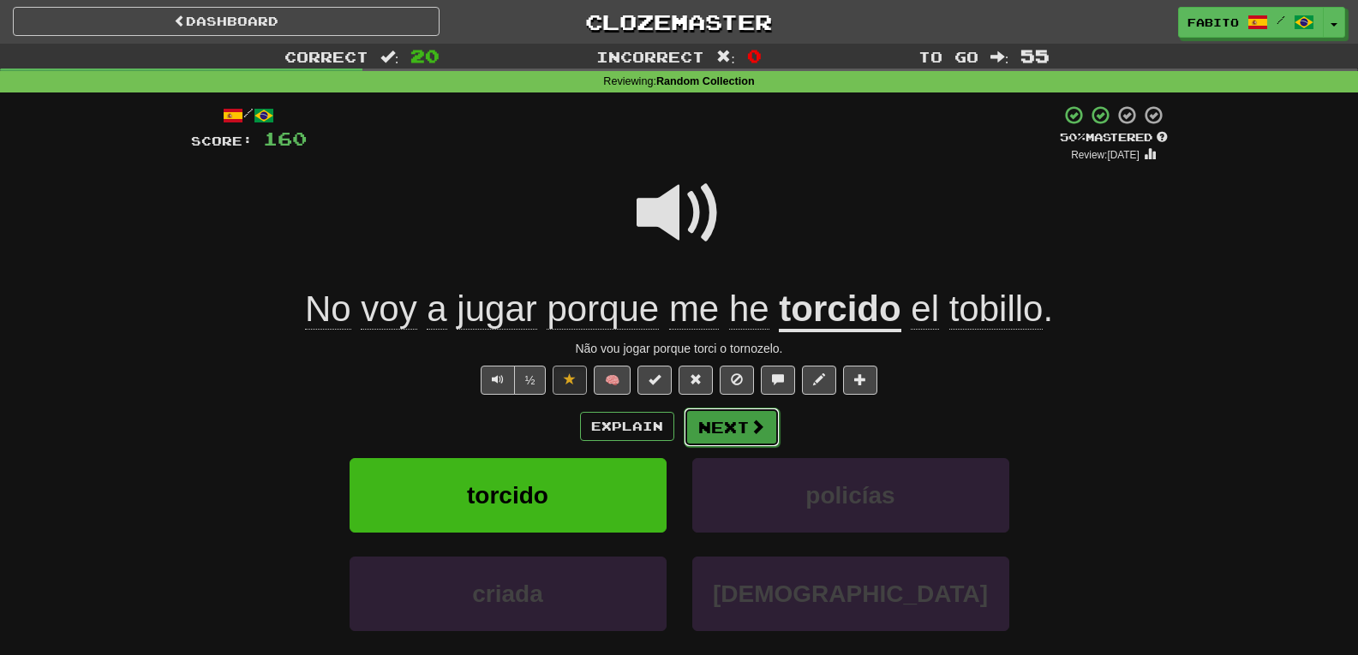
click at [751, 427] on span at bounding box center [757, 426] width 15 height 15
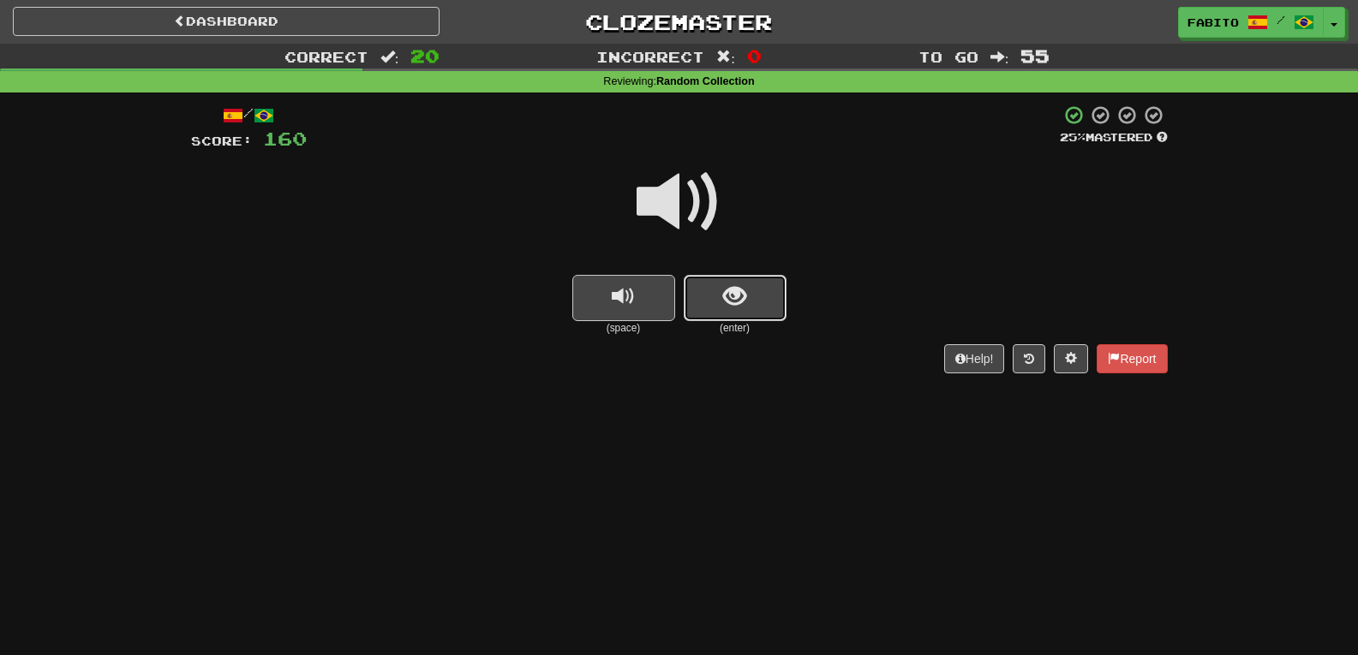
click at [759, 311] on button "show sentence" at bounding box center [735, 298] width 103 height 46
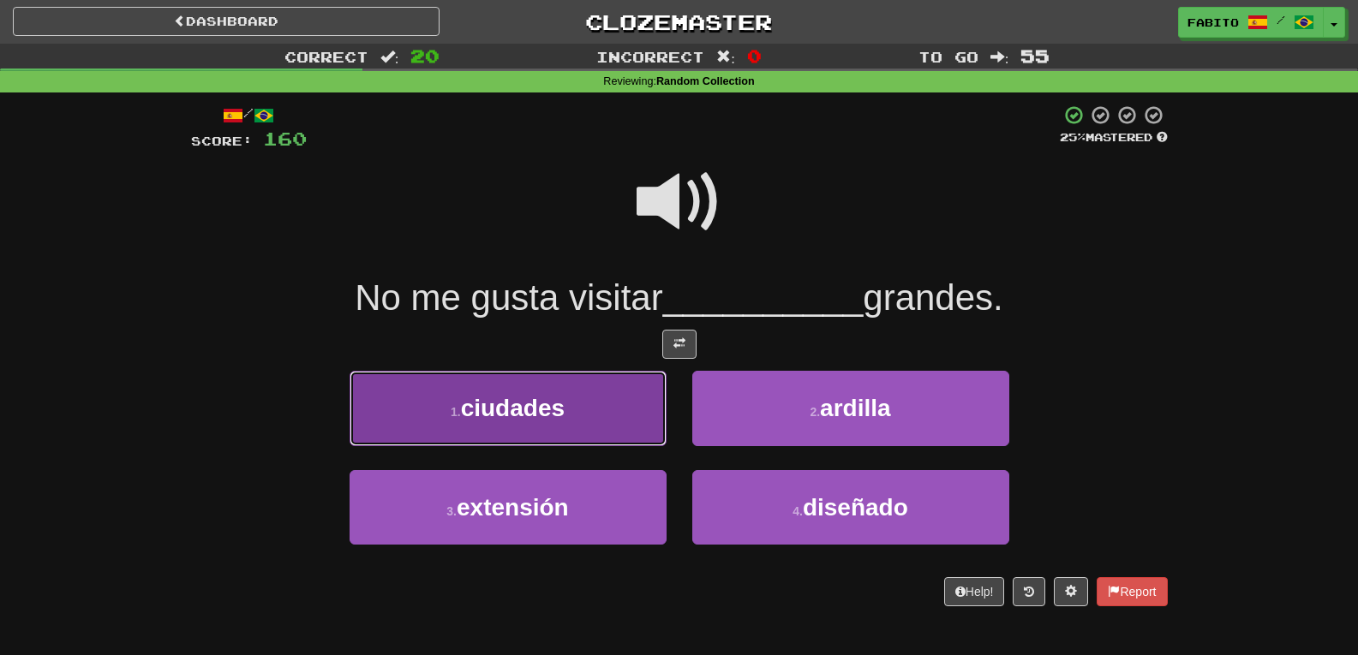
click at [578, 388] on button "1 . ciudades" at bounding box center [508, 408] width 317 height 75
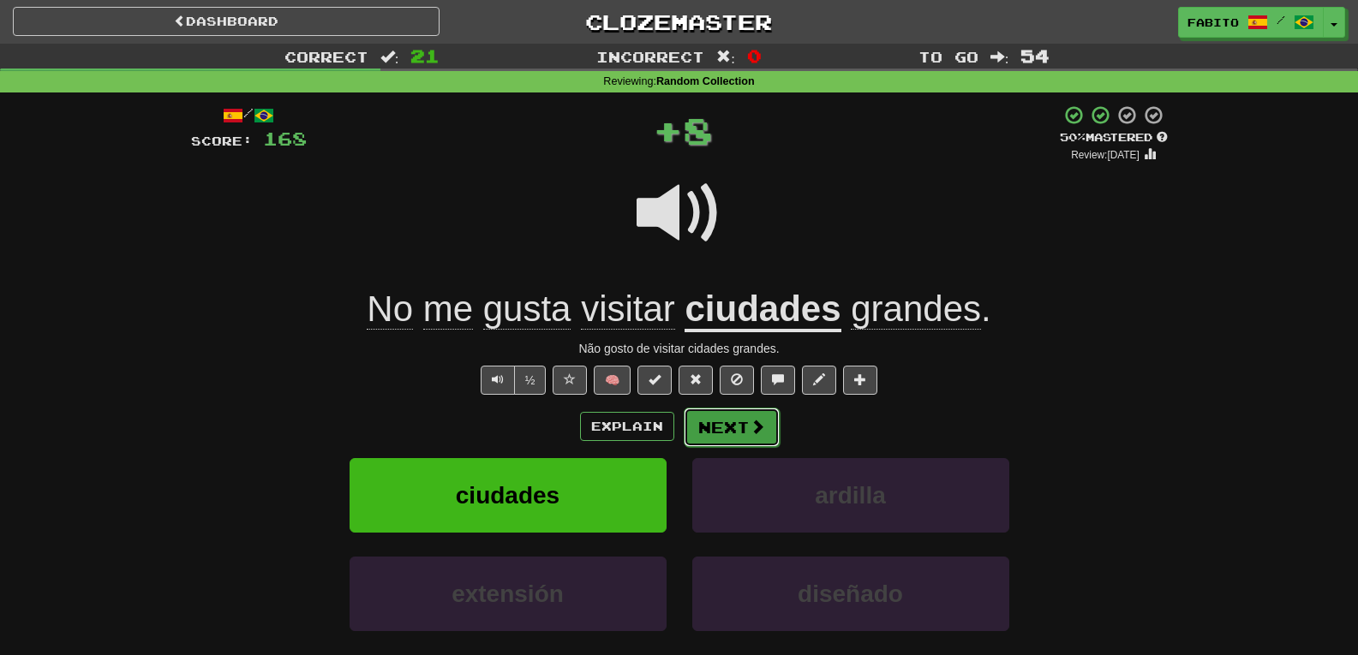
click at [731, 414] on button "Next" at bounding box center [732, 427] width 96 height 39
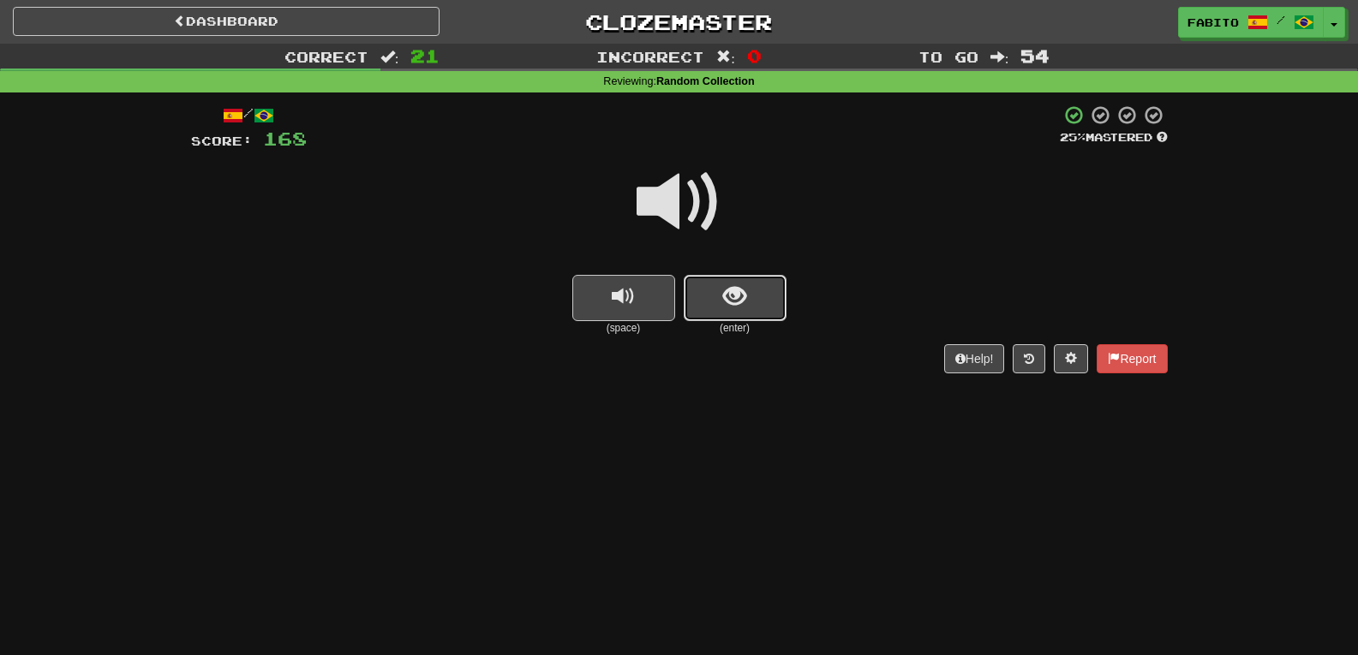
click at [719, 278] on button "show sentence" at bounding box center [735, 298] width 103 height 46
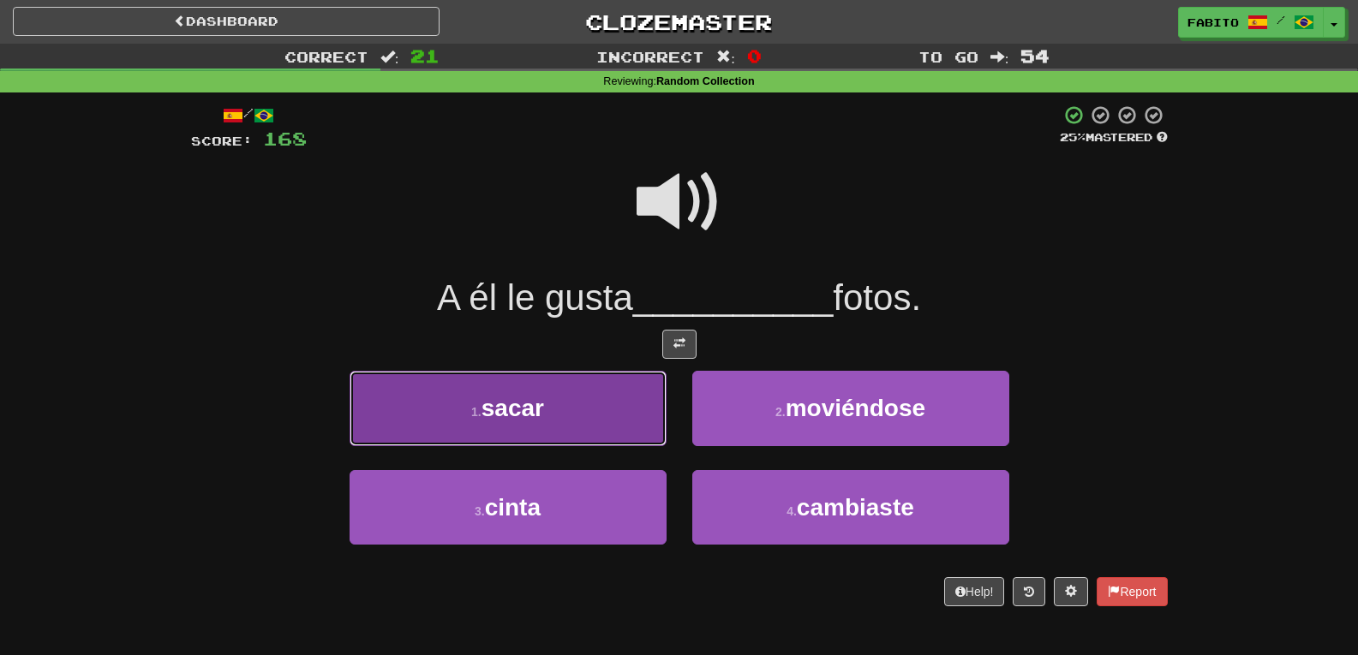
click at [578, 396] on button "1 . sacar" at bounding box center [508, 408] width 317 height 75
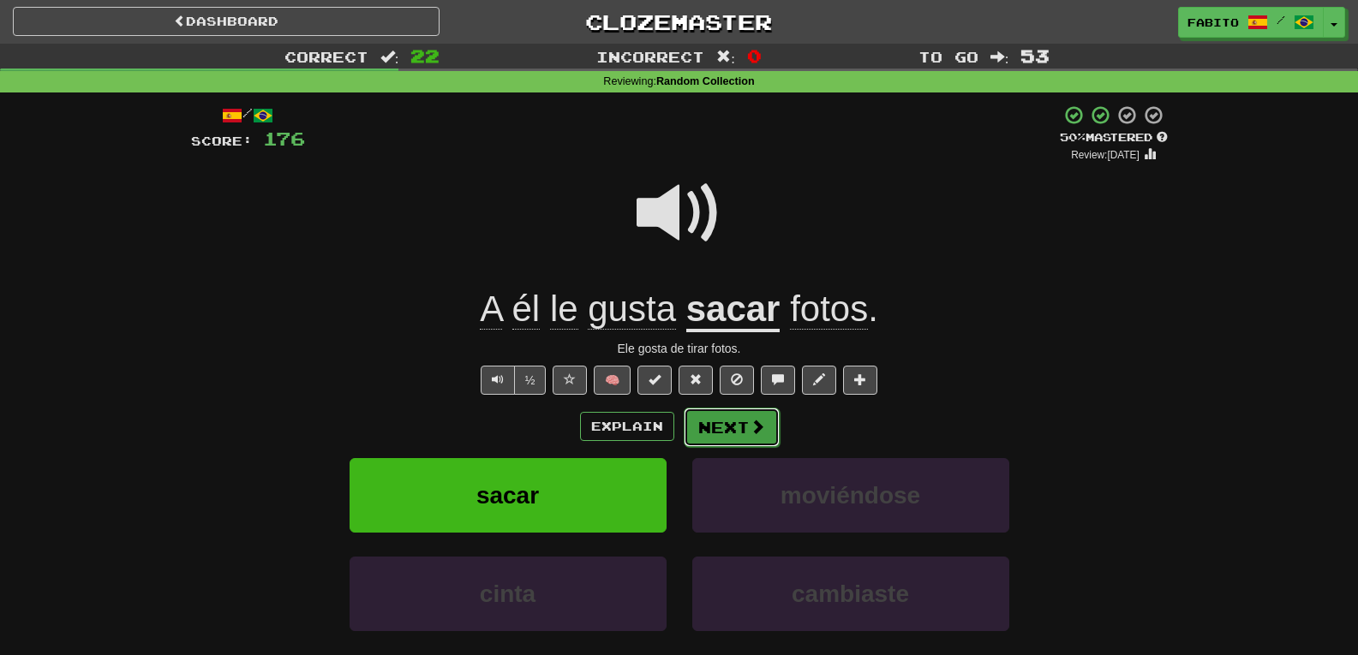
click at [697, 430] on button "Next" at bounding box center [732, 427] width 96 height 39
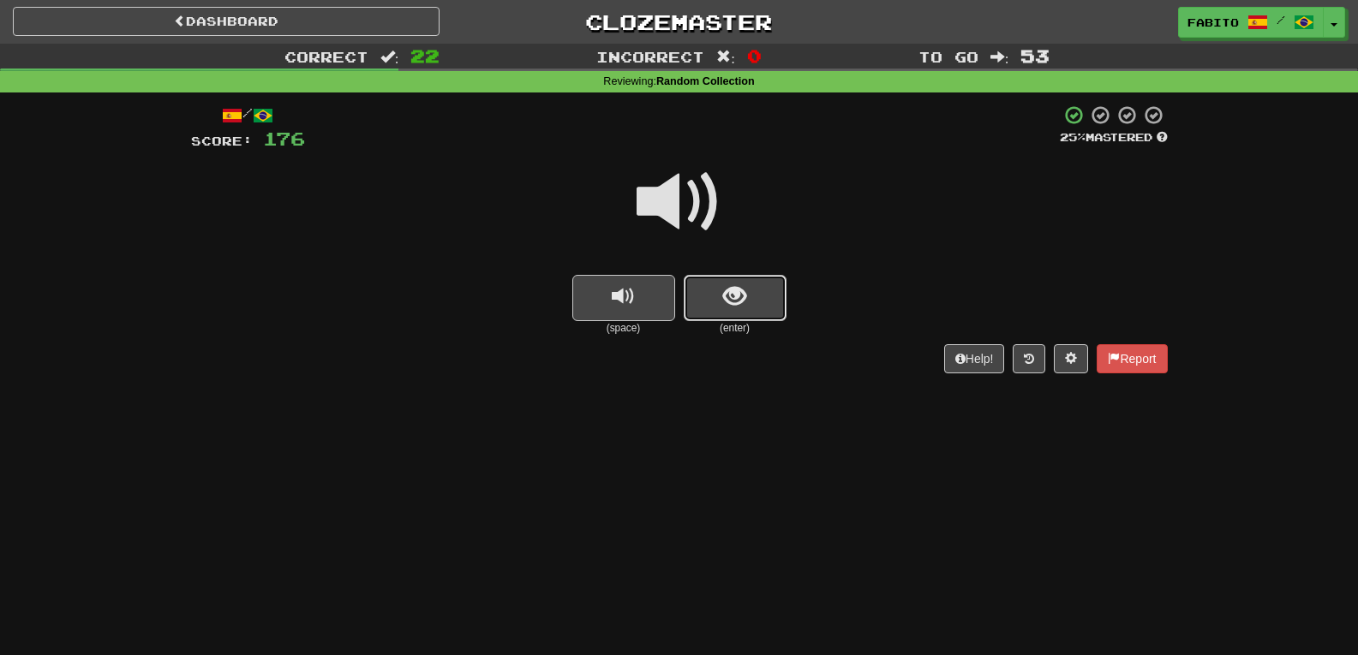
click at [737, 308] on span "show sentence" at bounding box center [734, 296] width 23 height 23
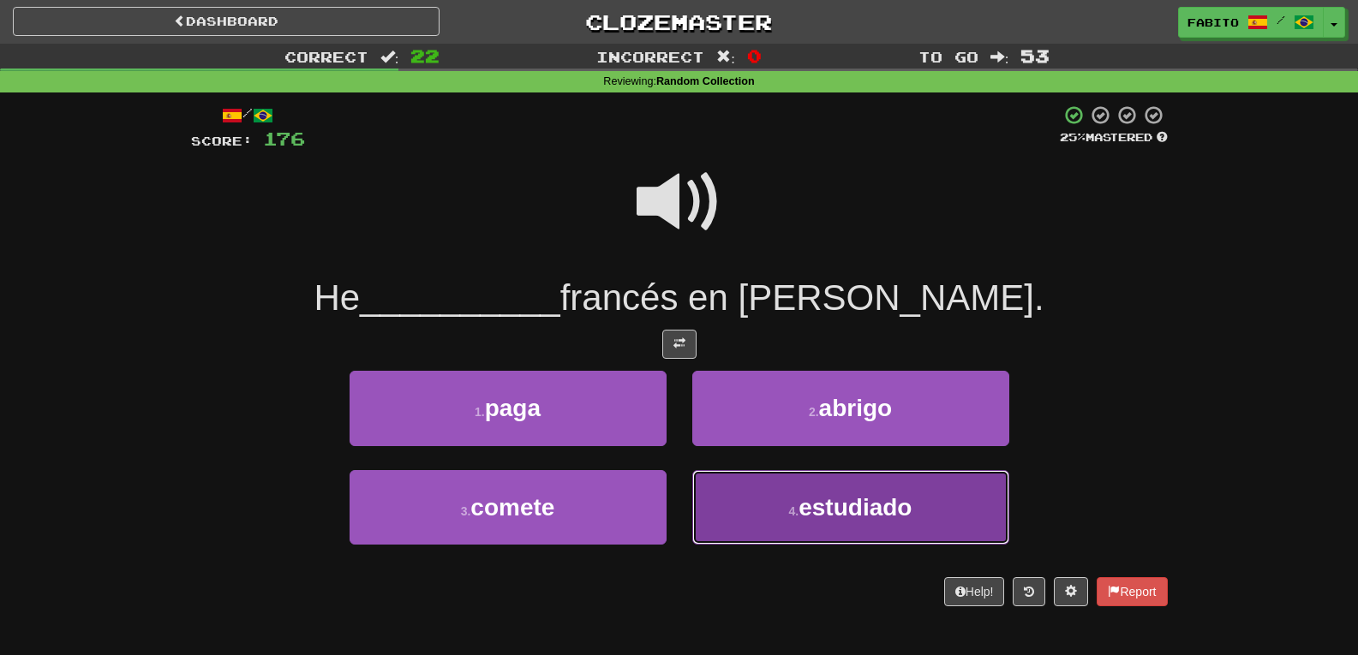
click at [731, 487] on button "4 . estudiado" at bounding box center [850, 507] width 317 height 75
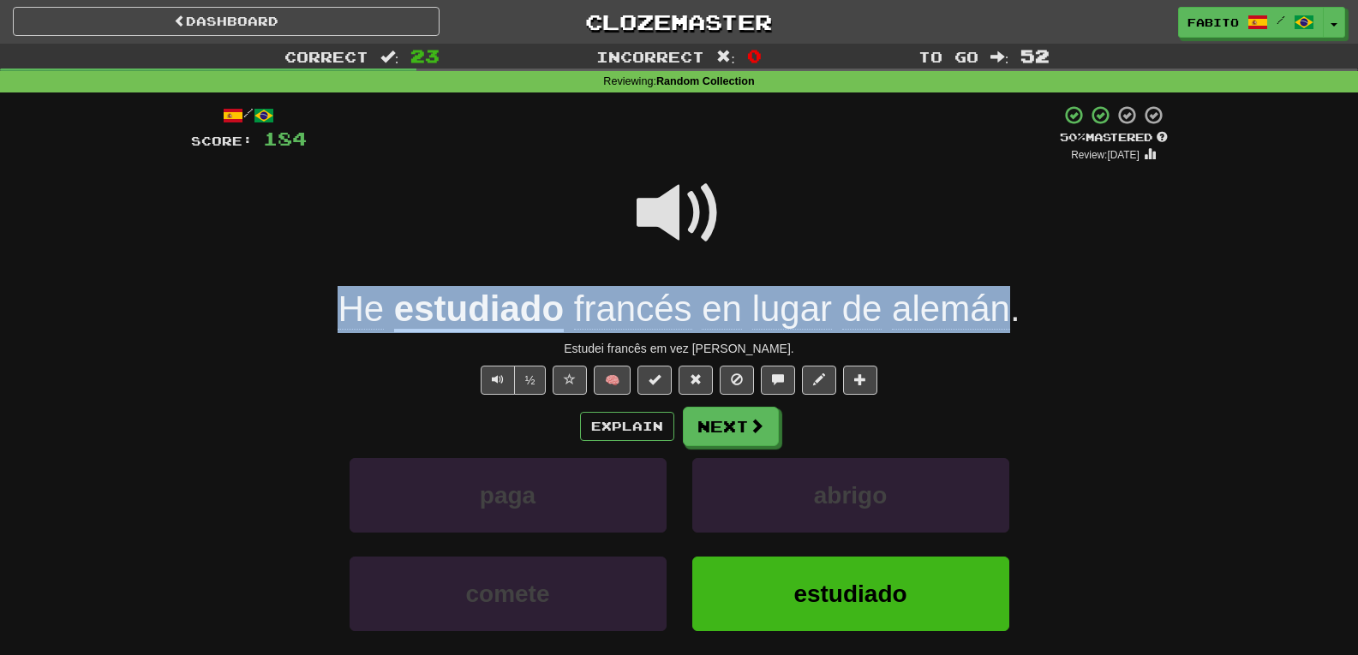
drag, startPoint x: 310, startPoint y: 313, endPoint x: 1005, endPoint y: 314, distance: 694.9
click at [1005, 314] on div "He estudiado francés en lugar de alemán ." at bounding box center [679, 309] width 977 height 47
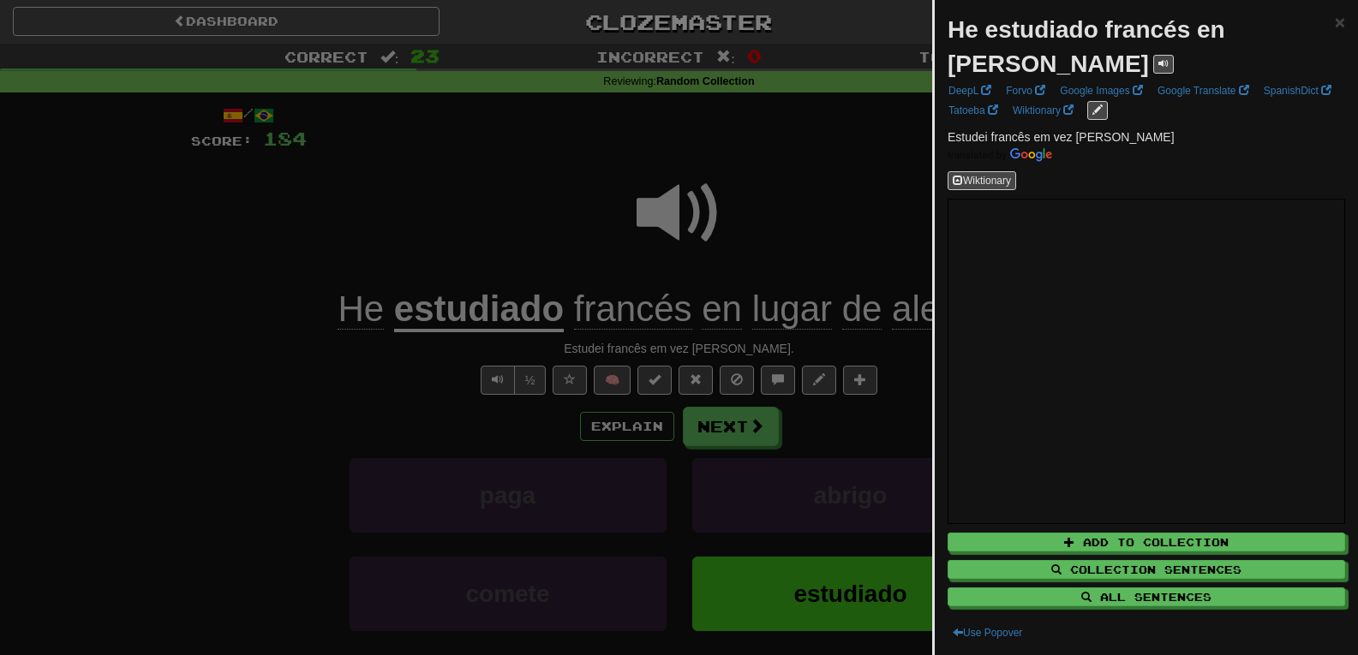
click at [877, 224] on div at bounding box center [679, 327] width 1358 height 655
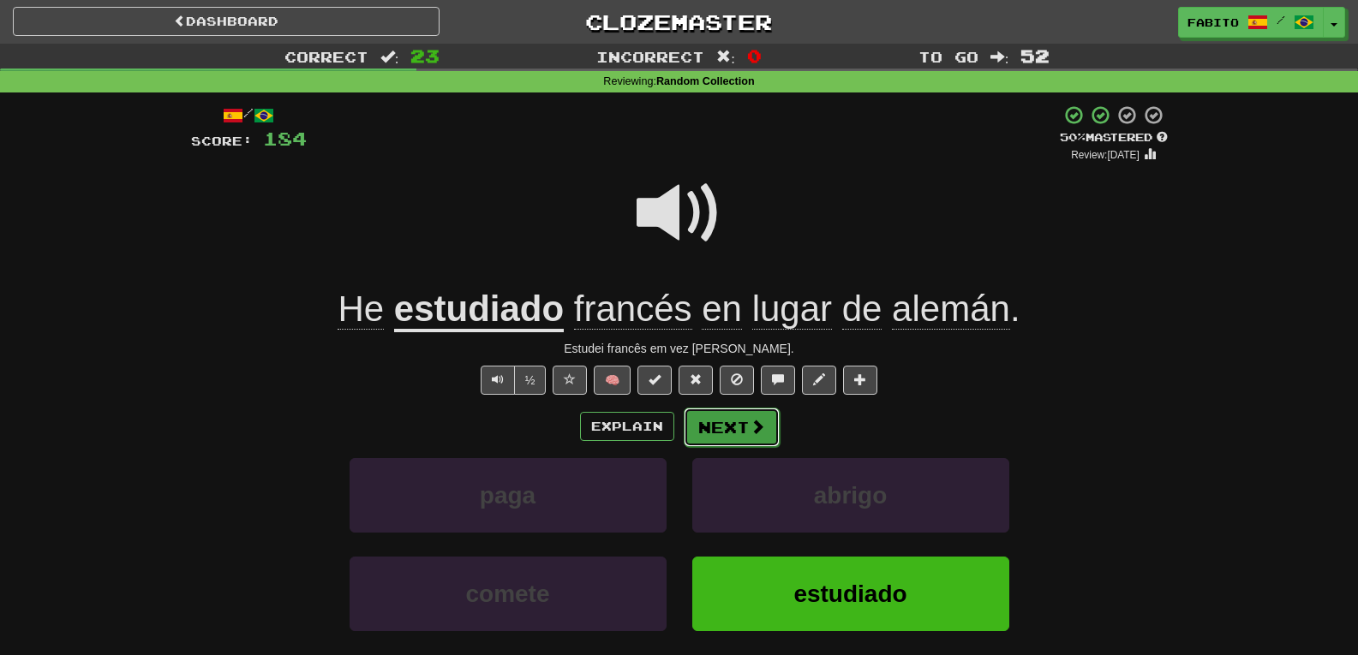
click at [753, 422] on span at bounding box center [757, 426] width 15 height 15
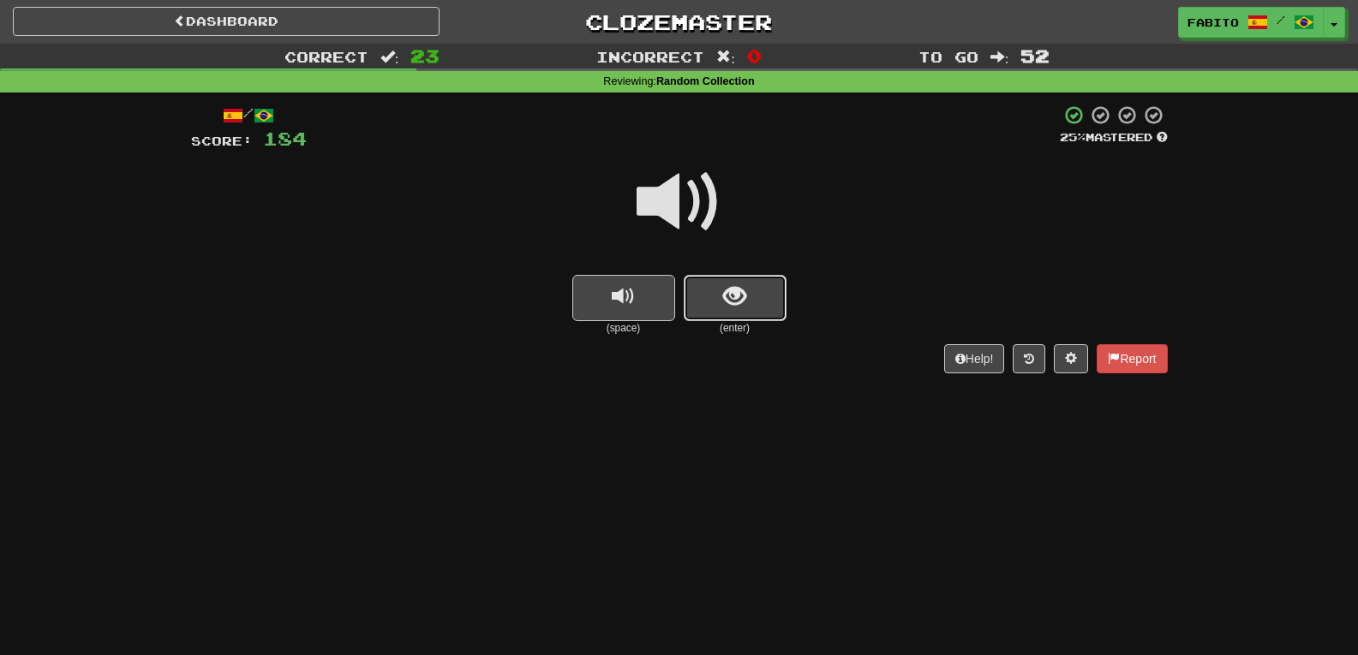
click at [763, 303] on button "show sentence" at bounding box center [735, 298] width 103 height 46
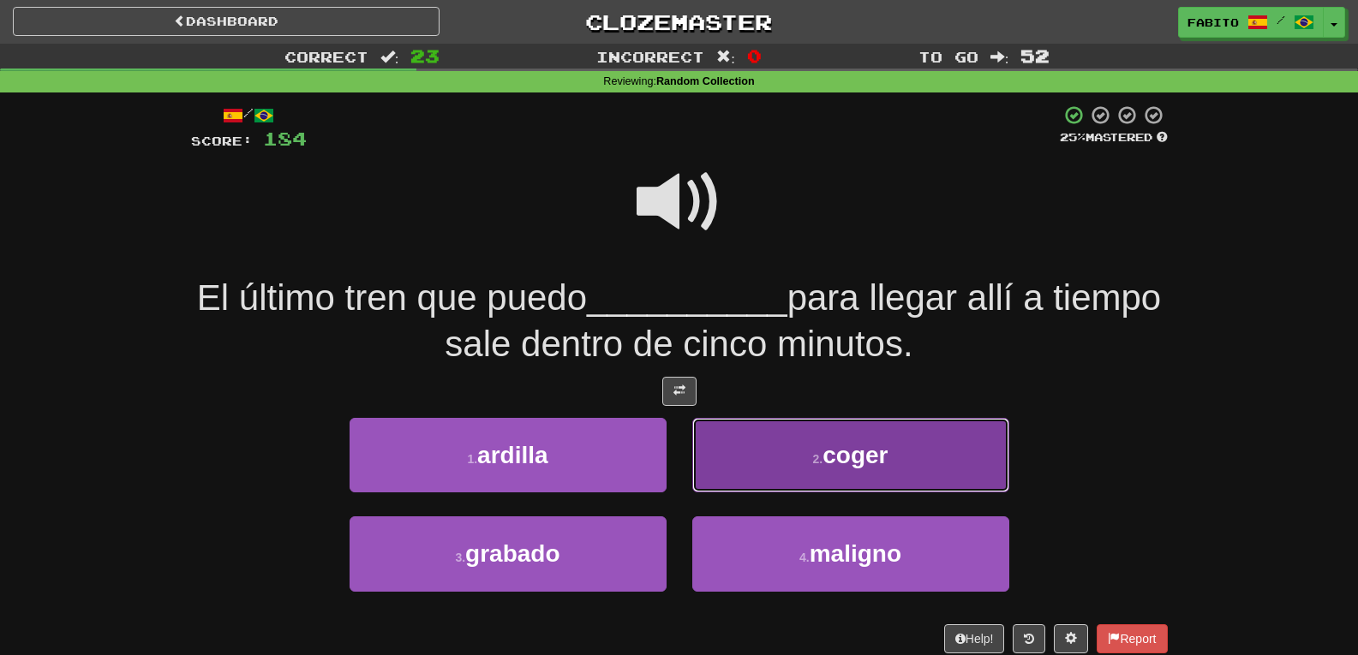
click at [773, 433] on button "2 . coger" at bounding box center [850, 455] width 317 height 75
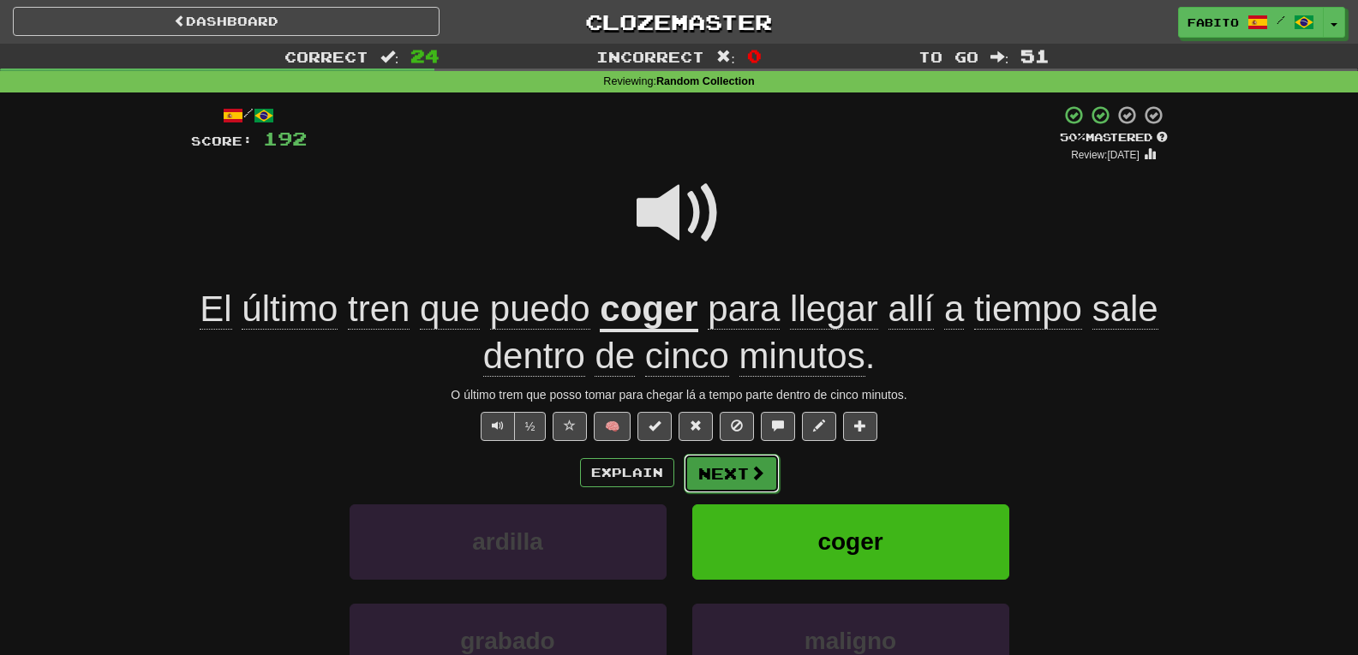
click at [739, 470] on button "Next" at bounding box center [732, 473] width 96 height 39
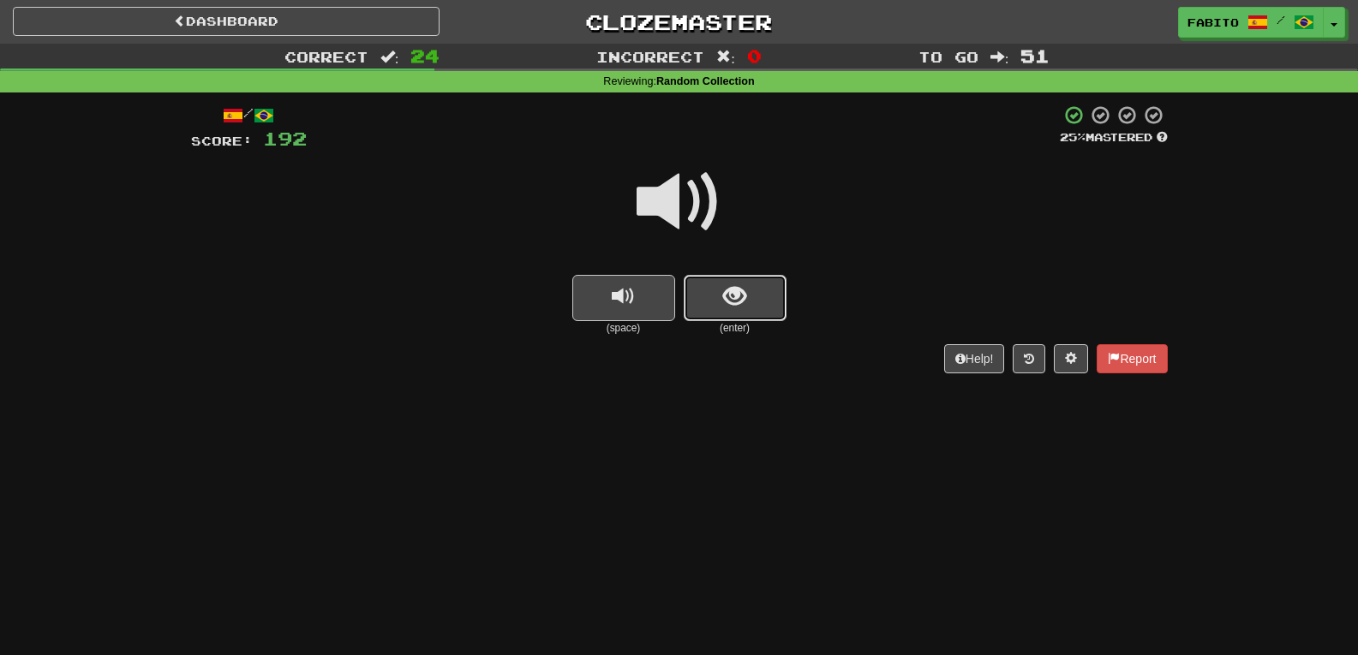
click at [727, 294] on span "show sentence" at bounding box center [734, 296] width 23 height 23
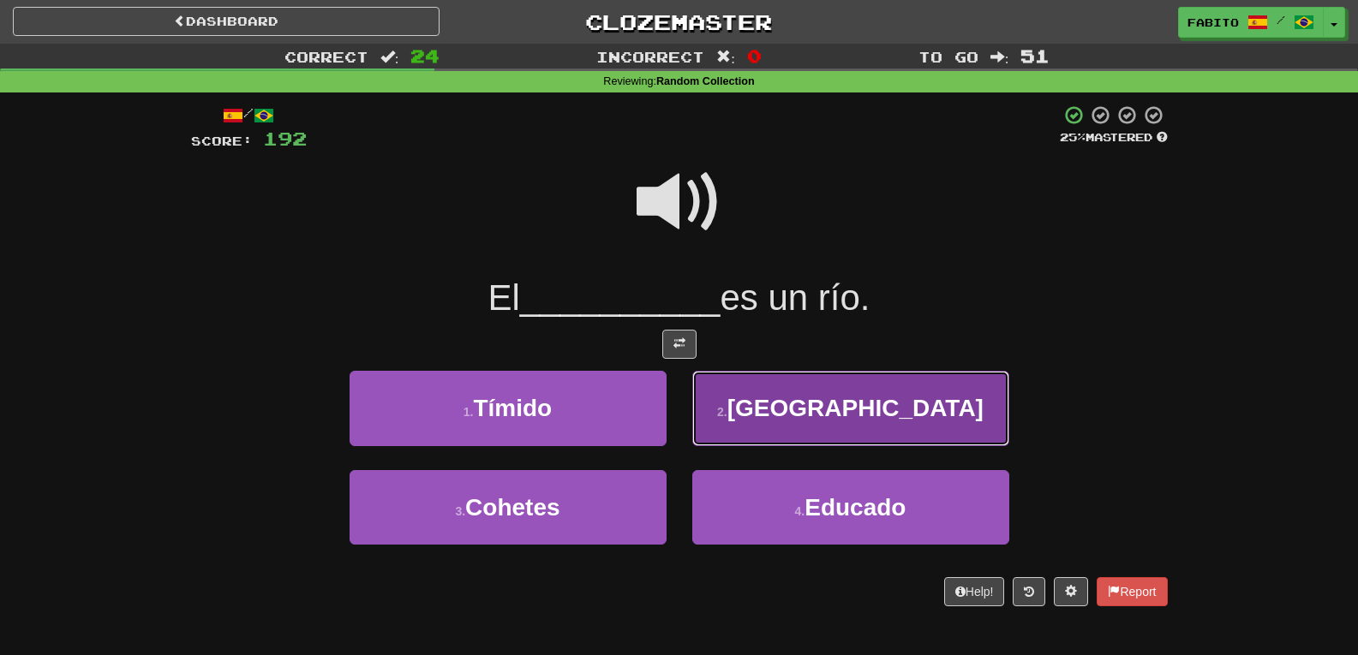
click at [765, 416] on button "2 . Amazonas" at bounding box center [850, 408] width 317 height 75
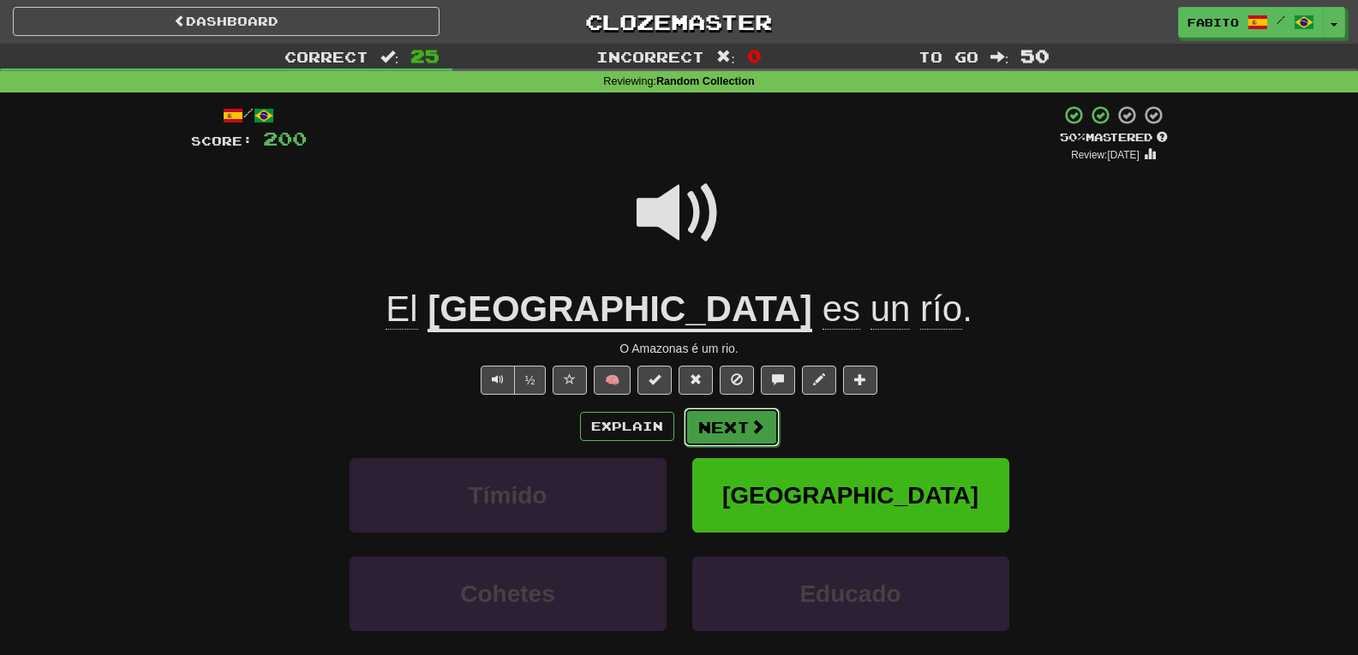
click at [721, 424] on button "Next" at bounding box center [732, 427] width 96 height 39
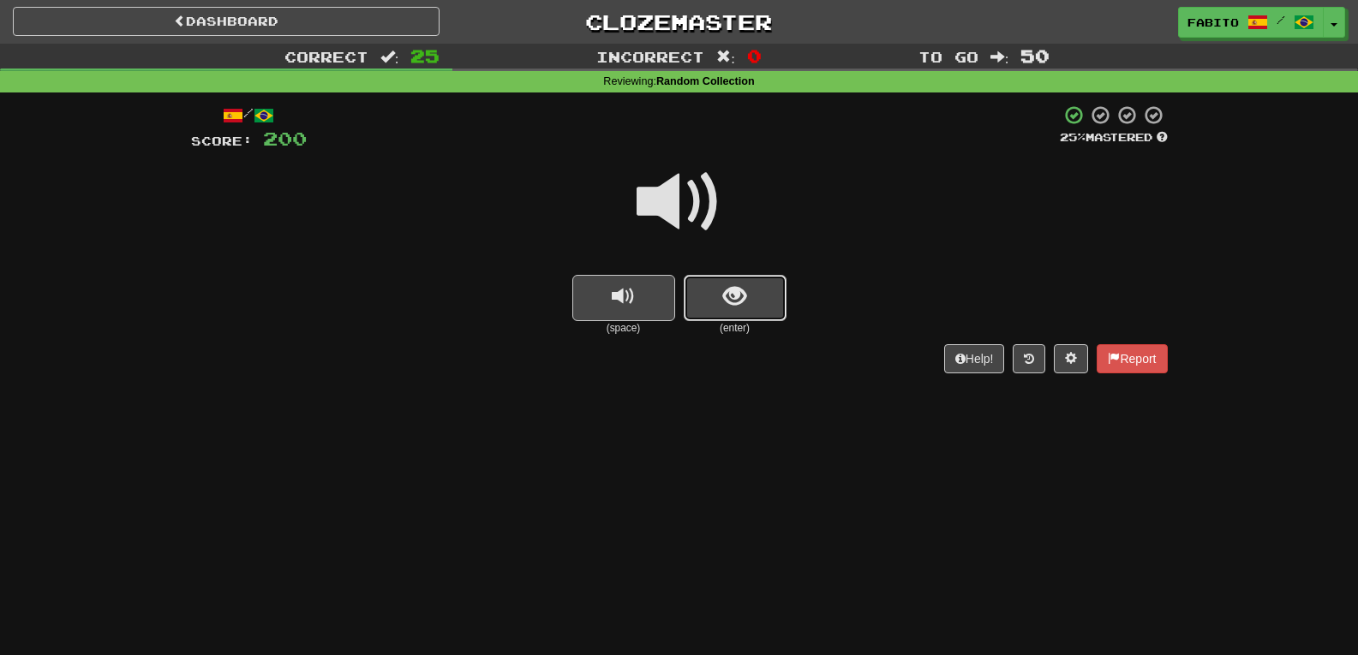
click at [730, 293] on span "show sentence" at bounding box center [734, 296] width 23 height 23
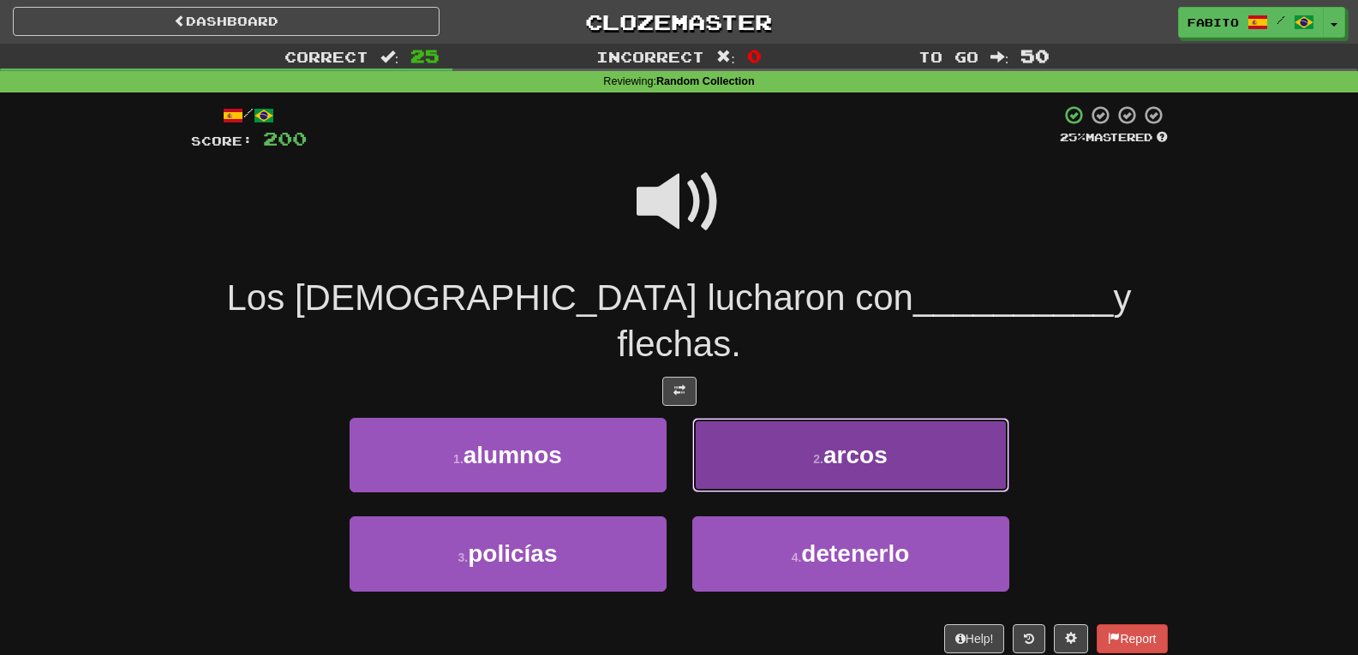
click at [830, 418] on button "2 . arcos" at bounding box center [850, 455] width 317 height 75
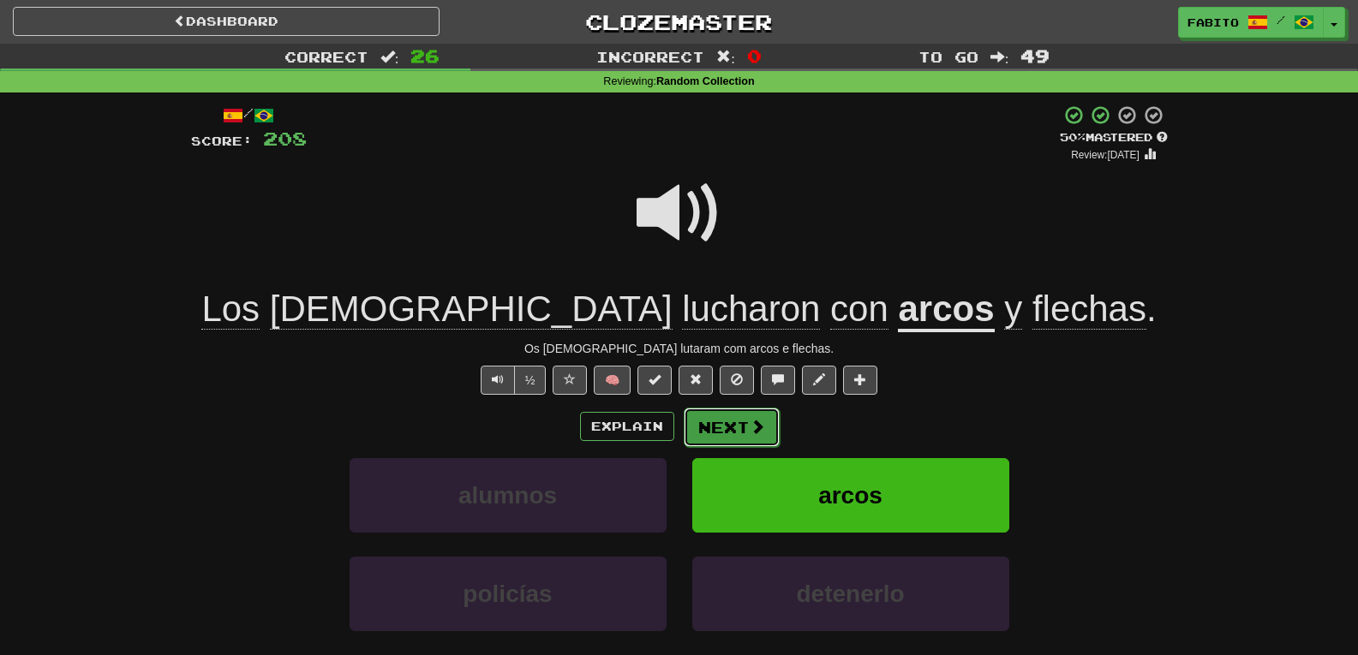
click at [754, 419] on span at bounding box center [757, 426] width 15 height 15
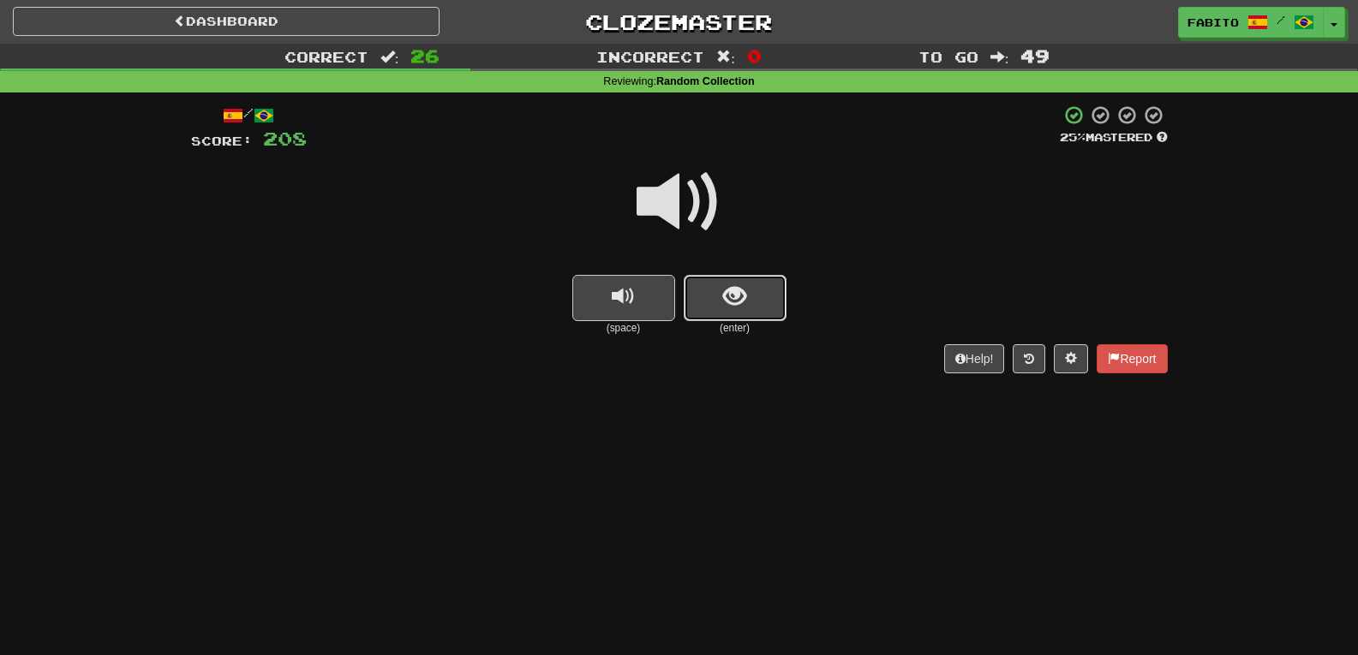
click at [763, 300] on button "show sentence" at bounding box center [735, 298] width 103 height 46
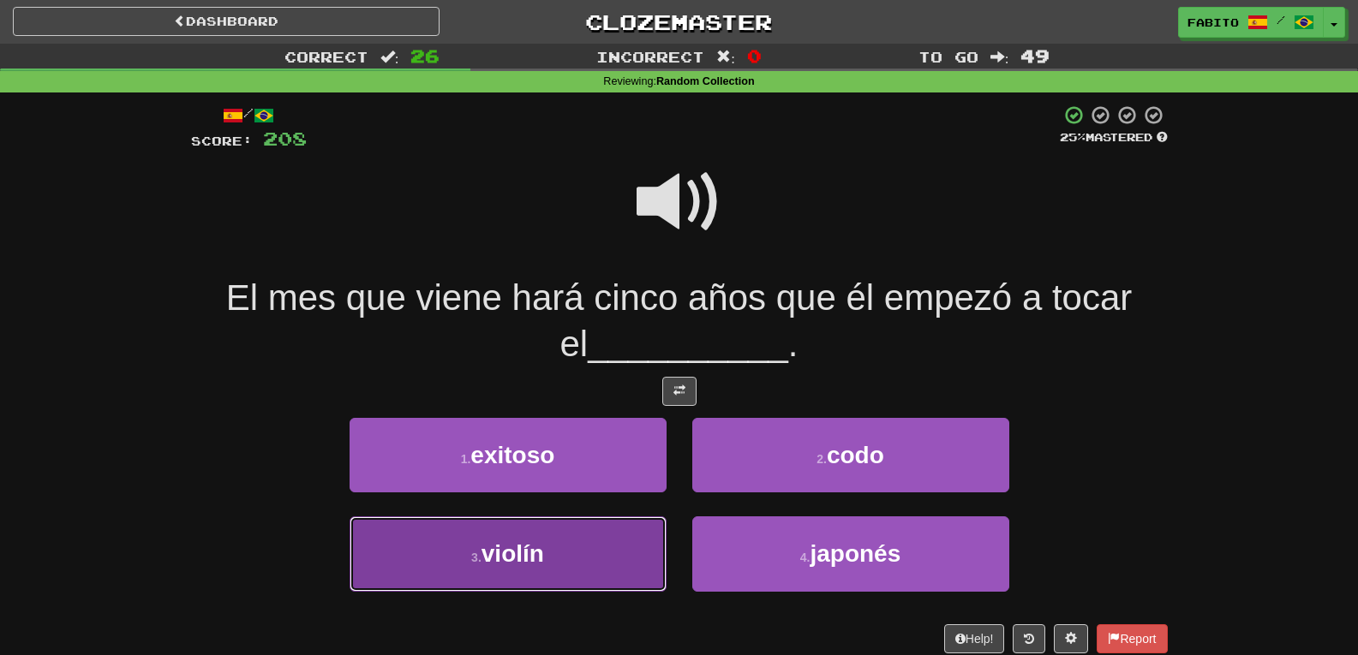
click at [639, 542] on button "3 . violín" at bounding box center [508, 554] width 317 height 75
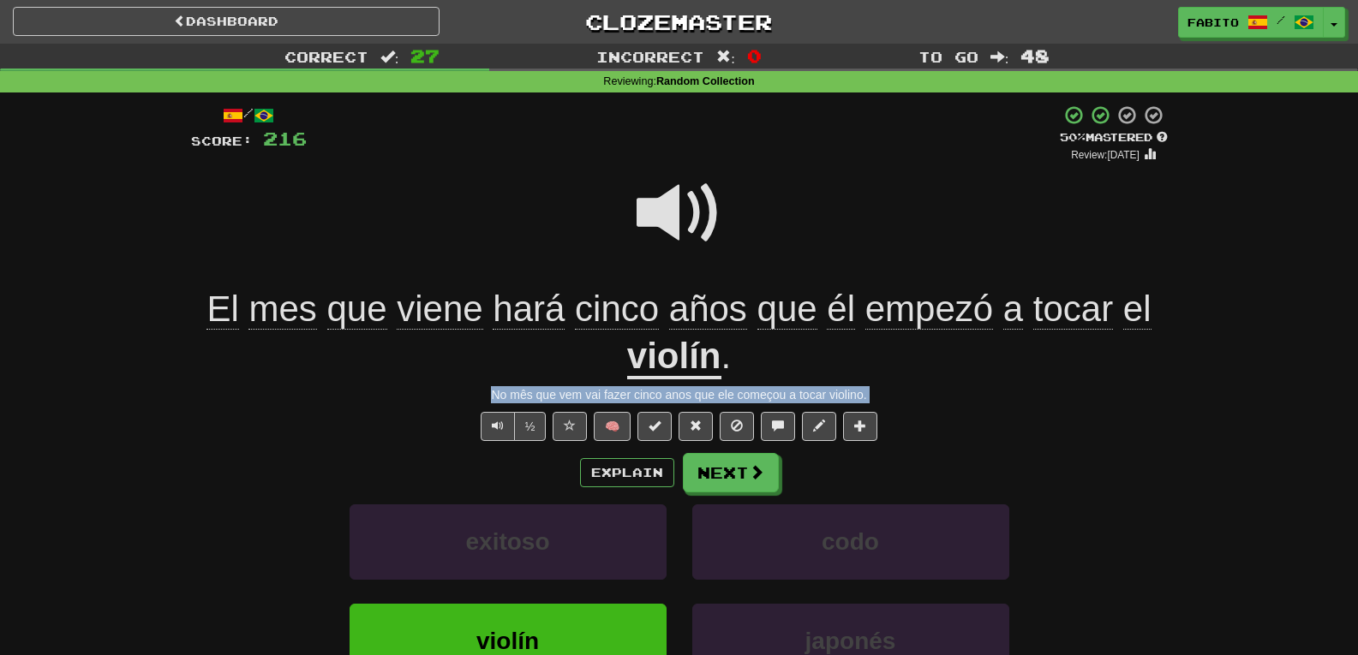
drag, startPoint x: 483, startPoint y: 393, endPoint x: 859, endPoint y: 405, distance: 375.5
click at [859, 405] on div "/ Score: 216 + 8 50 % Mastered Review: 2025-09-28 El mes que viene hará cinco a…" at bounding box center [679, 449] width 977 height 689
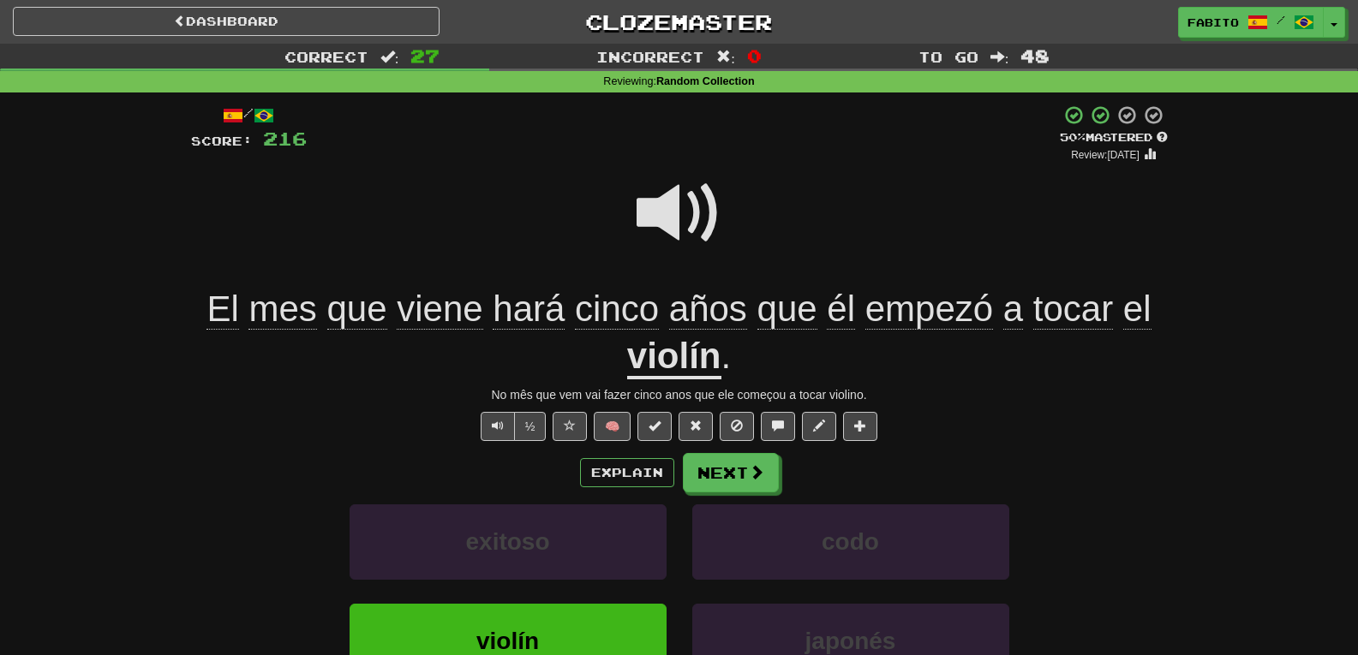
click at [805, 341] on div "El mes que viene hará cinco años que él empezó a tocar el violín ." at bounding box center [679, 332] width 977 height 93
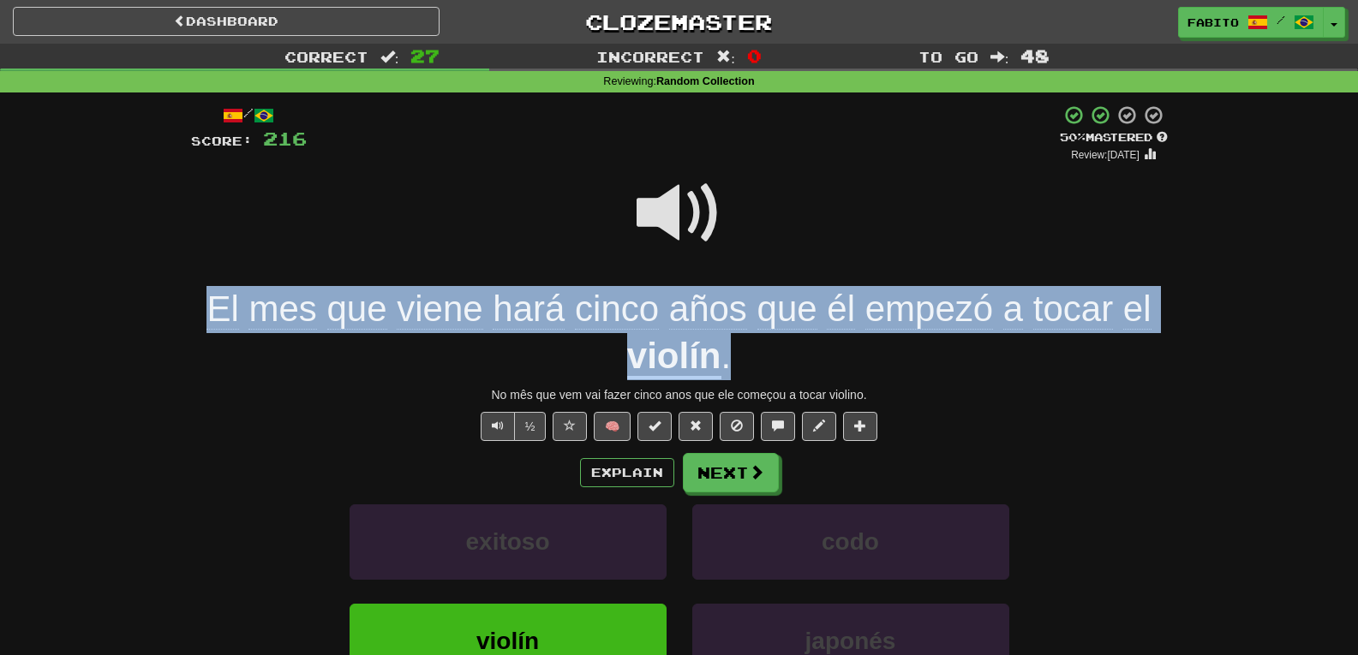
drag, startPoint x: 741, startPoint y: 351, endPoint x: 214, endPoint y: 297, distance: 529.7
click at [214, 297] on div "El mes que viene hará cinco años que él empezó a tocar el violín ." at bounding box center [679, 332] width 977 height 93
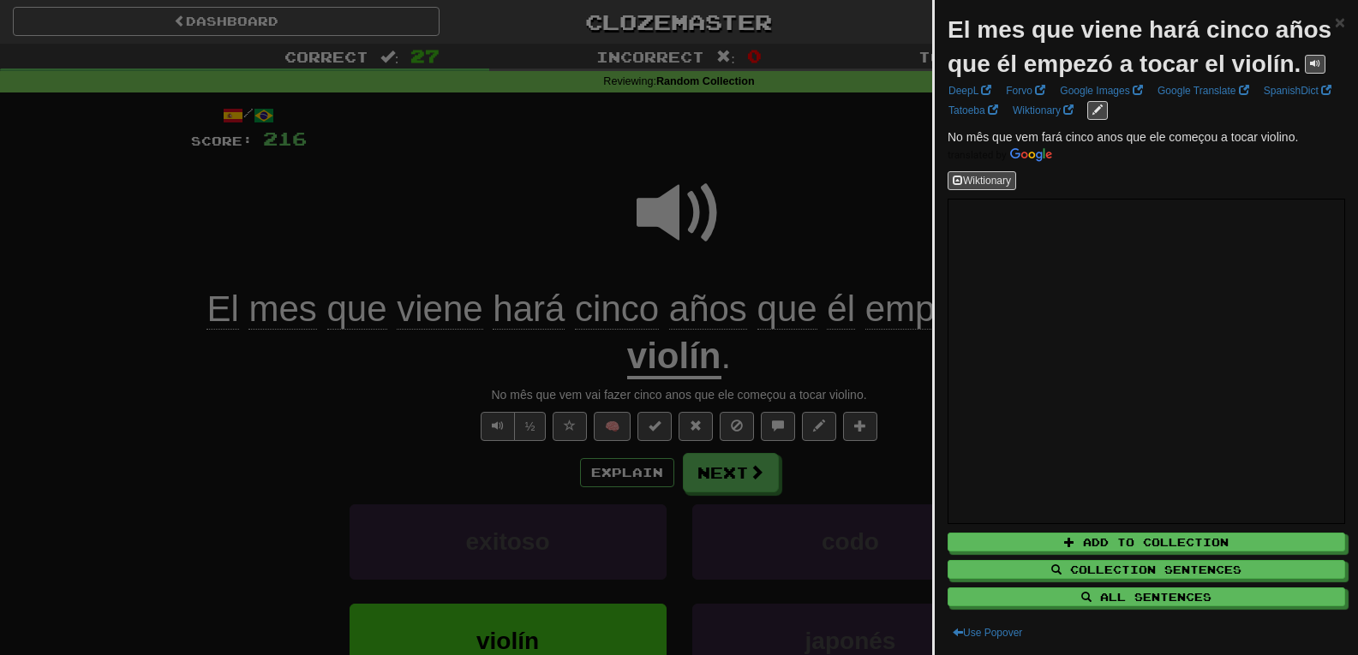
click at [763, 218] on div at bounding box center [679, 327] width 1358 height 655
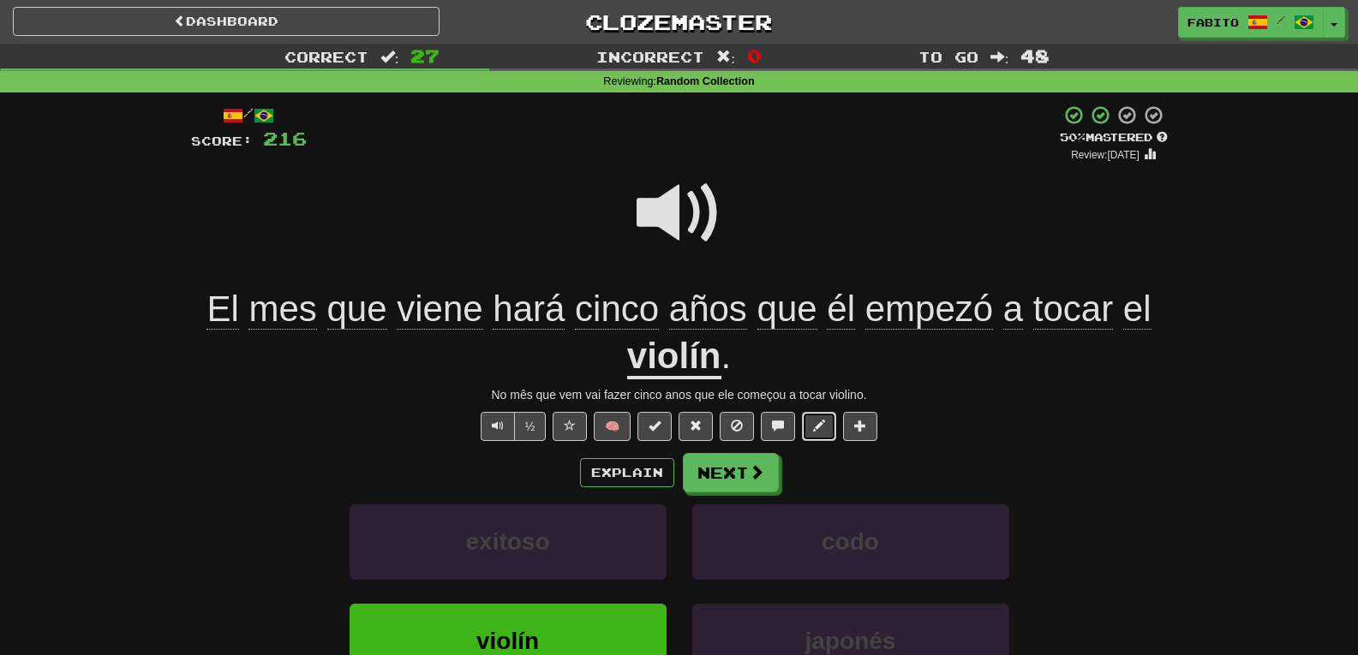
click at [814, 426] on span at bounding box center [819, 426] width 12 height 12
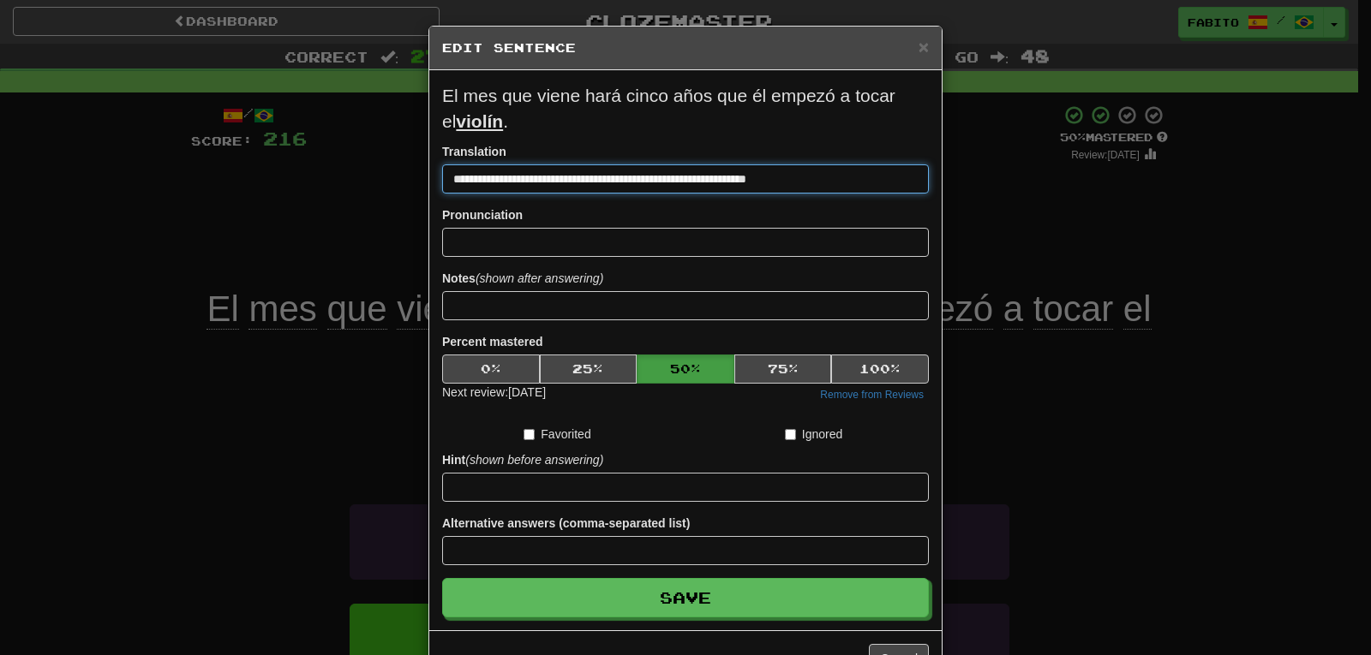
drag, startPoint x: 585, startPoint y: 182, endPoint x: 542, endPoint y: 183, distance: 43.7
click at [542, 183] on input "**********" at bounding box center [685, 179] width 487 height 29
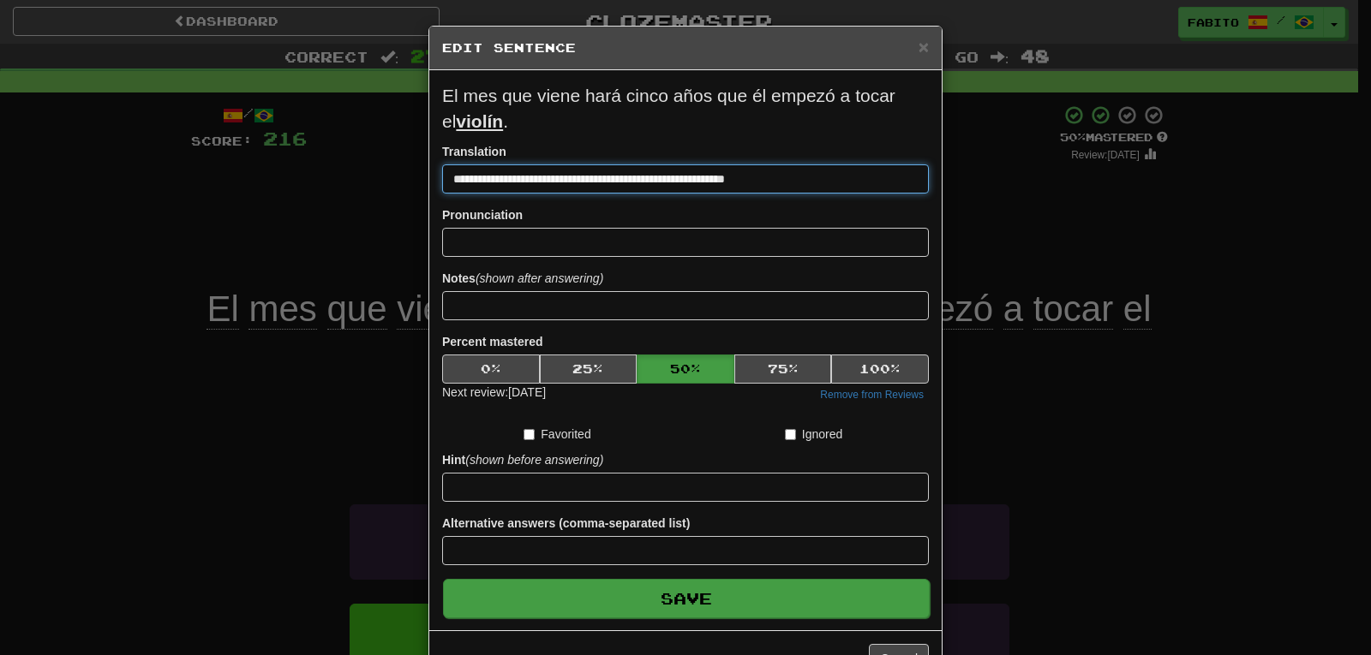
type input "**********"
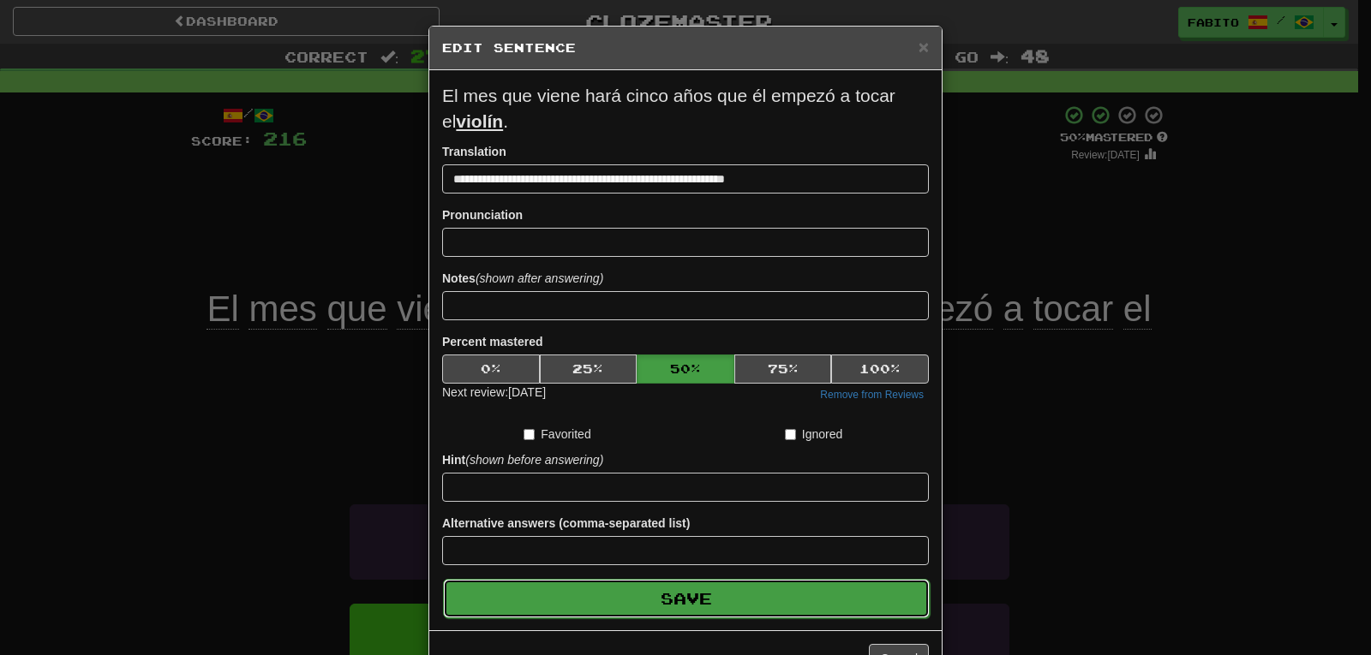
click at [727, 590] on button "Save" at bounding box center [686, 598] width 487 height 39
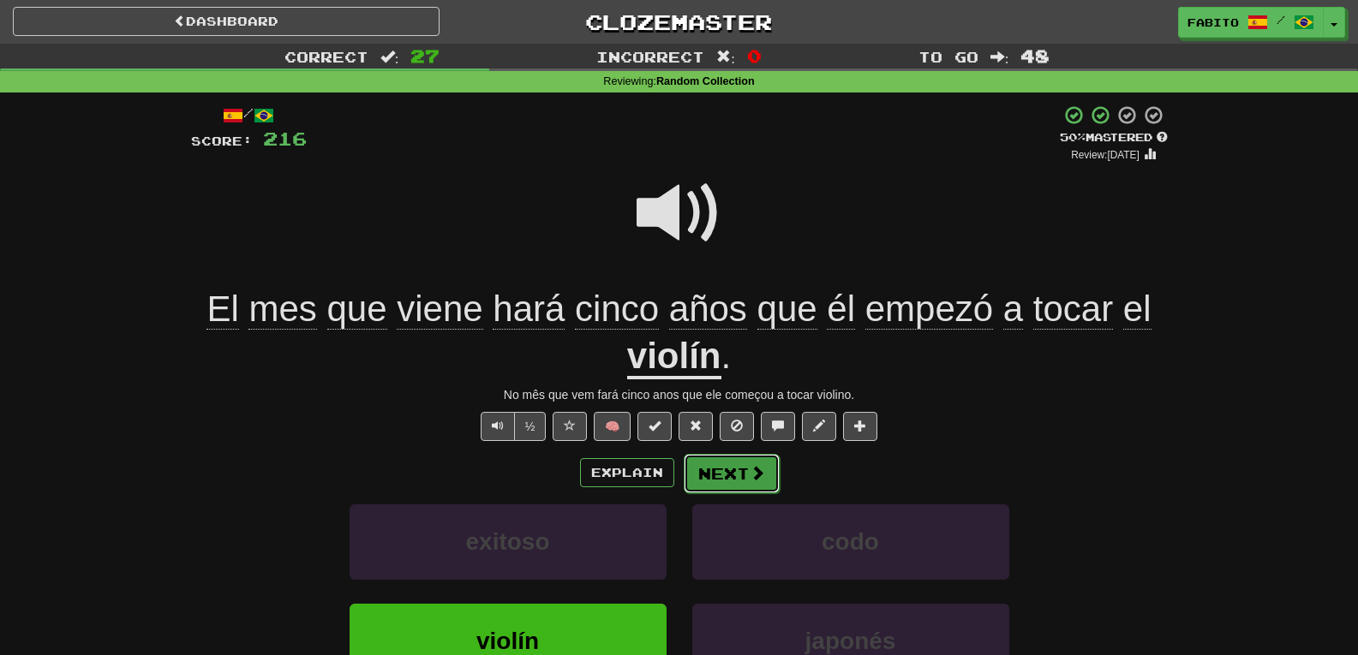
click at [745, 473] on button "Next" at bounding box center [732, 473] width 96 height 39
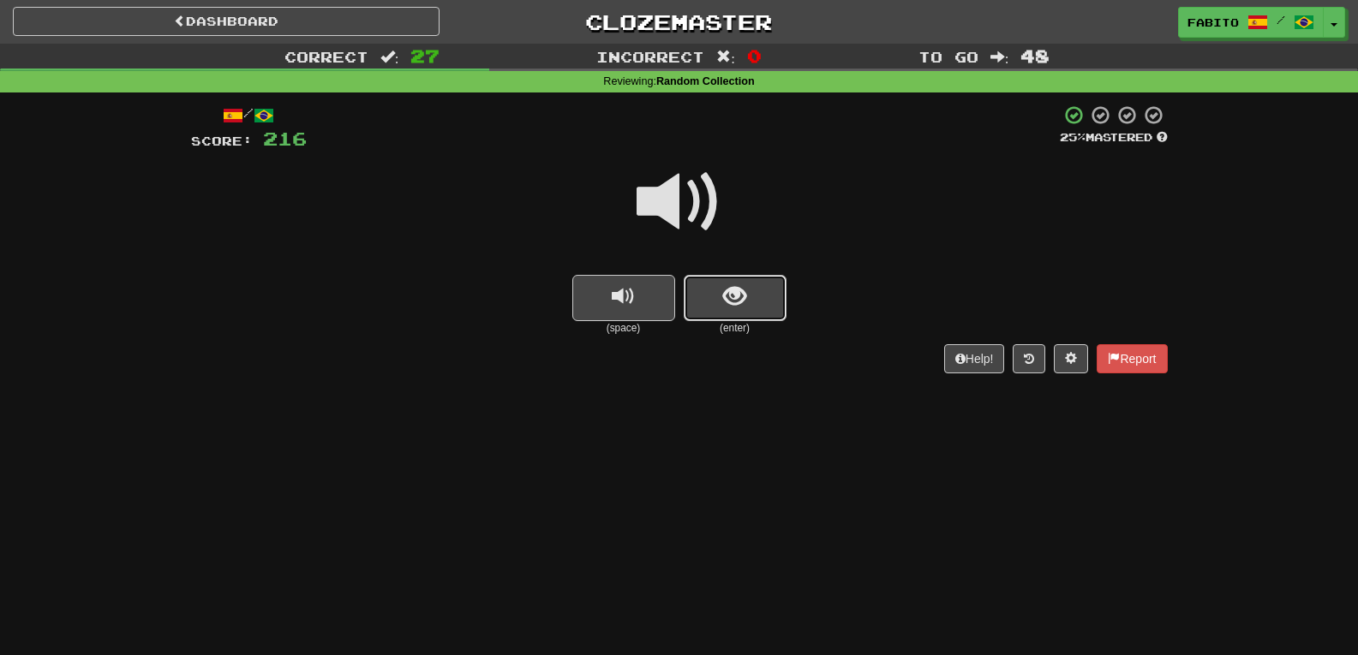
click at [744, 312] on button "show sentence" at bounding box center [735, 298] width 103 height 46
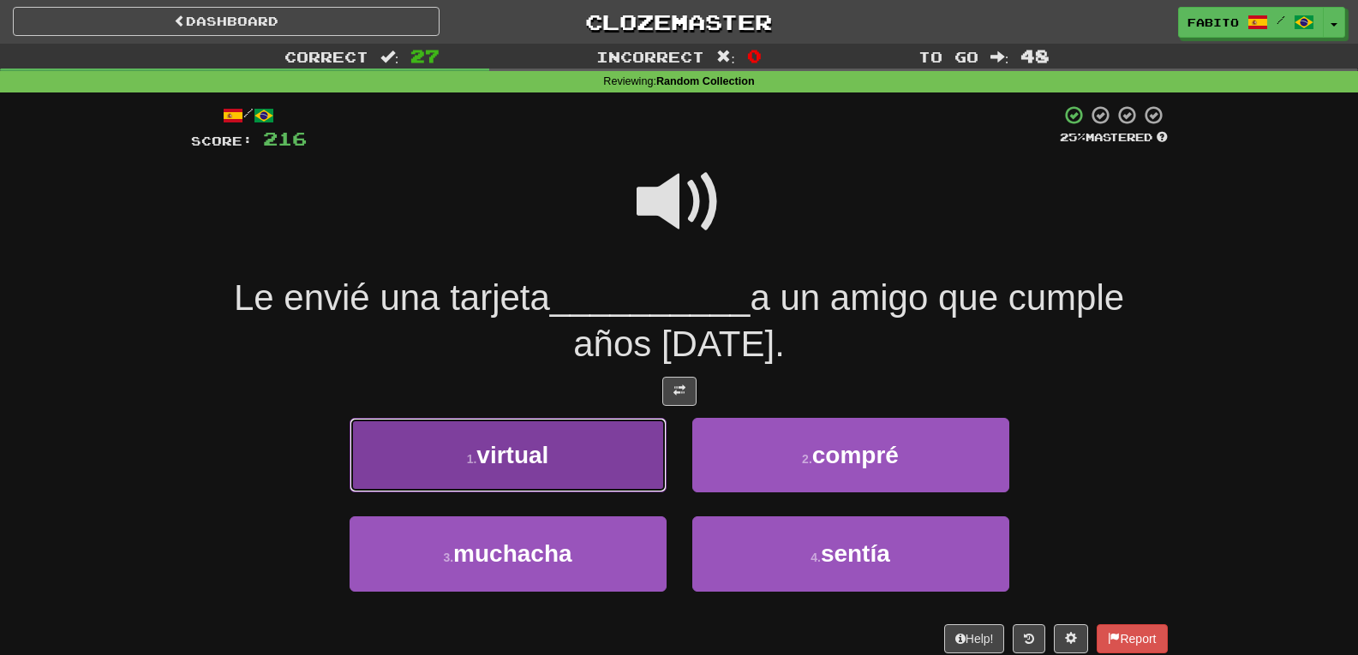
click at [629, 436] on button "1 . virtual" at bounding box center [508, 455] width 317 height 75
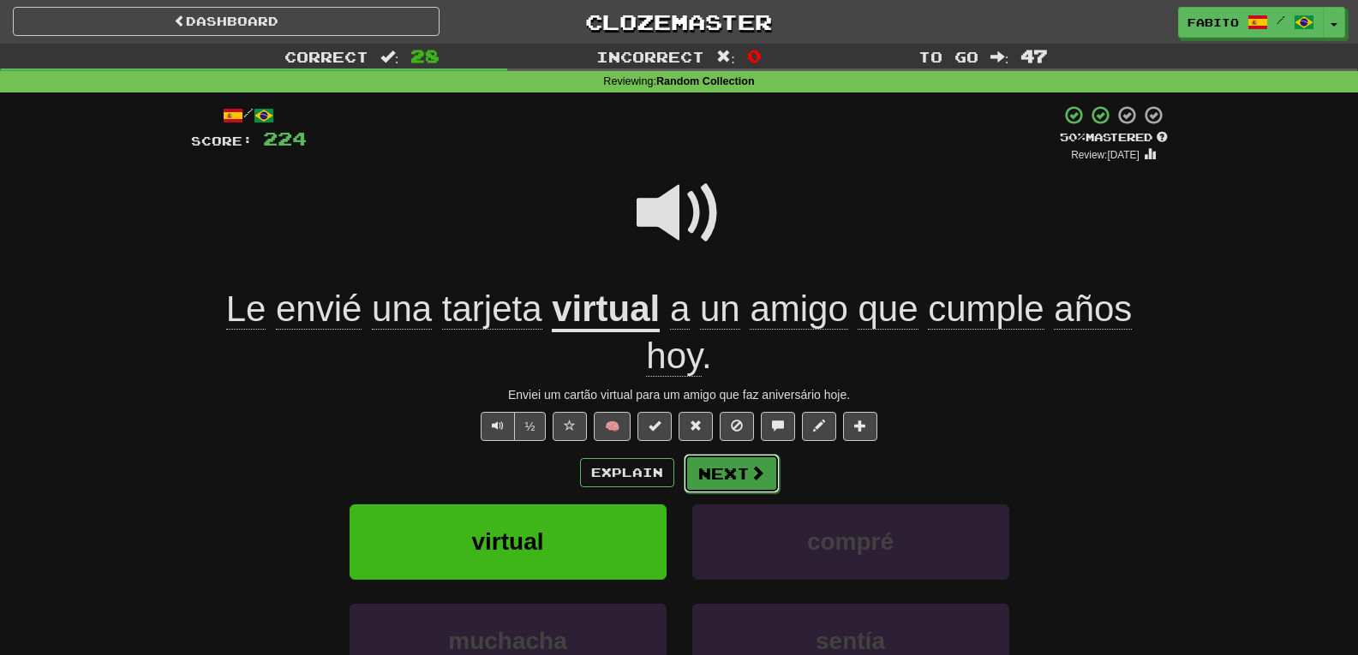
click at [726, 463] on button "Next" at bounding box center [732, 473] width 96 height 39
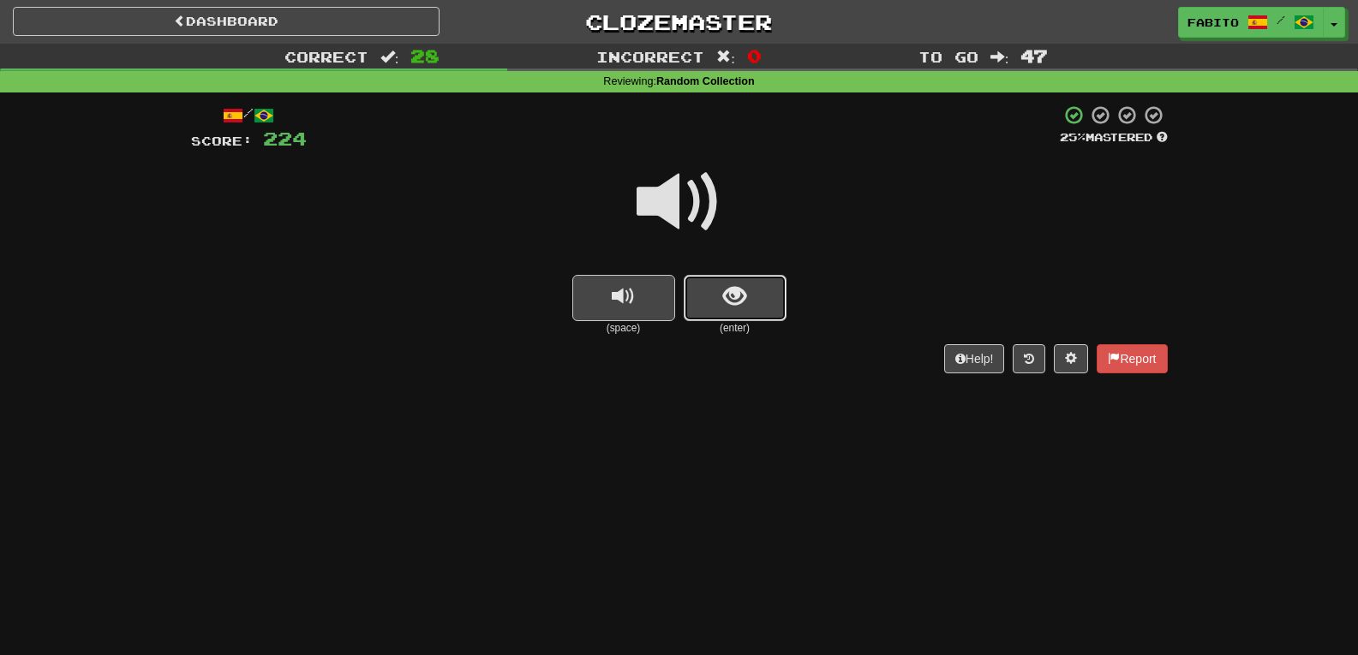
click at [724, 308] on span "show sentence" at bounding box center [734, 296] width 23 height 23
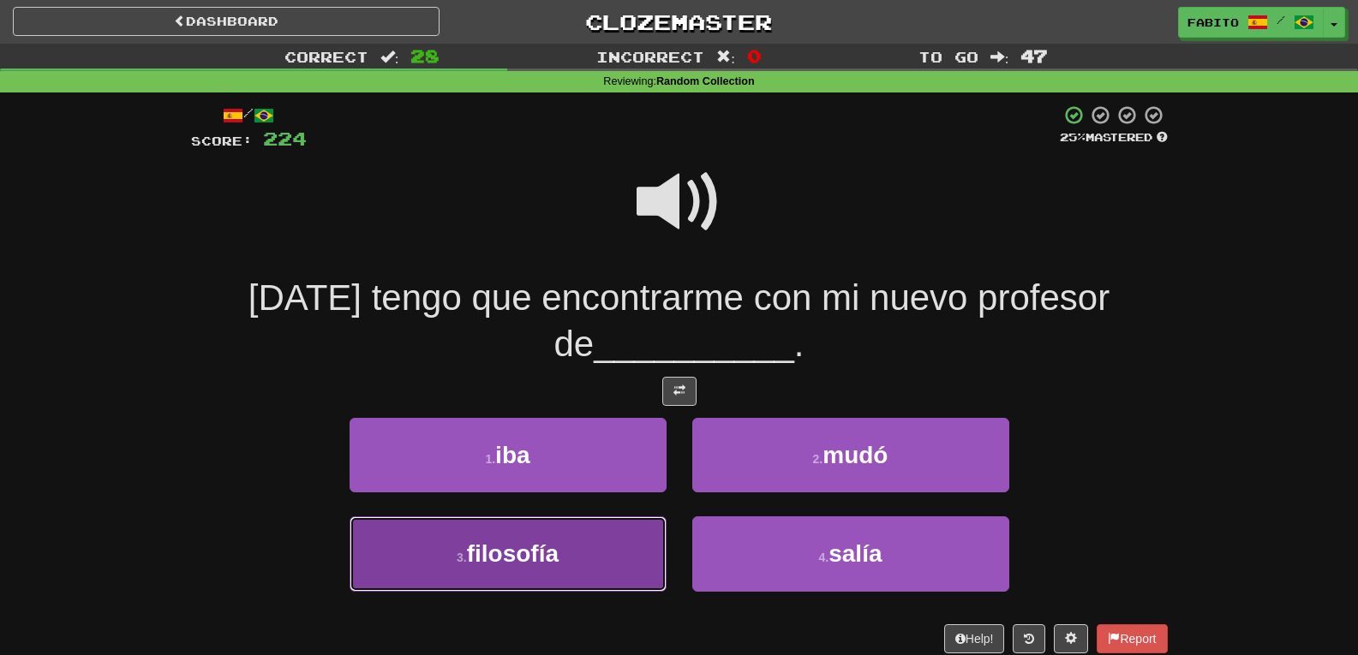
click at [604, 560] on button "3 . filosofía" at bounding box center [508, 554] width 317 height 75
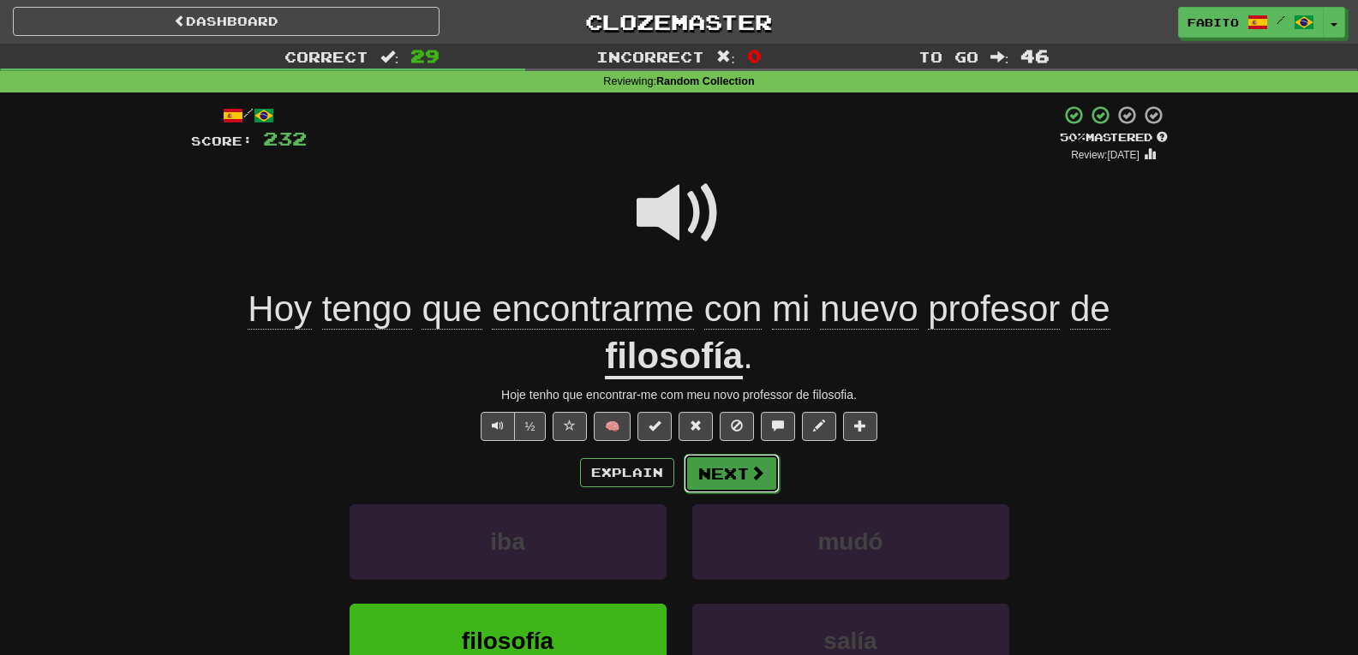
click at [723, 474] on button "Next" at bounding box center [732, 473] width 96 height 39
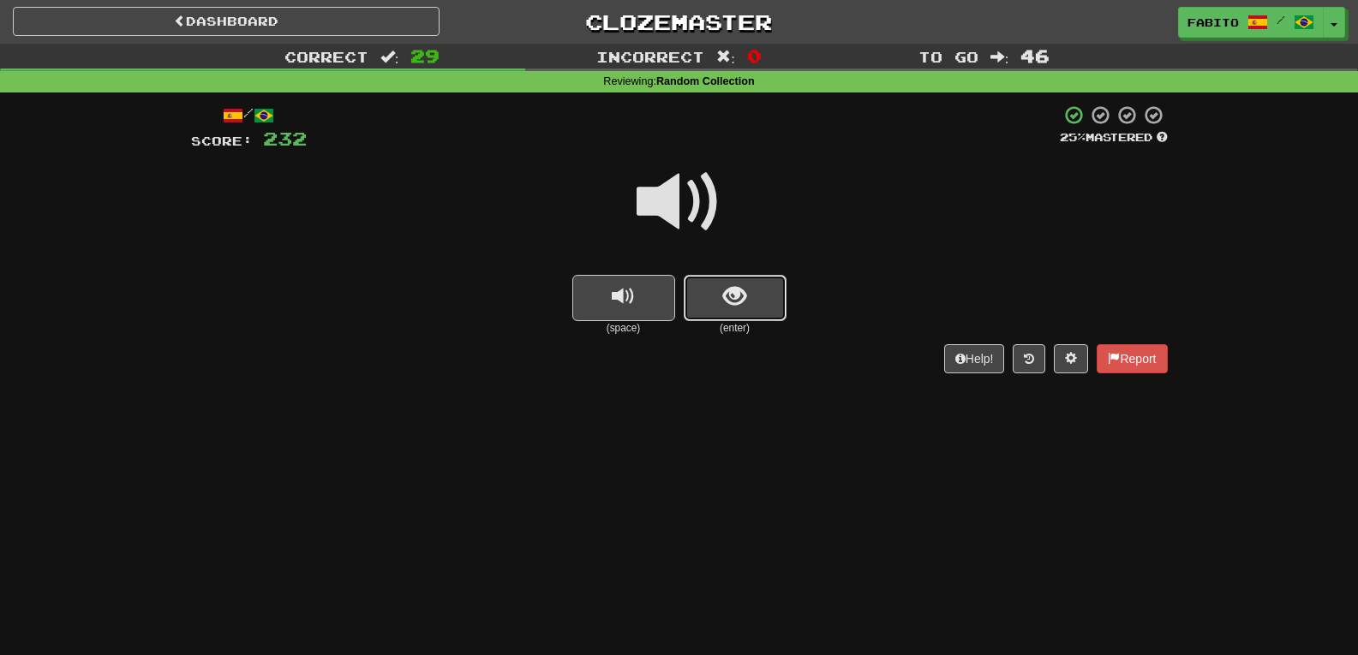
click at [705, 307] on button "show sentence" at bounding box center [735, 298] width 103 height 46
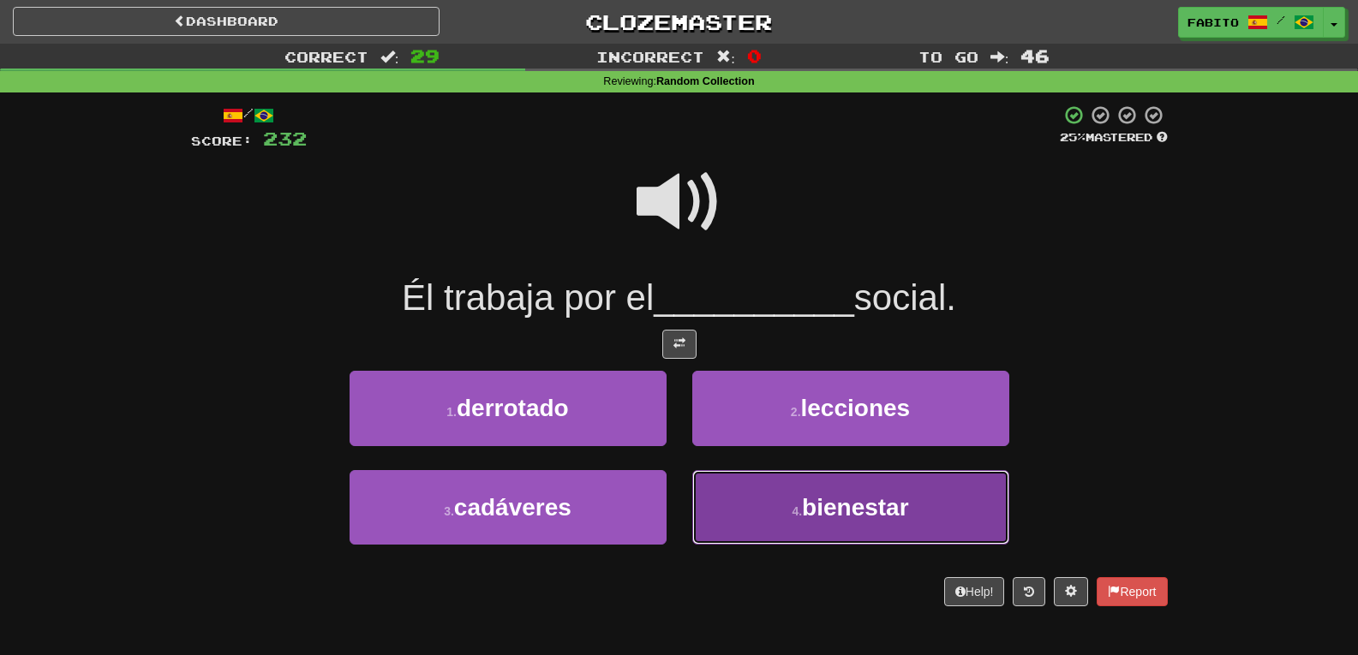
click at [747, 490] on button "4 . bienestar" at bounding box center [850, 507] width 317 height 75
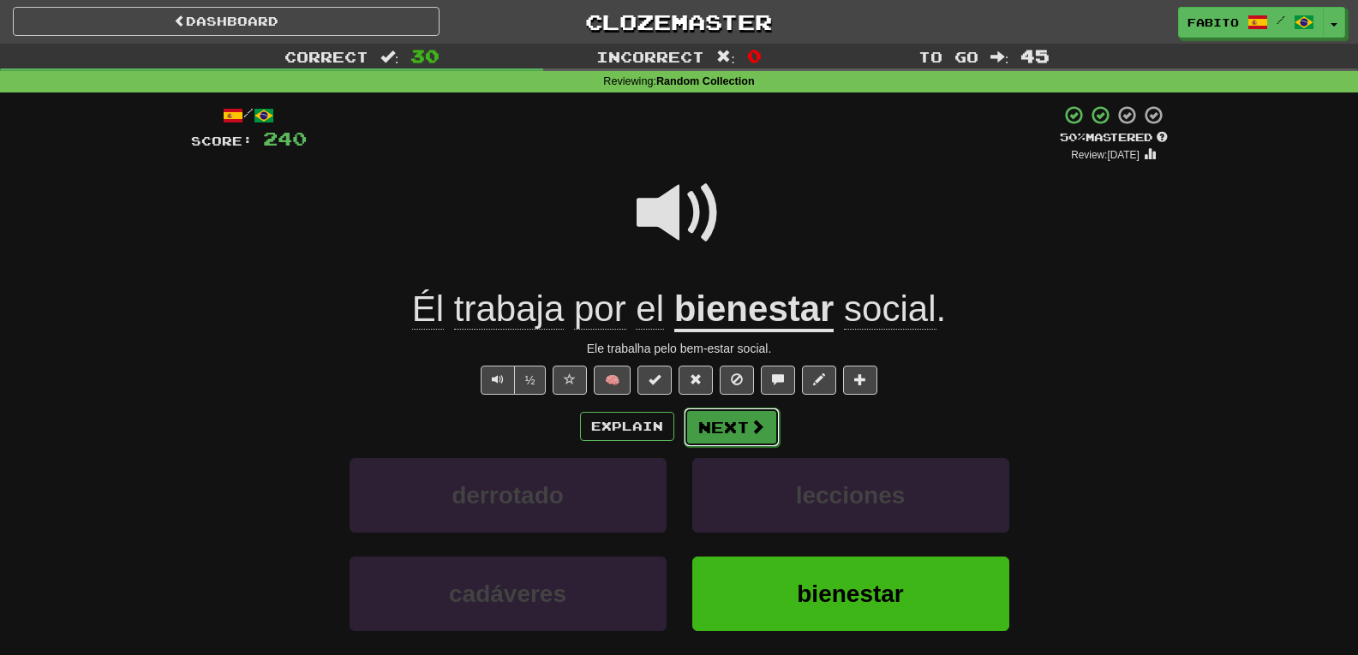
click at [743, 423] on button "Next" at bounding box center [732, 427] width 96 height 39
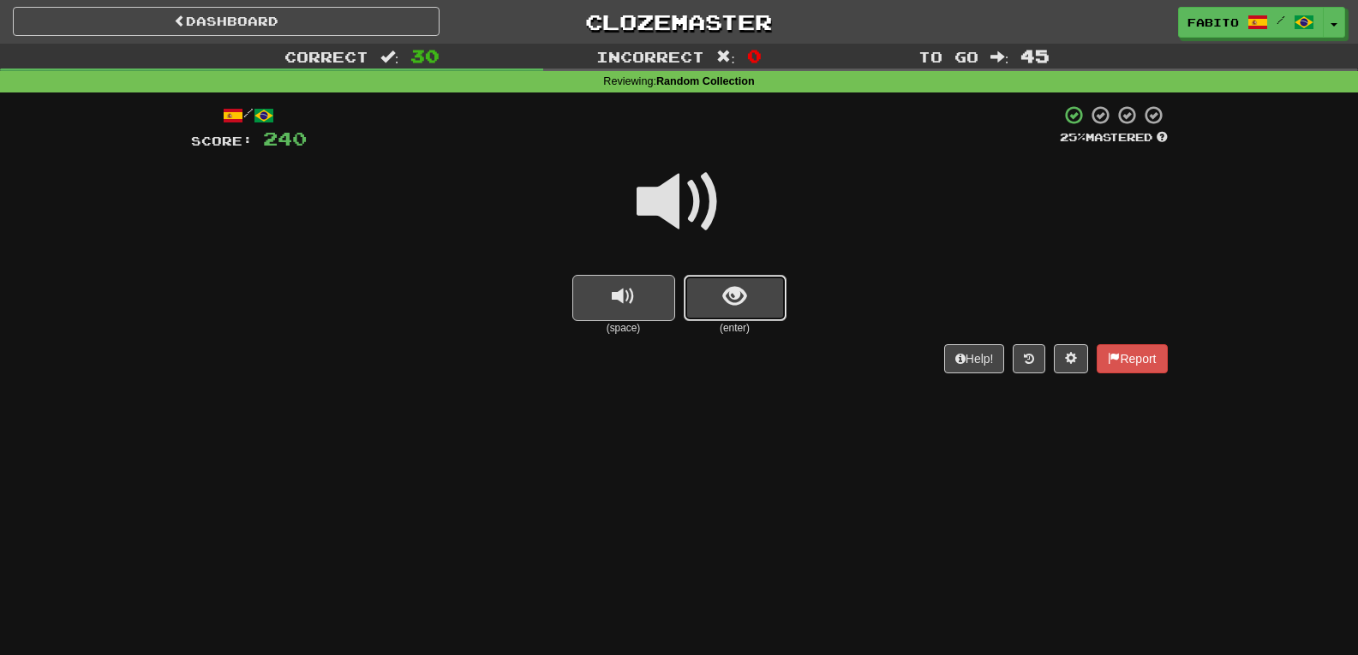
click at [746, 290] on button "show sentence" at bounding box center [735, 298] width 103 height 46
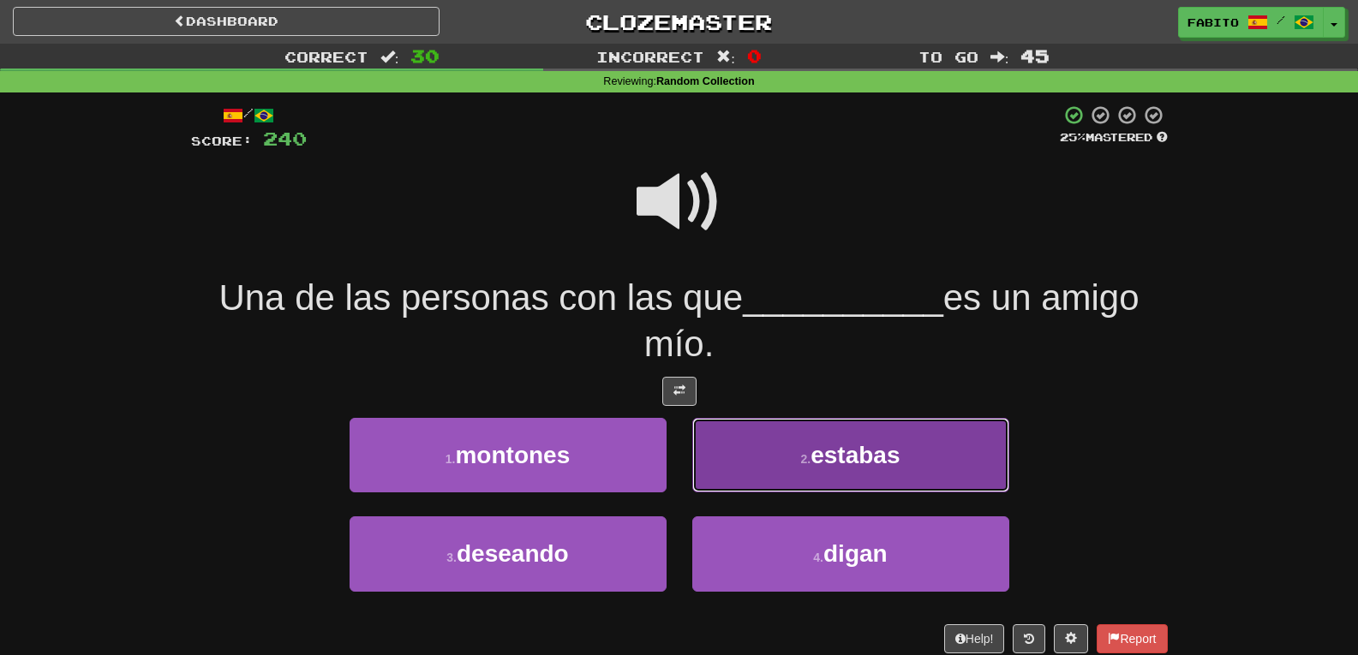
click at [759, 444] on button "2 . estabas" at bounding box center [850, 455] width 317 height 75
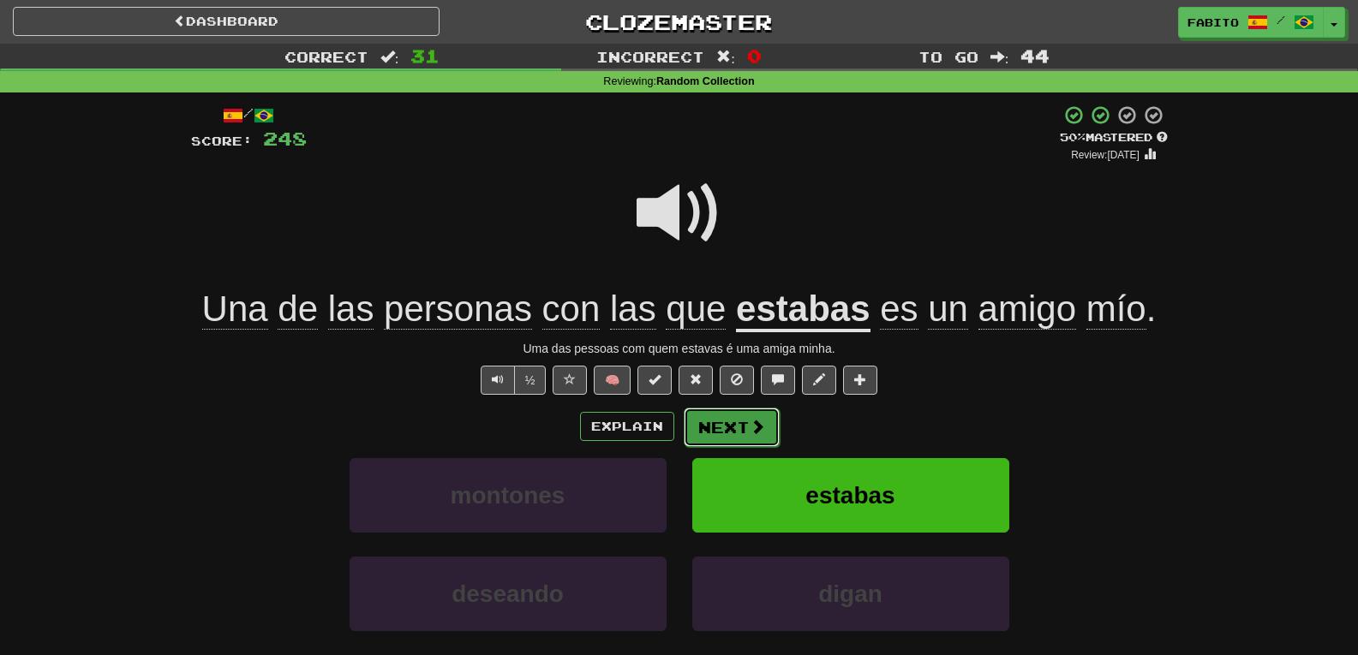
click at [763, 428] on button "Next" at bounding box center [732, 427] width 96 height 39
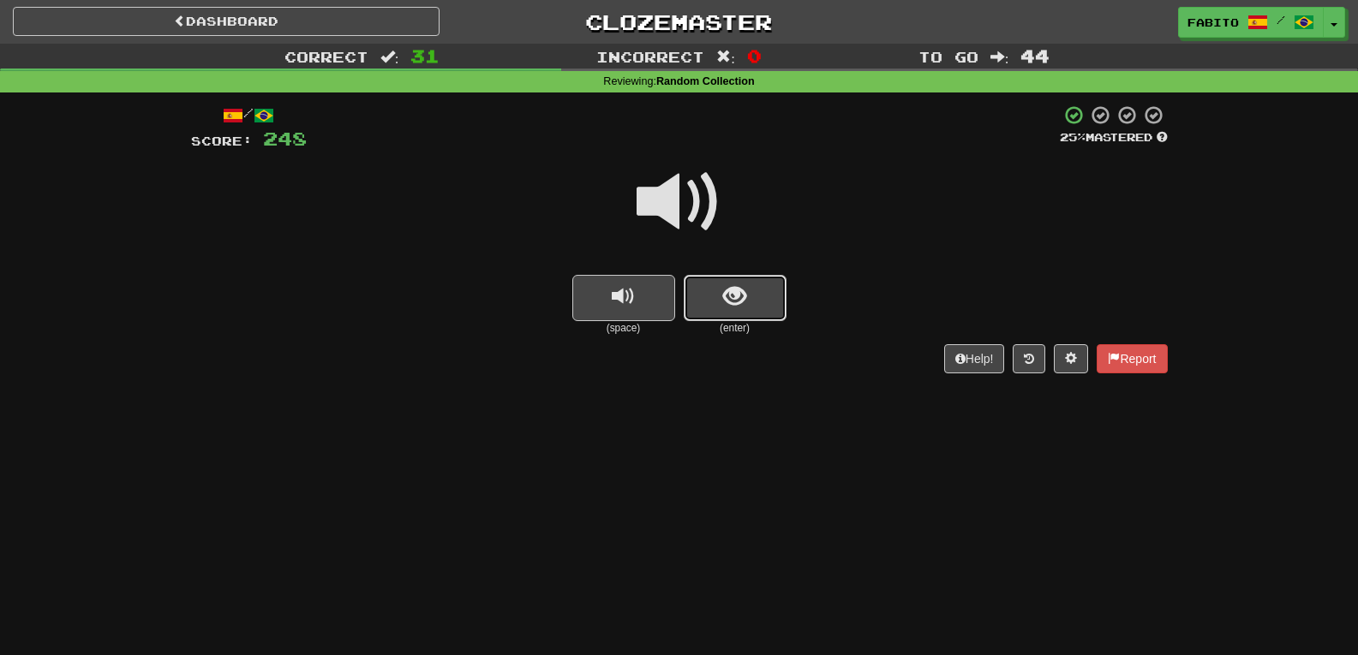
click at [720, 297] on button "show sentence" at bounding box center [735, 298] width 103 height 46
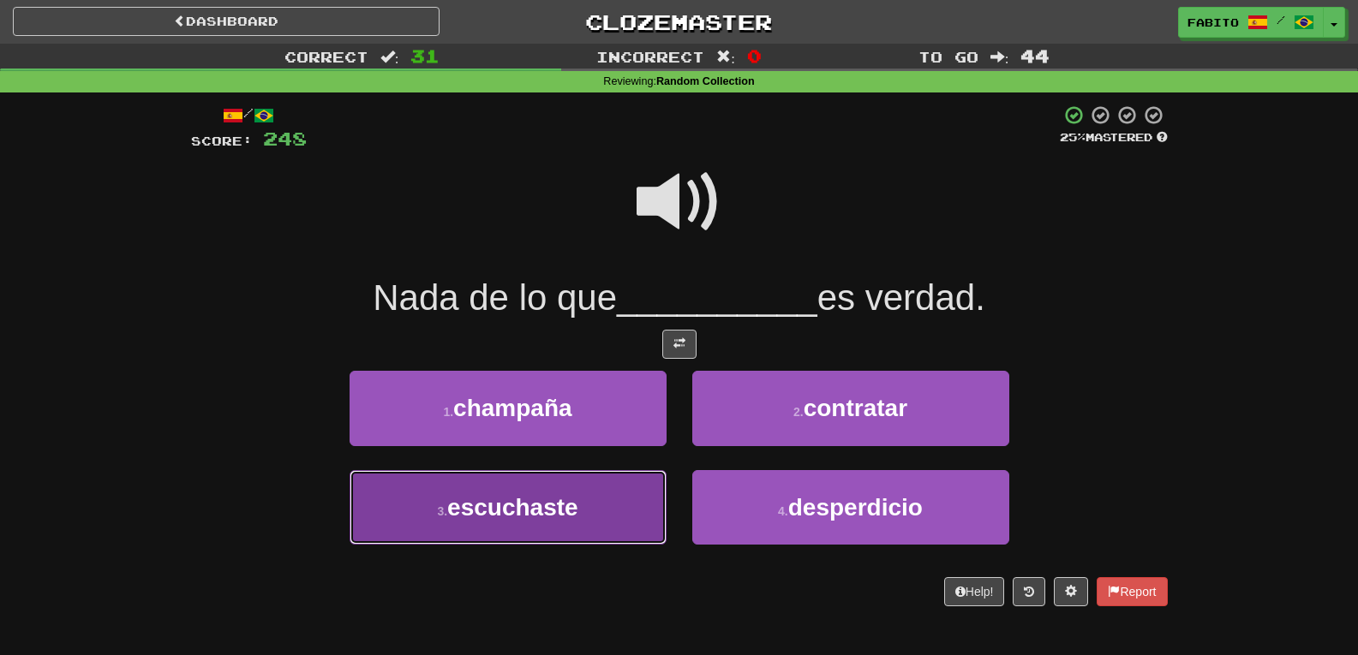
click at [631, 495] on button "3 . escuchaste" at bounding box center [508, 507] width 317 height 75
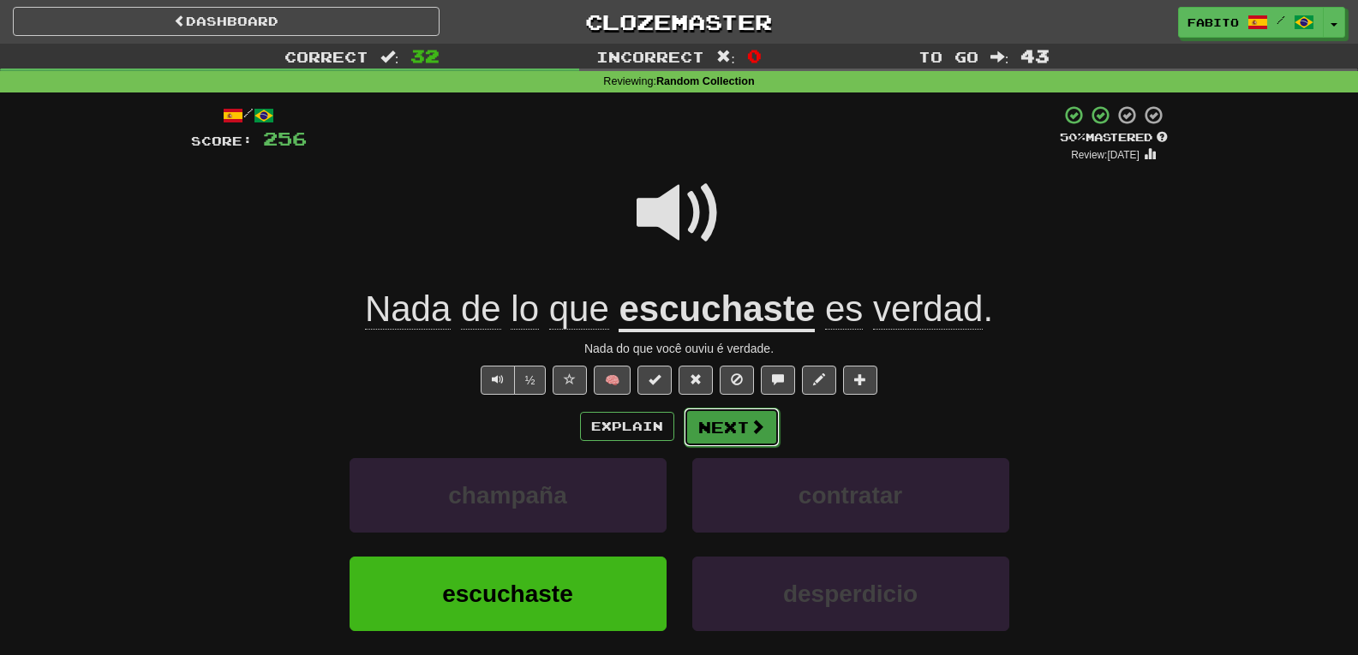
click at [744, 421] on button "Next" at bounding box center [732, 427] width 96 height 39
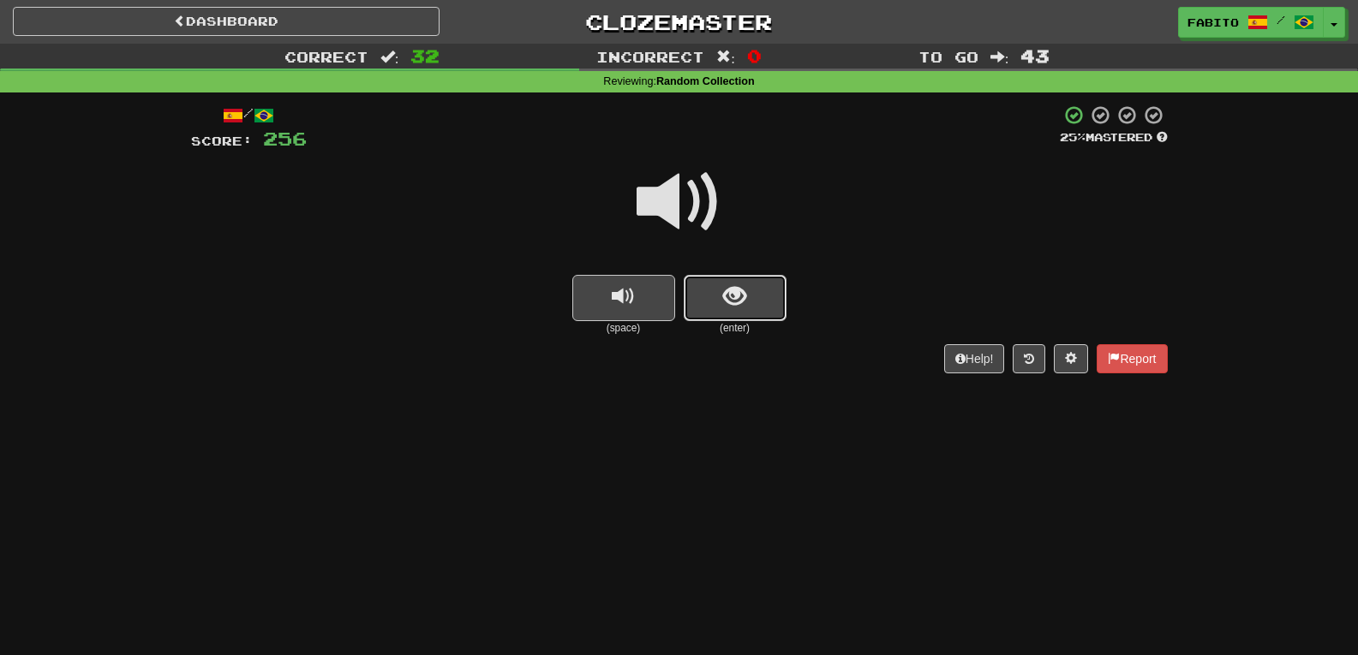
click at [735, 290] on span "show sentence" at bounding box center [734, 296] width 23 height 23
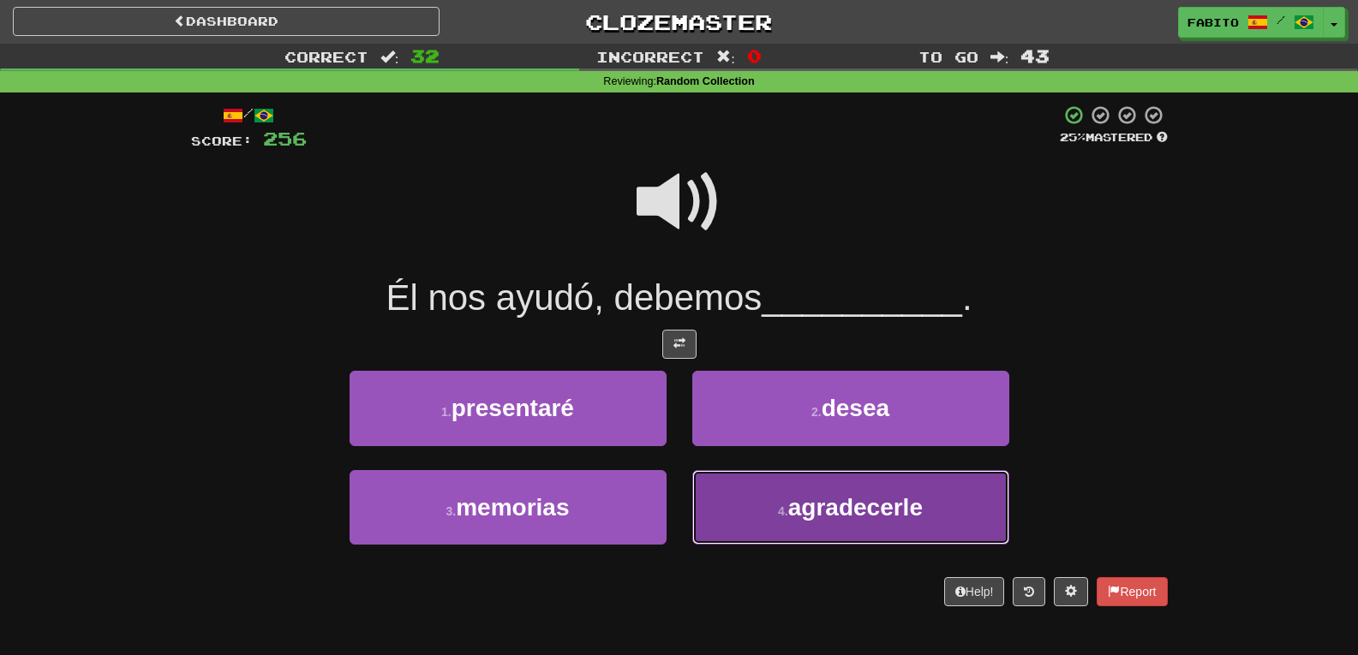
click at [762, 503] on button "4 . agradecerle" at bounding box center [850, 507] width 317 height 75
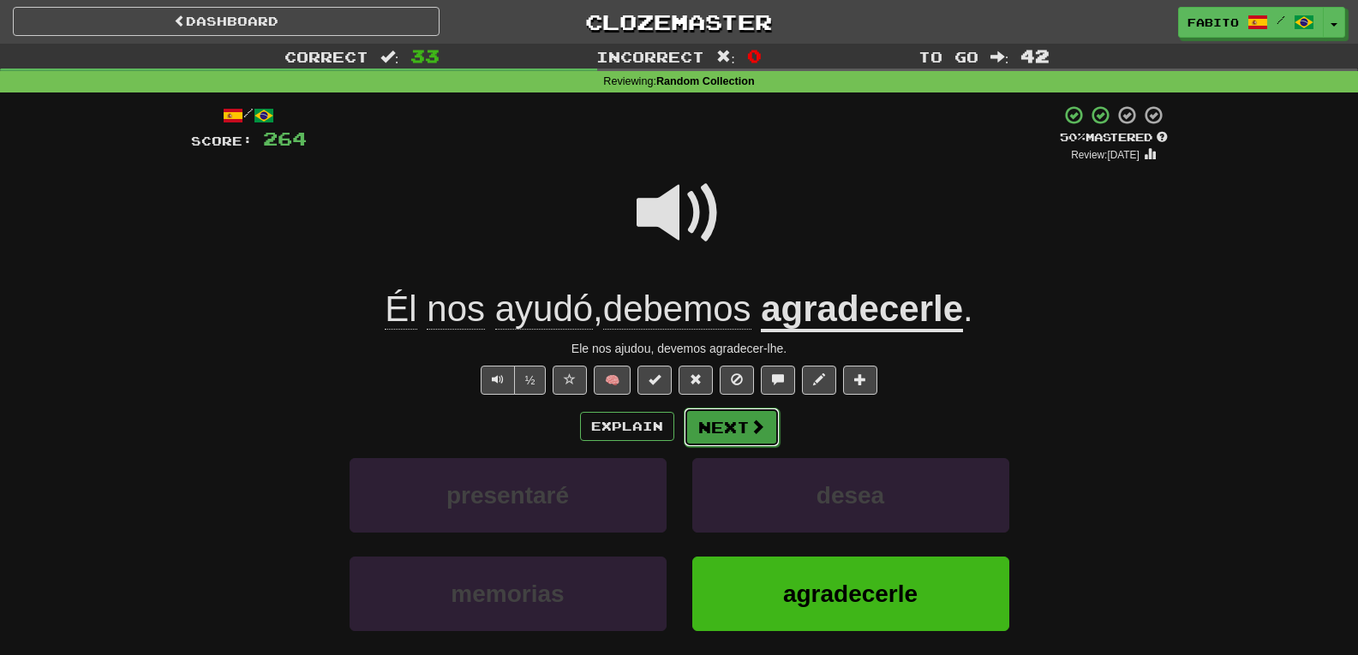
click at [750, 419] on span at bounding box center [757, 426] width 15 height 15
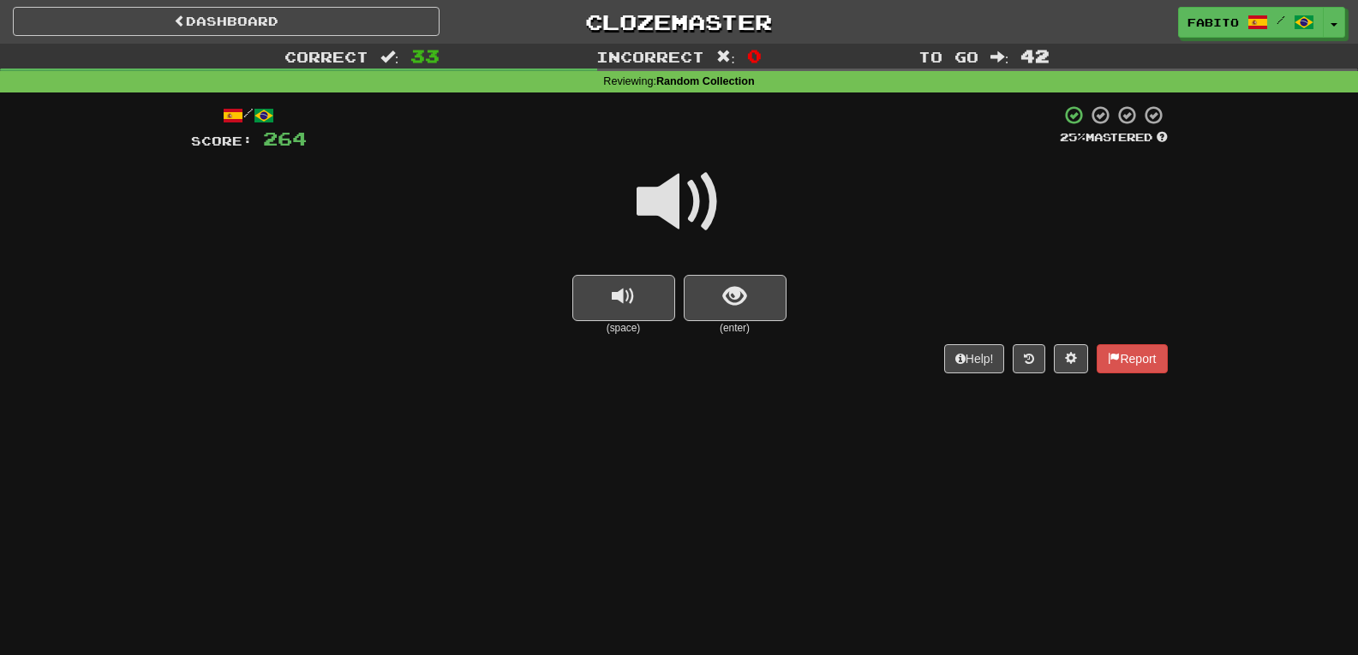
click at [691, 219] on span at bounding box center [680, 202] width 86 height 86
click at [725, 285] on span "show sentence" at bounding box center [734, 296] width 23 height 23
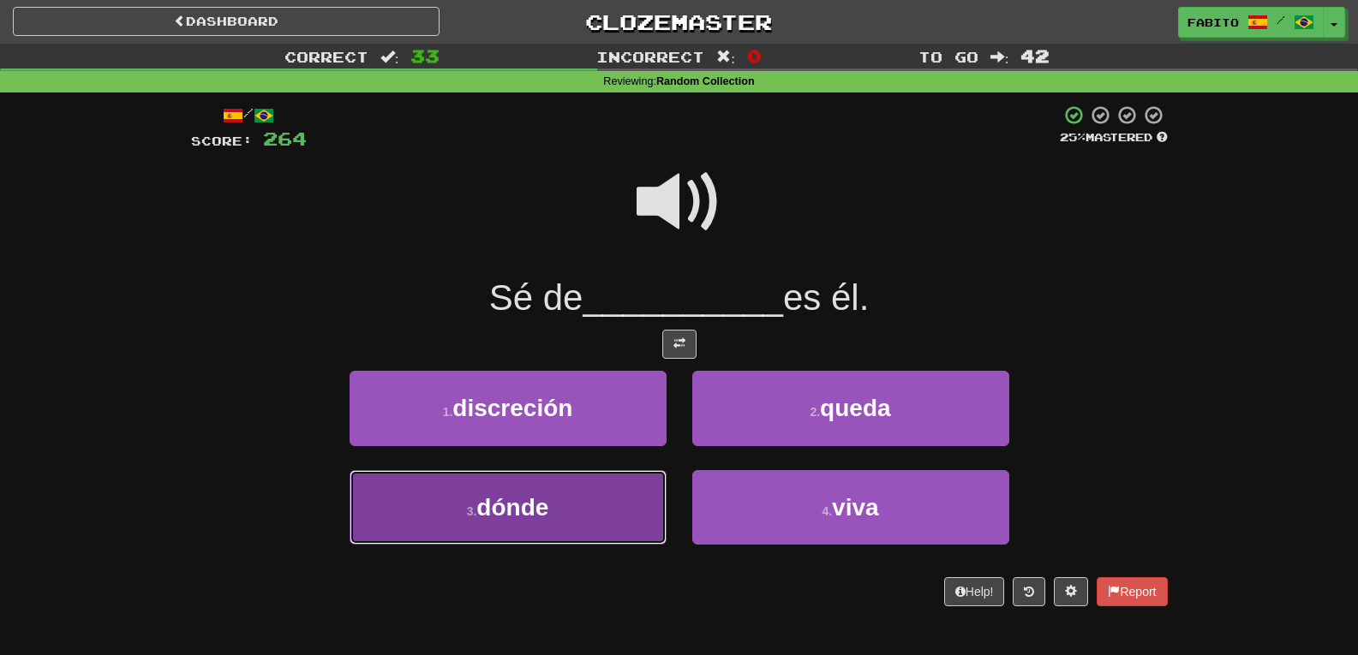
click at [624, 489] on button "3 . dónde" at bounding box center [508, 507] width 317 height 75
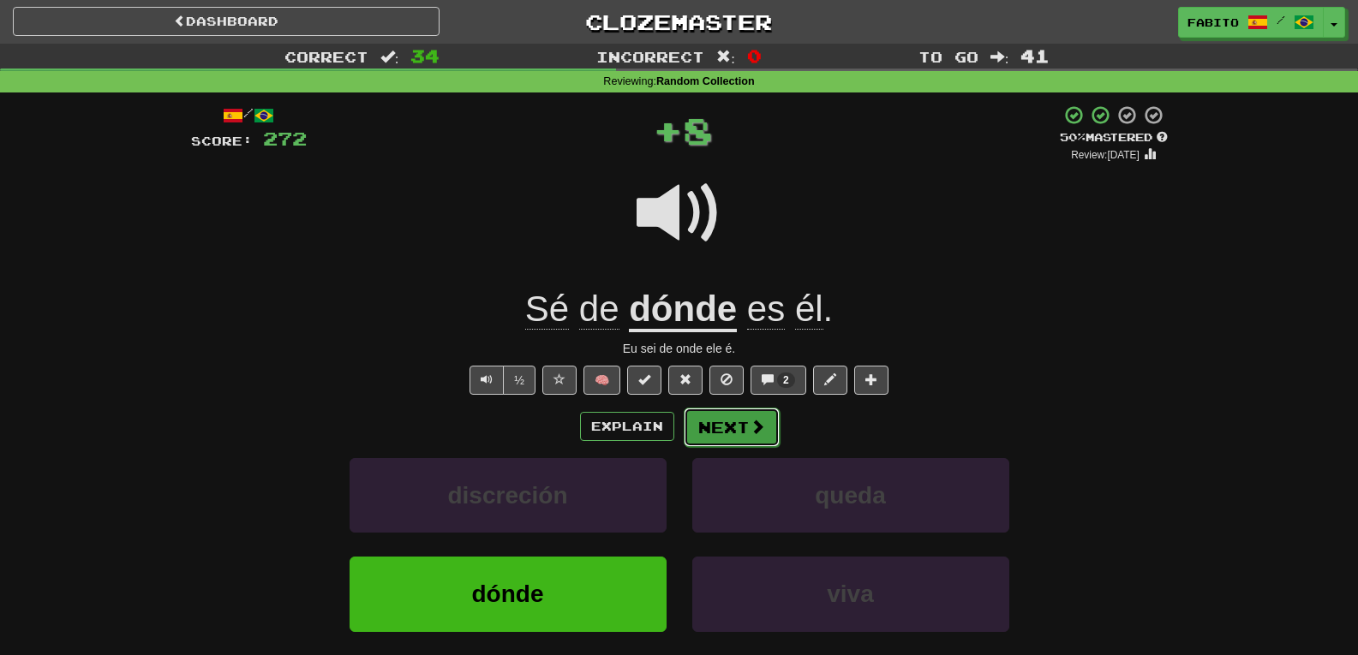
click at [715, 424] on button "Next" at bounding box center [732, 427] width 96 height 39
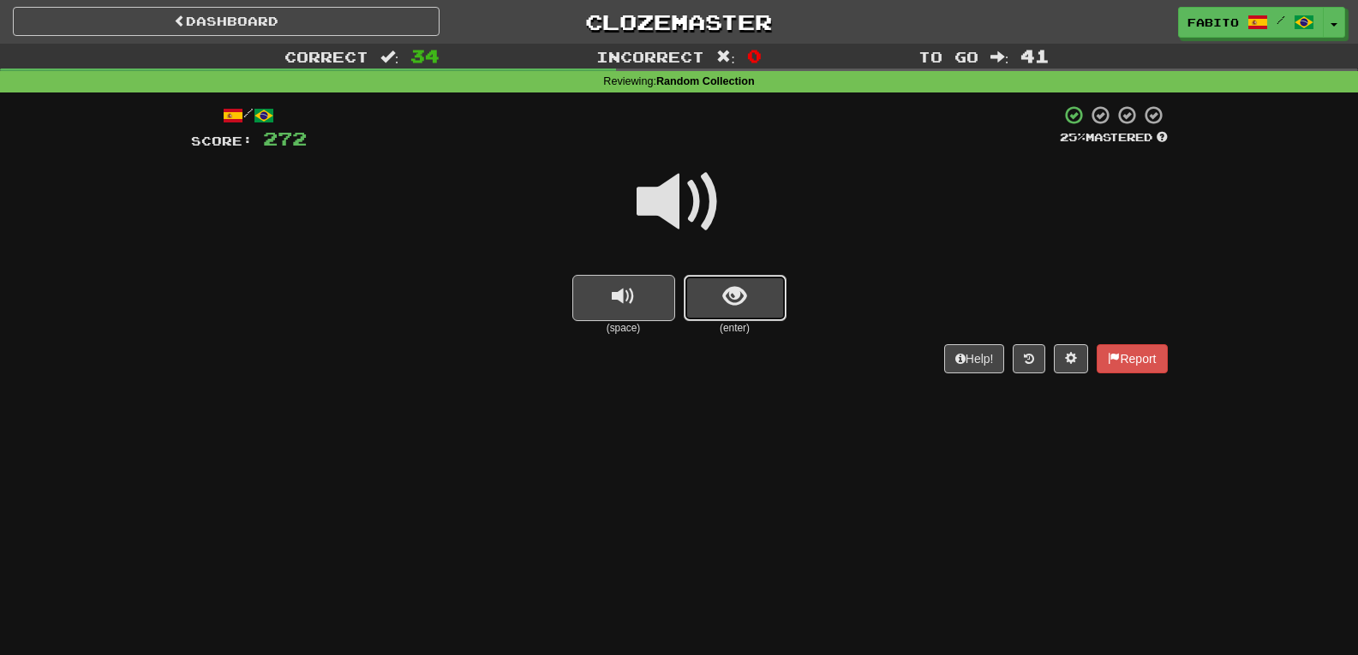
click at [733, 312] on button "show sentence" at bounding box center [735, 298] width 103 height 46
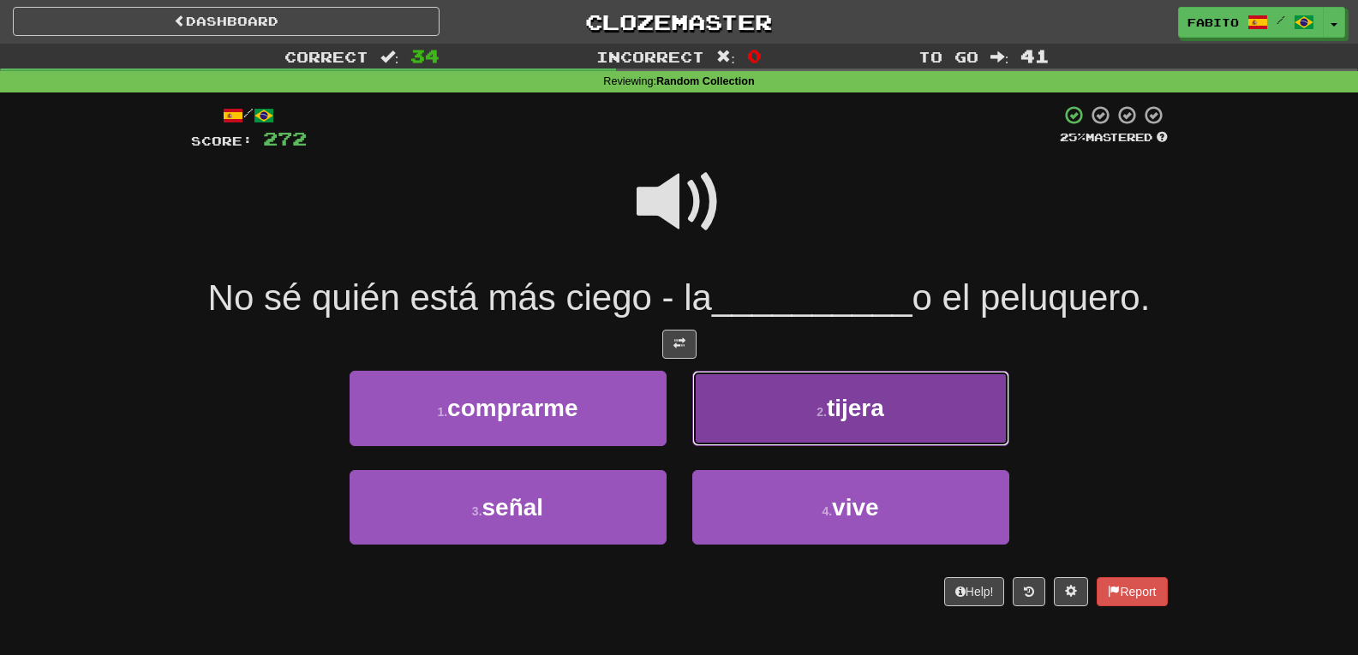
click at [762, 407] on button "2 . tijera" at bounding box center [850, 408] width 317 height 75
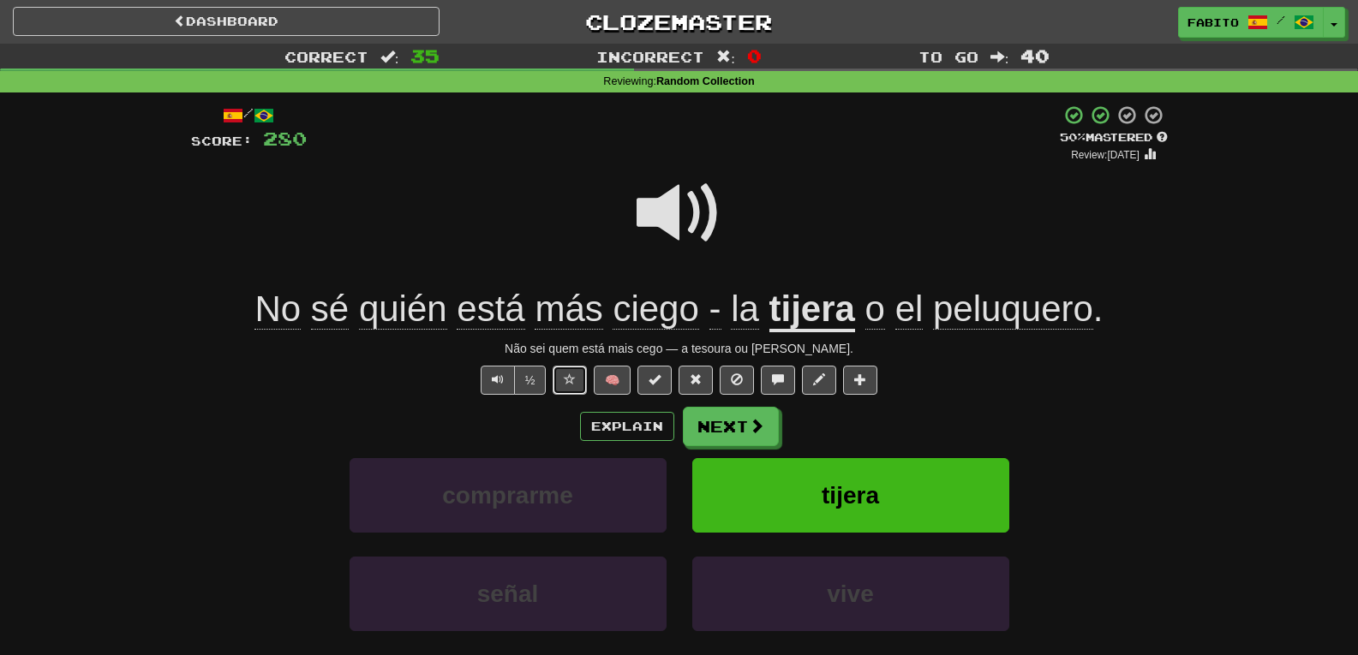
click at [566, 385] on span at bounding box center [570, 380] width 12 height 12
click at [731, 427] on button "Next" at bounding box center [732, 427] width 96 height 39
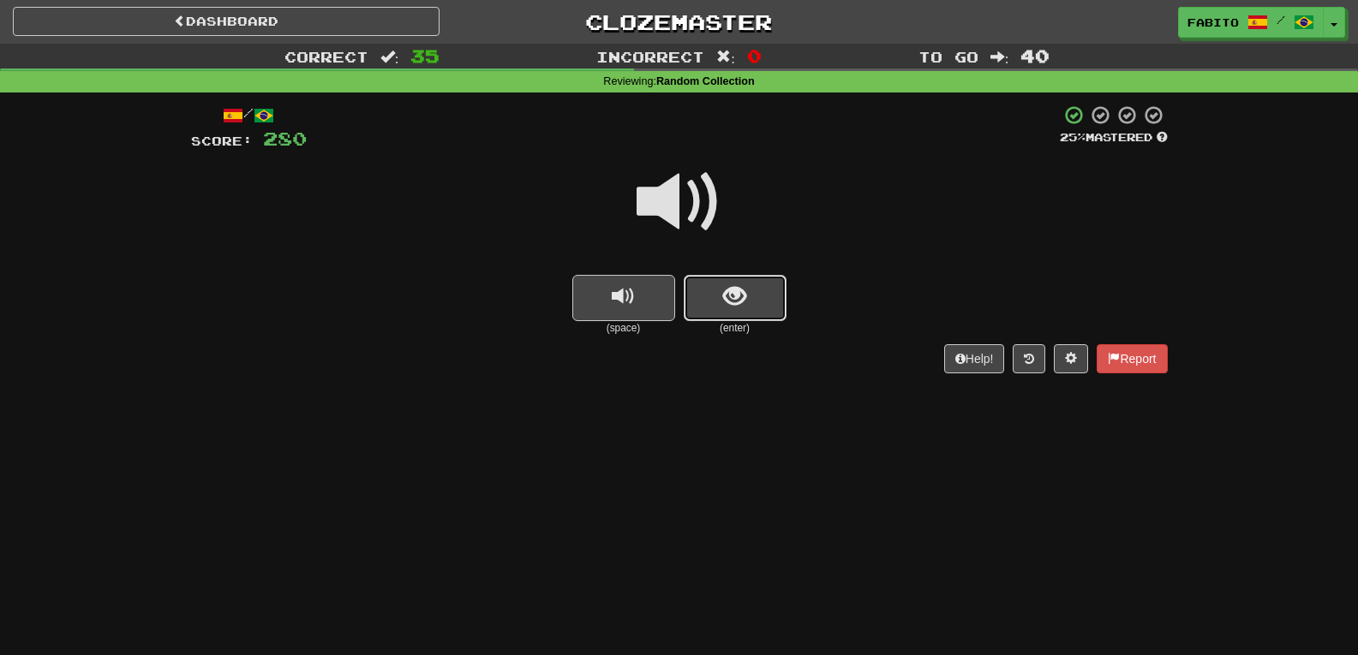
click at [758, 310] on button "show sentence" at bounding box center [735, 298] width 103 height 46
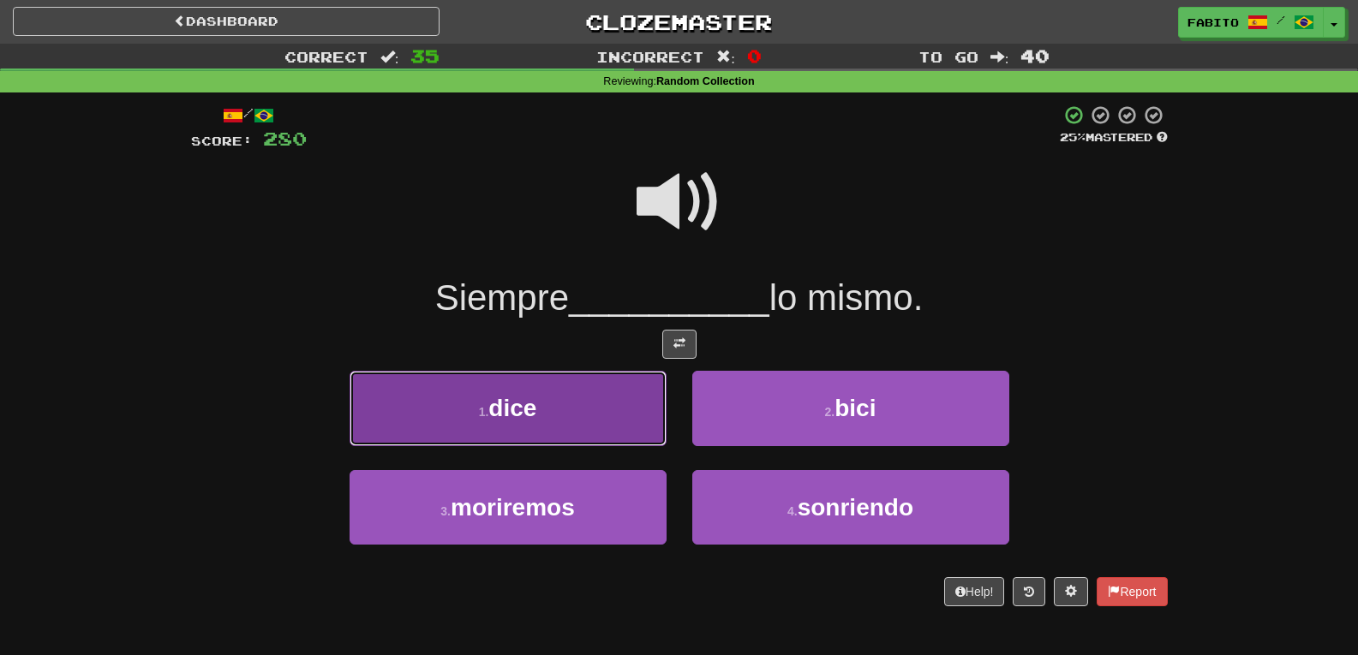
click at [609, 414] on button "1 . dice" at bounding box center [508, 408] width 317 height 75
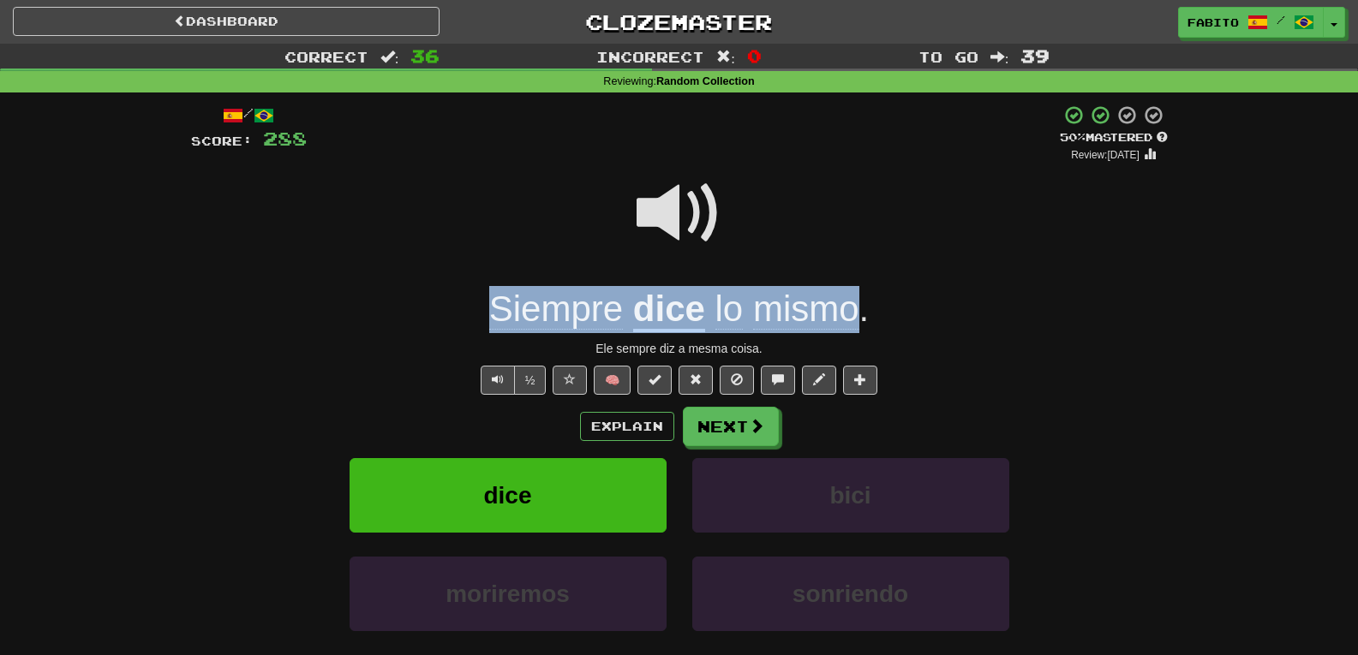
drag, startPoint x: 484, startPoint y: 307, endPoint x: 853, endPoint y: 323, distance: 368.8
click at [853, 323] on div "Siempre dice lo mismo ." at bounding box center [679, 309] width 977 height 47
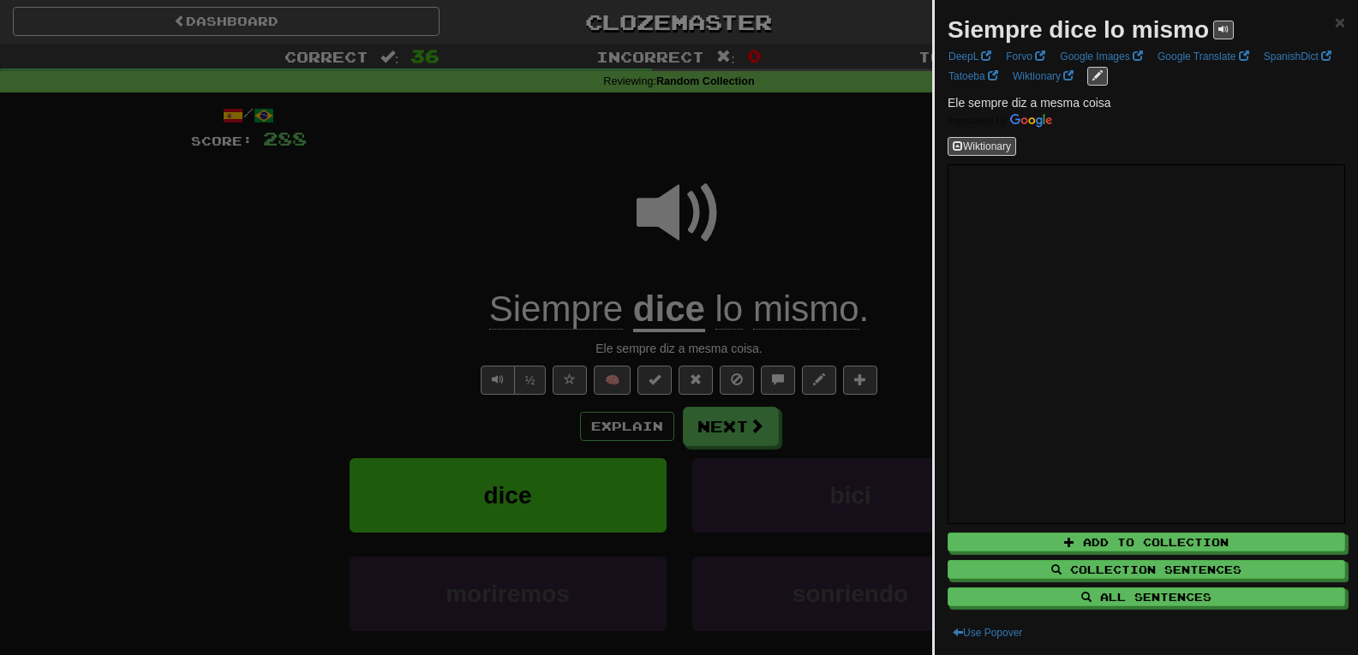
click at [863, 168] on div at bounding box center [679, 327] width 1358 height 655
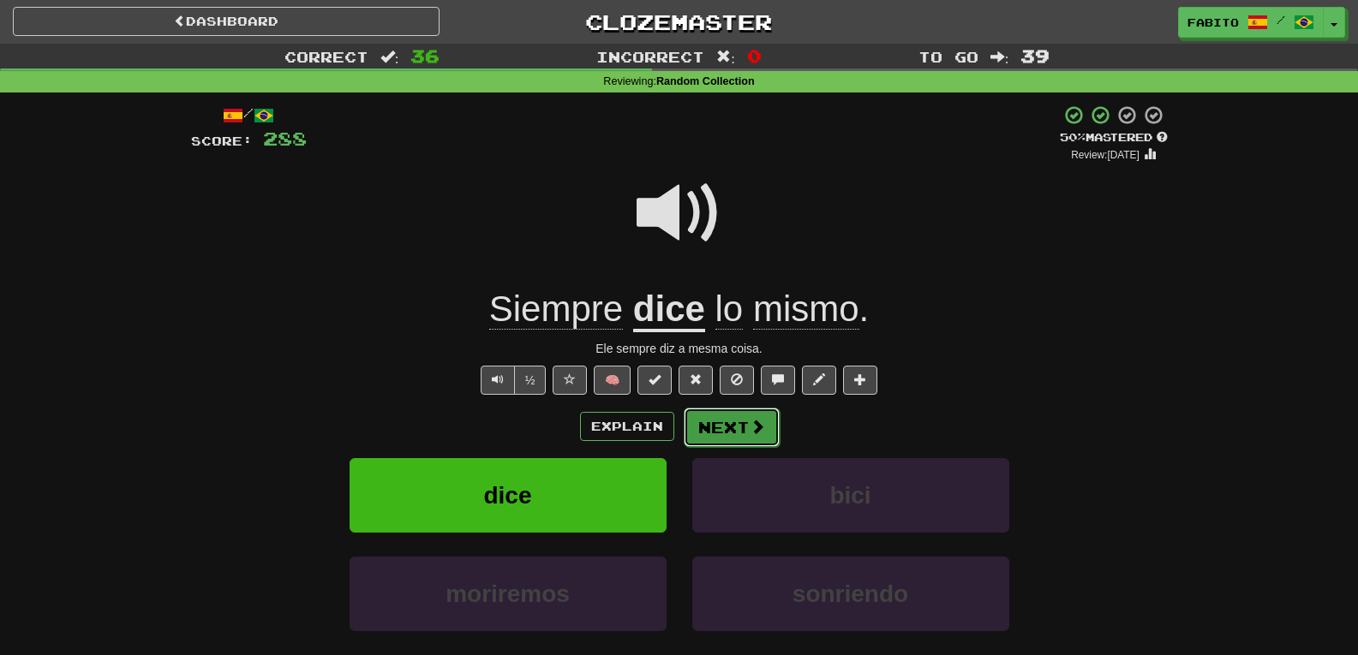
click at [758, 432] on span at bounding box center [757, 426] width 15 height 15
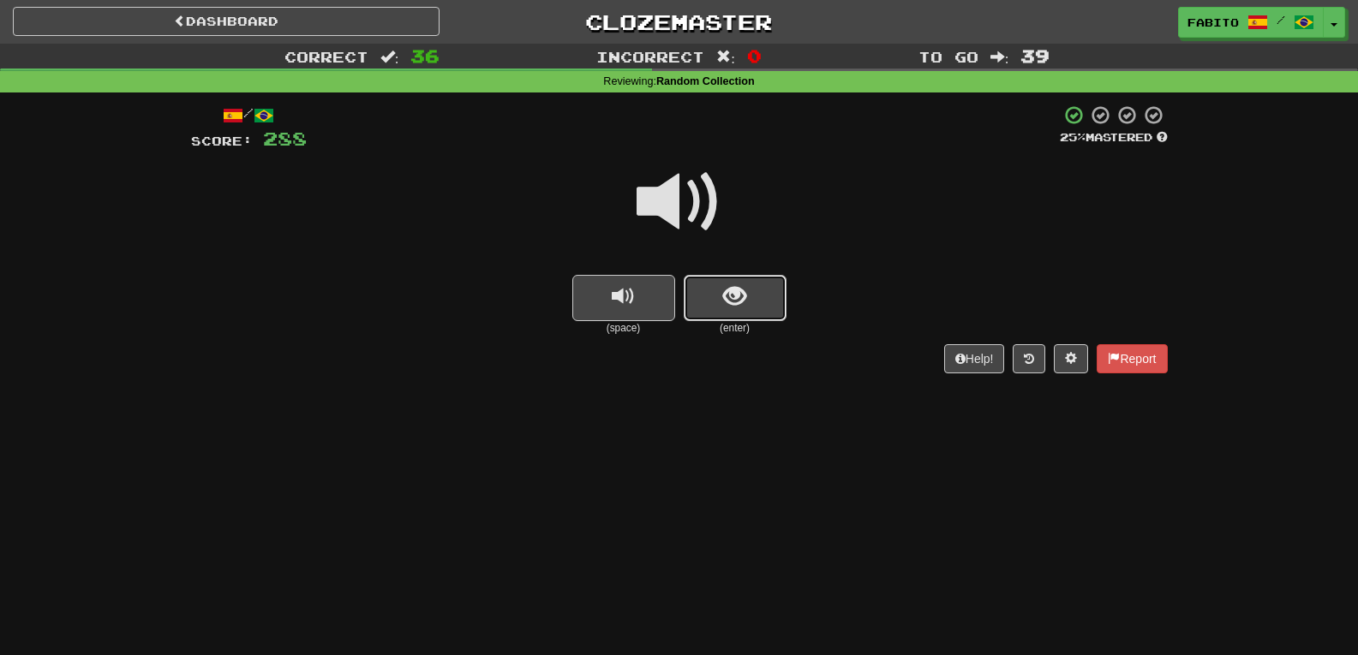
click at [777, 292] on button "show sentence" at bounding box center [735, 298] width 103 height 46
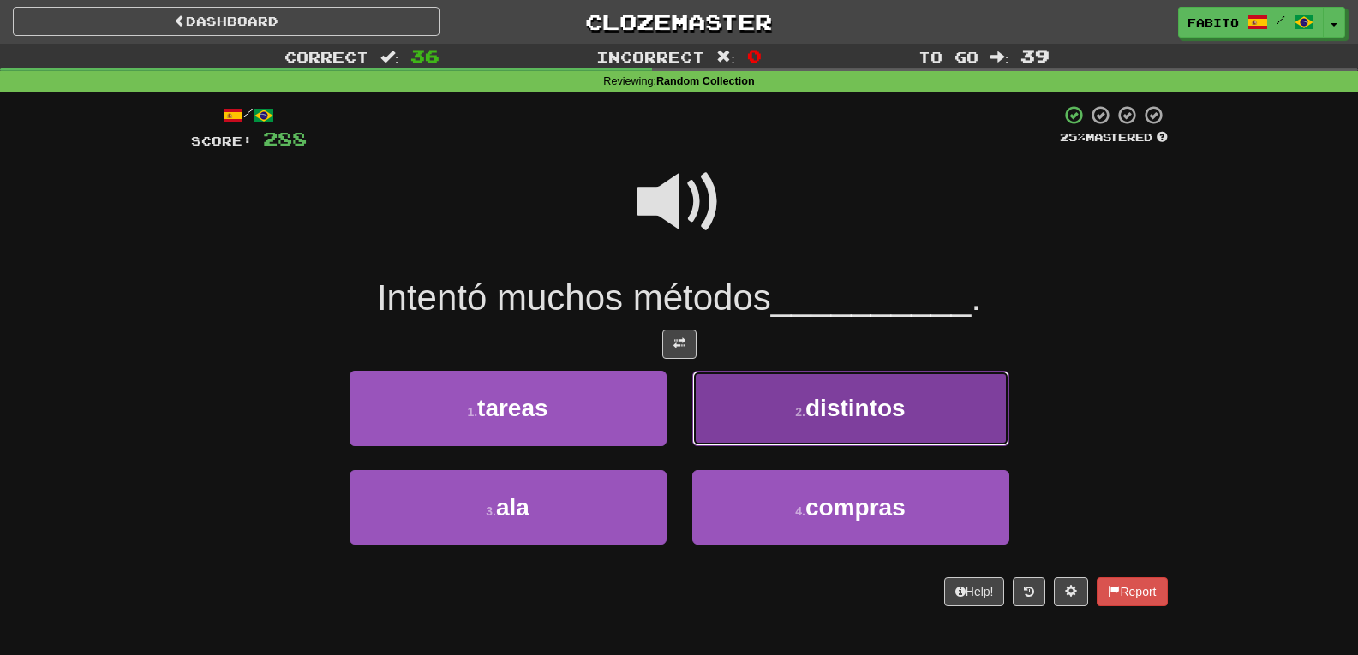
click at [734, 420] on button "2 . distintos" at bounding box center [850, 408] width 317 height 75
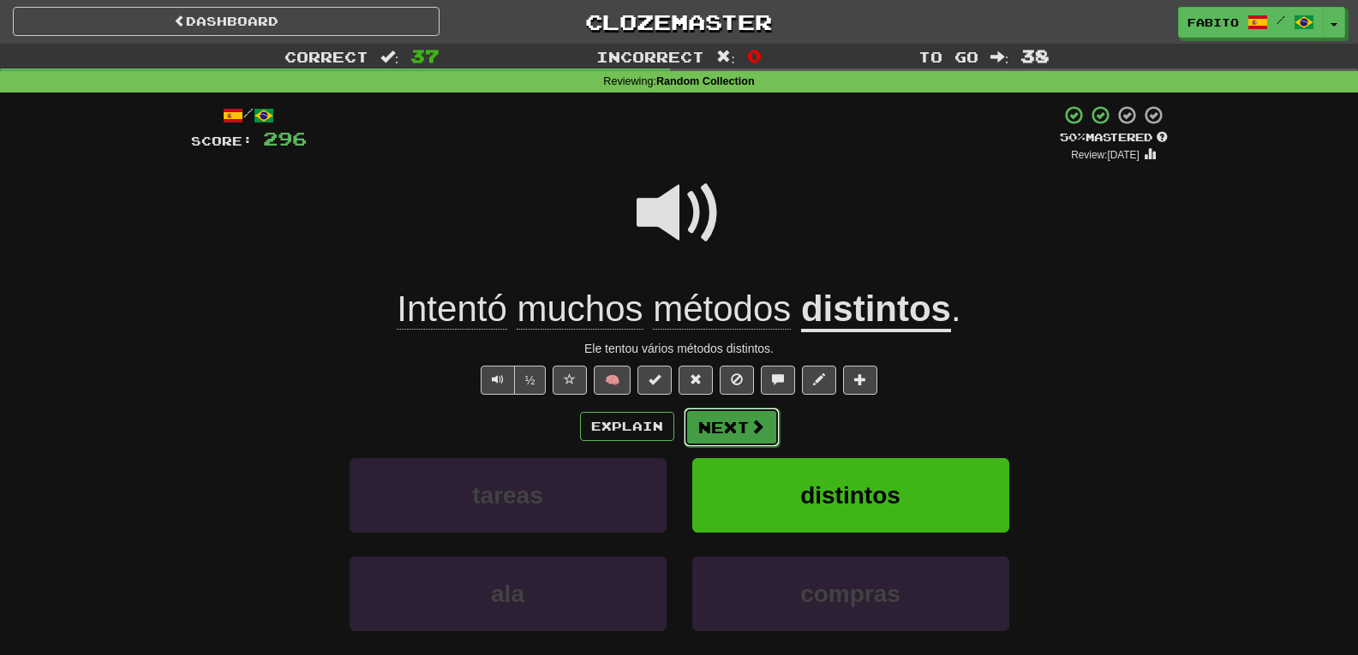
click at [743, 432] on button "Next" at bounding box center [732, 427] width 96 height 39
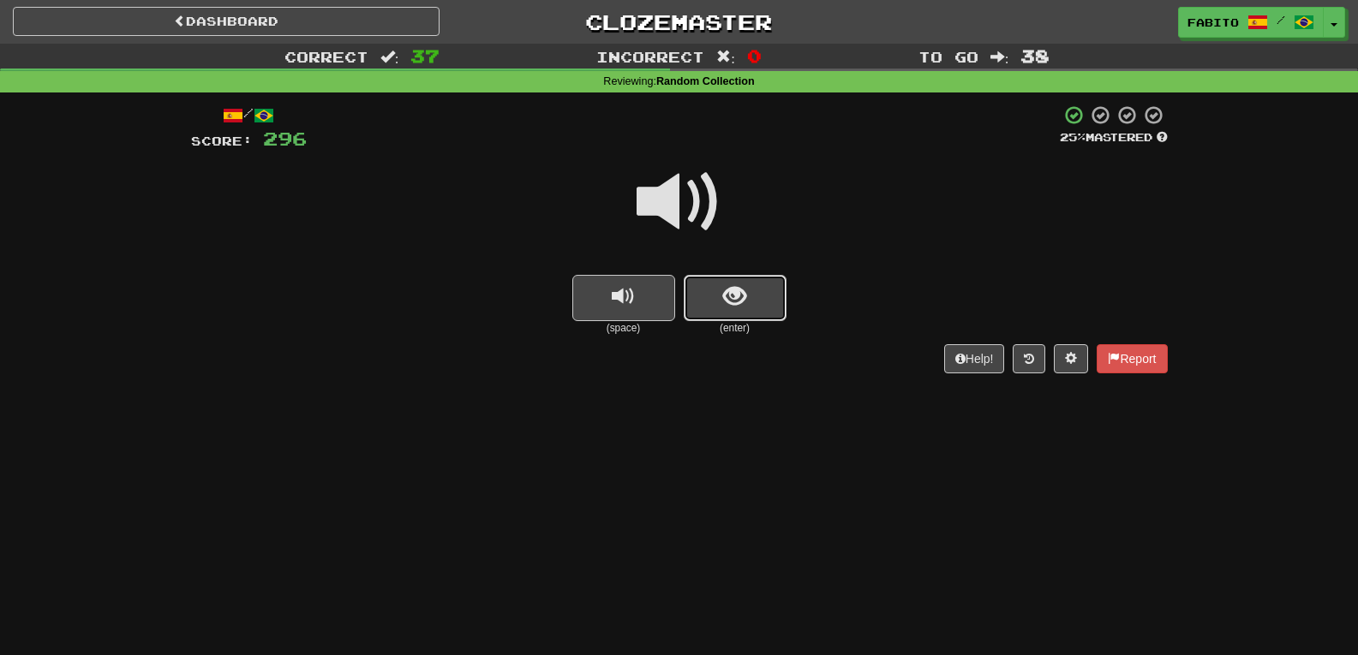
click at [733, 308] on span "show sentence" at bounding box center [734, 296] width 23 height 23
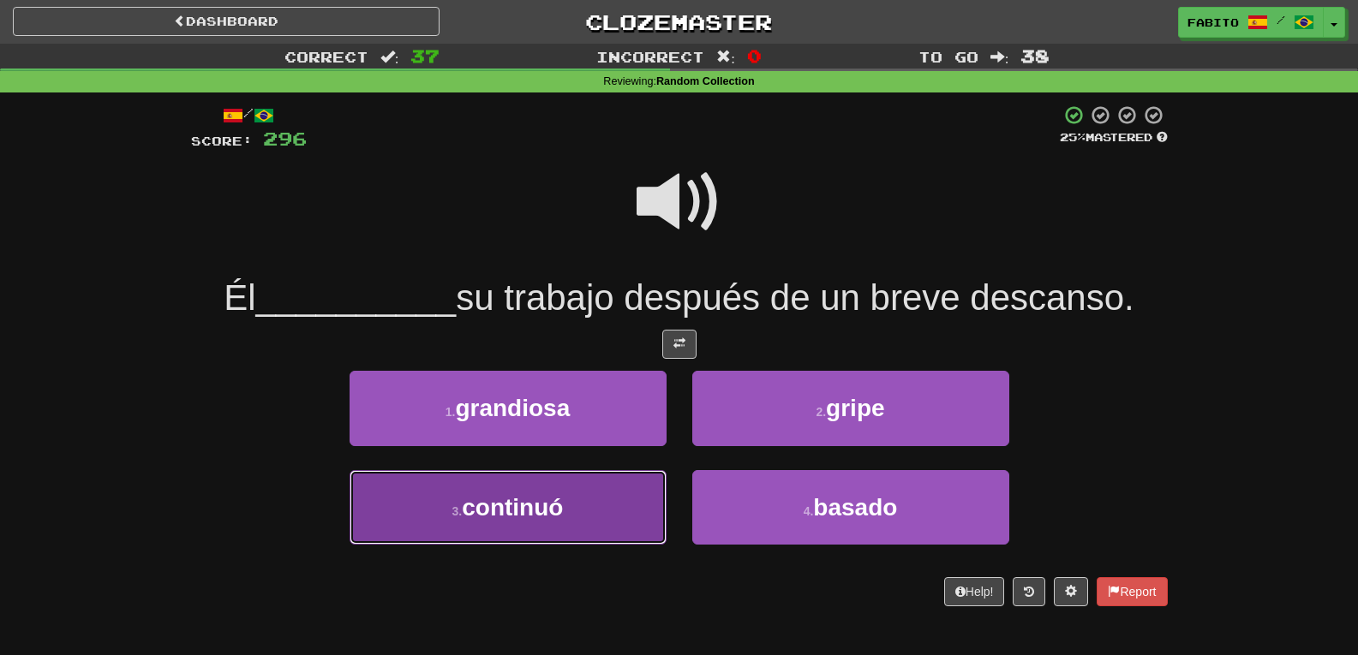
click at [590, 489] on button "3 . continuó" at bounding box center [508, 507] width 317 height 75
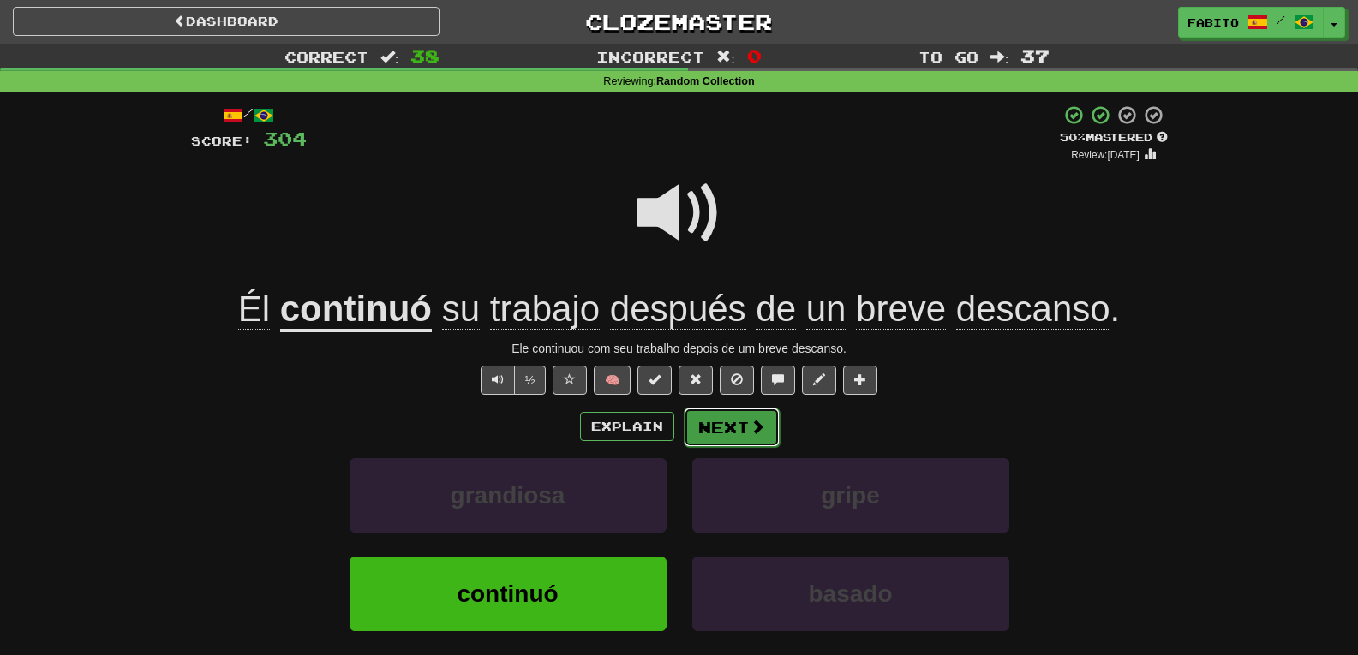
click at [739, 433] on button "Next" at bounding box center [732, 427] width 96 height 39
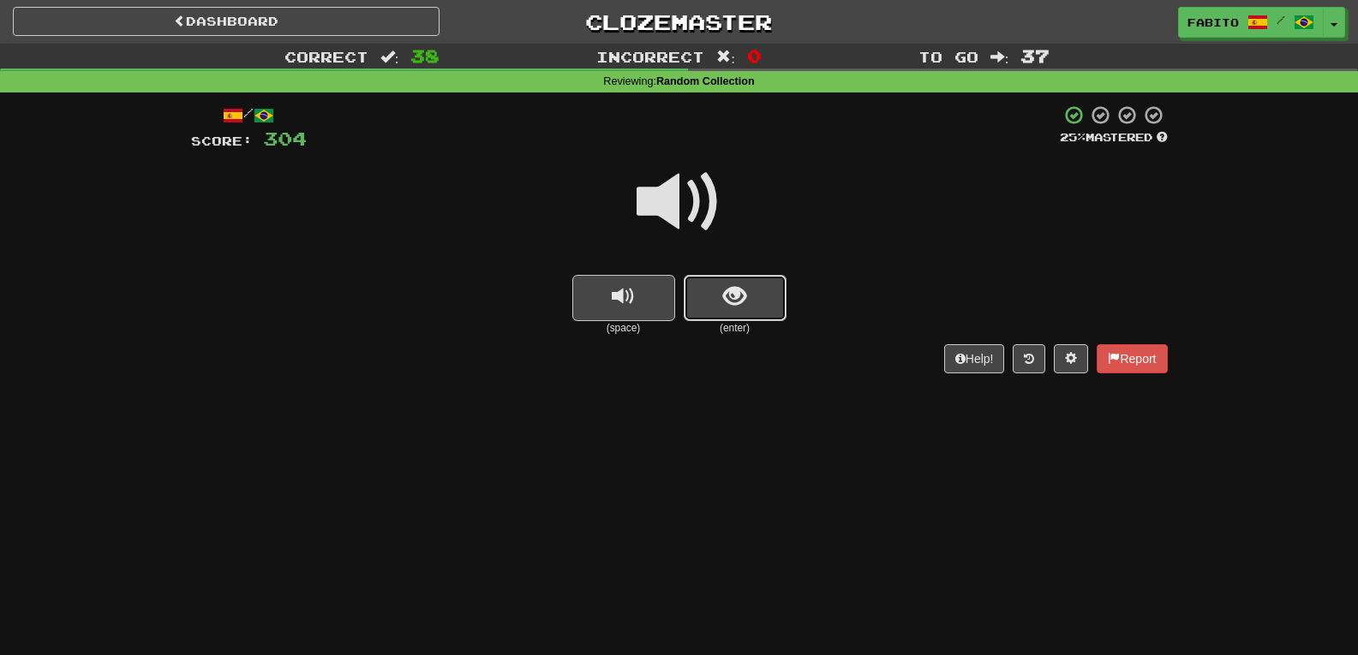
click at [767, 306] on button "show sentence" at bounding box center [735, 298] width 103 height 46
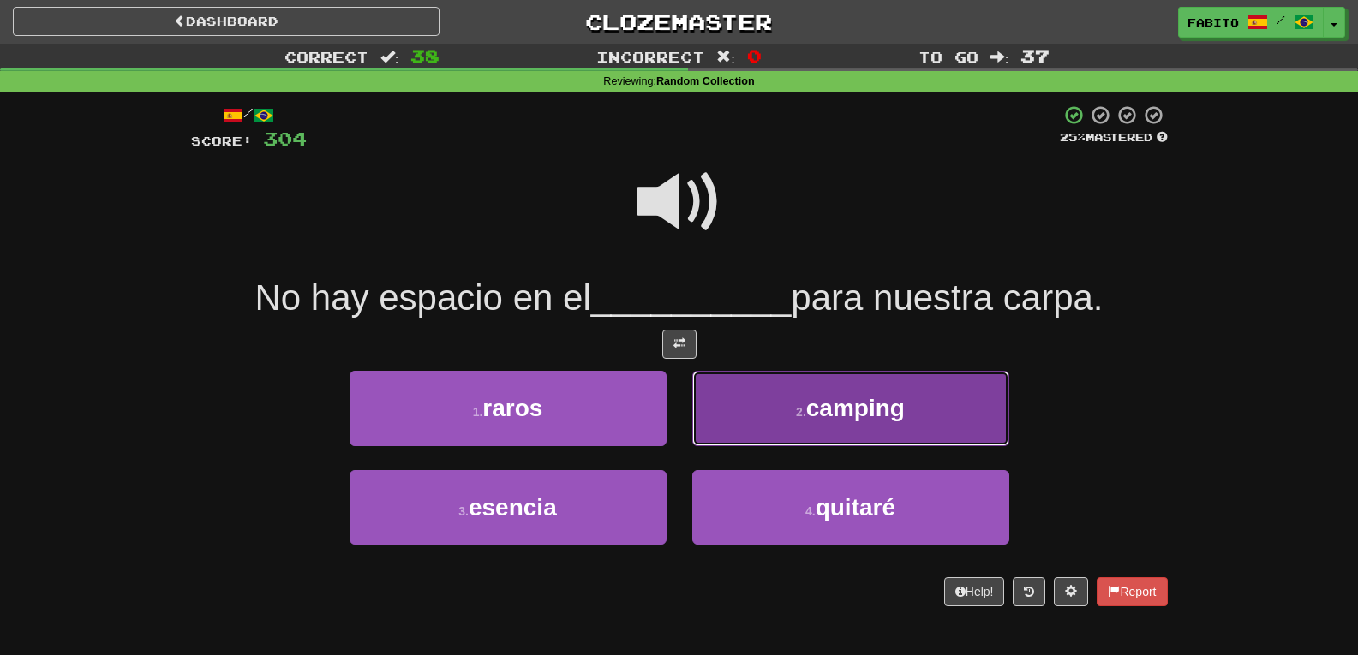
click at [758, 402] on button "2 . camping" at bounding box center [850, 408] width 317 height 75
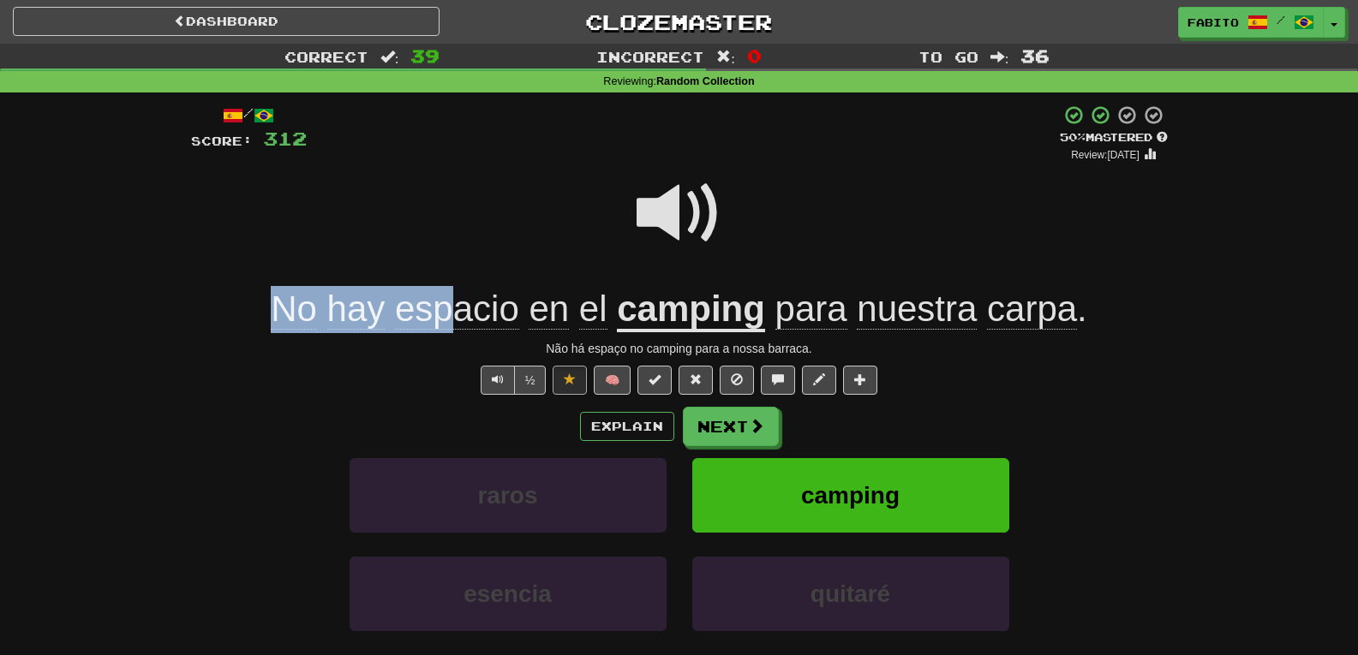
drag, startPoint x: 259, startPoint y: 308, endPoint x: 585, endPoint y: 305, distance: 326.5
click at [549, 307] on div "No hay espacio en el camping para nuestra carpa ." at bounding box center [679, 309] width 977 height 47
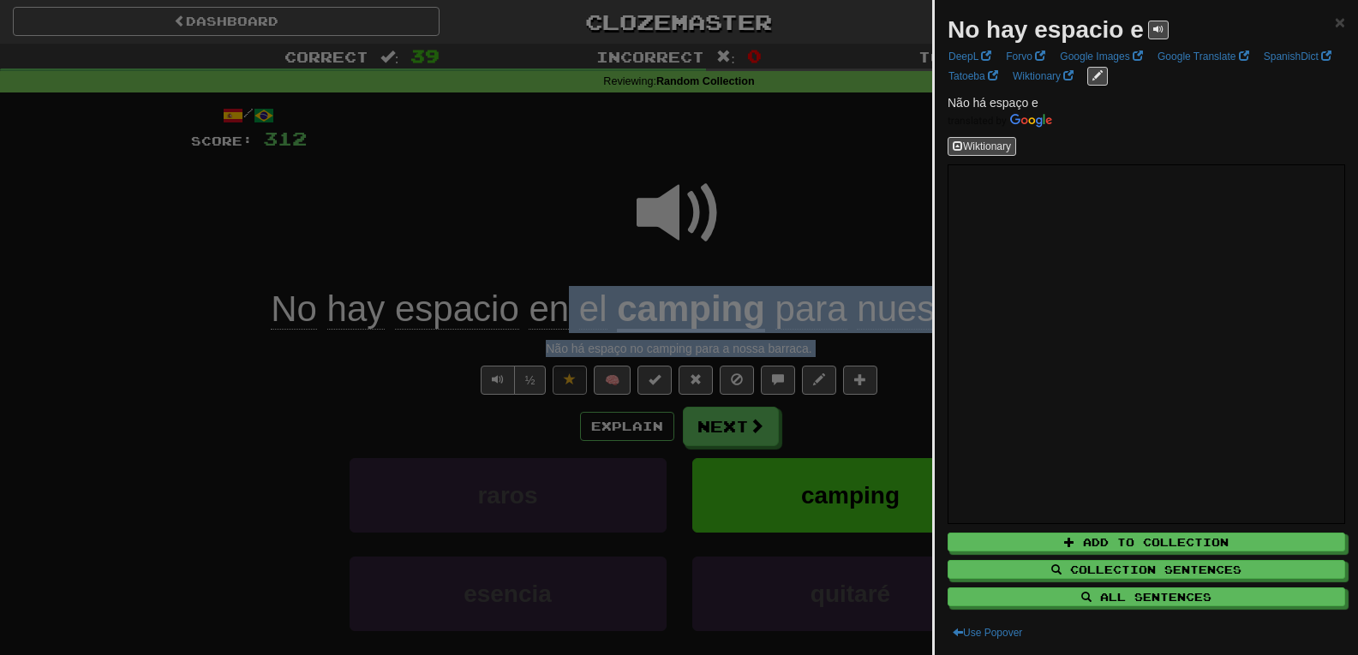
drag, startPoint x: 585, startPoint y: 305, endPoint x: 910, endPoint y: 296, distance: 324.9
click at [125, 260] on div at bounding box center [679, 327] width 1358 height 655
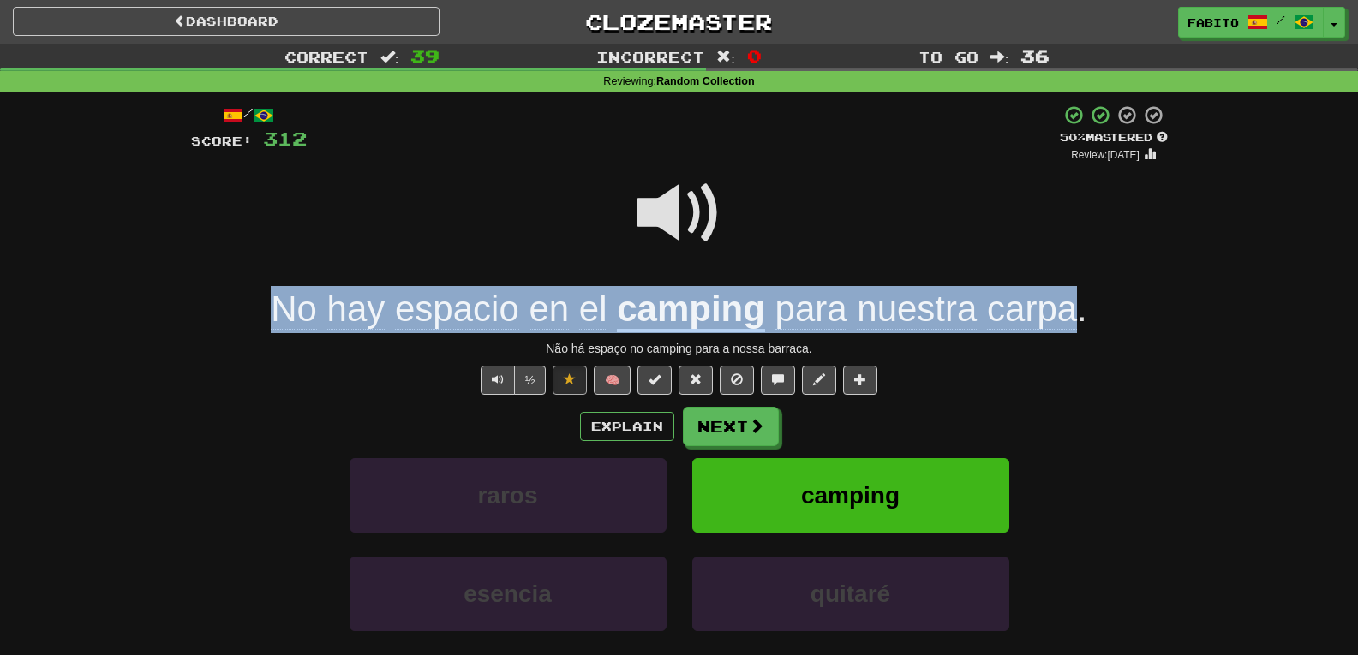
drag, startPoint x: 252, startPoint y: 311, endPoint x: 1076, endPoint y: 319, distance: 824.3
click at [1076, 318] on div "No hay espacio en el camping para nuestra carpa ." at bounding box center [679, 309] width 977 height 47
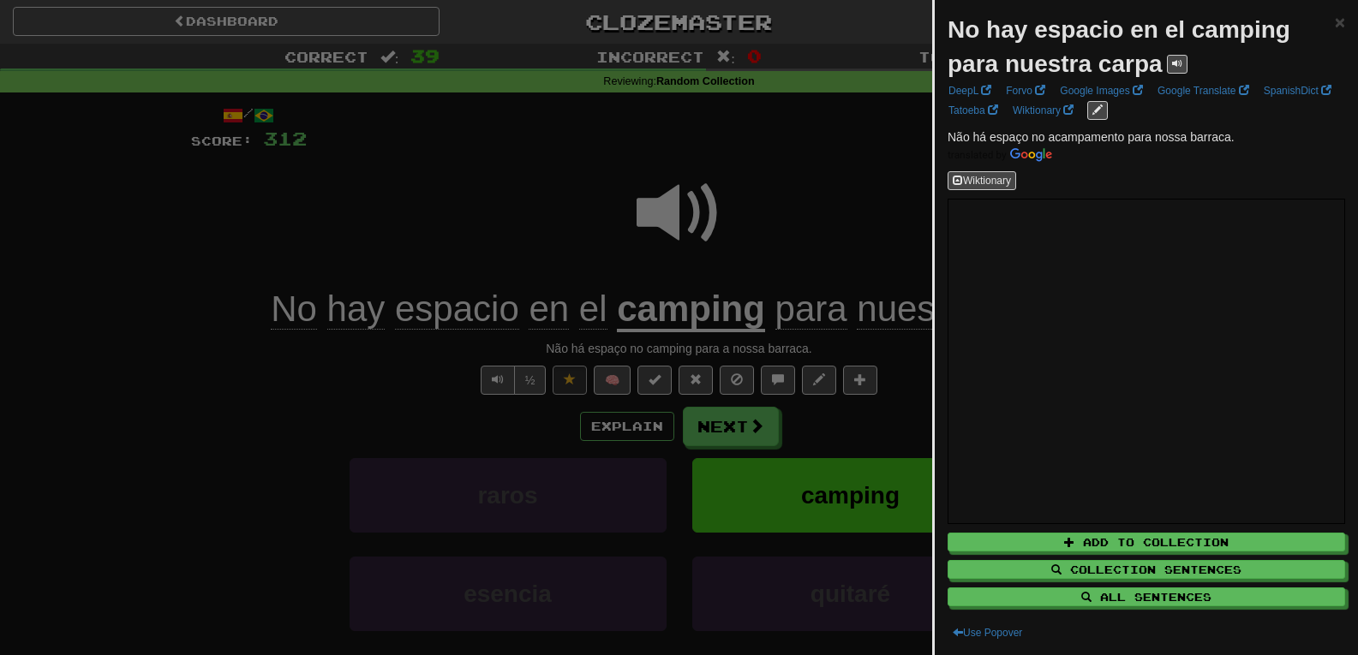
click at [809, 169] on div at bounding box center [679, 327] width 1358 height 655
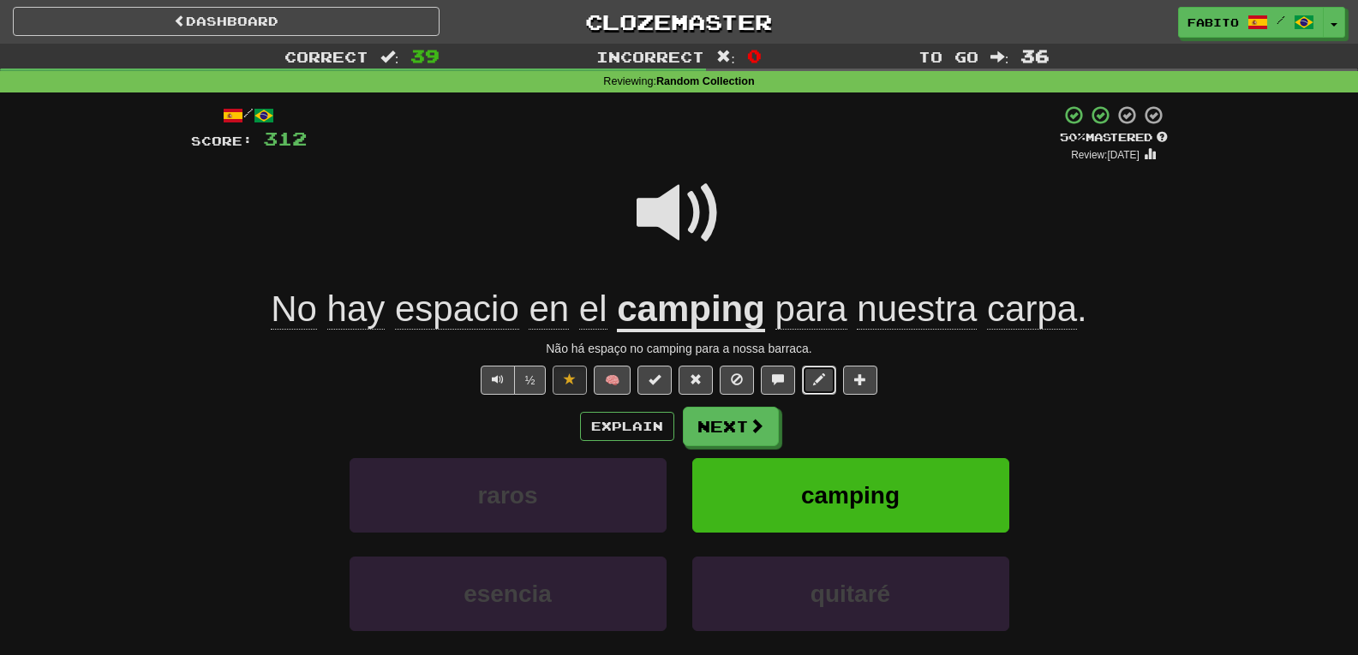
click at [827, 382] on button at bounding box center [819, 380] width 34 height 29
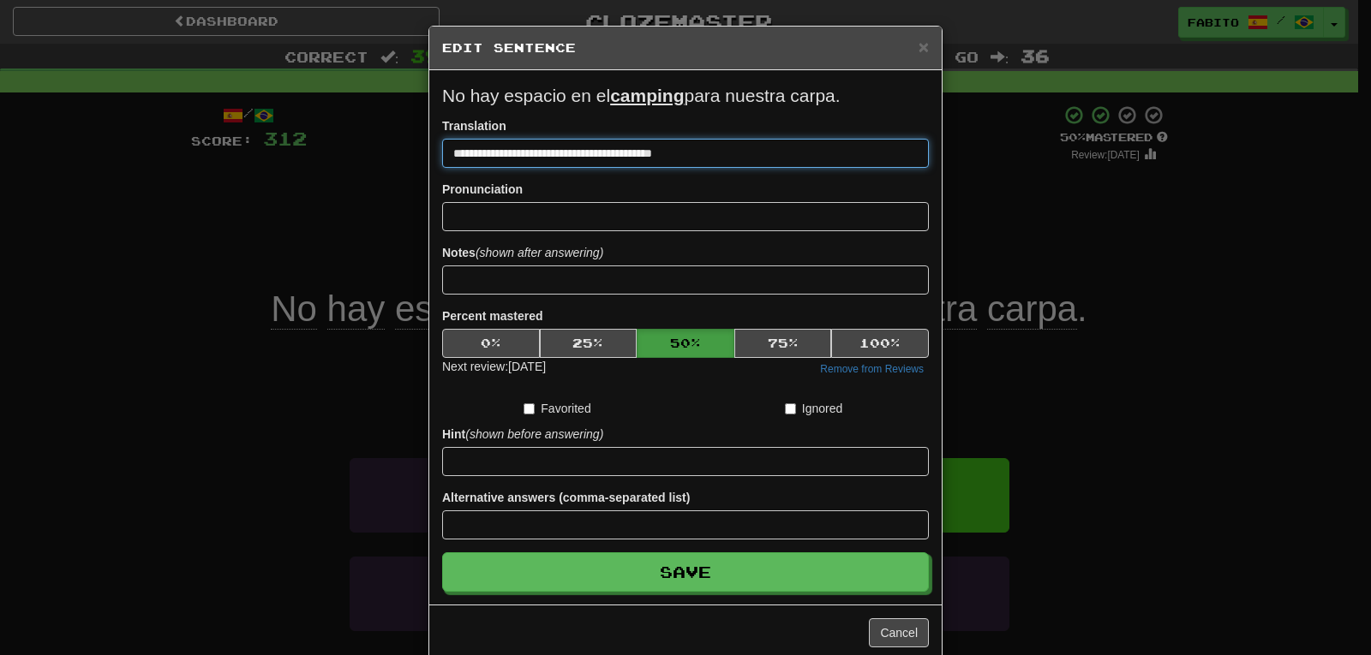
click at [590, 155] on input "**********" at bounding box center [685, 153] width 487 height 29
type input "**********"
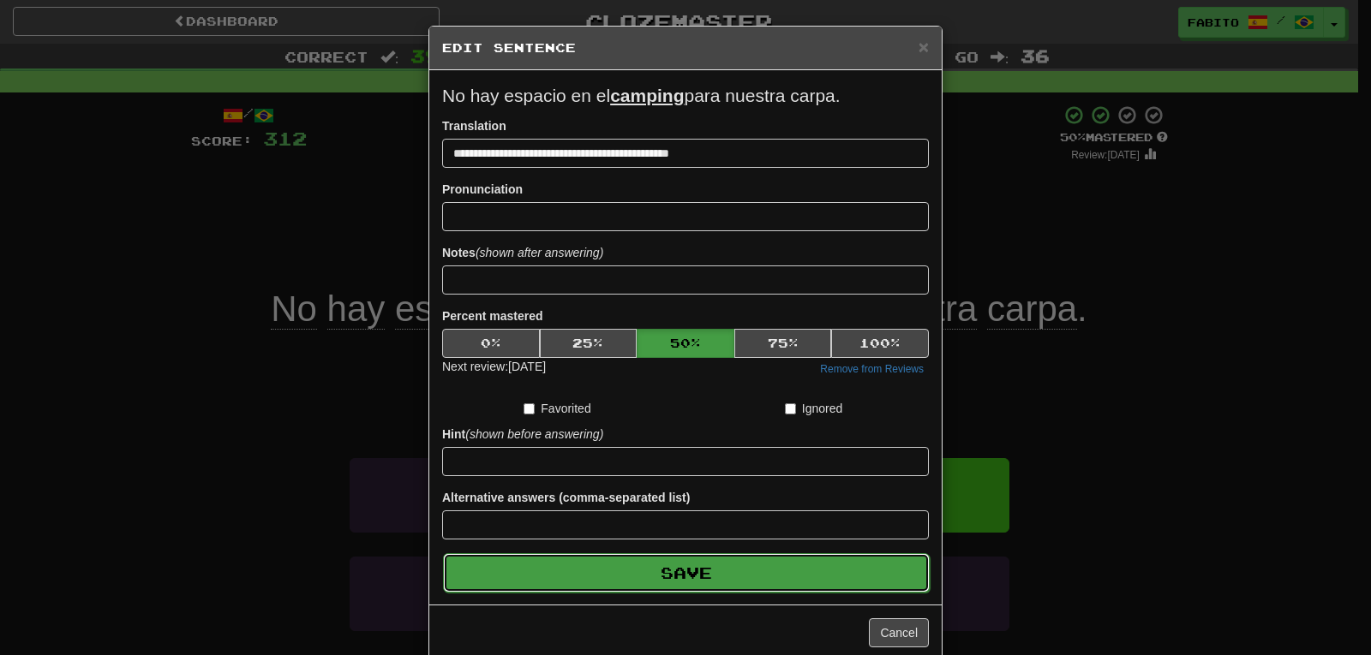
click at [777, 584] on button "Save" at bounding box center [686, 573] width 487 height 39
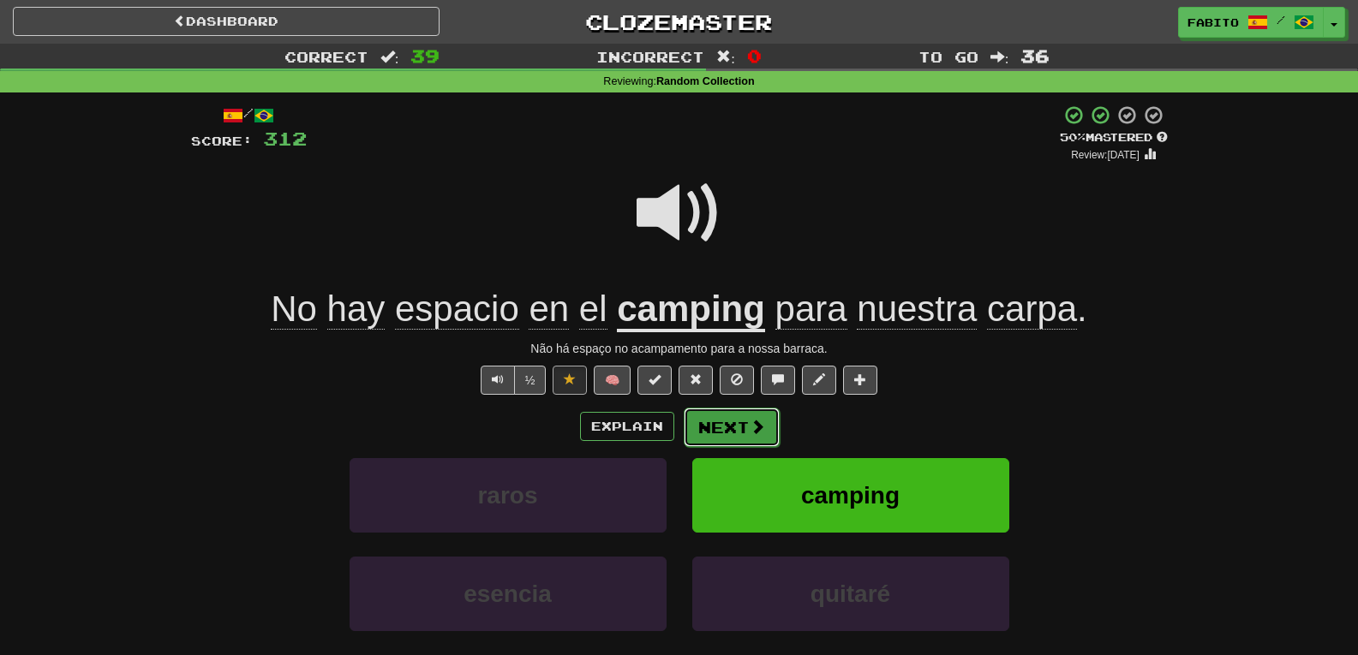
click at [726, 423] on button "Next" at bounding box center [732, 427] width 96 height 39
click at [726, 423] on div "Dashboard Clozemaster Fabito / Toggle Dropdown Dashboard Leaderboard Activity F…" at bounding box center [679, 385] width 1358 height 771
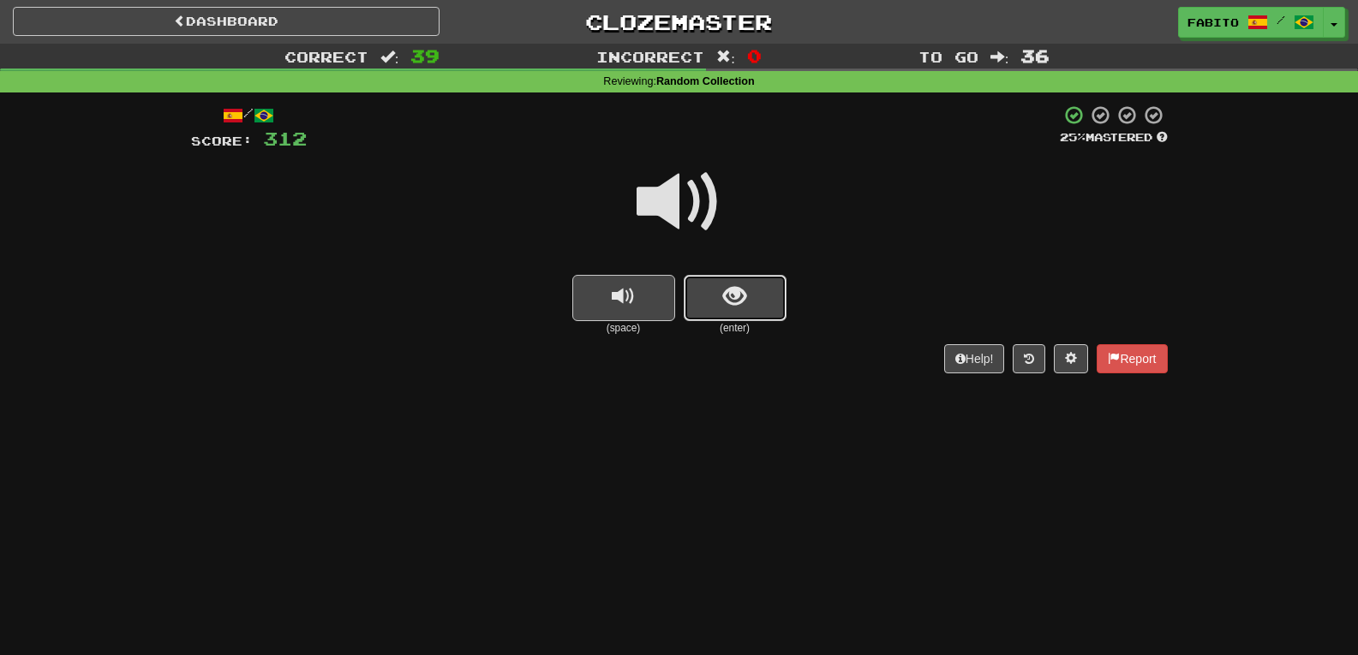
click at [745, 308] on span "show sentence" at bounding box center [734, 296] width 23 height 23
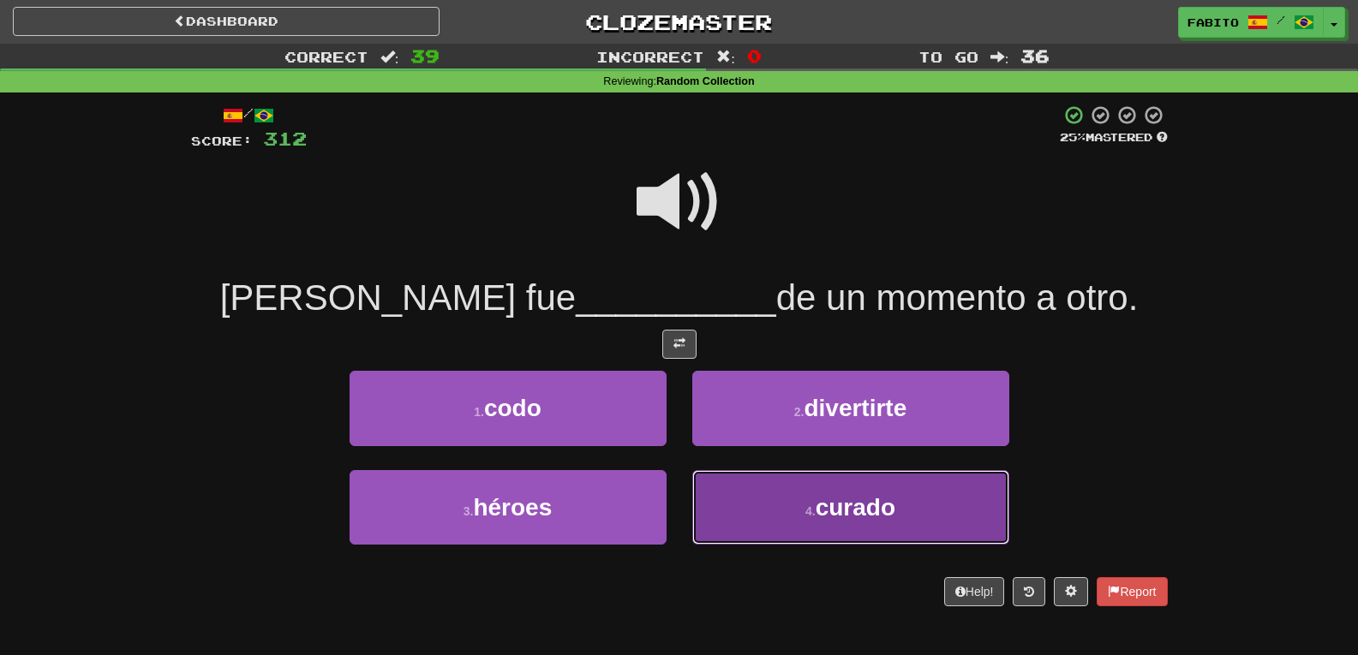
click at [745, 500] on button "4 . curado" at bounding box center [850, 507] width 317 height 75
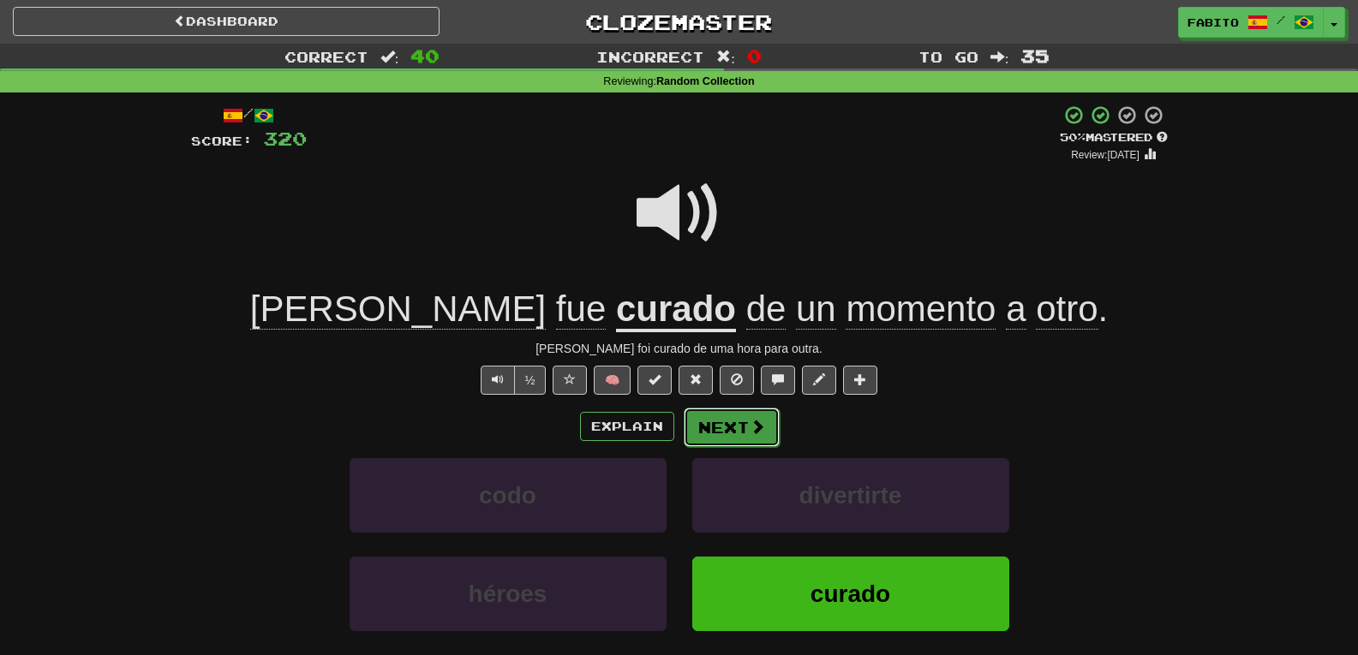
click at [737, 431] on button "Next" at bounding box center [732, 427] width 96 height 39
click at [737, 431] on div "Dashboard Clozemaster Fabito / Toggle Dropdown Dashboard Leaderboard Activity F…" at bounding box center [679, 385] width 1358 height 771
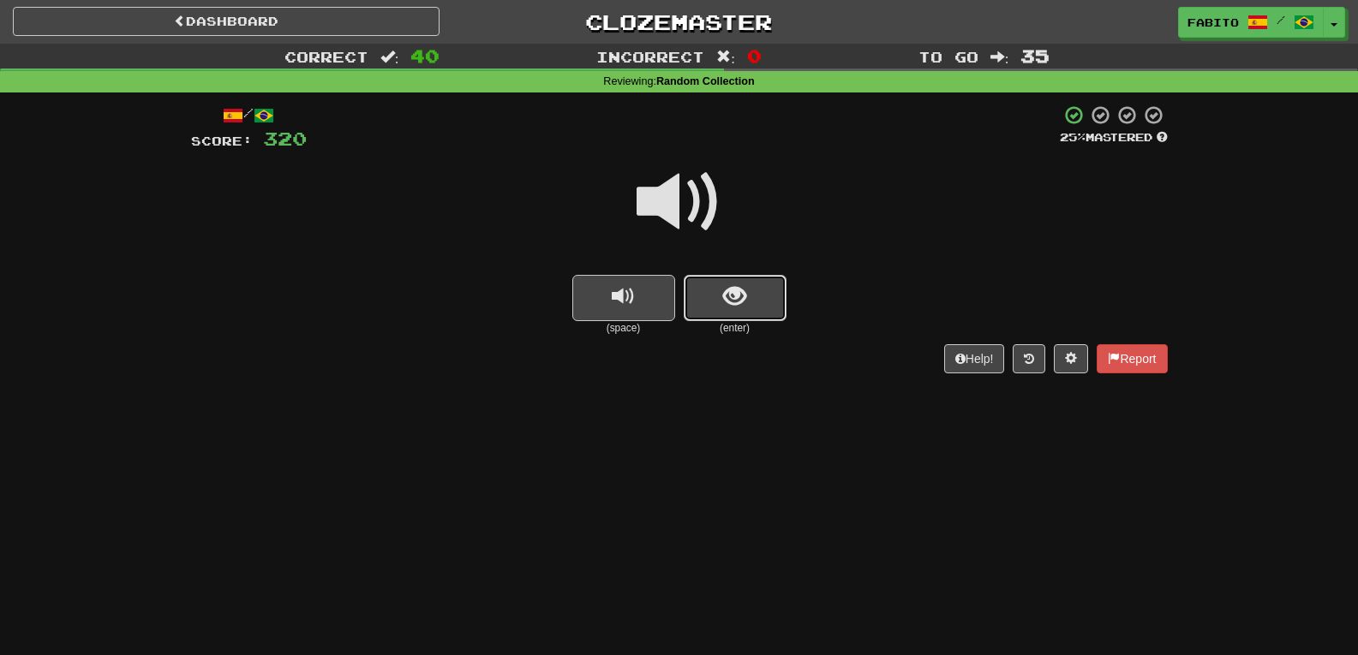
click at [752, 317] on button "show sentence" at bounding box center [735, 298] width 103 height 46
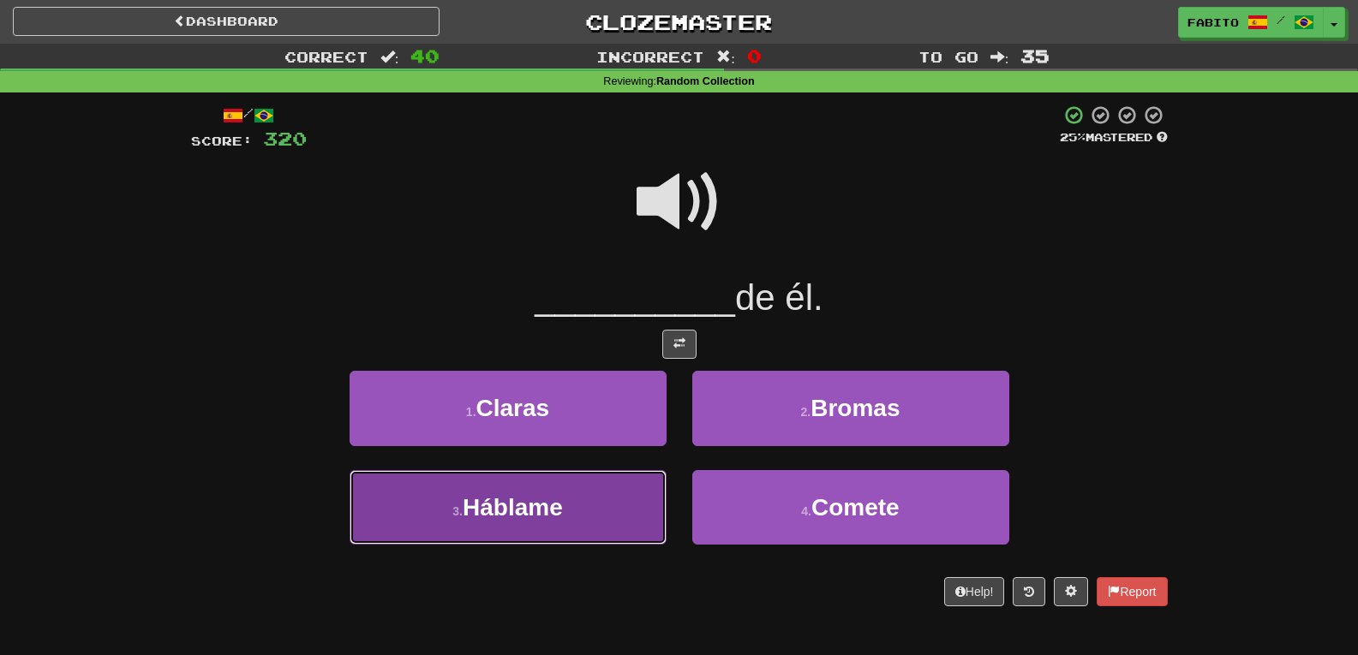
click at [613, 502] on button "3 . Háblame" at bounding box center [508, 507] width 317 height 75
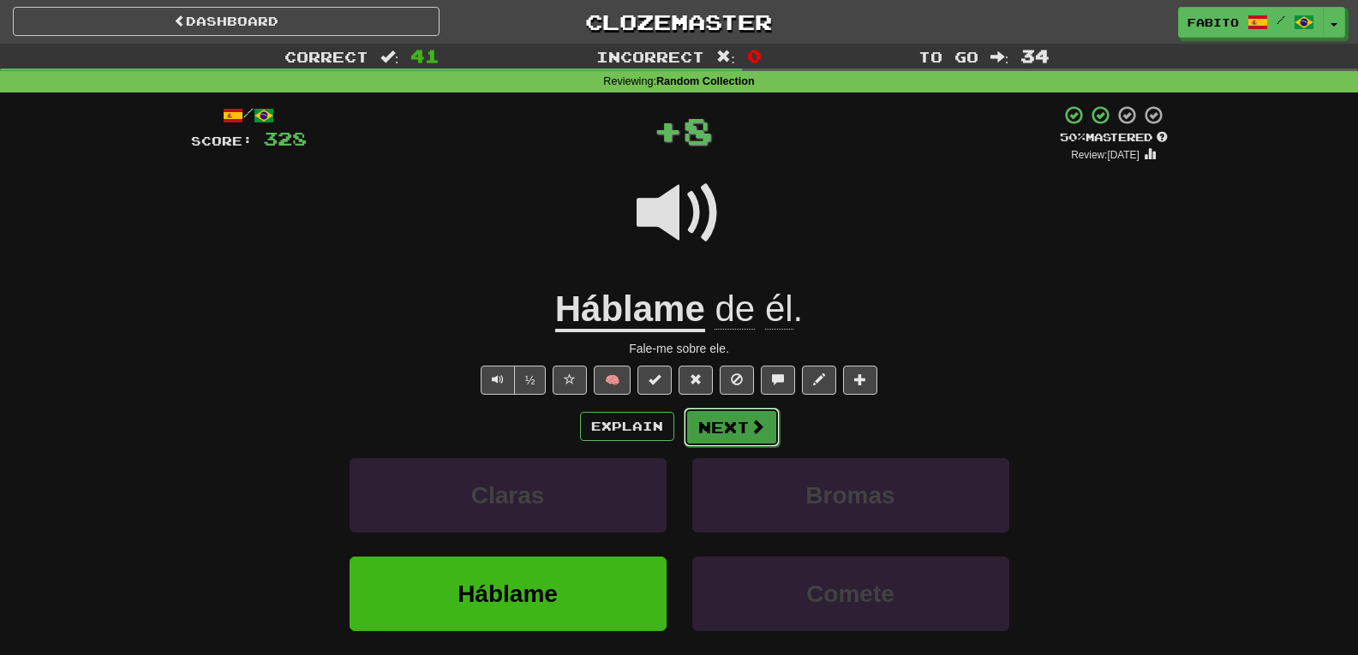
click at [730, 428] on button "Next" at bounding box center [732, 427] width 96 height 39
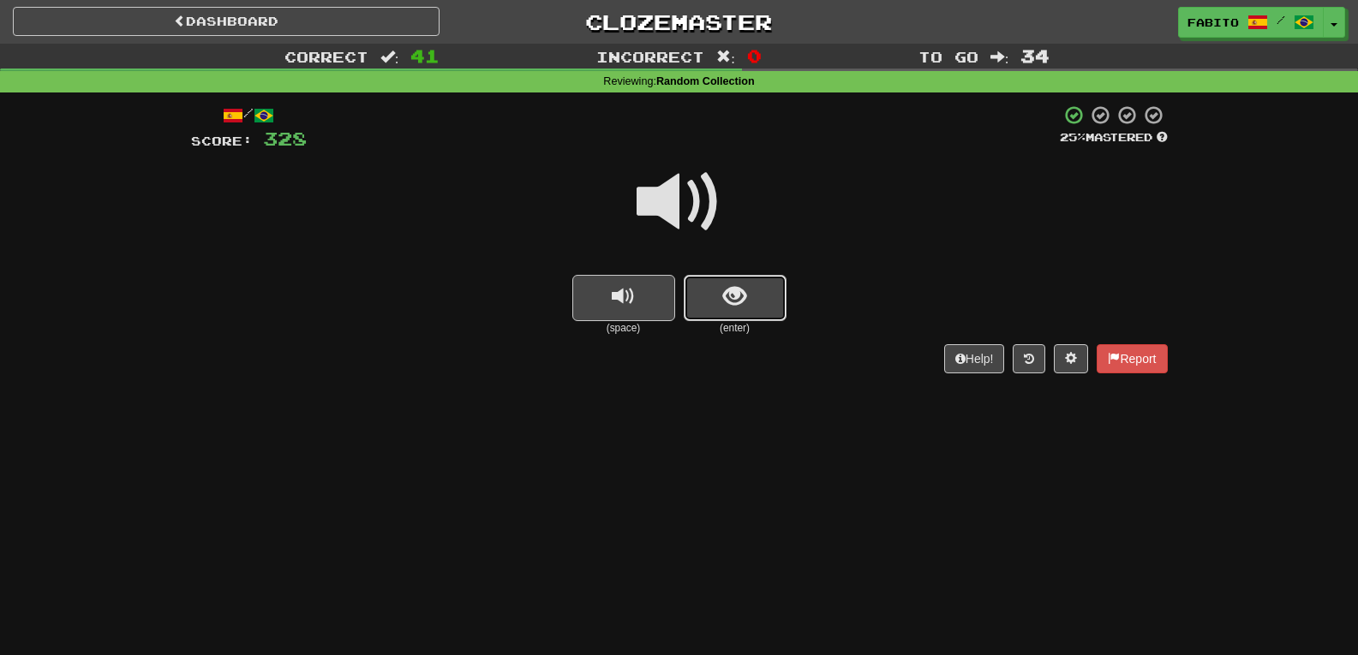
click at [740, 306] on span "show sentence" at bounding box center [734, 296] width 23 height 23
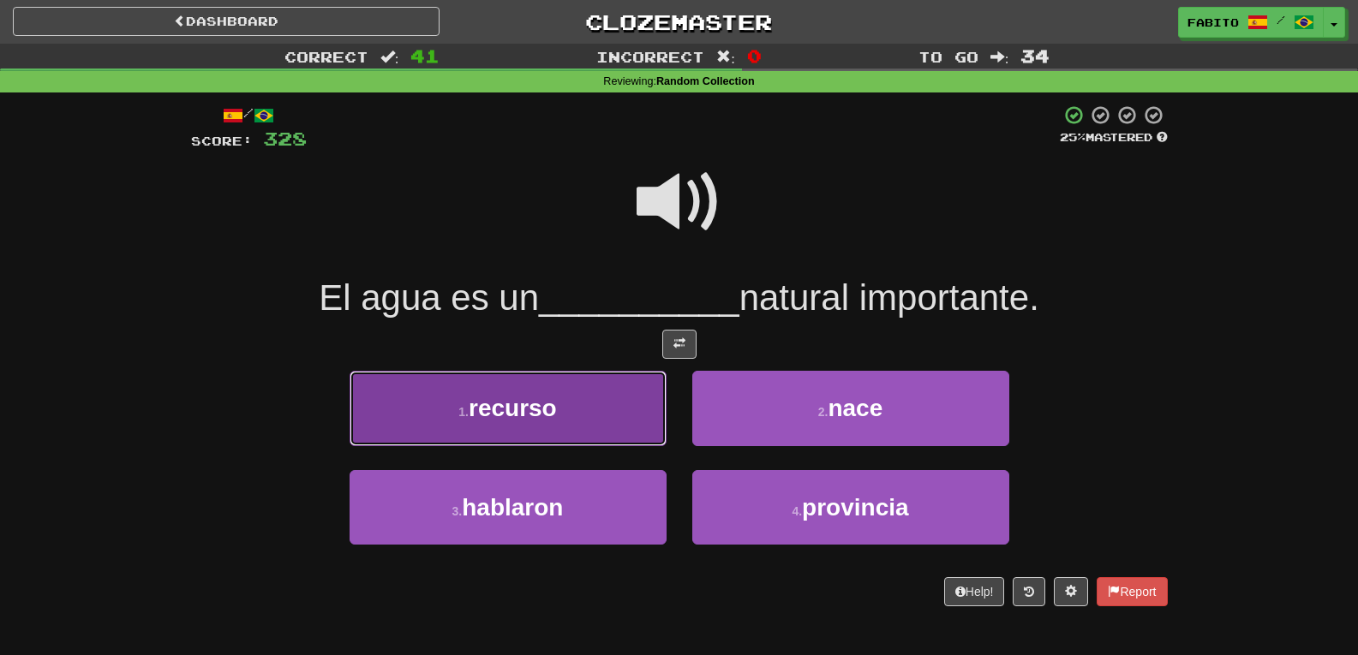
click at [602, 399] on button "1 . recurso" at bounding box center [508, 408] width 317 height 75
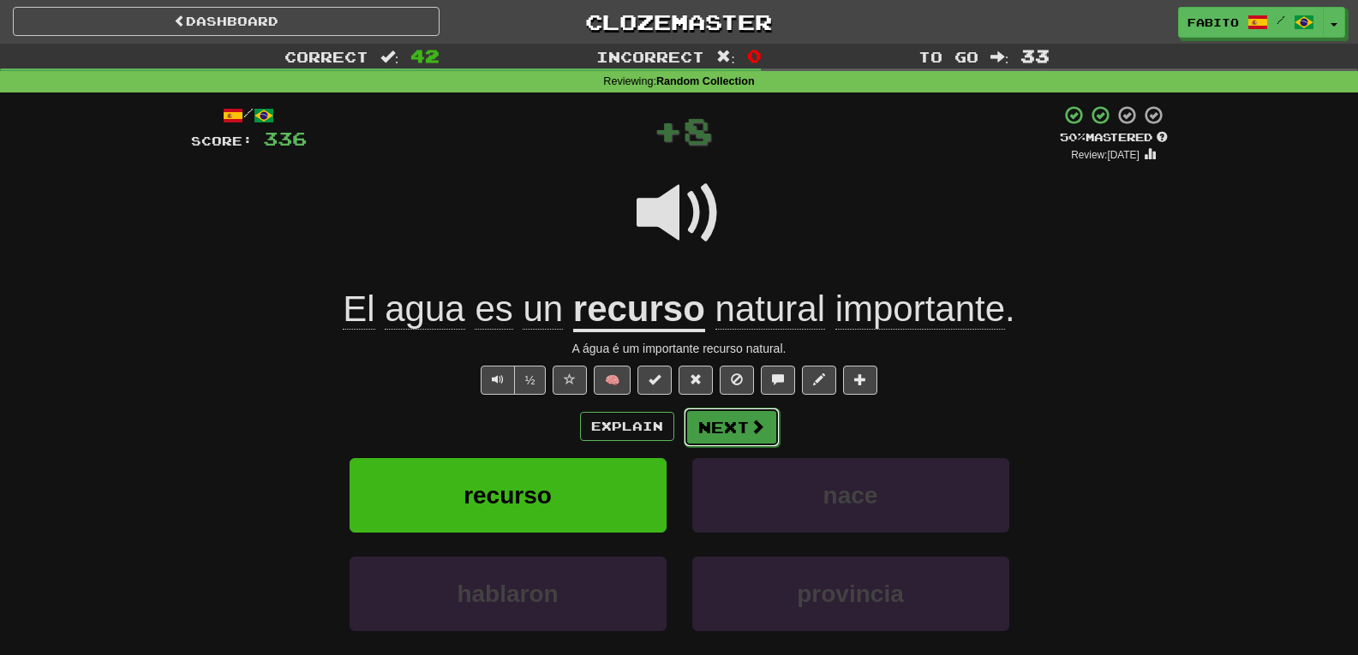
click at [727, 424] on button "Next" at bounding box center [732, 427] width 96 height 39
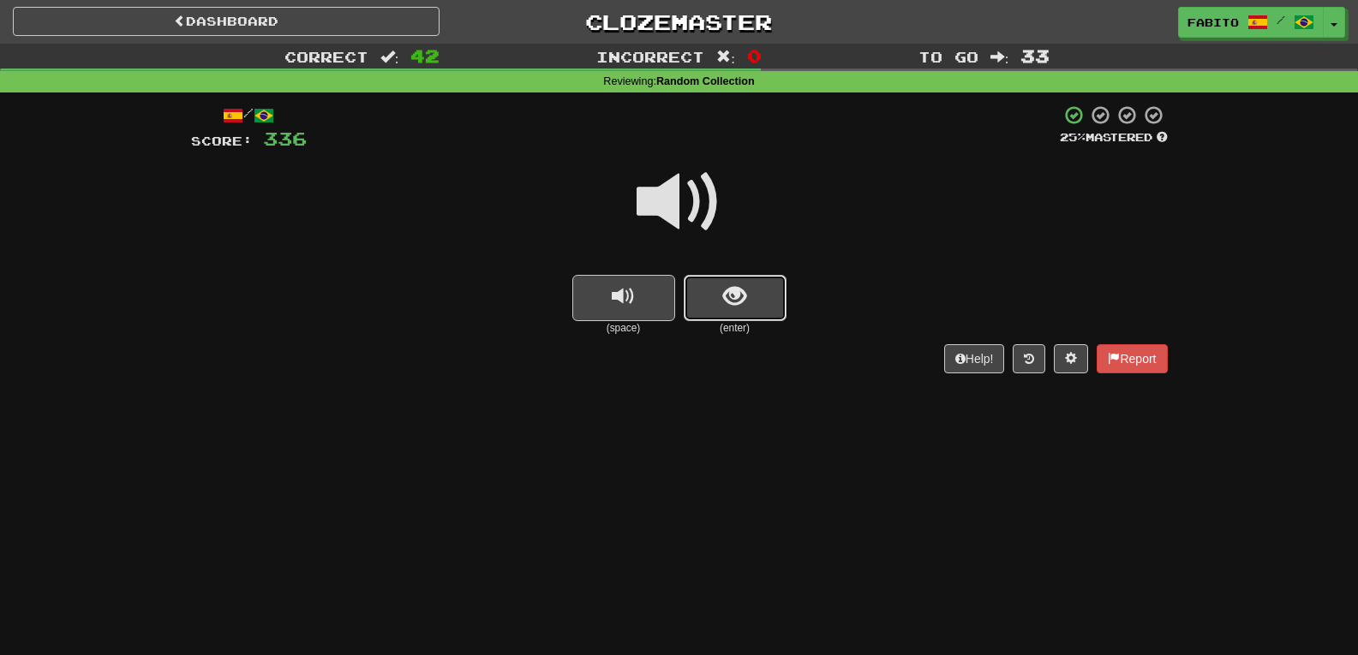
click at [756, 307] on button "show sentence" at bounding box center [735, 298] width 103 height 46
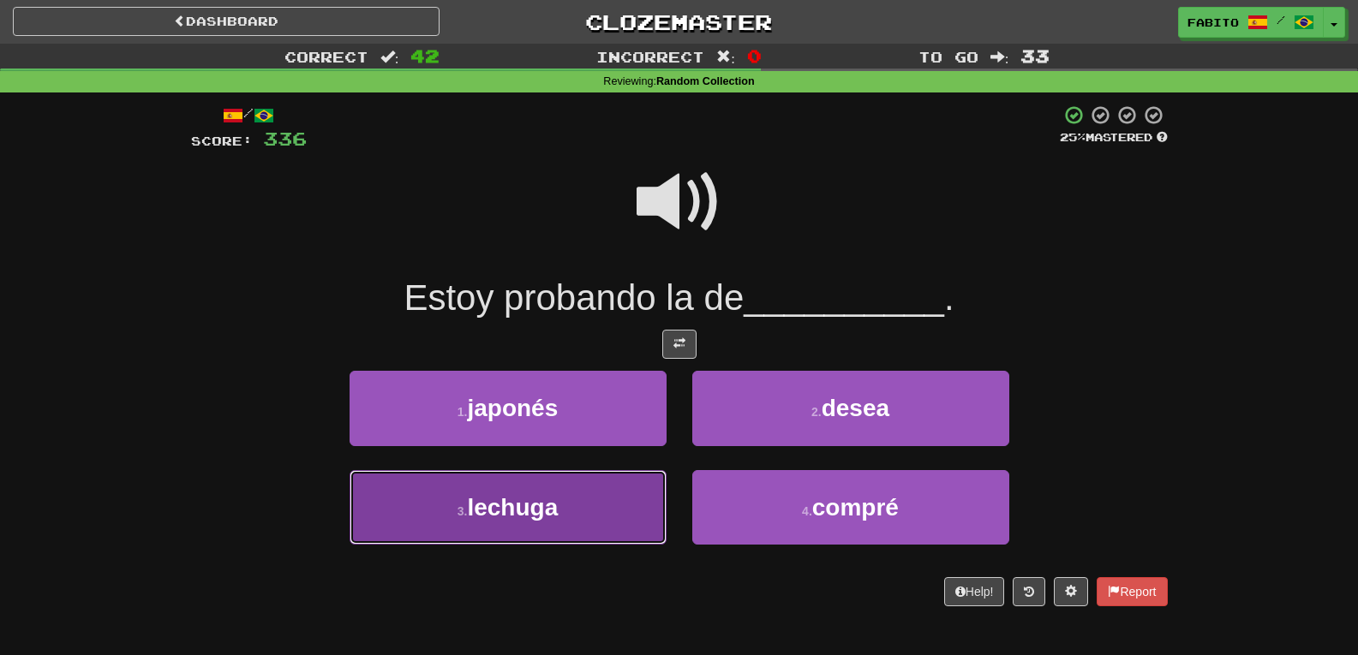
click at [612, 496] on button "3 . lechuga" at bounding box center [508, 507] width 317 height 75
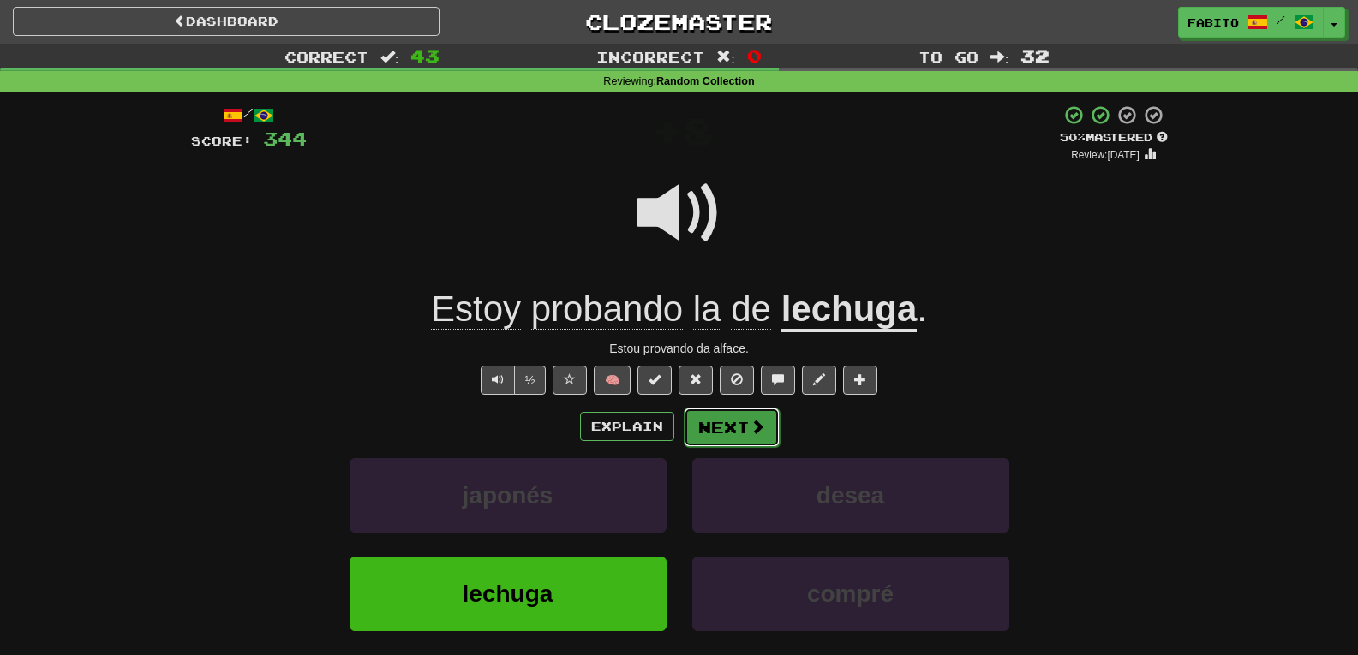
click at [725, 432] on button "Next" at bounding box center [732, 427] width 96 height 39
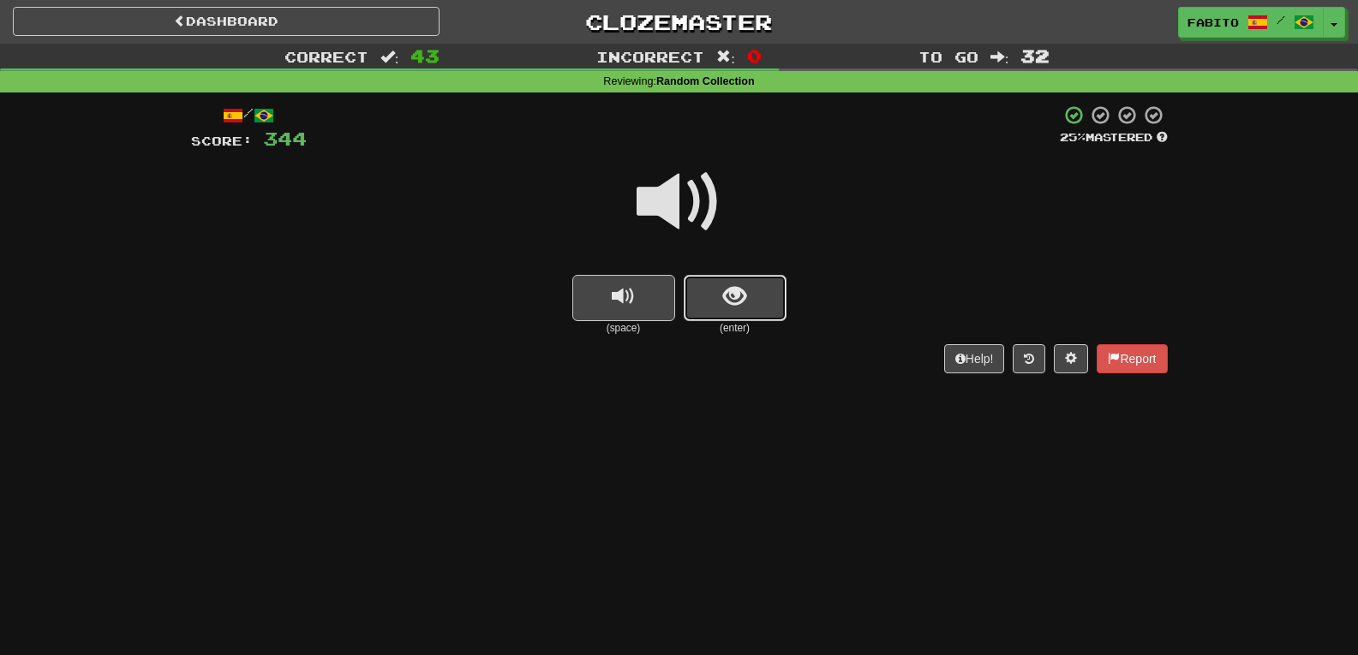
click at [721, 298] on button "show sentence" at bounding box center [735, 298] width 103 height 46
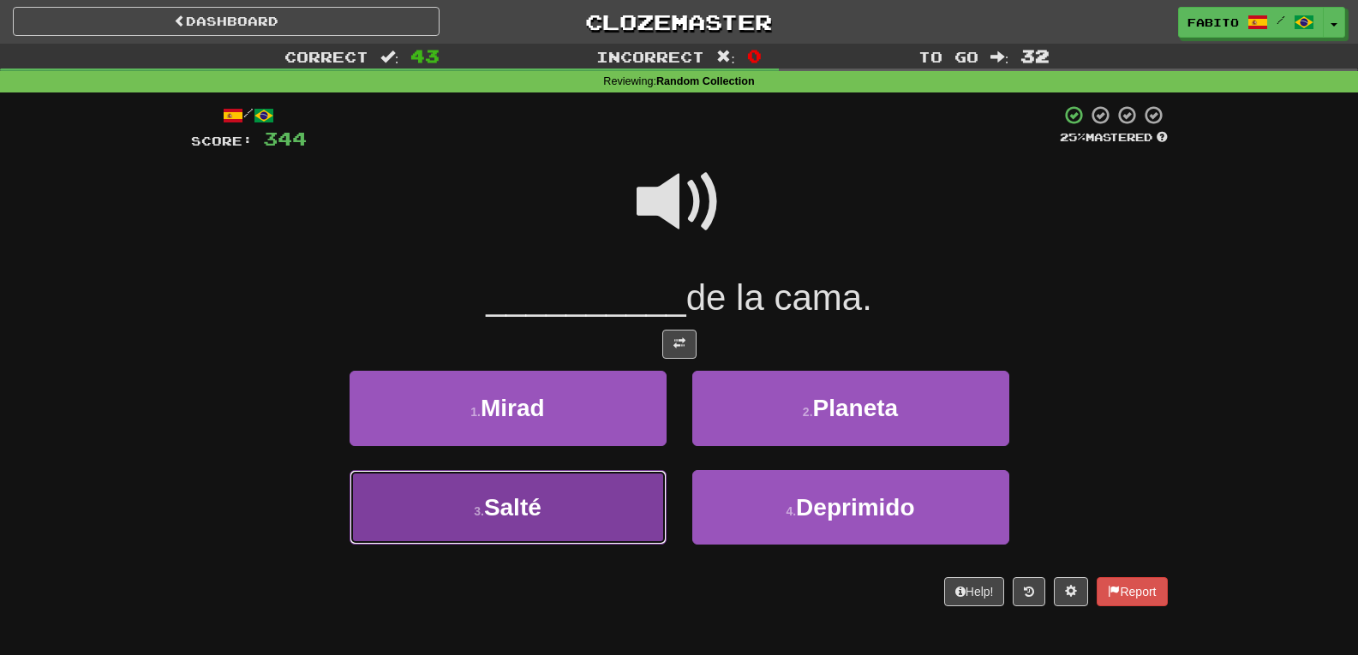
click at [585, 491] on button "3 . Salté" at bounding box center [508, 507] width 317 height 75
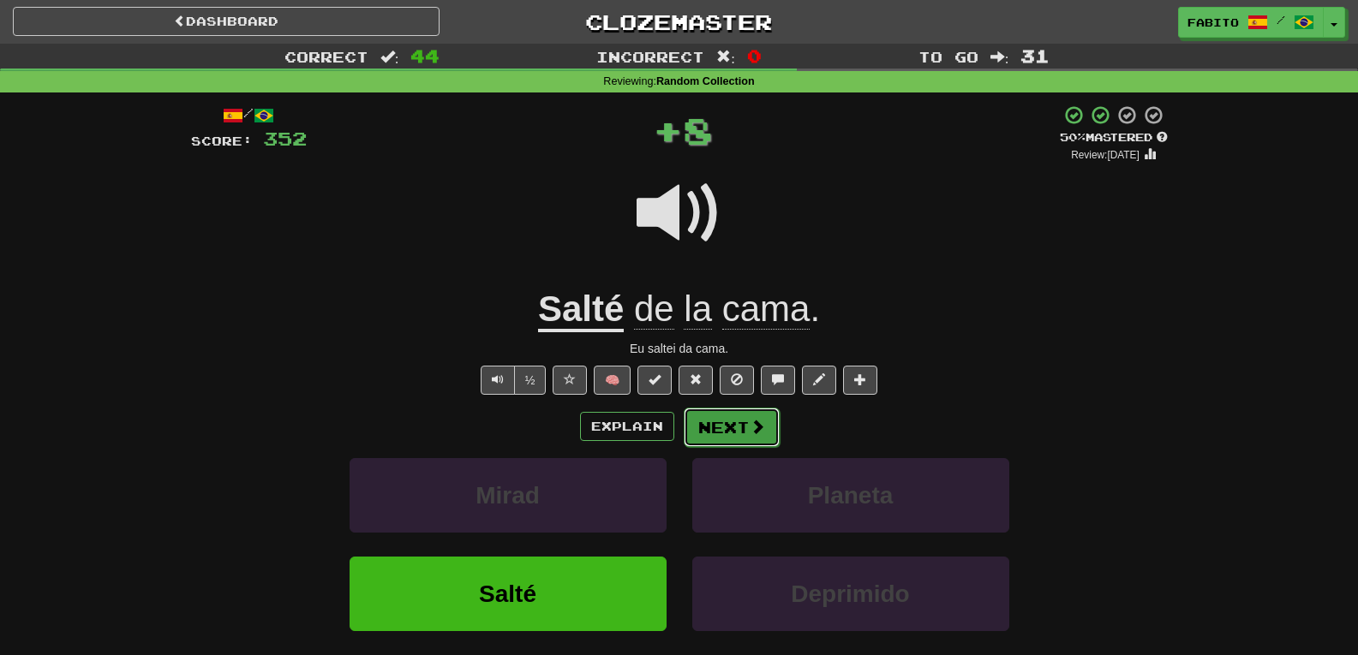
click at [728, 430] on button "Next" at bounding box center [732, 427] width 96 height 39
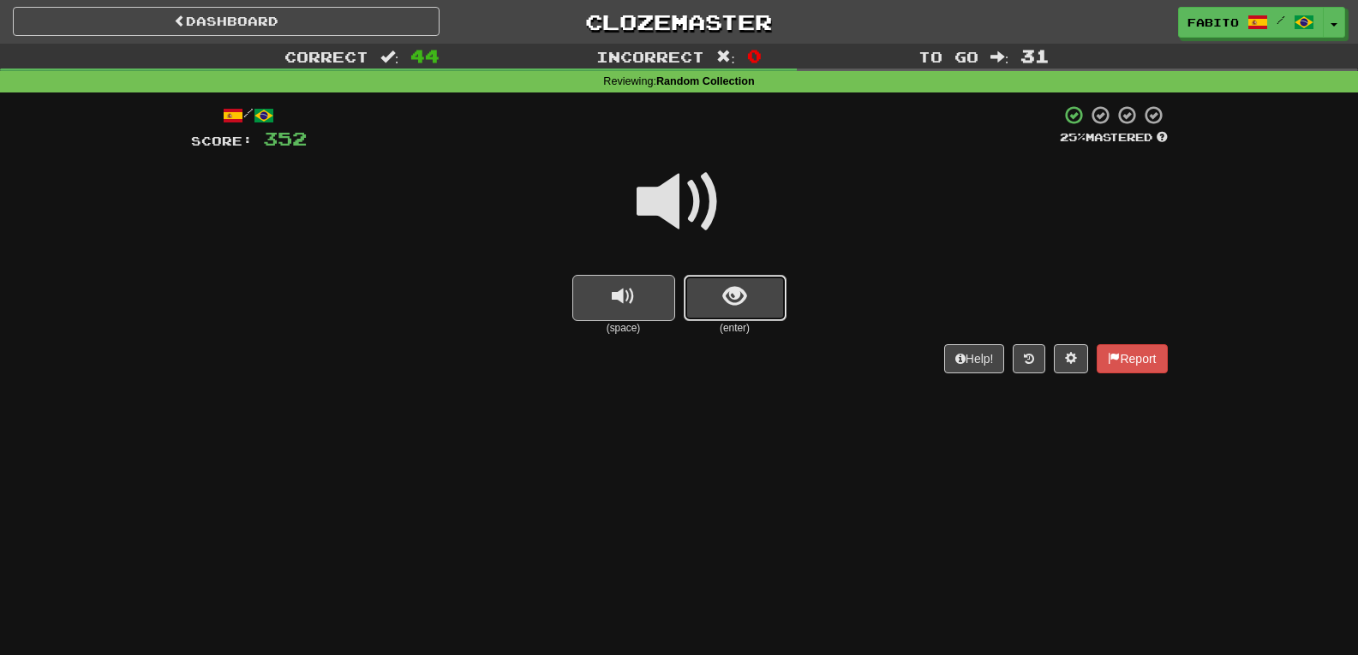
click at [735, 285] on span "show sentence" at bounding box center [734, 296] width 23 height 23
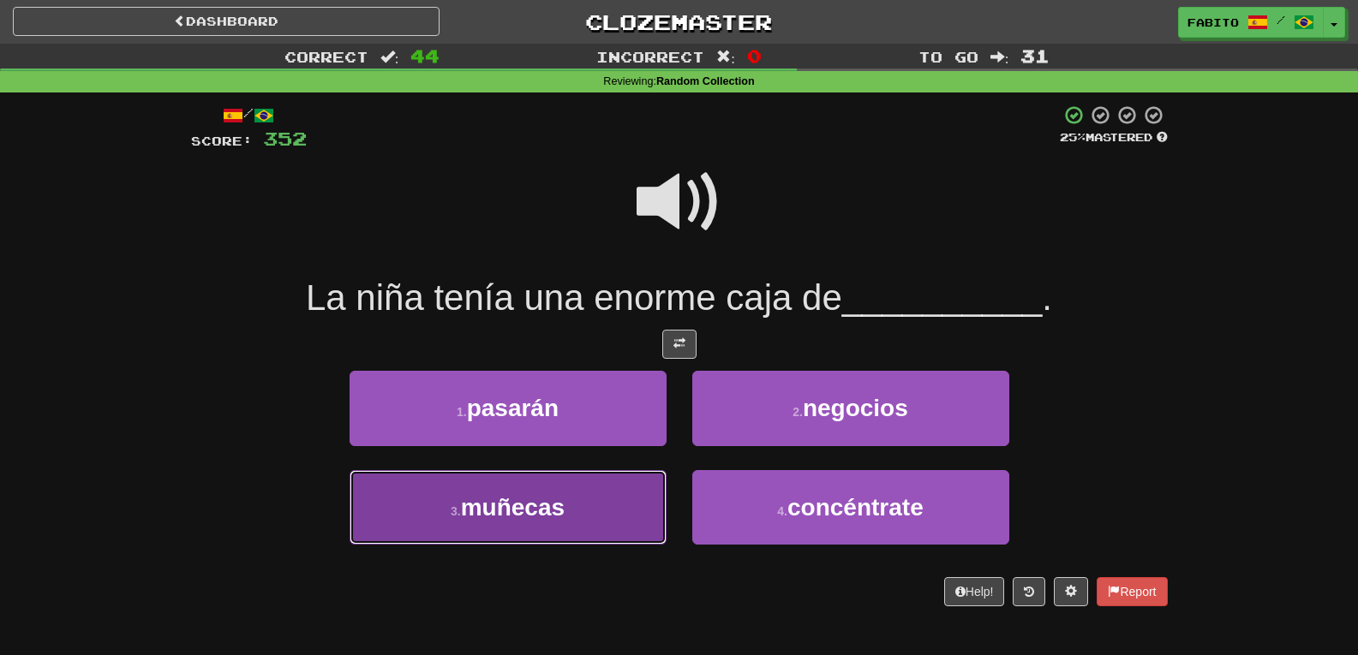
click at [626, 504] on button "3 . muñecas" at bounding box center [508, 507] width 317 height 75
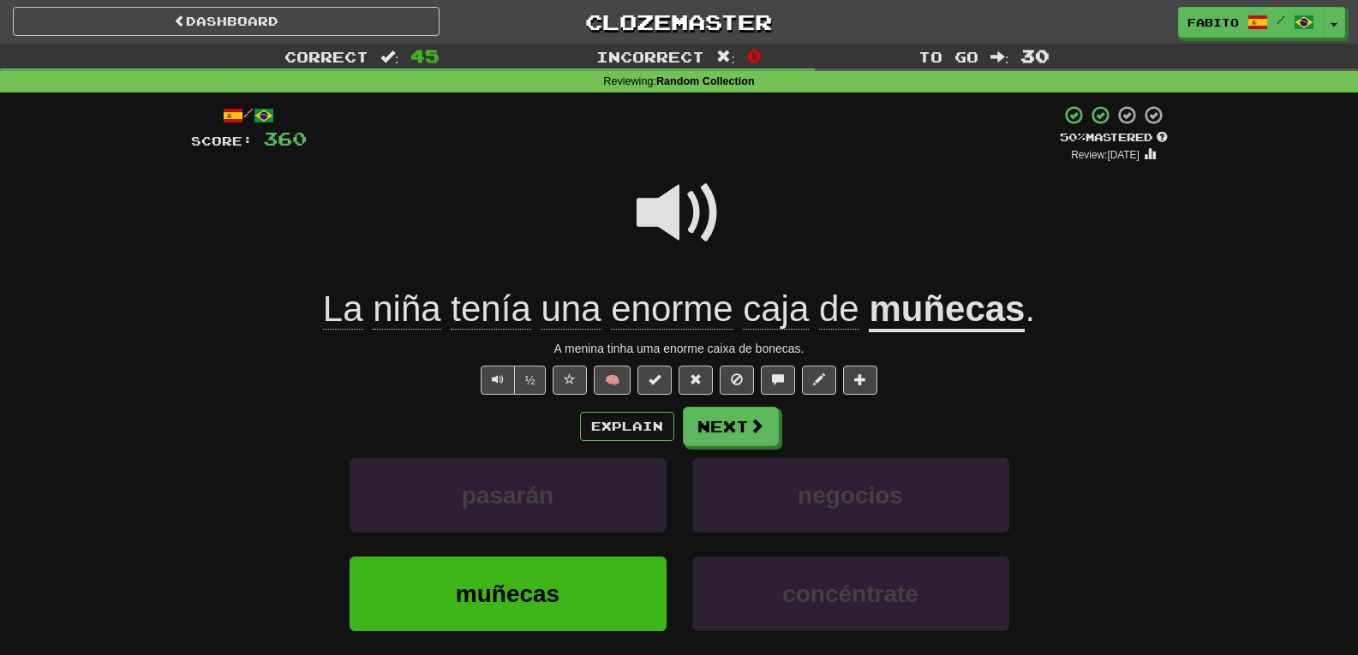
click at [920, 310] on u "muñecas" at bounding box center [947, 311] width 156 height 44
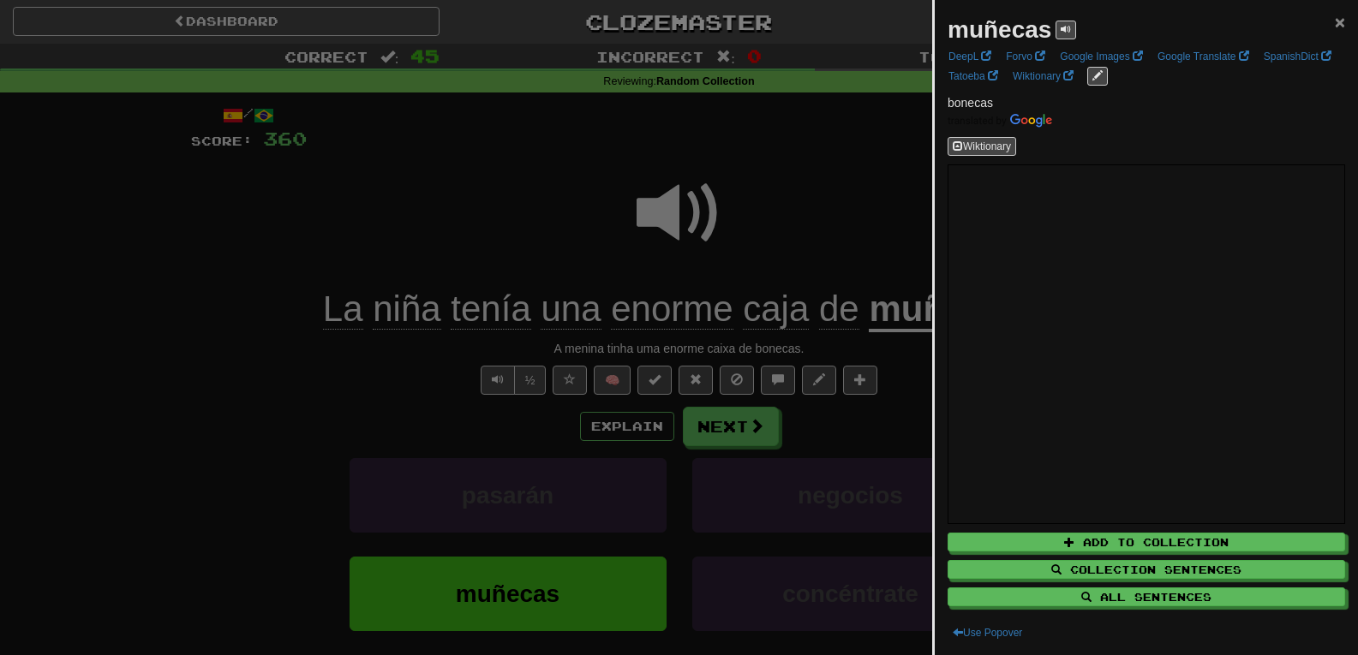
click at [1335, 20] on span "×" at bounding box center [1340, 22] width 10 height 20
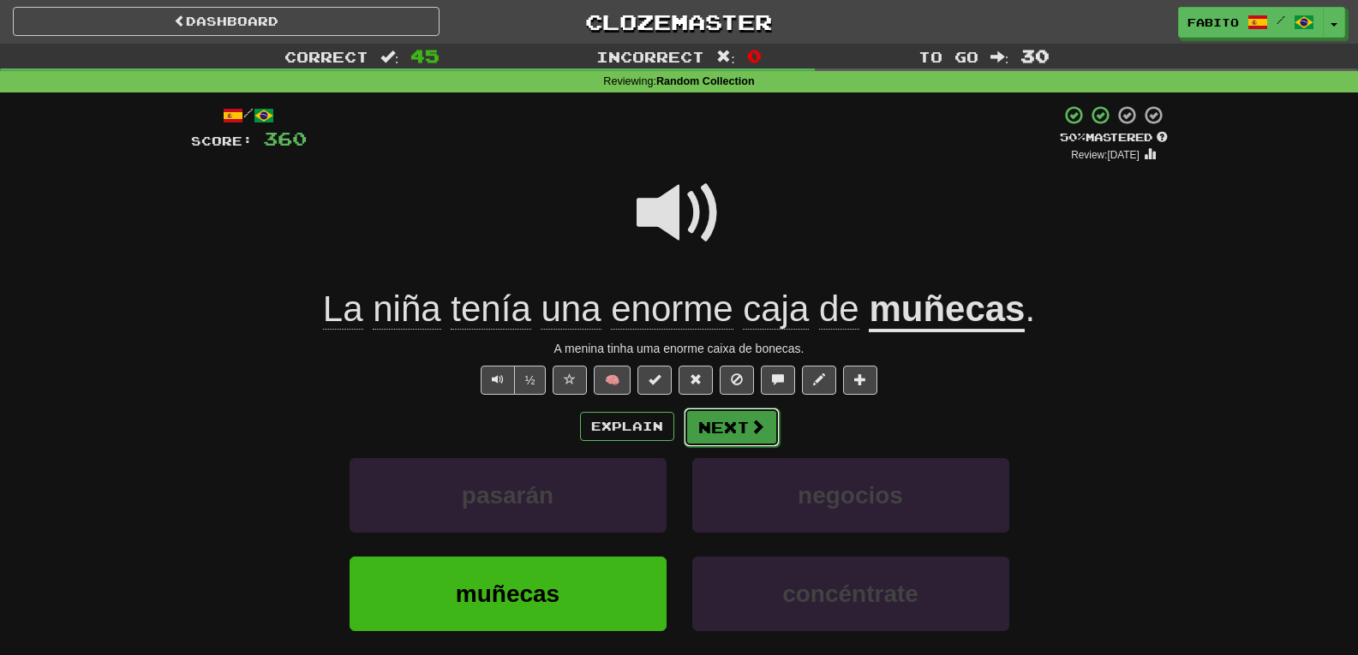
click at [755, 428] on span at bounding box center [757, 426] width 15 height 15
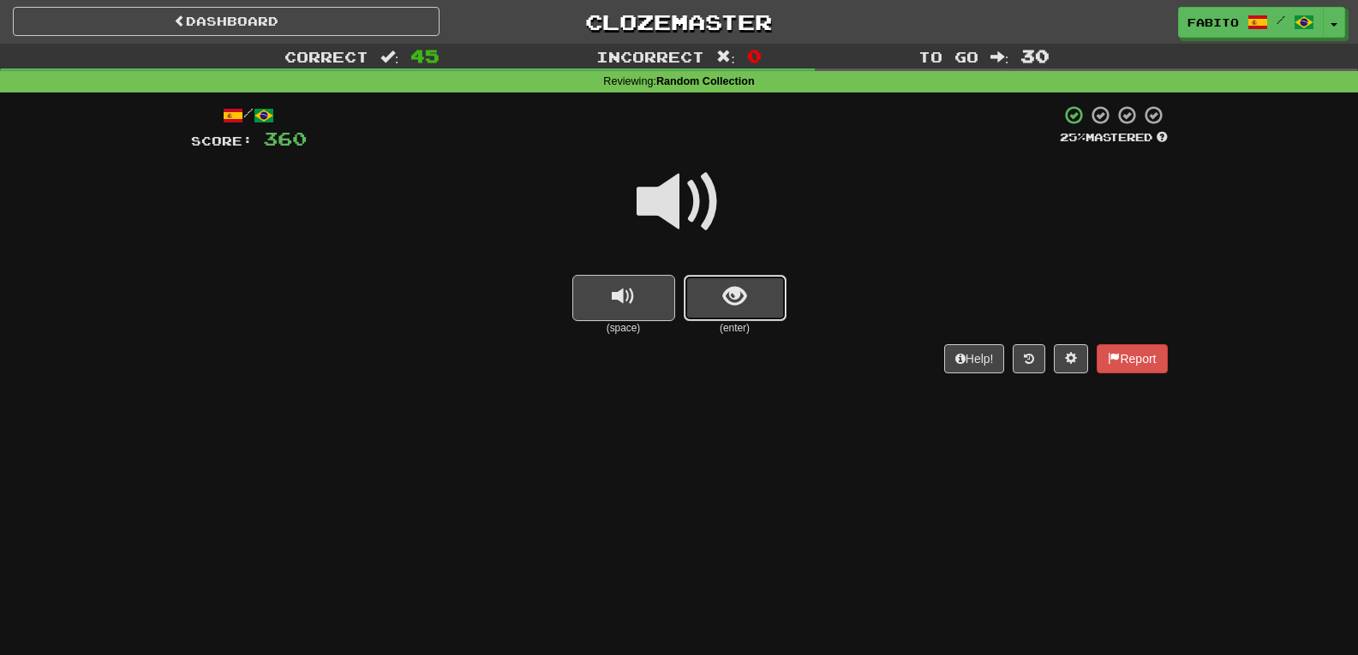
click at [751, 291] on button "show sentence" at bounding box center [735, 298] width 103 height 46
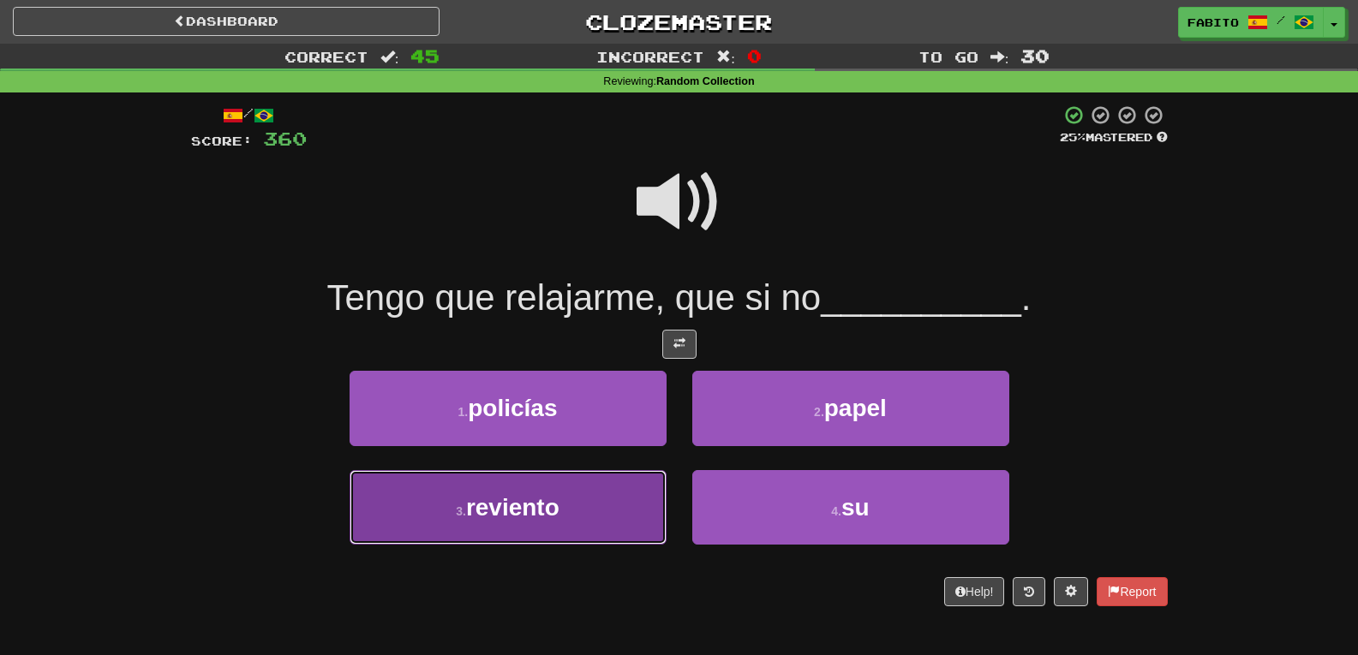
click at [631, 497] on button "3 . reviento" at bounding box center [508, 507] width 317 height 75
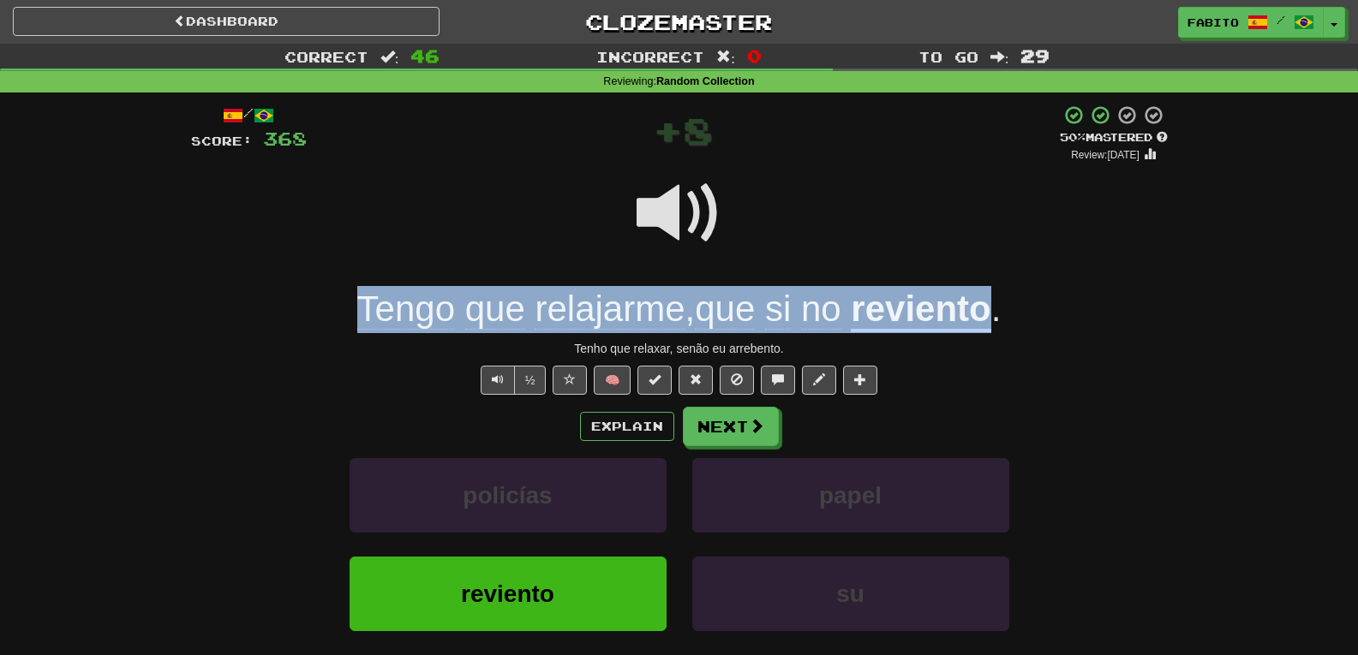
drag, startPoint x: 335, startPoint y: 313, endPoint x: 960, endPoint y: 308, distance: 624.7
click at [960, 308] on div "Tengo que relajarme , que si no reviento ." at bounding box center [679, 309] width 977 height 47
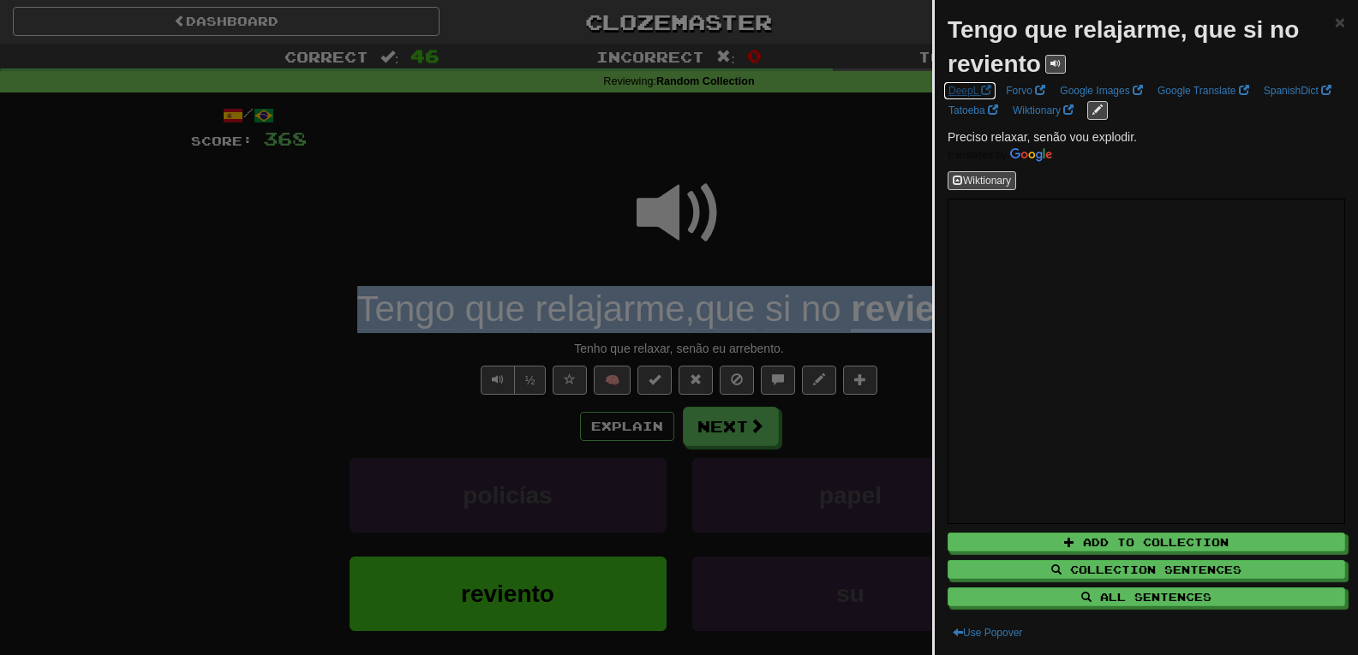
click at [974, 85] on link "DeepL" at bounding box center [969, 90] width 53 height 19
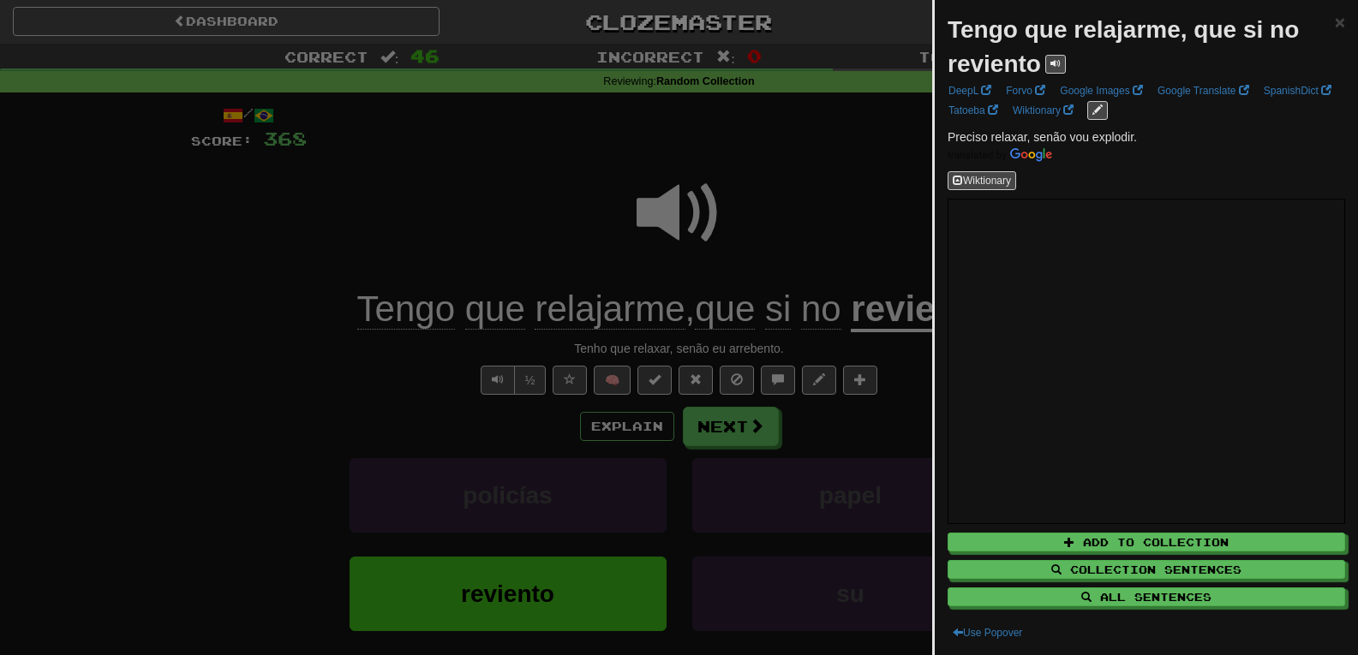
click at [817, 213] on div at bounding box center [679, 327] width 1358 height 655
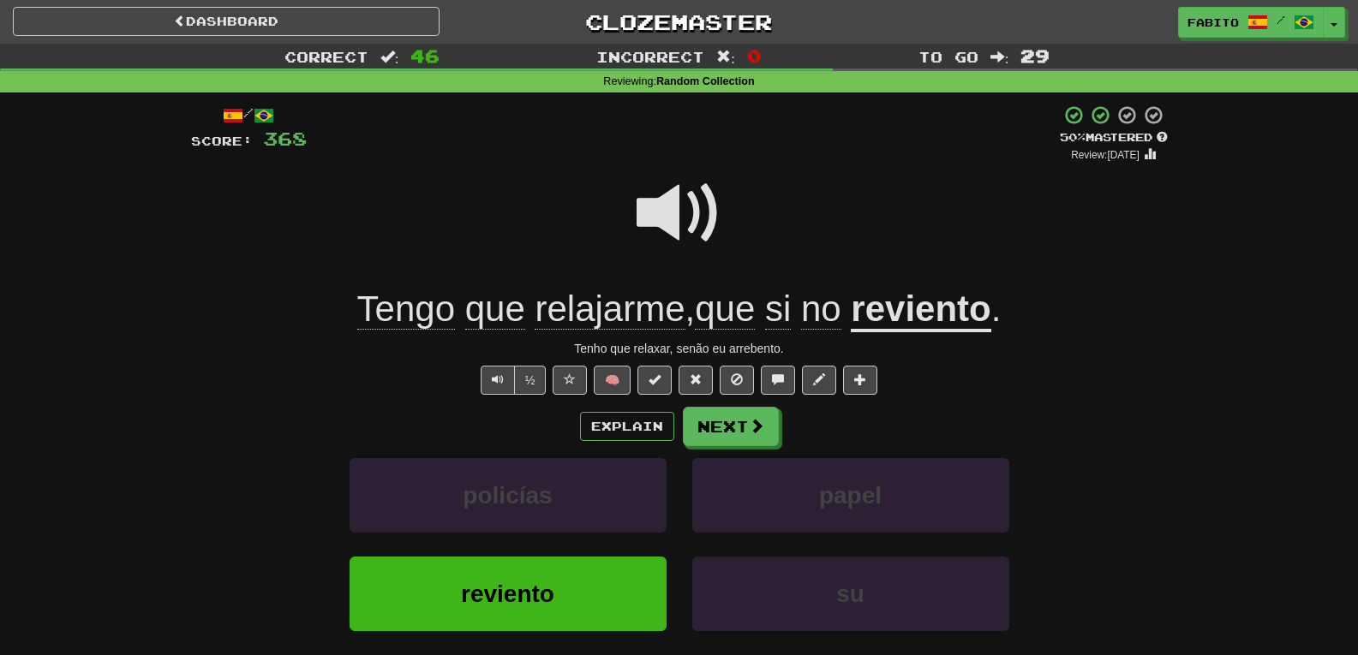
click at [871, 310] on u "reviento" at bounding box center [921, 311] width 140 height 44
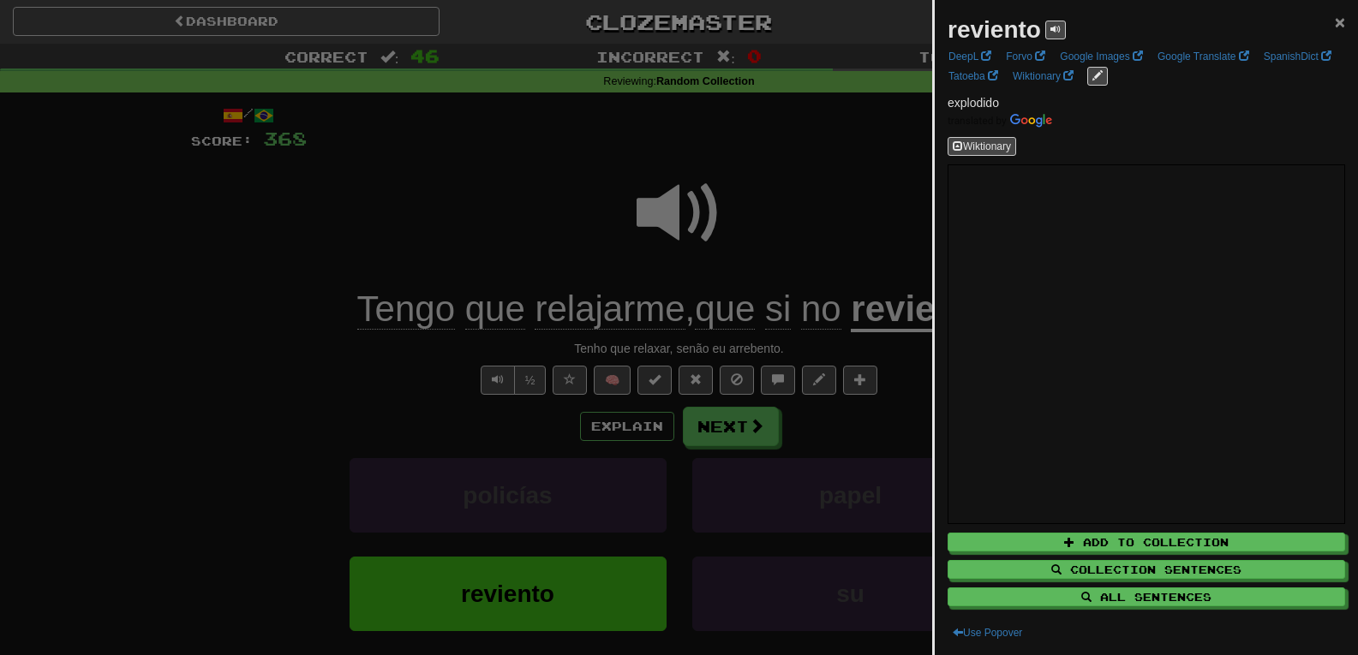
click at [1335, 22] on span "×" at bounding box center [1340, 22] width 10 height 20
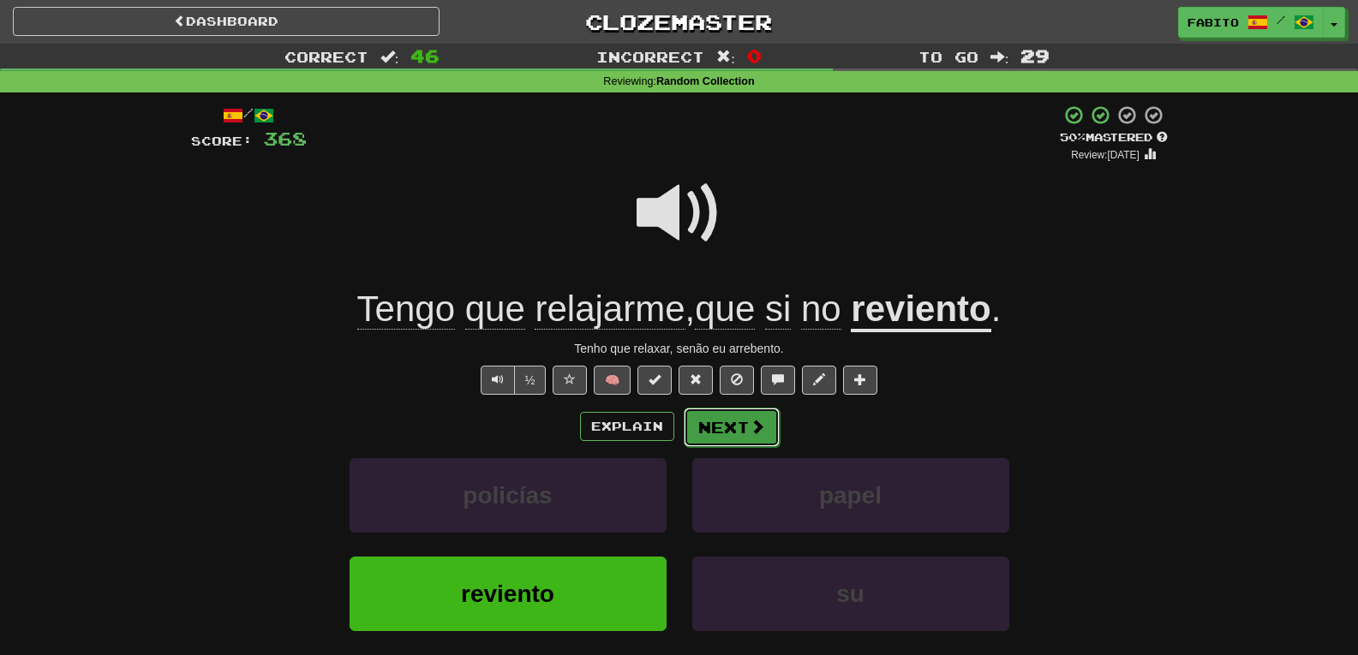
click at [724, 429] on button "Next" at bounding box center [732, 427] width 96 height 39
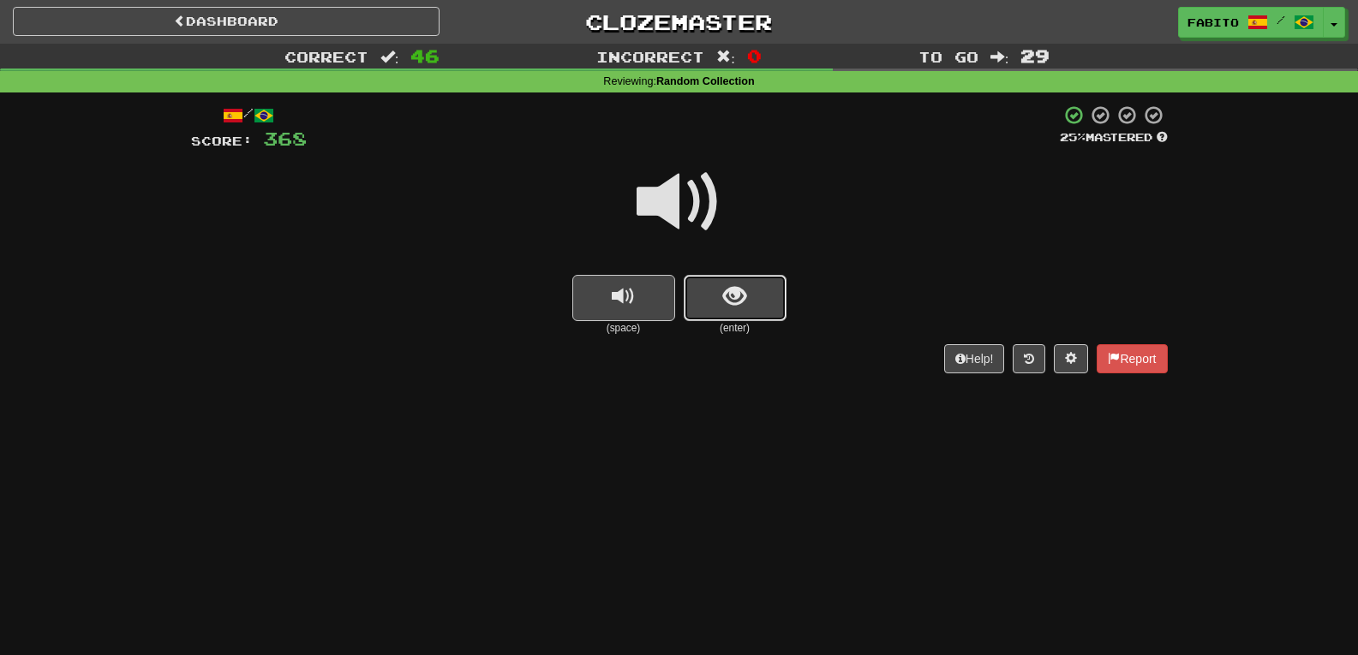
click at [726, 302] on span "show sentence" at bounding box center [734, 296] width 23 height 23
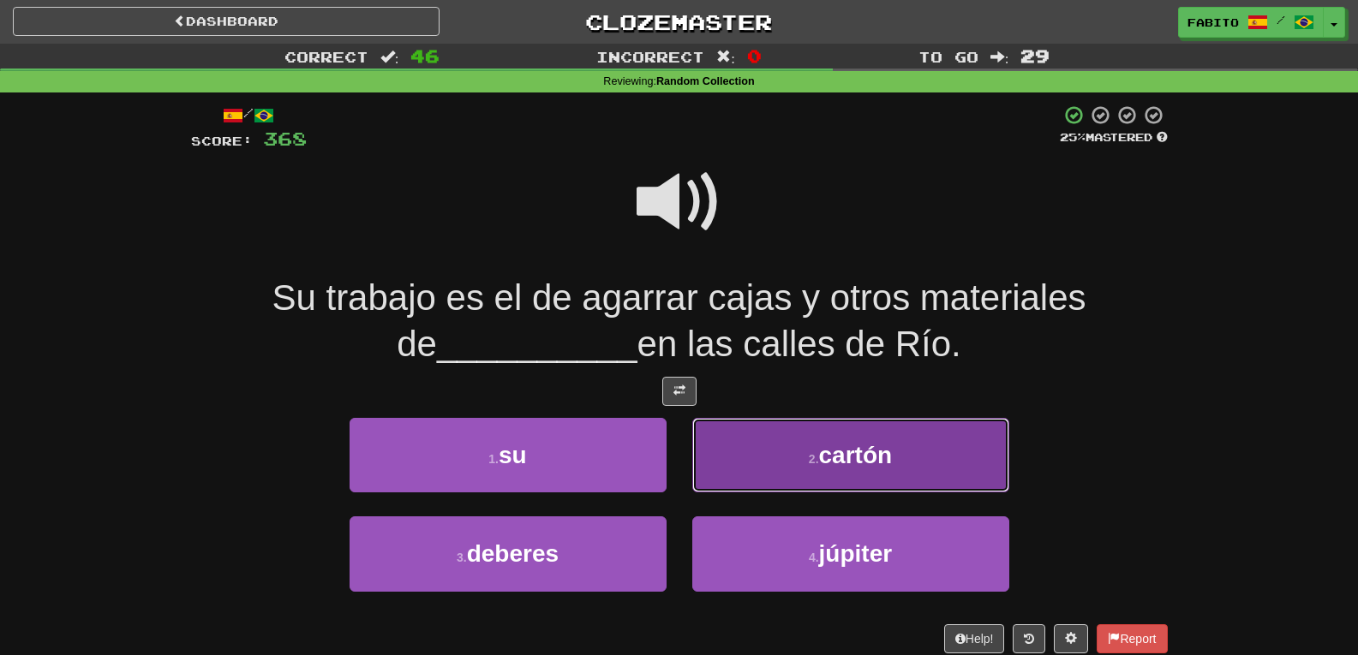
click at [743, 450] on button "2 . cartón" at bounding box center [850, 455] width 317 height 75
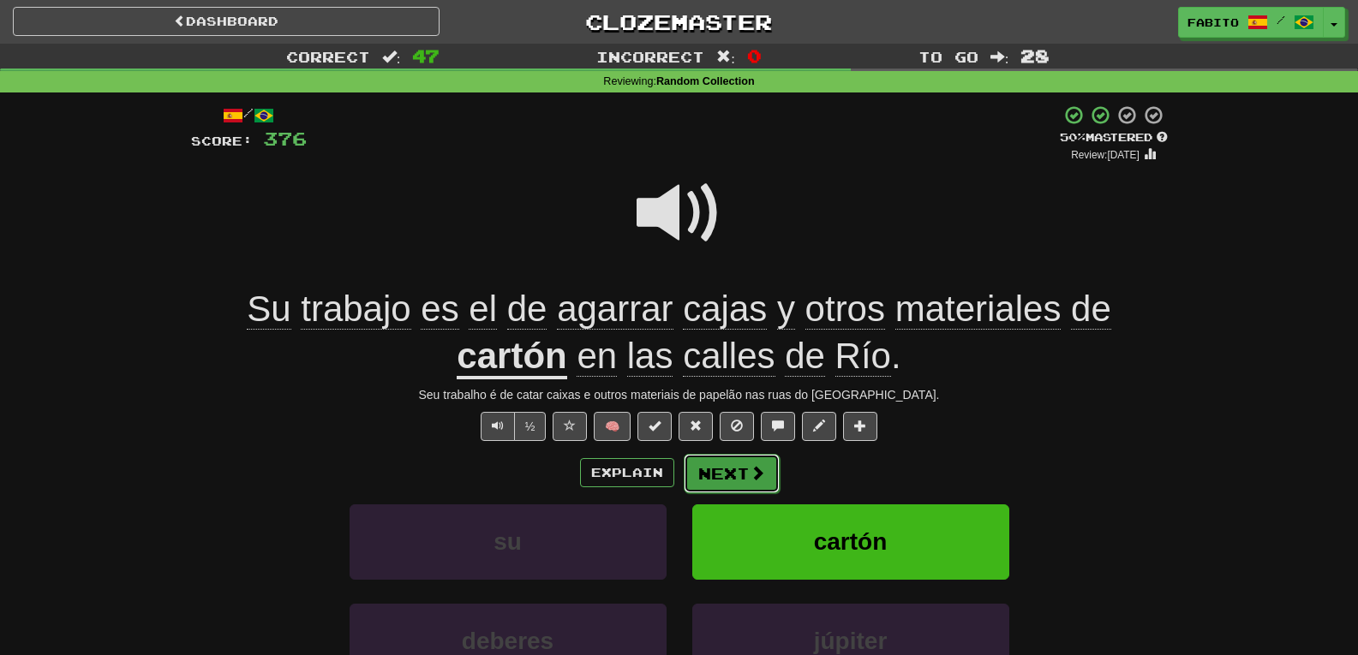
click at [729, 478] on button "Next" at bounding box center [732, 473] width 96 height 39
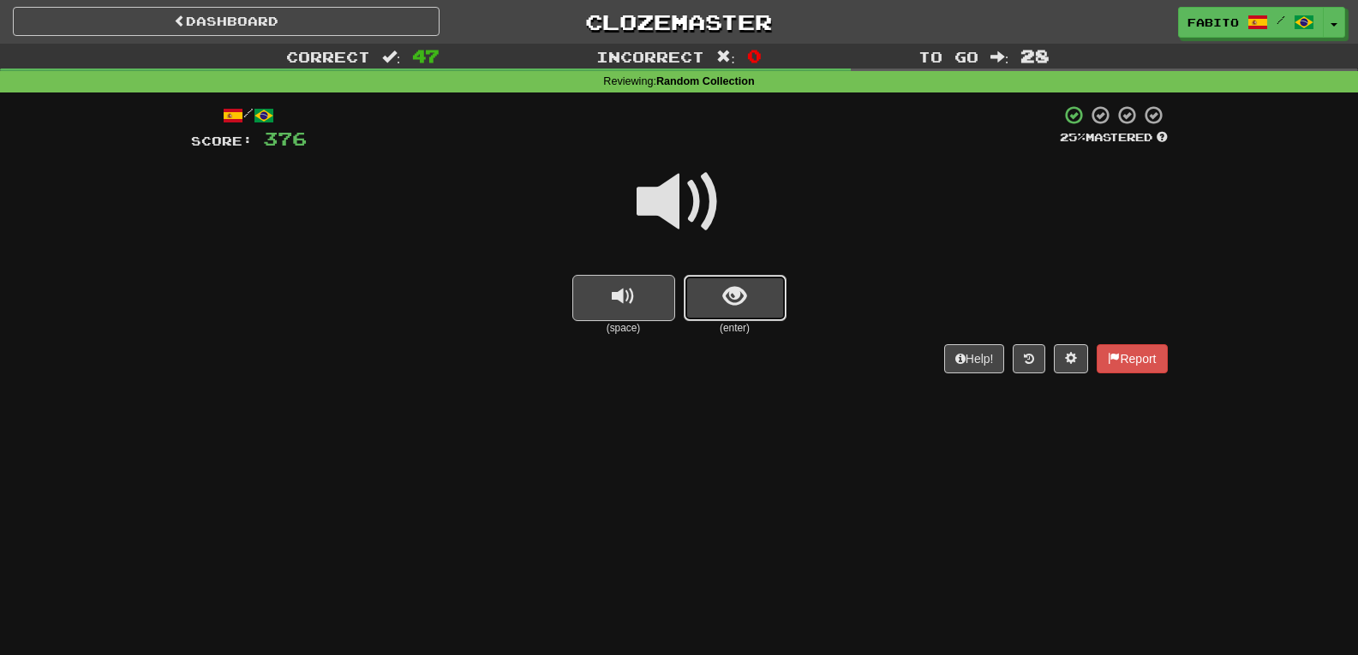
click at [760, 310] on button "show sentence" at bounding box center [735, 298] width 103 height 46
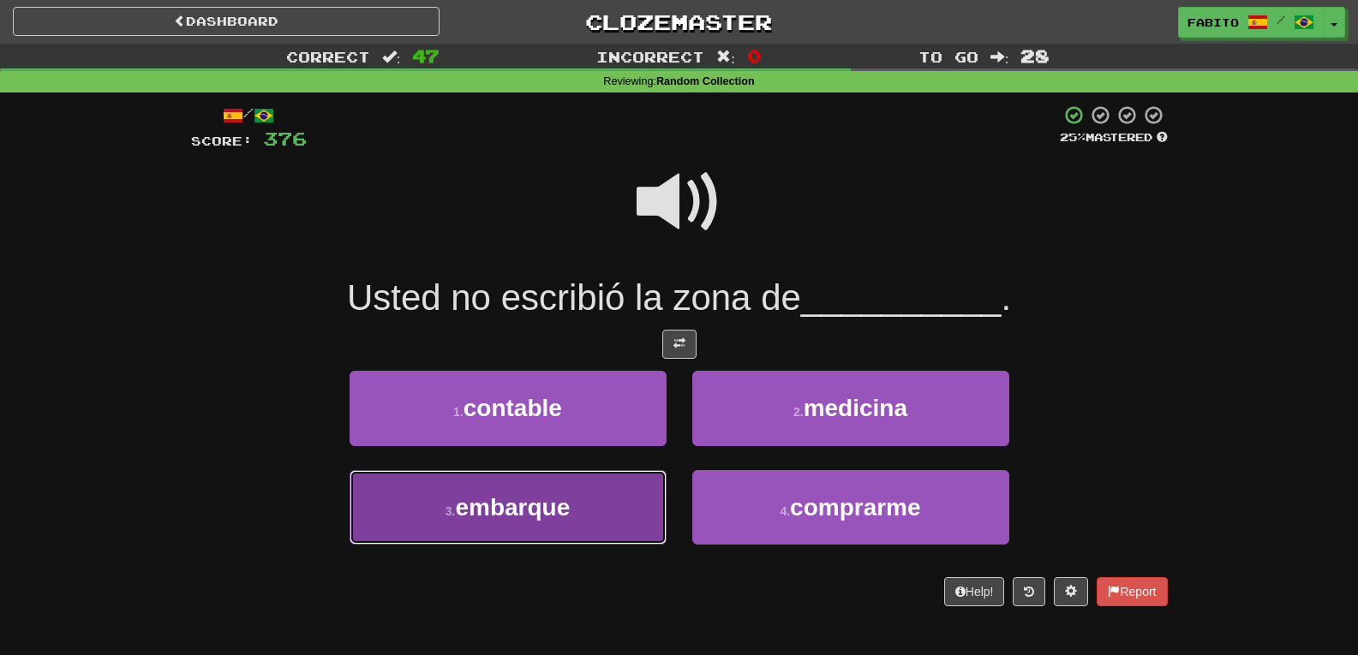
click at [641, 504] on button "3 . embarque" at bounding box center [508, 507] width 317 height 75
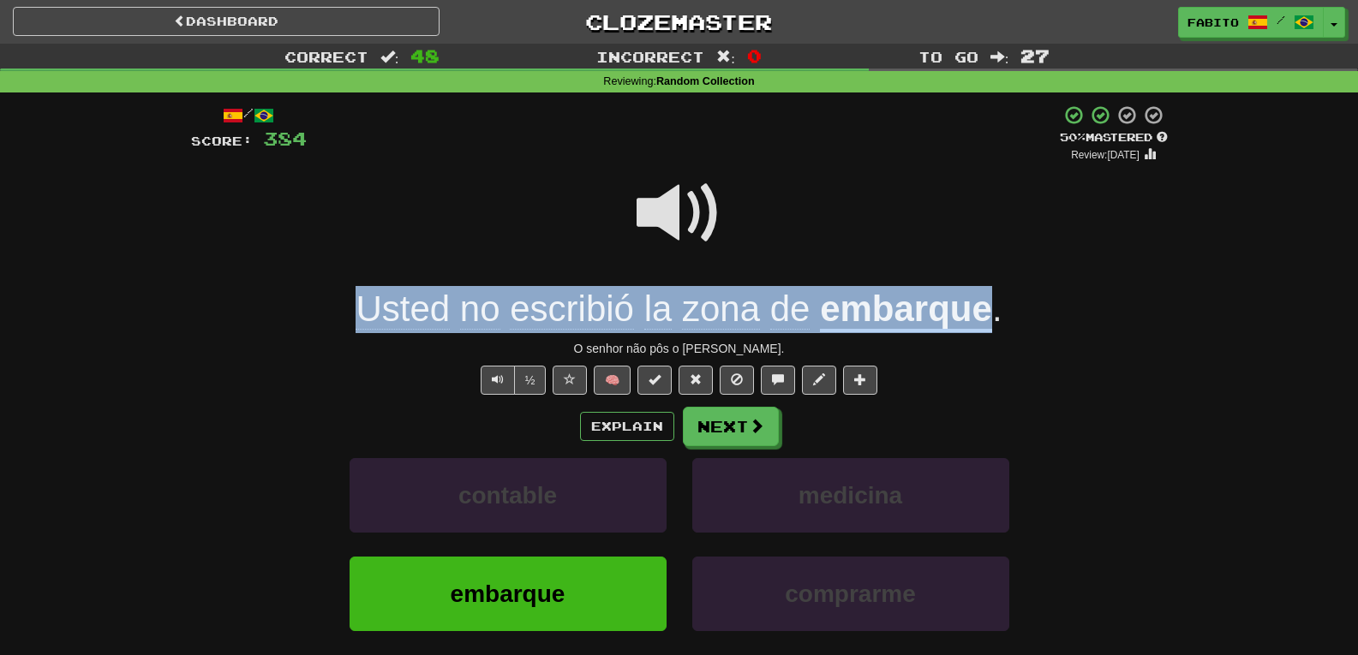
drag, startPoint x: 343, startPoint y: 301, endPoint x: 989, endPoint y: 301, distance: 646.1
click at [989, 301] on div "Usted no escribió la zona de embarque ." at bounding box center [679, 309] width 977 height 47
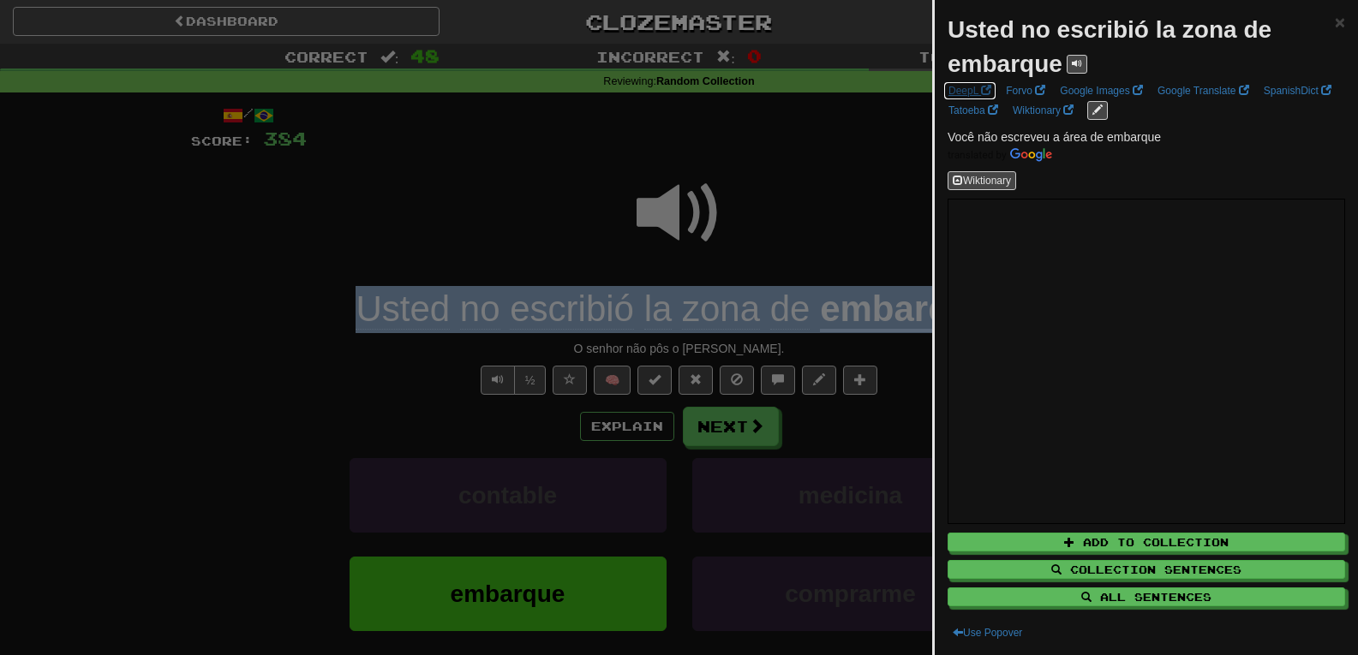
click at [955, 87] on link "DeepL" at bounding box center [969, 90] width 53 height 19
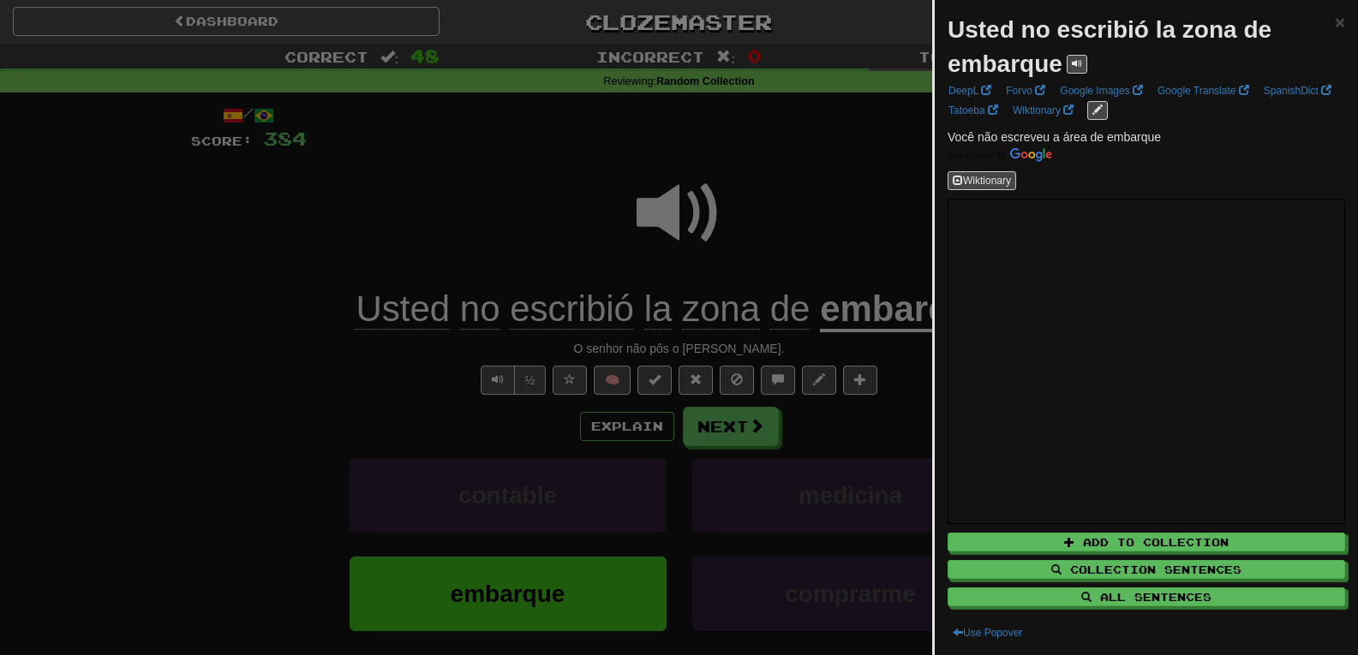
click at [815, 262] on div at bounding box center [679, 327] width 1358 height 655
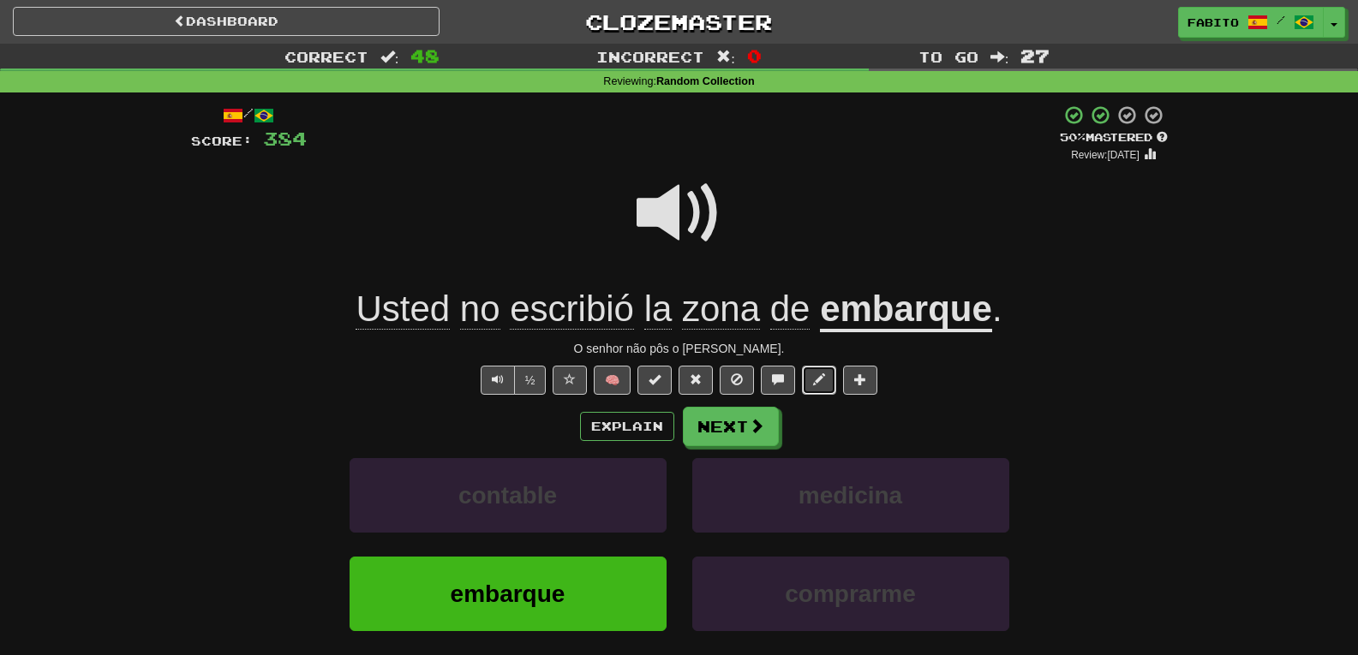
click at [823, 377] on span at bounding box center [819, 380] width 12 height 12
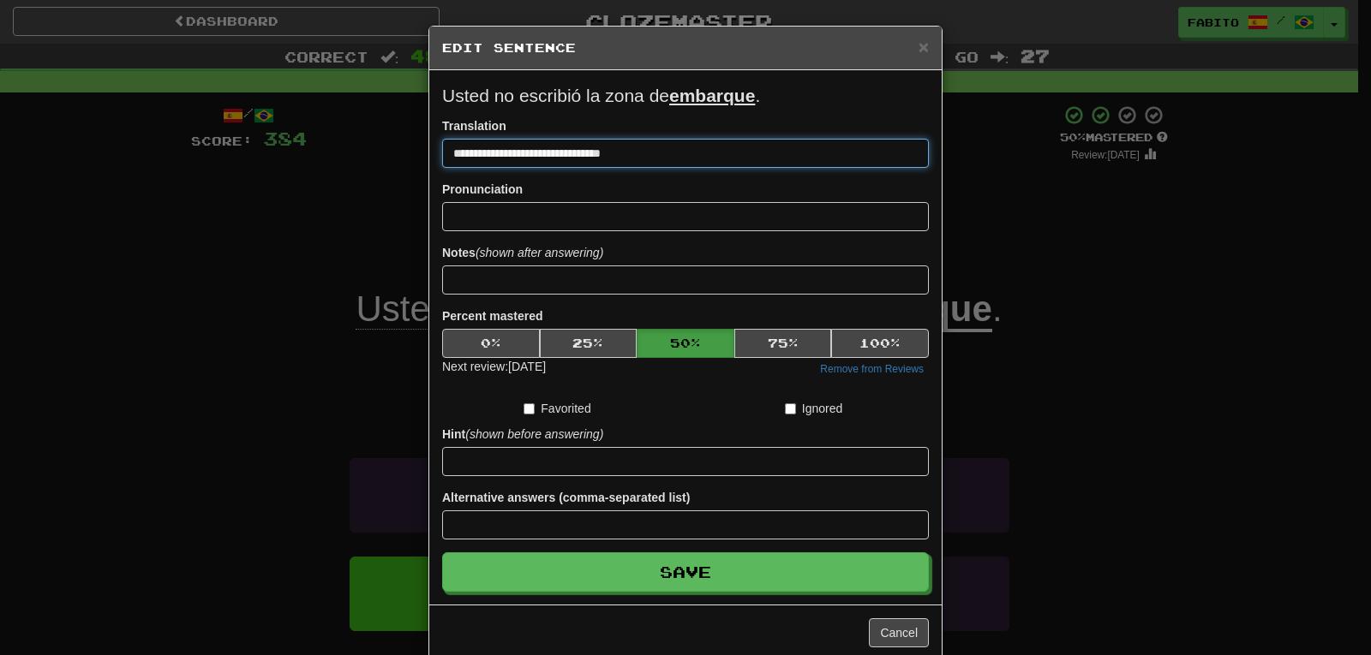
drag, startPoint x: 631, startPoint y: 157, endPoint x: 398, endPoint y: 151, distance: 232.3
click at [398, 151] on div "**********" at bounding box center [685, 327] width 1371 height 655
paste input "***"
click at [452, 160] on input "**********" at bounding box center [685, 153] width 487 height 29
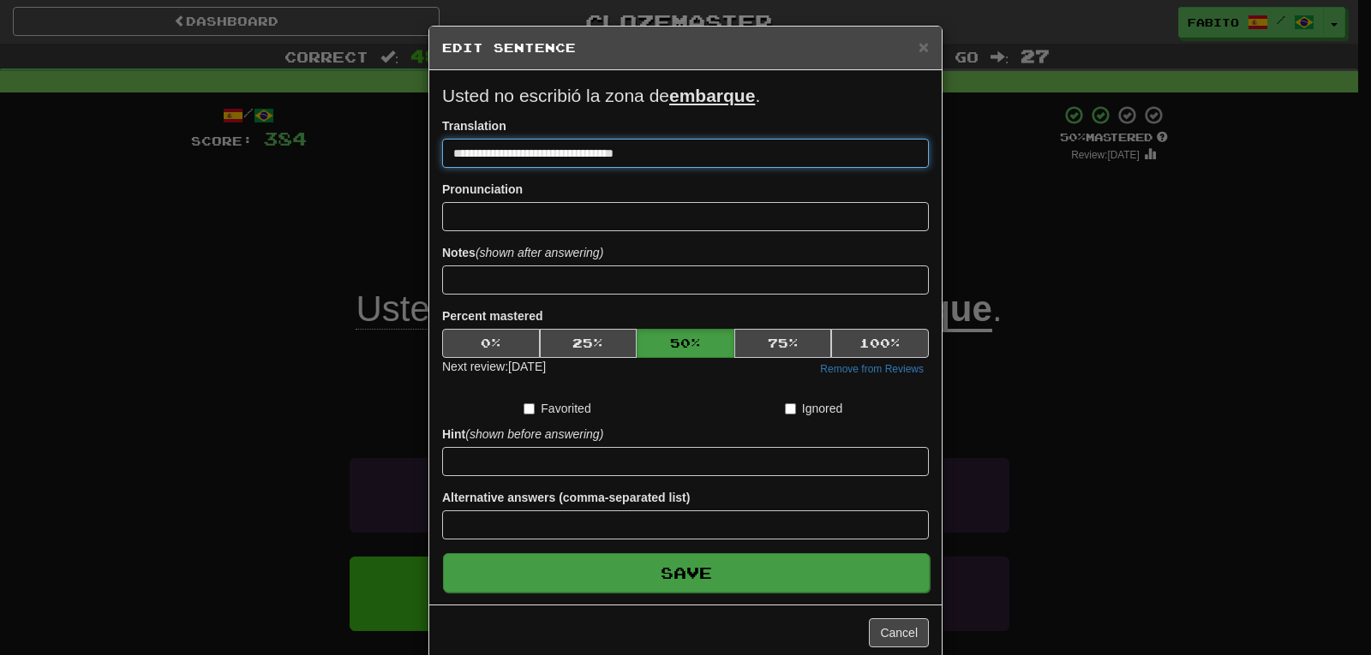
type input "**********"
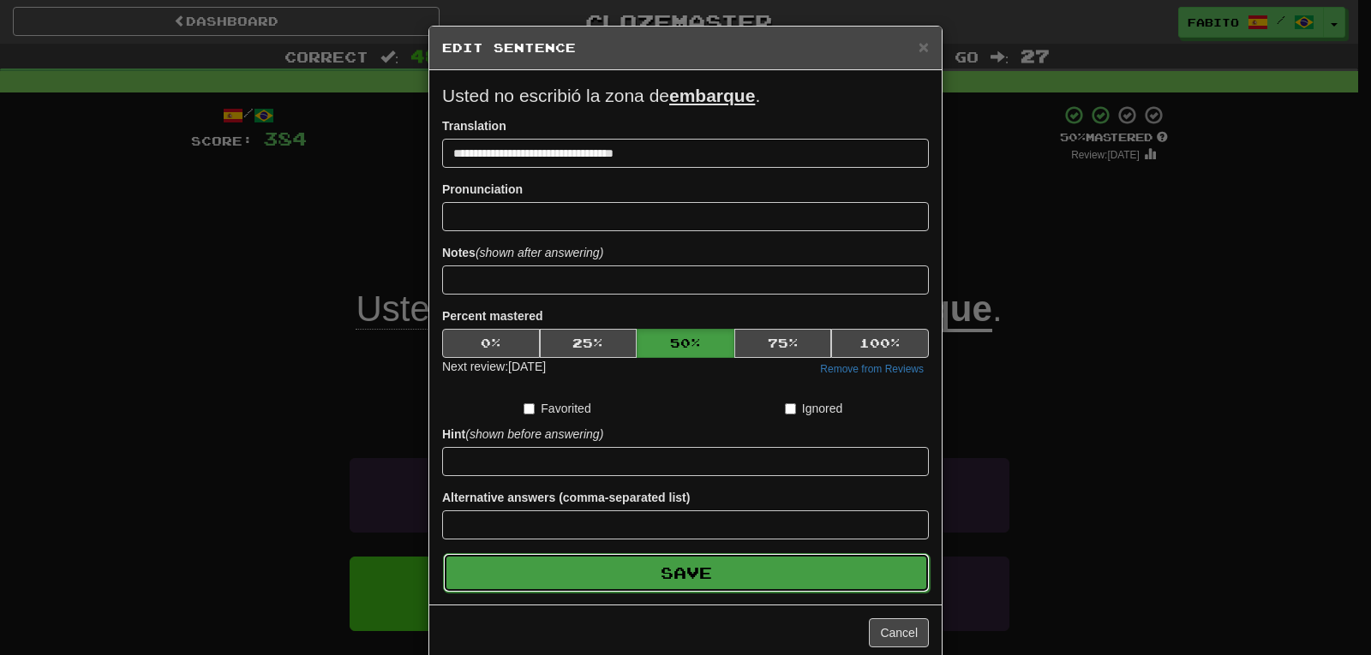
click at [697, 572] on button "Save" at bounding box center [686, 573] width 487 height 39
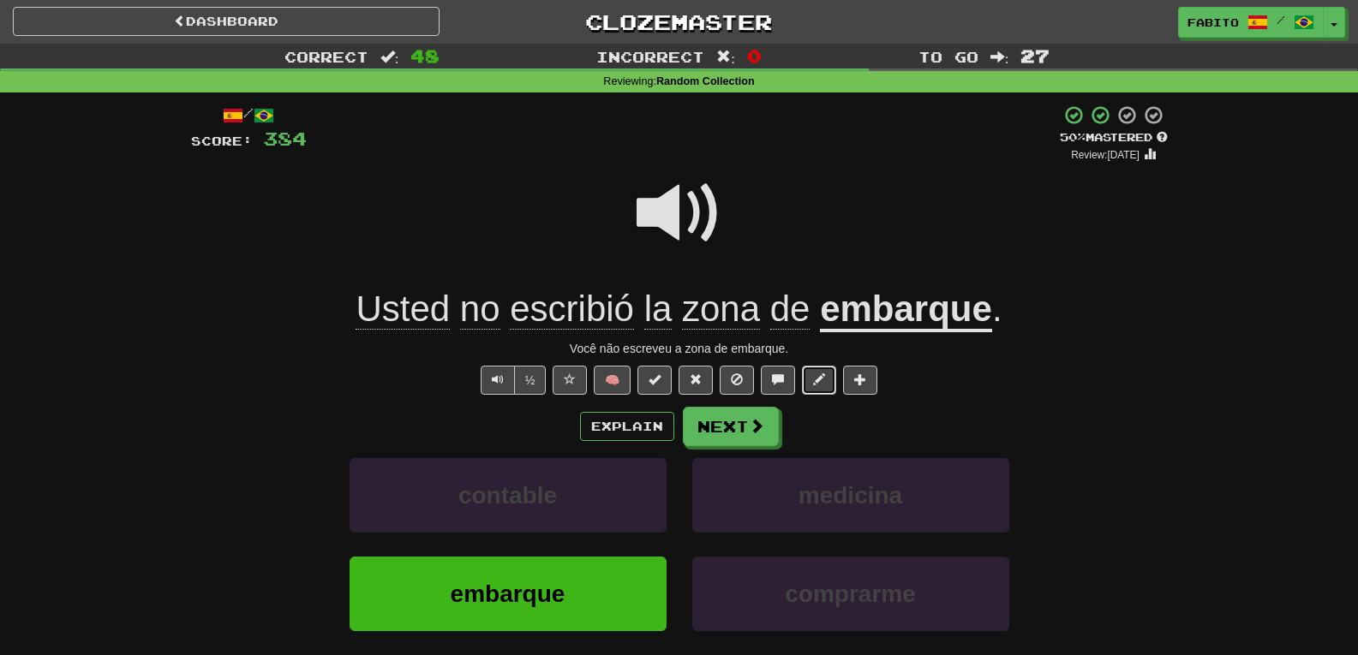
click at [820, 383] on span at bounding box center [819, 380] width 12 height 12
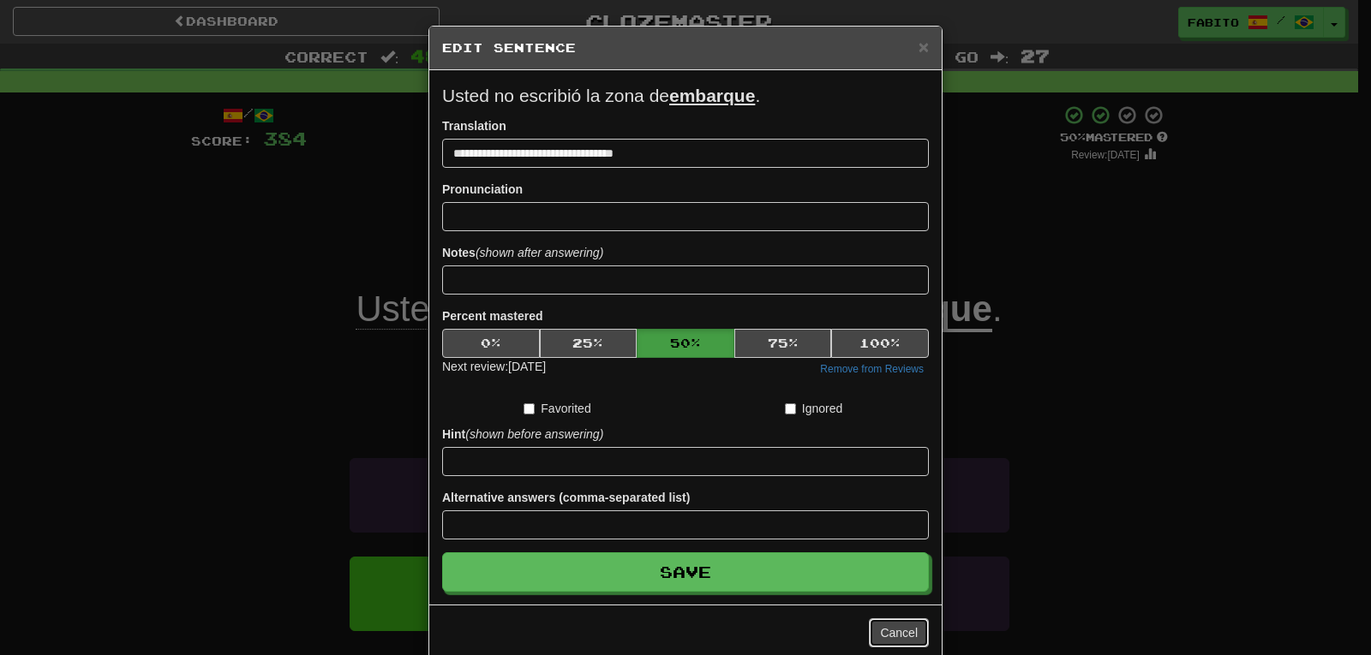
click at [899, 630] on button "Cancel" at bounding box center [899, 633] width 60 height 29
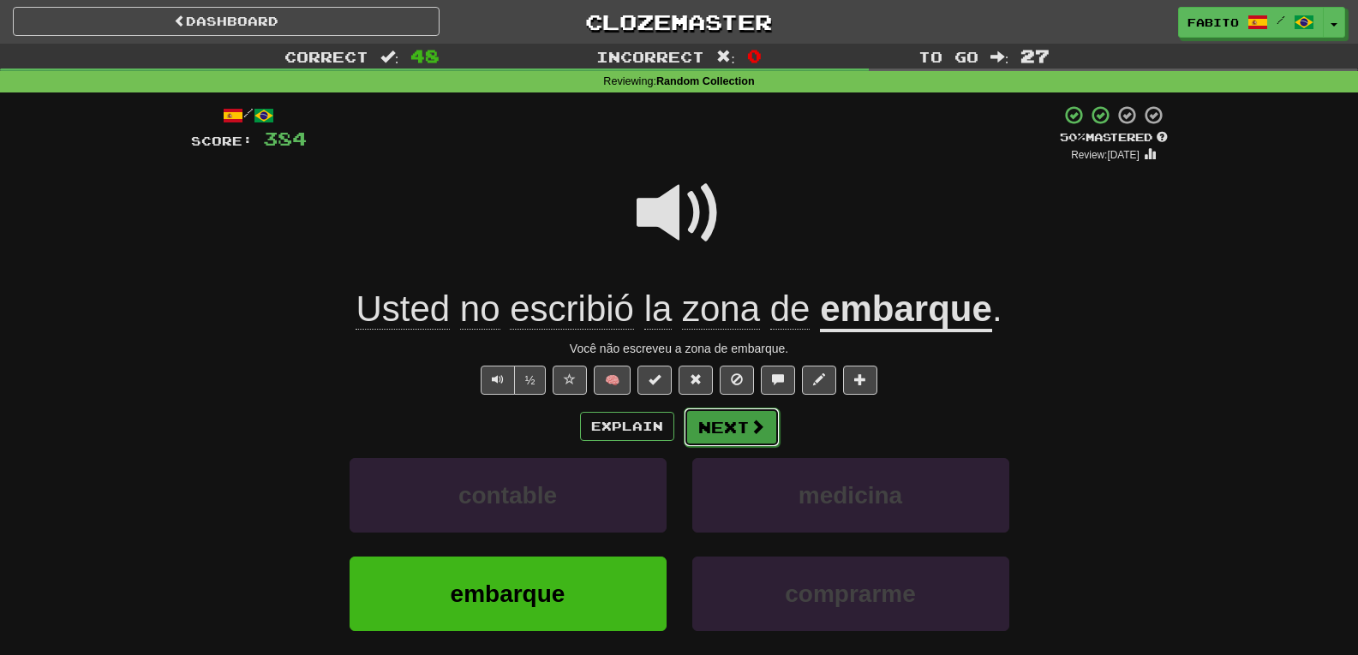
click at [754, 419] on span at bounding box center [757, 426] width 15 height 15
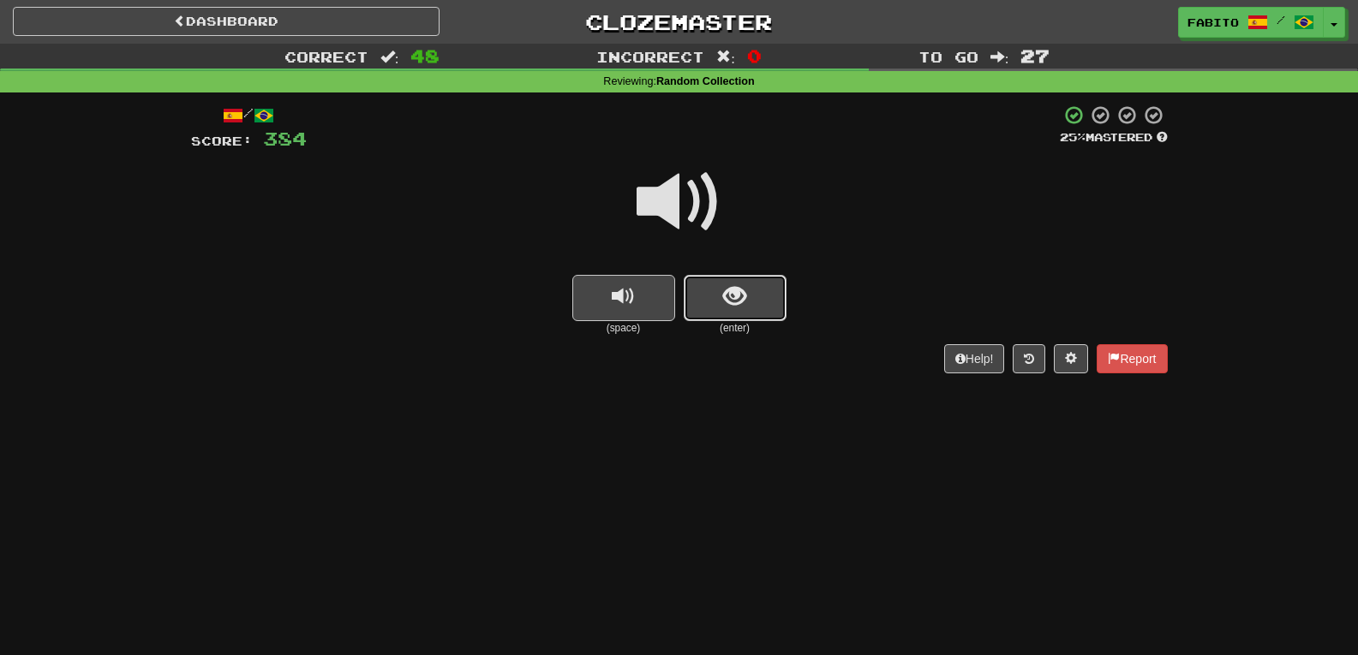
click at [728, 311] on button "show sentence" at bounding box center [735, 298] width 103 height 46
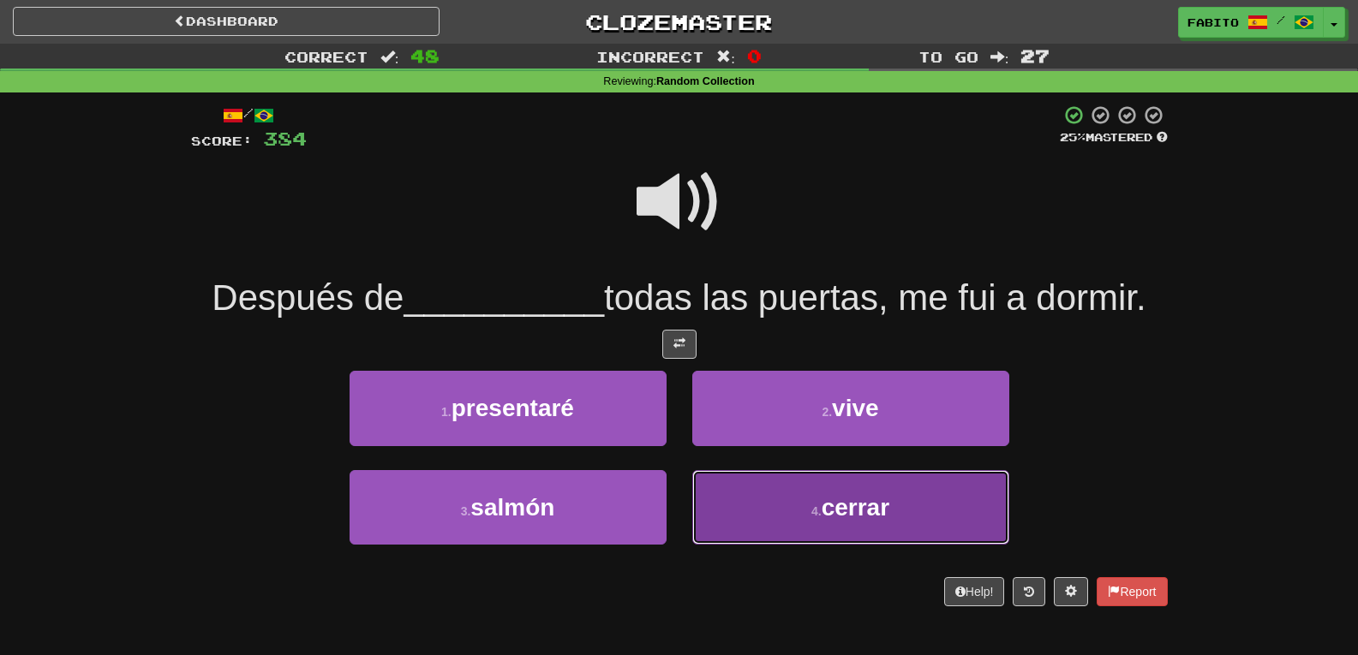
click at [765, 513] on button "4 . cerrar" at bounding box center [850, 507] width 317 height 75
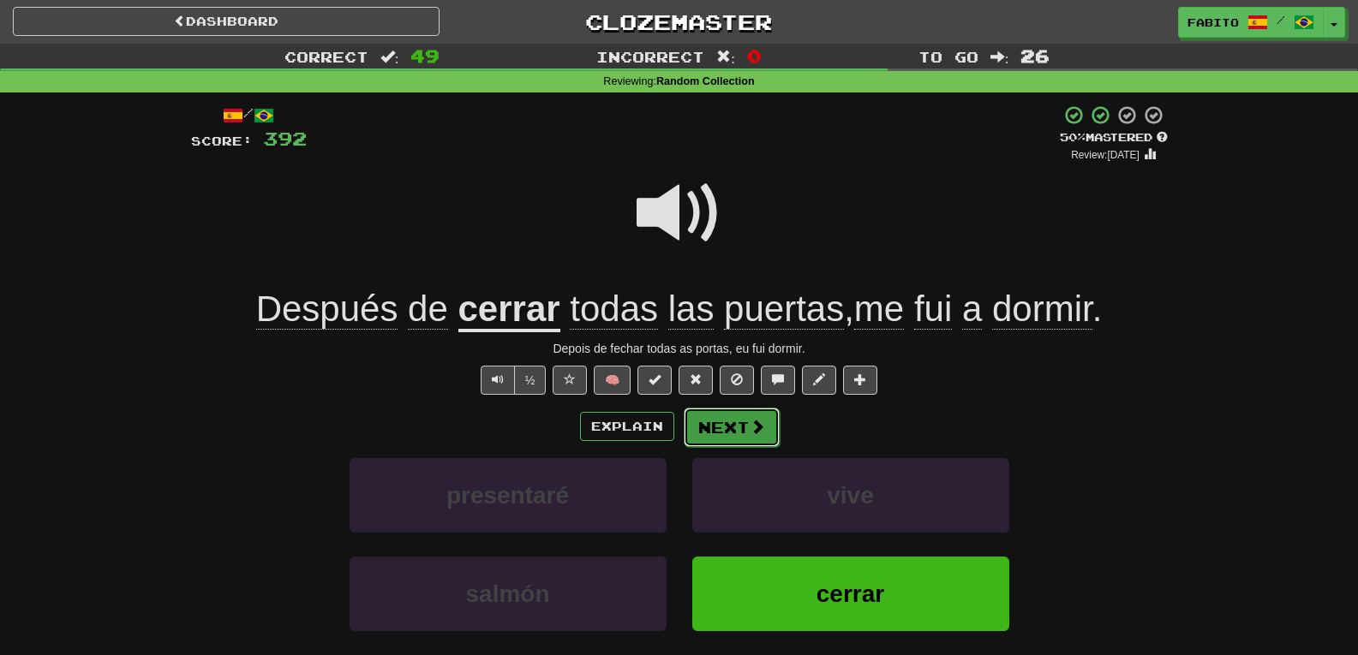
click at [760, 424] on span at bounding box center [757, 426] width 15 height 15
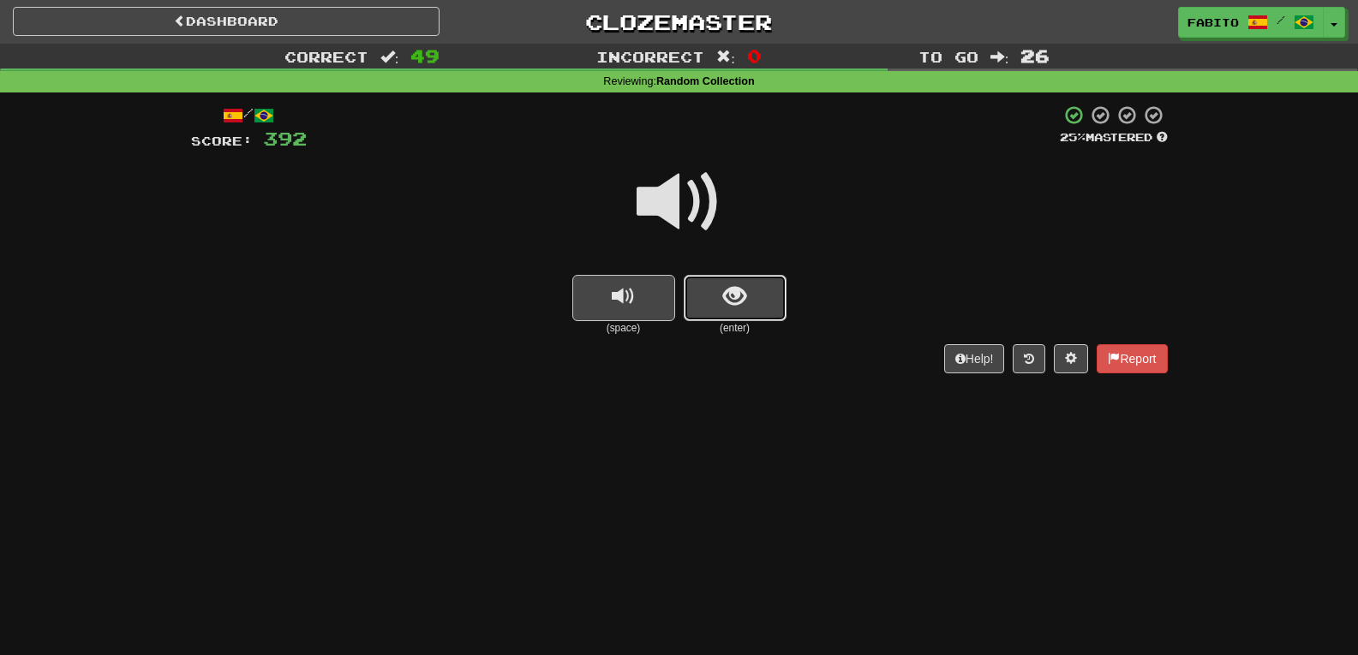
click at [759, 302] on button "show sentence" at bounding box center [735, 298] width 103 height 46
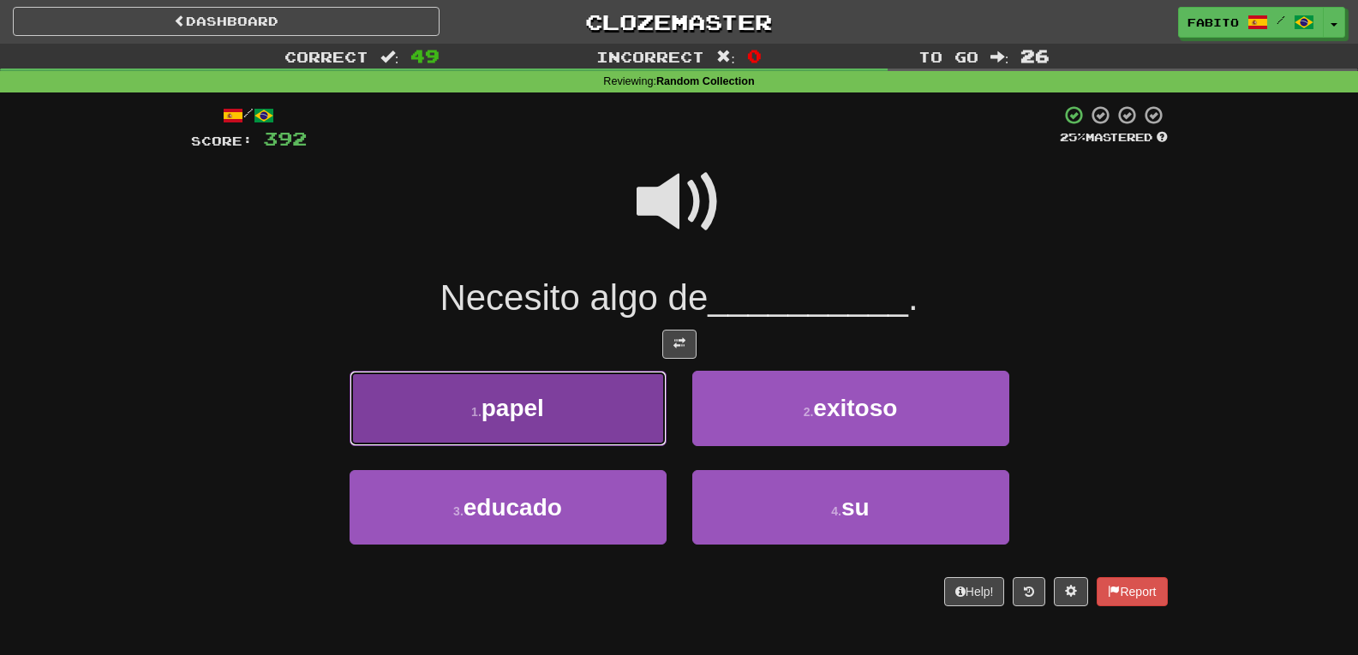
click at [584, 408] on button "1 . papel" at bounding box center [508, 408] width 317 height 75
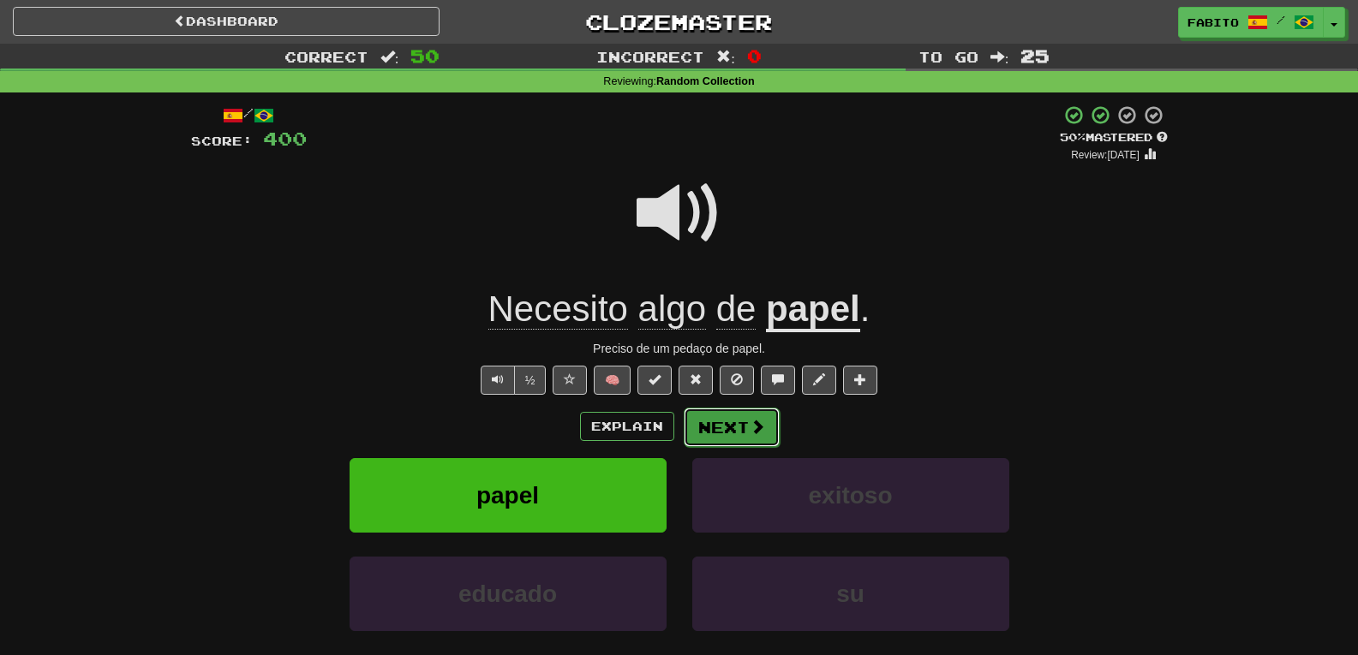
click at [732, 428] on button "Next" at bounding box center [732, 427] width 96 height 39
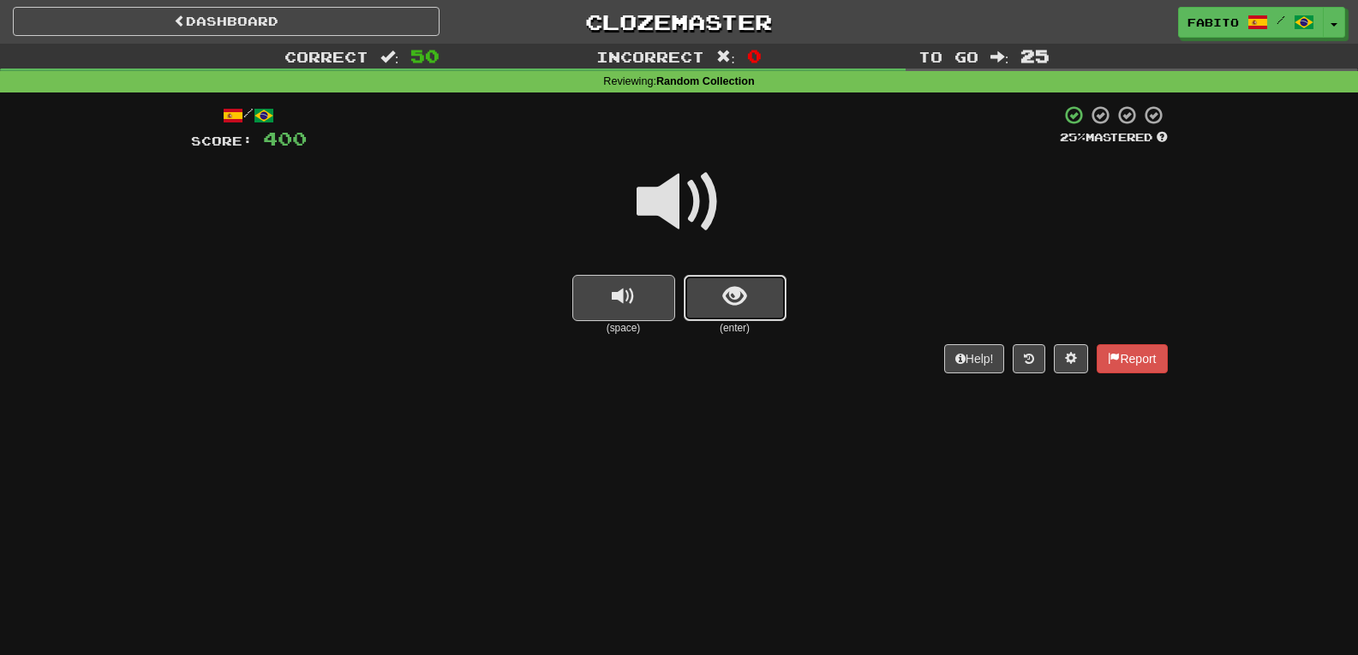
click at [746, 312] on button "show sentence" at bounding box center [735, 298] width 103 height 46
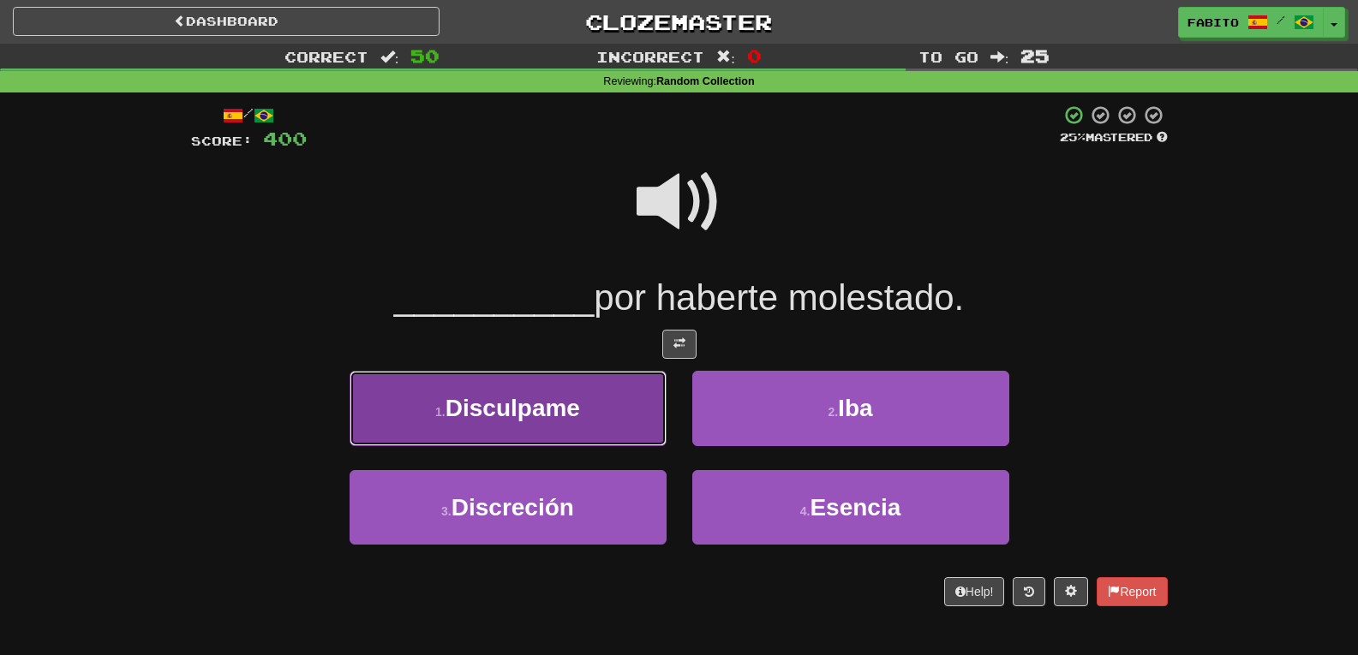
click at [554, 396] on span "Disculpame" at bounding box center [513, 408] width 135 height 27
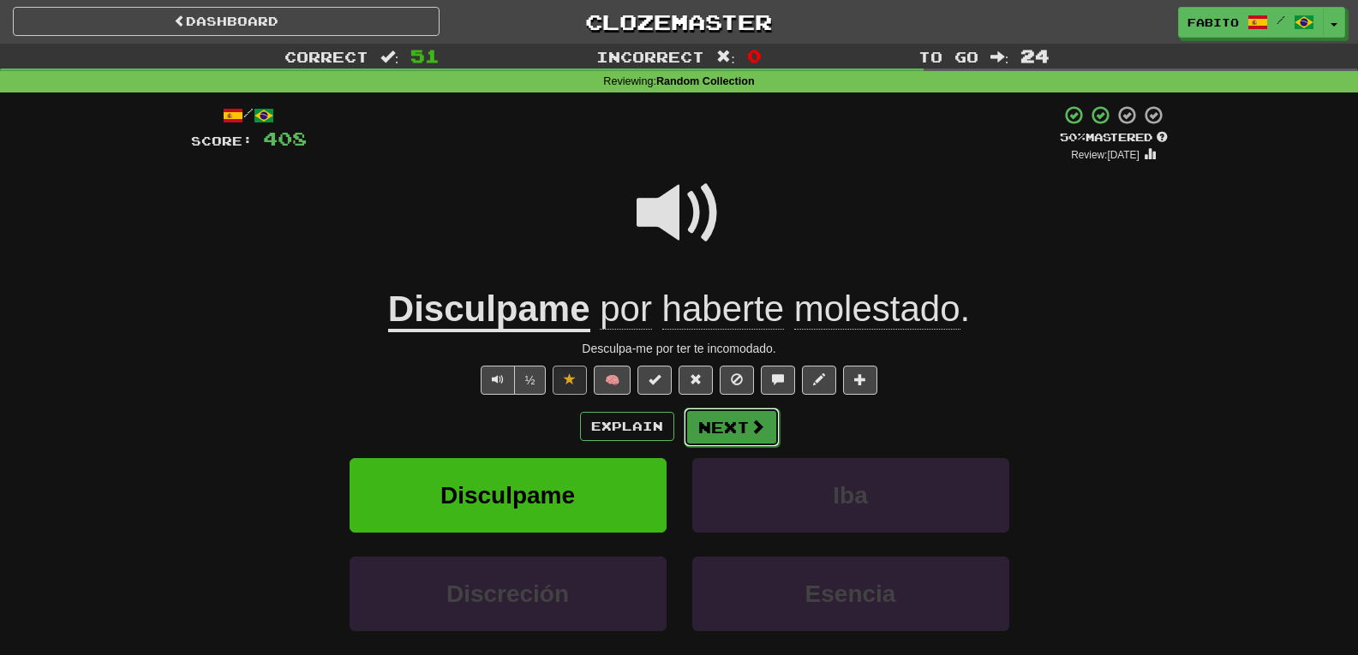
click at [744, 424] on button "Next" at bounding box center [732, 427] width 96 height 39
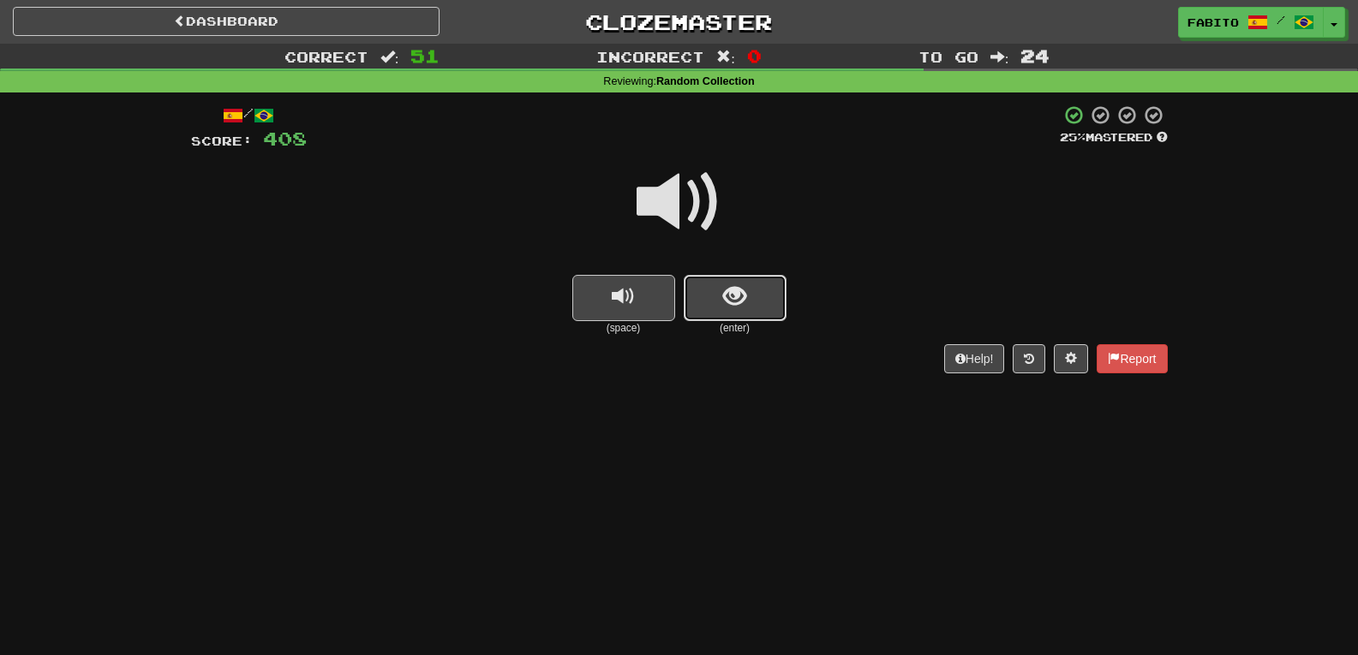
click at [751, 304] on button "show sentence" at bounding box center [735, 298] width 103 height 46
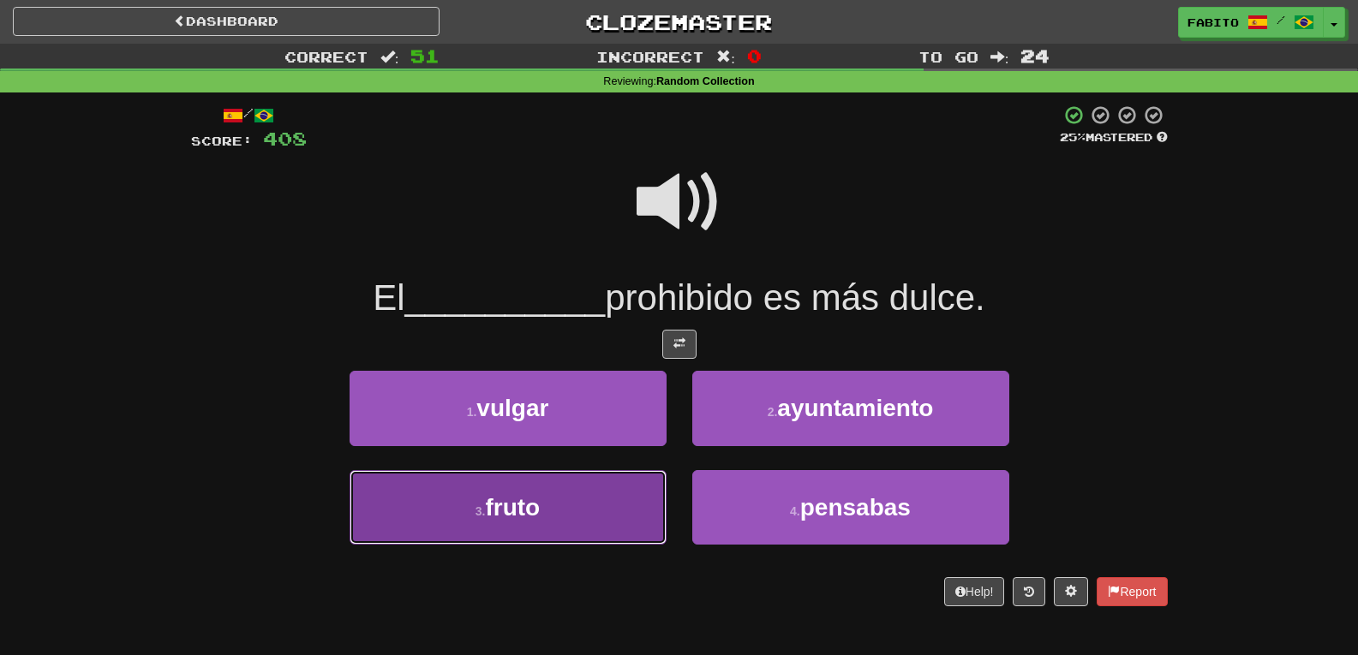
click at [589, 488] on button "3 . fruto" at bounding box center [508, 507] width 317 height 75
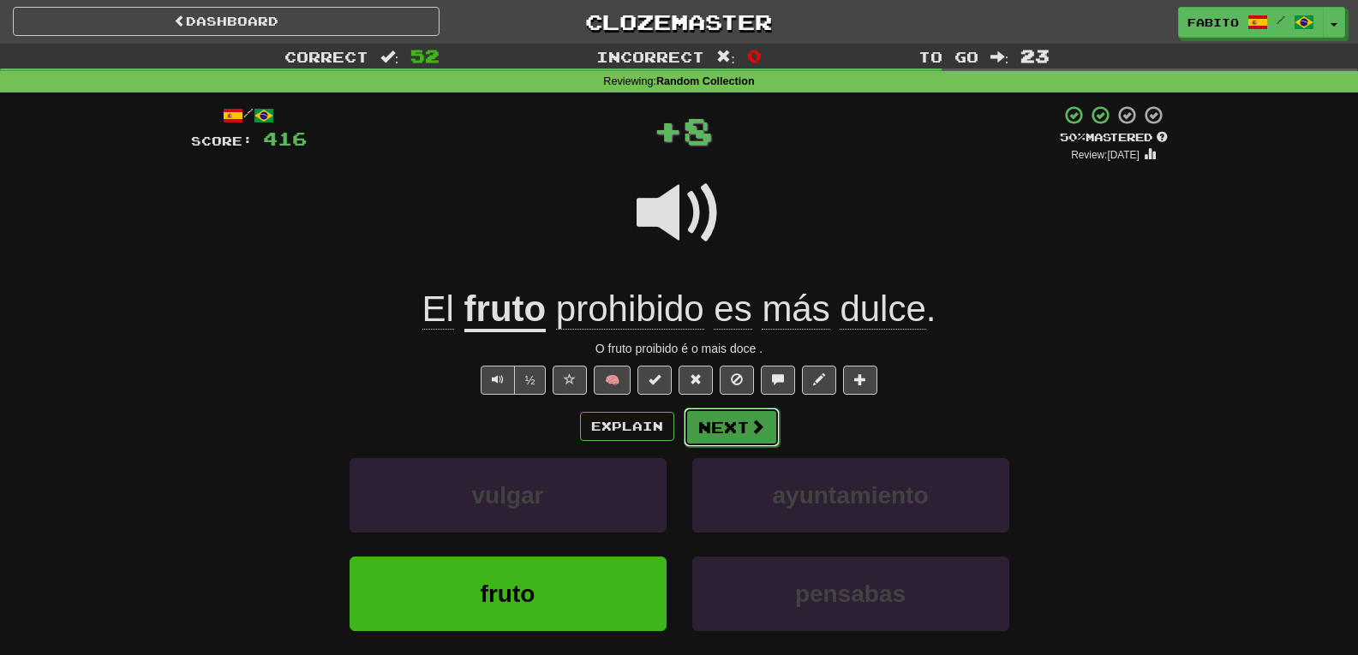
click at [739, 421] on button "Next" at bounding box center [732, 427] width 96 height 39
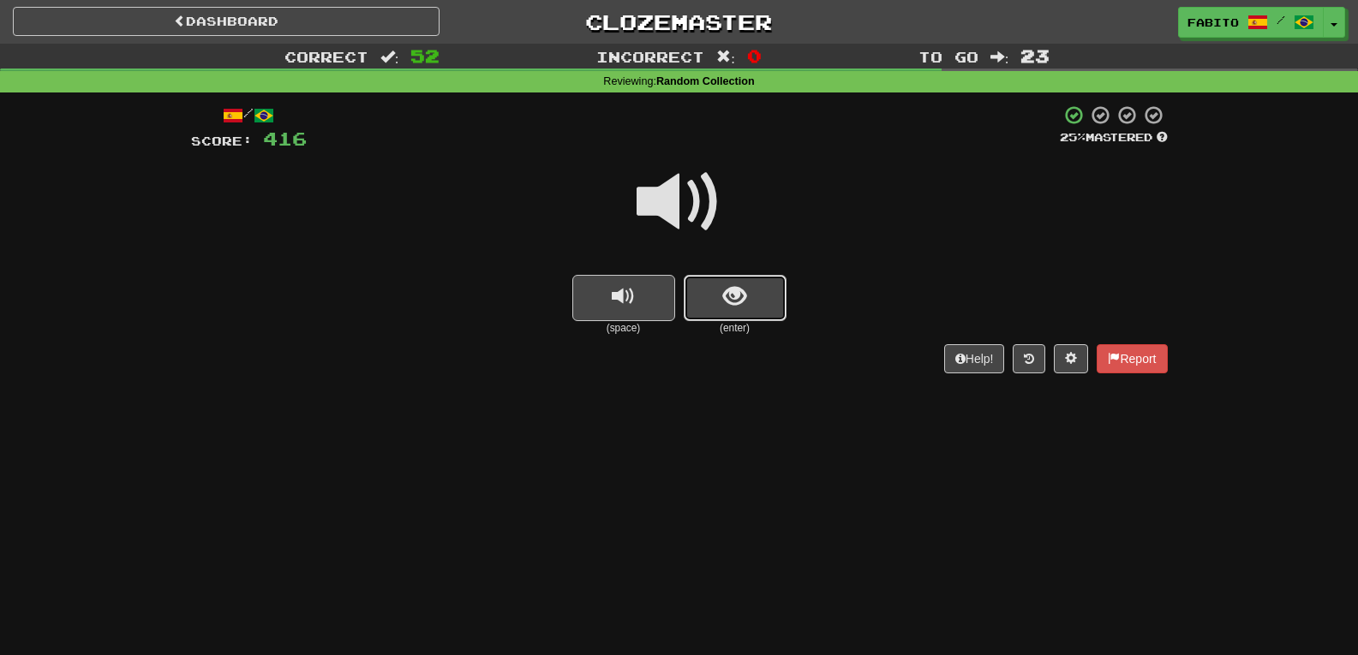
click at [727, 285] on span "show sentence" at bounding box center [734, 296] width 23 height 23
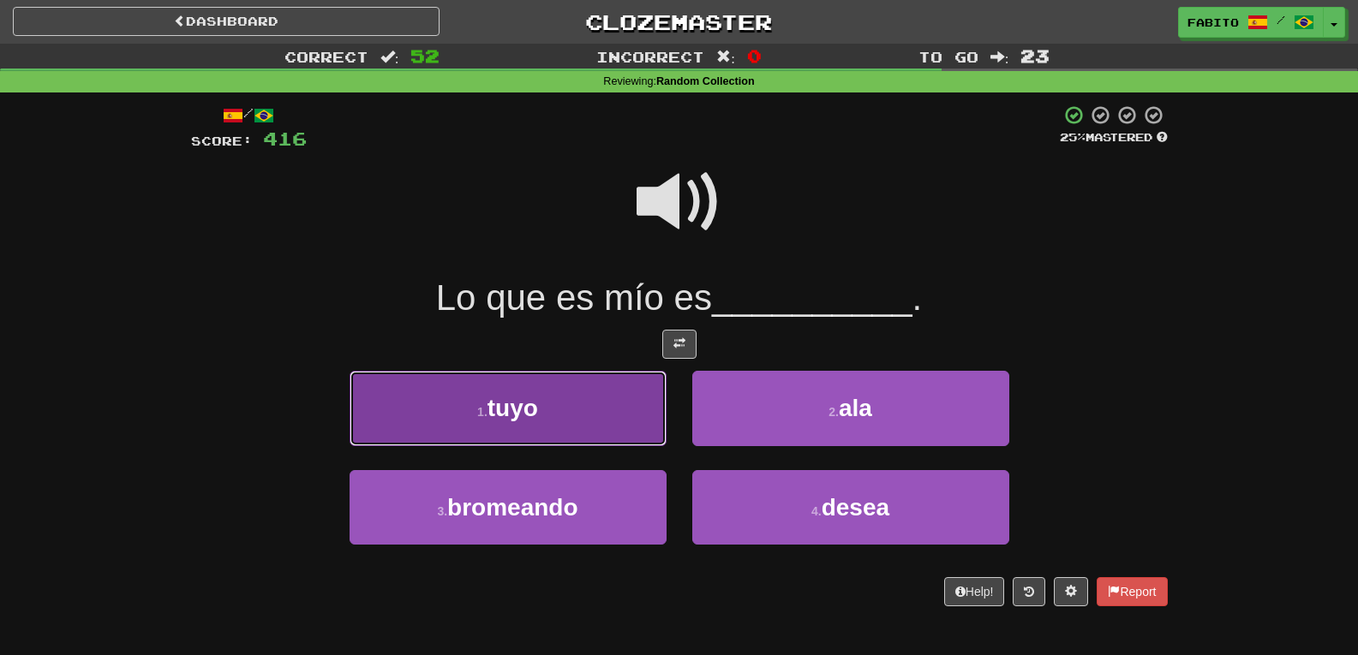
click at [605, 406] on button "1 . tuyo" at bounding box center [508, 408] width 317 height 75
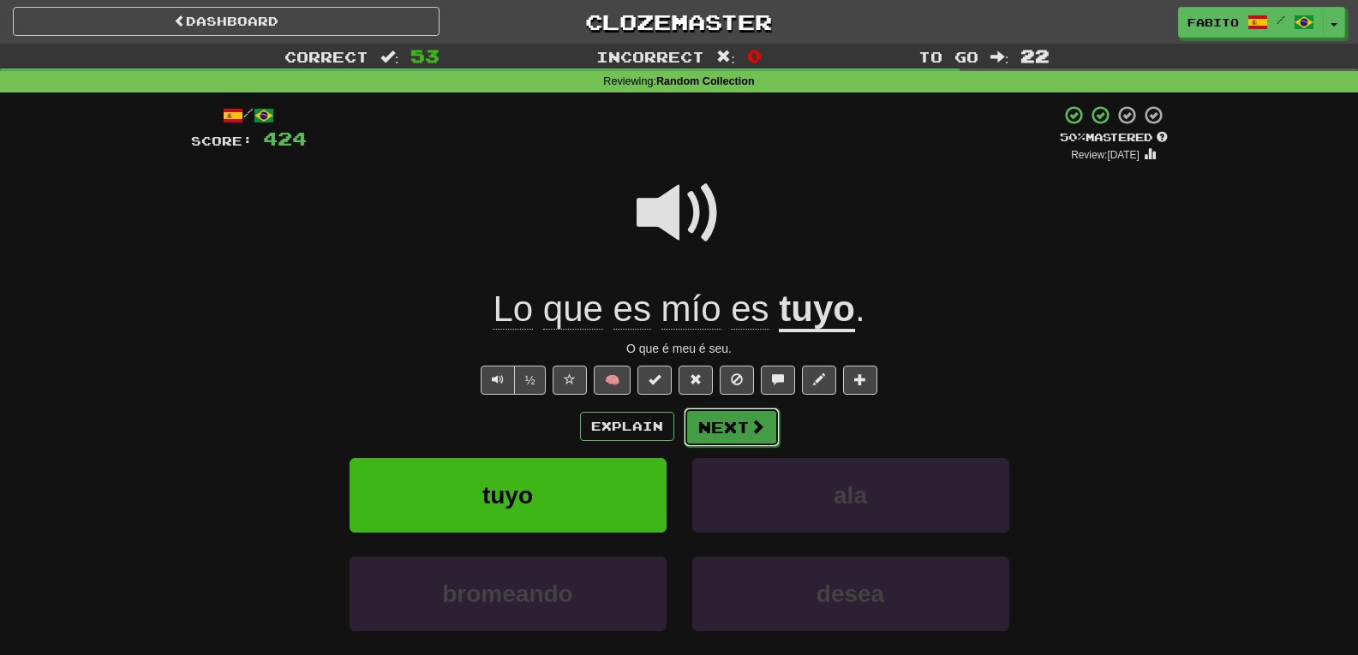
click at [739, 423] on button "Next" at bounding box center [732, 427] width 96 height 39
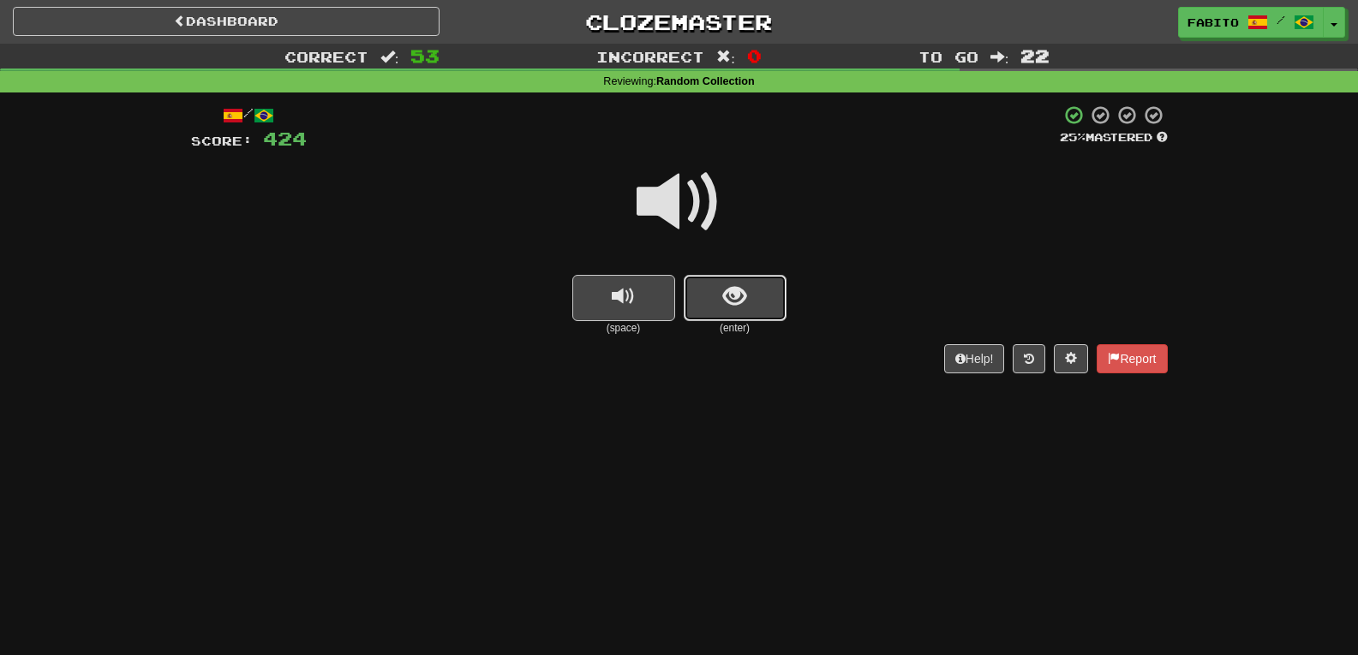
click at [708, 287] on button "show sentence" at bounding box center [735, 298] width 103 height 46
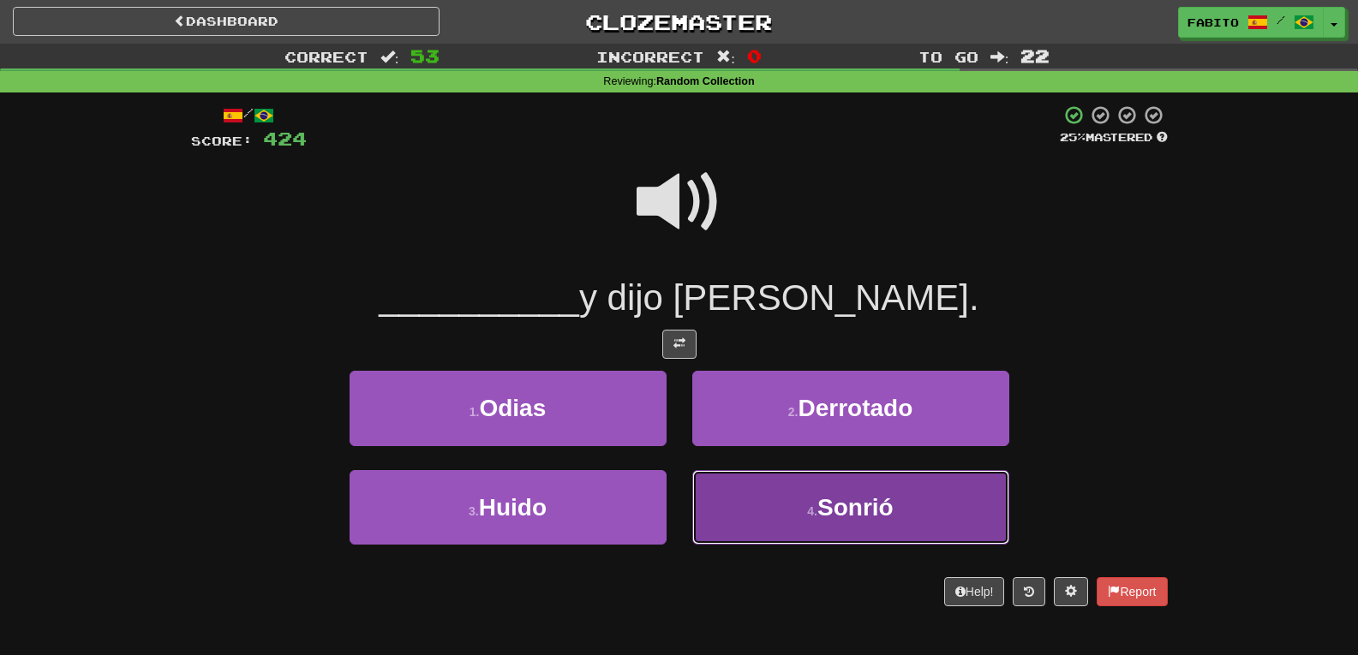
click at [781, 501] on button "4 . Sonrió" at bounding box center [850, 507] width 317 height 75
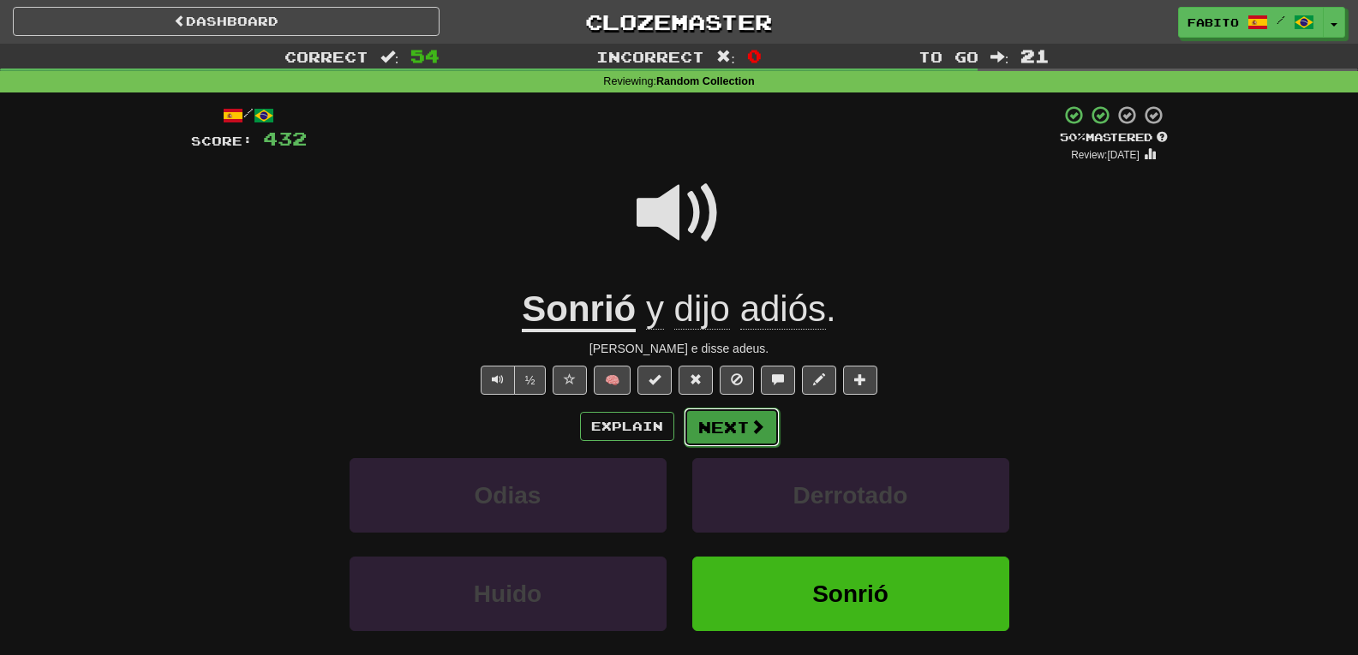
click at [739, 429] on button "Next" at bounding box center [732, 427] width 96 height 39
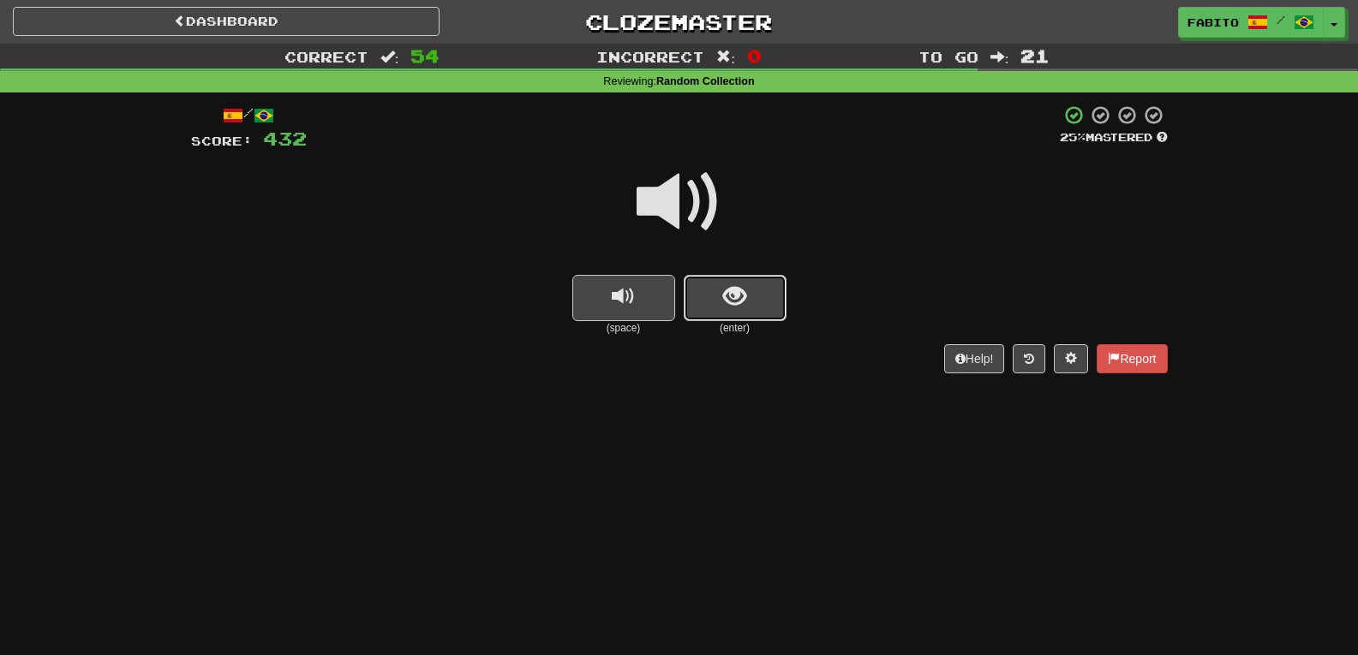
click at [756, 289] on button "show sentence" at bounding box center [735, 298] width 103 height 46
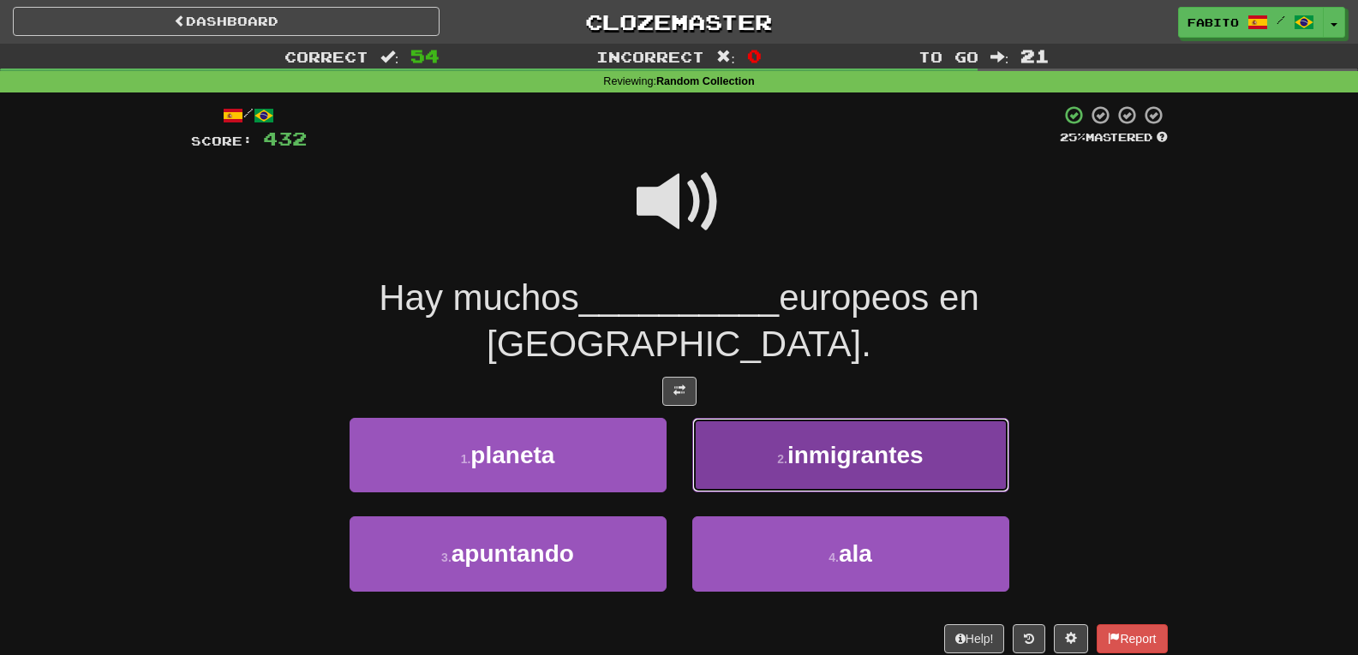
click at [747, 418] on button "2 . inmigrantes" at bounding box center [850, 455] width 317 height 75
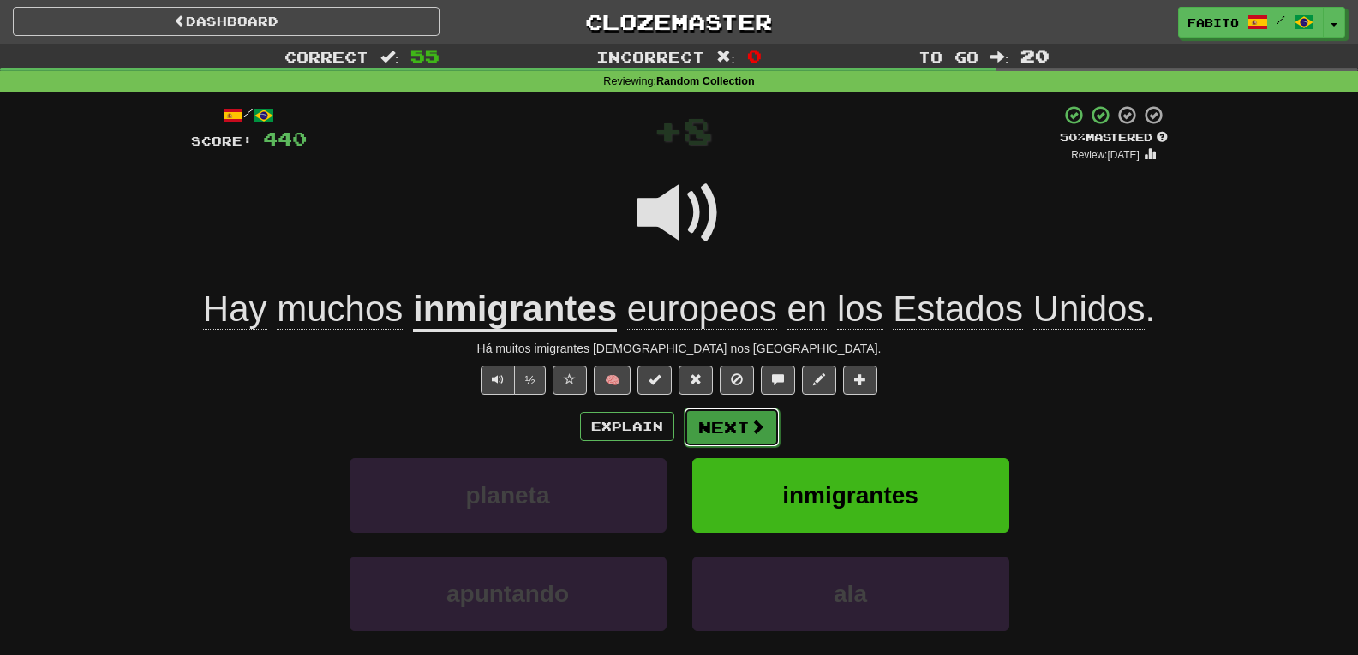
click at [762, 427] on span at bounding box center [757, 426] width 15 height 15
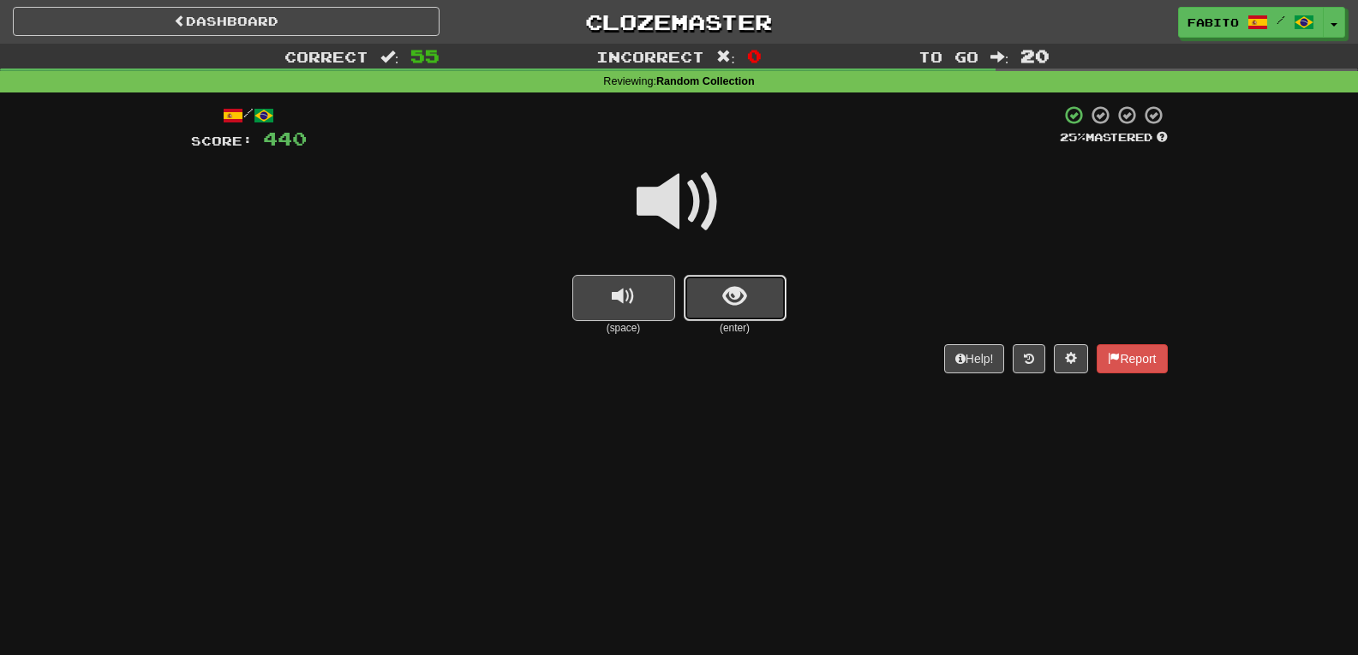
click at [745, 308] on span "show sentence" at bounding box center [734, 296] width 23 height 23
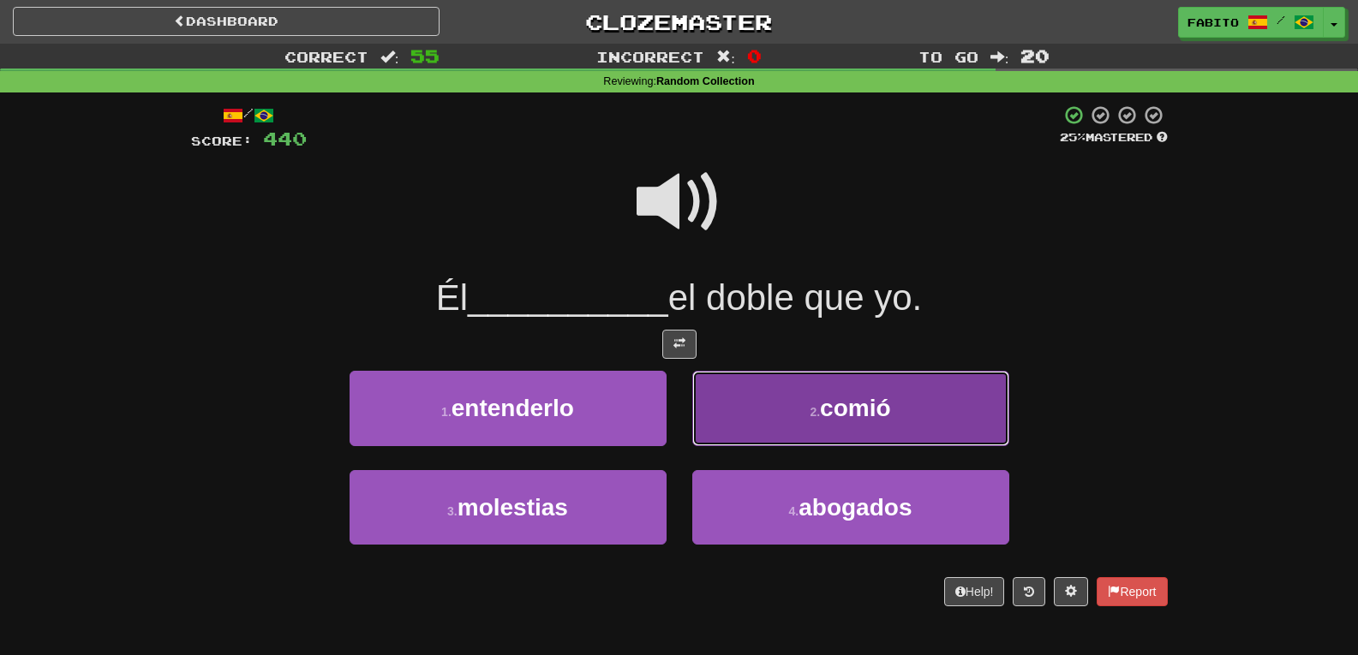
click at [745, 400] on button "2 . comió" at bounding box center [850, 408] width 317 height 75
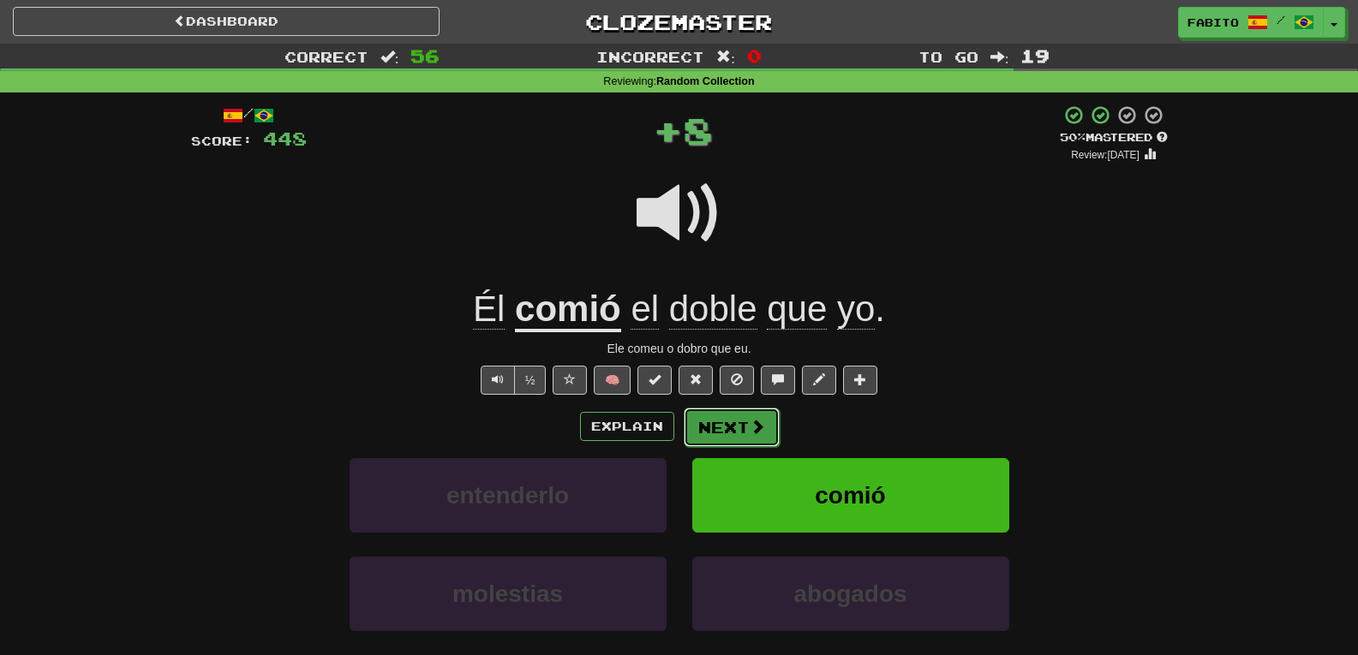
click at [754, 427] on span at bounding box center [757, 426] width 15 height 15
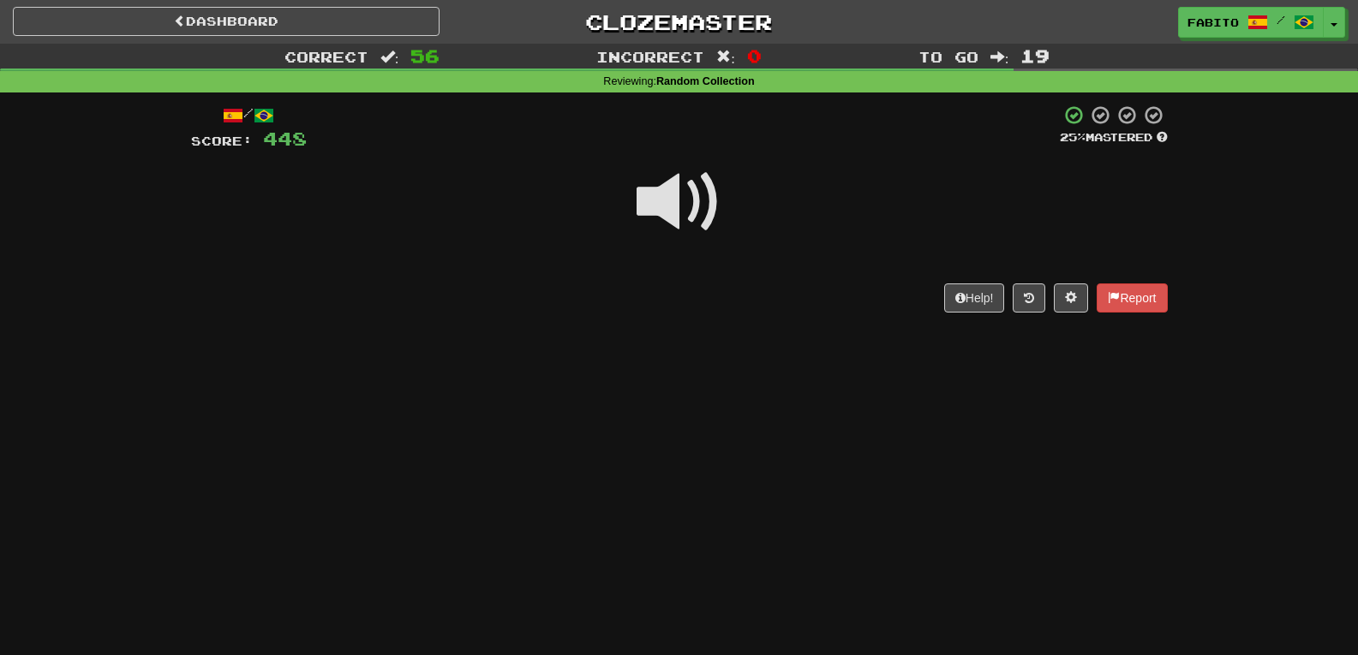
click at [754, 427] on div "Dashboard Clozemaster Fabito / Toggle Dropdown Dashboard Leaderboard Activity F…" at bounding box center [679, 327] width 1358 height 655
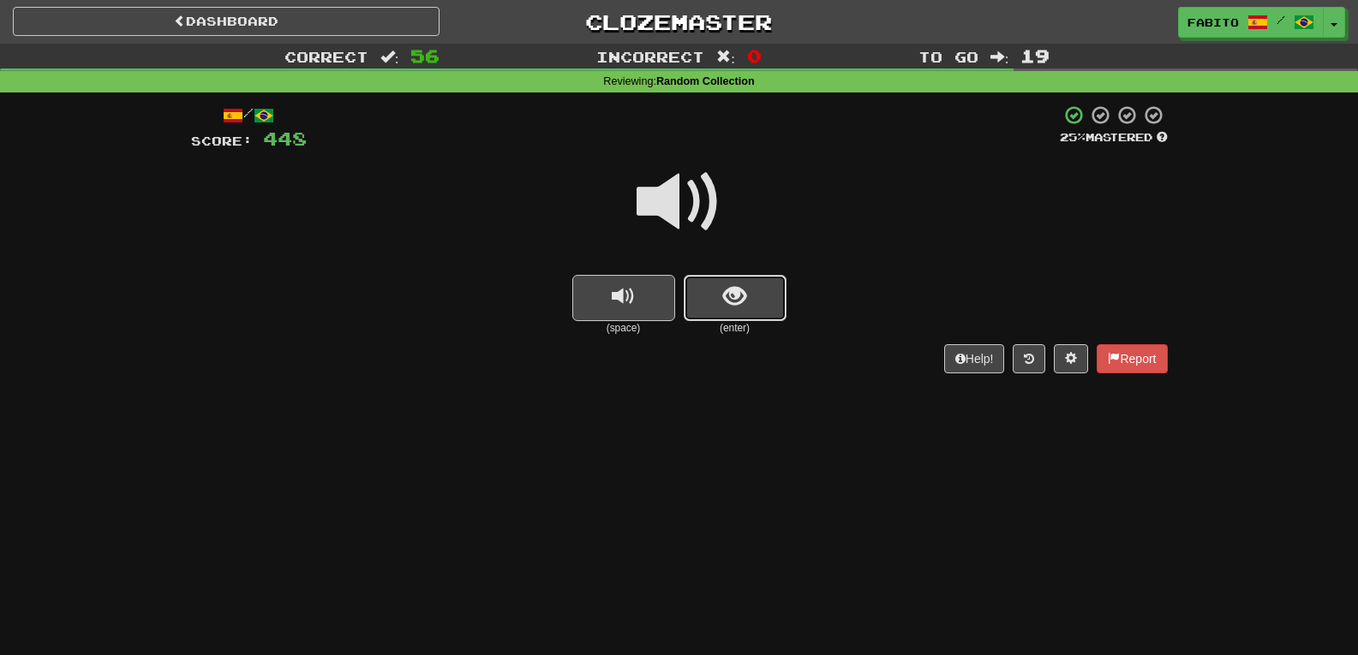
click at [739, 308] on span "show sentence" at bounding box center [734, 296] width 23 height 23
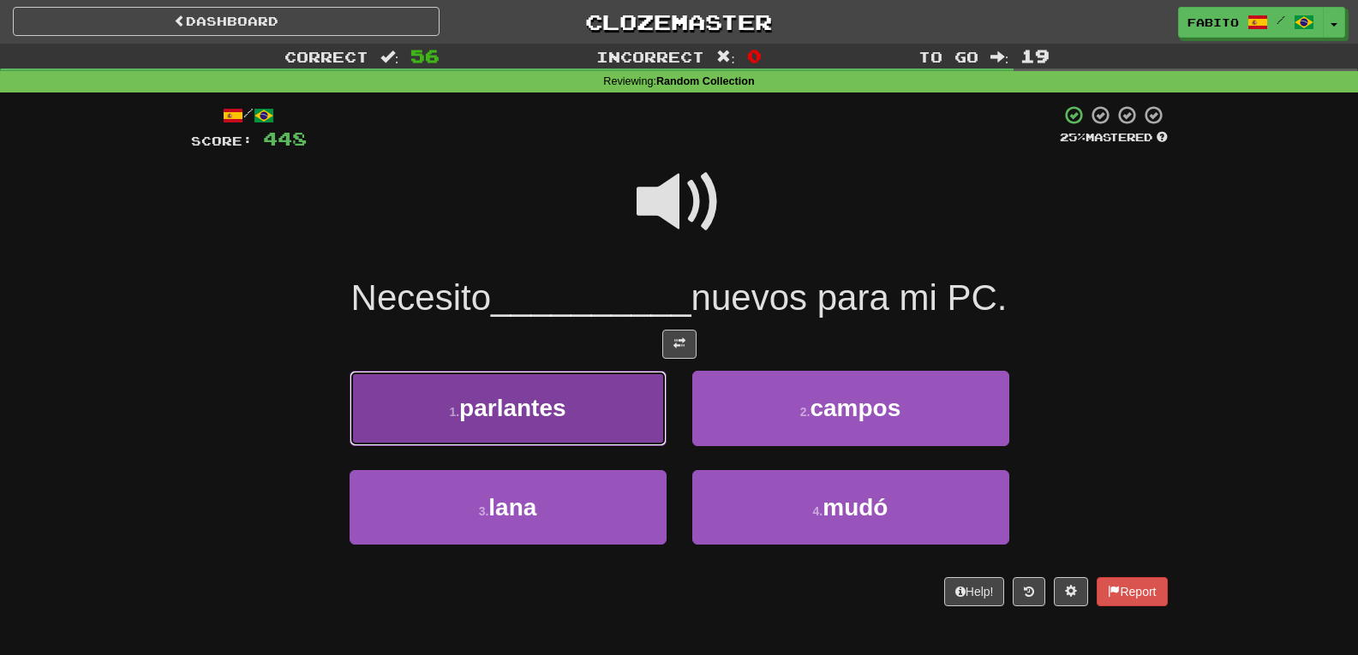
click at [624, 422] on button "1 . parlantes" at bounding box center [508, 408] width 317 height 75
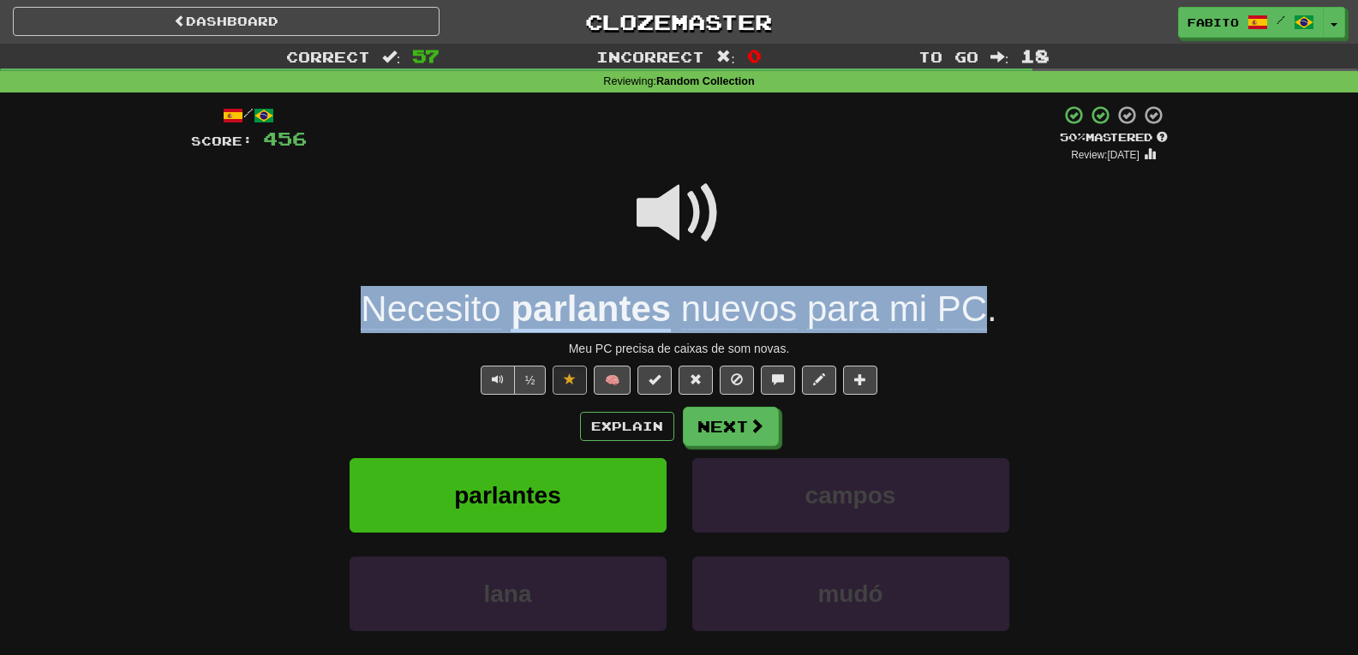
drag, startPoint x: 353, startPoint y: 312, endPoint x: 989, endPoint y: 328, distance: 636.0
click at [989, 328] on div "Necesito parlantes nuevos para mi PC ." at bounding box center [679, 309] width 977 height 47
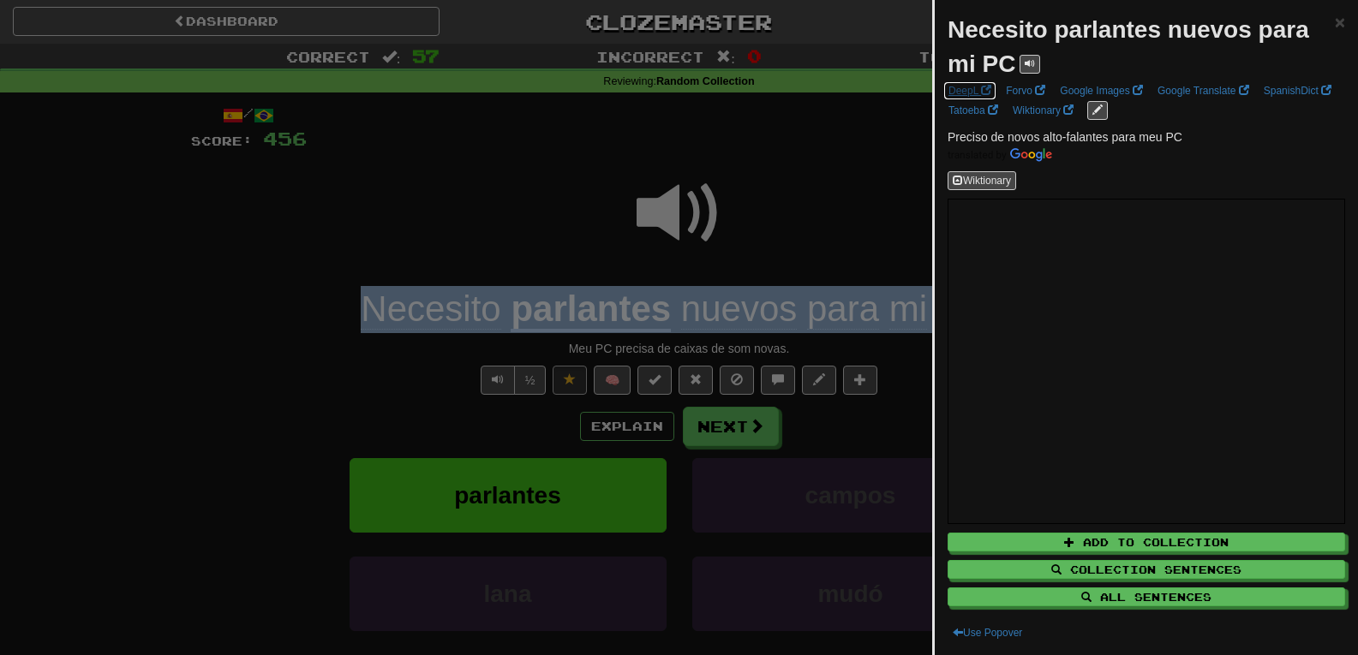
click at [974, 85] on link "DeepL" at bounding box center [969, 90] width 53 height 19
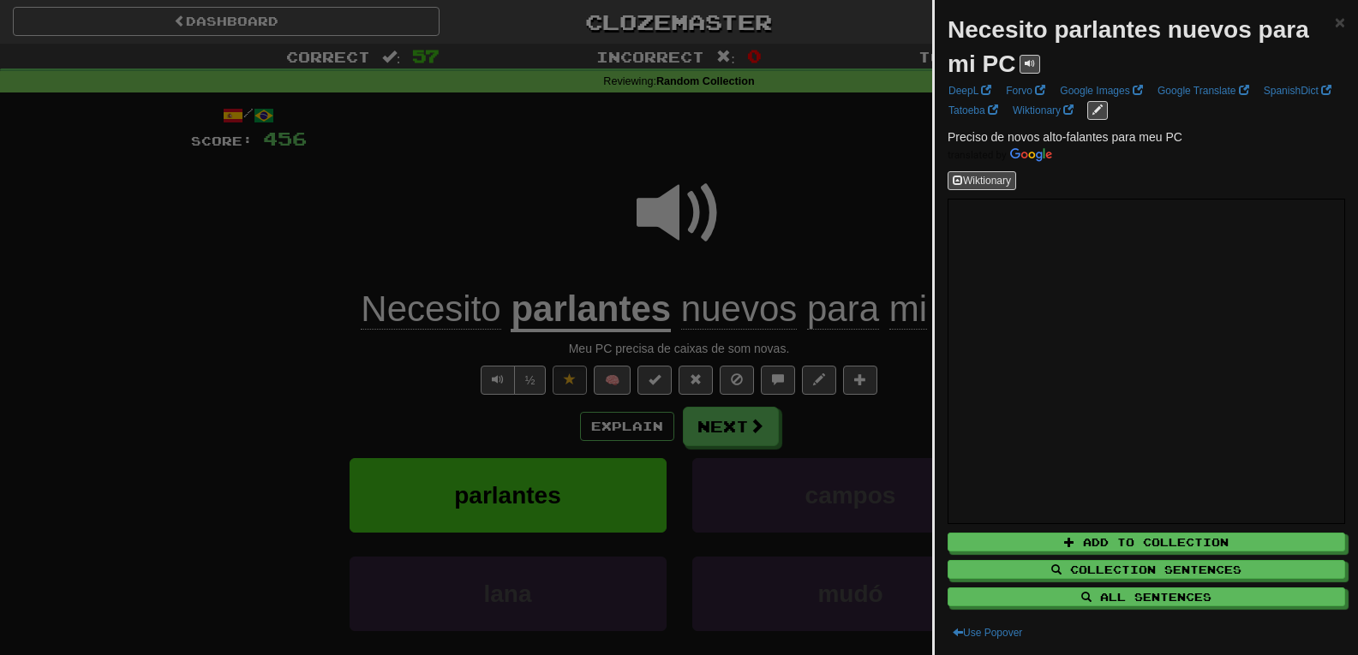
click at [1188, 136] on p "Preciso de novos alto-falantes para meu PC" at bounding box center [1147, 146] width 398 height 34
drag, startPoint x: 1188, startPoint y: 136, endPoint x: 965, endPoint y: 140, distance: 222.8
click at [965, 140] on p "Preciso de novos alto-falantes para meu PC" at bounding box center [1147, 146] width 398 height 34
copy span "Preciso de novos alto-falantes para meu PC"
click at [816, 214] on div at bounding box center [679, 327] width 1358 height 655
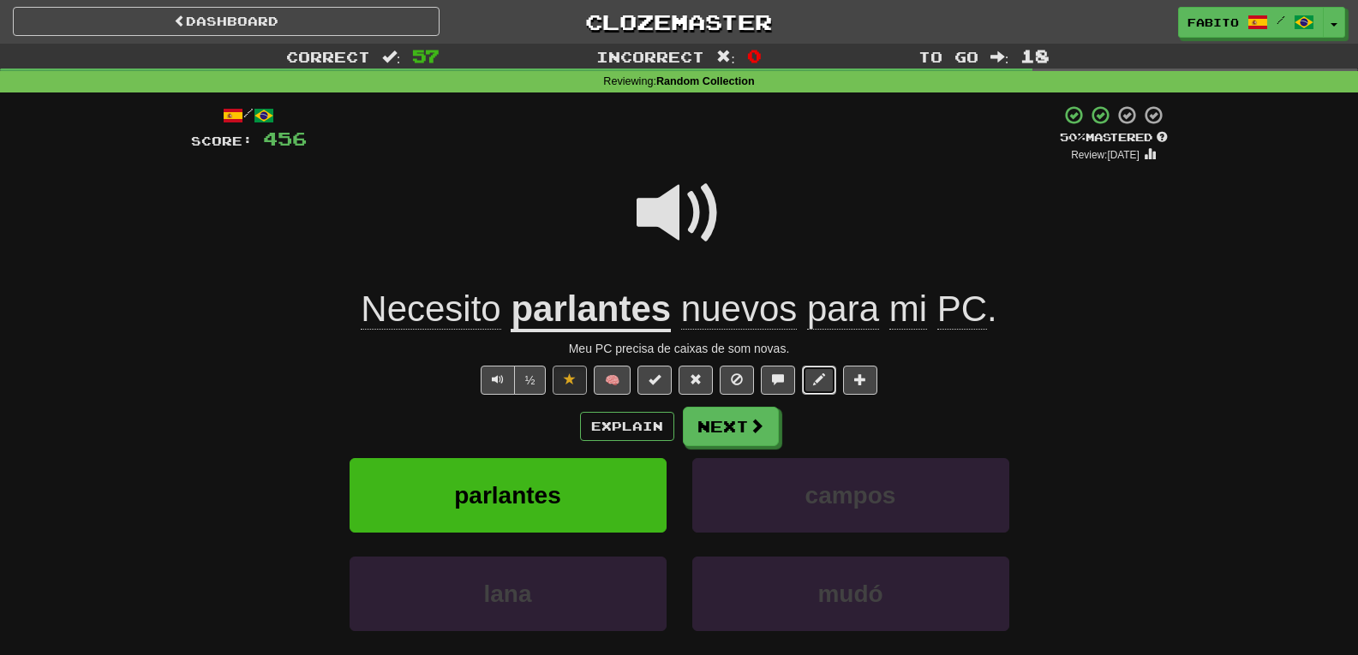
click at [814, 381] on span at bounding box center [819, 380] width 12 height 12
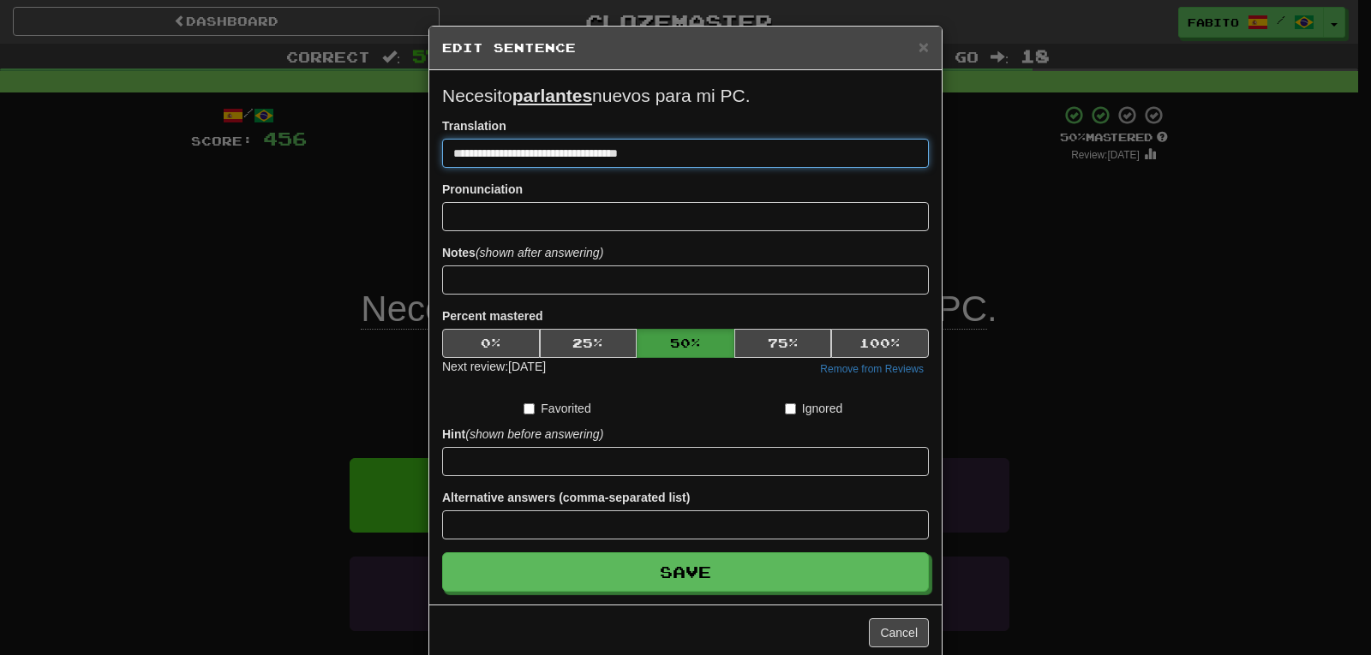
drag, startPoint x: 661, startPoint y: 157, endPoint x: 381, endPoint y: 152, distance: 280.2
click at [381, 152] on div "**********" at bounding box center [685, 327] width 1371 height 655
paste input "*****"
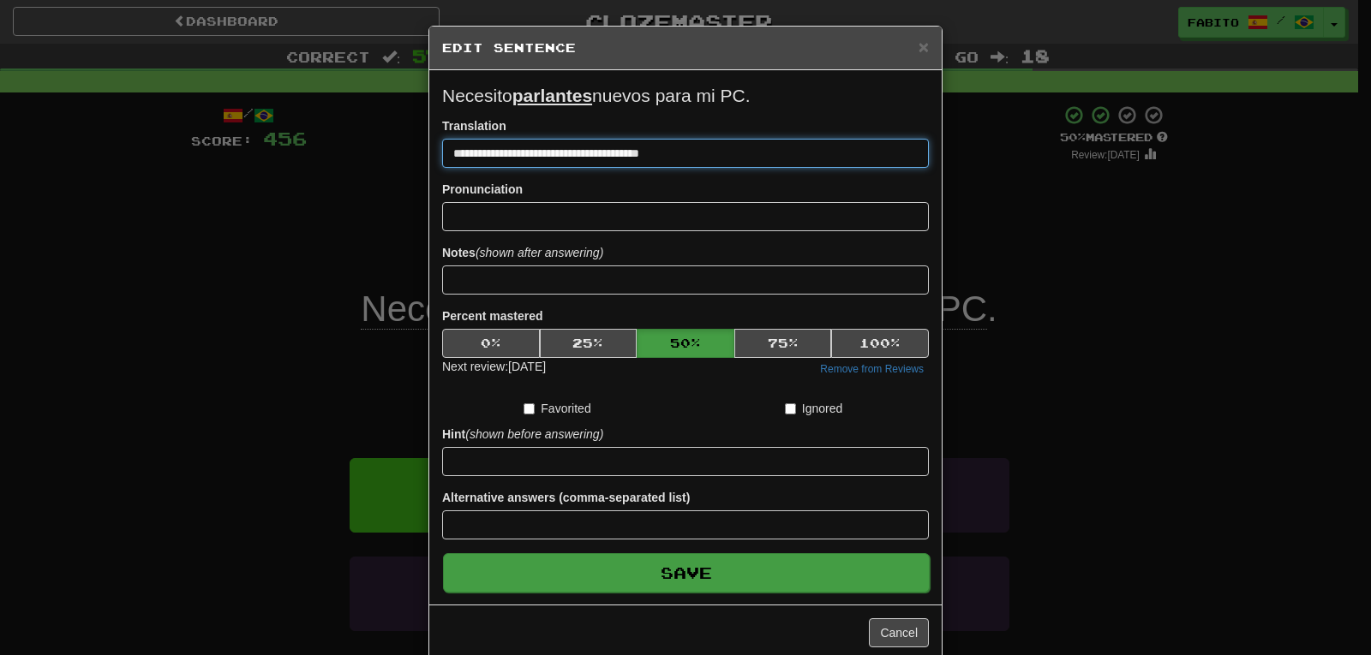
type input "**********"
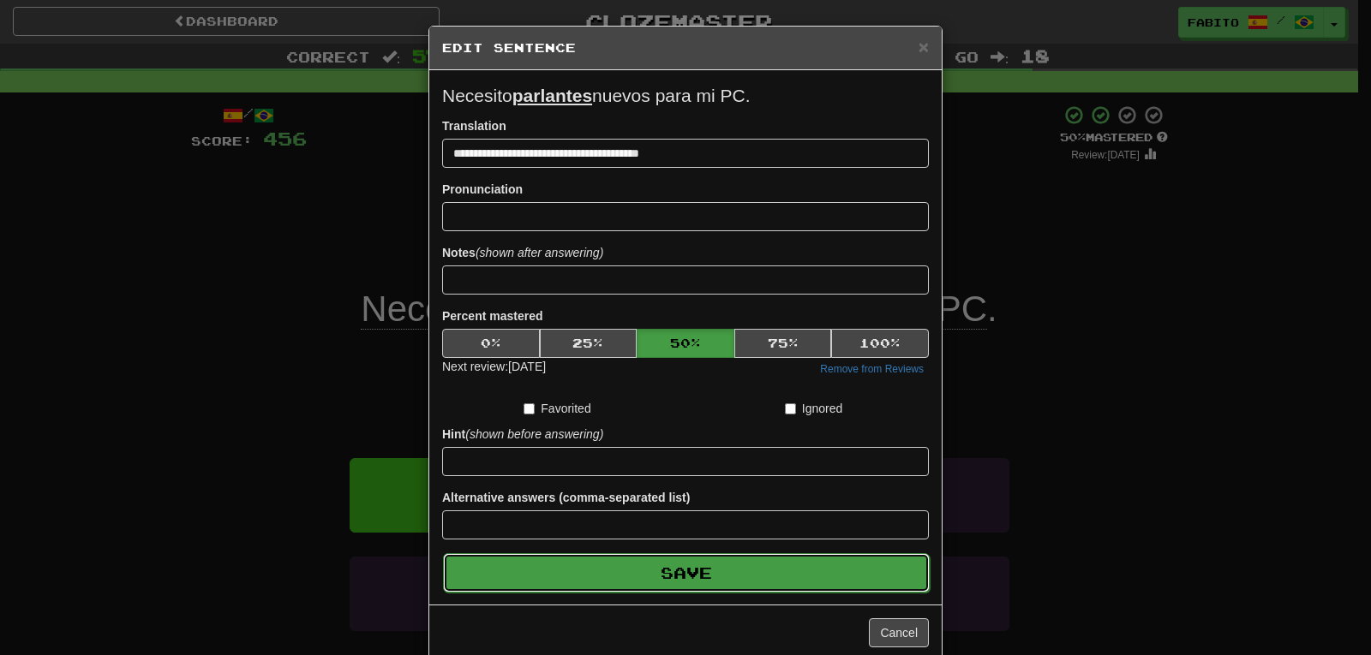
click at [783, 567] on button "Save" at bounding box center [686, 573] width 487 height 39
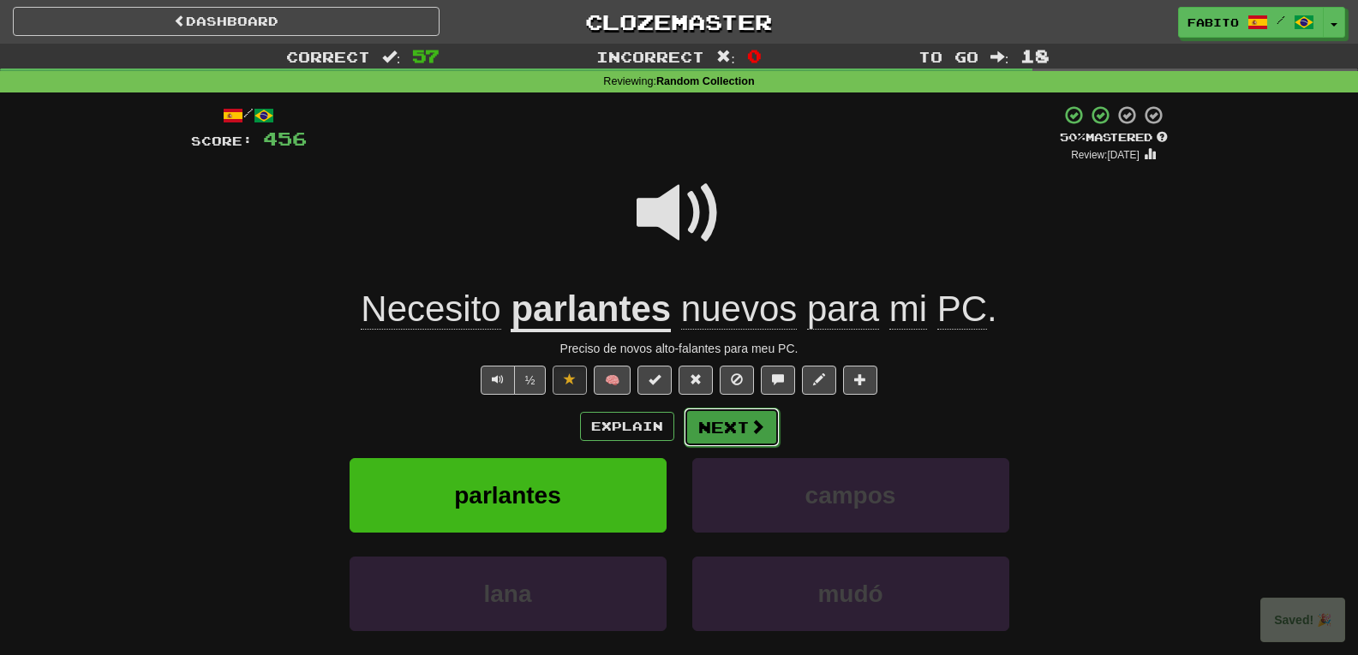
click at [750, 428] on span at bounding box center [757, 426] width 15 height 15
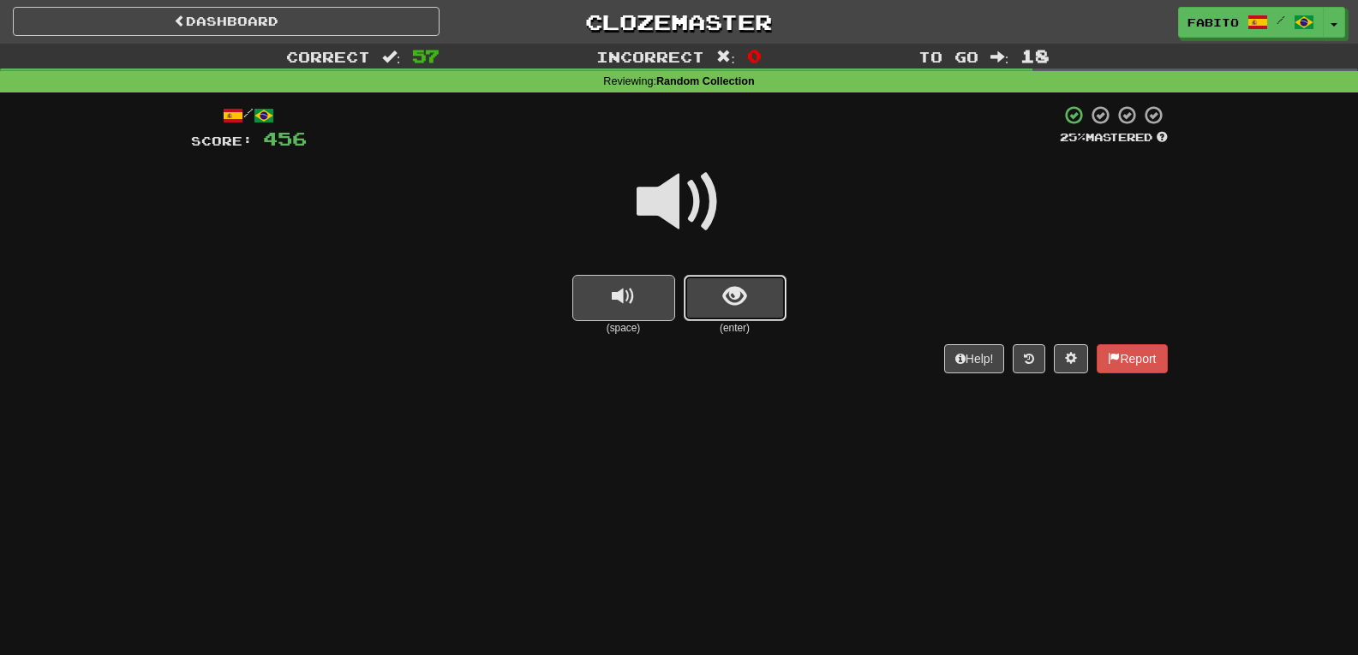
click at [749, 307] on button "show sentence" at bounding box center [735, 298] width 103 height 46
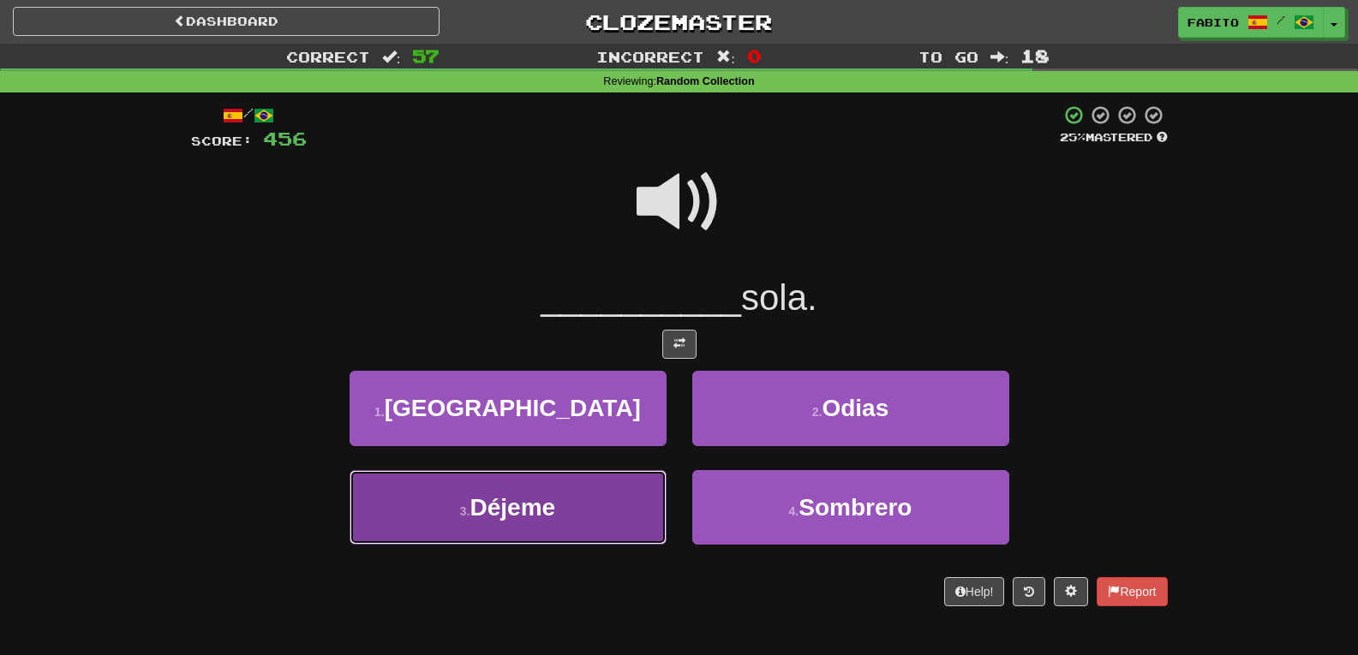
click at [618, 496] on button "3 . Déjeme" at bounding box center [508, 507] width 317 height 75
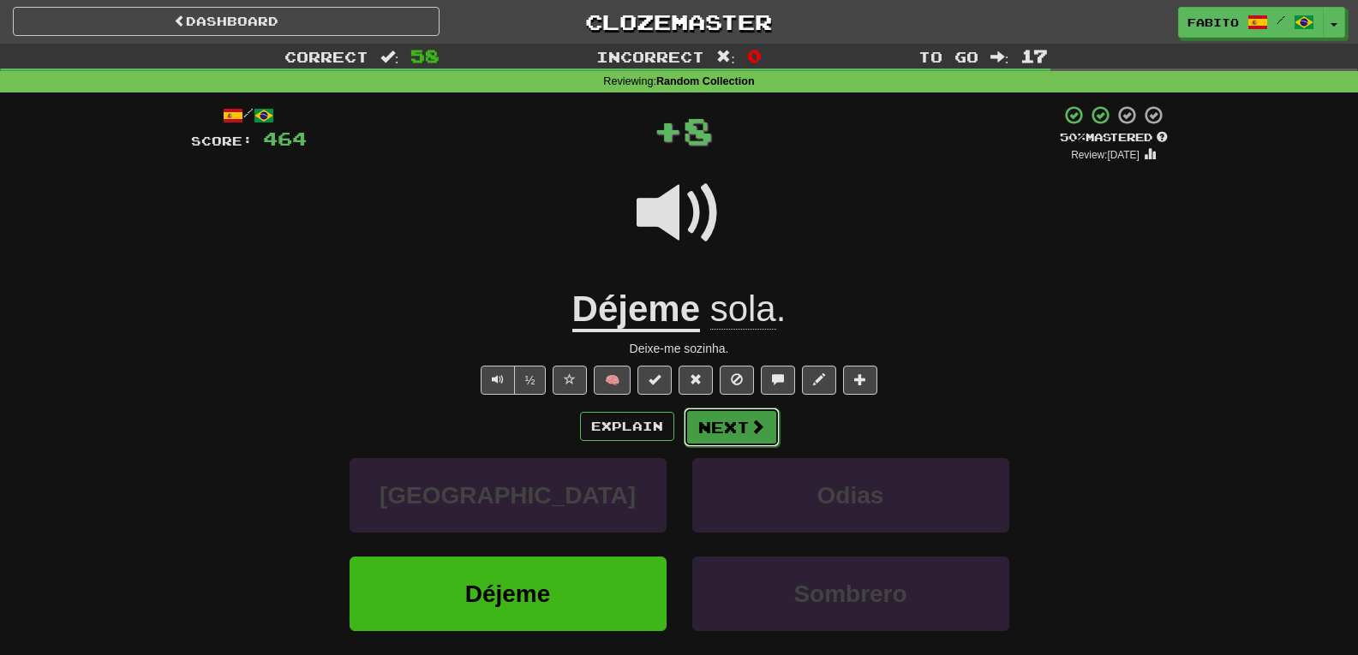
click at [733, 434] on button "Next" at bounding box center [732, 427] width 96 height 39
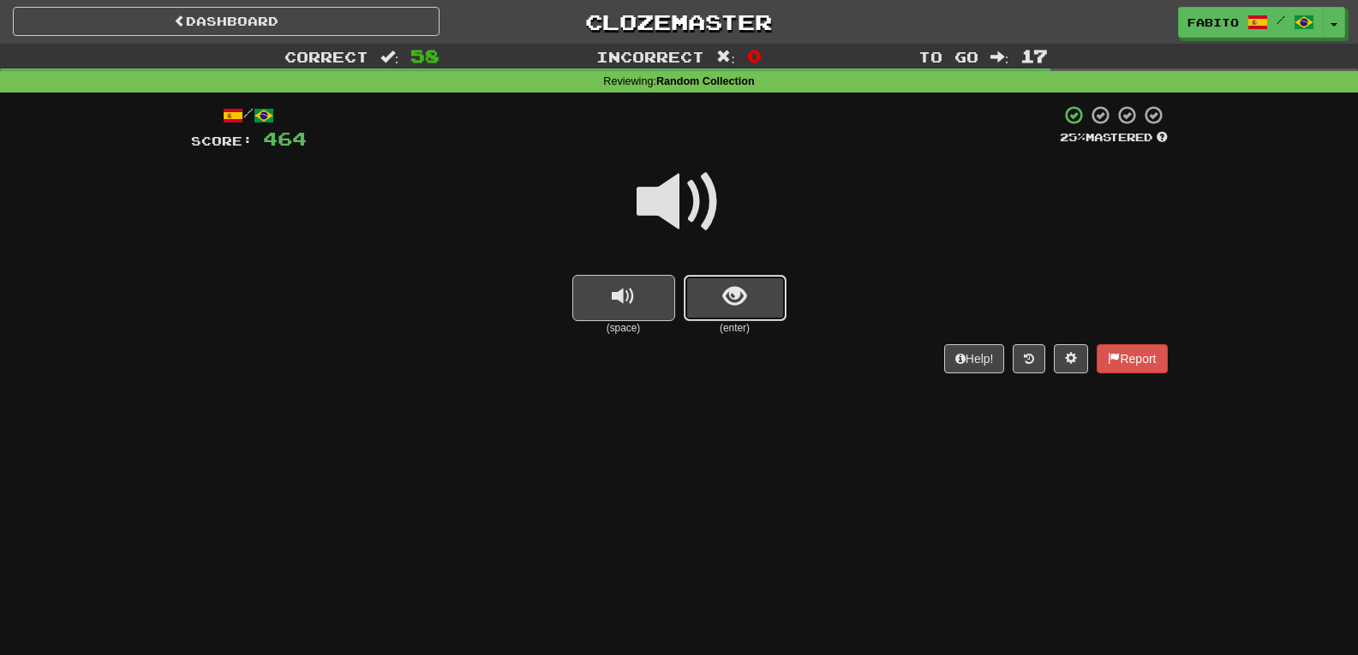
click at [745, 308] on span "show sentence" at bounding box center [734, 296] width 23 height 23
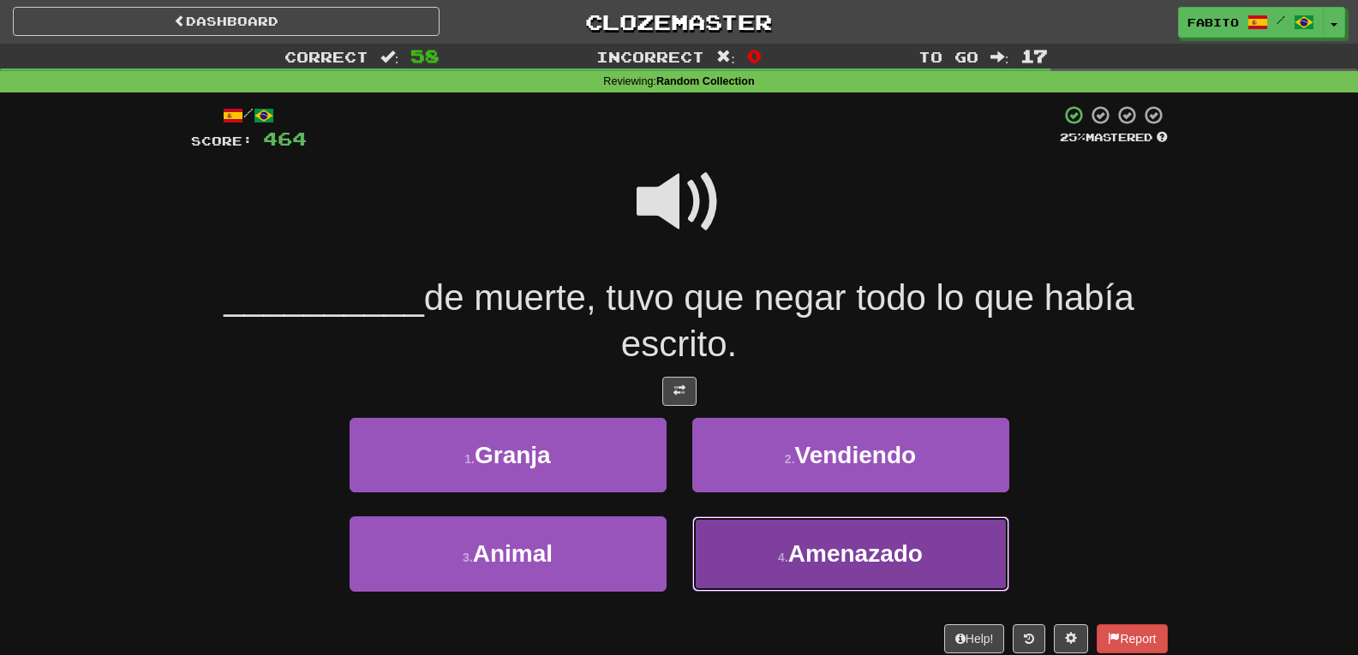
click at [799, 550] on span "Amenazado" at bounding box center [855, 554] width 135 height 27
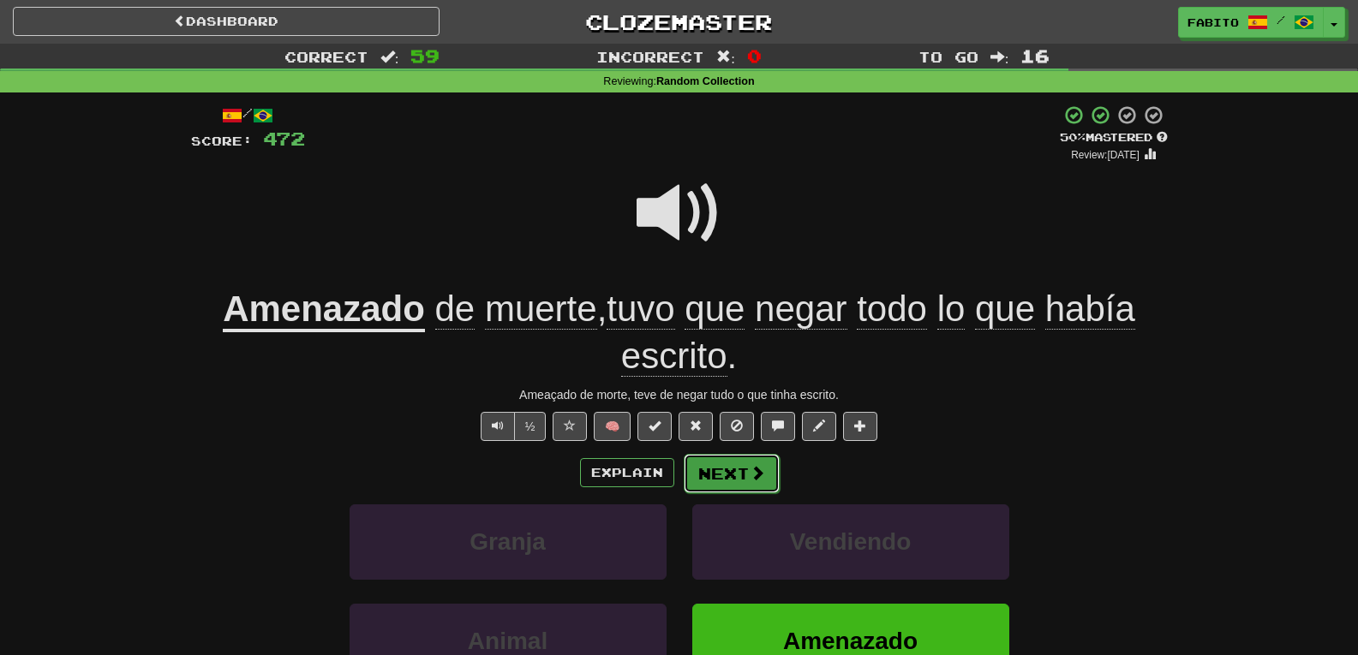
click at [745, 474] on button "Next" at bounding box center [732, 473] width 96 height 39
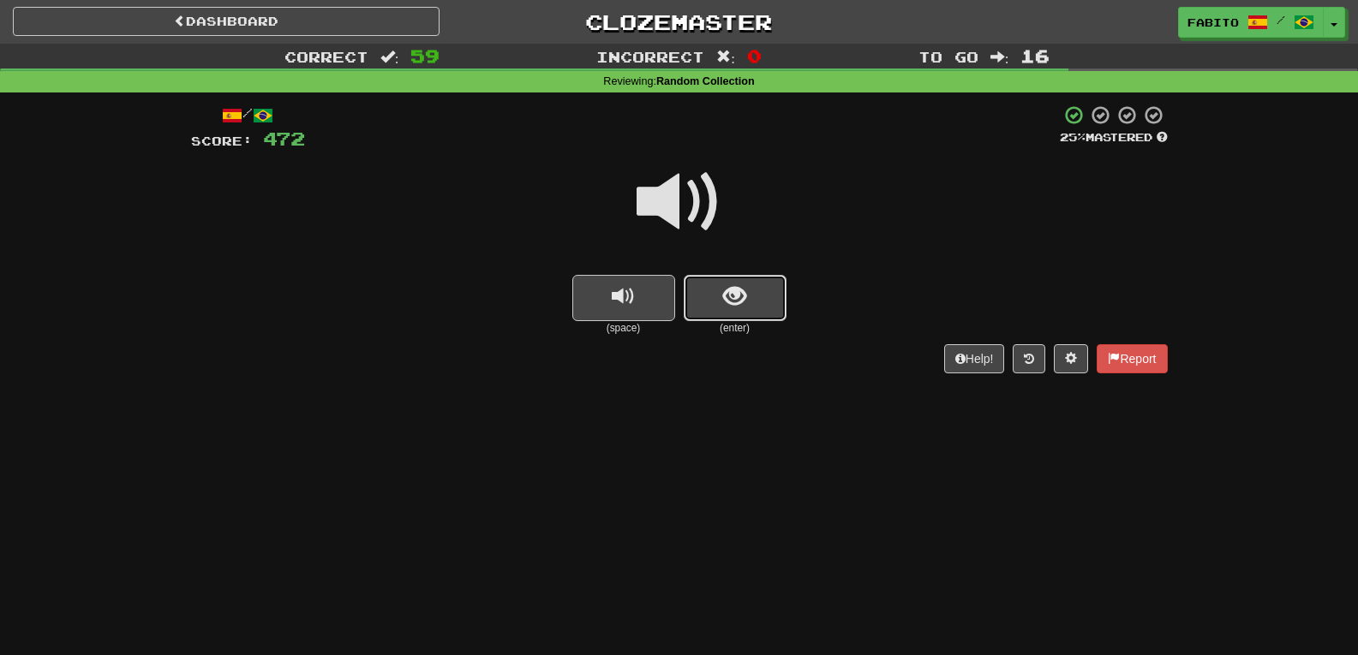
click at [750, 306] on button "show sentence" at bounding box center [735, 298] width 103 height 46
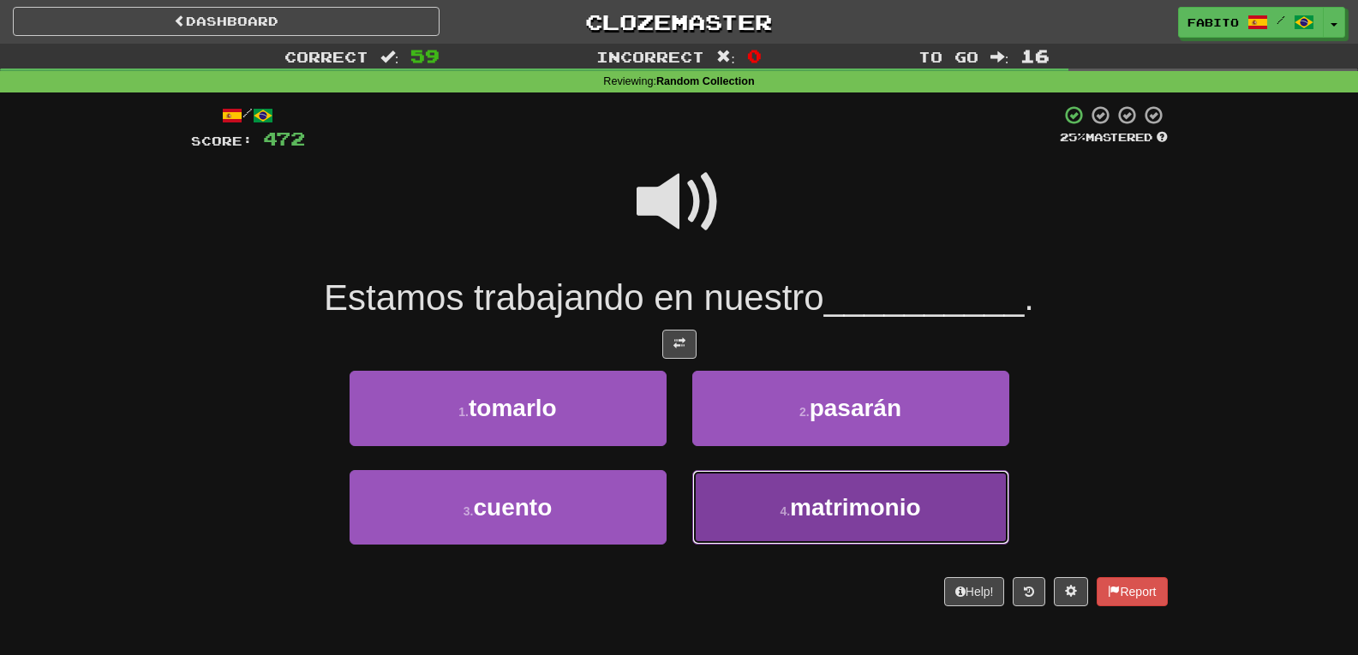
click at [756, 497] on button "4 . matrimonio" at bounding box center [850, 507] width 317 height 75
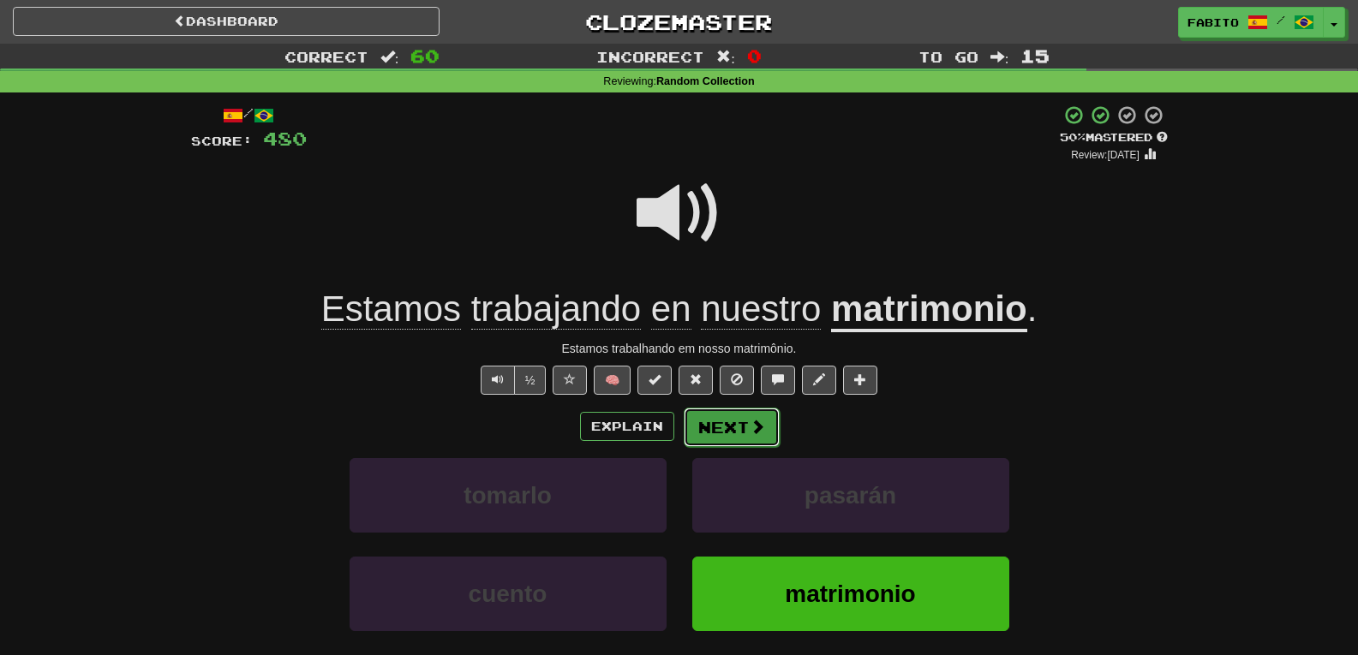
click at [746, 425] on button "Next" at bounding box center [732, 427] width 96 height 39
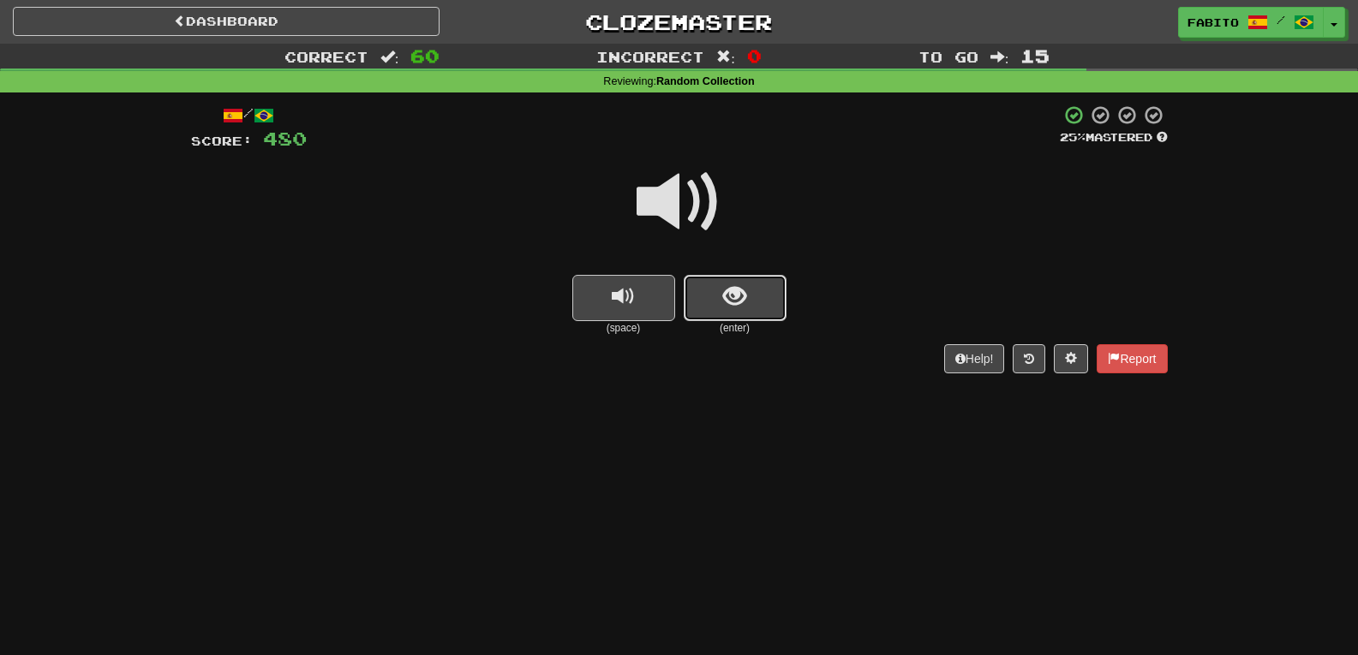
click at [730, 297] on span "show sentence" at bounding box center [734, 296] width 23 height 23
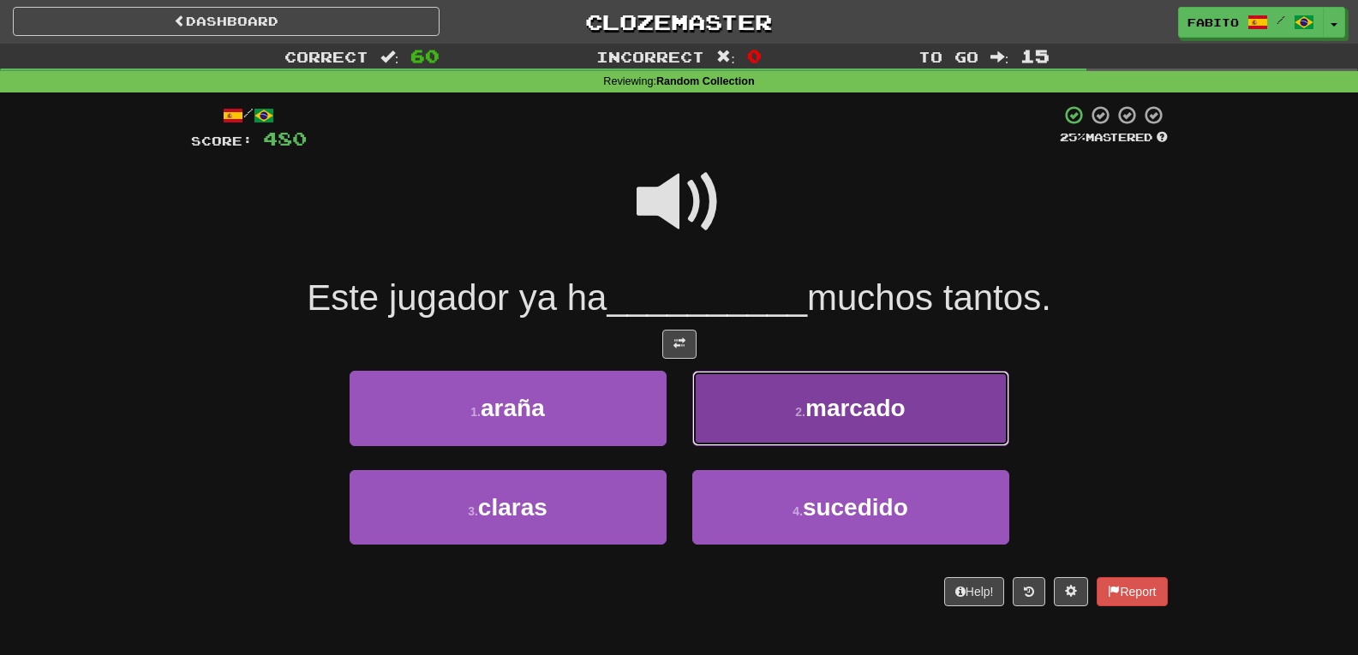
click at [731, 403] on button "2 . marcado" at bounding box center [850, 408] width 317 height 75
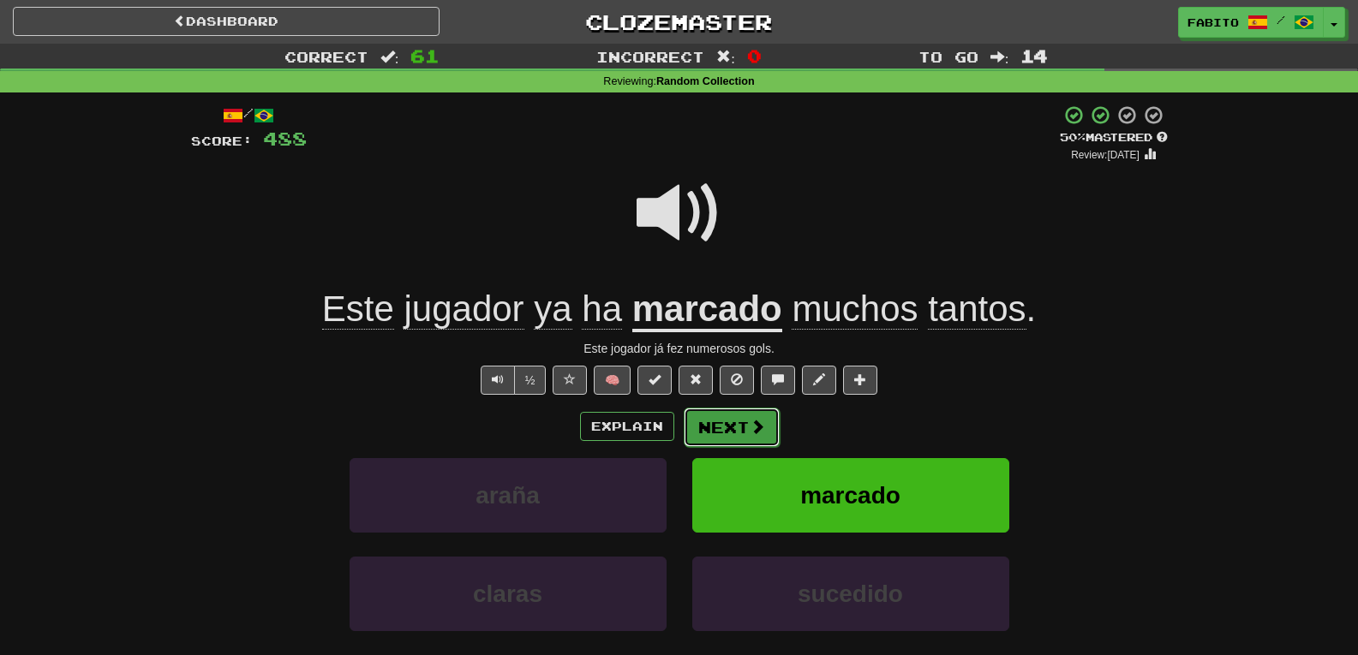
click at [754, 432] on span at bounding box center [757, 426] width 15 height 15
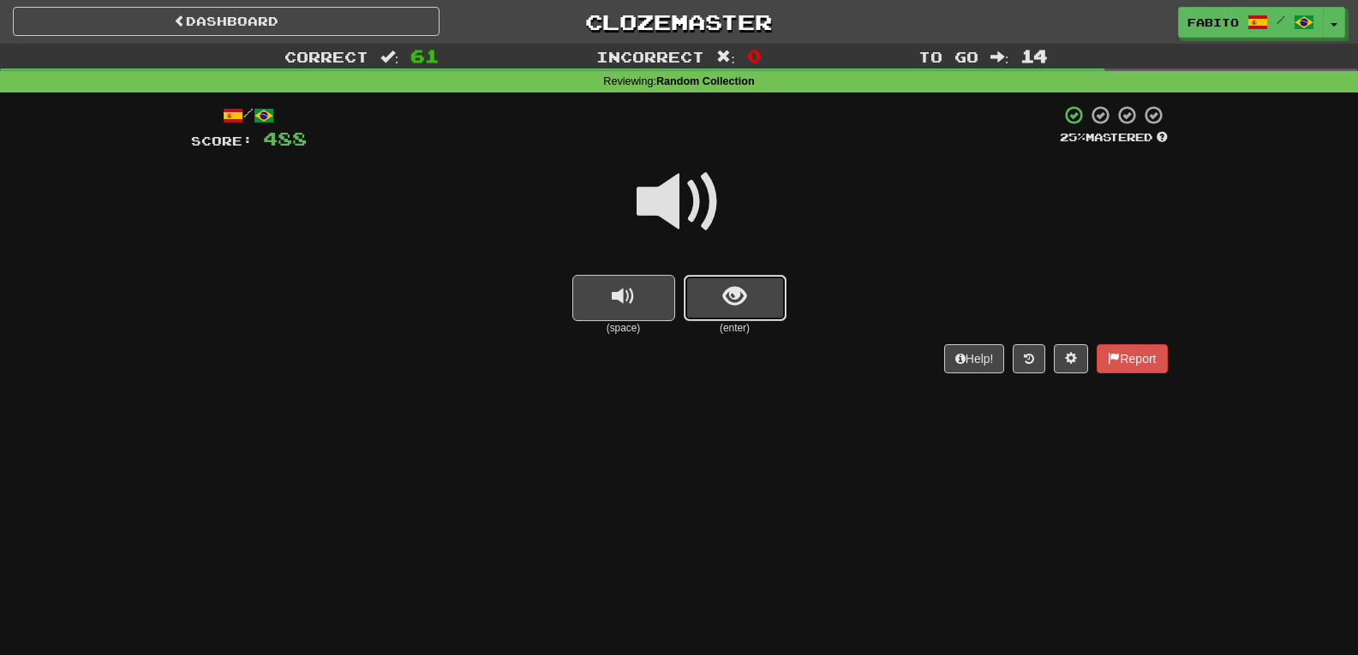
click at [749, 308] on button "show sentence" at bounding box center [735, 298] width 103 height 46
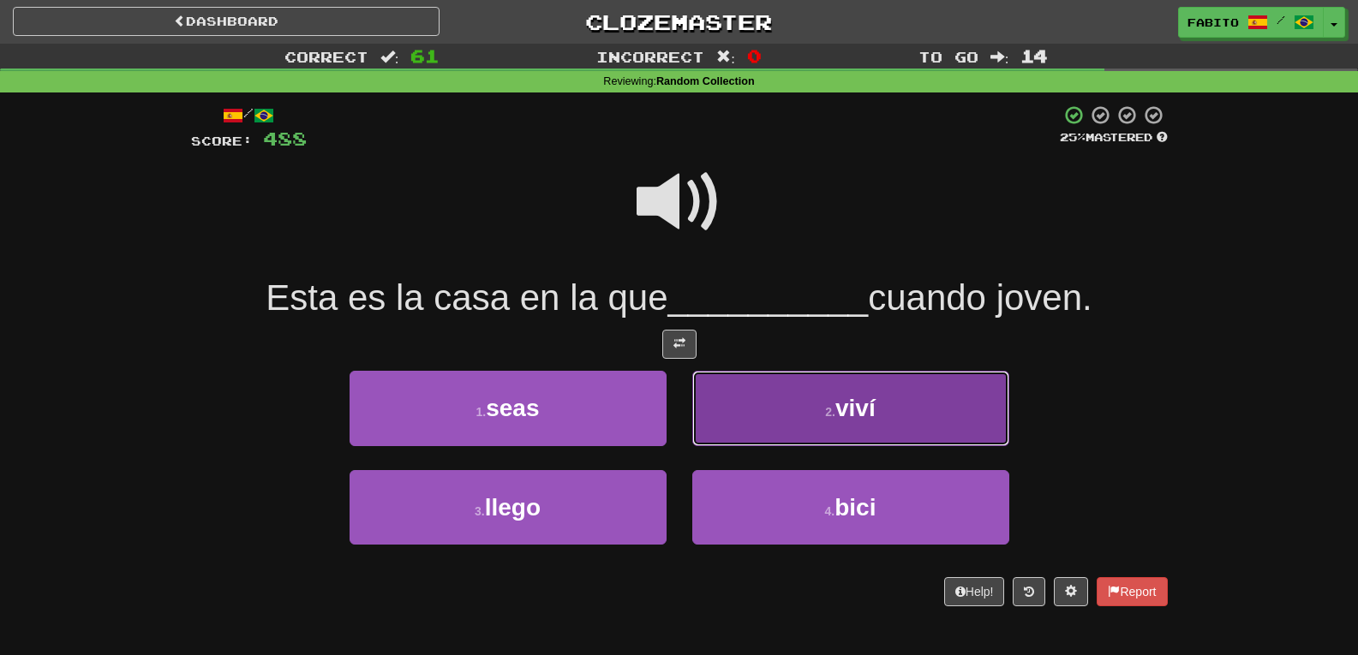
click at [755, 414] on button "2 . viví" at bounding box center [850, 408] width 317 height 75
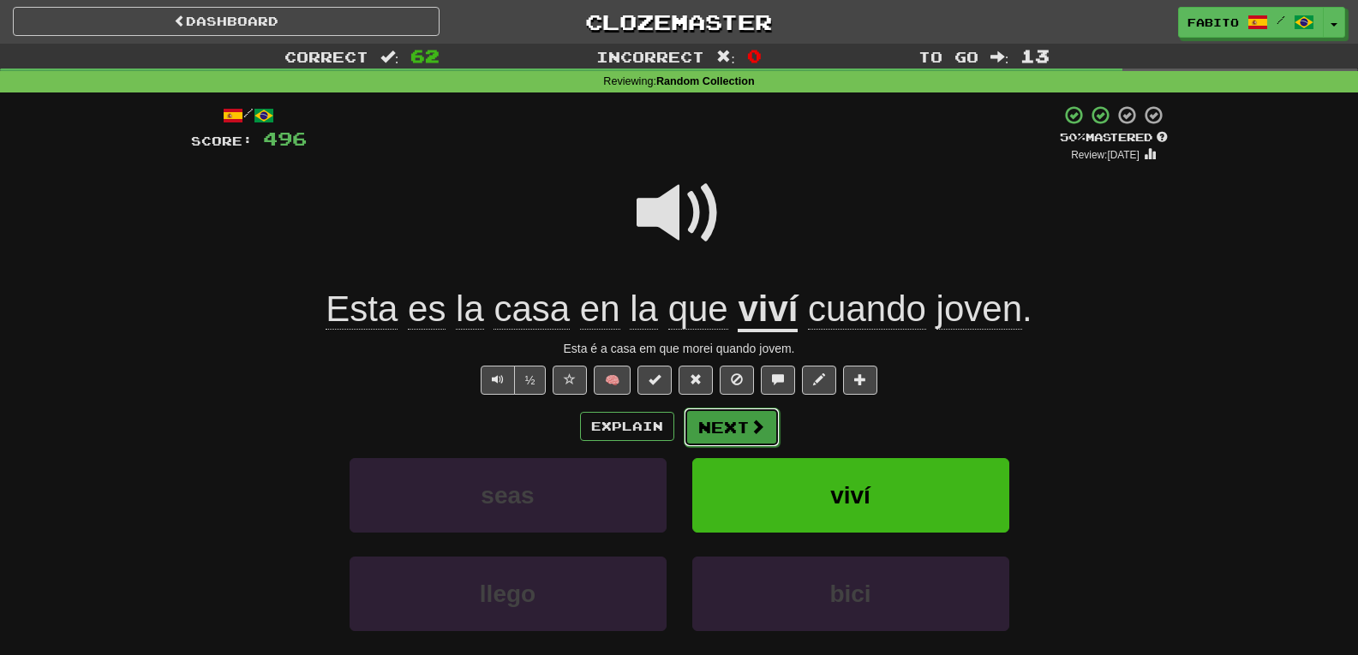
click at [757, 421] on span at bounding box center [757, 426] width 15 height 15
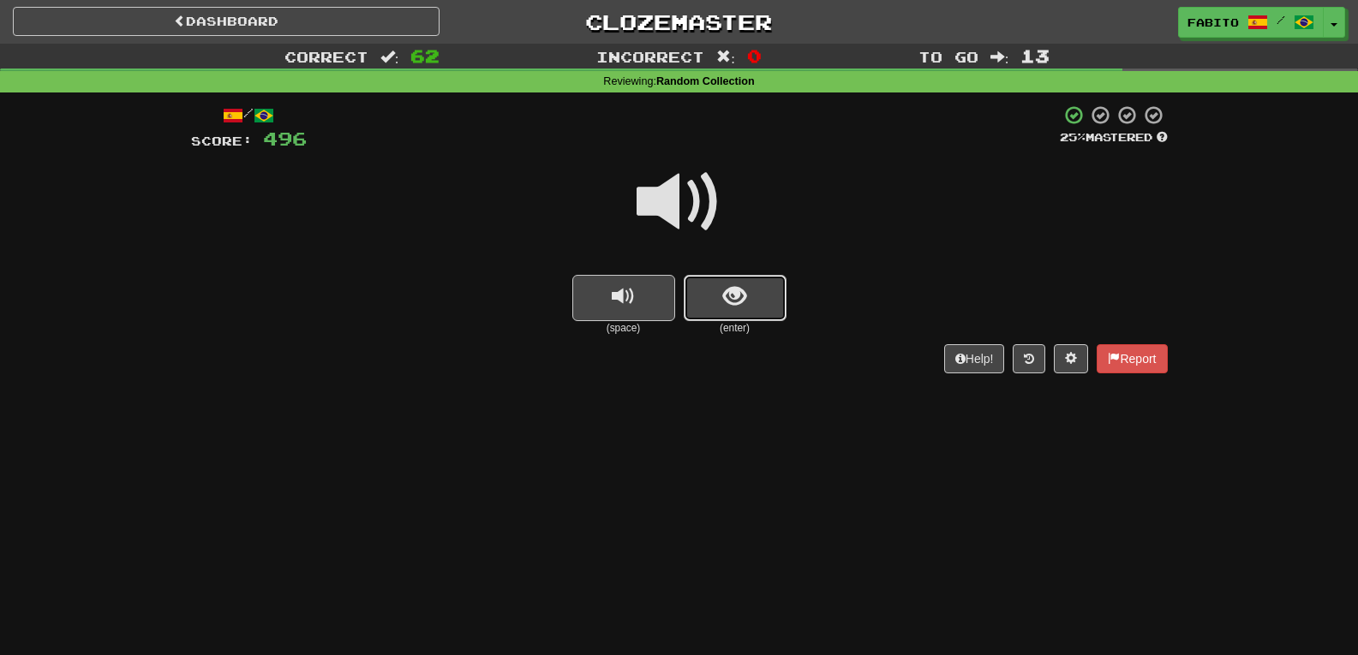
click at [758, 287] on button "show sentence" at bounding box center [735, 298] width 103 height 46
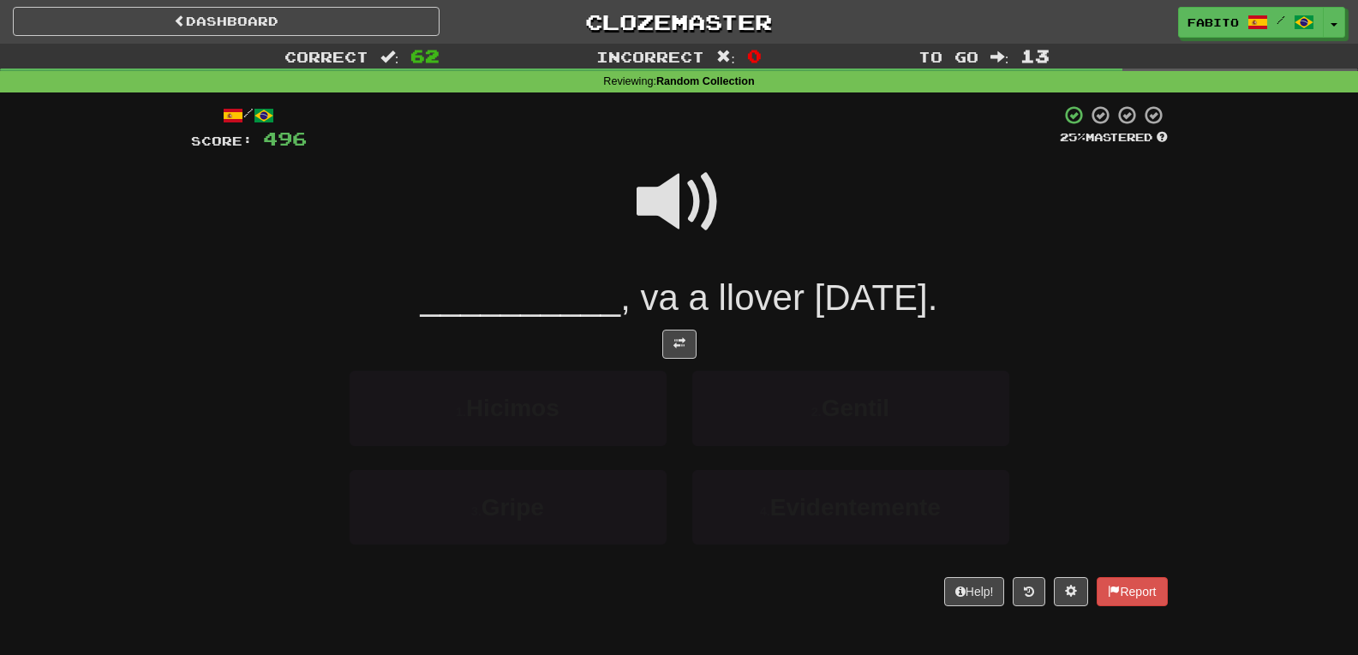
click at [758, 287] on span ", va a llover mañana." at bounding box center [778, 298] width 317 height 40
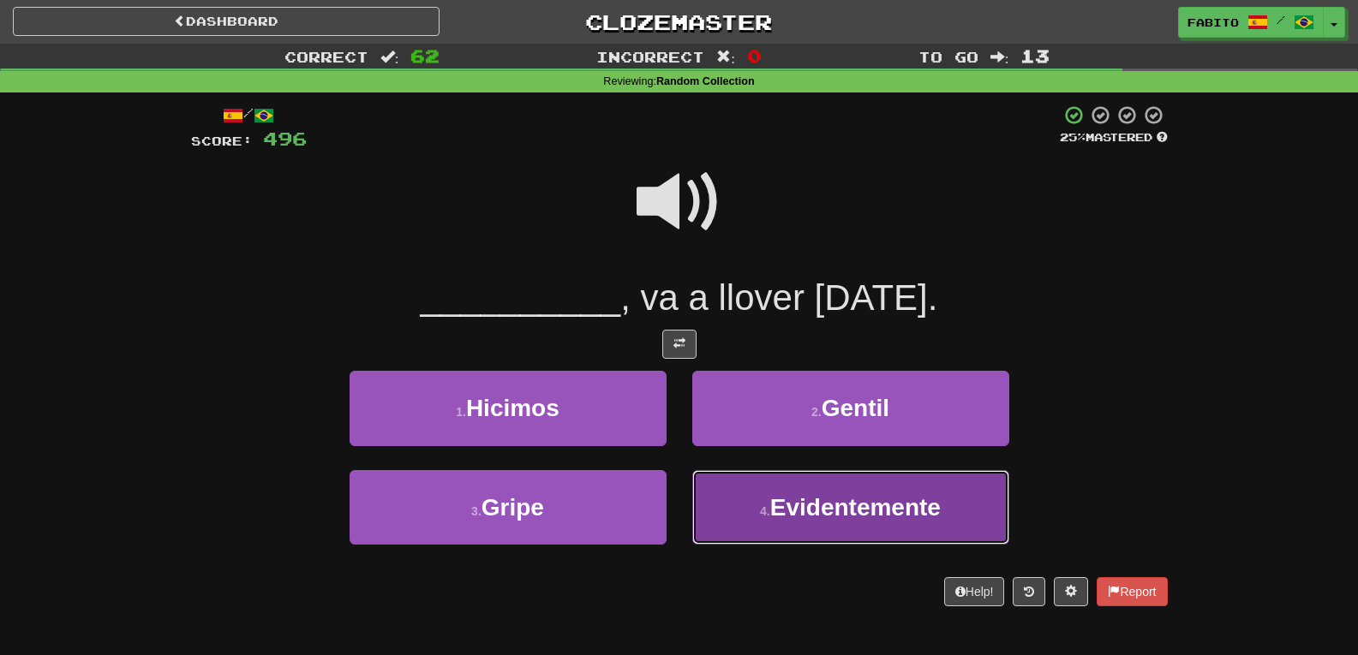
click at [761, 506] on small "4 ." at bounding box center [765, 512] width 10 height 14
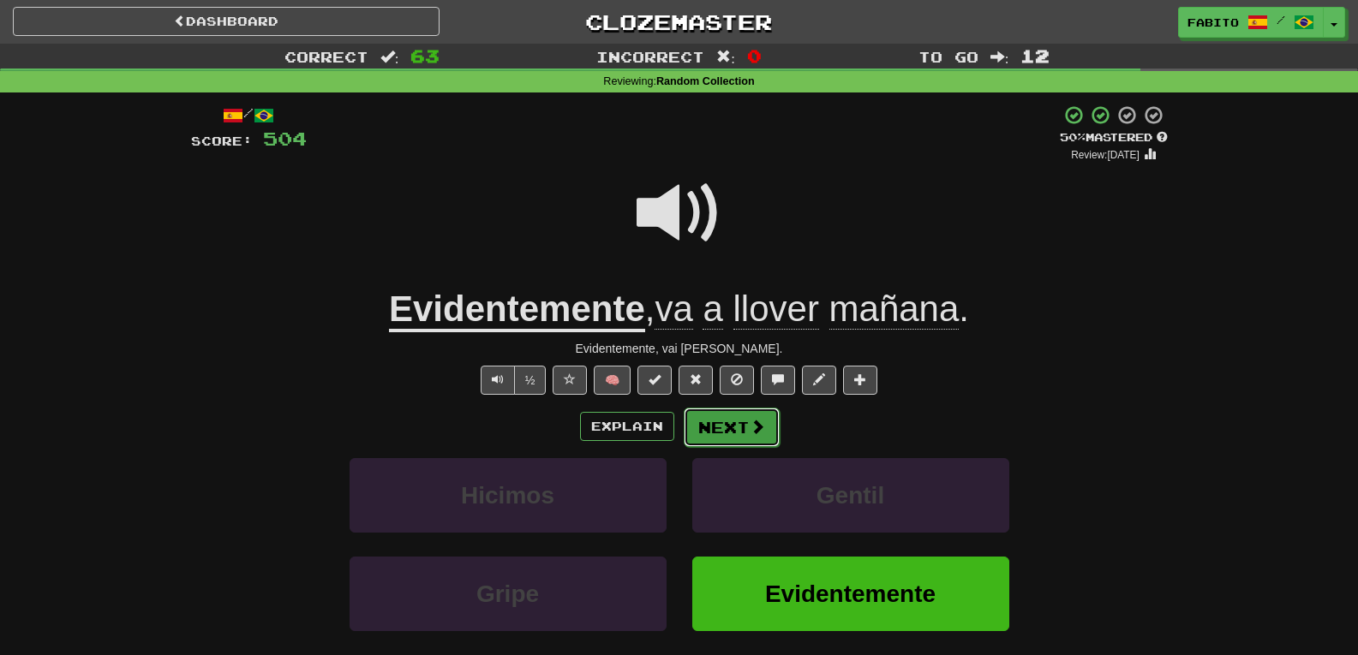
click at [755, 432] on span at bounding box center [757, 426] width 15 height 15
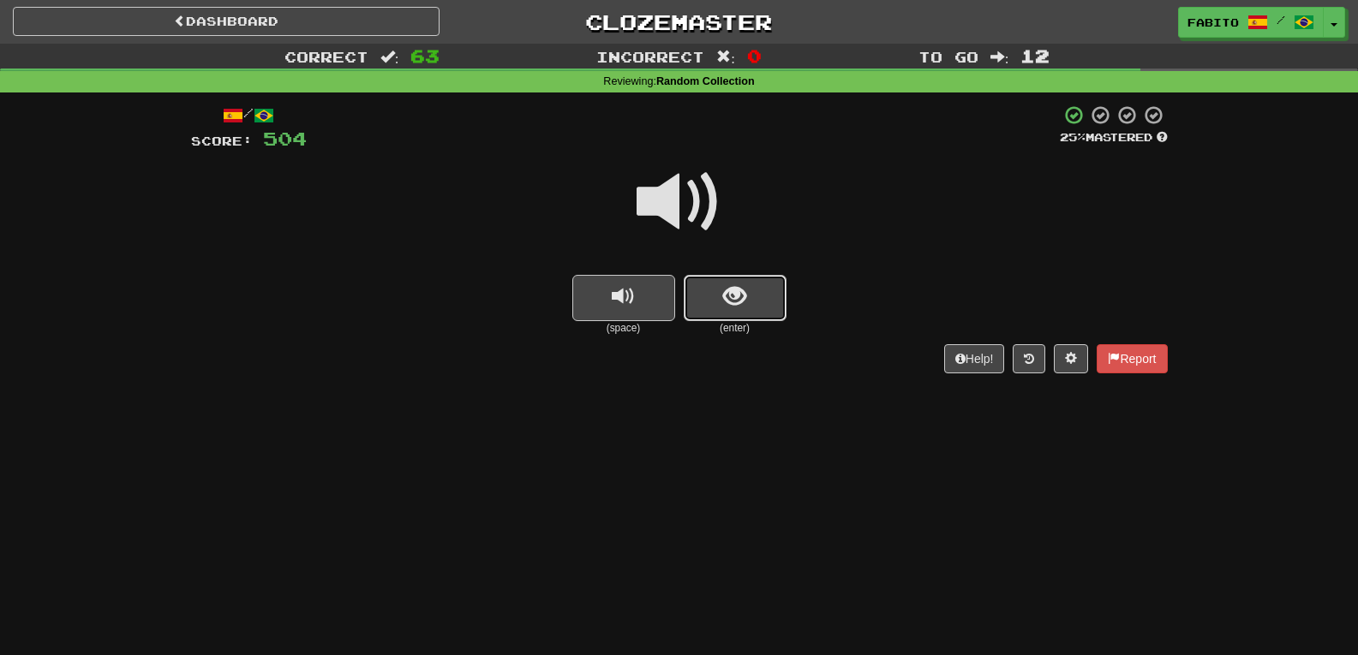
click at [756, 302] on button "show sentence" at bounding box center [735, 298] width 103 height 46
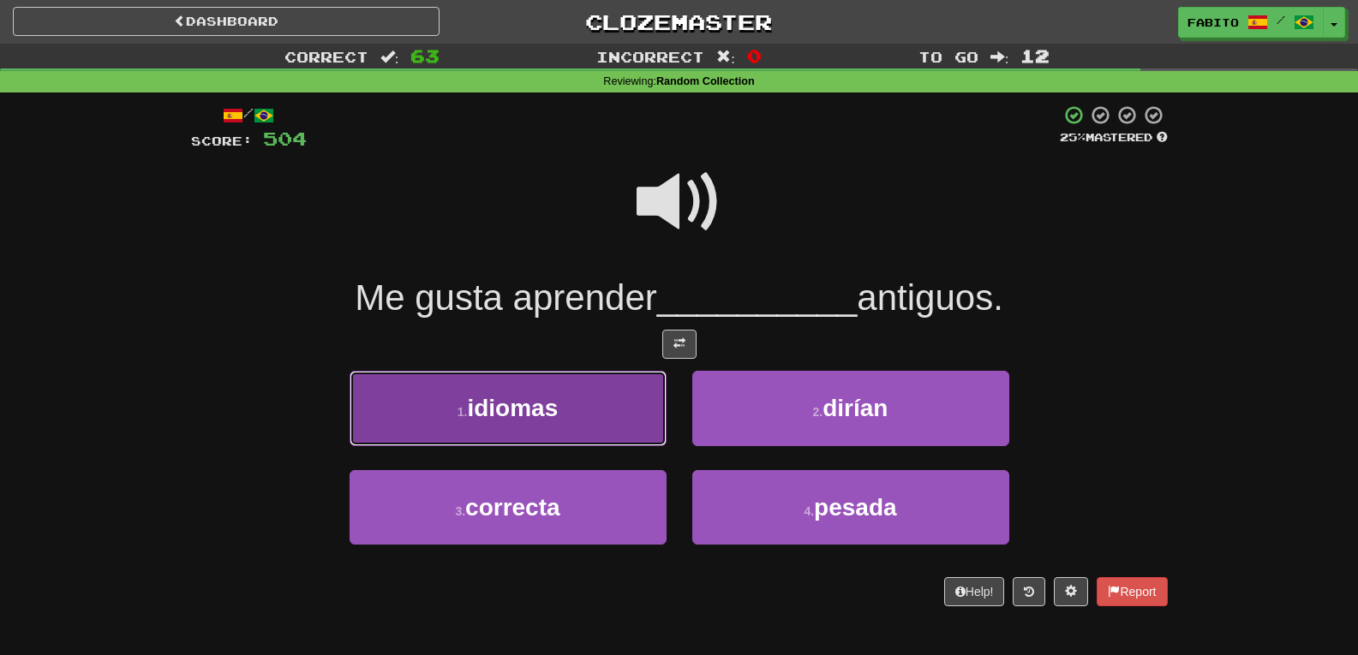
click at [619, 415] on button "1 . idiomas" at bounding box center [508, 408] width 317 height 75
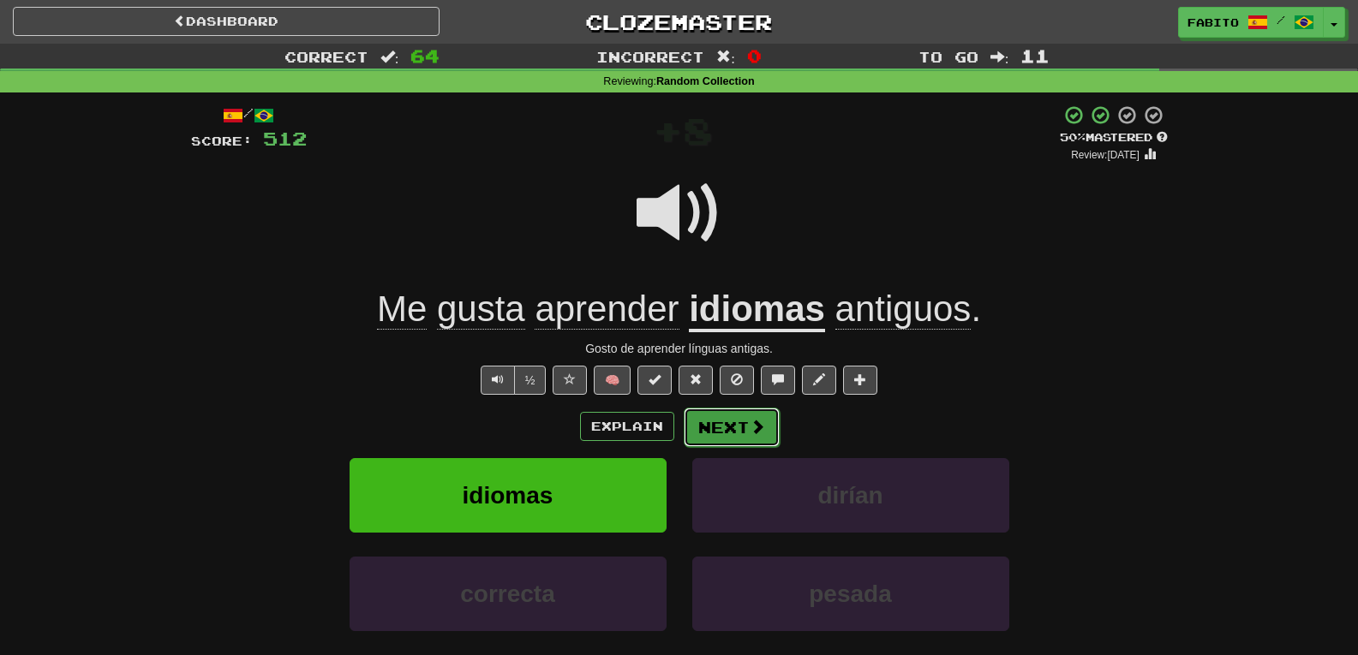
click at [751, 431] on span at bounding box center [757, 426] width 15 height 15
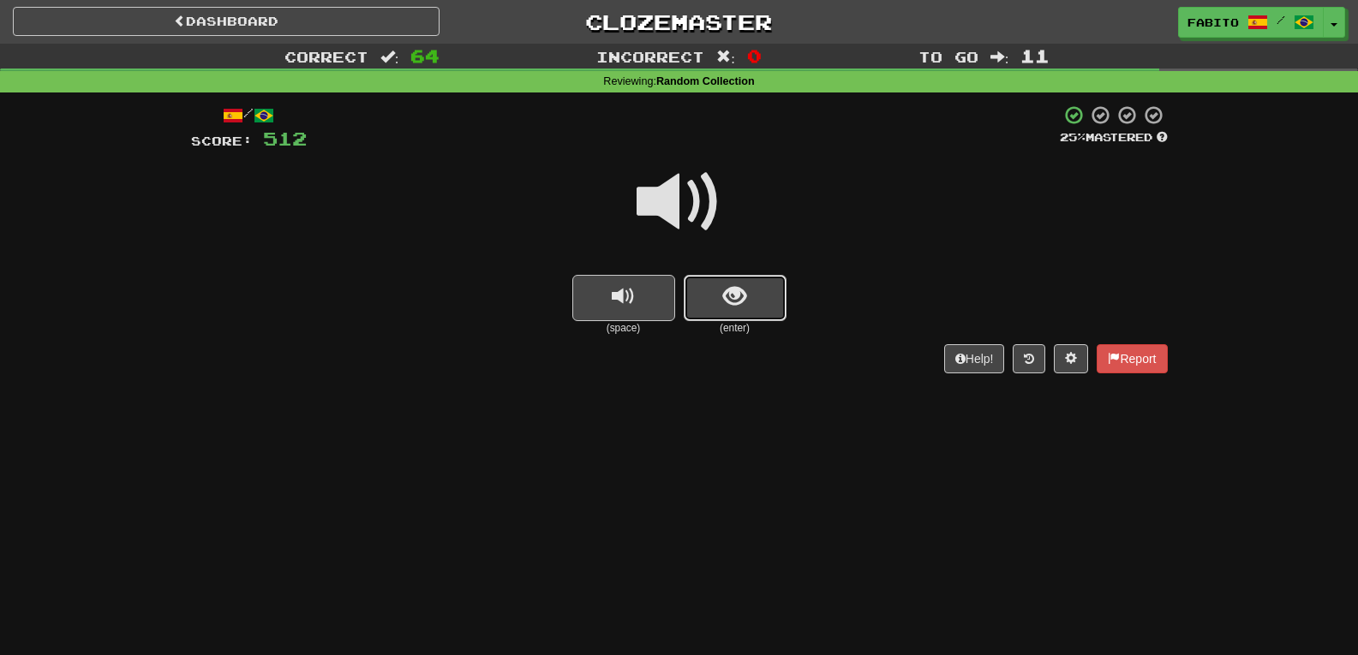
click at [767, 295] on button "show sentence" at bounding box center [735, 298] width 103 height 46
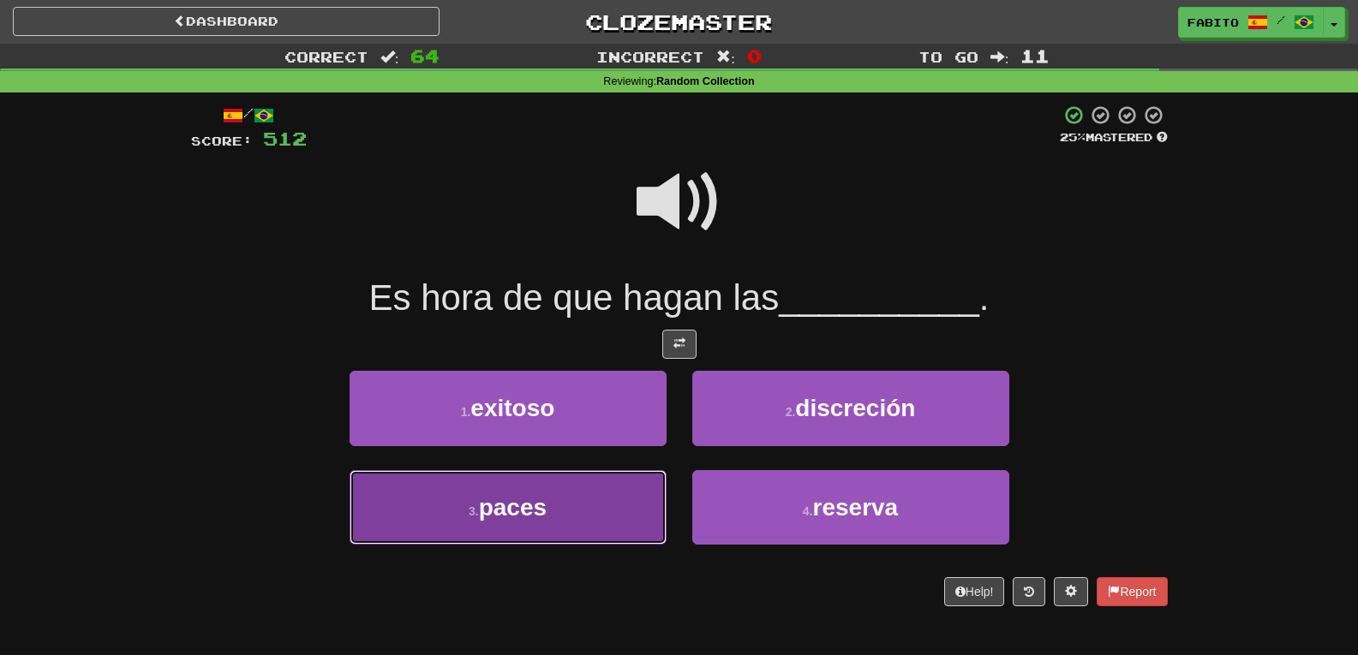
click at [637, 500] on button "3 . paces" at bounding box center [508, 507] width 317 height 75
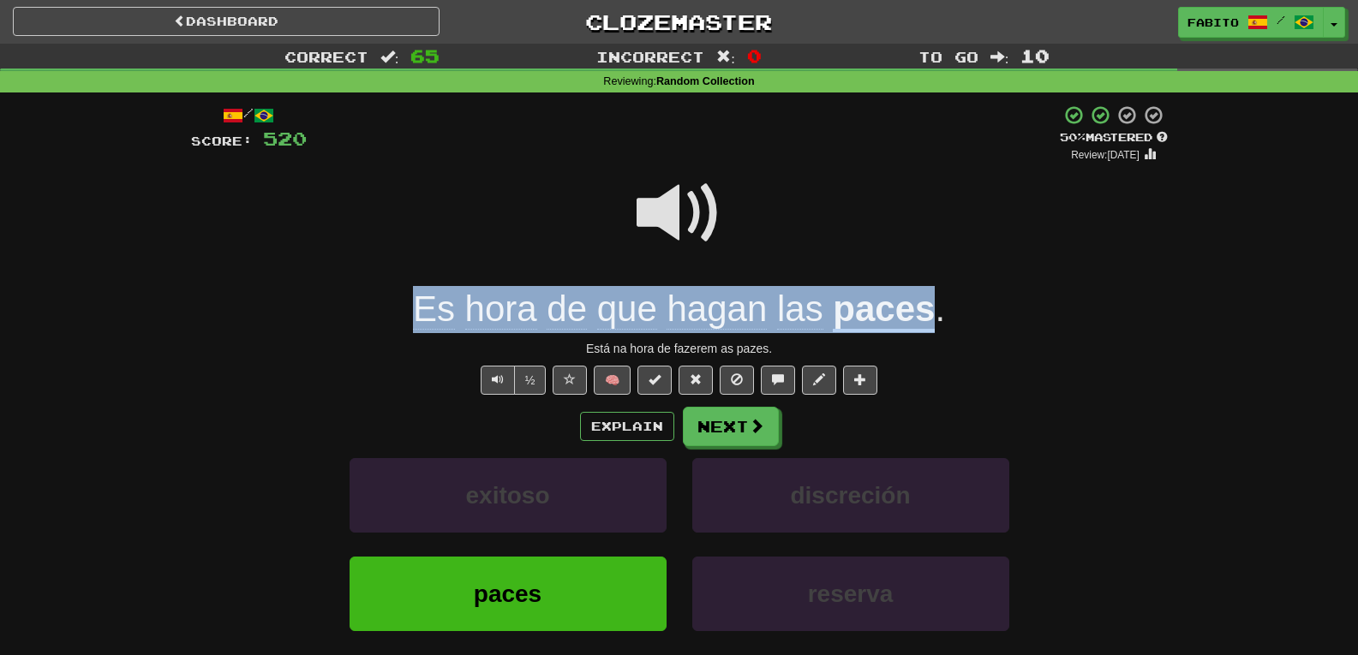
drag, startPoint x: 398, startPoint y: 314, endPoint x: 923, endPoint y: 311, distance: 524.4
click at [923, 311] on div "Es hora de que hagan las paces ." at bounding box center [679, 309] width 977 height 47
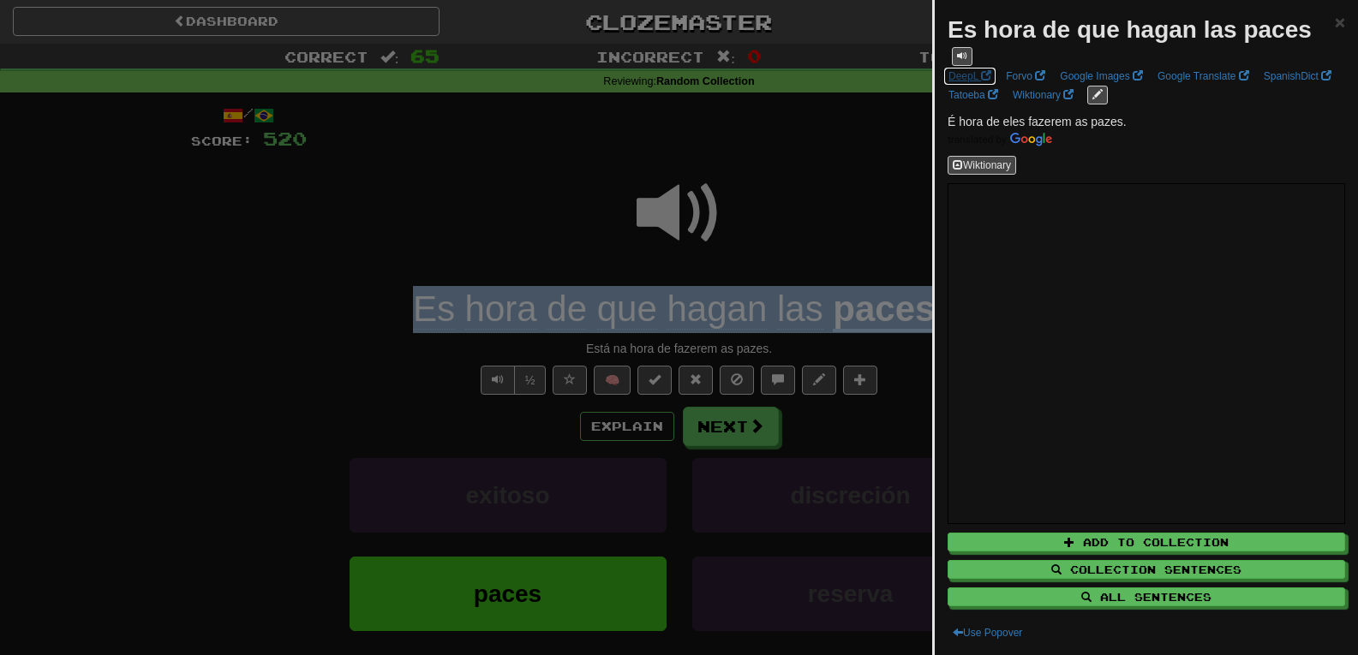
click at [975, 76] on link "DeepL" at bounding box center [969, 76] width 53 height 19
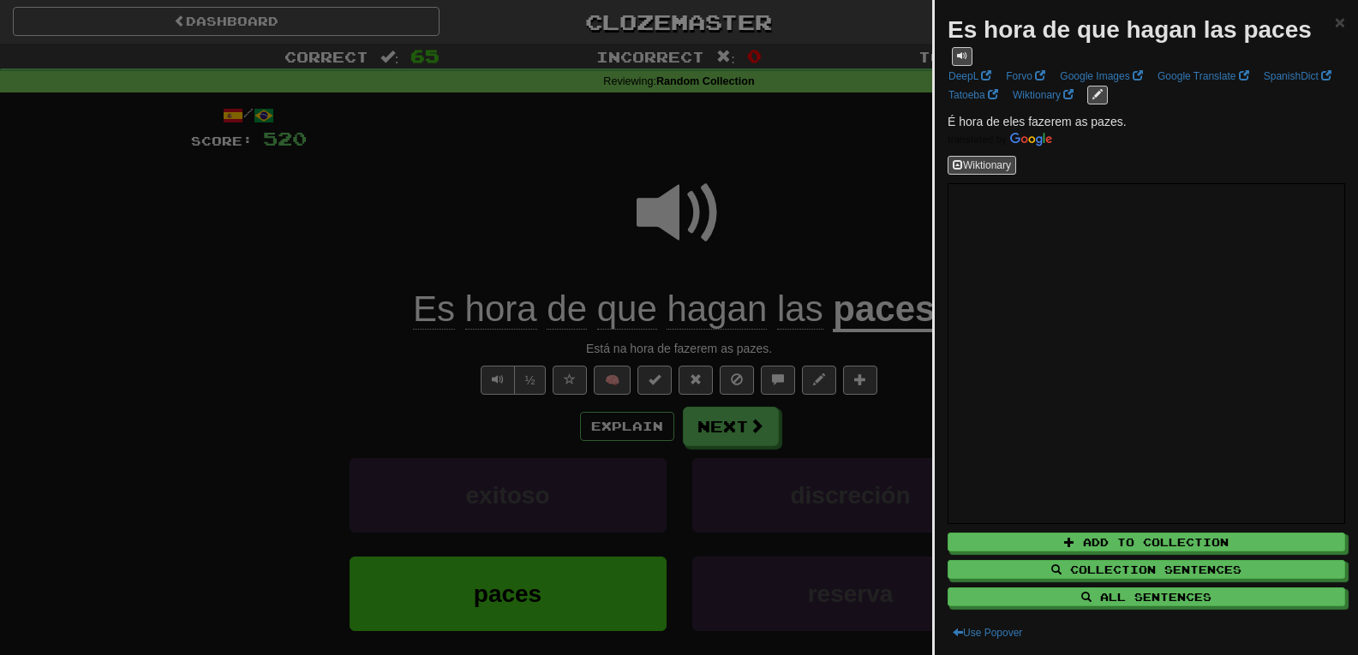
click at [869, 170] on div at bounding box center [679, 327] width 1358 height 655
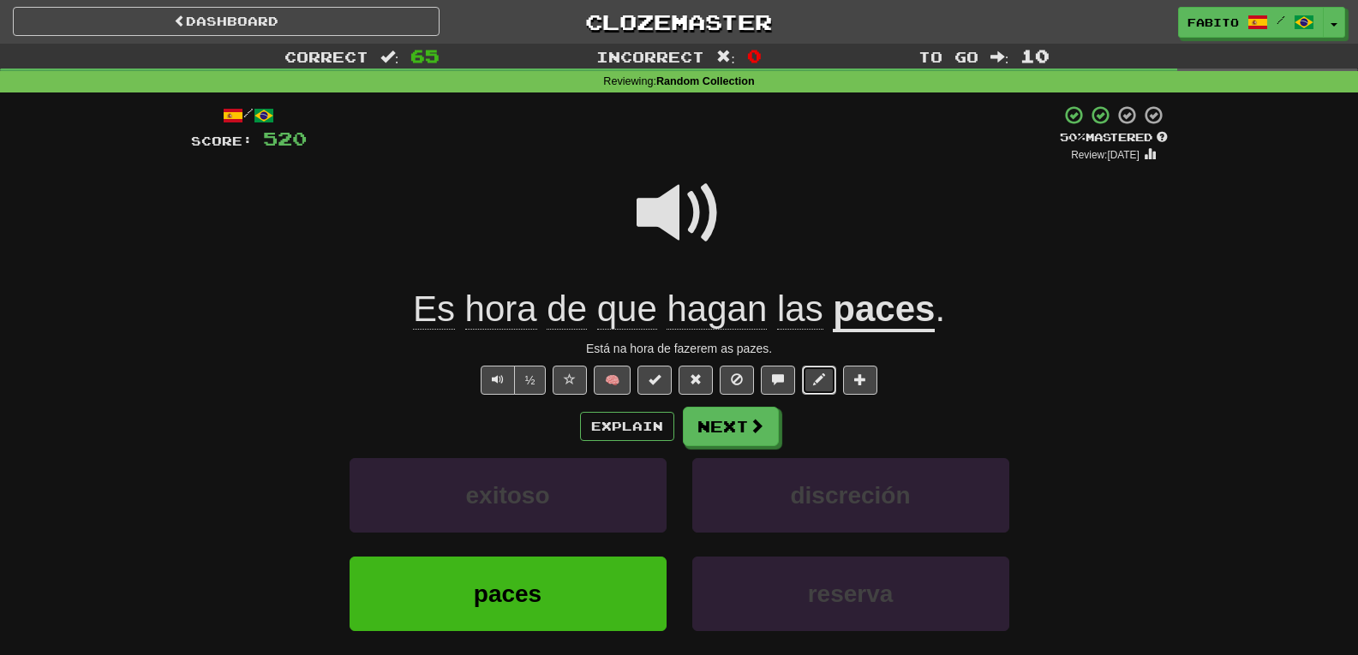
click at [816, 380] on span at bounding box center [819, 380] width 12 height 12
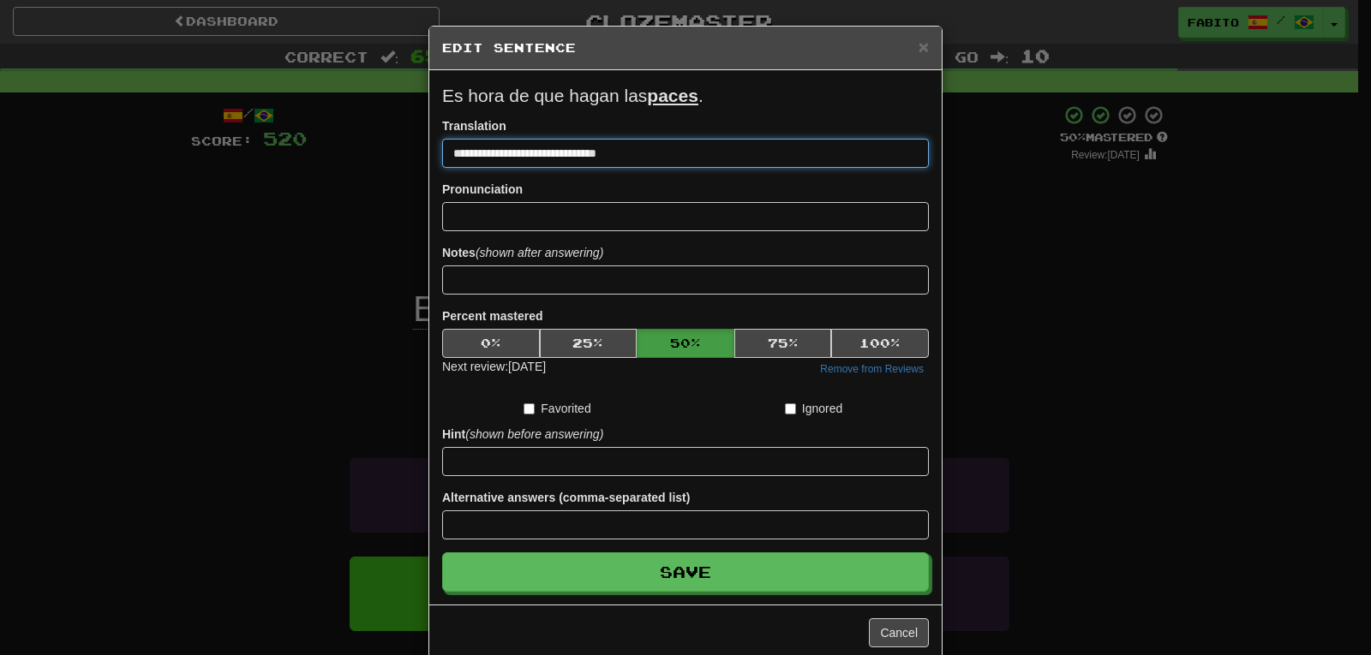
click at [484, 159] on input "**********" at bounding box center [685, 153] width 487 height 29
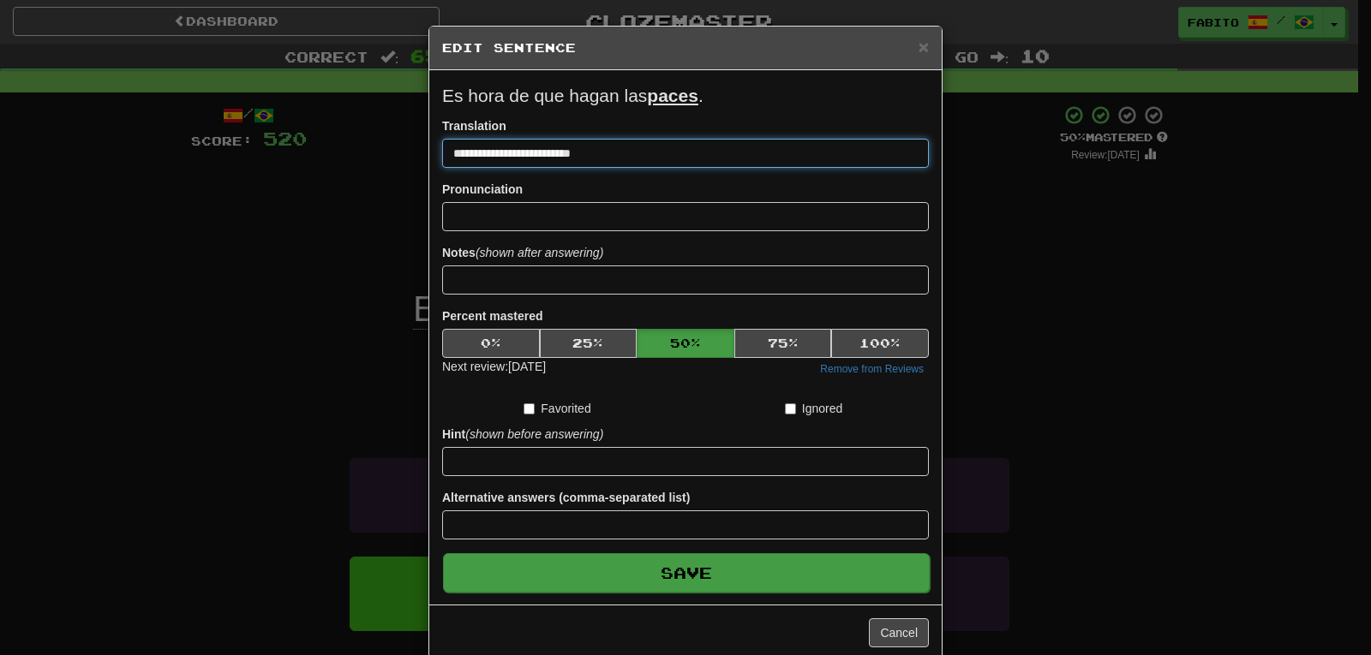
type input "**********"
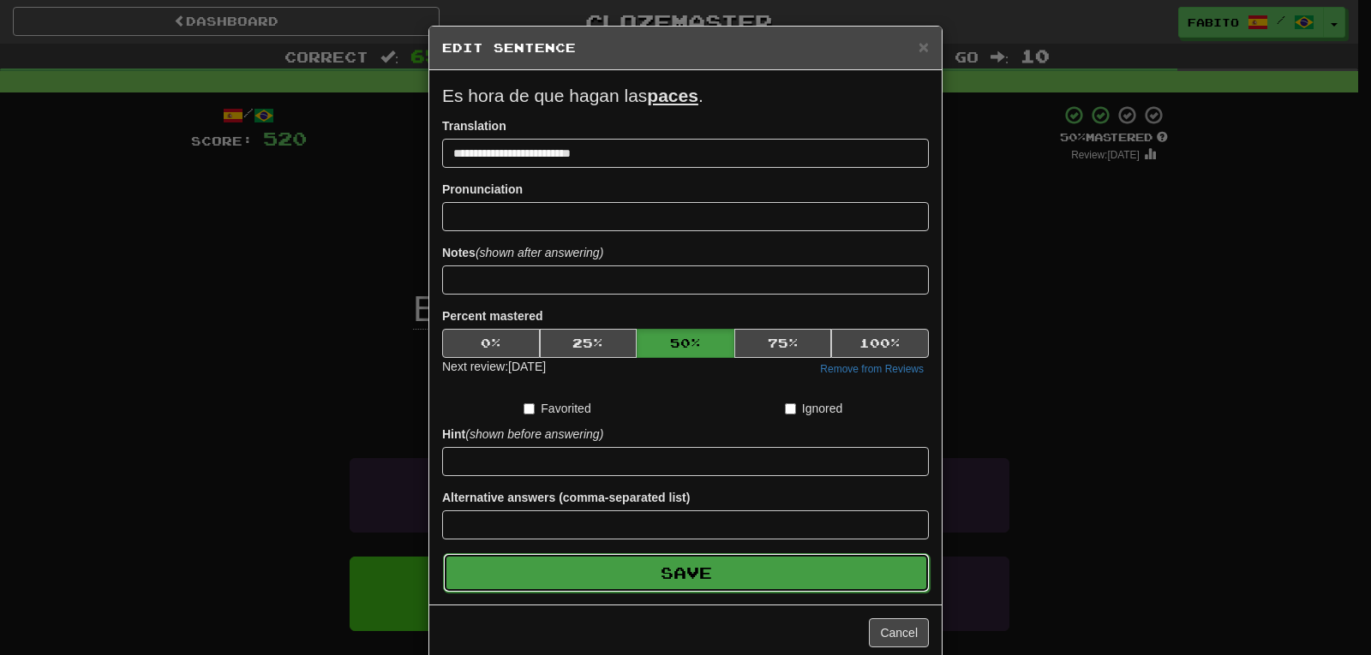
click at [692, 566] on button "Save" at bounding box center [686, 573] width 487 height 39
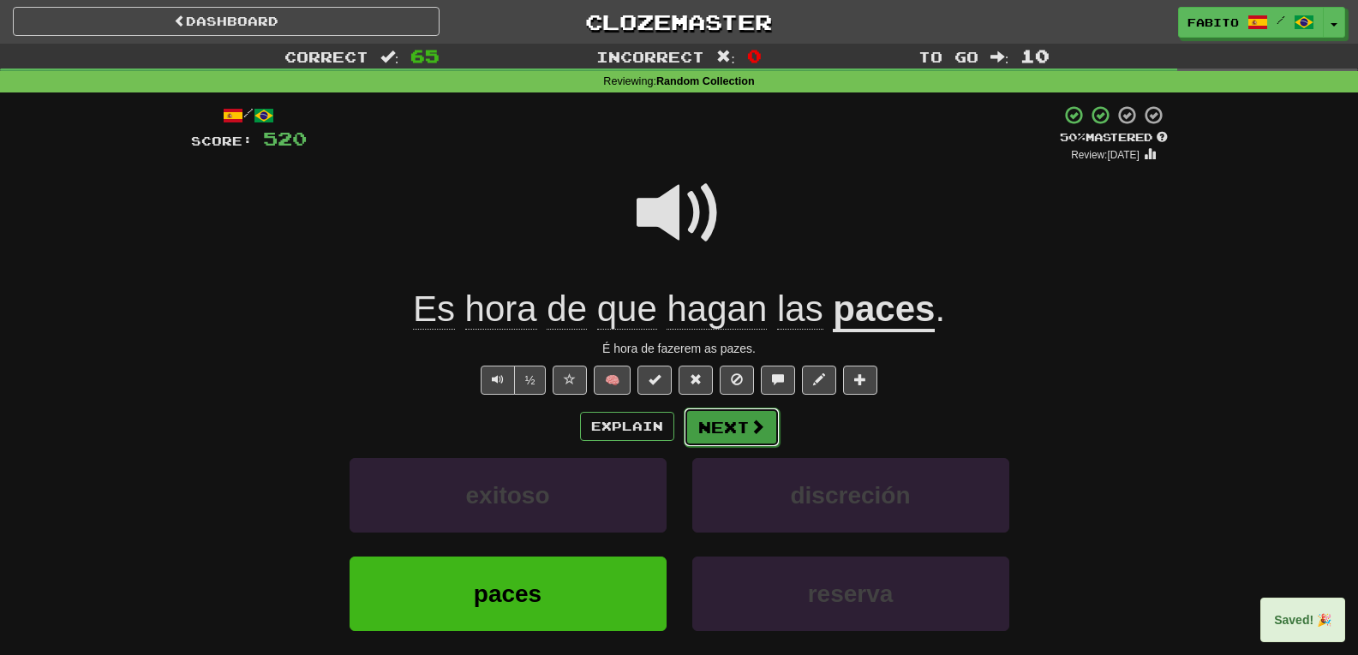
click at [750, 429] on span at bounding box center [757, 426] width 15 height 15
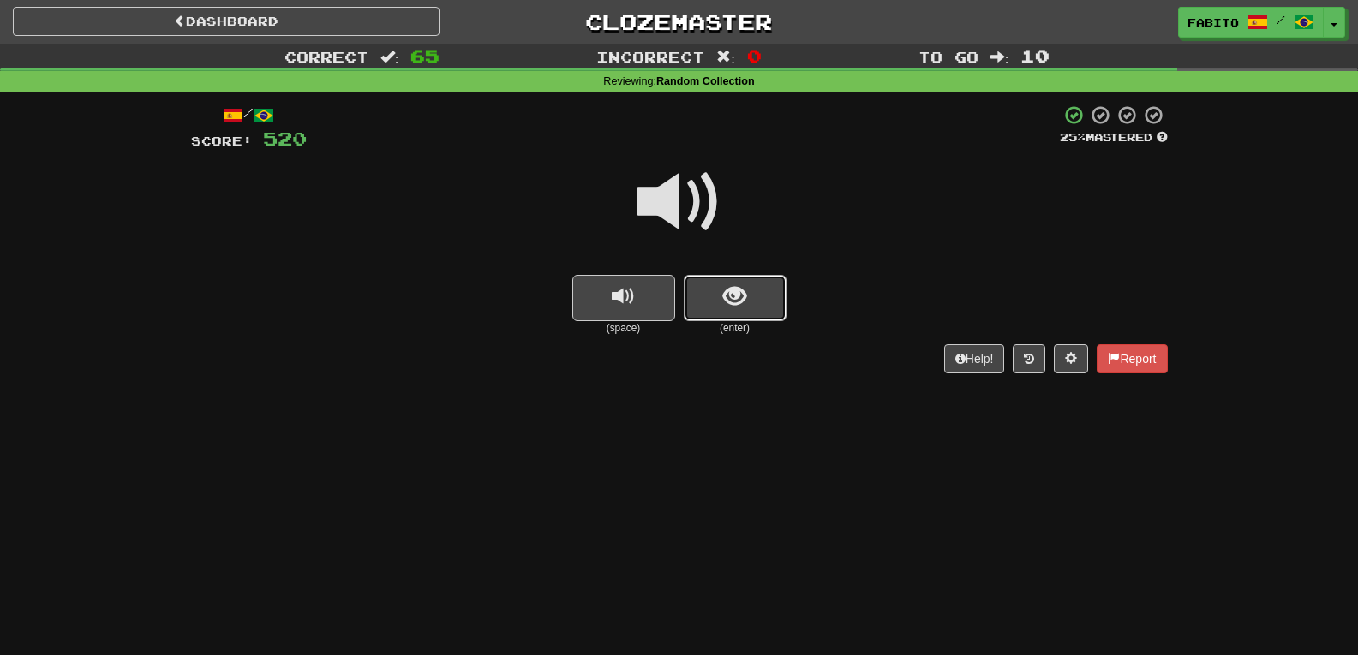
click at [735, 310] on button "show sentence" at bounding box center [735, 298] width 103 height 46
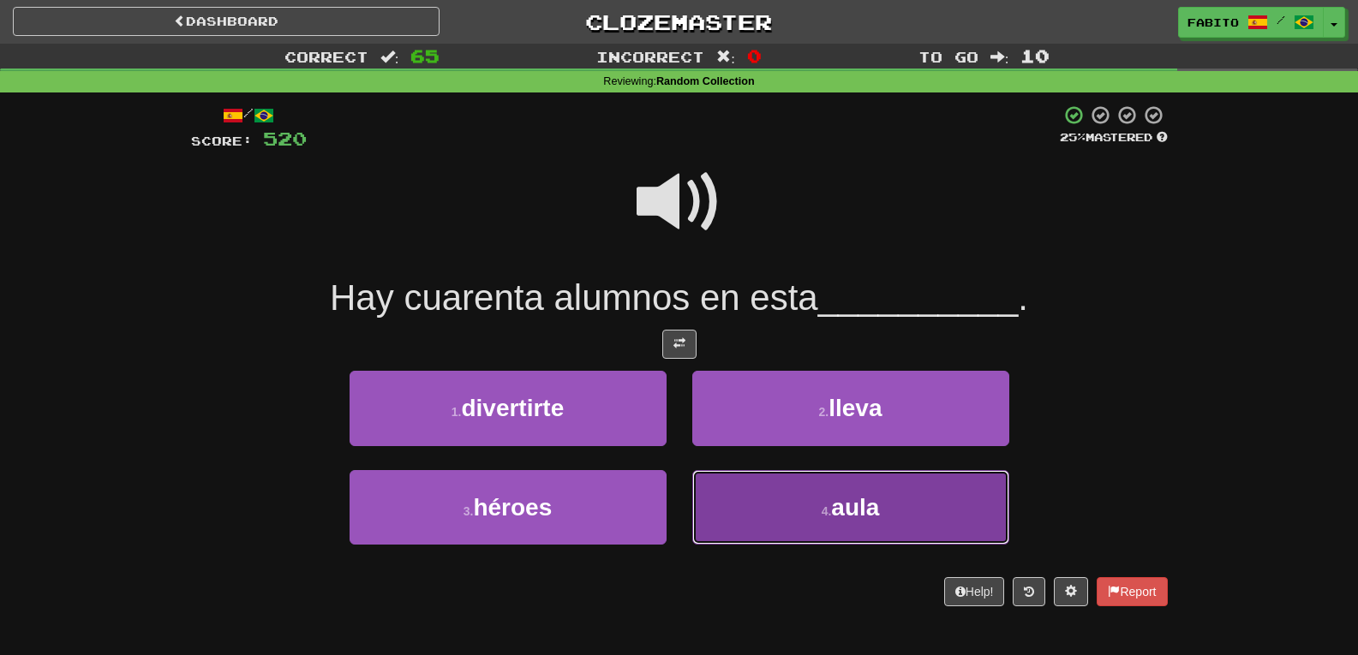
click at [721, 503] on button "4 . aula" at bounding box center [850, 507] width 317 height 75
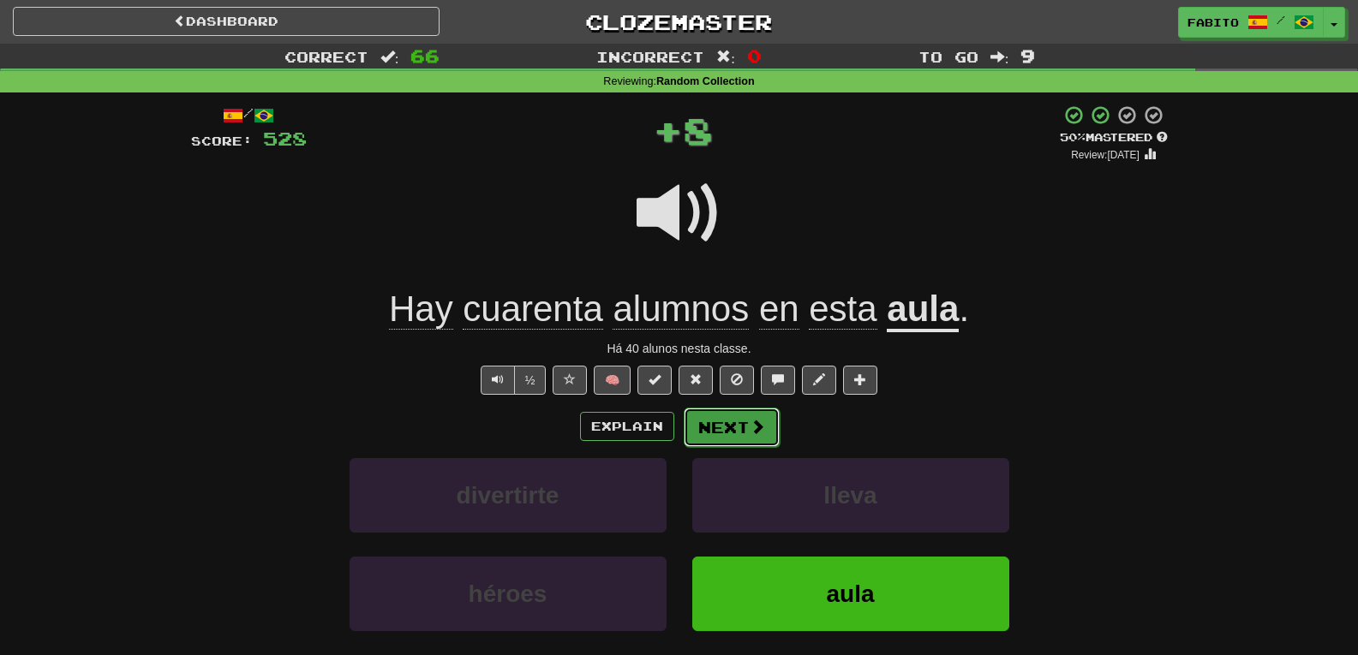
click at [736, 427] on button "Next" at bounding box center [732, 427] width 96 height 39
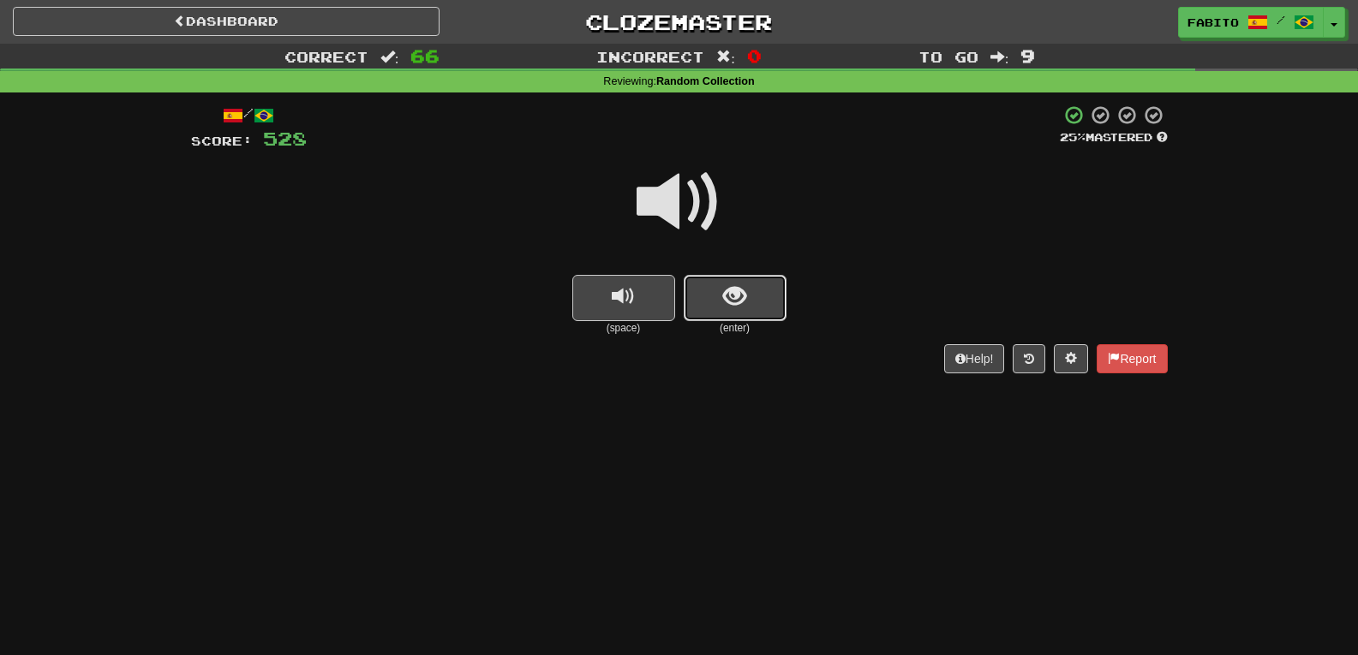
click at [762, 303] on button "show sentence" at bounding box center [735, 298] width 103 height 46
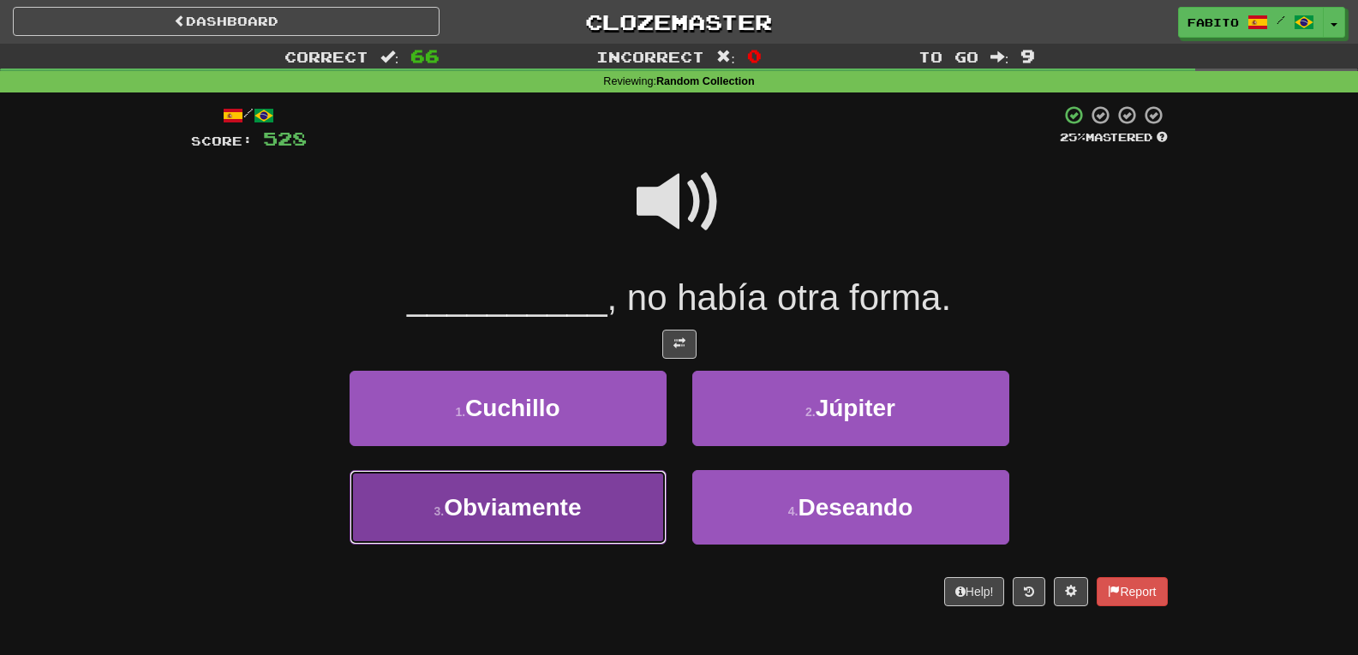
click at [627, 500] on button "3 . Obviamente" at bounding box center [508, 507] width 317 height 75
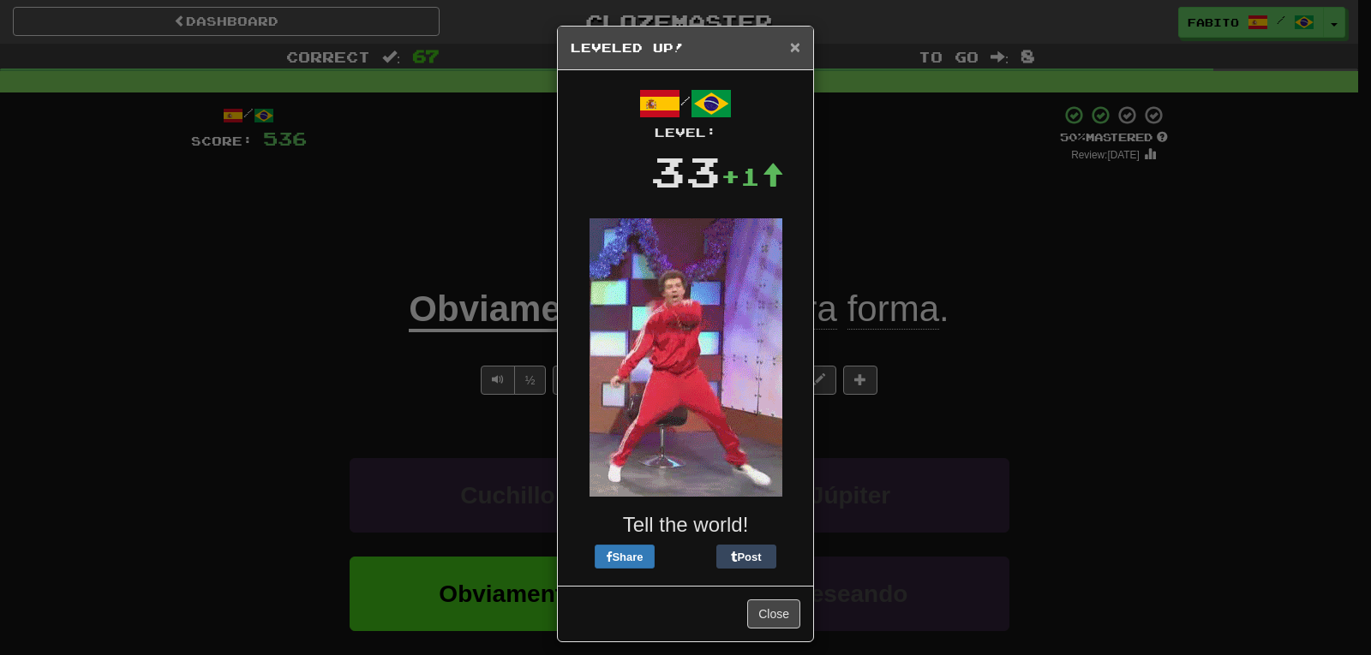
click at [790, 43] on span "×" at bounding box center [795, 47] width 10 height 20
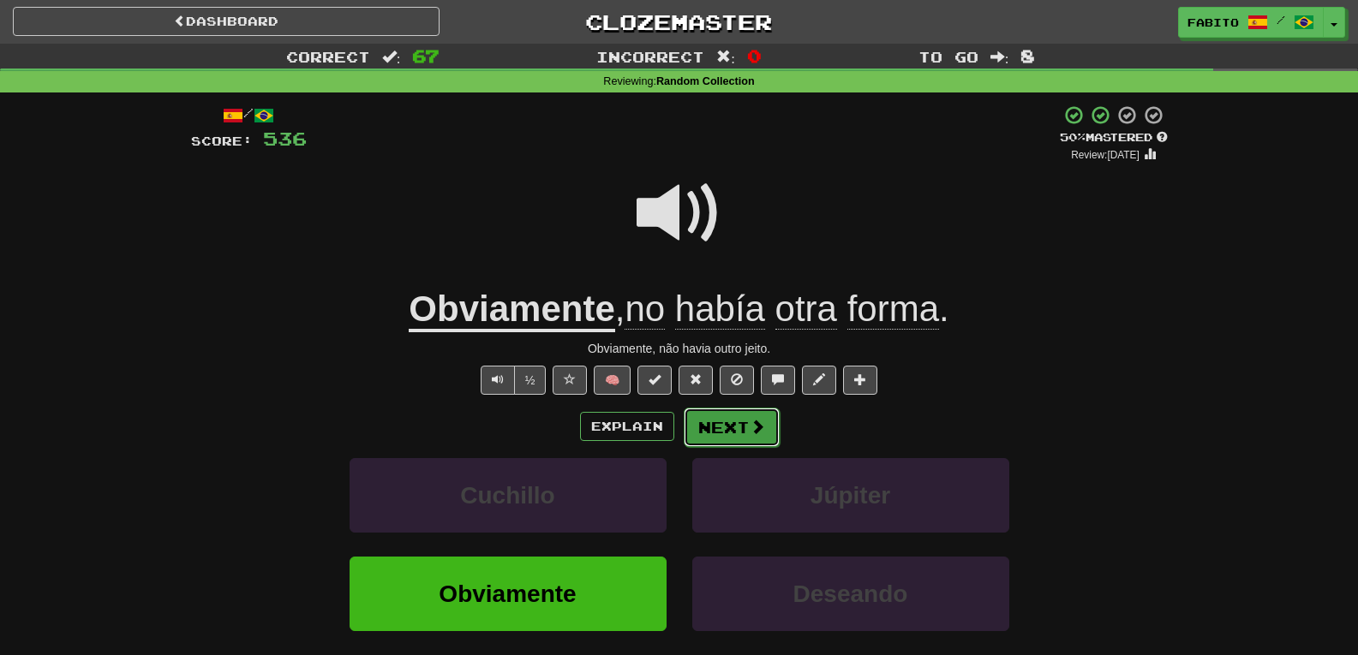
click at [738, 424] on button "Next" at bounding box center [732, 427] width 96 height 39
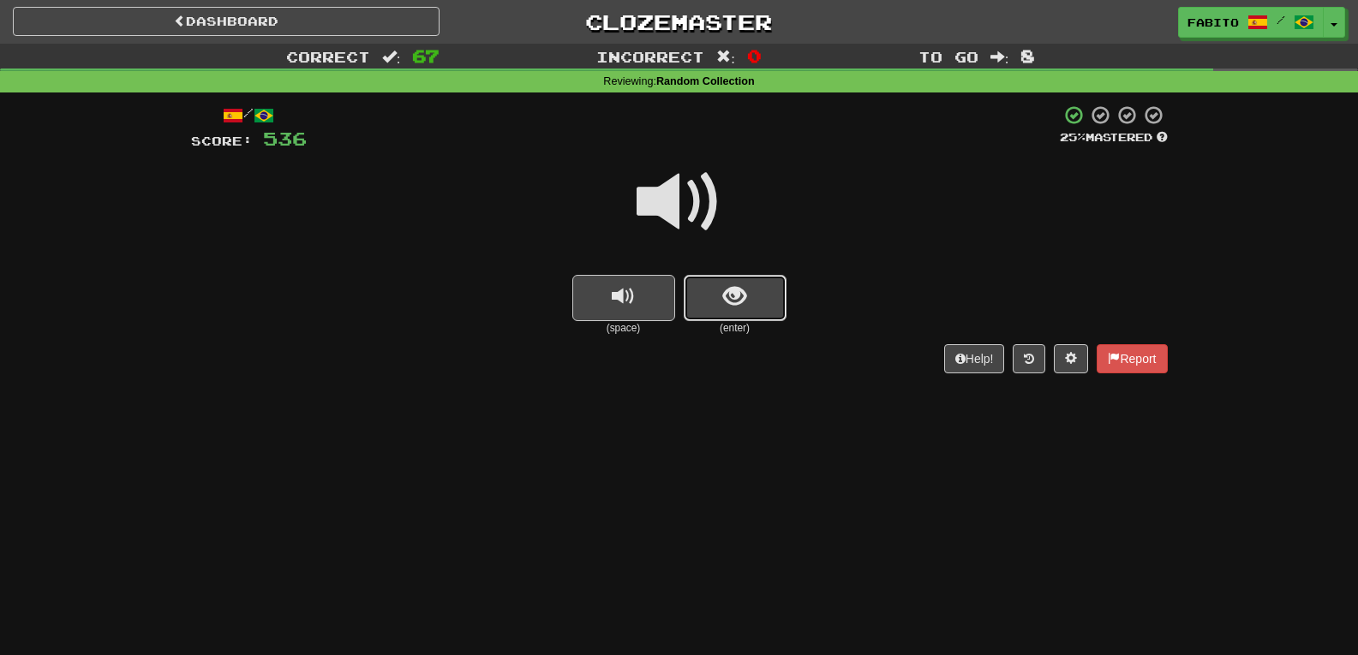
click at [751, 293] on button "show sentence" at bounding box center [735, 298] width 103 height 46
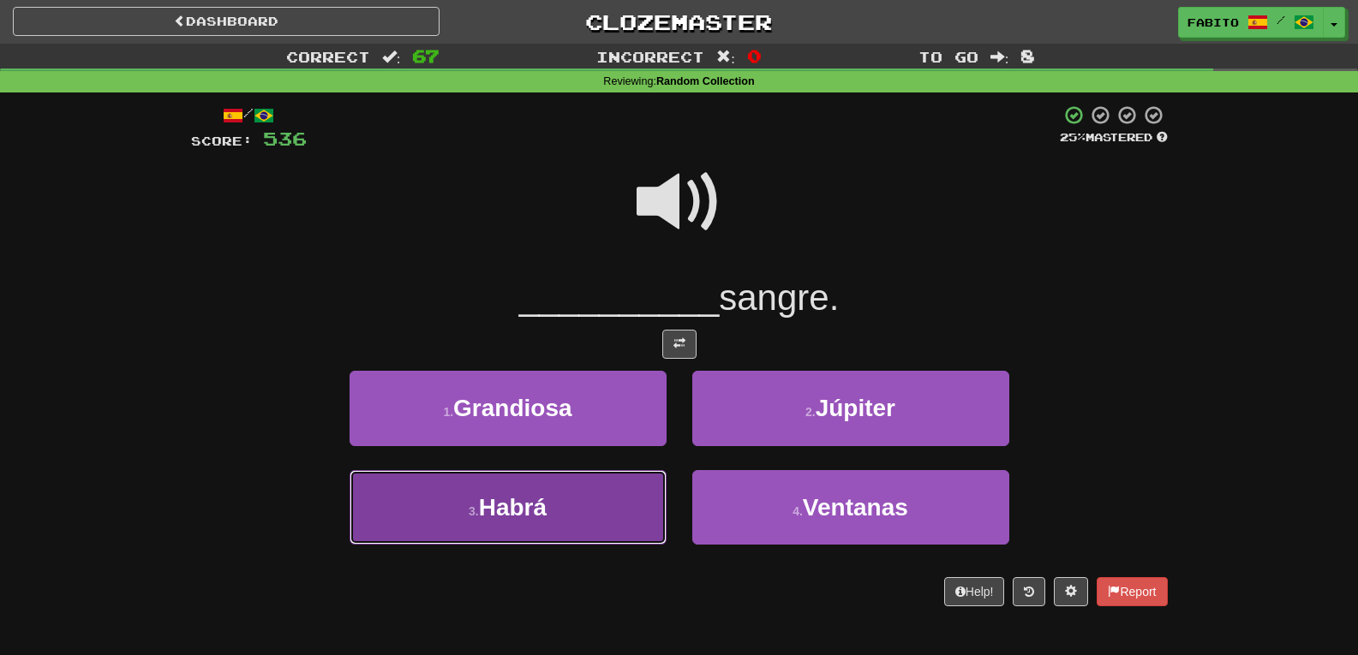
click at [620, 500] on button "3 . Habrá" at bounding box center [508, 507] width 317 height 75
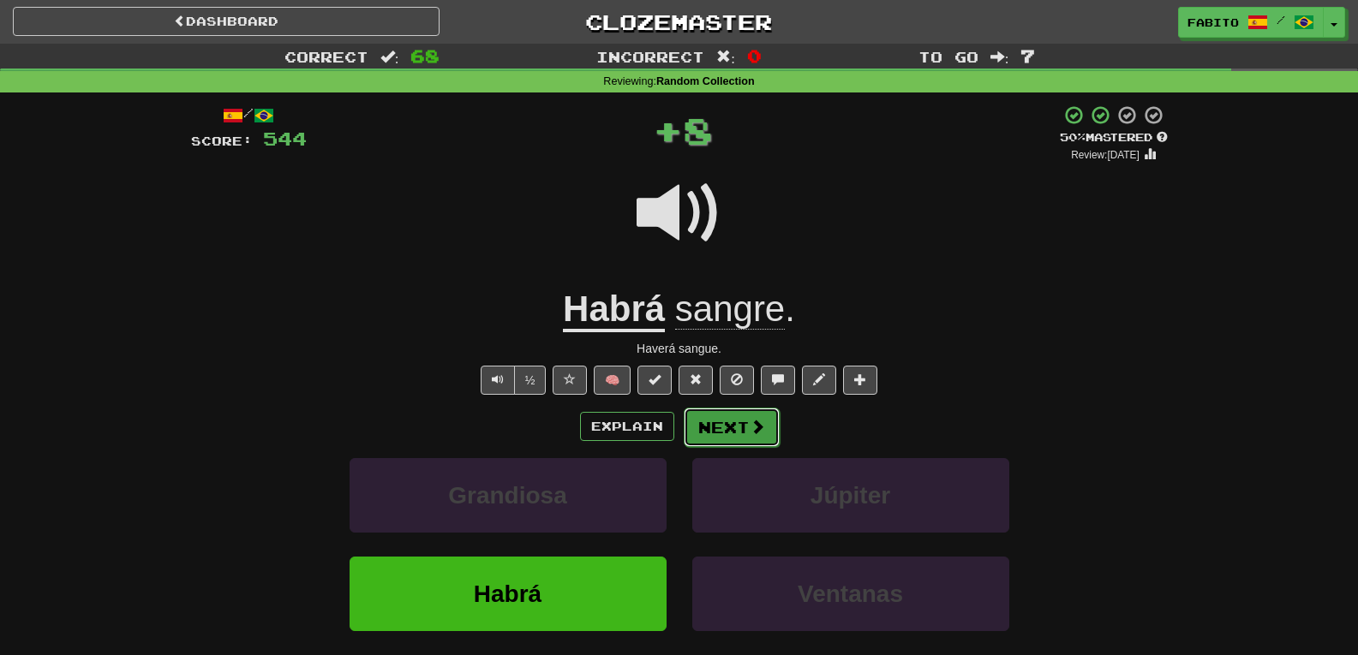
click at [727, 433] on button "Next" at bounding box center [732, 427] width 96 height 39
click at [727, 433] on div "Dashboard Clozemaster Fabito / Toggle Dropdown Dashboard Leaderboard Activity F…" at bounding box center [679, 385] width 1358 height 771
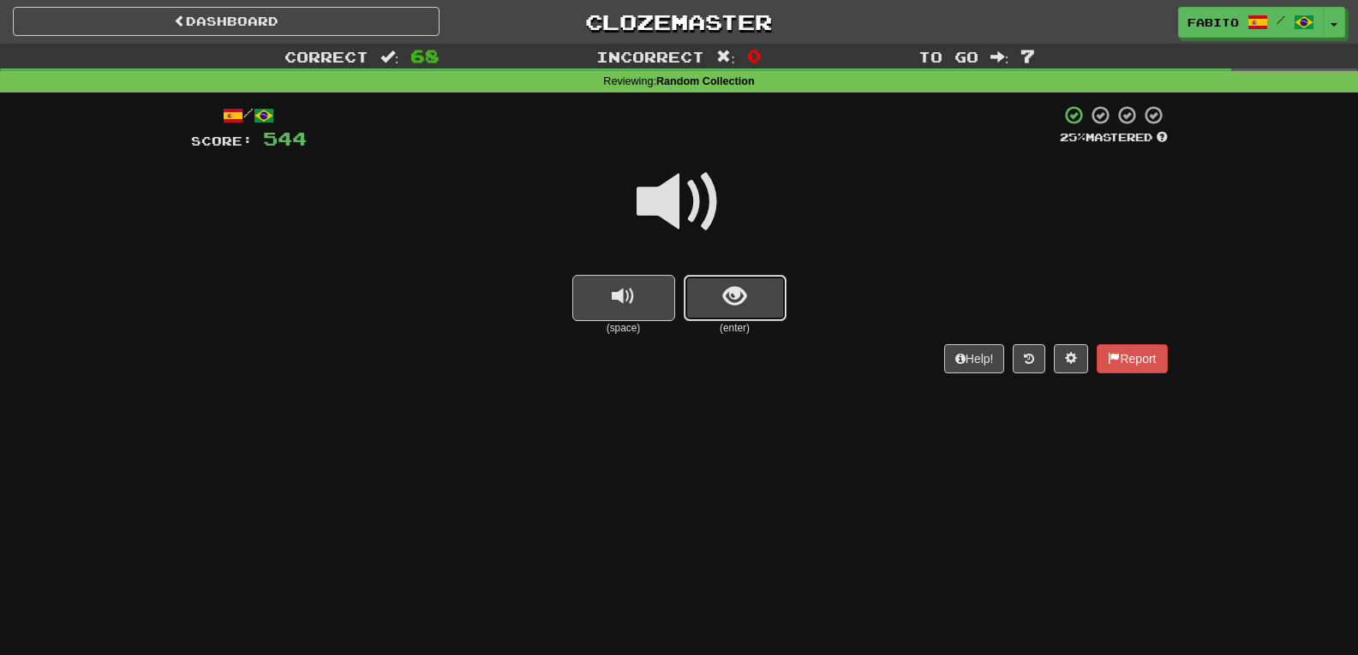
click at [750, 301] on button "show sentence" at bounding box center [735, 298] width 103 height 46
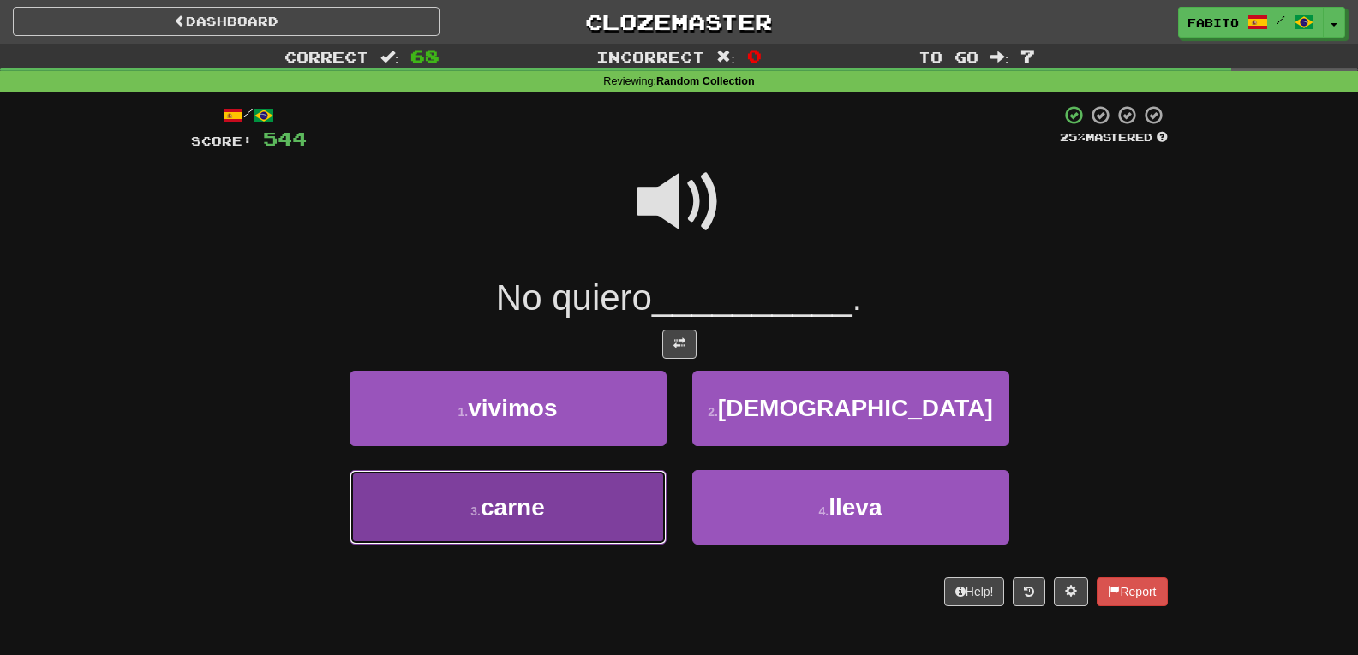
click at [614, 495] on button "3 . carne" at bounding box center [508, 507] width 317 height 75
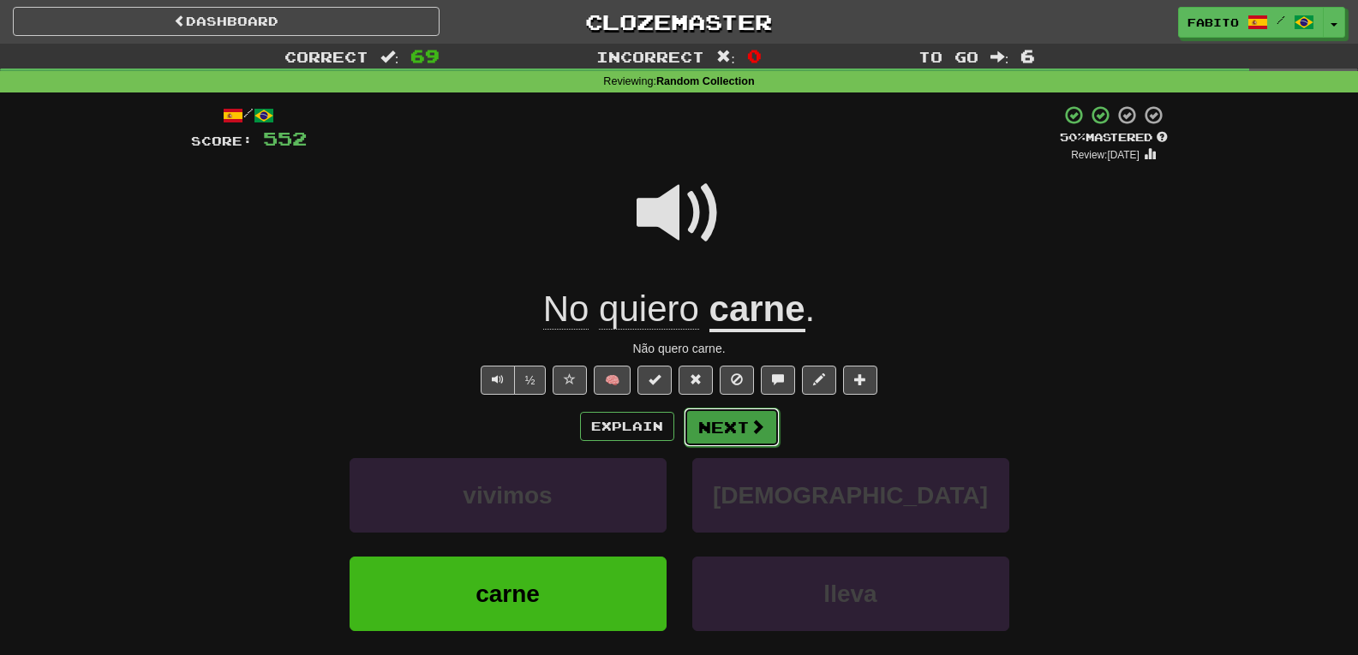
click at [772, 434] on button "Next" at bounding box center [732, 427] width 96 height 39
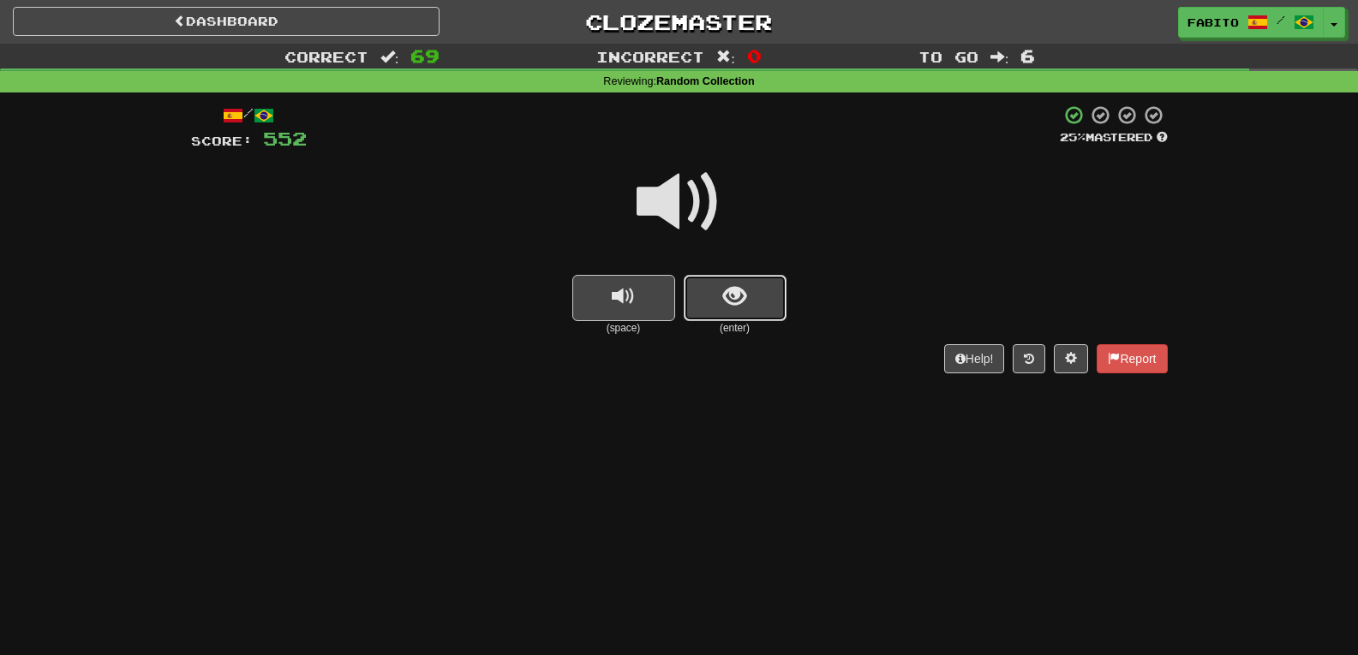
click at [754, 292] on button "show sentence" at bounding box center [735, 298] width 103 height 46
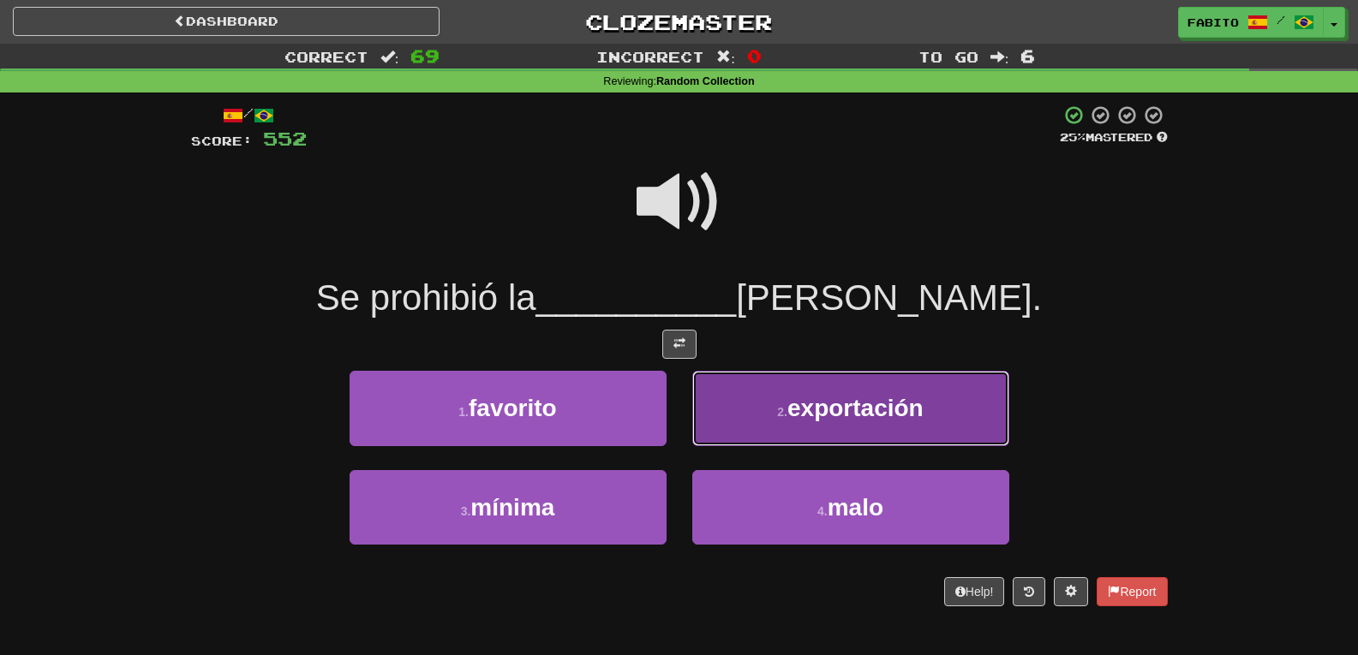
click at [778, 399] on button "2 . exportación" at bounding box center [850, 408] width 317 height 75
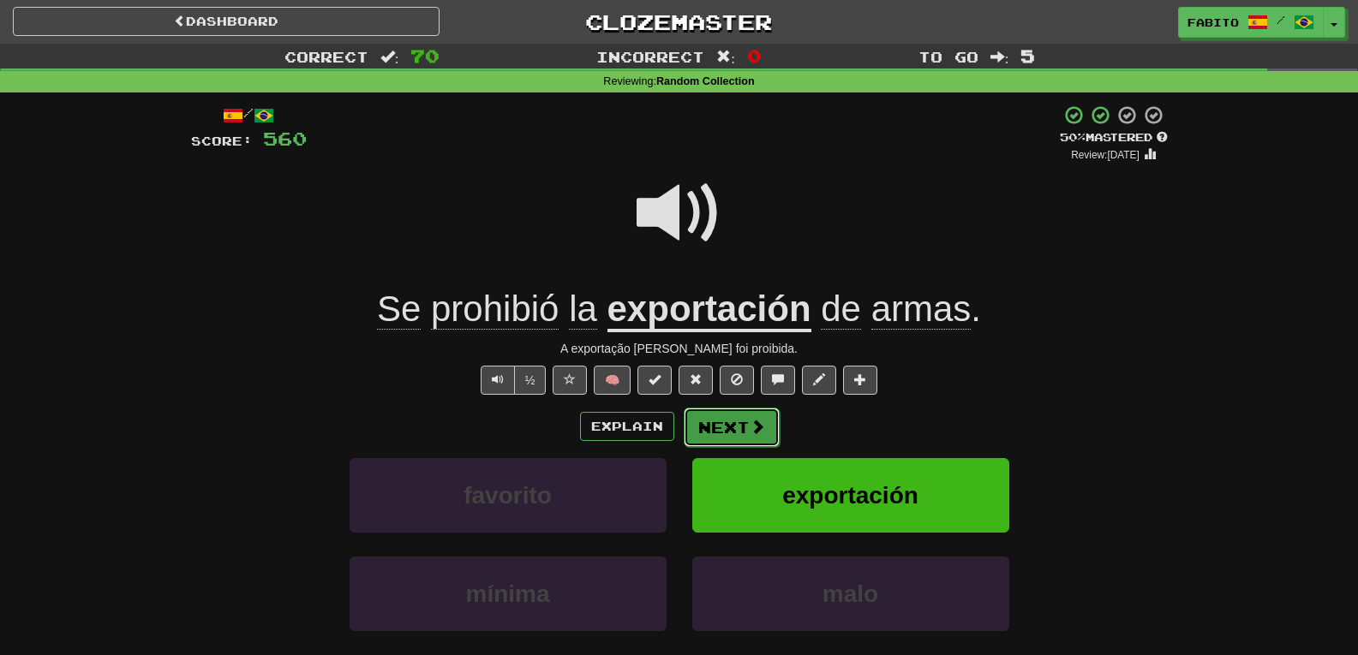
click at [740, 424] on button "Next" at bounding box center [732, 427] width 96 height 39
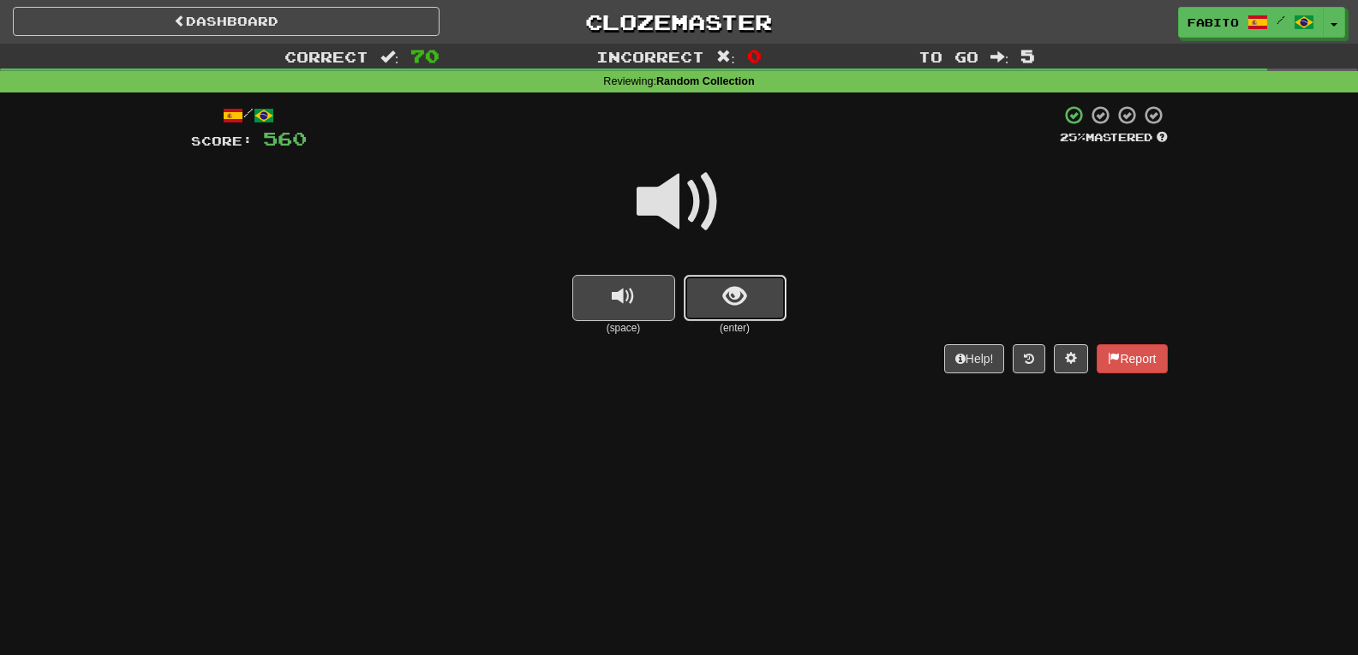
click at [727, 286] on span "show sentence" at bounding box center [734, 296] width 23 height 23
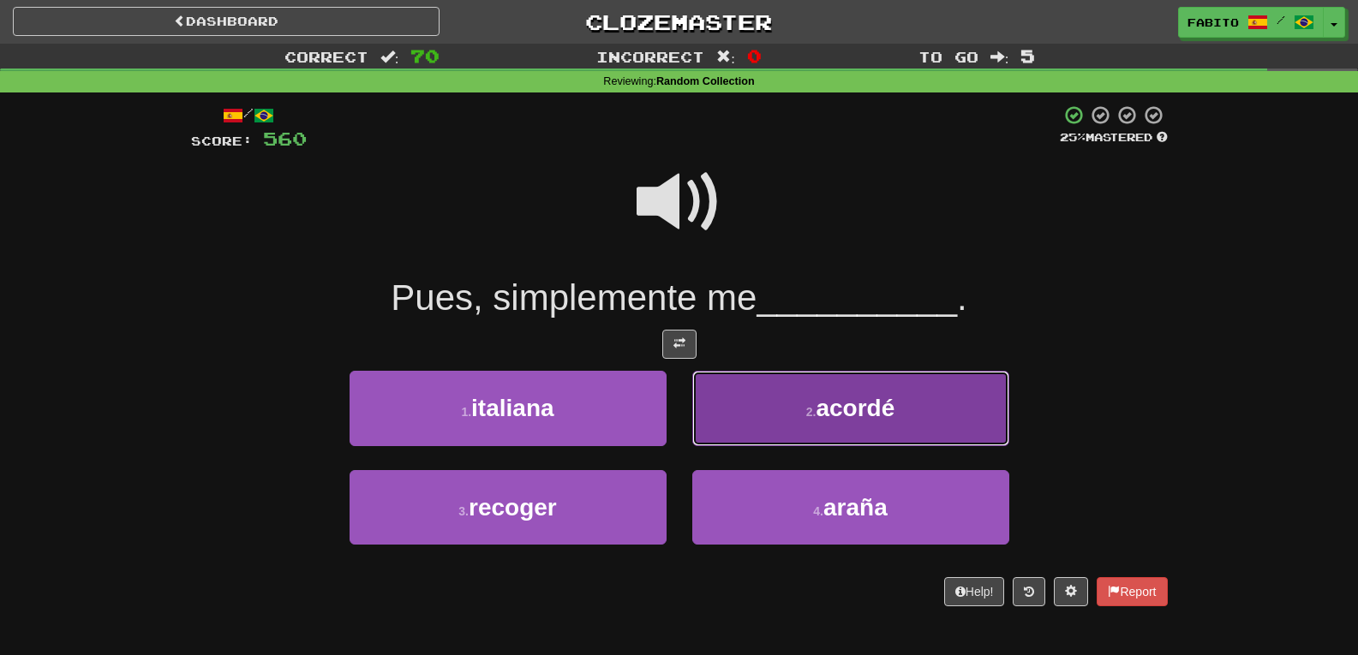
click at [765, 406] on button "2 . acordé" at bounding box center [850, 408] width 317 height 75
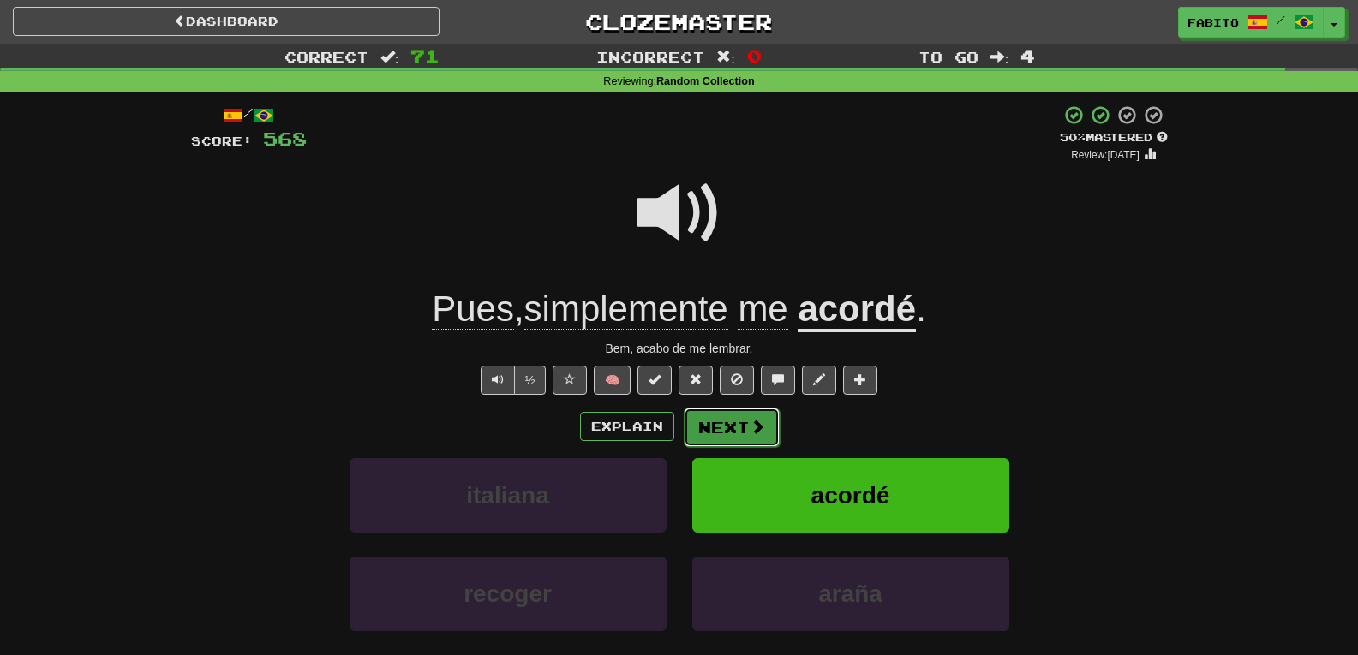
click at [737, 422] on button "Next" at bounding box center [732, 427] width 96 height 39
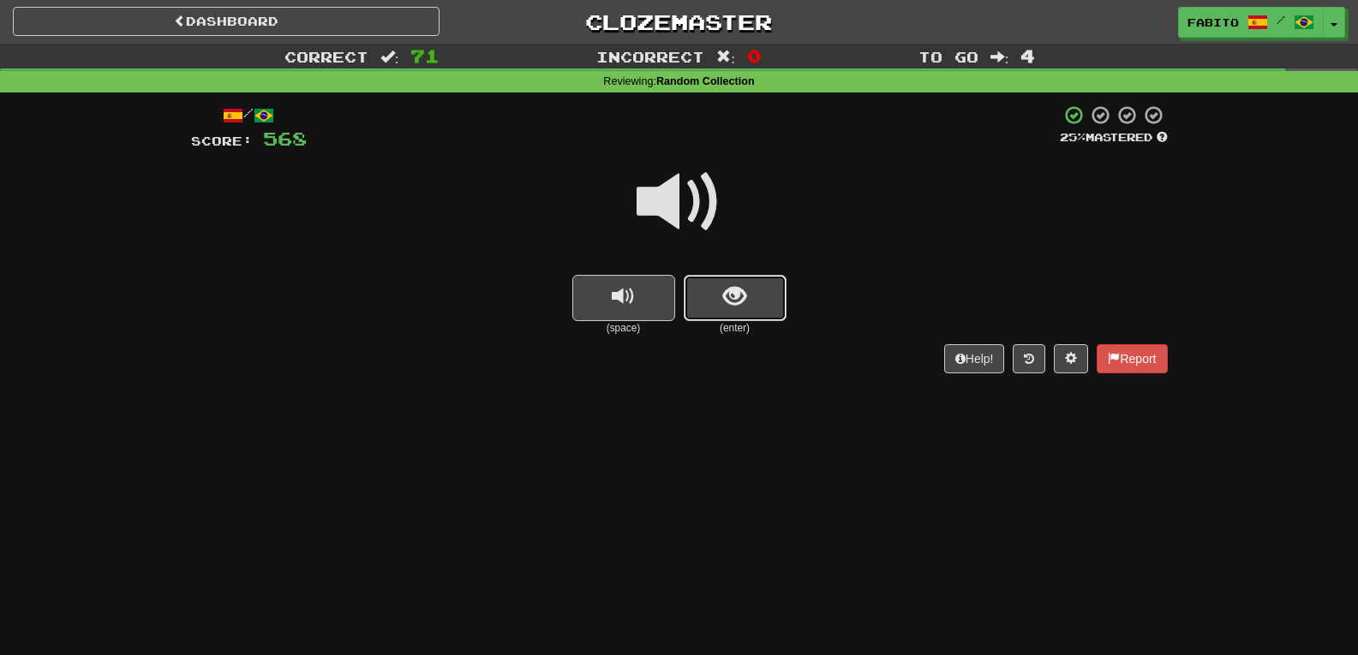
click at [707, 284] on button "show sentence" at bounding box center [735, 298] width 103 height 46
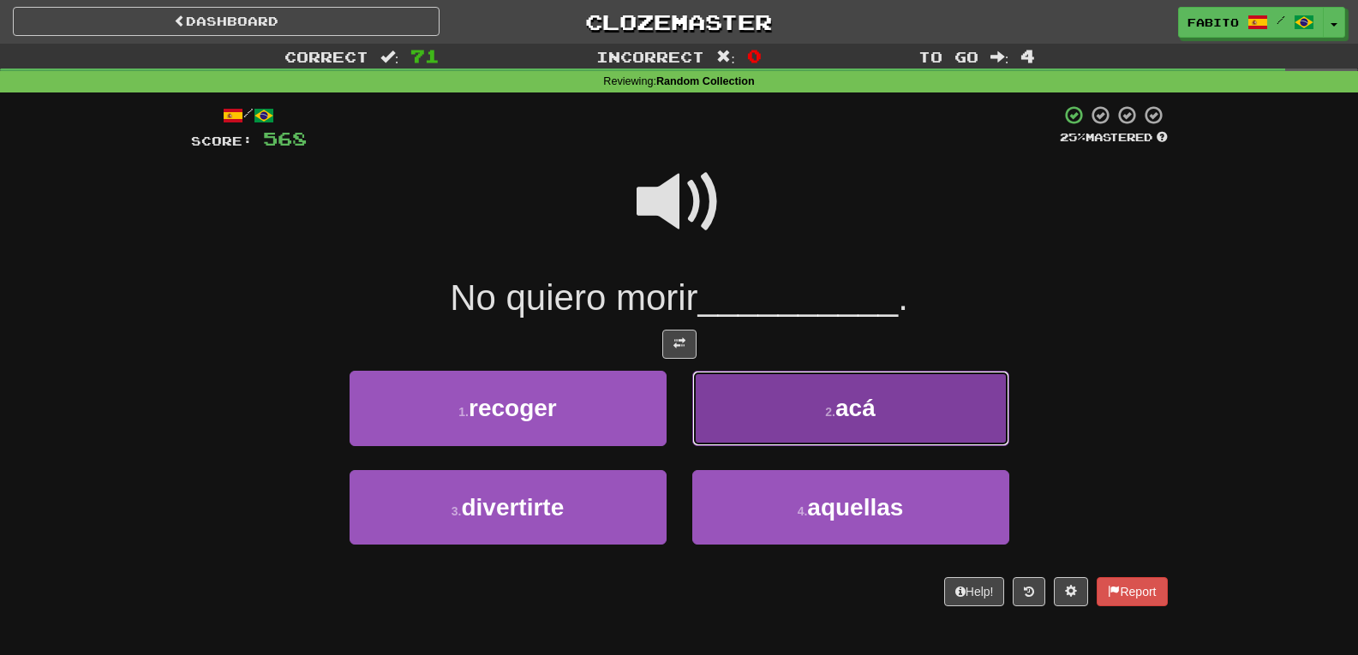
click at [754, 387] on button "2 . acá" at bounding box center [850, 408] width 317 height 75
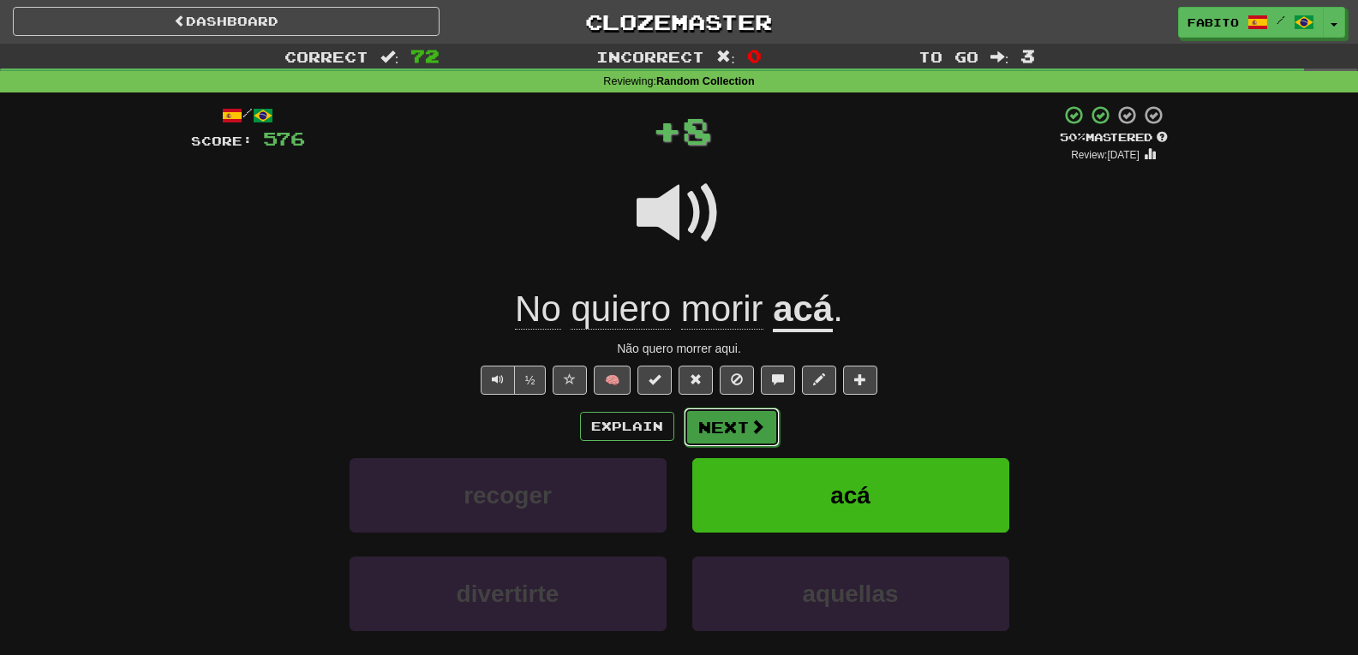
click at [735, 418] on button "Next" at bounding box center [732, 427] width 96 height 39
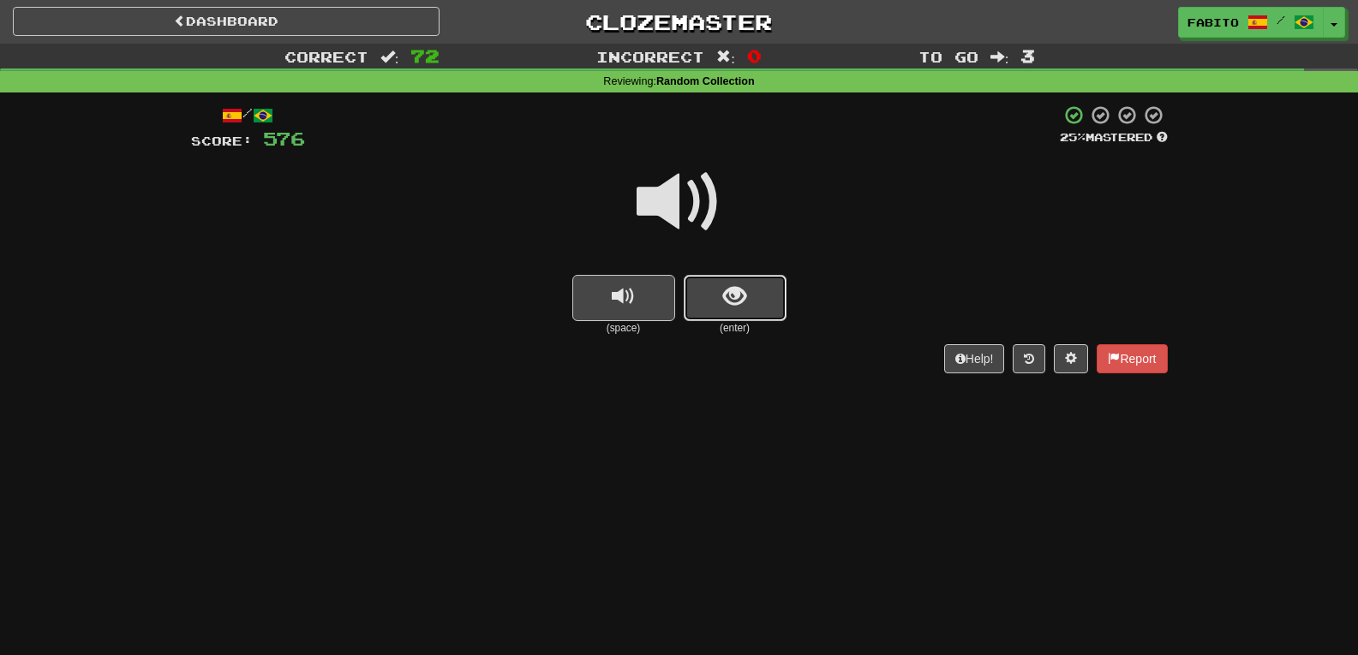
click at [732, 305] on span "show sentence" at bounding box center [734, 296] width 23 height 23
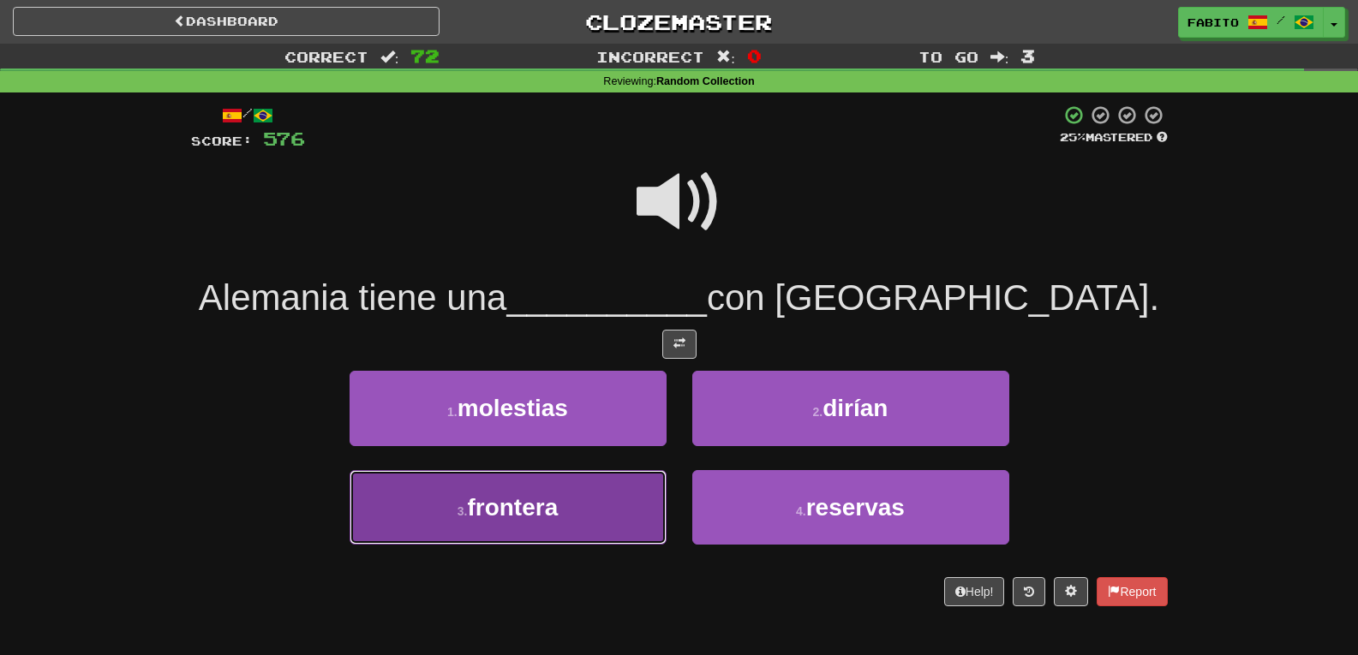
click at [615, 500] on button "3 . frontera" at bounding box center [508, 507] width 317 height 75
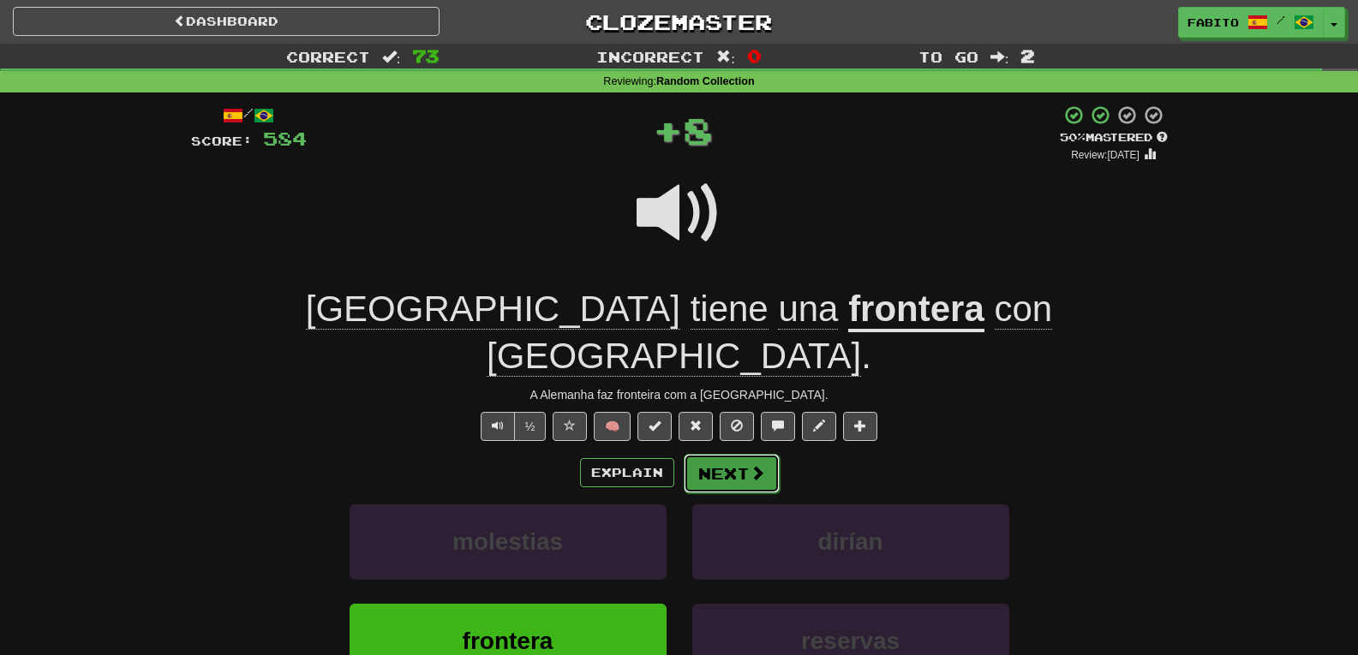
click at [733, 454] on button "Next" at bounding box center [732, 473] width 96 height 39
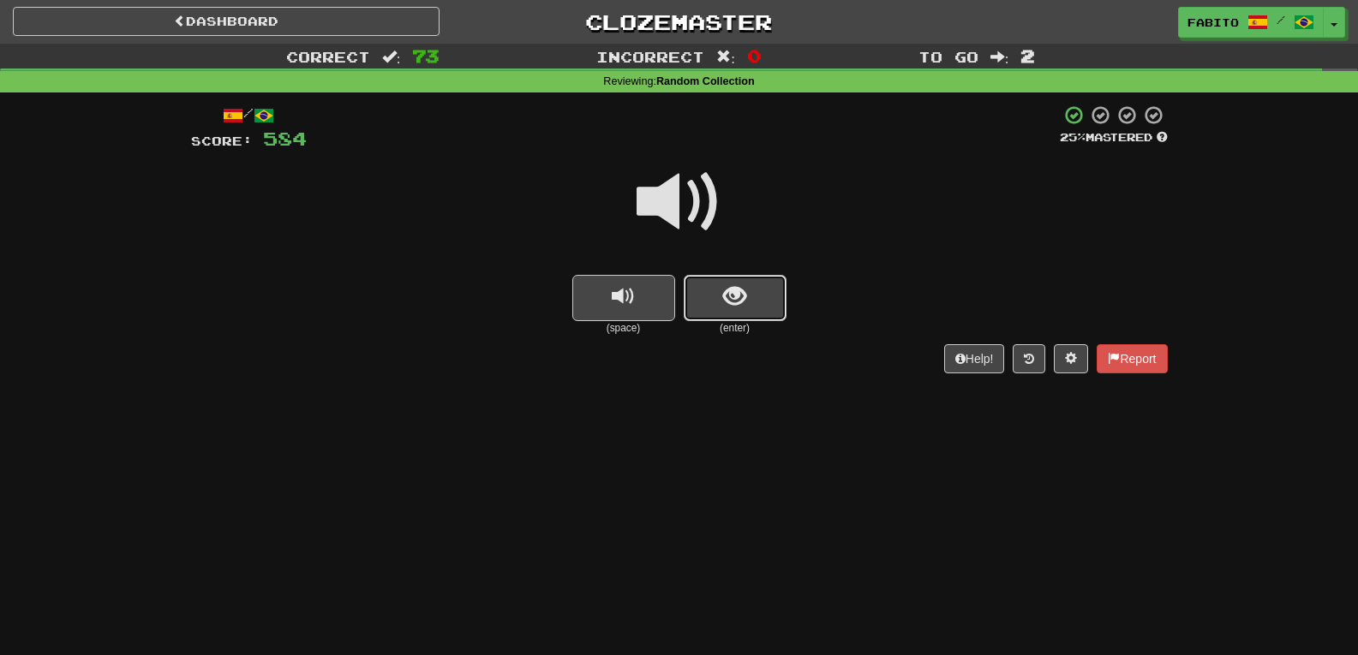
click at [733, 275] on button "show sentence" at bounding box center [735, 298] width 103 height 46
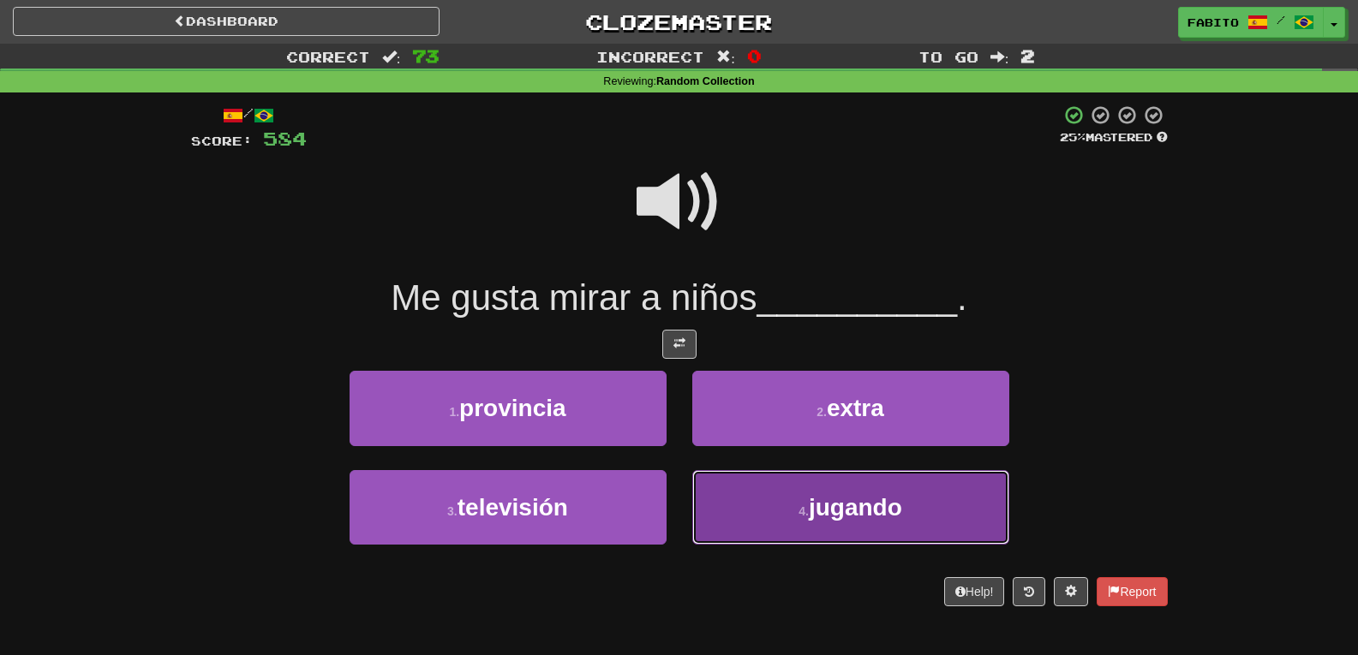
click at [763, 490] on button "4 . jugando" at bounding box center [850, 507] width 317 height 75
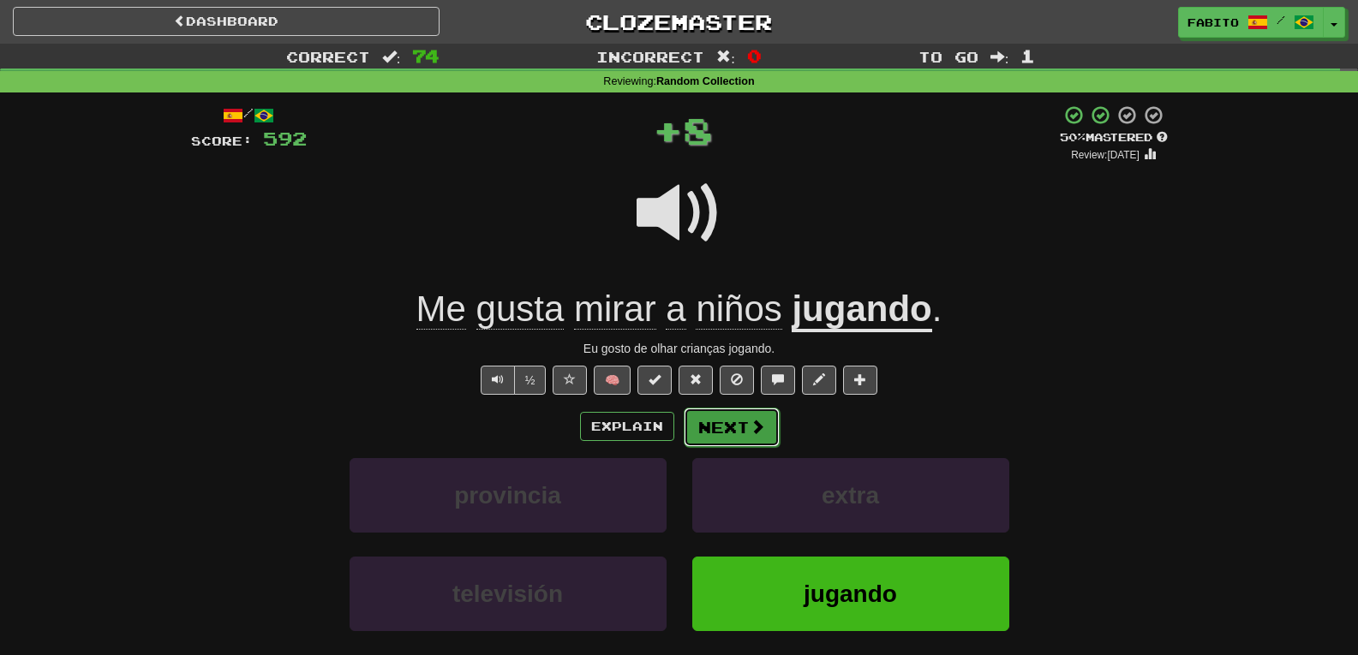
click at [720, 422] on button "Next" at bounding box center [732, 427] width 96 height 39
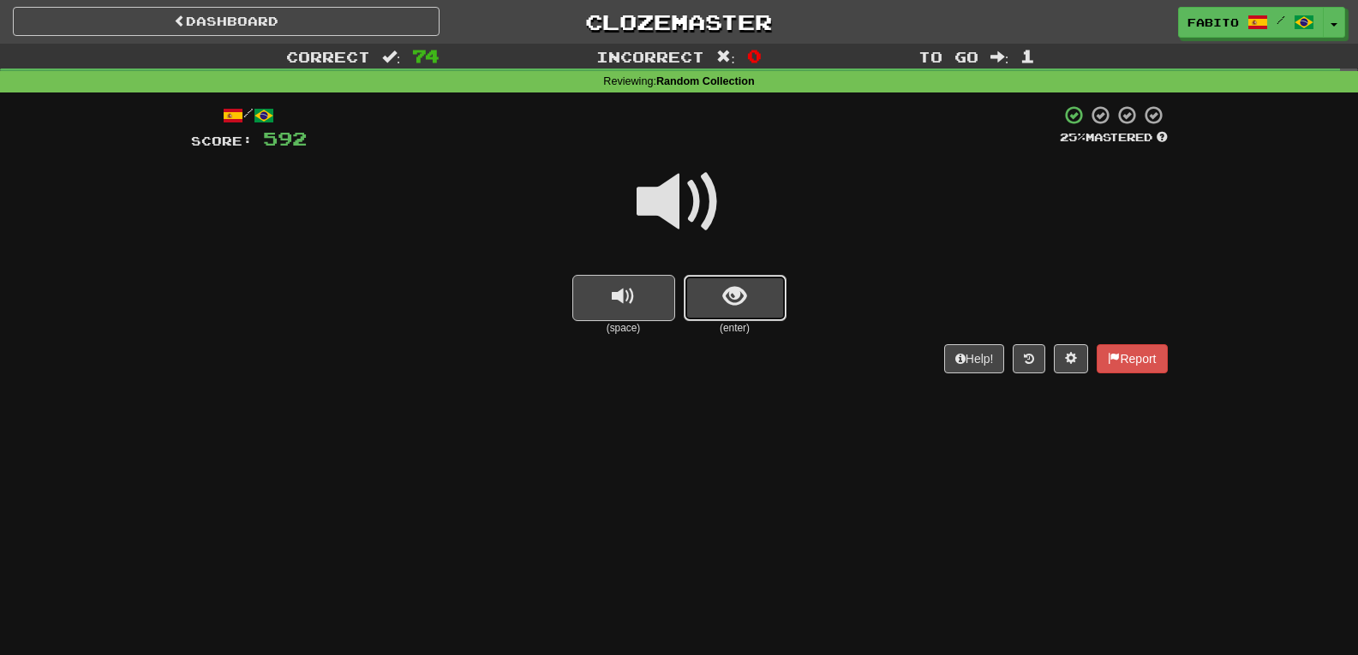
click at [726, 307] on span "show sentence" at bounding box center [734, 296] width 23 height 23
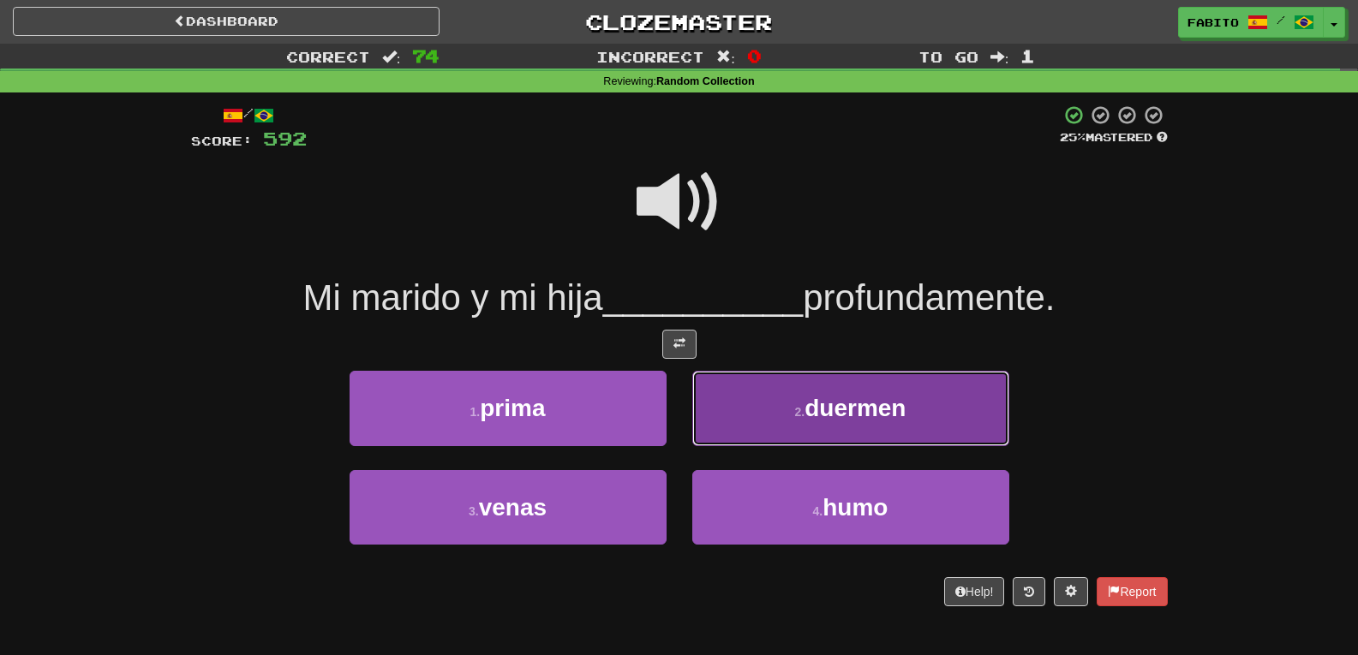
click at [747, 408] on button "2 . duermen" at bounding box center [850, 408] width 317 height 75
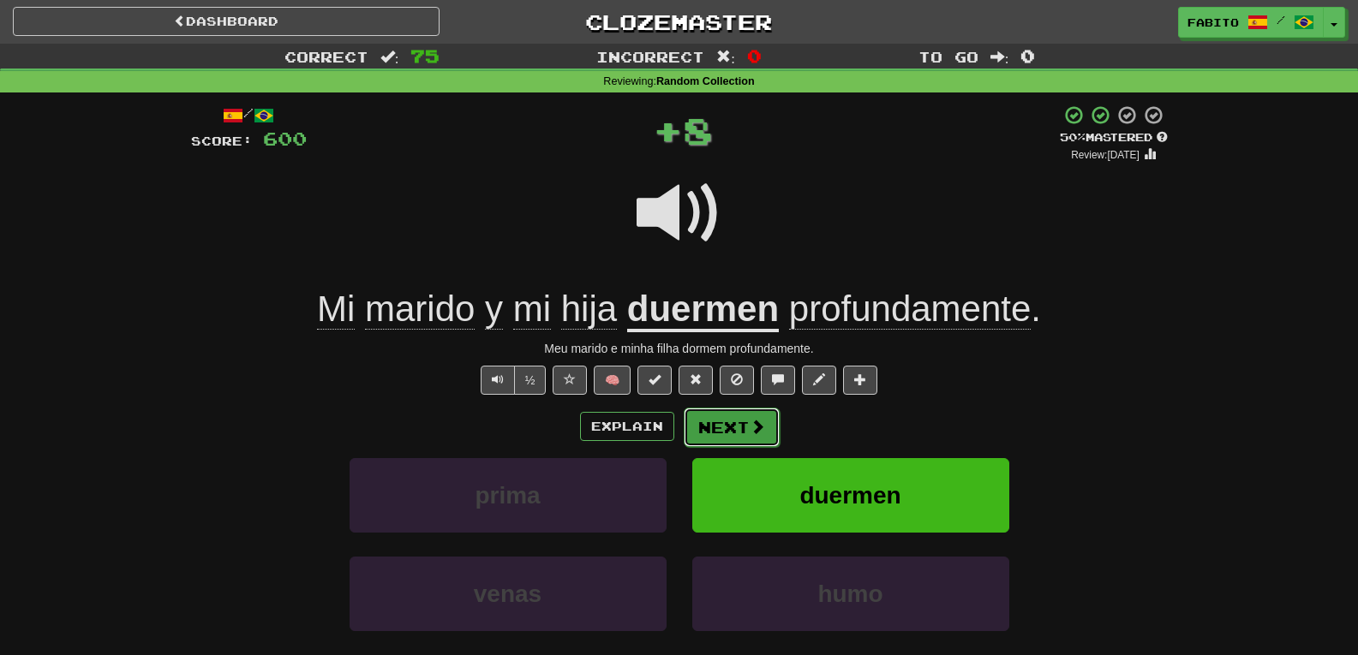
click at [734, 419] on button "Next" at bounding box center [732, 427] width 96 height 39
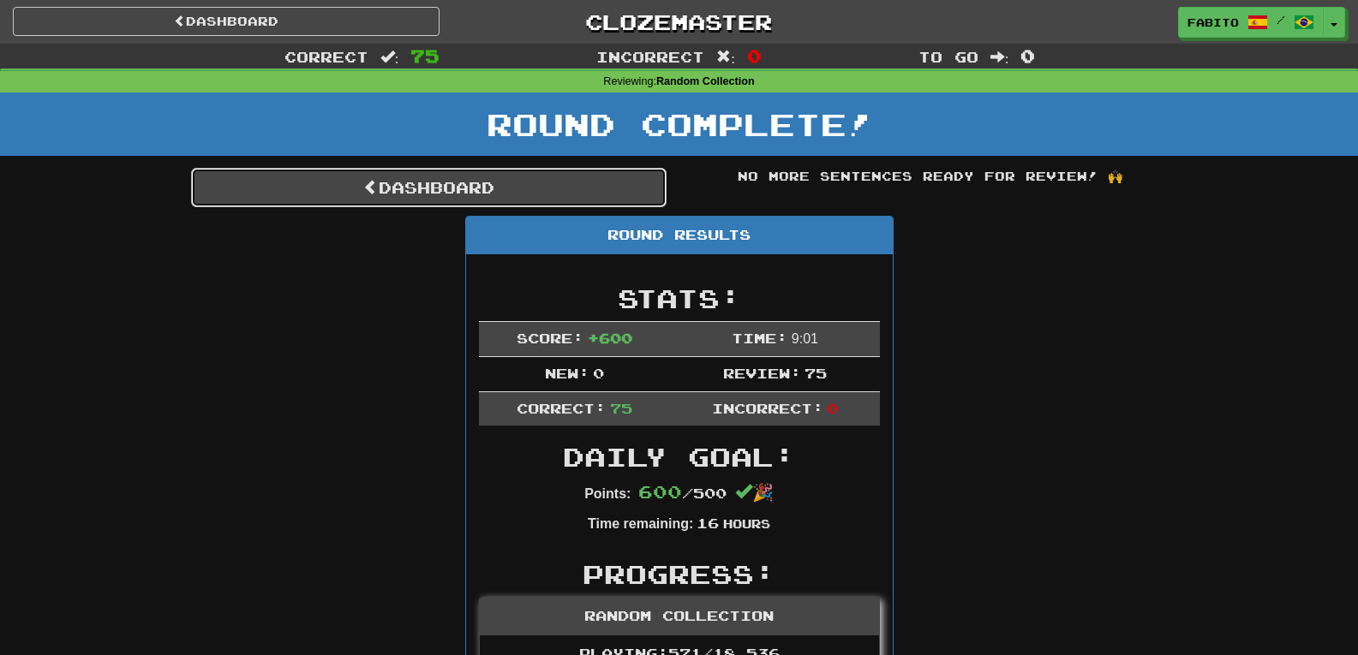
click at [583, 192] on link "Dashboard" at bounding box center [429, 187] width 476 height 39
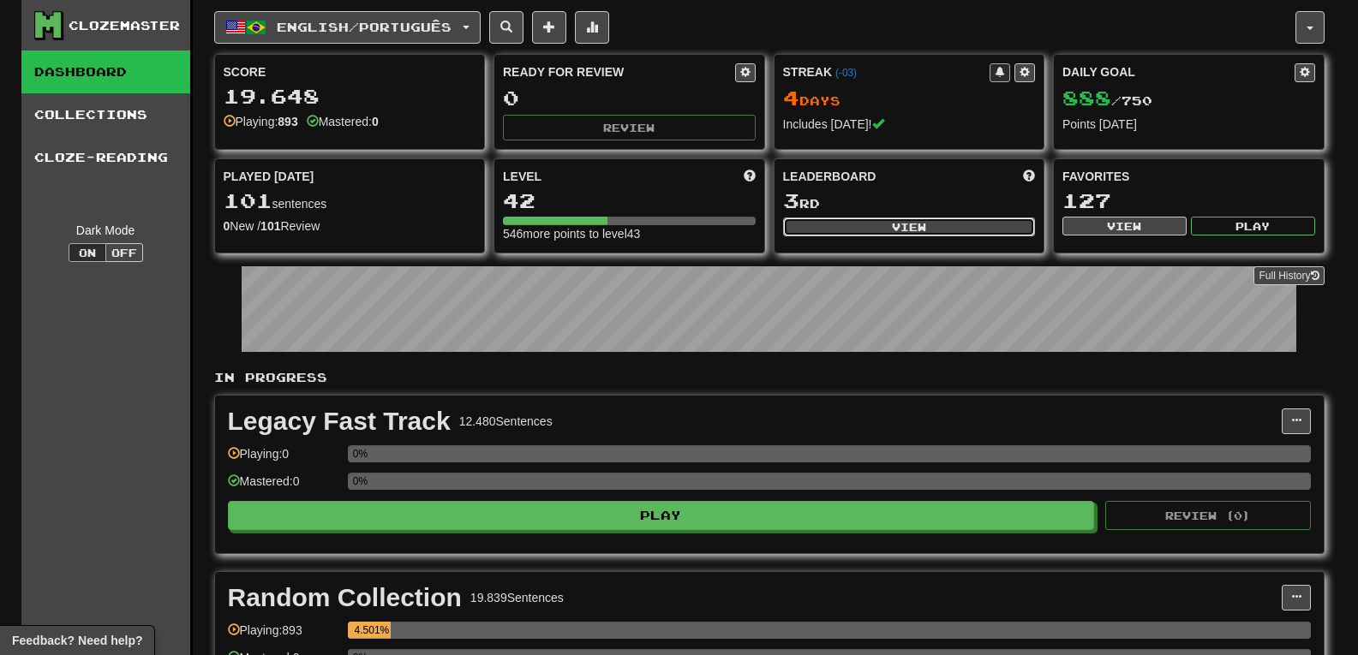
click at [844, 219] on button "View" at bounding box center [909, 227] width 253 height 19
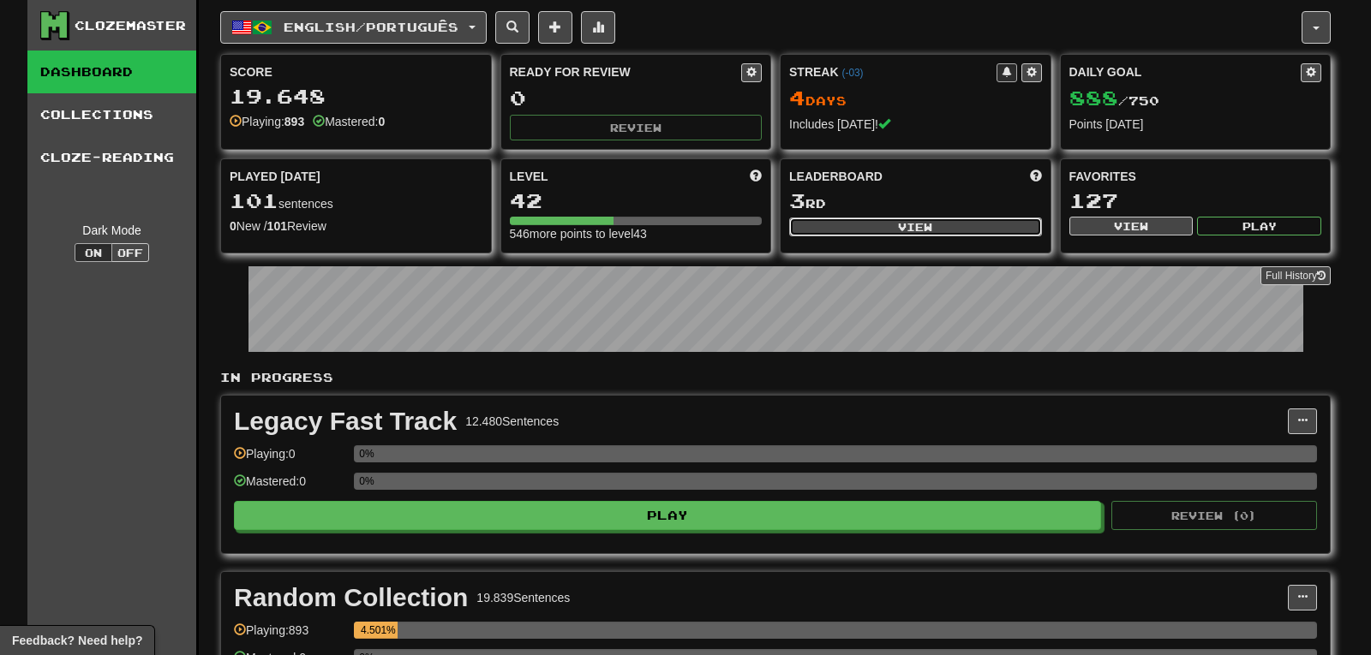
select select "**********"
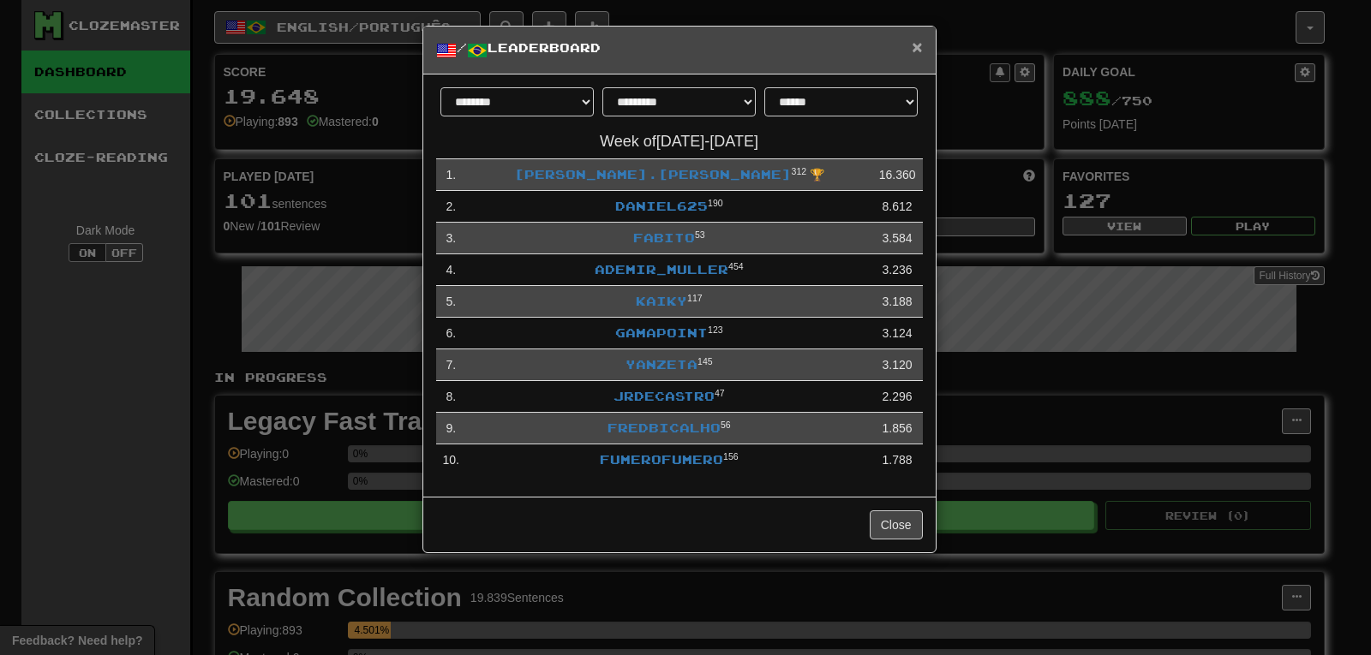
click at [914, 42] on span "×" at bounding box center [917, 47] width 10 height 20
